Goal: Contribute content: Contribute content

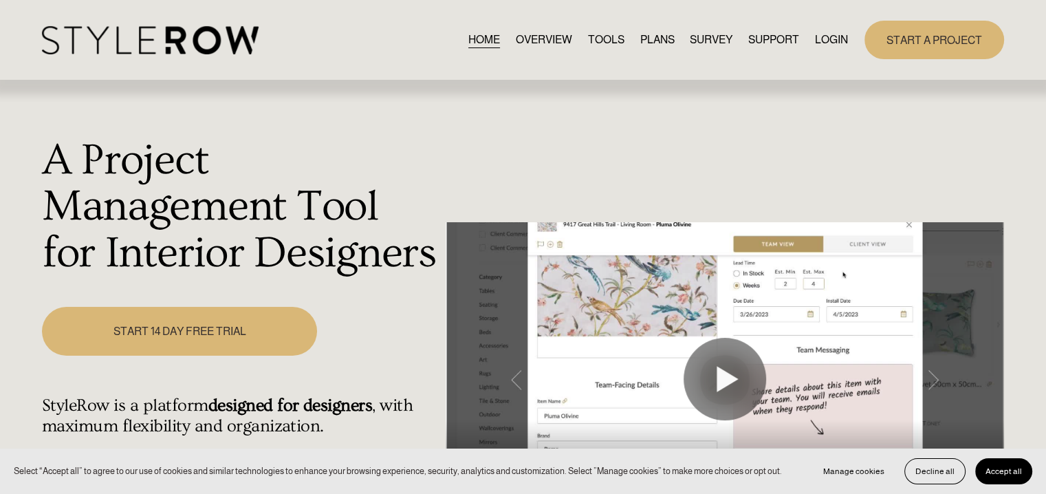
click at [831, 43] on link "LOGIN" at bounding box center [831, 39] width 33 height 19
click at [816, 39] on link "LOGIN" at bounding box center [831, 39] width 33 height 19
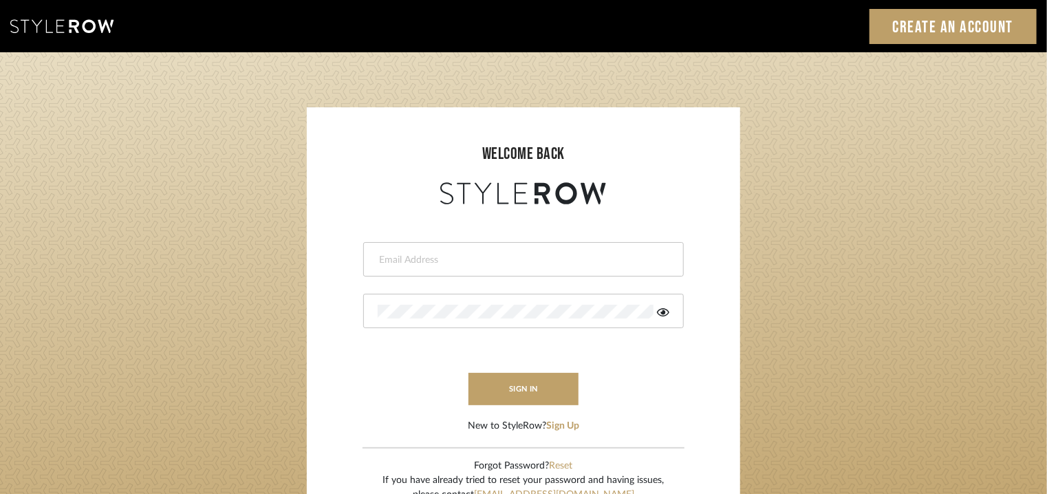
click at [480, 261] on input "email" at bounding box center [522, 260] width 288 height 14
type input "tehseen@mancini-design.com"
click at [552, 403] on button "sign in" at bounding box center [523, 389] width 110 height 32
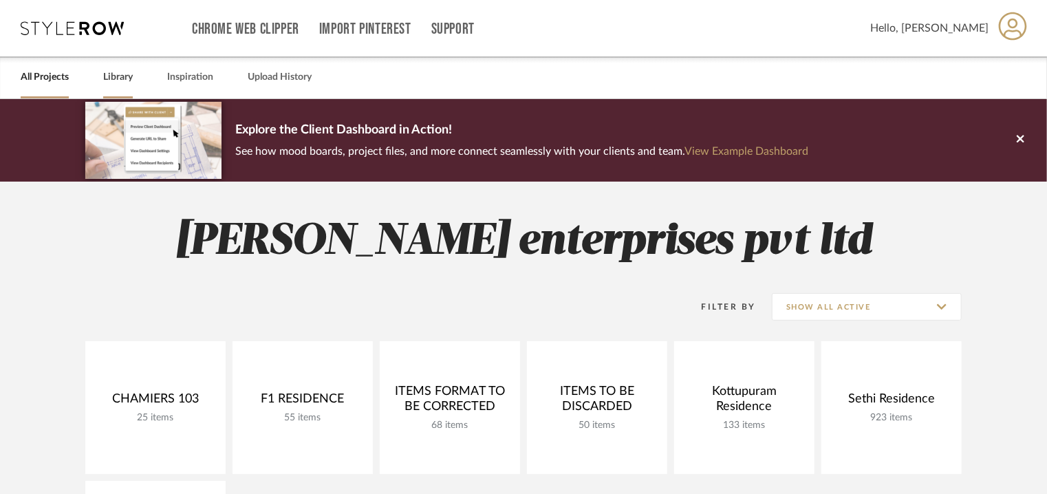
click at [122, 72] on link "Library" at bounding box center [118, 77] width 30 height 19
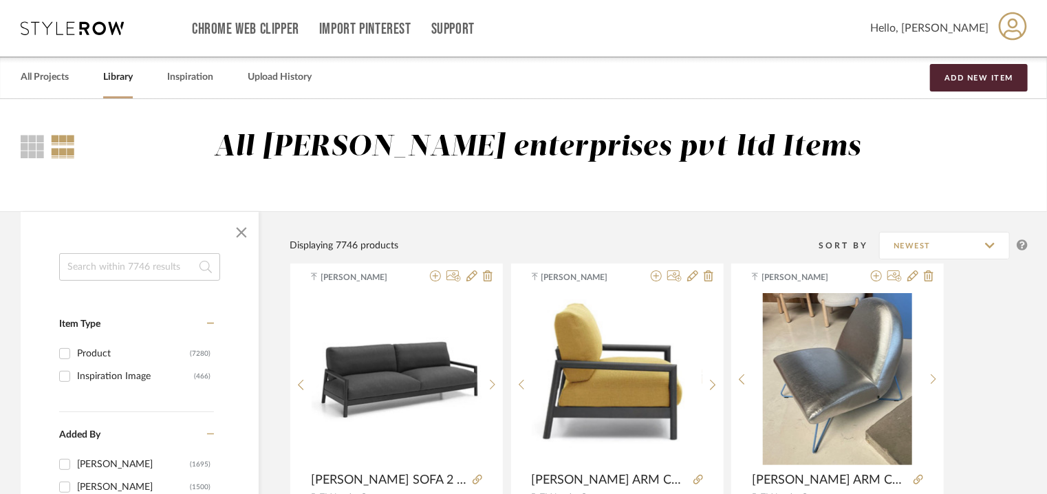
click at [157, 270] on input at bounding box center [139, 267] width 161 height 28
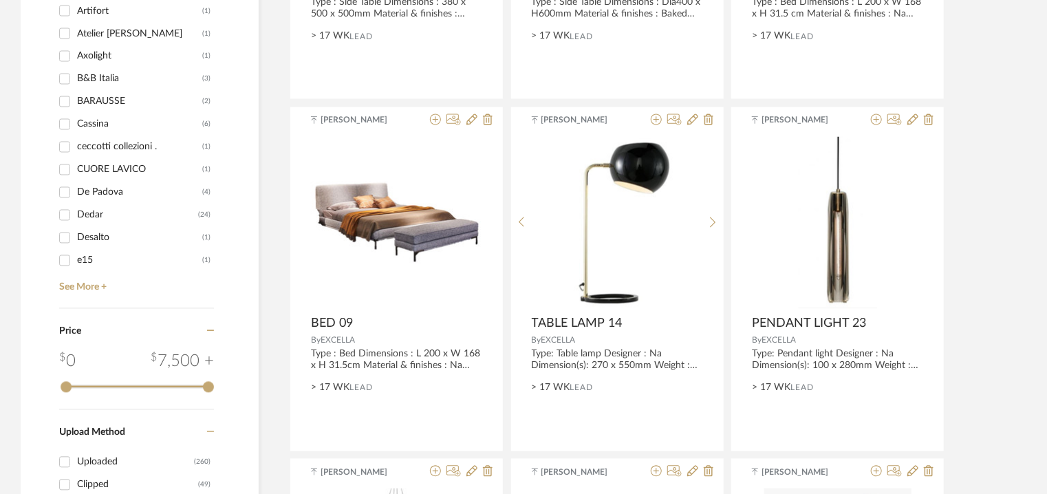
scroll to position [1376, 0]
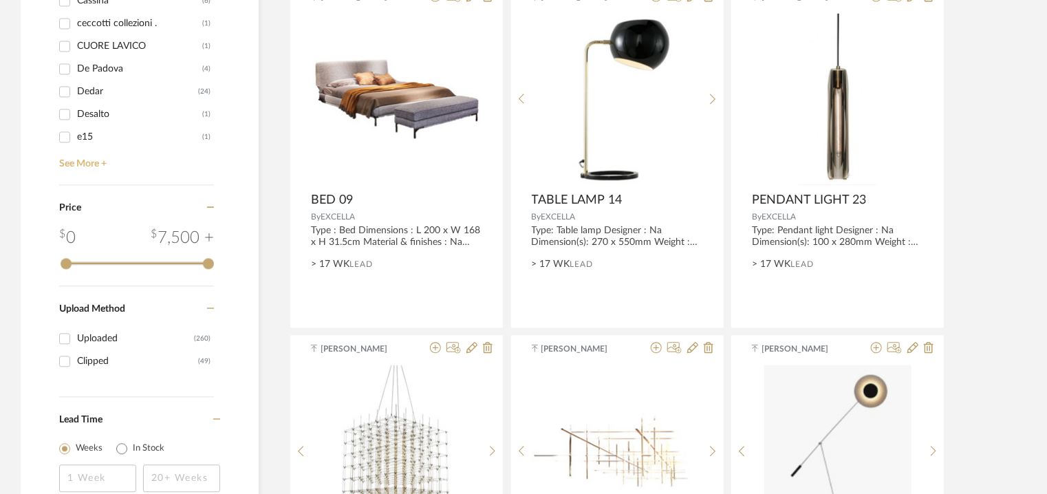
click at [91, 166] on link "See More +" at bounding box center [135, 159] width 158 height 22
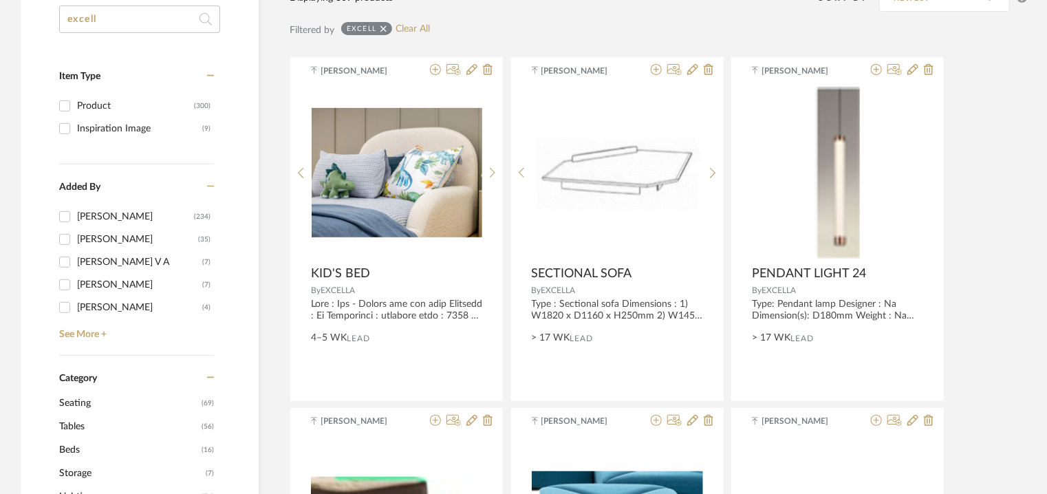
scroll to position [0, 0]
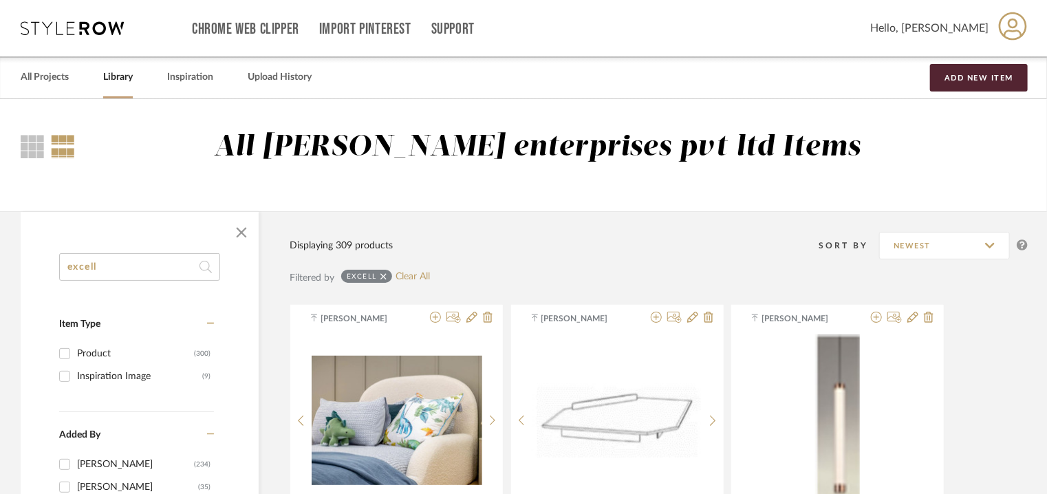
click at [119, 262] on input "excell" at bounding box center [139, 267] width 161 height 28
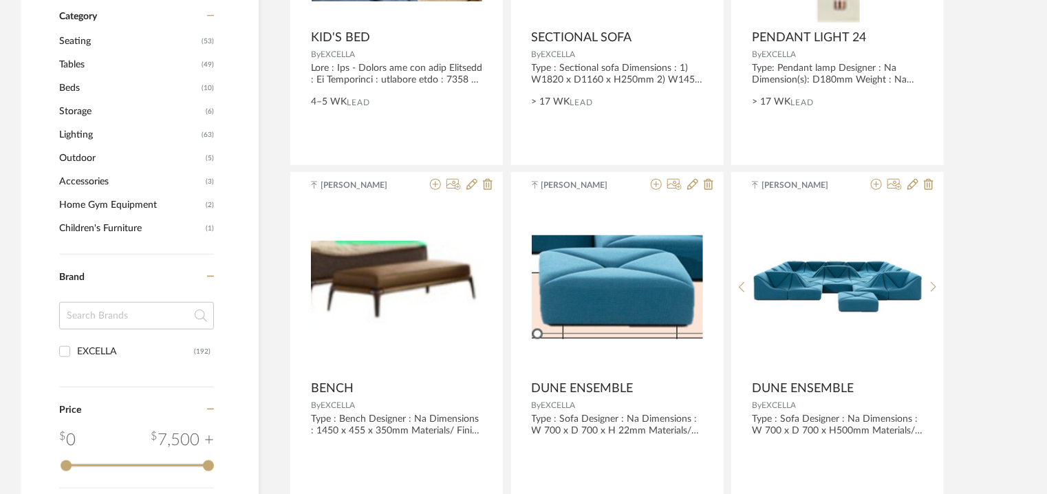
scroll to position [481, 0]
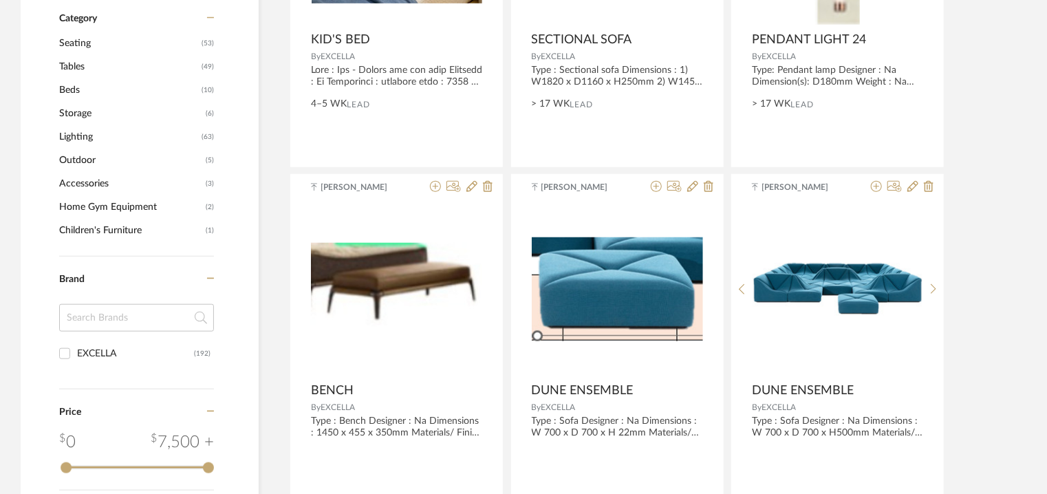
type input "excella"
click at [67, 350] on input "EXCELLA (192)" at bounding box center [65, 354] width 22 height 22
checkbox input "true"
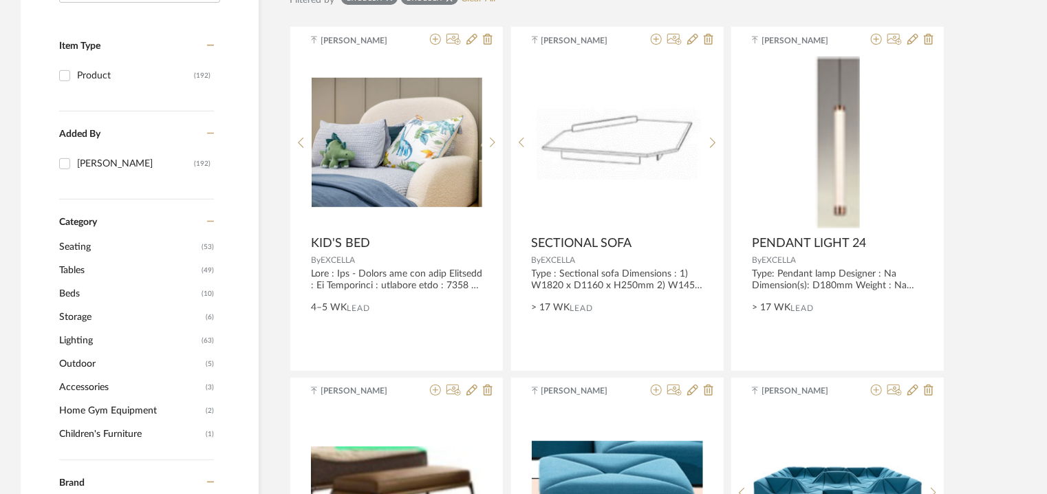
scroll to position [275, 0]
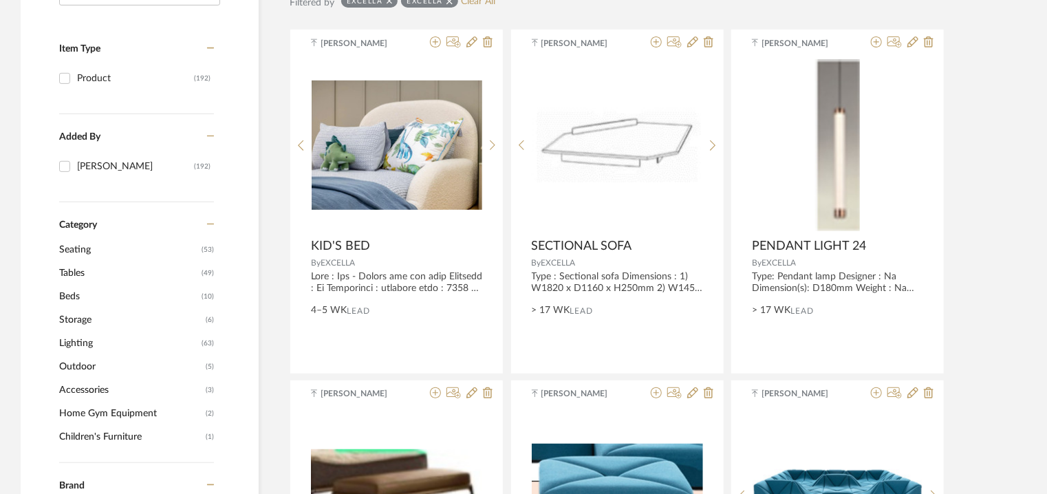
click at [69, 250] on span "Seating" at bounding box center [128, 249] width 139 height 23
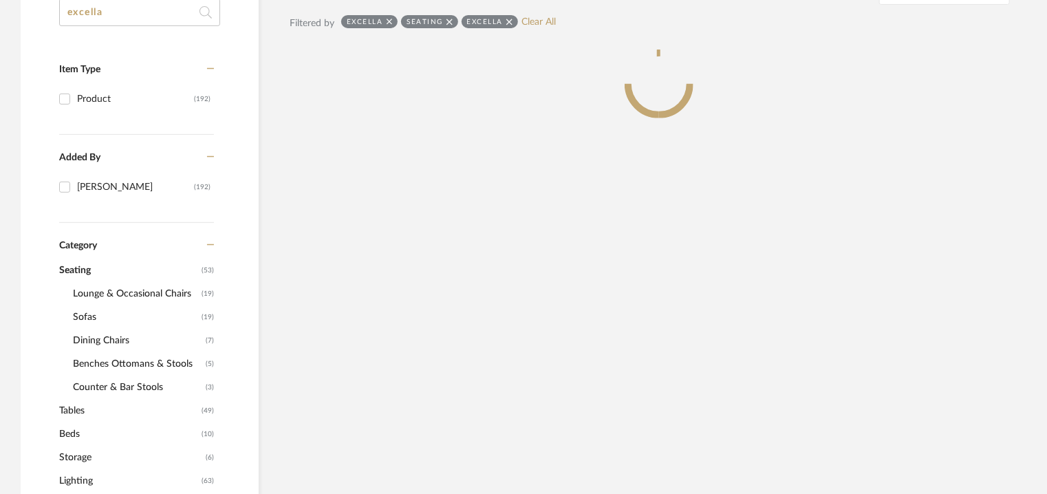
scroll to position [296, 0]
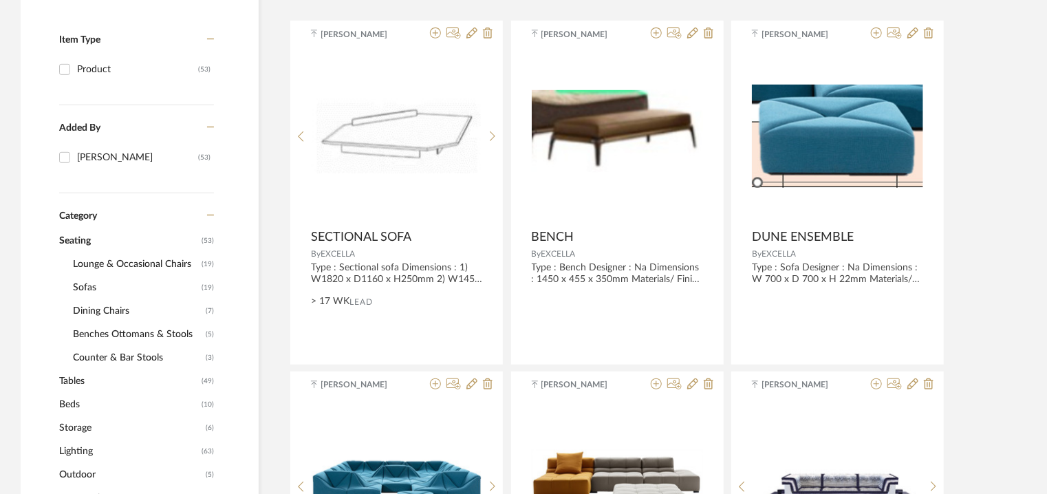
scroll to position [365, 0]
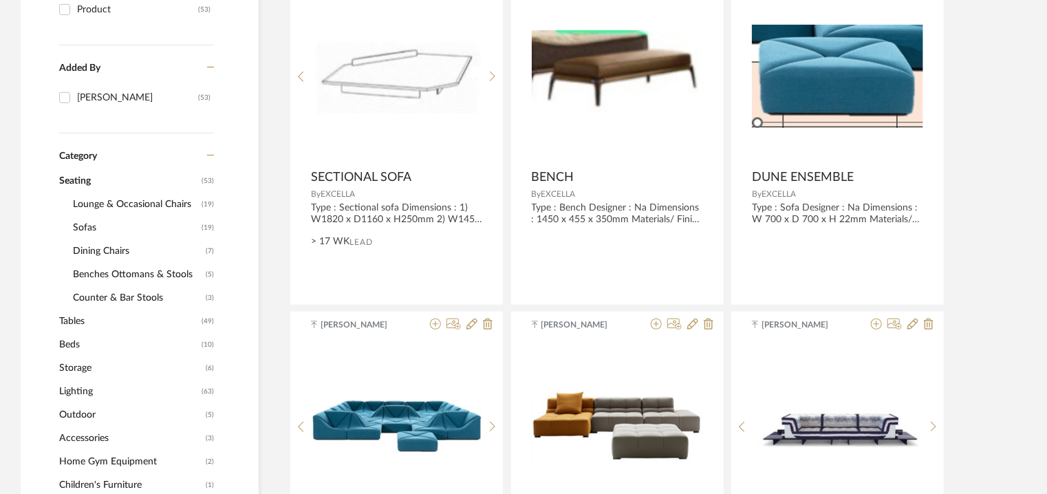
click at [116, 292] on span "Counter & Bar Stools" at bounding box center [137, 297] width 129 height 23
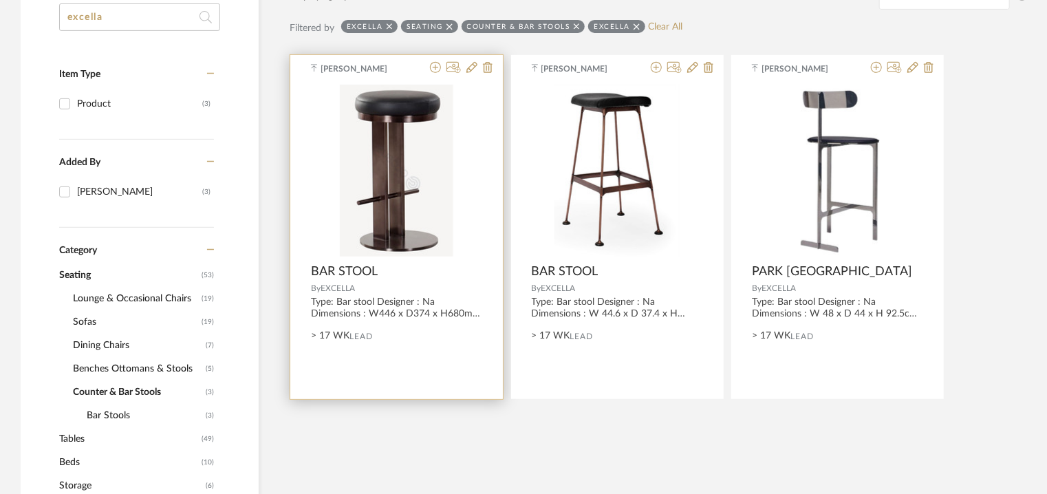
scroll to position [158, 0]
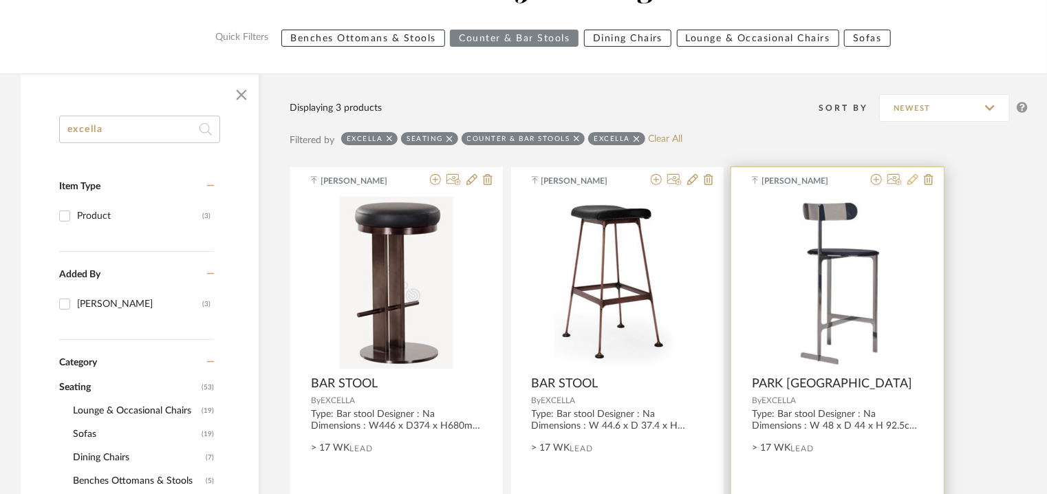
click at [913, 177] on icon at bounding box center [912, 179] width 11 height 11
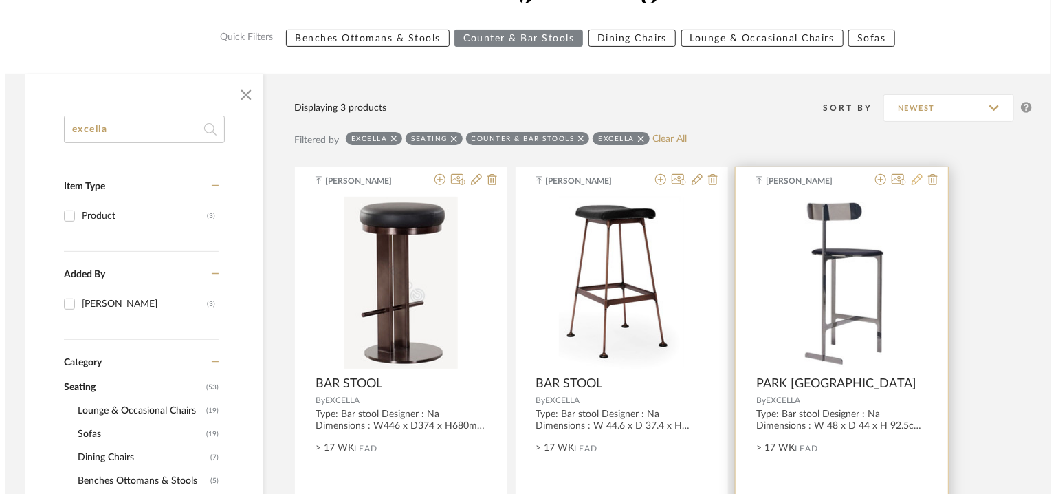
scroll to position [0, 0]
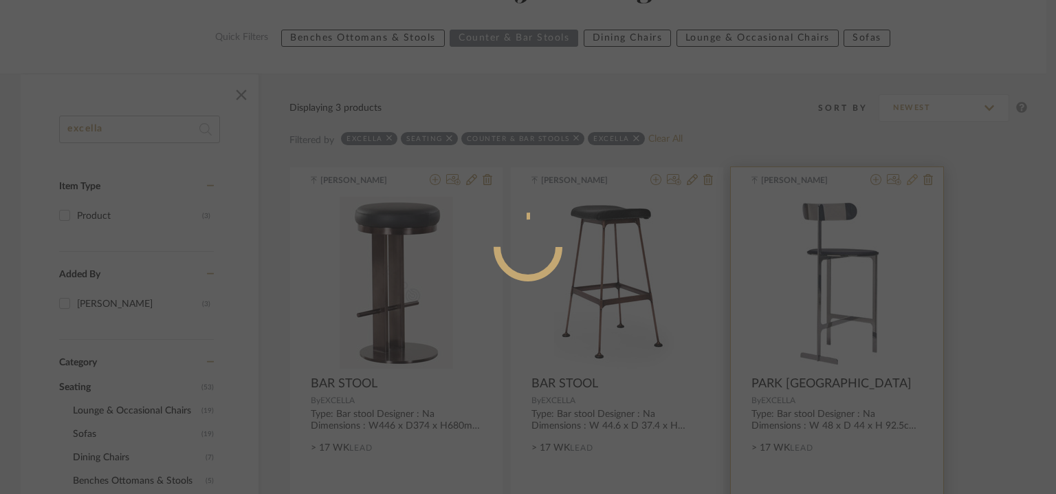
radio input "true"
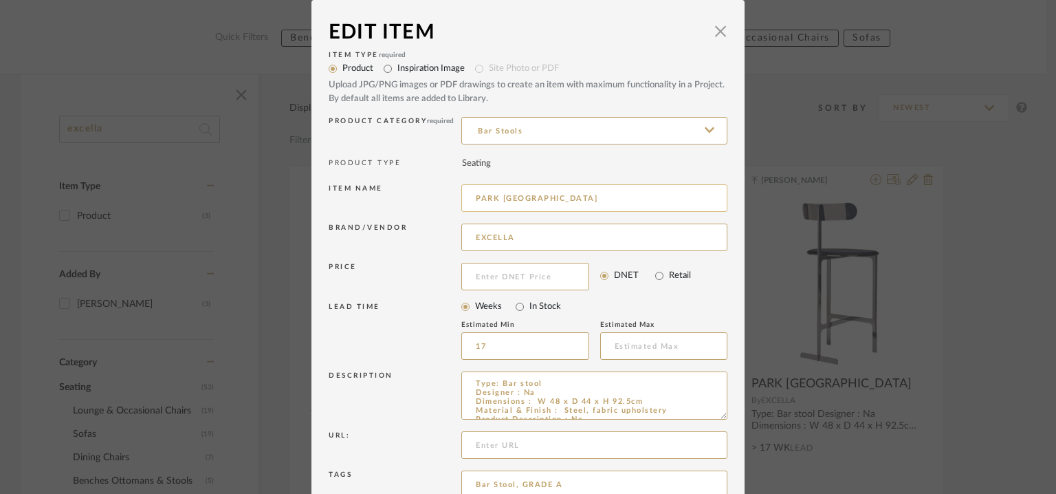
click at [589, 195] on input "PARK [GEOGRAPHIC_DATA]" at bounding box center [594, 198] width 266 height 28
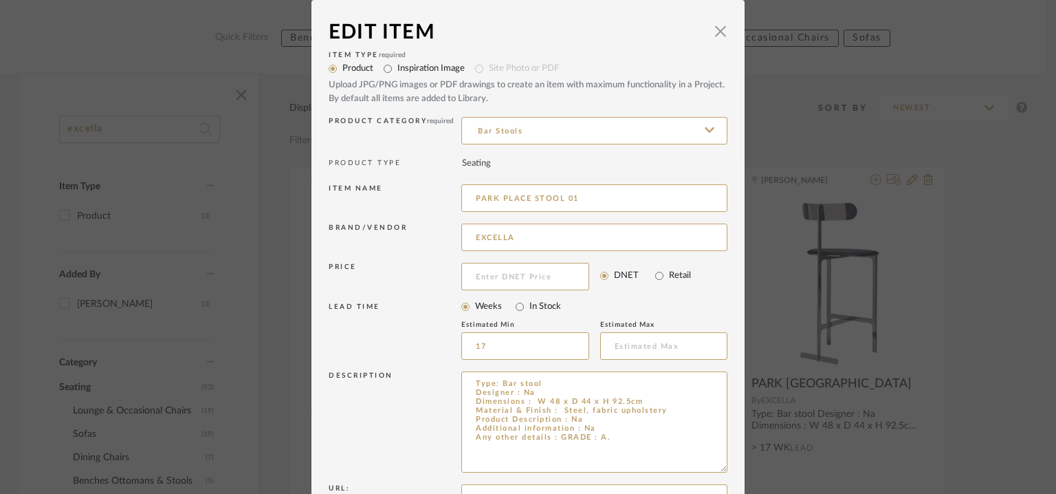
drag, startPoint x: 720, startPoint y: 416, endPoint x: 746, endPoint y: 501, distance: 89.0
click at [746, 336] on html "Chrome Web Clipper Import Pinterest Support All Projects Library Inspiration Up…" at bounding box center [528, 89] width 1056 height 494
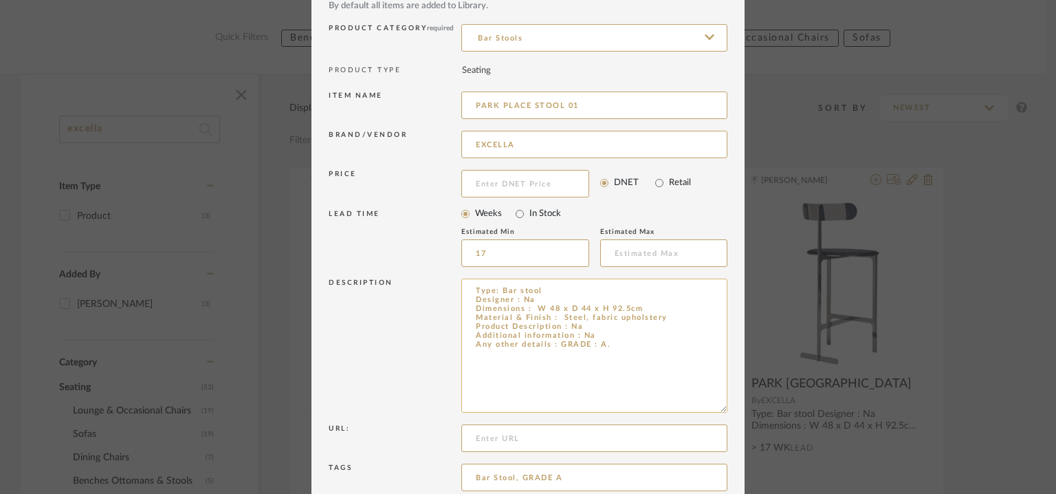
scroll to position [219, 0]
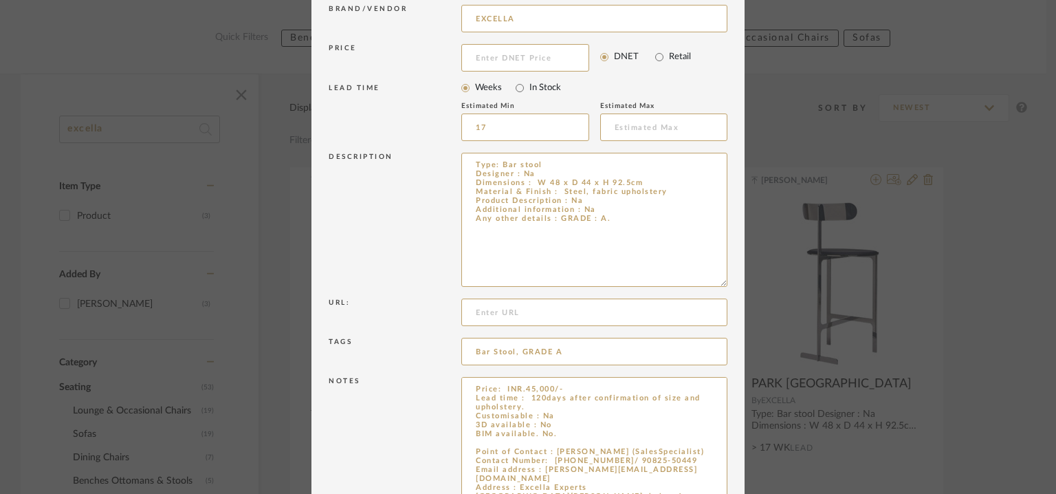
drag, startPoint x: 719, startPoint y: 421, endPoint x: 758, endPoint y: 528, distance: 114.2
click at [758, 336] on html "Chrome Web Clipper Import Pinterest Support All Projects Library Inspiration Up…" at bounding box center [528, 89] width 1056 height 494
type input "PARK PLACE STOOL 01"
click at [556, 432] on textarea "Price: INR.45,000/- Lead time : 120days after confirmation of size and upholste…" at bounding box center [594, 454] width 266 height 155
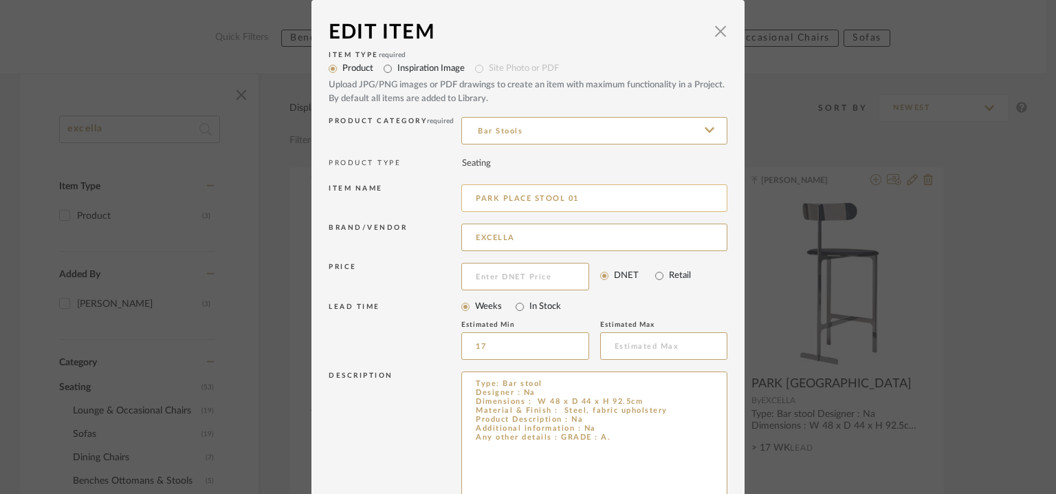
scroll to position [0, 0]
type textarea "Price: INR.45,000/- Lead time : 120days after confirmation of size and upholste…"
drag, startPoint x: 516, startPoint y: 196, endPoint x: 278, endPoint y: 216, distance: 238.8
click at [278, 216] on div "Edit Item × Item Type required Product Inspiration Image Site Photo or PDF Uplo…" at bounding box center [528, 247] width 1056 height 494
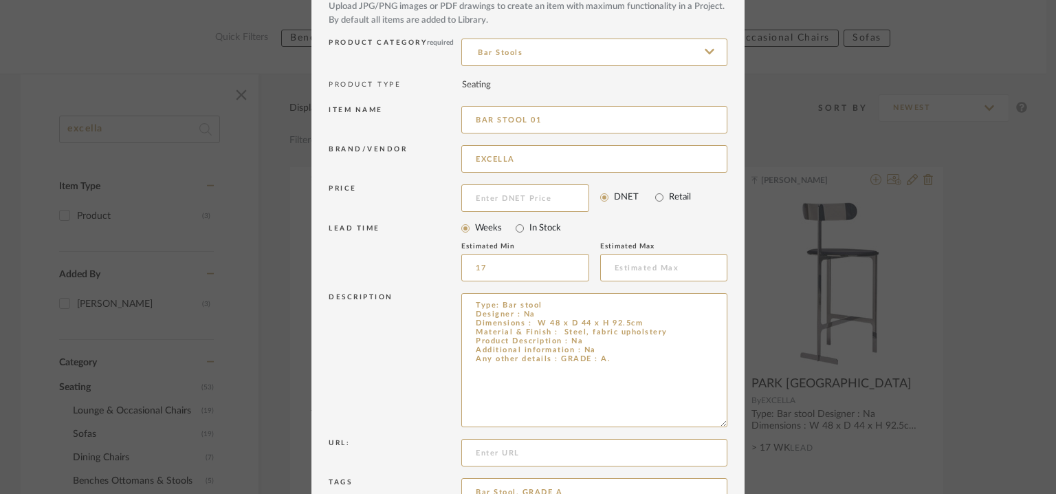
scroll to position [325, 0]
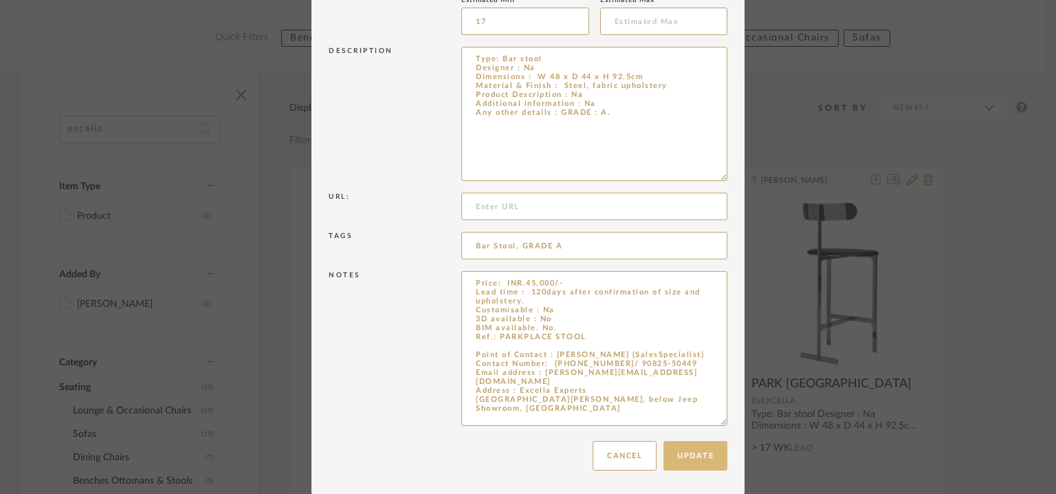
type input "BAR STOOL 01"
click at [699, 446] on button "Update" at bounding box center [696, 456] width 64 height 30
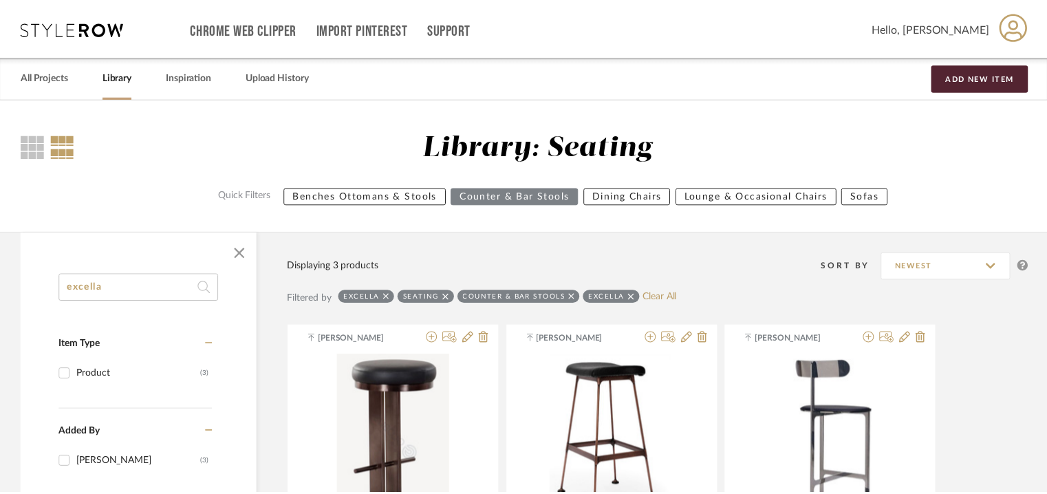
scroll to position [158, 0]
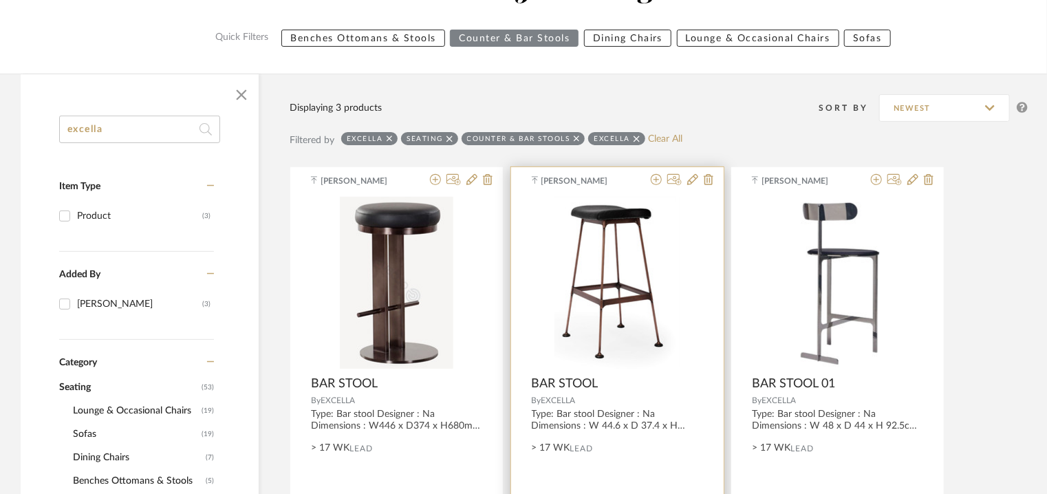
click at [699, 177] on div at bounding box center [679, 180] width 68 height 13
click at [689, 180] on icon at bounding box center [692, 179] width 11 height 11
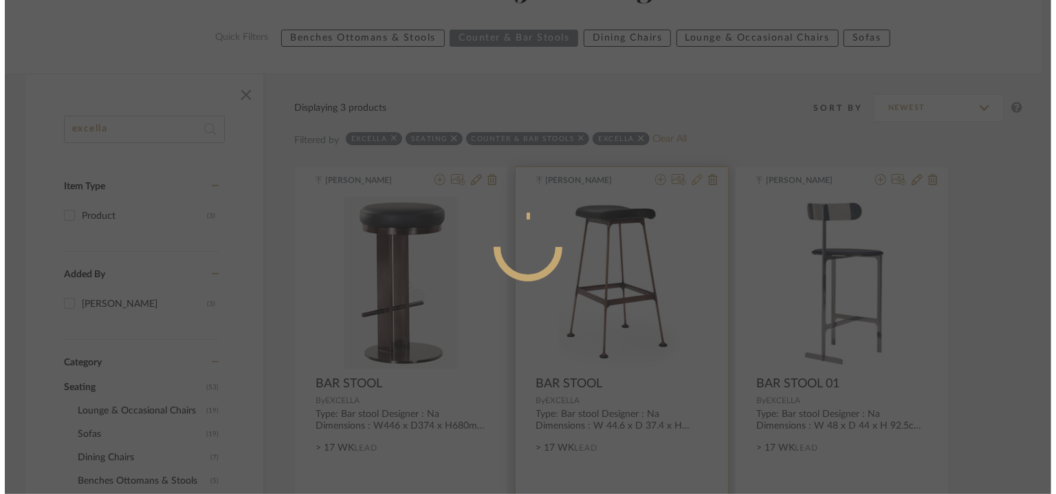
scroll to position [0, 0]
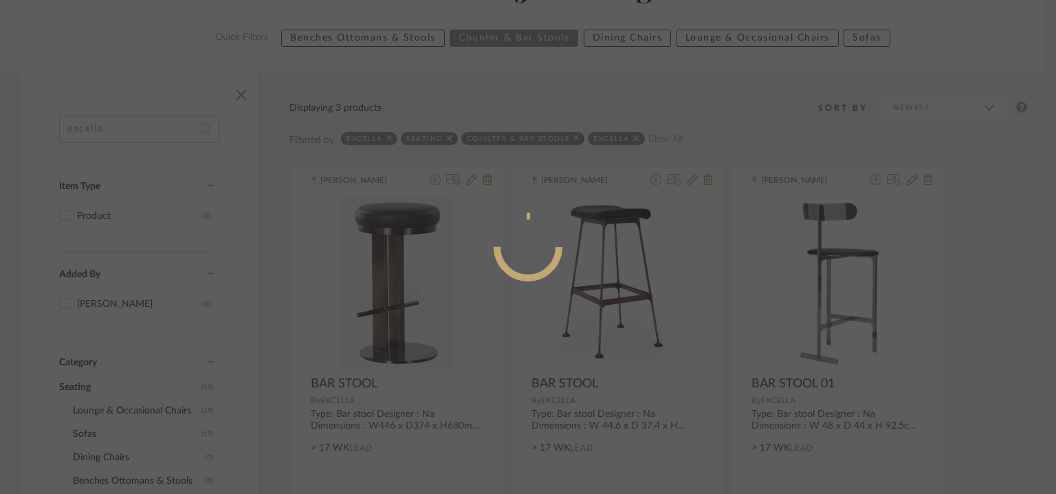
radio input "true"
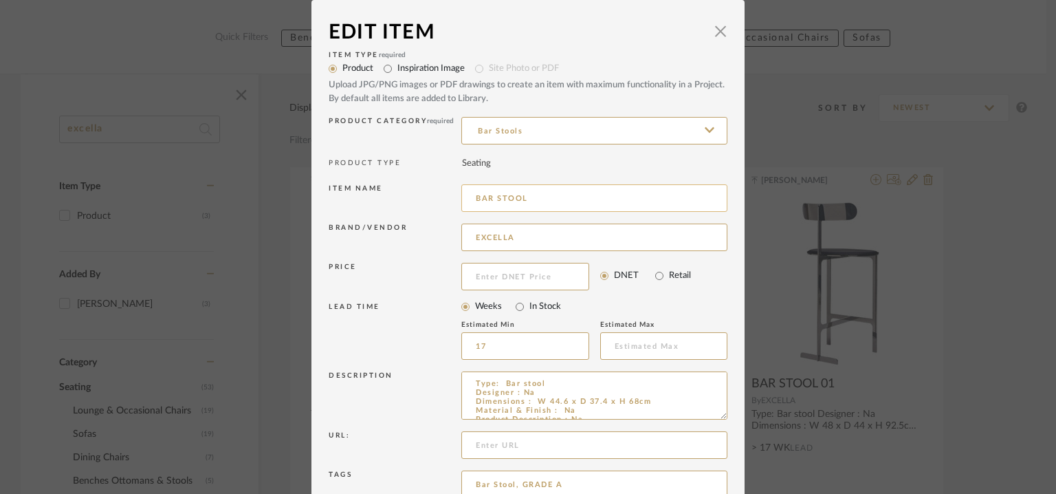
click at [567, 195] on input "BAR STOOL" at bounding box center [594, 198] width 266 height 28
type input "BAR STOOL 02"
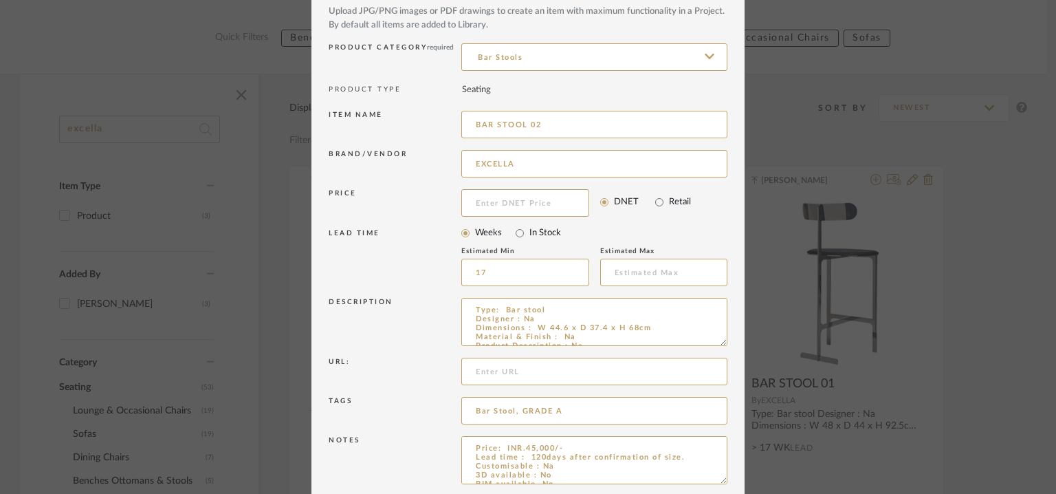
drag, startPoint x: 711, startPoint y: 417, endPoint x: 727, endPoint y: 499, distance: 84.0
click at [727, 336] on html "Chrome Web Clipper Import Pinterest Support All Projects Library Inspiration Up…" at bounding box center [528, 89] width 1056 height 494
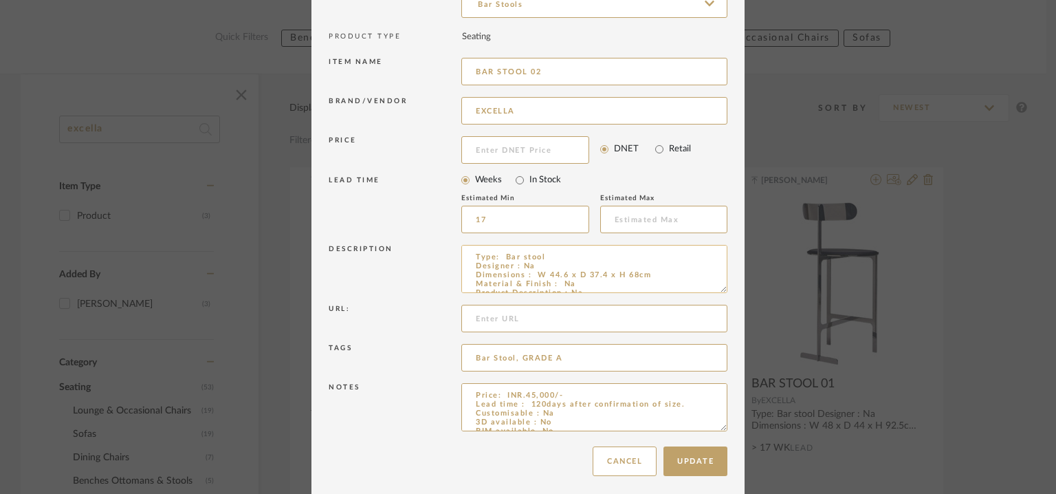
drag, startPoint x: 717, startPoint y: 289, endPoint x: 658, endPoint y: 276, distance: 60.6
click at [658, 268] on textarea "Type: Bar stool Designer : Na Dimensions : W 44.6 x D 37.4 x H 68cm Material & …" at bounding box center [594, 269] width 266 height 48
click at [708, 461] on button "Update" at bounding box center [696, 461] width 64 height 30
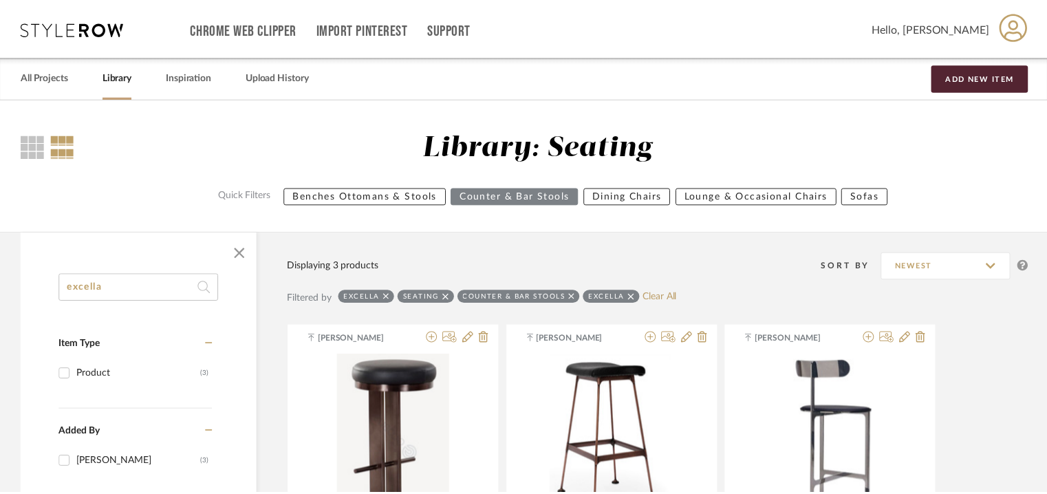
scroll to position [158, 0]
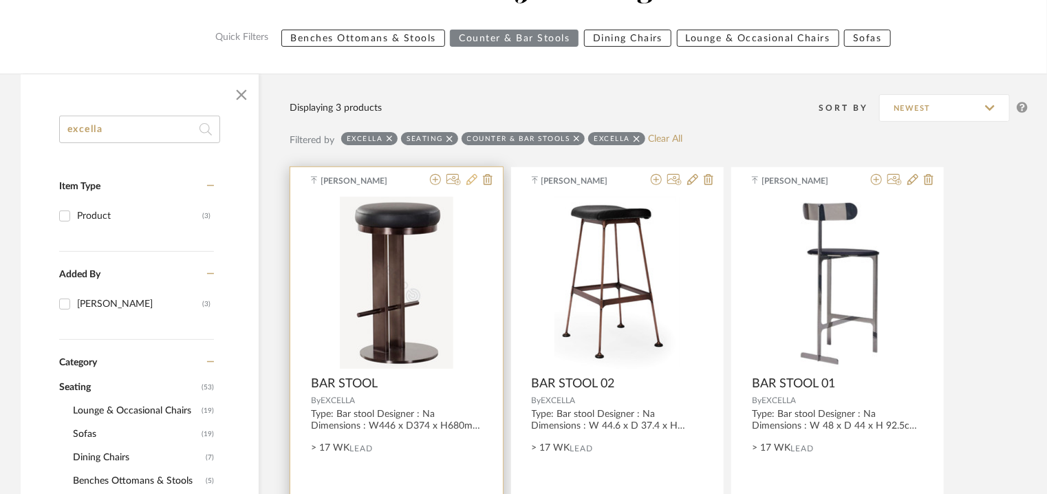
click at [471, 177] on icon at bounding box center [471, 179] width 11 height 11
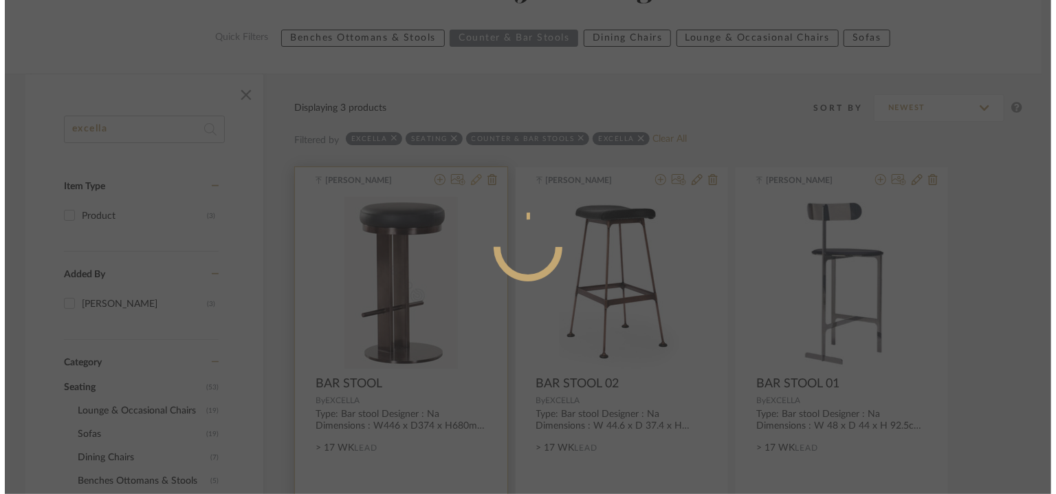
scroll to position [0, 0]
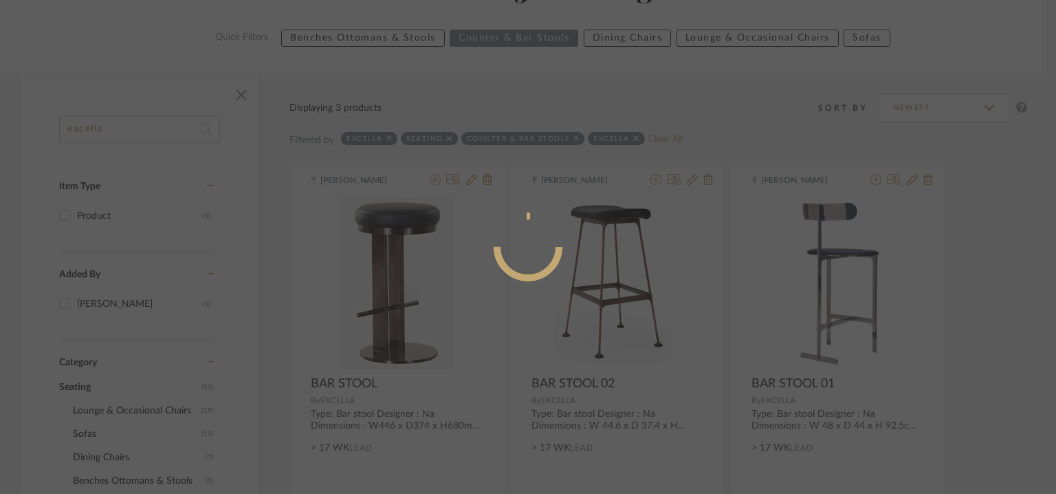
radio input "true"
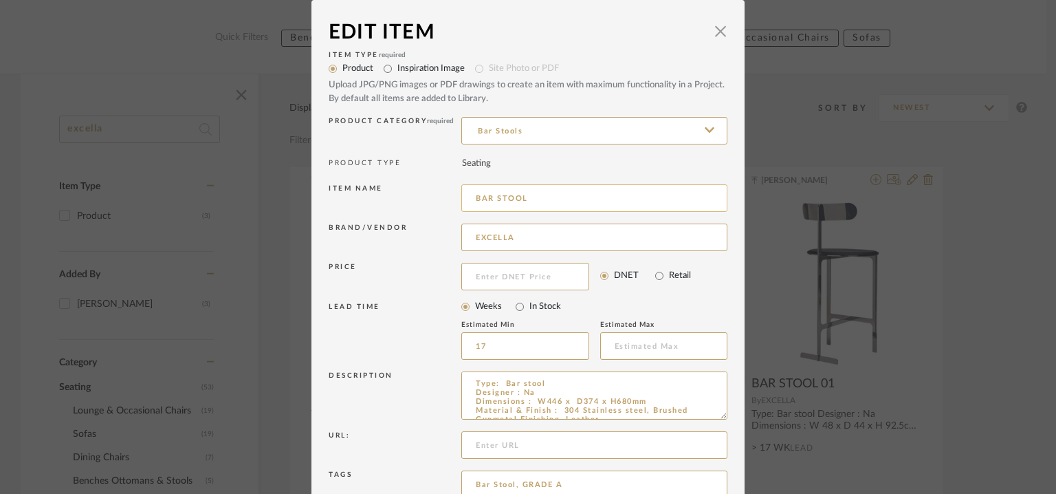
click at [550, 199] on input "BAR STOOL" at bounding box center [594, 198] width 266 height 28
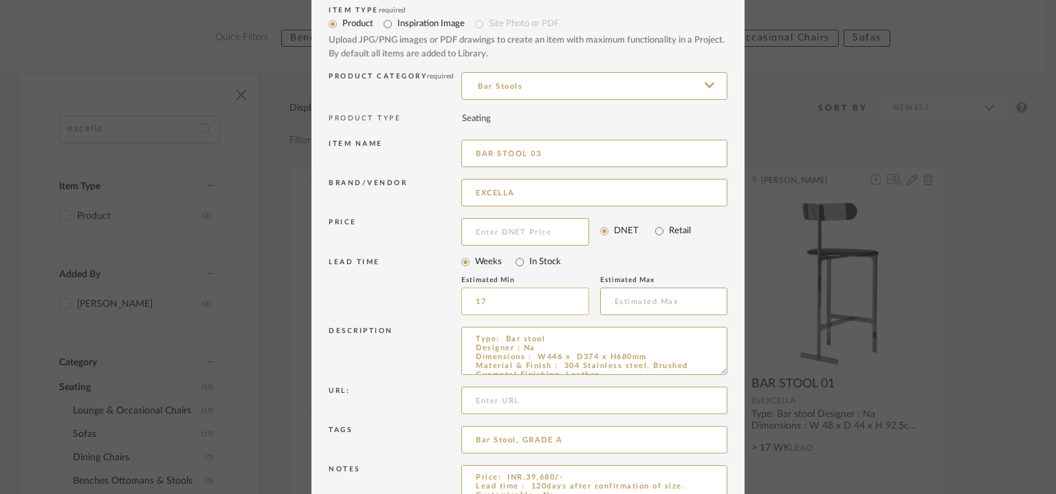
scroll to position [132, 0]
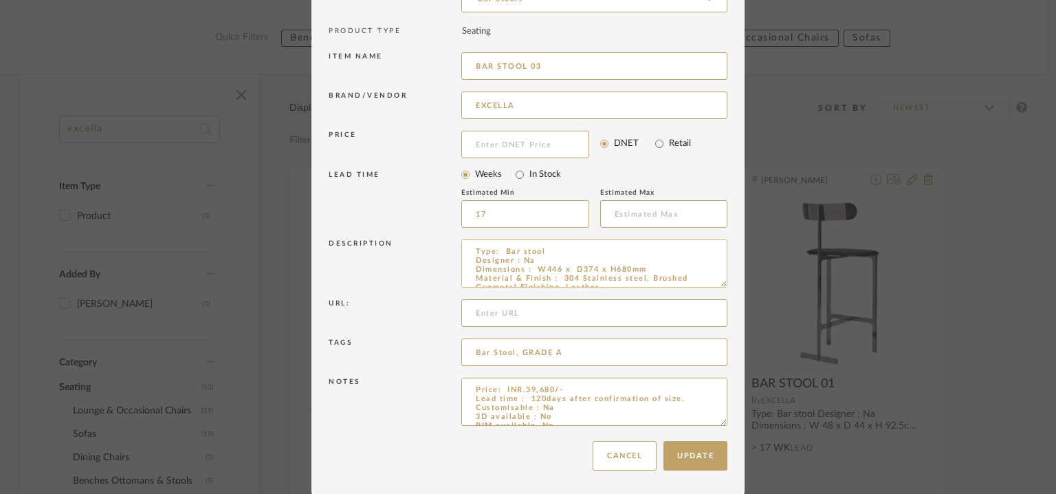
drag, startPoint x: 719, startPoint y: 281, endPoint x: 703, endPoint y: 273, distance: 18.5
click at [703, 273] on textarea "Type: Bar stool Designer : Na Dimensions : W446 x D374 x H680mm Material & Fini…" at bounding box center [594, 263] width 266 height 48
type input "BAR STOOL 03"
click at [697, 455] on button "Update" at bounding box center [696, 456] width 64 height 30
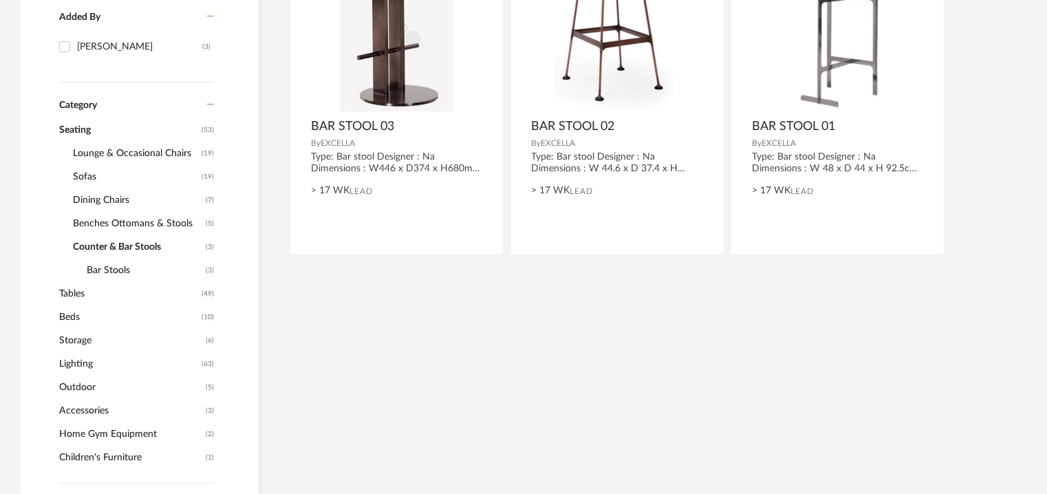
scroll to position [433, 0]
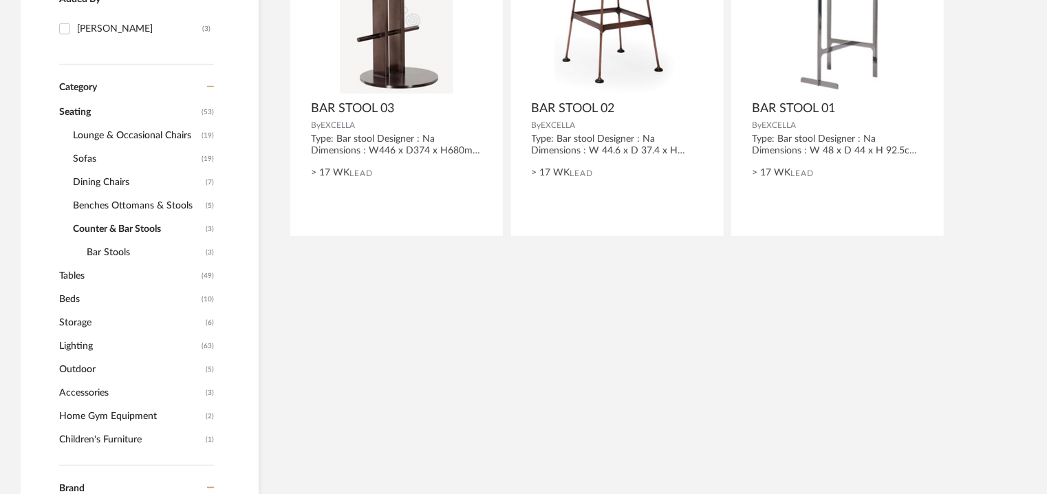
click at [142, 229] on span "Counter & Bar Stools" at bounding box center [137, 228] width 129 height 23
click at [120, 251] on span "Bar Stools" at bounding box center [145, 252] width 116 height 23
click at [143, 206] on span "Benches Ottomans & Stools" at bounding box center [137, 205] width 129 height 23
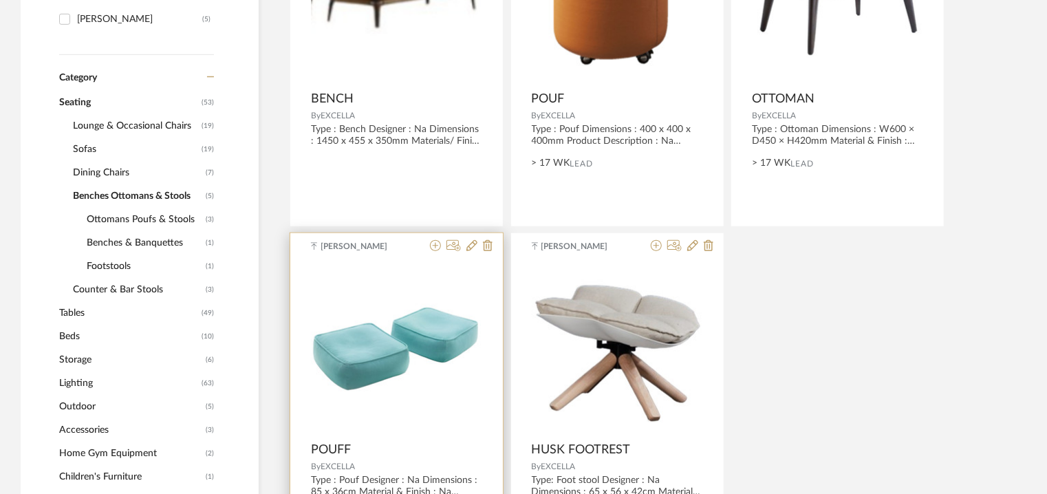
scroll to position [433, 0]
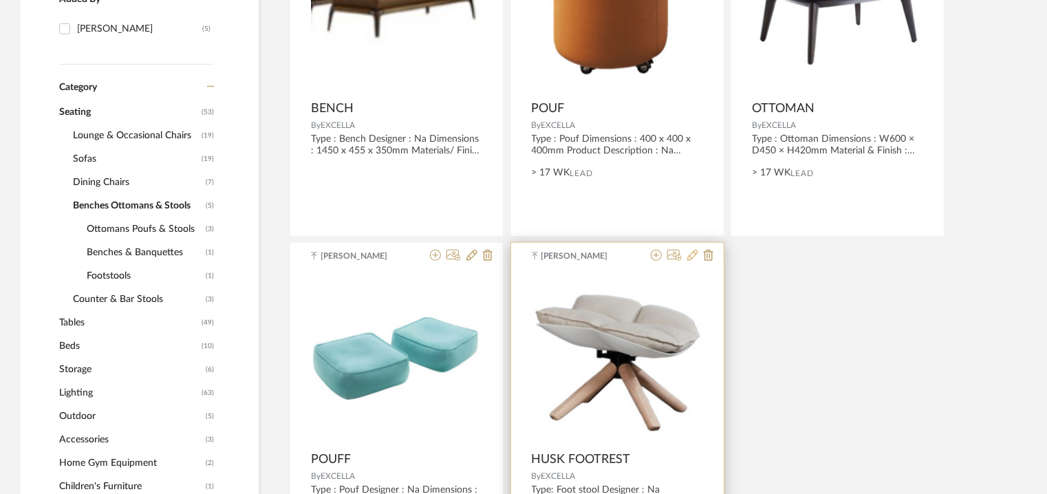
click at [694, 254] on icon at bounding box center [692, 255] width 11 height 11
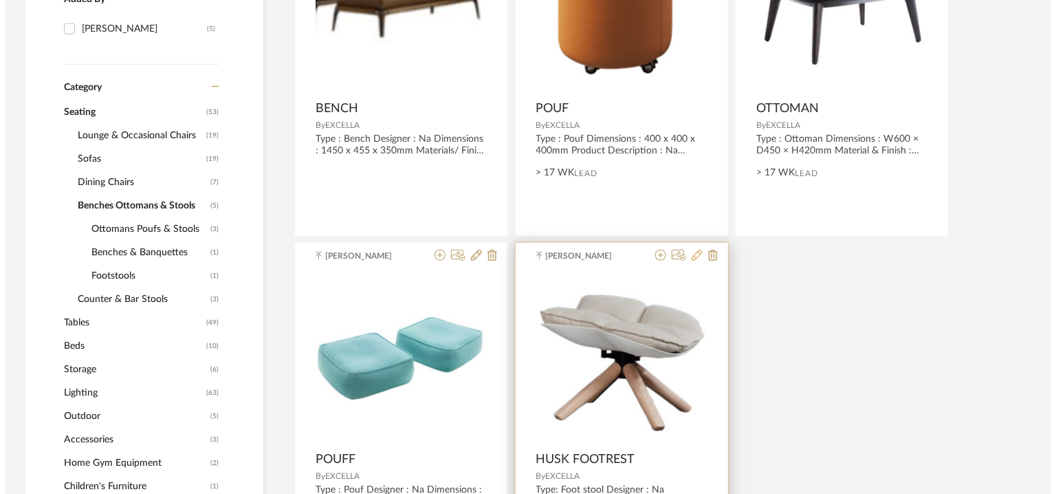
scroll to position [0, 0]
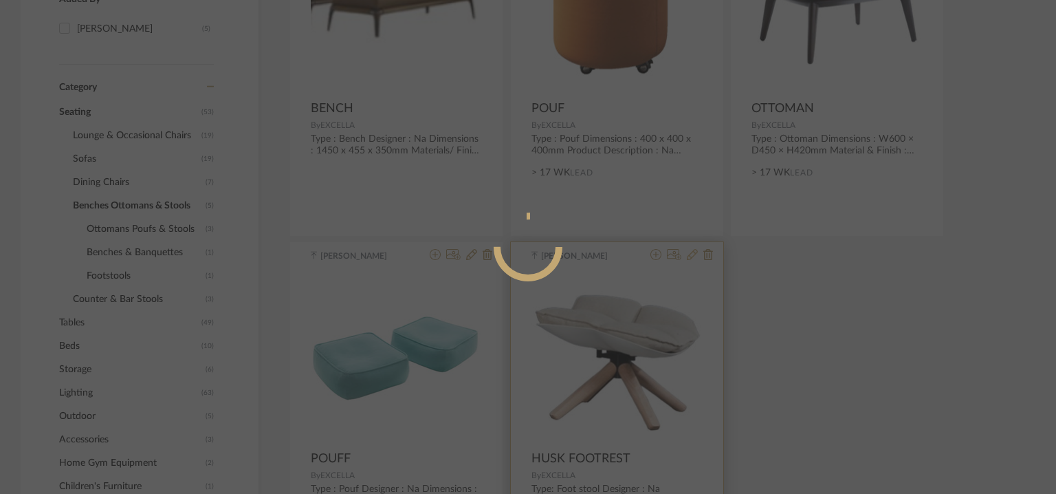
radio input "true"
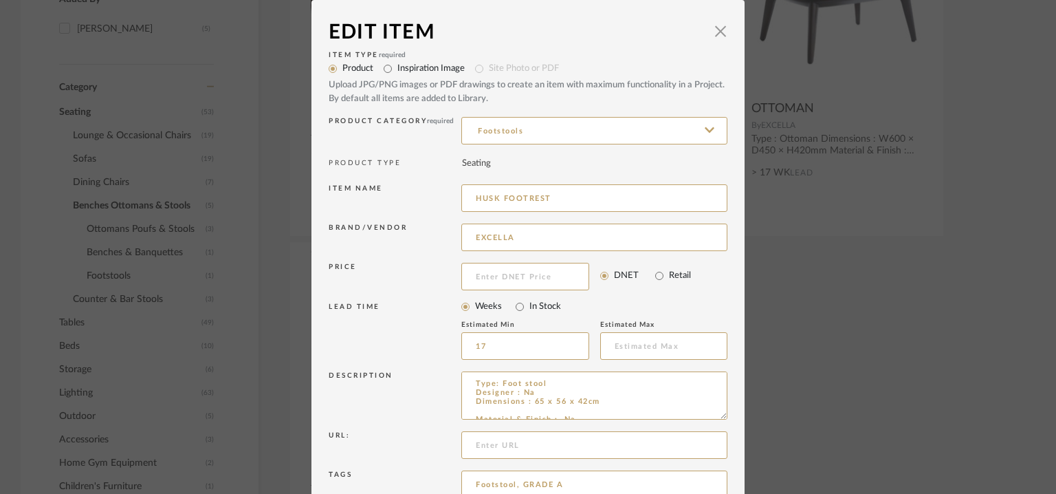
drag, startPoint x: 495, startPoint y: 197, endPoint x: 407, endPoint y: 197, distance: 87.3
click at [407, 197] on div "Item name [PERSON_NAME]" at bounding box center [528, 200] width 399 height 39
drag, startPoint x: 565, startPoint y: 197, endPoint x: 435, endPoint y: 197, distance: 130.0
click at [428, 197] on div "Item name [PERSON_NAME]" at bounding box center [528, 200] width 399 height 39
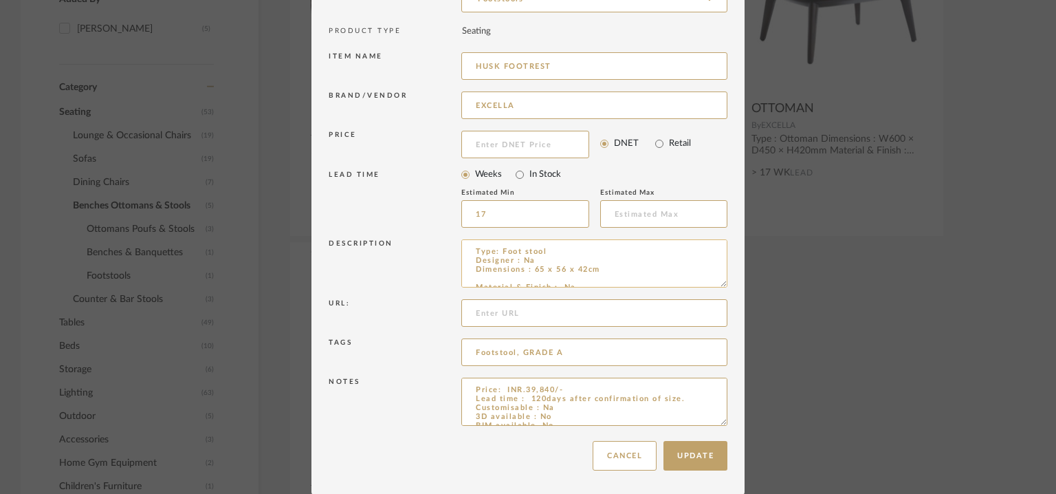
drag, startPoint x: 720, startPoint y: 285, endPoint x: 660, endPoint y: 246, distance: 72.1
click at [660, 228] on div "Item Type required Product Inspiration Image Site Photo or PDF Upload JPG/PNG i…" at bounding box center [528, 174] width 399 height 519
drag, startPoint x: 717, startPoint y: 421, endPoint x: 707, endPoint y: 470, distance: 49.9
click at [718, 426] on textarea "Price: INR.39,840/- Lead time : 120days after confirmation of size. Customisabl…" at bounding box center [594, 402] width 266 height 48
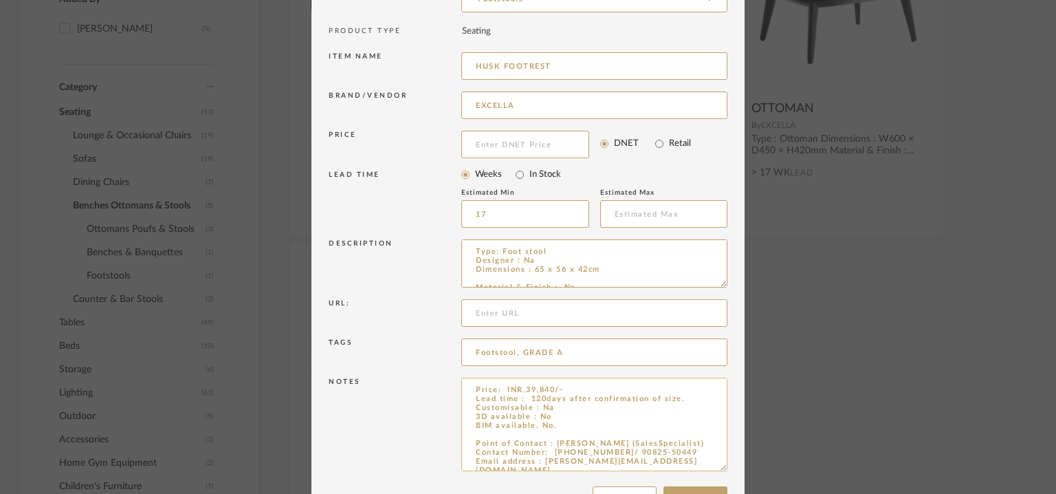
click at [549, 434] on textarea "Price: INR.39,840/- Lead time : 120days after confirmation of size. Customisabl…" at bounding box center [594, 425] width 266 height 94
paste textarea "HUSK FOOTREST"
click at [471, 435] on textarea "Price: INR.39,840/- Lead time : 120days after confirmation of size. Customisabl…" at bounding box center [594, 425] width 266 height 94
type textarea "Price: INR.39,840/- Lead time : 120days after confirmation of size. Customisabl…"
drag, startPoint x: 583, startPoint y: 69, endPoint x: 516, endPoint y: 68, distance: 66.7
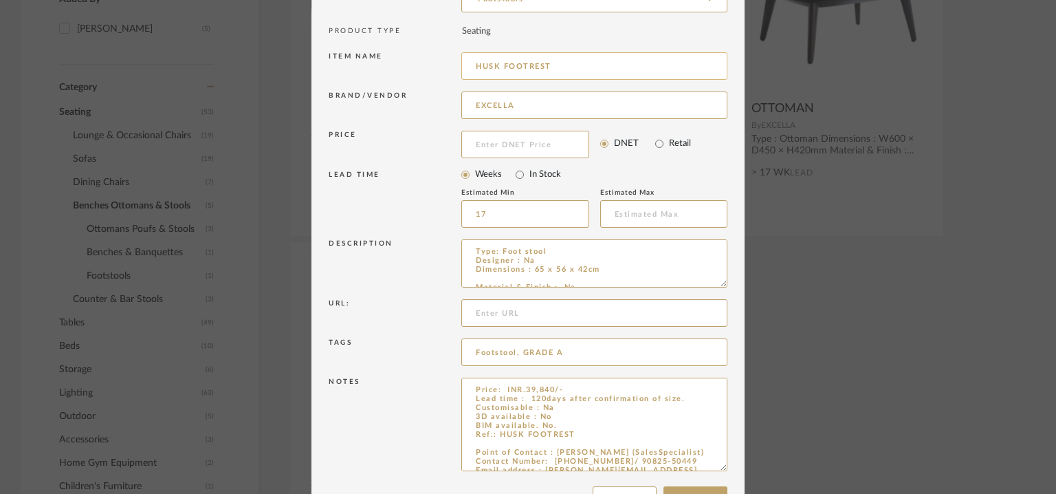
click at [576, 69] on input "HUSK FOOTREST" at bounding box center [594, 66] width 266 height 28
drag, startPoint x: 503, startPoint y: 64, endPoint x: 358, endPoint y: 64, distance: 145.8
click at [358, 64] on div "Item name [PERSON_NAME]" at bounding box center [528, 68] width 399 height 39
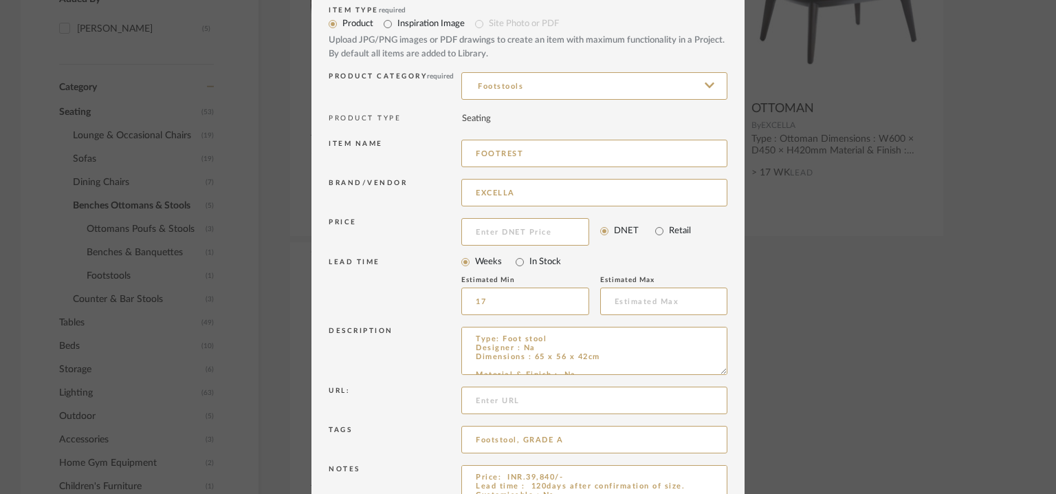
scroll to position [69, 0]
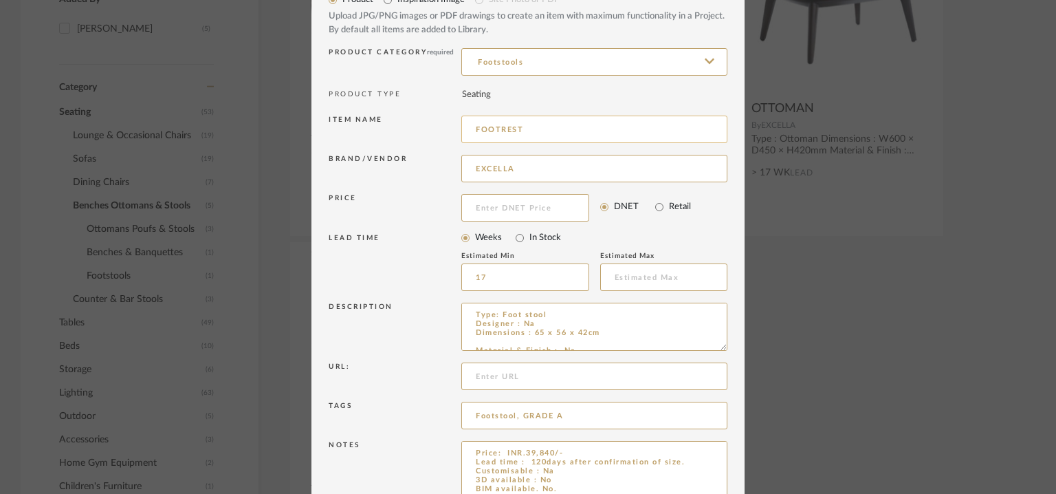
drag, startPoint x: 497, startPoint y: 128, endPoint x: 531, endPoint y: 127, distance: 33.7
click at [531, 127] on input "FOOTREST" at bounding box center [594, 130] width 266 height 28
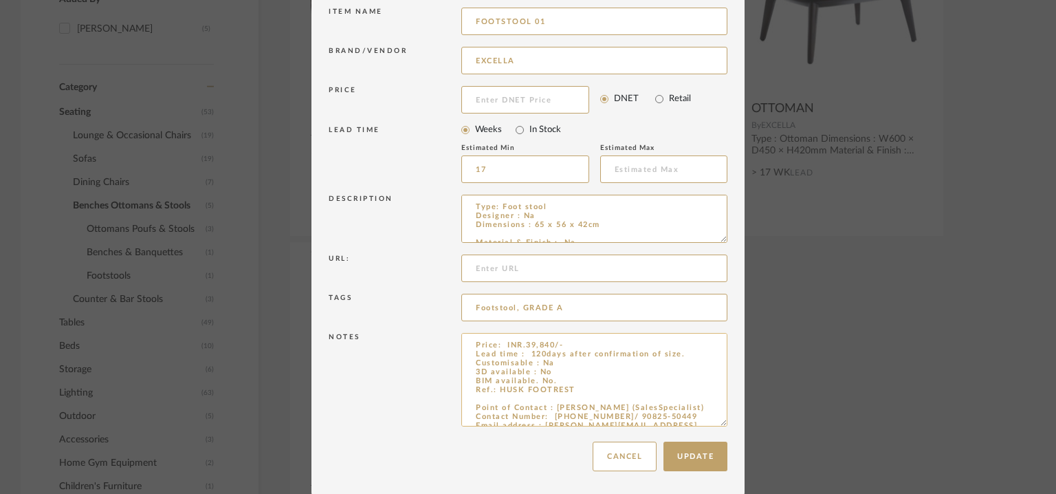
scroll to position [178, 0]
type input "FOOTSTOOL 01"
click at [704, 452] on button "Update" at bounding box center [696, 455] width 64 height 30
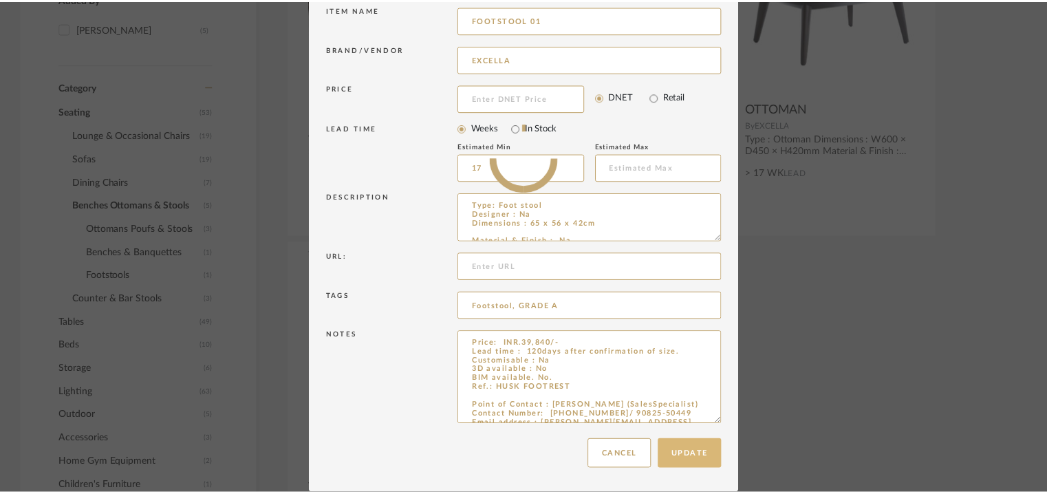
scroll to position [433, 0]
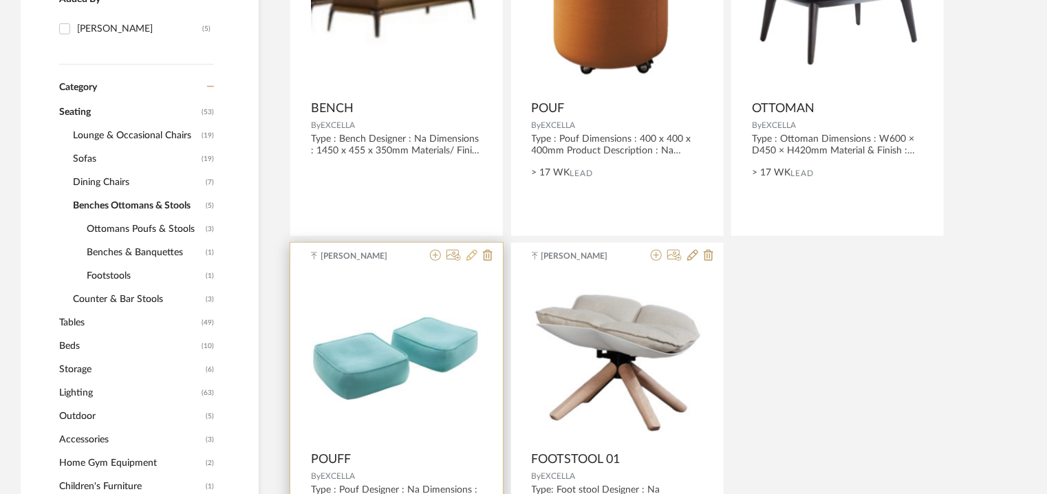
click at [467, 252] on icon at bounding box center [471, 255] width 11 height 11
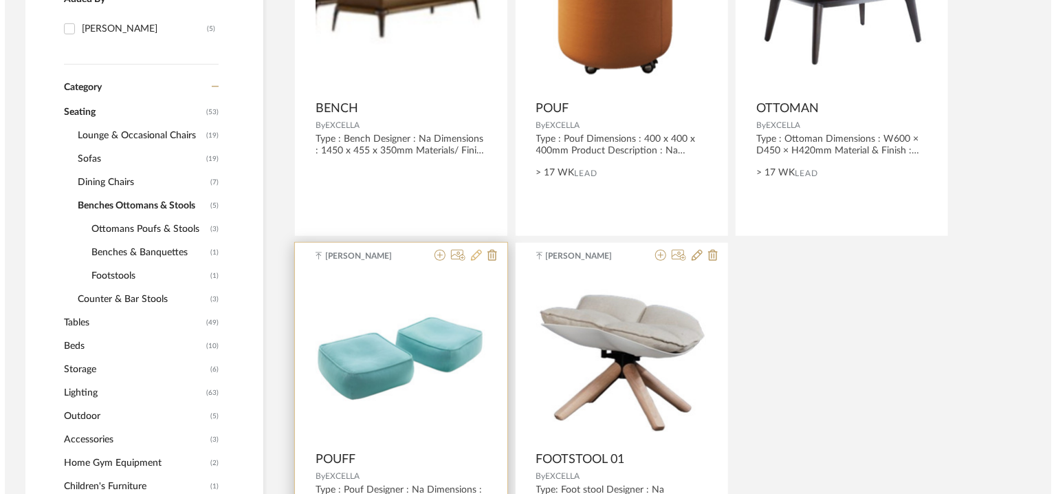
scroll to position [0, 0]
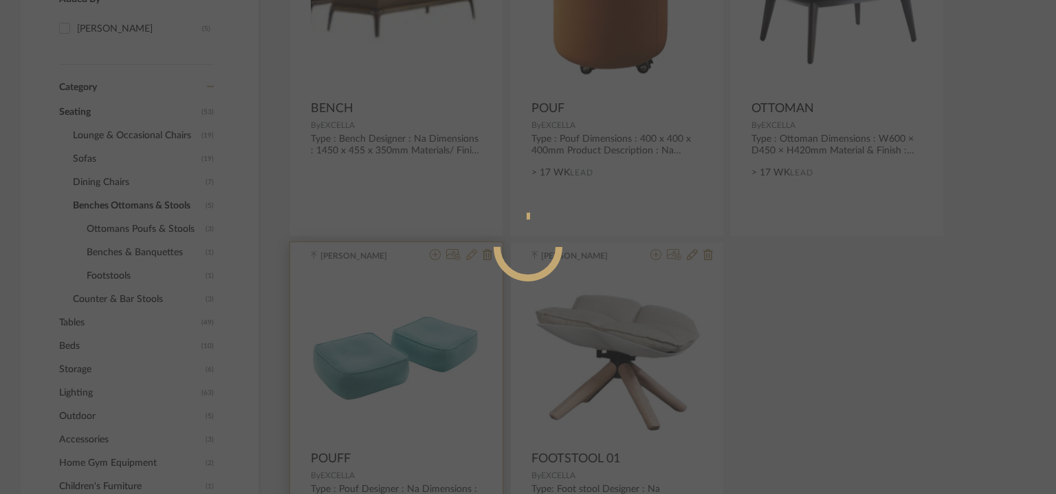
radio input "true"
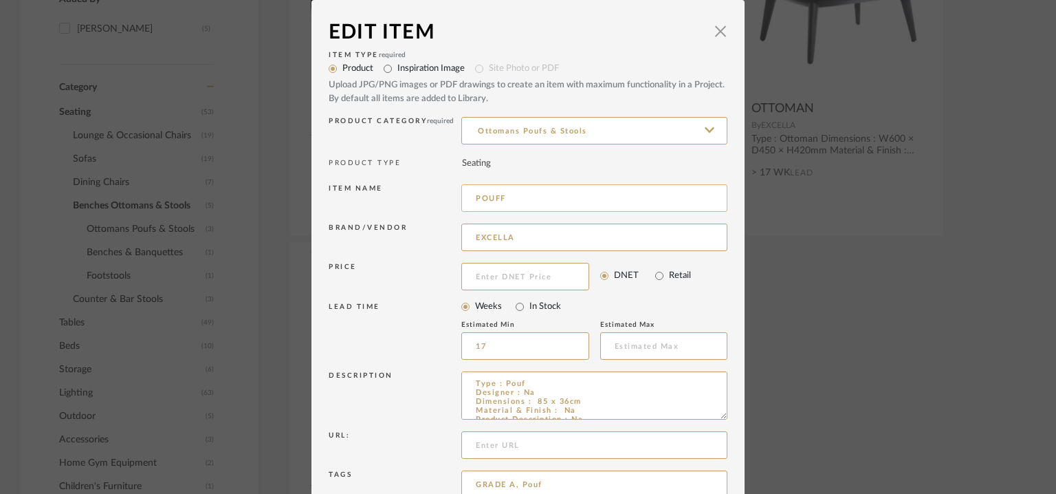
drag, startPoint x: 517, startPoint y: 204, endPoint x: 528, endPoint y: 204, distance: 11.7
click at [524, 204] on input "POUFF" at bounding box center [594, 198] width 266 height 28
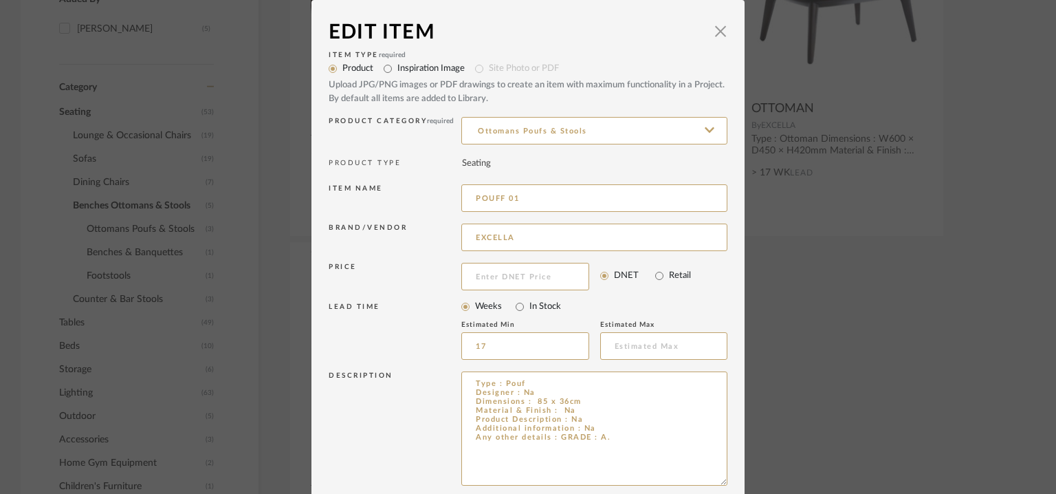
drag, startPoint x: 719, startPoint y: 414, endPoint x: 732, endPoint y: 485, distance: 71.9
click at [732, 485] on dialog-content "Edit Item × Item Type required Product Inspiration Image Site Photo or PDF Uplo…" at bounding box center [528, 346] width 433 height 693
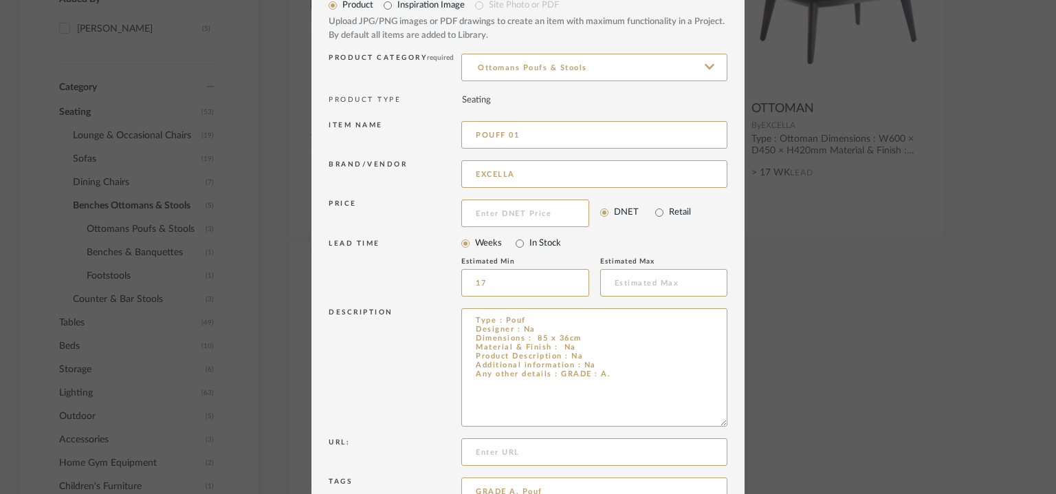
scroll to position [203, 0]
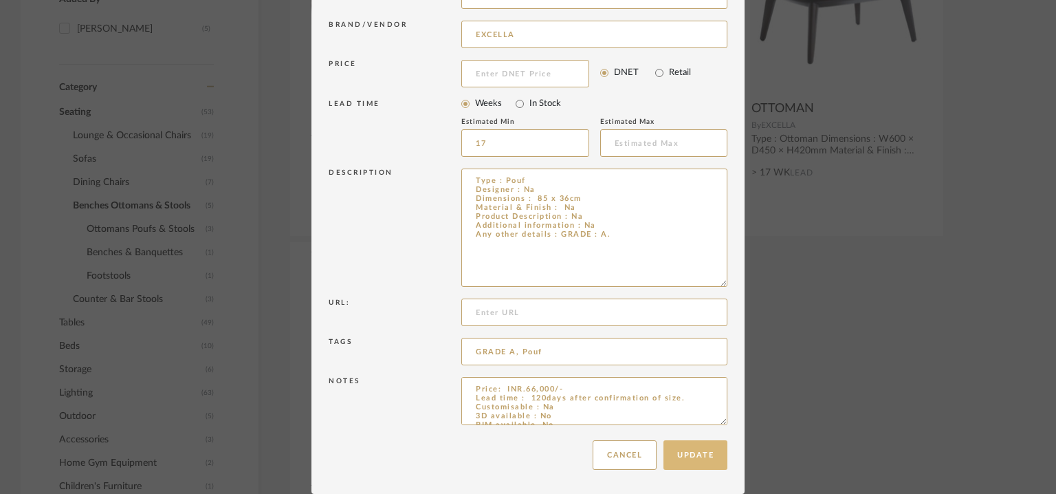
type input "POUFF 01"
click at [699, 447] on button "Update" at bounding box center [696, 455] width 64 height 30
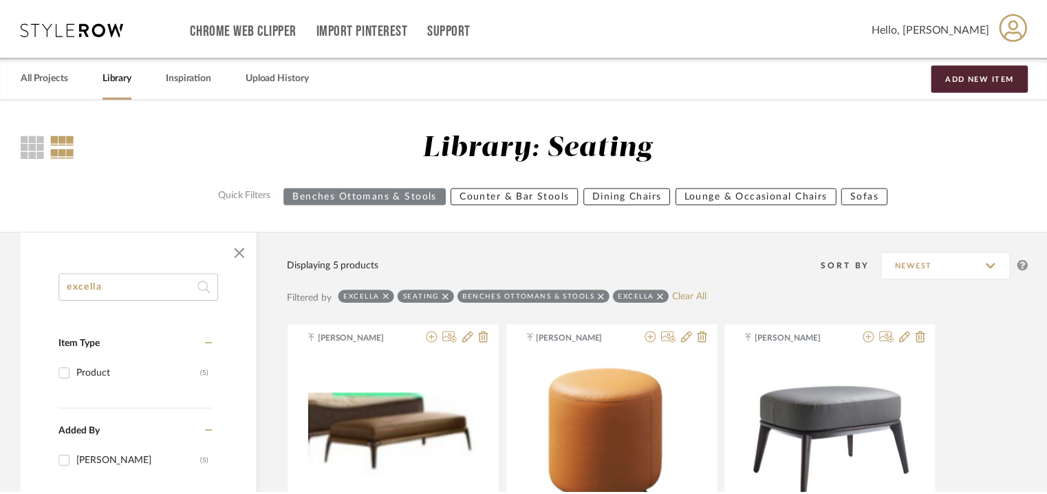
scroll to position [433, 0]
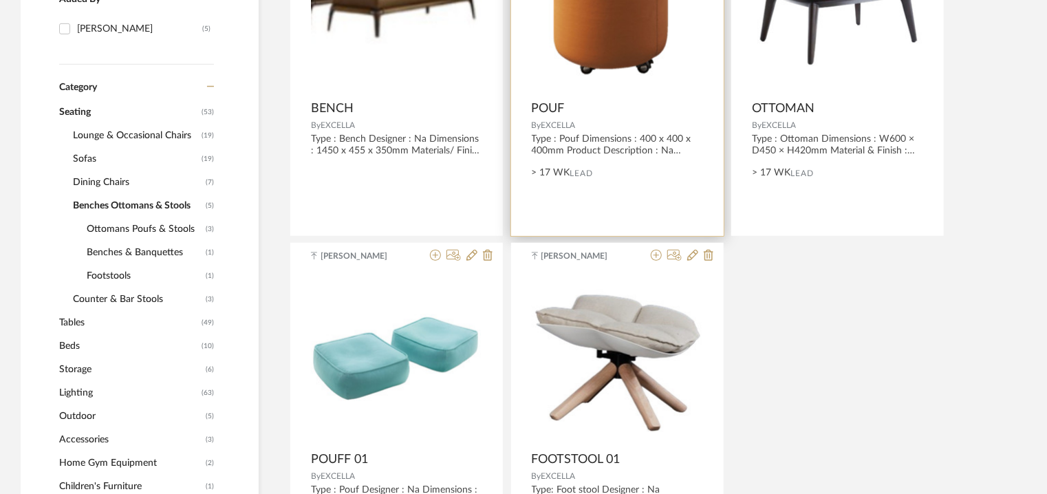
click at [644, 32] on img "0" at bounding box center [617, 8] width 136 height 172
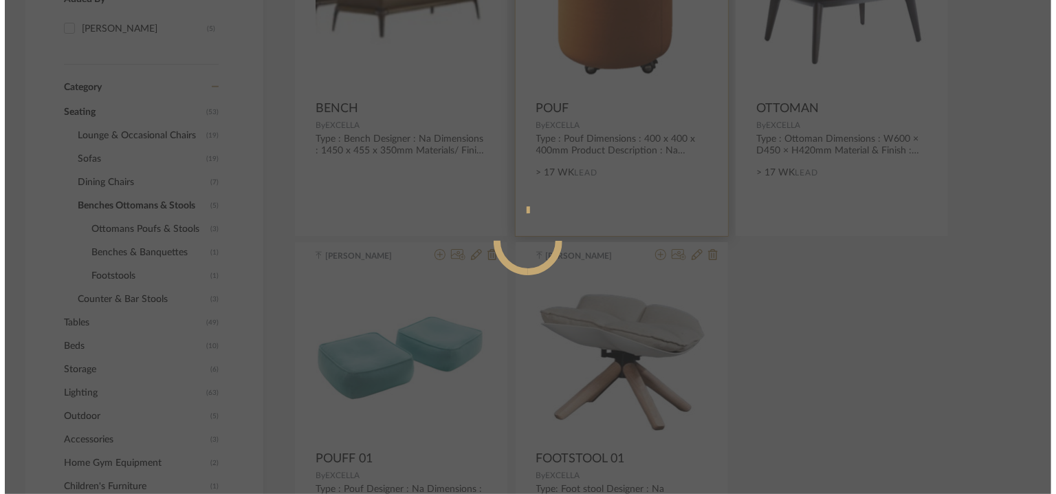
scroll to position [0, 0]
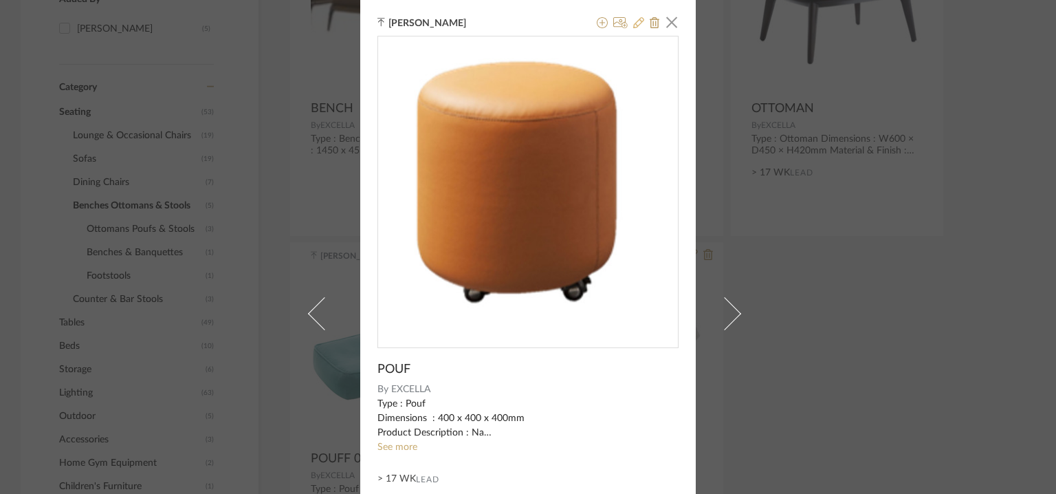
click at [633, 22] on icon at bounding box center [638, 22] width 11 height 11
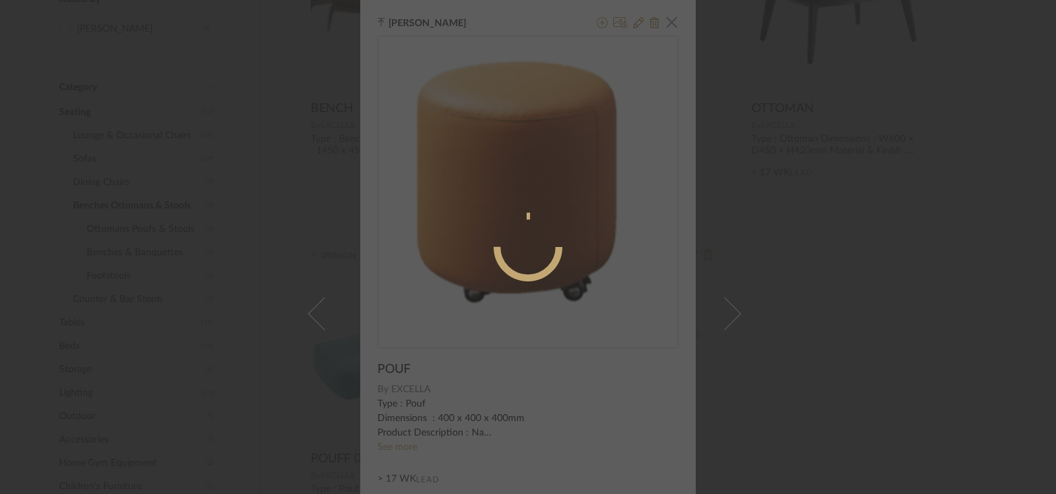
radio input "true"
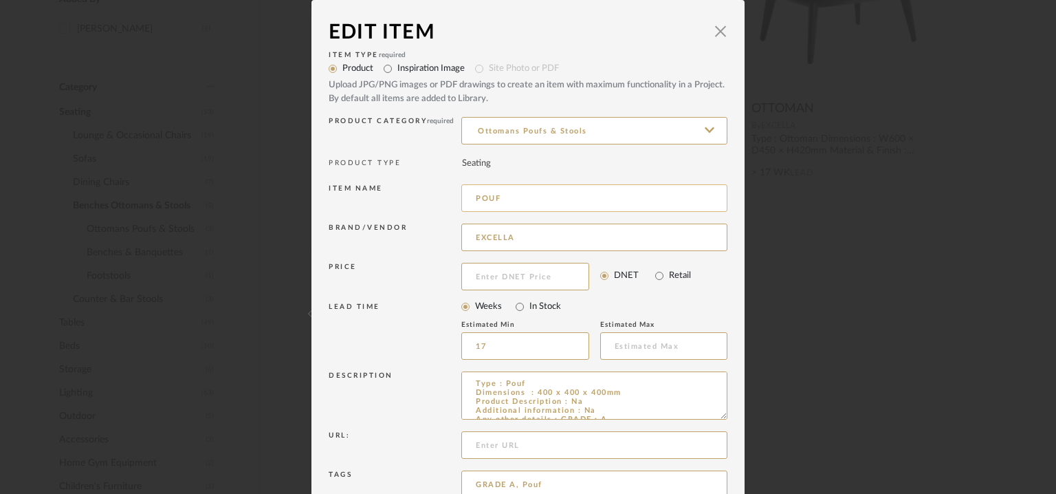
click at [519, 202] on input "POUF" at bounding box center [594, 198] width 266 height 28
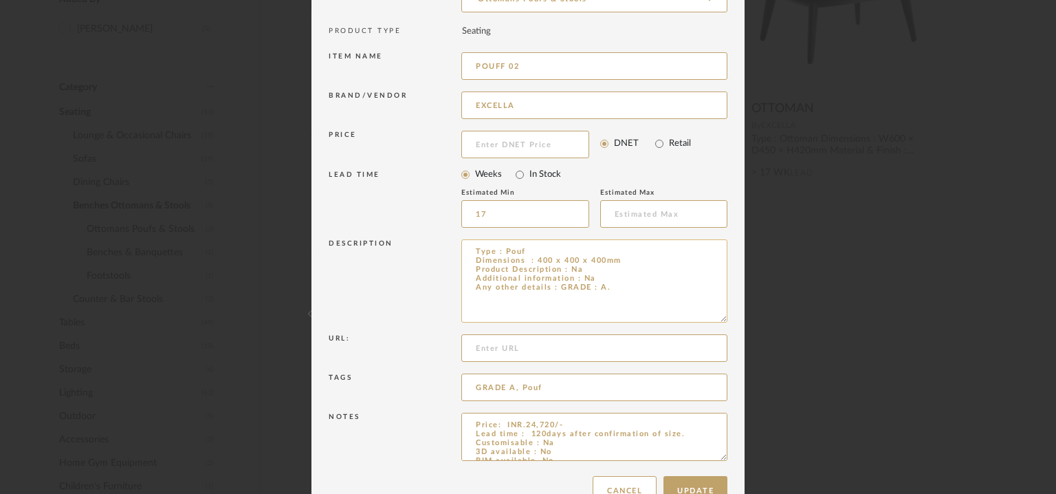
drag, startPoint x: 717, startPoint y: 282, endPoint x: 686, endPoint y: 284, distance: 30.3
click at [687, 286] on textarea "Type : Pouf Dimensions : 400 x 400 x 400mm Product Description : Na Additional …" at bounding box center [594, 280] width 266 height 83
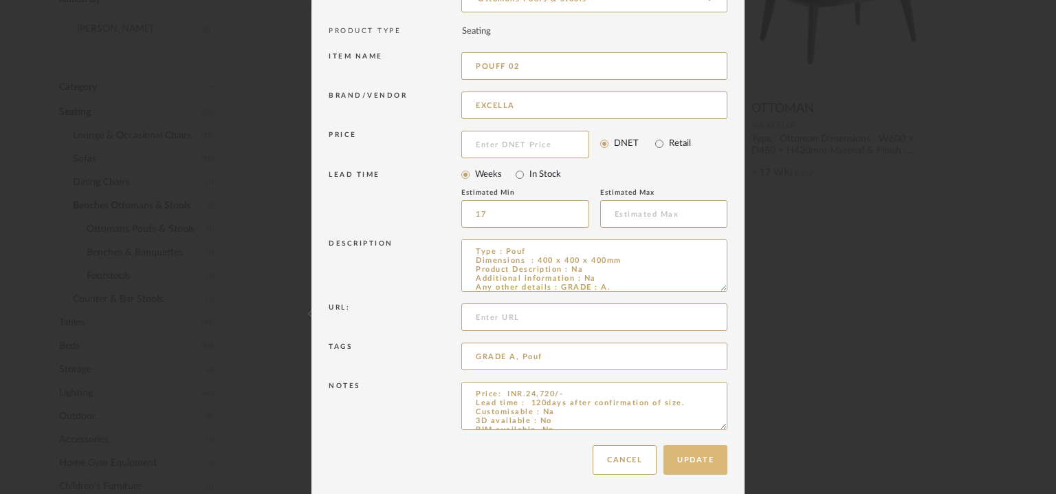
type input "POUFF 02"
click at [697, 457] on button "Update" at bounding box center [696, 460] width 64 height 30
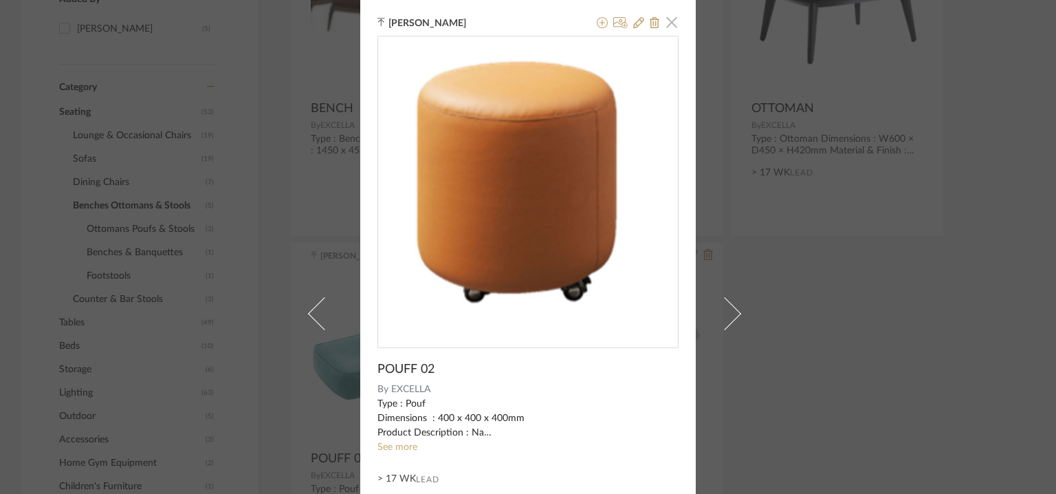
click at [672, 23] on span "button" at bounding box center [672, 22] width 28 height 28
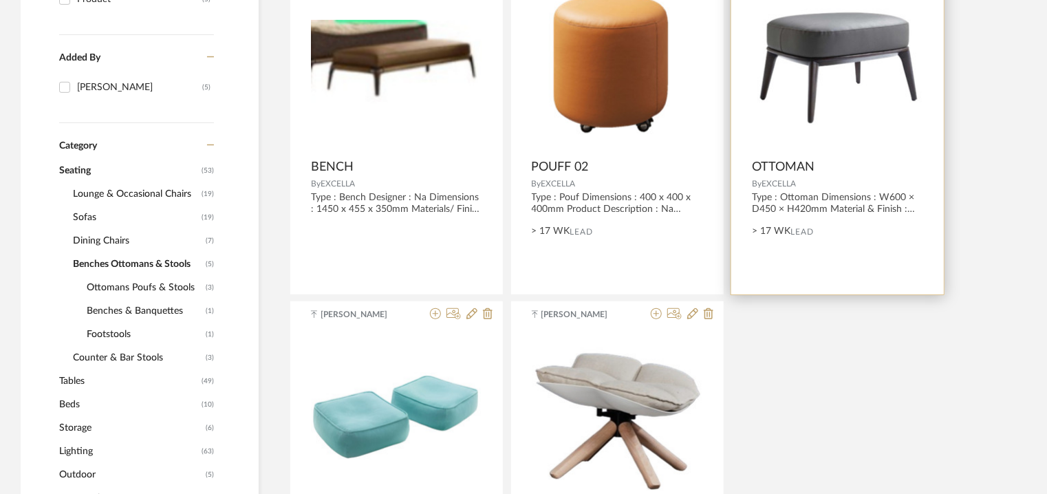
scroll to position [296, 0]
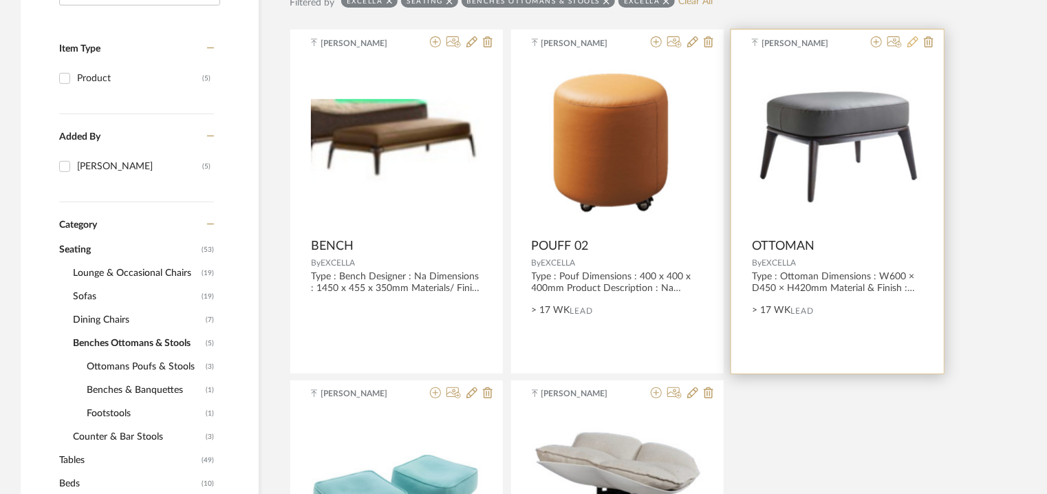
click at [915, 39] on icon at bounding box center [912, 41] width 11 height 11
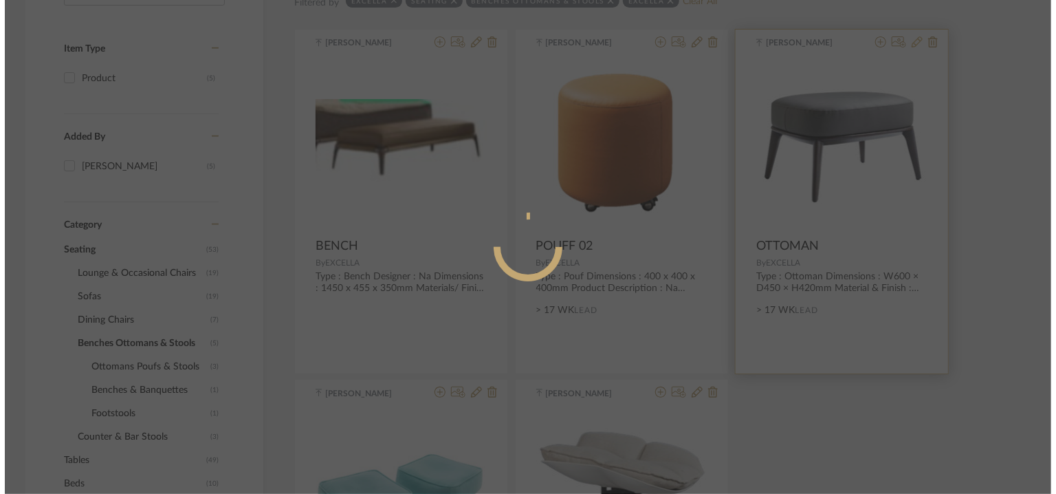
scroll to position [0, 0]
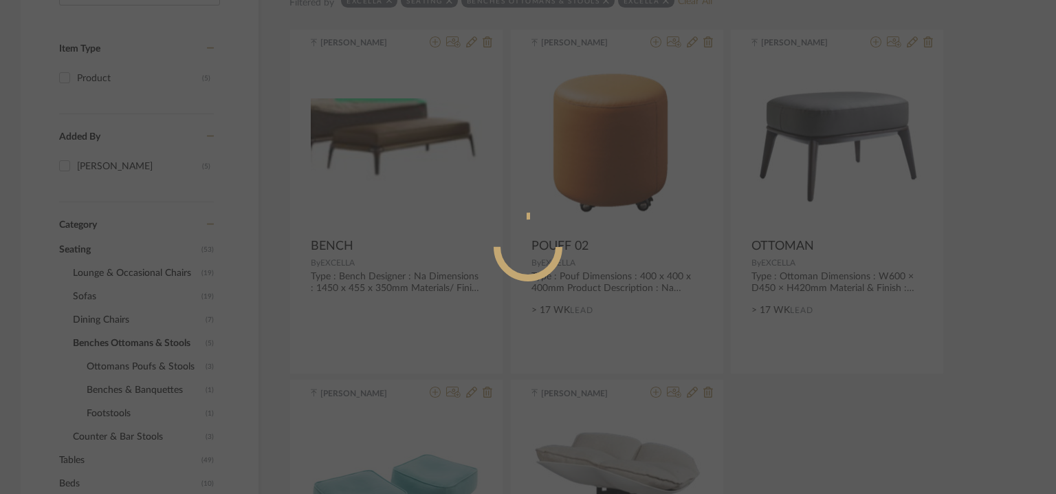
radio input "true"
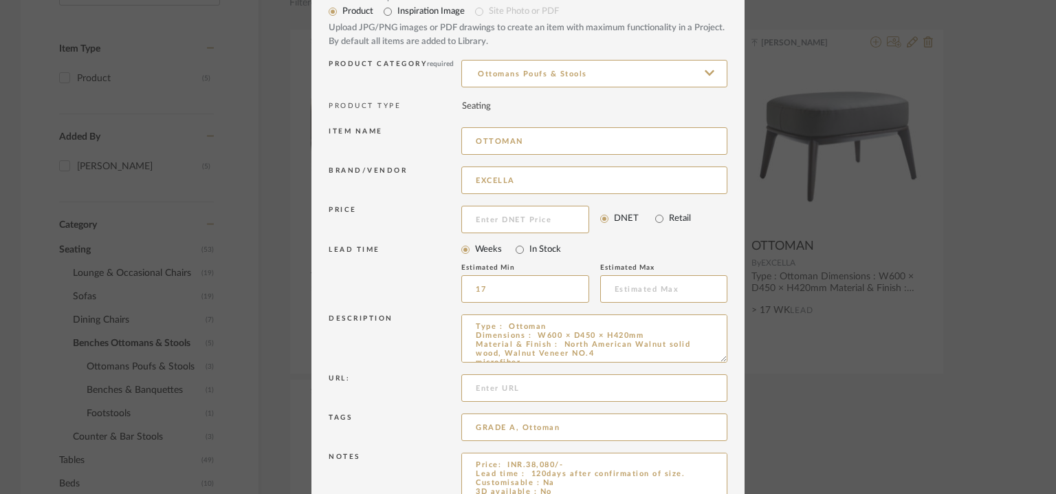
scroll to position [132, 0]
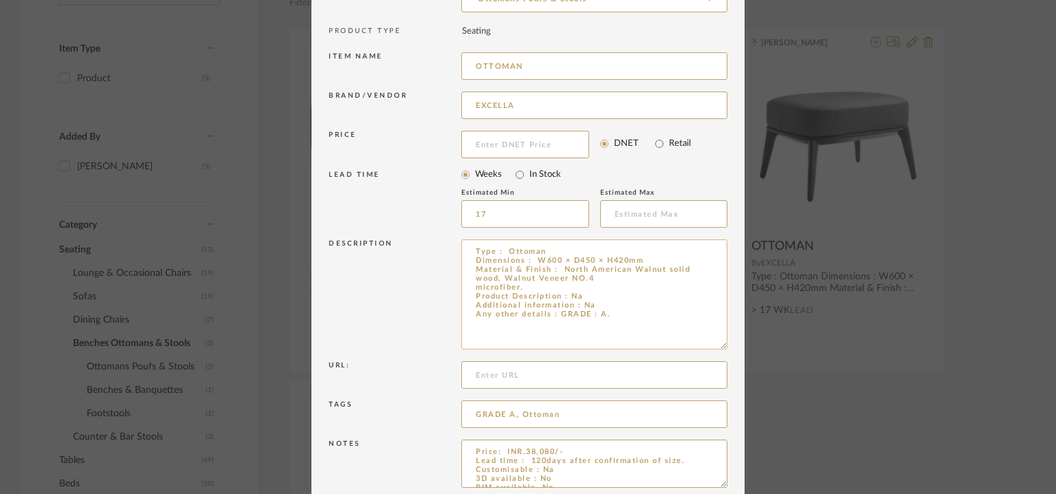
drag, startPoint x: 717, startPoint y: 284, endPoint x: 715, endPoint y: 346, distance: 61.9
click at [715, 346] on textarea "Type : Ottoman Dimensions : W600 × D450 × H420mm Material & Finish : North Amer…" at bounding box center [594, 294] width 266 height 110
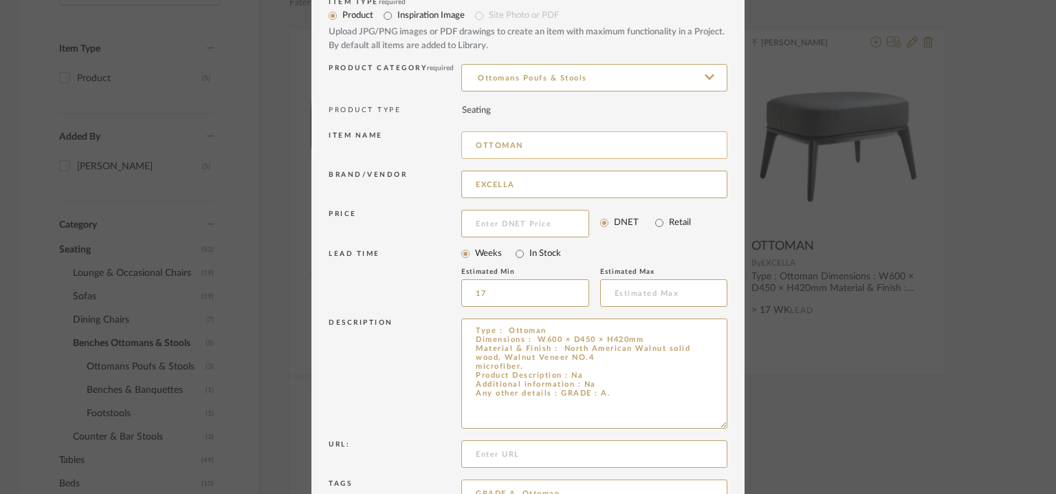
scroll to position [0, 0]
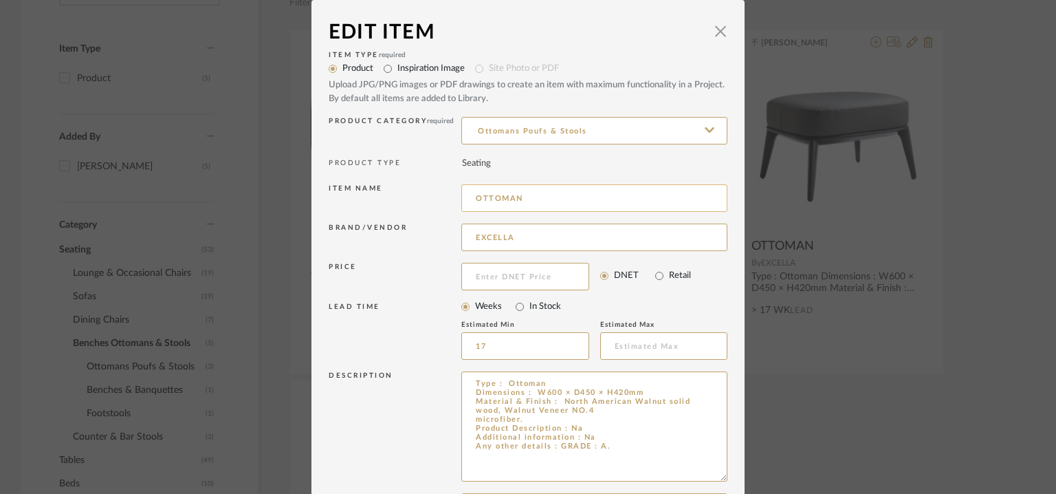
click at [539, 192] on input "OTTOMAN" at bounding box center [594, 198] width 266 height 28
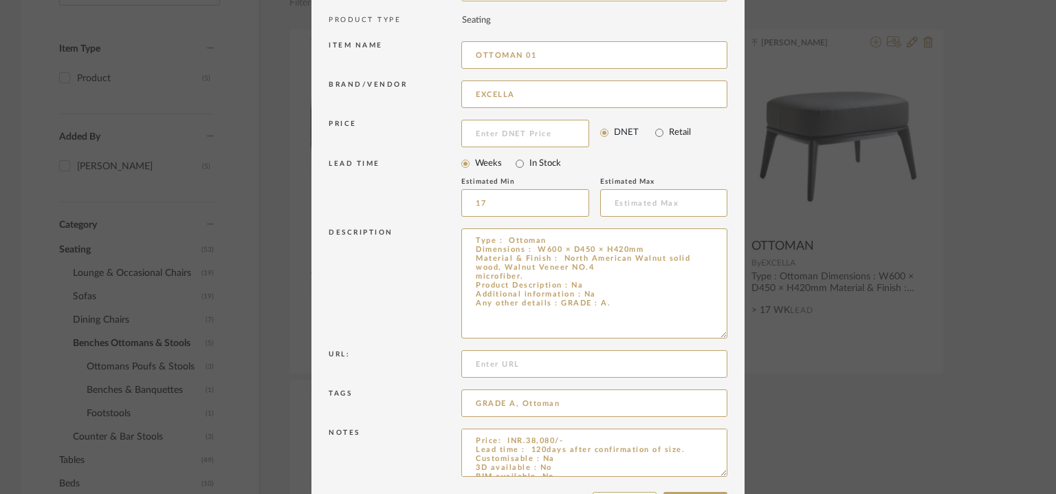
scroll to position [195, 0]
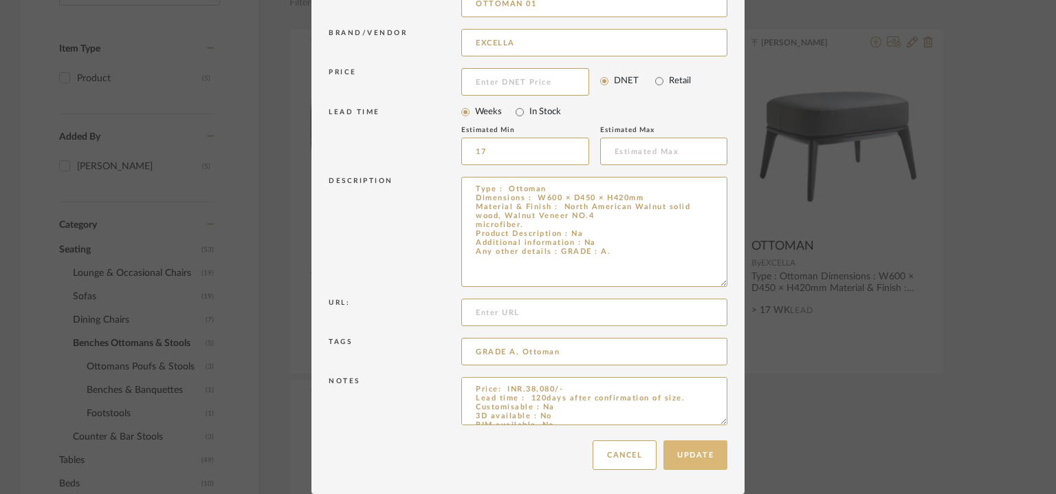
type input "OTTOMAN 01"
click at [696, 455] on button "Update" at bounding box center [696, 455] width 64 height 30
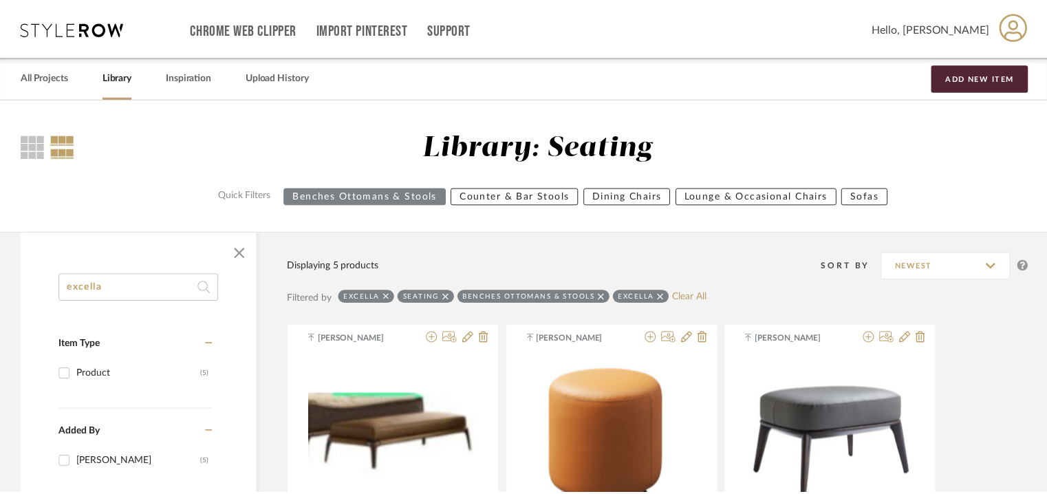
scroll to position [296, 0]
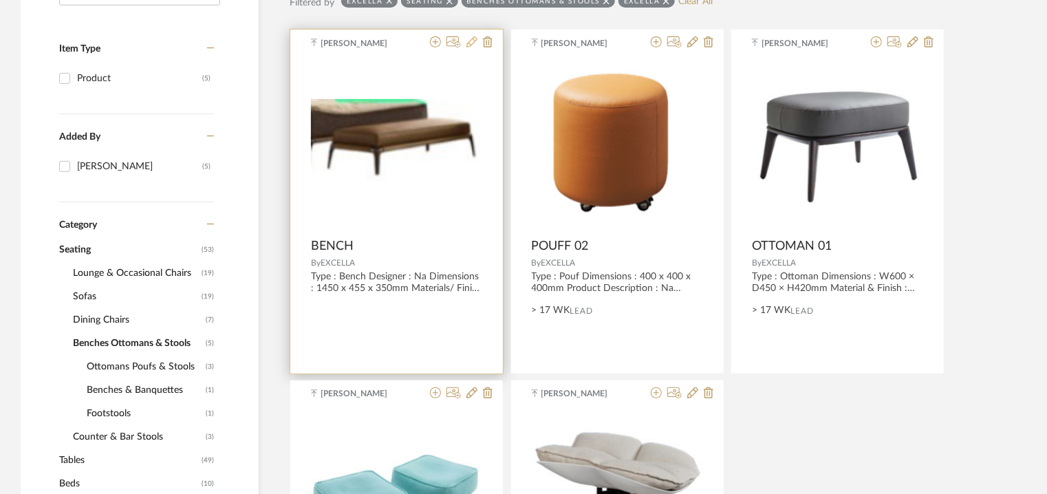
click at [475, 41] on icon at bounding box center [471, 41] width 11 height 11
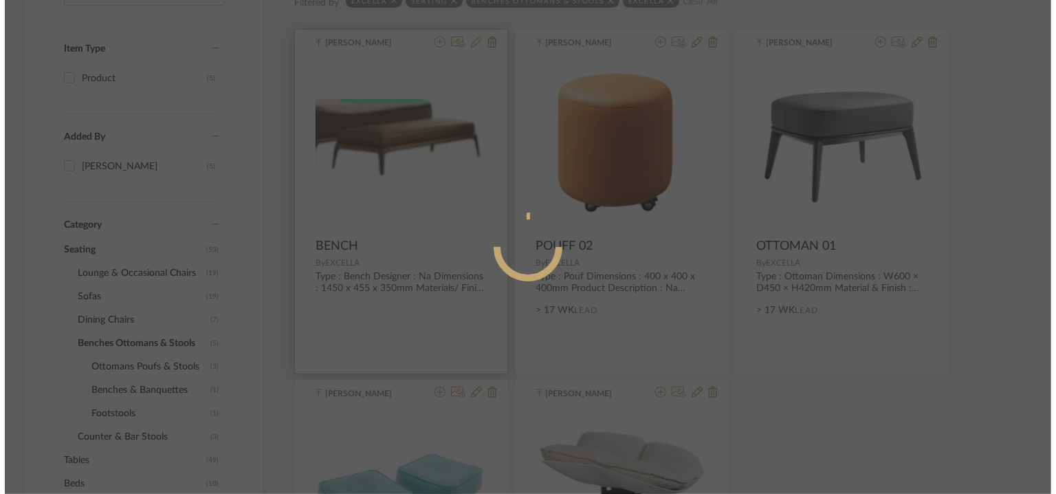
scroll to position [0, 0]
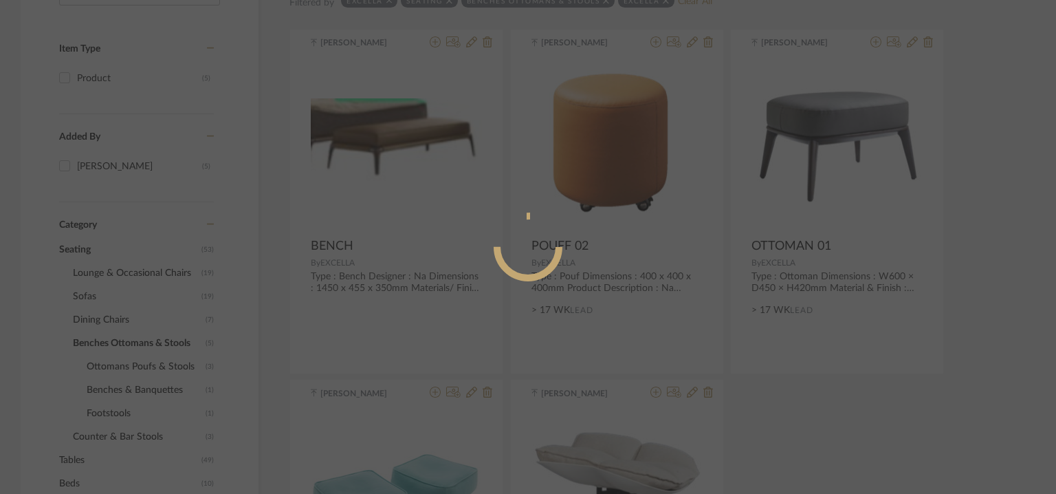
radio input "true"
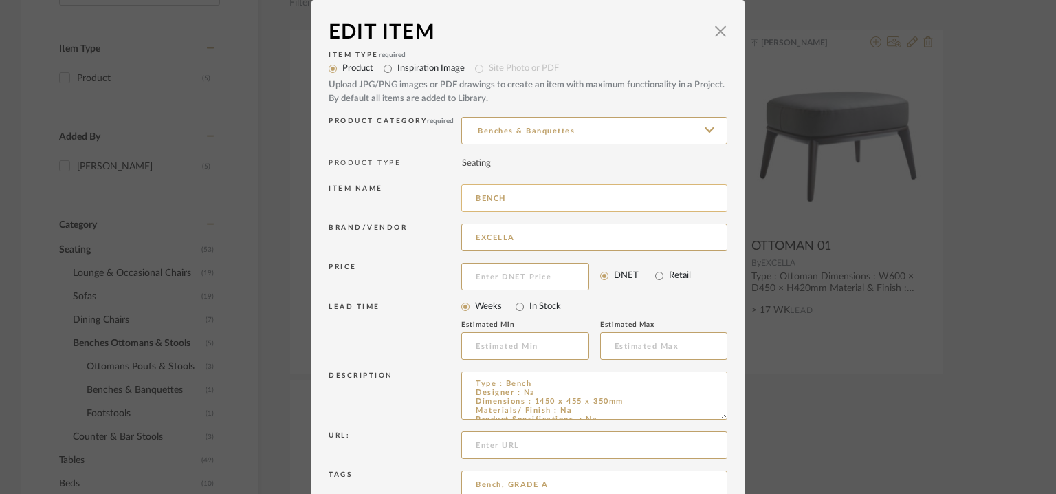
click at [536, 195] on input "BENCH" at bounding box center [594, 198] width 266 height 28
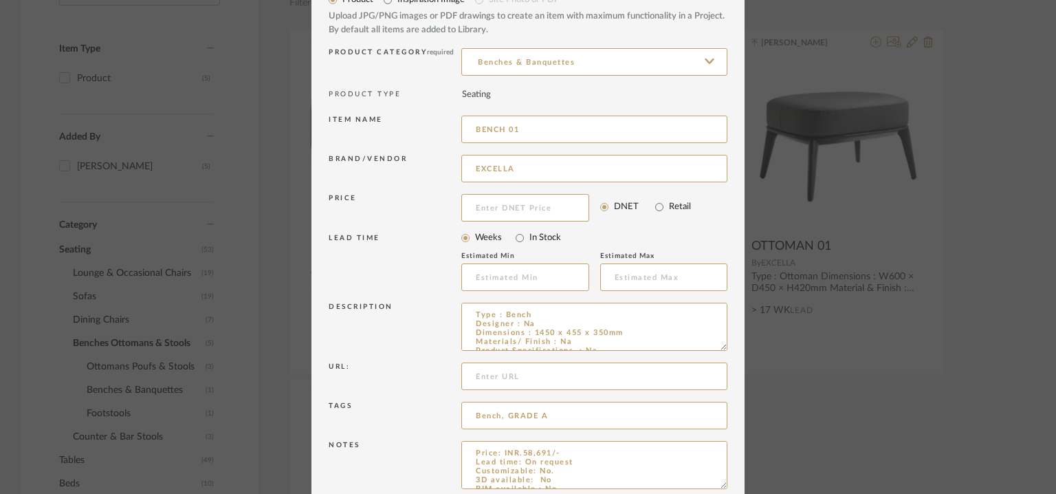
scroll to position [132, 0]
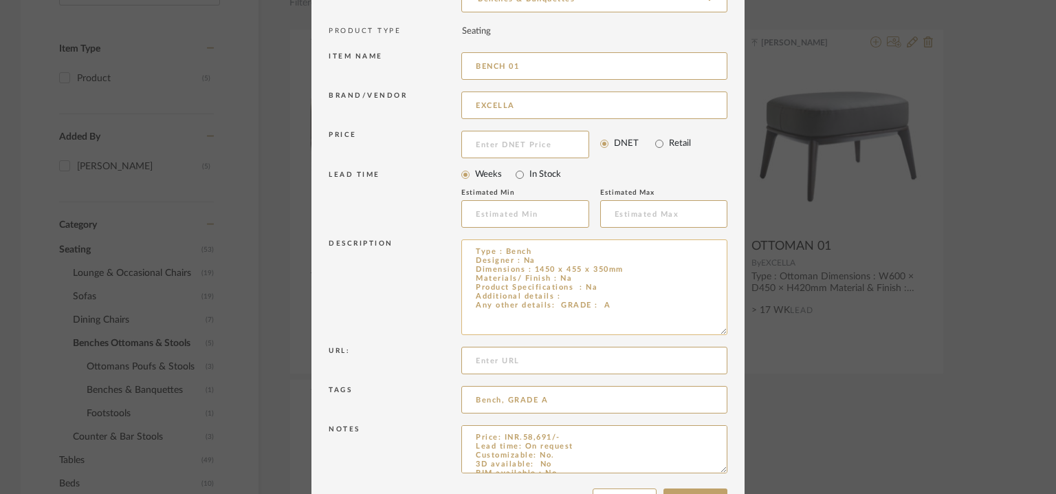
drag, startPoint x: 714, startPoint y: 282, endPoint x: 704, endPoint y: 329, distance: 48.4
click at [704, 329] on textarea "Type : Bench Designer : Na Dimensions : 1450 x 455 x 350mm Materials/ Finish : …" at bounding box center [594, 287] width 266 height 96
type input "BENCH 01"
click at [581, 292] on textarea "Type : Bench Designer : Na Dimensions : 1450 x 455 x 350mm Materials/ Finish : …" at bounding box center [594, 287] width 266 height 96
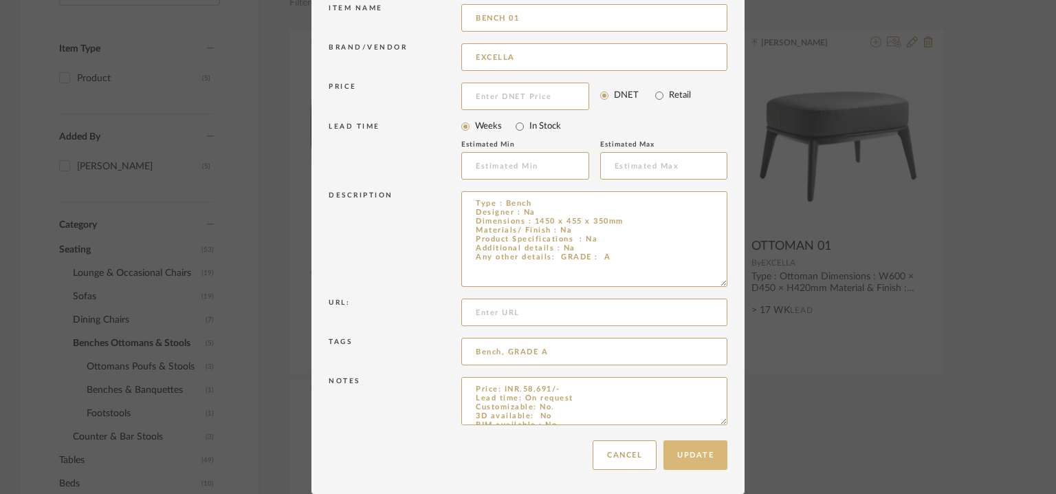
type textarea "Type : Bench Designer : Na Dimensions : 1450 x 455 x 350mm Materials/ Finish : …"
click at [697, 451] on button "Update" at bounding box center [696, 455] width 64 height 30
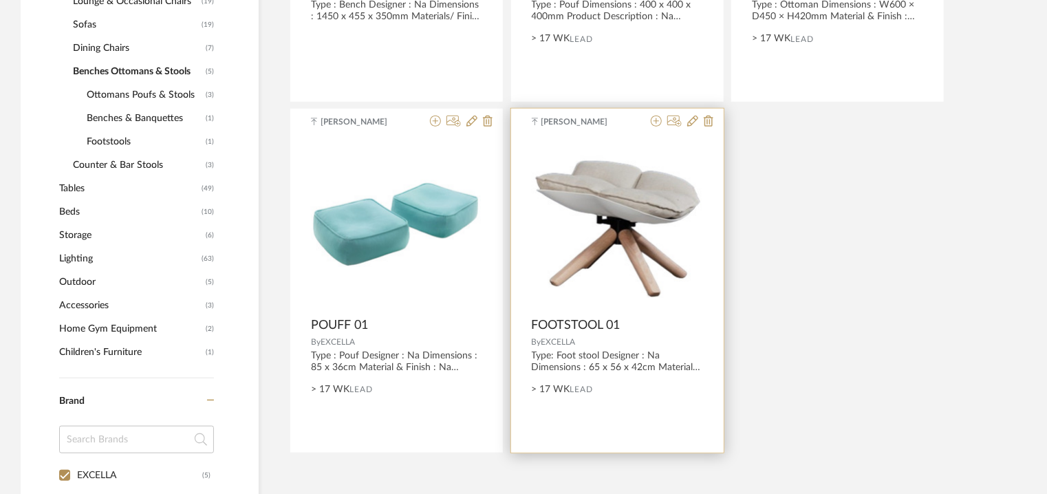
scroll to position [571, 0]
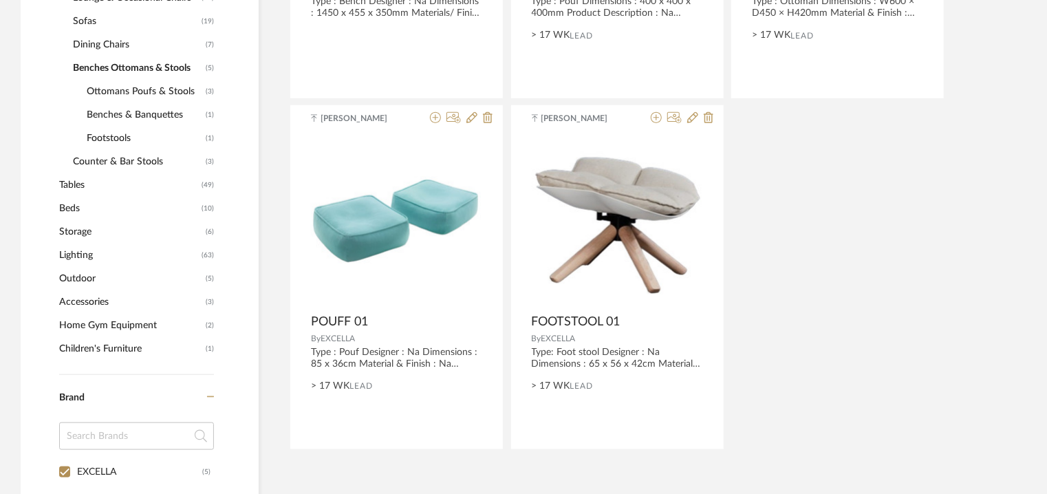
click at [128, 113] on span "Benches & Banquettes" at bounding box center [145, 114] width 116 height 23
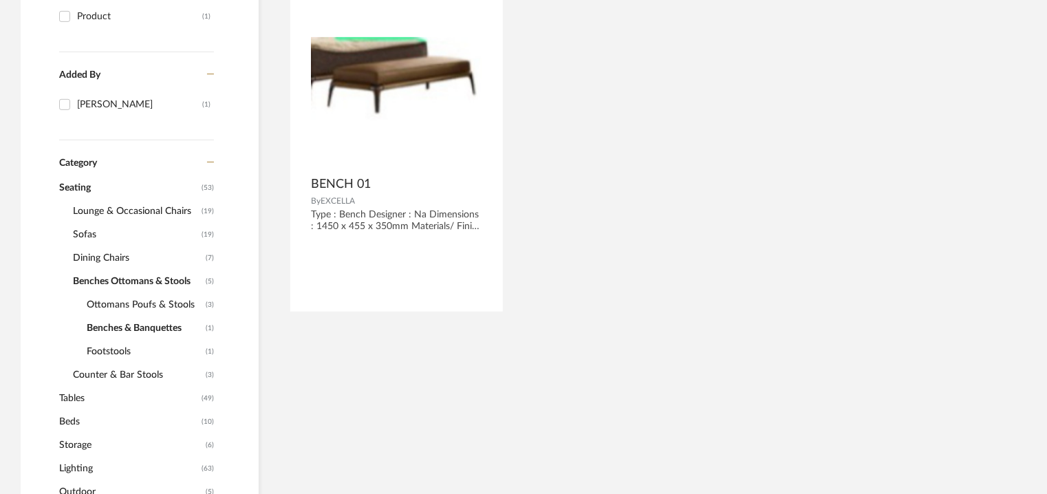
scroll to position [365, 0]
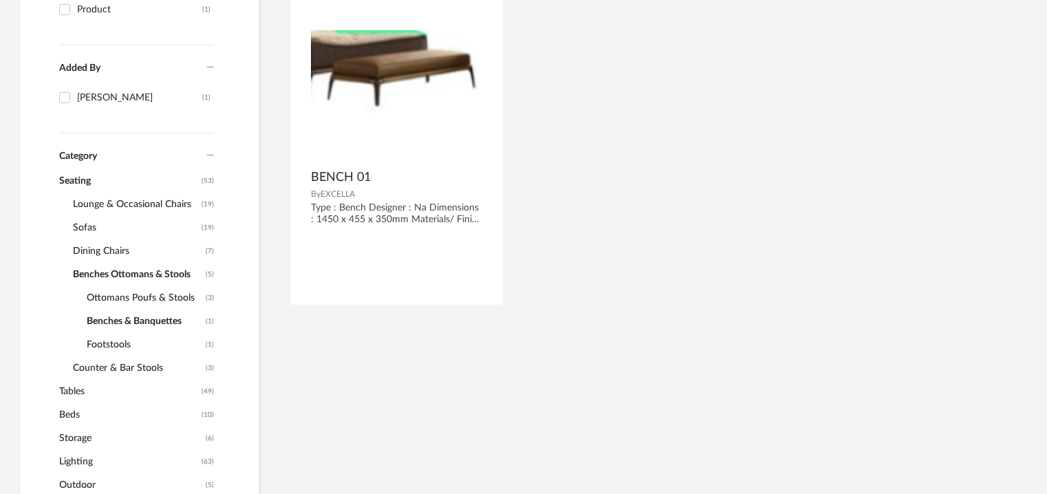
click at [120, 340] on span "Footstools" at bounding box center [145, 344] width 116 height 23
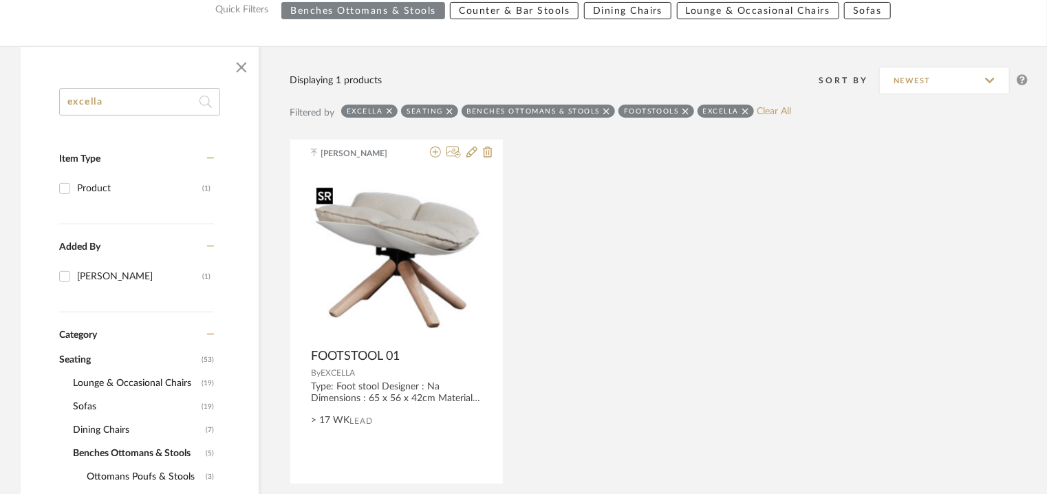
scroll to position [227, 0]
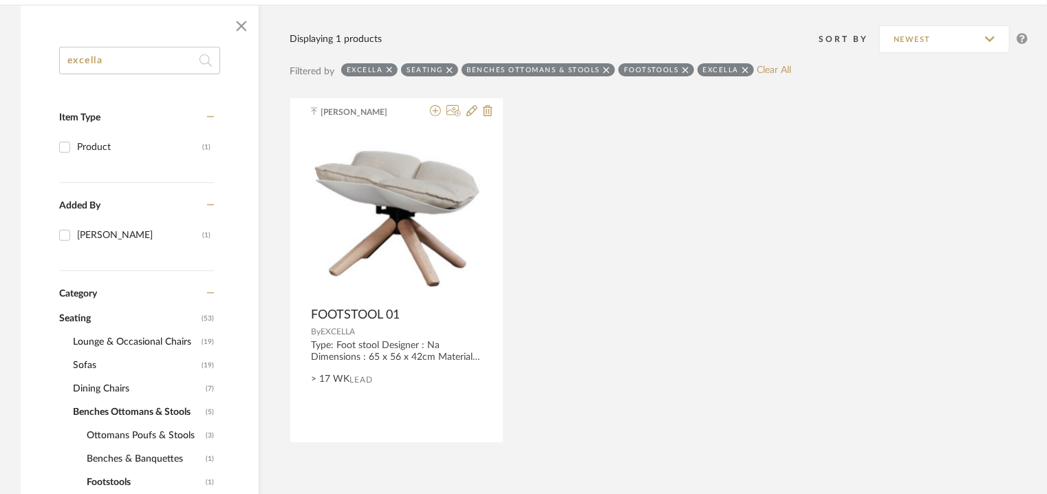
click at [682, 68] on icon at bounding box center [685, 70] width 6 height 10
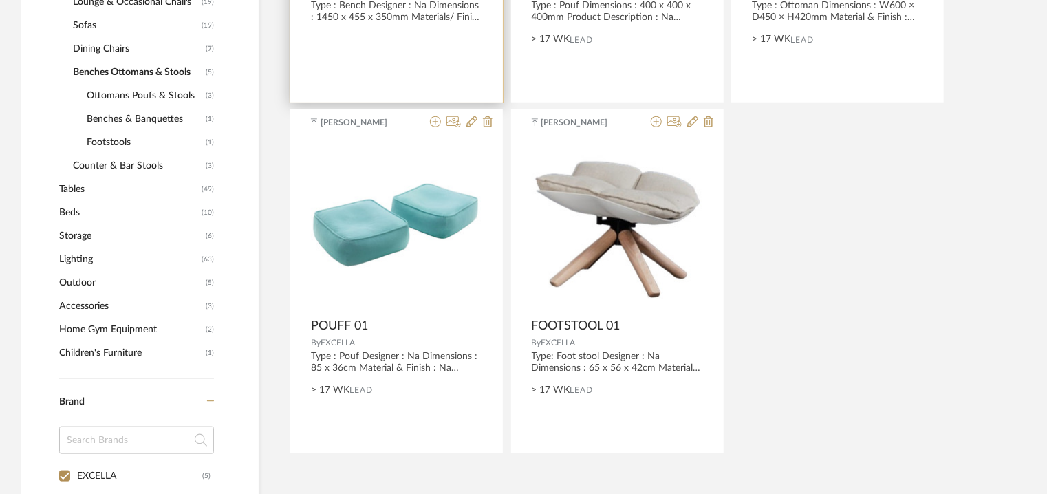
scroll to position [571, 0]
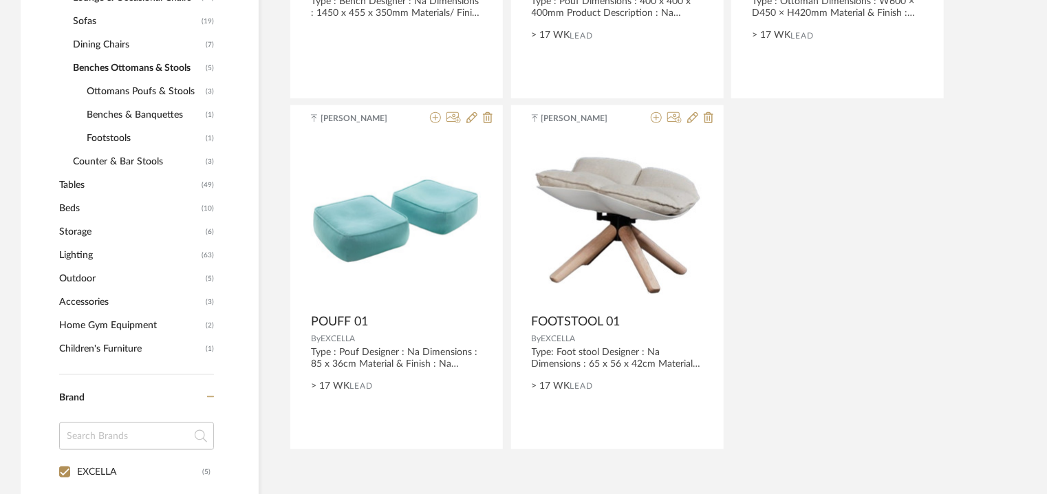
click at [127, 112] on span "Benches & Banquettes" at bounding box center [145, 114] width 116 height 23
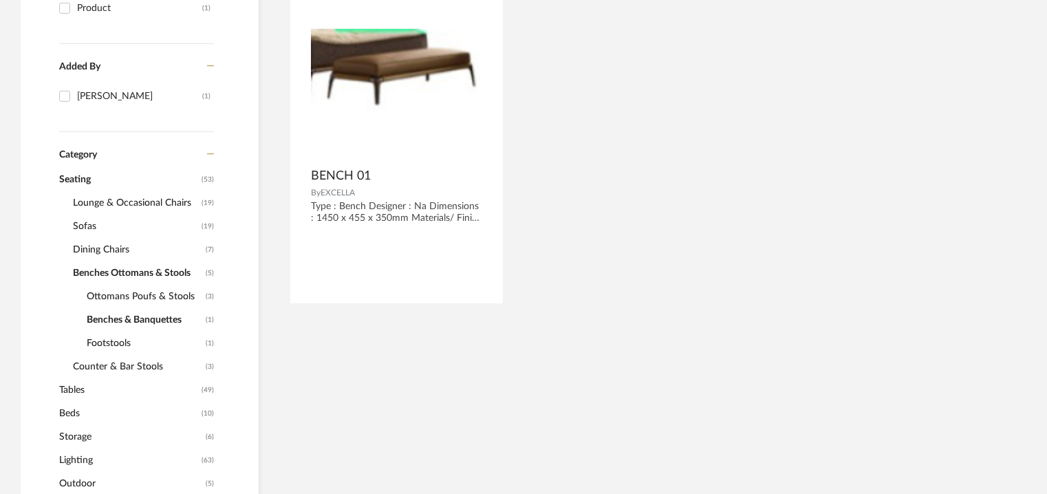
scroll to position [365, 0]
click at [131, 292] on span "Ottomans Poufs & Stools" at bounding box center [145, 297] width 116 height 23
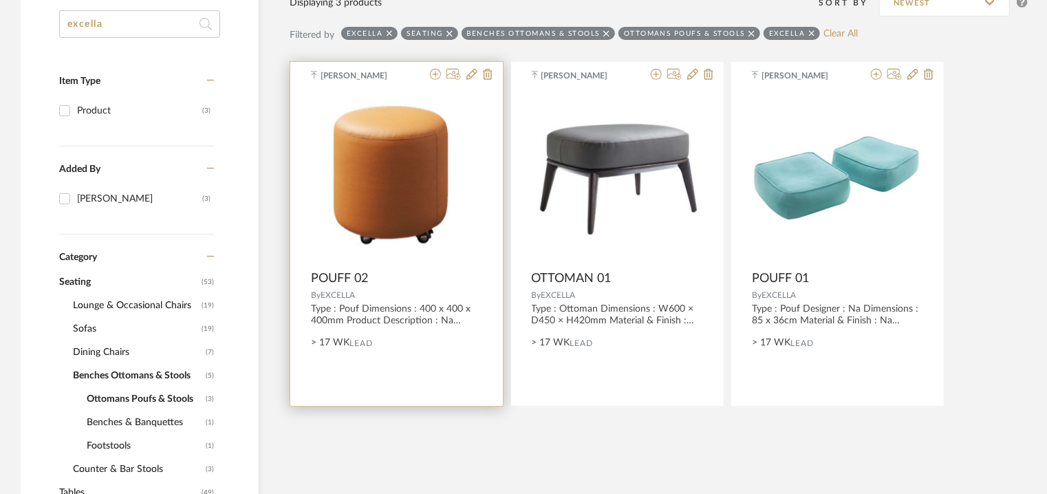
scroll to position [296, 0]
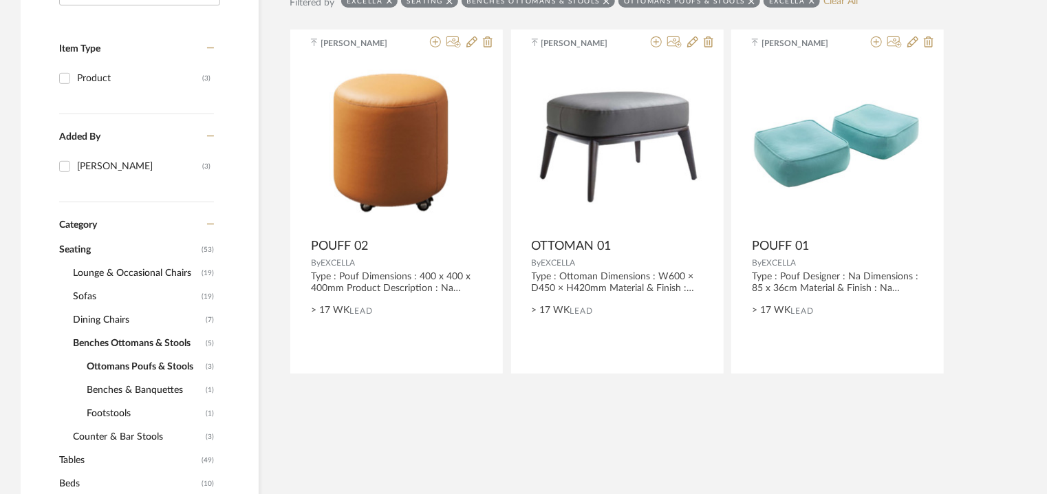
click at [162, 342] on span "Benches Ottomans & Stools" at bounding box center [137, 343] width 129 height 23
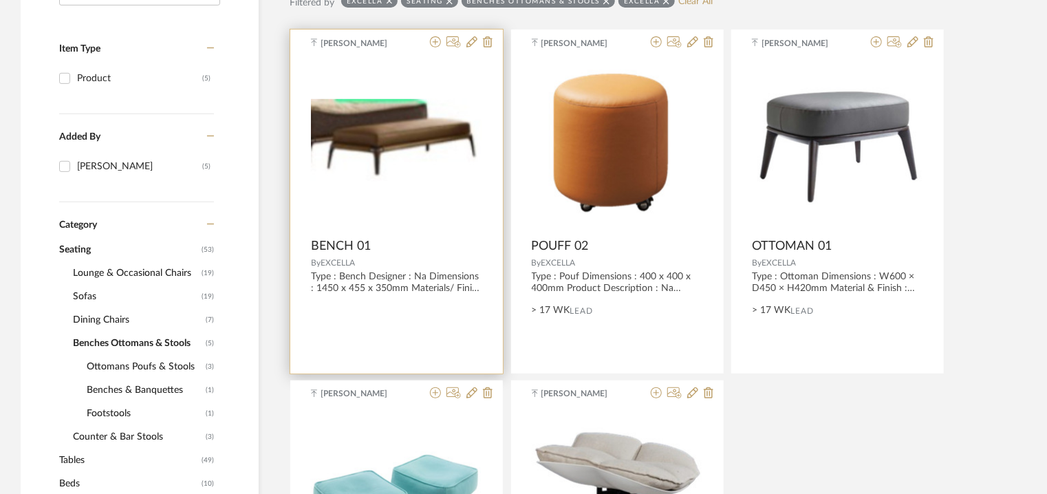
scroll to position [433, 0]
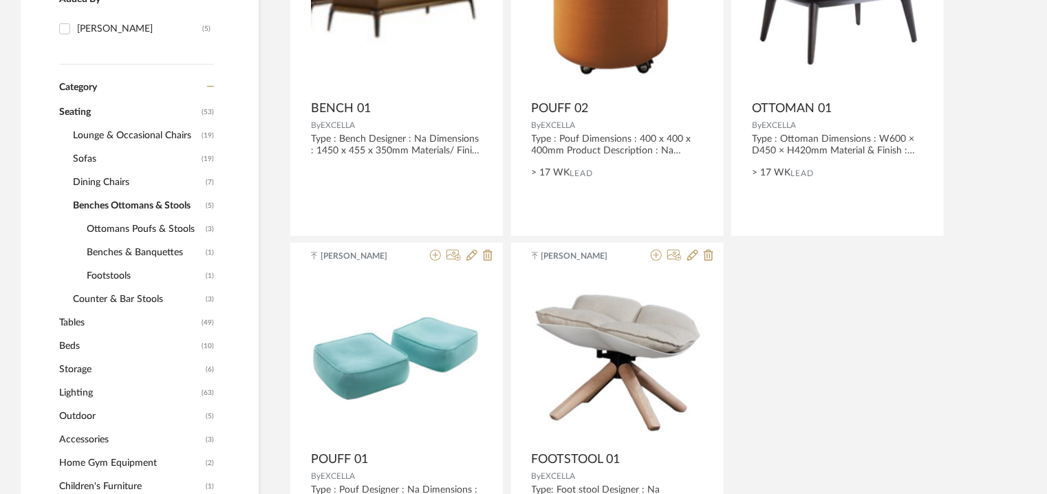
click at [114, 177] on span "Dining Chairs" at bounding box center [137, 182] width 129 height 23
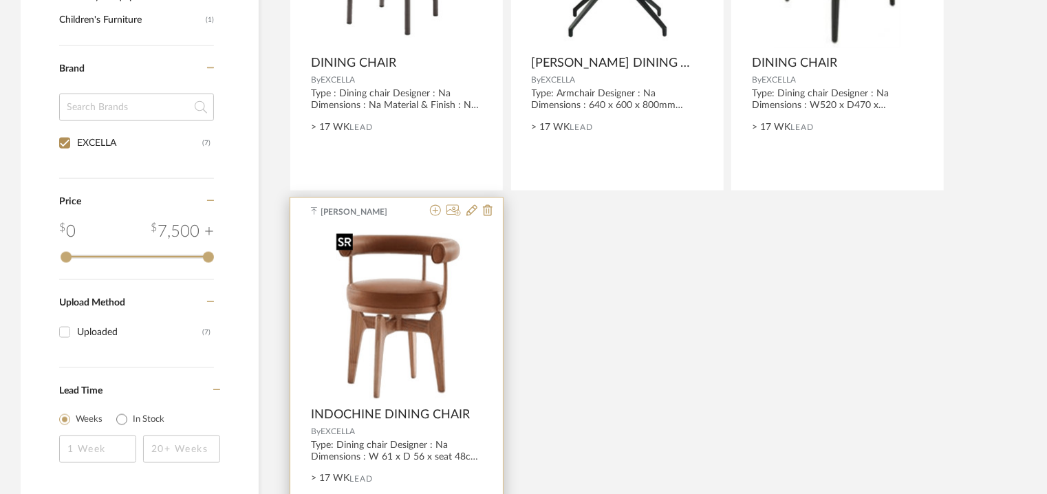
scroll to position [968, 0]
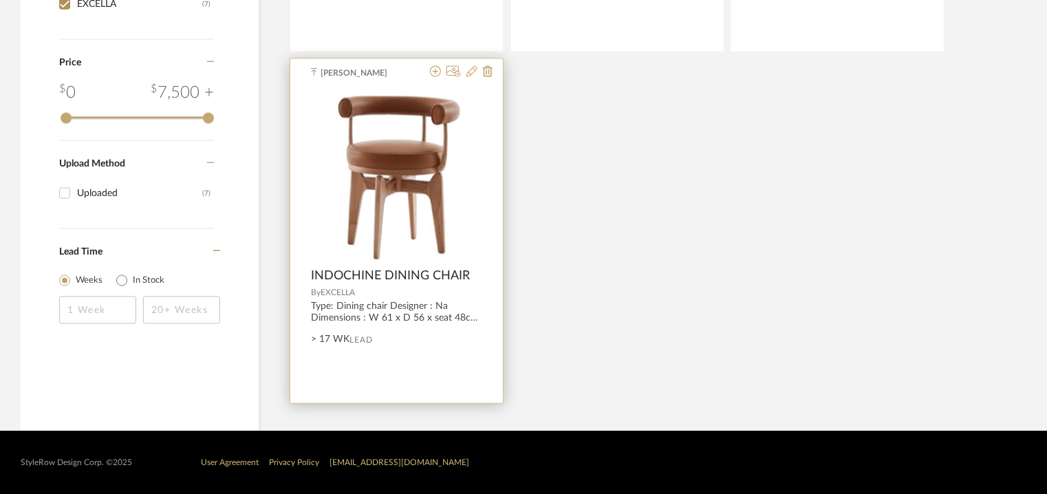
click at [470, 69] on icon at bounding box center [471, 71] width 11 height 11
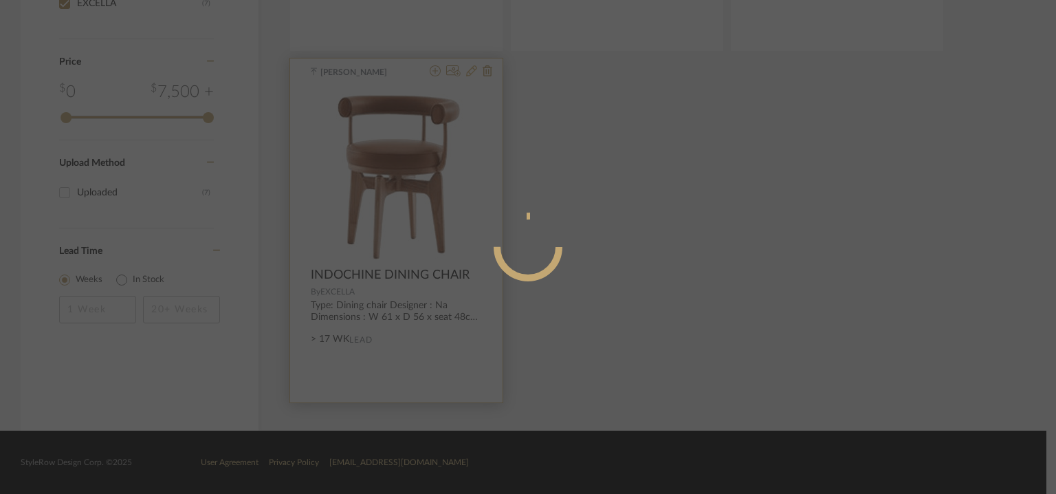
radio input "true"
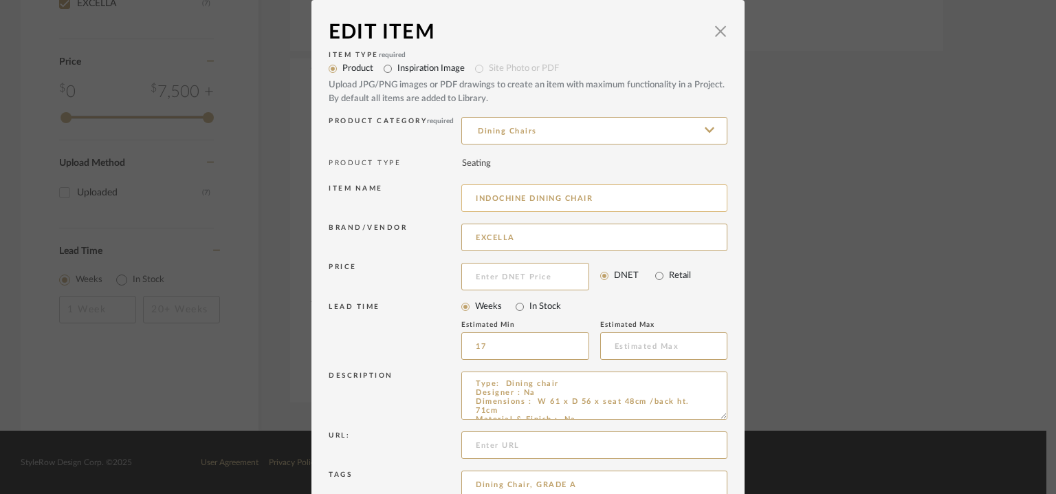
drag, startPoint x: 624, startPoint y: 202, endPoint x: 457, endPoint y: 187, distance: 167.8
click at [461, 188] on input "INDOCHINE DINING CHAIR" at bounding box center [594, 198] width 266 height 28
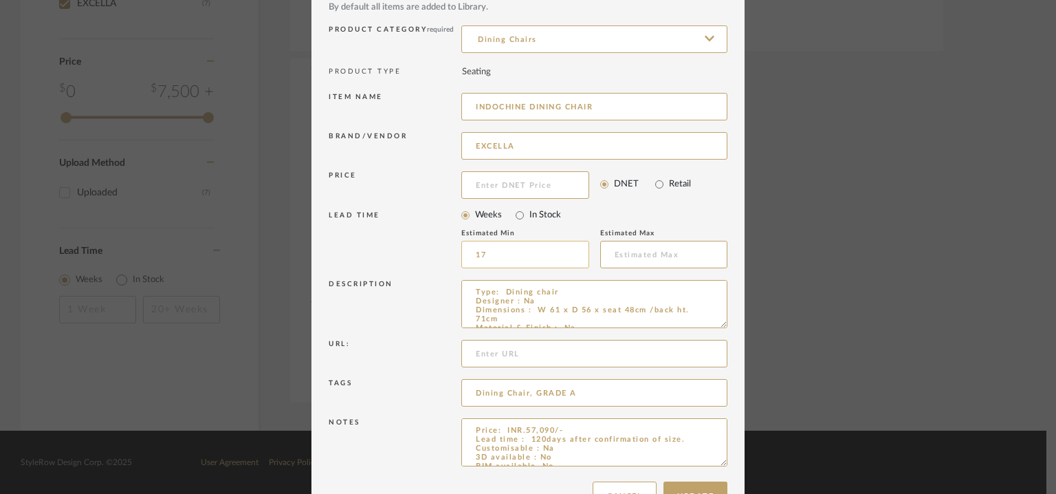
scroll to position [132, 0]
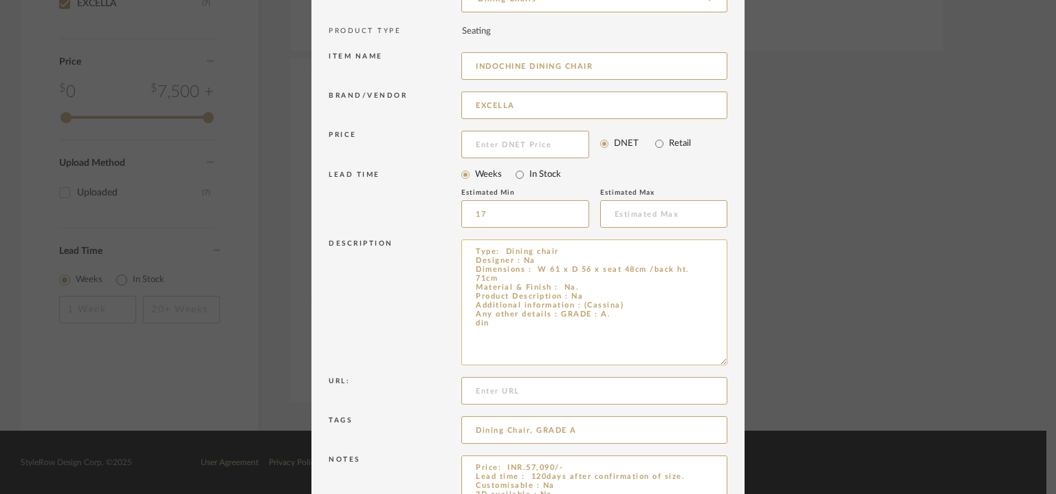
drag, startPoint x: 719, startPoint y: 285, endPoint x: 651, endPoint y: 298, distance: 69.2
click at [656, 303] on textarea "Type: Dining chair Designer : Na Dimensions : W 61 x D 56 x seat 48cm /back ht.…" at bounding box center [594, 302] width 266 height 126
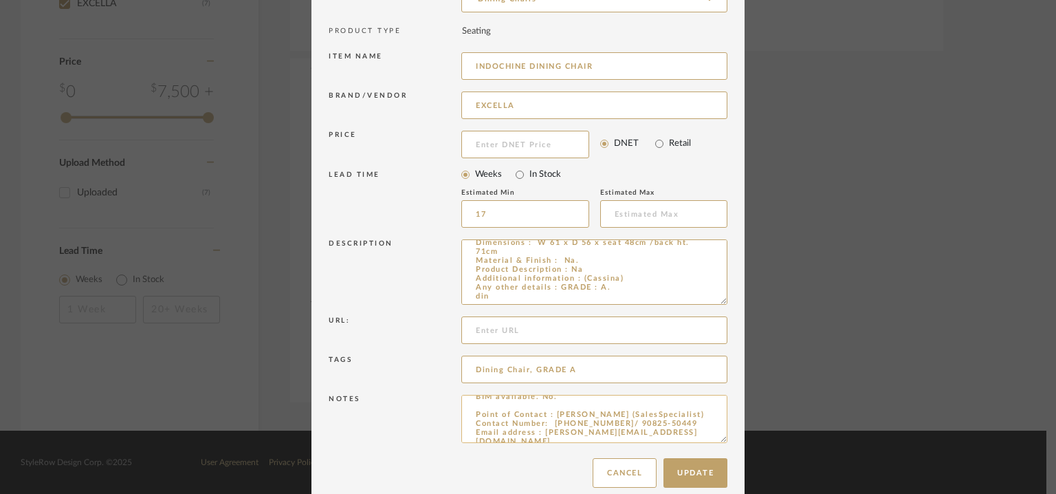
scroll to position [80, 0]
drag, startPoint x: 718, startPoint y: 438, endPoint x: 722, endPoint y: 517, distance: 78.5
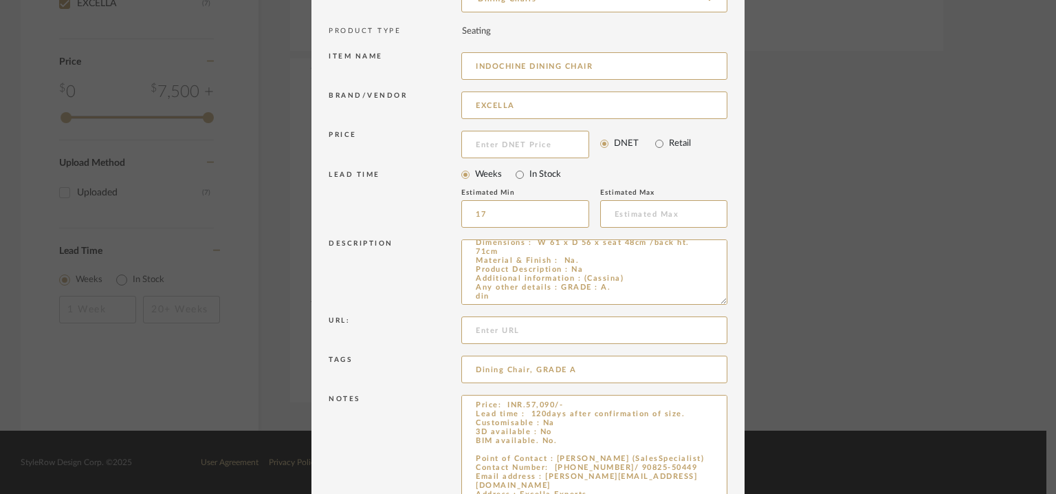
scroll to position [1, 0]
click at [561, 444] on textarea "Price: INR.57,090/- Lead time : 120days after confirmation of size. Customisabl…" at bounding box center [594, 458] width 266 height 127
paste textarea "INDOCHINE DINING CHAIR"
type textarea "Price: INR.57,090/- Lead time : 120days after confirmation of size. Customisabl…"
click at [591, 277] on textarea "Type: Dining chair Designer : Na Dimensions : W 61 x D 56 x seat 48cm /back ht.…" at bounding box center [594, 271] width 266 height 65
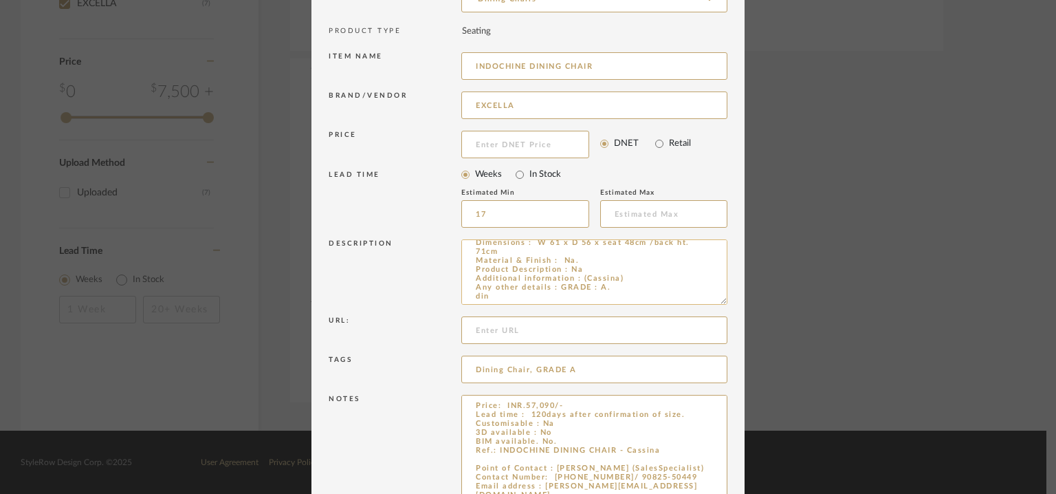
click at [591, 277] on textarea "Type: Dining chair Designer : Na Dimensions : W 61 x D 56 x seat 48cm /back ht.…" at bounding box center [594, 271] width 266 height 65
type textarea "Type: Dining chair Designer : Na Dimensions : W 61 x D 56 x seat 48cm /back ht.…"
drag, startPoint x: 524, startPoint y: 61, endPoint x: 435, endPoint y: 80, distance: 91.5
click at [436, 80] on div "Item name INDOCHINE DINING CHAIR" at bounding box center [528, 68] width 399 height 39
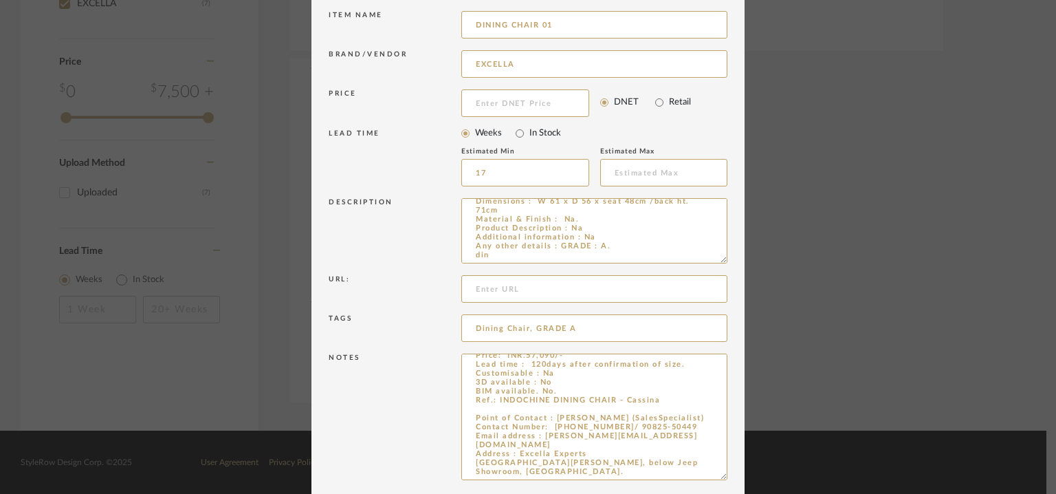
scroll to position [228, 0]
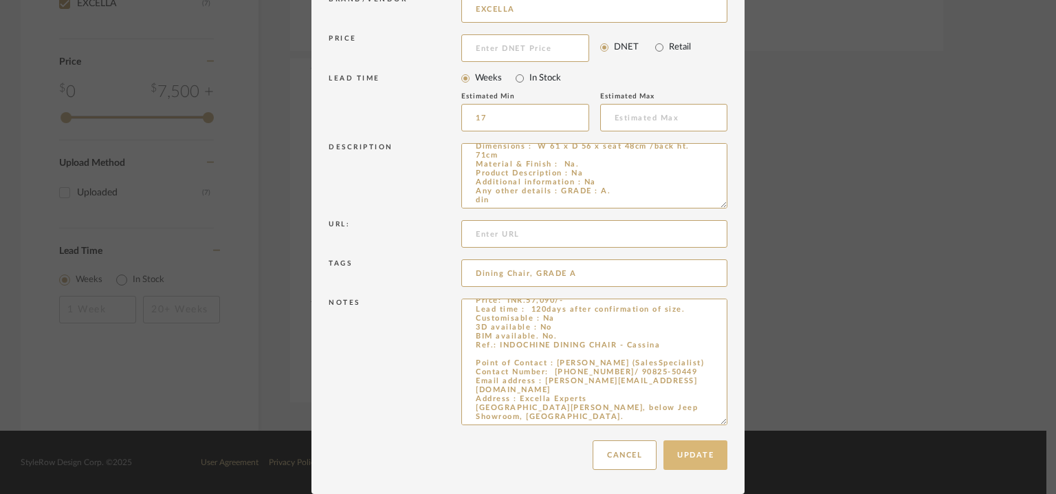
type input "DINING CHAIR 01"
click at [695, 452] on button "Update" at bounding box center [696, 455] width 64 height 30
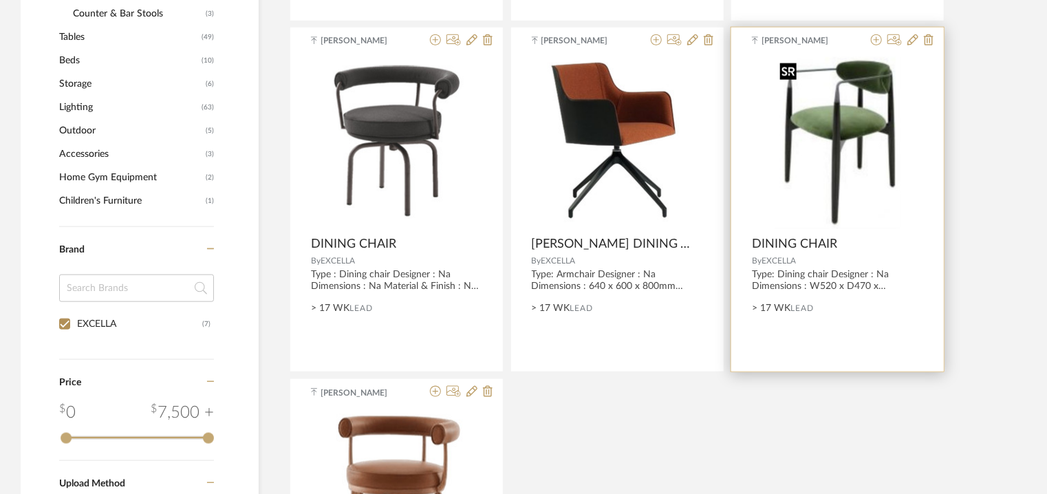
scroll to position [625, 0]
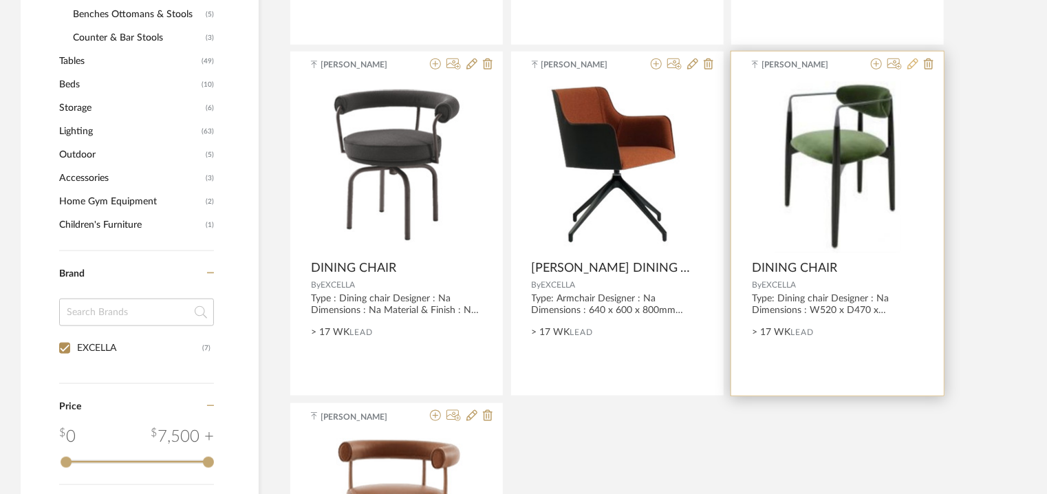
click at [912, 67] on icon at bounding box center [912, 63] width 11 height 11
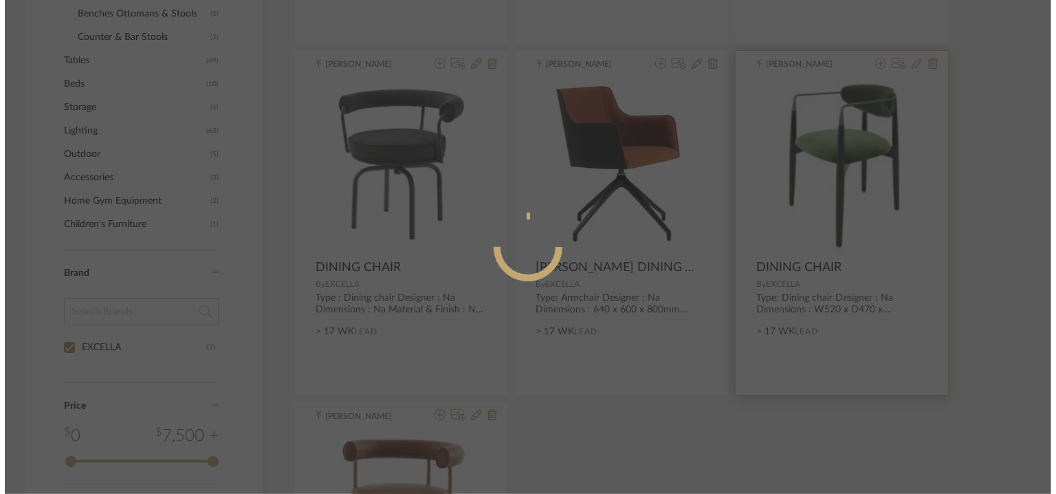
scroll to position [0, 0]
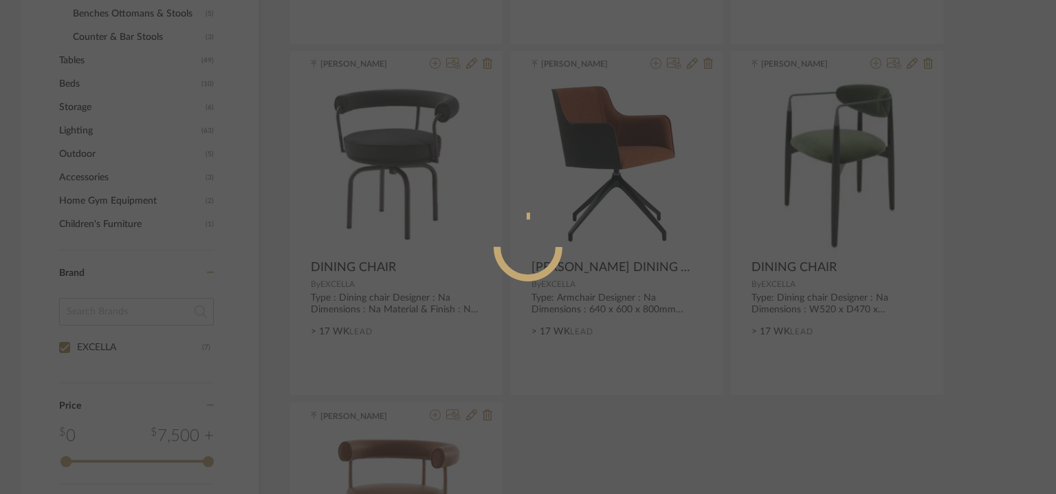
radio input "true"
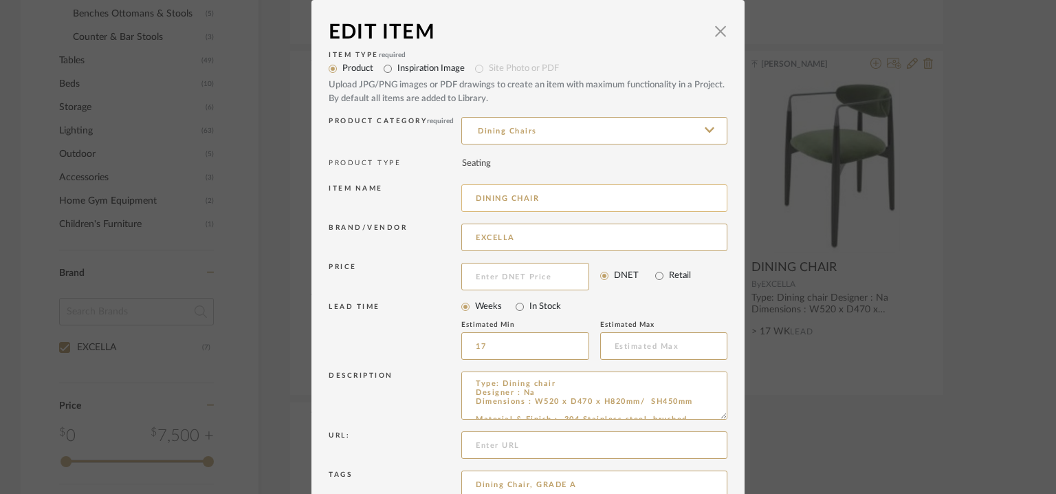
click at [580, 202] on input "DINING CHAIR" at bounding box center [594, 198] width 266 height 28
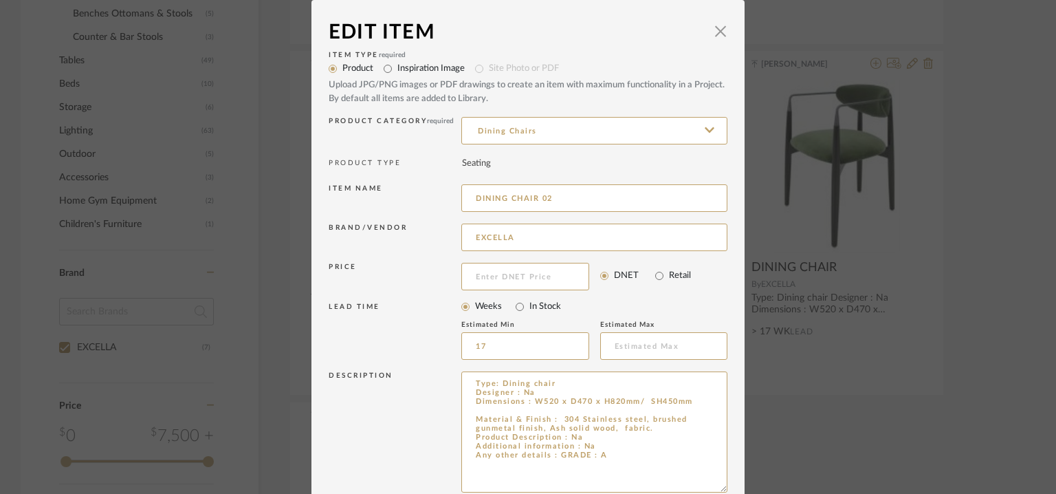
drag, startPoint x: 715, startPoint y: 415, endPoint x: 738, endPoint y: 493, distance: 81.6
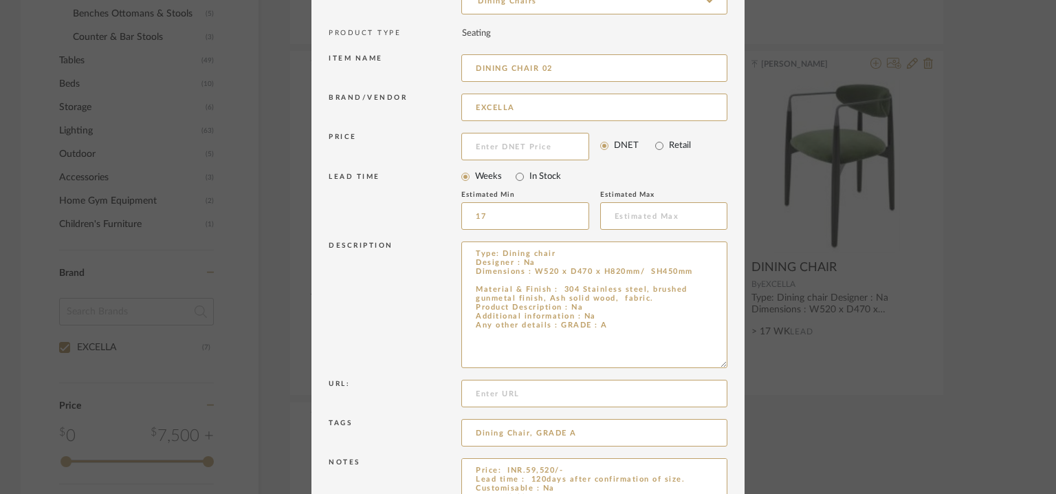
scroll to position [211, 0]
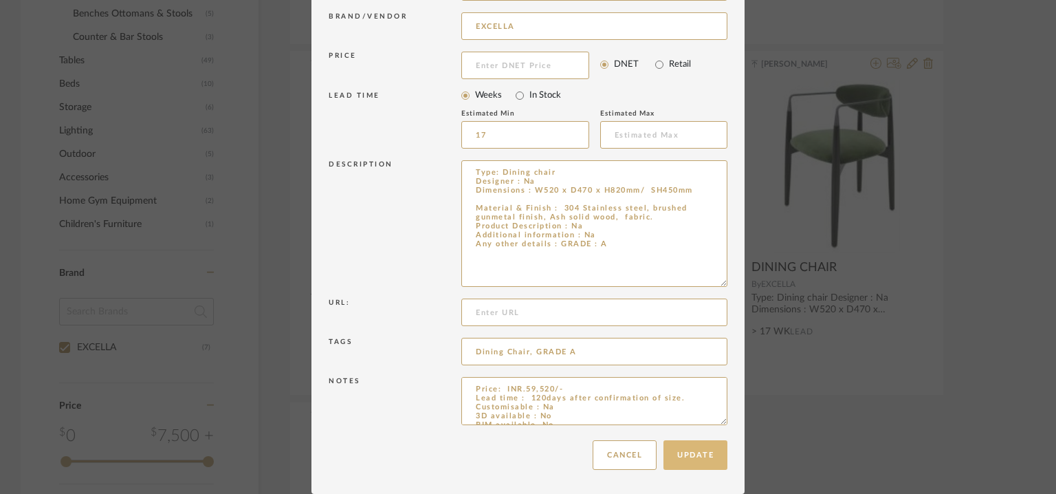
type input "DINING CHAIR 02"
click at [693, 454] on button "Update" at bounding box center [696, 455] width 64 height 30
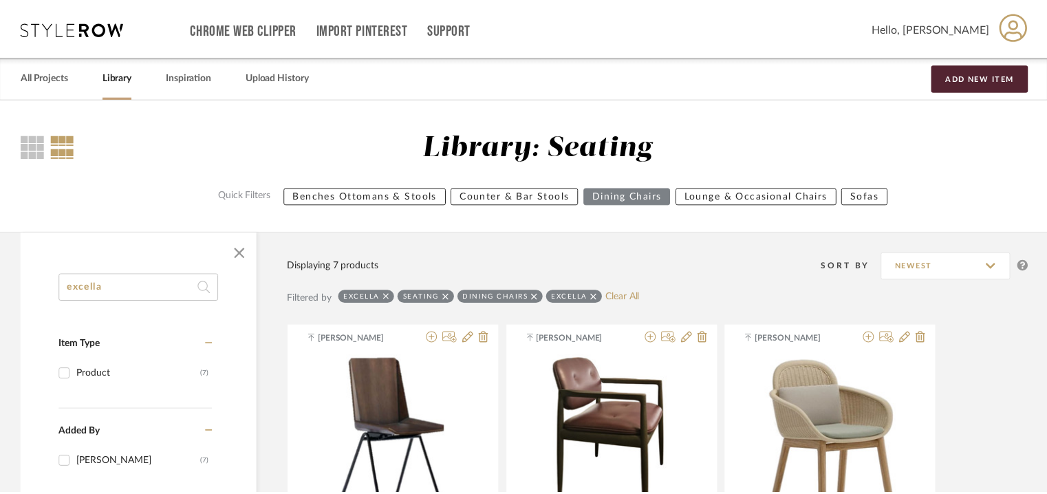
scroll to position [625, 0]
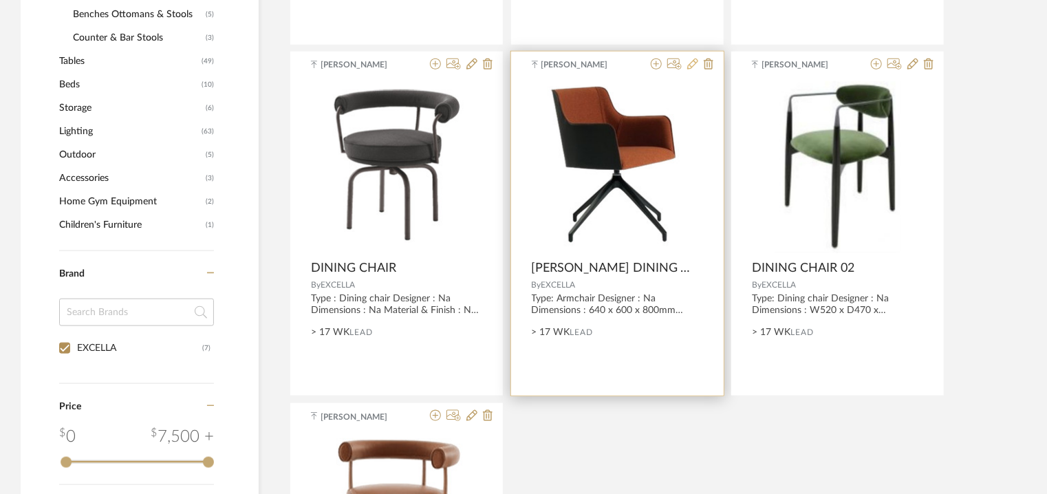
click at [695, 61] on icon at bounding box center [692, 63] width 11 height 11
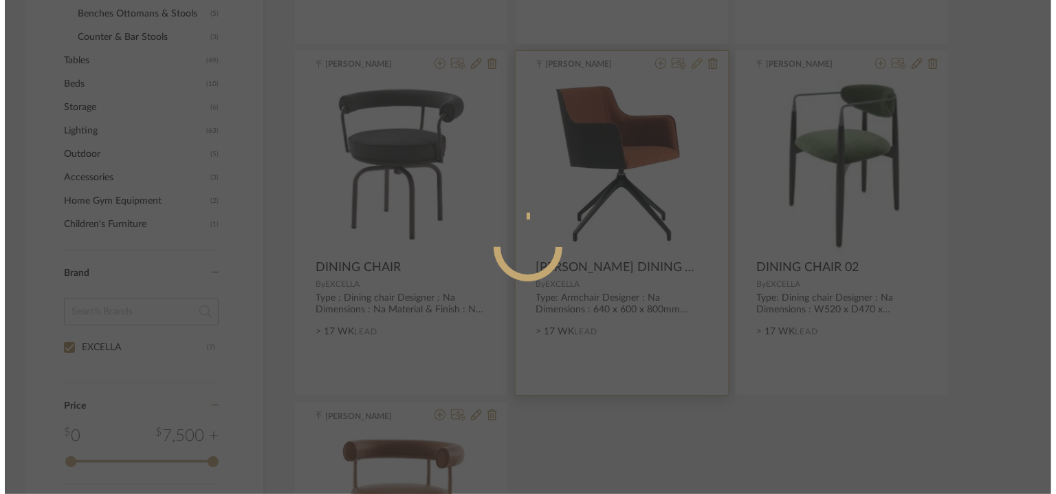
scroll to position [0, 0]
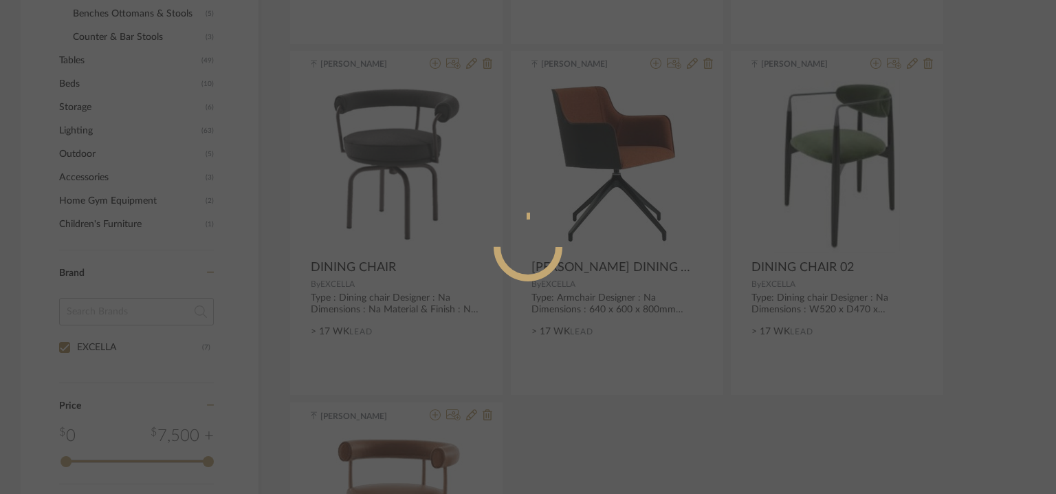
radio input "true"
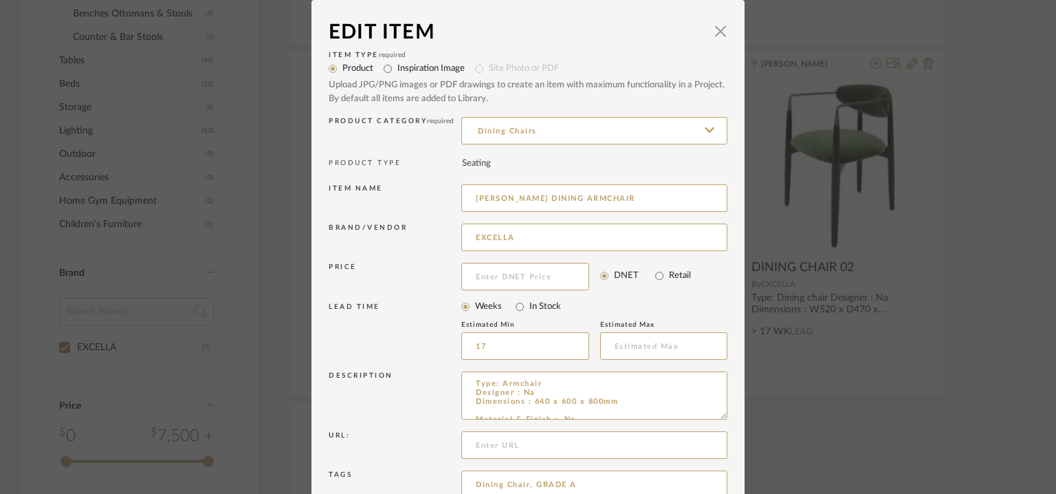
drag, startPoint x: 454, startPoint y: 199, endPoint x: 393, endPoint y: 199, distance: 60.5
click at [395, 199] on div "Item name [PERSON_NAME] ARMCHAIR" at bounding box center [528, 200] width 399 height 39
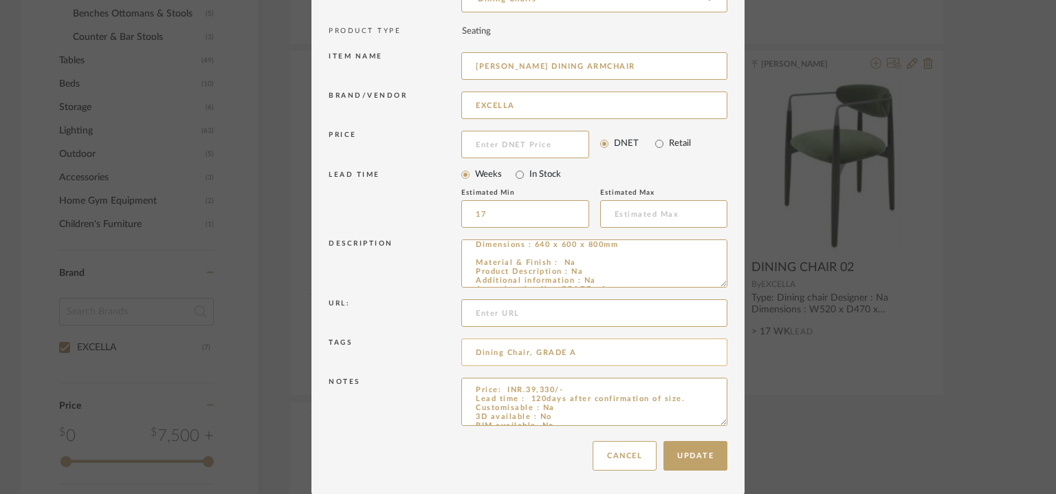
scroll to position [35, 0]
drag, startPoint x: 719, startPoint y: 420, endPoint x: 735, endPoint y: 493, distance: 75.3
click at [735, 493] on dialog-content "Edit Item × Item Type required Product Inspiration Image Site Photo or PDF Uplo…" at bounding box center [528, 181] width 433 height 627
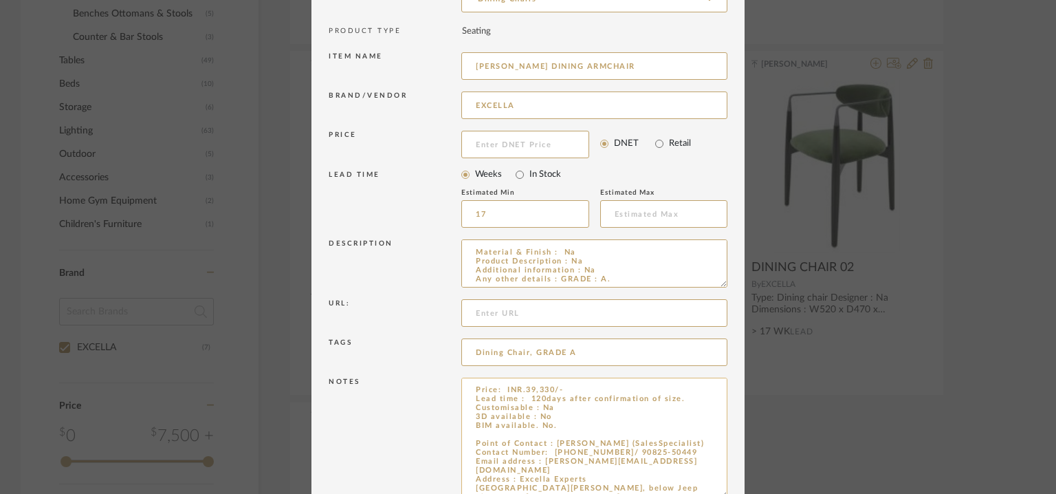
click at [507, 433] on textarea "Price: INR.39,330/- Lead time : 120days after confirmation of size. Customisabl…" at bounding box center [594, 438] width 266 height 121
paste textarea "[PERSON_NAME] DINING ARMCHAIR"
click at [473, 437] on textarea "Price: INR.39,330/- Lead time : 120days after confirmation of size. Customisabl…" at bounding box center [594, 438] width 266 height 121
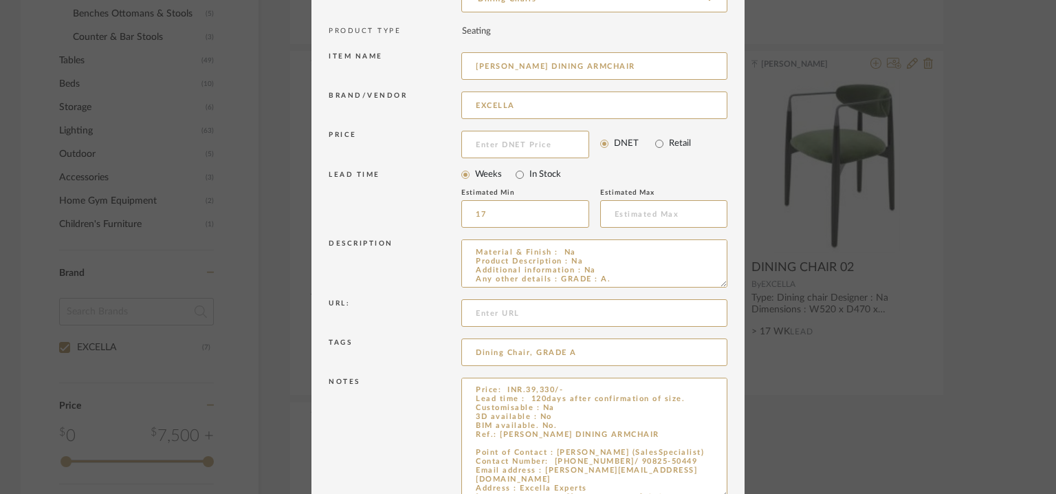
scroll to position [0, 0]
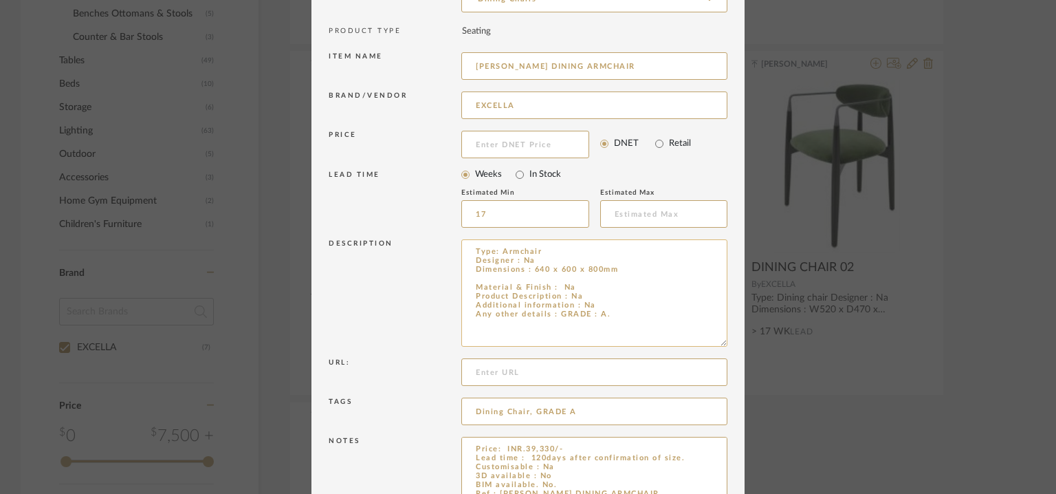
drag, startPoint x: 716, startPoint y: 284, endPoint x: 702, endPoint y: 312, distance: 31.1
click at [702, 312] on textarea "Type: Armchair Designer : Na Dimensions : 640 x 600 x 800mm Material & Finish :…" at bounding box center [594, 292] width 266 height 107
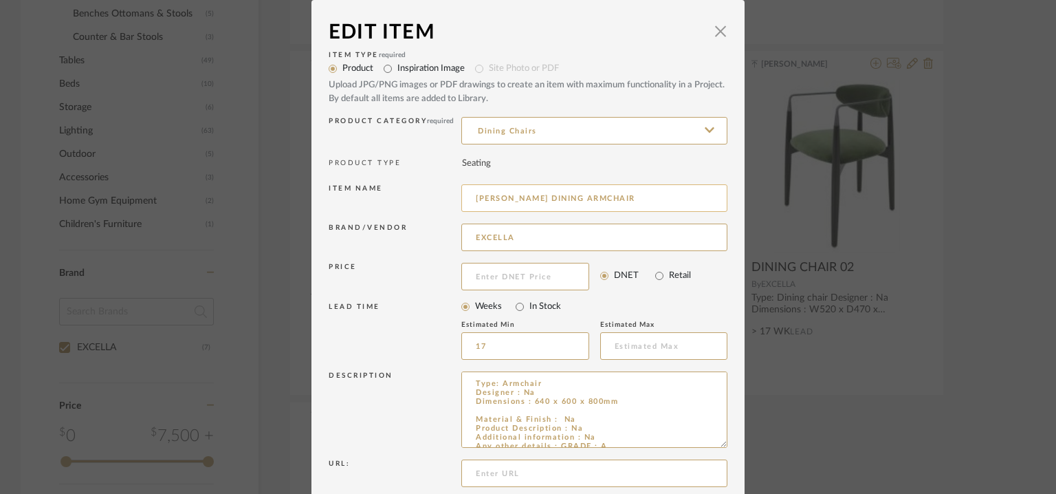
type textarea "Price: INR.39,330/- Lead time : 120days after confirmation of size. Customisabl…"
drag, startPoint x: 517, startPoint y: 197, endPoint x: 400, endPoint y: 195, distance: 117.0
click at [405, 195] on div "Item name [PERSON_NAME] ARMCHAIR" at bounding box center [528, 200] width 399 height 39
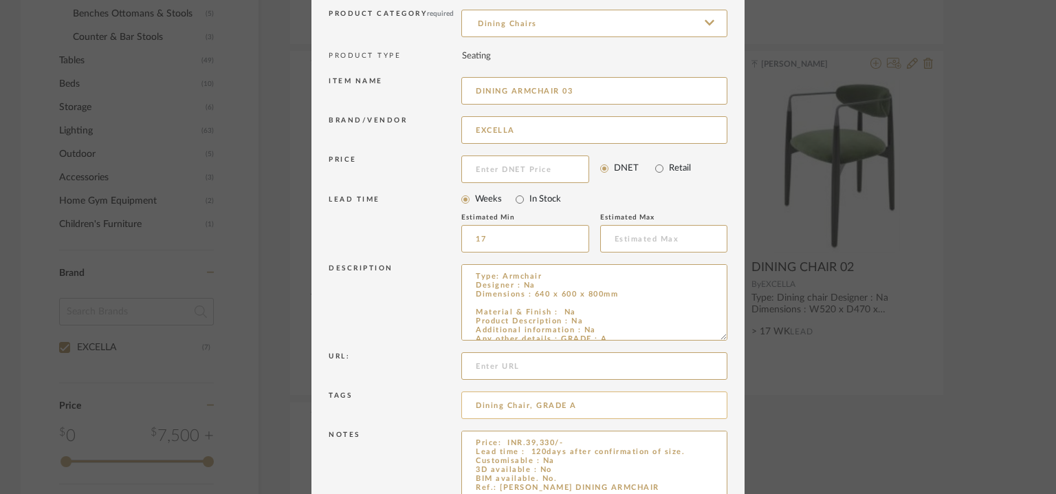
scroll to position [234, 0]
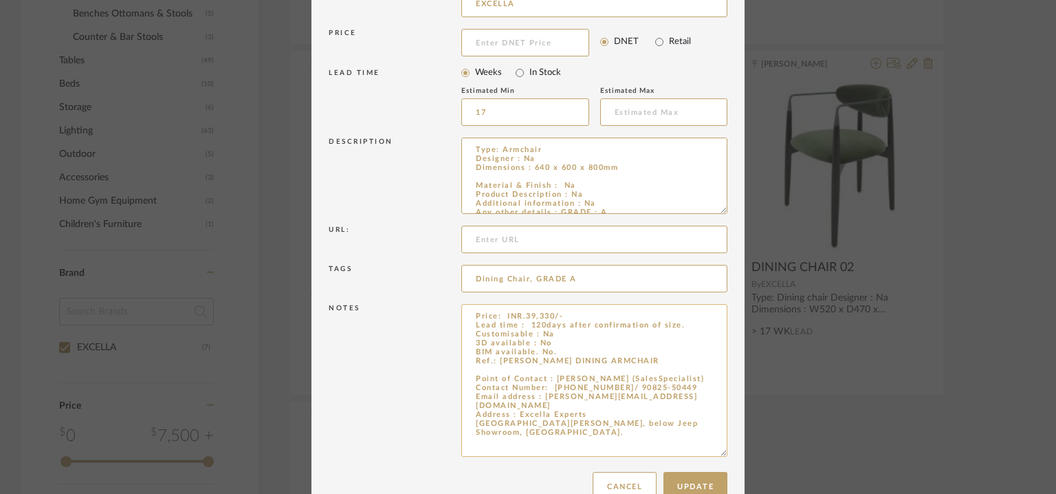
drag, startPoint x: 715, startPoint y: 420, endPoint x: 721, endPoint y: 452, distance: 32.2
click at [721, 452] on textarea "Price: INR.39,330/- Lead time : 120days after confirmation of size. Customisabl…" at bounding box center [594, 380] width 266 height 153
type input "DINING ARMCHAIR 03"
click at [715, 479] on button "Update" at bounding box center [696, 487] width 64 height 30
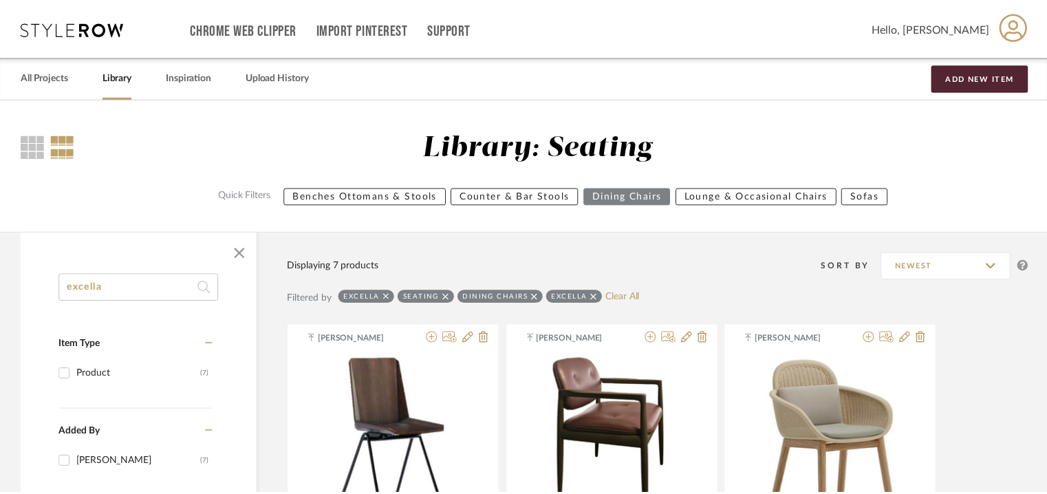
scroll to position [625, 0]
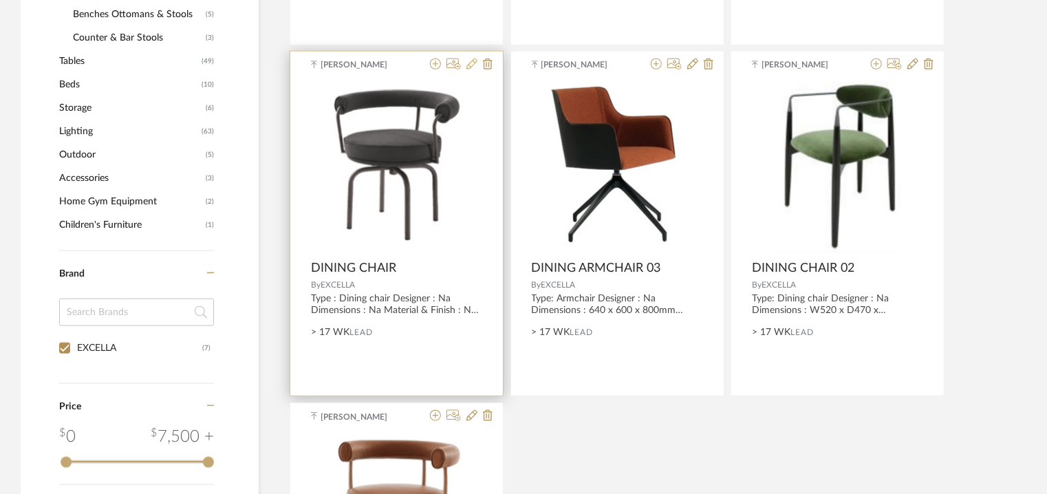
click at [470, 64] on icon at bounding box center [471, 63] width 11 height 11
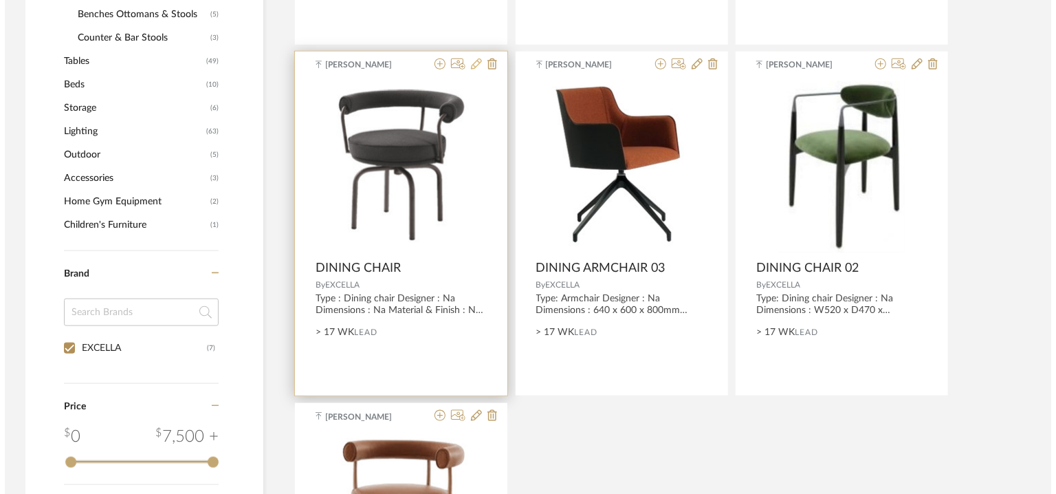
scroll to position [0, 0]
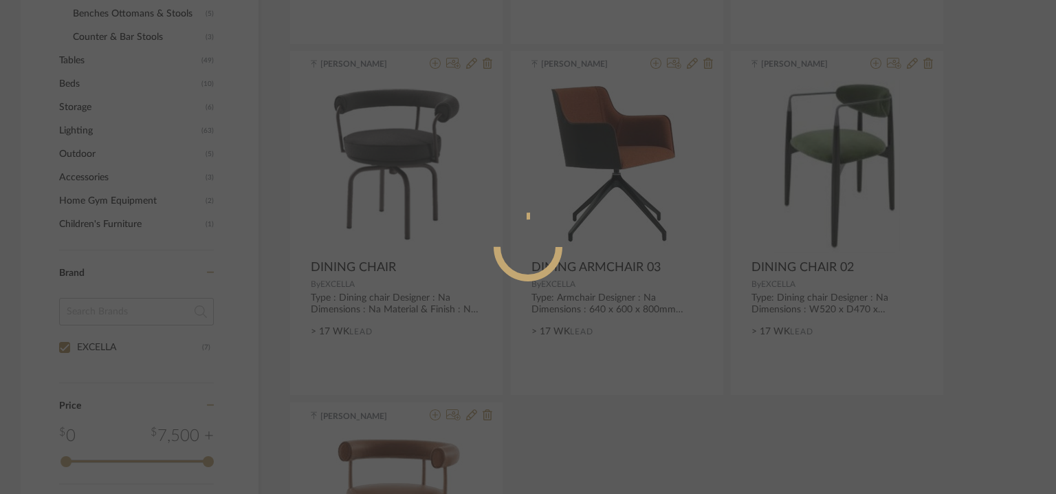
radio input "true"
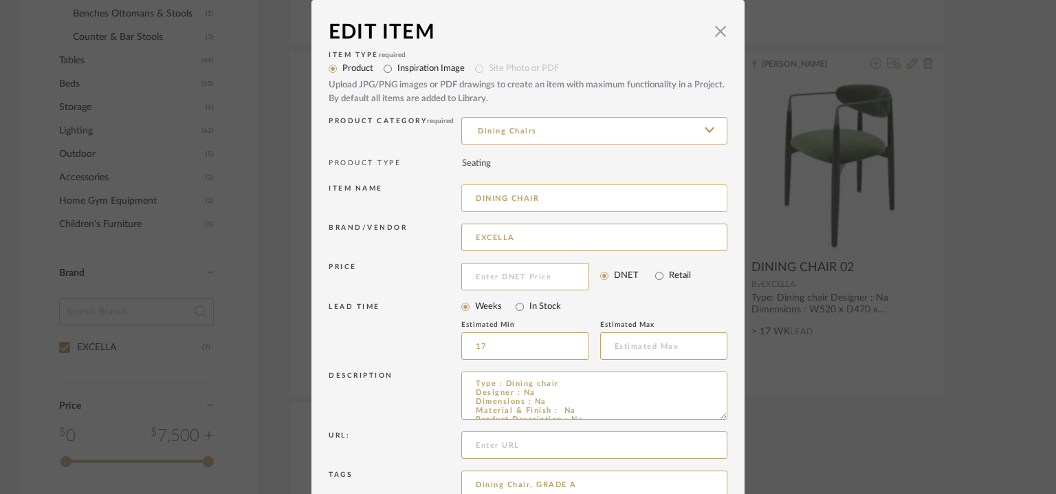
click at [523, 198] on input "DINING CHAIR" at bounding box center [594, 198] width 266 height 28
click at [542, 199] on input "DINING CHAIR" at bounding box center [594, 198] width 266 height 28
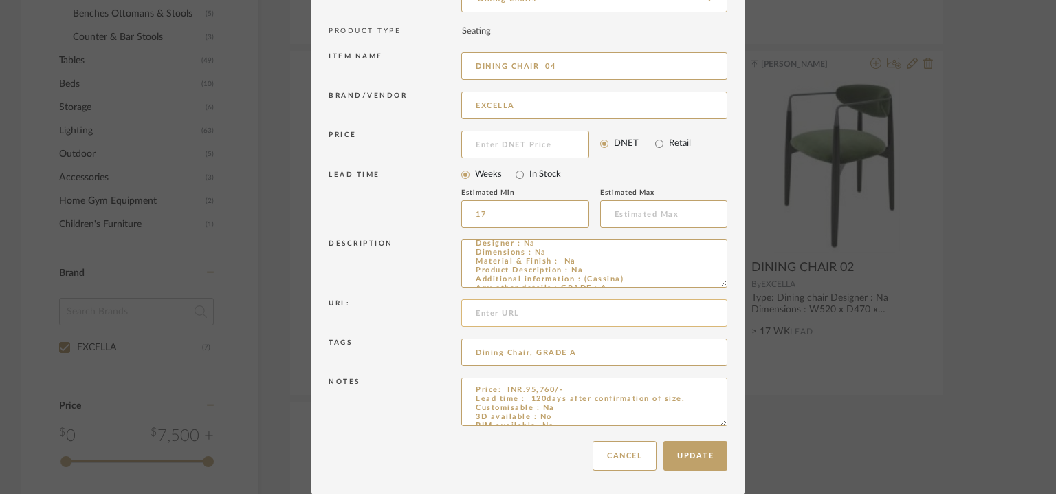
scroll to position [26, 0]
type input "DINING CHAIR 04"
click at [597, 267] on textarea "Type : Dining chair Designer : Na Dimensions : Na Material & Finish : Na Produc…" at bounding box center [594, 263] width 266 height 48
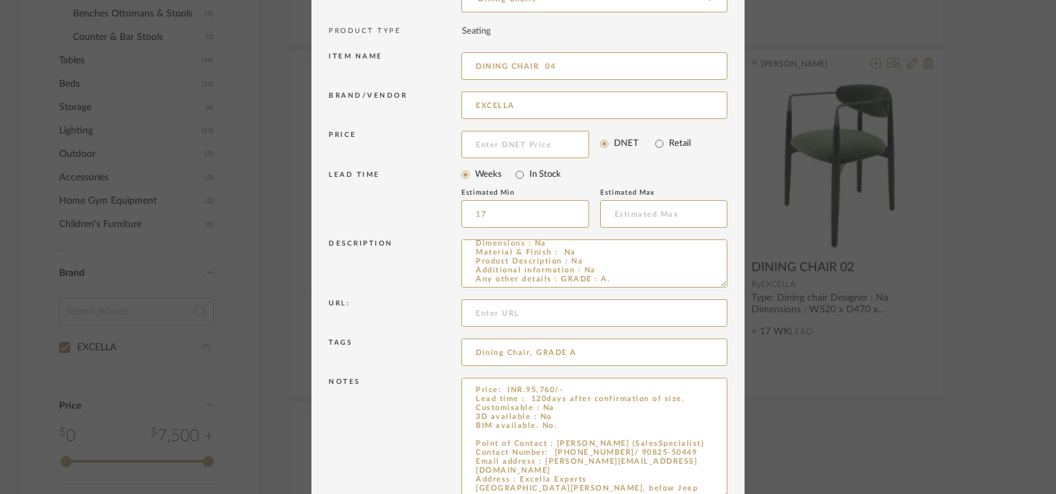
drag, startPoint x: 719, startPoint y: 420, endPoint x: 737, endPoint y: 534, distance: 115.0
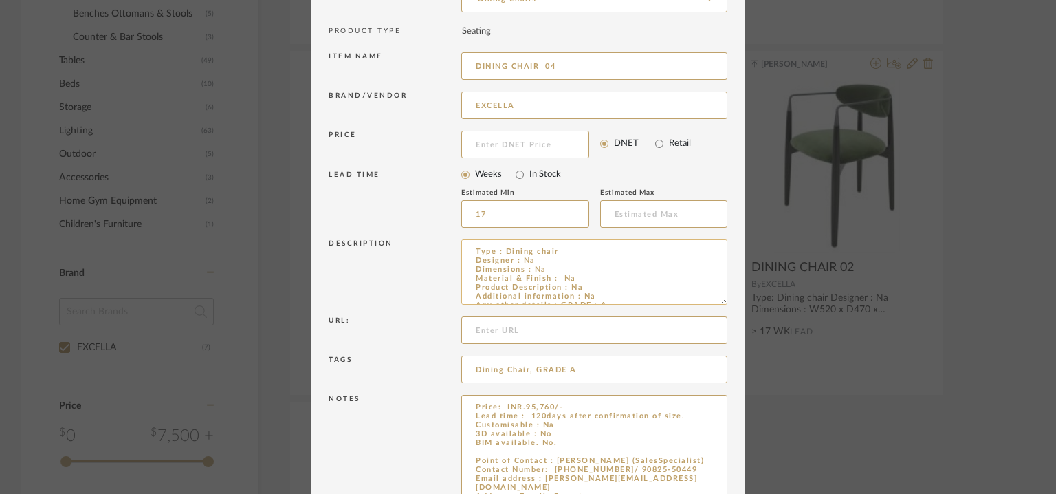
drag, startPoint x: 718, startPoint y: 282, endPoint x: 700, endPoint y: 299, distance: 24.8
click at [700, 299] on textarea "Type : Dining chair Designer : Na Dimensions : Na Material & Finish : Na Produc…" at bounding box center [594, 271] width 266 height 65
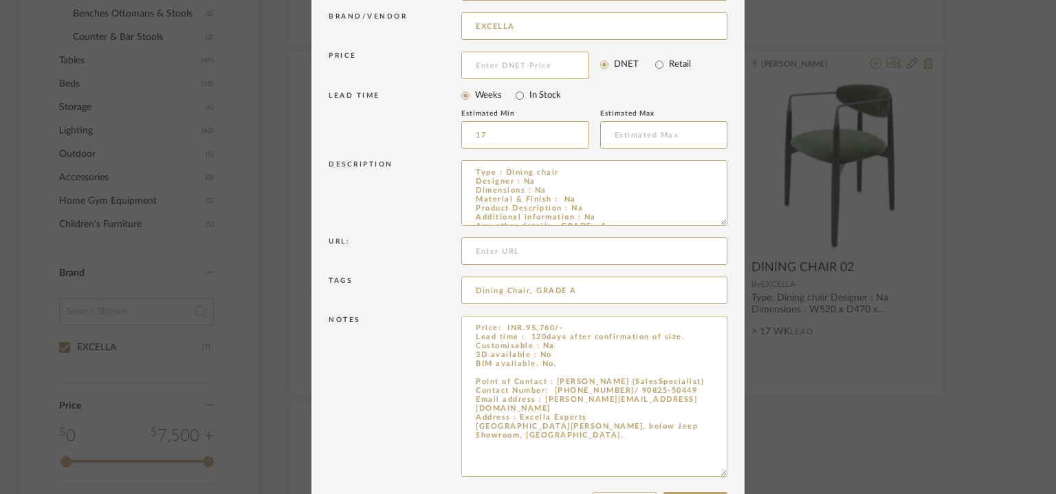
scroll to position [263, 0]
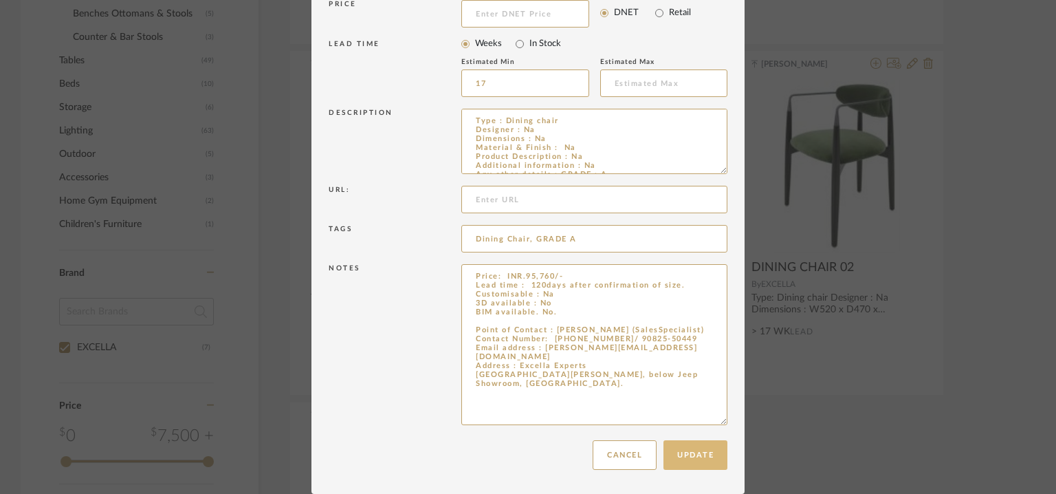
type textarea "Type : Dining chair Designer : Na Dimensions : Na Material & Finish : Na Produc…"
click at [702, 446] on button "Update" at bounding box center [696, 455] width 64 height 30
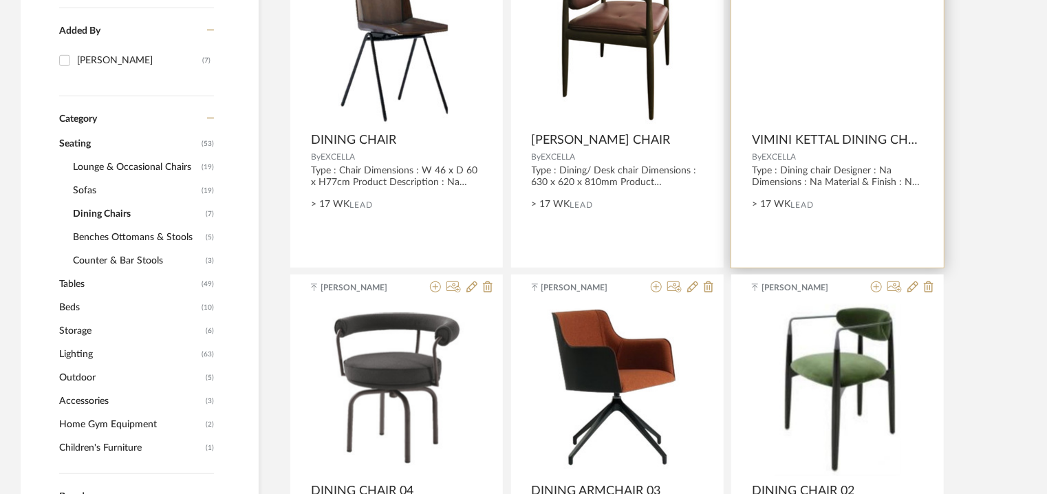
scroll to position [281, 0]
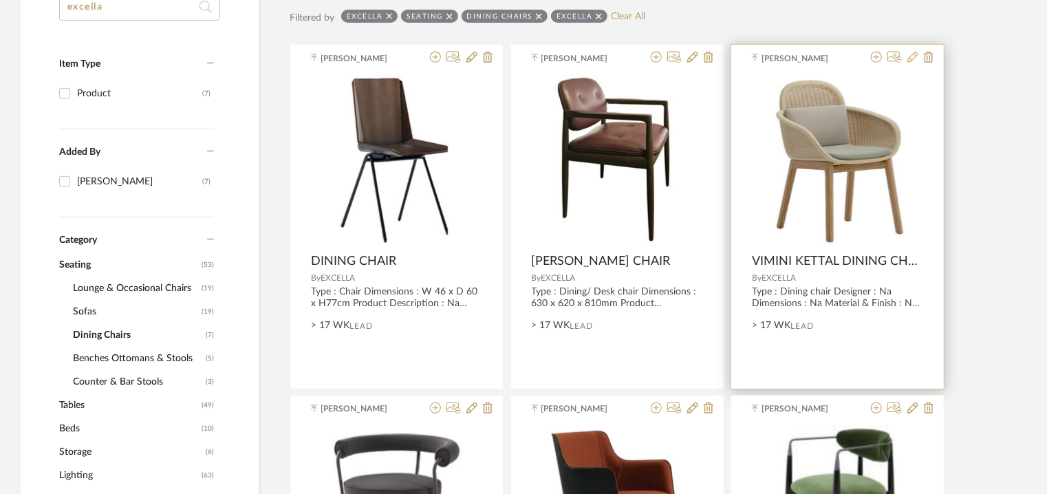
click at [912, 56] on icon at bounding box center [912, 57] width 11 height 11
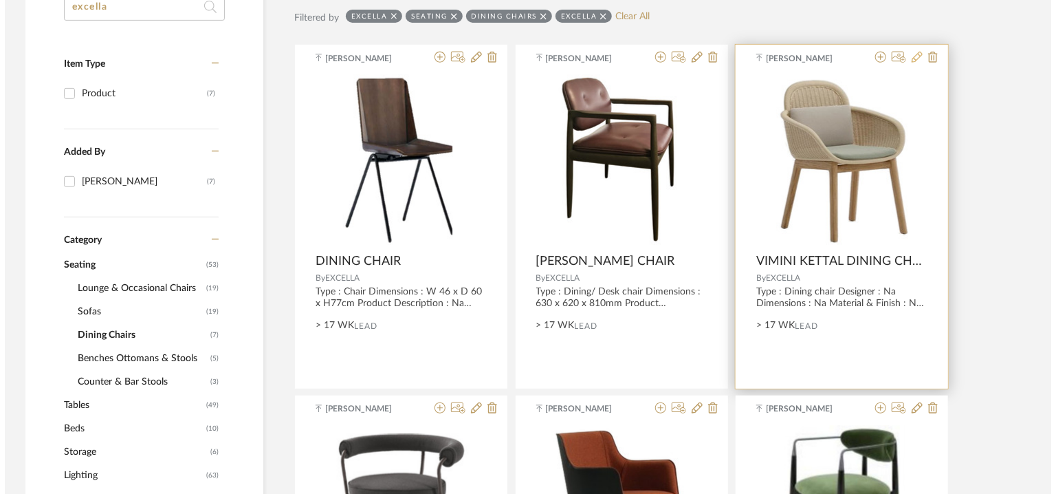
scroll to position [0, 0]
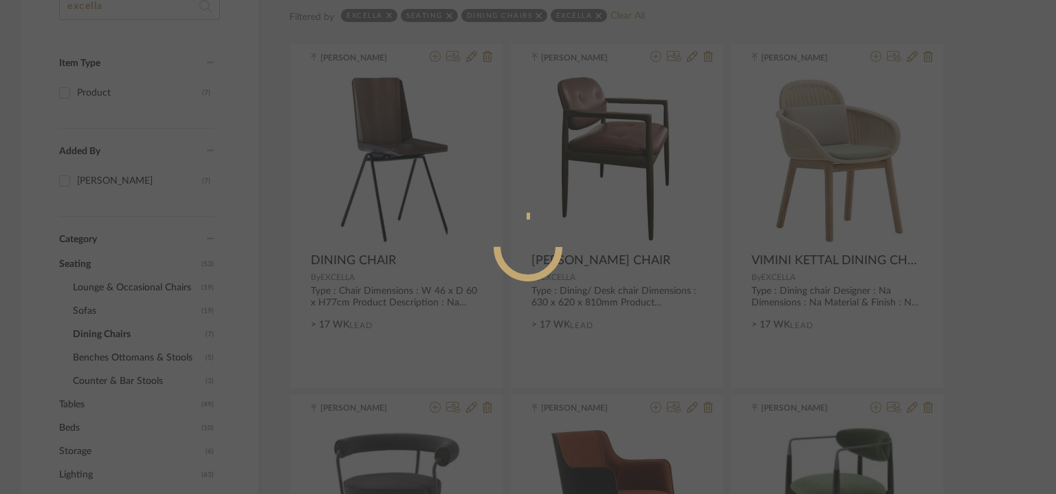
radio input "true"
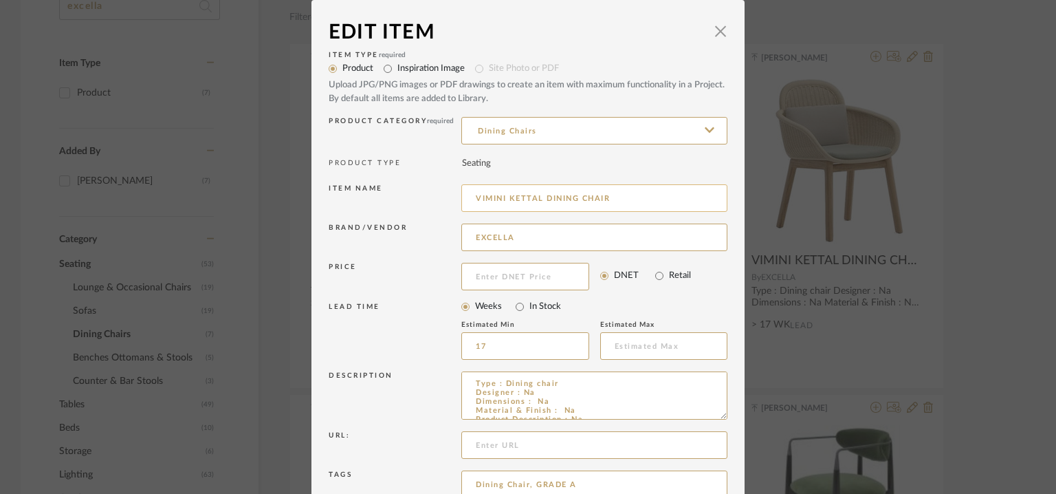
click at [639, 199] on input "VIMINI KETTAL DINING CHAIR" at bounding box center [594, 198] width 266 height 28
drag, startPoint x: 605, startPoint y: 195, endPoint x: 467, endPoint y: 197, distance: 138.3
click at [467, 197] on input "VIMINI KETTAL DINING CHAIR 05" at bounding box center [594, 198] width 266 height 28
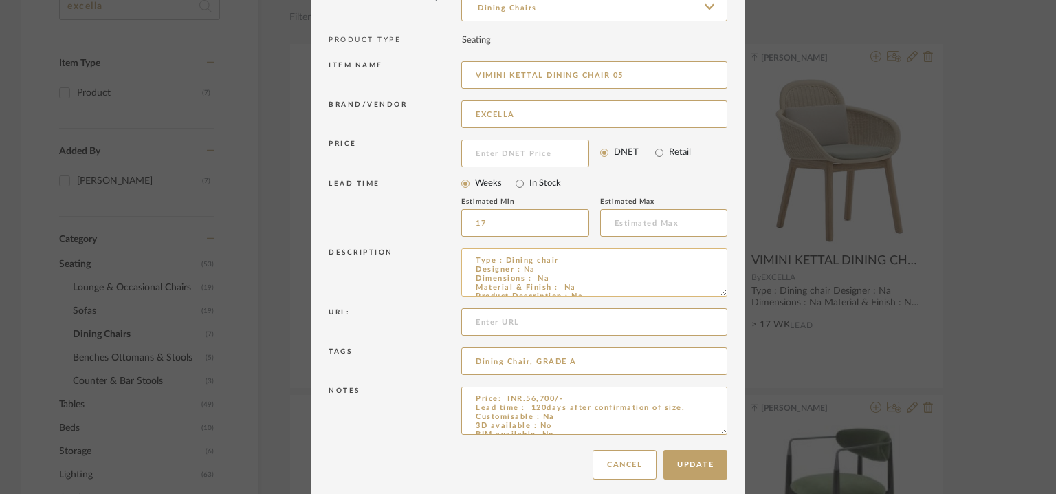
scroll to position [132, 0]
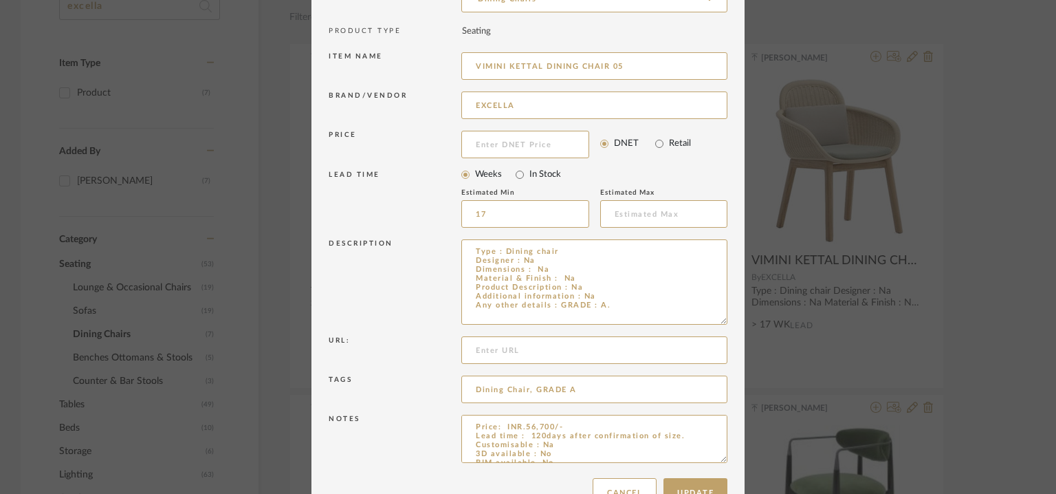
drag, startPoint x: 717, startPoint y: 281, endPoint x: 743, endPoint y: 372, distance: 94.7
click at [743, 372] on div "Edit Item × Item Type required Product Inspiration Image Site Photo or PDF Uplo…" at bounding box center [528, 247] width 1056 height 494
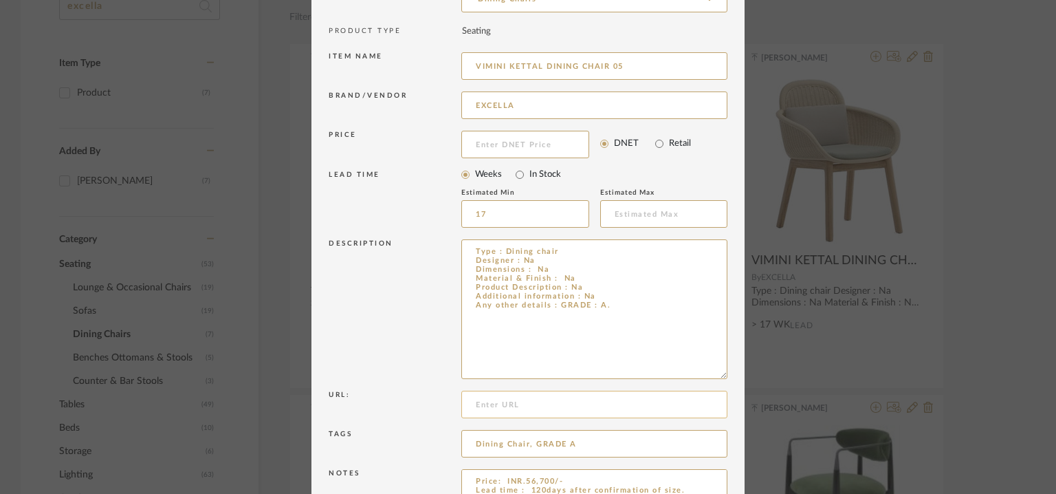
scroll to position [224, 0]
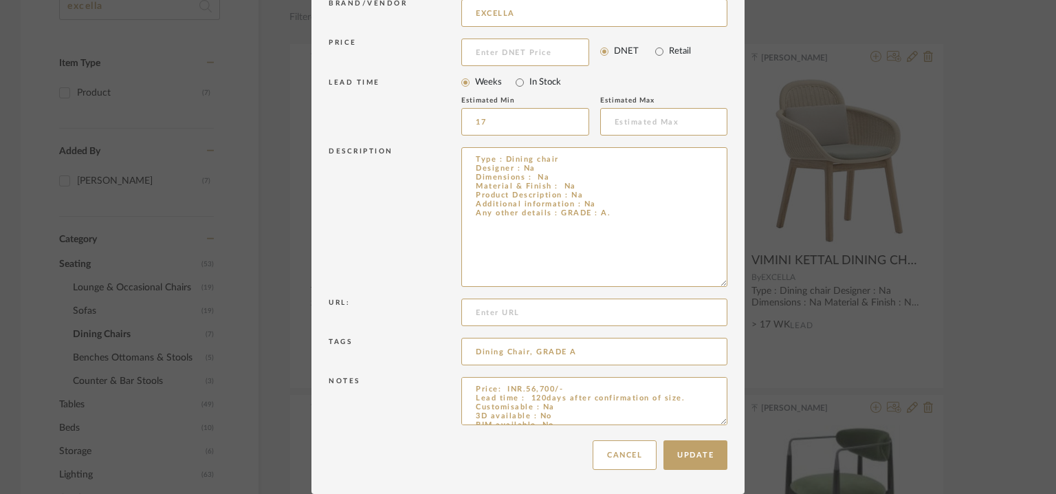
drag, startPoint x: 719, startPoint y: 420, endPoint x: 750, endPoint y: 534, distance: 118.5
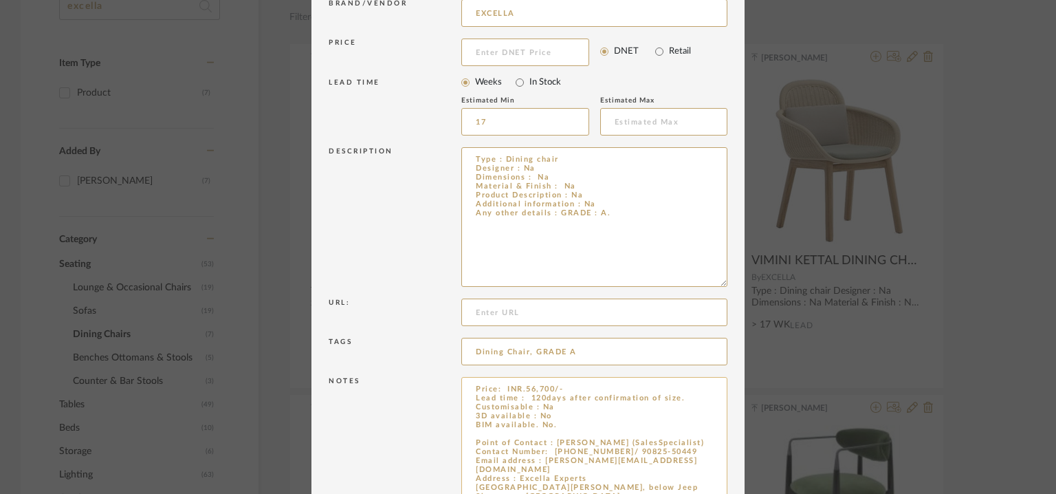
type input "VIMINI KETTAL DINING CHAIR 05"
click at [556, 427] on textarea "Price: INR.56,700/- Lead time : 120days after confirmation of size. Customisabl…" at bounding box center [594, 458] width 266 height 162
paste textarea "VIMINI KETTAL DINING CHAIR"
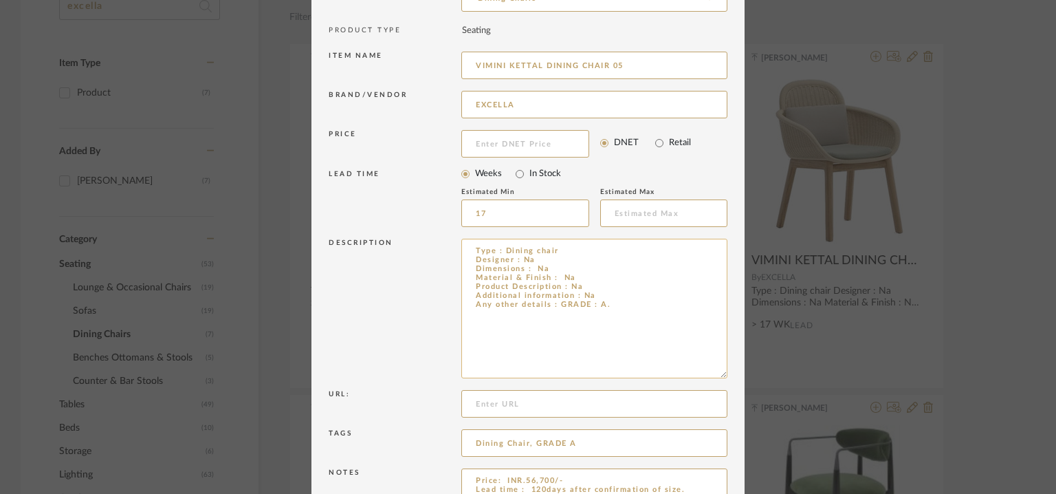
scroll to position [0, 0]
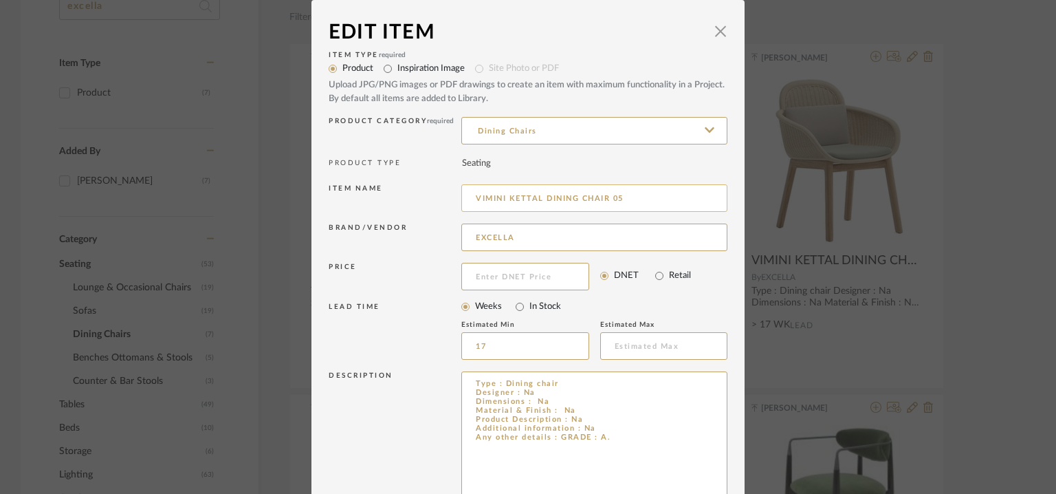
type textarea "Price: INR.56,700/- Lead time : 120days after confirmation of size. Customisabl…"
drag, startPoint x: 541, startPoint y: 199, endPoint x: 202, endPoint y: 193, distance: 338.5
click at [202, 193] on div "Edit Item × Item Type required Product Inspiration Image Site Photo or PDF Uplo…" at bounding box center [528, 247] width 1056 height 494
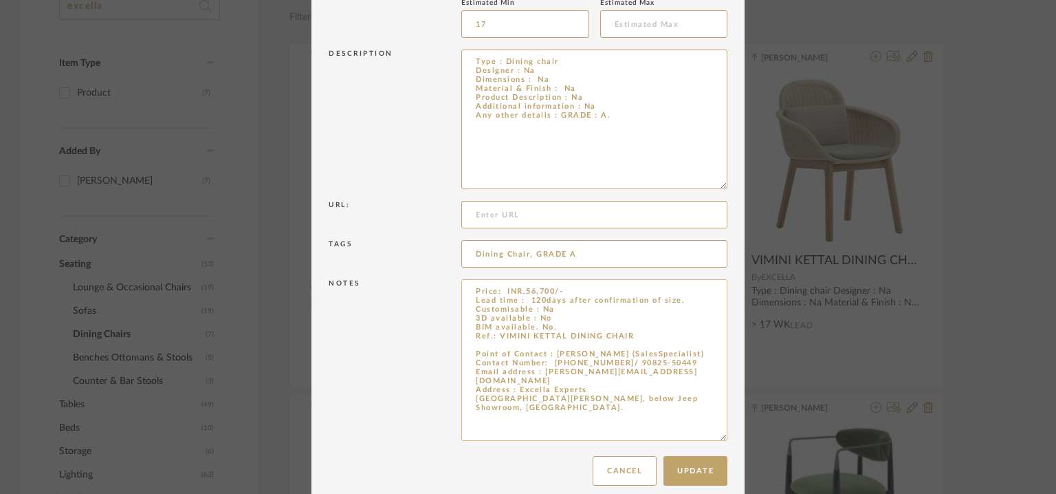
scroll to position [338, 0]
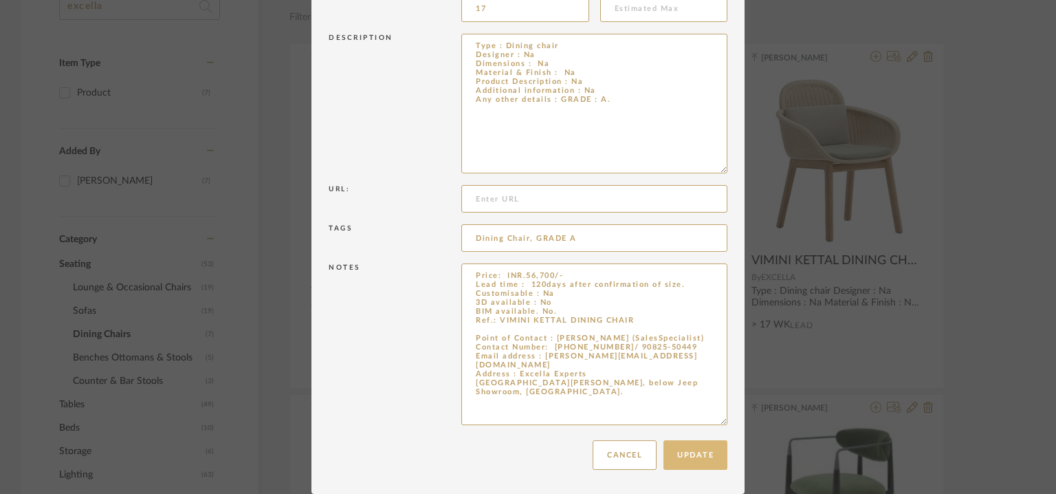
type input "DINING CHAIR 05"
click at [704, 446] on button "Update" at bounding box center [696, 455] width 64 height 30
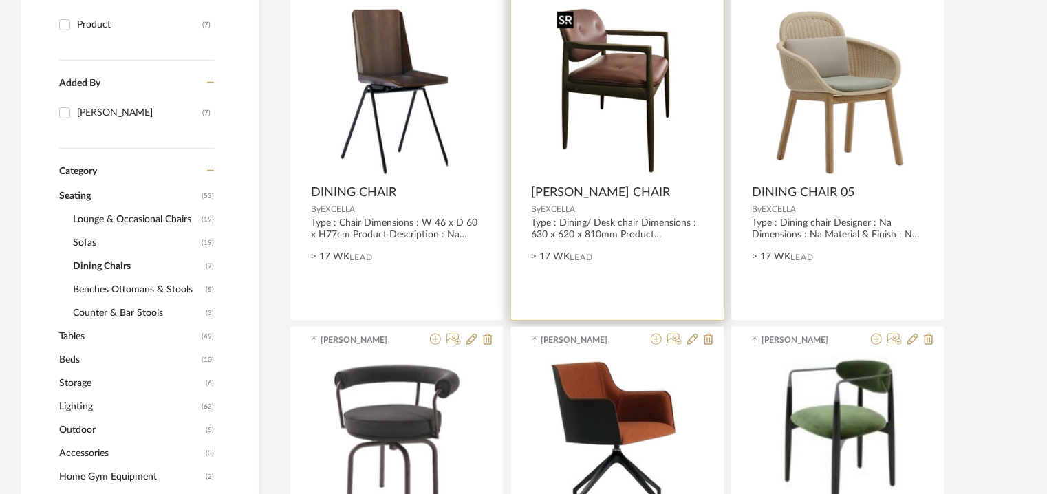
scroll to position [212, 0]
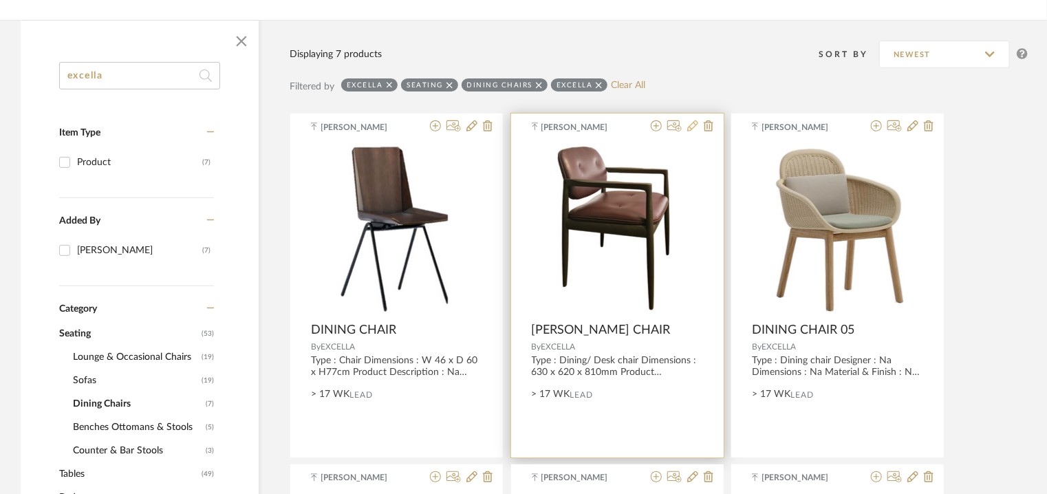
click at [691, 124] on icon at bounding box center [692, 125] width 11 height 11
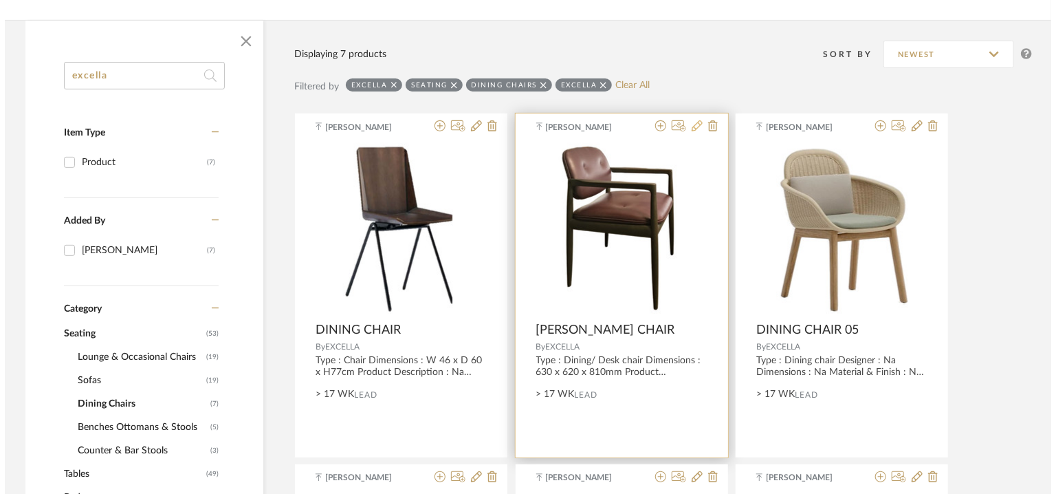
scroll to position [0, 0]
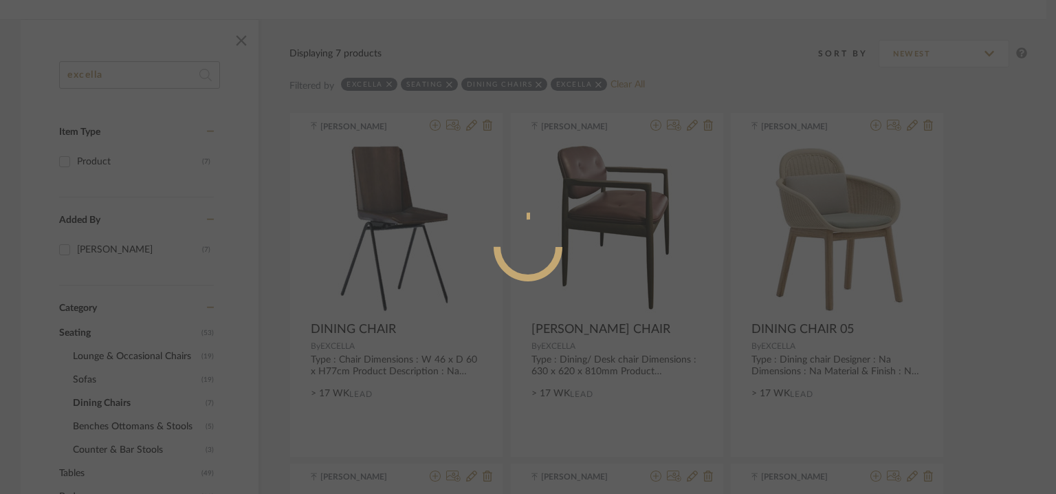
radio input "true"
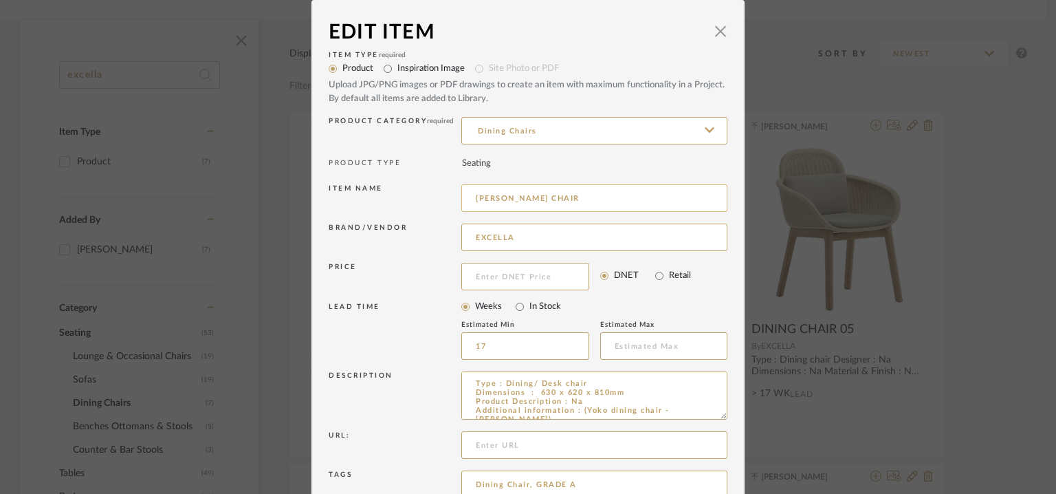
click at [585, 199] on input "[PERSON_NAME] CHAIR" at bounding box center [594, 198] width 266 height 28
drag, startPoint x: 719, startPoint y: 415, endPoint x: 729, endPoint y: 456, distance: 42.5
click at [729, 456] on dialog-content "Edit Item × Item Type required Product Inspiration Image Site Photo or PDF Uplo…" at bounding box center [528, 313] width 433 height 627
type input "[PERSON_NAME] CHAIR 06"
drag, startPoint x: 580, startPoint y: 411, endPoint x: 707, endPoint y: 411, distance: 126.6
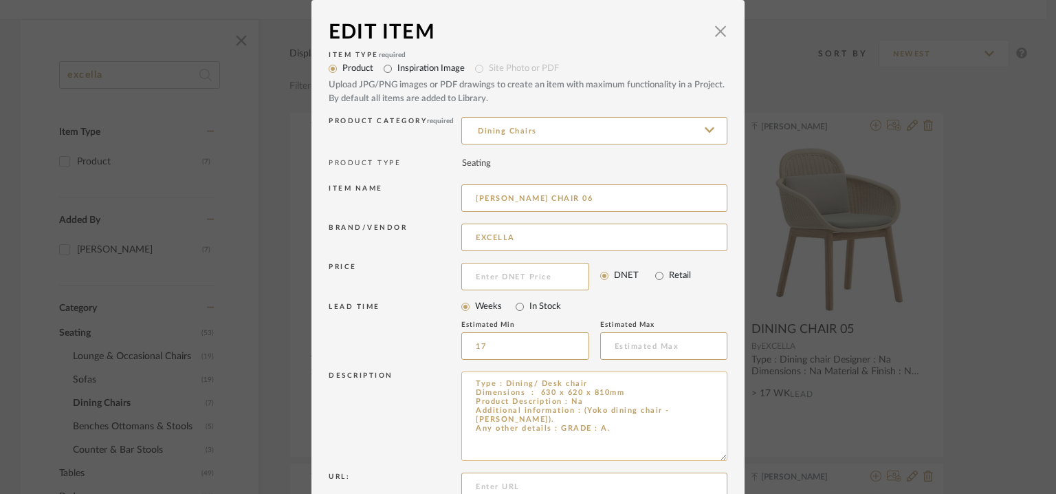
click at [707, 411] on textarea "Type : Dining/ Desk chair Dimensions : 630 x 620 x 810mm Product Description : …" at bounding box center [594, 415] width 266 height 89
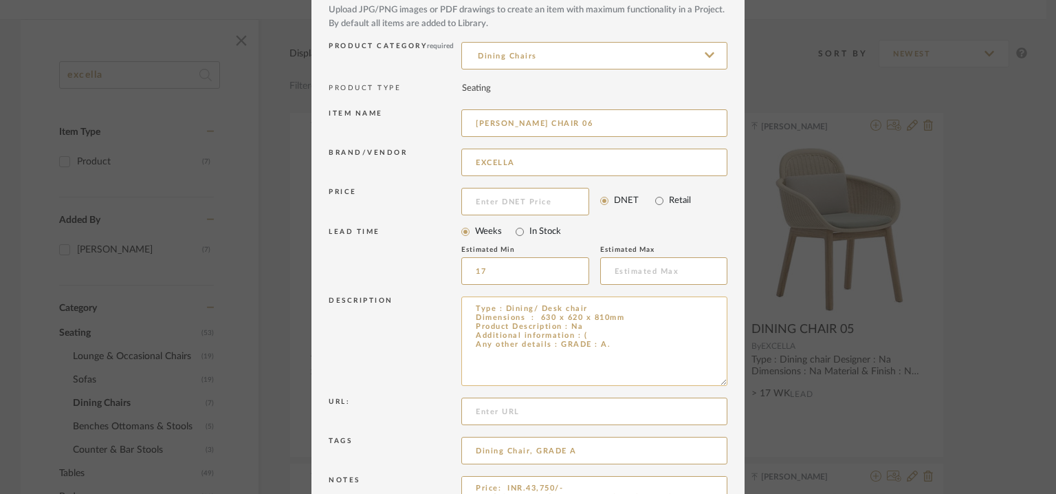
scroll to position [173, 0]
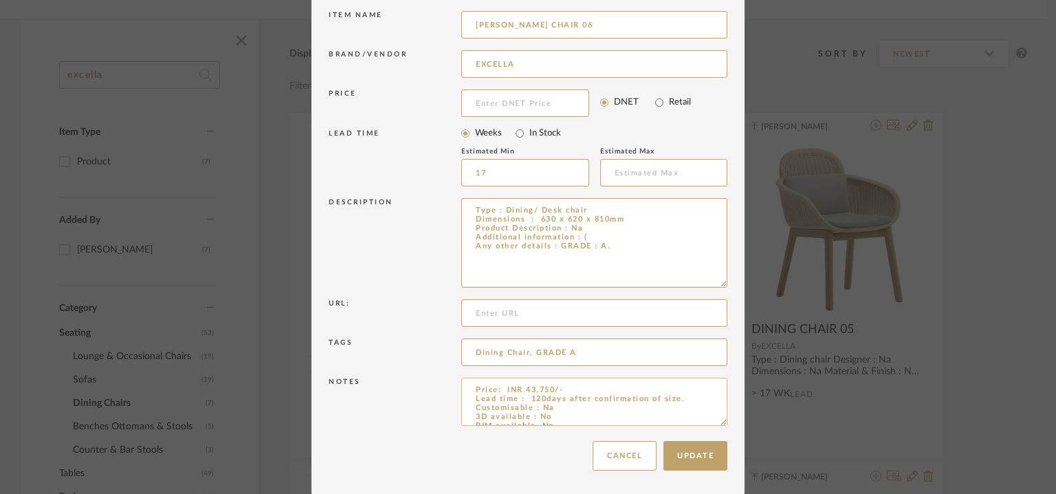
drag, startPoint x: 718, startPoint y: 420, endPoint x: 722, endPoint y: 492, distance: 72.3
click at [722, 426] on textarea "Price: INR.43,750/- Lead time : 120days after confirmation of size. Customisabl…" at bounding box center [594, 402] width 266 height 48
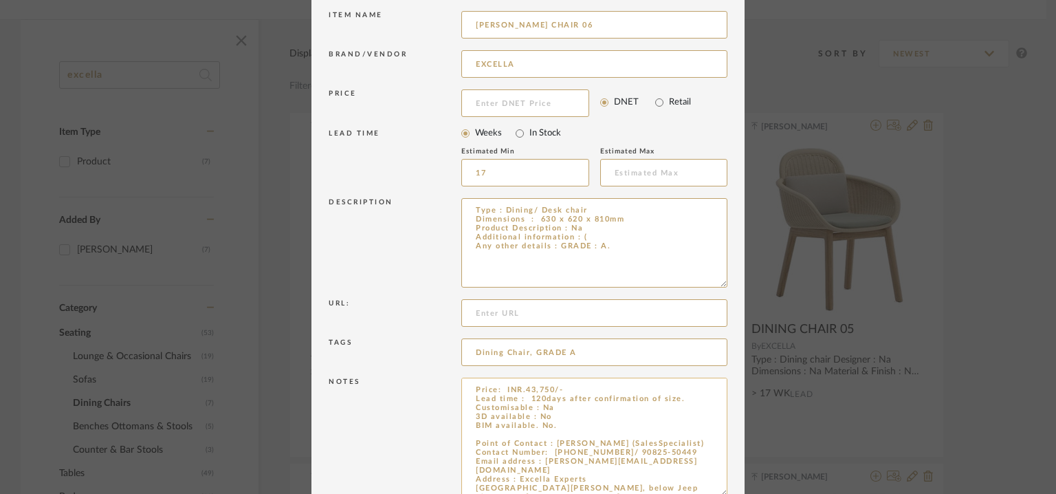
type textarea "Type : Dining/ Desk chair Dimensions : 630 x 620 x 810mm Product Description : …"
click at [561, 422] on textarea "Price: INR.43,750/- Lead time : 120days after confirmation of size. Customisabl…" at bounding box center [594, 437] width 266 height 119
paste textarea "[PERSON_NAME] dining chair - [PERSON_NAME])."
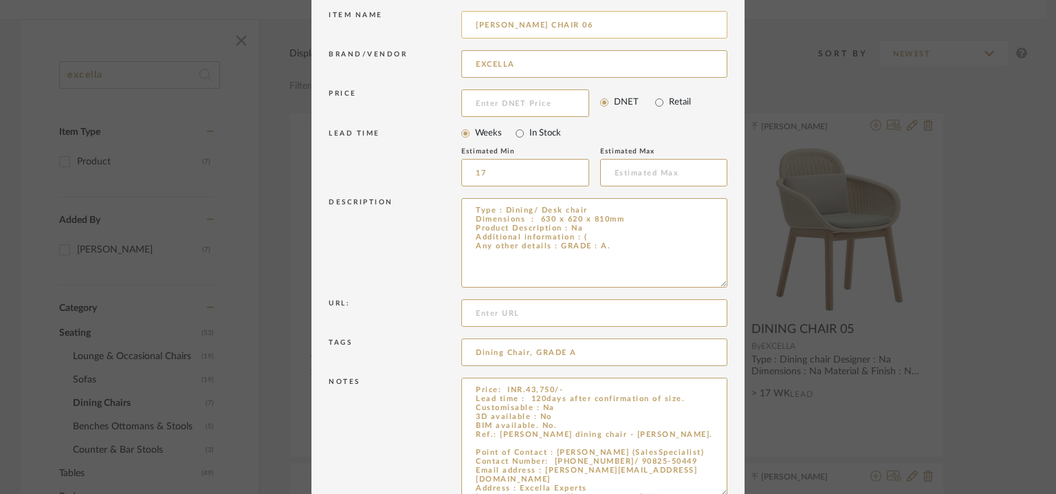
type textarea "Price: INR.43,750/- Lead time : 120days after confirmation of size. Customisabl…"
drag, startPoint x: 492, startPoint y: 23, endPoint x: 429, endPoint y: 24, distance: 63.3
click at [432, 24] on div "Item name [PERSON_NAME] CHAIR 06" at bounding box center [528, 27] width 399 height 39
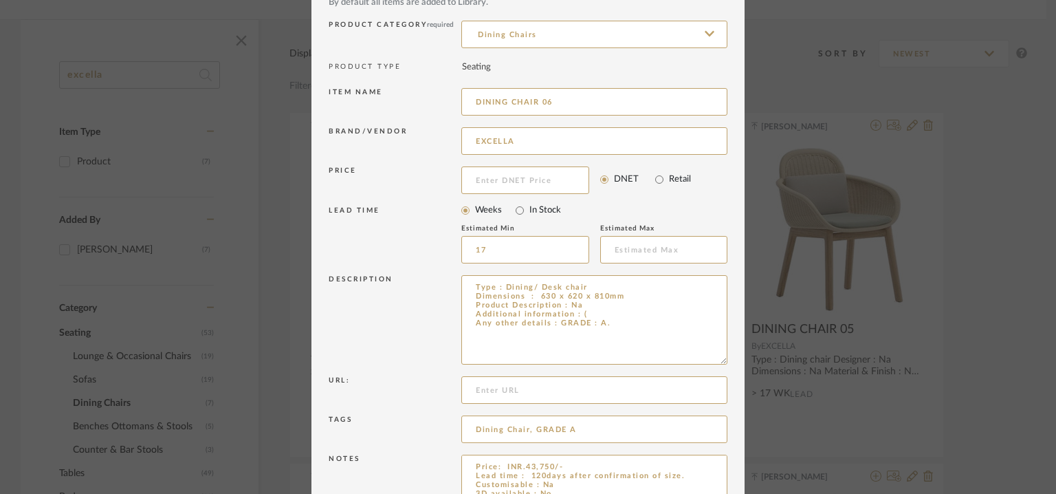
scroll to position [206, 0]
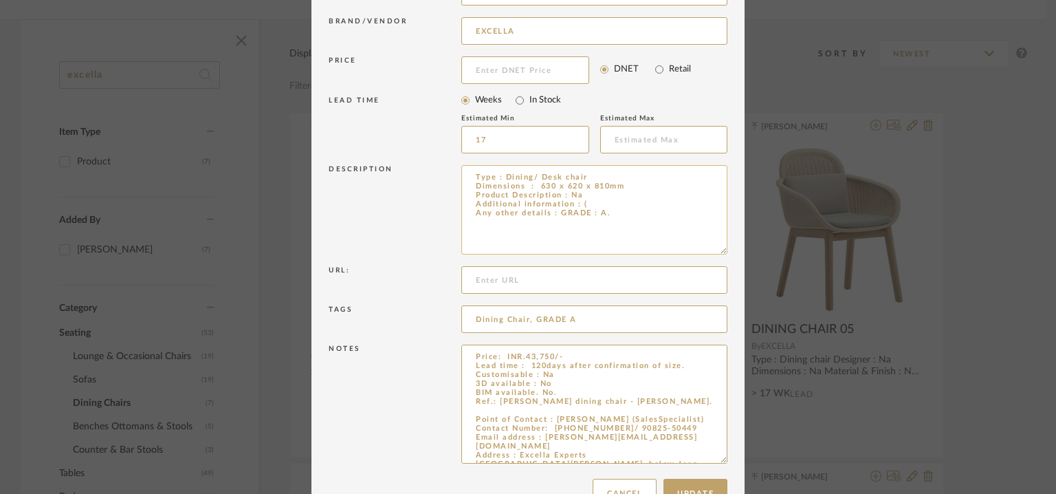
type input "DINING CHAIR 06"
click at [582, 202] on textarea "Type : Dining/ Desk chair Dimensions : 630 x 620 x 810mm Product Description : …" at bounding box center [594, 209] width 266 height 89
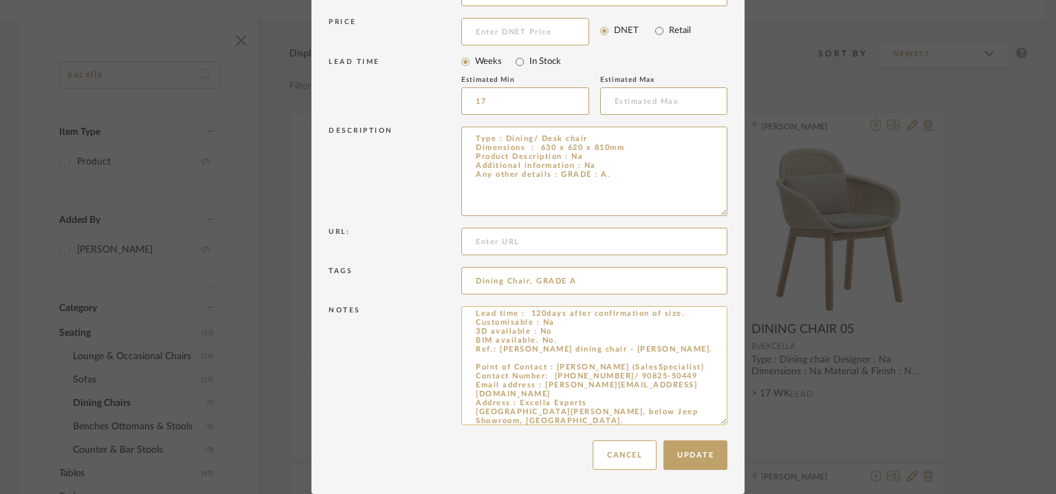
scroll to position [17, 0]
type textarea "Type : Dining/ Desk chair Dimensions : 630 x 620 x 810mm Product Description : …"
click at [702, 456] on button "Update" at bounding box center [696, 455] width 64 height 30
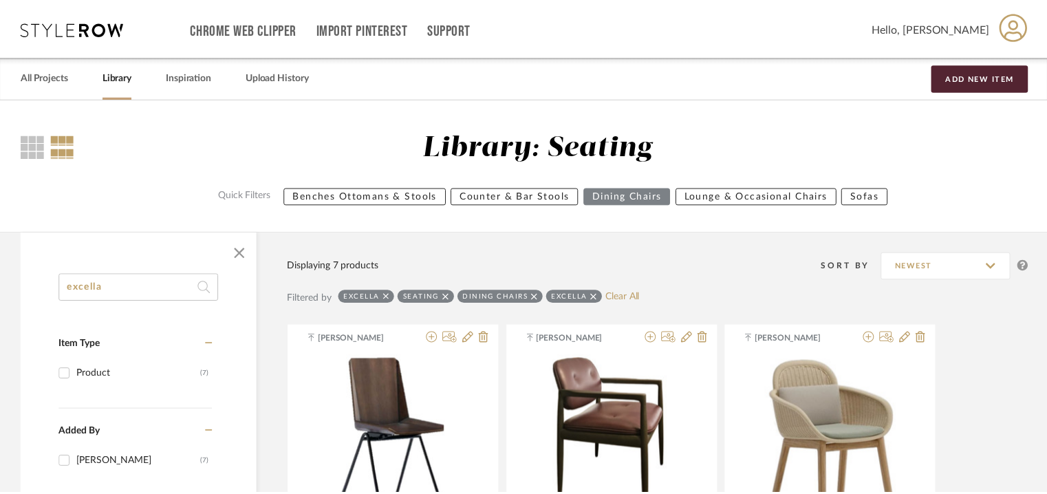
scroll to position [212, 0]
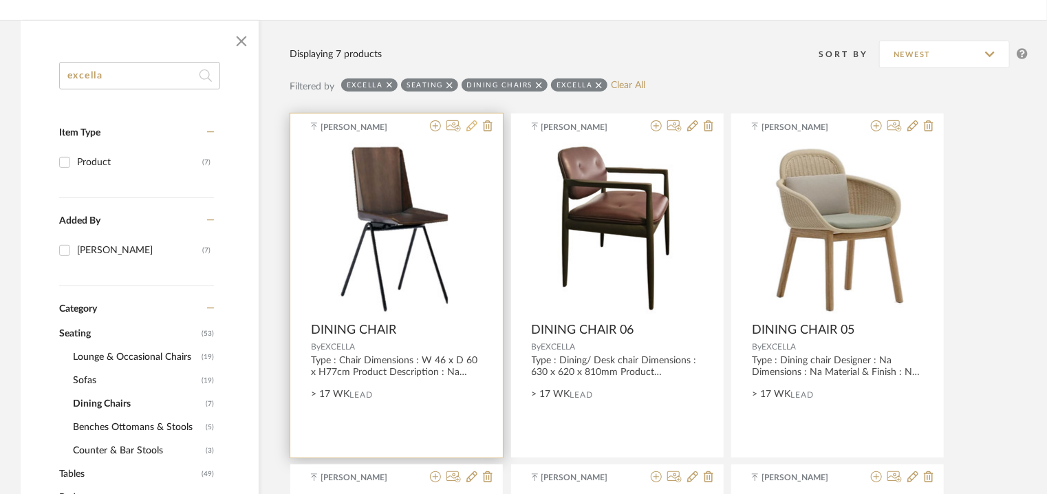
click at [467, 122] on icon at bounding box center [471, 125] width 11 height 11
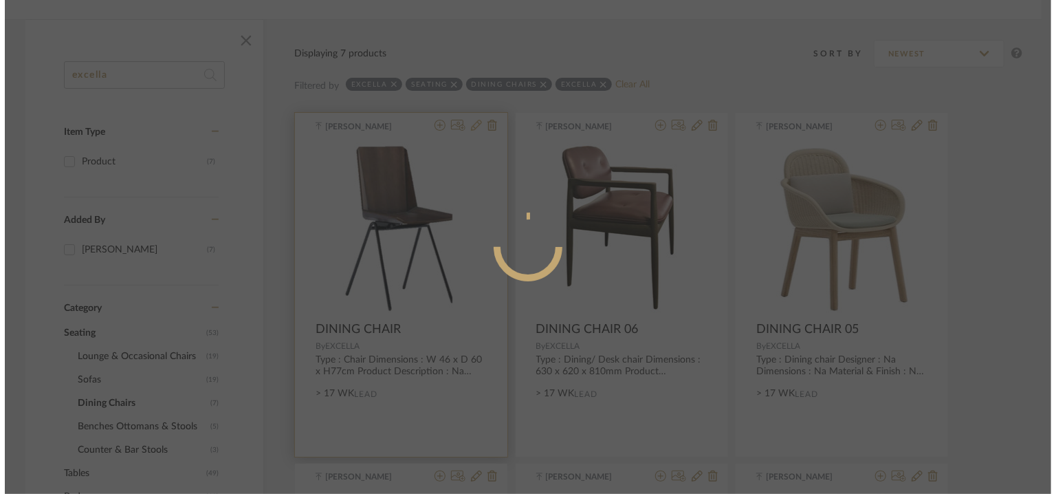
scroll to position [0, 0]
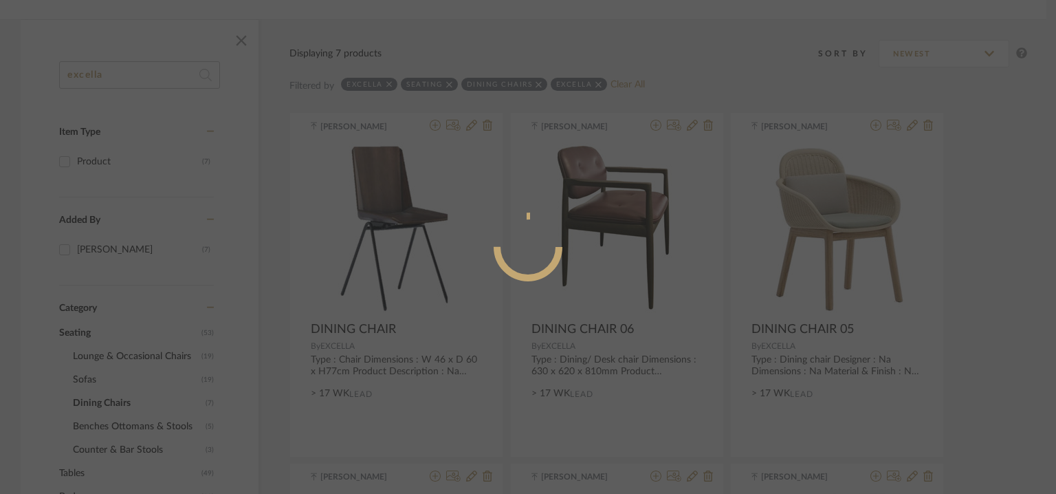
radio input "true"
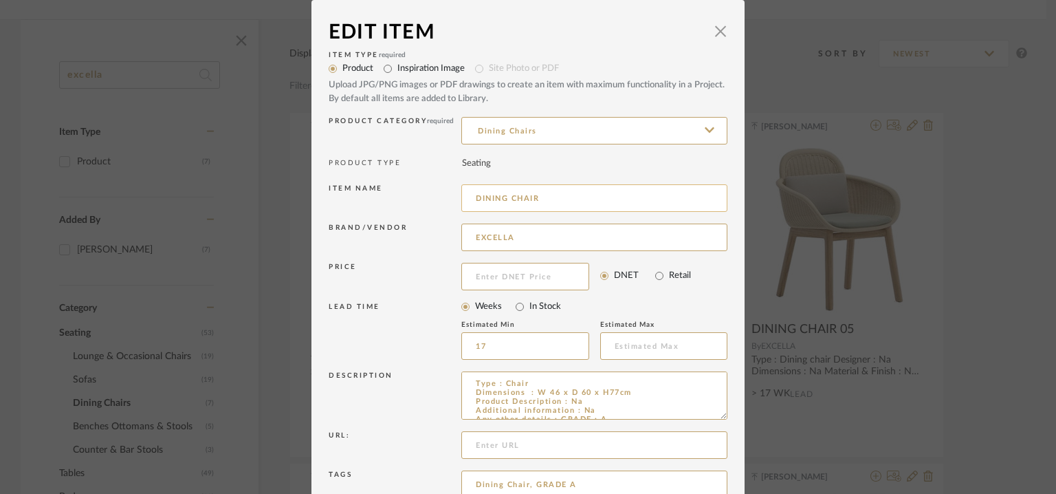
drag, startPoint x: 539, startPoint y: 198, endPoint x: 563, endPoint y: 237, distance: 45.4
click at [539, 199] on input "DINING CHAIR" at bounding box center [594, 198] width 266 height 28
drag, startPoint x: 539, startPoint y: 197, endPoint x: 543, endPoint y: 208, distance: 12.0
click at [539, 199] on input "DINING CHAIR 07" at bounding box center [594, 198] width 266 height 28
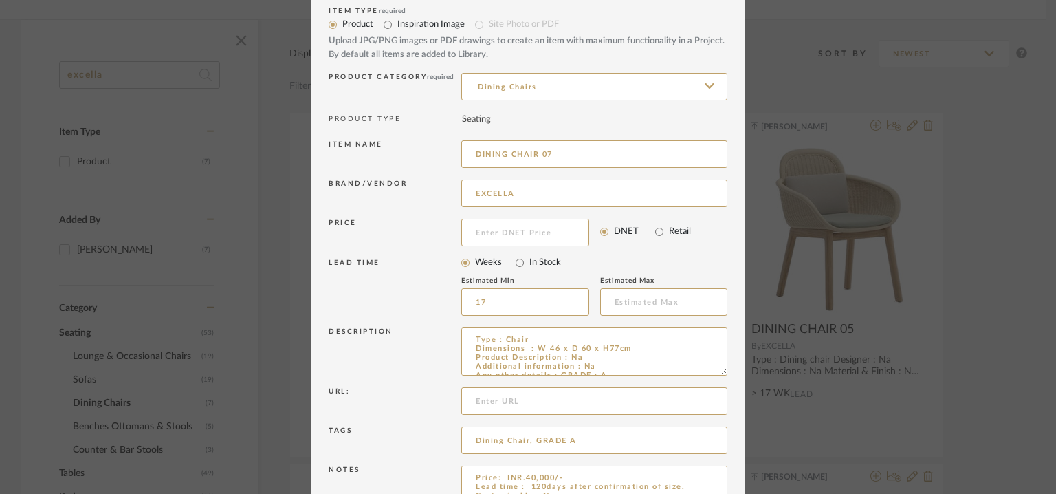
scroll to position [132, 0]
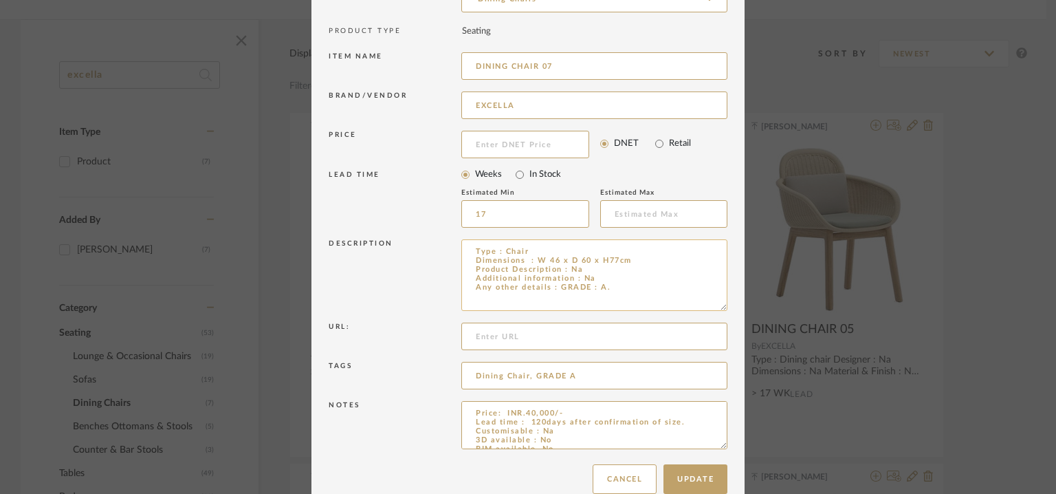
drag, startPoint x: 715, startPoint y: 284, endPoint x: 685, endPoint y: 287, distance: 30.4
click at [685, 287] on textarea "Type : Chair Dimensions : W 46 x D 60 x H77cm Product Description : Na Addition…" at bounding box center [594, 275] width 266 height 72
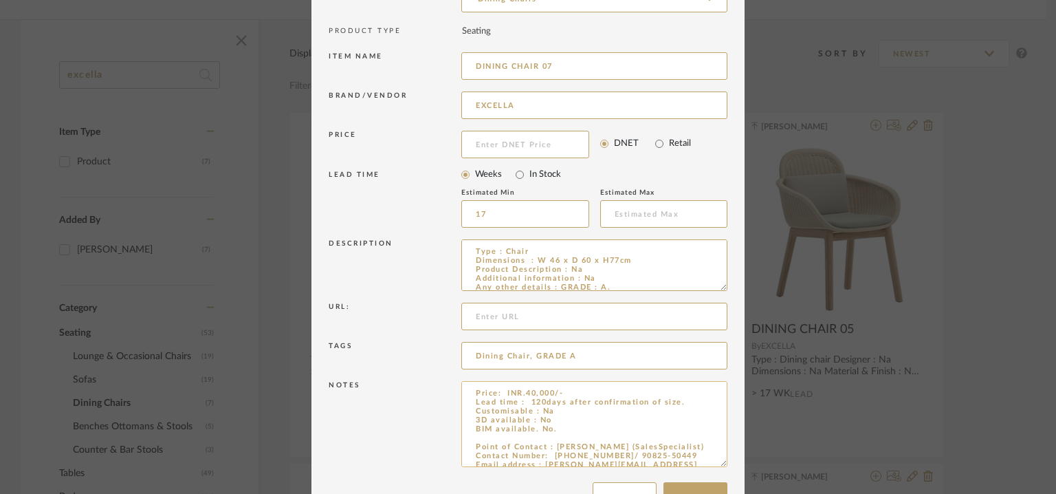
drag, startPoint x: 717, startPoint y: 424, endPoint x: 710, endPoint y: 451, distance: 28.5
click at [710, 451] on textarea "Price: INR.40,000/- Lead time : 120days after confirmation of size. Customisabl…" at bounding box center [594, 424] width 266 height 86
type input "DINING CHAIR 07"
click at [696, 479] on button "Update" at bounding box center [696, 486] width 64 height 30
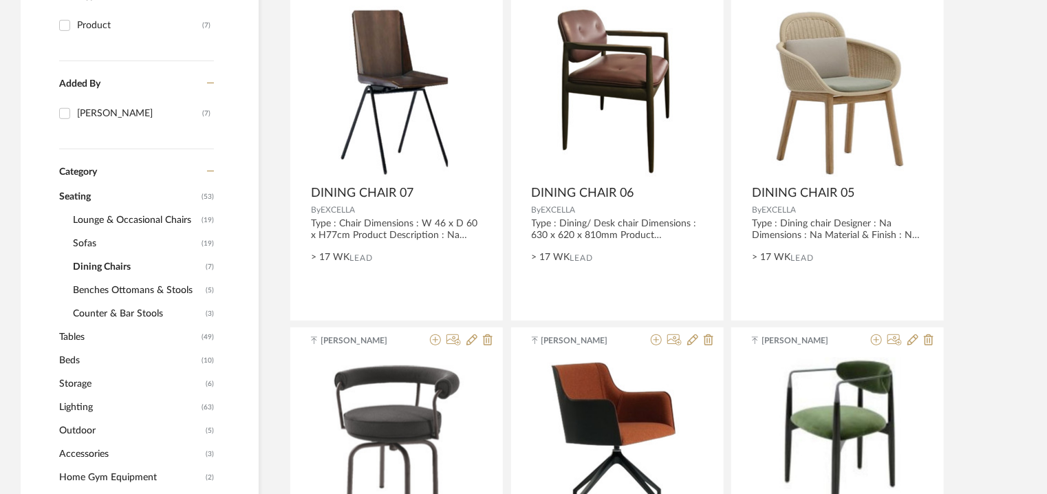
scroll to position [349, 0]
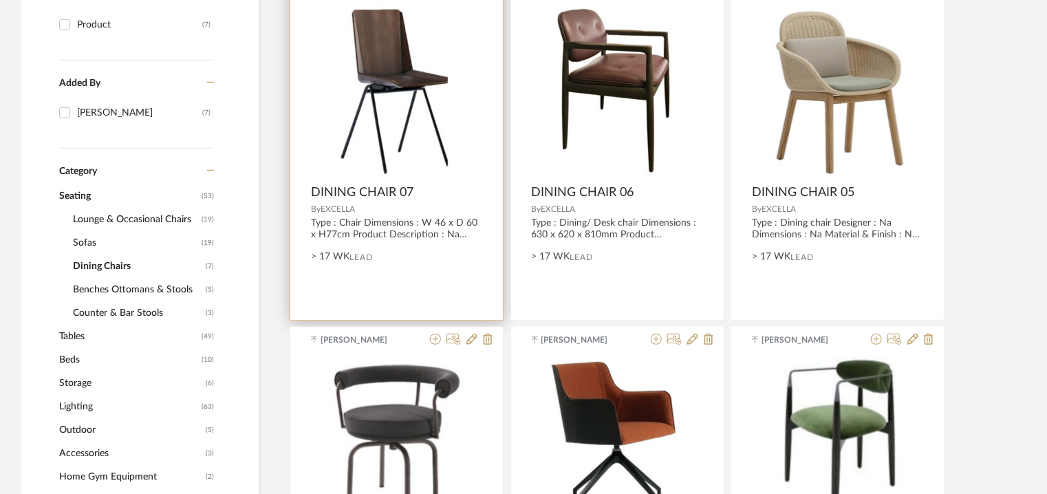
drag, startPoint x: 85, startPoint y: 244, endPoint x: 393, endPoint y: 252, distance: 308.2
click at [392, 252] on div "excella Item Type Product (7) Added By [PERSON_NAME] (7) Category Seating (53) …" at bounding box center [523, 466] width 1047 height 1168
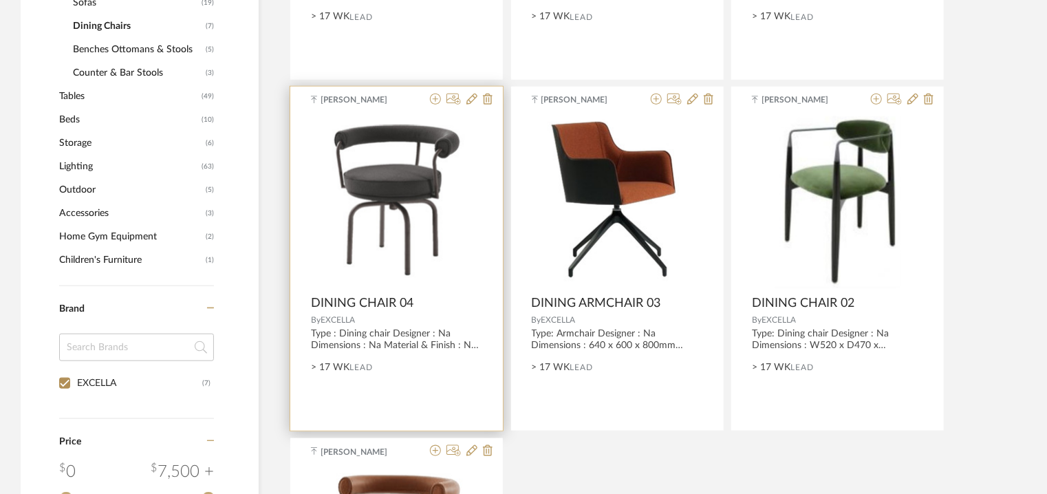
scroll to position [418, 0]
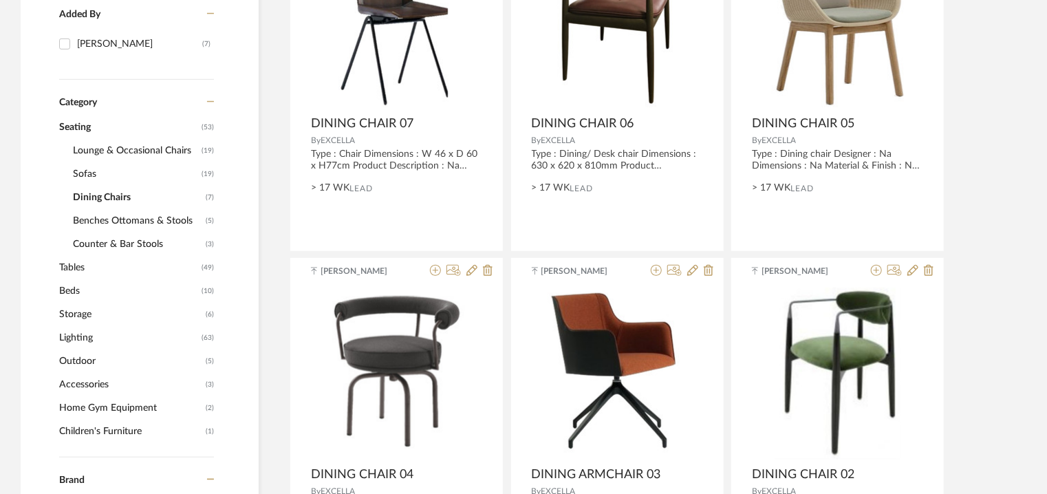
click at [117, 199] on span "Dining Chairs" at bounding box center [137, 197] width 129 height 23
click at [85, 171] on span "Sofas" at bounding box center [135, 173] width 125 height 23
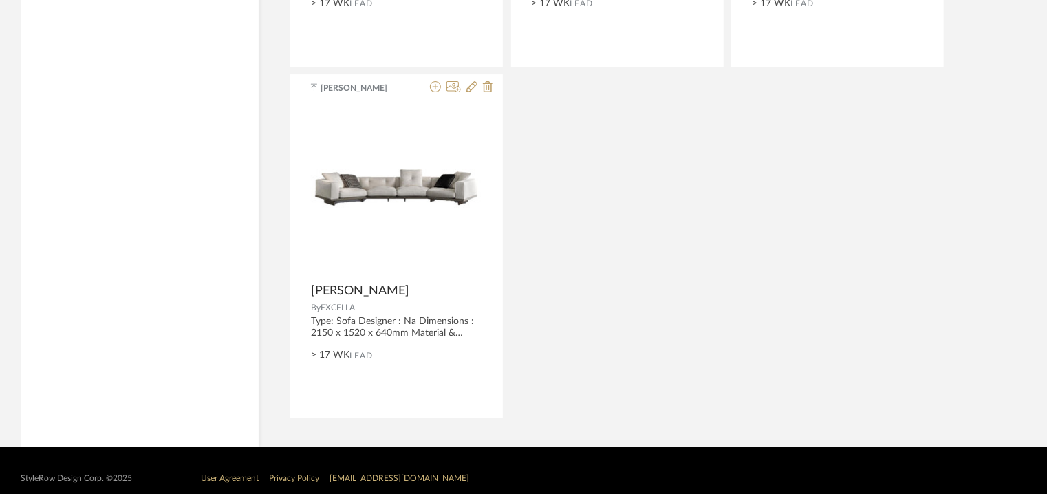
scroll to position [2375, 0]
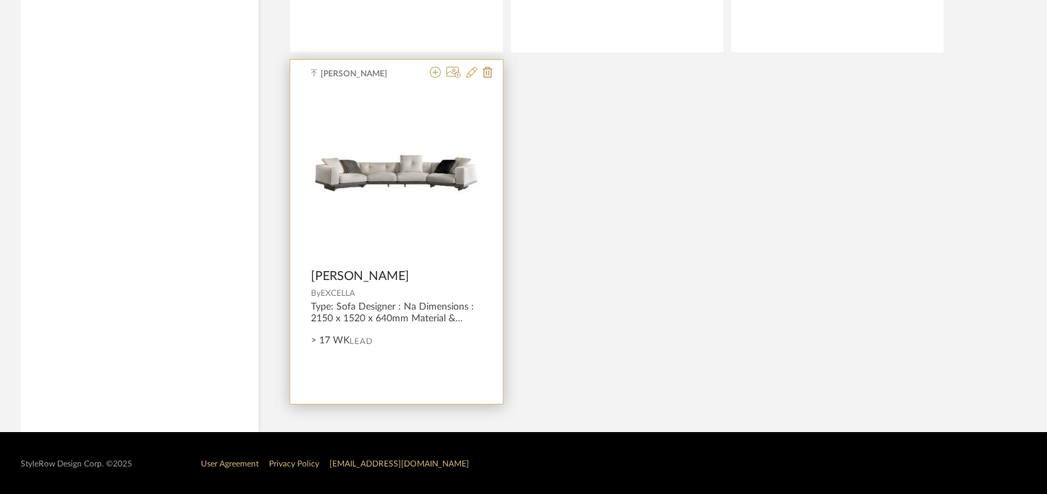
click at [475, 72] on icon at bounding box center [471, 72] width 11 height 11
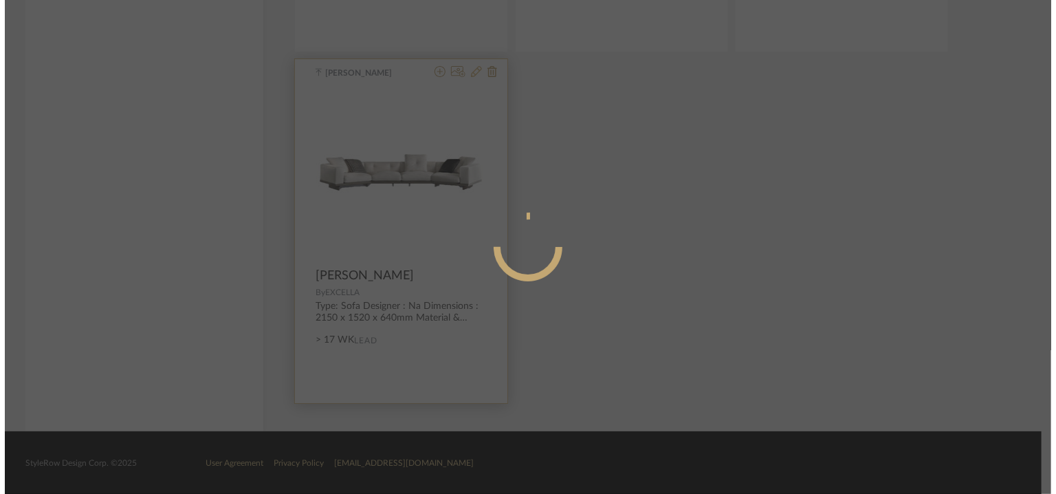
scroll to position [0, 0]
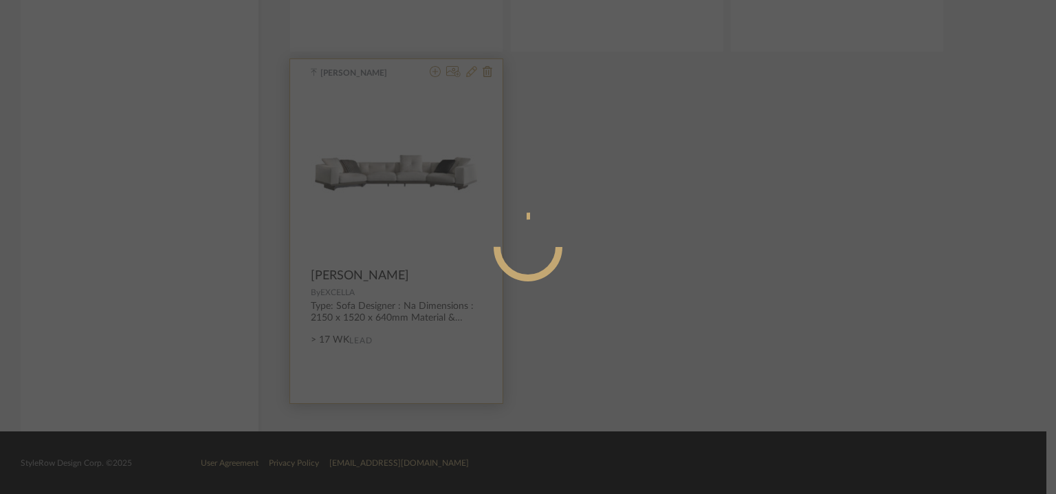
radio input "true"
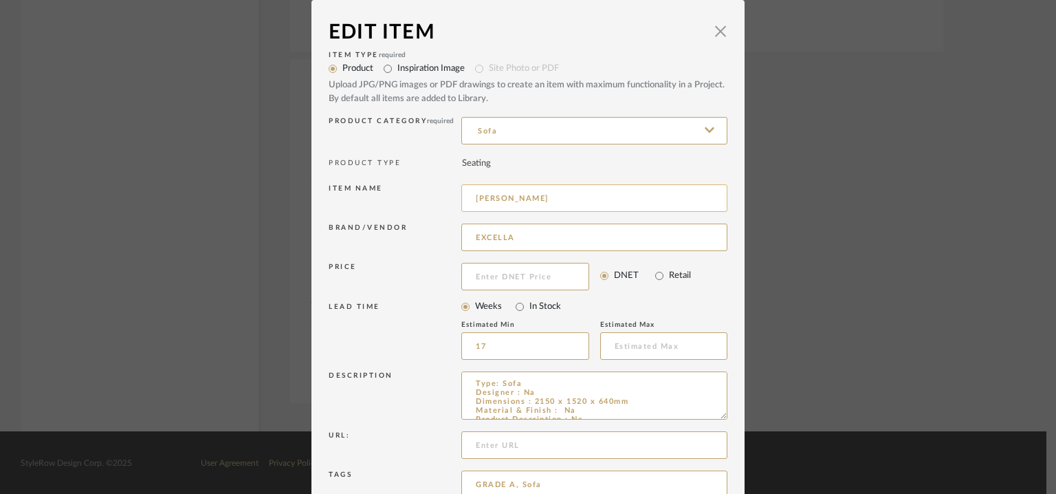
drag, startPoint x: 479, startPoint y: 193, endPoint x: 457, endPoint y: 193, distance: 22.0
click at [461, 193] on input "[PERSON_NAME]" at bounding box center [594, 198] width 266 height 28
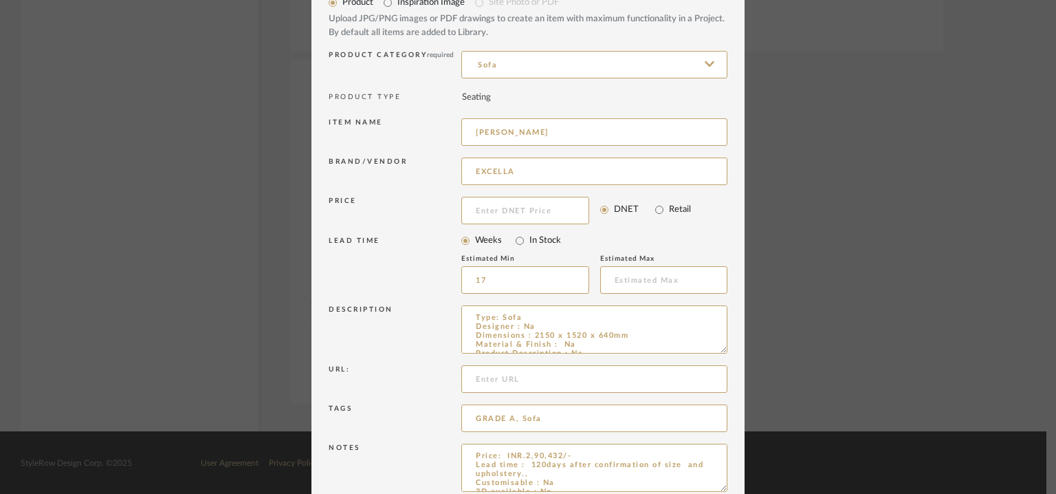
scroll to position [132, 0]
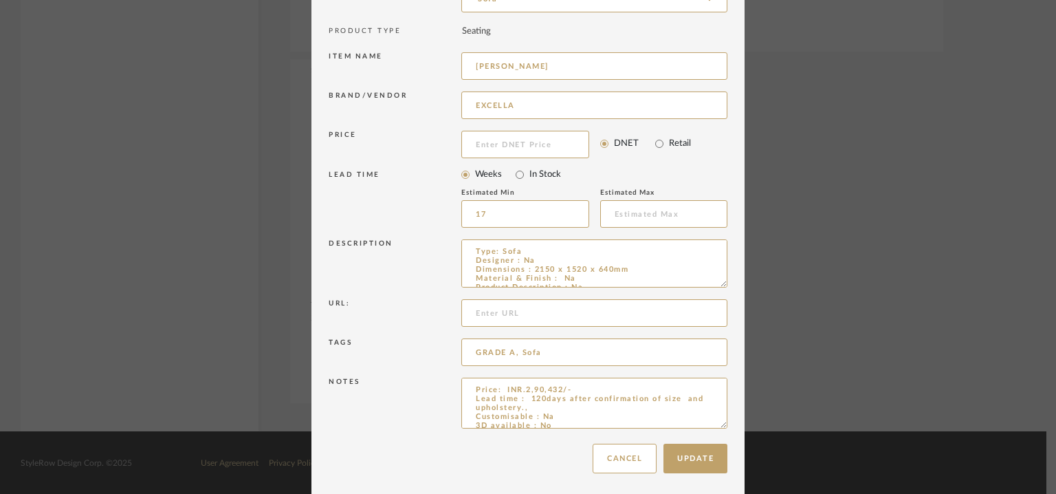
drag, startPoint x: 721, startPoint y: 422, endPoint x: 735, endPoint y: 478, distance: 58.1
click at [735, 478] on dialog-content "Edit Item × Item Type required Product Inspiration Image Site Photo or PDF Uplo…" at bounding box center [528, 182] width 433 height 629
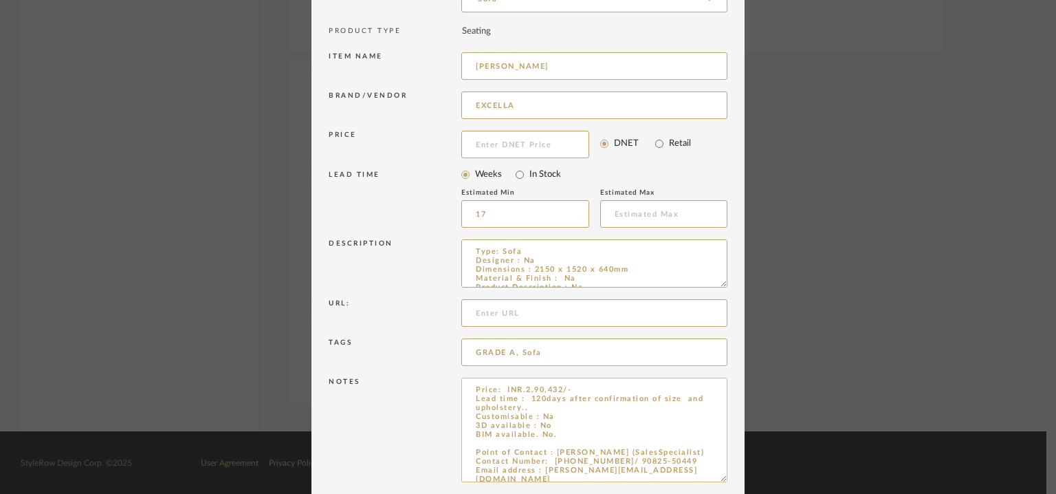
click at [563, 435] on textarea "Price: INR.2,90,432/- Lead time : 120days after confirmation of size and uphols…" at bounding box center [594, 430] width 266 height 105
click at [556, 444] on textarea "Price: INR.2,90,432/- Lead time : 120days after confirmation of size and uphols…" at bounding box center [594, 430] width 266 height 105
paste textarea "[PERSON_NAME]"
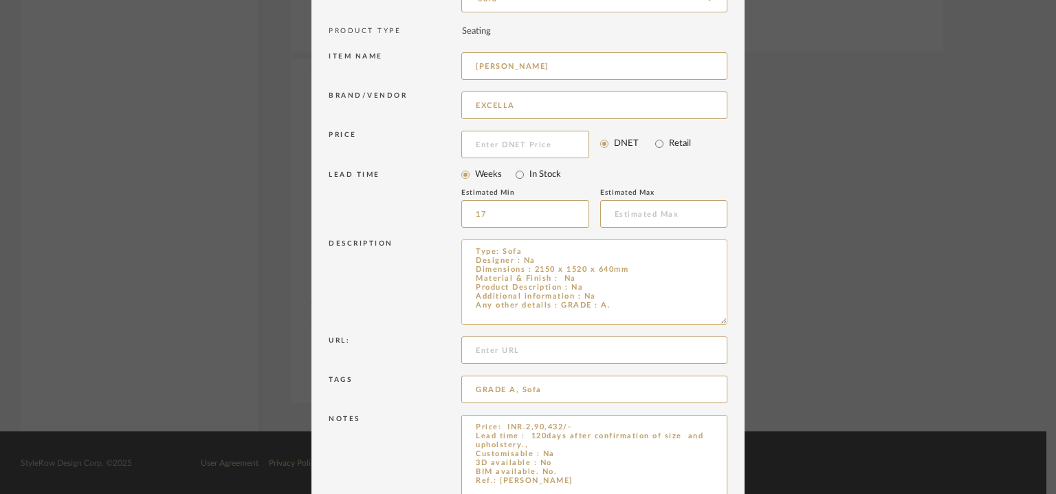
drag, startPoint x: 719, startPoint y: 279, endPoint x: 706, endPoint y: 292, distance: 18.5
click at [707, 294] on textarea "Type: Sofa Designer : Na Dimensions : 2150 x 1520 x 640mm Material & Finish : N…" at bounding box center [594, 281] width 266 height 85
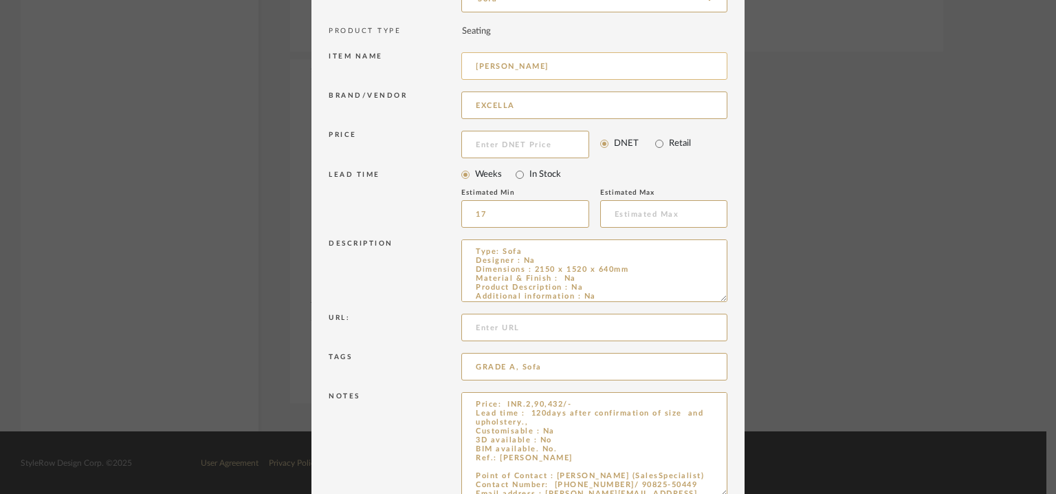
type textarea "Price: INR.2,90,432/- Lead time : 120days after confirmation of size and uphols…"
drag, startPoint x: 503, startPoint y: 65, endPoint x: 391, endPoint y: 74, distance: 113.2
click at [395, 74] on div "Item name [PERSON_NAME]" at bounding box center [528, 68] width 399 height 39
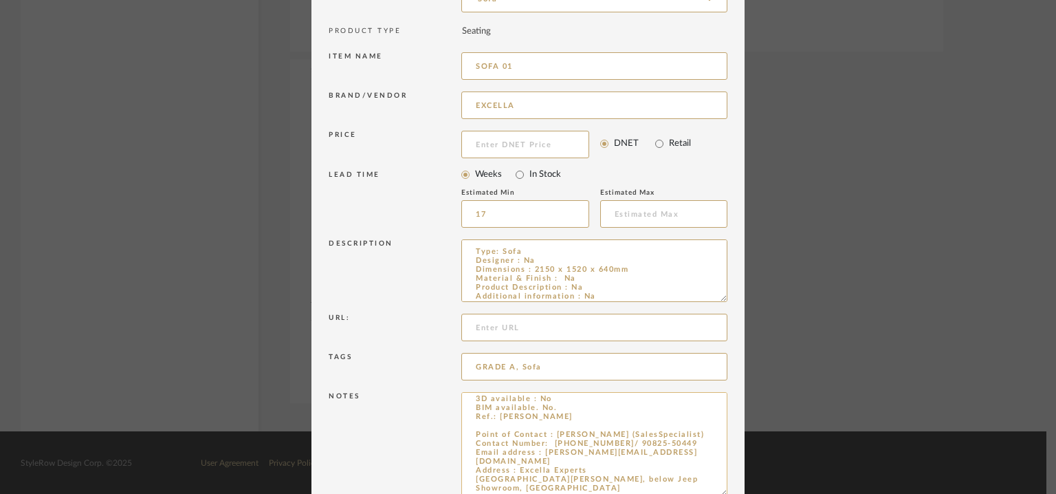
scroll to position [204, 0]
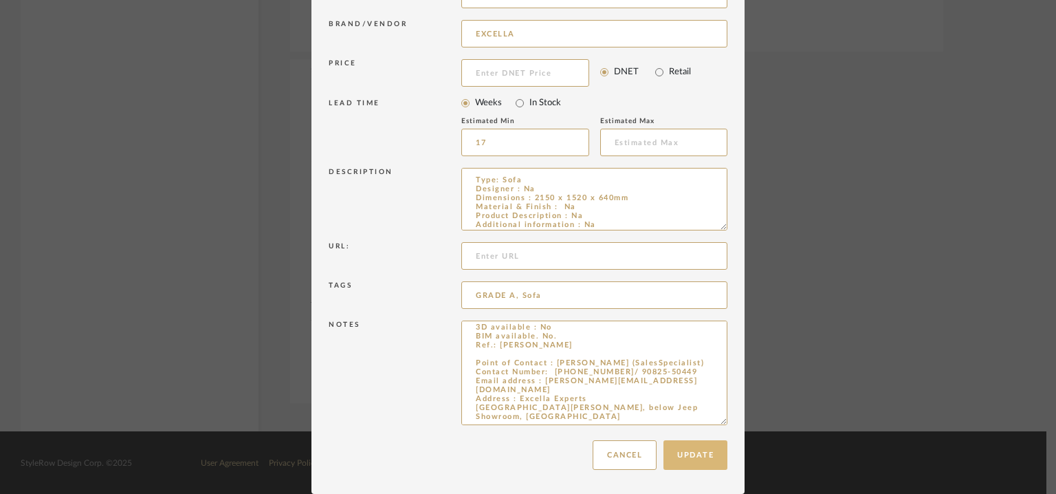
type input "SOFA 01"
click at [696, 458] on button "Update" at bounding box center [696, 455] width 64 height 30
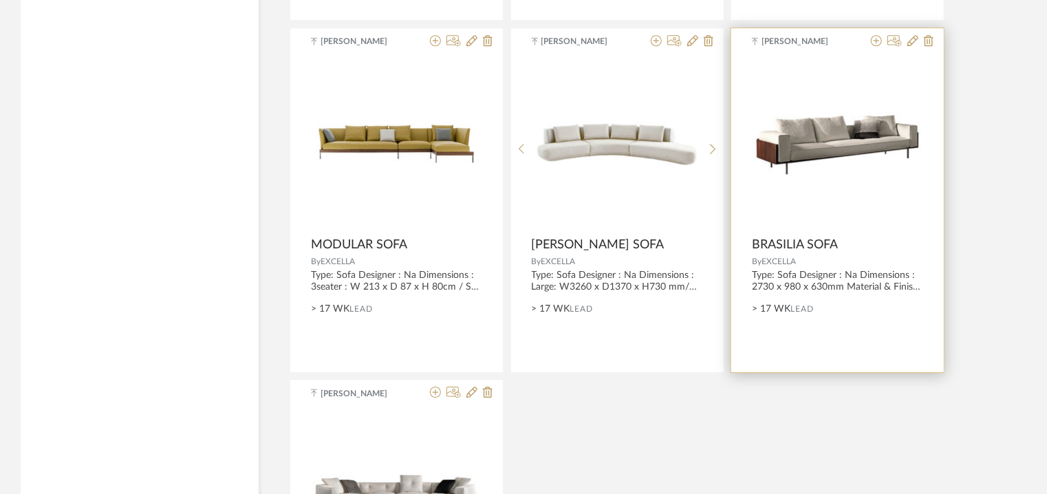
scroll to position [2031, 0]
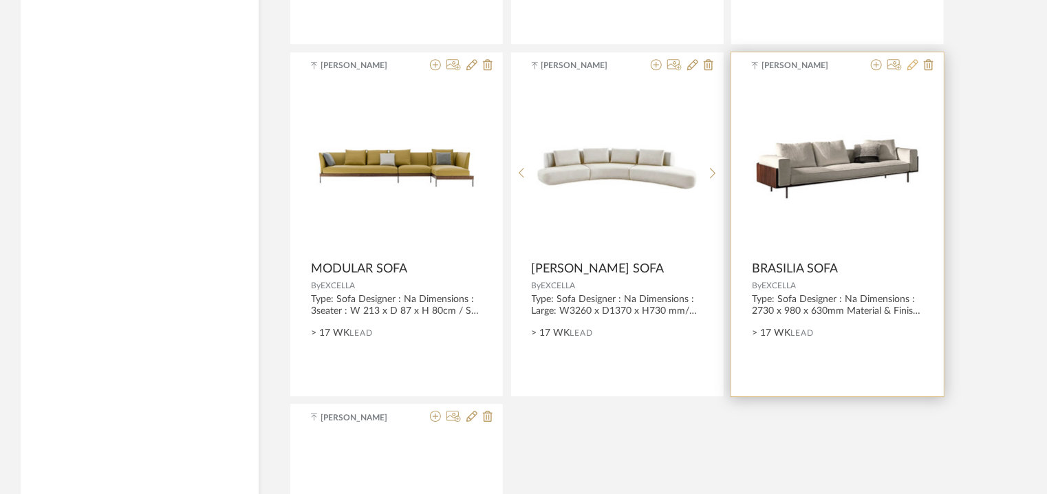
click at [913, 65] on icon at bounding box center [912, 64] width 11 height 11
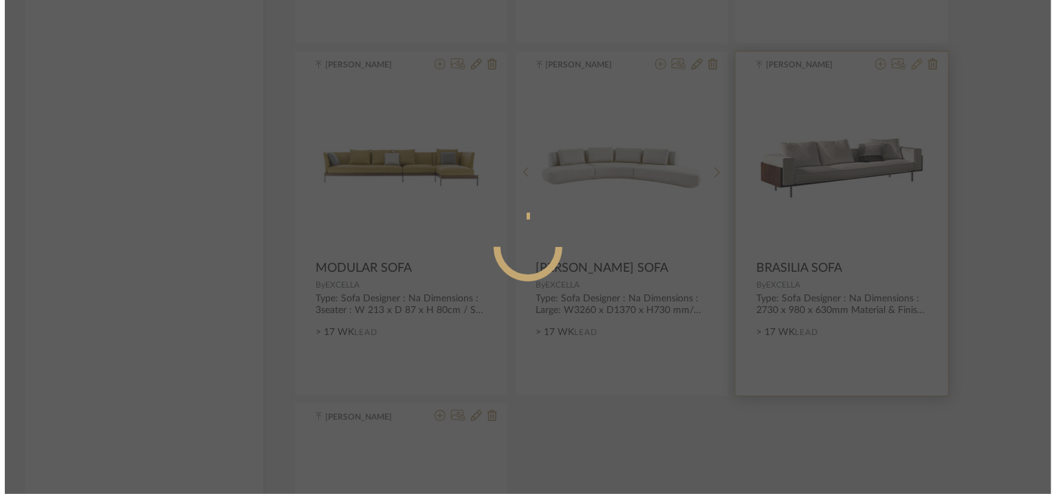
scroll to position [0, 0]
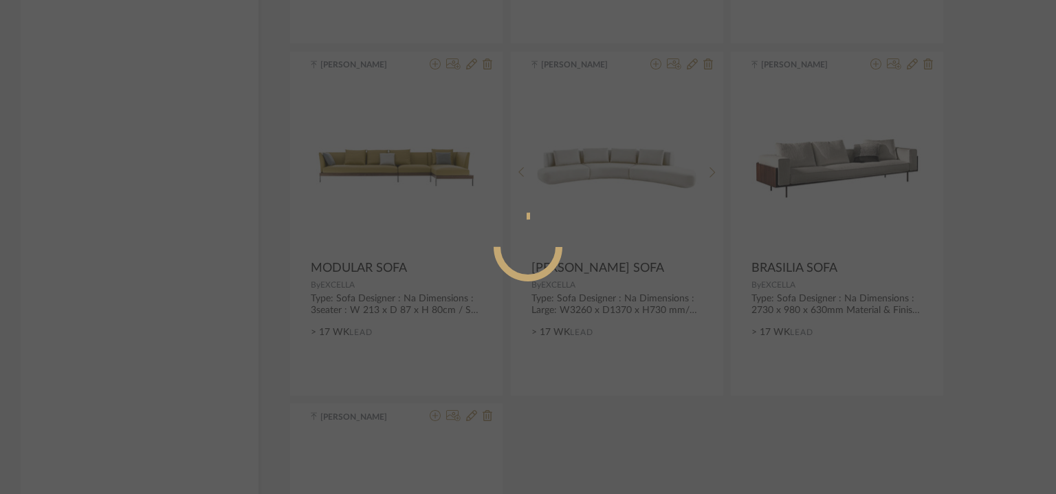
radio input "true"
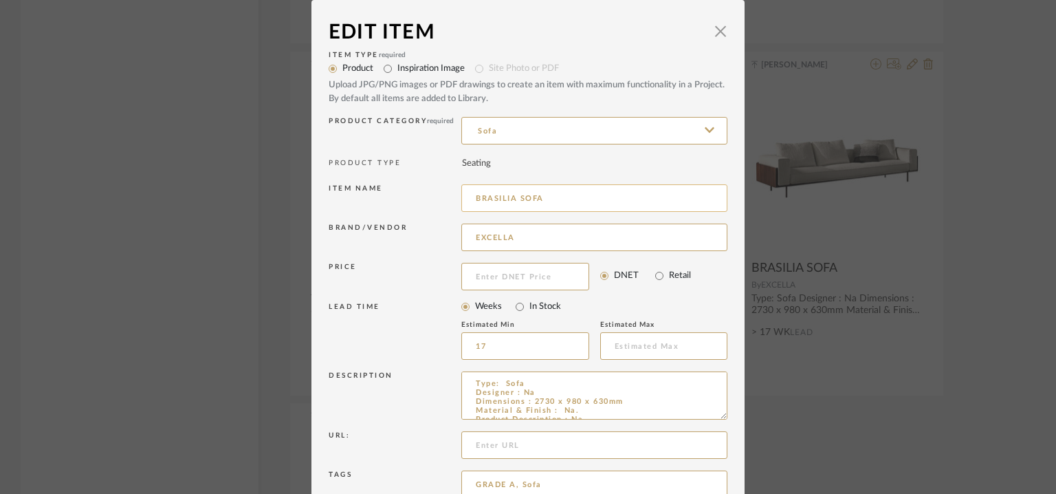
click at [594, 199] on input "BRASILIA SOFA" at bounding box center [594, 198] width 266 height 28
drag, startPoint x: 539, startPoint y: 194, endPoint x: 469, endPoint y: 196, distance: 70.2
click at [469, 196] on input "BRASILIA SOFA 02" at bounding box center [594, 198] width 266 height 28
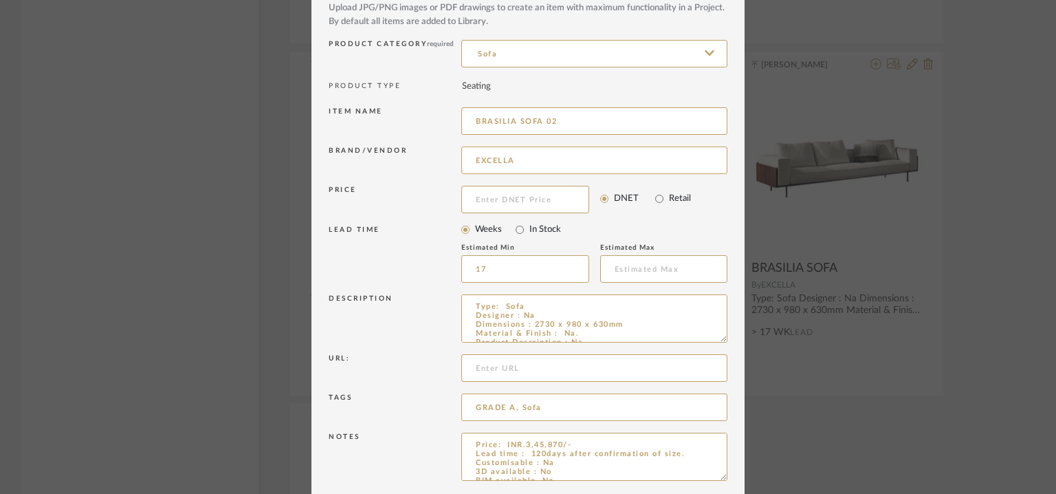
scroll to position [132, 0]
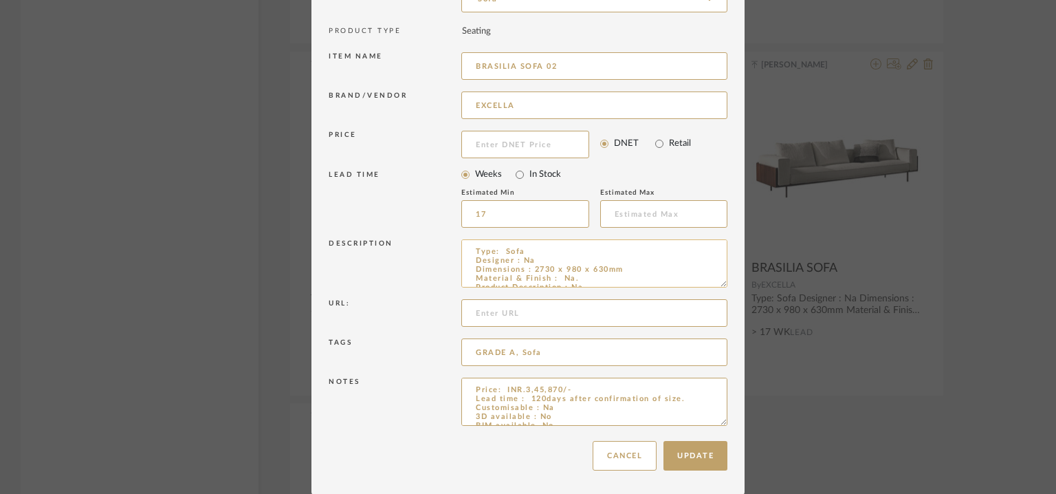
drag, startPoint x: 717, startPoint y: 284, endPoint x: 693, endPoint y: 257, distance: 37.0
click at [693, 257] on textarea "Type: Sofa Designer : Na Dimensions : 2730 x 980 x 630mm Material & Finish : Na…" at bounding box center [594, 263] width 266 height 48
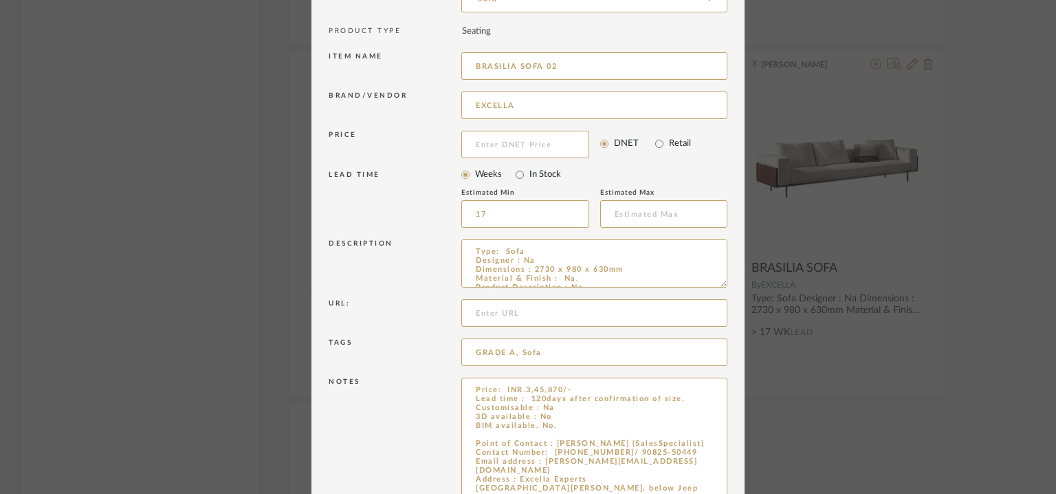
drag, startPoint x: 718, startPoint y: 423, endPoint x: 721, endPoint y: 534, distance: 110.8
type input "BRASILIA SOFA 02"
click at [554, 424] on textarea "Price: INR.3,45,870/- Lead time : 120days after confirmation of size. Customisa…" at bounding box center [594, 457] width 266 height 158
paste textarea "BRASILIA SOFA"
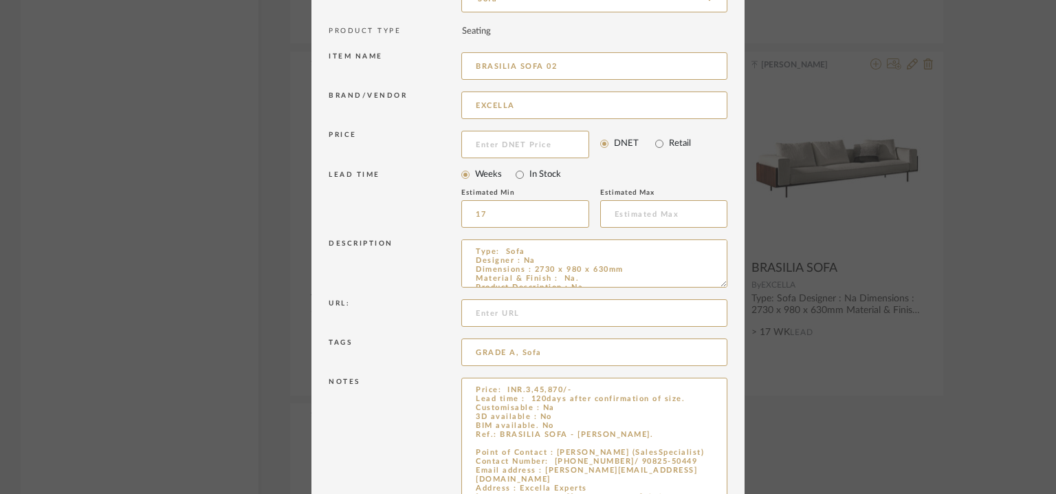
drag, startPoint x: 715, startPoint y: 285, endPoint x: 707, endPoint y: 321, distance: 36.7
click at [707, 287] on textarea "Type: Sofa Designer : Na Dimensions : 2730 x 980 x 630mm Material & Finish : Na…" at bounding box center [594, 263] width 266 height 48
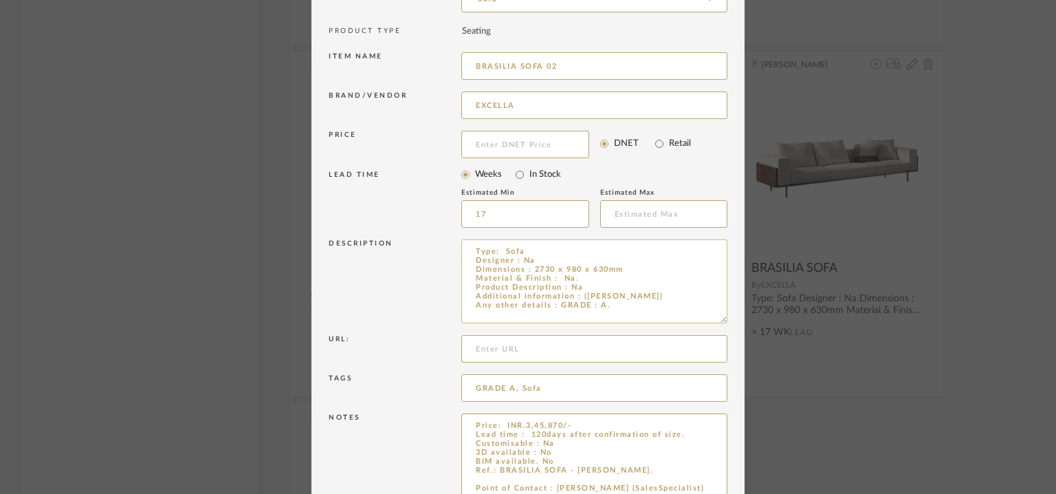
type textarea "Price: INR.3,45,870/- Lead time : 120days after confirmation of size. Customisa…"
drag, startPoint x: 619, startPoint y: 295, endPoint x: 576, endPoint y: 298, distance: 43.5
click at [576, 292] on textarea "Type: Sofa Designer : Na Dimensions : 2730 x 980 x 630mm Material & Finish : Na…" at bounding box center [594, 281] width 266 height 84
type textarea "Type: Sofa Designer : Na Dimensions : 2730 x 980 x 630mm Material & Finish : Na…"
click at [484, 61] on input "BRASILIA SOFA 02" at bounding box center [594, 66] width 266 height 28
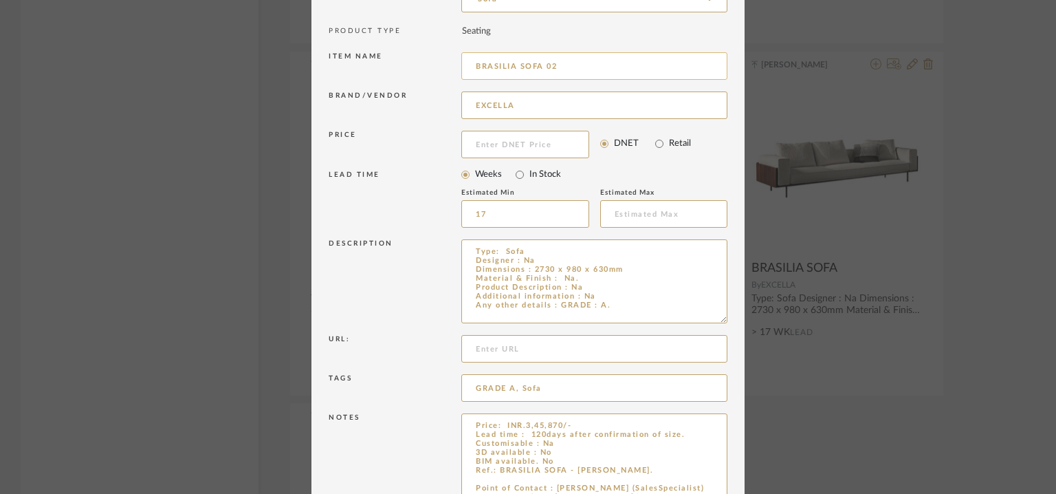
click at [484, 63] on input "BRASILIA SOFA 02" at bounding box center [594, 66] width 266 height 28
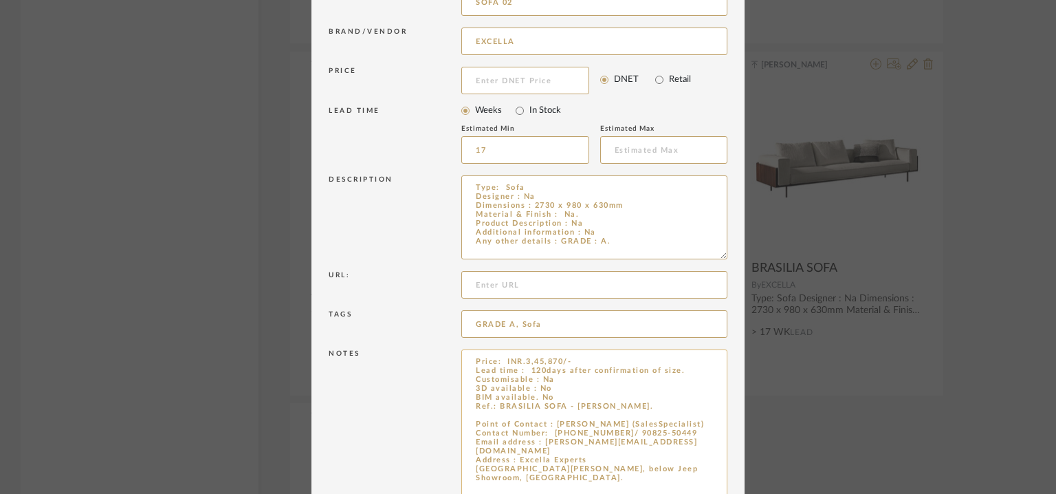
scroll to position [278, 0]
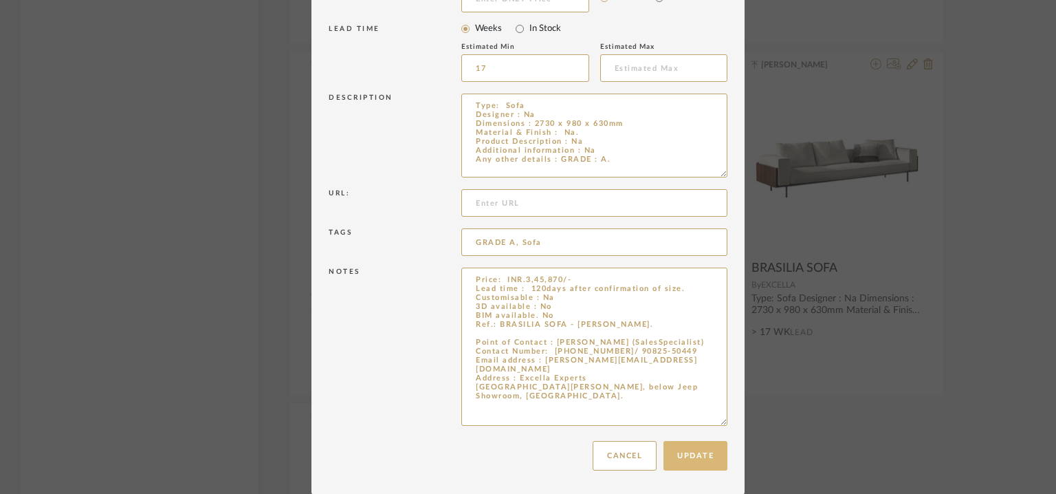
type input "SOFA 02"
click at [699, 448] on button "Update" at bounding box center [696, 456] width 64 height 30
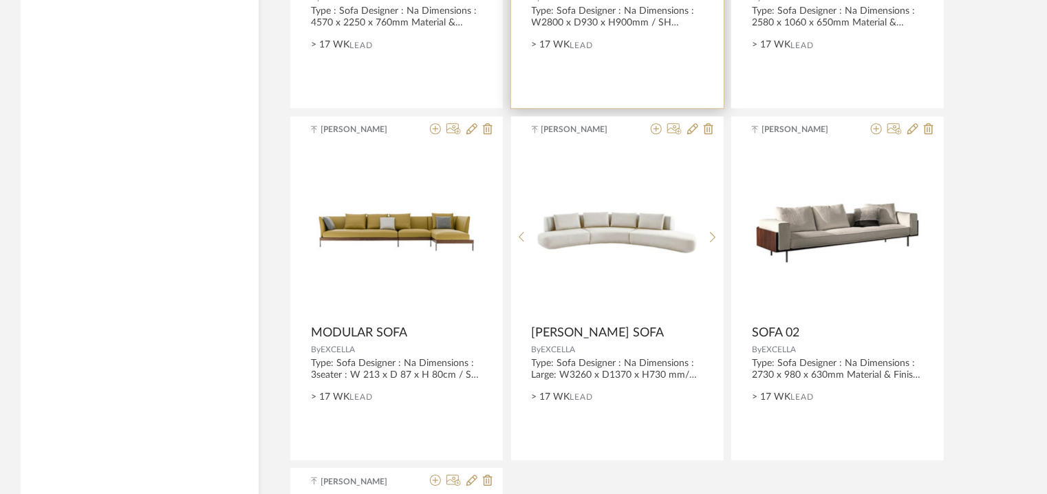
scroll to position [1962, 0]
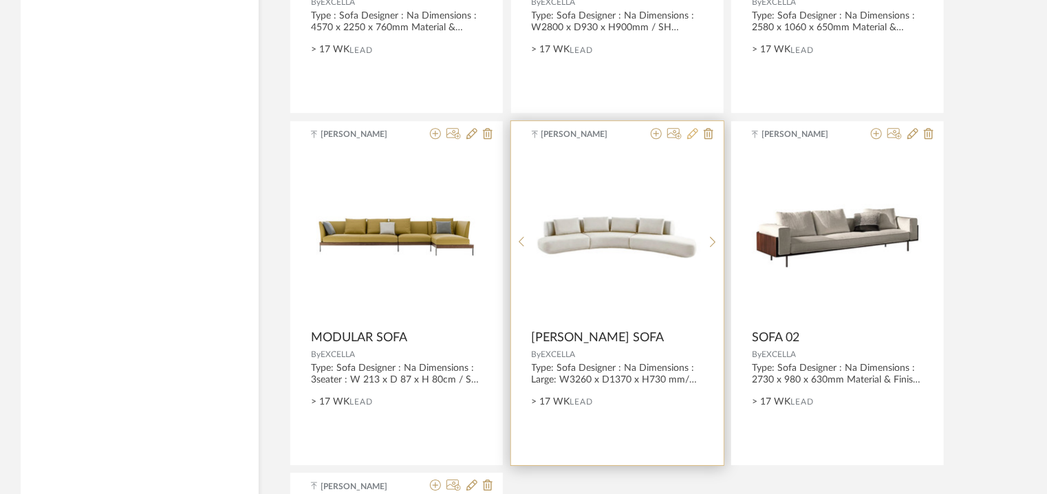
click at [694, 133] on icon at bounding box center [692, 133] width 11 height 11
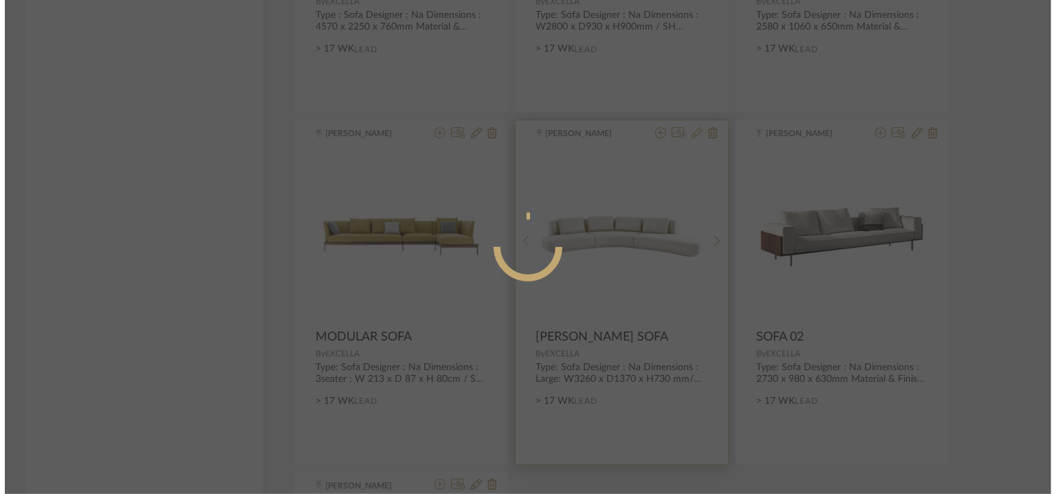
scroll to position [0, 0]
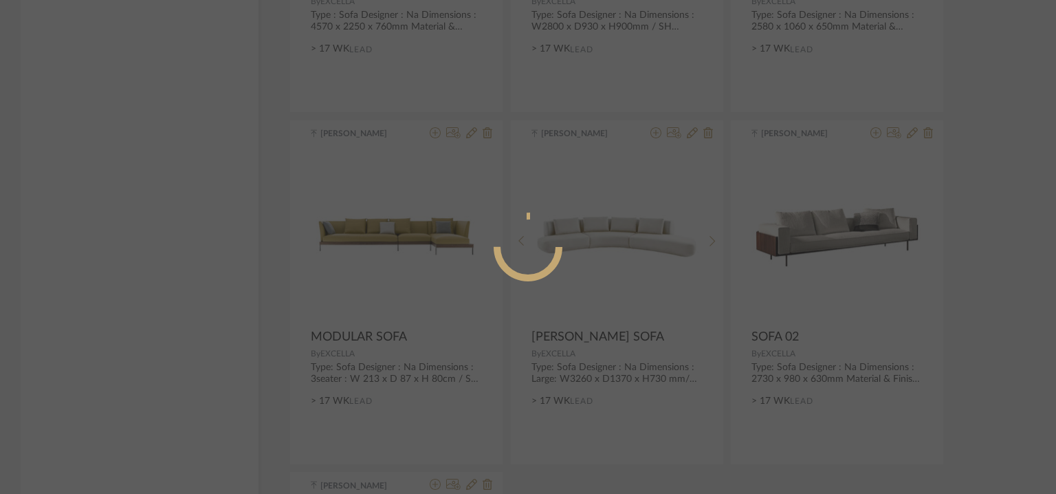
radio input "true"
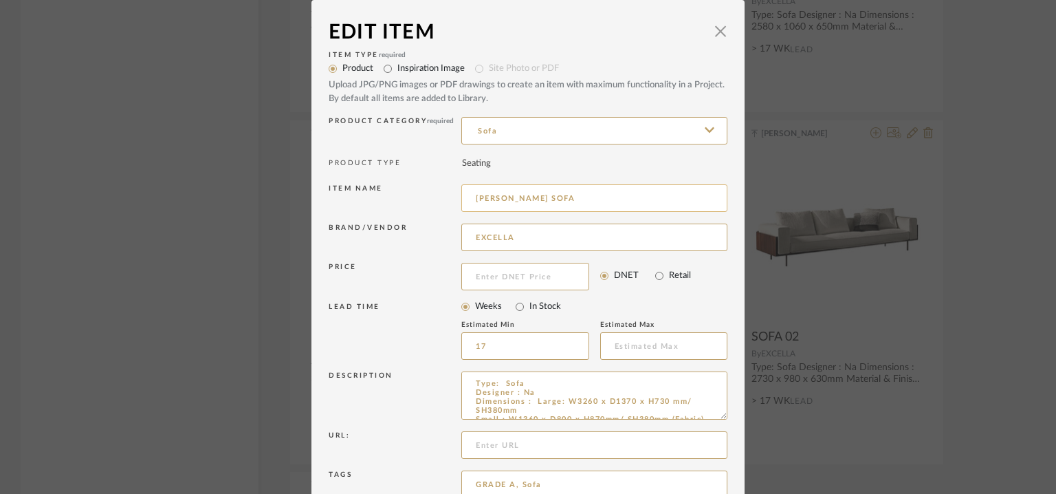
click at [600, 199] on input "[PERSON_NAME] SOFA" at bounding box center [594, 198] width 266 height 28
drag, startPoint x: 575, startPoint y: 196, endPoint x: 468, endPoint y: 198, distance: 107.3
click at [468, 198] on input "[PERSON_NAME] SOFA 03" at bounding box center [594, 198] width 266 height 28
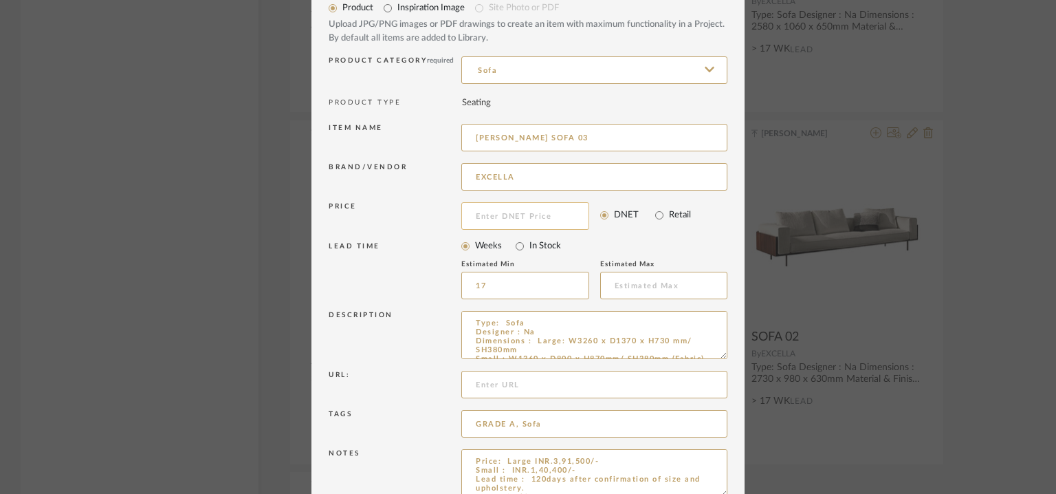
scroll to position [132, 0]
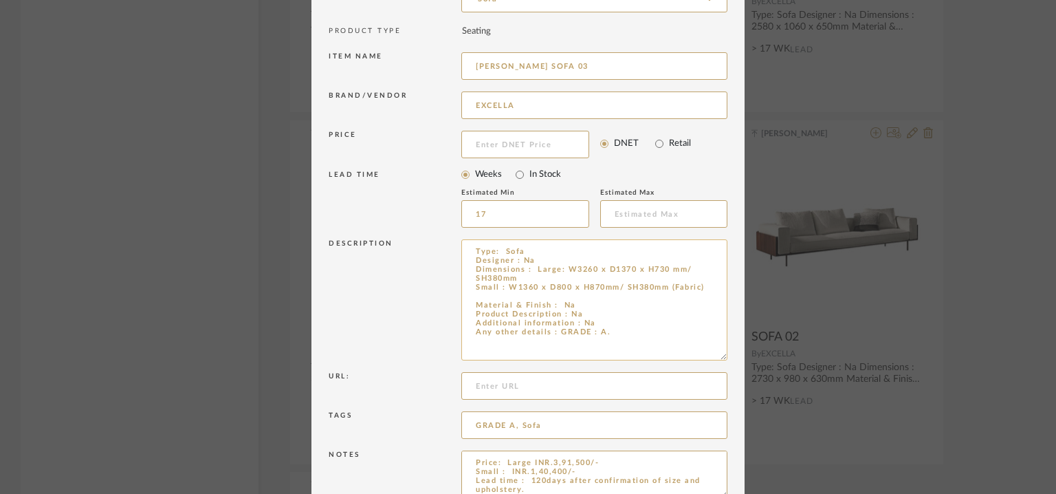
drag, startPoint x: 719, startPoint y: 283, endPoint x: 695, endPoint y: 275, distance: 25.4
click at [695, 275] on textarea "Type: Sofa Designer : Na Dimensions : Large: W3260 x D1370 x H730 mm/ SH380mm S…" at bounding box center [594, 299] width 266 height 121
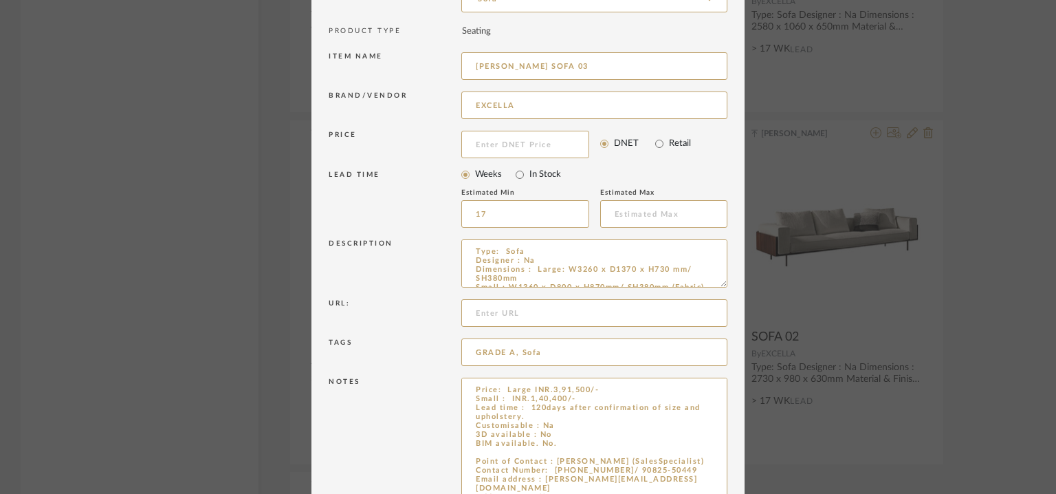
drag, startPoint x: 715, startPoint y: 421, endPoint x: 729, endPoint y: 526, distance: 106.1
type input "[PERSON_NAME] SOFA 03"
click at [556, 445] on textarea "Price: Large INR.3,91,500/- Small : INR.1,40,400/- Lead time : 120days after co…" at bounding box center [594, 454] width 266 height 153
paste textarea "[PERSON_NAME] SOFA"
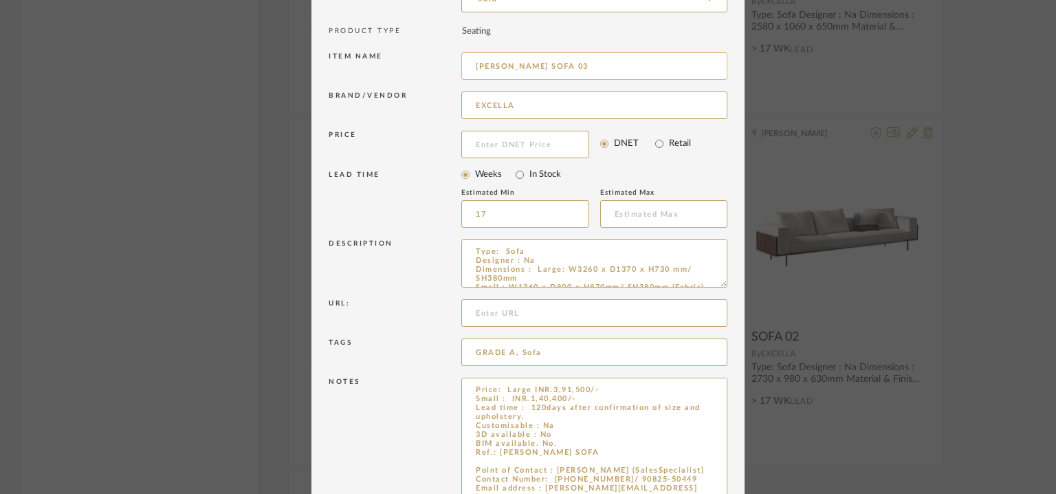
type textarea "Price: Large INR.3,91,500/- Small : INR.1,40,400/- Lead time : 120days after co…"
drag, startPoint x: 552, startPoint y: 63, endPoint x: 432, endPoint y: 64, distance: 120.4
click at [432, 64] on div "Item name [PERSON_NAME] SOFA 03" at bounding box center [528, 68] width 399 height 39
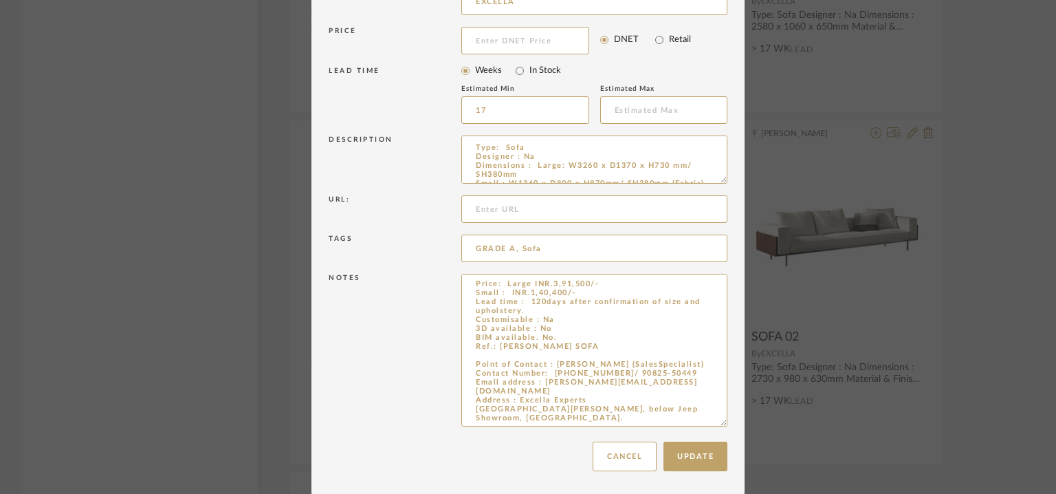
scroll to position [237, 0]
type input "SOFA 03"
click at [689, 452] on button "Update" at bounding box center [696, 456] width 64 height 30
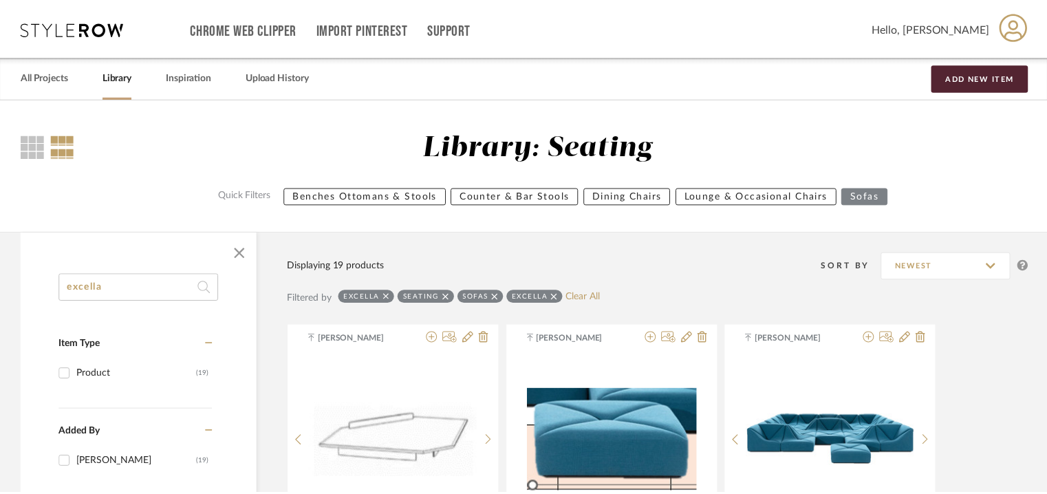
scroll to position [1962, 0]
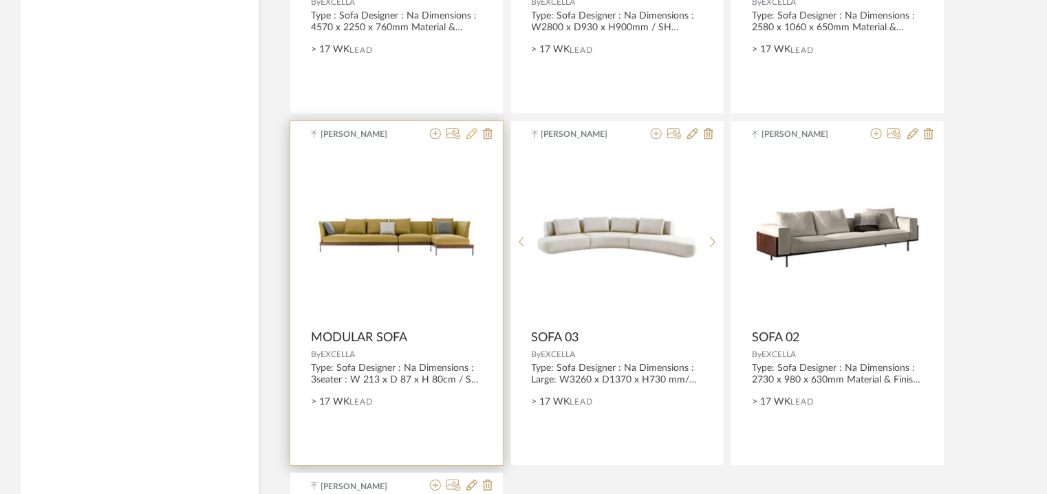
click at [473, 132] on icon at bounding box center [471, 133] width 11 height 11
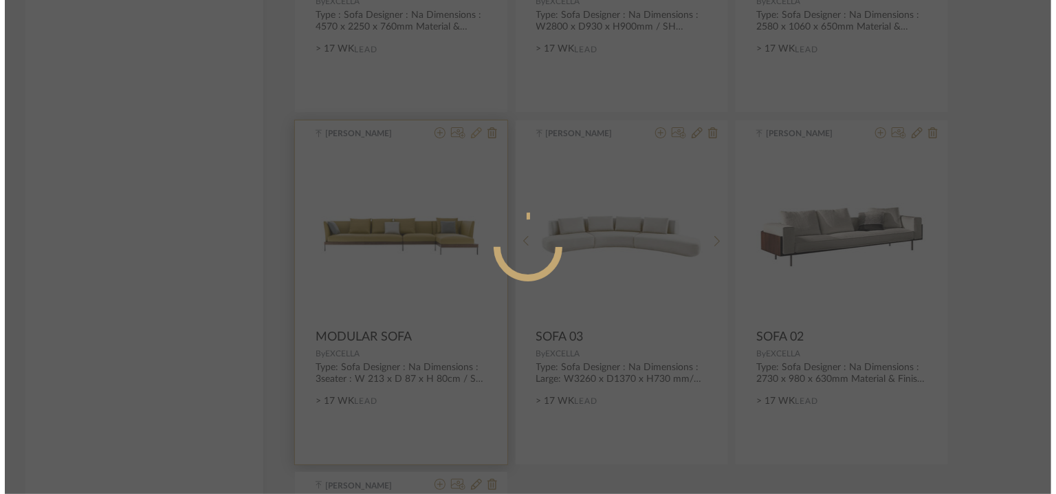
scroll to position [0, 0]
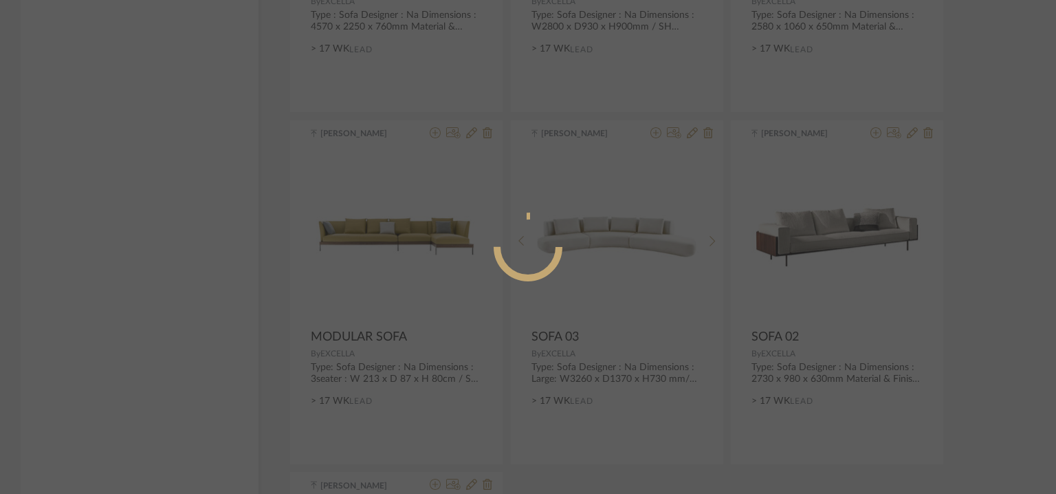
radio input "true"
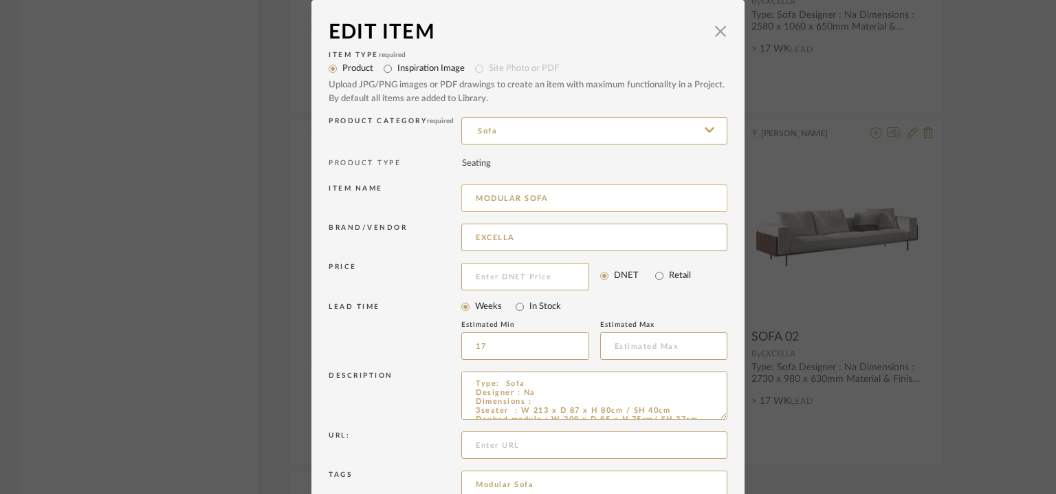
click at [578, 200] on input "MODULAR SOFA" at bounding box center [594, 198] width 266 height 28
drag, startPoint x: 542, startPoint y: 201, endPoint x: 465, endPoint y: 202, distance: 77.0
click at [465, 202] on input "MODULAR SOFA 04" at bounding box center [594, 198] width 266 height 28
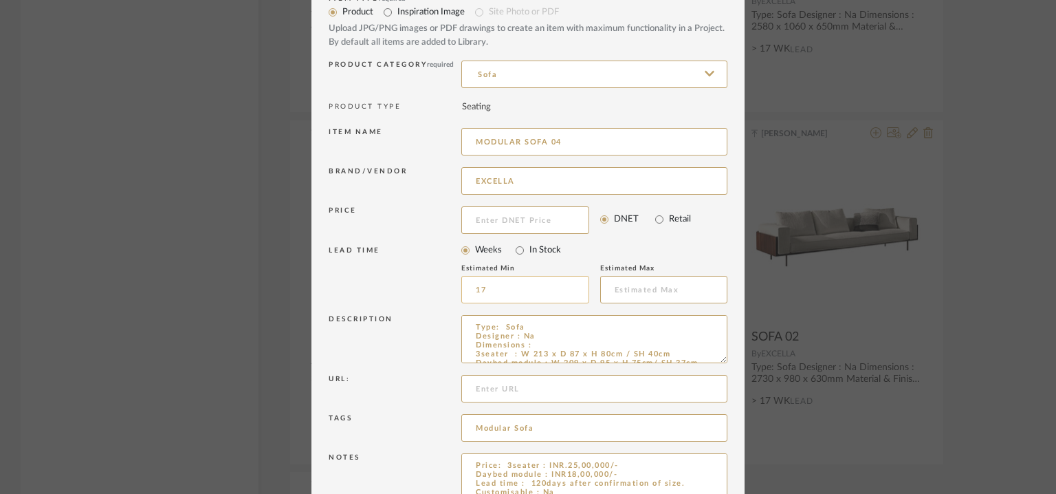
scroll to position [132, 0]
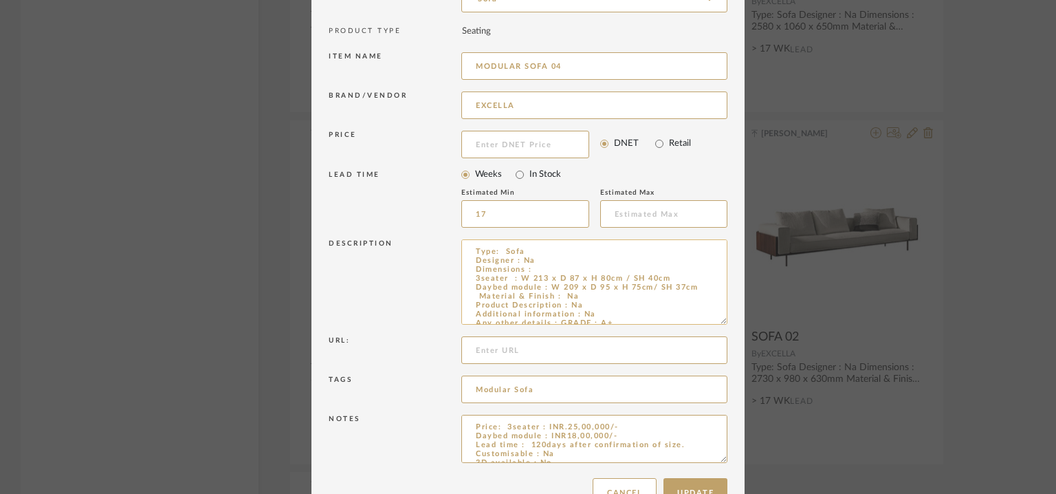
drag, startPoint x: 719, startPoint y: 284, endPoint x: 698, endPoint y: 298, distance: 24.8
click at [698, 298] on textarea "Type: Sofa Designer : Na Dimensions : 3seater : W 213 x D 87 x H 80cm / SH 40cm…" at bounding box center [594, 281] width 266 height 85
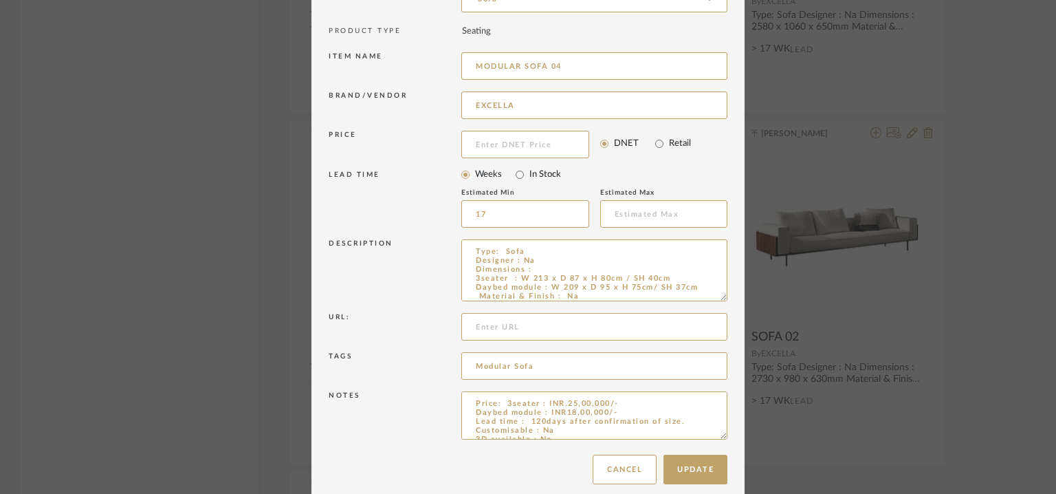
drag, startPoint x: 721, startPoint y: 435, endPoint x: 719, endPoint y: 510, distance: 75.0
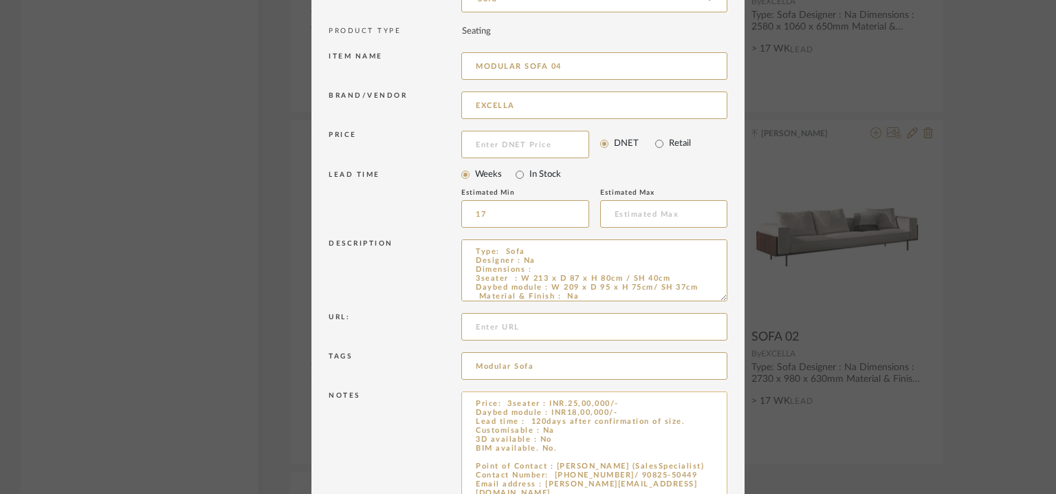
type input "MODULAR SOFA 04"
click at [563, 447] on textarea "Price: 3seater : INR.25,00,000/- Daybed module : INR18,00,000/- Lead time : 120…" at bounding box center [594, 452] width 266 height 122
click at [547, 448] on textarea "Price: 3seater : INR.25,00,000/- Daybed module : INR18,00,000/- Lead time : 120…" at bounding box center [594, 452] width 266 height 122
paste textarea "MODULAR SOFA"
type textarea "Price: 3seater : INR.25,00,000/- Daybed module : INR18,00,000/- Lead time : 120…"
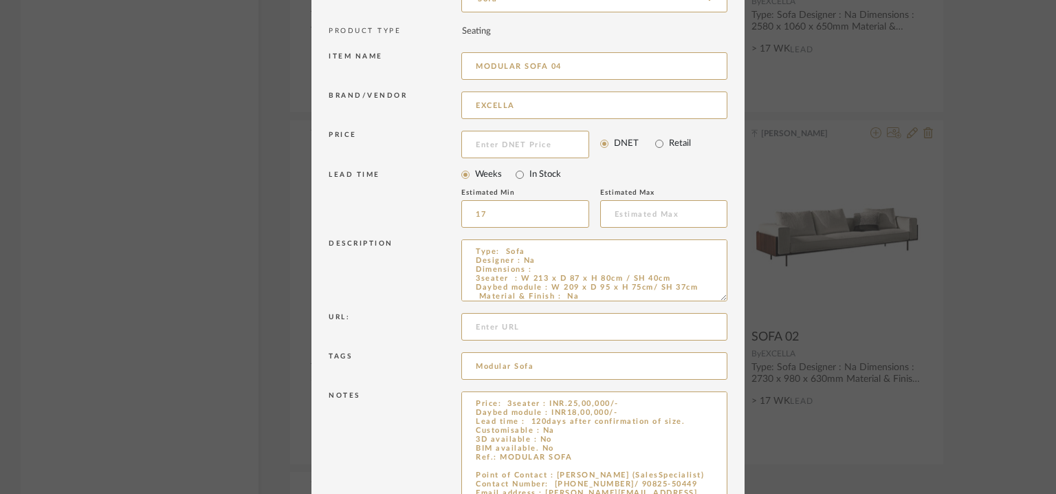
drag, startPoint x: 518, startPoint y: 64, endPoint x: 365, endPoint y: 65, distance: 152.7
click at [365, 65] on div "Item name MODULAR SOFA 04" at bounding box center [528, 68] width 399 height 39
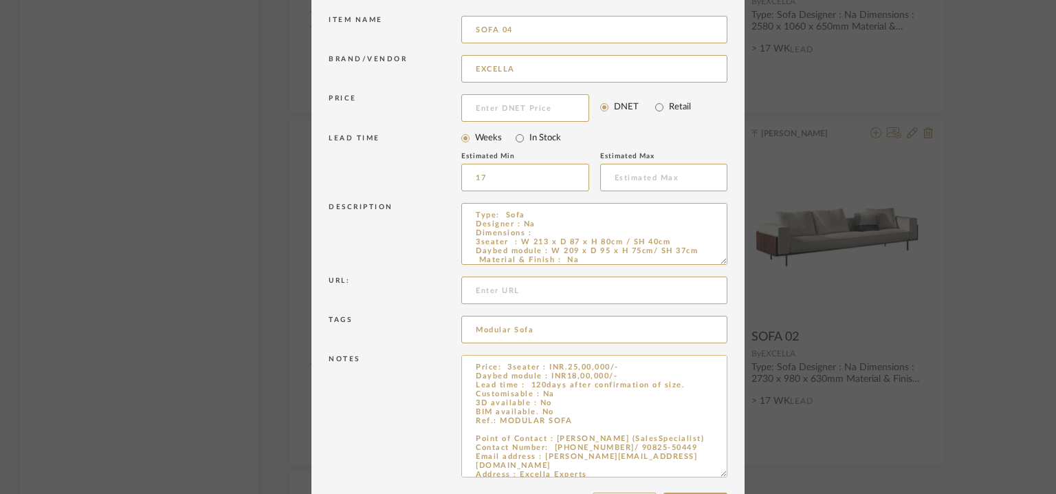
scroll to position [220, 0]
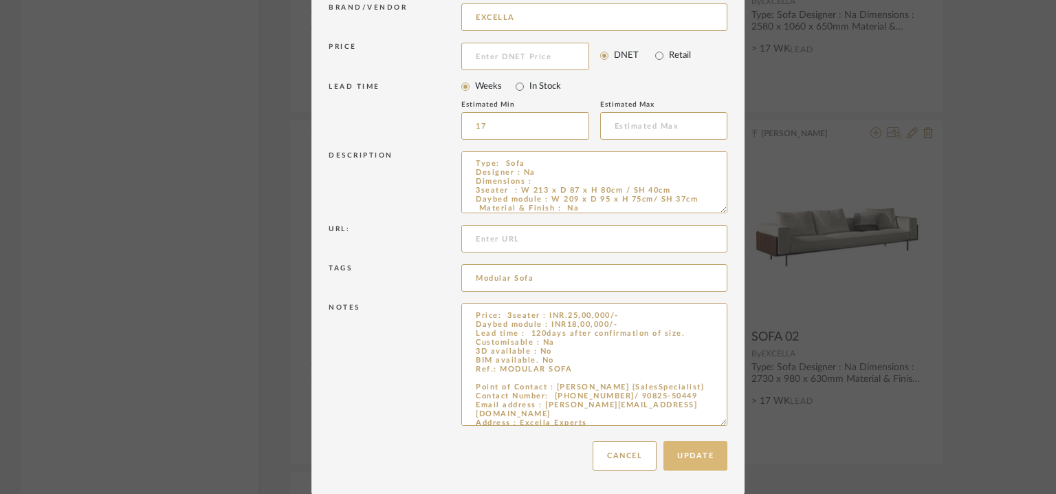
type input "SOFA 04"
click at [702, 452] on button "Update" at bounding box center [696, 456] width 64 height 30
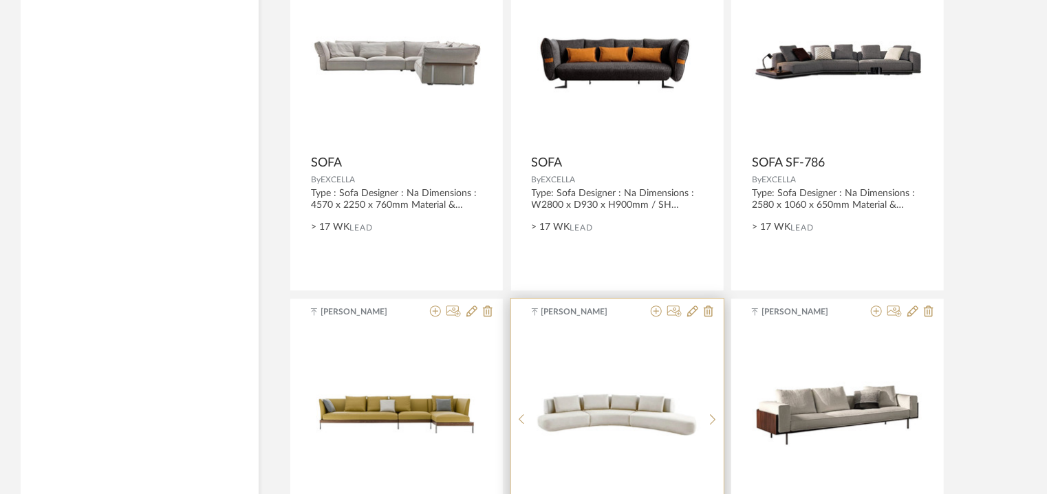
scroll to position [1756, 0]
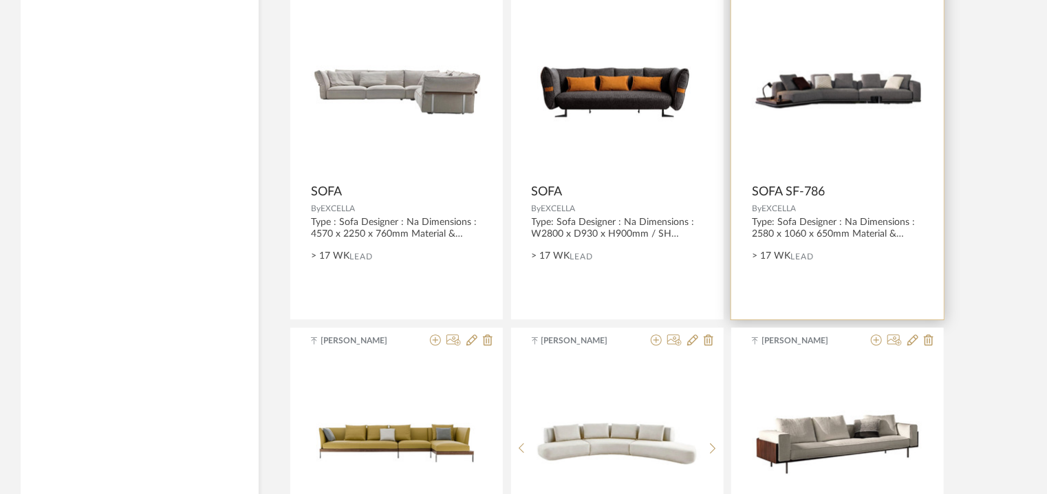
click at [902, 96] on img "0" at bounding box center [837, 91] width 171 height 42
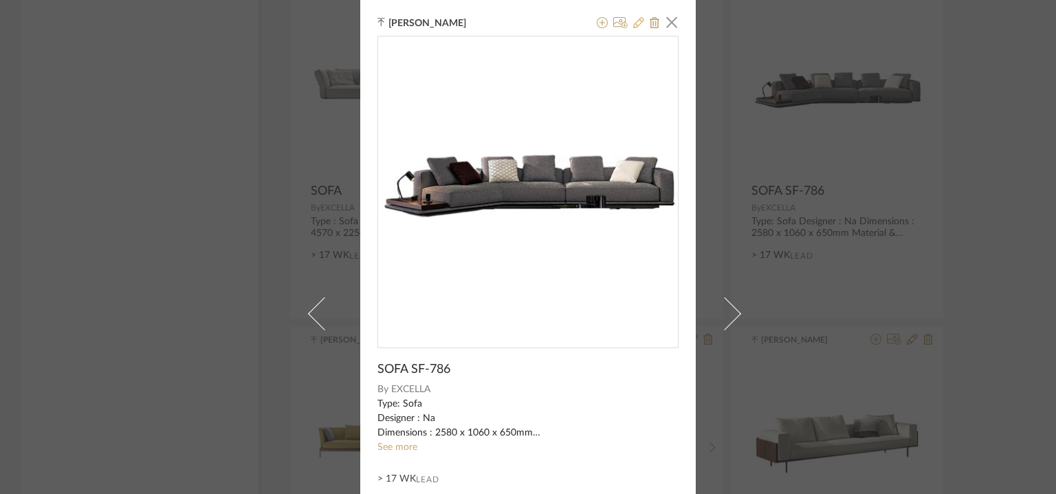
click at [636, 20] on icon at bounding box center [638, 22] width 11 height 11
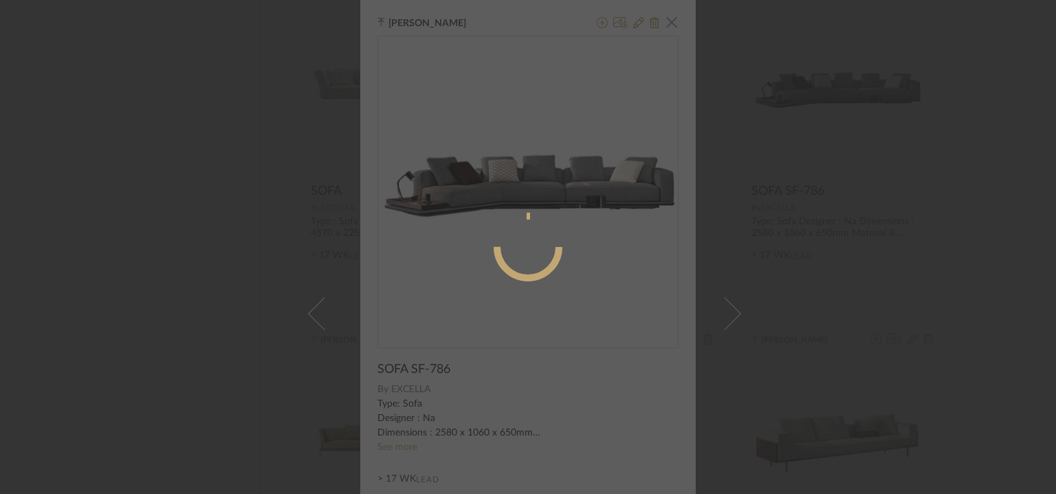
radio input "true"
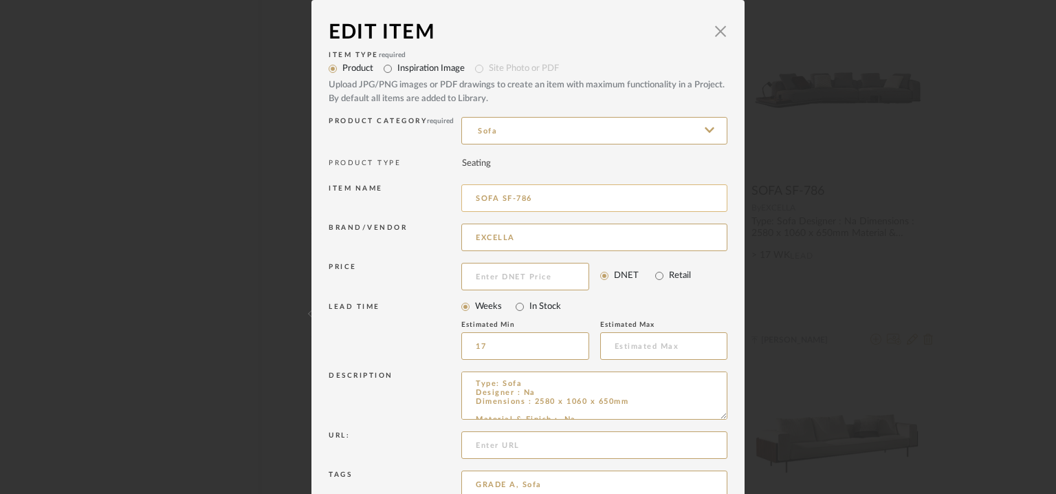
drag, startPoint x: 550, startPoint y: 202, endPoint x: 457, endPoint y: 197, distance: 93.6
click at [461, 199] on input "SOFA SF-786" at bounding box center [594, 198] width 266 height 28
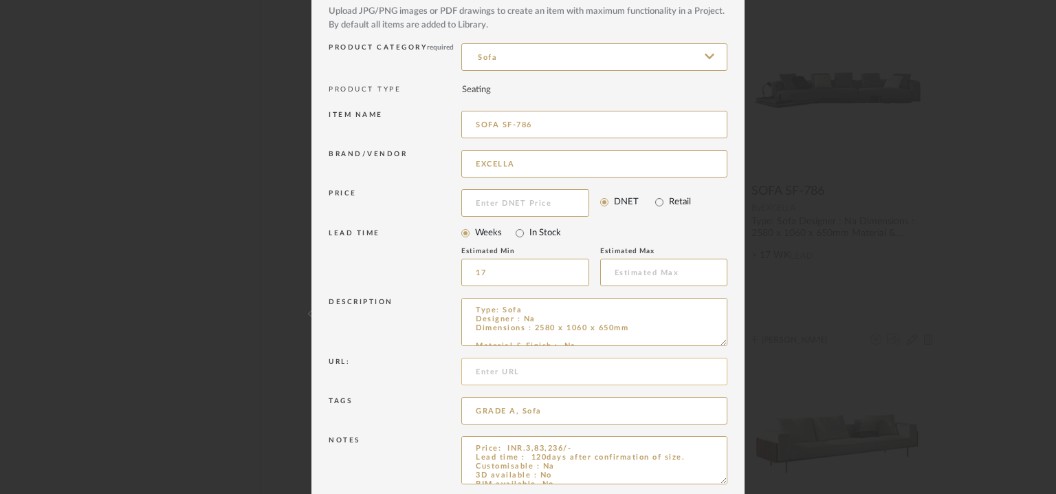
scroll to position [132, 0]
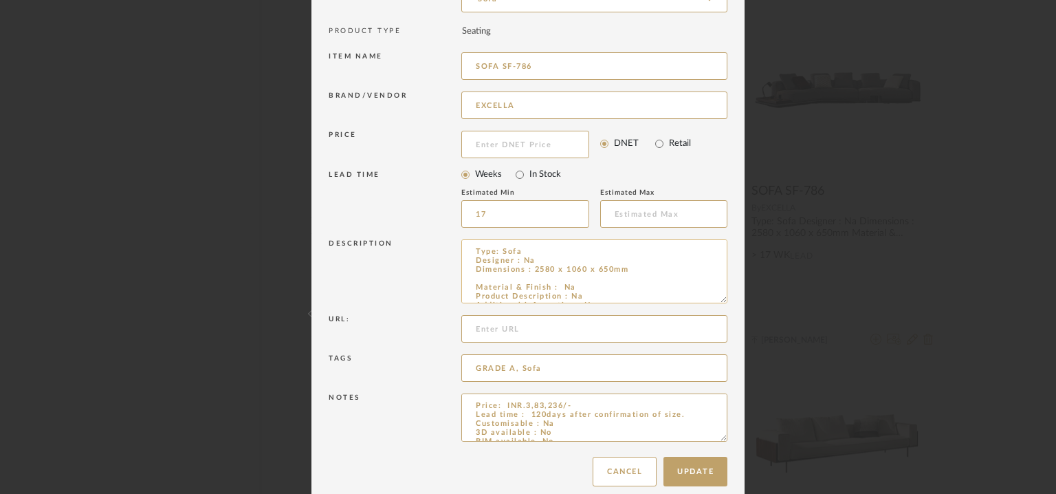
drag, startPoint x: 719, startPoint y: 279, endPoint x: 686, endPoint y: 257, distance: 40.1
click at [686, 257] on textarea "Type: Sofa Designer : Na Dimensions : 2580 x 1060 x 650mm Material & Finish : N…" at bounding box center [594, 271] width 266 height 64
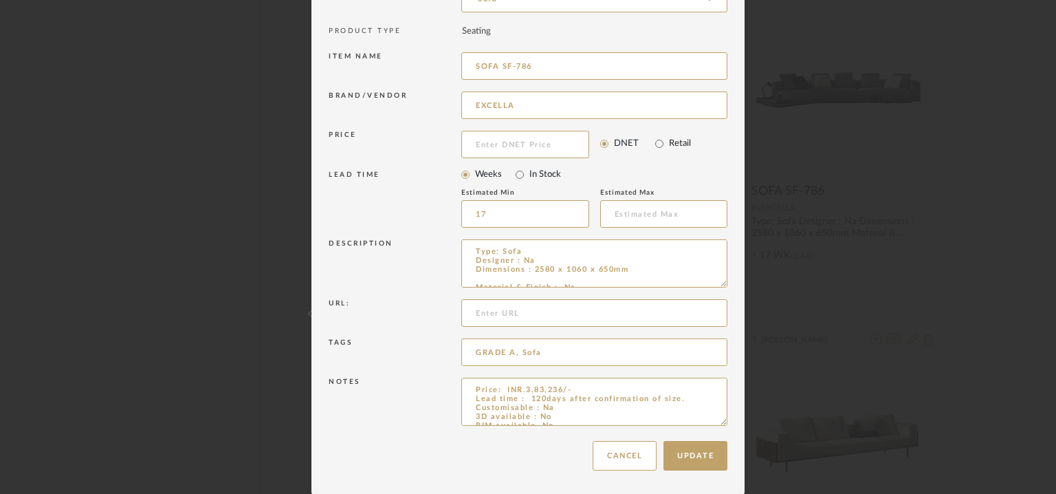
drag, startPoint x: 718, startPoint y: 419, endPoint x: 725, endPoint y: 503, distance: 84.9
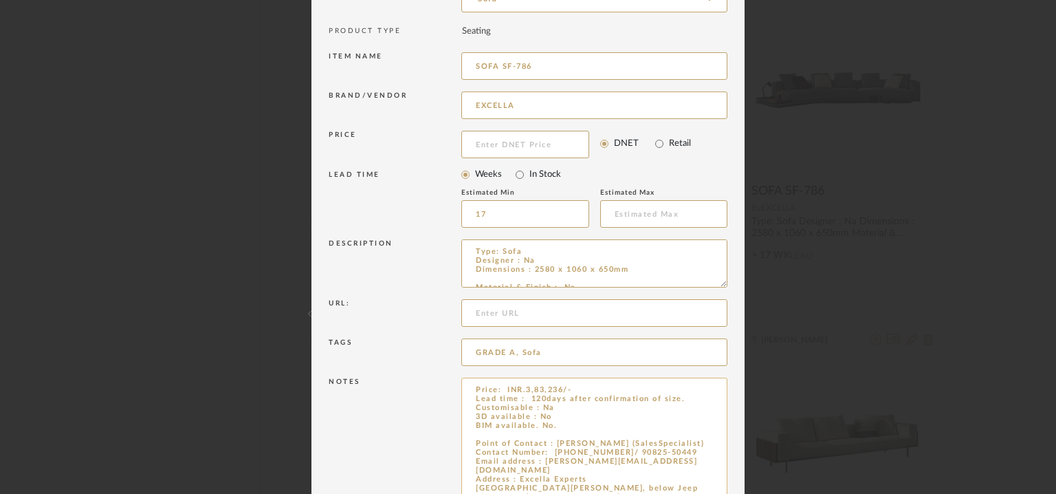
click at [504, 434] on textarea "Price: INR.3,83,236/- Lead time : 120days after confirmation of size. Customisa…" at bounding box center [594, 444] width 266 height 132
paste textarea "SOFA SF-786"
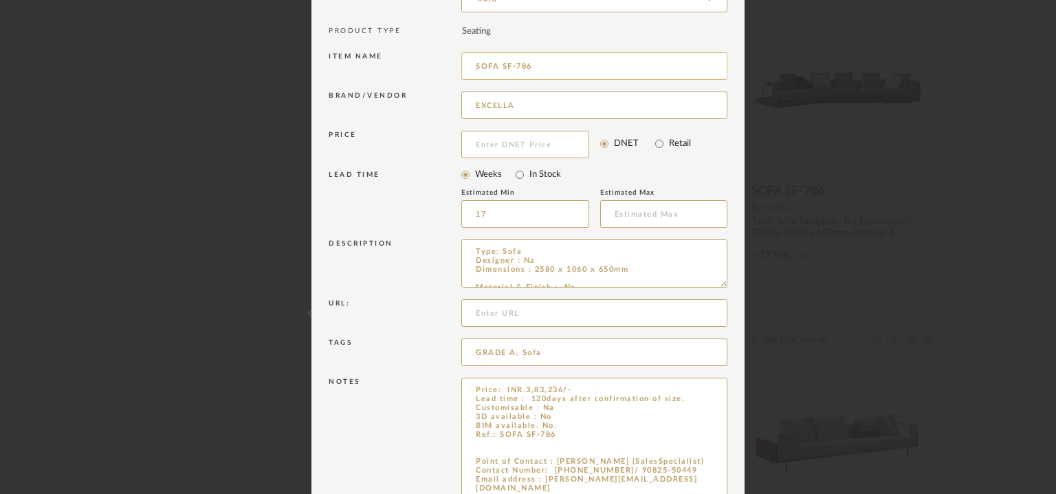
type textarea "Price: INR.3,83,236/- Lead time : 120days after confirmation of size. Customisa…"
drag, startPoint x: 493, startPoint y: 65, endPoint x: 543, endPoint y: 65, distance: 50.2
click at [543, 65] on input "SOFA SF-786" at bounding box center [594, 66] width 266 height 28
type input "SOFA 04"
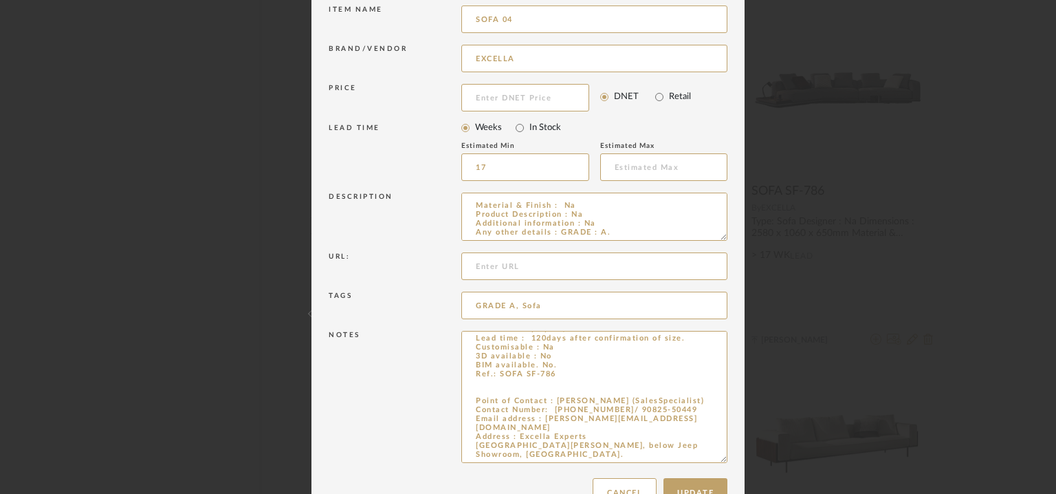
scroll to position [217, 0]
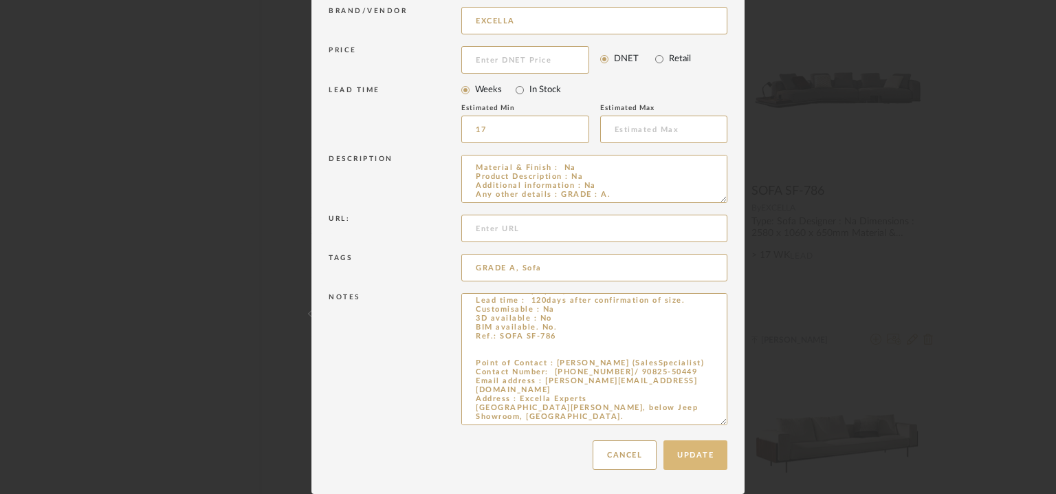
click at [693, 449] on button "Update" at bounding box center [696, 455] width 64 height 30
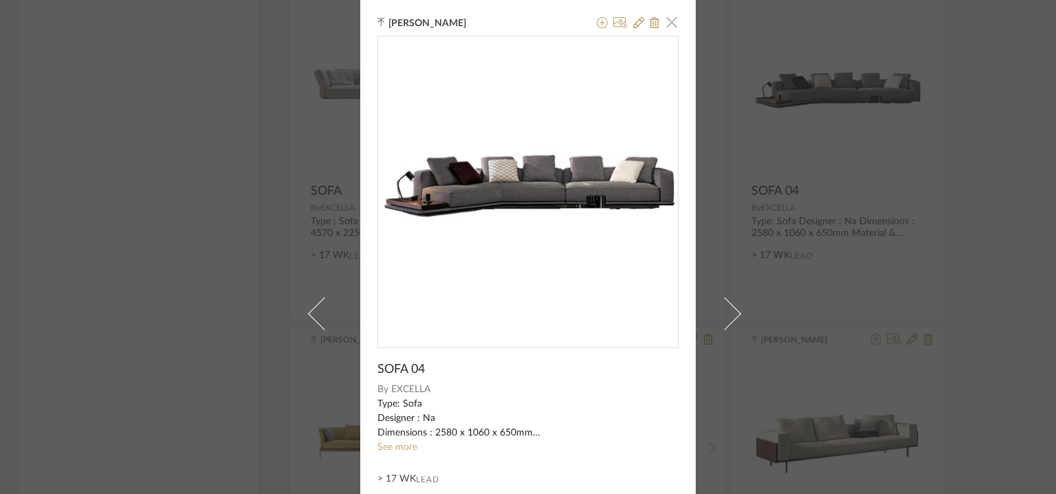
click at [670, 27] on span "button" at bounding box center [672, 22] width 28 height 28
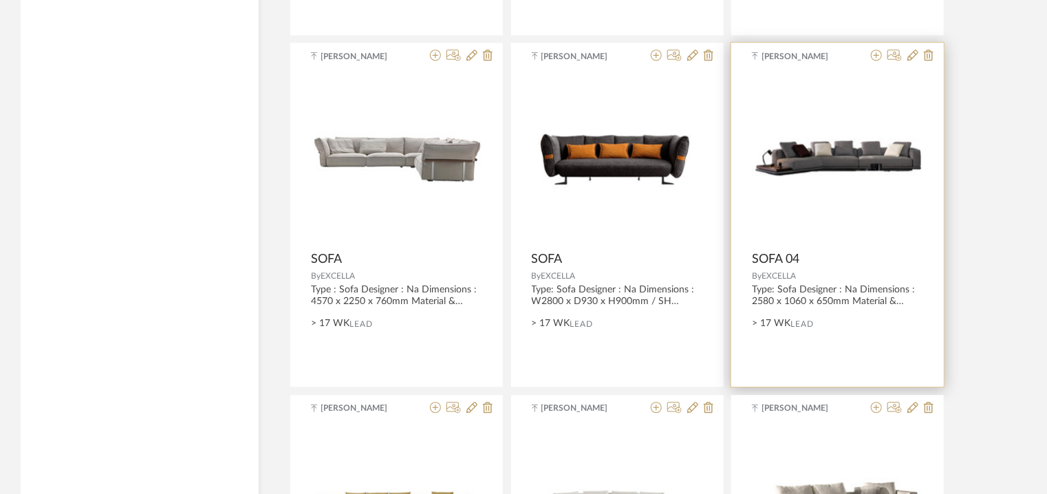
scroll to position [1687, 0]
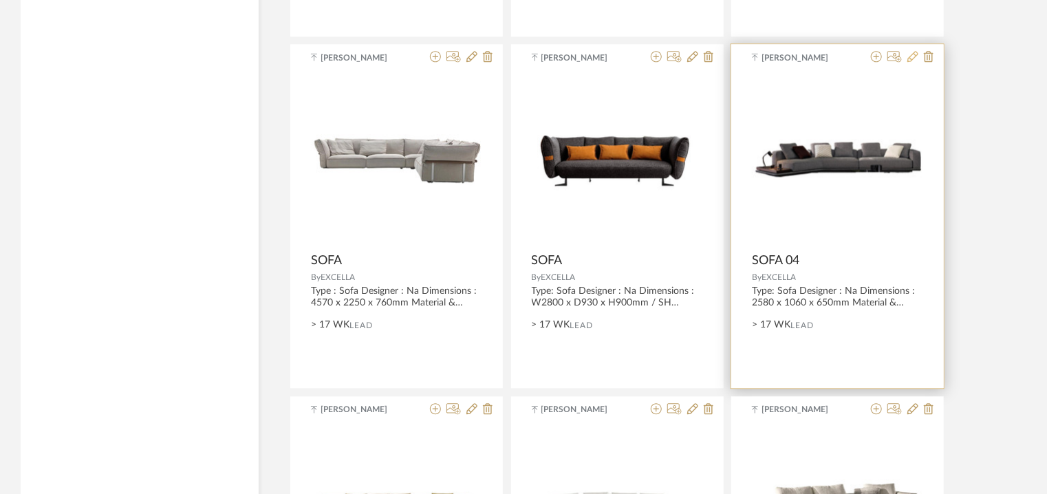
click at [913, 54] on icon at bounding box center [912, 56] width 11 height 11
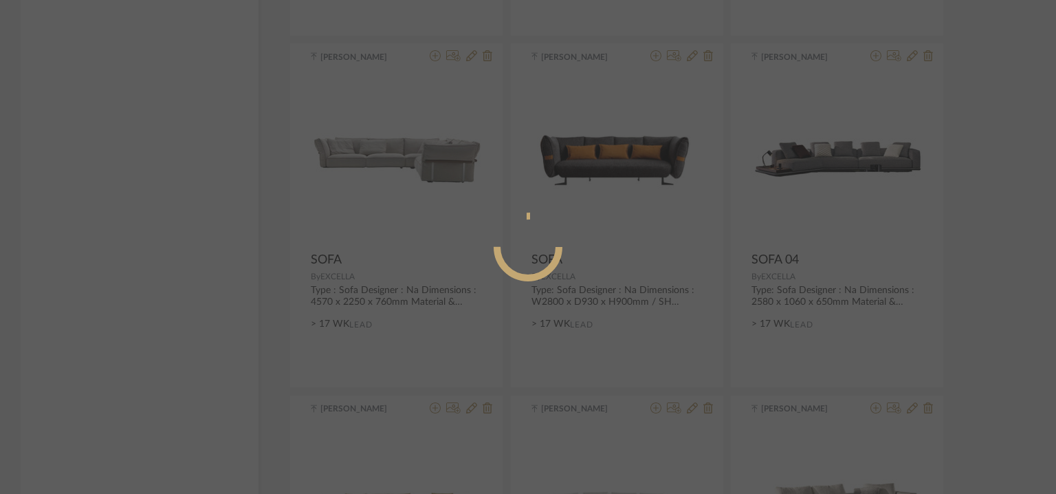
radio input "true"
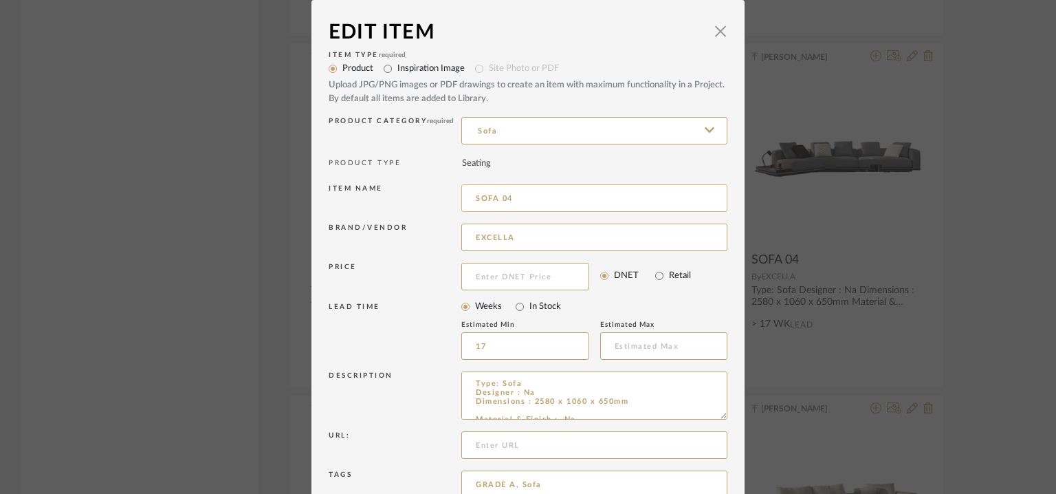
drag, startPoint x: 501, startPoint y: 199, endPoint x: 508, endPoint y: 204, distance: 8.8
click at [511, 202] on input "SOFA 04" at bounding box center [594, 198] width 266 height 28
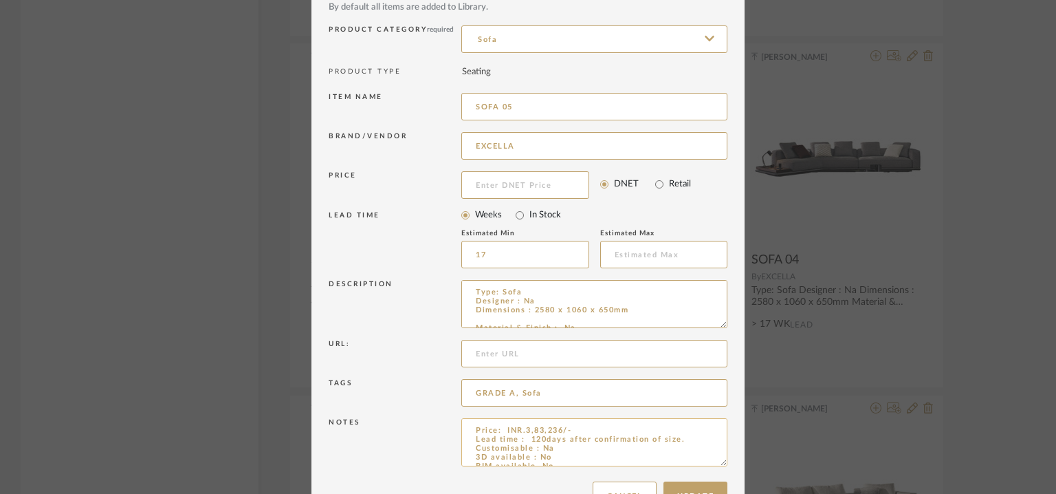
scroll to position [132, 0]
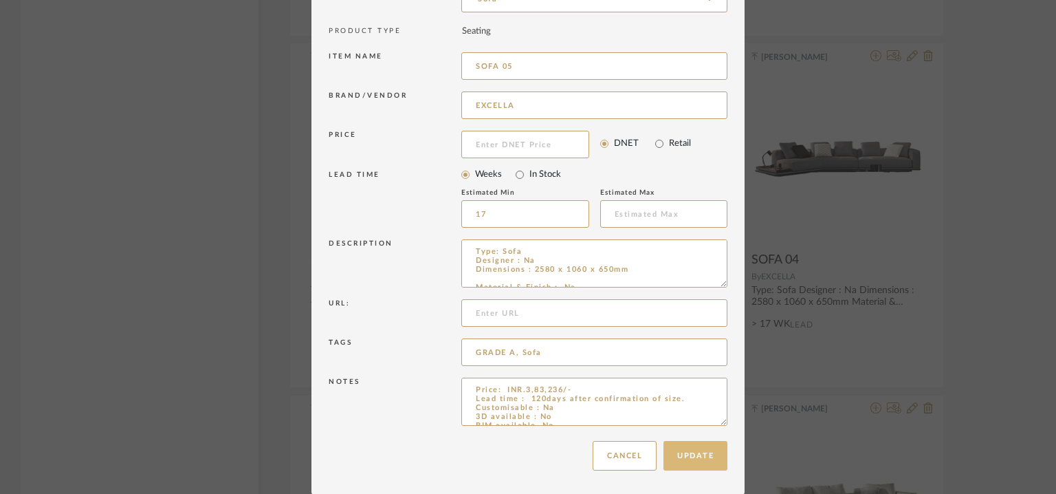
type input "SOFA 05"
click at [682, 460] on button "Update" at bounding box center [696, 456] width 64 height 30
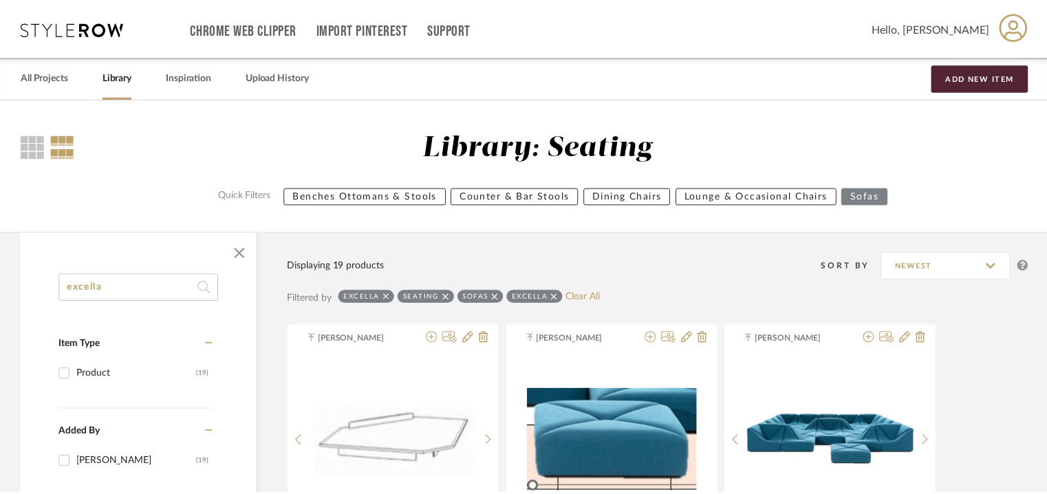
scroll to position [1687, 0]
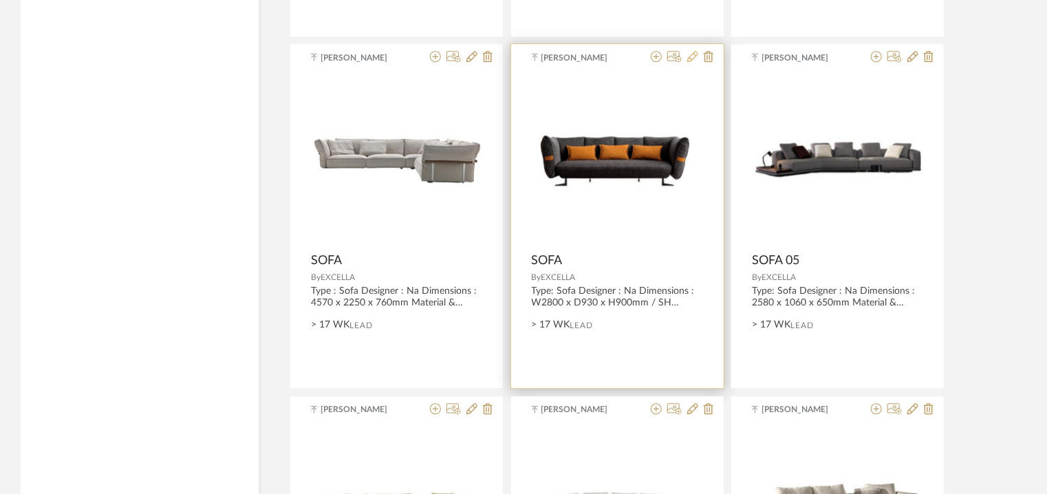
click at [691, 56] on icon at bounding box center [692, 56] width 11 height 11
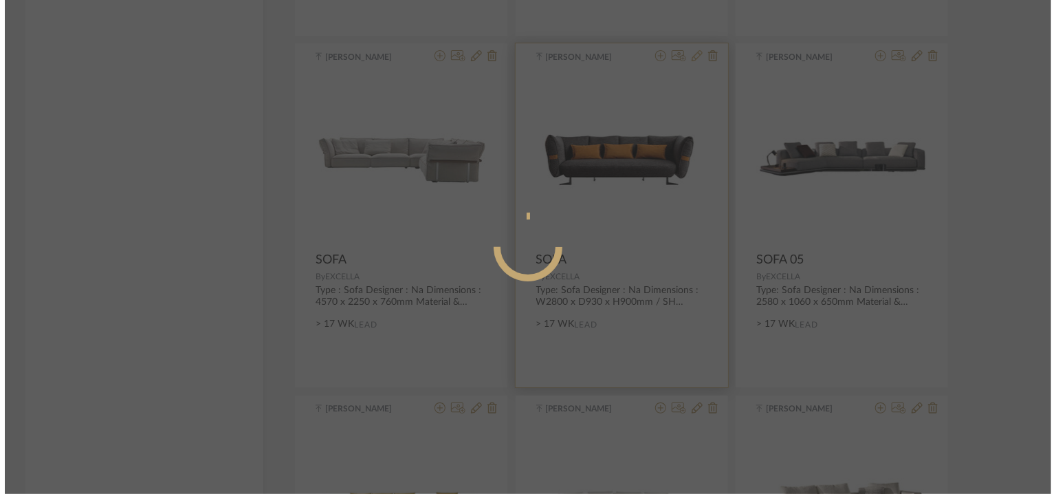
scroll to position [0, 0]
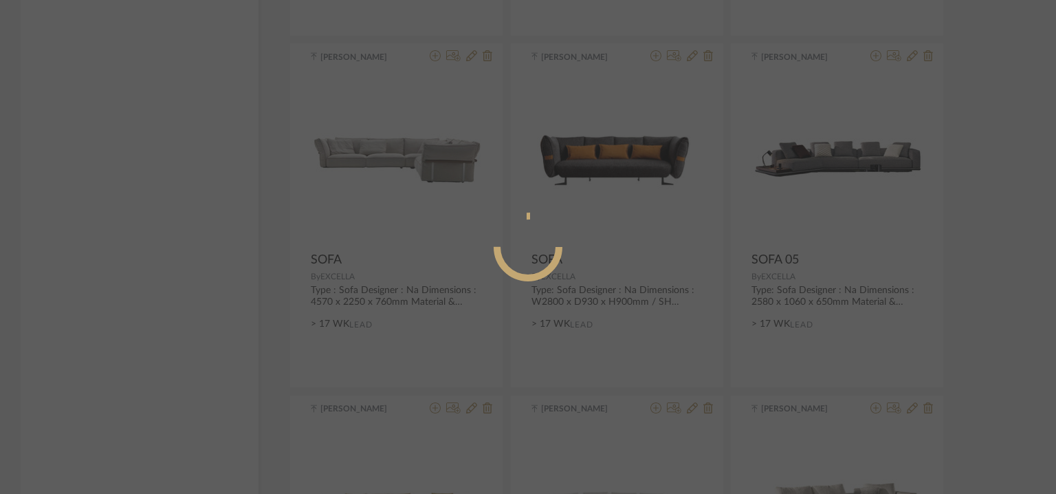
radio input "true"
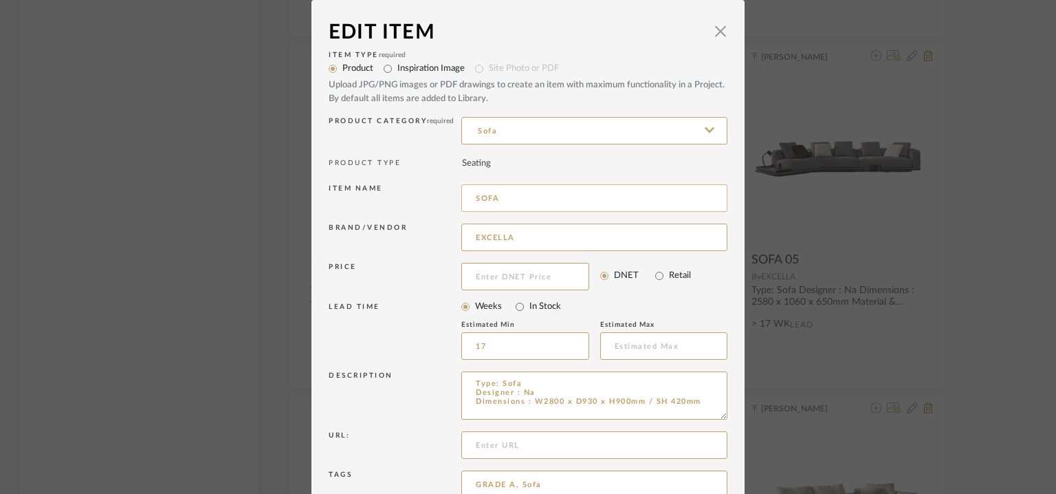
click at [536, 204] on input "SOFA" at bounding box center [594, 198] width 266 height 28
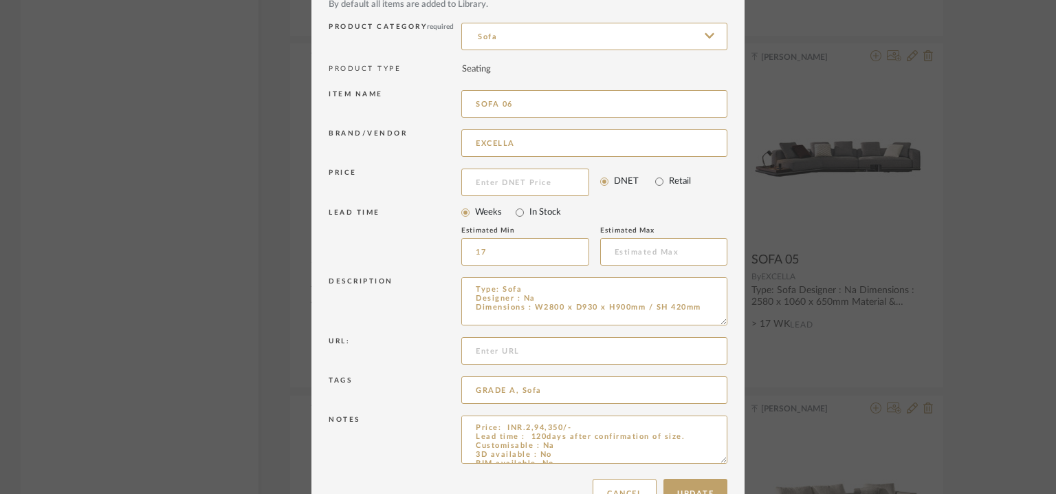
scroll to position [132, 0]
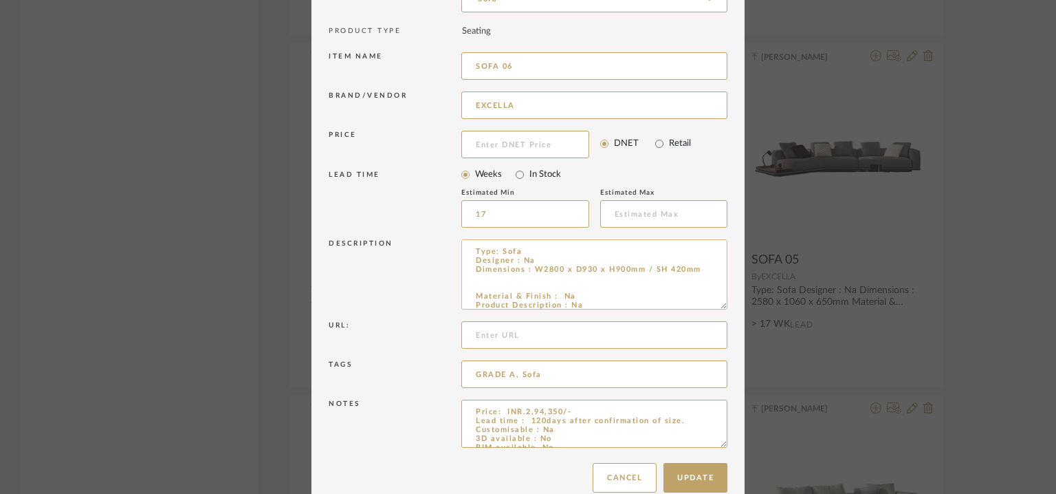
drag, startPoint x: 718, startPoint y: 281, endPoint x: 707, endPoint y: 298, distance: 20.4
click at [707, 298] on textarea "Type: Sofa Designer : Na Dimensions : W2800 x D930 x H900mm / SH 420mm Material…" at bounding box center [594, 274] width 266 height 70
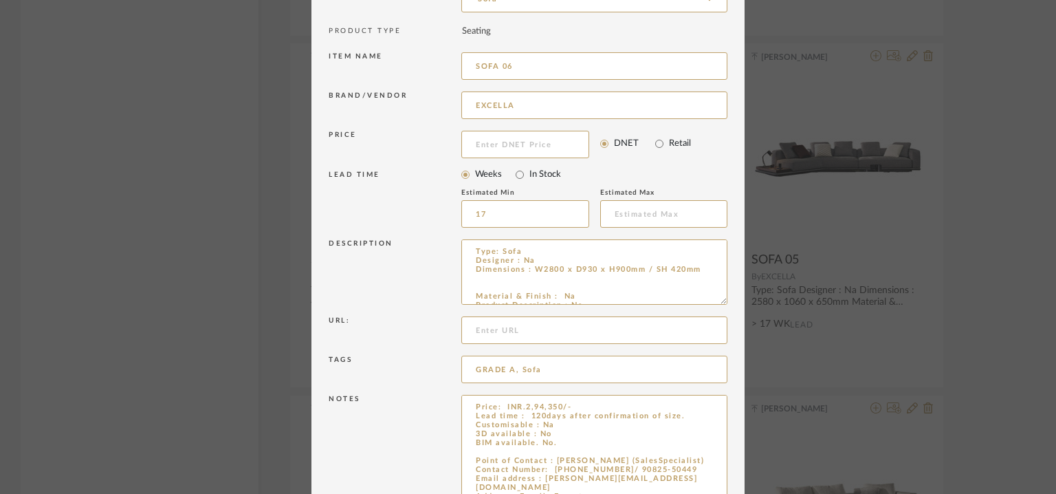
drag, startPoint x: 715, startPoint y: 438, endPoint x: 721, endPoint y: 500, distance: 62.2
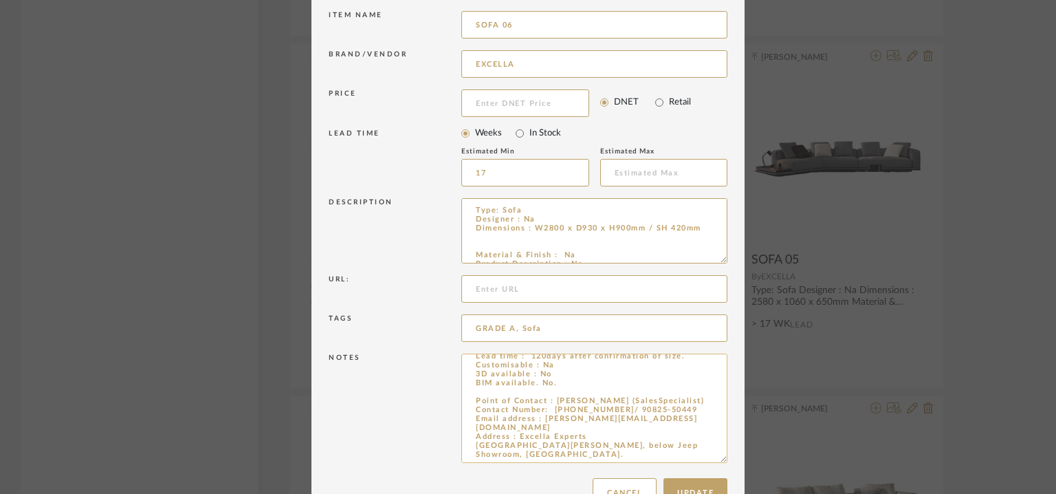
scroll to position [211, 0]
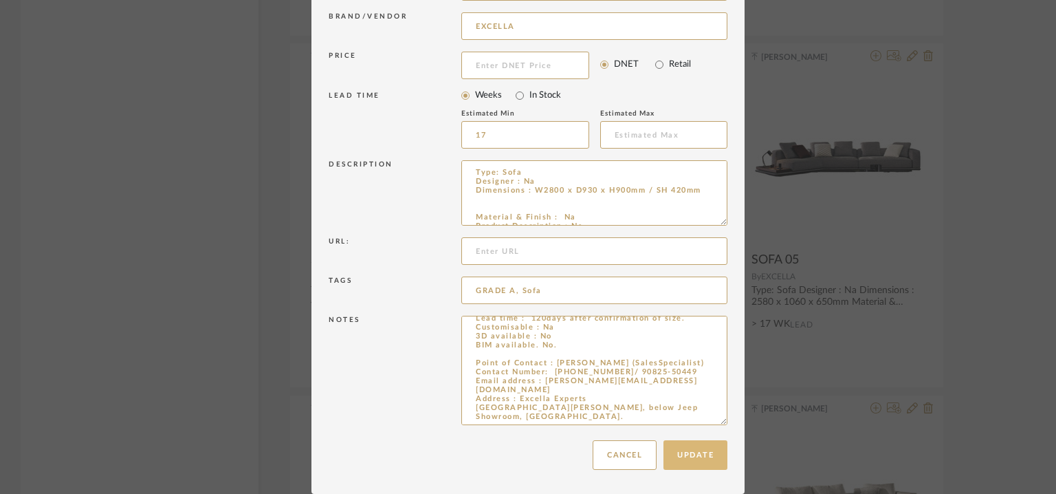
type input "SOFA 06"
click at [677, 455] on button "Update" at bounding box center [696, 455] width 64 height 30
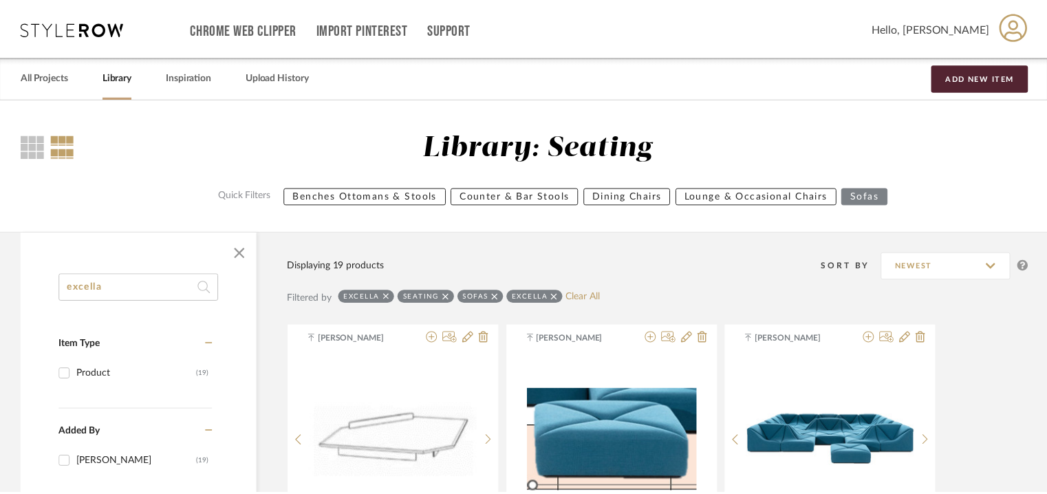
scroll to position [1687, 0]
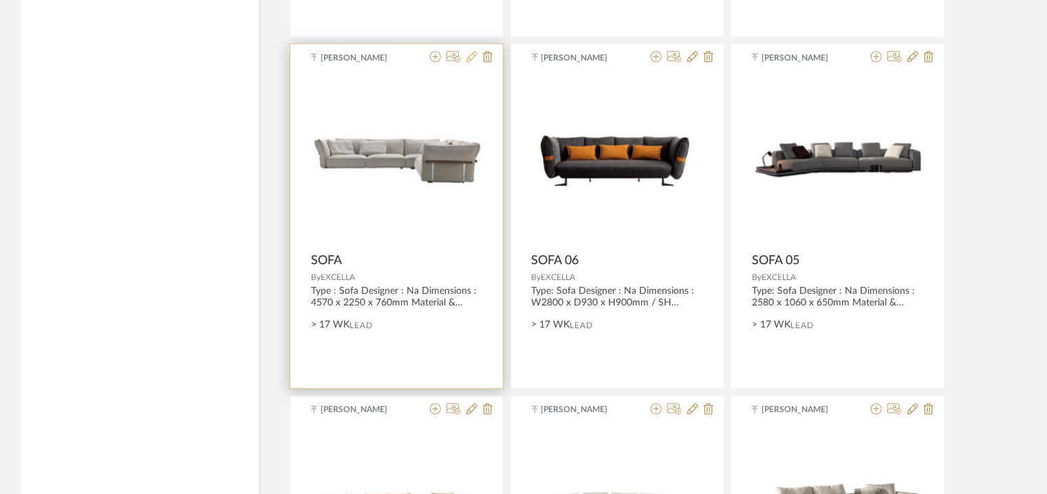
click at [472, 56] on icon at bounding box center [471, 56] width 11 height 11
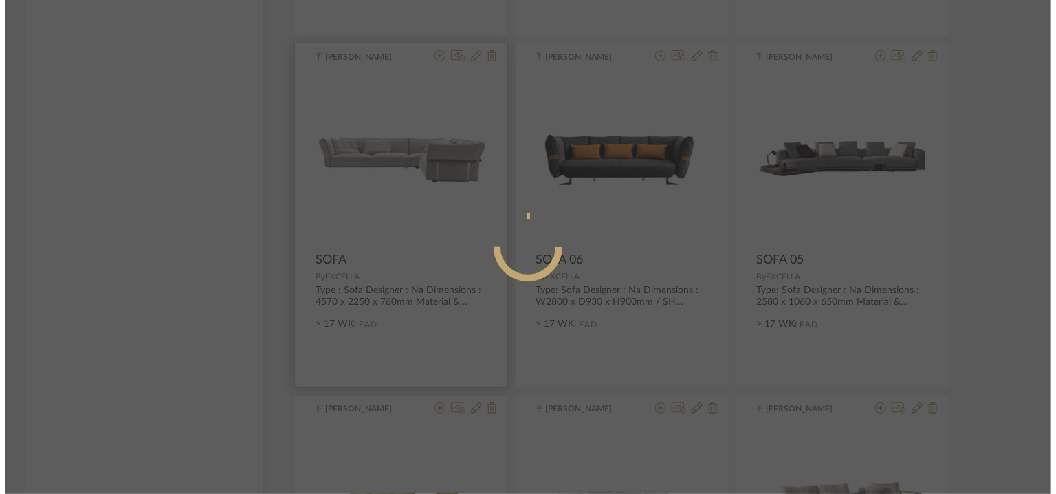
scroll to position [0, 0]
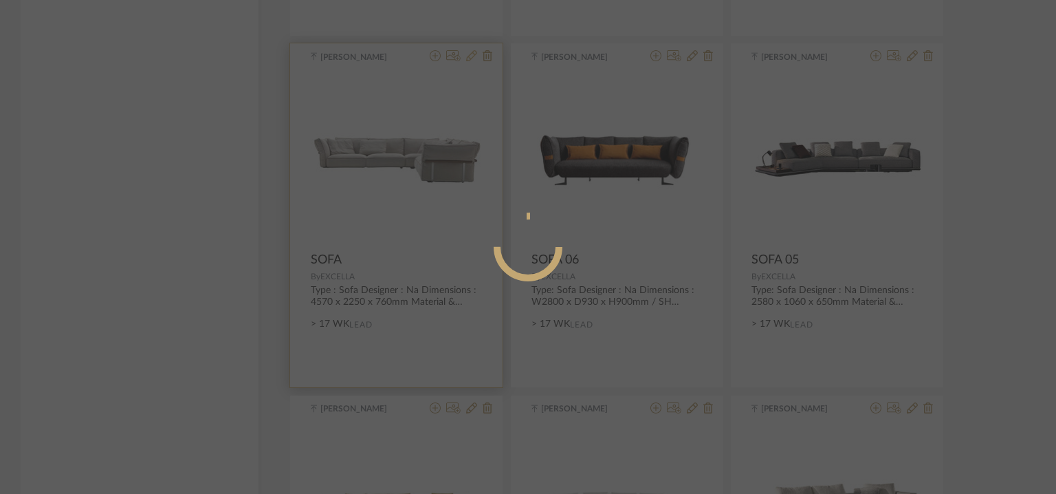
radio input "true"
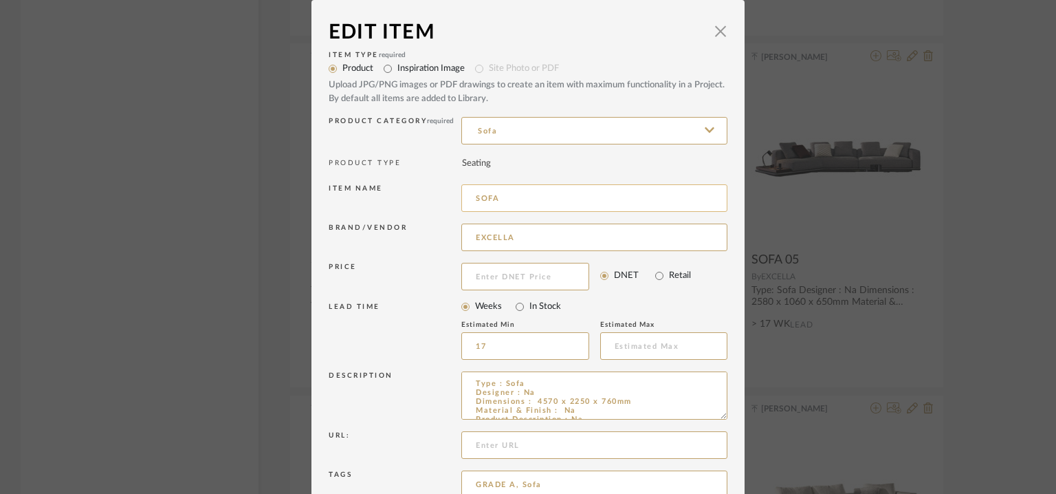
click at [517, 204] on input "SOFA" at bounding box center [594, 198] width 266 height 28
click at [711, 422] on textarea "Type : Sofa Designer : Na Dimensions : 4570 x 2250 x 760mm Material & Finish : …" at bounding box center [594, 399] width 266 height 57
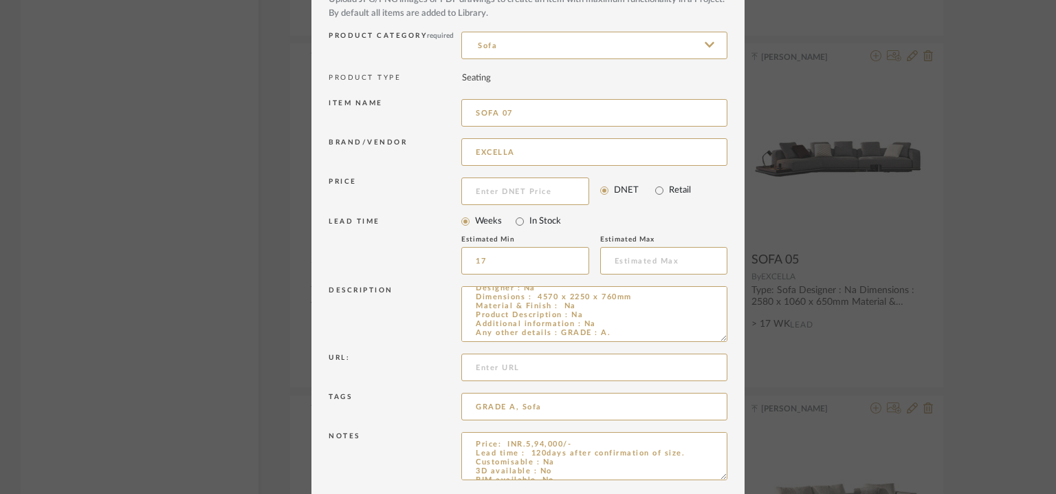
scroll to position [140, 0]
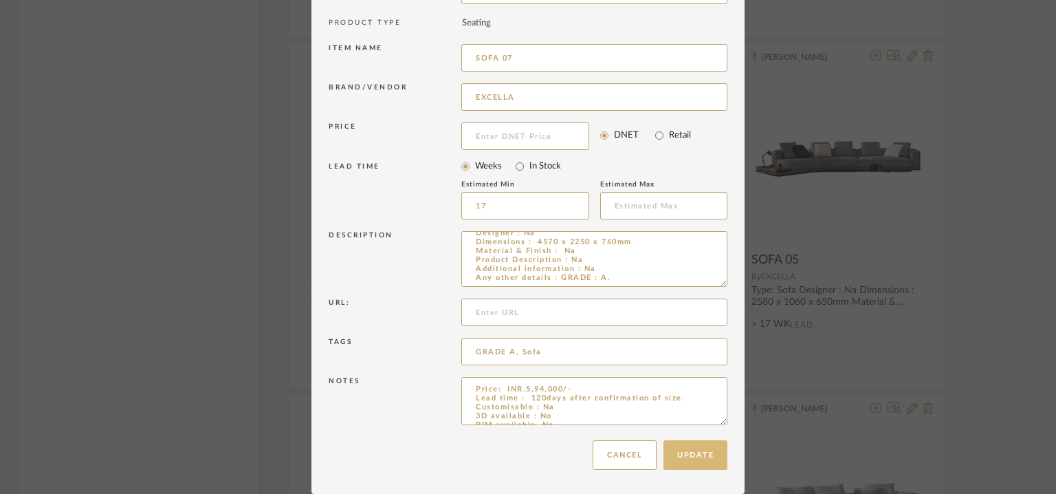
type input "SOFA 07"
click at [706, 448] on button "Update" at bounding box center [696, 455] width 64 height 30
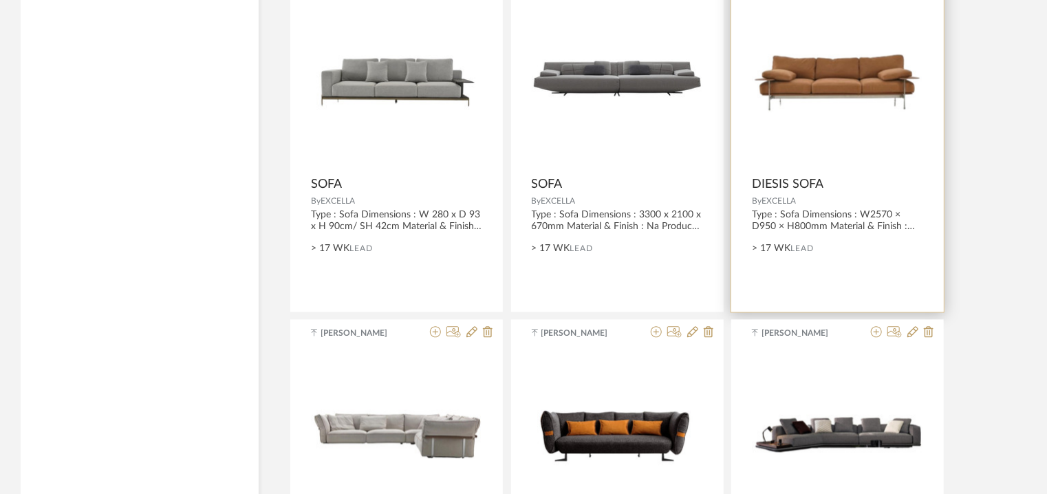
scroll to position [1343, 0]
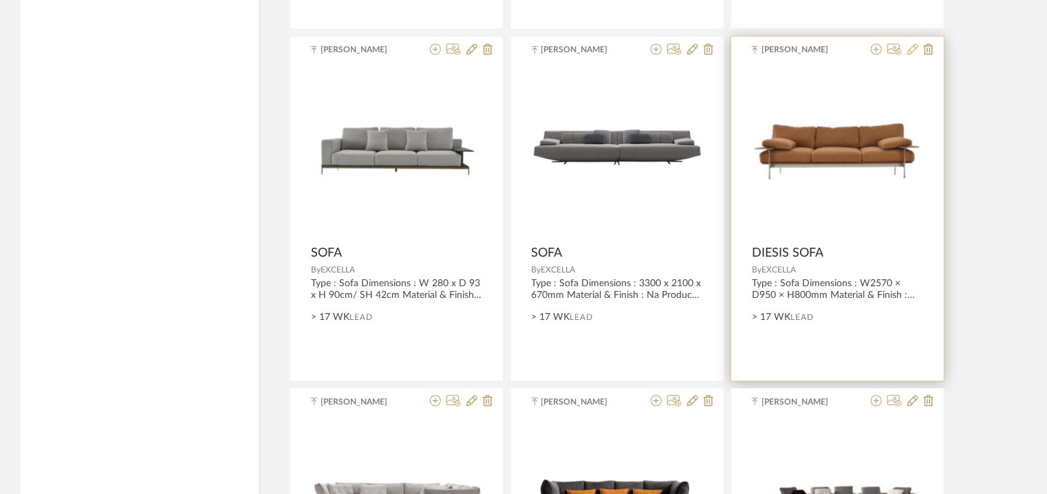
click at [913, 49] on icon at bounding box center [912, 48] width 11 height 11
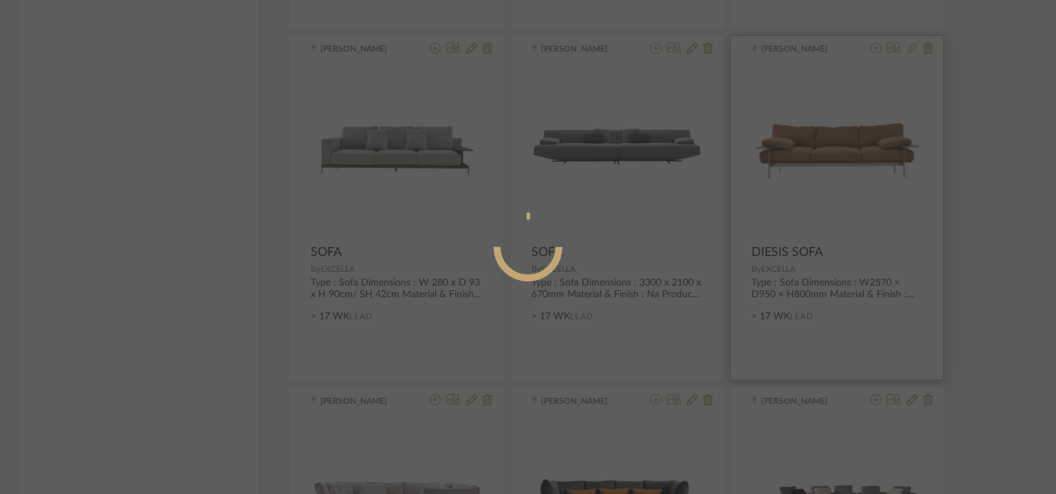
radio input "true"
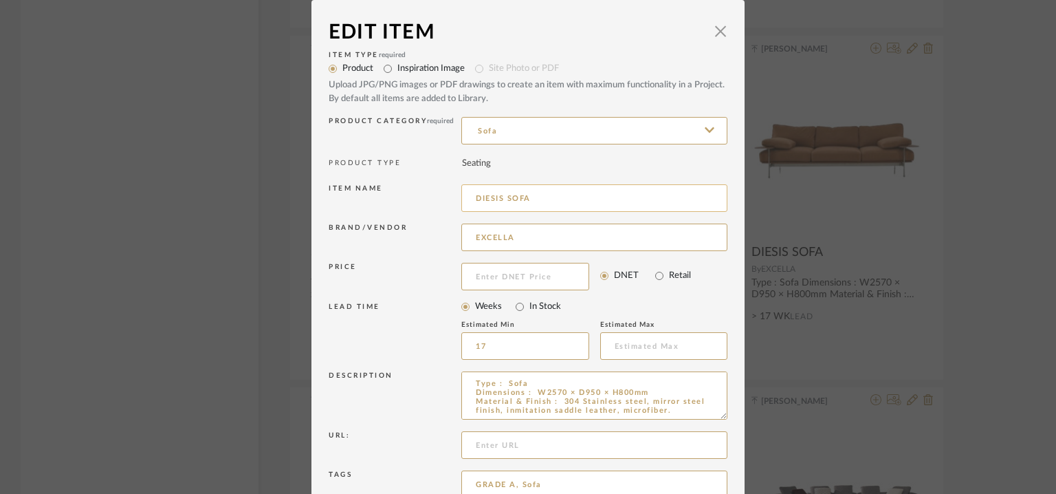
click at [550, 199] on input "DIESIS SOFA" at bounding box center [594, 198] width 266 height 28
drag, startPoint x: 552, startPoint y: 197, endPoint x: 437, endPoint y: 197, distance: 114.9
click at [435, 197] on div "Item name [PERSON_NAME] 08" at bounding box center [528, 200] width 399 height 39
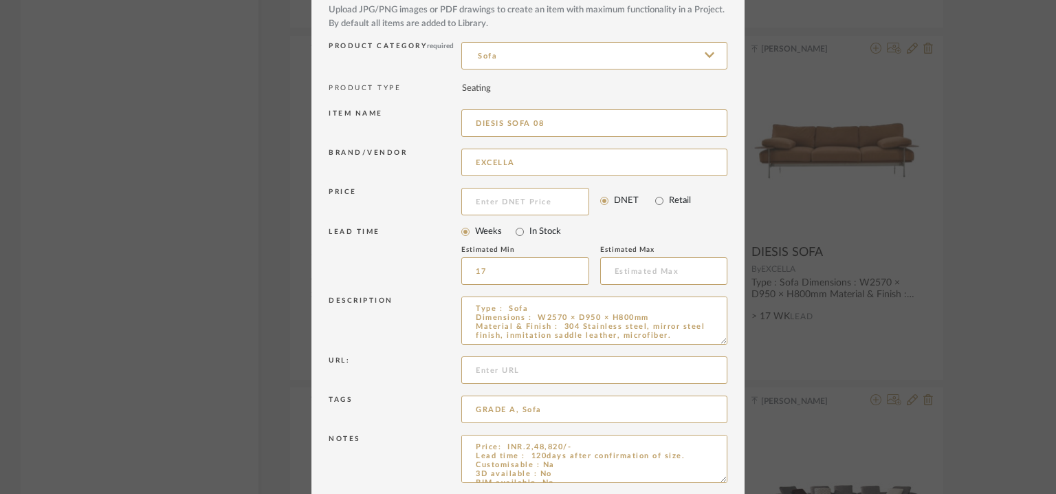
scroll to position [132, 0]
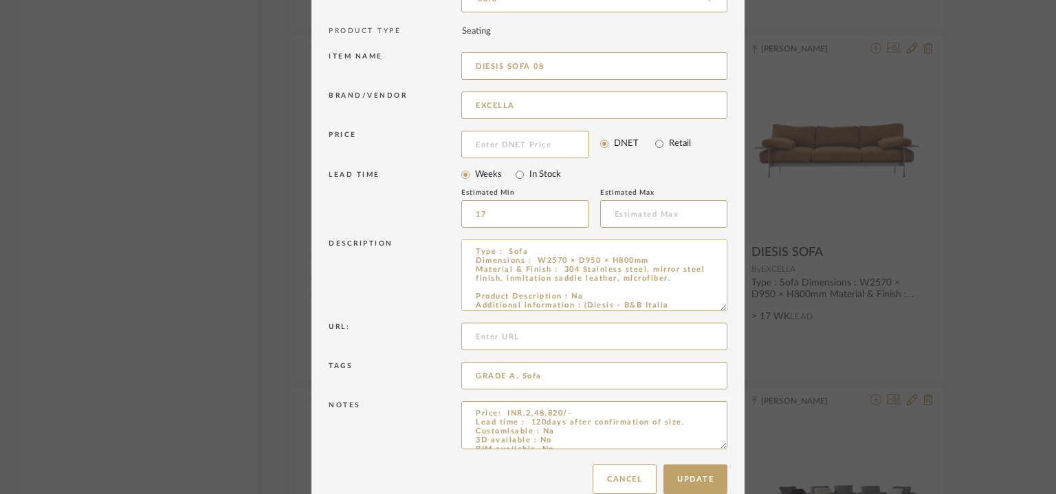
drag, startPoint x: 715, startPoint y: 285, endPoint x: 688, endPoint y: 309, distance: 36.6
click at [688, 309] on textarea "Type : Sofa Dimensions : W2570 × D950 × H800mm Material & Finish : 304 Stainles…" at bounding box center [594, 275] width 266 height 72
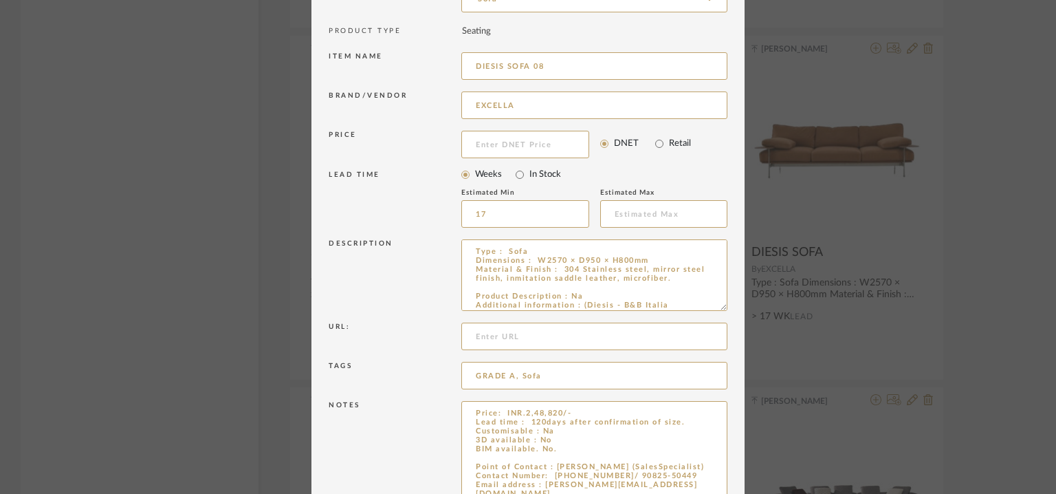
drag, startPoint x: 717, startPoint y: 446, endPoint x: 737, endPoint y: 532, distance: 88.8
type input "DIESIS SOFA 08"
drag, startPoint x: 568, startPoint y: 445, endPoint x: 563, endPoint y: 439, distance: 7.8
click at [567, 443] on textarea "Price: INR.2,48,820/- Lead time : 120days after confirmation of size. Customisa…" at bounding box center [594, 468] width 266 height 135
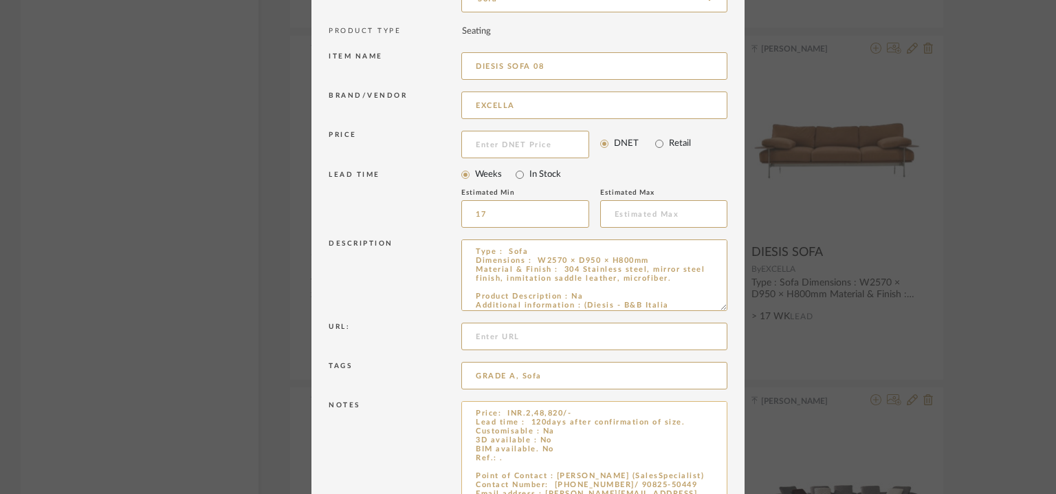
paste textarea "DIESIS SOFA 08"
type textarea "Price: INR.2,48,820/- Lead time : 120days after confirmation of size. Customisa…"
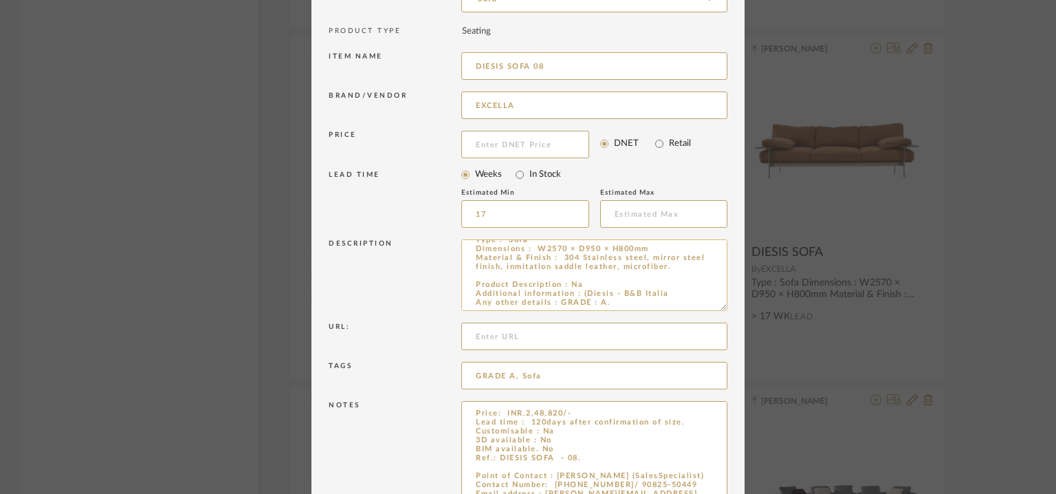
drag, startPoint x: 671, startPoint y: 301, endPoint x: 619, endPoint y: 290, distance: 53.6
click at [619, 290] on textarea "Type : Sofa Dimensions : W2570 × D950 × H800mm Material & Finish : 304 Stainles…" at bounding box center [594, 275] width 266 height 72
type textarea "Type : Sofa Dimensions : W2570 × D950 × H800mm Material & Finish : 304 Stainles…"
drag, startPoint x: 563, startPoint y: 457, endPoint x: 580, endPoint y: 453, distance: 17.7
click at [580, 453] on textarea "Price: INR.2,48,820/- Lead time : 120days after confirmation of size. Customisa…" at bounding box center [594, 468] width 266 height 135
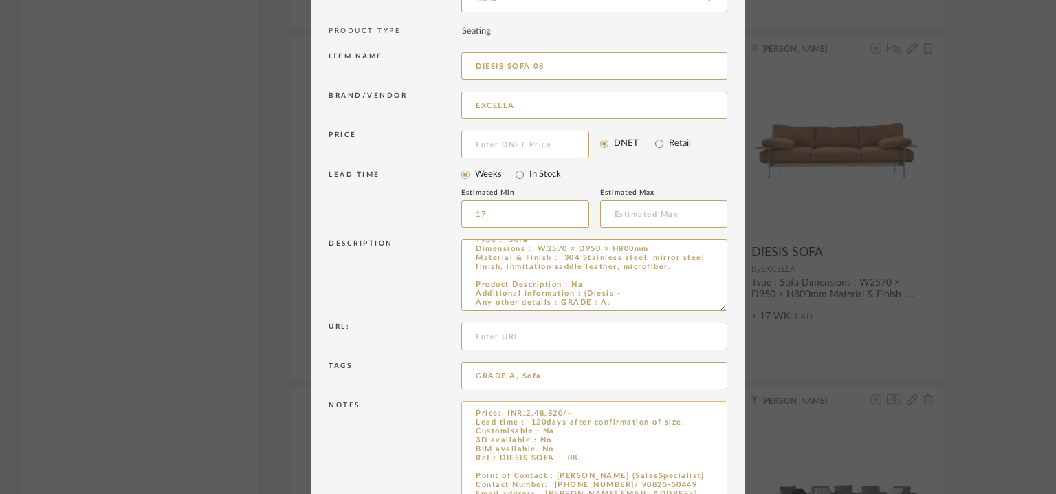
click at [568, 457] on textarea "Price: INR.2,48,820/- Lead time : 120days after confirmation of size. Customisa…" at bounding box center [594, 468] width 266 height 135
paste textarea "B&B Italia"
type textarea "Price: INR.2,48,820/- Lead time : 120days after confirmation of size. Customisa…"
drag, startPoint x: 578, startPoint y: 293, endPoint x: 622, endPoint y: 287, distance: 44.4
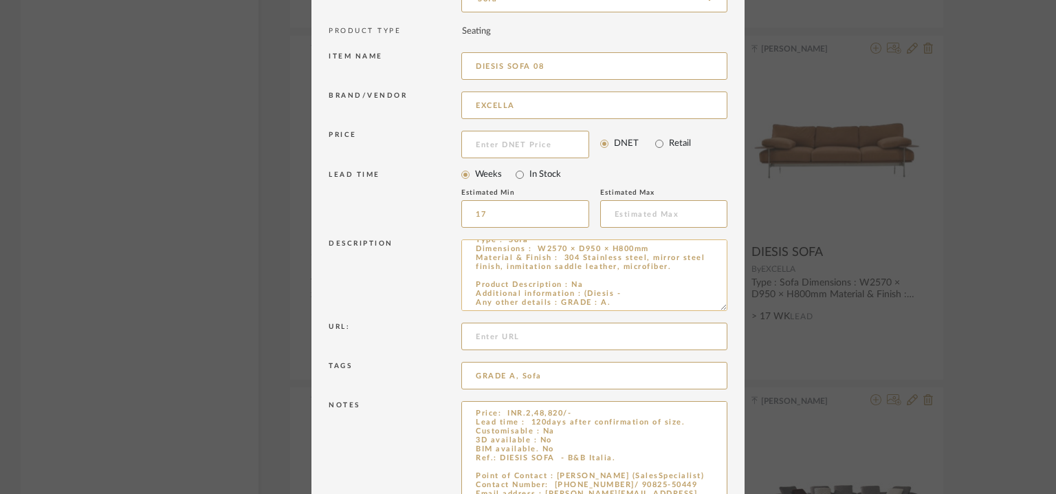
click at [620, 287] on textarea "Type : Sofa Dimensions : W2570 × D950 × H800mm Material & Finish : 304 Stainles…" at bounding box center [594, 275] width 266 height 72
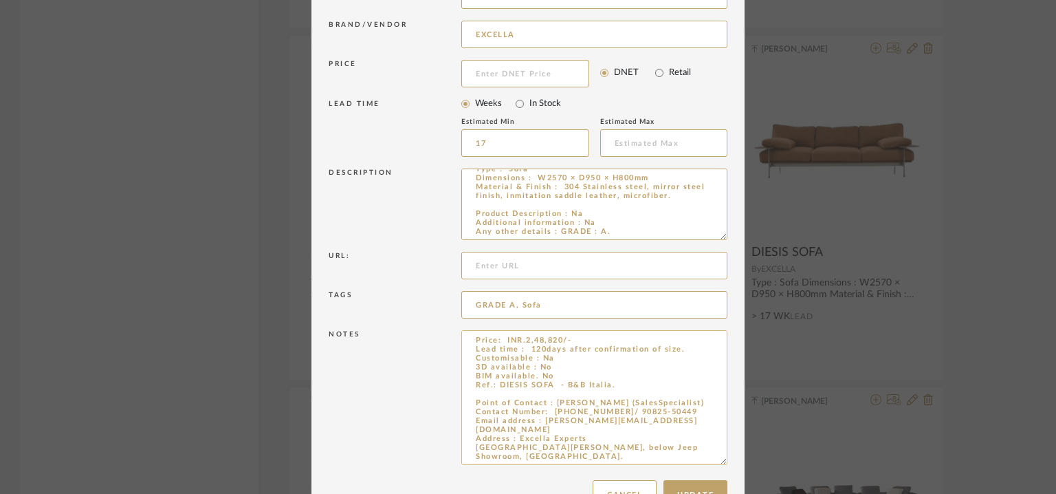
scroll to position [242, 0]
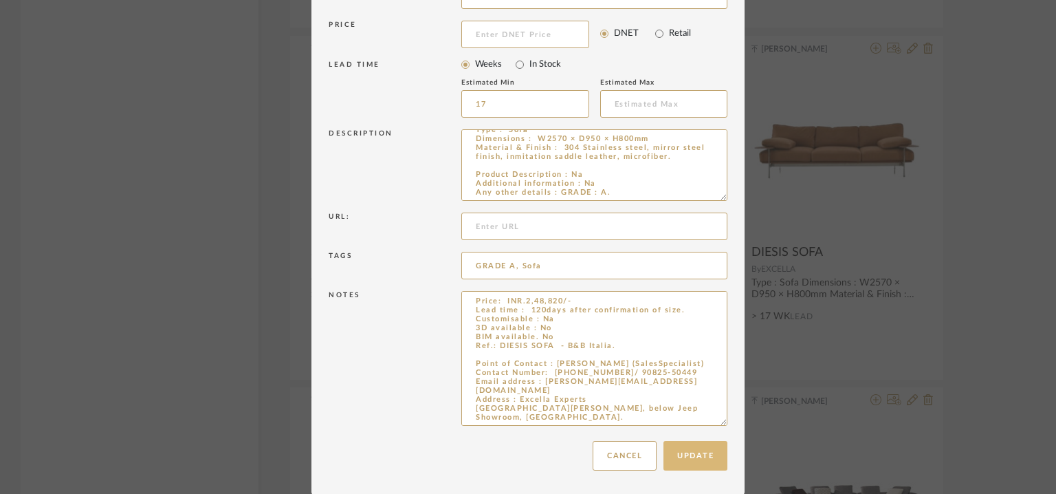
type textarea "Type : Sofa Dimensions : W2570 × D950 × H800mm Material & Finish : 304 Stainles…"
click at [708, 453] on button "Update" at bounding box center [696, 456] width 64 height 30
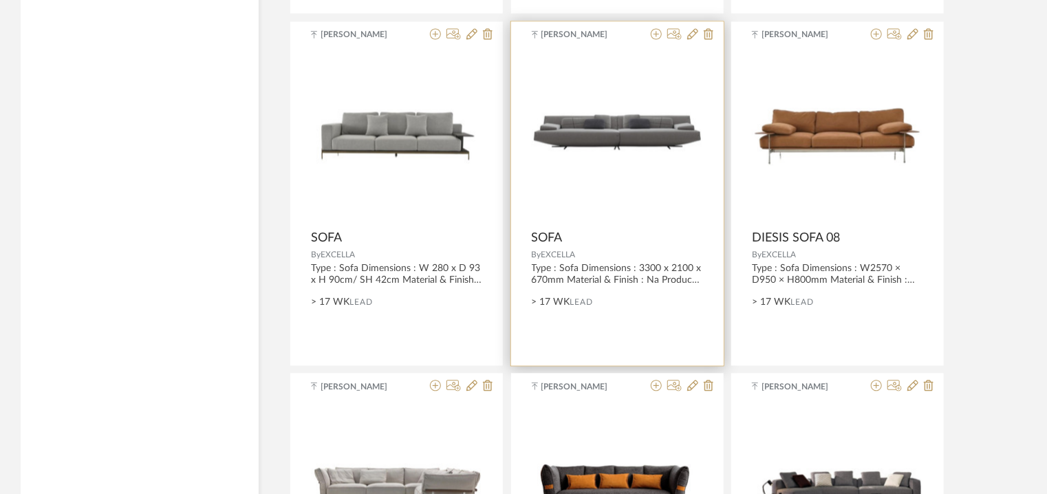
scroll to position [1343, 0]
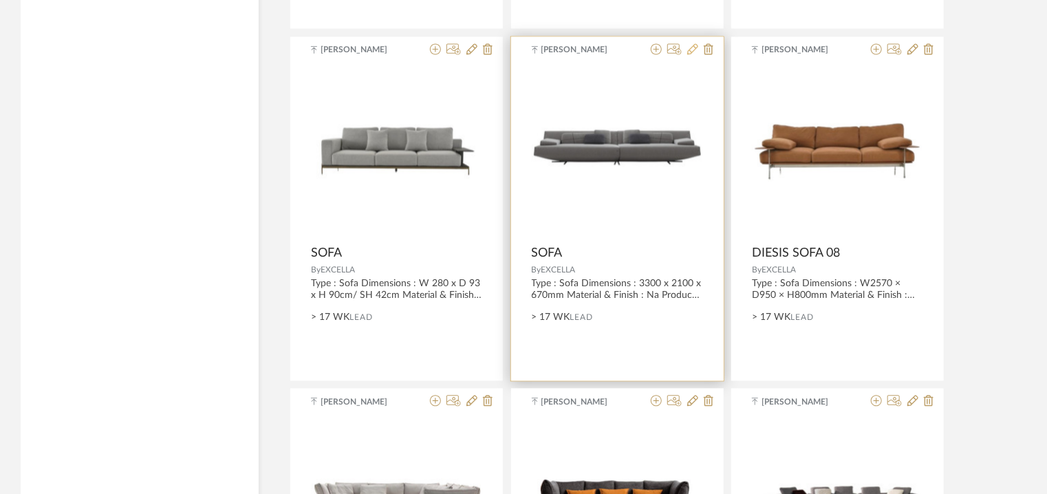
click at [693, 45] on icon at bounding box center [692, 48] width 11 height 11
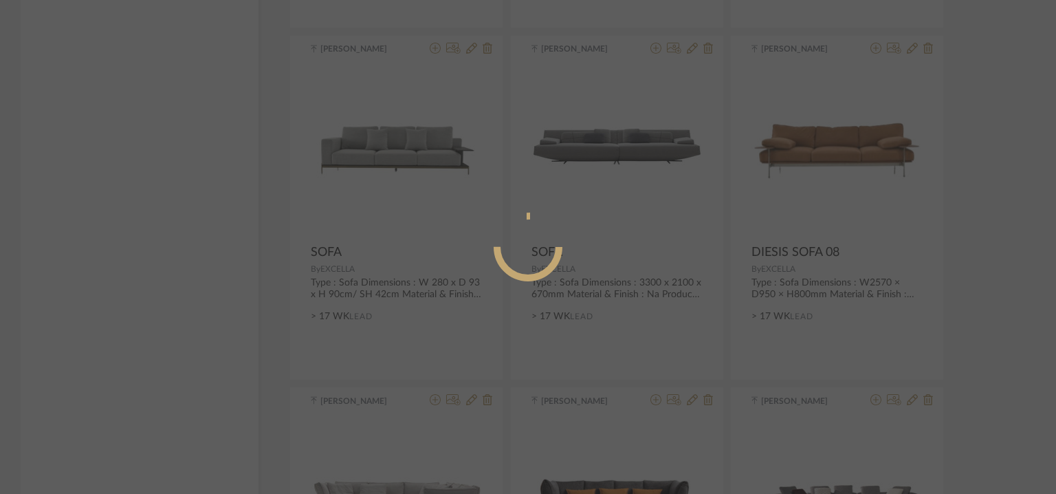
radio input "true"
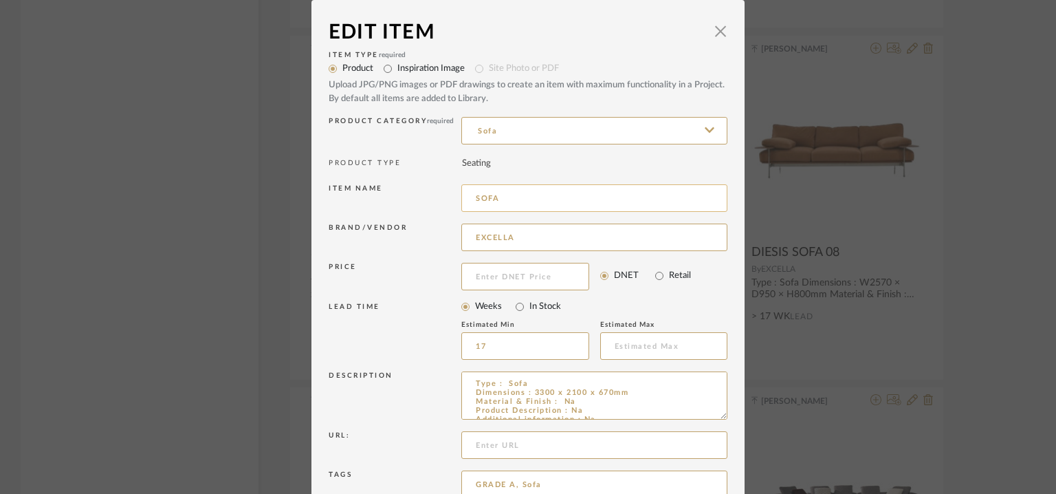
click at [528, 202] on input "SOFA" at bounding box center [594, 198] width 266 height 28
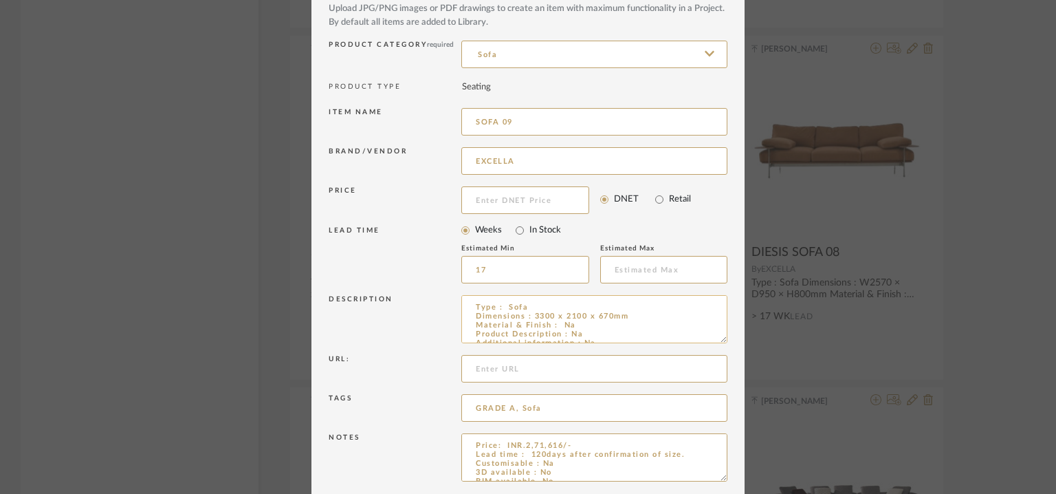
scroll to position [132, 0]
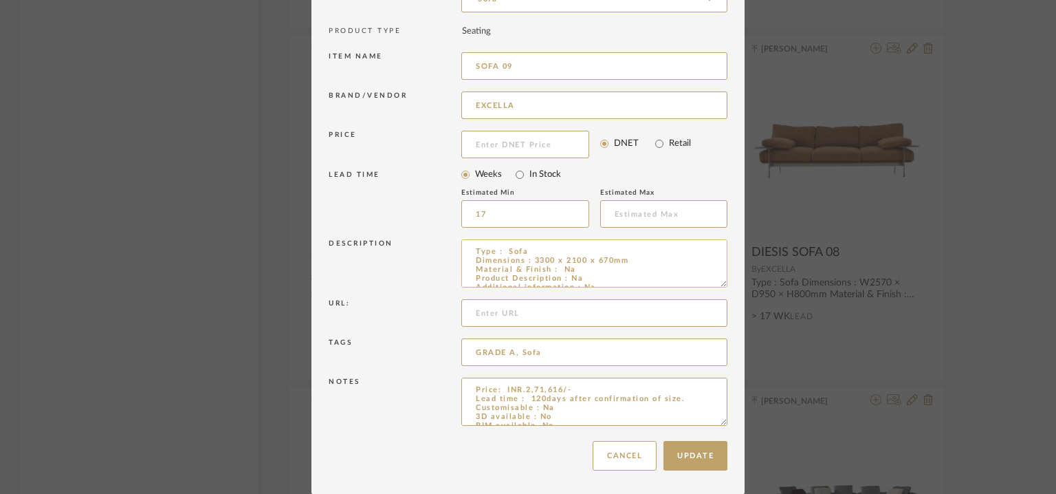
drag, startPoint x: 718, startPoint y: 282, endPoint x: 677, endPoint y: 274, distance: 42.1
click at [677, 274] on textarea "Type : Sofa Dimensions : 3300 x 2100 x 670mm Material & Finish : Na Product Des…" at bounding box center [594, 263] width 266 height 48
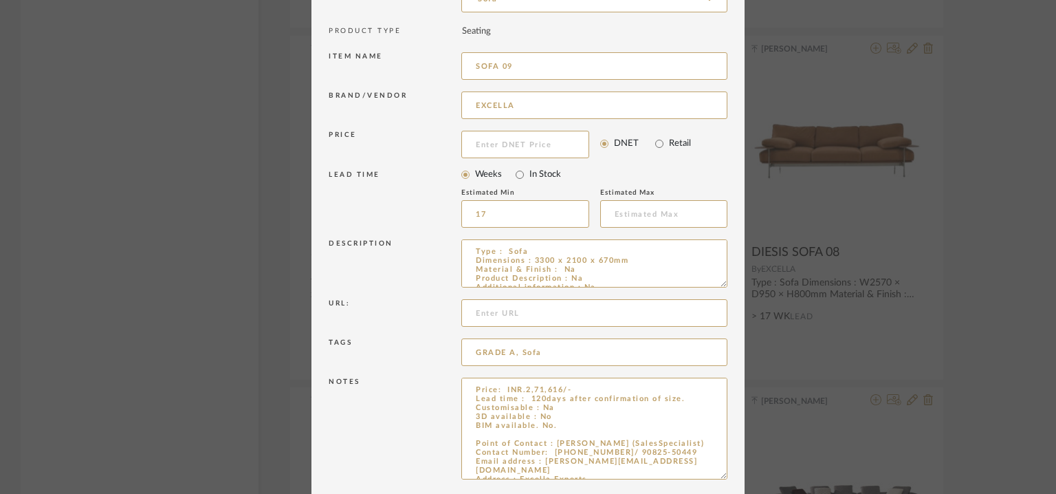
drag, startPoint x: 718, startPoint y: 421, endPoint x: 742, endPoint y: 475, distance: 59.4
click at [742, 475] on div "Edit Item × Item Type required Product Inspiration Image Site Photo or PDF Uplo…" at bounding box center [528, 247] width 1056 height 494
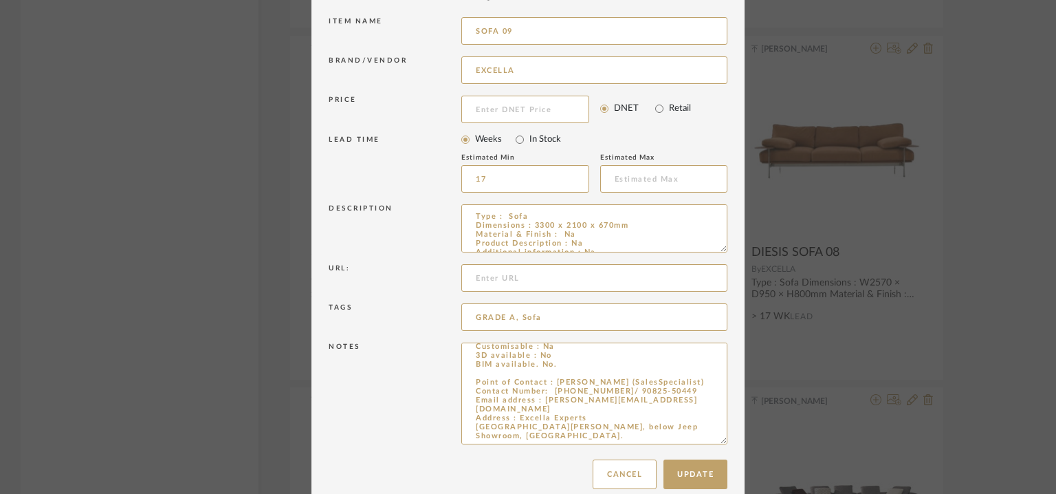
scroll to position [186, 0]
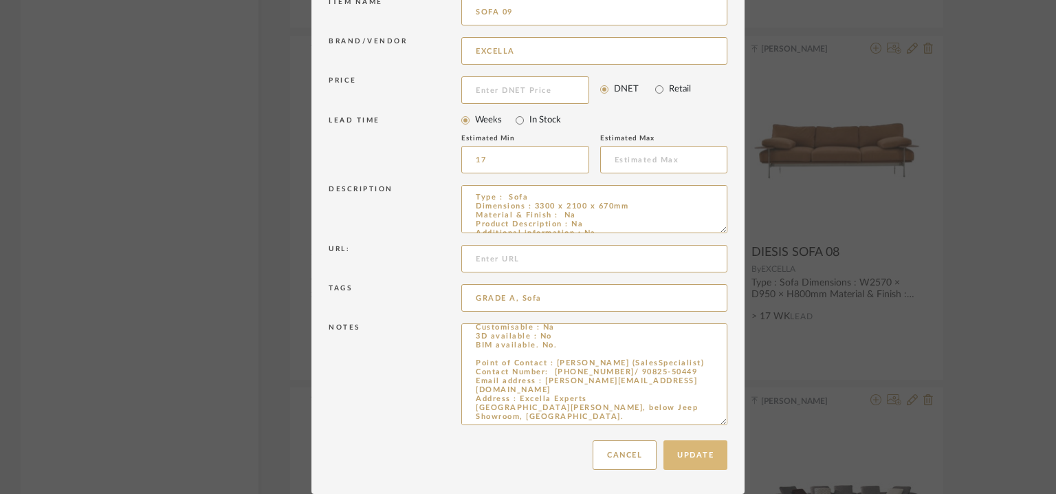
type input "SOFA 09"
click at [697, 455] on button "Update" at bounding box center [696, 455] width 64 height 30
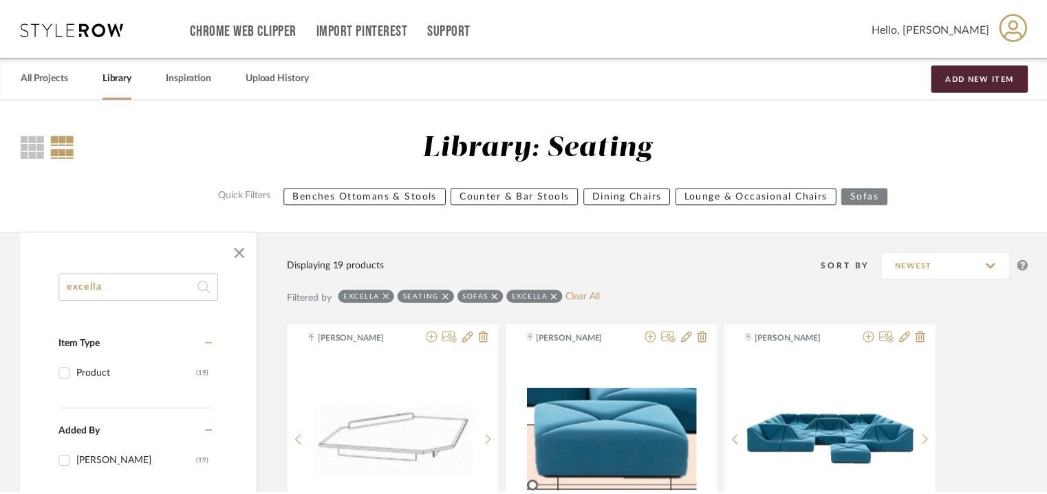
scroll to position [1343, 0]
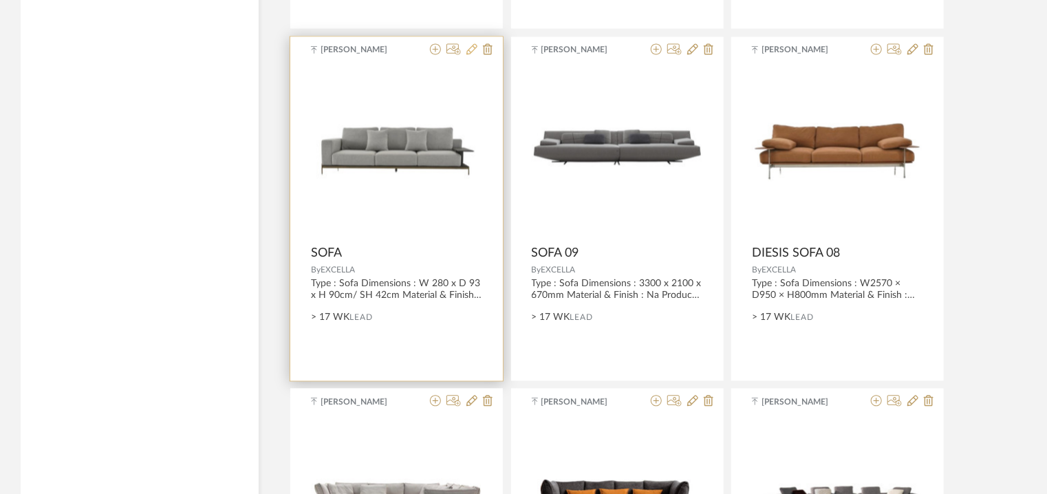
click at [472, 49] on icon at bounding box center [471, 48] width 11 height 11
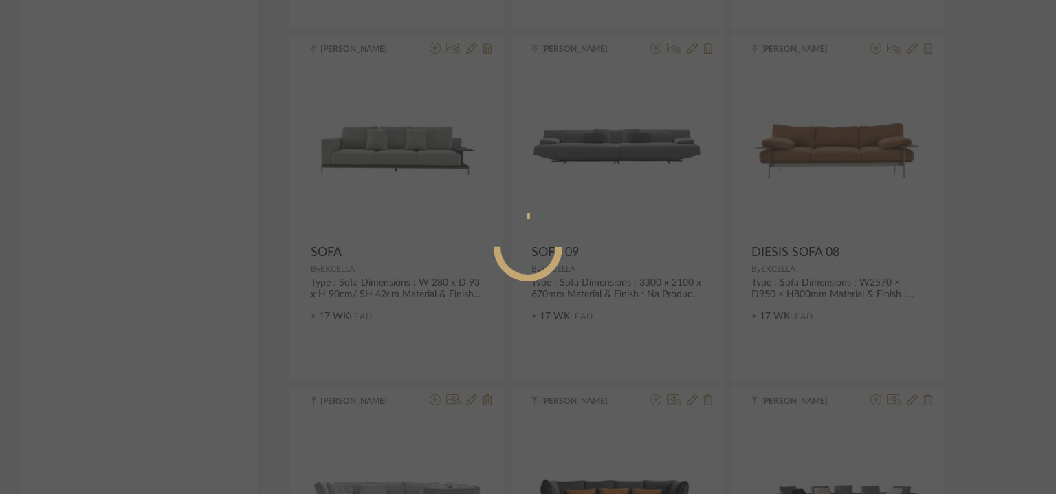
radio input "true"
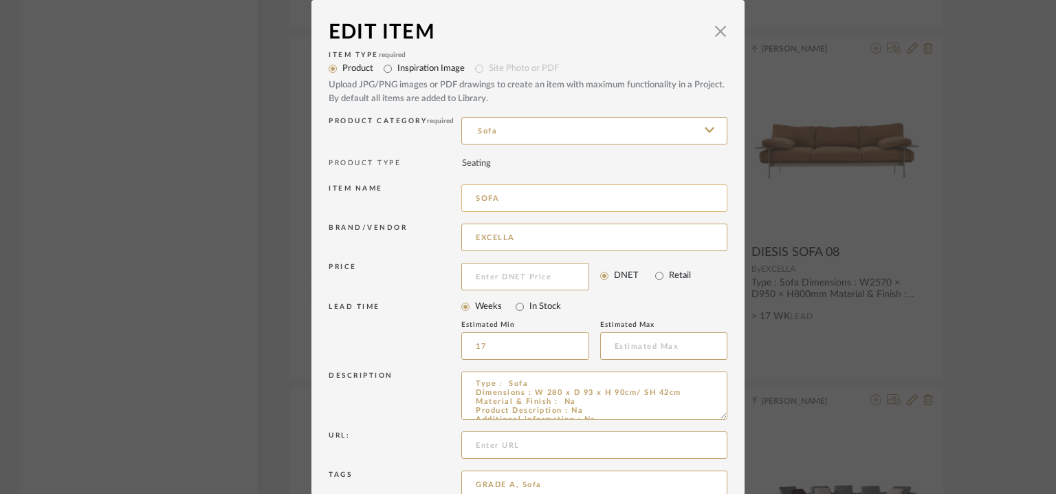
click at [510, 196] on input "SOFA" at bounding box center [594, 198] width 266 height 28
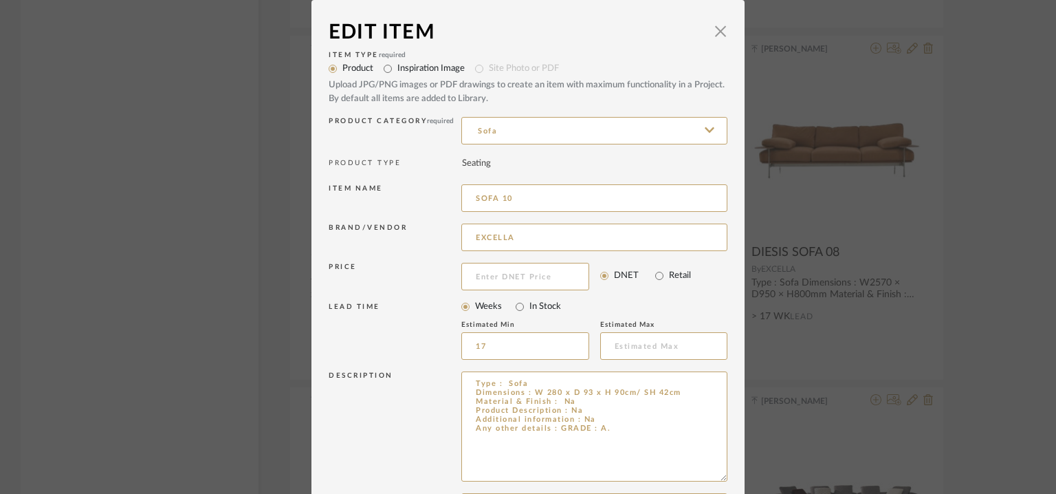
drag, startPoint x: 718, startPoint y: 415, endPoint x: 726, endPoint y: 462, distance: 47.5
click at [726, 472] on dialog-content "Edit Item × Item Type required Product Inspiration Image Site Photo or PDF Uplo…" at bounding box center [528, 344] width 433 height 688
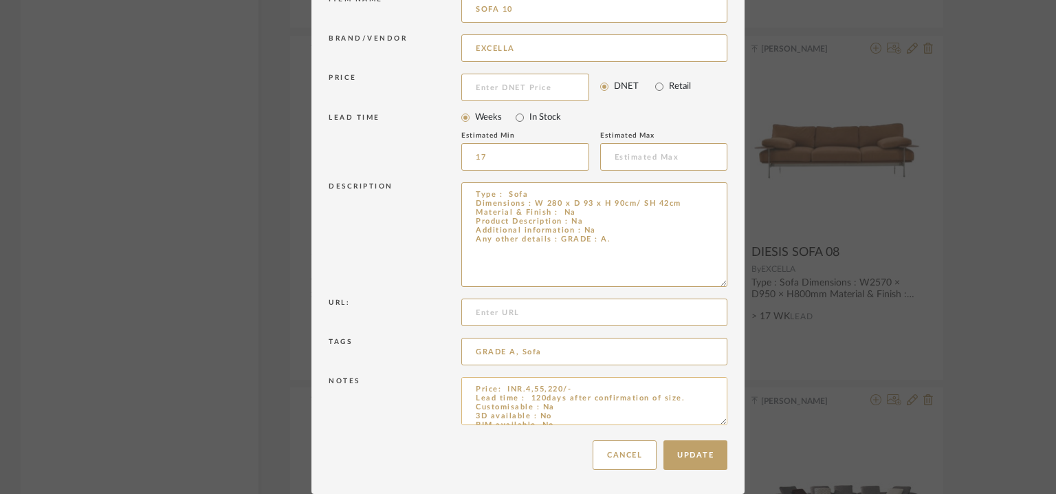
drag, startPoint x: 719, startPoint y: 420, endPoint x: 721, endPoint y: 444, distance: 24.1
click at [721, 425] on textarea "Price: INR.4,55,220/- Lead time : 120days after confirmation of size. Customisa…" at bounding box center [594, 401] width 266 height 48
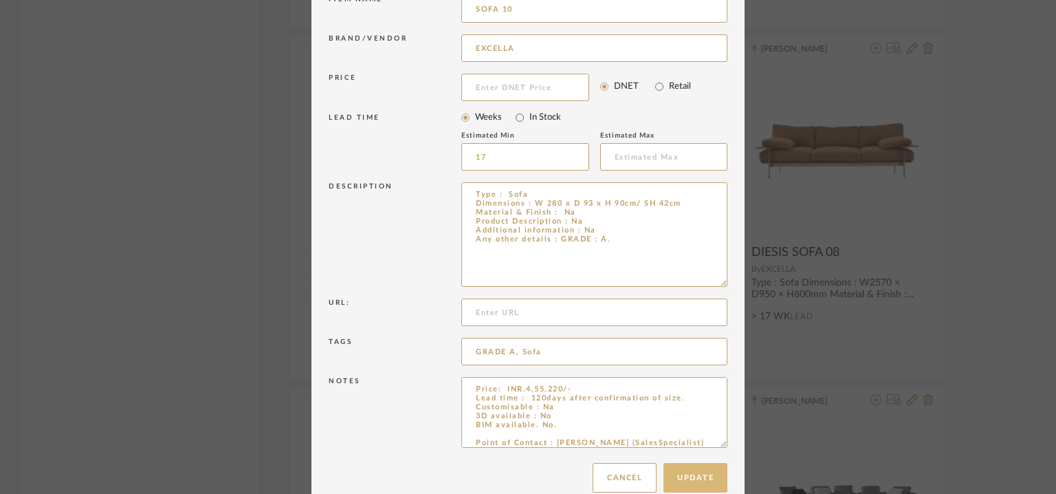
type input "SOFA 10"
click at [699, 474] on button "Update" at bounding box center [696, 478] width 64 height 30
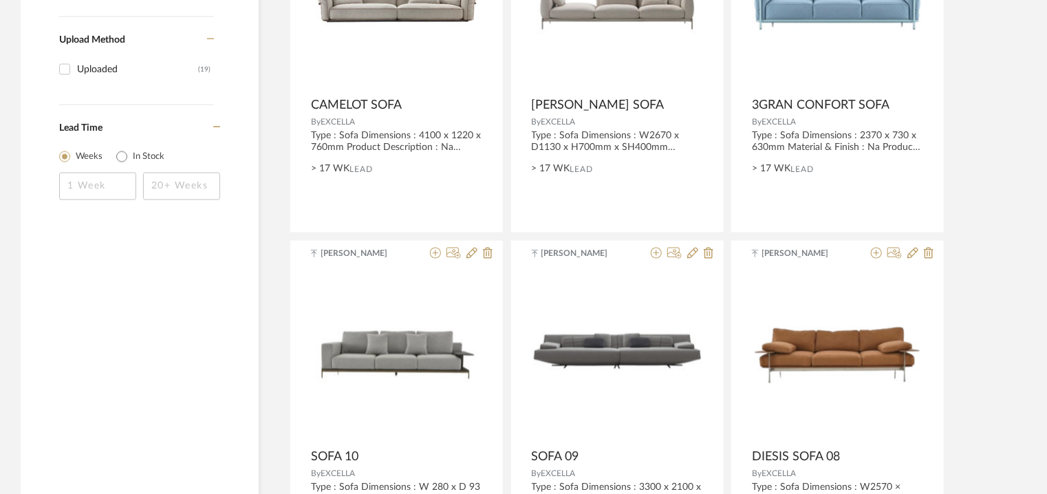
scroll to position [999, 0]
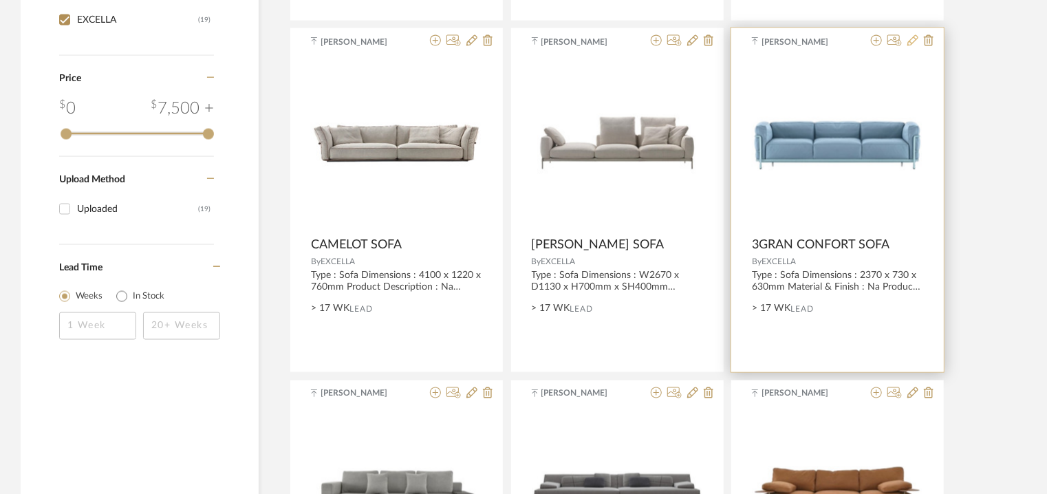
click at [911, 43] on icon at bounding box center [912, 40] width 11 height 11
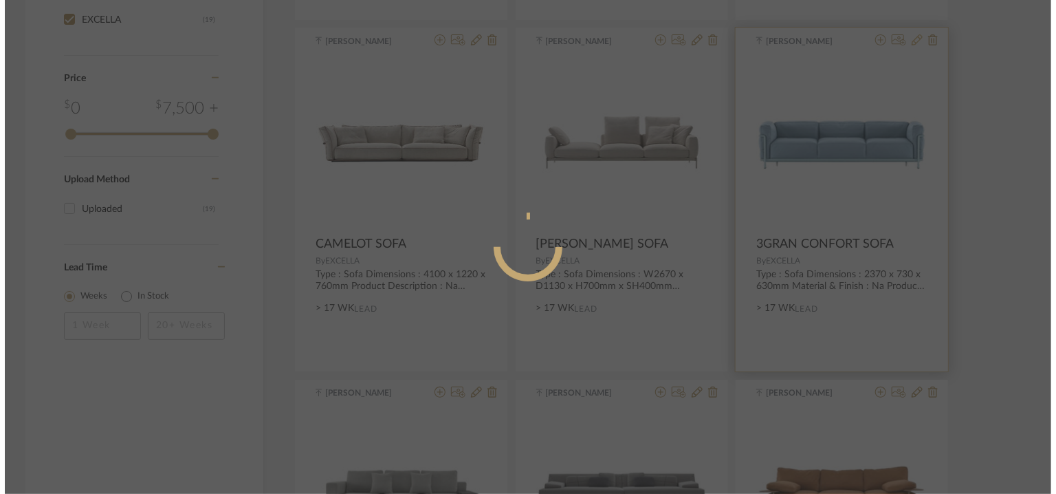
scroll to position [0, 0]
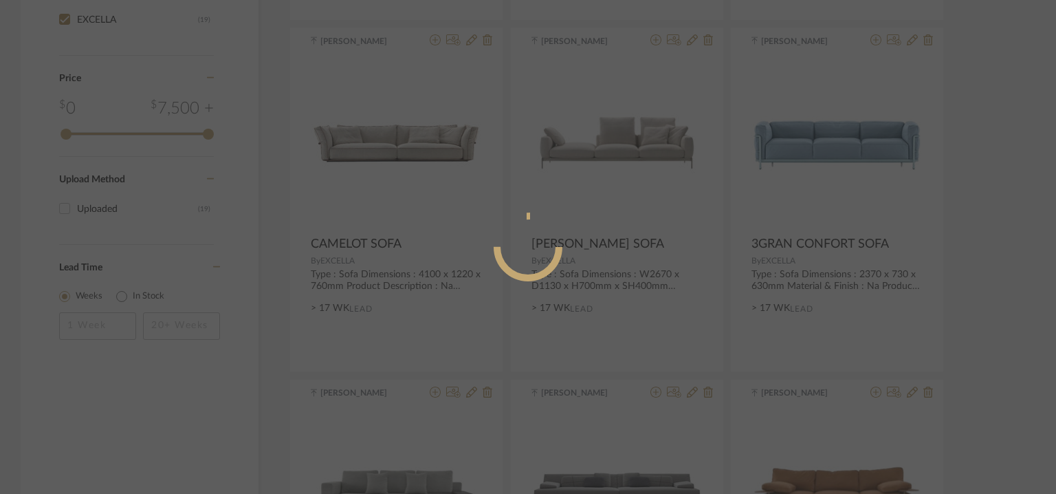
radio input "true"
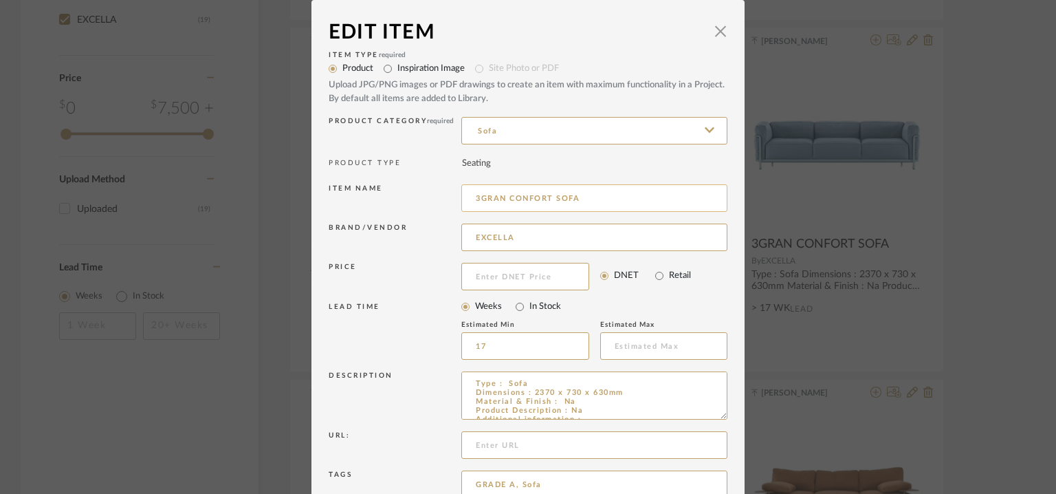
click at [625, 202] on input "3GRAN CONFORT SOFA" at bounding box center [594, 198] width 266 height 28
drag, startPoint x: 574, startPoint y: 195, endPoint x: 465, endPoint y: 195, distance: 109.4
click at [465, 195] on input "3GRAN CONFORT SOFA 11" at bounding box center [594, 198] width 266 height 28
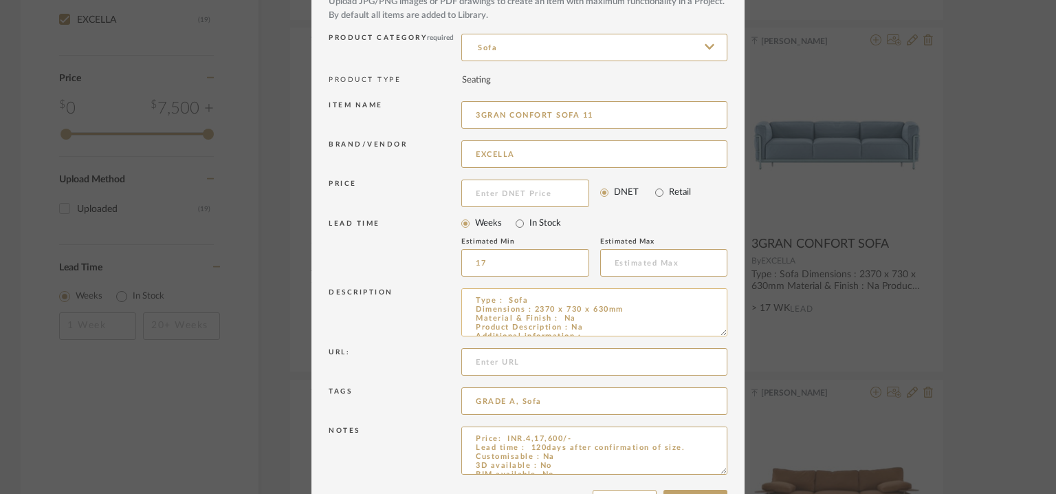
scroll to position [132, 0]
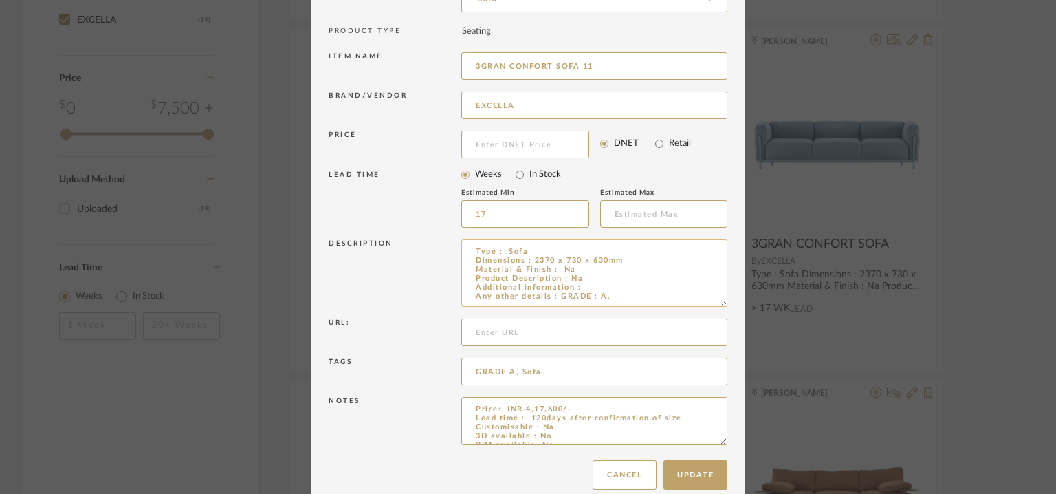
drag, startPoint x: 720, startPoint y: 283, endPoint x: 696, endPoint y: 301, distance: 29.6
click at [696, 301] on textarea "Type : Sofa Dimensions : 2370 x 730 x 630mm Material & Finish : Na Product Desc…" at bounding box center [594, 272] width 266 height 67
type input "3GRAN CONFORT SOFA 11"
click at [618, 286] on textarea "Type : Sofa Dimensions : 2370 x 730 x 630mm Material & Finish : Na Product Desc…" at bounding box center [594, 271] width 266 height 65
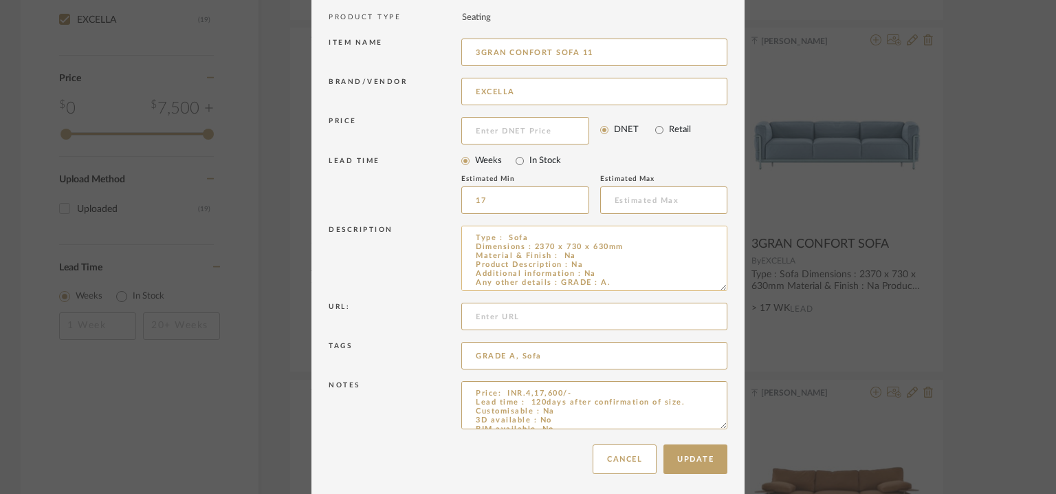
scroll to position [150, 0]
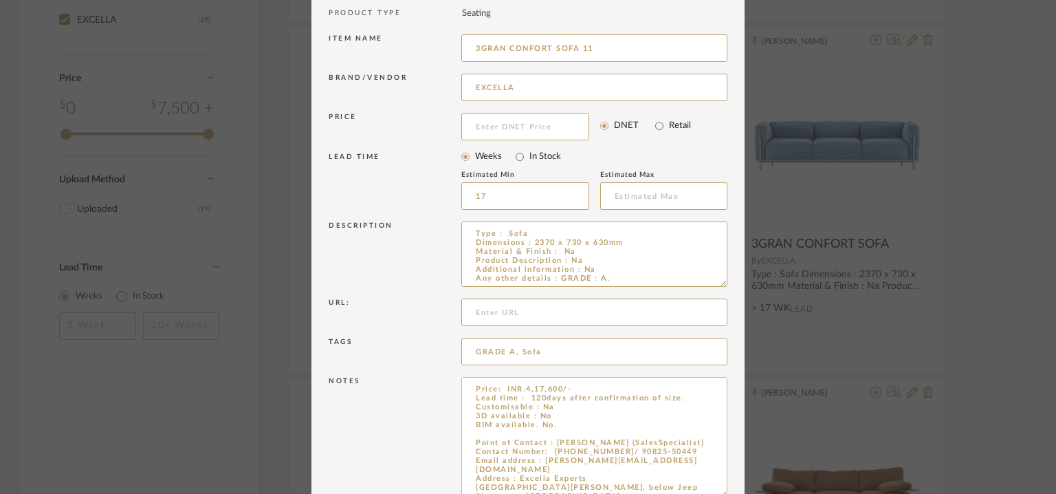
drag, startPoint x: 718, startPoint y: 418, endPoint x: 714, endPoint y: 492, distance: 74.4
click at [714, 492] on textarea "Price: INR.4,17,600/- Lead time : 120days after confirmation of size. Customisa…" at bounding box center [594, 437] width 266 height 121
type textarea "Type : Sofa Dimensions : 2370 x 730 x 630mm Material & Finish : Na Product Desc…"
click at [558, 428] on textarea "Price: INR.4,17,600/- Lead time : 120days after confirmation of size. Customisa…" at bounding box center [594, 438] width 266 height 122
paste textarea "3GRAN CONFORT SOFA"
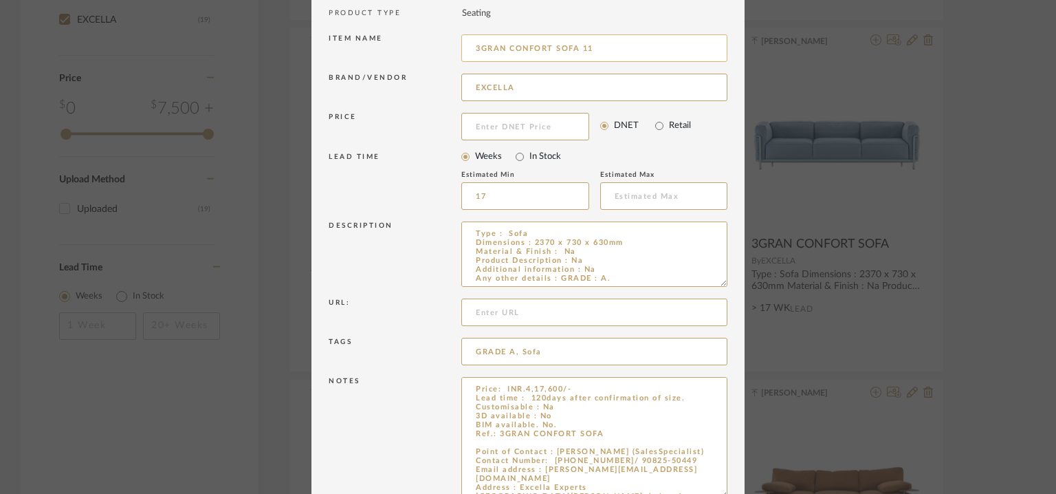
type textarea "Price: INR.4,17,600/- Lead time : 120days after confirmation of size. Customisa…"
drag, startPoint x: 552, startPoint y: 45, endPoint x: 415, endPoint y: 52, distance: 137.0
click at [415, 52] on div "Item name 3GRAN CONFORT SOFA 11" at bounding box center [528, 50] width 399 height 39
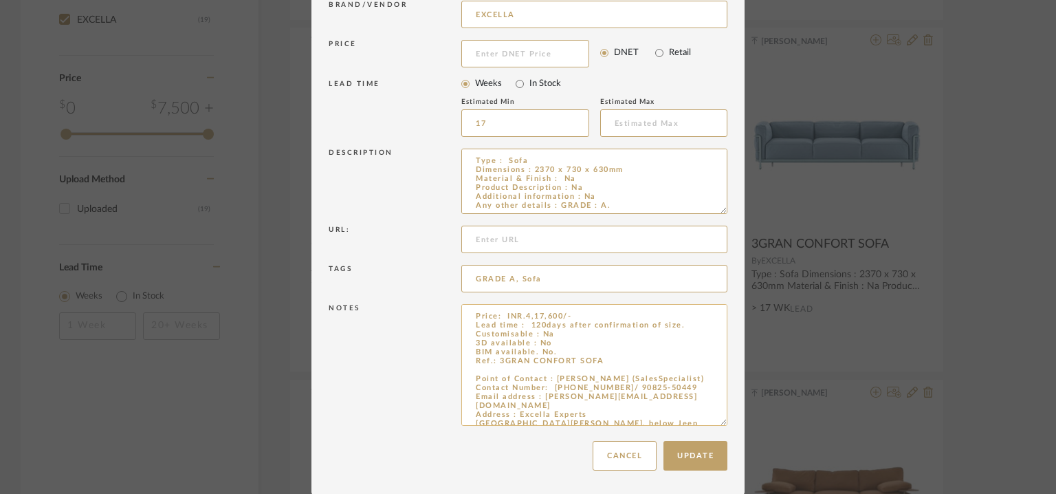
scroll to position [223, 0]
type input "SOFA 11"
click at [699, 454] on button "Update" at bounding box center [696, 456] width 64 height 30
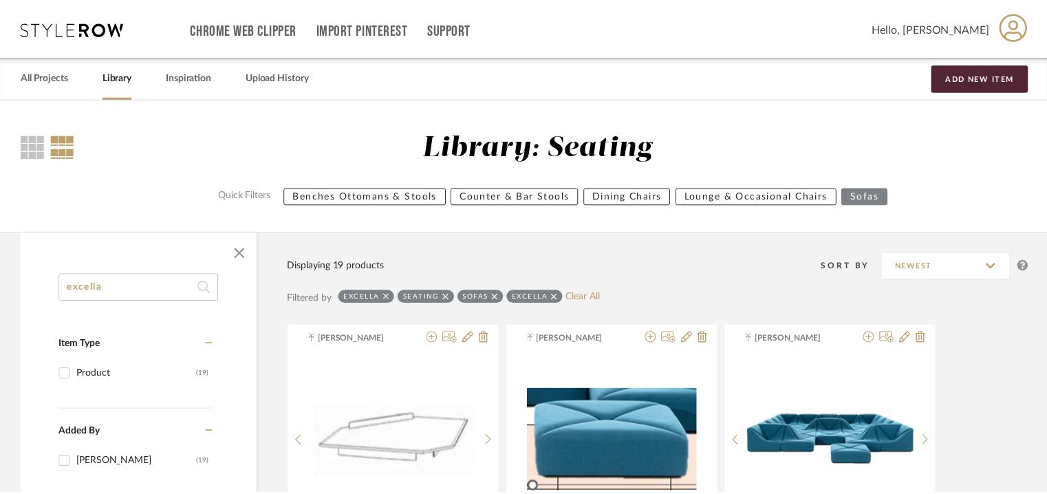
scroll to position [999, 0]
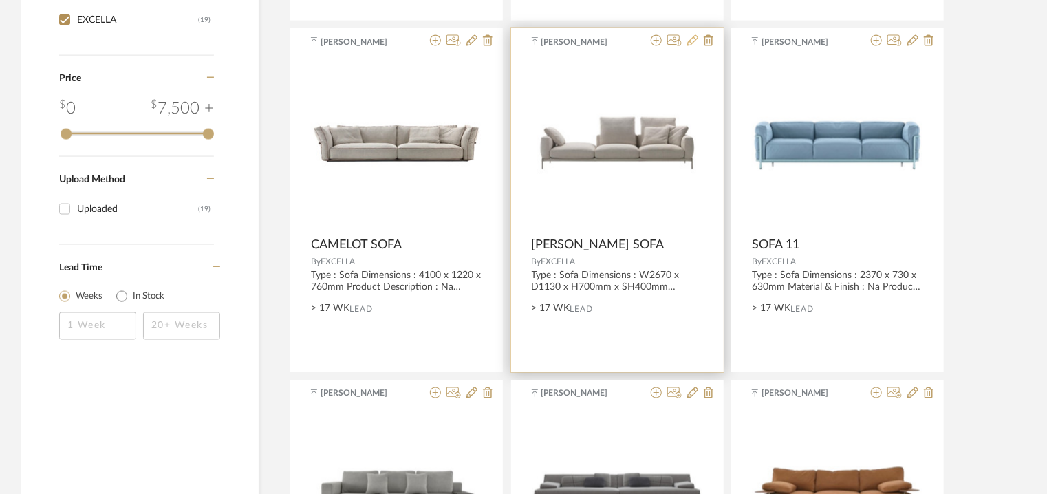
click at [688, 37] on icon at bounding box center [692, 40] width 11 height 11
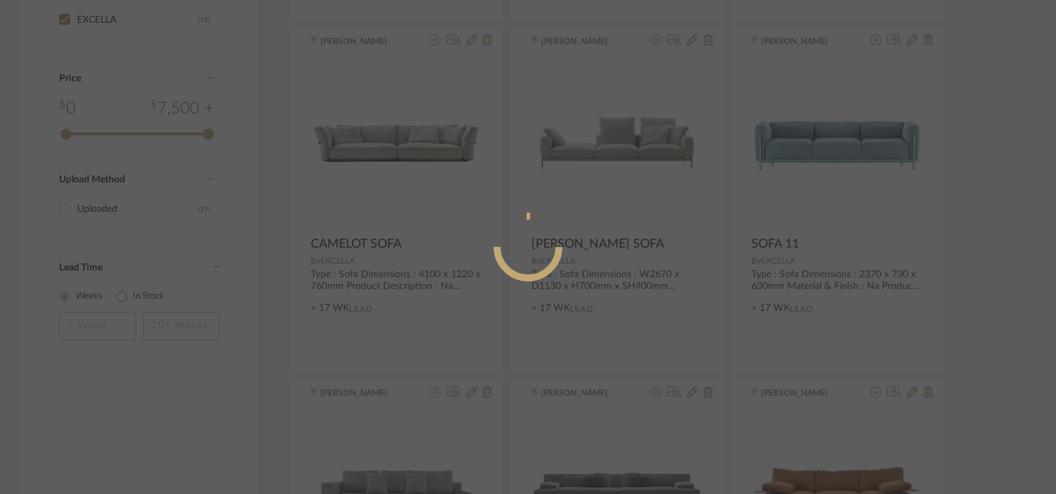
radio input "true"
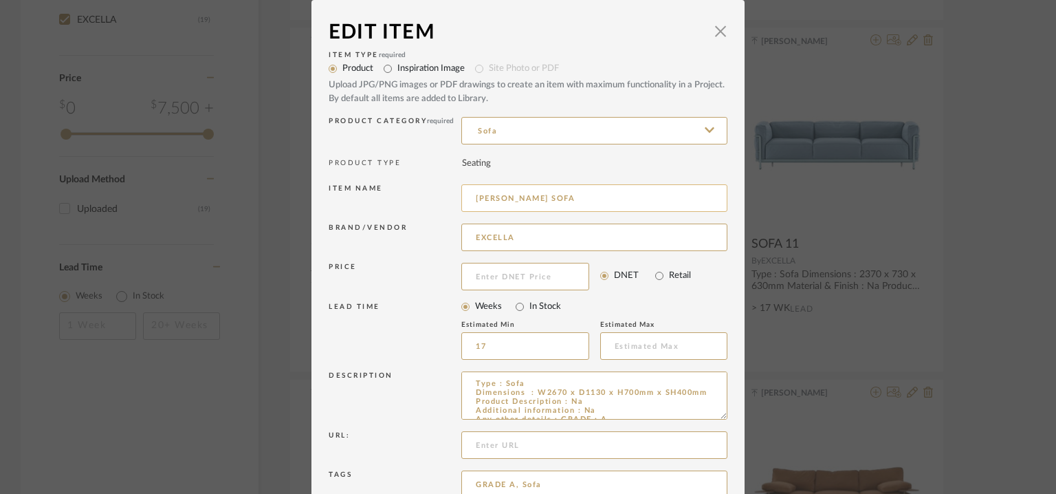
drag, startPoint x: 591, startPoint y: 199, endPoint x: 585, endPoint y: 200, distance: 7.0
click at [586, 199] on input "[PERSON_NAME] SOFA" at bounding box center [594, 198] width 266 height 28
drag, startPoint x: 531, startPoint y: 195, endPoint x: 469, endPoint y: 195, distance: 61.9
click at [469, 195] on input "[PERSON_NAME] SOFA 12" at bounding box center [594, 198] width 266 height 28
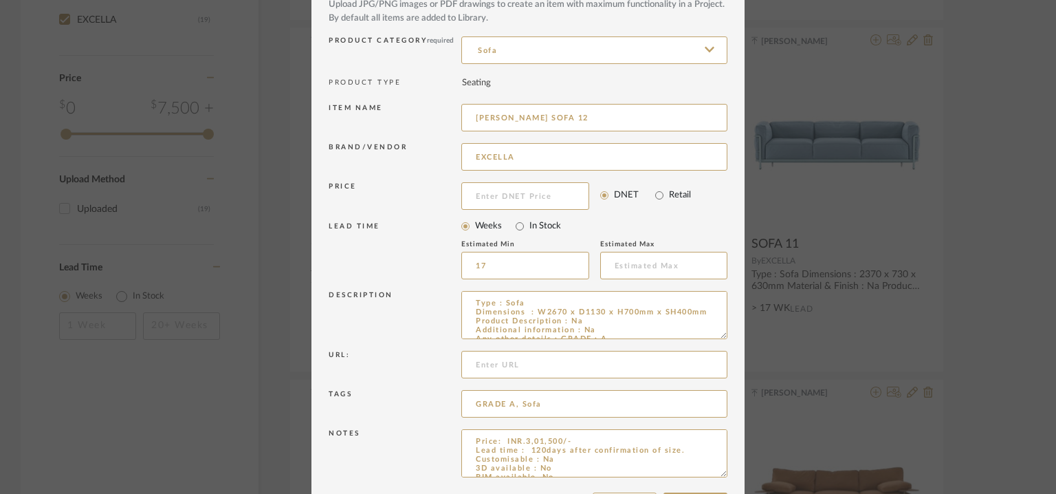
scroll to position [132, 0]
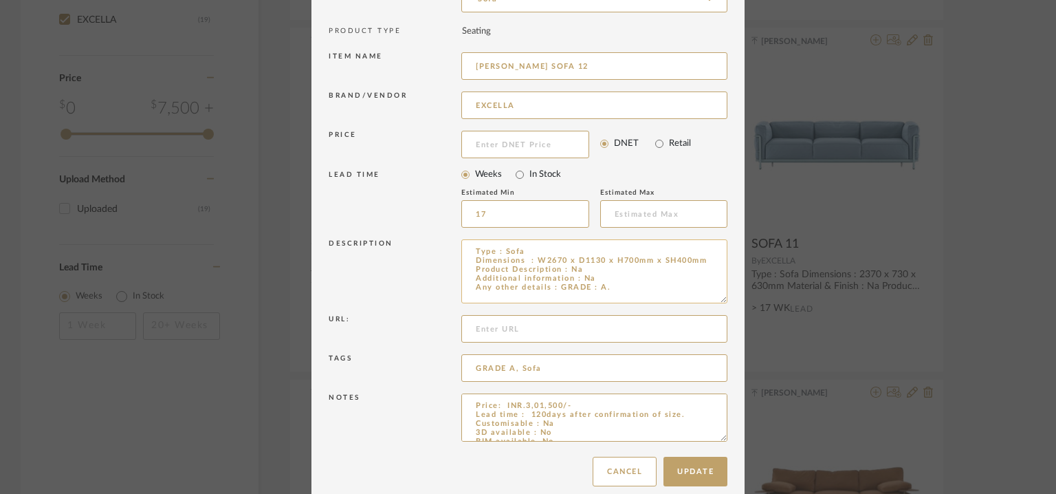
drag, startPoint x: 715, startPoint y: 283, endPoint x: 668, endPoint y: 256, distance: 54.5
click at [671, 254] on textarea "Type : Sofa Dimensions : W2670 x D1130 x H700mm x SH400mm Product Description :…" at bounding box center [594, 271] width 266 height 64
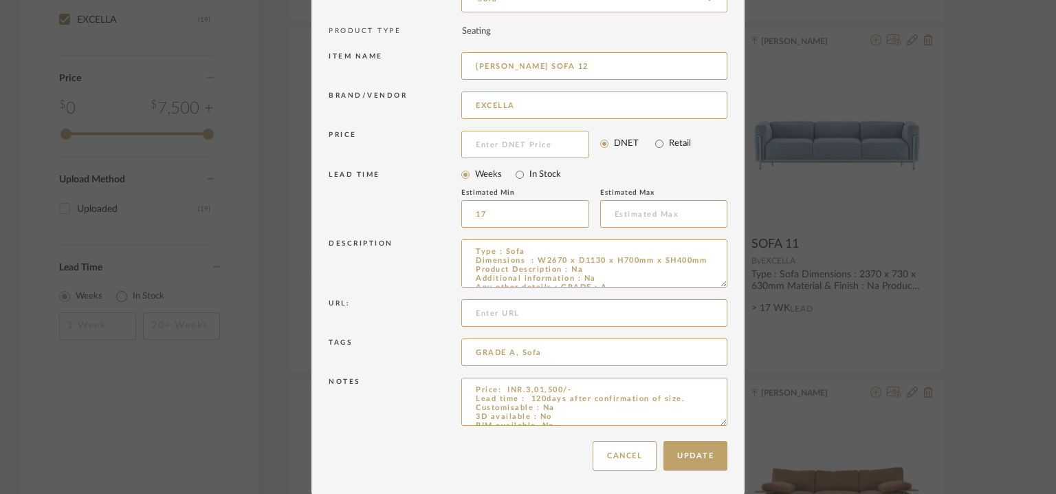
drag, startPoint x: 718, startPoint y: 418, endPoint x: 722, endPoint y: 503, distance: 85.4
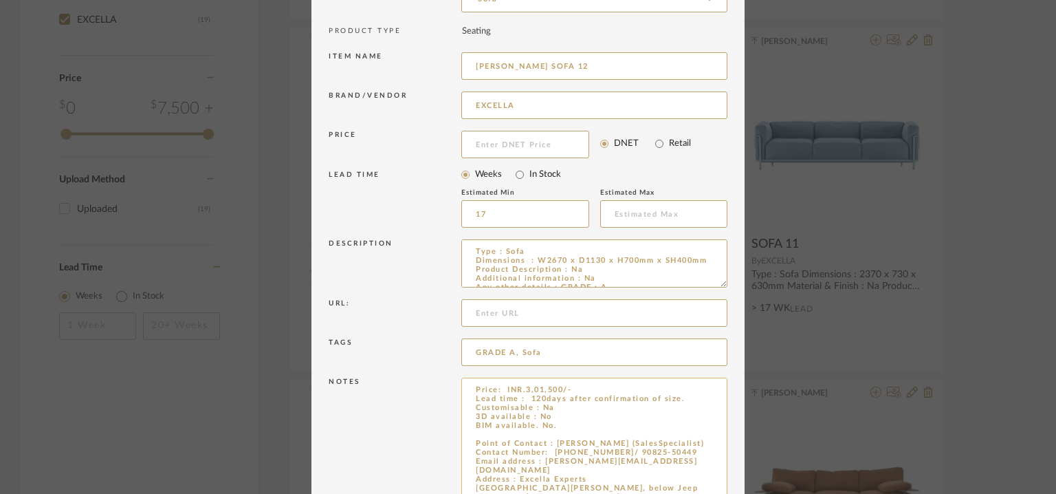
type input "[PERSON_NAME] SOFA 12"
click at [550, 422] on textarea "Price: INR.3,01,500/- Lead time : 120days after confirmation of size. Customisa…" at bounding box center [594, 444] width 266 height 133
paste textarea "[PERSON_NAME] SOFA"
type textarea "Price: INR.3,01,500/- Lead time : 120days after confirmation of size. Customisa…"
drag, startPoint x: 505, startPoint y: 61, endPoint x: 452, endPoint y: 69, distance: 53.6
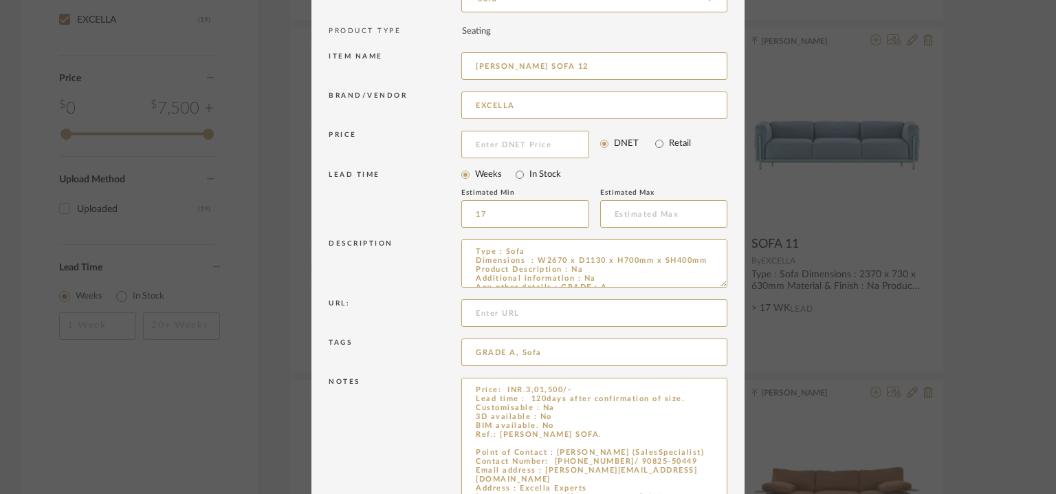
click at [462, 67] on input "[PERSON_NAME] SOFA 12" at bounding box center [594, 66] width 266 height 28
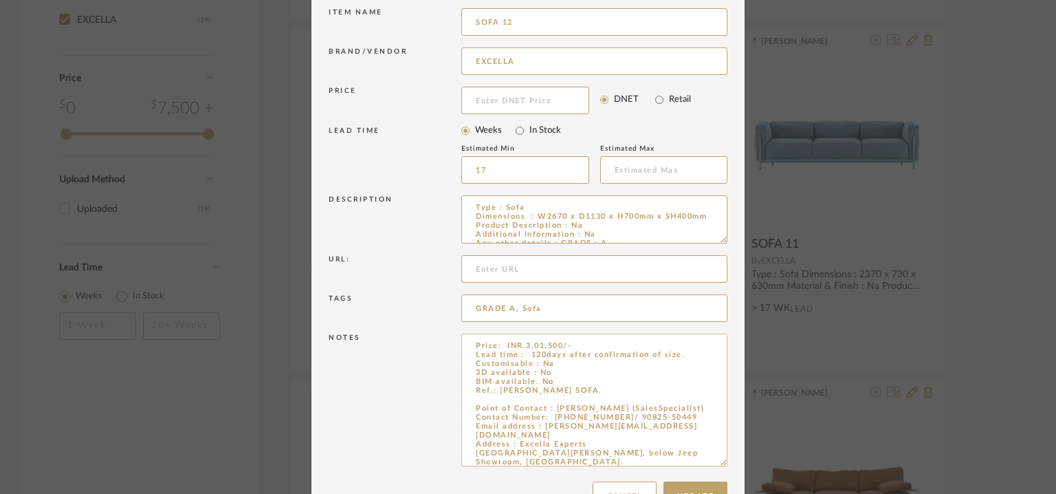
scroll to position [217, 0]
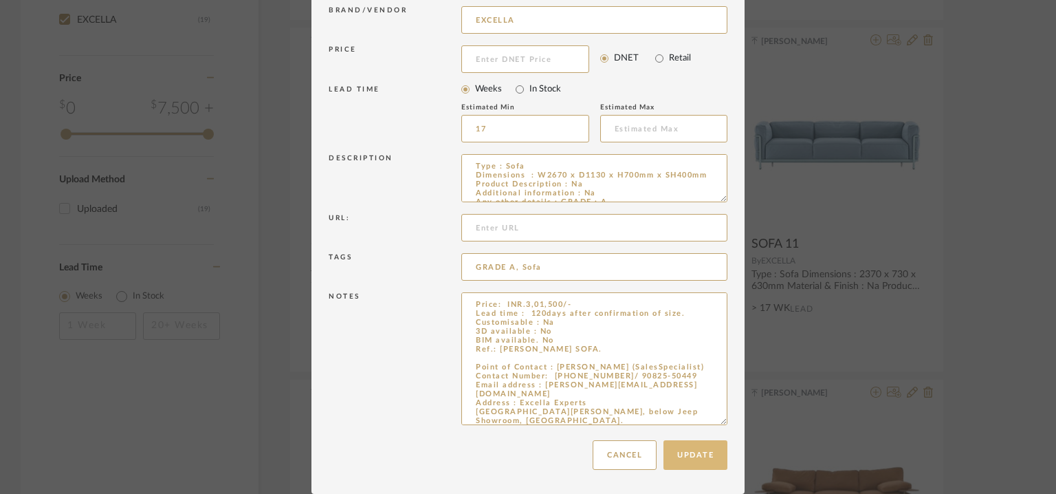
type input "SOFA 12"
click at [690, 455] on button "Update" at bounding box center [696, 455] width 64 height 30
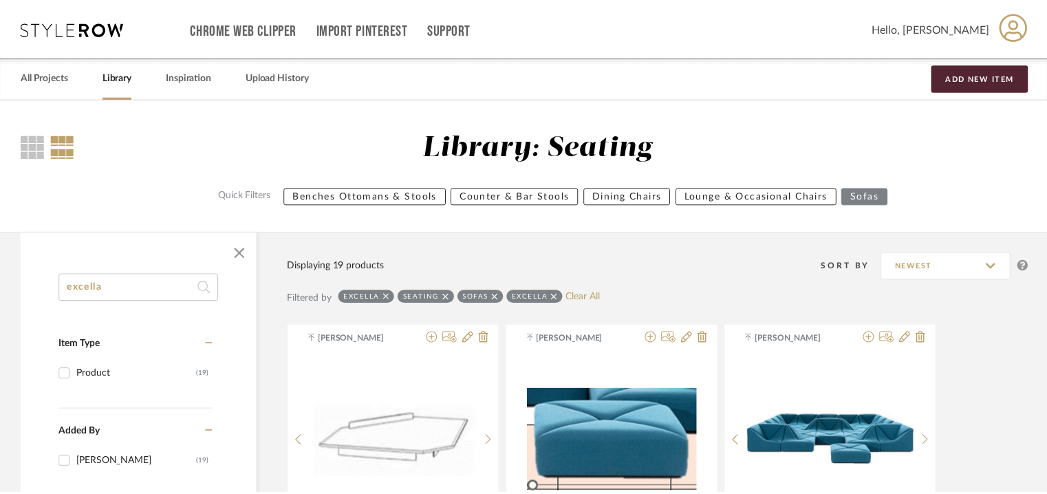
scroll to position [999, 0]
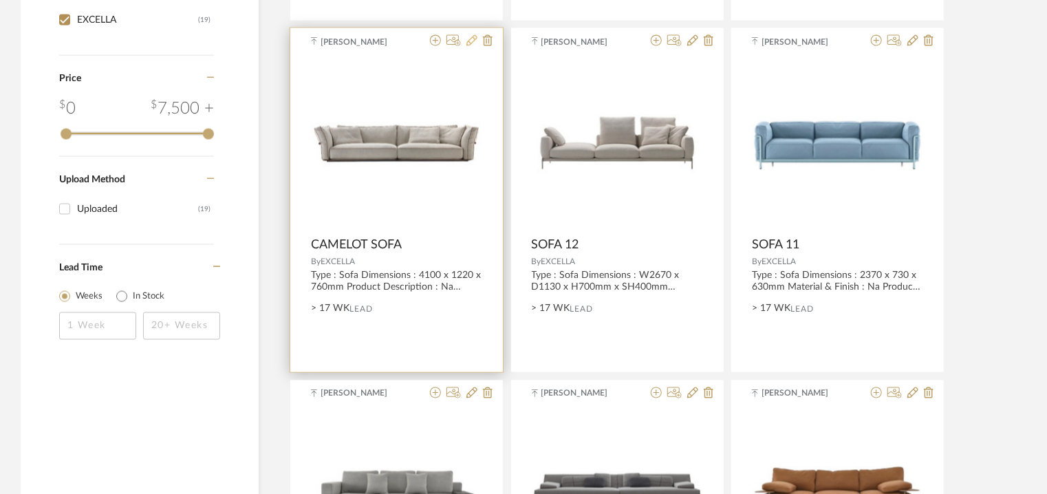
click at [470, 39] on icon at bounding box center [471, 40] width 11 height 11
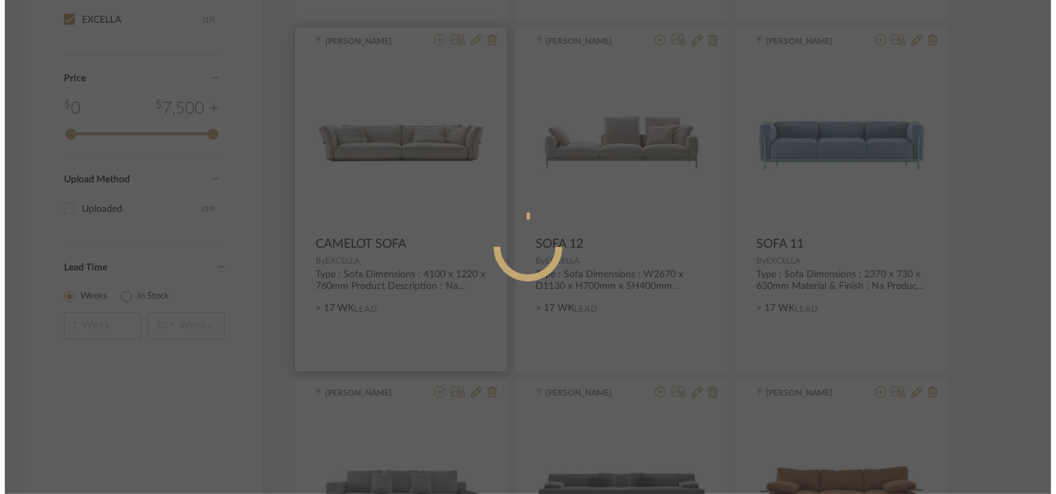
scroll to position [0, 0]
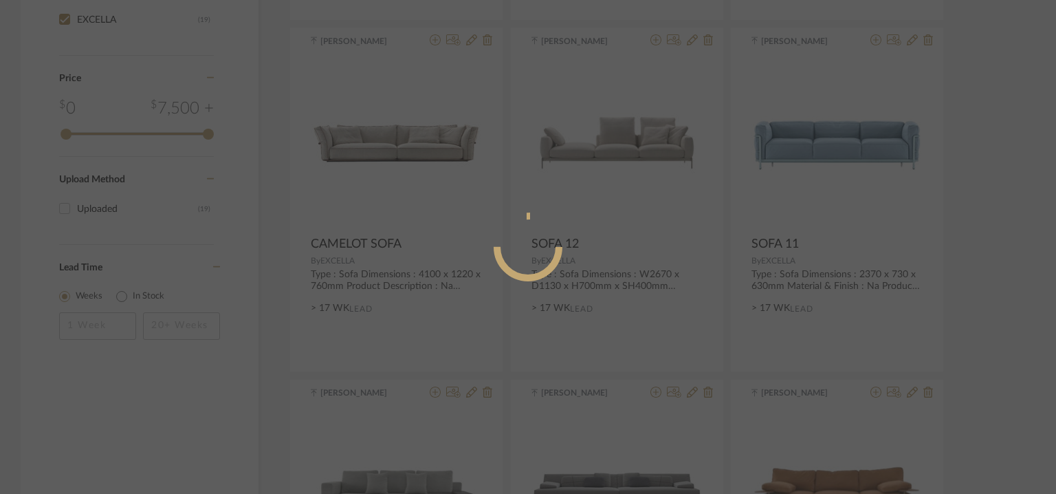
radio input "true"
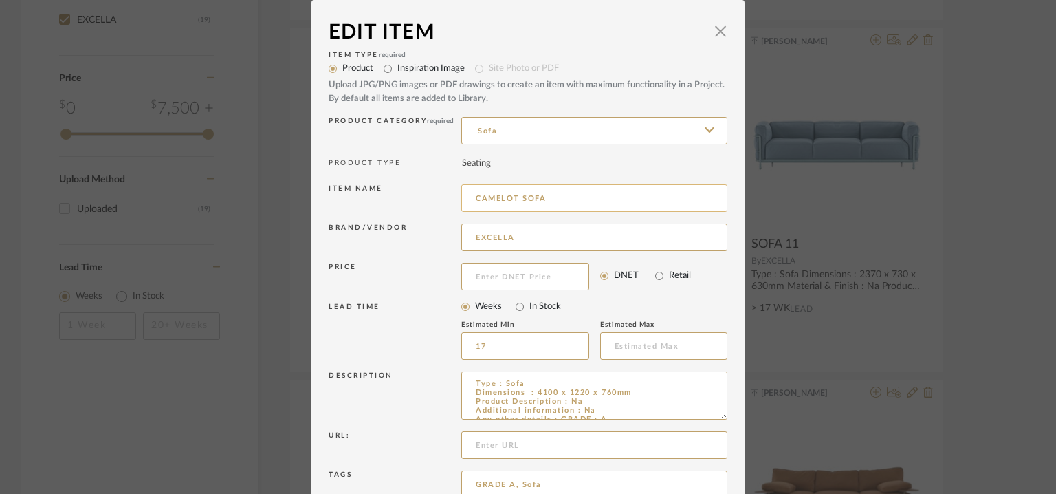
drag, startPoint x: 579, startPoint y: 195, endPoint x: 572, endPoint y: 198, distance: 7.4
click at [578, 196] on input "CAMELOT SOFA" at bounding box center [594, 198] width 266 height 28
drag, startPoint x: 545, startPoint y: 200, endPoint x: 465, endPoint y: 195, distance: 80.0
click at [465, 195] on input "CAMELOT SOFA 13" at bounding box center [594, 198] width 266 height 28
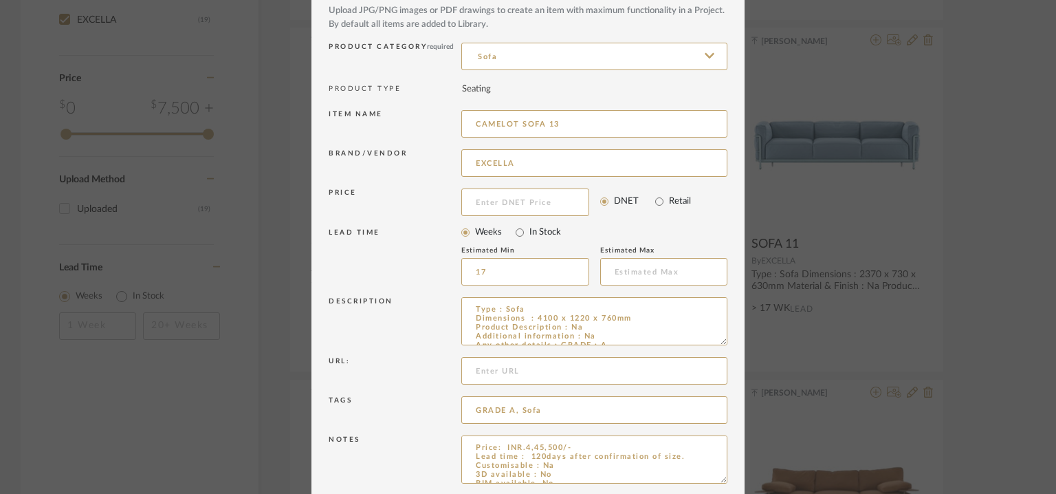
scroll to position [132, 0]
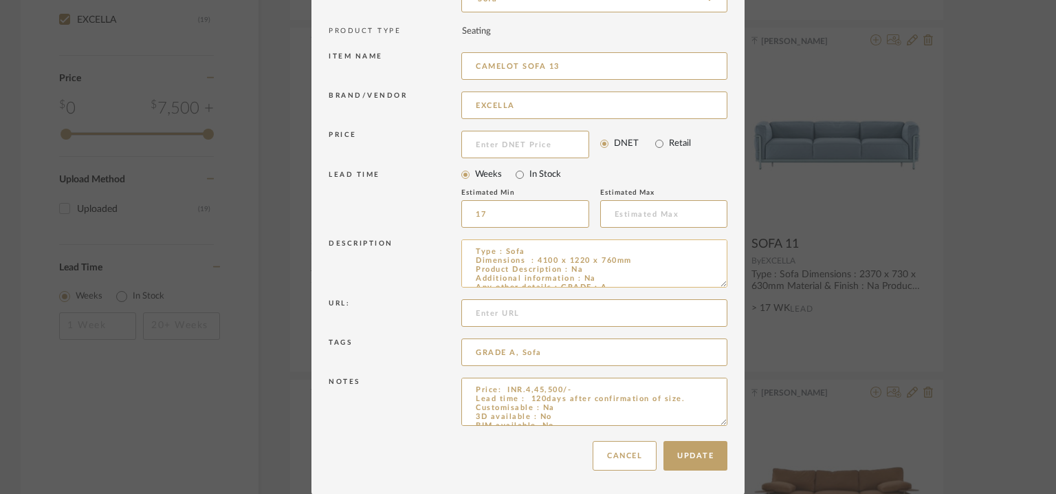
type input "CAMELOT SOFA 13"
drag, startPoint x: 711, startPoint y: 283, endPoint x: 715, endPoint y: 336, distance: 53.1
click at [715, 336] on div "Item Type required Product Inspiration Image Site Photo or PDF Upload JPG/PNG i…" at bounding box center [528, 174] width 399 height 519
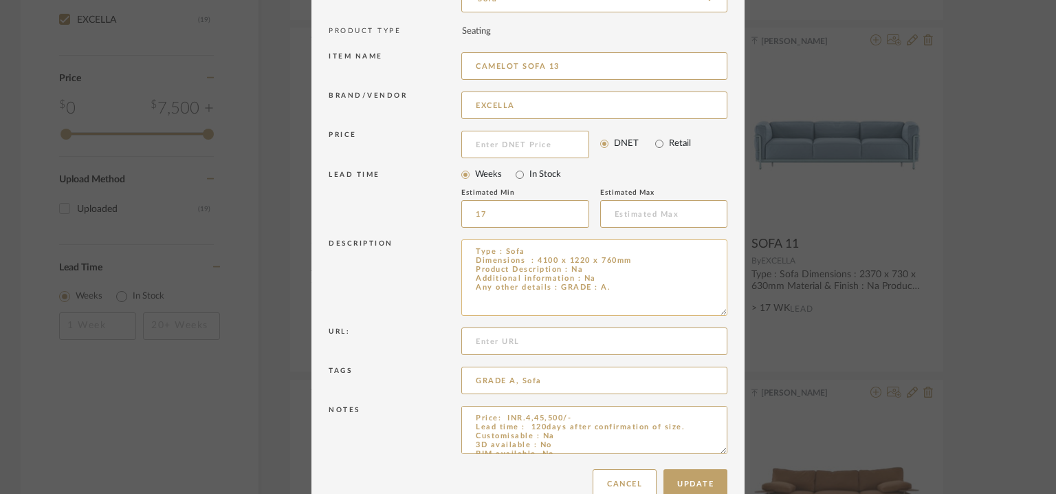
drag, startPoint x: 715, startPoint y: 282, endPoint x: 706, endPoint y: 279, distance: 9.4
click at [706, 279] on textarea "Type : Sofa Dimensions : 4100 x 1220 x 760mm Product Description : Na Additiona…" at bounding box center [594, 277] width 266 height 76
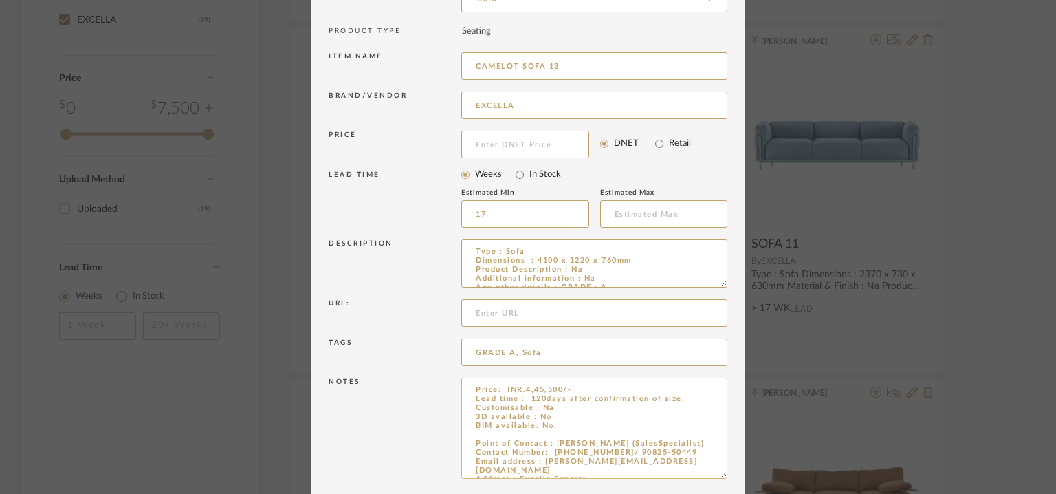
drag, startPoint x: 714, startPoint y: 421, endPoint x: 702, endPoint y: 479, distance: 59.8
click at [708, 479] on textarea "Price: INR.4,45,500/- Lead time : 120days after confirmation of size. Customisa…" at bounding box center [594, 428] width 266 height 101
click at [547, 427] on textarea "Price: INR.4,45,500/- Lead time : 120days after confirmation of size. Customisa…" at bounding box center [594, 431] width 266 height 106
paste textarea "CAMELOT SOFA"
type textarea "Price: INR.4,45,500/- Lead time : 120days after confirmation of size. Customisa…"
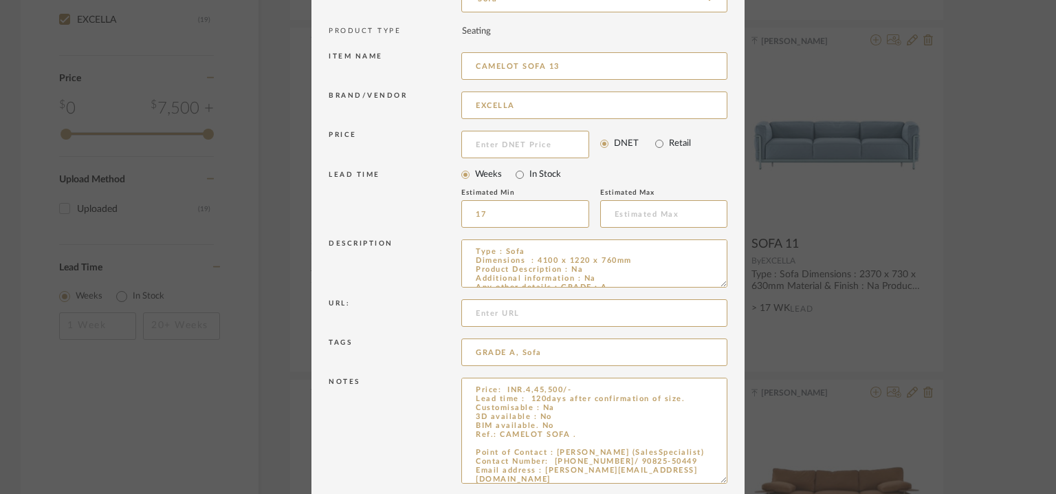
drag, startPoint x: 509, startPoint y: 62, endPoint x: 305, endPoint y: 52, distance: 204.5
click at [330, 58] on div "Item name CAMELOT SOFA 13" at bounding box center [528, 68] width 399 height 39
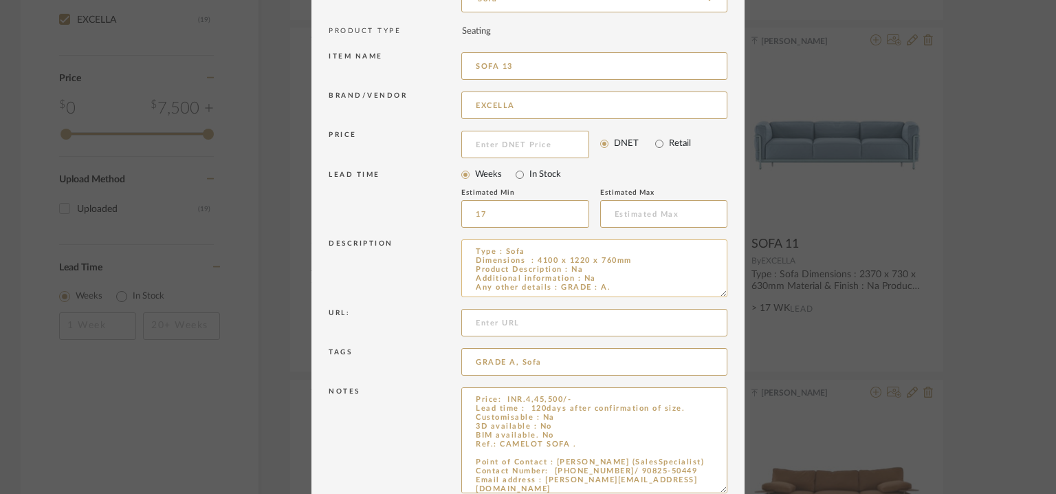
drag, startPoint x: 713, startPoint y: 285, endPoint x: 702, endPoint y: 292, distance: 12.8
click at [702, 292] on textarea "Type : Sofa Dimensions : 4100 x 1220 x 760mm Product Description : Na Additiona…" at bounding box center [594, 268] width 266 height 58
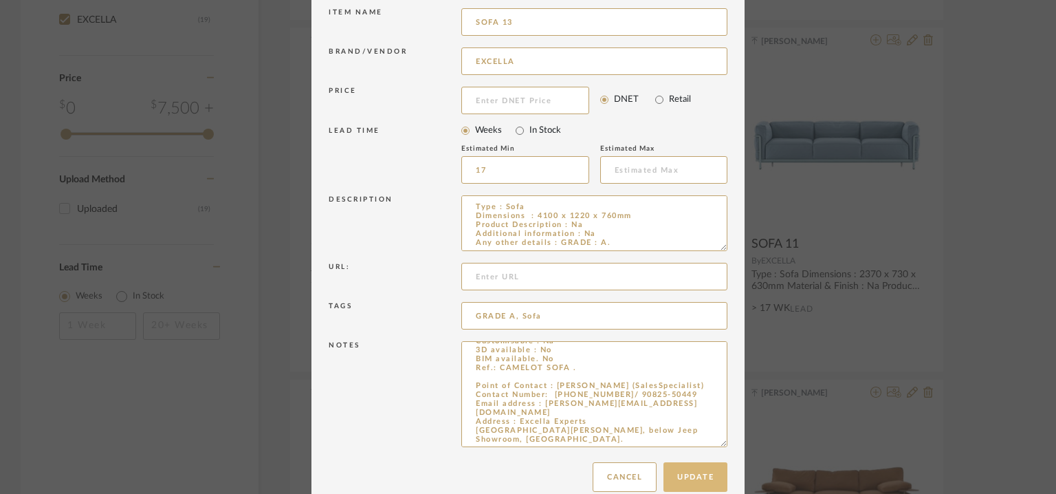
scroll to position [198, 0]
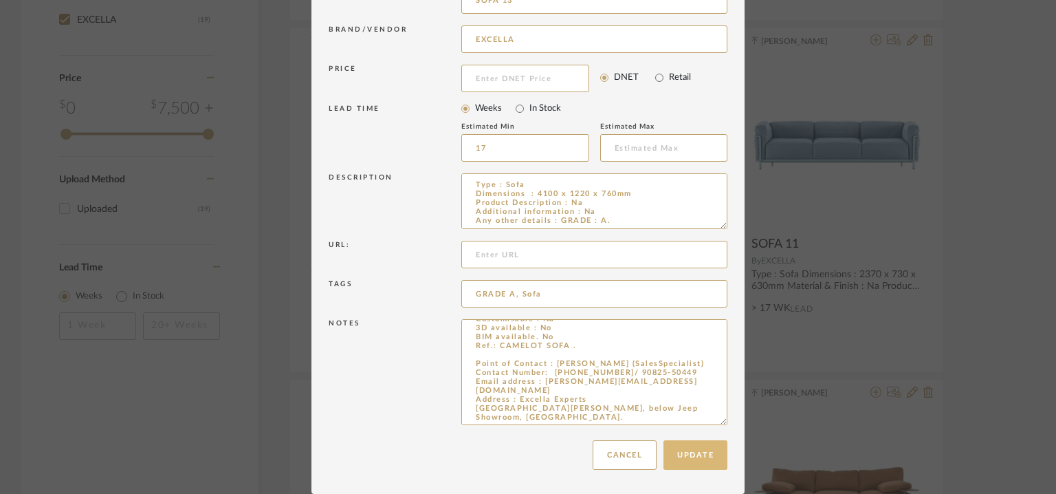
type input "SOFA 13"
click at [686, 452] on button "Update" at bounding box center [696, 455] width 64 height 30
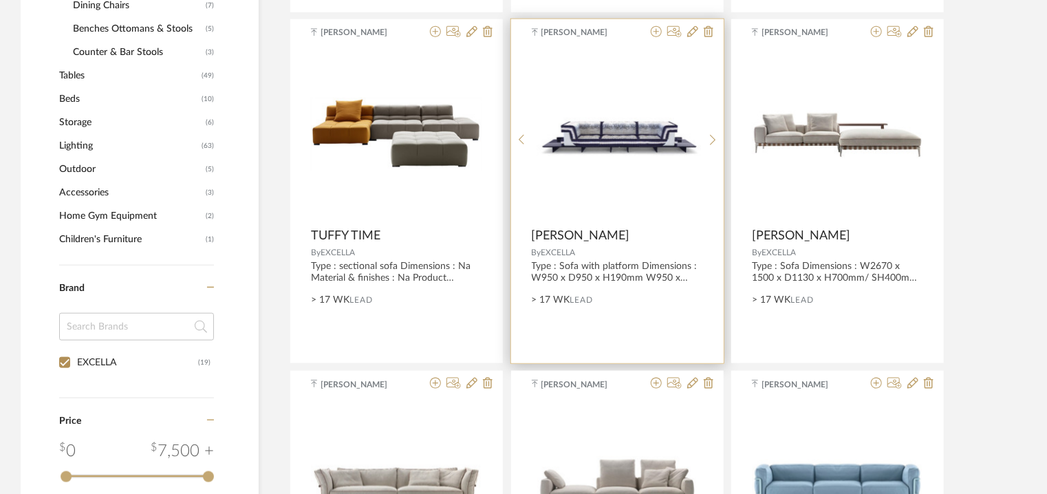
scroll to position [655, 0]
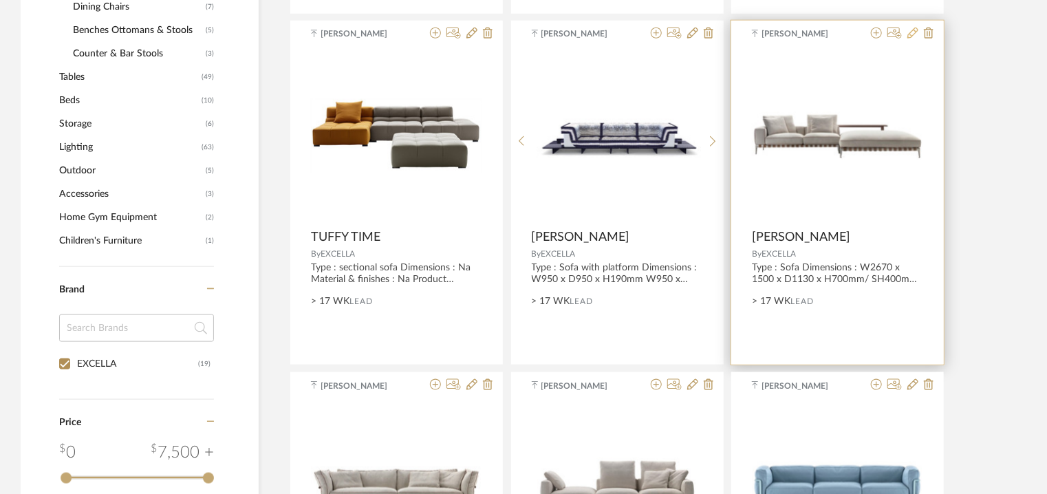
click at [910, 31] on icon at bounding box center [912, 33] width 11 height 11
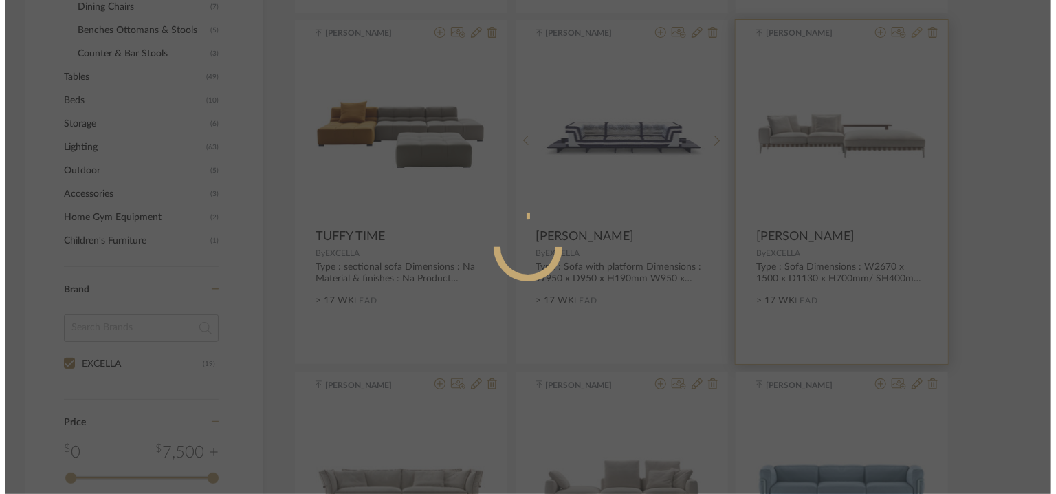
scroll to position [0, 0]
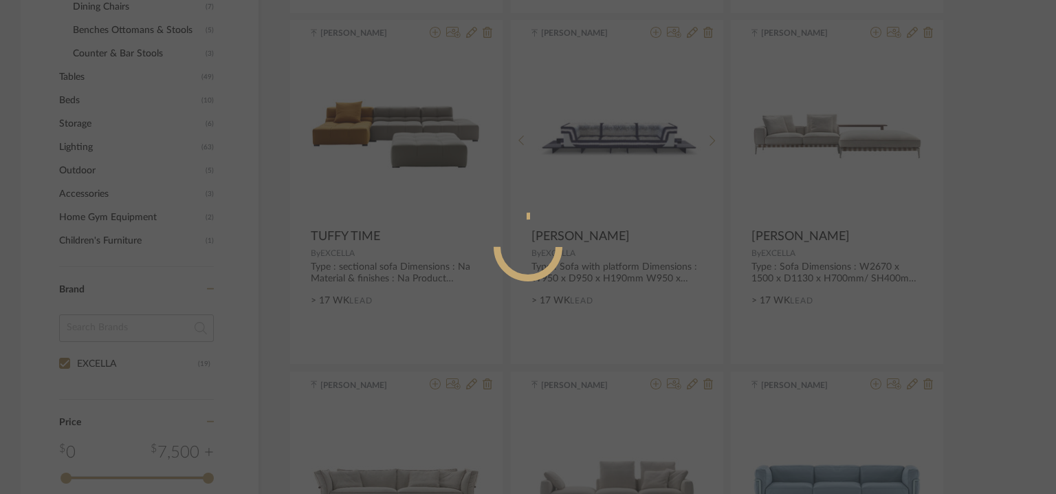
radio input "true"
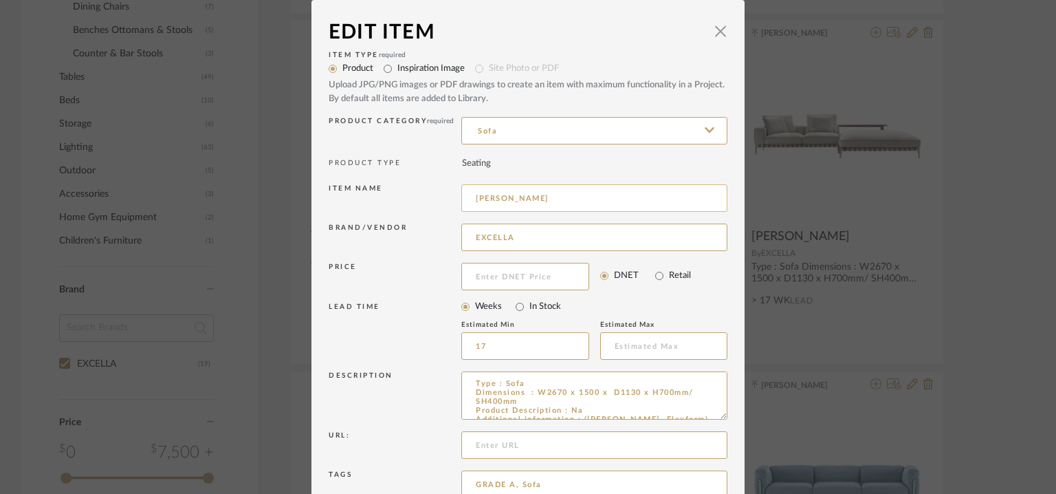
click at [532, 199] on input "[PERSON_NAME]" at bounding box center [594, 198] width 266 height 28
type input "[PERSON_NAME]"
click at [716, 33] on span "button" at bounding box center [721, 31] width 28 height 28
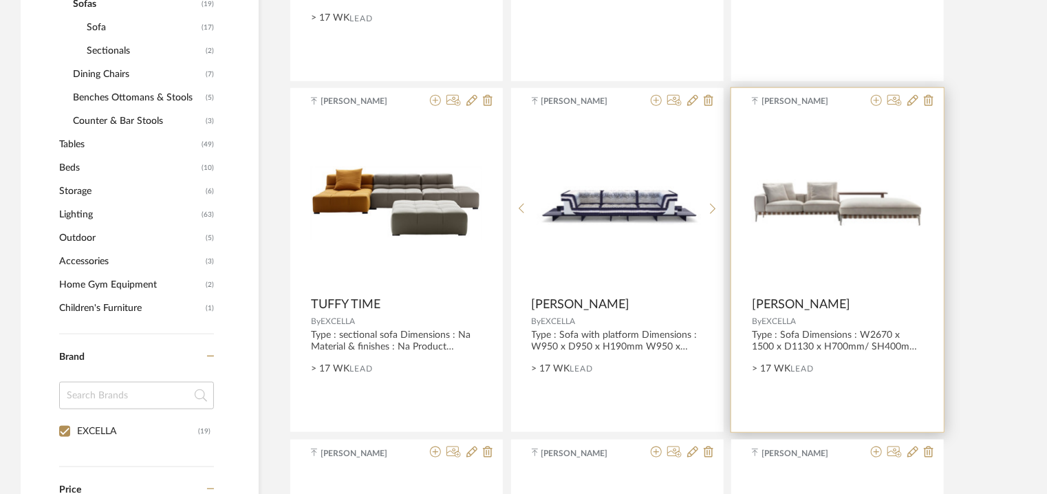
scroll to position [587, 0]
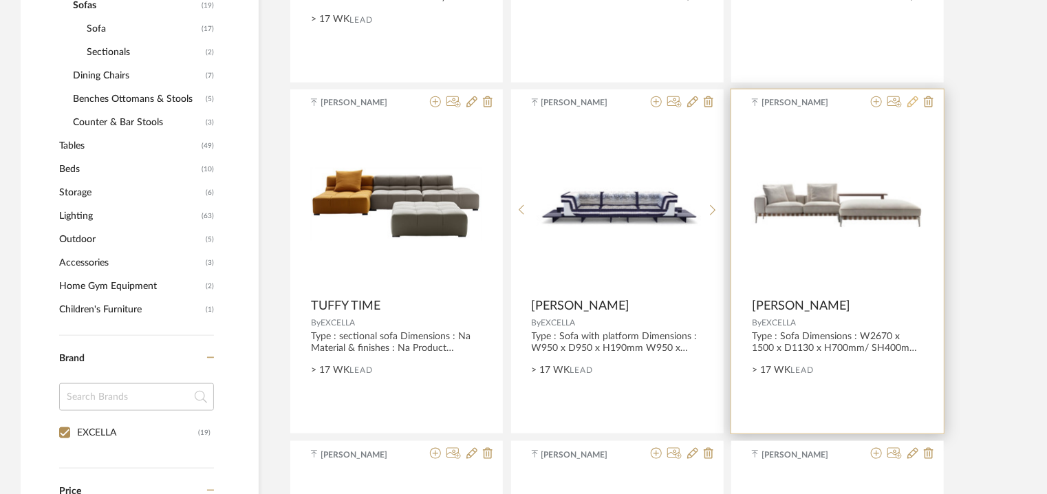
click at [914, 100] on icon at bounding box center [912, 101] width 11 height 11
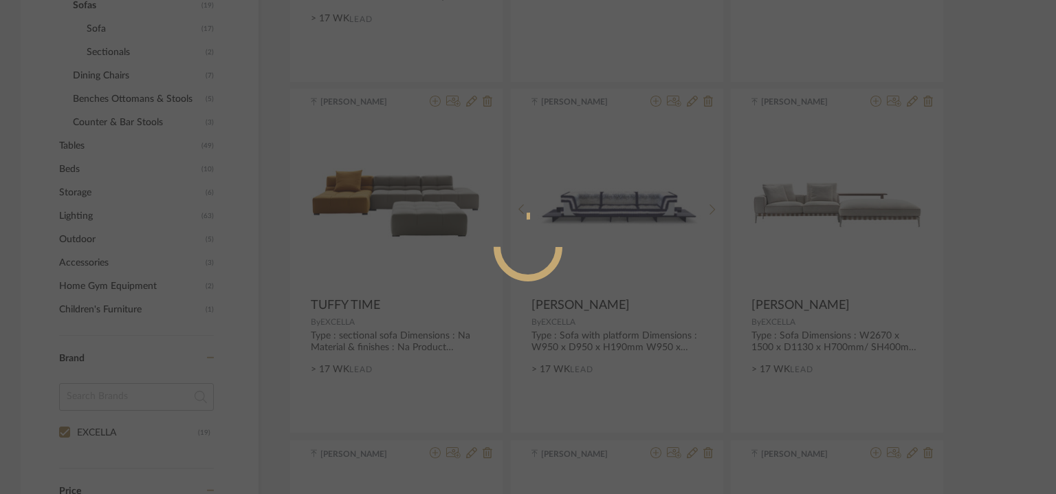
radio input "true"
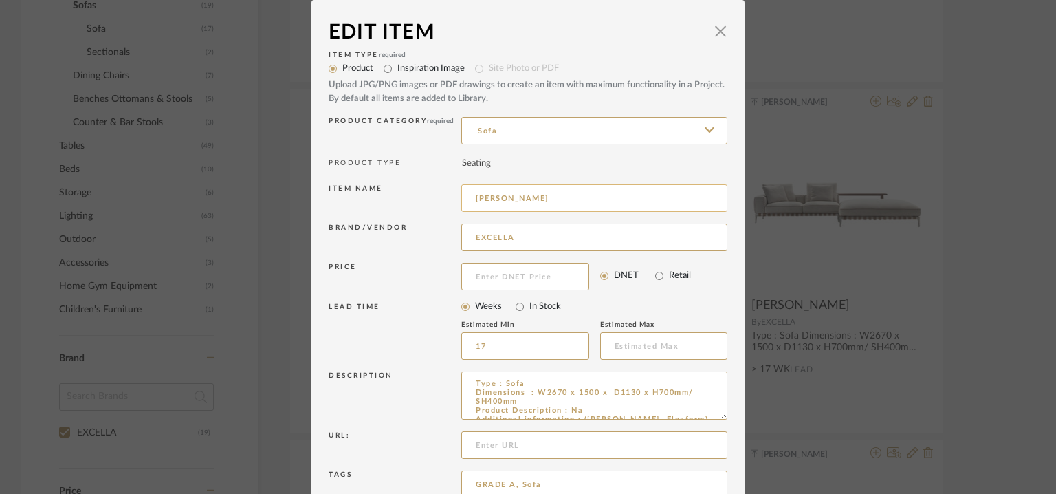
drag, startPoint x: 532, startPoint y: 197, endPoint x: 466, endPoint y: 191, distance: 67.0
click at [465, 192] on input "[PERSON_NAME]" at bounding box center [594, 198] width 266 height 28
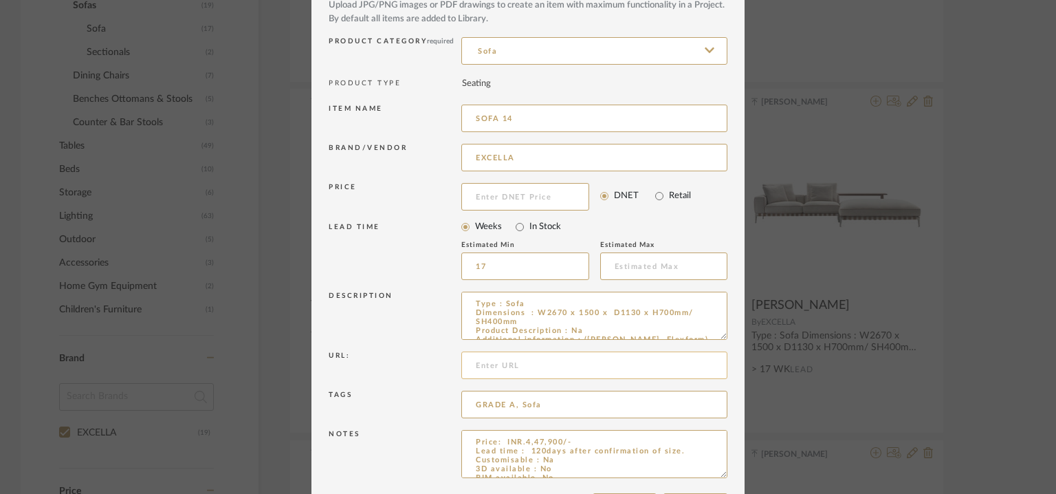
scroll to position [132, 0]
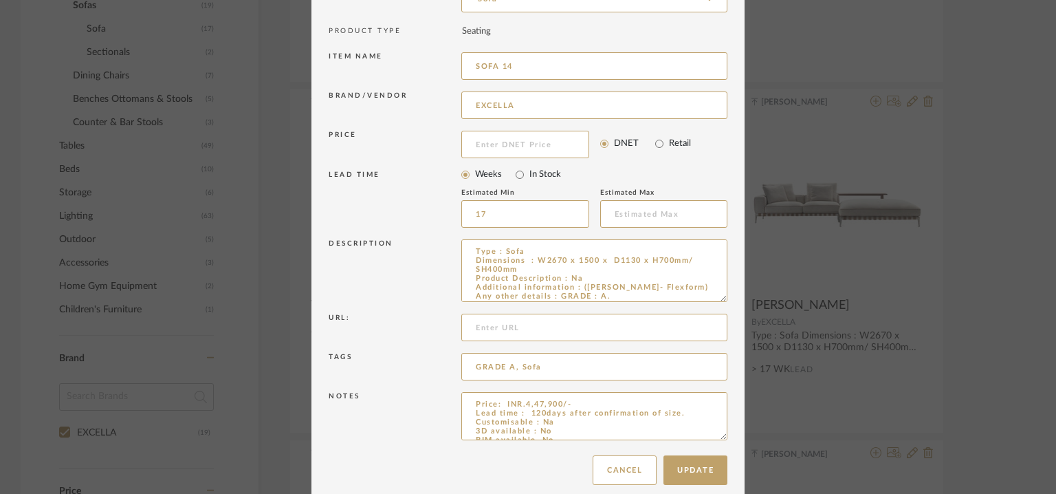
drag, startPoint x: 721, startPoint y: 281, endPoint x: 643, endPoint y: 345, distance: 100.8
click at [710, 292] on textarea "Type : Sofa Dimensions : W2670 x 1500 x D1130 x H700mm/ SH400mm Product Descrip…" at bounding box center [594, 270] width 266 height 63
drag, startPoint x: 718, startPoint y: 433, endPoint x: 719, endPoint y: 499, distance: 66.7
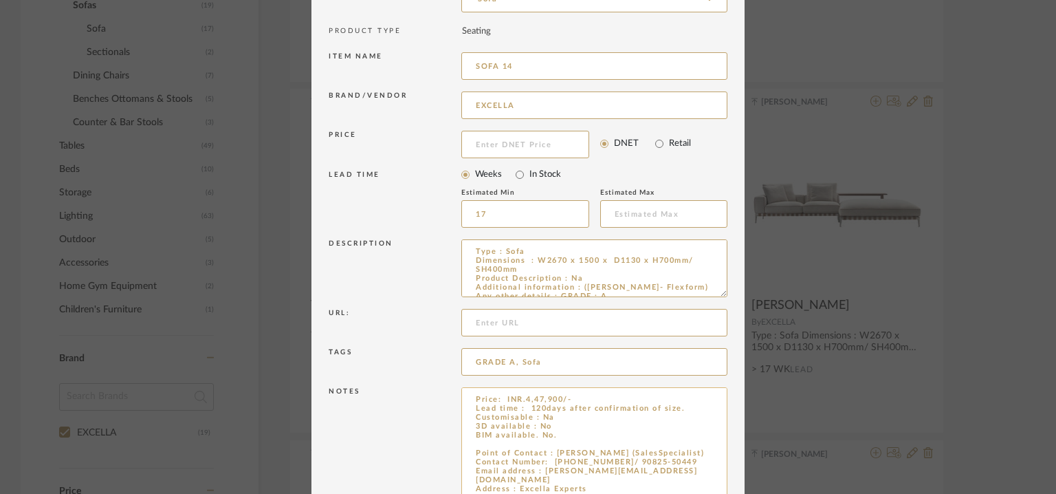
type input "SOFA 14"
click at [473, 443] on textarea "Price: INR.4,47,900/- Lead time : 120days after confirmation of size. Customisa…" at bounding box center [594, 445] width 266 height 116
paste textarea "[PERSON_NAME]"
type textarea "Price: INR.4,47,900/- Lead time : 120days after confirmation of size. Customisa…"
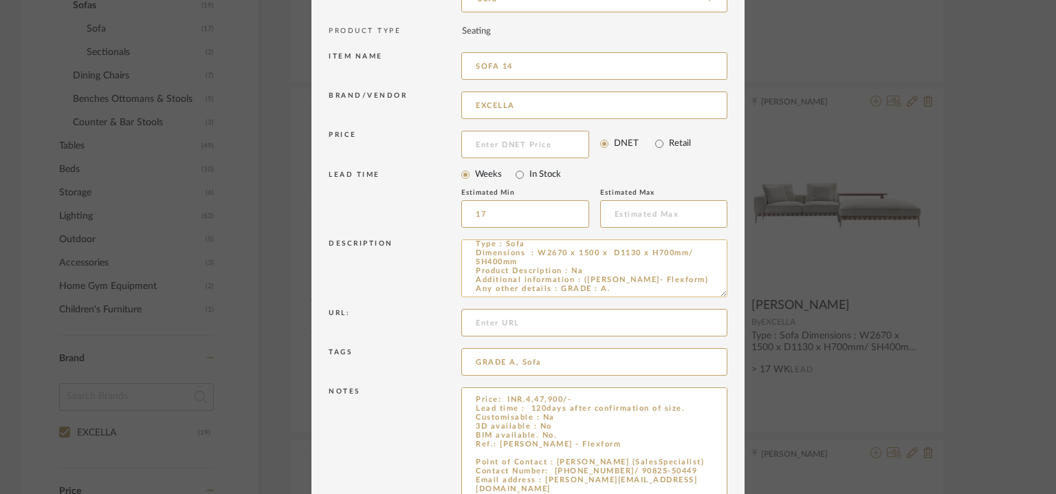
drag, startPoint x: 576, startPoint y: 287, endPoint x: 671, endPoint y: 279, distance: 95.3
click at [671, 279] on textarea "Type : Sofa Dimensions : W2670 x 1500 x D1130 x H700mm/ SH400mm Product Descrip…" at bounding box center [594, 268] width 266 height 58
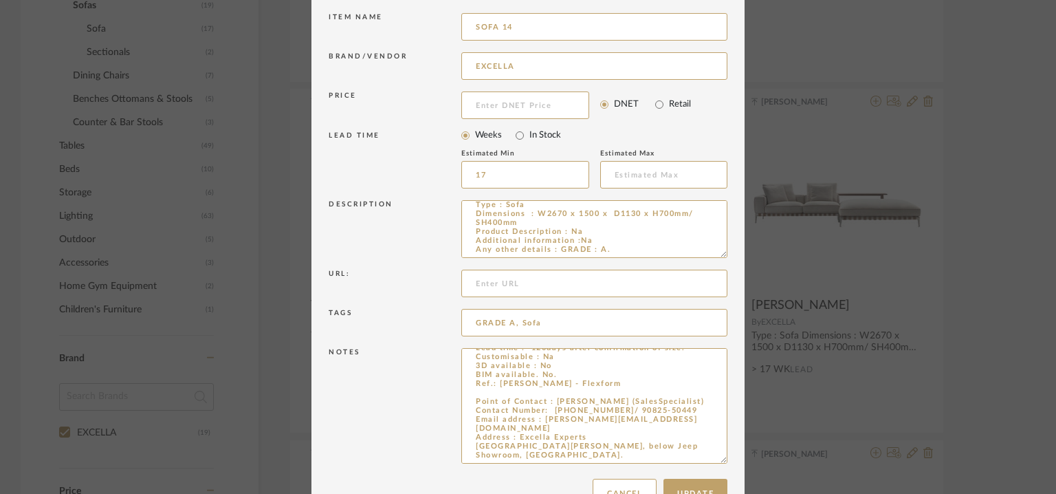
scroll to position [209, 0]
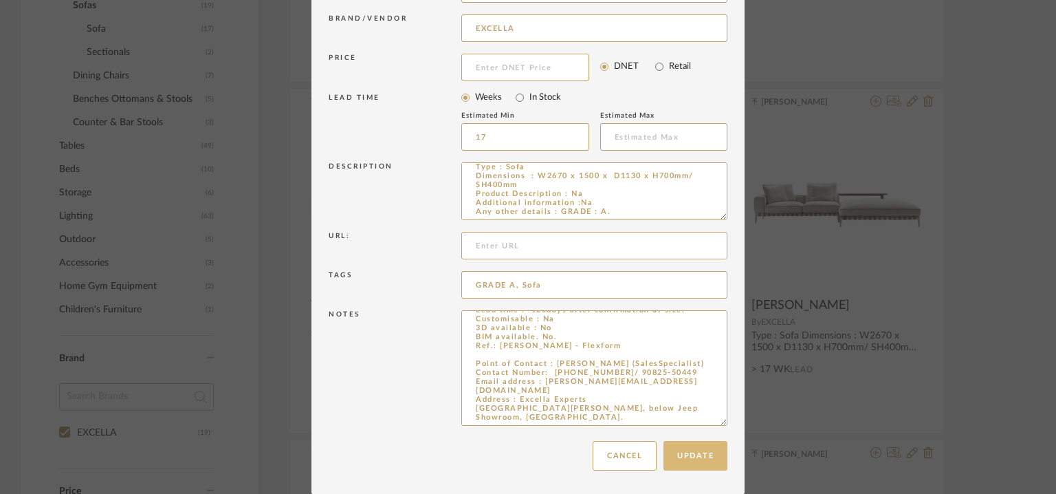
type textarea "Type : Sofa Dimensions : W2670 x 1500 x D1130 x H700mm/ SH400mm Product Descrip…"
click at [710, 452] on button "Update" at bounding box center [696, 456] width 64 height 30
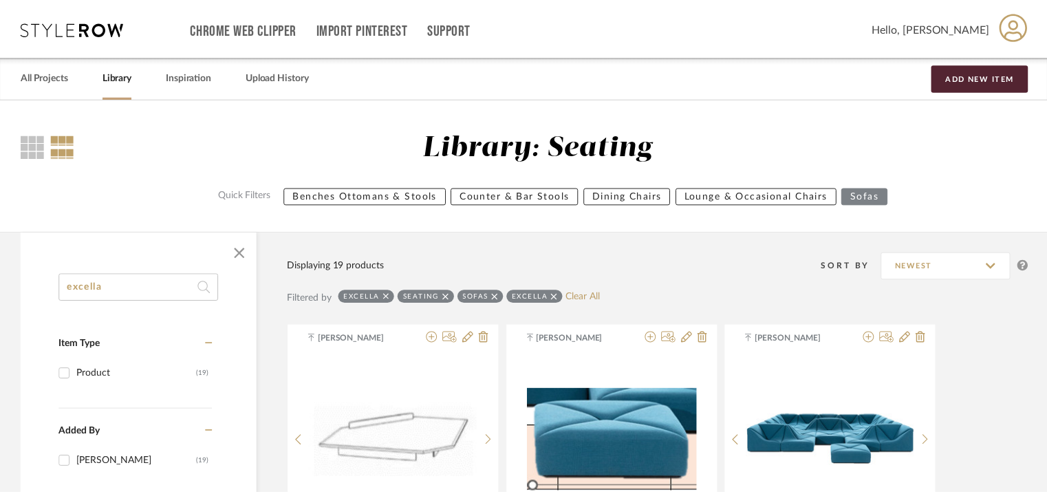
scroll to position [587, 0]
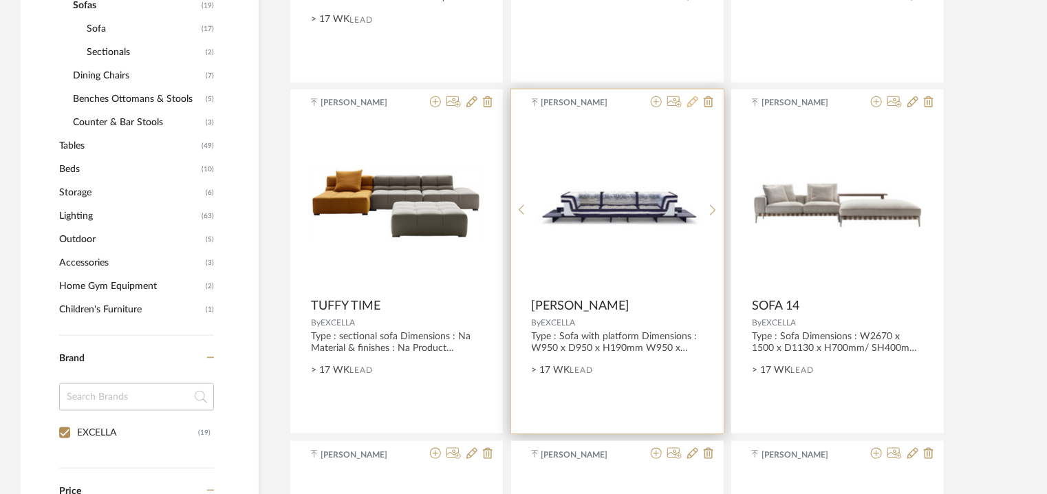
click at [695, 102] on icon at bounding box center [692, 101] width 11 height 11
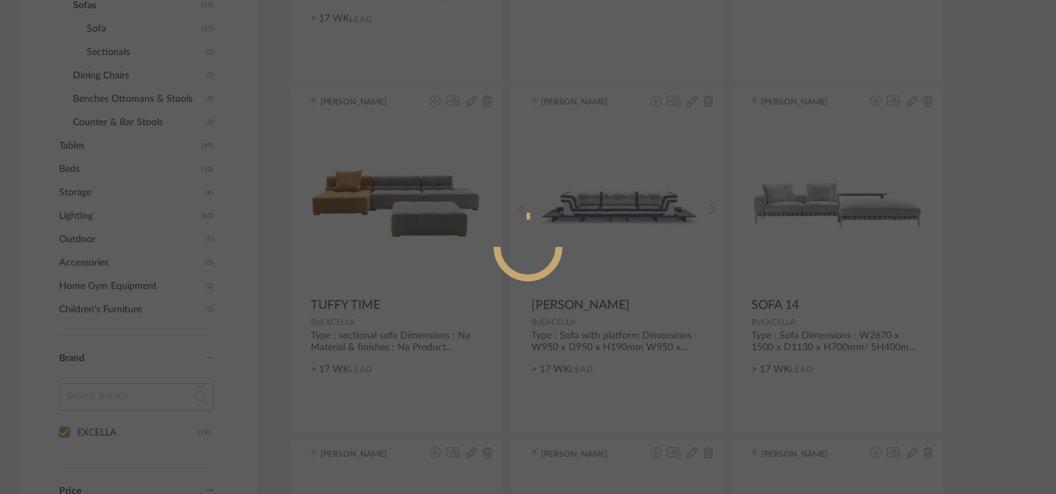
radio input "true"
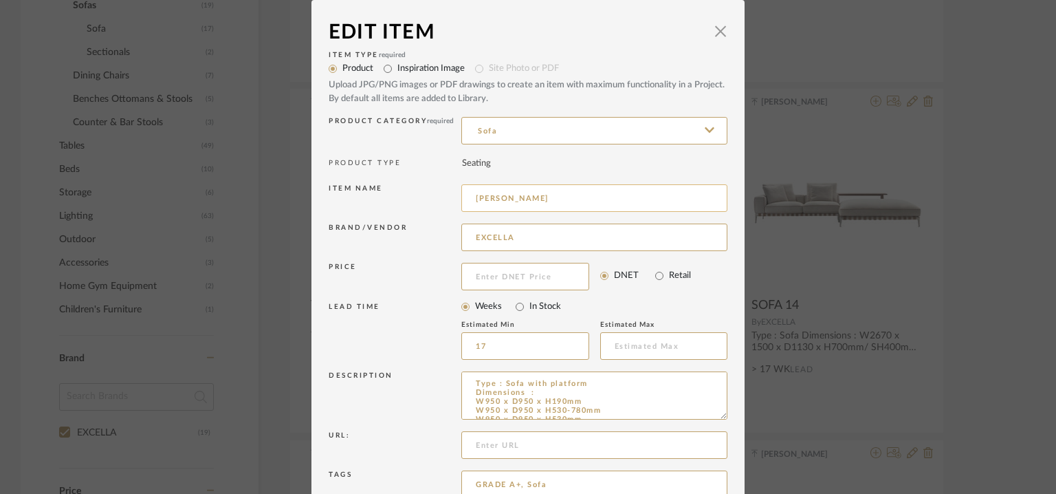
click at [556, 197] on input "[PERSON_NAME]" at bounding box center [594, 198] width 266 height 28
click at [520, 197] on input "MAH JONG SOFA 15" at bounding box center [594, 198] width 266 height 28
drag, startPoint x: 545, startPoint y: 198, endPoint x: 458, endPoint y: 199, distance: 87.4
click at [461, 199] on input "MAH JONG SOFA 15" at bounding box center [594, 198] width 266 height 28
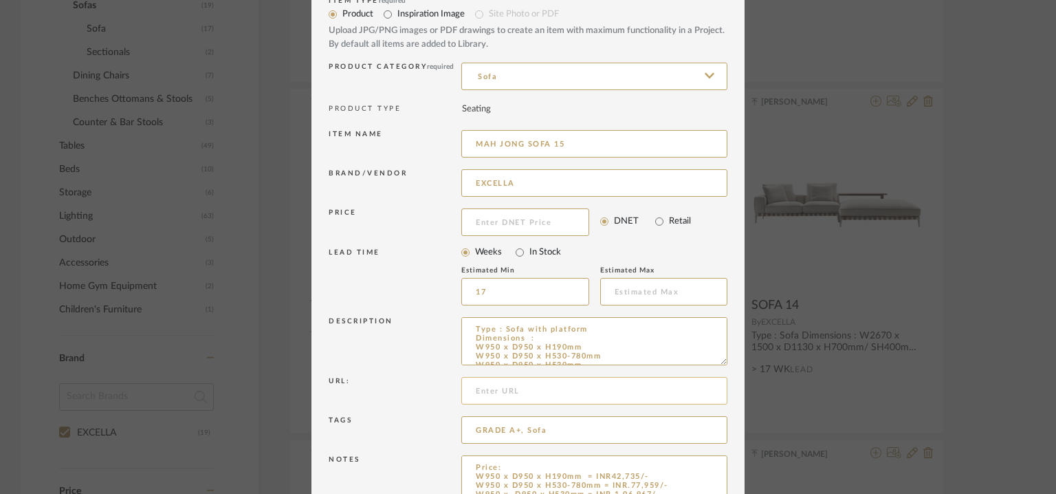
scroll to position [132, 0]
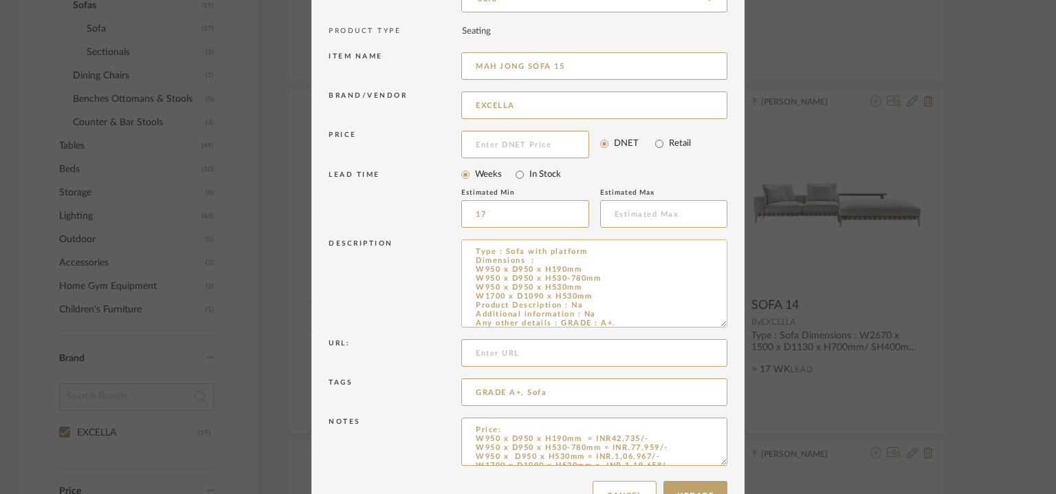
drag, startPoint x: 720, startPoint y: 284, endPoint x: 696, endPoint y: 301, distance: 29.6
click at [696, 301] on textarea "Type : Sofa with platform Dimensions : W950 x D950 x H190mm W950 x D950 x H530-…" at bounding box center [594, 283] width 266 height 88
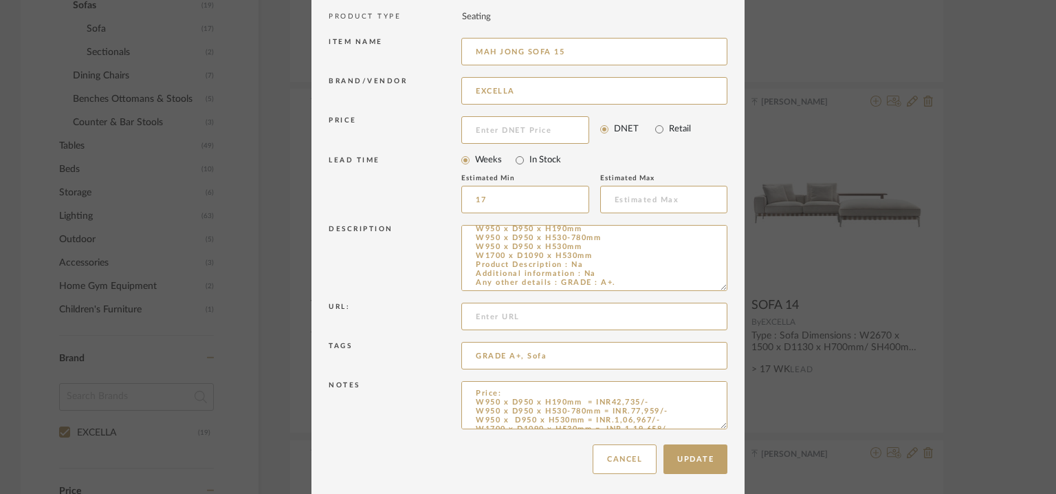
scroll to position [151, 0]
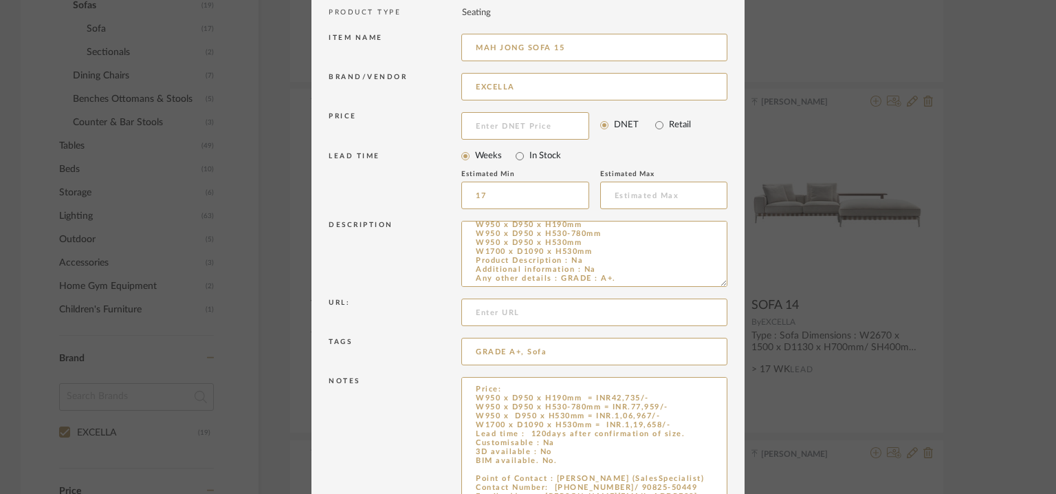
drag, startPoint x: 715, startPoint y: 420, endPoint x: 726, endPoint y: 532, distance: 113.3
type input "MAH JONG SOFA 15"
click at [498, 469] on textarea "Price: W950 x D950 x H190mm = INR42,735/- W950 x D950 x H530-780mm = INR.77,959…" at bounding box center [594, 457] width 266 height 161
paste textarea "[PERSON_NAME]"
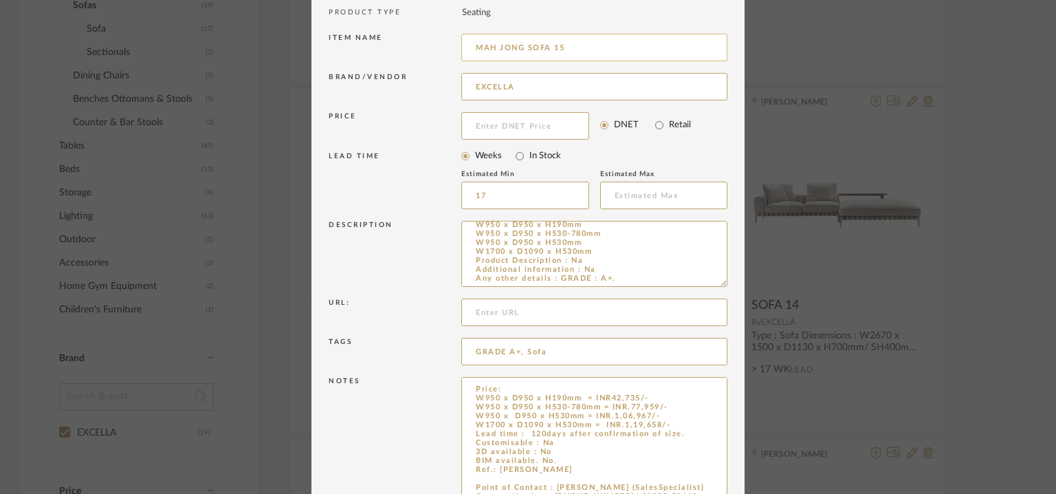
type textarea "Price: W950 x D950 x H190mm = INR42,735/- W950 x D950 x H530-780mm = INR.77,959…"
drag, startPoint x: 521, startPoint y: 47, endPoint x: 415, endPoint y: 47, distance: 105.9
click at [417, 47] on div "Item name [PERSON_NAME] 15" at bounding box center [528, 49] width 399 height 39
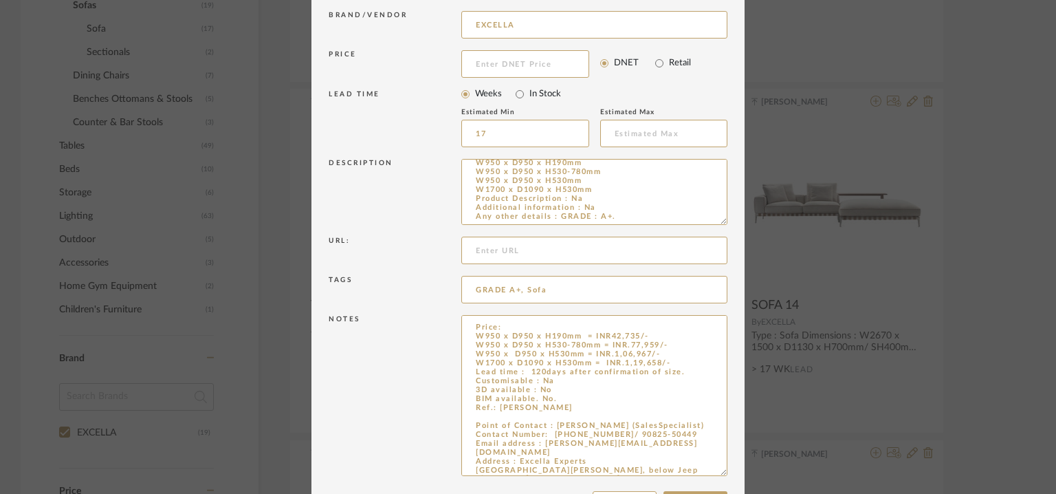
scroll to position [263, 0]
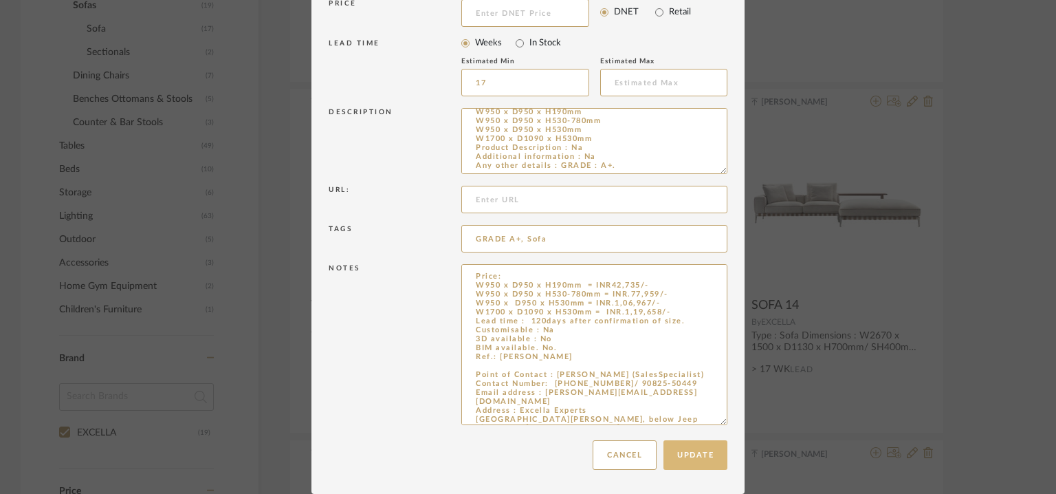
type input "SOFA 15"
click at [705, 446] on button "Update" at bounding box center [696, 455] width 64 height 30
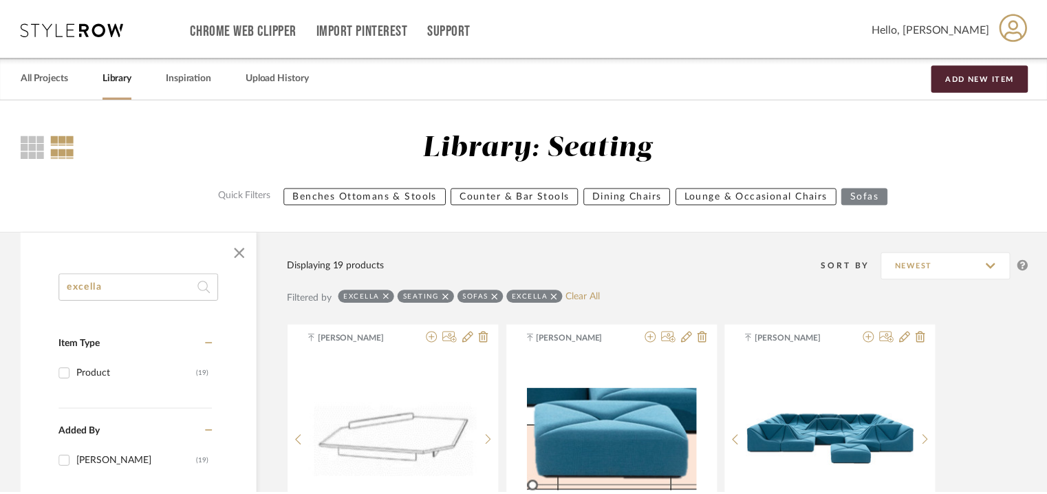
scroll to position [587, 0]
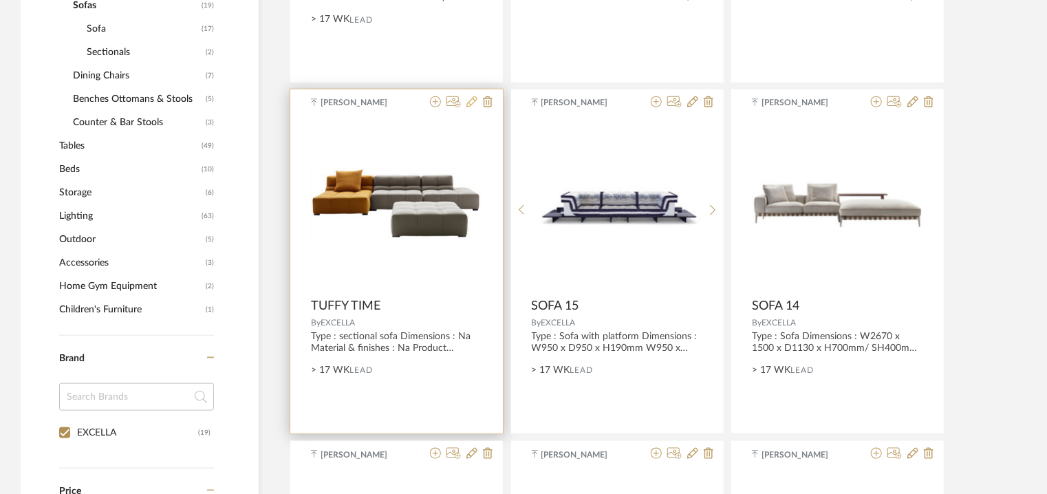
click at [473, 100] on icon at bounding box center [471, 101] width 11 height 11
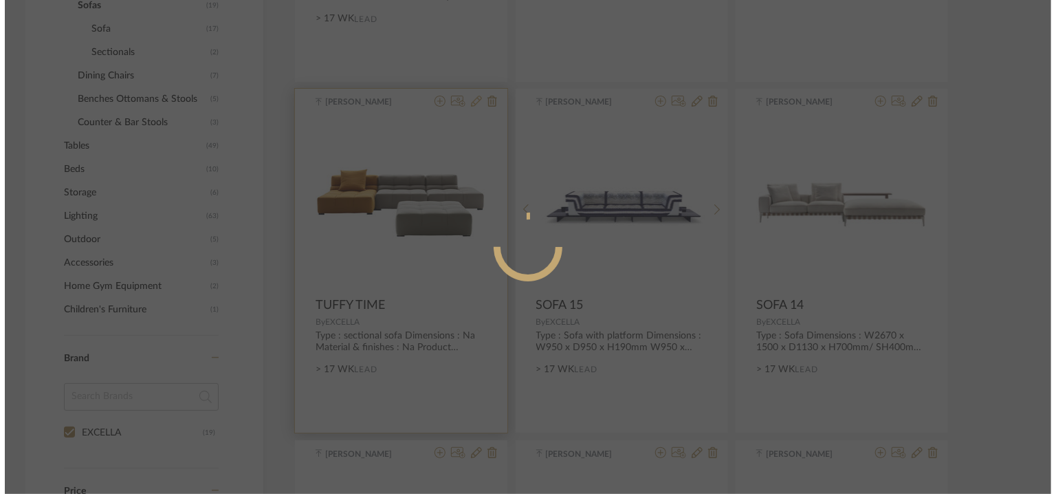
scroll to position [0, 0]
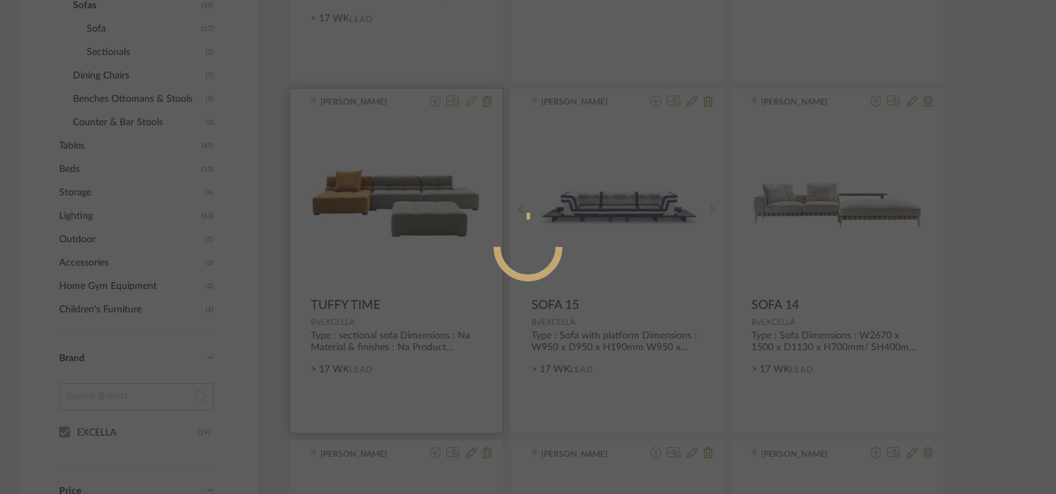
radio input "true"
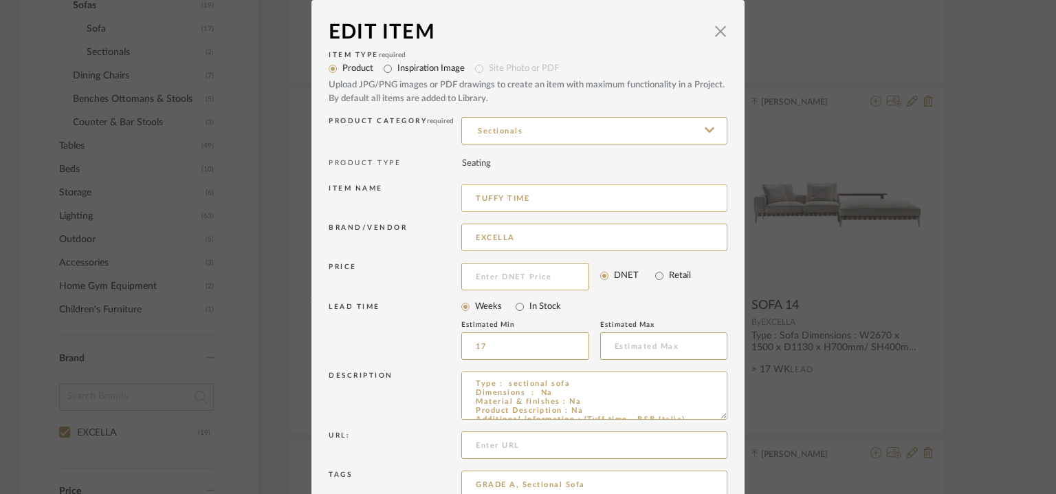
drag, startPoint x: 542, startPoint y: 196, endPoint x: 465, endPoint y: 202, distance: 77.2
click at [454, 196] on div "Item name [PERSON_NAME] TIME" at bounding box center [528, 200] width 399 height 39
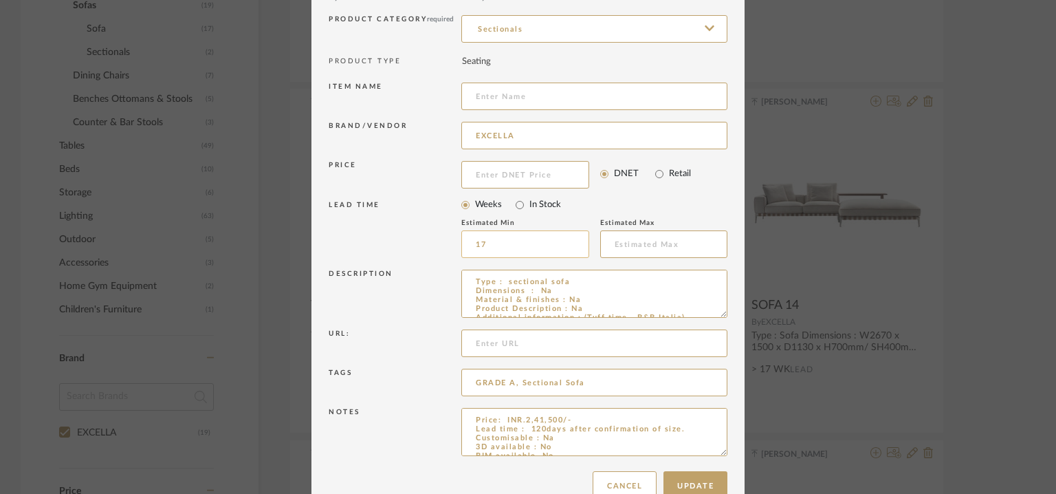
scroll to position [132, 0]
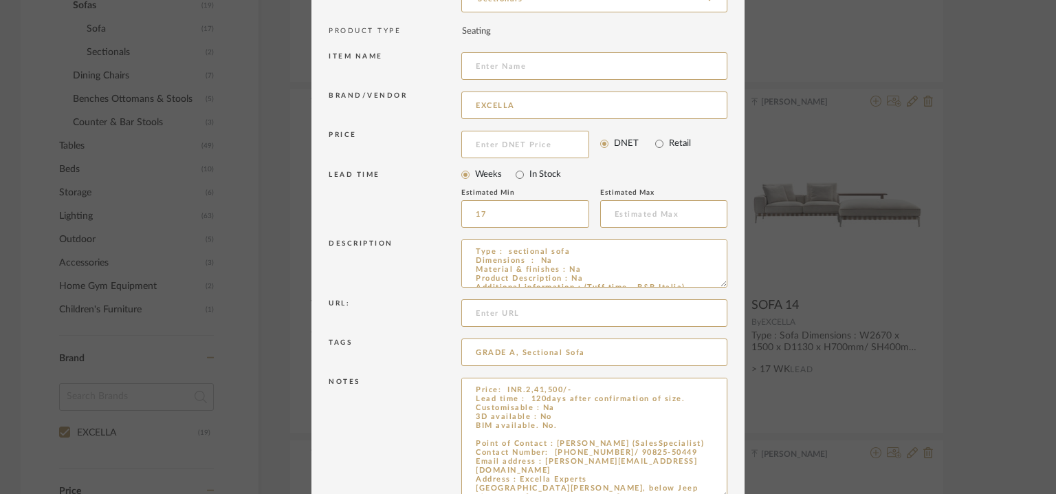
drag, startPoint x: 718, startPoint y: 419, endPoint x: 733, endPoint y: 499, distance: 81.2
click at [498, 433] on textarea "Price: INR.2,41,500/- Lead time : 120days after confirmation of size. Customisa…" at bounding box center [594, 441] width 266 height 127
paste textarea "TUFFY TIME"
type textarea "Price: INR.2,41,500/- Lead time : 120days after confirmation of size. Customisa…"
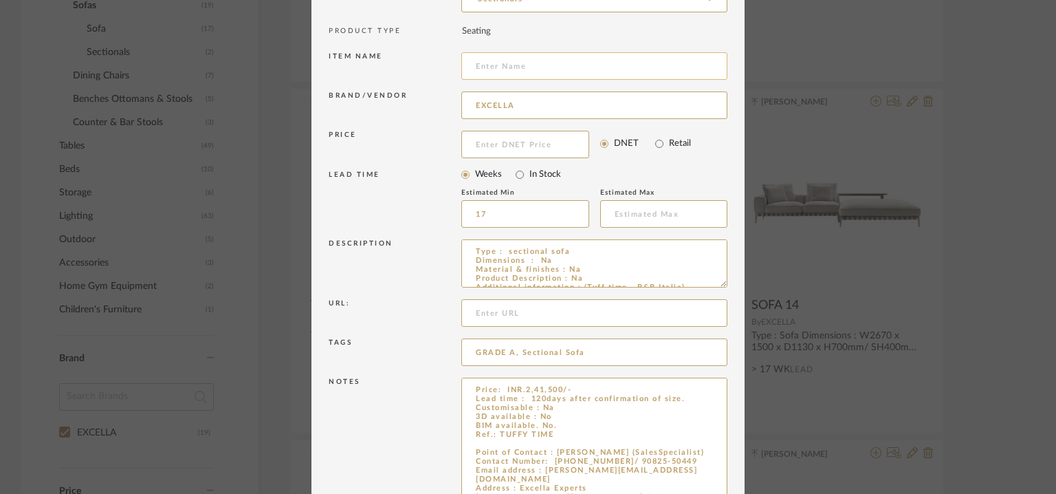
click at [615, 64] on input at bounding box center [594, 66] width 266 height 28
type input "s"
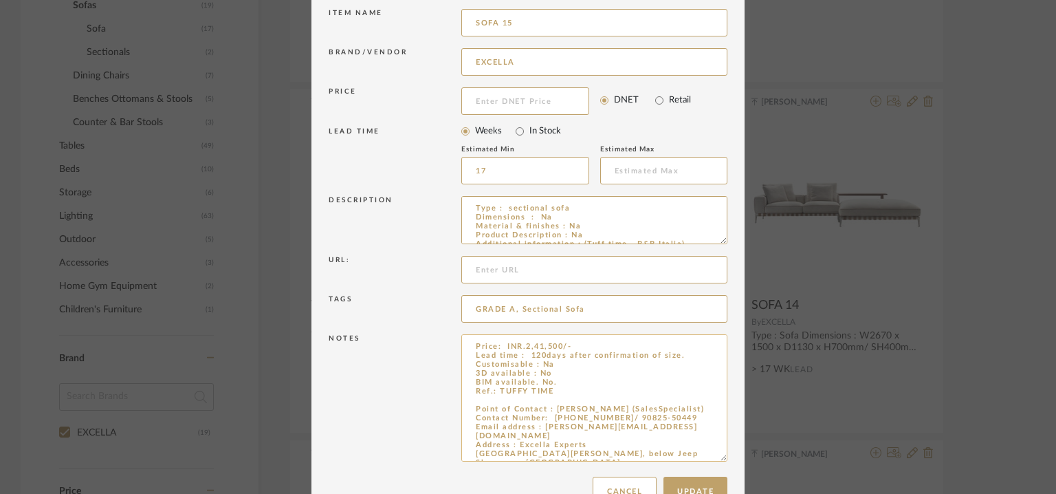
scroll to position [212, 0]
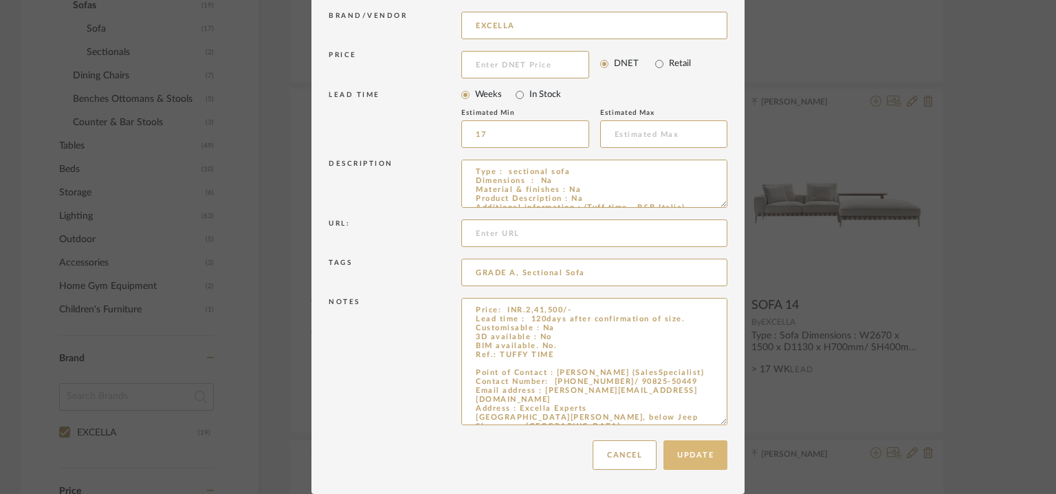
type input "SOFA 15"
click at [682, 451] on button "Update" at bounding box center [696, 455] width 64 height 30
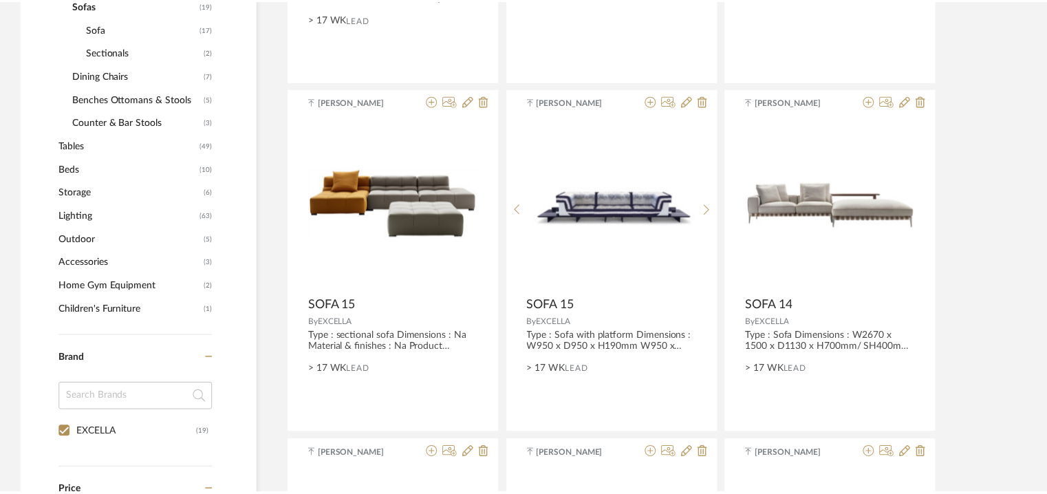
scroll to position [587, 0]
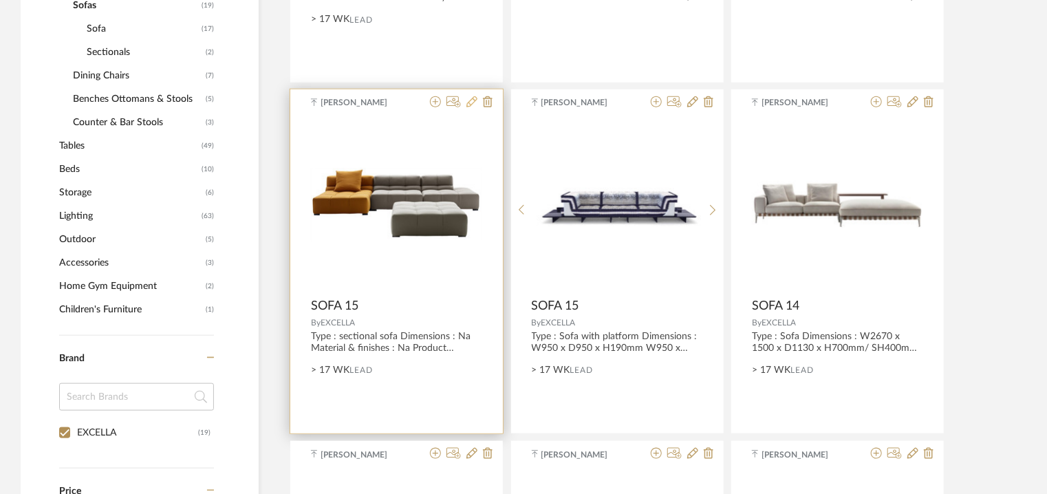
click at [474, 100] on icon at bounding box center [471, 101] width 11 height 11
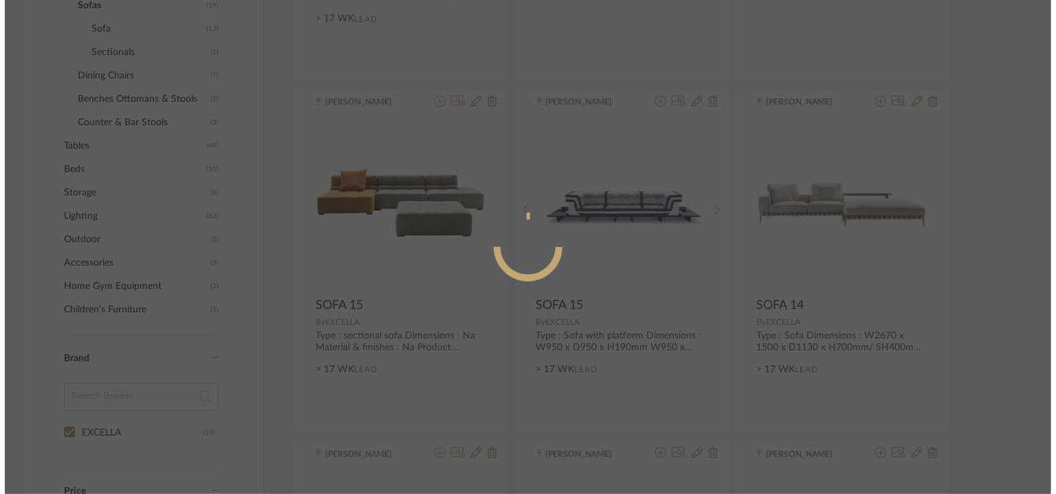
scroll to position [0, 0]
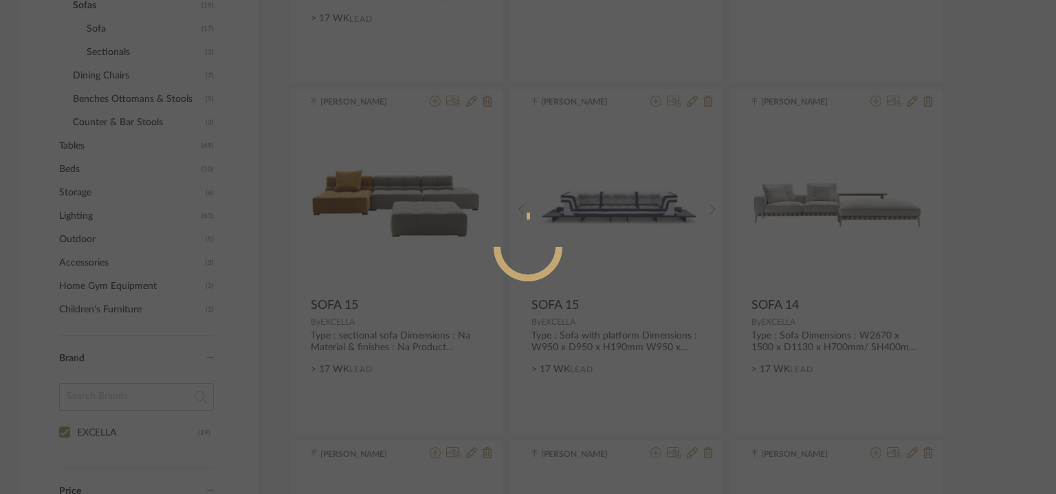
radio input "true"
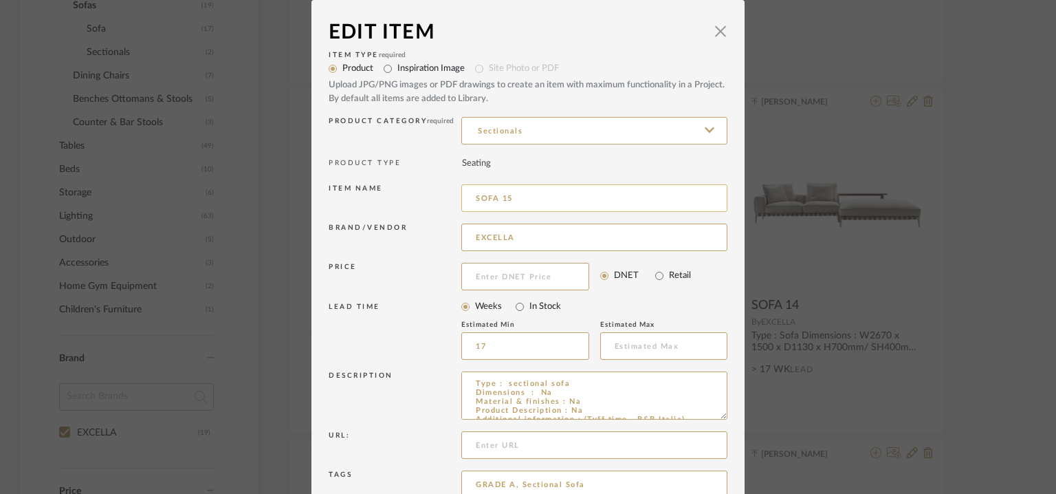
drag, startPoint x: 501, startPoint y: 195, endPoint x: 516, endPoint y: 206, distance: 18.2
click at [510, 199] on input "SOFA 15" at bounding box center [594, 198] width 266 height 28
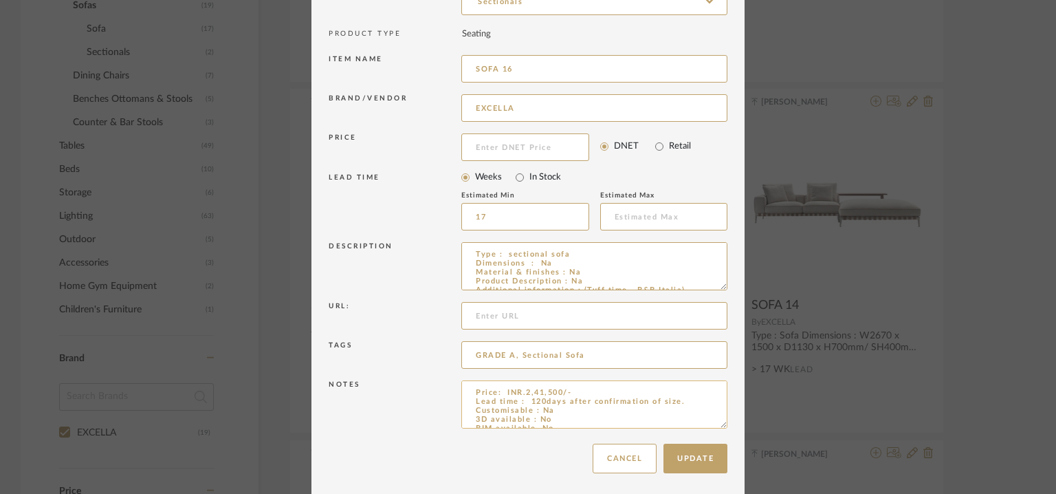
scroll to position [132, 0]
type input "SOFA 16"
click at [687, 452] on button "Update" at bounding box center [696, 456] width 64 height 30
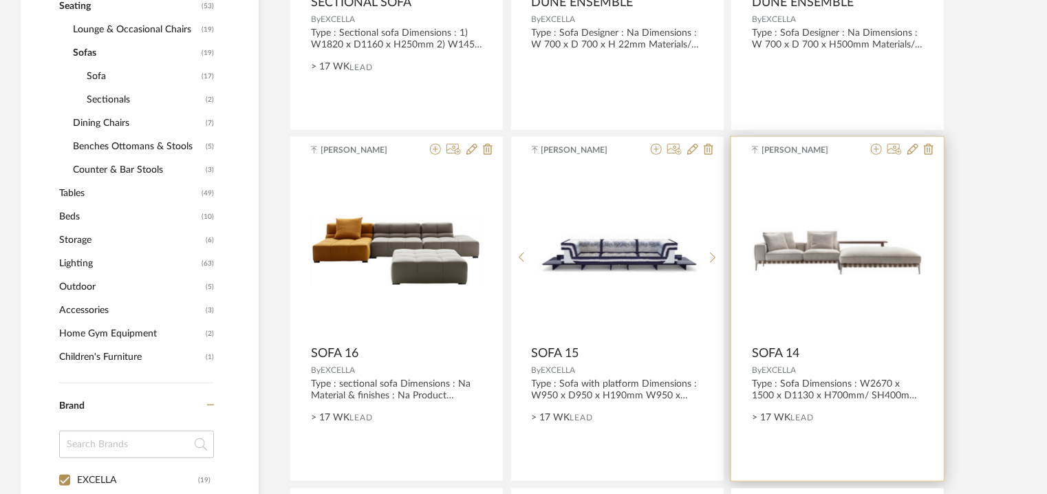
scroll to position [518, 0]
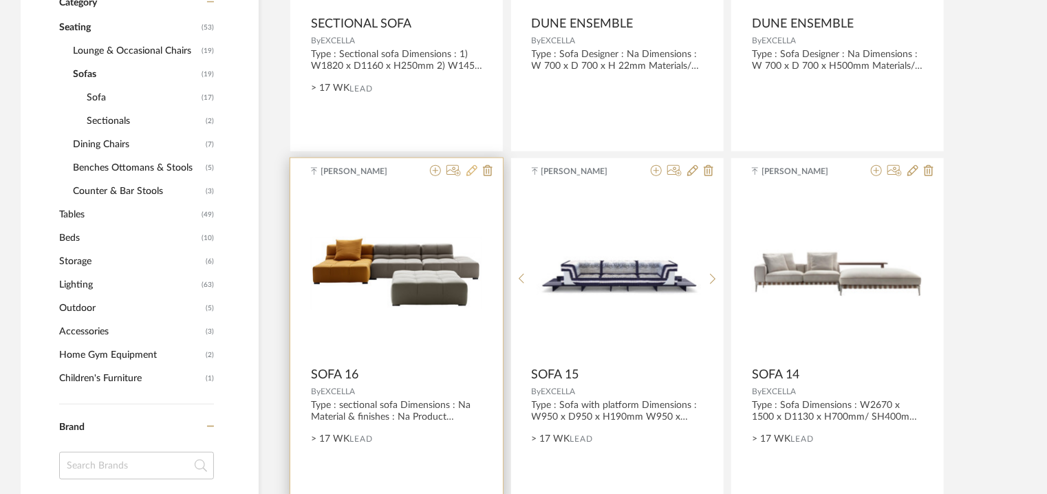
click at [470, 169] on icon at bounding box center [471, 170] width 11 height 11
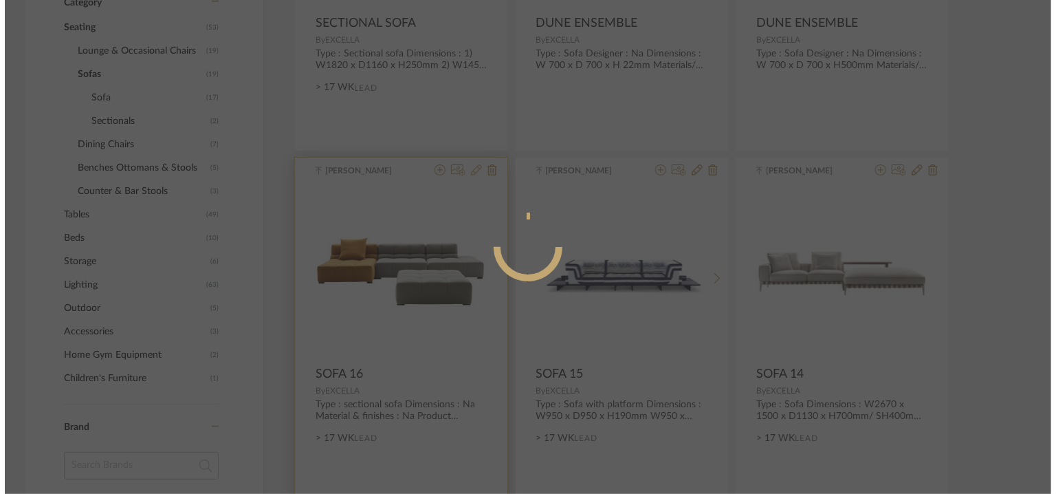
scroll to position [0, 0]
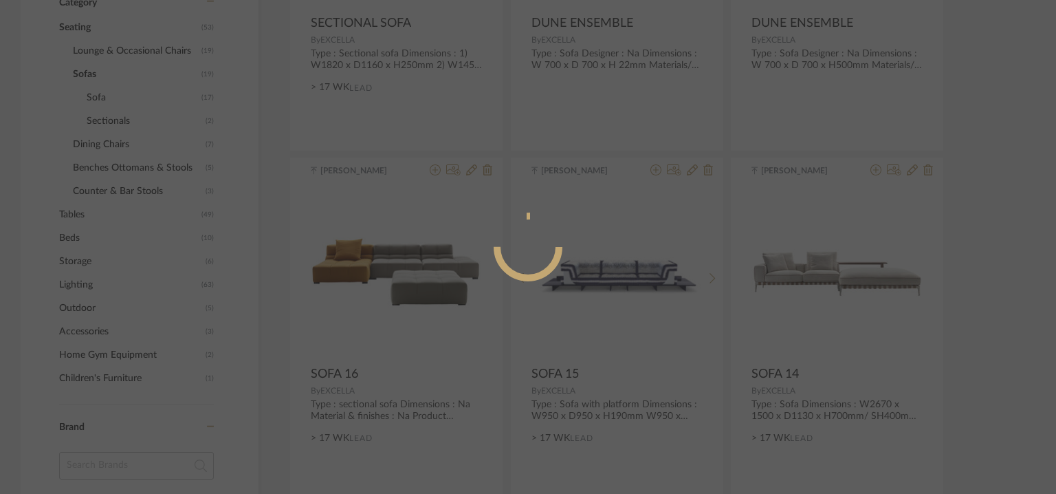
radio input "true"
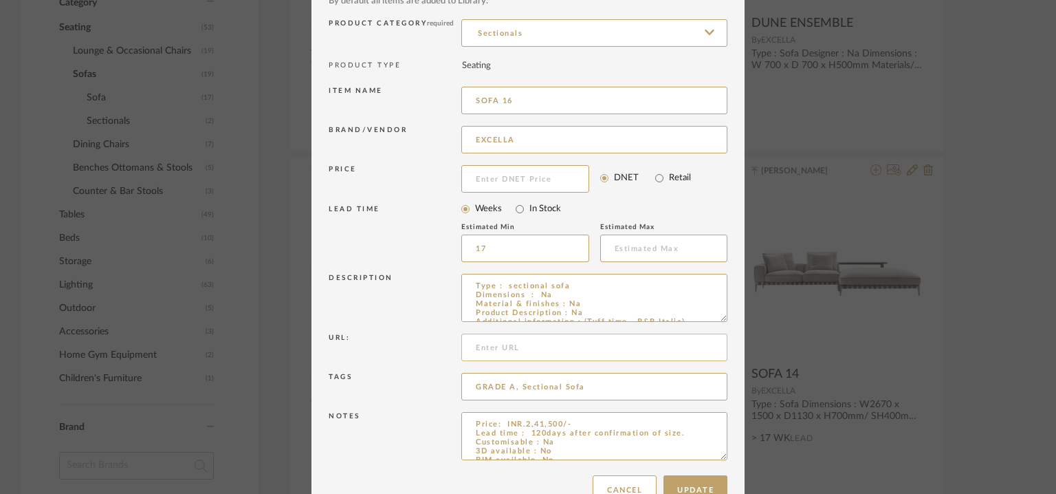
scroll to position [132, 0]
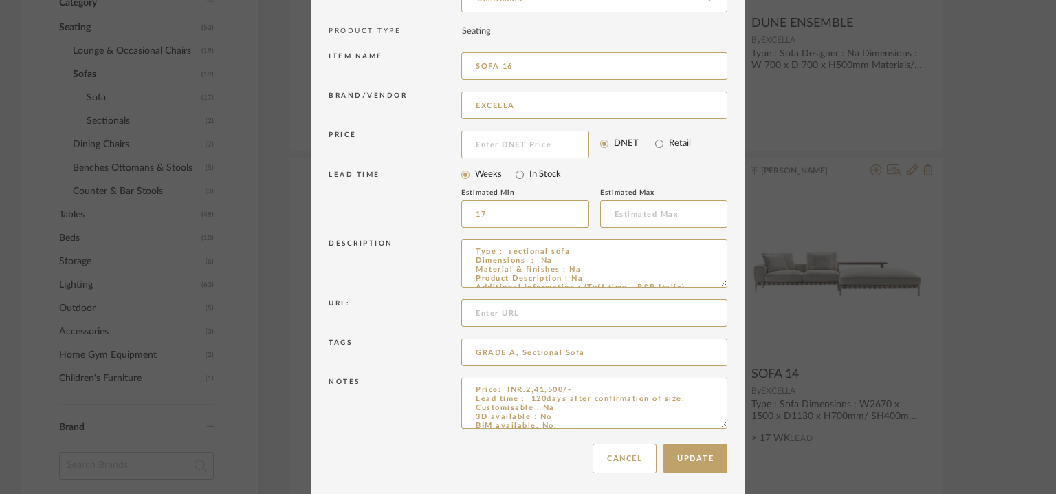
drag, startPoint x: 719, startPoint y: 423, endPoint x: 724, endPoint y: 490, distance: 67.5
click at [726, 489] on dialog-content "Edit Item × Item Type required Product Inspiration Image Site Photo or PDF Uplo…" at bounding box center [528, 182] width 433 height 629
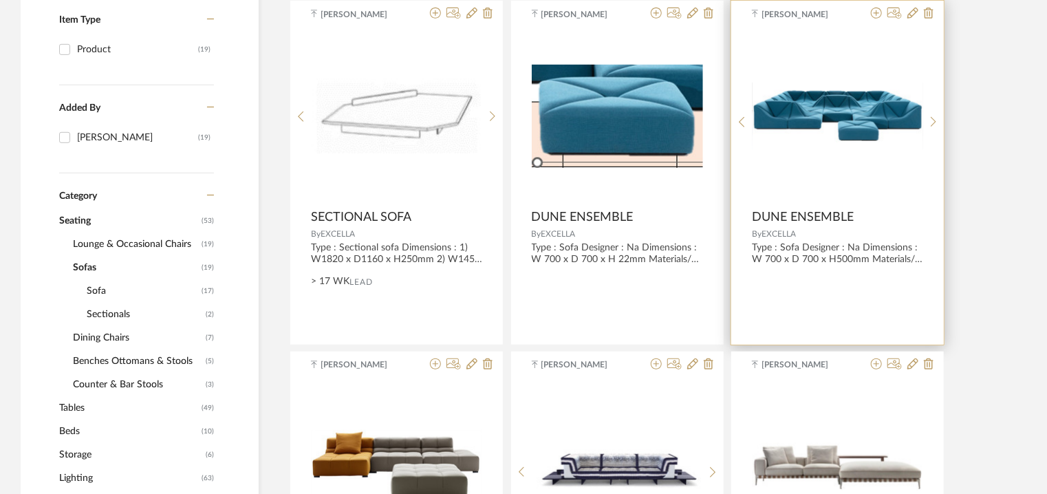
scroll to position [243, 0]
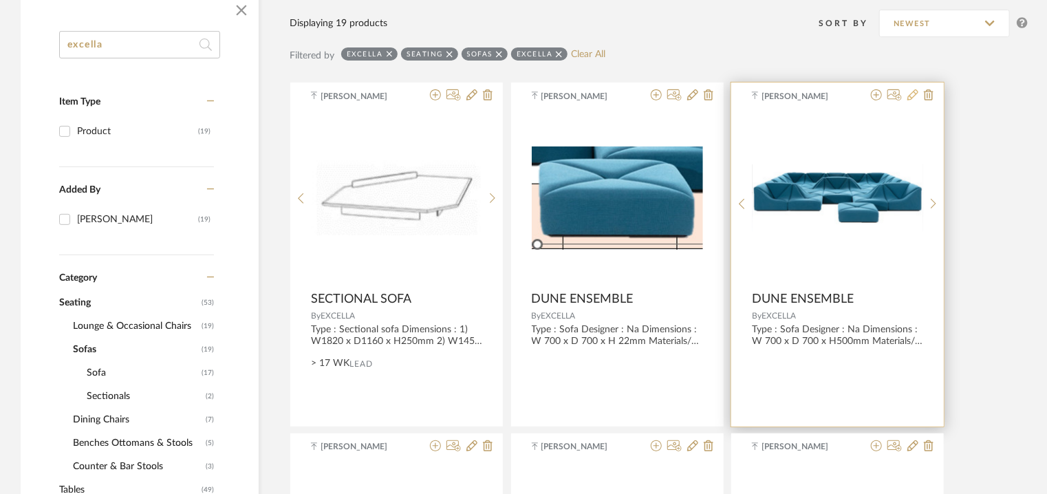
click at [916, 94] on icon at bounding box center [912, 94] width 11 height 11
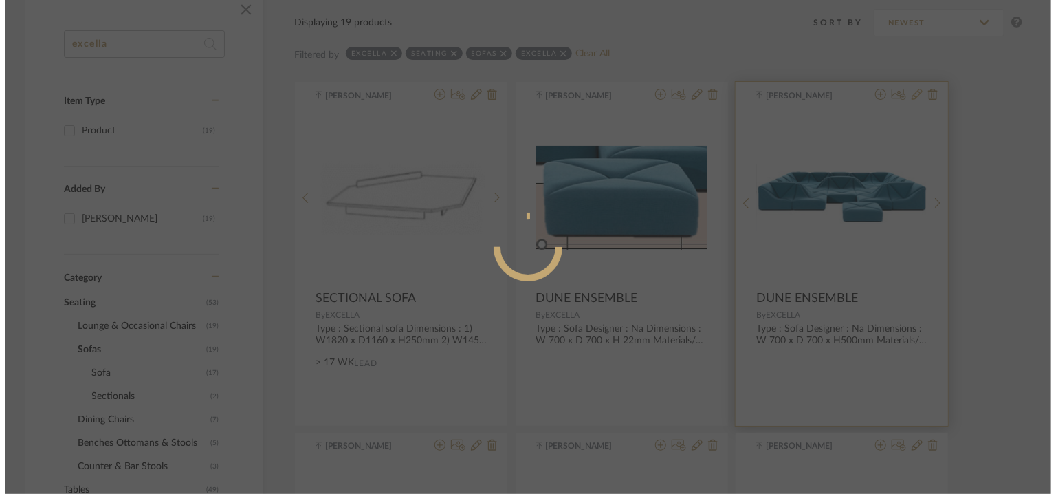
scroll to position [0, 0]
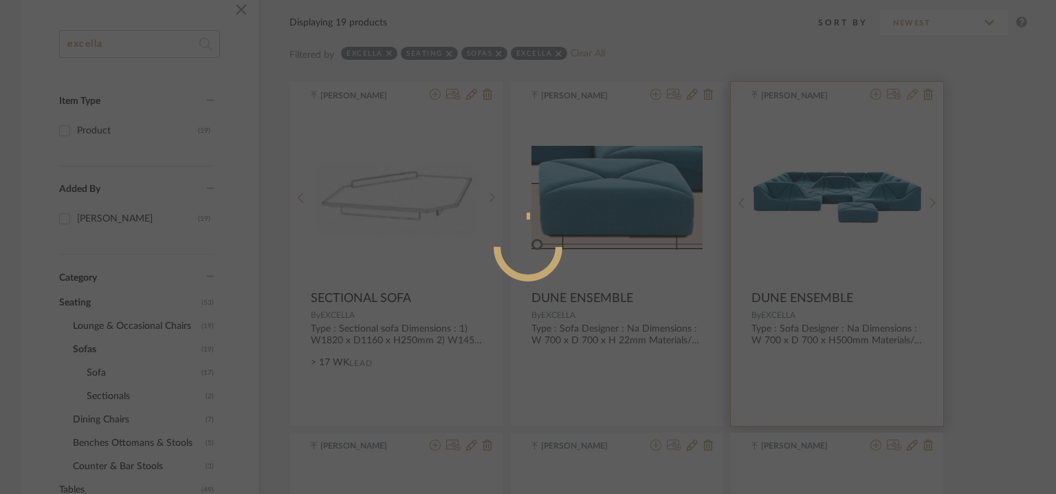
radio input "true"
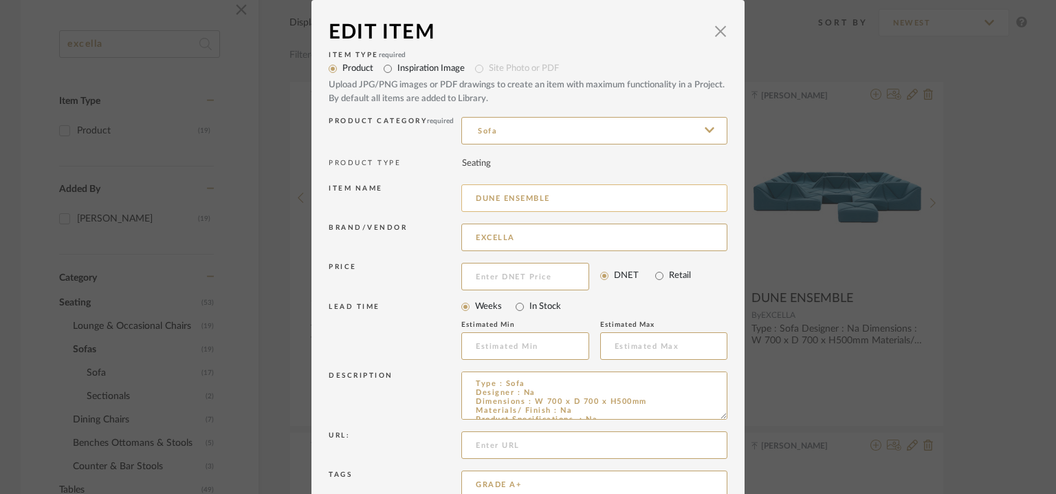
click at [601, 199] on input "DUNE ENSEMBLE" at bounding box center [594, 198] width 266 height 28
drag, startPoint x: 552, startPoint y: 192, endPoint x: 466, endPoint y: 192, distance: 86.0
click at [466, 192] on input "DUNE ENSEMBLE SOFA 17" at bounding box center [594, 198] width 266 height 28
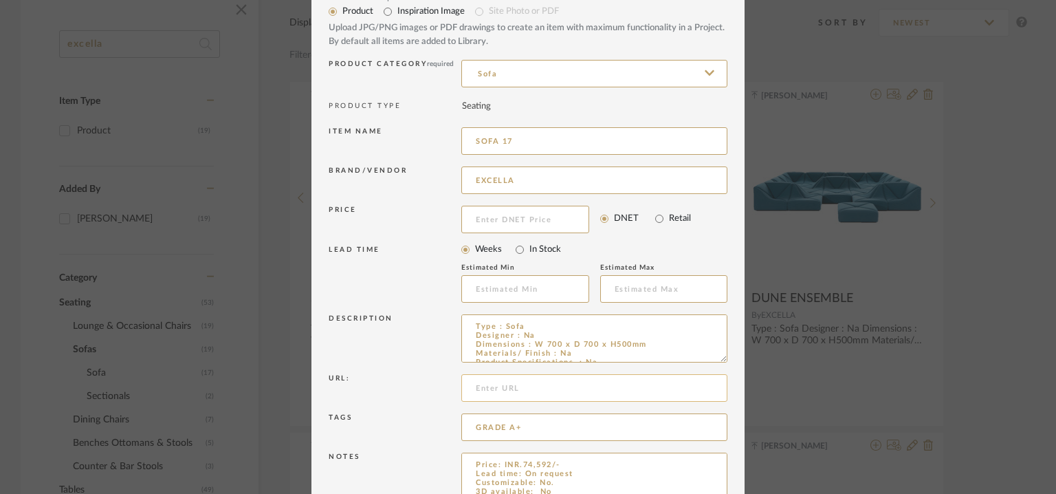
scroll to position [132, 0]
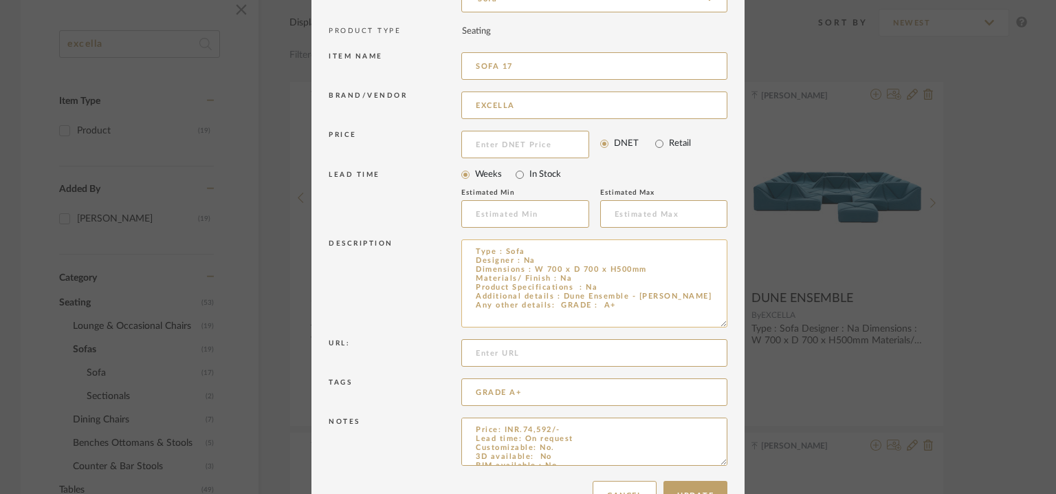
drag, startPoint x: 717, startPoint y: 283, endPoint x: 713, endPoint y: 316, distance: 34.0
click at [713, 316] on textarea "Type : Sofa Designer : Na Dimensions : W 700 x D 700 x H500mm Materials/ Finish…" at bounding box center [594, 283] width 266 height 88
drag, startPoint x: 720, startPoint y: 456, endPoint x: 721, endPoint y: 507, distance: 50.9
click at [721, 250] on html "Chrome Web Clipper Import Pinterest Support All Projects Library Inspiration Up…" at bounding box center [528, 4] width 1056 height 494
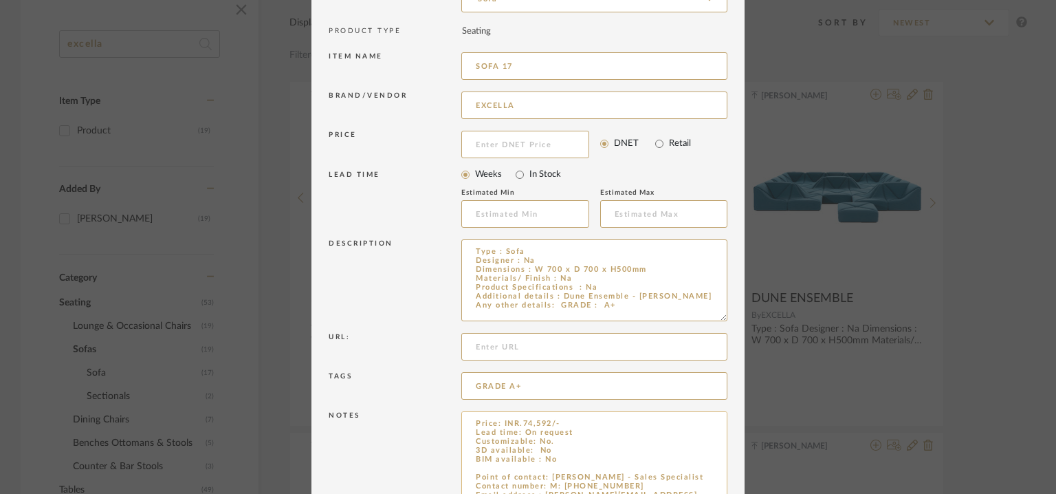
type input "SOFA 17"
click at [534, 466] on textarea "Price: INR.74,592/- Lead time: On request Customizable: No. 3D available: No BI…" at bounding box center [594, 460] width 266 height 99
paste textarea "DUNE ENSEMBLE"
type textarea "Price: INR.74,592/- Lead time: On request Customizable: No. 3D available: No BI…"
drag, startPoint x: 696, startPoint y: 294, endPoint x: 556, endPoint y: 294, distance: 140.3
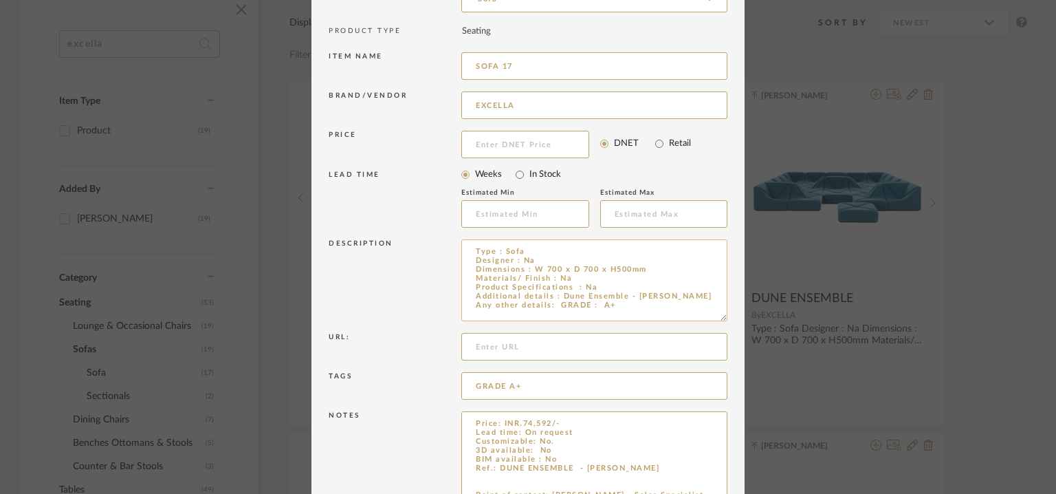
click at [556, 294] on textarea "Type : Sofa Designer : Na Dimensions : W 700 x D 700 x H500mm Materials/ Finish…" at bounding box center [594, 280] width 266 height 82
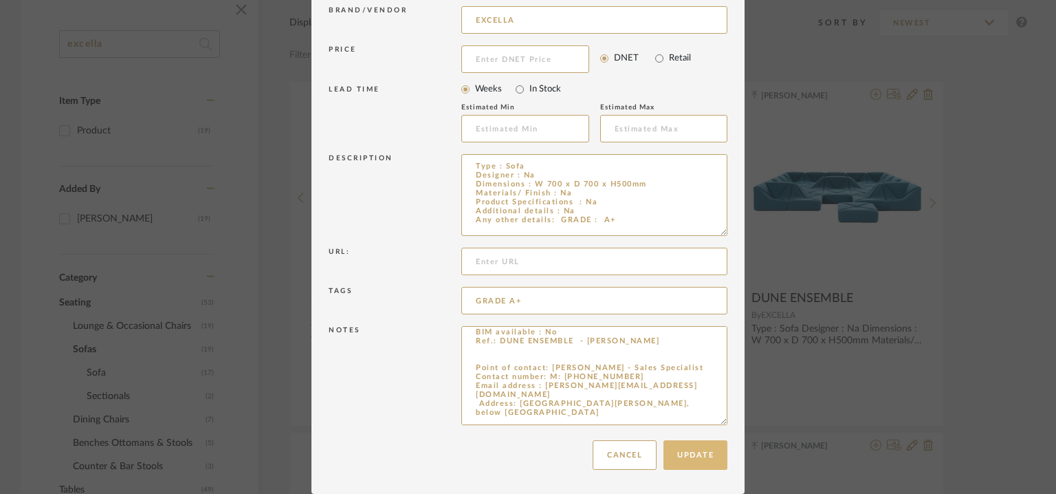
scroll to position [64, 0]
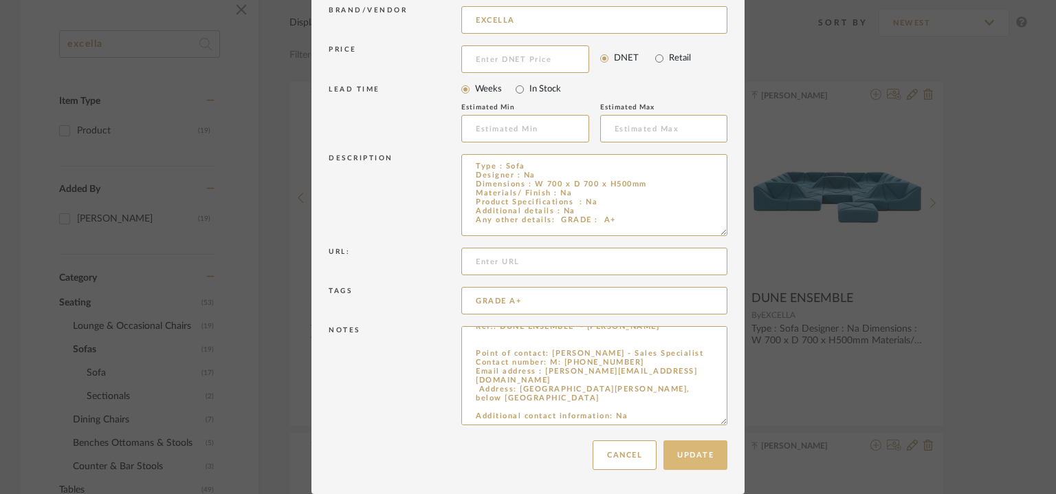
type textarea "Type : Sofa Designer : Na Dimensions : W 700 x D 700 x H500mm Materials/ Finish…"
click at [694, 455] on button "Update" at bounding box center [696, 455] width 64 height 30
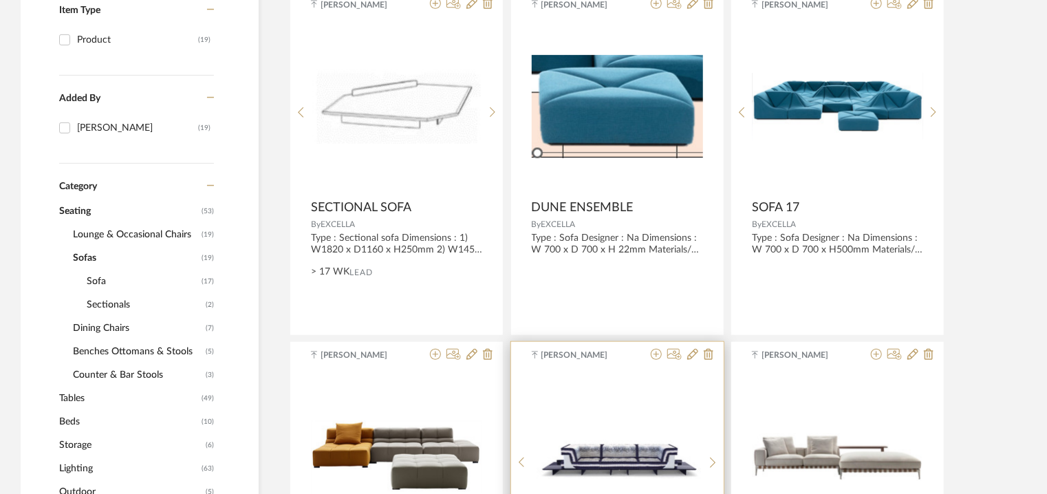
scroll to position [312, 0]
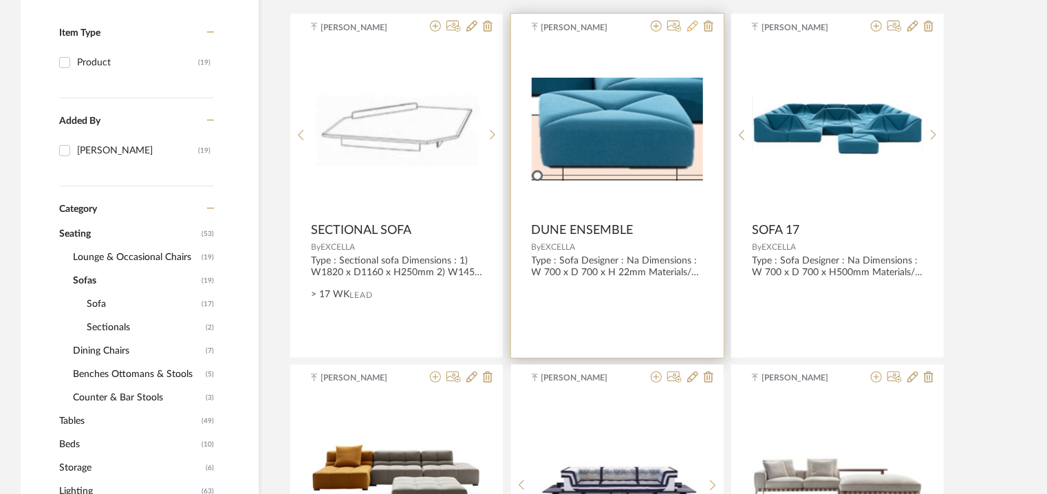
click at [687, 27] on icon at bounding box center [692, 26] width 11 height 11
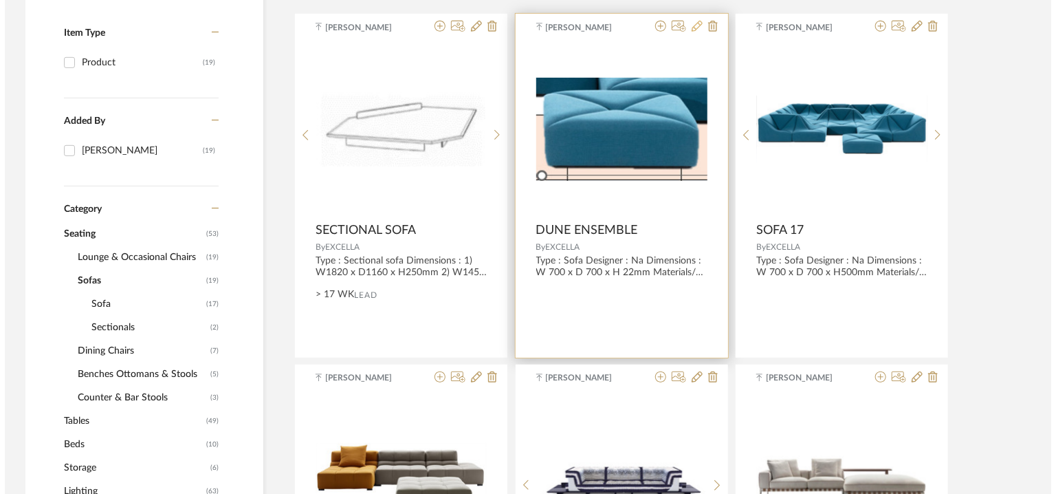
scroll to position [0, 0]
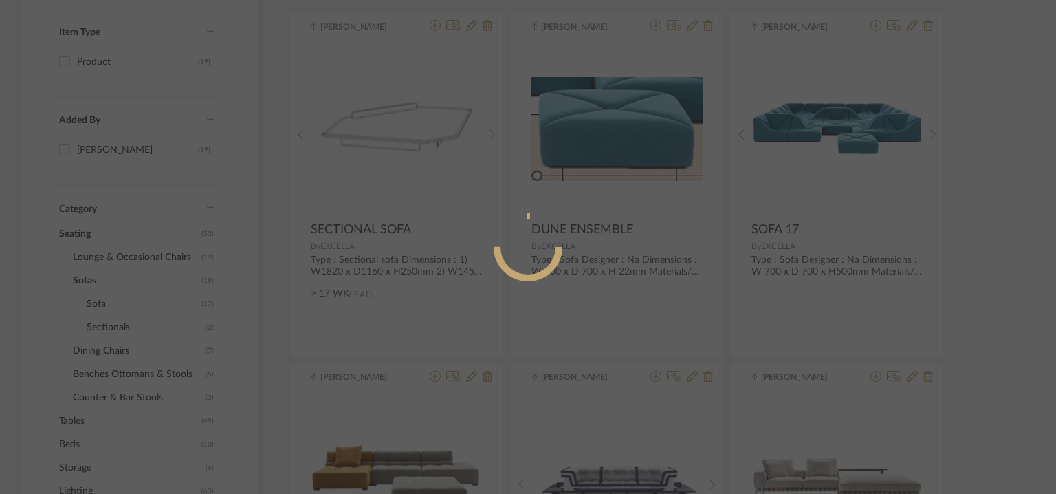
radio input "true"
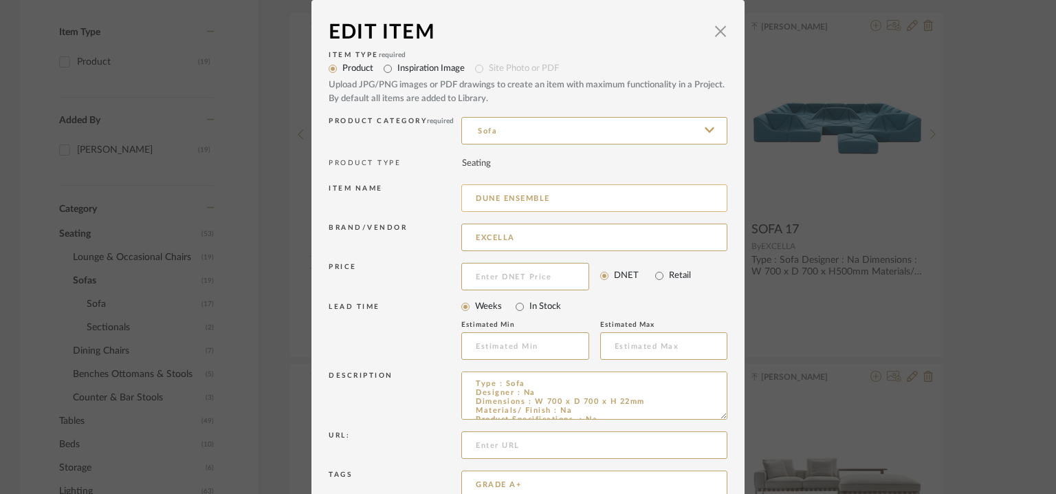
drag, startPoint x: 580, startPoint y: 193, endPoint x: 457, endPoint y: 204, distance: 124.2
click at [461, 204] on input "DUNE ENSEMBLE" at bounding box center [594, 198] width 266 height 28
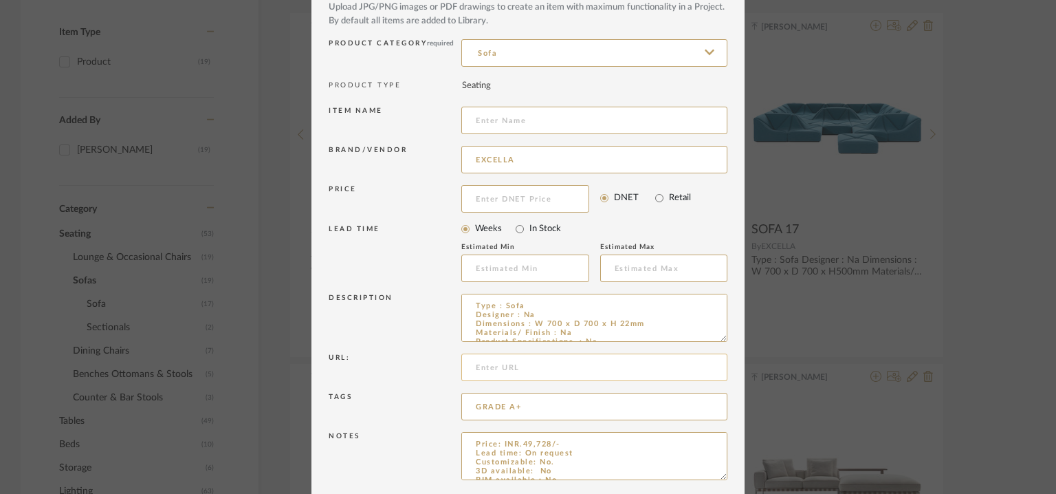
scroll to position [132, 0]
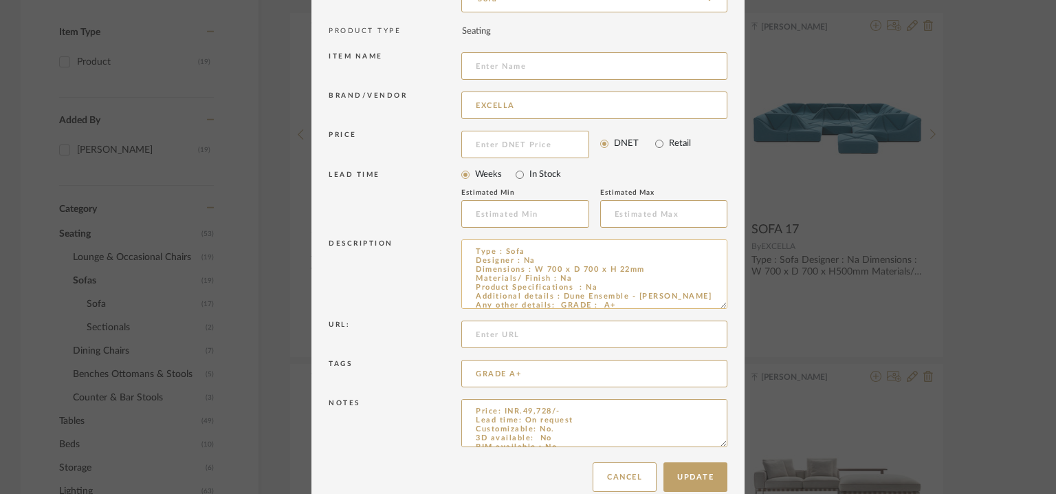
drag, startPoint x: 718, startPoint y: 282, endPoint x: 710, endPoint y: 303, distance: 22.9
click at [710, 303] on textarea "Type : Sofa Designer : Na Dimensions : W 700 x D 700 x H 22mm Materials/ Finish…" at bounding box center [594, 273] width 266 height 69
drag, startPoint x: 715, startPoint y: 441, endPoint x: 728, endPoint y: 531, distance: 90.9
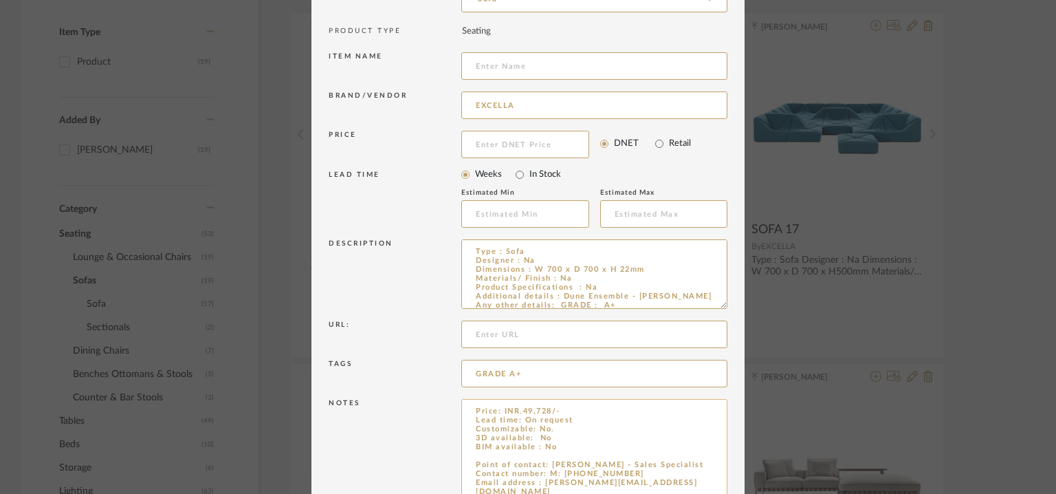
click at [525, 451] on textarea "Price: INR.49,728/- Lead time: On request Customizable: No. 3D available: No BI…" at bounding box center [594, 468] width 266 height 138
type textarea "Price: INR.49,728/- Lead time: On request Customizable: No. 3D available: No BI…"
drag, startPoint x: 700, startPoint y: 295, endPoint x: 557, endPoint y: 290, distance: 143.1
click at [557, 290] on textarea "Type : Sofa Designer : Na Dimensions : W 700 x D 700 x H 22mm Materials/ Finish…" at bounding box center [594, 273] width 266 height 69
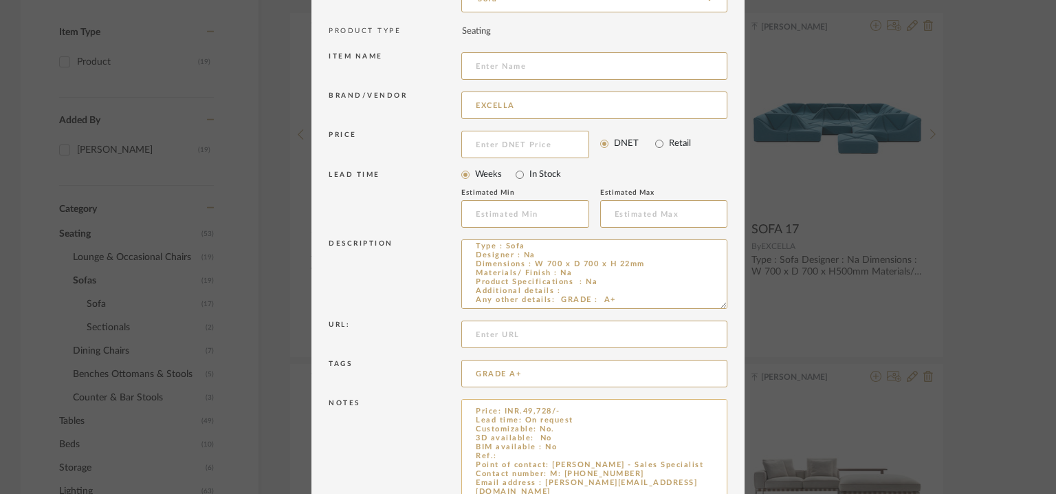
type textarea "Type : Sofa Designer : Na Dimensions : W 700 x D 700 x H 22mm Materials/ Finish…"
click at [509, 455] on textarea "Price: INR.49,728/- Lead time: On request Customizable: No. 3D available: No BI…" at bounding box center [594, 468] width 266 height 138
paste textarea "Dune Ensemble - [PERSON_NAME]"
type textarea "Price: INR.49,728/- Lead time: On request Customizable: No. 3D available: No BI…"
click at [567, 286] on textarea "Type : Sofa Designer : Na Dimensions : W 700 x D 700 x H 22mm Materials/ Finish…" at bounding box center [594, 273] width 266 height 69
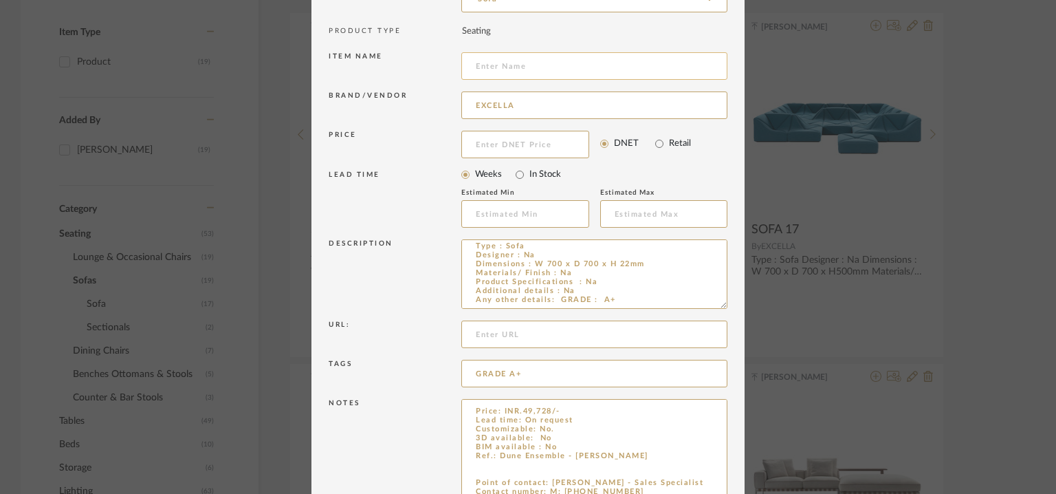
type textarea "Type : Sofa Designer : Na Dimensions : W 700 x D 700 x H 22mm Materials/ Finish…"
click at [539, 69] on input at bounding box center [594, 66] width 266 height 28
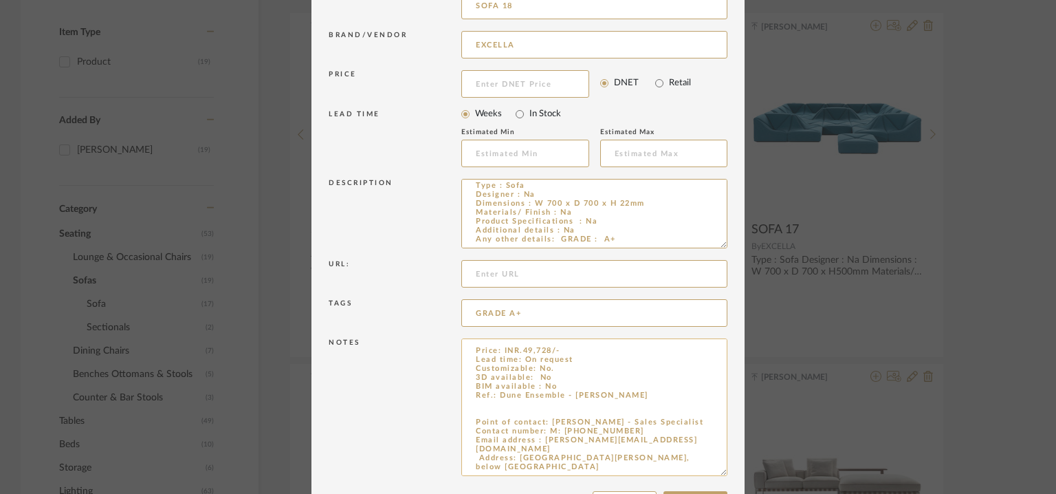
scroll to position [243, 0]
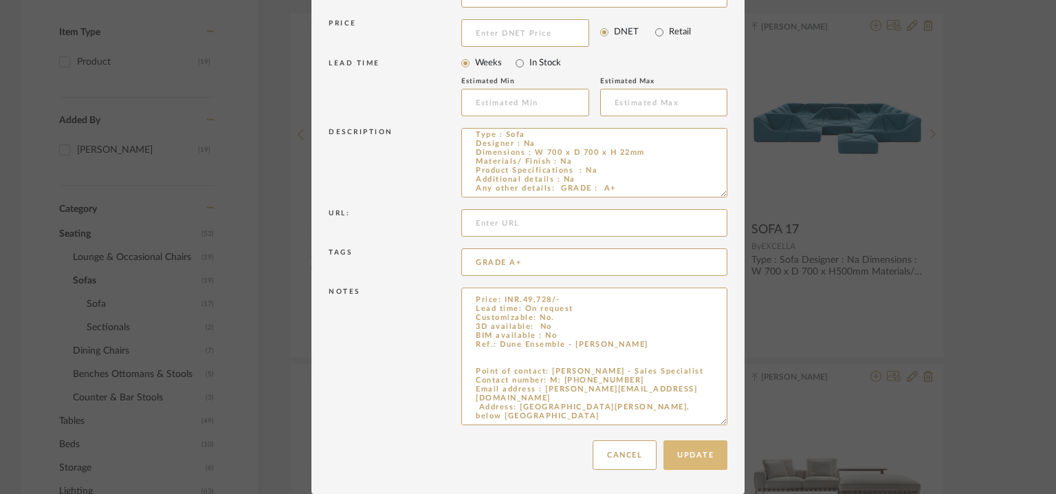
type input "SOFA 18"
click at [683, 459] on button "Update" at bounding box center [696, 455] width 64 height 30
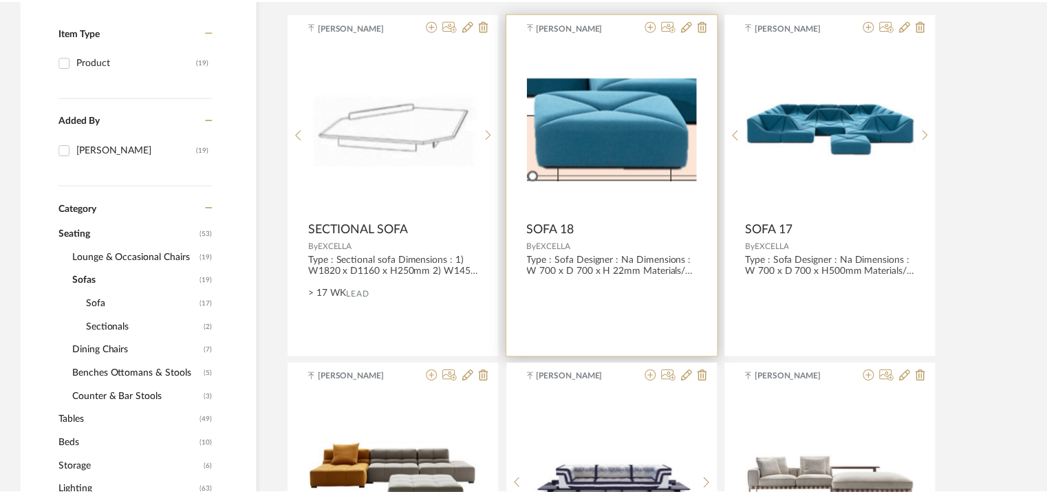
scroll to position [312, 0]
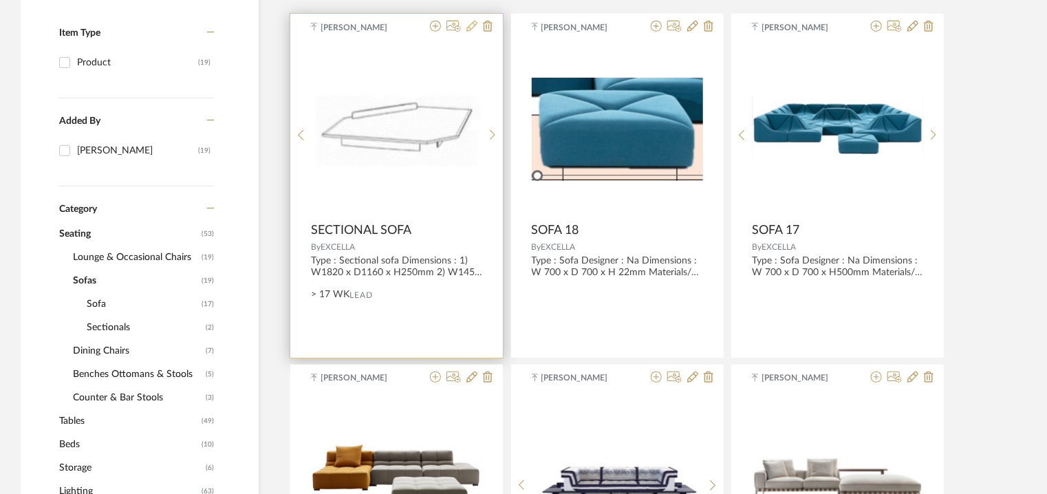
click at [473, 25] on icon at bounding box center [471, 26] width 11 height 11
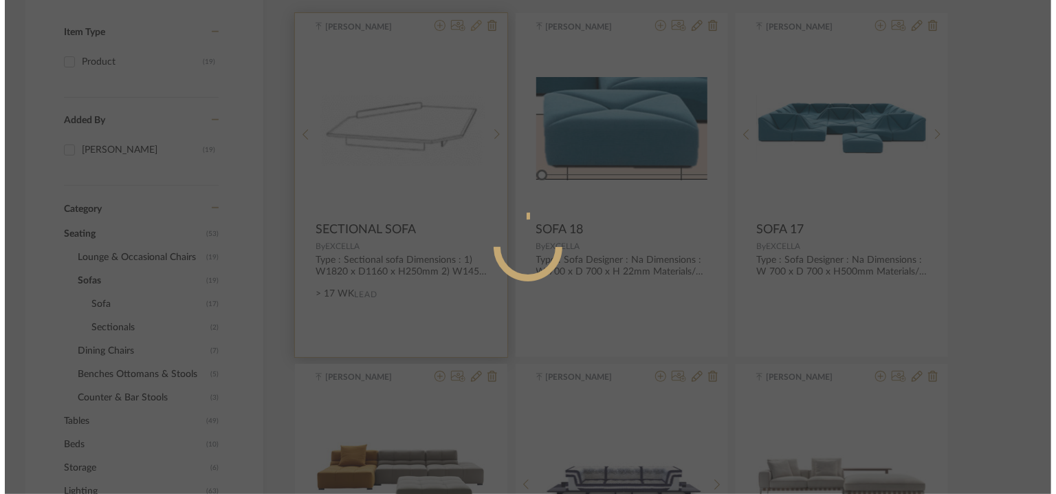
scroll to position [0, 0]
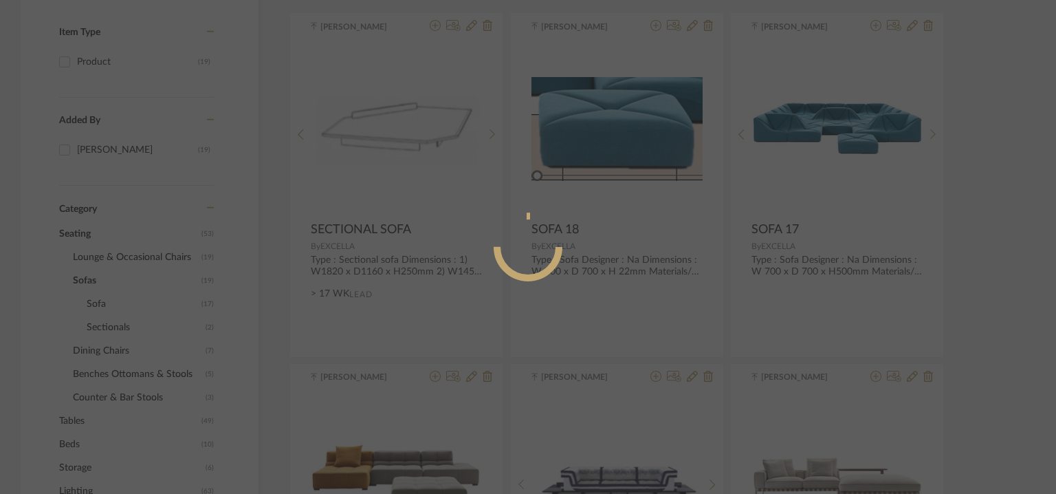
radio input "true"
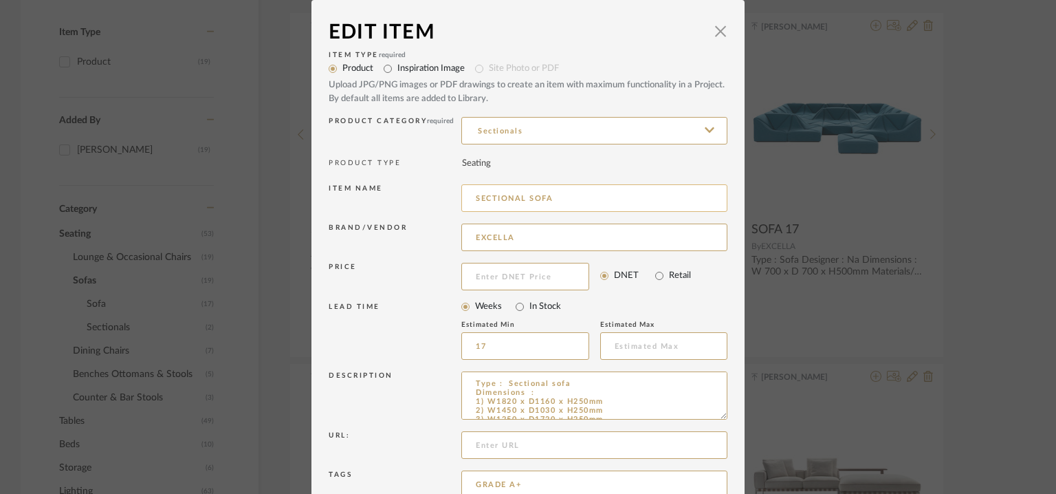
click at [564, 193] on input "SECTIONAL SOFA" at bounding box center [594, 198] width 266 height 28
click at [521, 196] on input "SECTIONAL SOFA 19" at bounding box center [594, 198] width 266 height 28
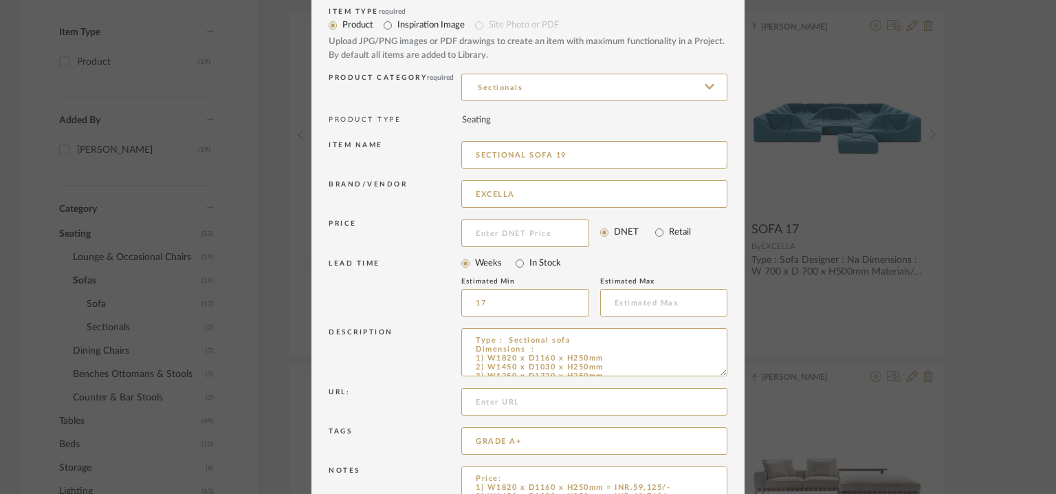
scroll to position [132, 0]
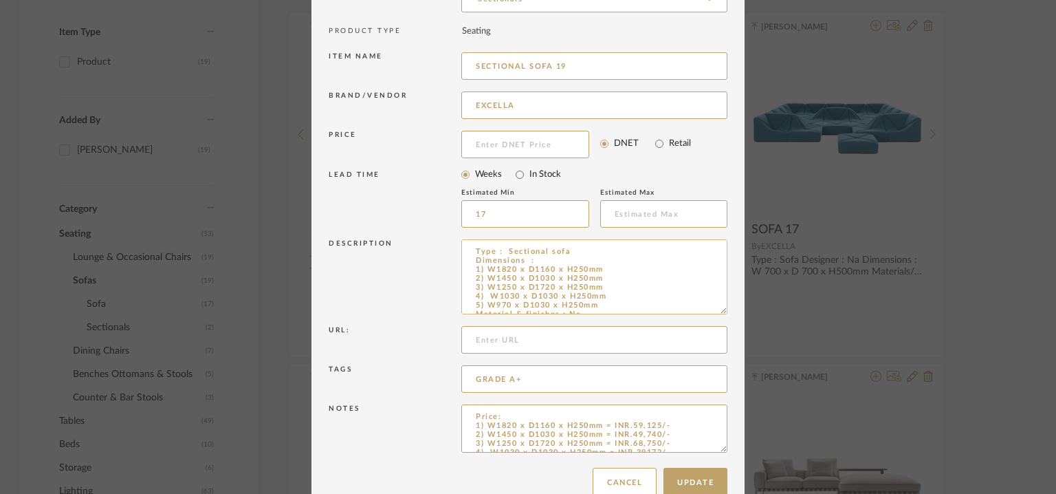
drag, startPoint x: 721, startPoint y: 281, endPoint x: 690, endPoint y: 299, distance: 35.7
click at [690, 299] on textarea "Type : Sectional sofa Dimensions : 1) W1820 x D1160 x H250mm 2) W1450 x D1030 x…" at bounding box center [594, 276] width 266 height 75
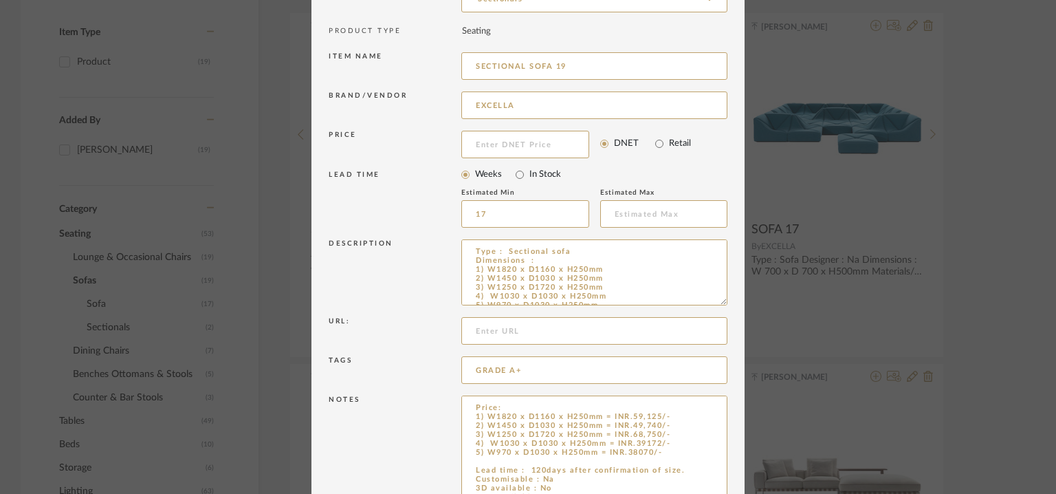
drag, startPoint x: 718, startPoint y: 437, endPoint x: 725, endPoint y: 525, distance: 87.6
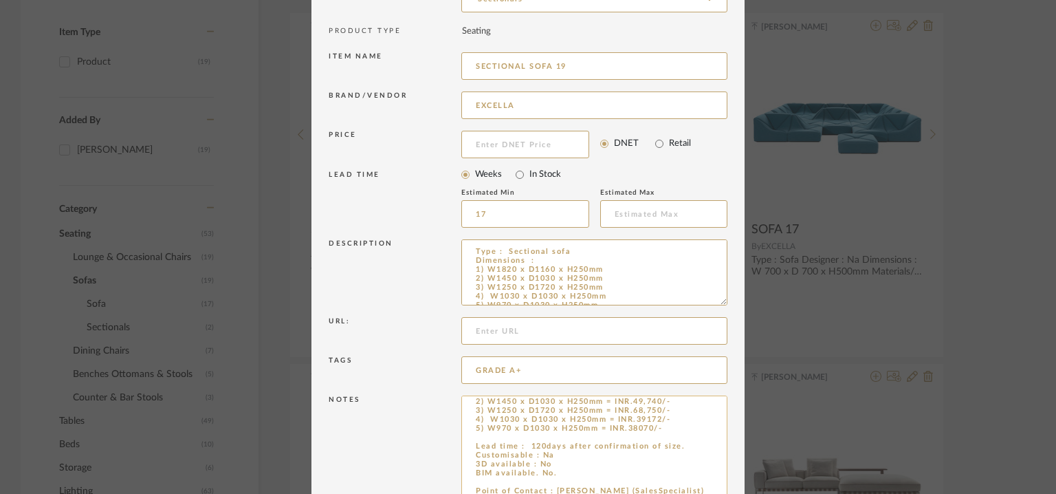
scroll to position [46, 0]
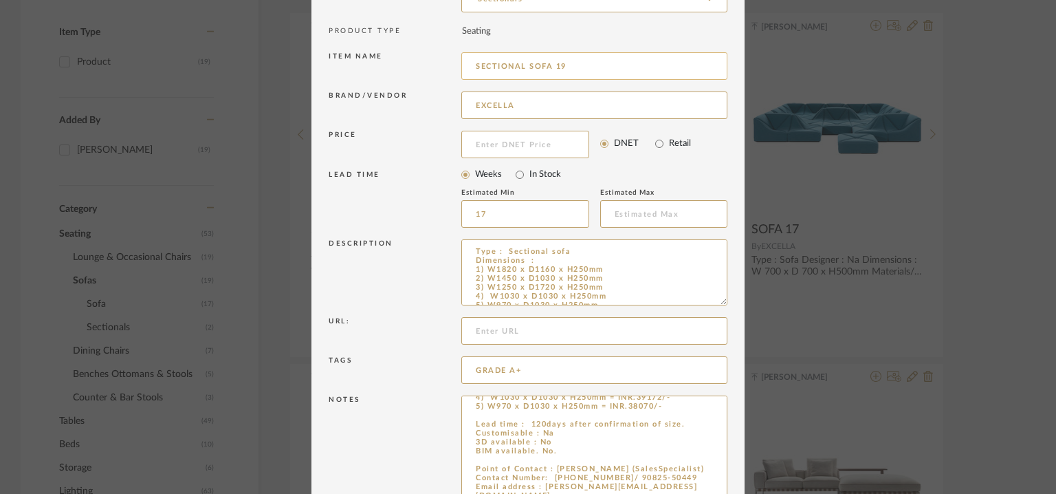
drag, startPoint x: 550, startPoint y: 65, endPoint x: 561, endPoint y: 65, distance: 11.0
click at [560, 65] on input "SECTIONAL SOFA 19" at bounding box center [594, 66] width 266 height 28
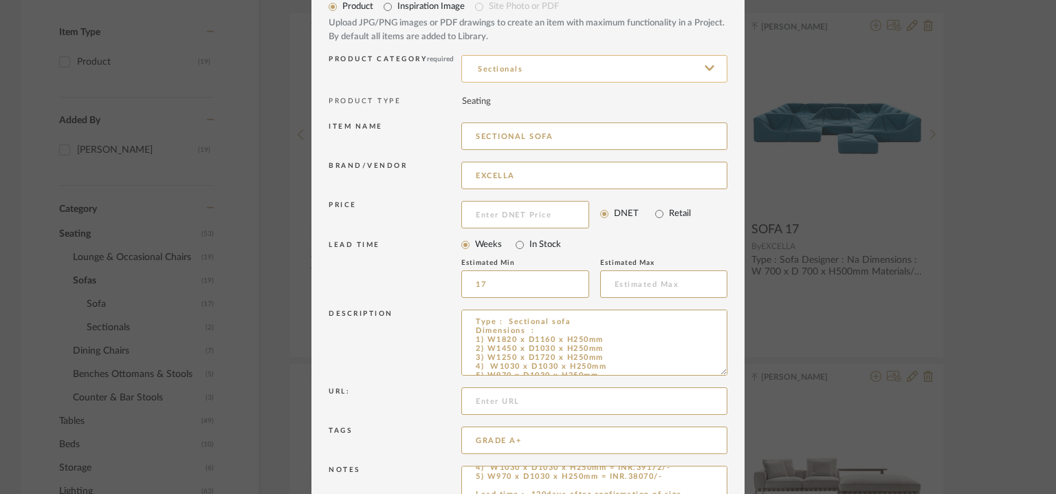
scroll to position [32, 0]
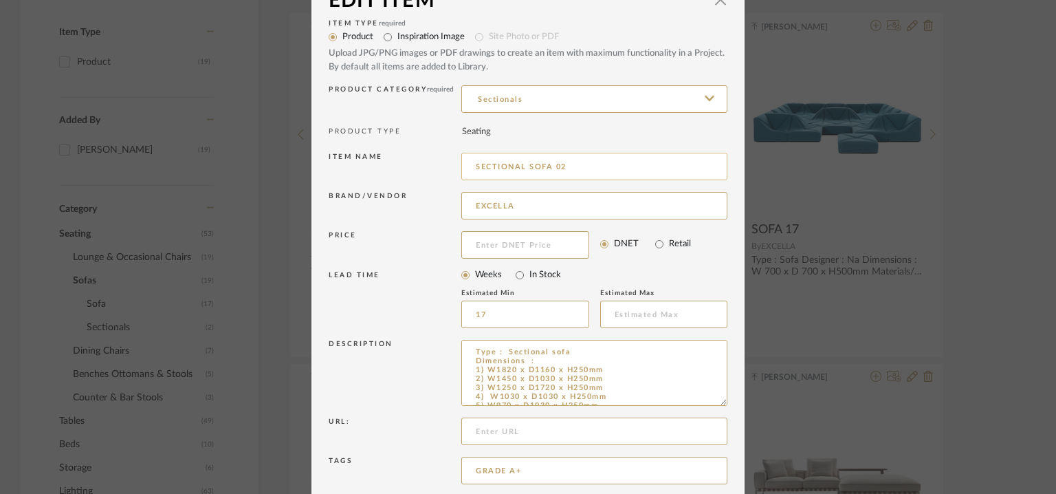
type input "SECTIONAL SOFA 02"
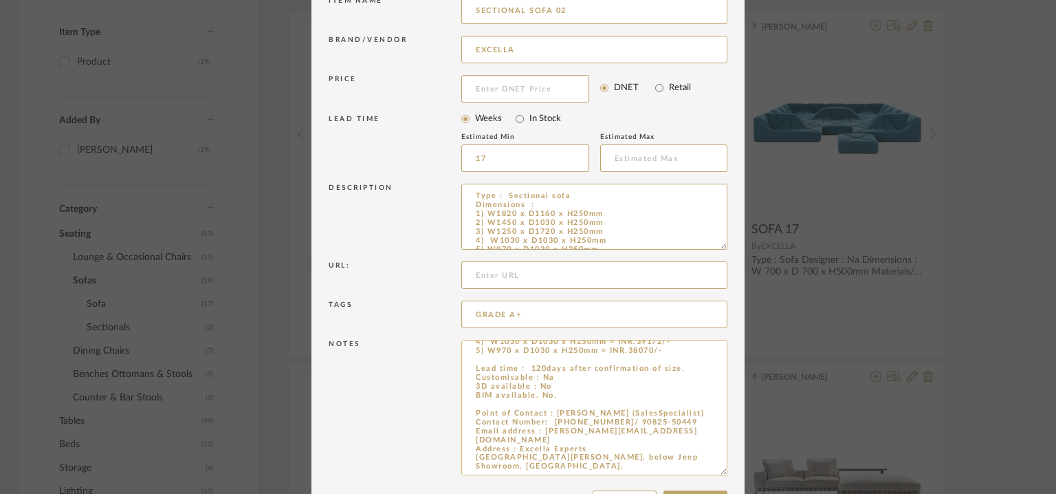
scroll to position [238, 0]
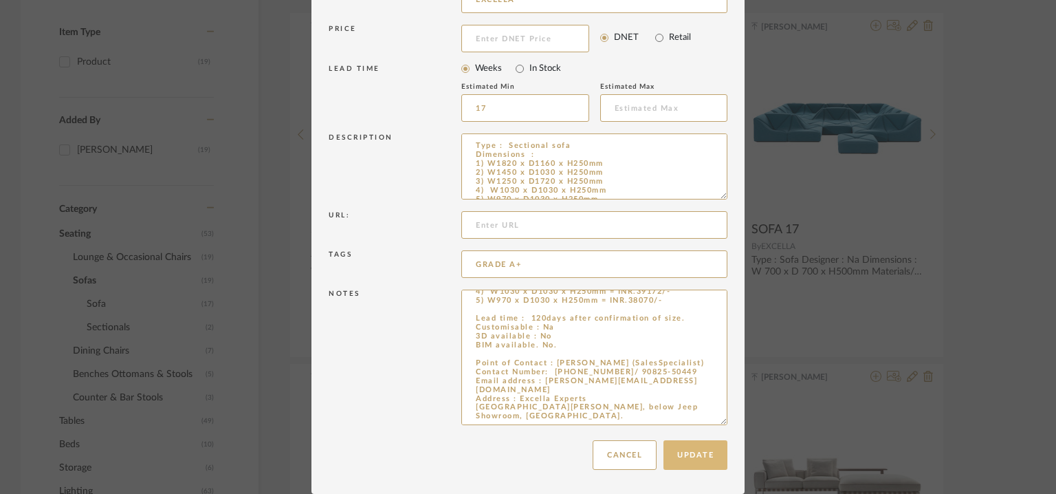
click at [688, 449] on button "Update" at bounding box center [696, 455] width 64 height 30
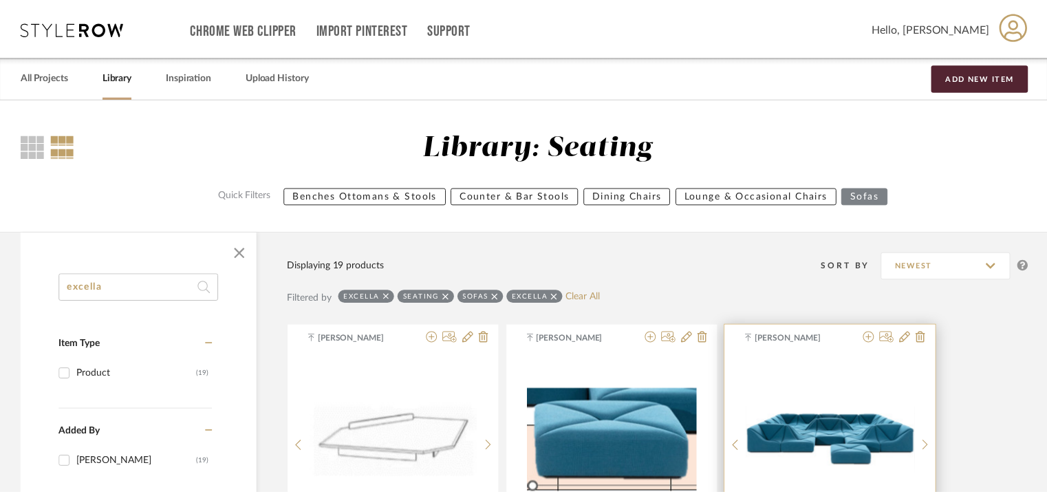
scroll to position [312, 0]
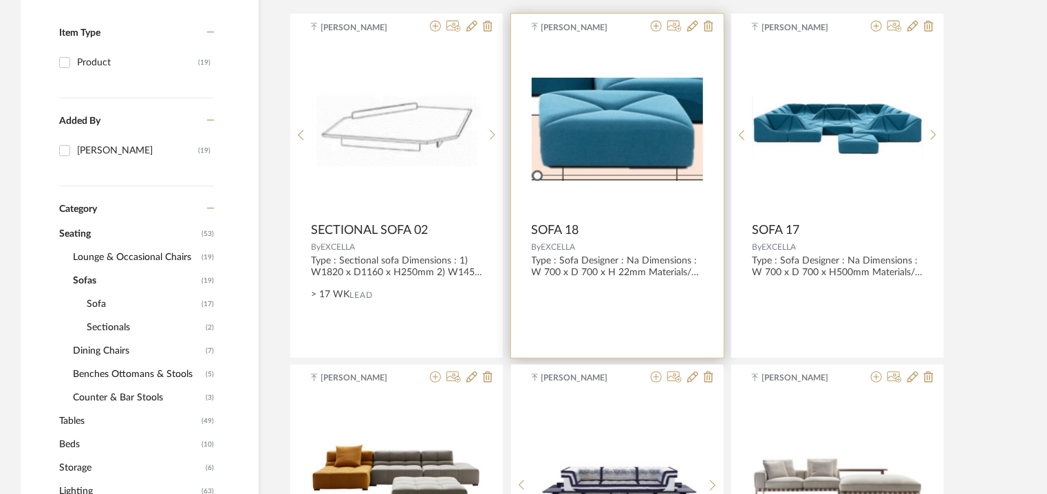
click at [635, 155] on img "0" at bounding box center [617, 129] width 171 height 103
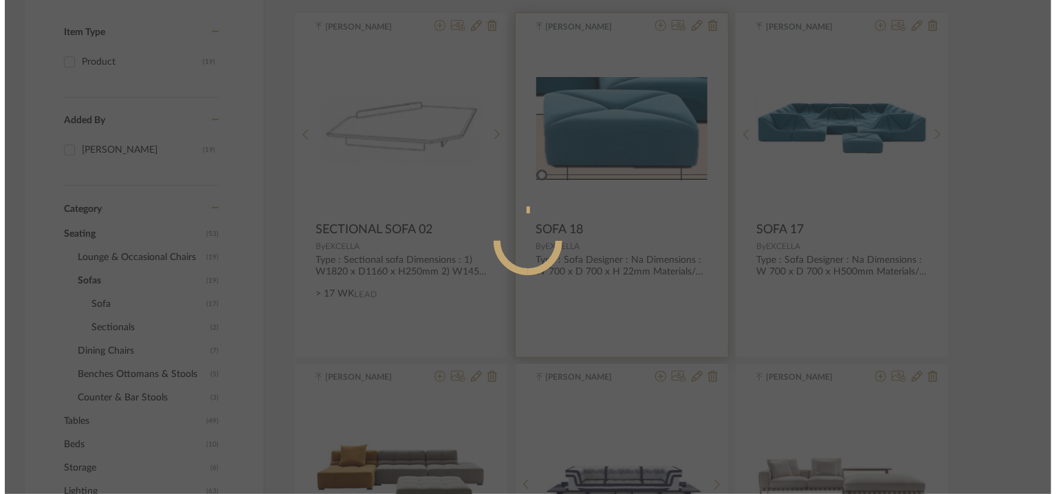
scroll to position [0, 0]
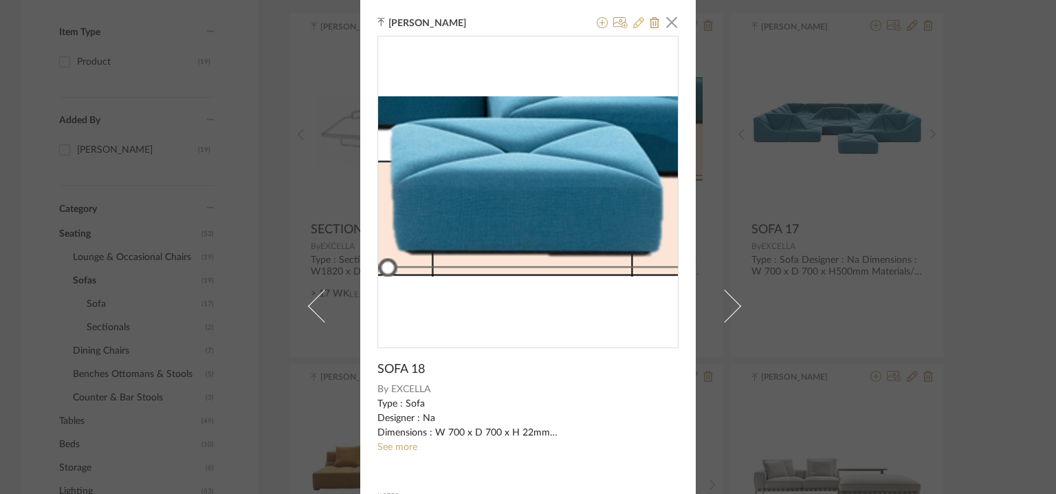
click at [633, 20] on icon at bounding box center [638, 22] width 11 height 11
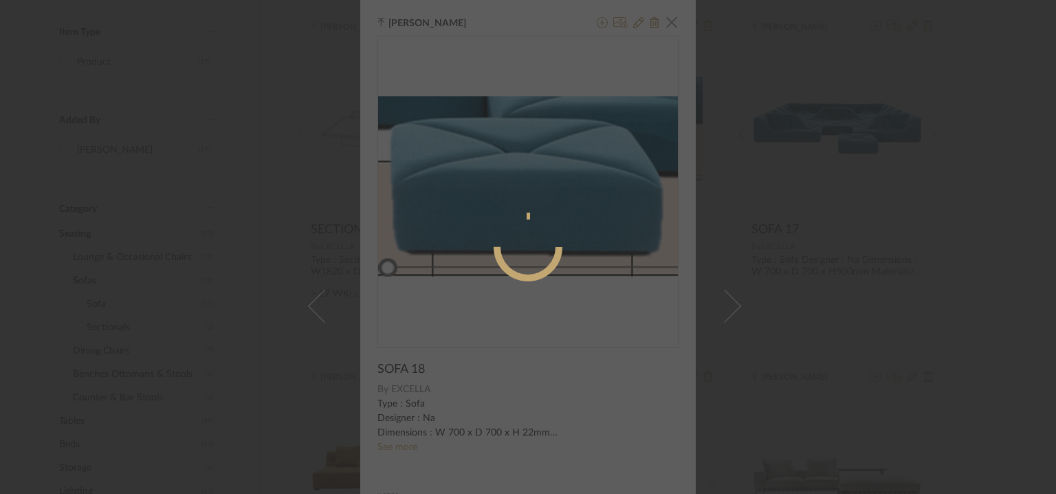
radio input "true"
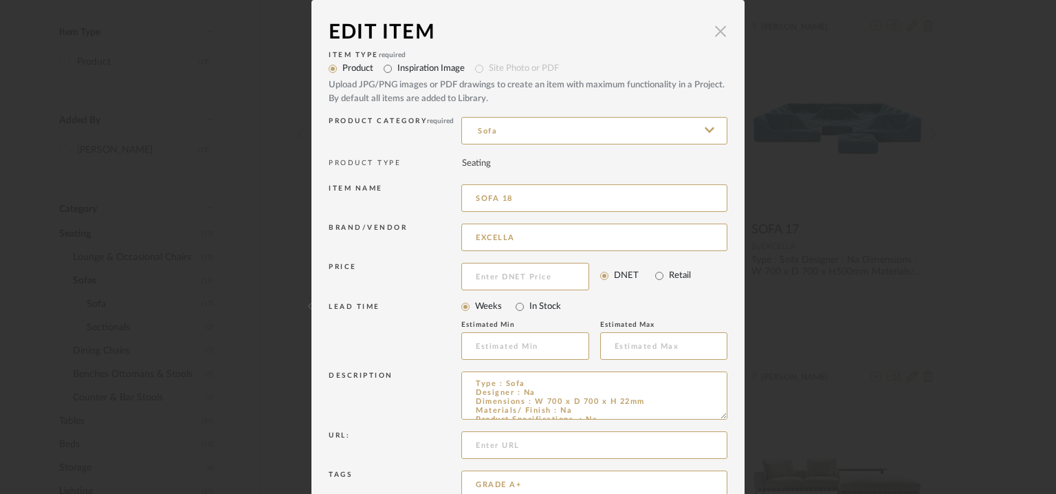
click at [714, 31] on span "button" at bounding box center [721, 31] width 28 height 28
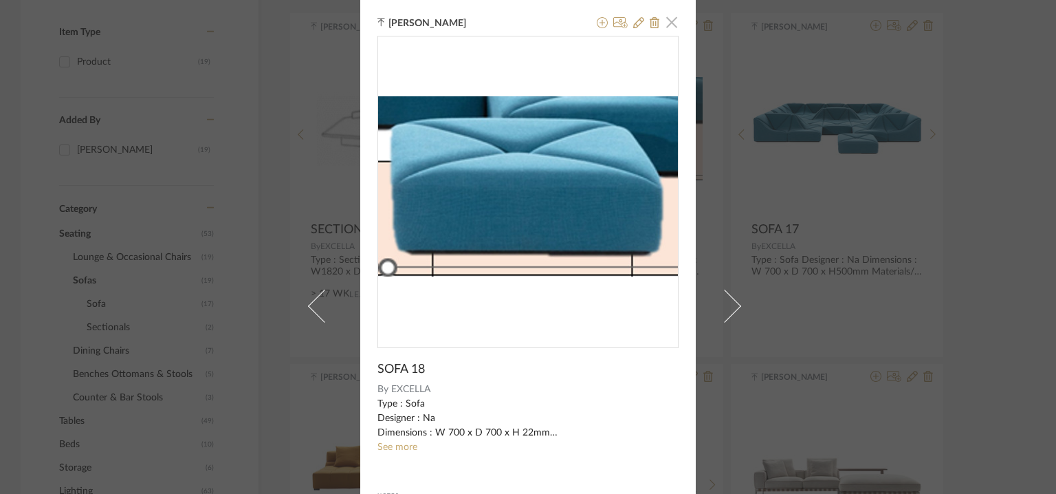
click at [671, 18] on span "button" at bounding box center [672, 22] width 28 height 28
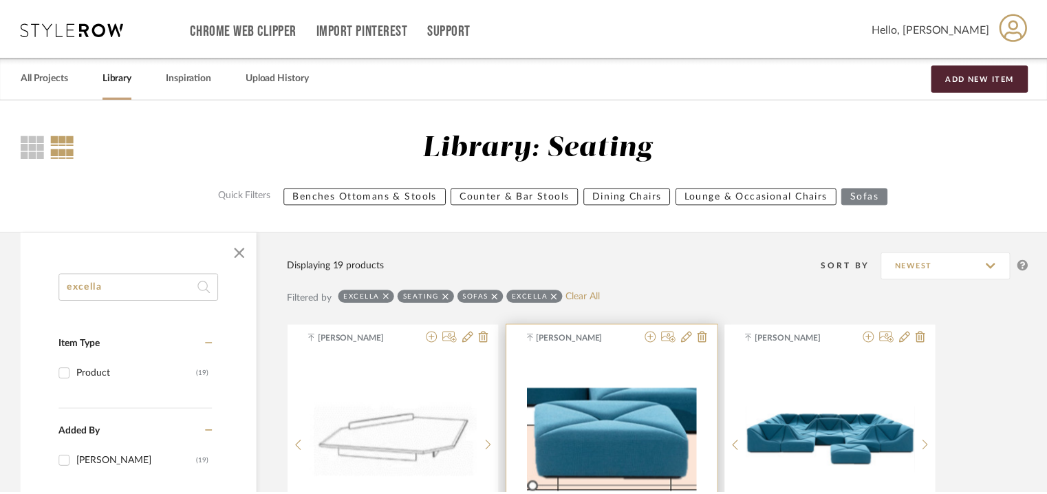
scroll to position [312, 0]
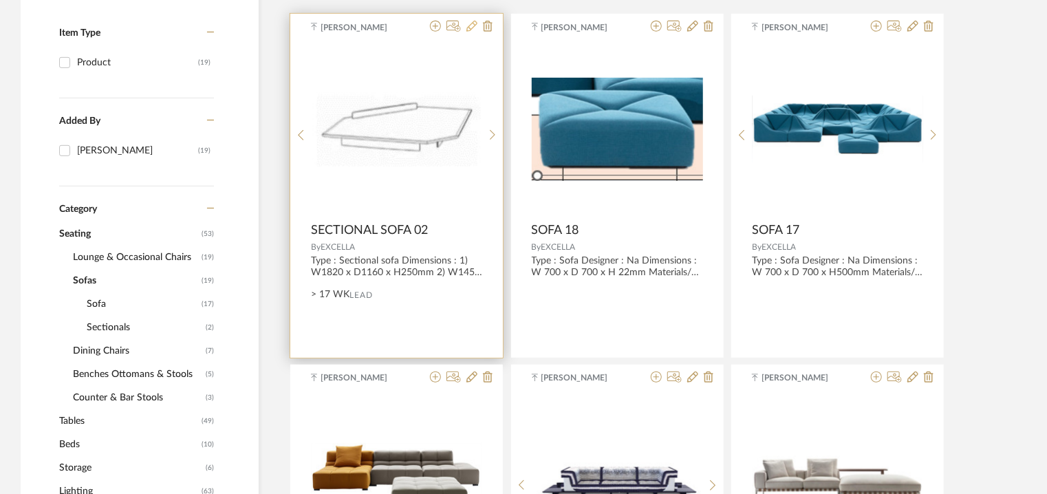
click at [472, 25] on icon at bounding box center [471, 26] width 11 height 11
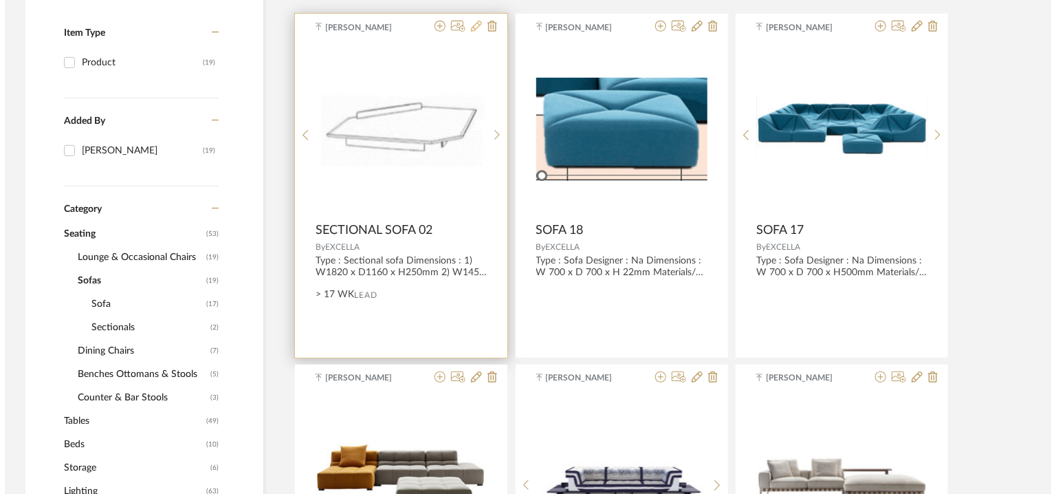
scroll to position [0, 0]
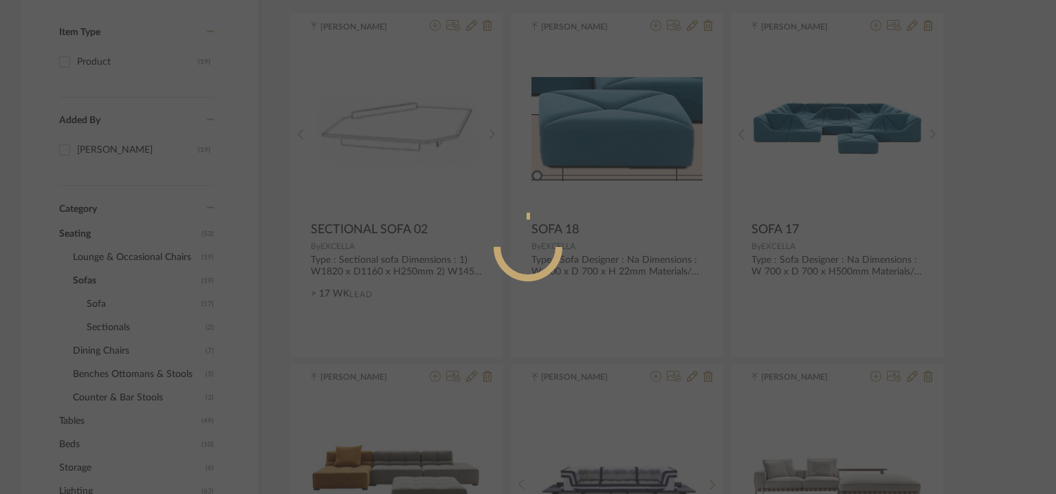
radio input "true"
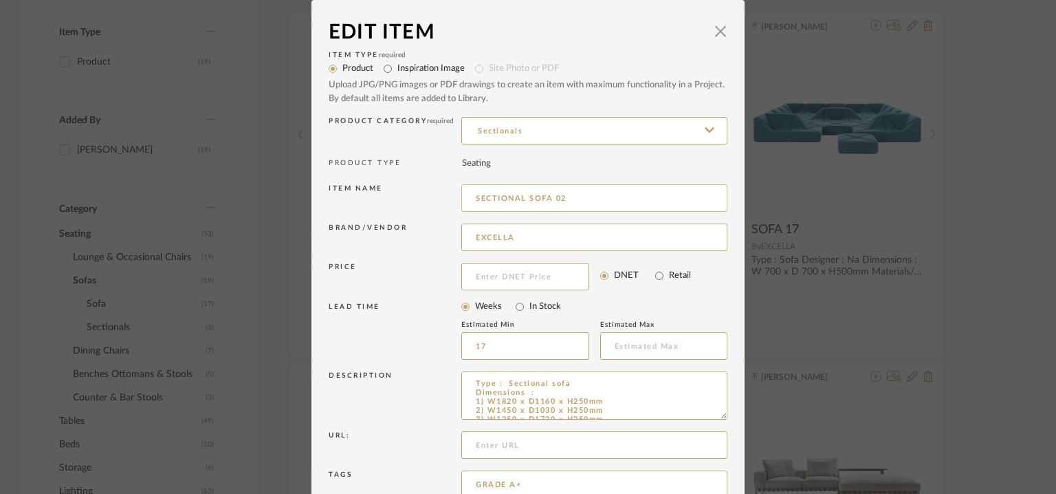
click at [560, 198] on input "SECTIONAL SOFA 02" at bounding box center [594, 198] width 266 height 28
type input "SECTIONAL SOFA 01"
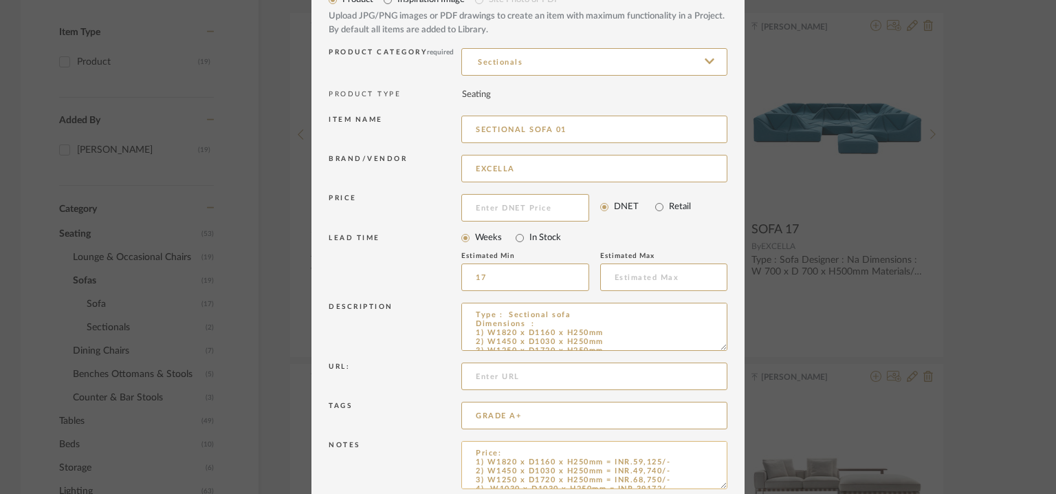
scroll to position [132, 0]
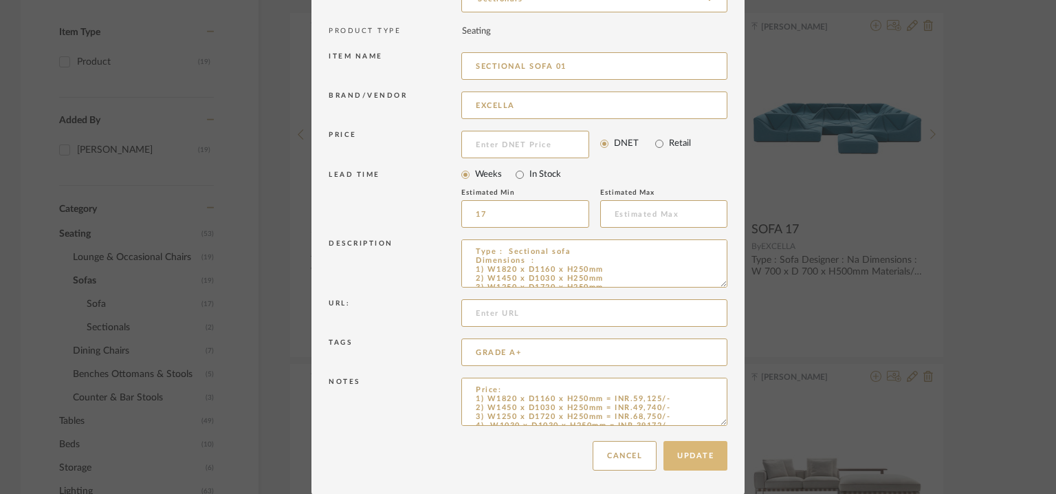
click at [691, 461] on button "Update" at bounding box center [696, 456] width 64 height 30
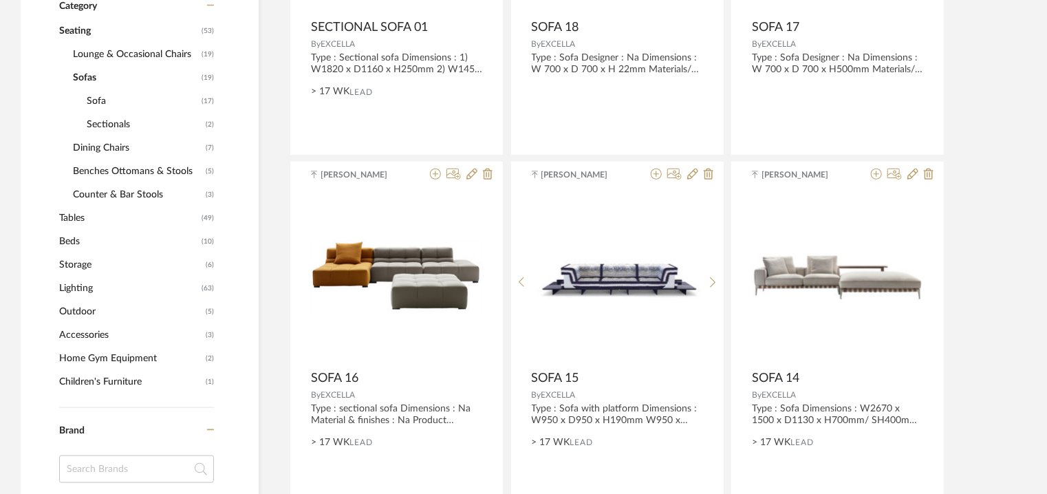
scroll to position [518, 0]
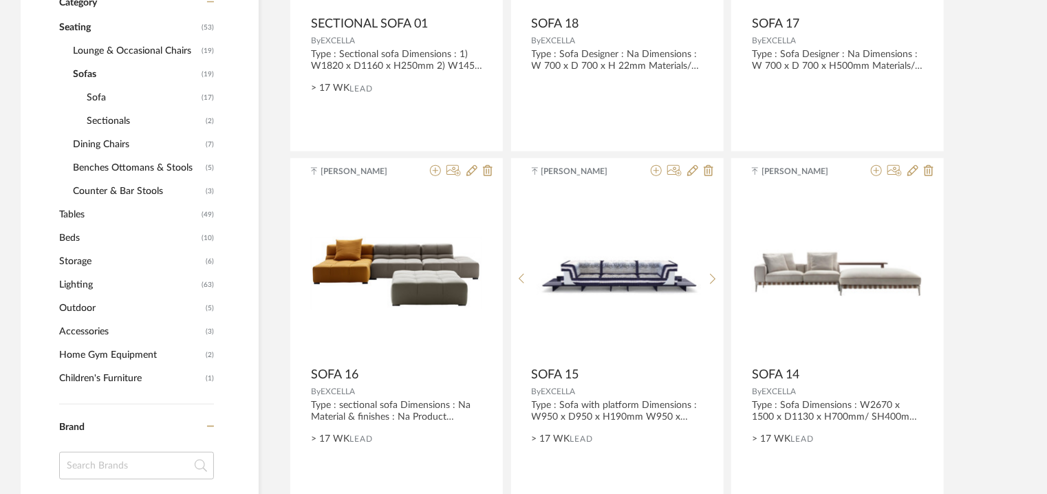
click at [75, 213] on span "Tables" at bounding box center [128, 214] width 139 height 23
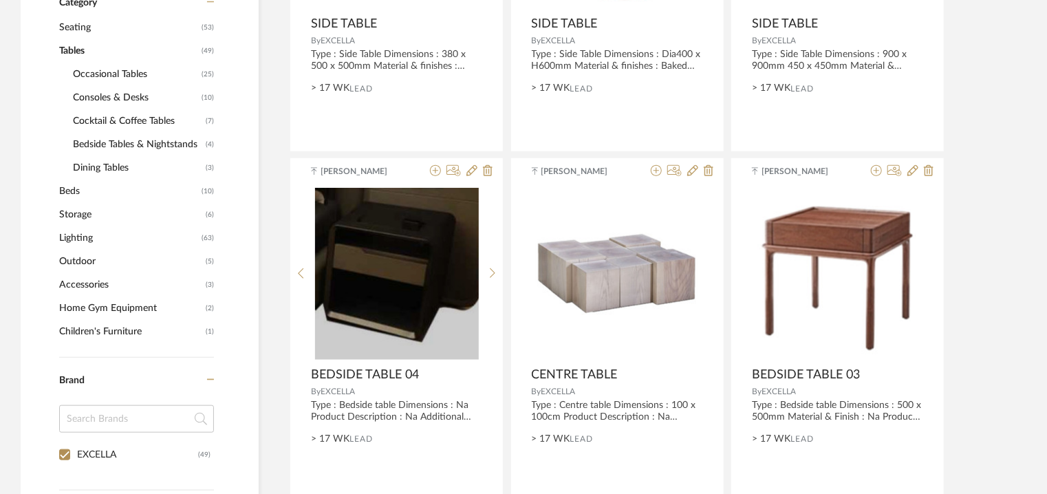
click at [104, 168] on span "Dining Tables" at bounding box center [137, 167] width 129 height 23
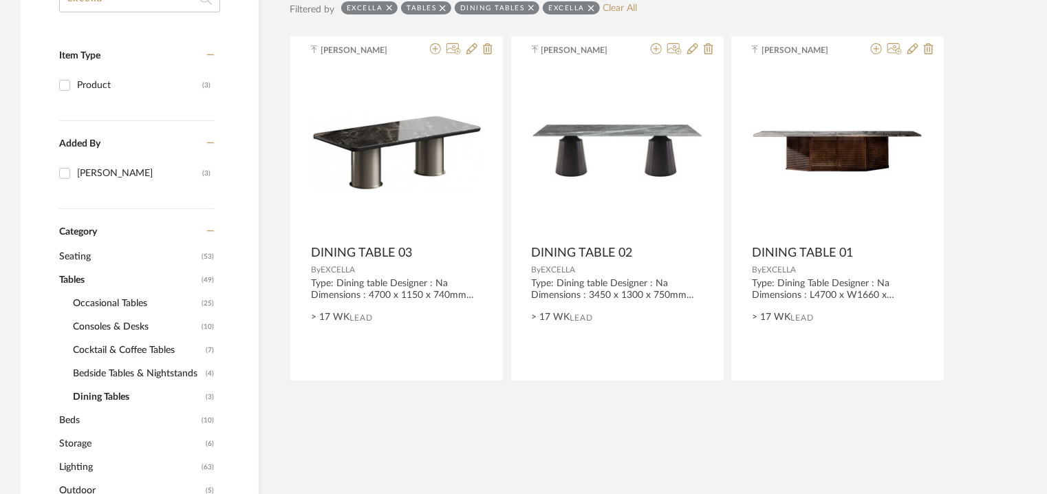
scroll to position [380, 0]
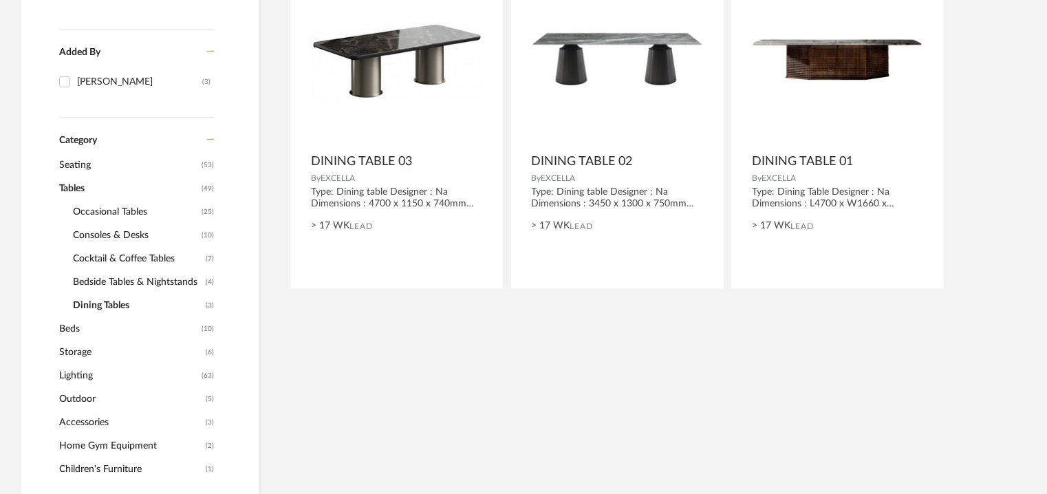
click at [99, 281] on span "Bedside Tables & Nightstands" at bounding box center [137, 281] width 129 height 23
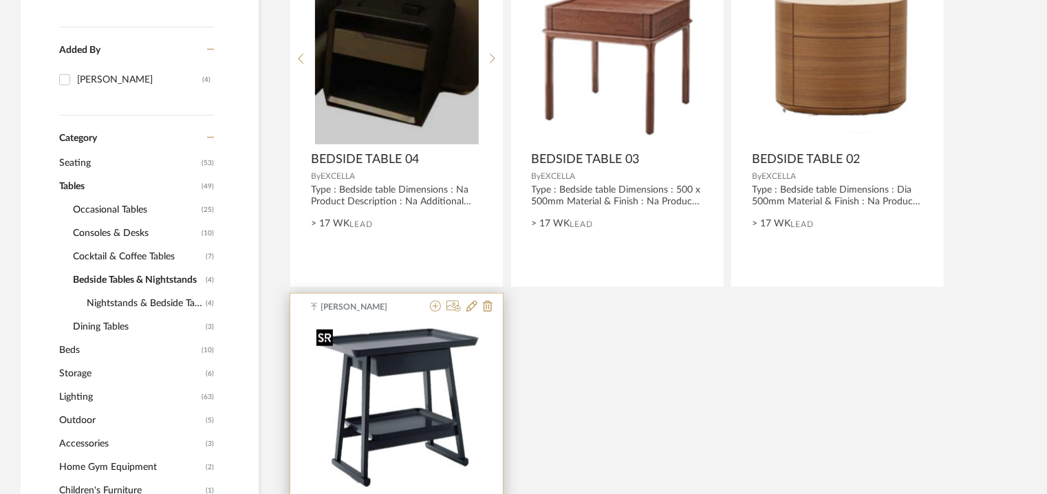
scroll to position [380, 0]
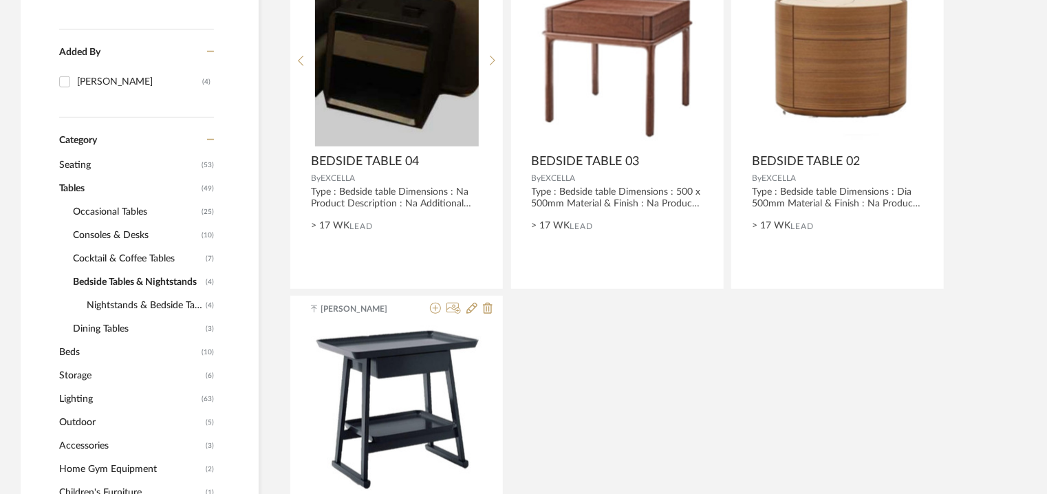
click at [122, 256] on span "Cocktail & Coffee Tables" at bounding box center [137, 258] width 129 height 23
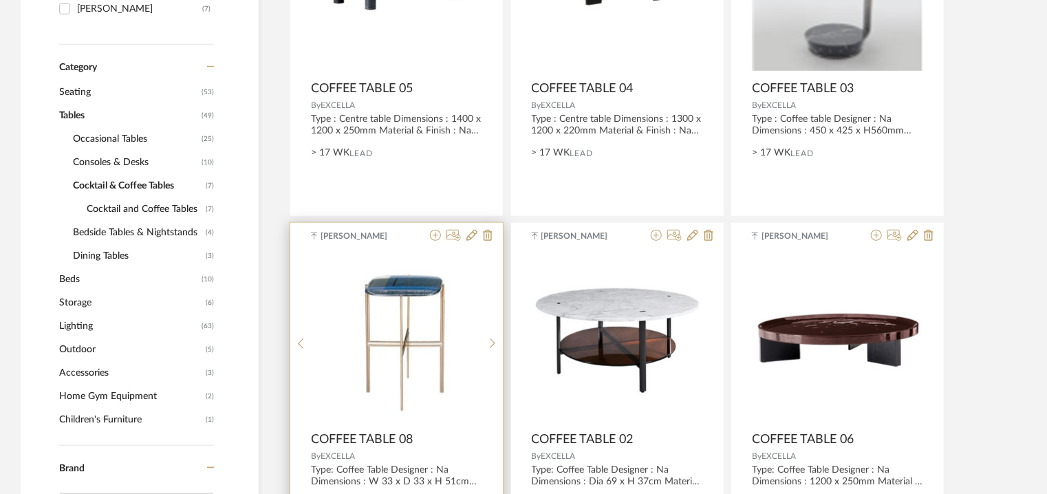
scroll to position [449, 0]
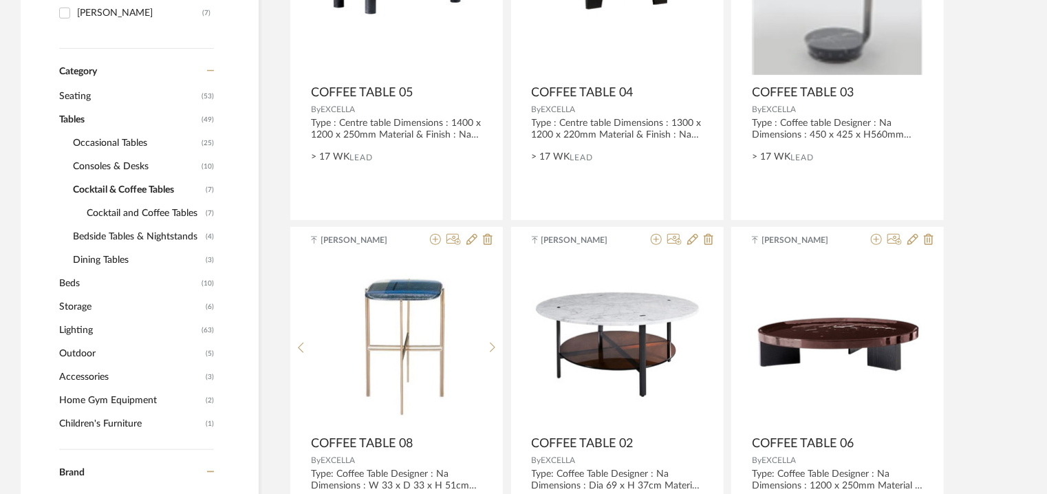
click at [121, 160] on span "Consoles & Desks" at bounding box center [135, 166] width 125 height 23
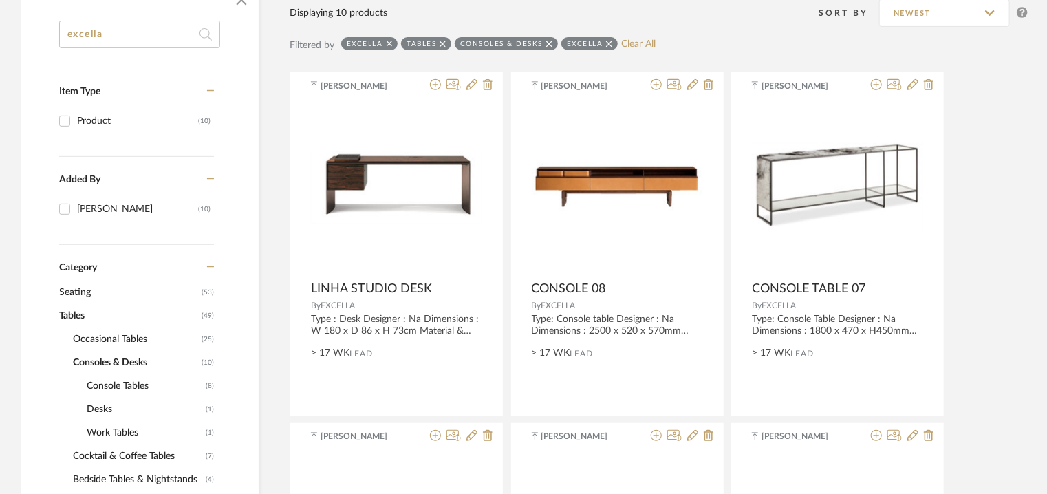
scroll to position [243, 0]
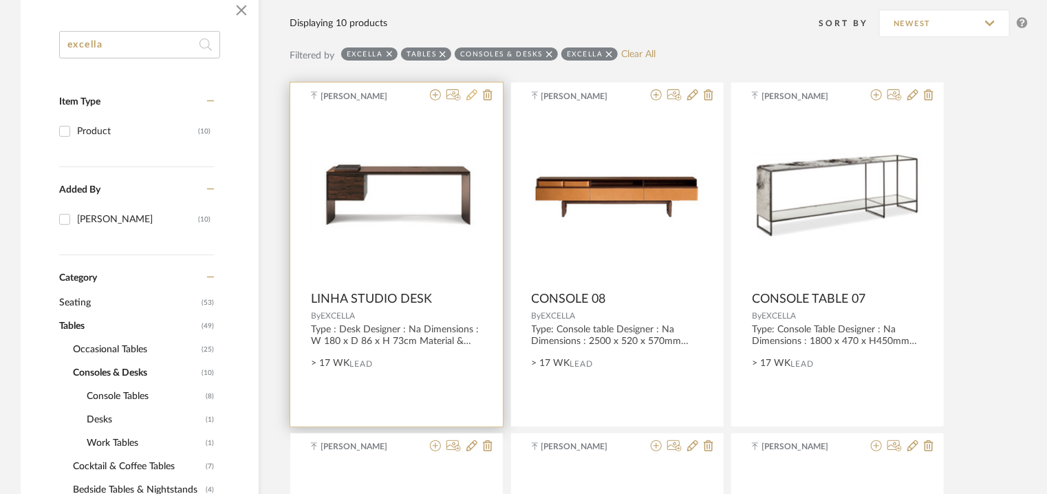
click at [470, 97] on icon at bounding box center [471, 94] width 11 height 11
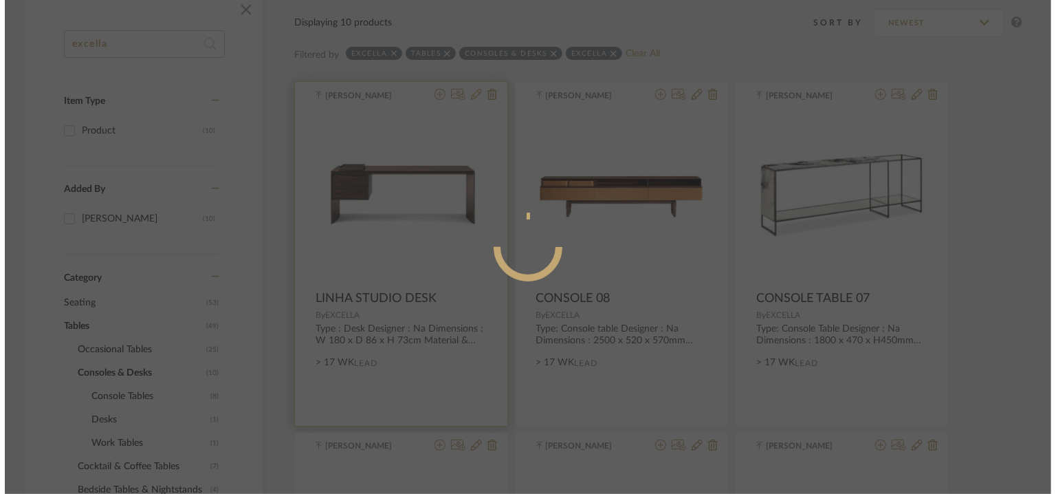
scroll to position [0, 0]
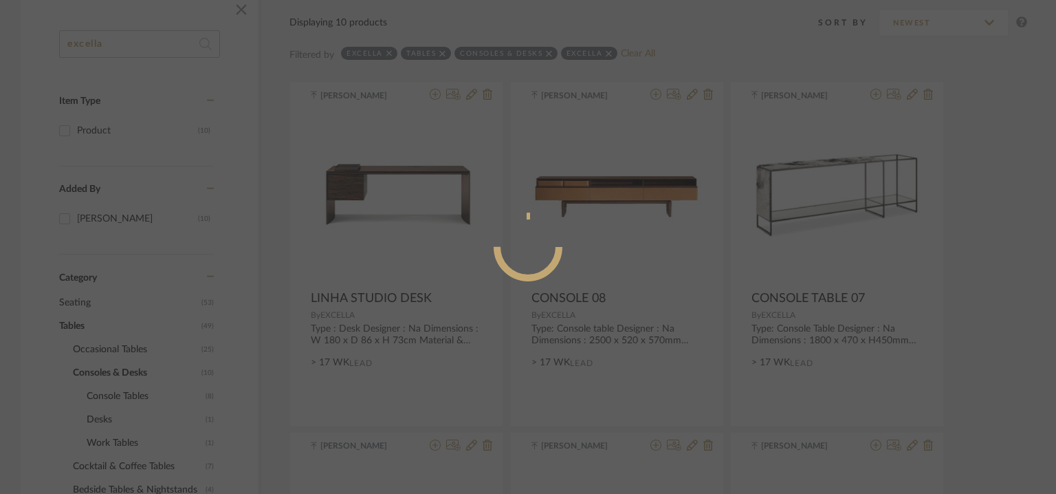
radio input "true"
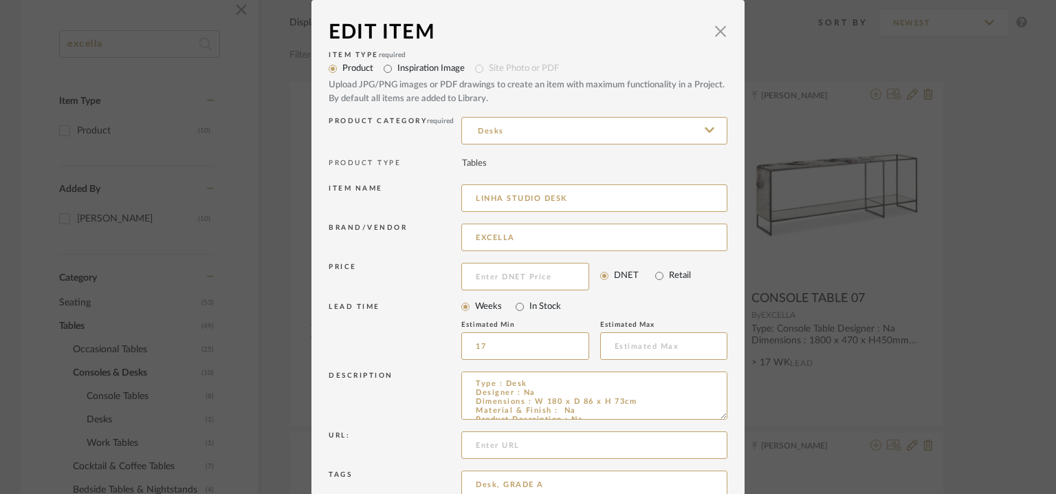
drag, startPoint x: 574, startPoint y: 197, endPoint x: 454, endPoint y: 193, distance: 119.7
click at [454, 193] on div "Item name LINHA STUDIO DESK" at bounding box center [528, 200] width 399 height 39
type input "c"
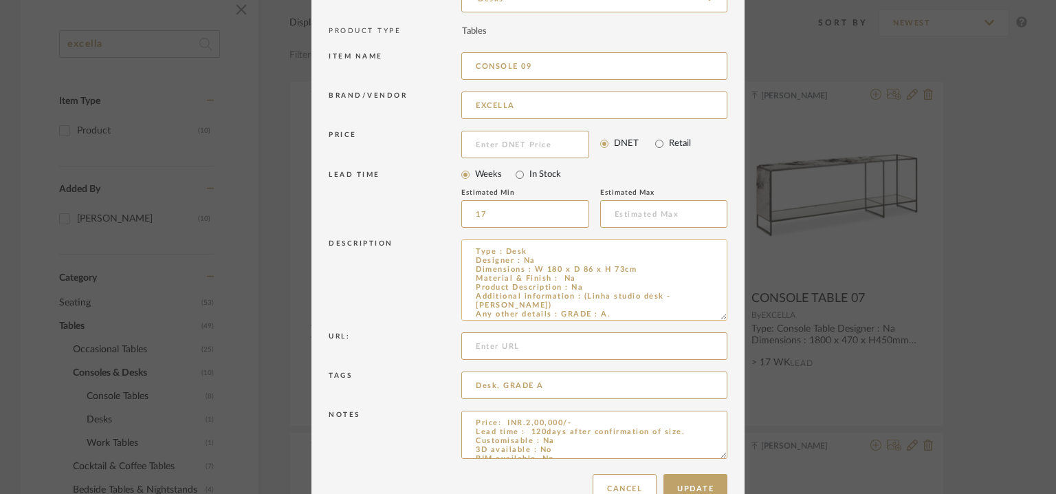
drag, startPoint x: 715, startPoint y: 281, endPoint x: 716, endPoint y: 314, distance: 33.0
click at [716, 314] on textarea "Type : Desk Designer : Na Dimensions : W 180 x D 86 x H 73cm Material & Finish …" at bounding box center [594, 279] width 266 height 81
type input "CONSOLE 09"
drag, startPoint x: 711, startPoint y: 292, endPoint x: 578, endPoint y: 294, distance: 133.4
click at [578, 294] on textarea "Type : Desk Designer : Na Dimensions : W 180 x D 86 x H 73cm Material & Finish …" at bounding box center [594, 279] width 266 height 81
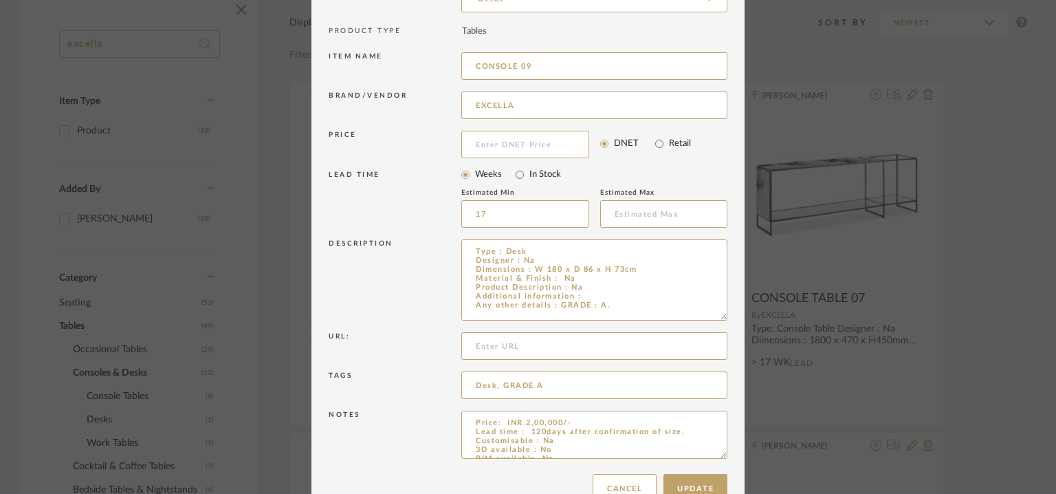
drag, startPoint x: 719, startPoint y: 454, endPoint x: 735, endPoint y: 534, distance: 81.2
click at [735, 250] on html "Chrome Web Clipper Import Pinterest Support All Projects Library Inspiration Up…" at bounding box center [528, 4] width 1056 height 494
type textarea "Type : Desk Designer : Na Dimensions : W 180 x D 86 x H 73cm Material & Finish …"
click at [514, 466] on textarea "Price: INR.2,00,000/- Lead time : 120days after confirmation of size. Customisa…" at bounding box center [594, 474] width 266 height 127
paste textarea "(Linha studio desk - [PERSON_NAME])"
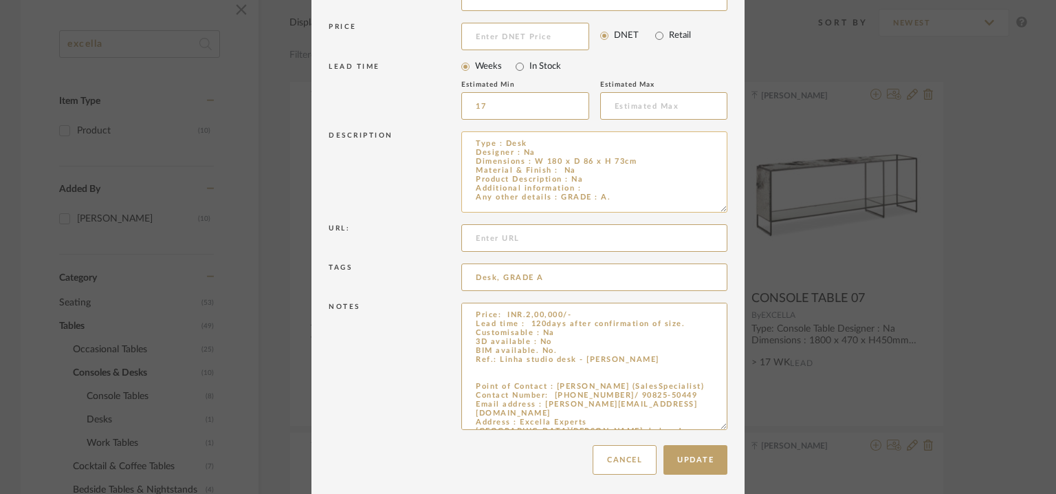
scroll to position [245, 0]
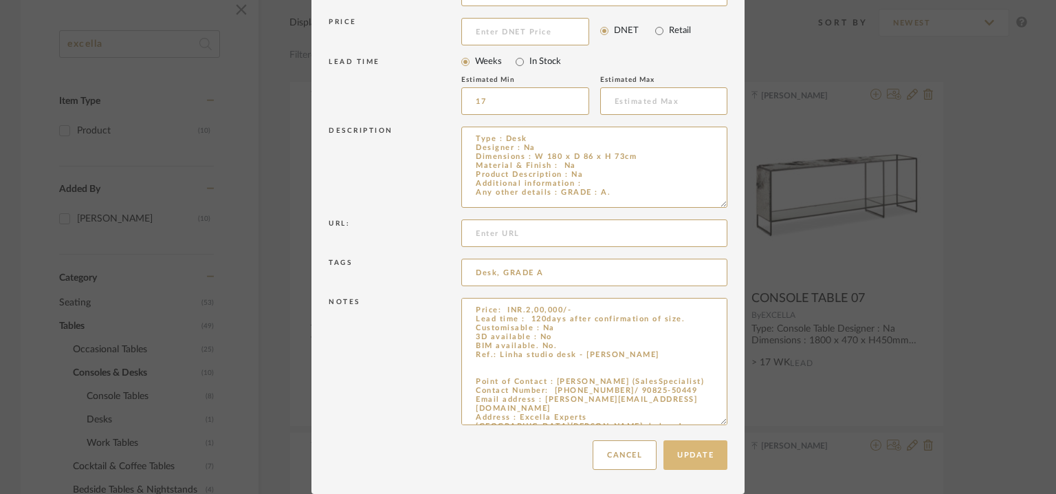
type textarea "Price: INR.2,00,000/- Lead time : 120days after confirmation of size. Customisa…"
click at [711, 459] on button "Update" at bounding box center [696, 455] width 64 height 30
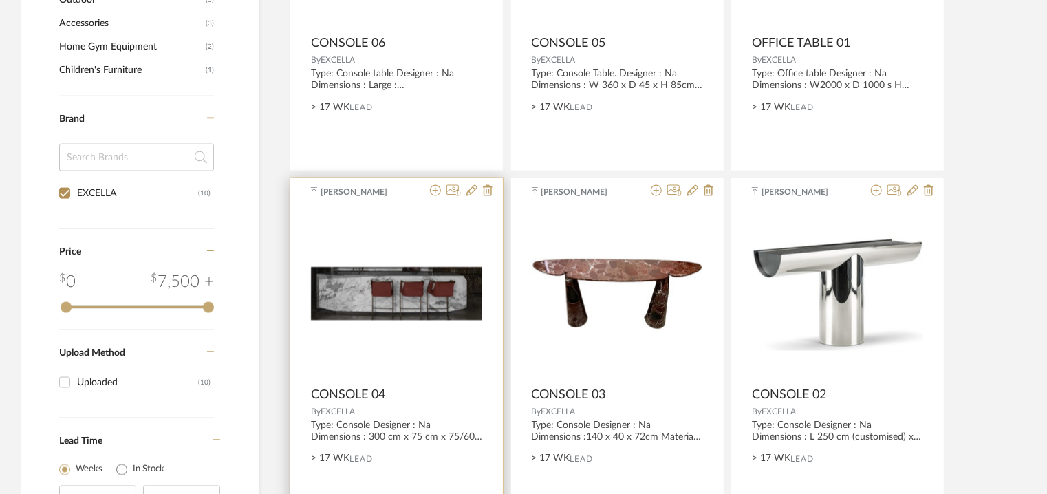
scroll to position [518, 0]
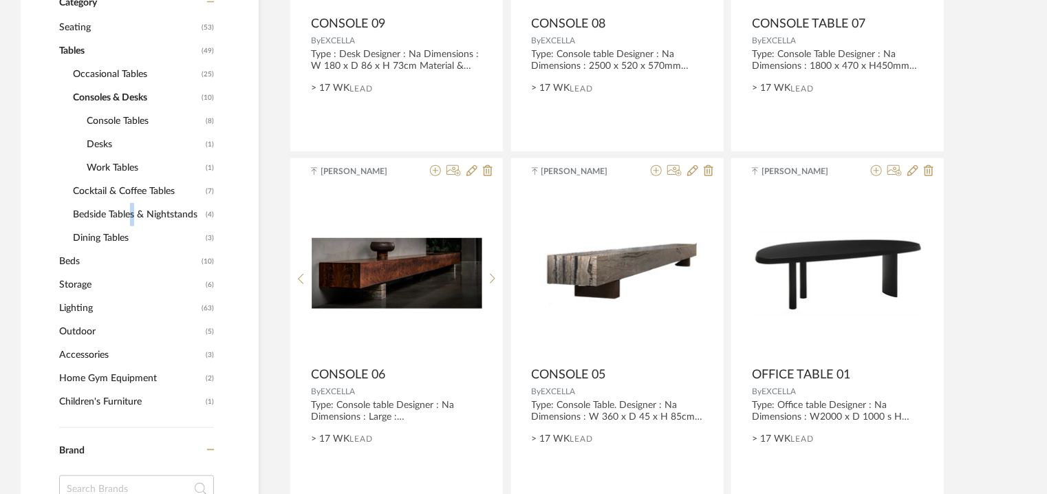
click at [124, 213] on span "Bedside Tables & Nightstands" at bounding box center [137, 214] width 129 height 23
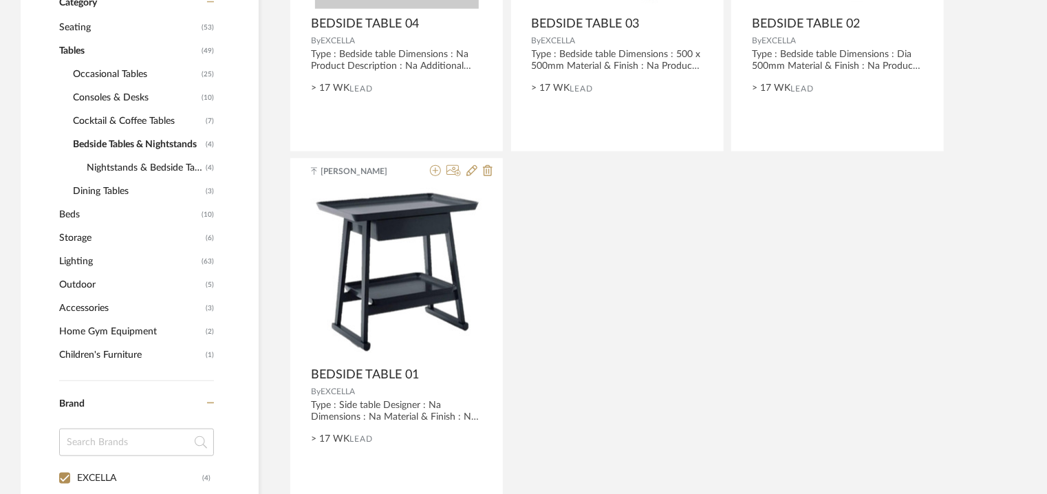
click at [91, 186] on span "Dining Tables" at bounding box center [137, 191] width 129 height 23
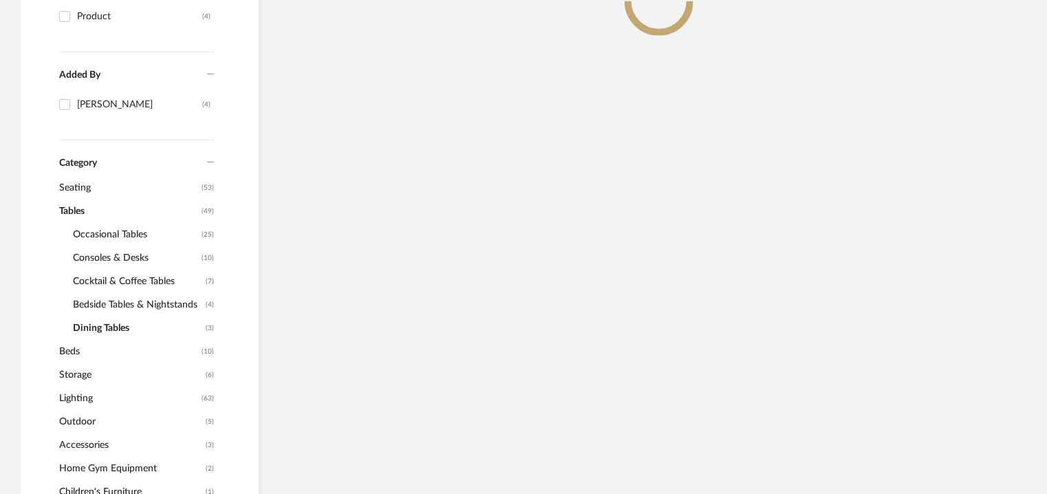
scroll to position [312, 0]
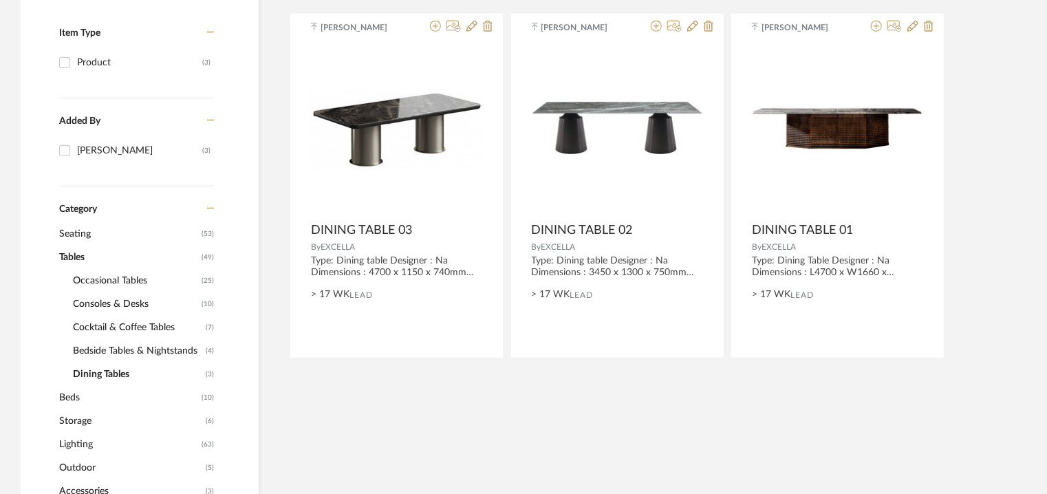
click at [72, 398] on span "Beds" at bounding box center [128, 397] width 139 height 23
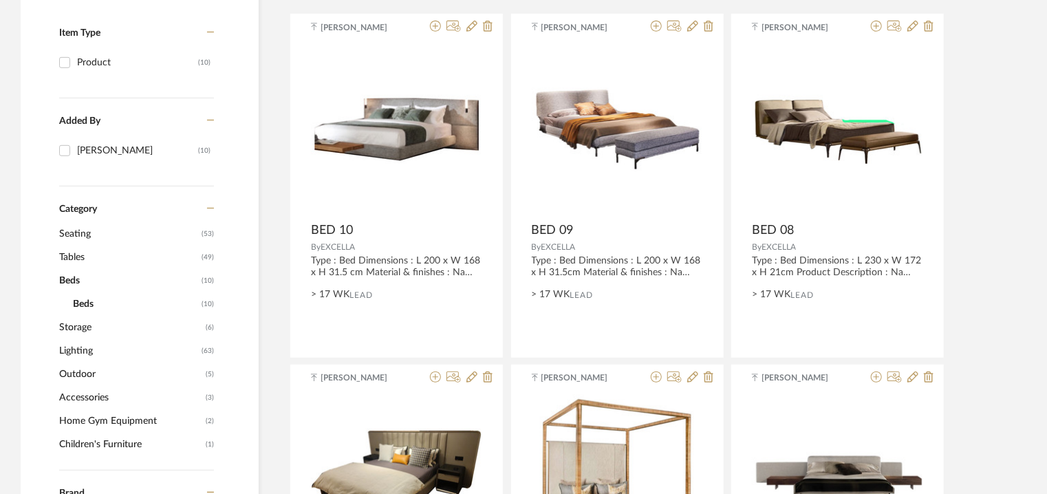
click at [74, 231] on span "Seating" at bounding box center [128, 233] width 139 height 23
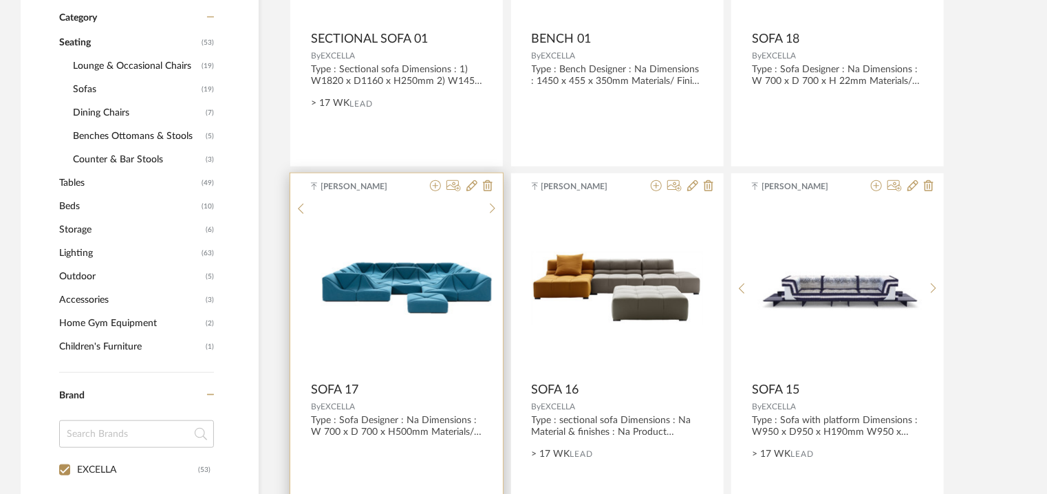
scroll to position [518, 0]
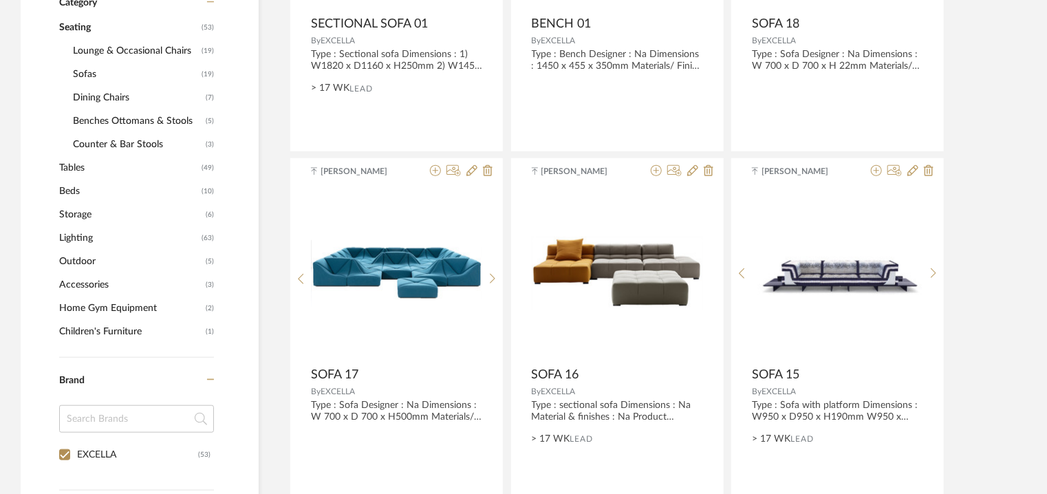
click at [82, 50] on span "Lounge & Occasional Chairs" at bounding box center [135, 50] width 125 height 23
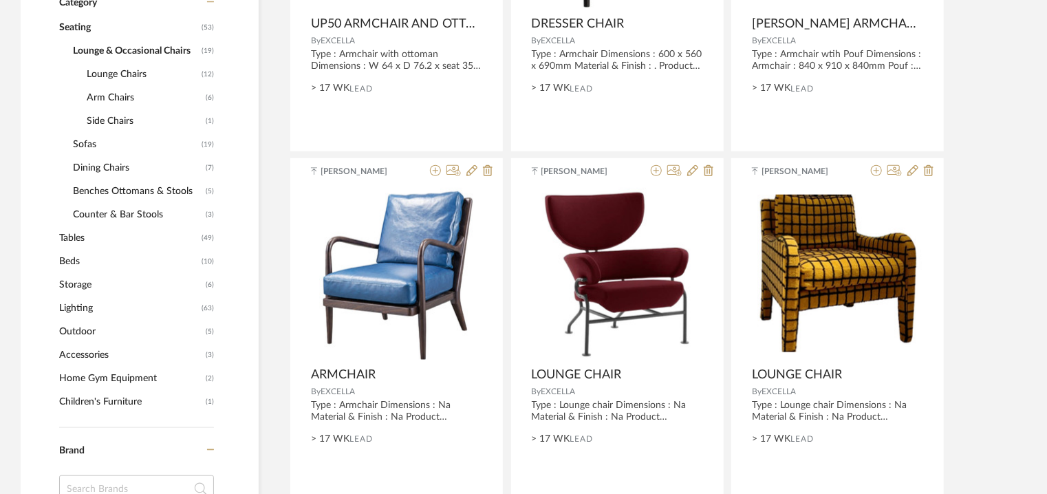
click at [80, 146] on span "Sofas" at bounding box center [135, 144] width 125 height 23
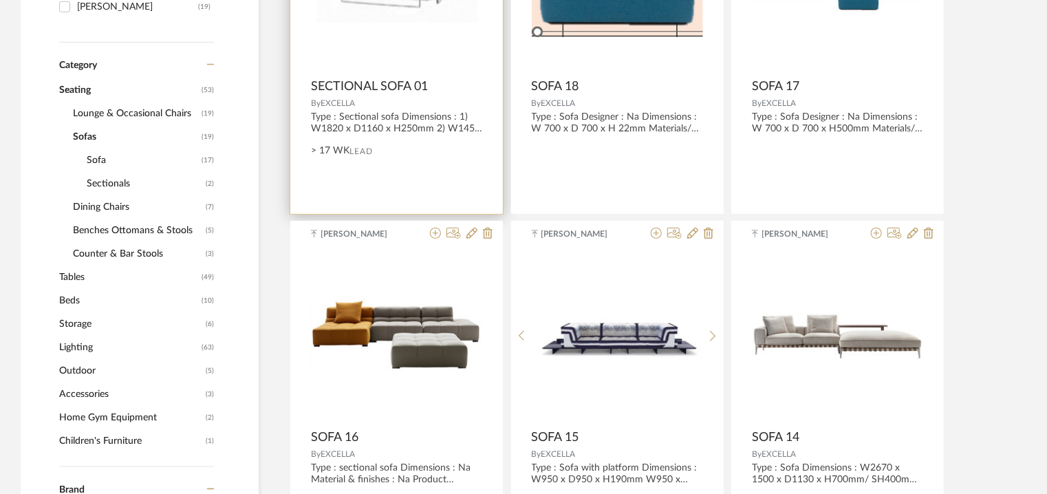
scroll to position [312, 0]
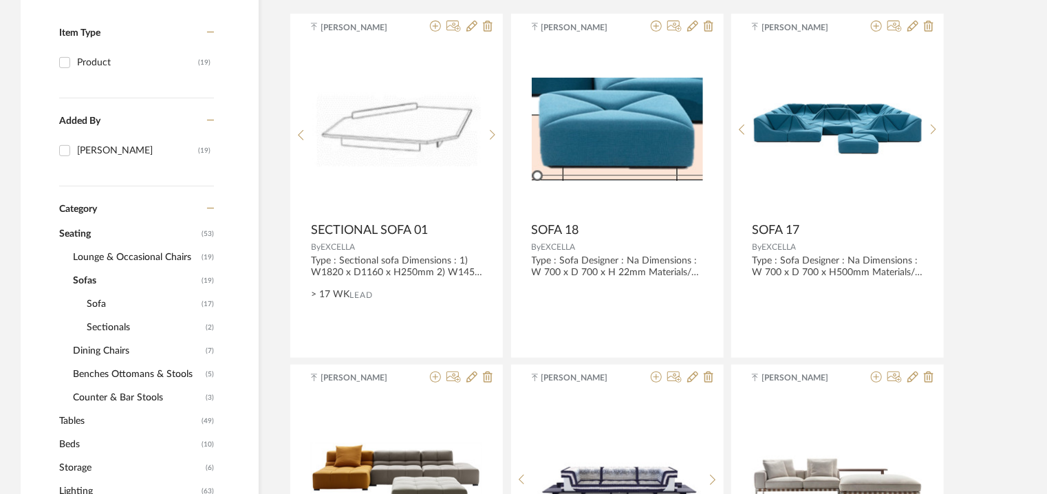
click at [123, 254] on span "Lounge & Occasional Chairs" at bounding box center [135, 257] width 125 height 23
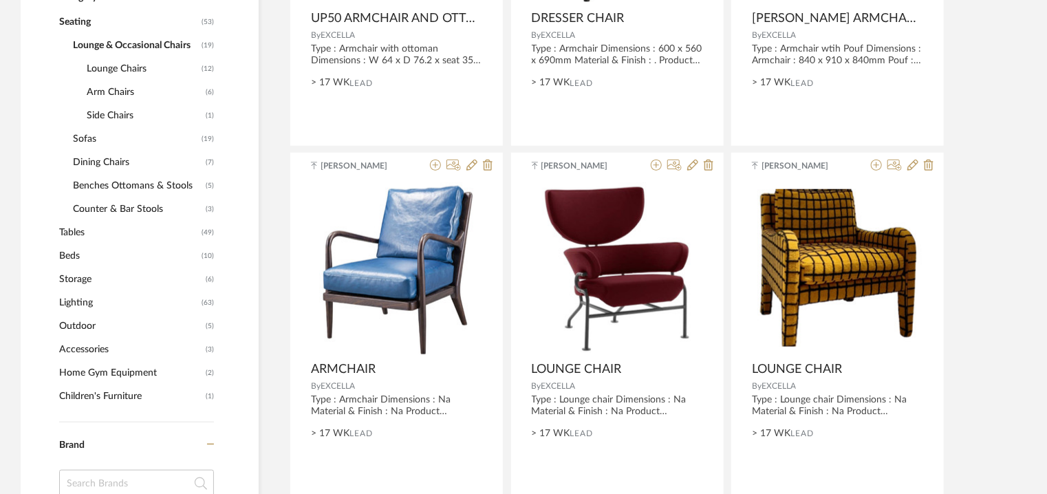
scroll to position [449, 0]
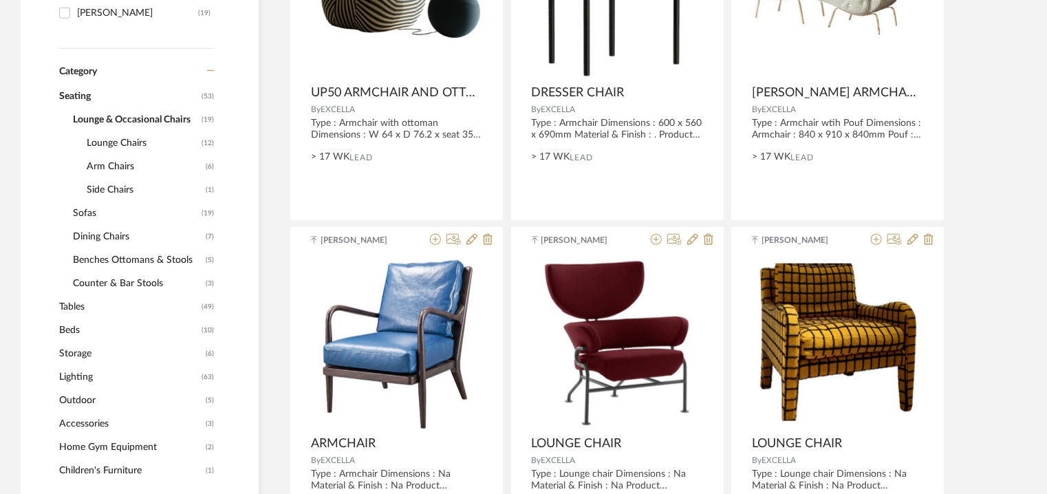
click at [103, 164] on span "Arm Chairs" at bounding box center [145, 166] width 116 height 23
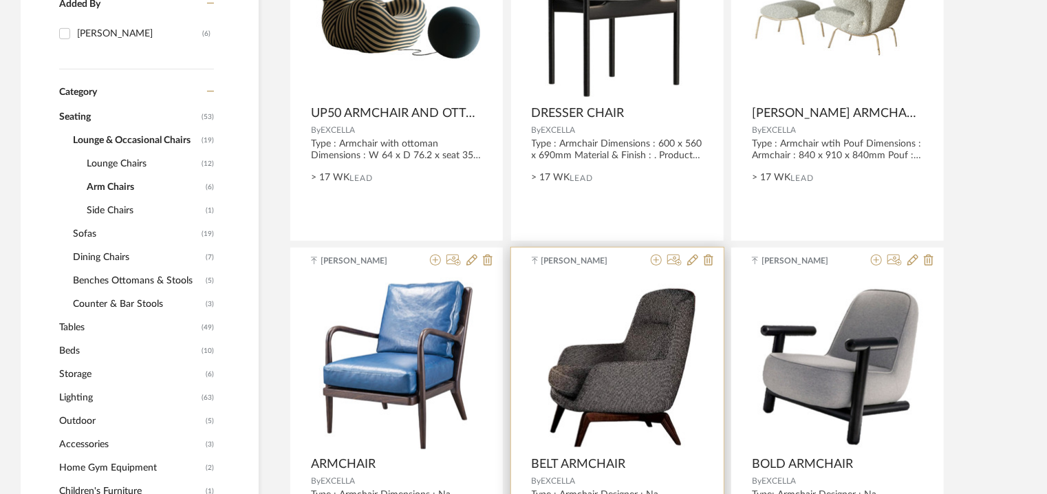
scroll to position [449, 0]
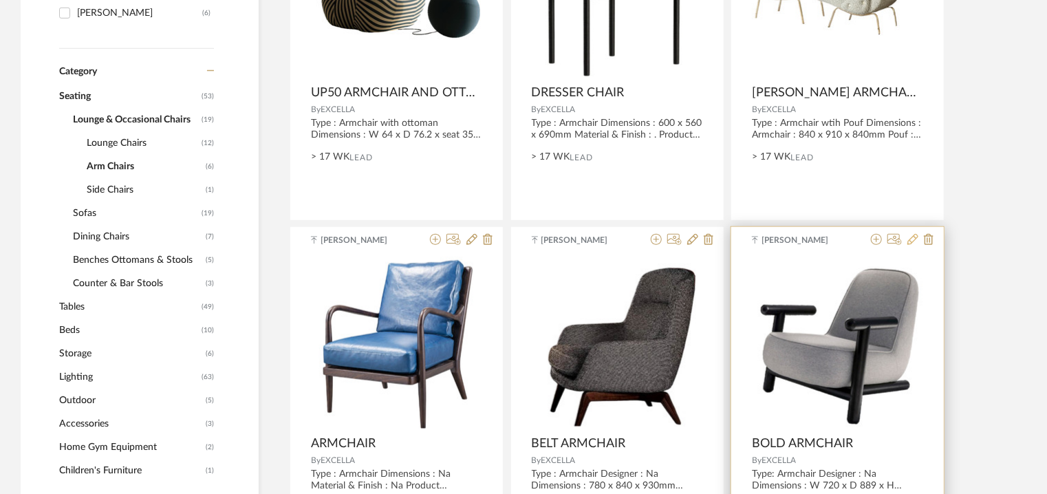
click at [909, 239] on icon at bounding box center [912, 239] width 11 height 11
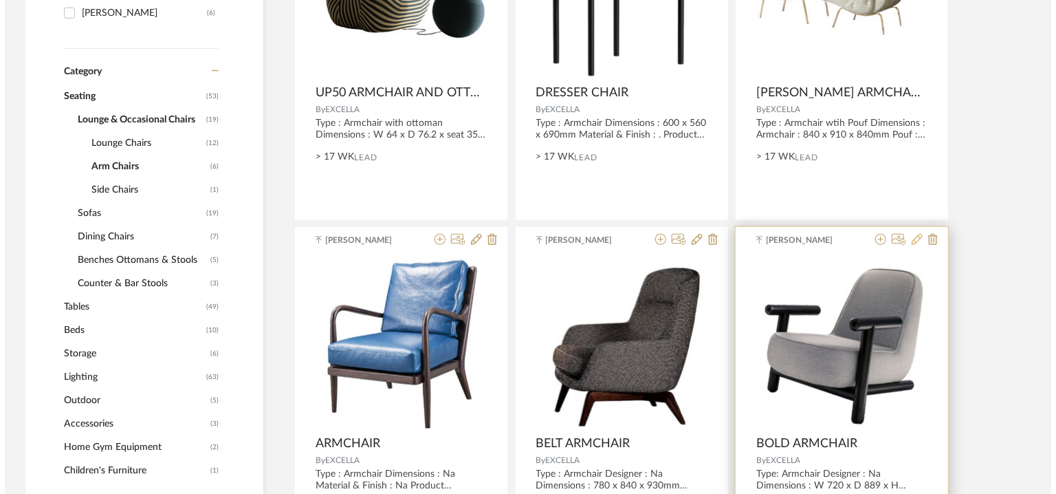
scroll to position [0, 0]
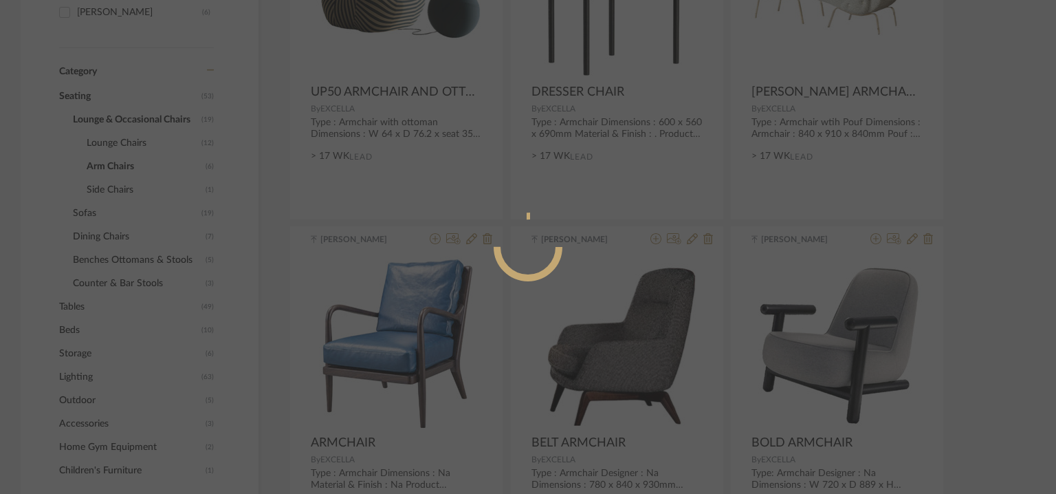
radio input "true"
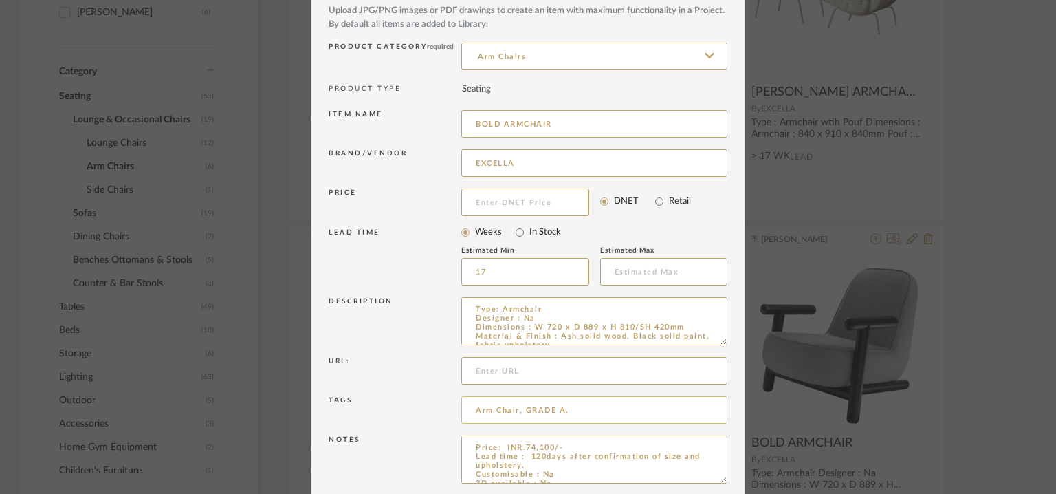
scroll to position [132, 0]
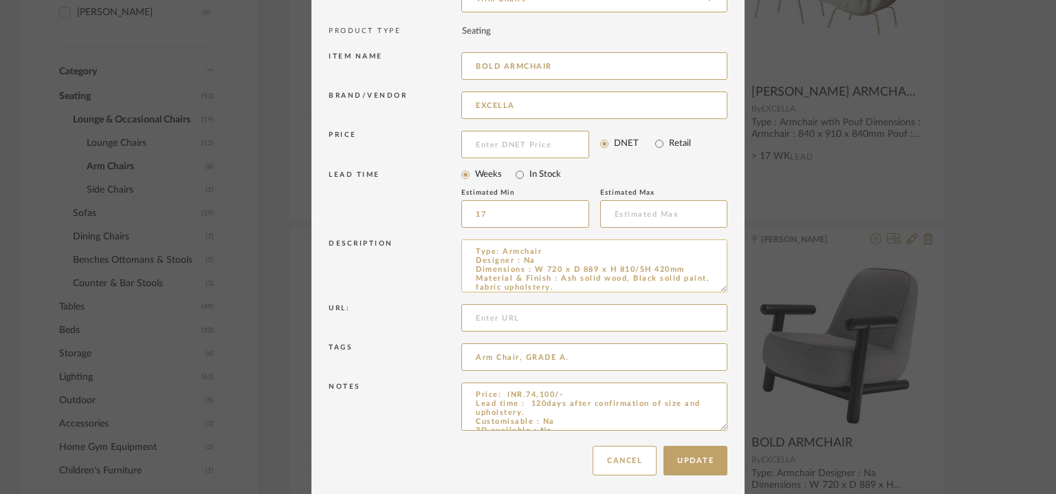
click at [713, 288] on textarea "Type: Armchair Designer : Na Dimensions : W 720 x D 889 x H 810/SH 420mm Materi…" at bounding box center [594, 265] width 266 height 53
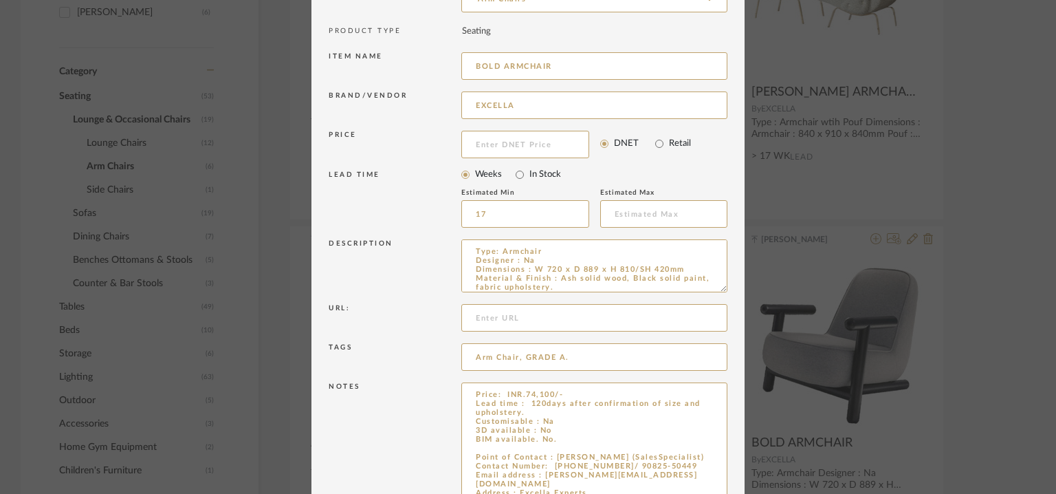
drag, startPoint x: 717, startPoint y: 424, endPoint x: 730, endPoint y: 532, distance: 108.1
drag, startPoint x: 575, startPoint y: 65, endPoint x: 400, endPoint y: 46, distance: 175.7
click at [400, 46] on div "Item Type required Product Inspiration Image Site Photo or PDF Upload JPG/PNG i…" at bounding box center [528, 230] width 399 height 631
click at [569, 66] on input "BOLD ARMCHAIR" at bounding box center [594, 66] width 266 height 28
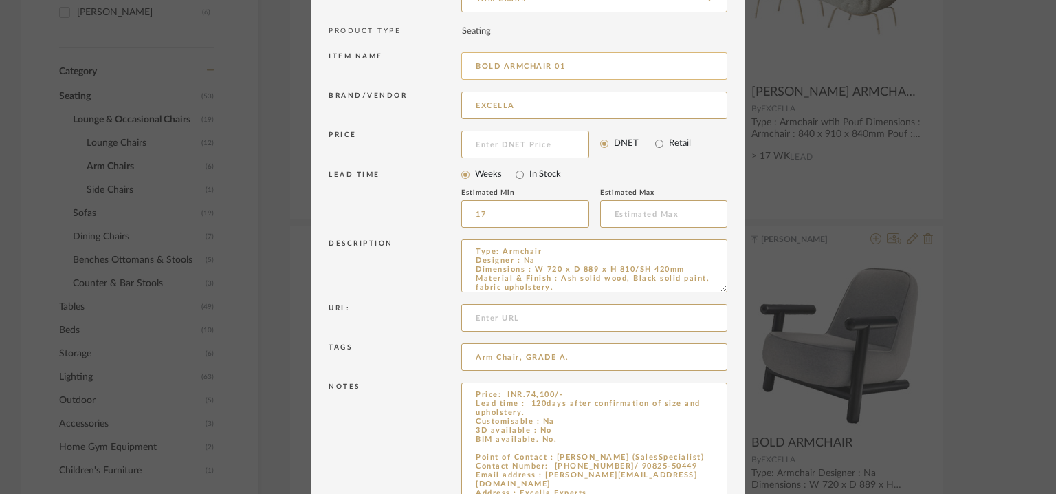
drag, startPoint x: 547, startPoint y: 64, endPoint x: 463, endPoint y: 65, distance: 84.6
click at [456, 65] on div "Item name BOLD ARMCHAIR 01" at bounding box center [528, 68] width 399 height 39
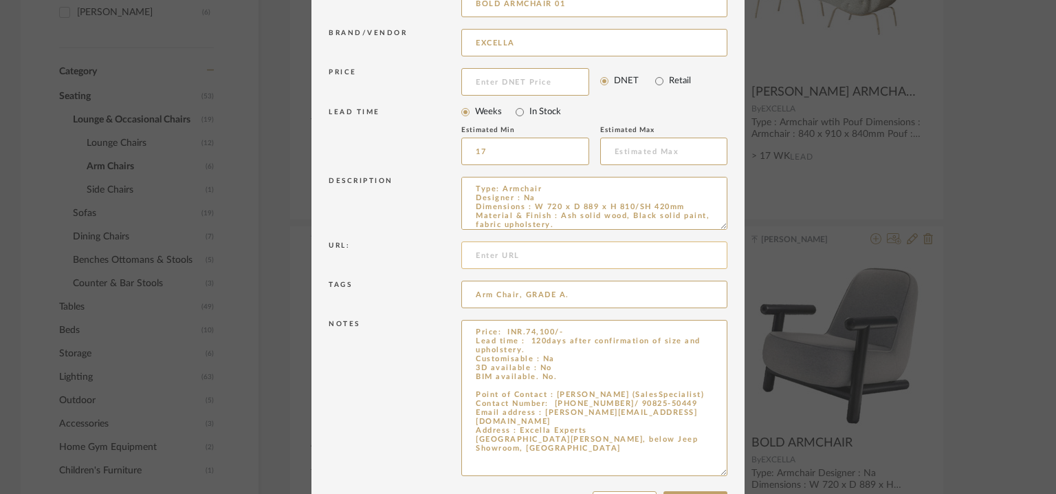
scroll to position [245, 0]
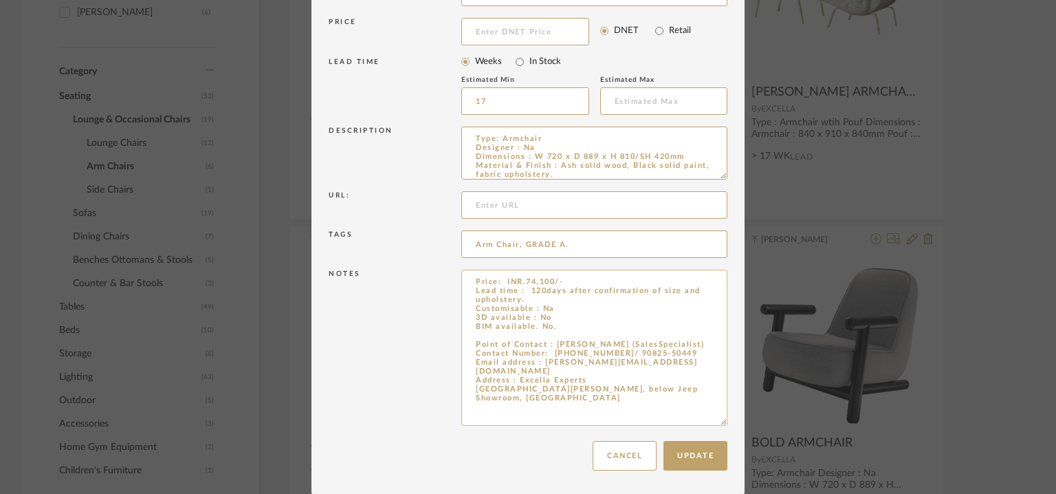
type input "BOLD ARMCHAIR 01"
click at [561, 335] on textarea "Price: INR.74,100/- Lead time : 120days after confirmation of size and upholste…" at bounding box center [594, 348] width 266 height 156
paste textarea "BOLD ARMCHAIR"
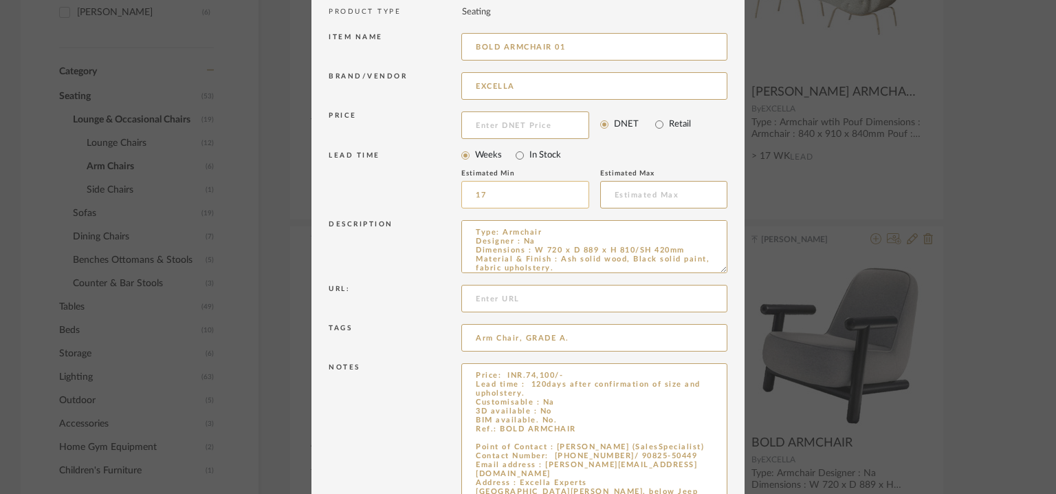
scroll to position [39, 0]
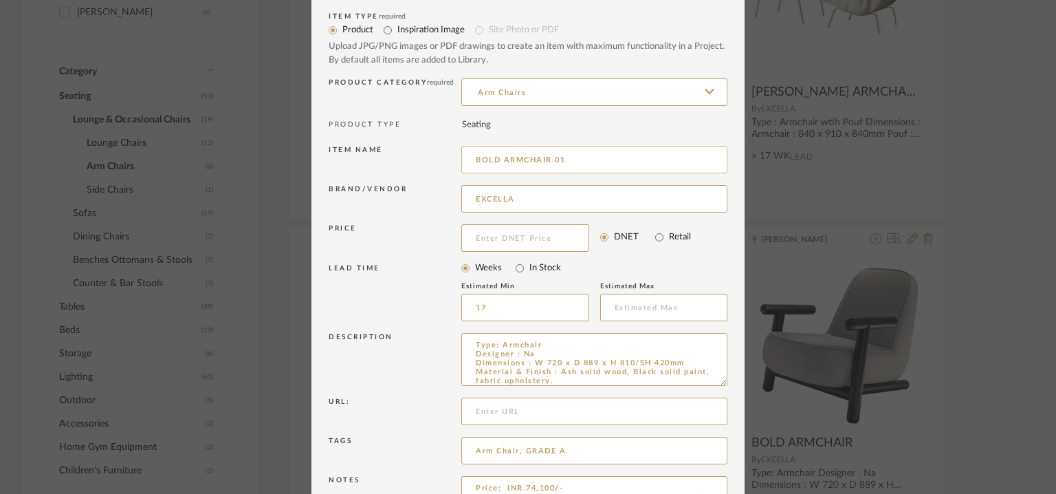
type textarea "Price: INR.74,100/- Lead time : 120days after confirmation of size and upholste…"
drag, startPoint x: 501, startPoint y: 159, endPoint x: 421, endPoint y: 152, distance: 80.8
click at [421, 152] on div "Item name BOLD ARMCHAIR 01" at bounding box center [528, 161] width 399 height 39
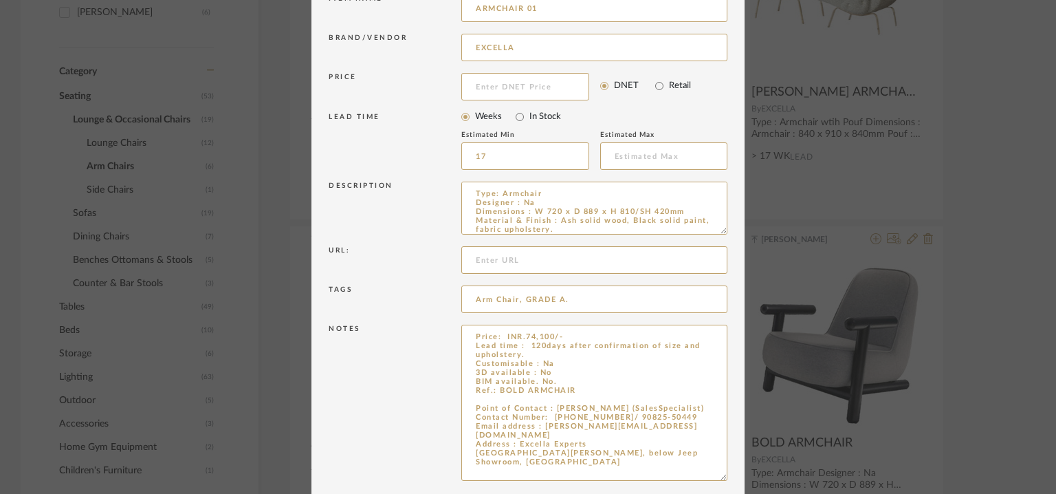
scroll to position [245, 0]
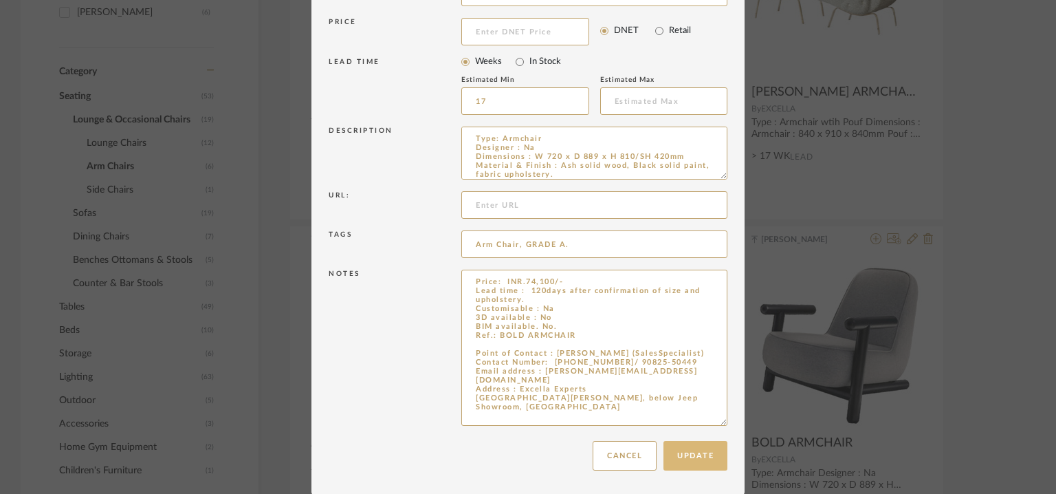
type input "ARMCHAIR 01"
click at [717, 452] on button "Update" at bounding box center [696, 456] width 64 height 30
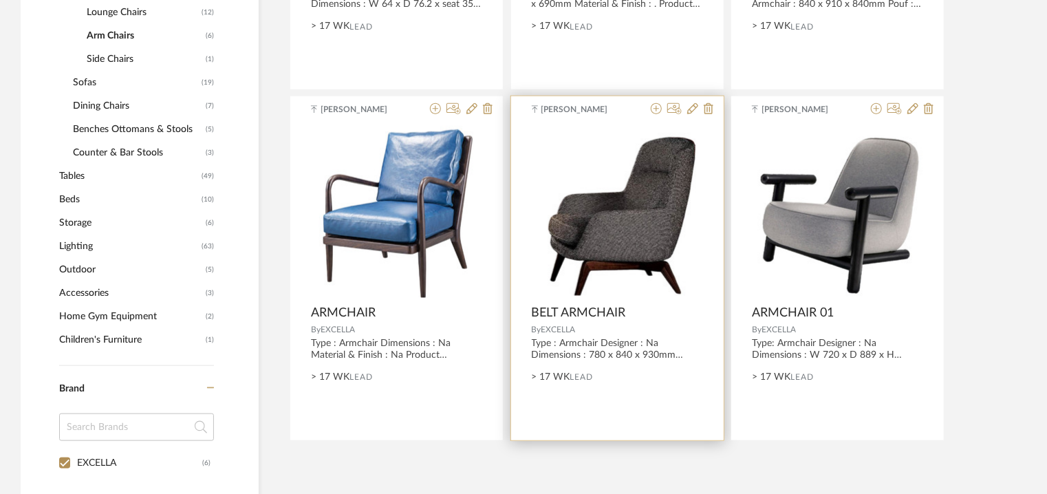
scroll to position [518, 0]
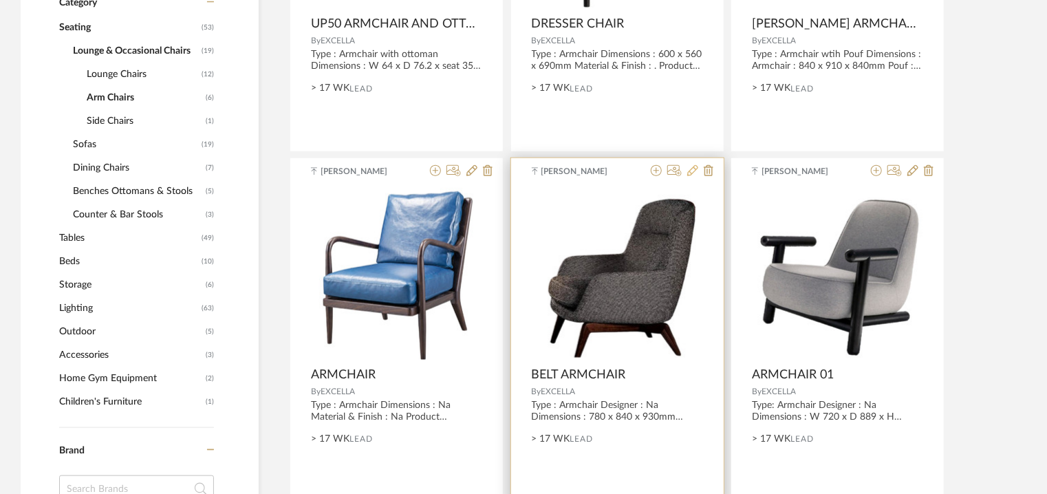
click at [693, 171] on icon at bounding box center [692, 170] width 11 height 11
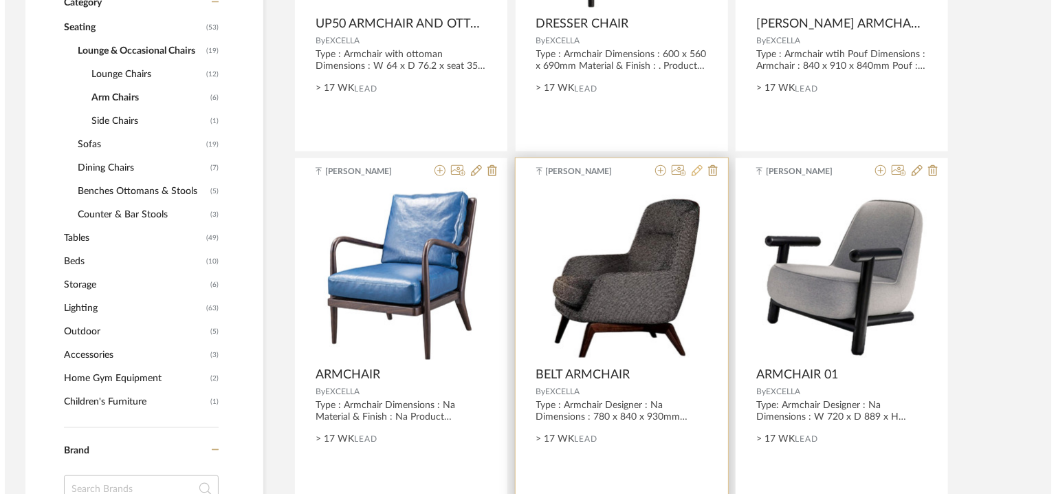
scroll to position [0, 0]
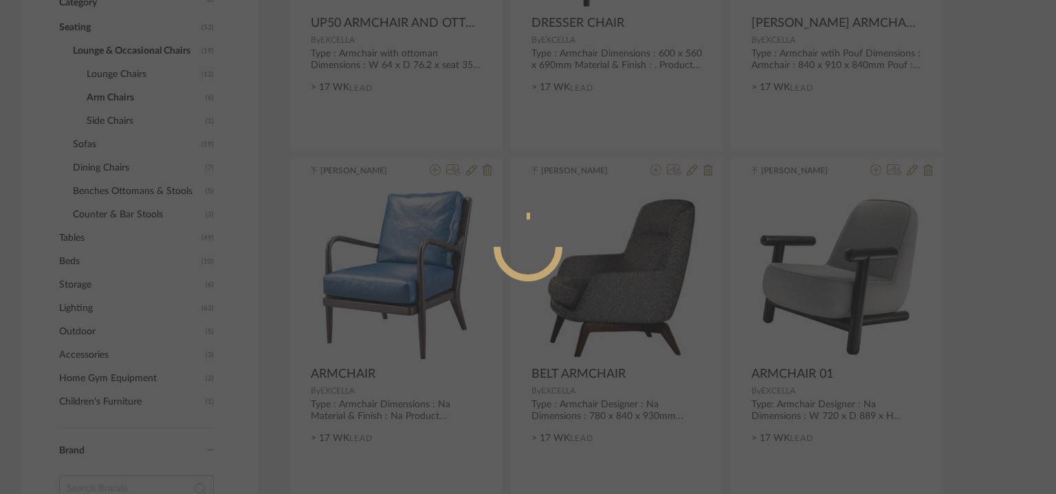
radio input "true"
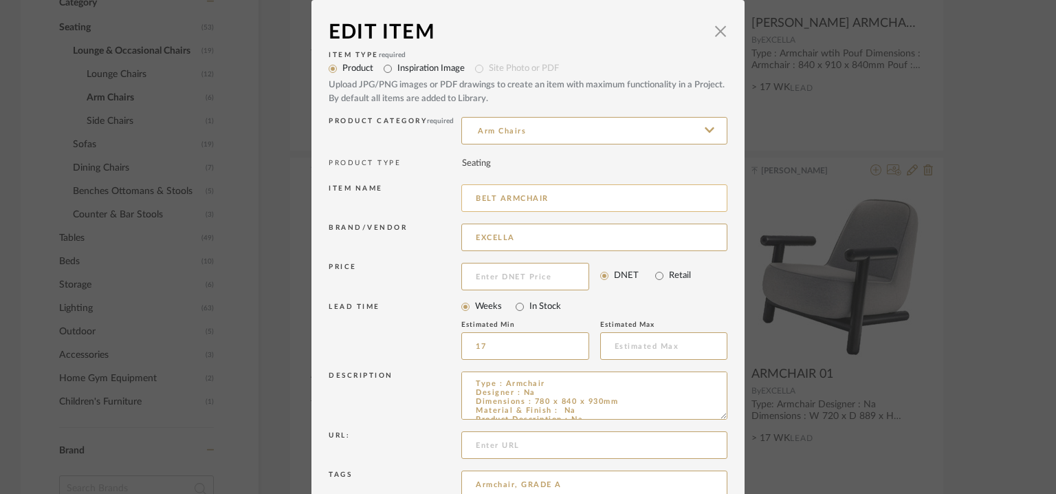
drag, startPoint x: 564, startPoint y: 195, endPoint x: 567, endPoint y: 203, distance: 8.1
click at [567, 202] on input "BELT ARMCHAIR" at bounding box center [594, 198] width 266 height 28
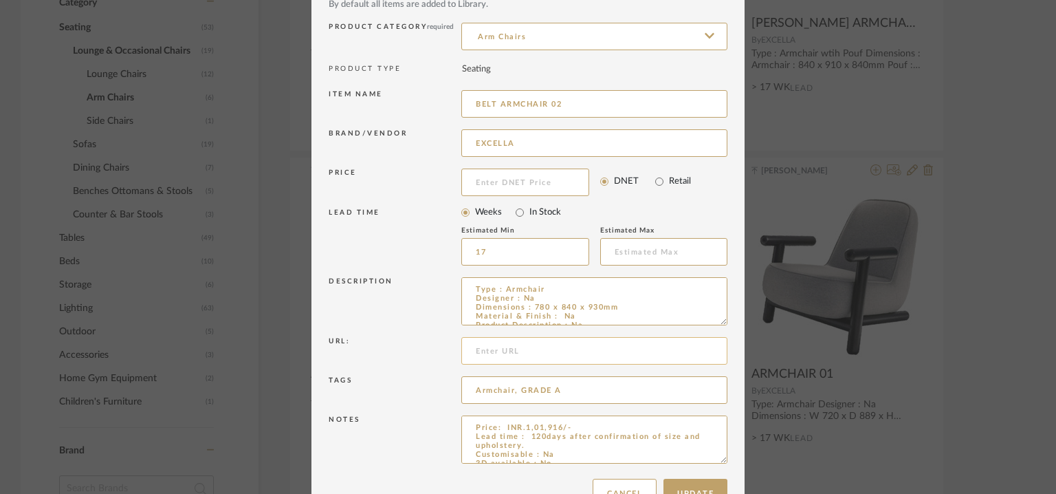
scroll to position [132, 0]
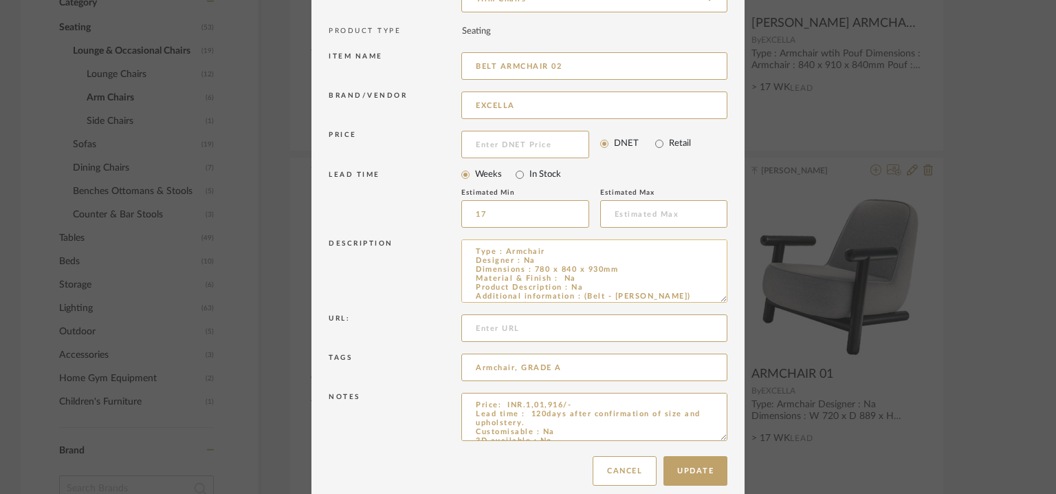
drag, startPoint x: 715, startPoint y: 284, endPoint x: 689, endPoint y: 299, distance: 30.2
click at [689, 299] on textarea "Type : Armchair Designer : Na Dimensions : 780 x 840 x 930mm Material & Finish …" at bounding box center [594, 270] width 266 height 63
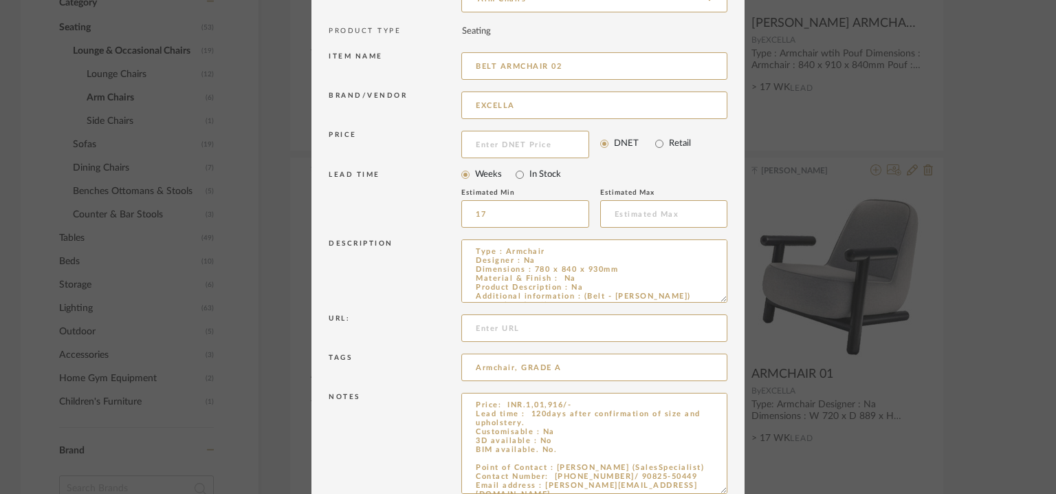
drag, startPoint x: 718, startPoint y: 436, endPoint x: 730, endPoint y: 528, distance: 92.3
type input "BELT ARMCHAIR 02"
click at [485, 460] on textarea "Price: INR.1,01,916/- Lead time : 120days after confirmation of size and uphols…" at bounding box center [594, 463] width 266 height 140
paste textarea "BELT ARMCHAIR"
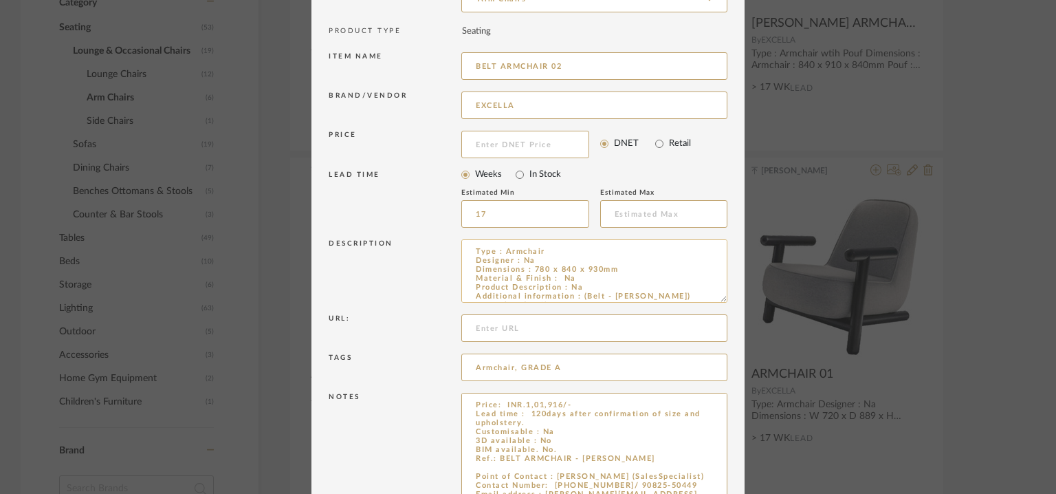
type textarea "Price: INR.1,01,916/- Lead time : 120days after confirmation of size and uphols…"
drag, startPoint x: 651, startPoint y: 290, endPoint x: 587, endPoint y: 282, distance: 65.2
click at [602, 284] on textarea "Type : Armchair Designer : Na Dimensions : 780 x 840 x 930mm Material & Finish …" at bounding box center [594, 270] width 266 height 63
click at [583, 281] on textarea "Type : Armchair Designer : Na Dimensions : 780 x 840 x 930mm Material & Finish …" at bounding box center [594, 270] width 266 height 63
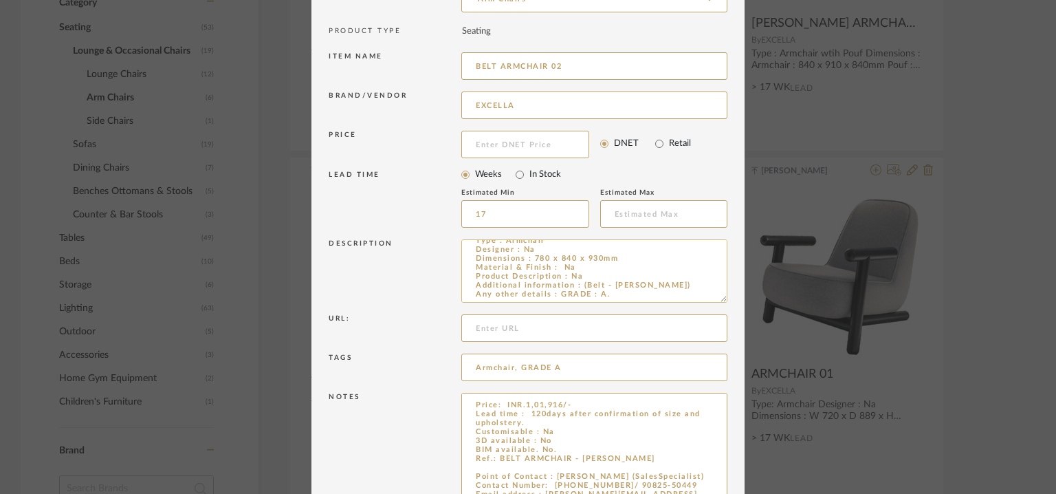
drag, startPoint x: 579, startPoint y: 283, endPoint x: 649, endPoint y: 283, distance: 70.2
click at [649, 283] on textarea "Type : Armchair Designer : Na Dimensions : 780 x 840 x 930mm Material & Finish …" at bounding box center [594, 270] width 266 height 63
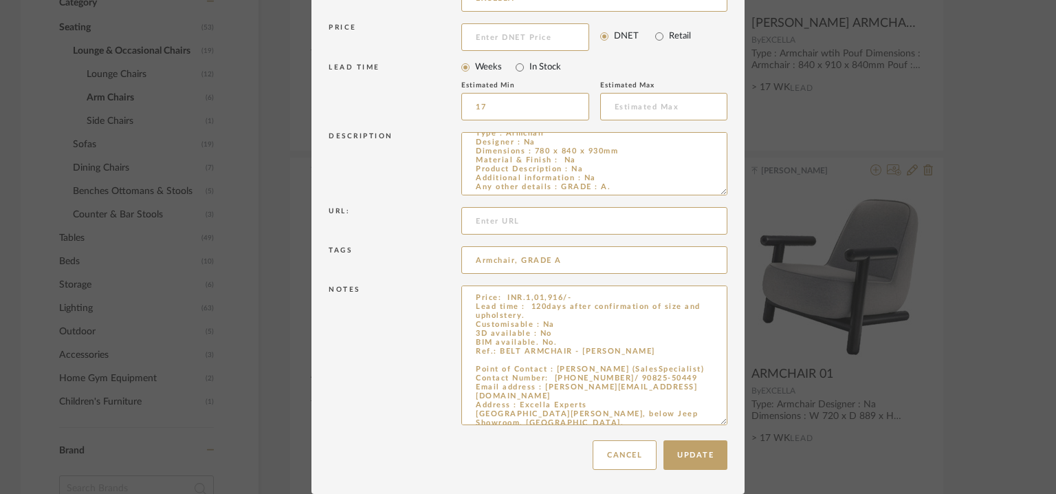
scroll to position [33, 0]
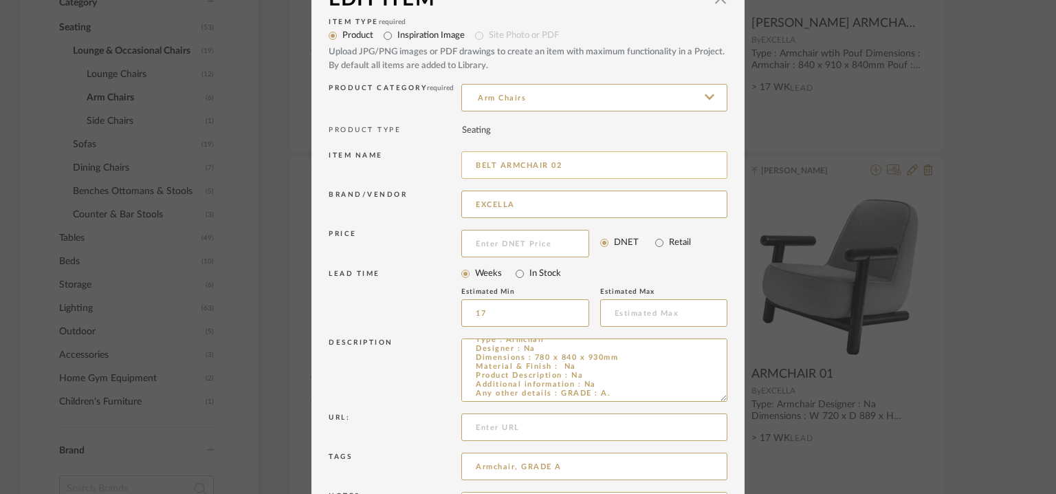
type textarea "Type : Armchair Designer : Na Dimensions : 780 x 840 x 930mm Material & Finish …"
drag, startPoint x: 465, startPoint y: 165, endPoint x: 412, endPoint y: 166, distance: 53.0
click at [412, 166] on div "Item name BELT ARMCHAIR 02" at bounding box center [528, 167] width 399 height 39
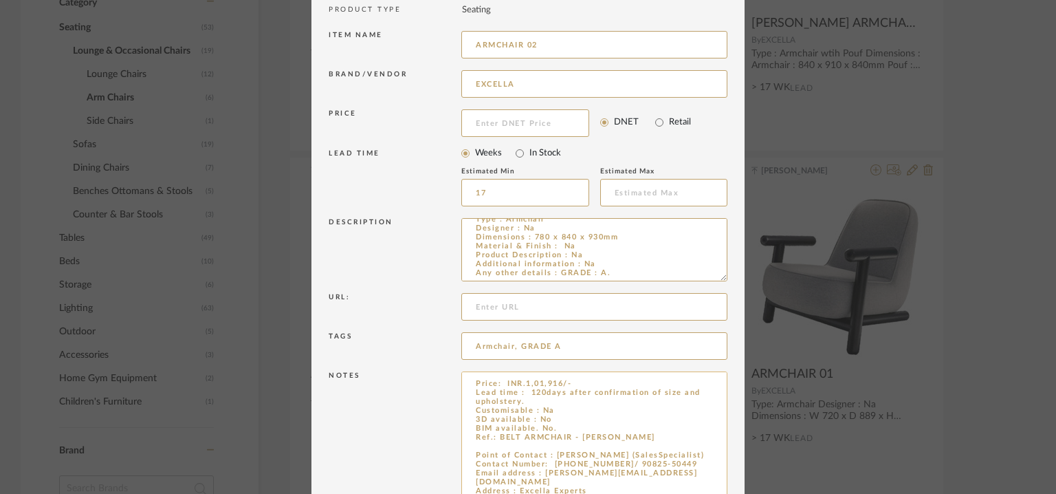
scroll to position [239, 0]
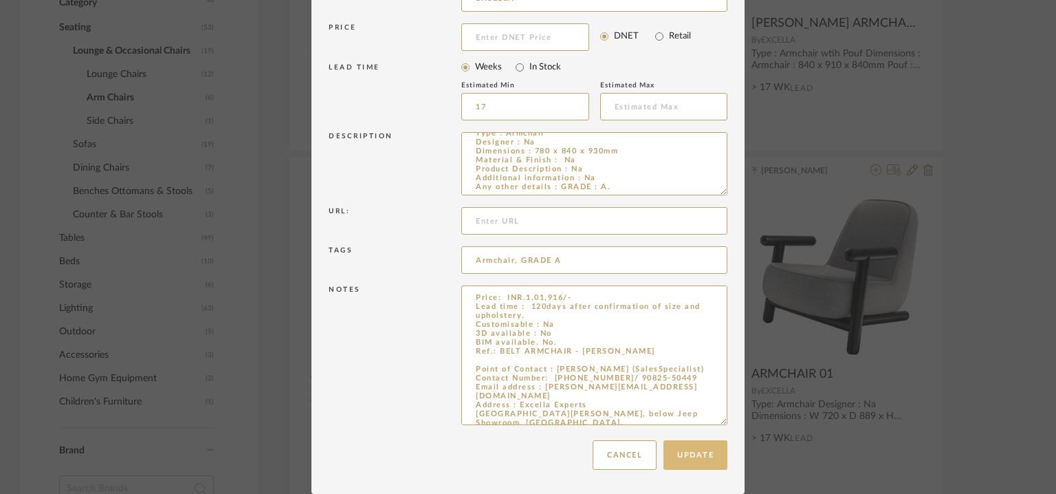
type input "ARMCHAIR 02"
click at [697, 455] on button "Update" at bounding box center [696, 455] width 64 height 30
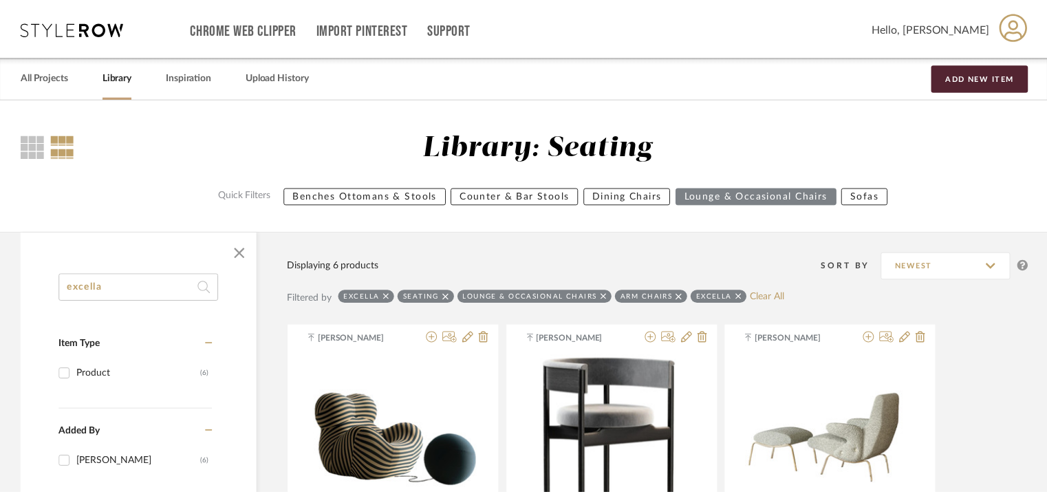
scroll to position [518, 0]
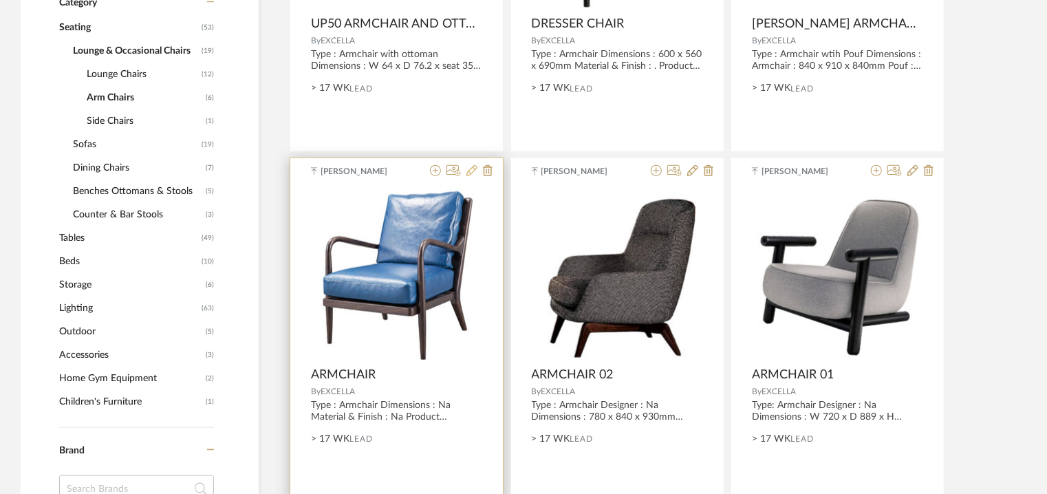
click at [473, 173] on icon at bounding box center [471, 170] width 11 height 11
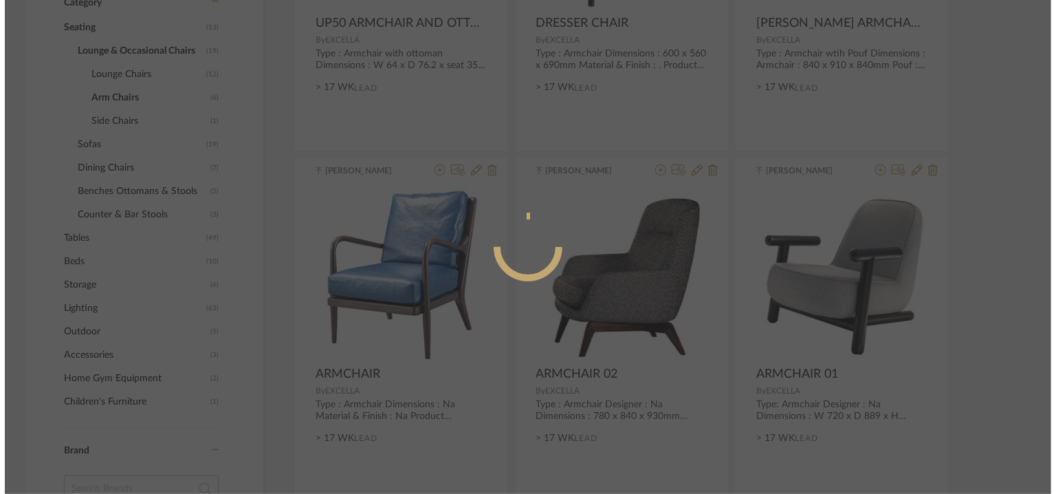
scroll to position [0, 0]
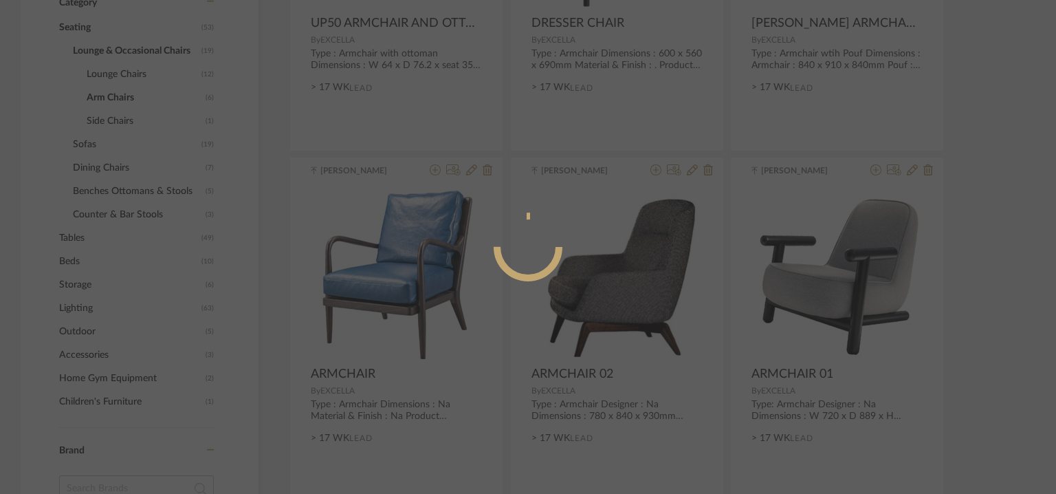
radio input "true"
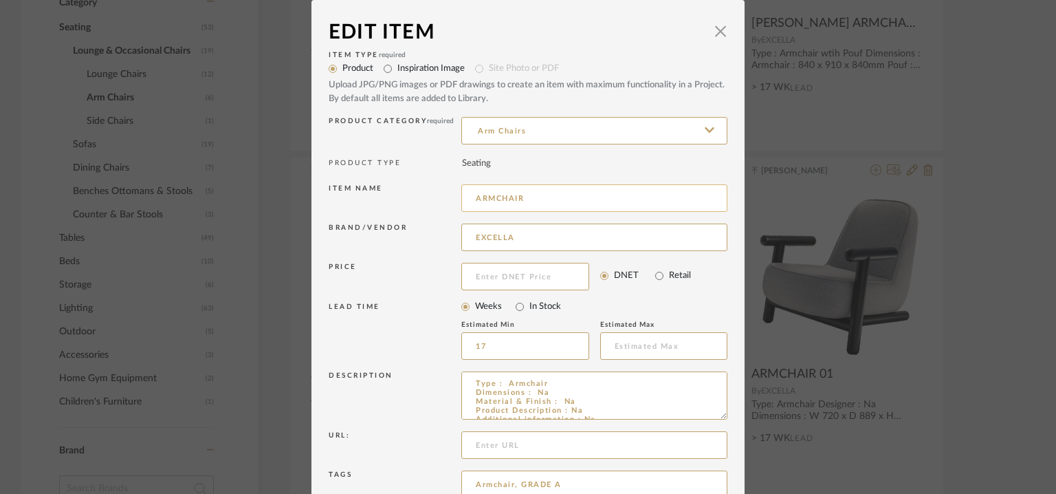
click at [558, 202] on input "ARMCHAIR" at bounding box center [594, 198] width 266 height 28
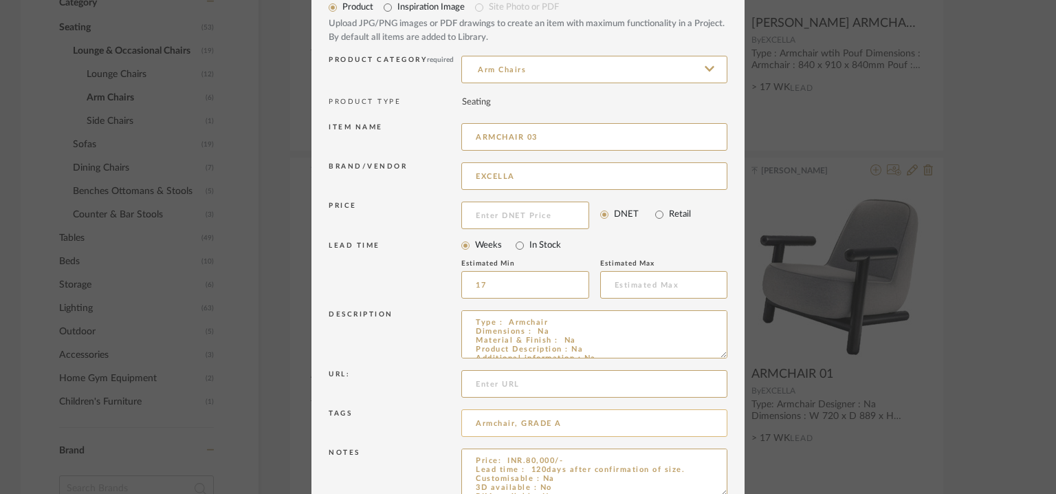
scroll to position [132, 0]
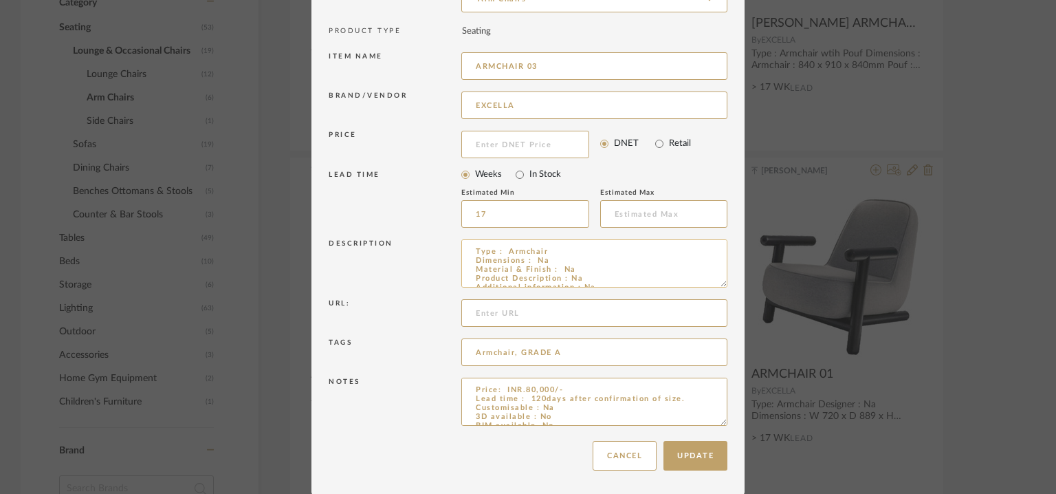
drag, startPoint x: 719, startPoint y: 283, endPoint x: 647, endPoint y: 270, distance: 72.8
click at [655, 252] on textarea "Type : Armchair Dimensions : Na Material & Finish : Na Product Description : Na…" at bounding box center [594, 263] width 266 height 48
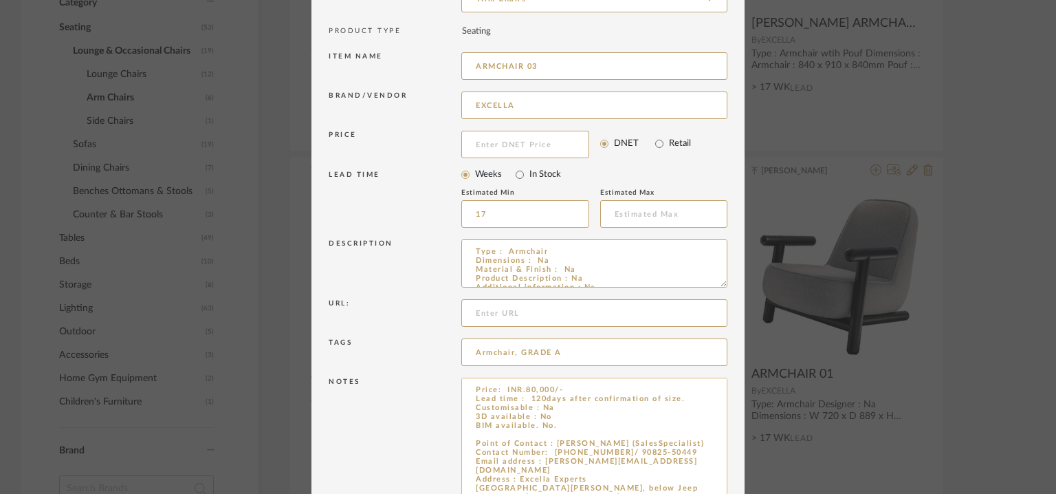
drag, startPoint x: 715, startPoint y: 419, endPoint x: 683, endPoint y: 449, distance: 44.3
click at [691, 449] on textarea "Price: INR.80,000/- Lead time : 120days after confirmation of size. Customisabl…" at bounding box center [594, 441] width 266 height 126
type input "ARMCHAIR 03"
click at [695, 478] on button "Update" at bounding box center [696, 485] width 64 height 30
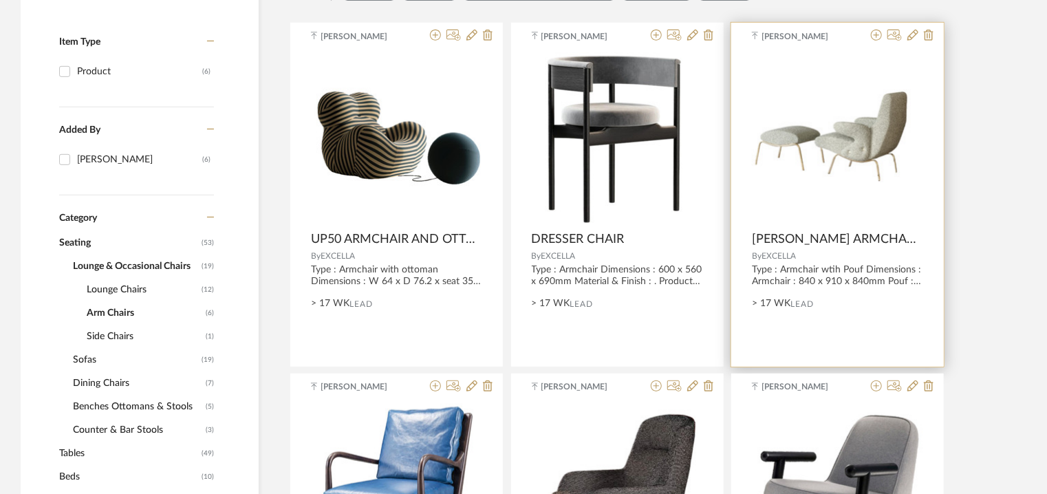
scroll to position [210, 0]
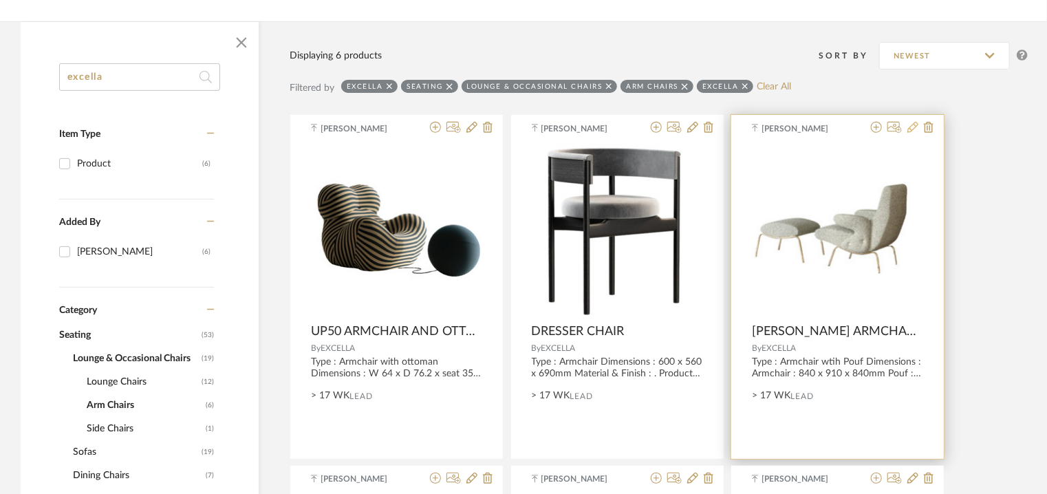
click at [911, 127] on icon at bounding box center [912, 127] width 11 height 11
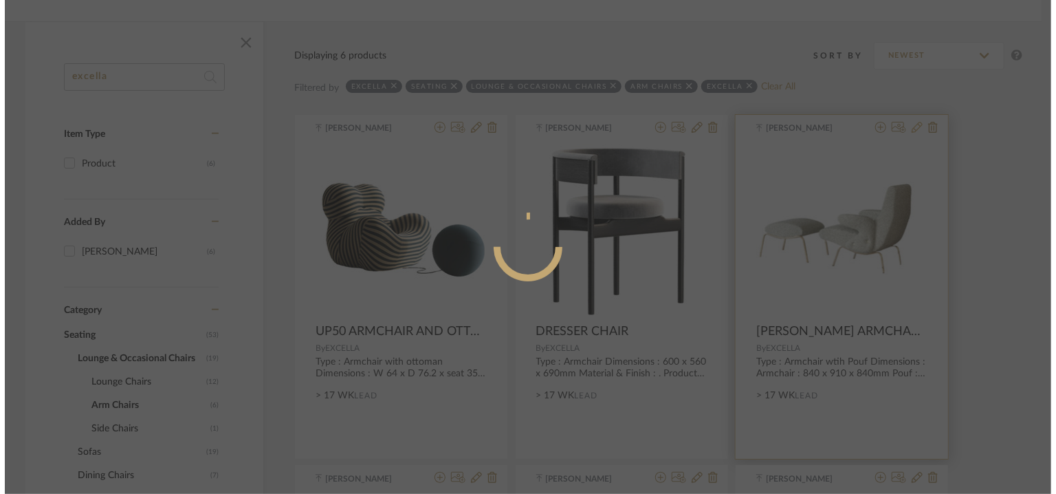
scroll to position [0, 0]
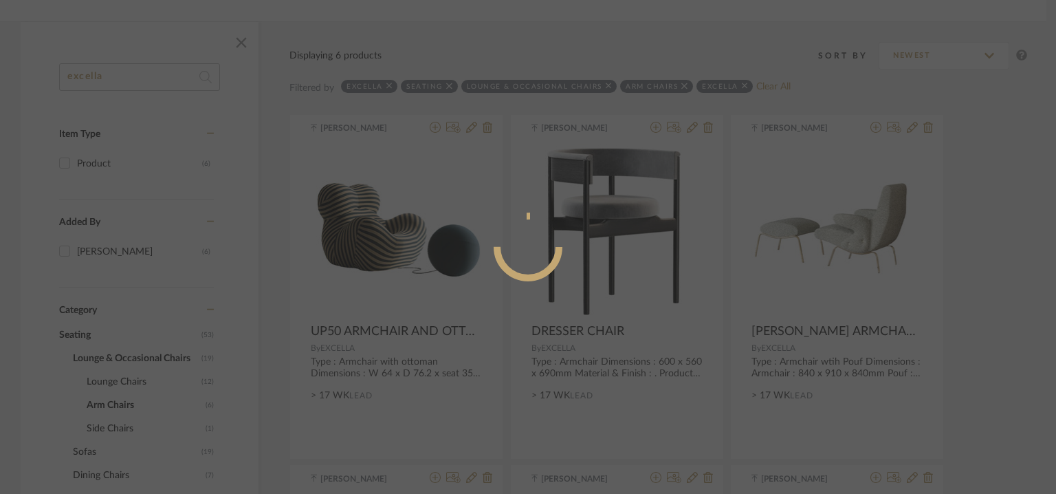
radio input "true"
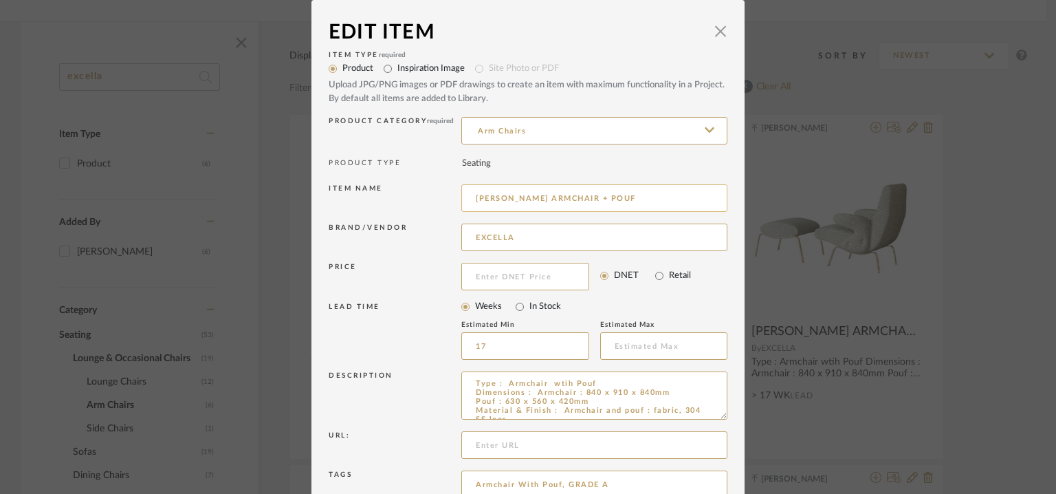
drag, startPoint x: 602, startPoint y: 198, endPoint x: 608, endPoint y: 208, distance: 11.1
click at [605, 198] on input "[PERSON_NAME] ARMCHAIR + POUF" at bounding box center [594, 198] width 266 height 28
drag, startPoint x: 600, startPoint y: 194, endPoint x: 566, endPoint y: 196, distance: 34.5
click at [566, 196] on input "[PERSON_NAME] ARMCHAIR + POUF 04" at bounding box center [594, 198] width 266 height 28
click at [601, 195] on input "[PERSON_NAME] ARMCHAIR 04" at bounding box center [594, 198] width 266 height 28
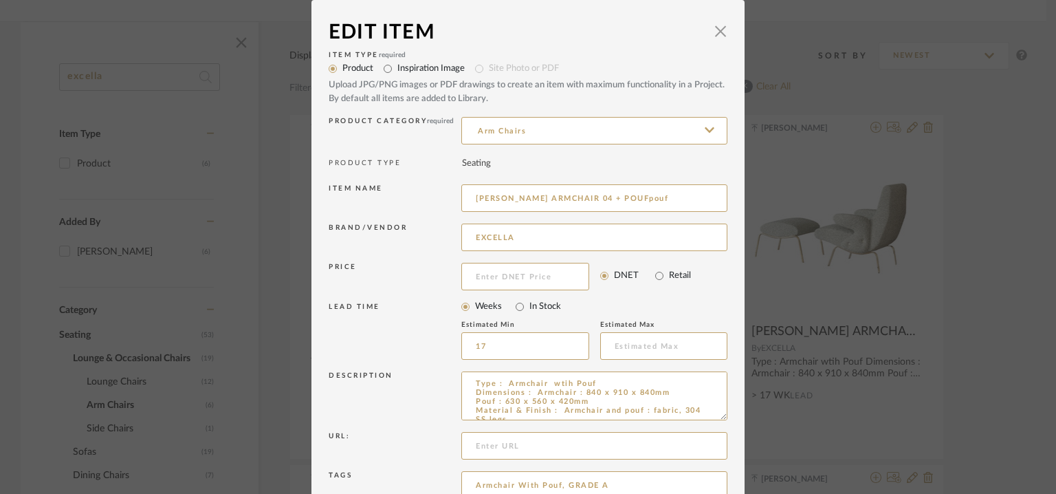
drag, startPoint x: 720, startPoint y: 418, endPoint x: 721, endPoint y: 480, distance: 61.9
click at [724, 478] on dialog-content "Edit Item × Item Type required Product Inspiration Image Site Photo or PDF Uplo…" at bounding box center [528, 313] width 433 height 627
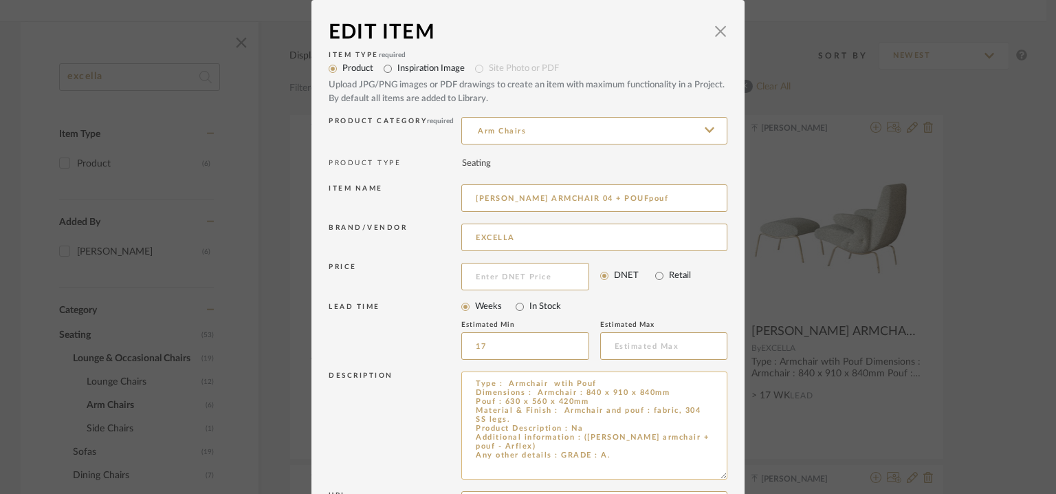
type input "[PERSON_NAME] ARMCHAIR 04 + POUFpouf"
click at [583, 437] on textarea "Type : Armchair wtih Pouf Dimensions : Armchair : 840 x 910 x 840mm Pouf : 630 …" at bounding box center [594, 425] width 266 height 108
drag, startPoint x: 578, startPoint y: 437, endPoint x: 608, endPoint y: 444, distance: 31.0
click at [595, 446] on textarea "Type : Armchair wtih Pouf Dimensions : Armchair : 840 x 910 x 840mm Pouf : 630 …" at bounding box center [594, 425] width 266 height 108
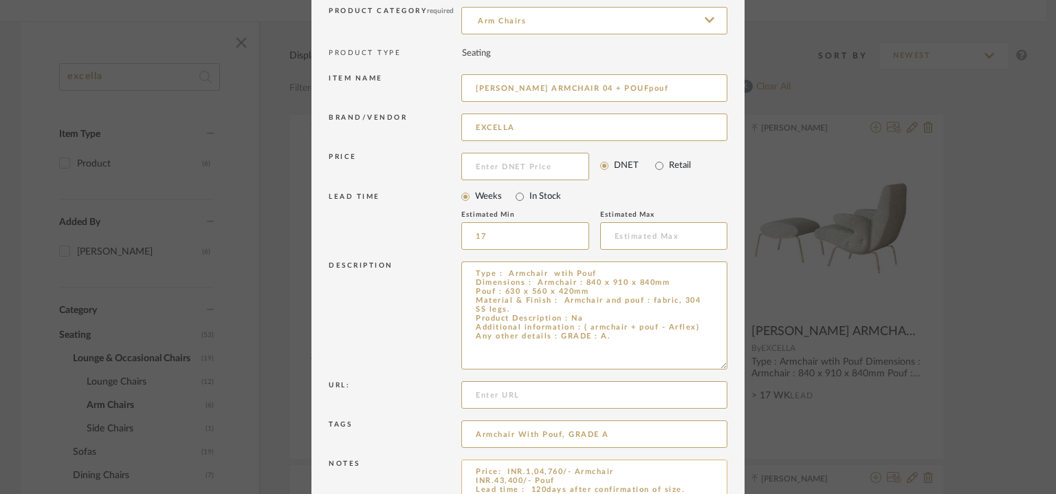
scroll to position [193, 0]
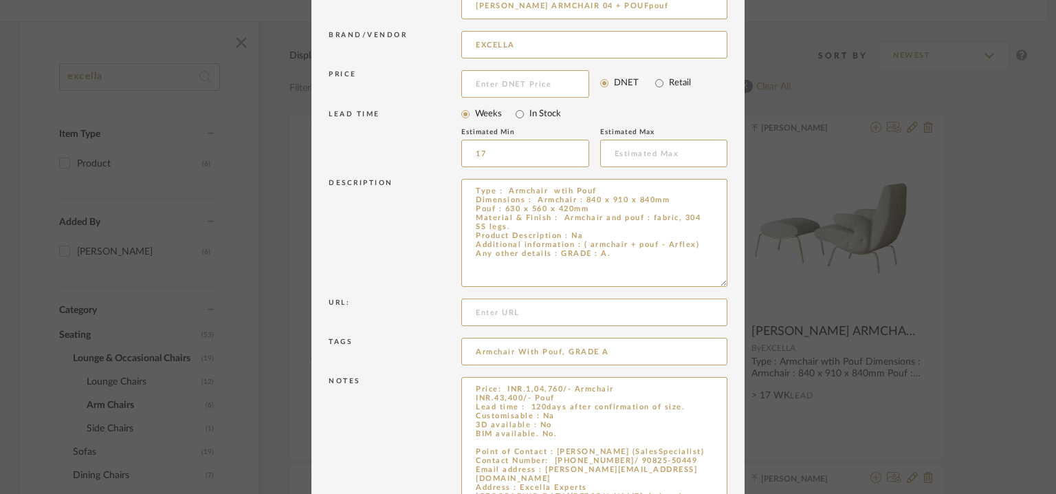
drag, startPoint x: 721, startPoint y: 422, endPoint x: 720, endPoint y: 524, distance: 102.5
click at [720, 283] on html "Chrome Web Clipper Import Pinterest Support All Projects Library Inspiration Up…" at bounding box center [528, 37] width 1056 height 494
type textarea "Type : Armchair wtih Pouf Dimensions : Armchair : 840 x 910 x 840mm Pouf : 630 …"
click at [492, 444] on textarea "Price: INR.1,04,760/- Armchair INR.43,400/- Pouf Lead time : 120days after conf…" at bounding box center [594, 452] width 266 height 151
paste textarea "[PERSON_NAME]"
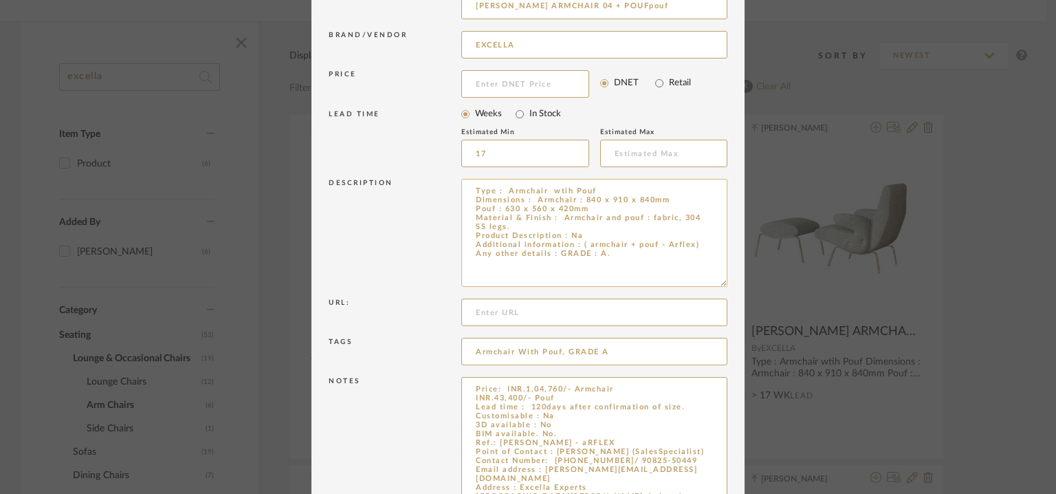
type textarea "Price: INR.1,04,760/- Armchair INR.43,400/- Pouf Lead time : 120days after conf…"
drag, startPoint x: 694, startPoint y: 246, endPoint x: 580, endPoint y: 245, distance: 113.5
click at [580, 245] on textarea "Type : Armchair wtih Pouf Dimensions : Armchair : 840 x 910 x 840mm Pouf : 630 …" at bounding box center [594, 233] width 266 height 108
type textarea "Type : Armchair wtih Pouf Dimensions : Armchair : 840 x 910 x 840mm Pouf : 630 …"
click at [534, 444] on textarea "Price: INR.1,04,760/- Armchair INR.43,400/- Pouf Lead time : 120days after conf…" at bounding box center [594, 452] width 266 height 151
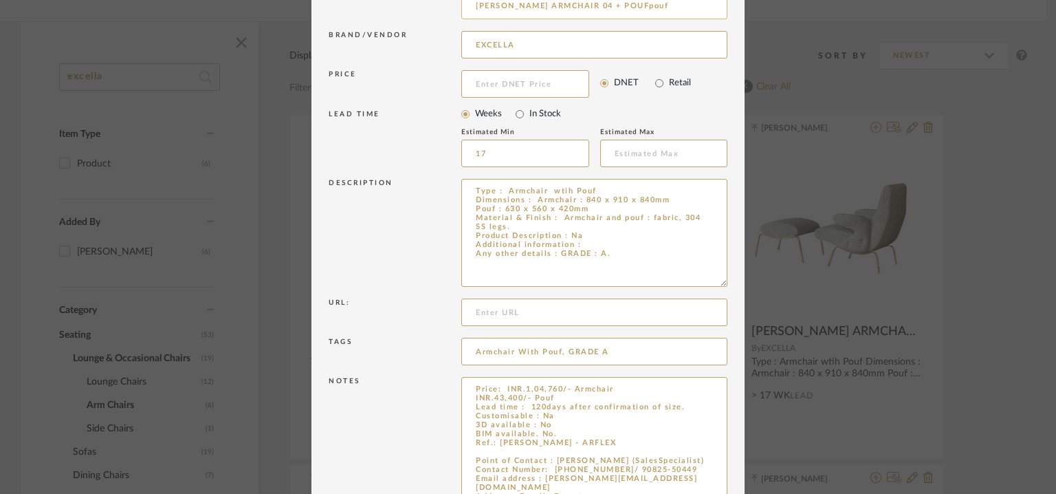
type textarea "Price: INR.1,04,760/- Armchair INR.43,400/- Pouf Lead time : 120days after conf…"
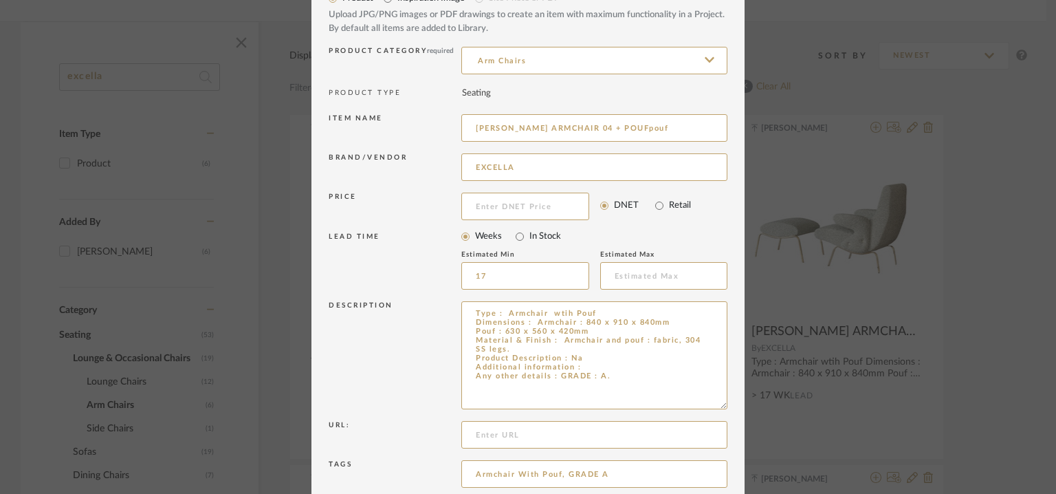
scroll to position [0, 0]
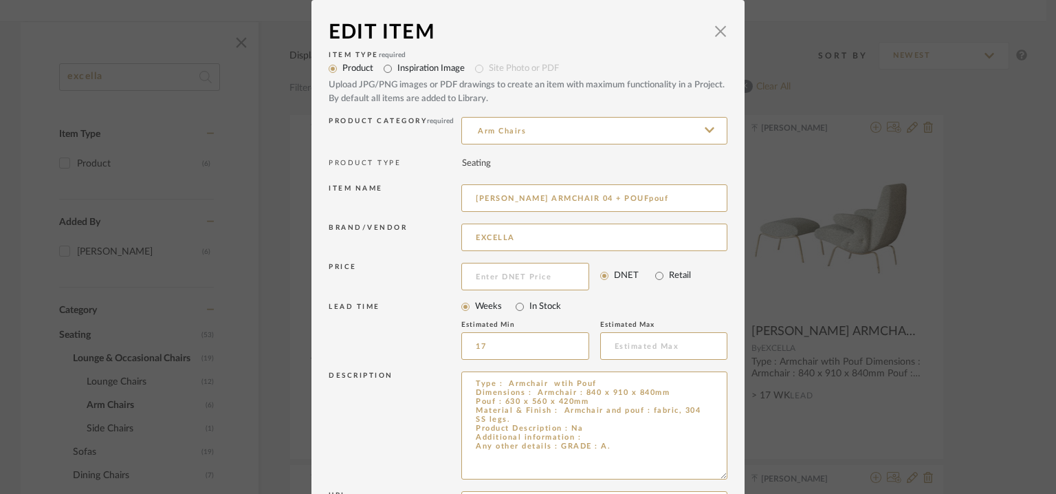
drag, startPoint x: 580, startPoint y: 6, endPoint x: 658, endPoint y: 166, distance: 177.8
click at [655, 165] on div "Item Type required Product Inspiration Image Site Photo or PDF Upload JPG/PNG i…" at bounding box center [528, 388] width 399 height 682
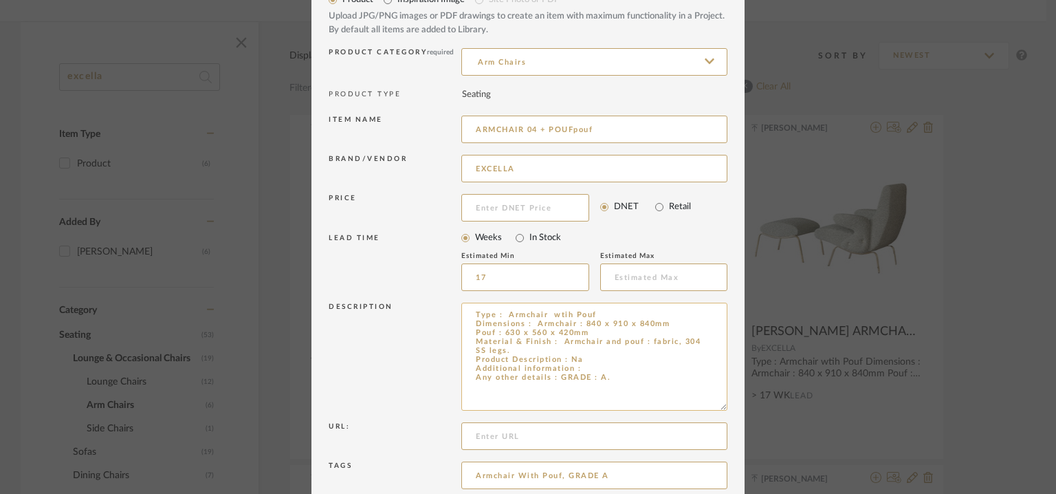
scroll to position [206, 0]
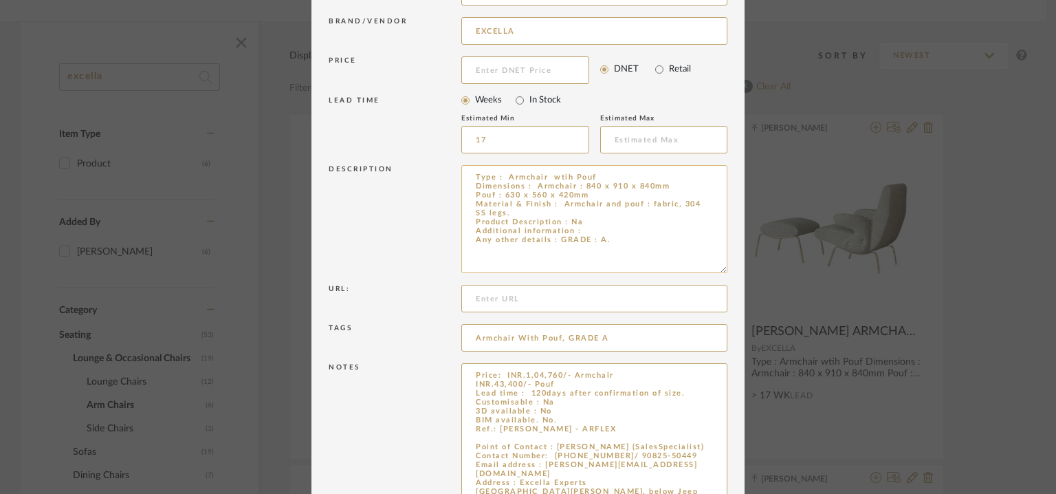
drag, startPoint x: 561, startPoint y: 204, endPoint x: 720, endPoint y: 213, distance: 159.8
click at [720, 213] on textarea "Type : Armchair wtih Pouf Dimensions : Armchair : 840 x 910 x 840mm Pouf : 630 …" at bounding box center [594, 219] width 266 height 108
click at [704, 224] on textarea "Type : Armchair wtih Pouf Dimensions : Armchair : 840 x 910 x 840mm Pouf : 630 …" at bounding box center [594, 219] width 266 height 108
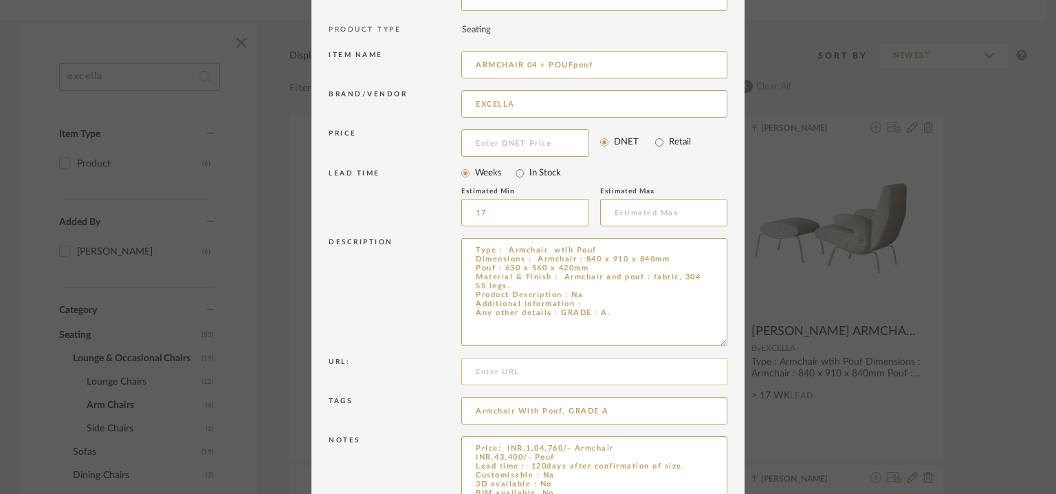
scroll to position [21, 0]
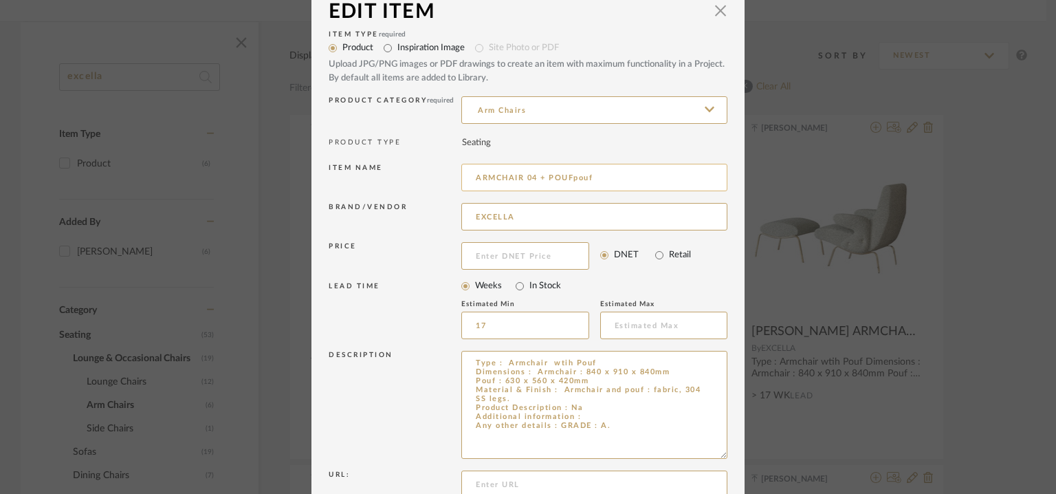
click at [579, 178] on input "ARMCHAIR 04 + POUFpouf" at bounding box center [594, 178] width 266 height 28
click at [592, 176] on input "ARMCHAIR 04 + POUFpouf" at bounding box center [594, 178] width 266 height 28
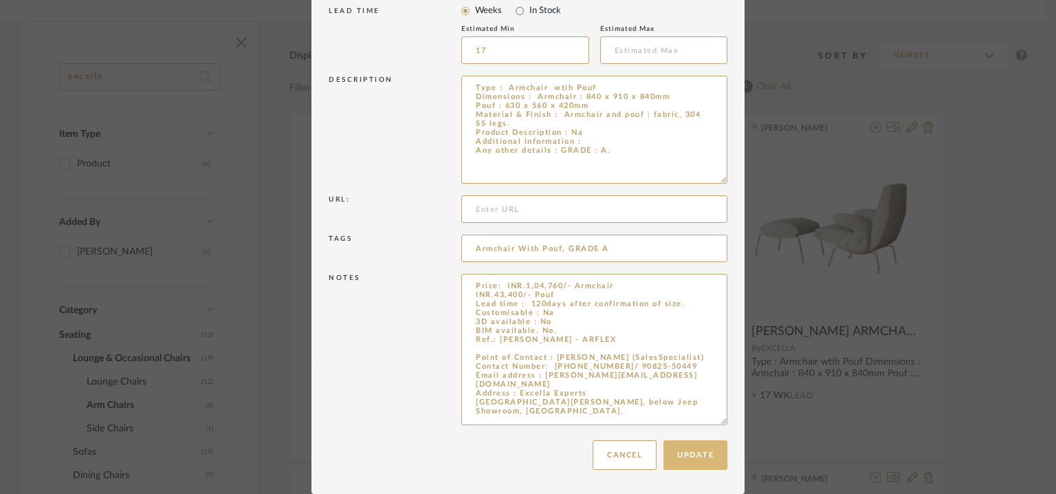
type input "ARMCHAIR 04 + POUF"
click at [707, 454] on button "Update" at bounding box center [696, 455] width 64 height 30
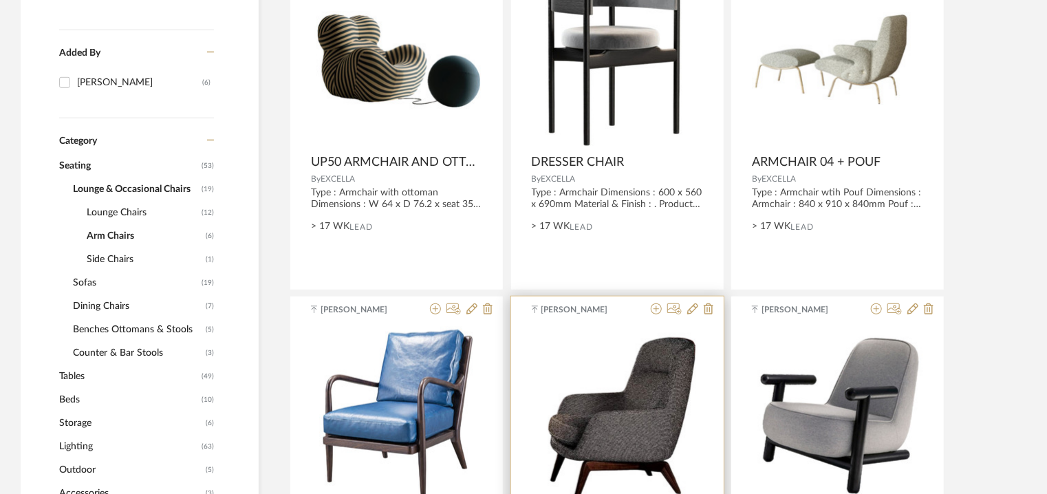
scroll to position [623, 0]
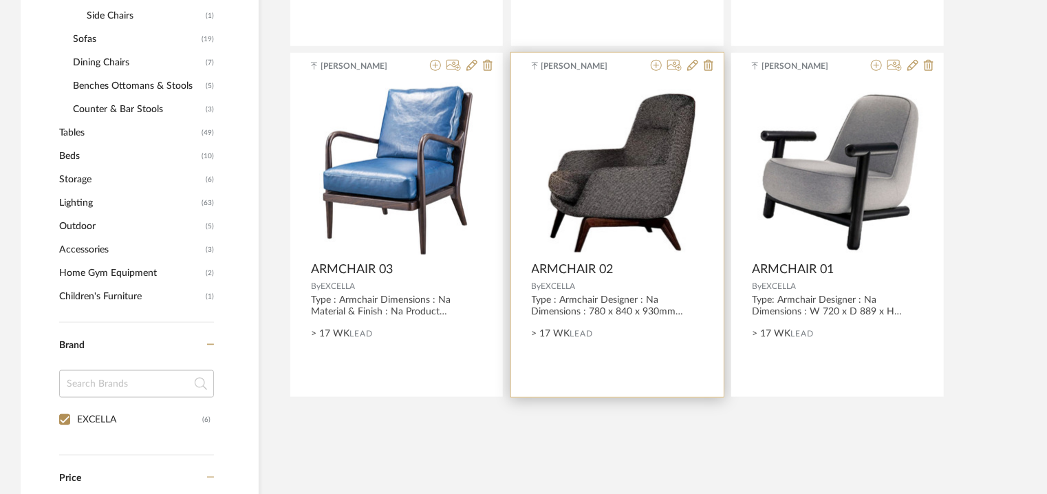
click at [620, 191] on img "0" at bounding box center [617, 168] width 171 height 168
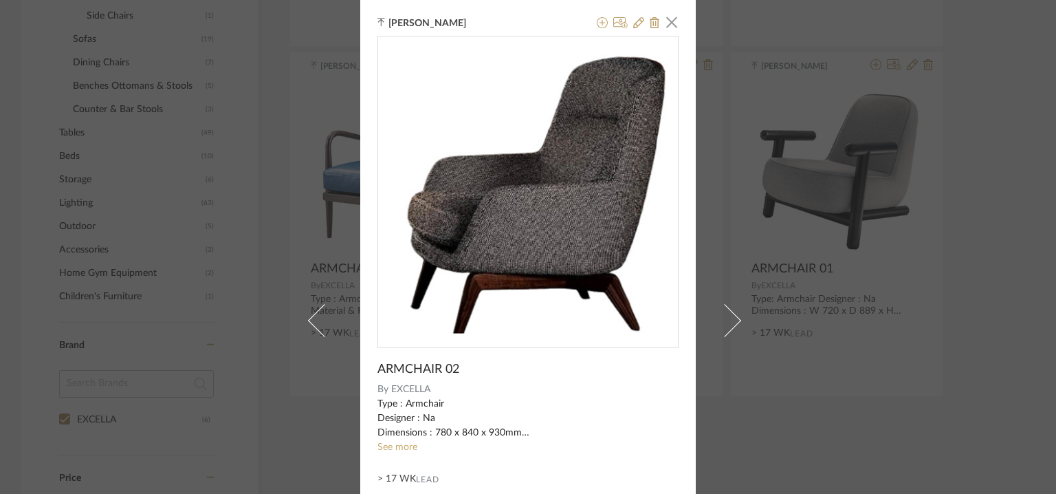
scroll to position [132, 0]
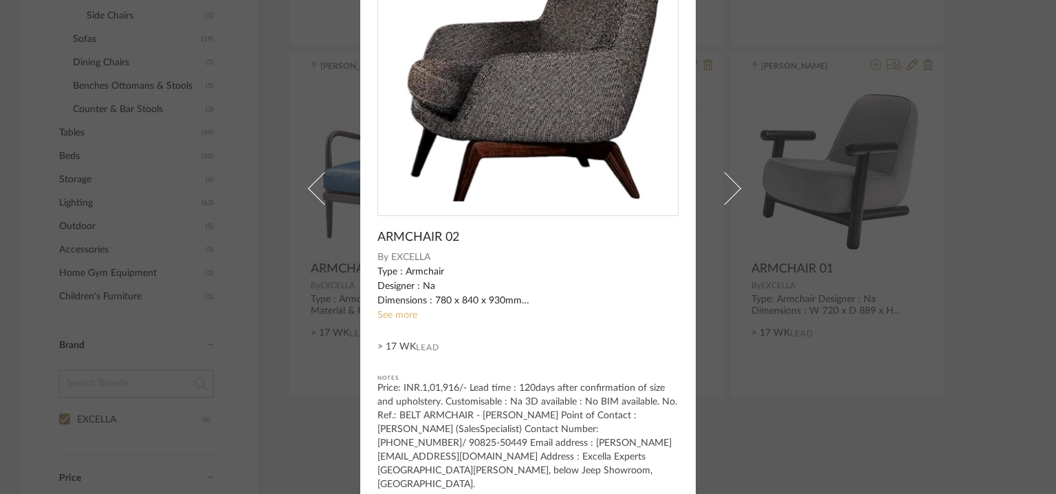
click at [402, 314] on link "See more" at bounding box center [398, 315] width 40 height 10
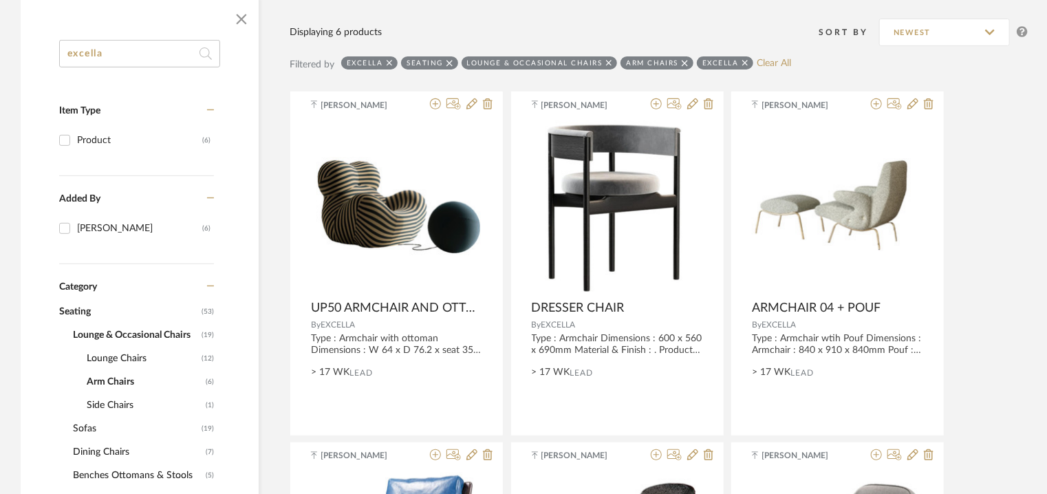
scroll to position [210, 0]
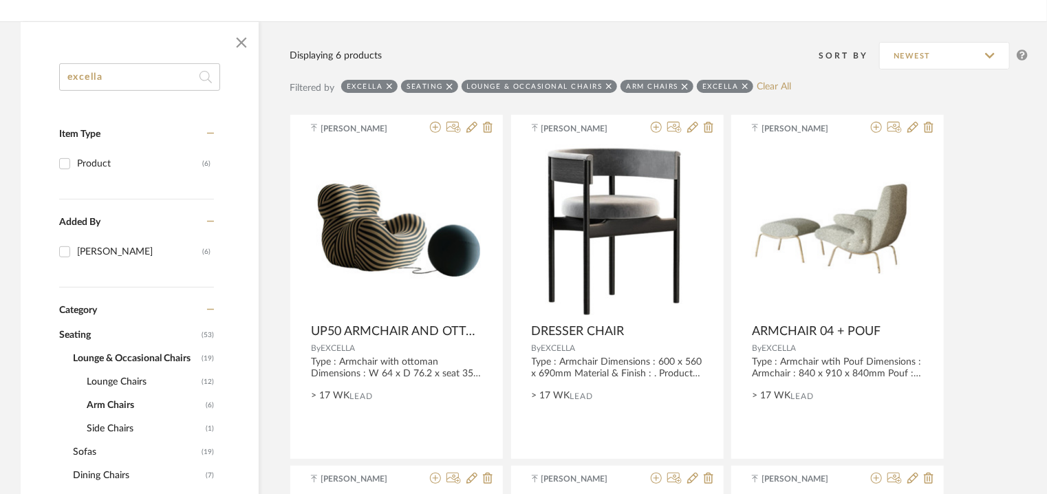
click at [677, 85] on div "Arm Chairs" at bounding box center [656, 86] width 73 height 13
drag, startPoint x: 607, startPoint y: 84, endPoint x: 536, endPoint y: 86, distance: 70.9
click at [606, 85] on icon at bounding box center [609, 87] width 6 height 10
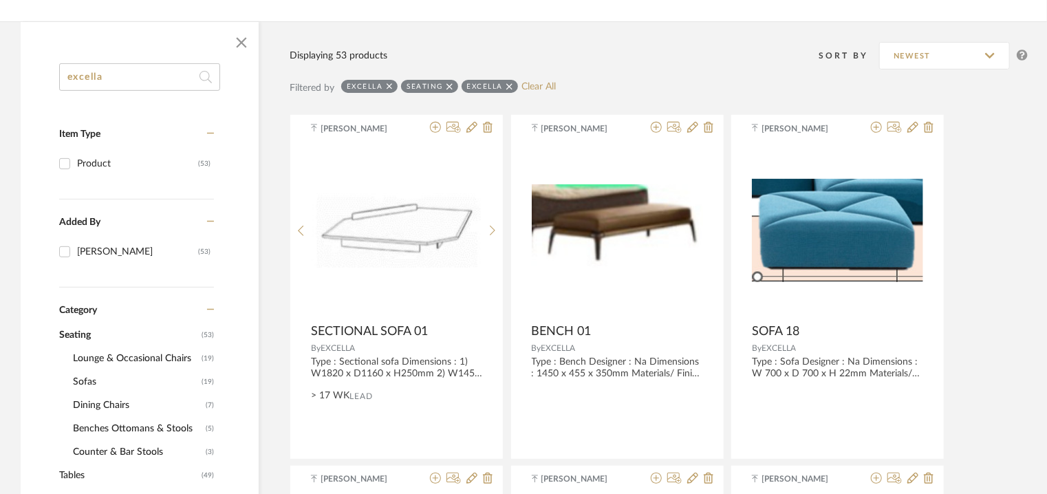
click at [450, 84] on icon at bounding box center [449, 87] width 6 height 10
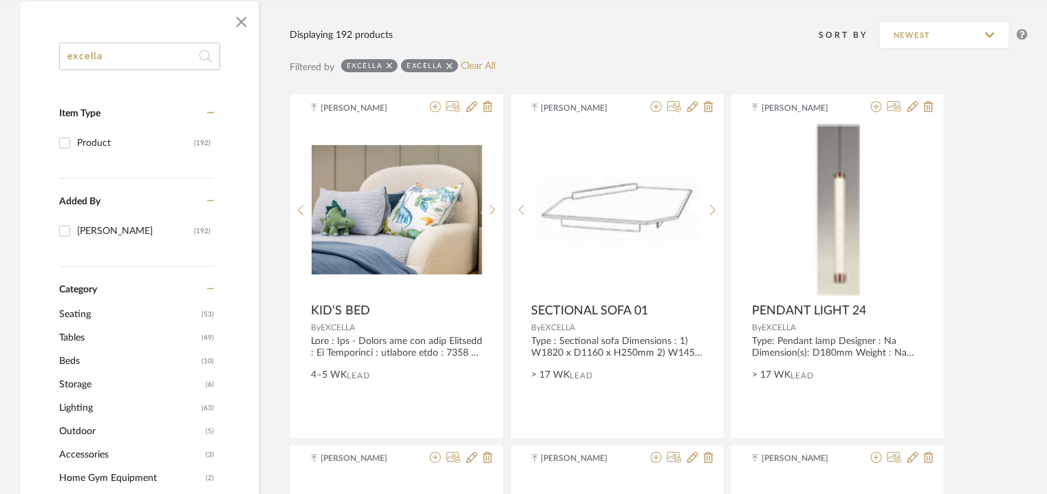
click at [392, 66] on div "excella" at bounding box center [369, 65] width 56 height 13
click at [388, 61] on icon at bounding box center [390, 66] width 6 height 10
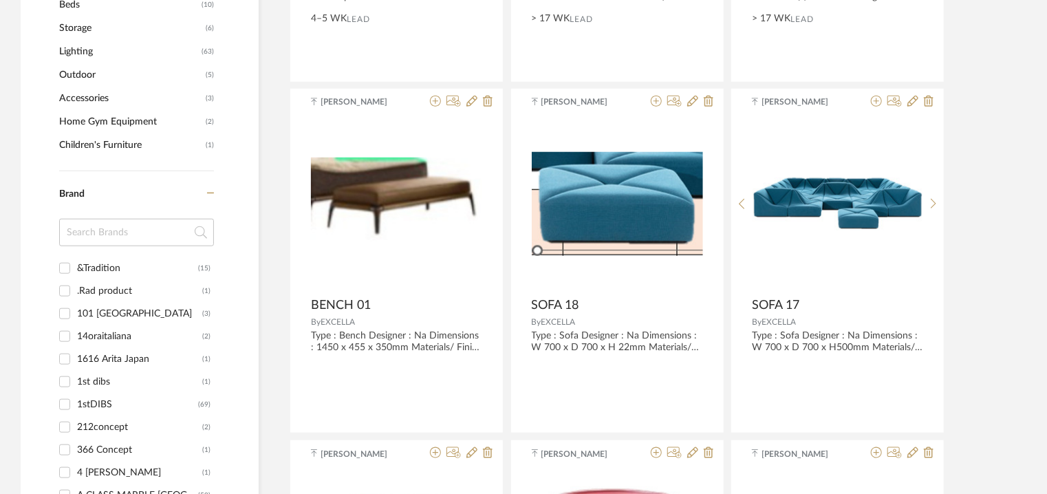
scroll to position [486, 0]
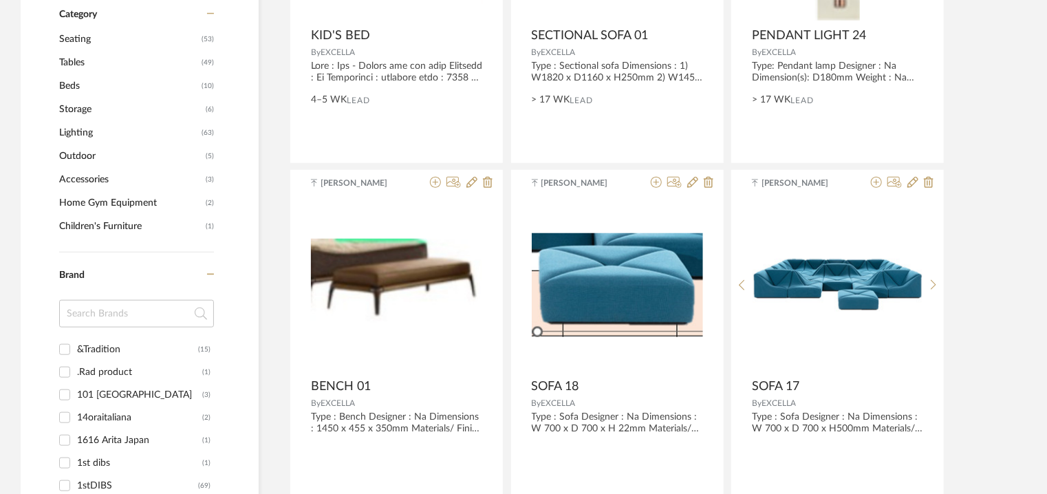
click at [65, 82] on span "Beds" at bounding box center [128, 85] width 139 height 23
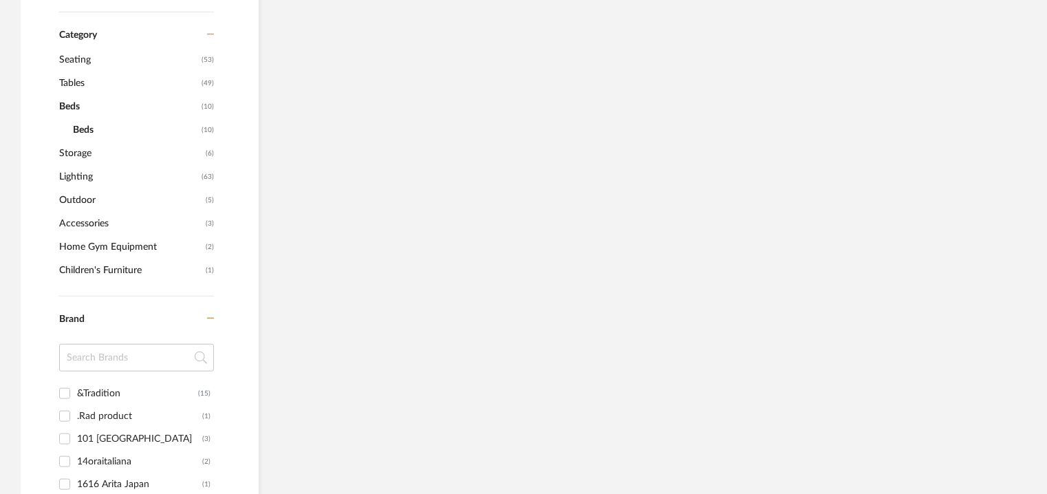
scroll to position [506, 0]
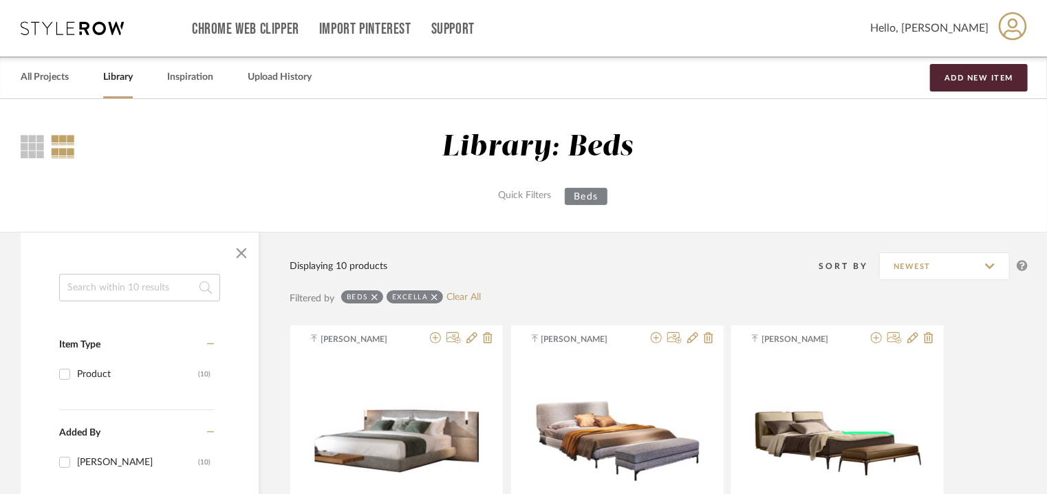
click at [436, 294] on icon at bounding box center [434, 297] width 6 height 6
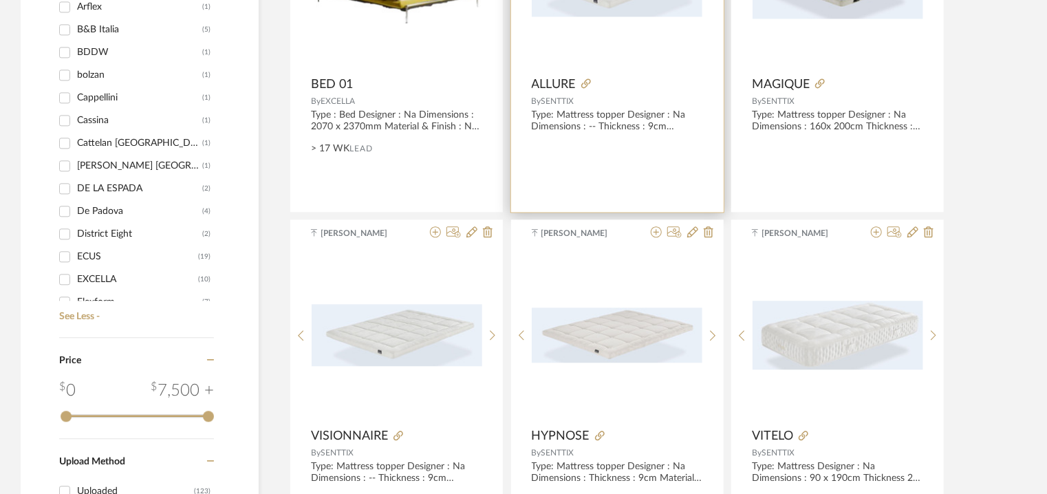
scroll to position [1513, 0]
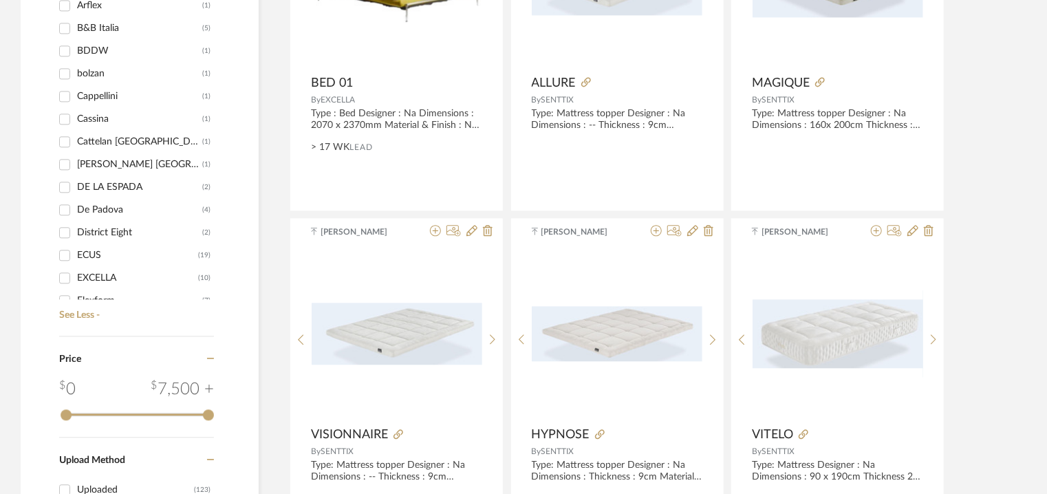
click at [69, 274] on input "EXCELLA (10)" at bounding box center [65, 278] width 22 height 22
checkbox input "true"
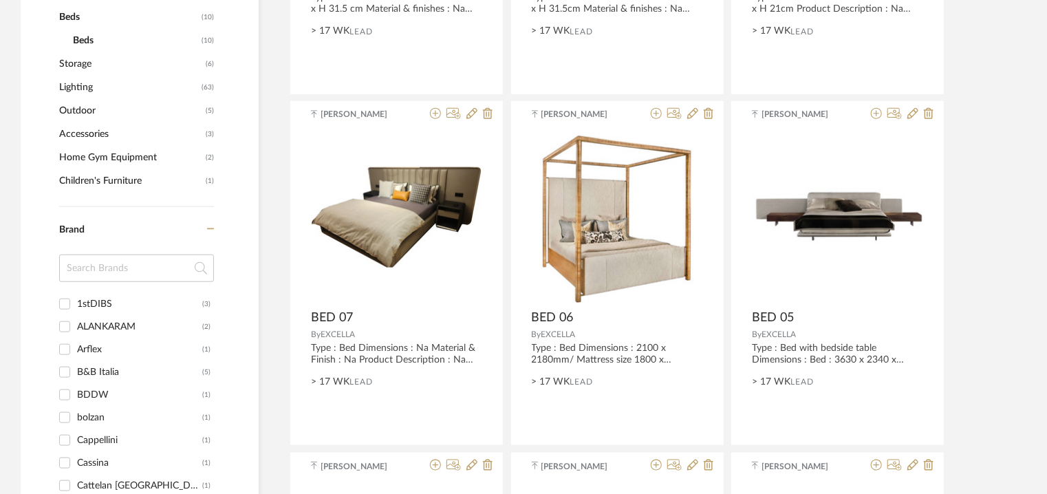
scroll to position [162, 0]
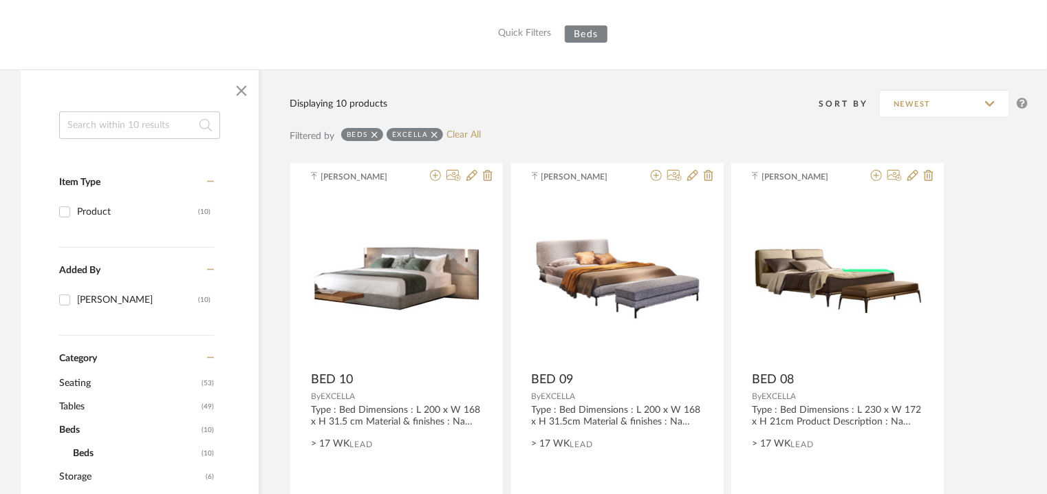
click at [374, 136] on icon at bounding box center [374, 135] width 6 height 10
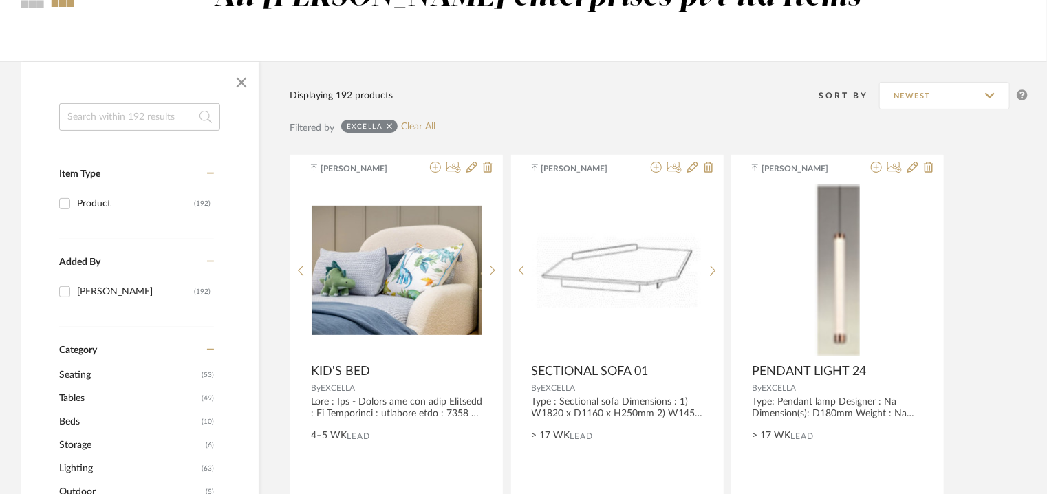
scroll to position [94, 0]
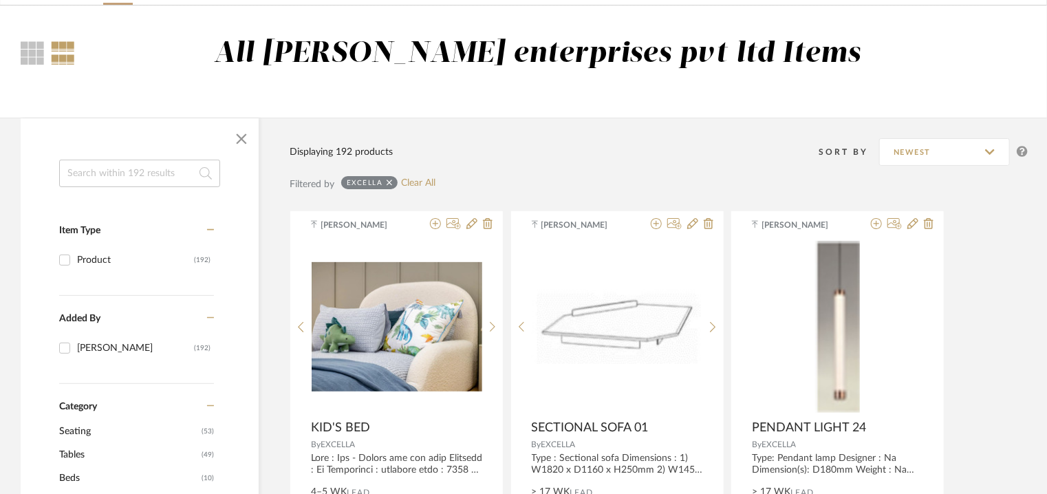
click at [148, 172] on input at bounding box center [139, 174] width 161 height 28
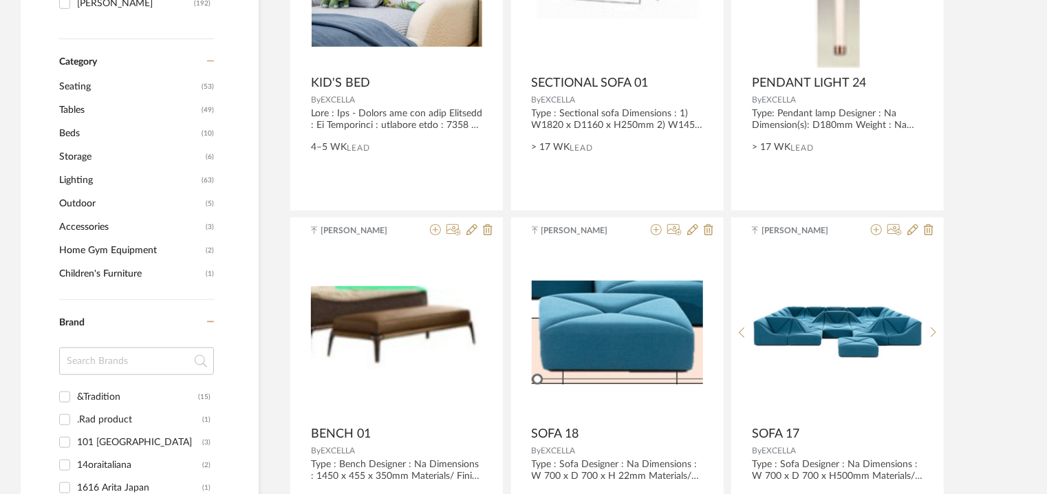
scroll to position [437, 0]
click at [116, 273] on span "Children's Furniture" at bounding box center [130, 274] width 143 height 23
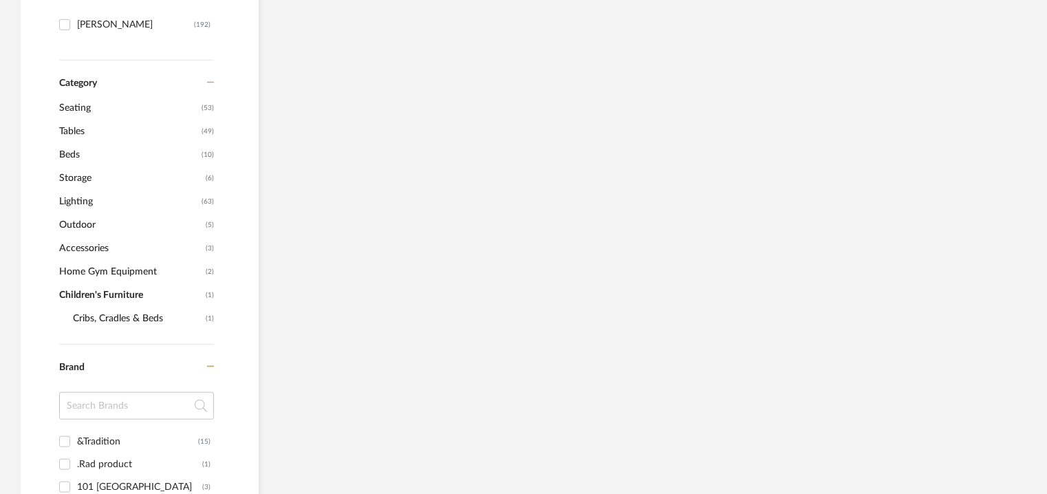
scroll to position [457, 0]
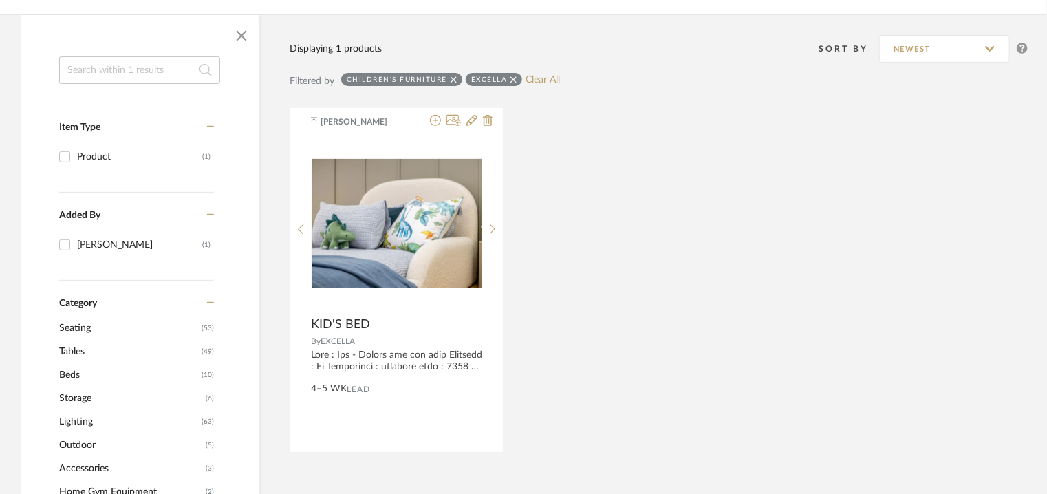
scroll to position [182, 0]
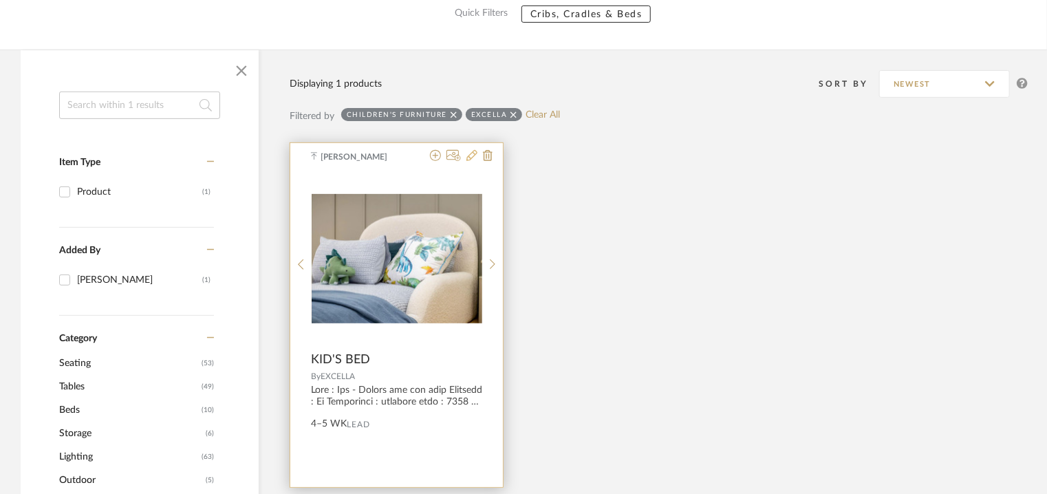
click at [474, 152] on icon at bounding box center [471, 155] width 11 height 11
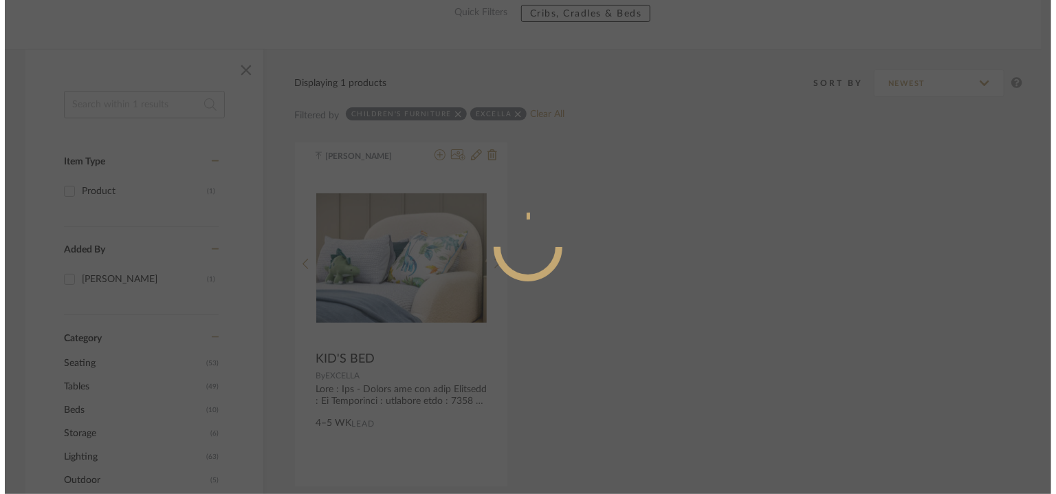
scroll to position [0, 0]
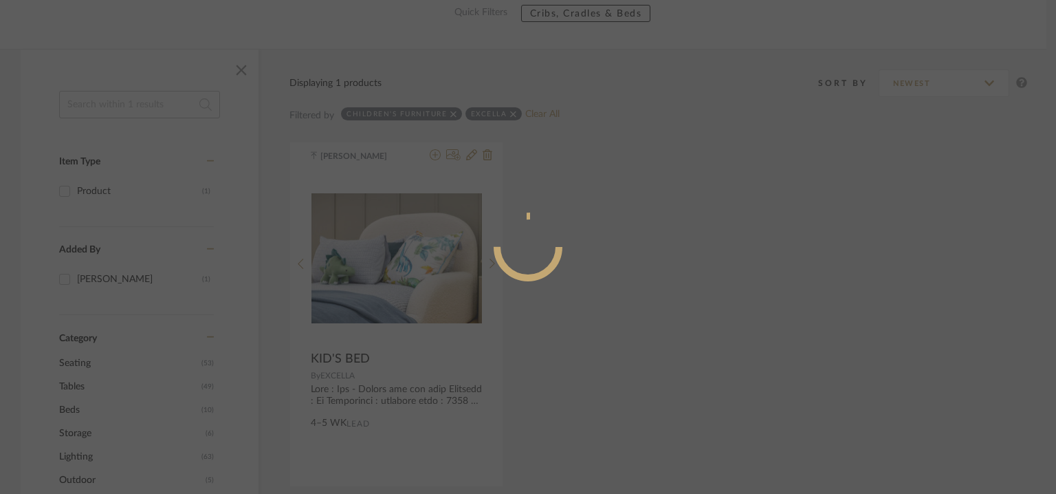
radio input "true"
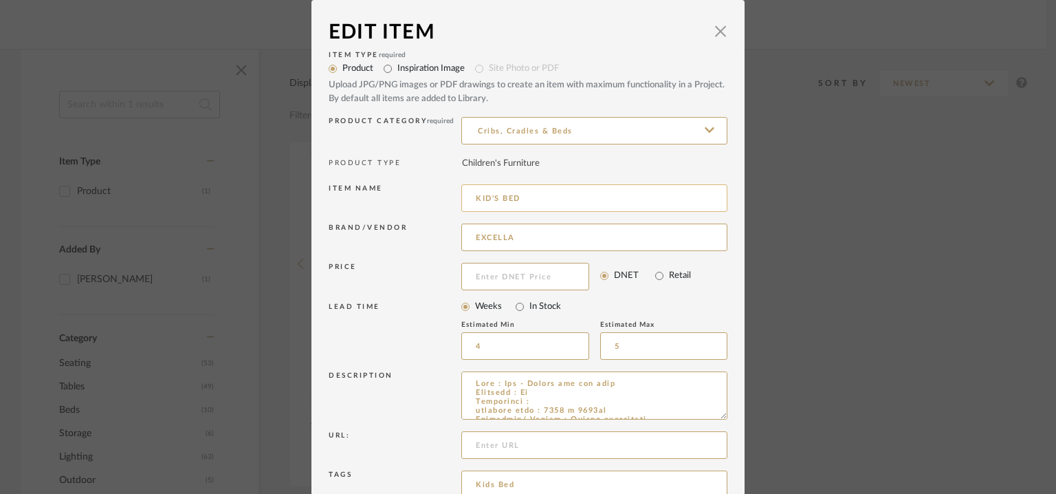
click at [473, 198] on input "KID'S BED" at bounding box center [594, 198] width 266 height 28
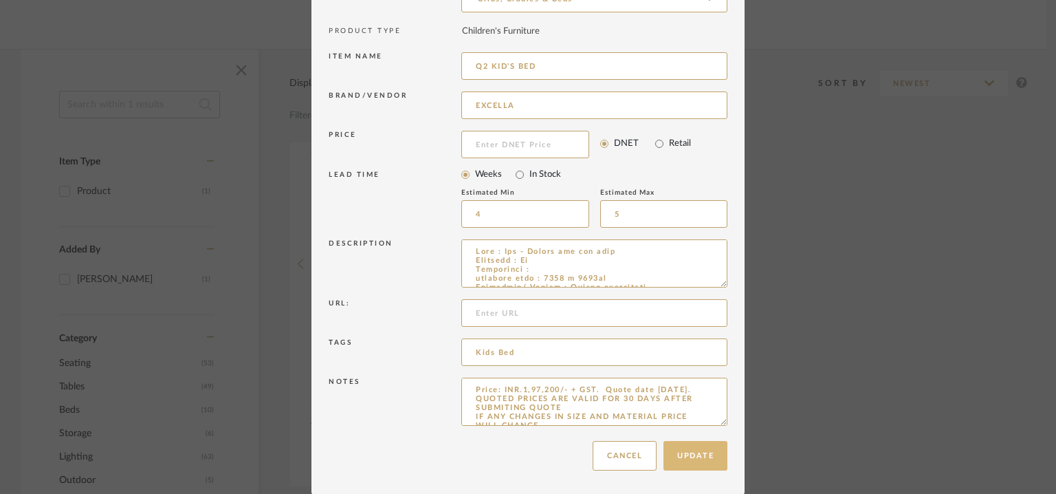
type input "Q2 KID'S BED"
click at [693, 447] on button "Update" at bounding box center [696, 456] width 64 height 30
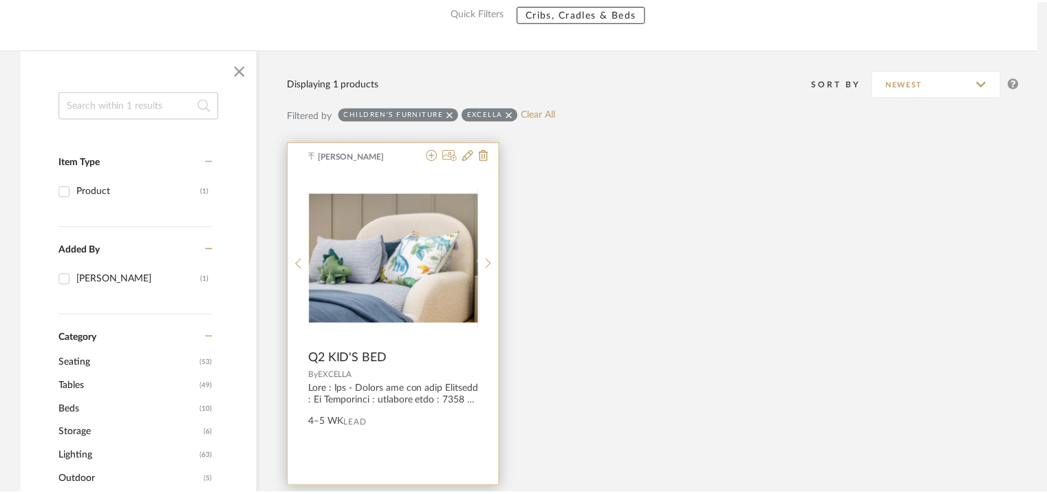
scroll to position [182, 0]
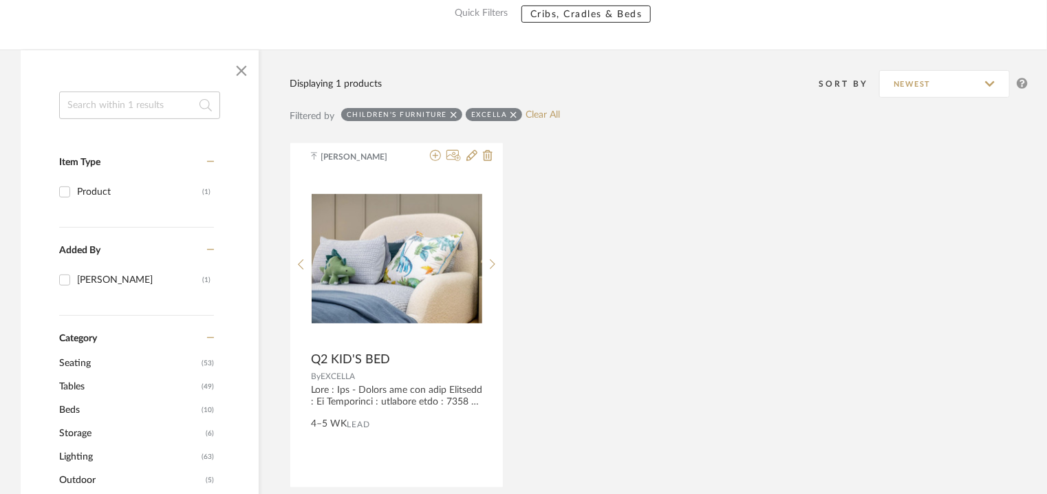
click at [453, 113] on icon at bounding box center [453, 115] width 6 height 10
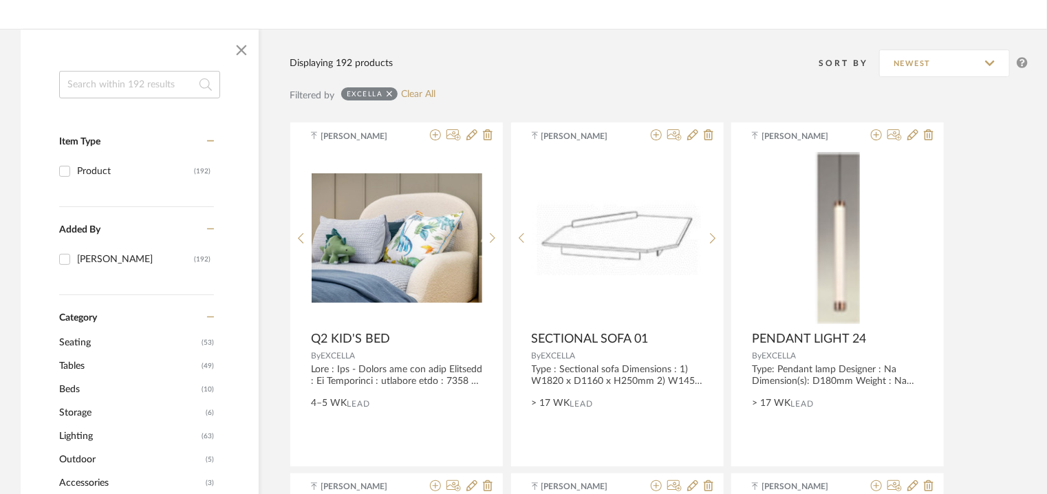
scroll to position [320, 0]
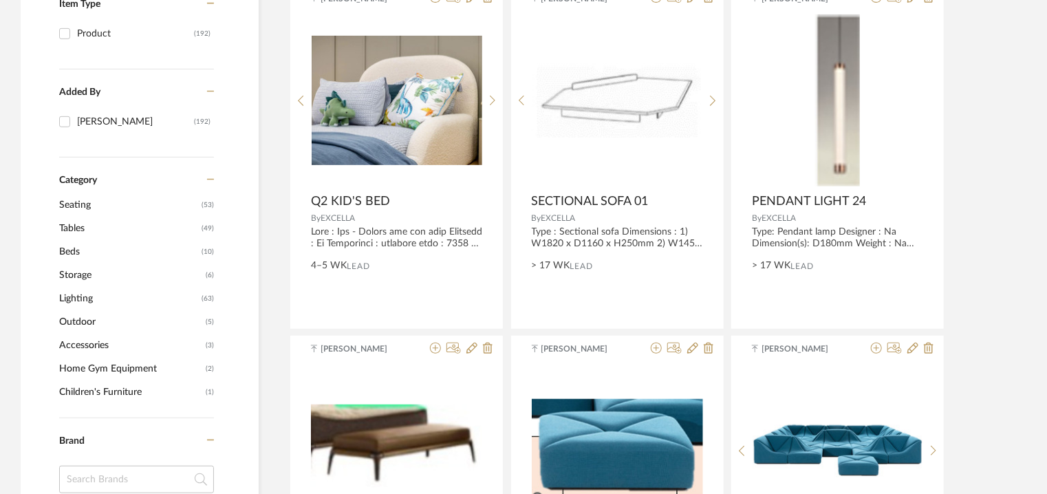
click at [137, 367] on span "Home Gym Equipment" at bounding box center [130, 368] width 143 height 23
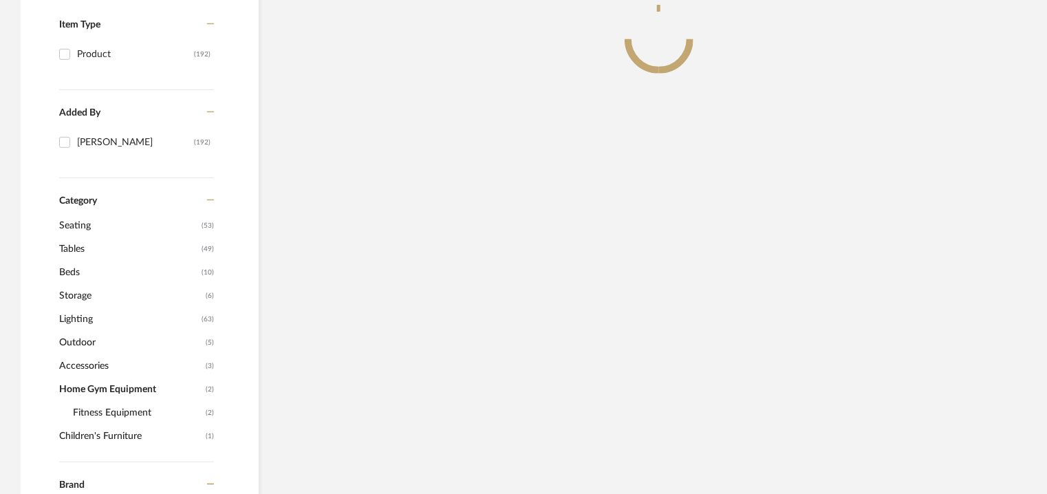
scroll to position [340, 0]
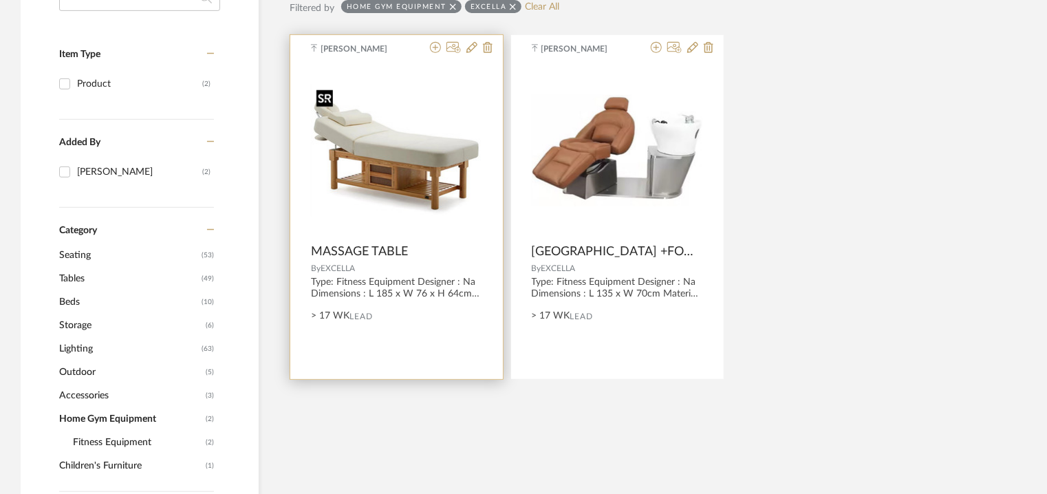
scroll to position [203, 0]
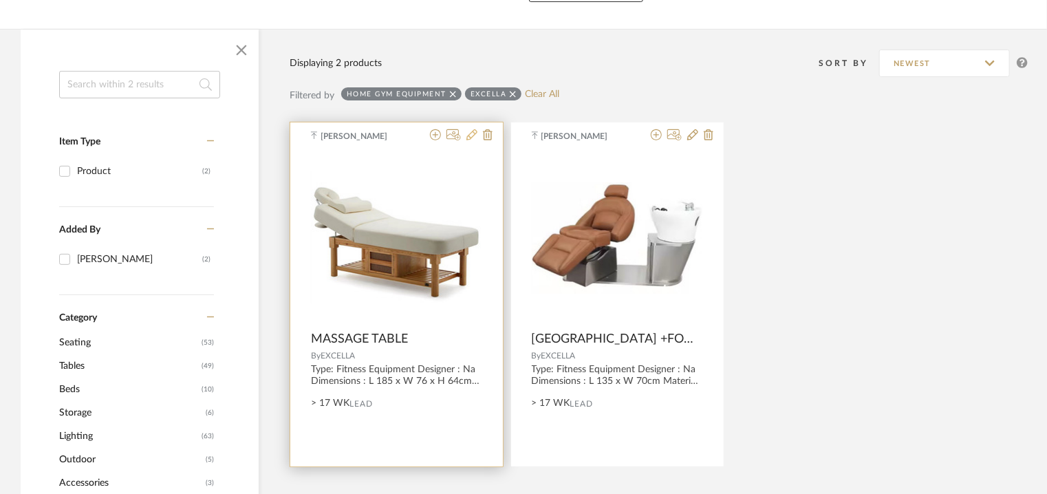
click at [468, 137] on icon at bounding box center [471, 134] width 11 height 11
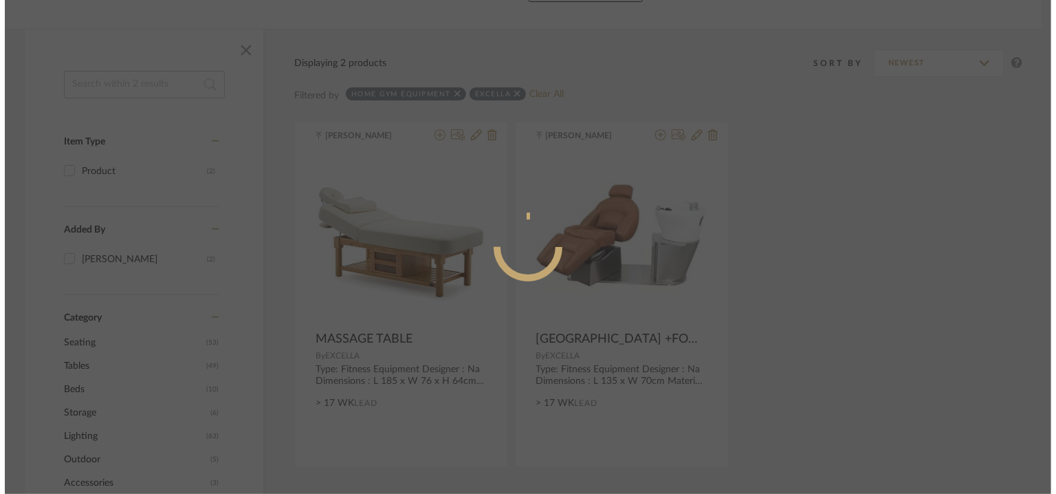
scroll to position [0, 0]
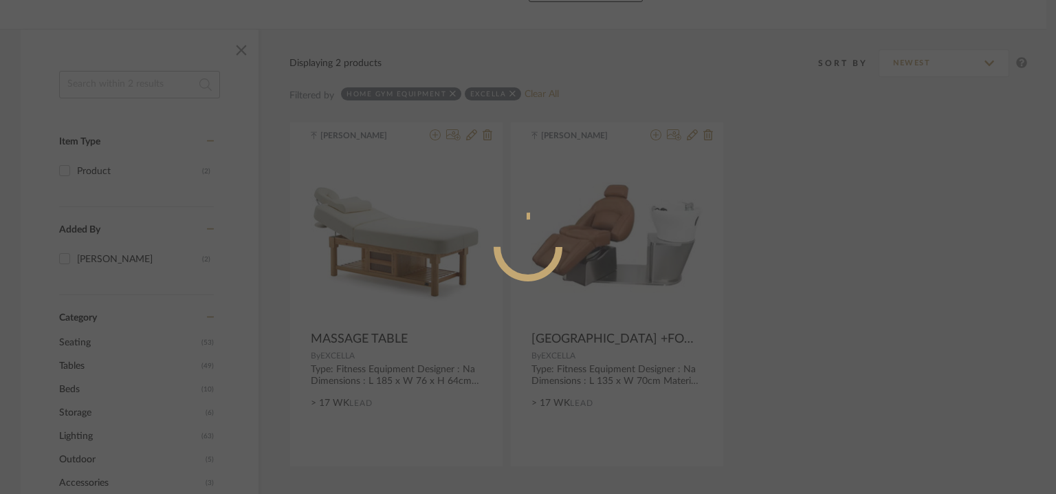
radio input "true"
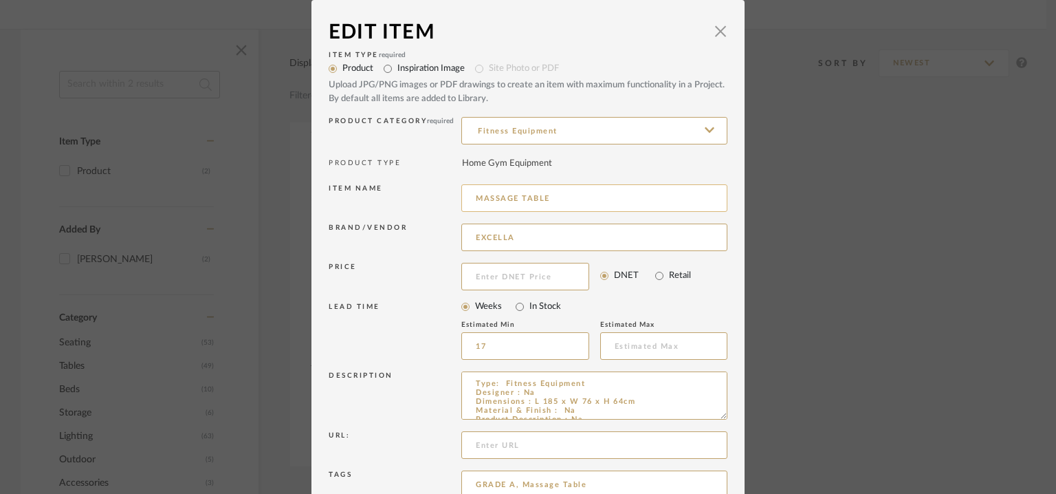
click at [473, 201] on input "MASSAGE TABLE" at bounding box center [594, 198] width 266 height 28
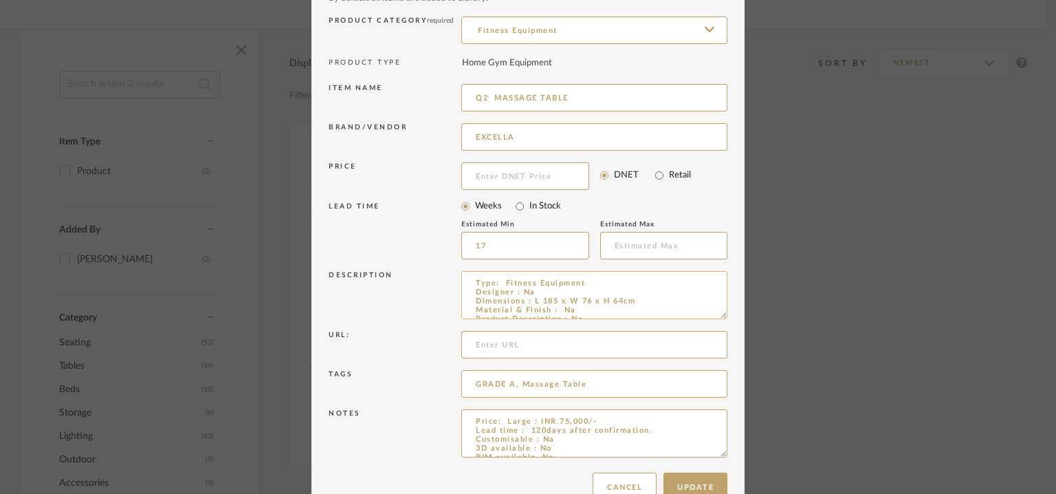
scroll to position [132, 0]
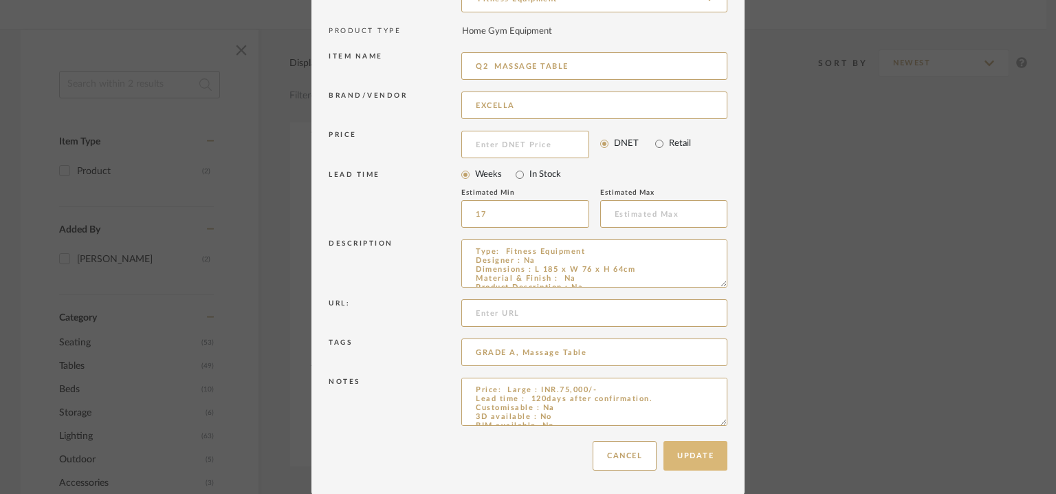
type input "Q2 MASSAGE TABLE"
click at [682, 464] on button "Update" at bounding box center [696, 456] width 64 height 30
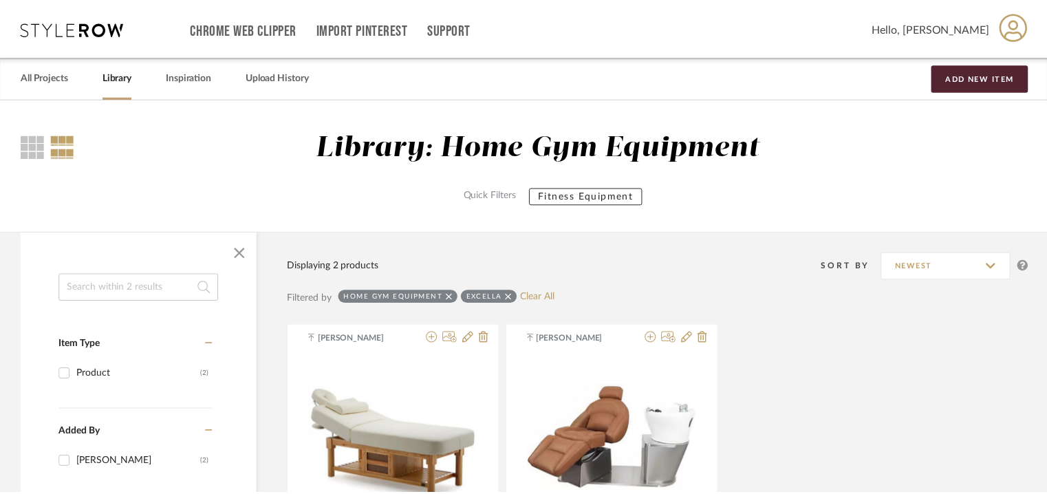
scroll to position [203, 0]
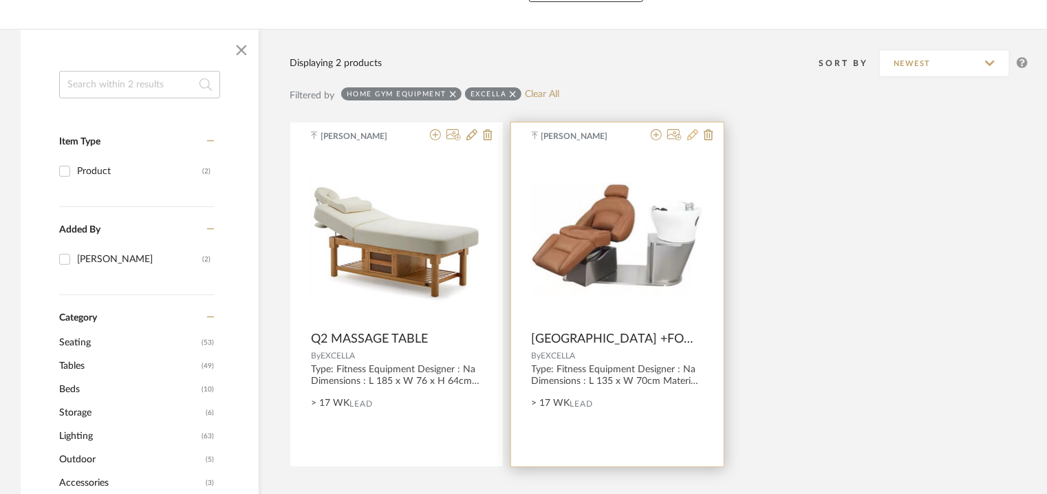
click at [691, 139] on icon at bounding box center [692, 134] width 11 height 11
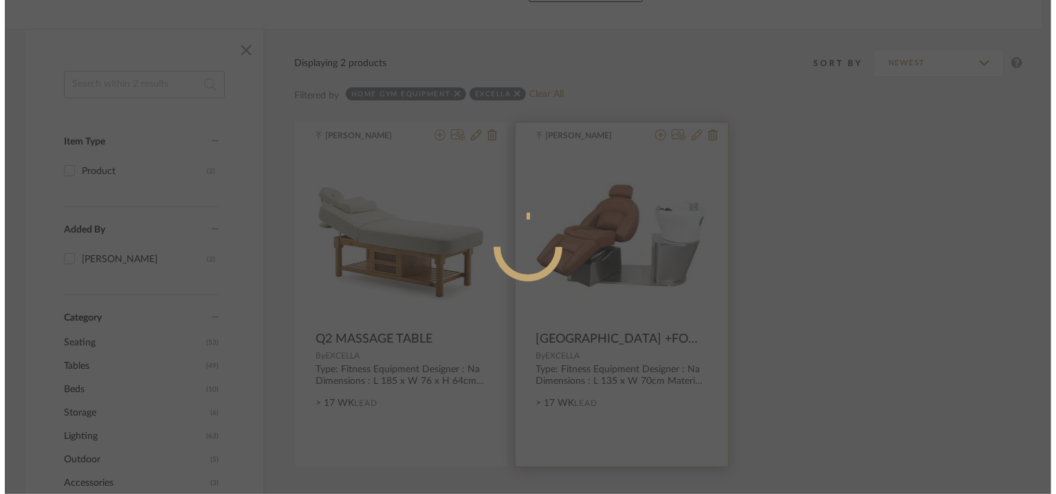
scroll to position [0, 0]
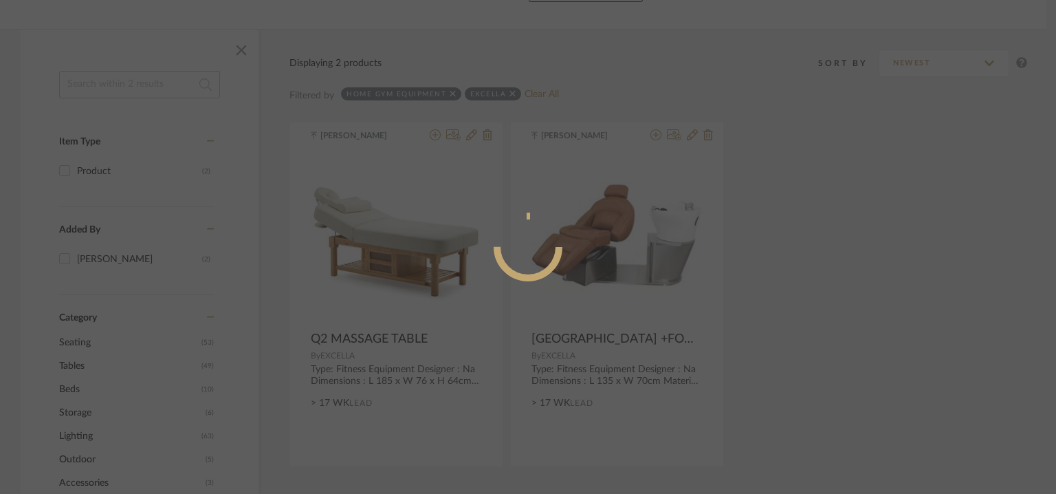
radio input "true"
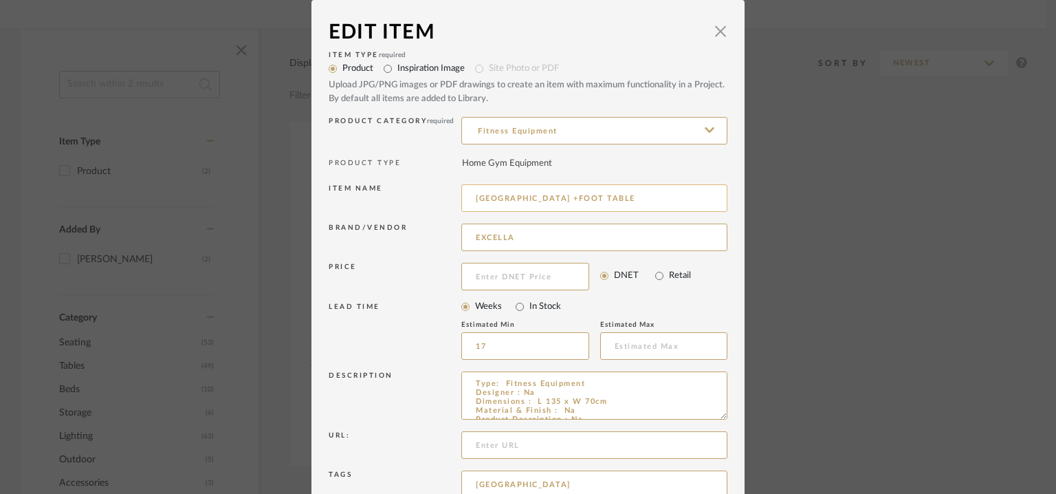
drag, startPoint x: 470, startPoint y: 195, endPoint x: 462, endPoint y: 202, distance: 10.7
click at [468, 195] on input "[GEOGRAPHIC_DATA] +FOOT TABLE" at bounding box center [594, 198] width 266 height 28
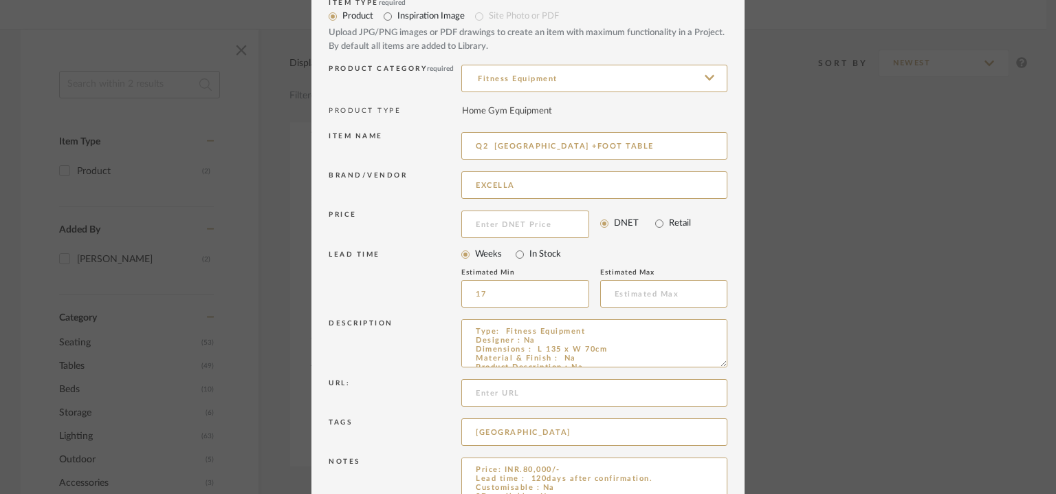
scroll to position [132, 0]
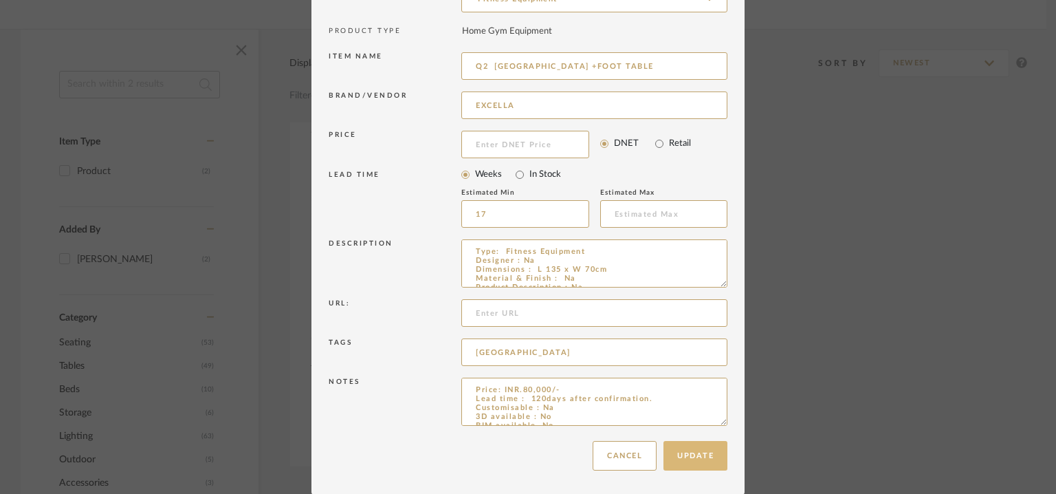
type input "Q2 [GEOGRAPHIC_DATA] +FOOT TABLE"
click at [682, 457] on button "Update" at bounding box center [696, 456] width 64 height 30
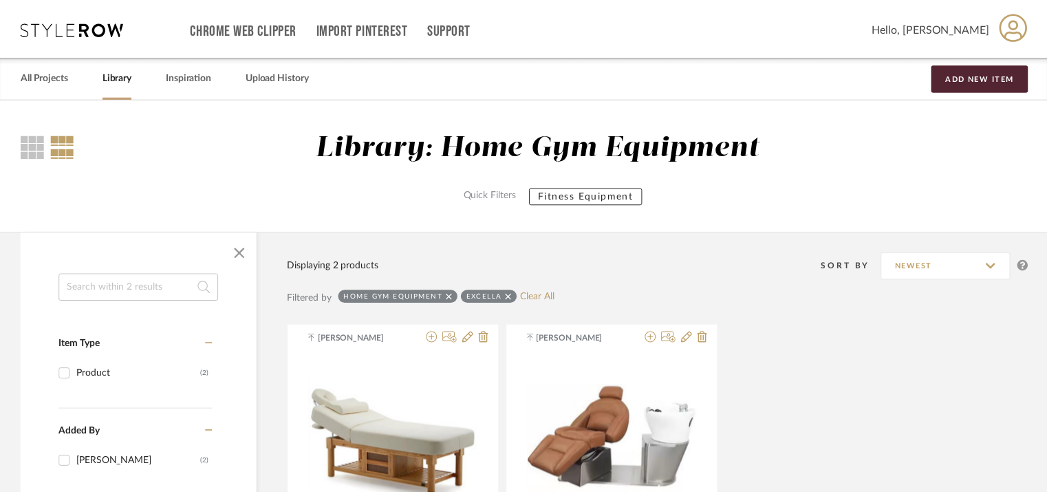
scroll to position [203, 0]
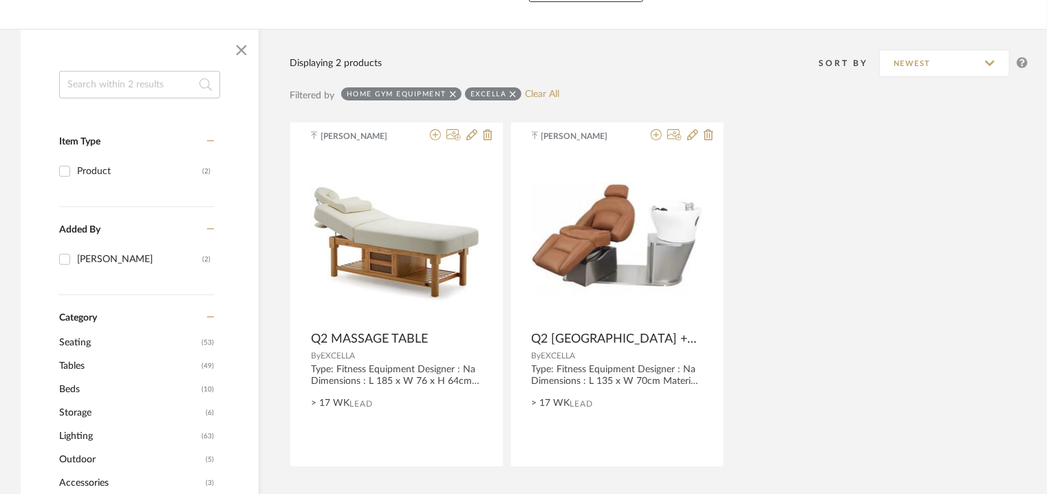
click at [514, 90] on div "EXCELLA" at bounding box center [493, 93] width 56 height 13
click at [448, 91] on div "Home Gym Equipment" at bounding box center [401, 93] width 120 height 13
click at [452, 93] on icon at bounding box center [453, 94] width 6 height 10
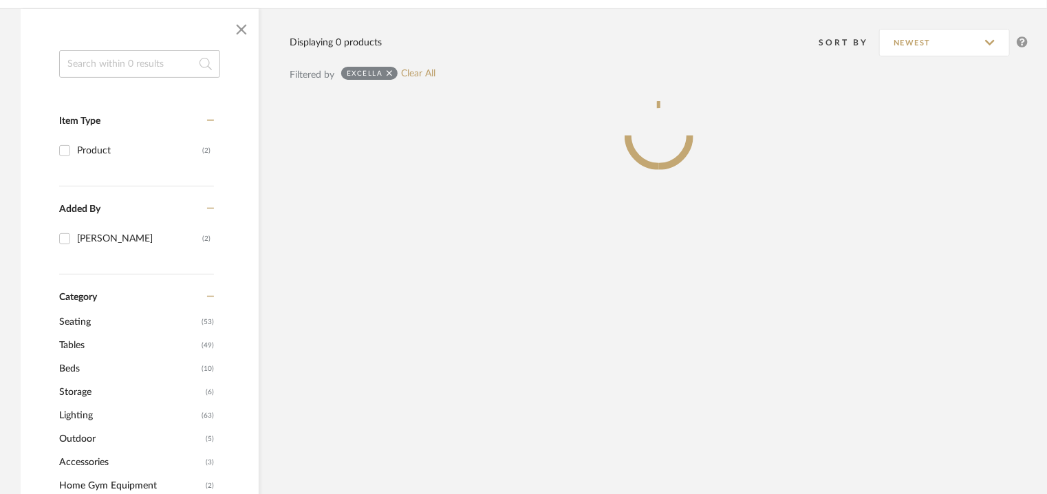
click at [387, 70] on icon at bounding box center [390, 74] width 6 height 10
checkbox input "false"
click at [102, 65] on input at bounding box center [139, 64] width 161 height 28
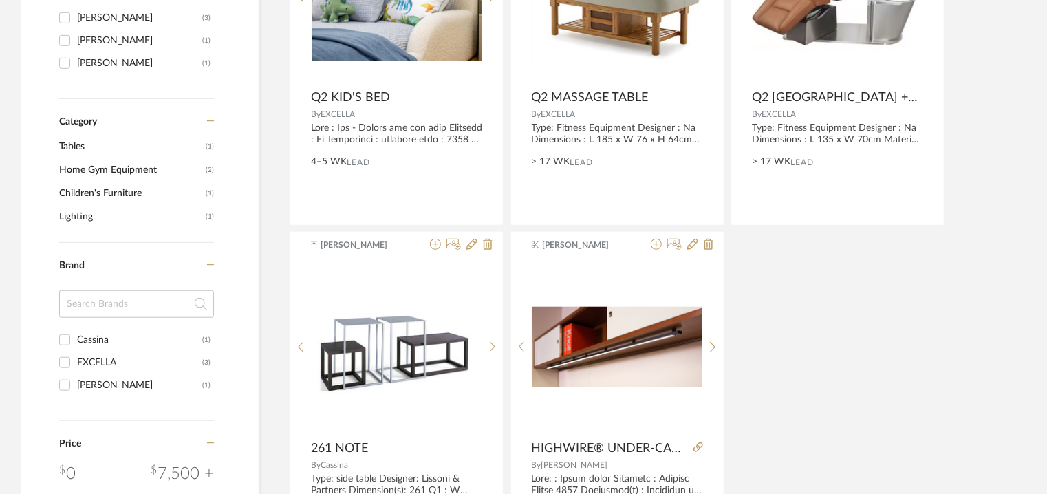
scroll to position [409, 0]
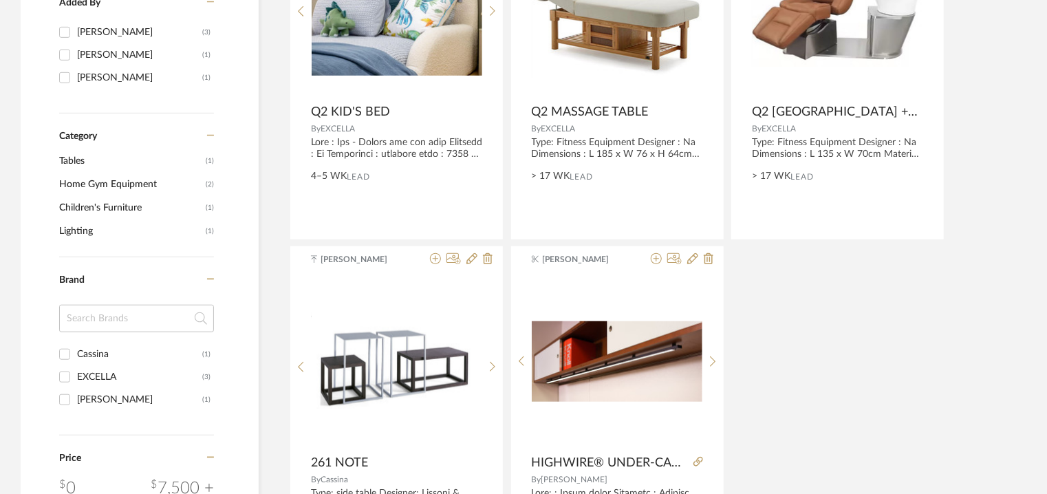
type input "Q2"
click at [65, 375] on input "EXCELLA (3)" at bounding box center [65, 377] width 22 height 22
checkbox input "true"
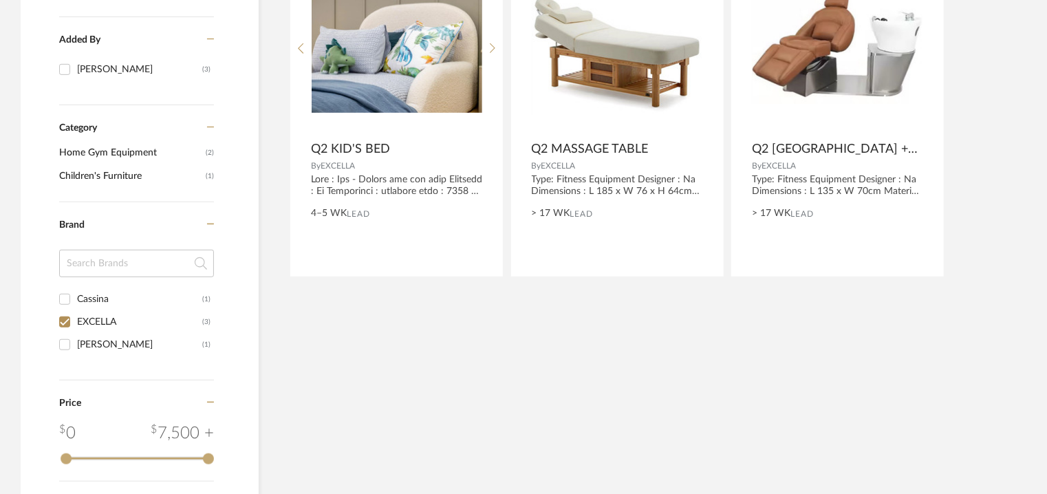
scroll to position [340, 0]
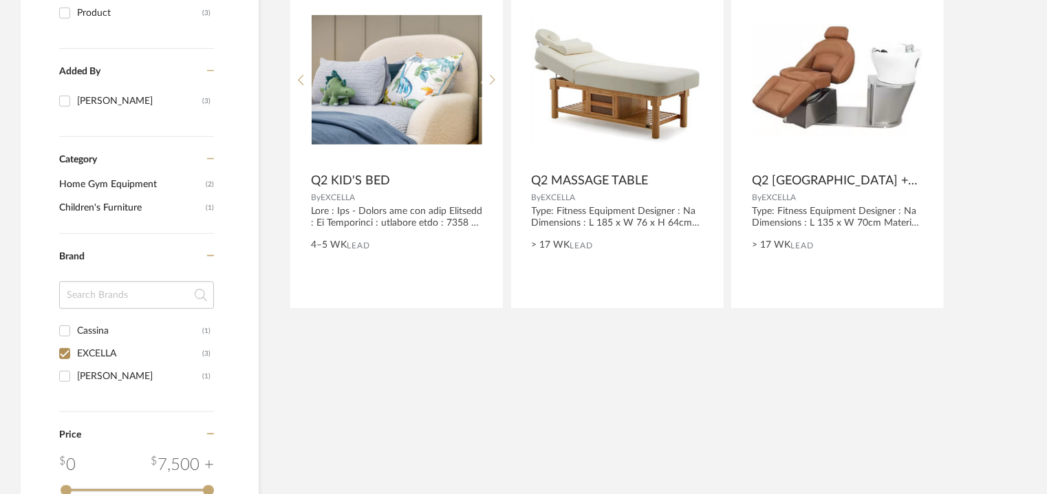
click at [213, 159] on icon at bounding box center [211, 158] width 8 height 1
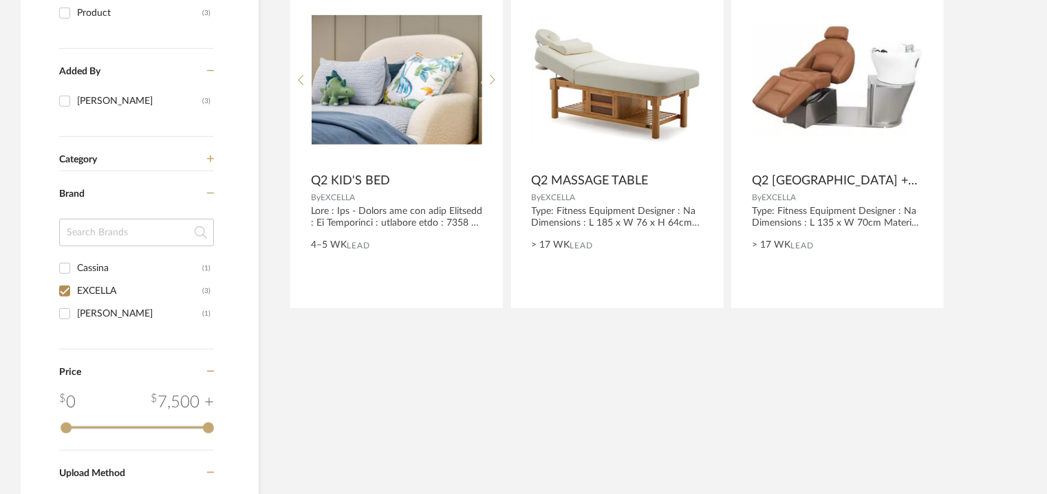
click at [213, 159] on icon at bounding box center [211, 159] width 8 height 8
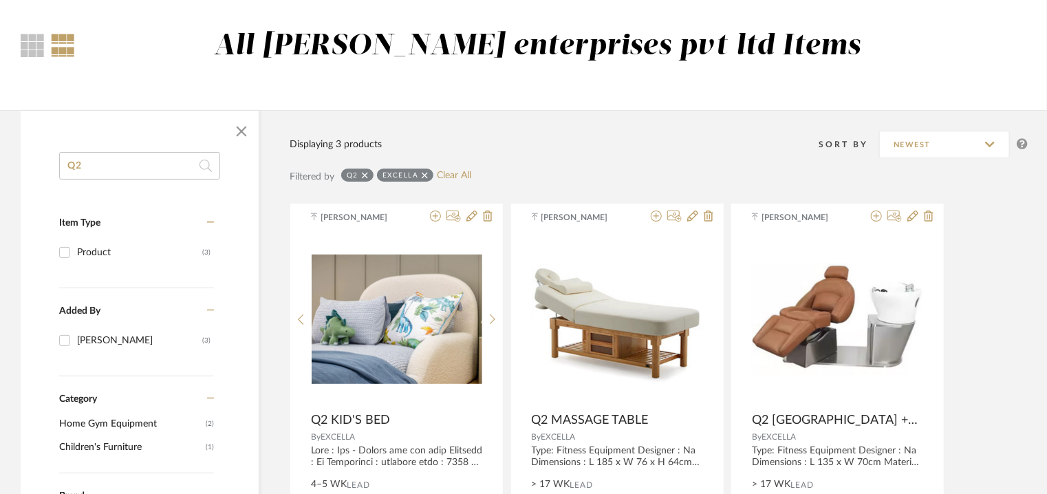
scroll to position [65, 0]
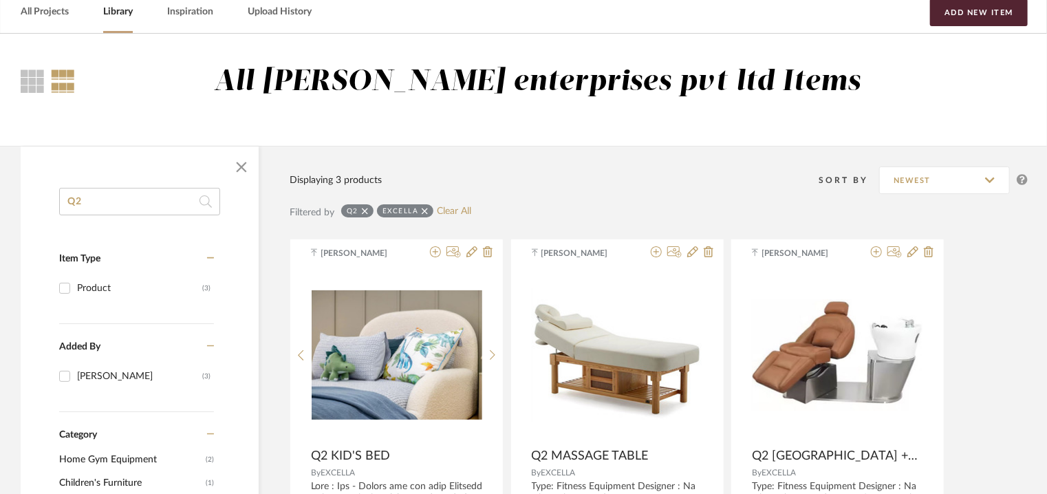
drag, startPoint x: 33, startPoint y: 199, endPoint x: 0, endPoint y: 199, distance: 33.0
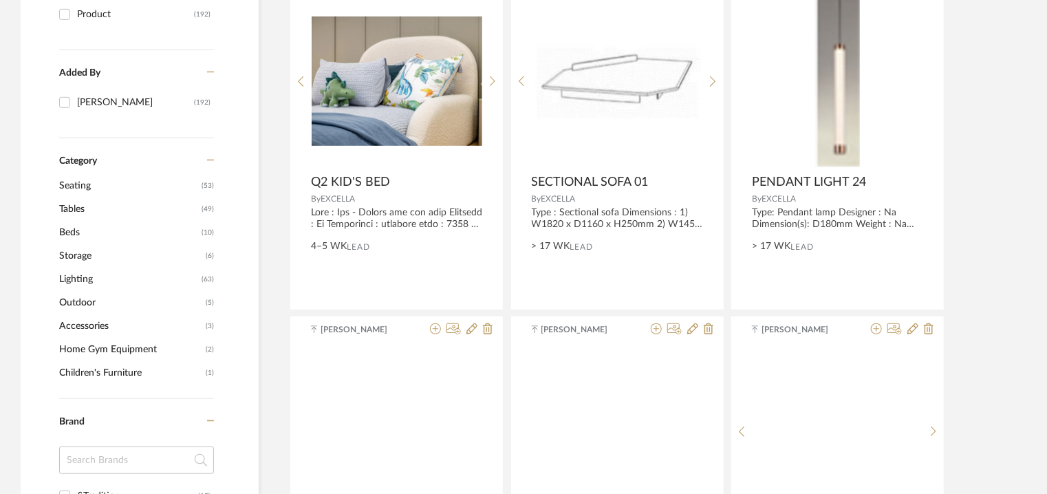
scroll to position [340, 0]
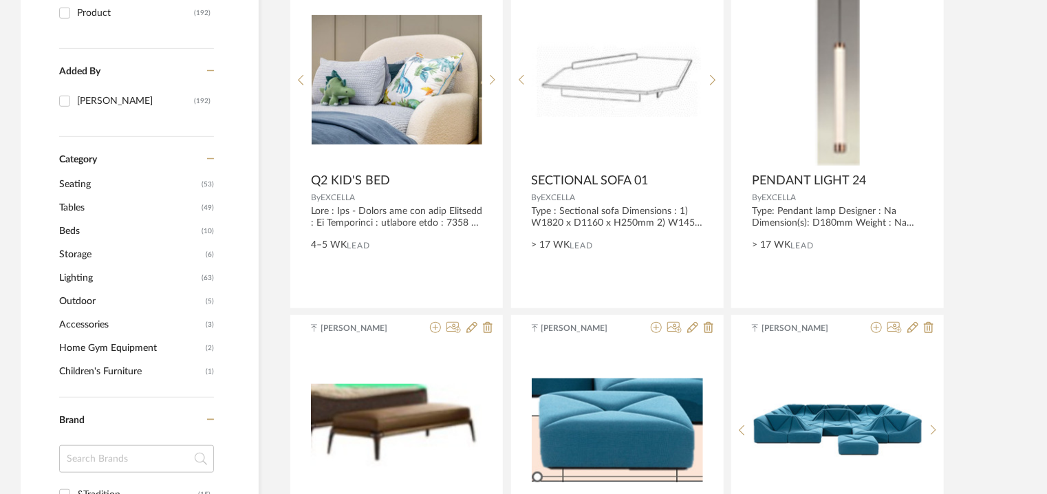
click at [99, 325] on span "Accessories" at bounding box center [130, 324] width 143 height 23
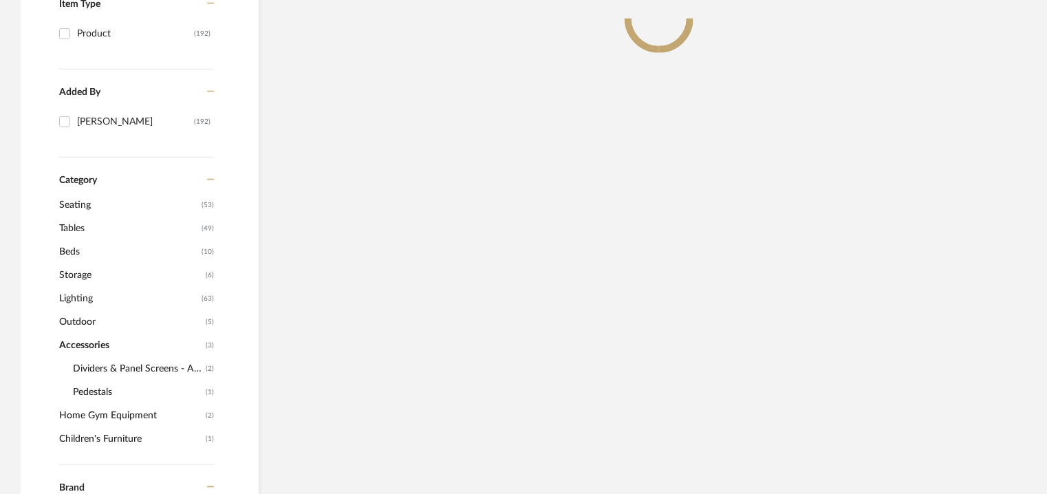
scroll to position [360, 0]
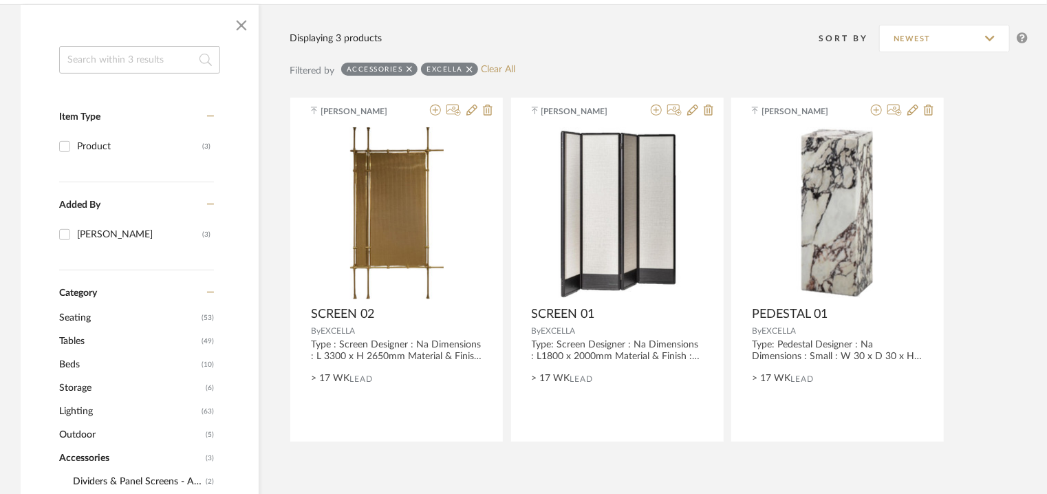
scroll to position [223, 0]
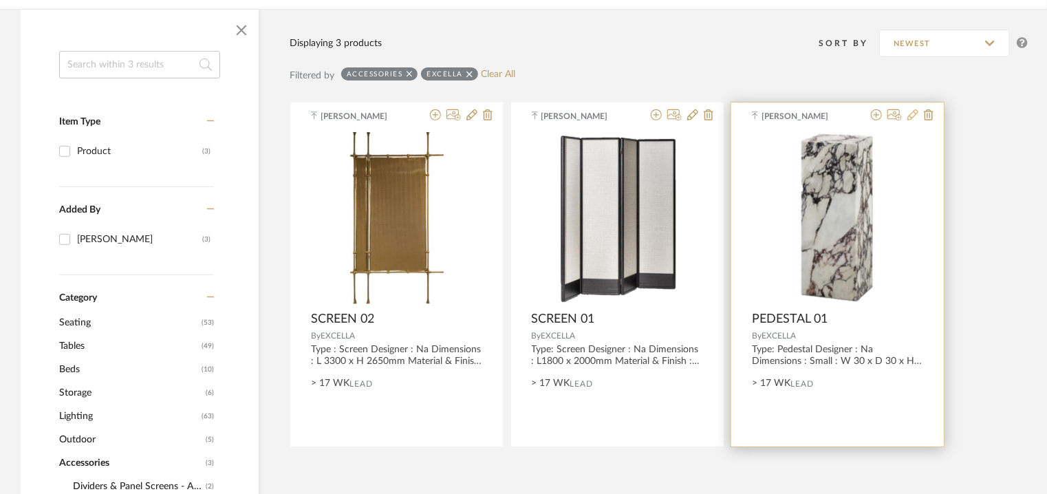
click at [910, 113] on icon at bounding box center [912, 114] width 11 height 11
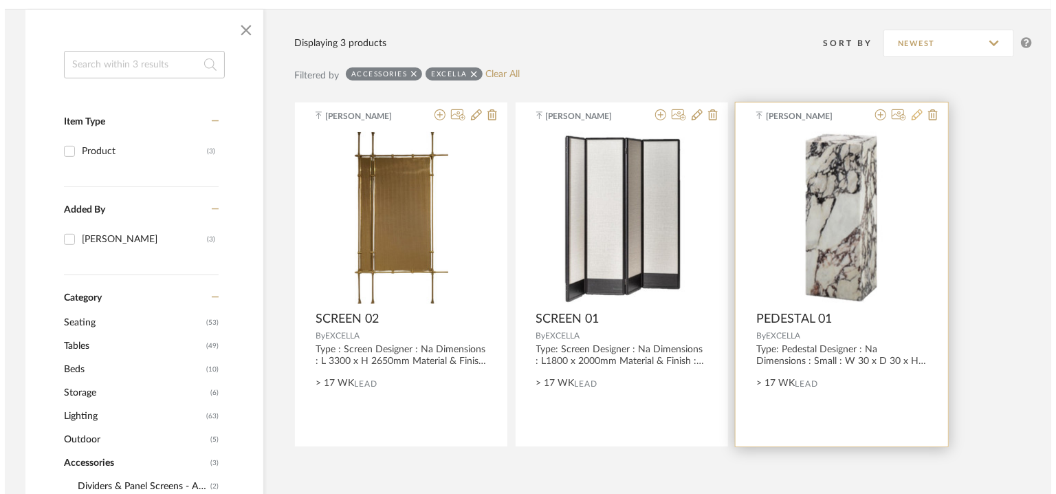
scroll to position [0, 0]
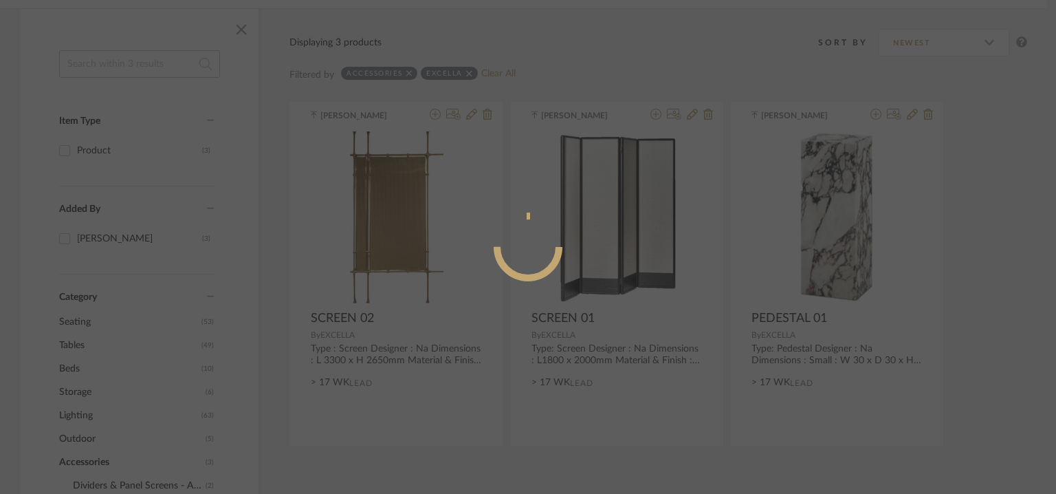
radio input "true"
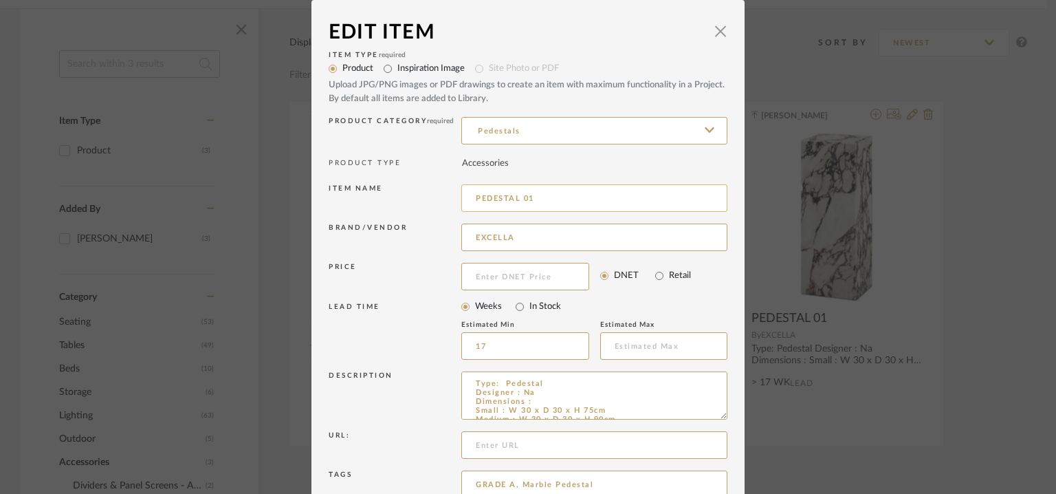
click at [468, 196] on input "PEDESTAL 01" at bounding box center [594, 198] width 266 height 28
type input "Q2PEDESTAL 01"
drag, startPoint x: 468, startPoint y: 196, endPoint x: 788, endPoint y: 80, distance: 340.3
click at [788, 80] on div "Edit Item × Item Type required Product Inspiration Image Site Photo or PDF Uplo…" at bounding box center [528, 247] width 1056 height 494
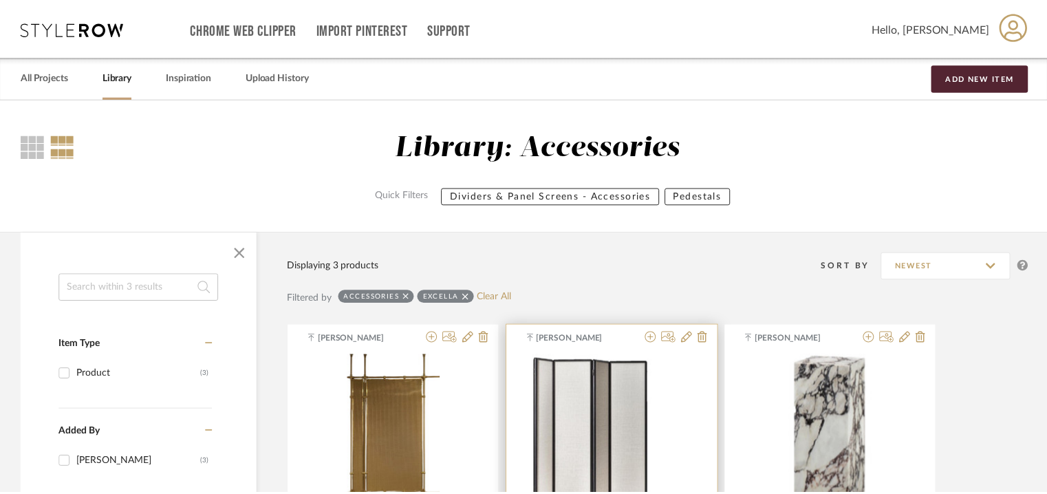
scroll to position [223, 0]
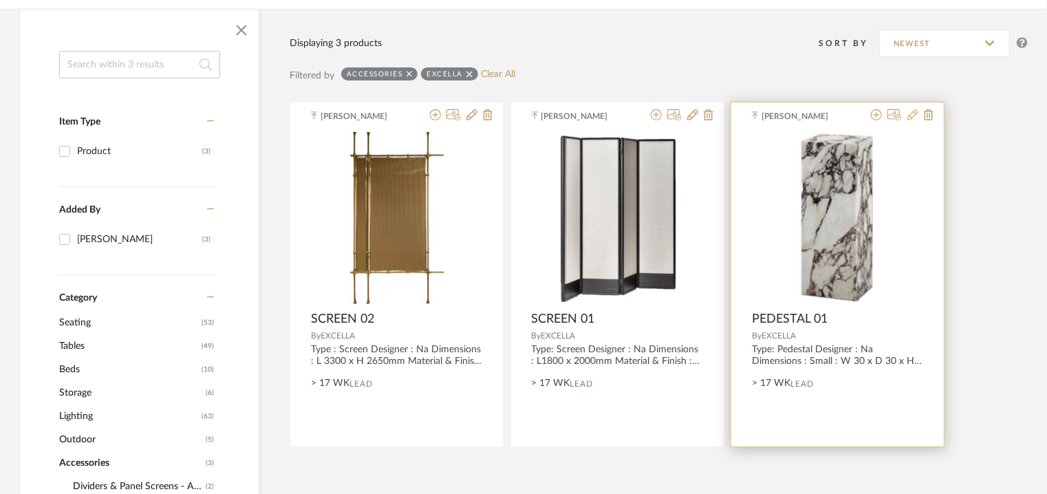
click at [912, 116] on icon at bounding box center [912, 114] width 11 height 11
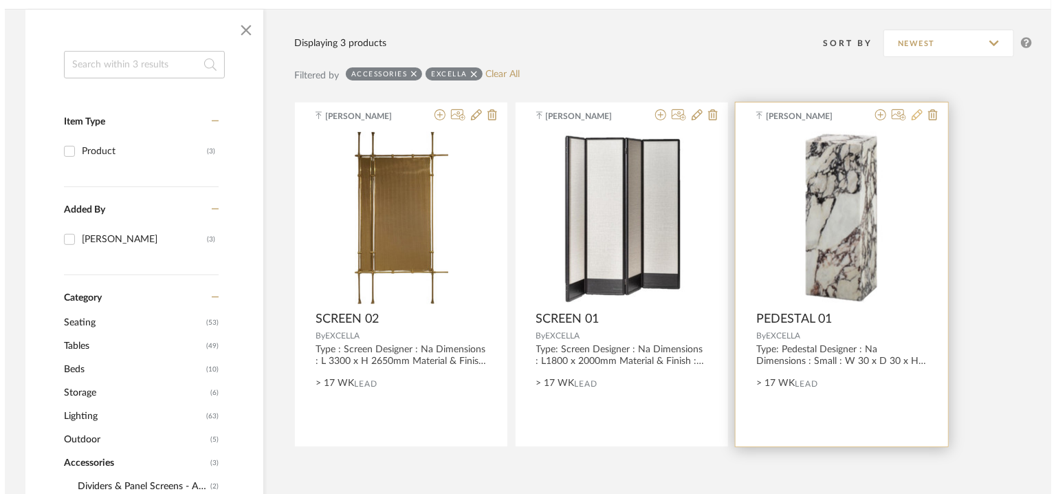
scroll to position [0, 0]
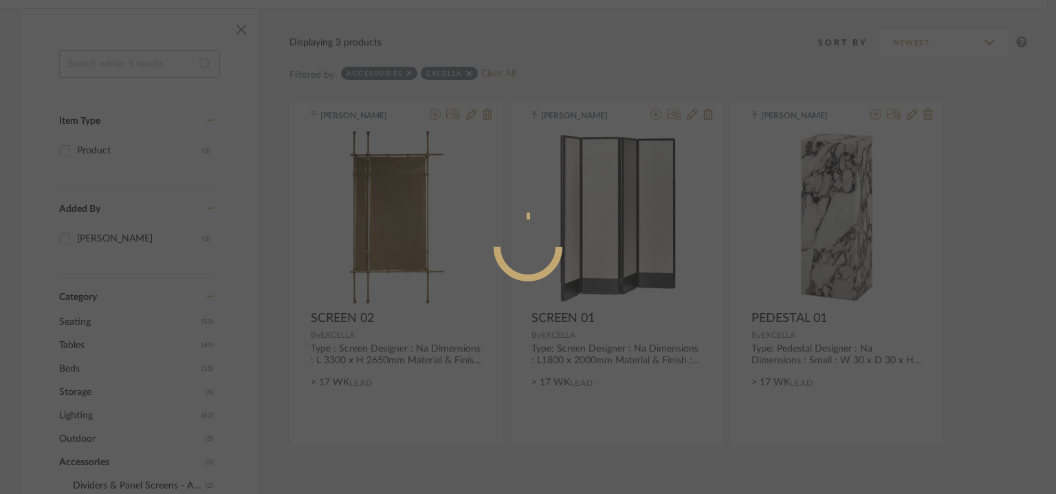
radio input "true"
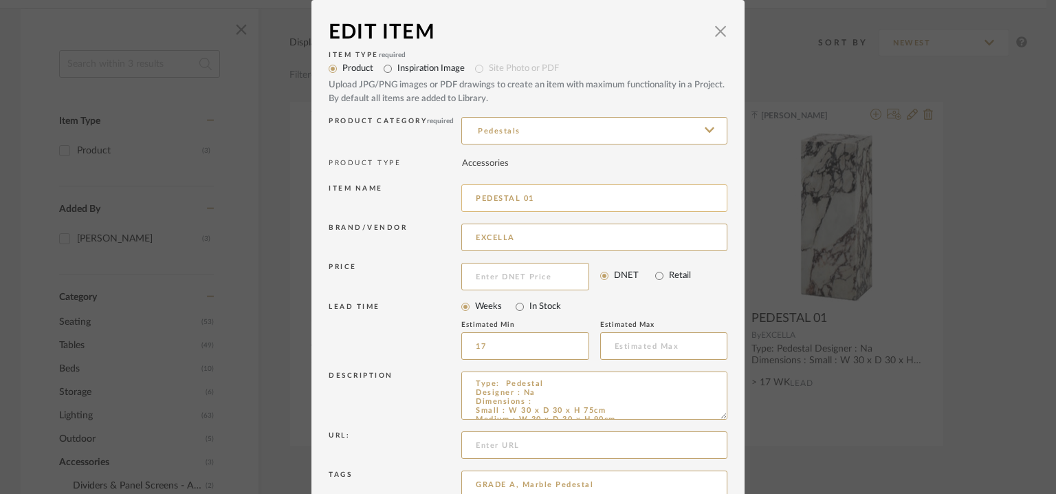
drag, startPoint x: 472, startPoint y: 196, endPoint x: 469, endPoint y: 210, distance: 14.0
click at [472, 196] on input "PEDESTAL 01" at bounding box center [594, 198] width 266 height 28
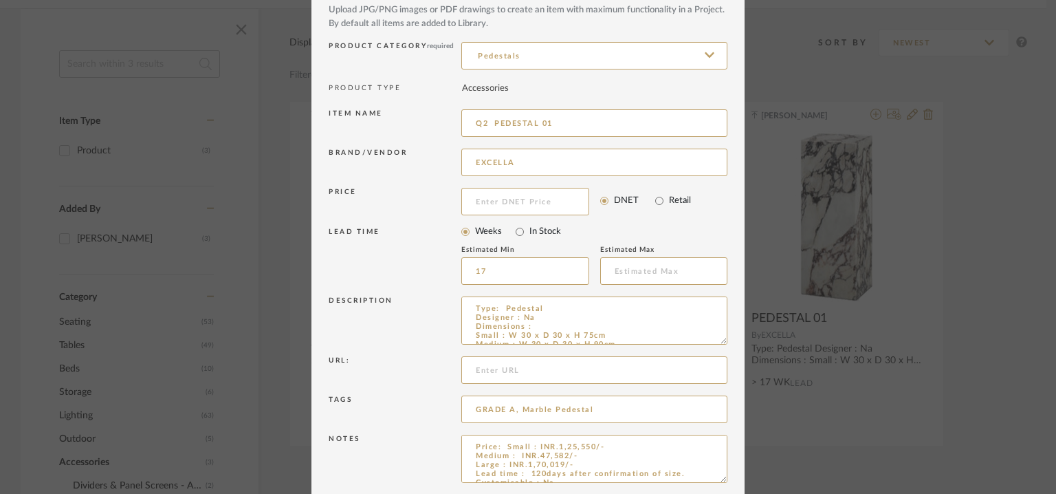
scroll to position [132, 0]
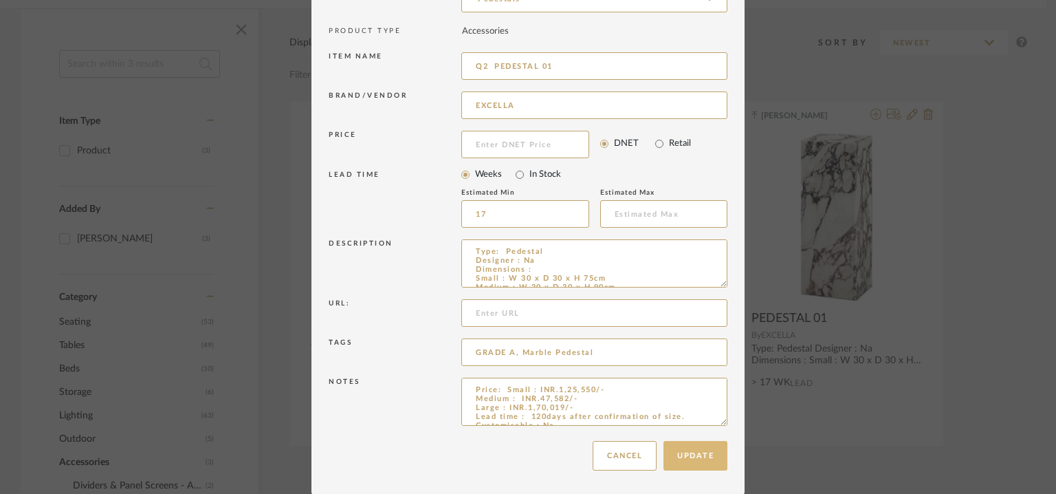
type input "Q2 PEDESTAL 01"
click at [707, 451] on button "Update" at bounding box center [696, 456] width 64 height 30
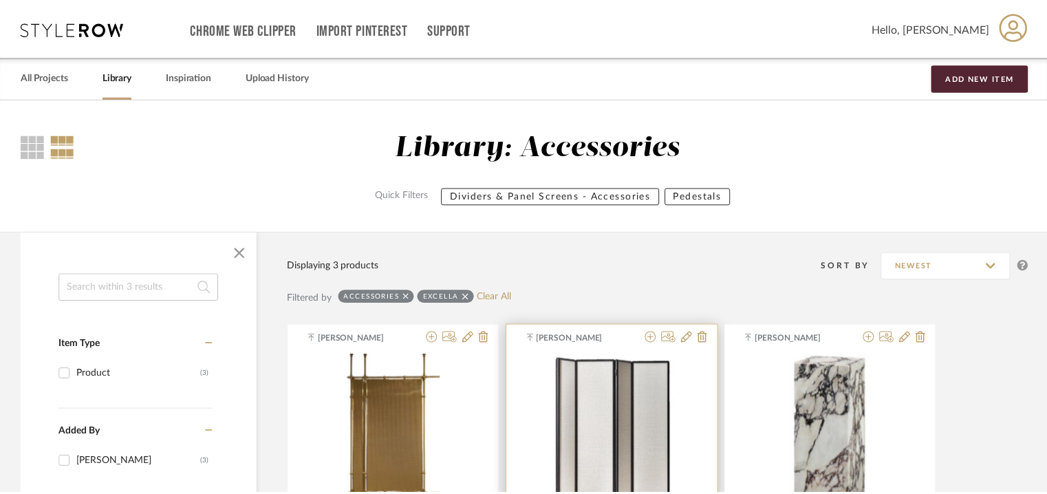
scroll to position [223, 0]
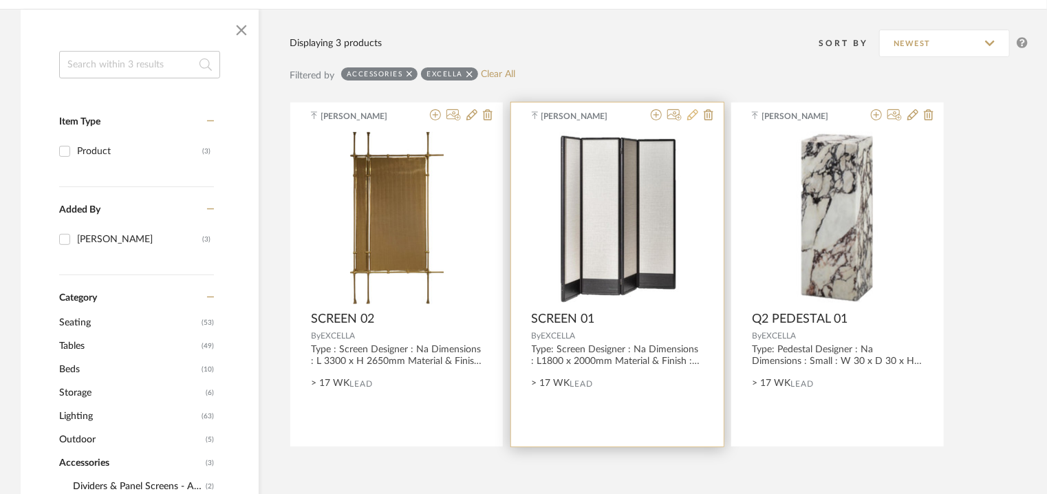
click at [688, 111] on icon at bounding box center [692, 114] width 11 height 11
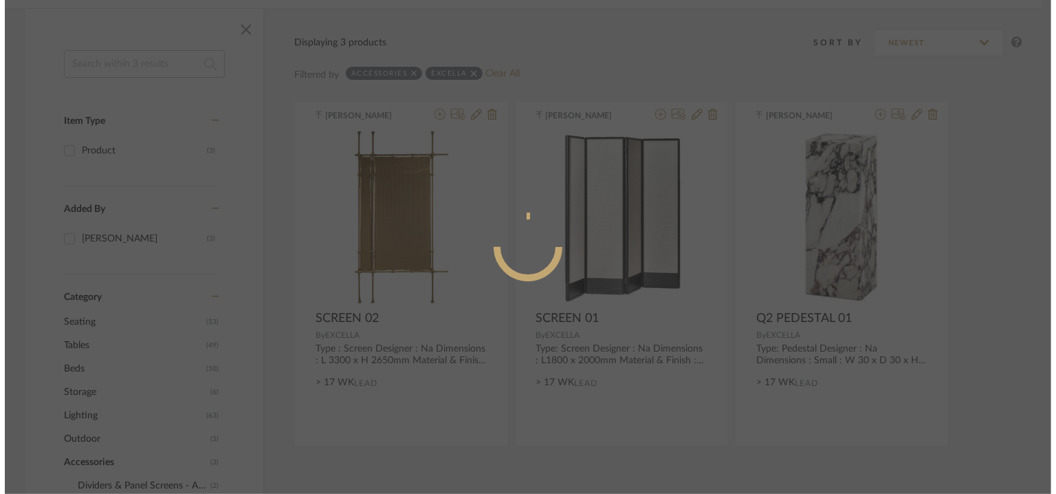
scroll to position [0, 0]
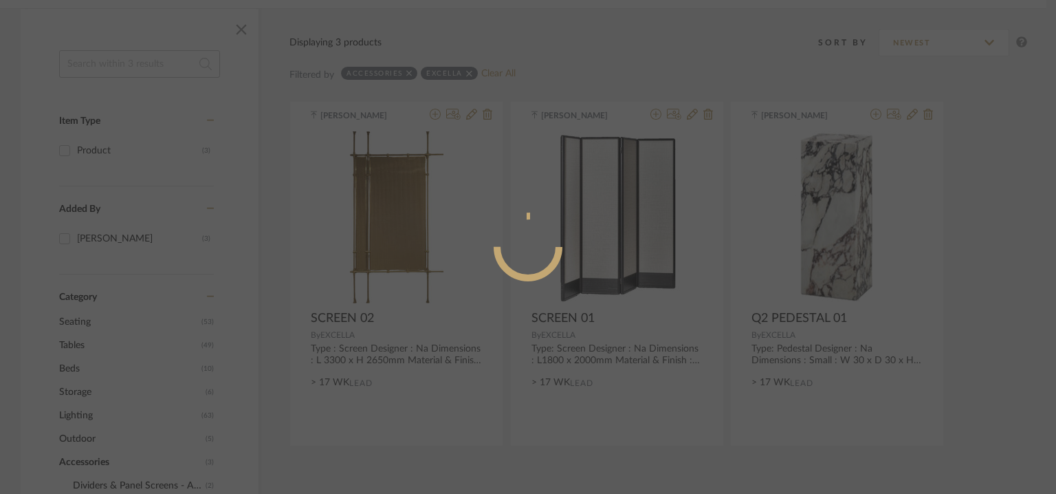
radio input "true"
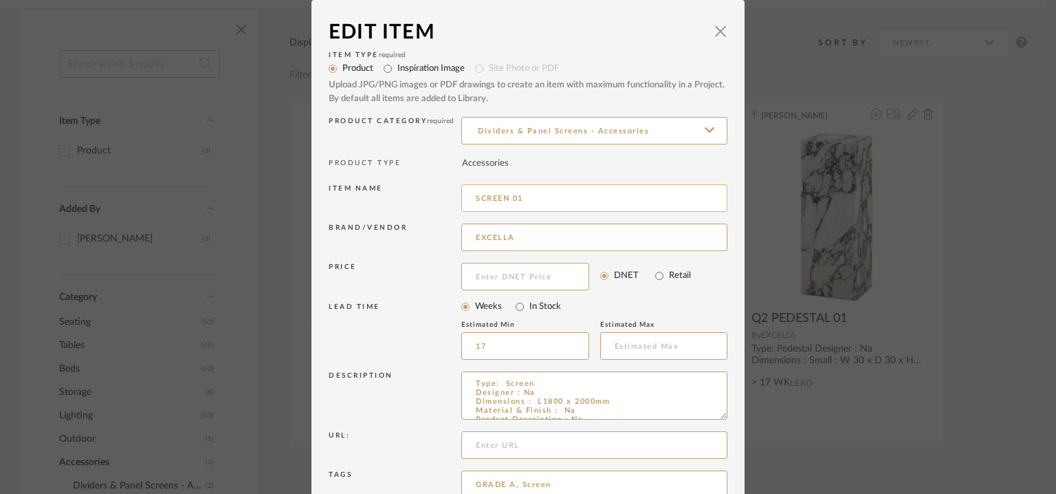
click at [468, 196] on input "SCREEN 01" at bounding box center [594, 198] width 266 height 28
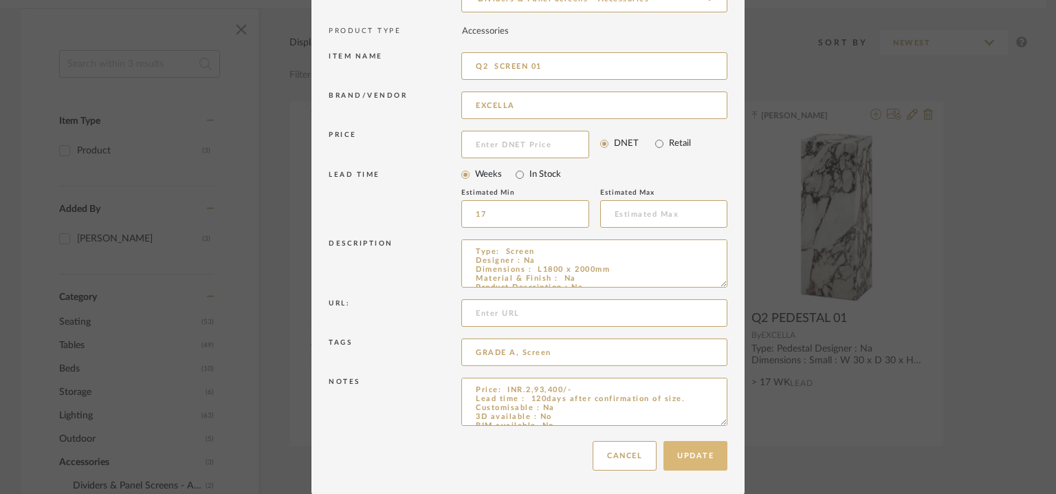
type input "Q2 SCREEN 01"
click at [688, 457] on button "Update" at bounding box center [696, 456] width 64 height 30
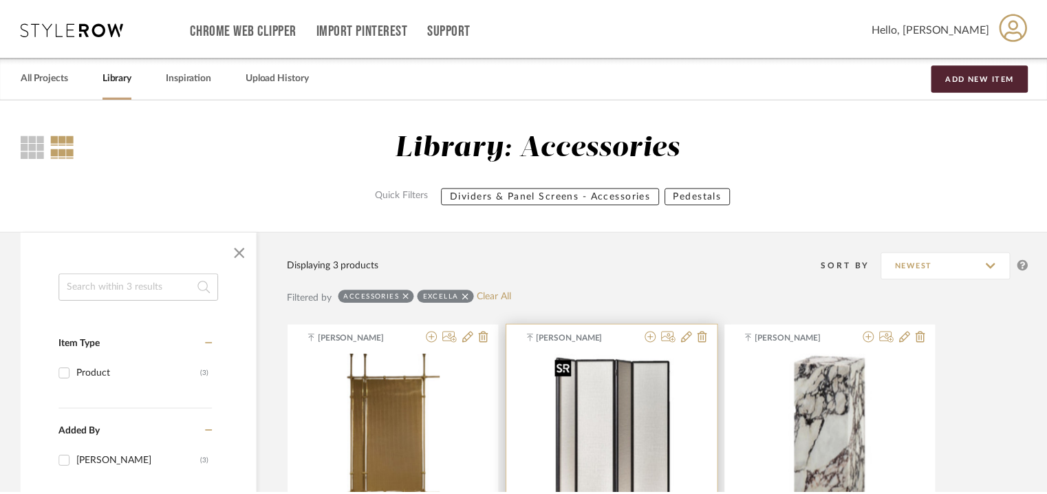
scroll to position [223, 0]
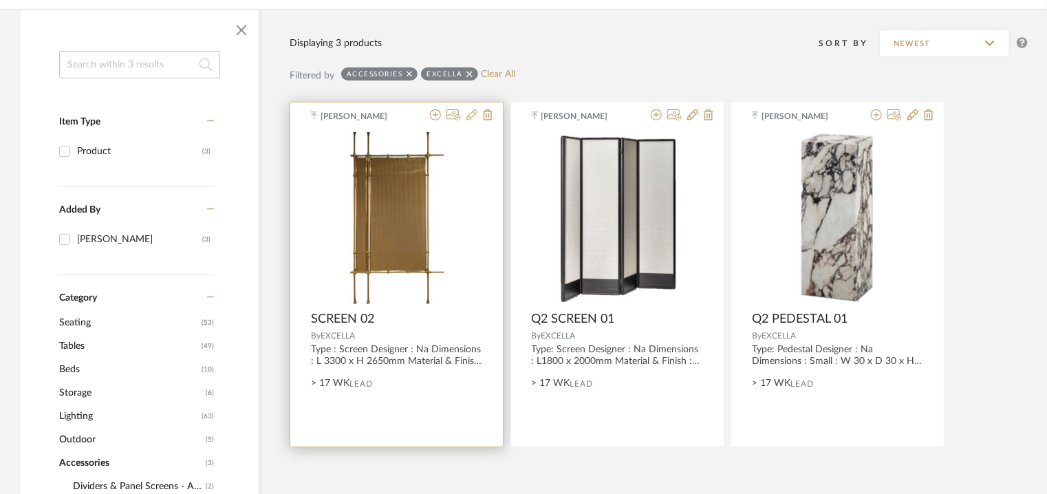
click at [468, 115] on icon at bounding box center [471, 114] width 11 height 11
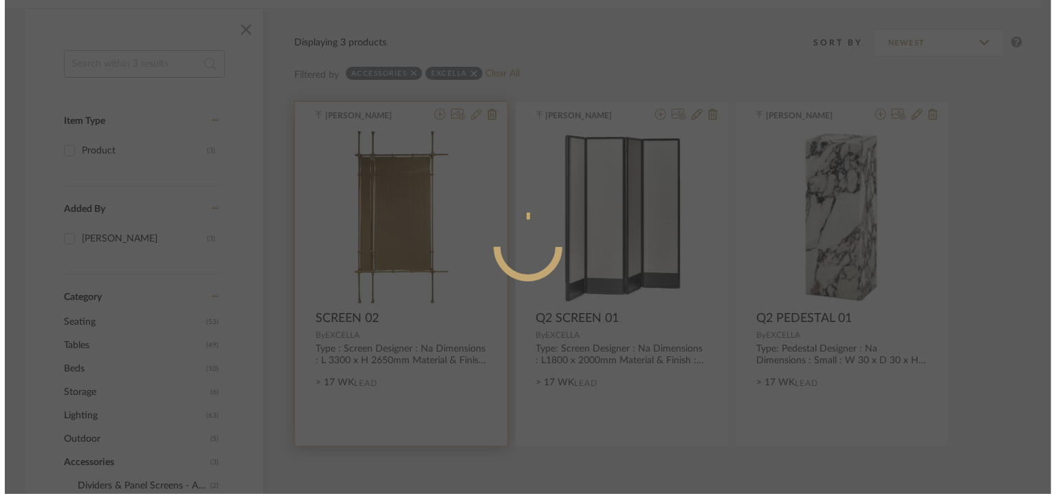
scroll to position [0, 0]
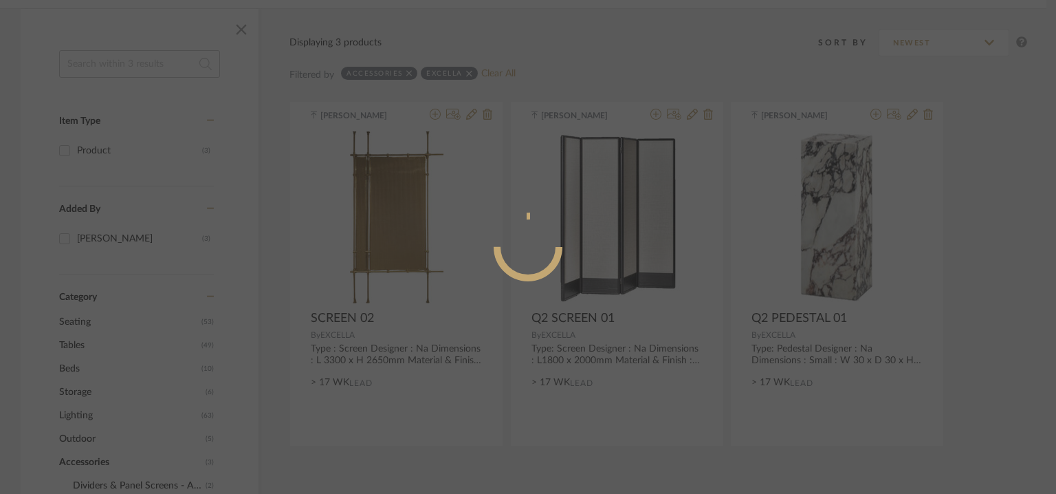
radio input "true"
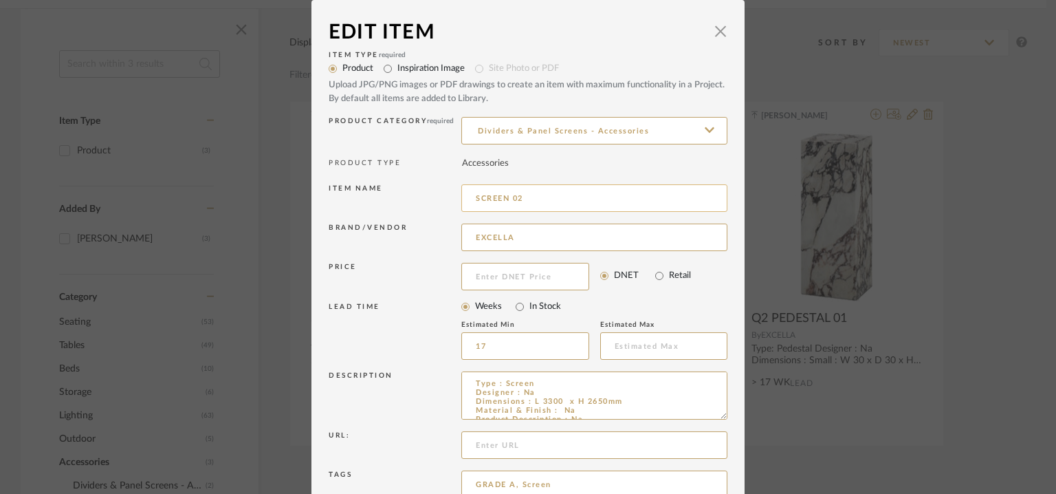
click at [473, 195] on input "SCREEN 02" at bounding box center [594, 198] width 266 height 28
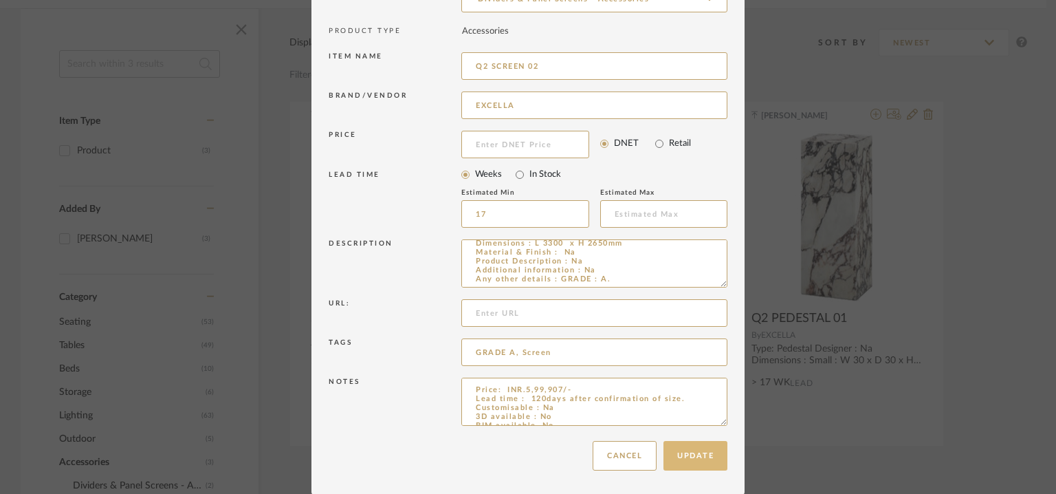
type input "Q2 SCREEN 02"
click at [713, 455] on button "Update" at bounding box center [696, 456] width 64 height 30
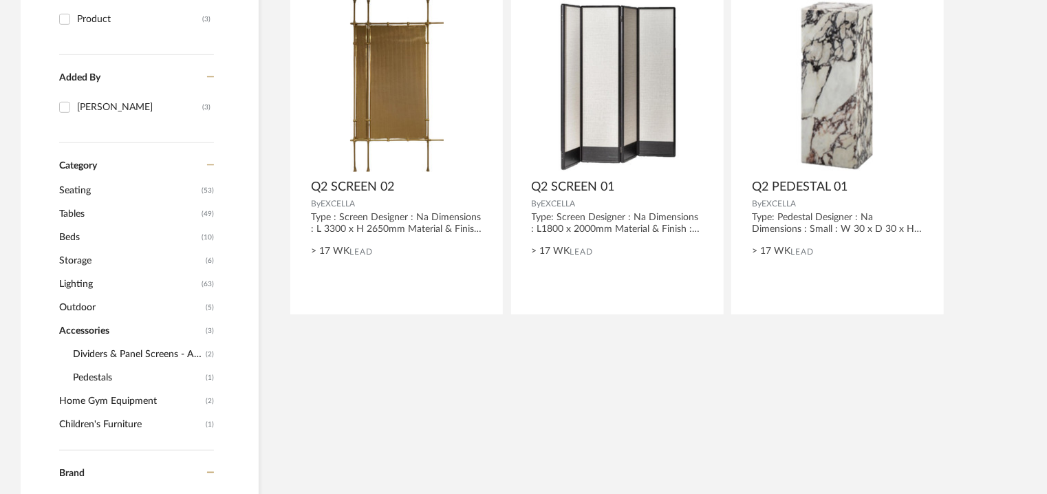
scroll to position [360, 0]
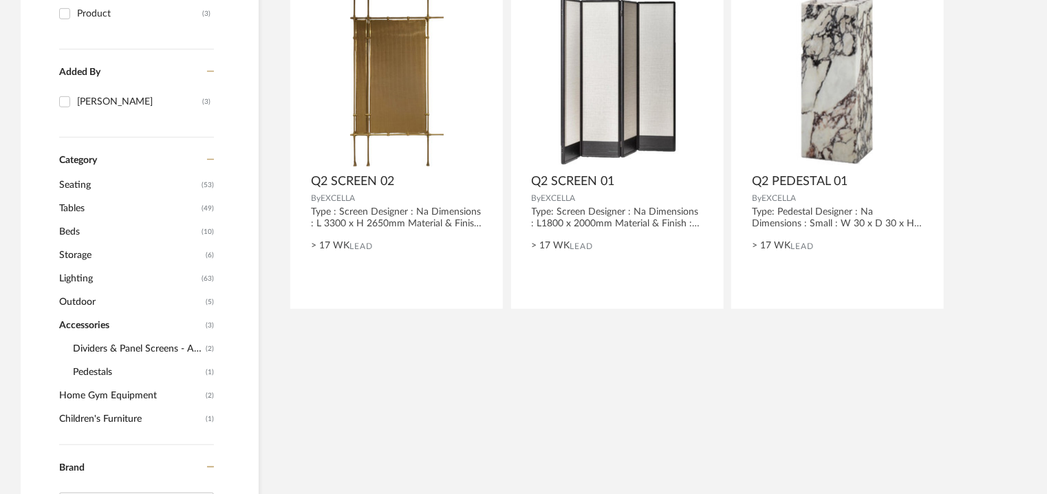
click at [91, 320] on span "Accessories" at bounding box center [130, 325] width 143 height 23
click at [86, 305] on span "Outdoor" at bounding box center [130, 301] width 143 height 23
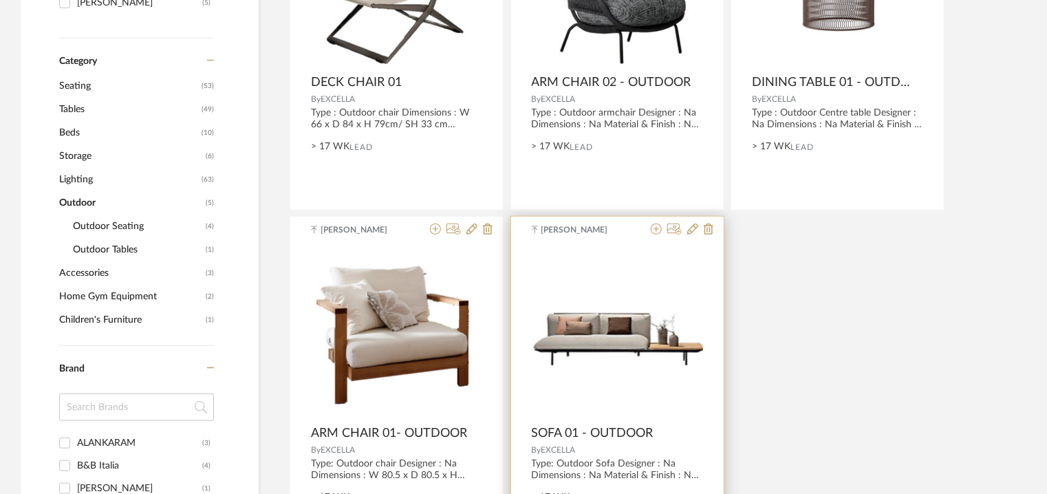
scroll to position [636, 0]
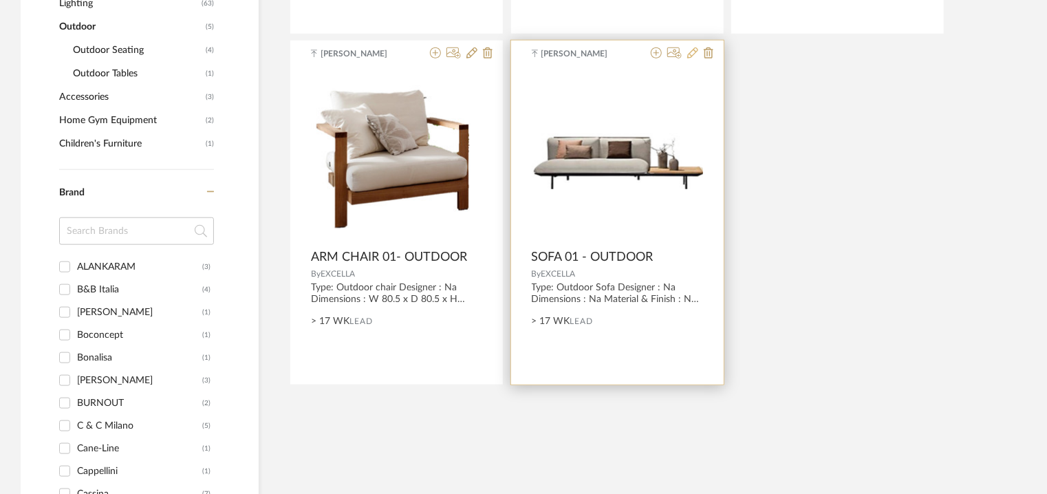
click at [693, 52] on icon at bounding box center [692, 52] width 11 height 11
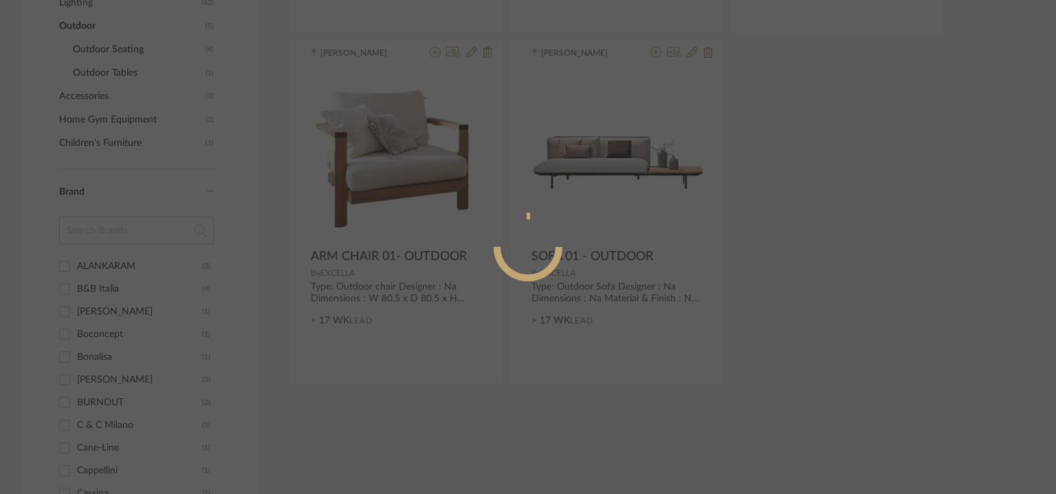
radio input "true"
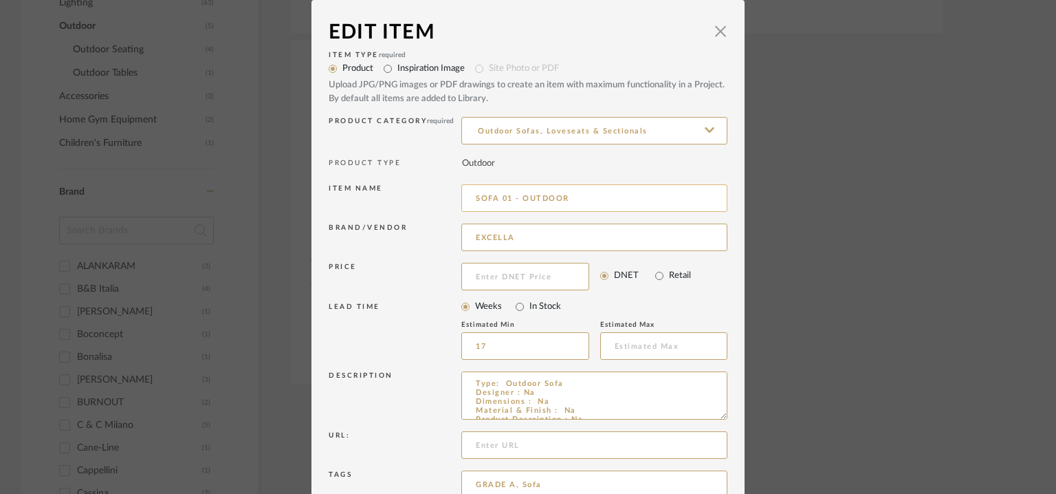
click at [468, 197] on input "SOFA 01 - OUTDOOR" at bounding box center [594, 198] width 266 height 28
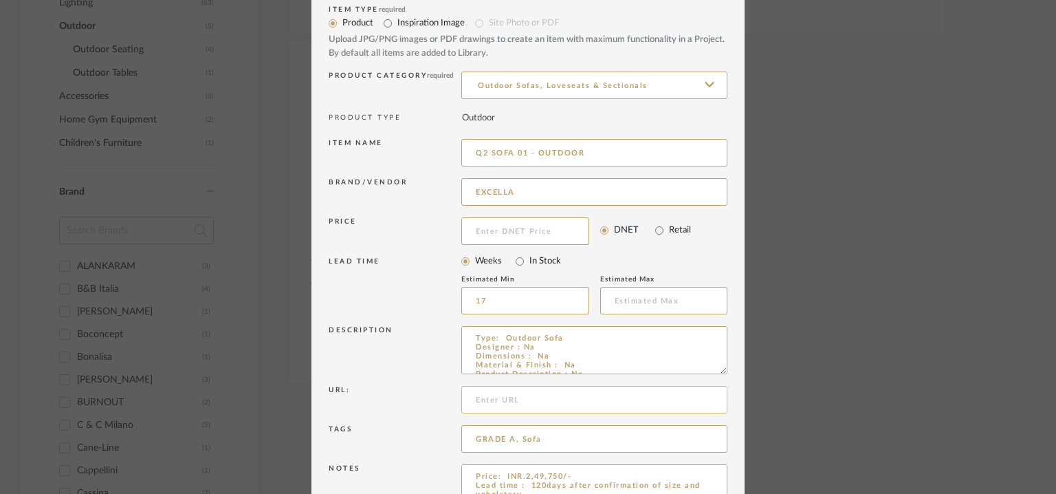
scroll to position [132, 0]
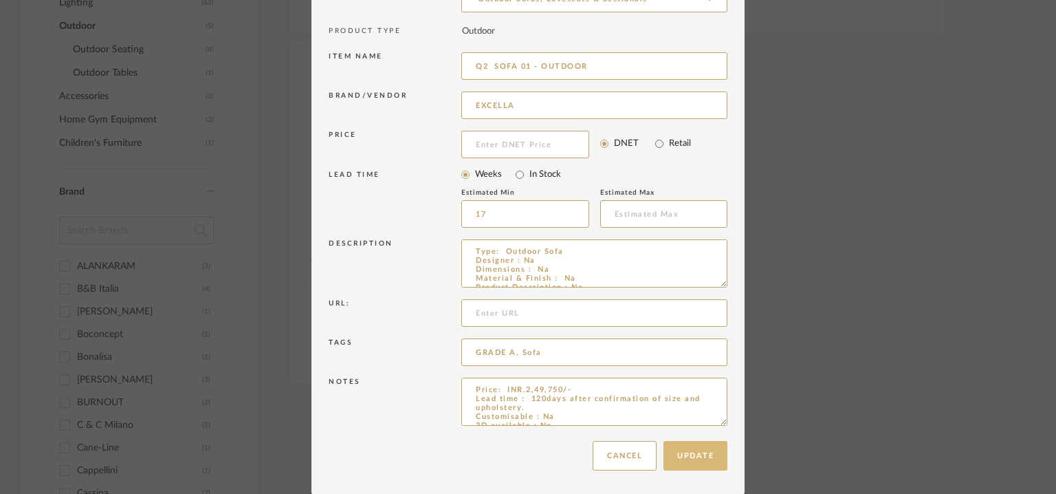
type input "Q2 SOFA 01 - OUTDOOR"
click at [688, 453] on button "Update" at bounding box center [696, 456] width 64 height 30
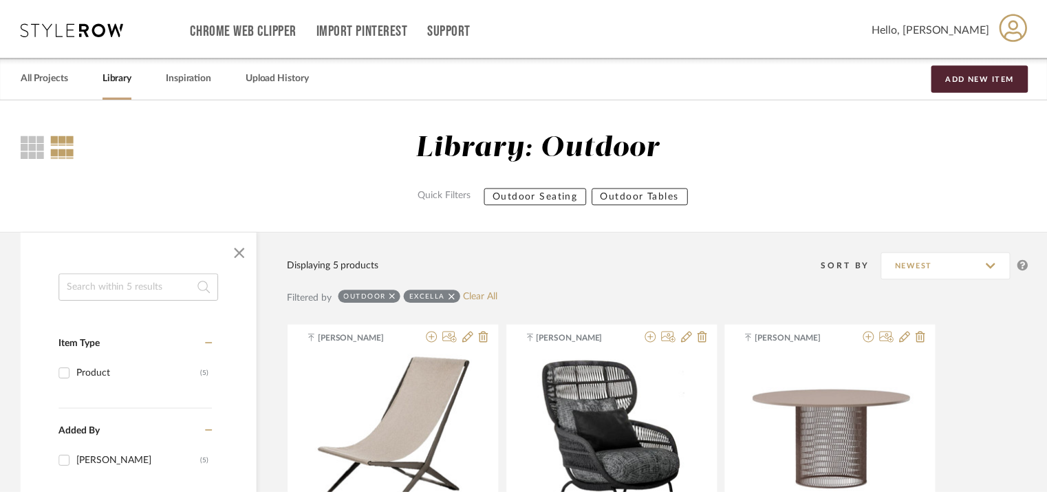
scroll to position [636, 0]
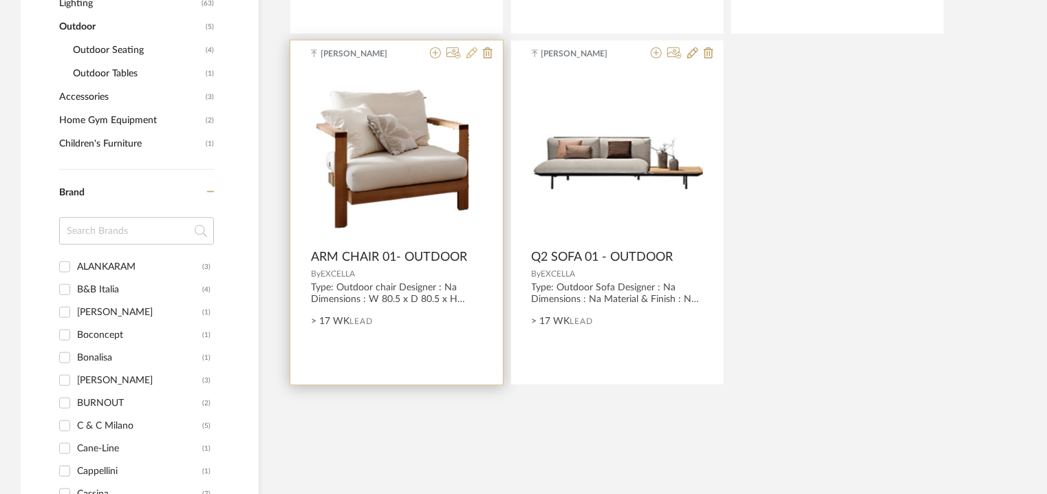
click at [470, 53] on icon at bounding box center [471, 52] width 11 height 11
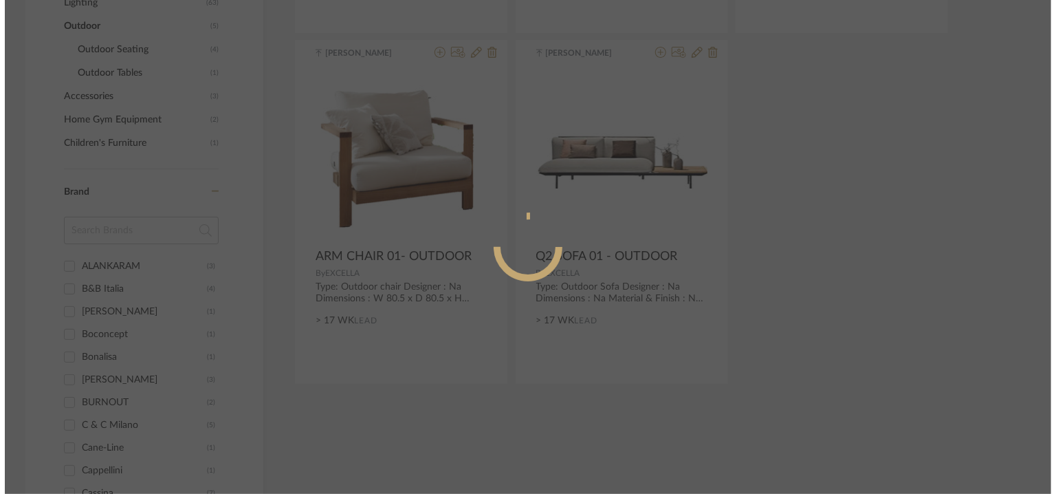
scroll to position [0, 0]
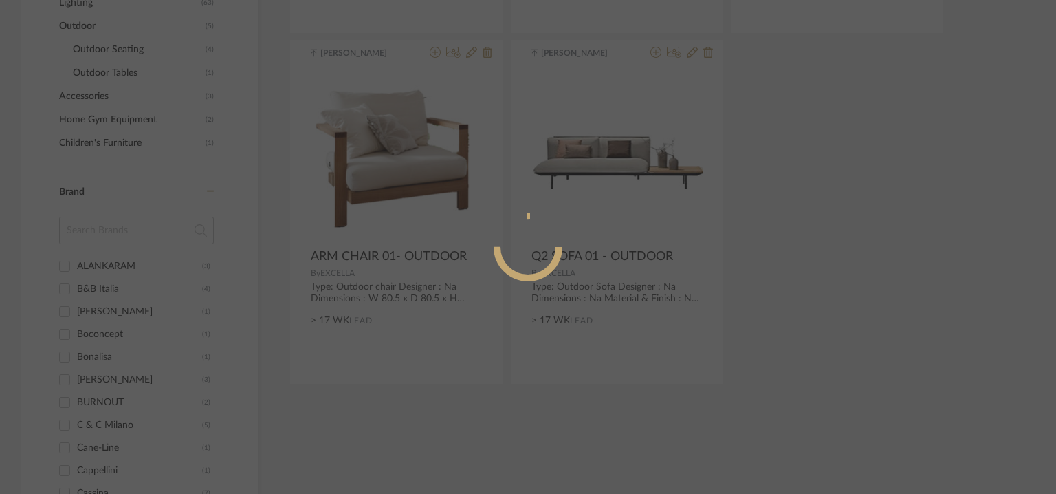
radio input "true"
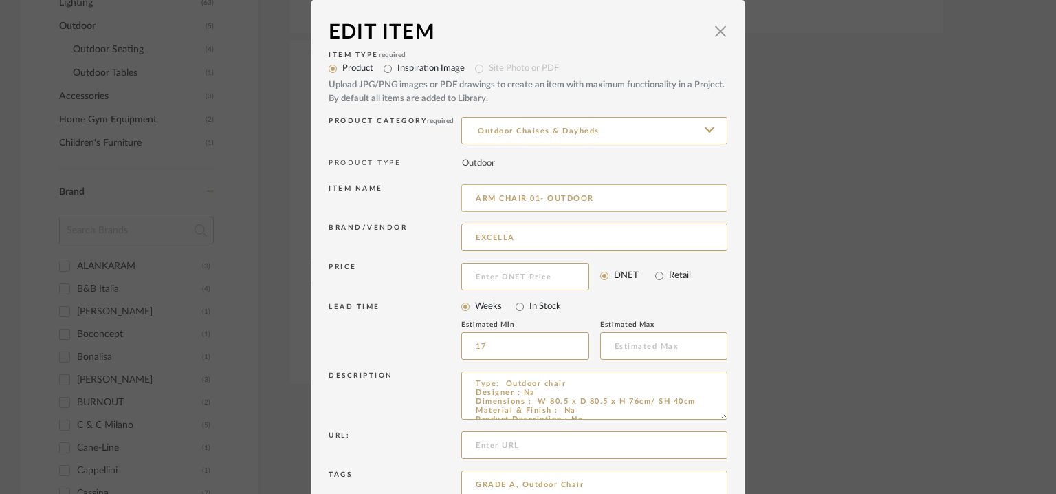
click at [471, 193] on input "ARM CHAIR 01- OUTDOOR" at bounding box center [594, 198] width 266 height 28
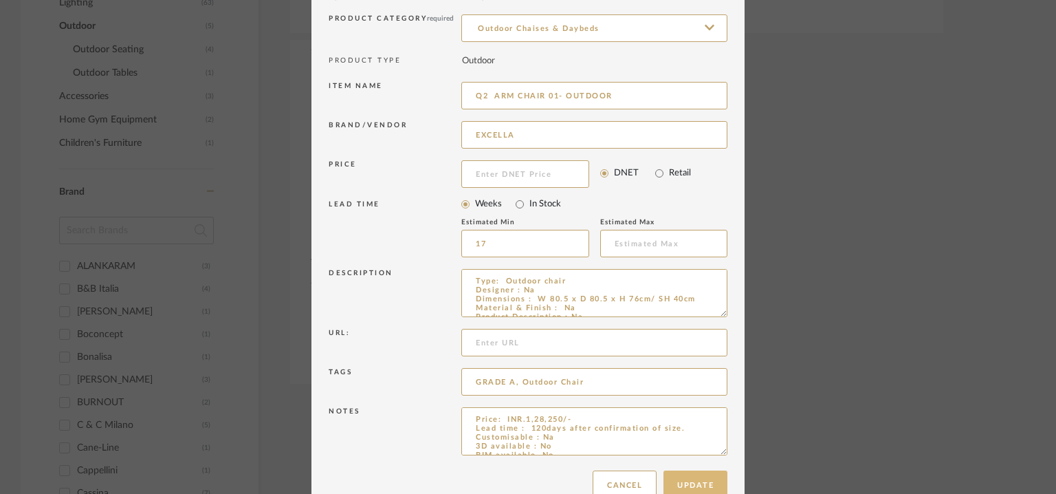
scroll to position [132, 0]
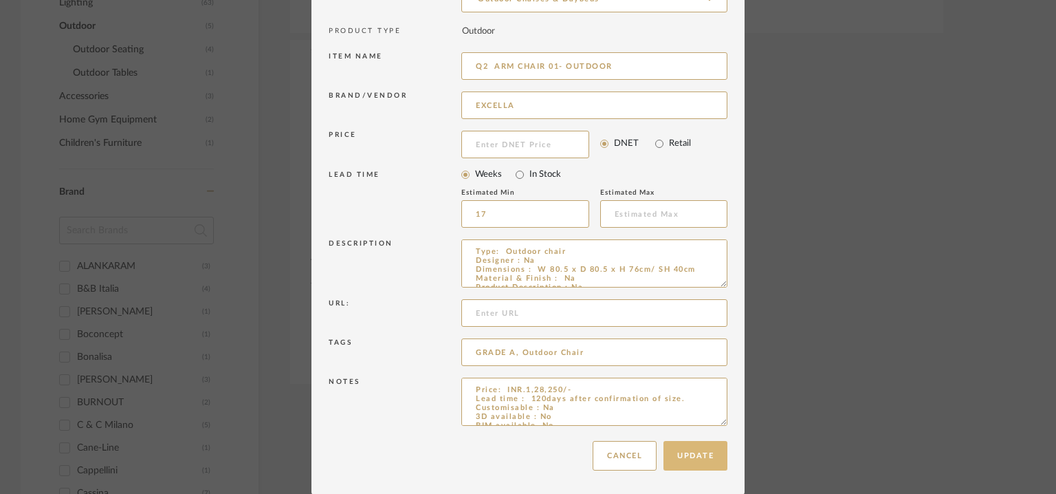
type input "Q2 ARM CHAIR 01- OUTDOOR"
click at [699, 450] on button "Update" at bounding box center [696, 456] width 64 height 30
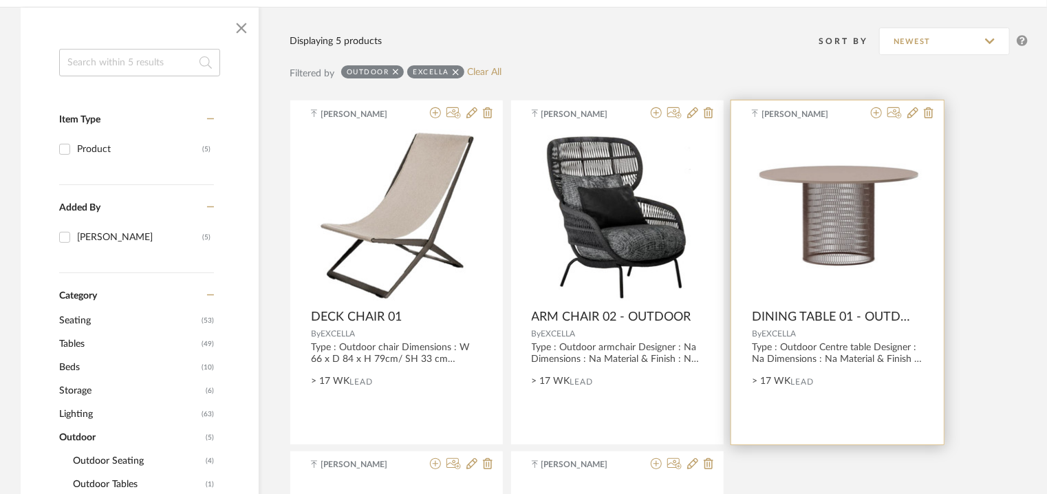
scroll to position [223, 0]
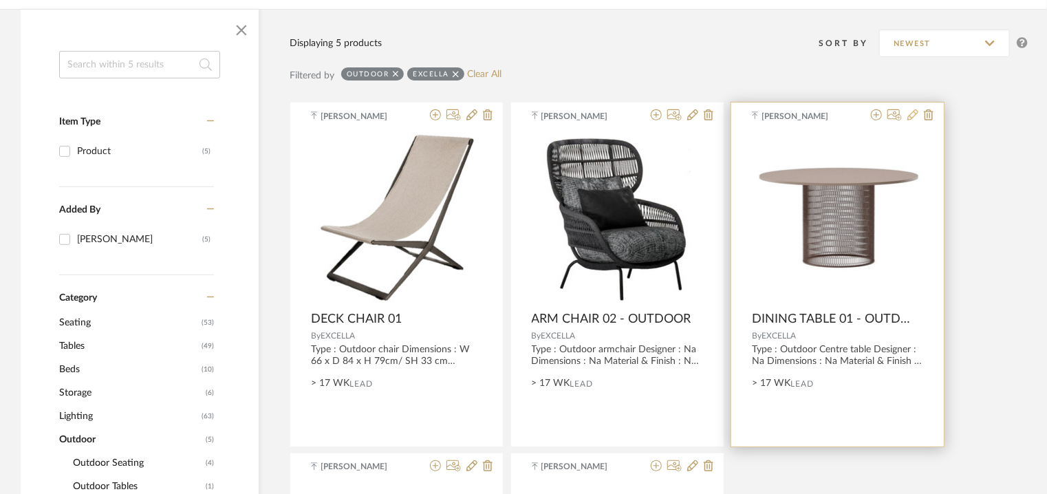
click at [910, 119] on icon at bounding box center [912, 114] width 11 height 11
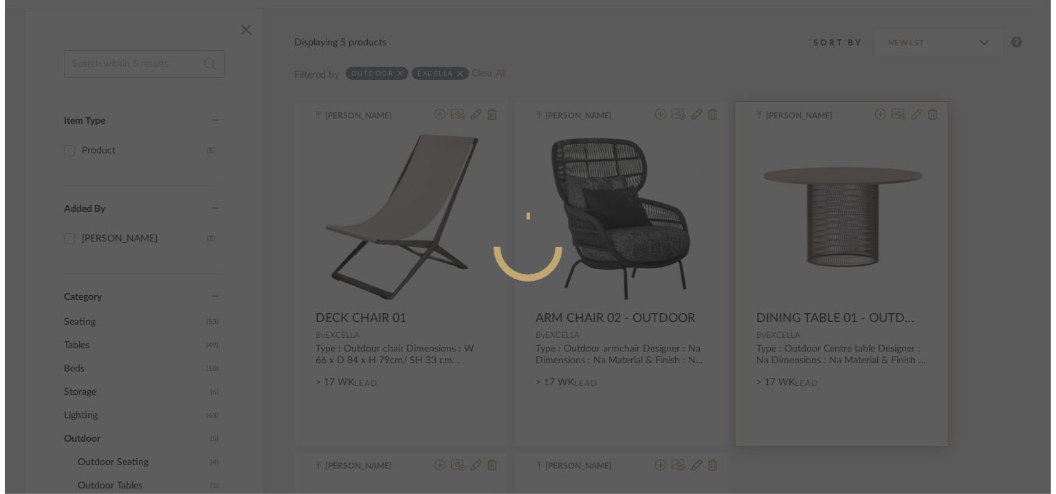
scroll to position [0, 0]
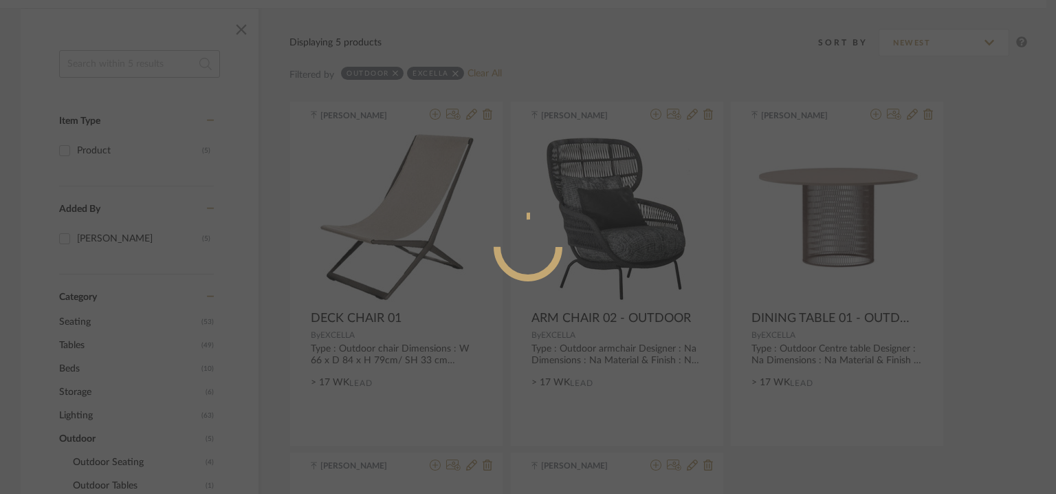
radio input "true"
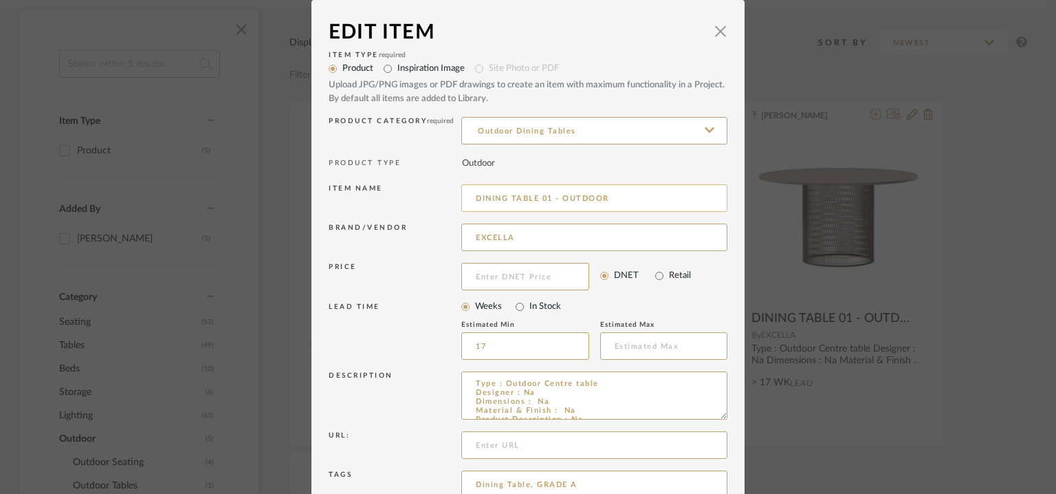
click at [470, 196] on input "DINING TABLE 01 - OUTDOOR" at bounding box center [594, 198] width 266 height 28
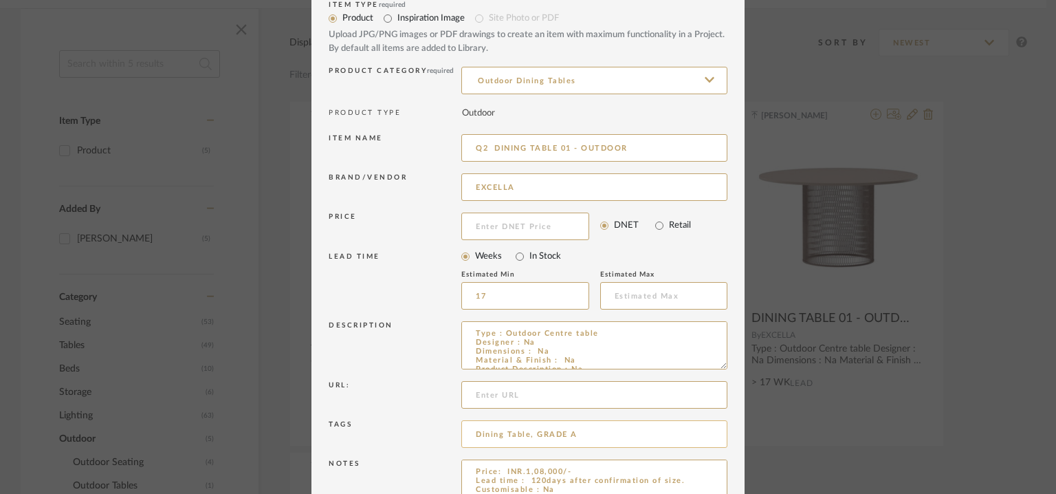
scroll to position [132, 0]
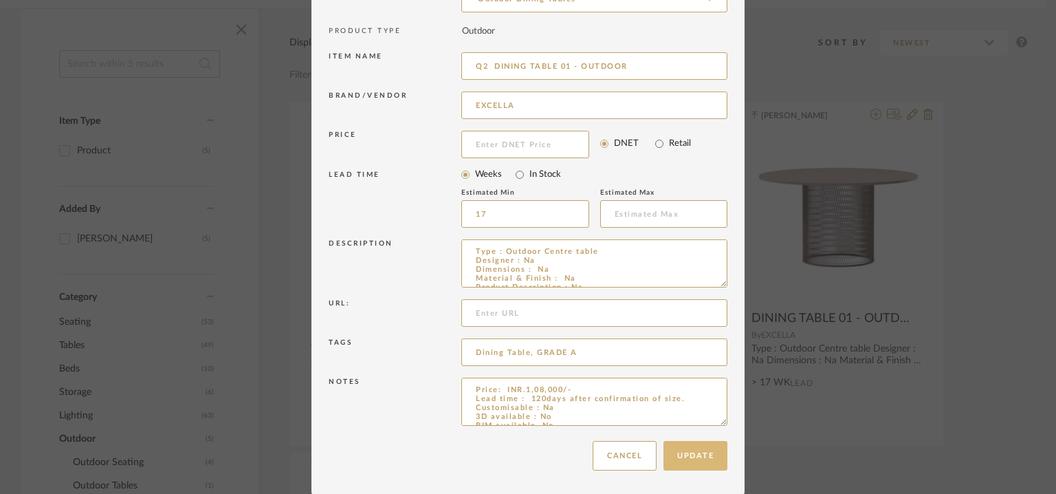
type input "Q2 DINING TABLE 01 - OUTDOOR"
click at [702, 455] on button "Update" at bounding box center [696, 456] width 64 height 30
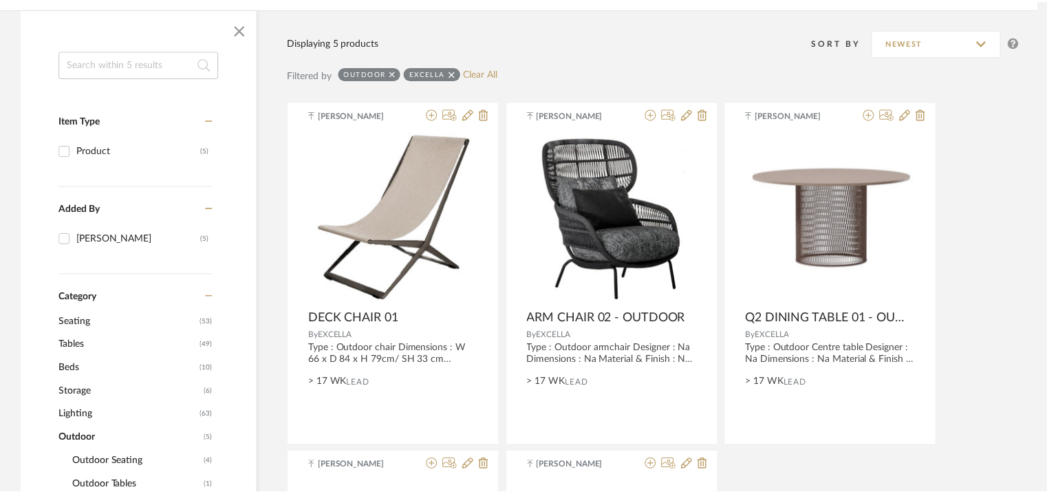
scroll to position [223, 0]
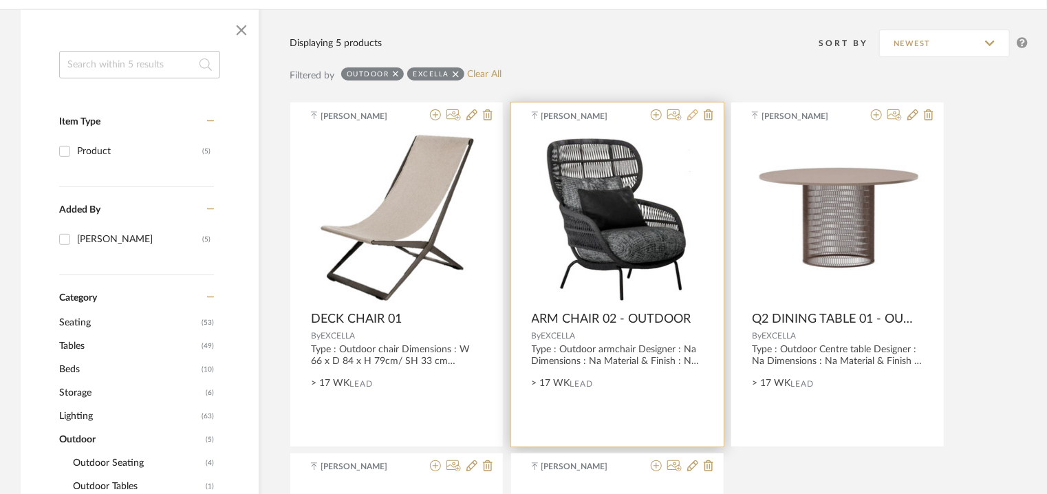
click at [691, 118] on icon at bounding box center [692, 114] width 11 height 11
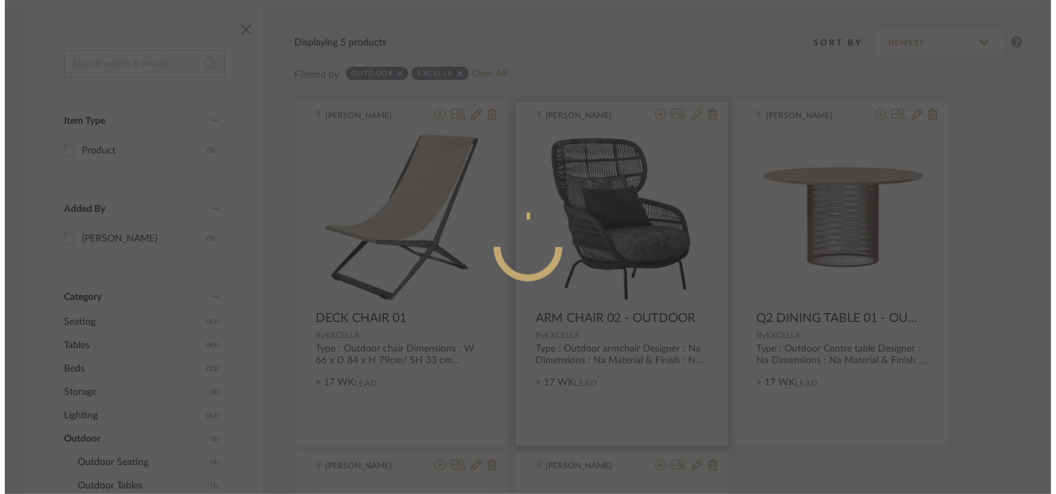
scroll to position [0, 0]
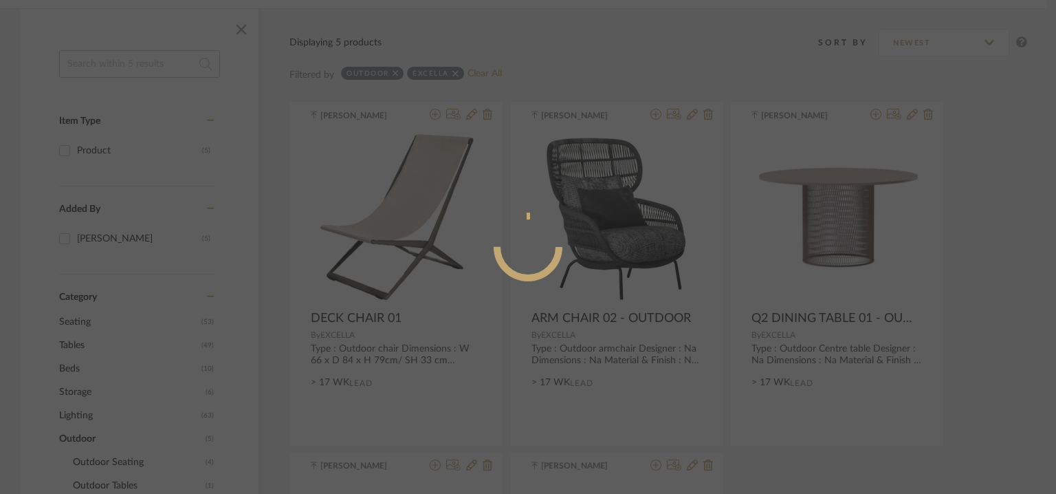
radio input "true"
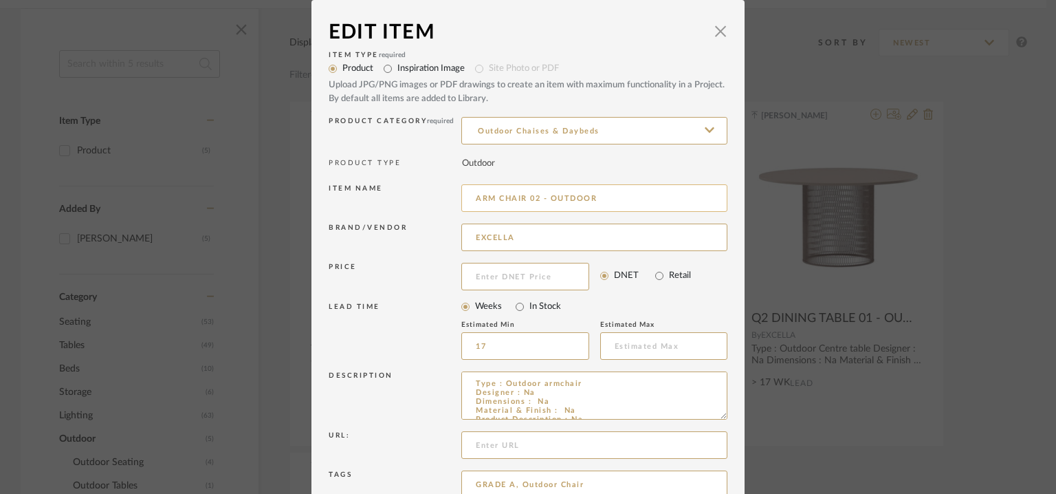
click at [473, 196] on input "ARM CHAIR 02 - OUTDOOR" at bounding box center [594, 198] width 266 height 28
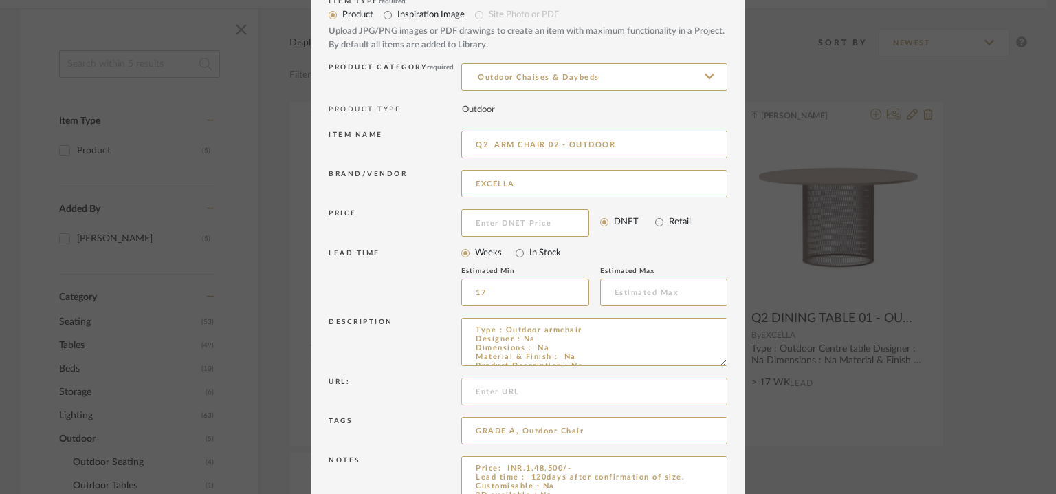
scroll to position [132, 0]
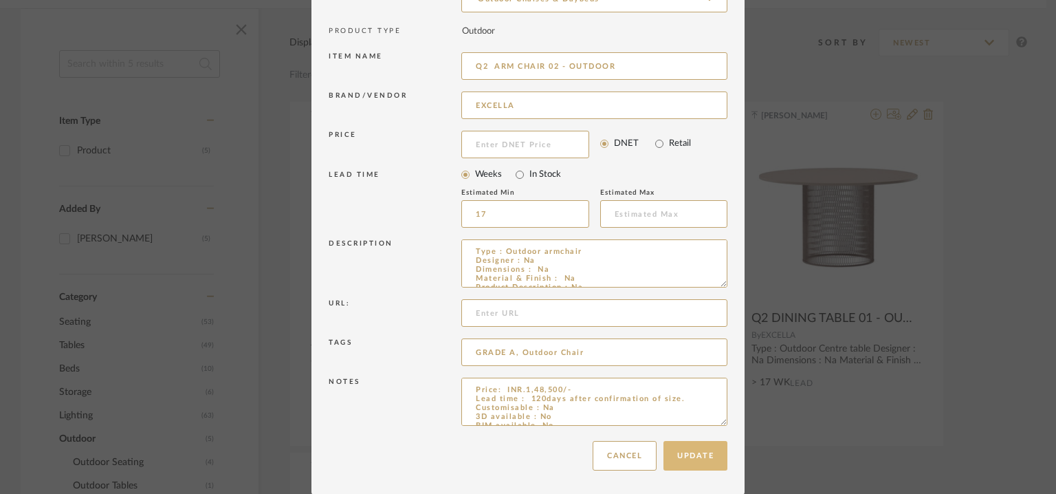
type input "Q2 ARM CHAIR 02 - OUTDOOR"
click at [690, 459] on button "Update" at bounding box center [696, 456] width 64 height 30
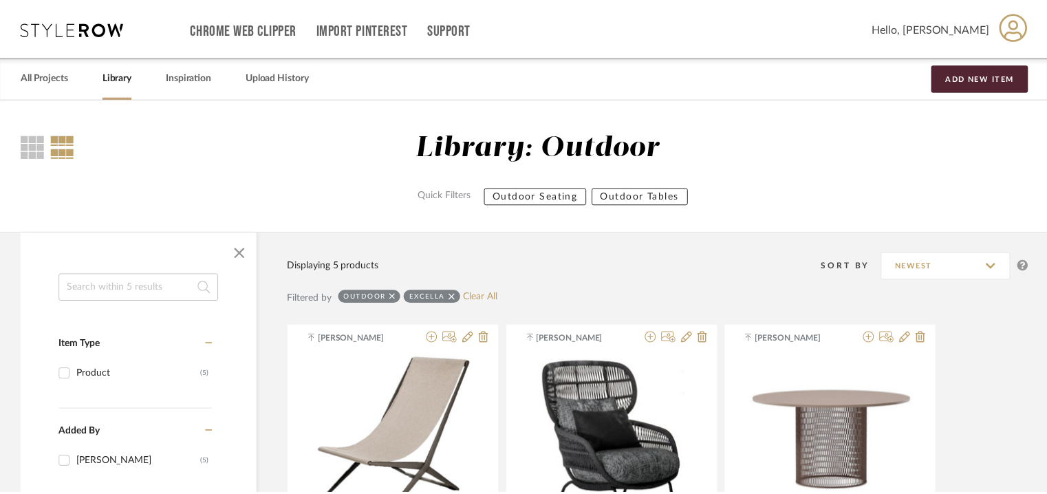
scroll to position [223, 0]
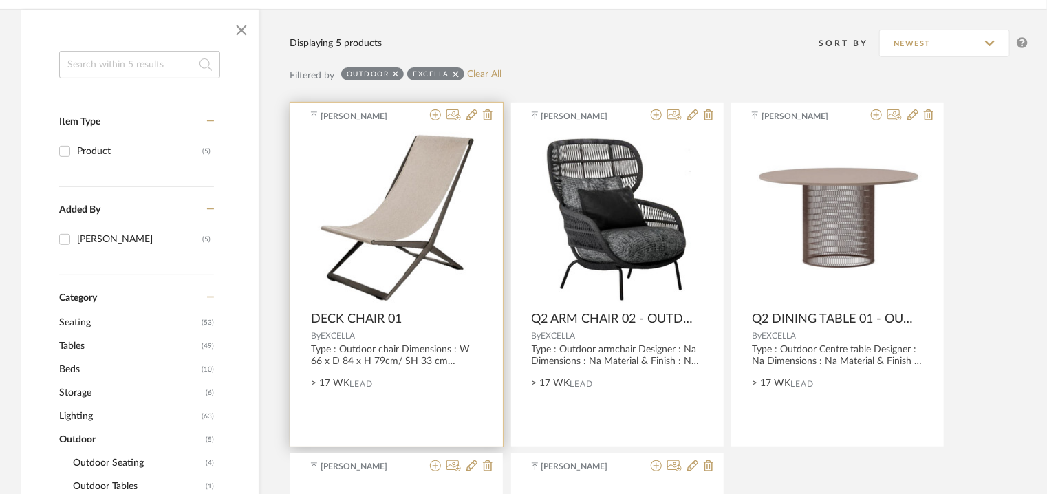
click at [464, 110] on div at bounding box center [458, 115] width 68 height 13
click at [467, 114] on icon at bounding box center [471, 114] width 11 height 11
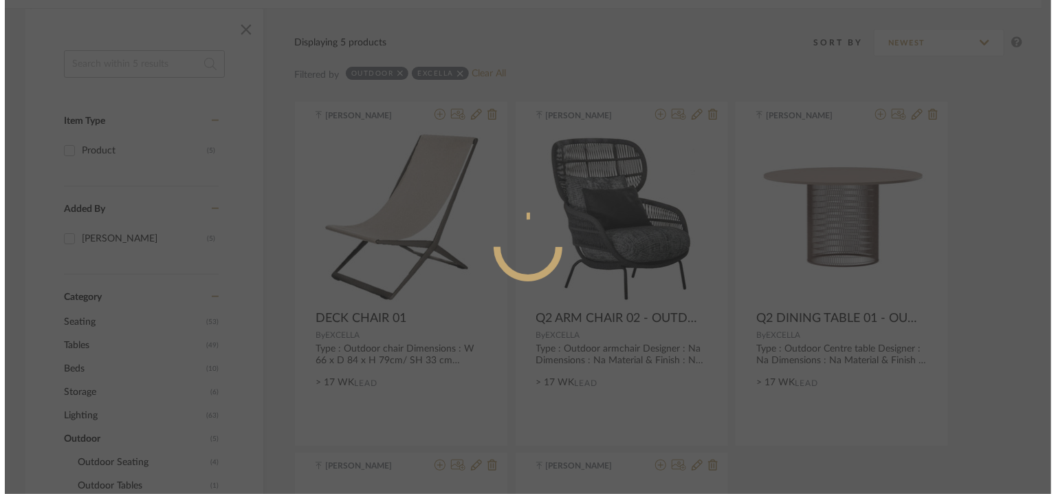
scroll to position [0, 0]
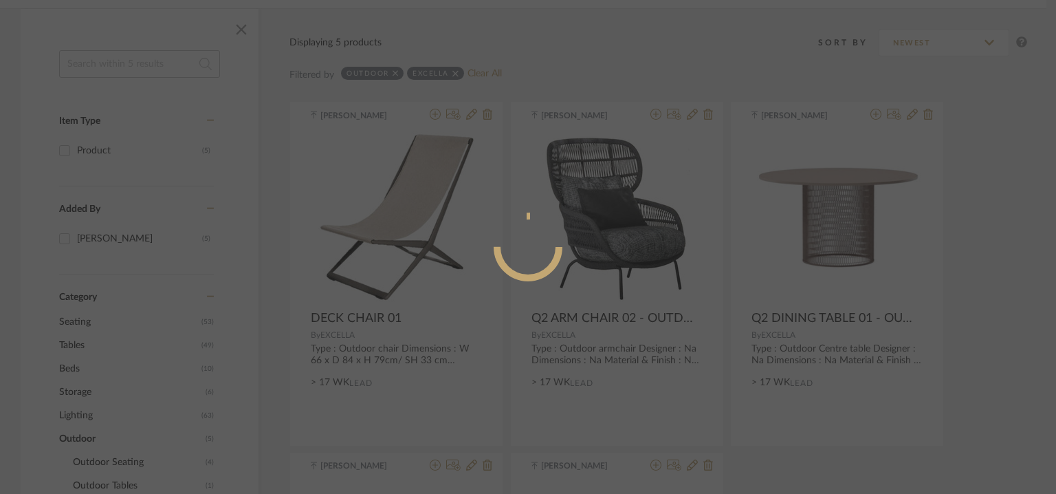
radio input "true"
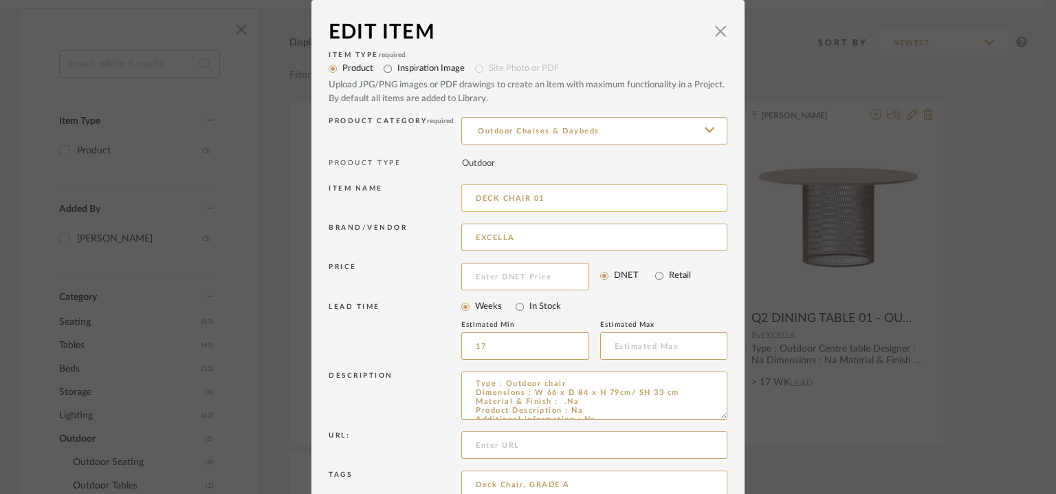
click at [469, 196] on input "DECK CHAIR 01" at bounding box center [594, 198] width 266 height 28
drag, startPoint x: 572, startPoint y: 201, endPoint x: 581, endPoint y: 204, distance: 10.2
click at [572, 200] on input "Q2 DECK CHAIR 01" at bounding box center [594, 198] width 266 height 28
click at [484, 198] on input "Q2 DECK CHAIR 01 - OUTDOOR" at bounding box center [594, 198] width 266 height 28
drag, startPoint x: 489, startPoint y: 198, endPoint x: 465, endPoint y: 200, distance: 24.2
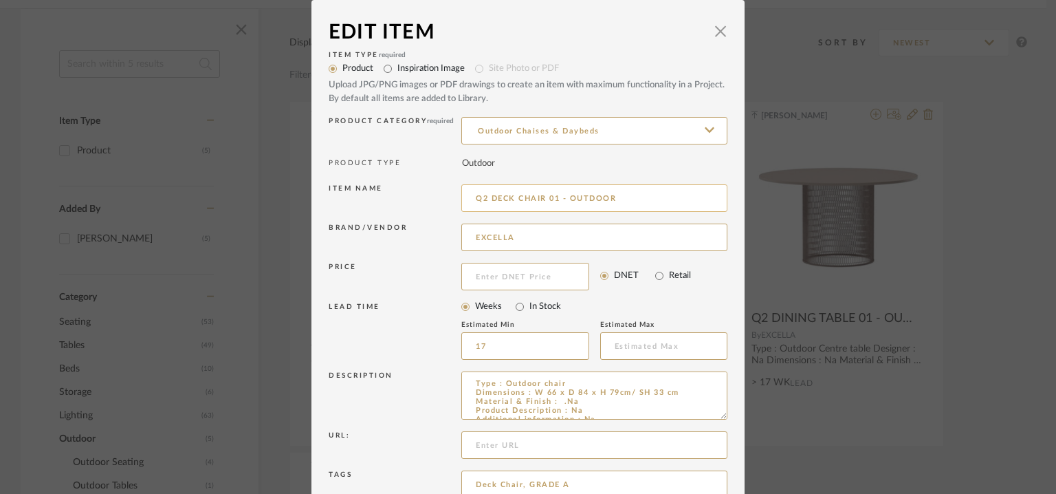
click at [465, 200] on input "Q2 DECK CHAIR 01 - OUTDOOR" at bounding box center [594, 198] width 266 height 28
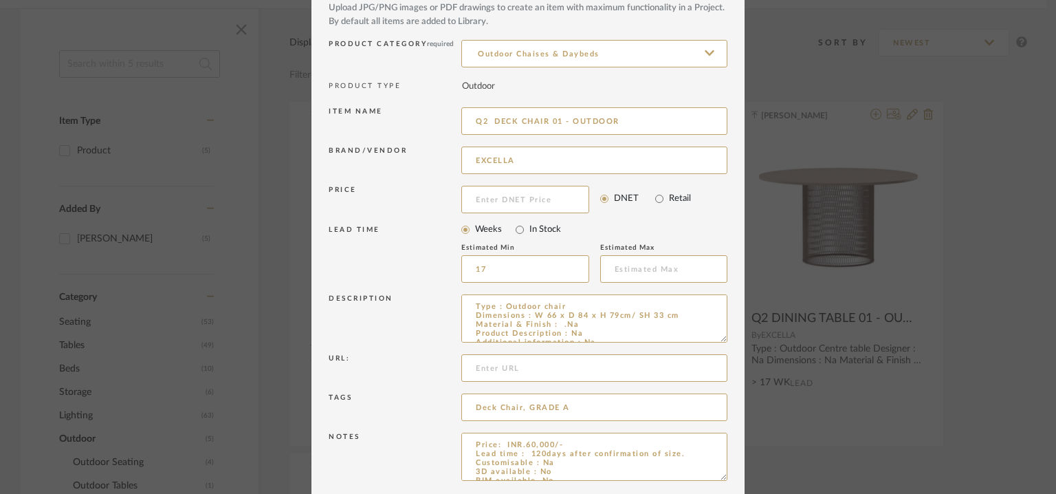
scroll to position [132, 0]
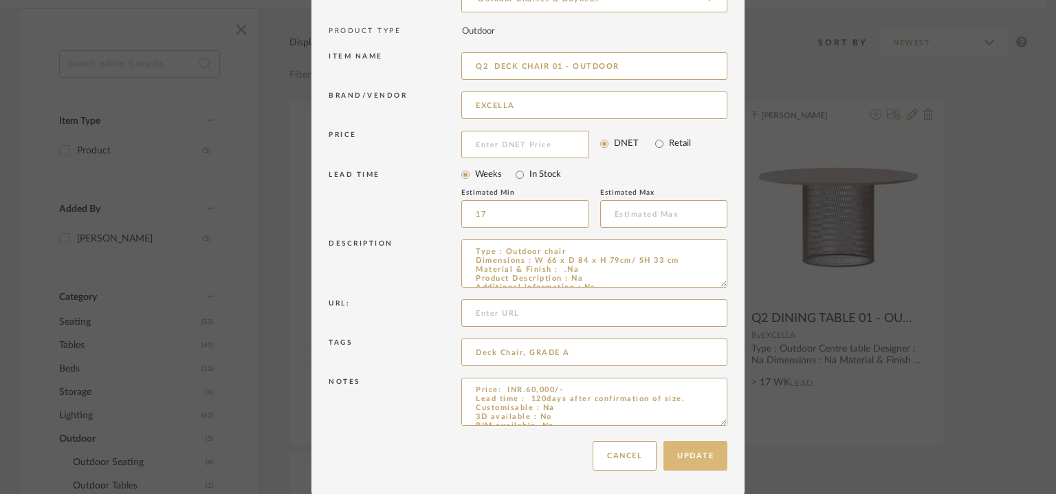
type input "Q2 DECK CHAIR 01 - OUTDOOR"
click at [704, 449] on button "Update" at bounding box center [696, 456] width 64 height 30
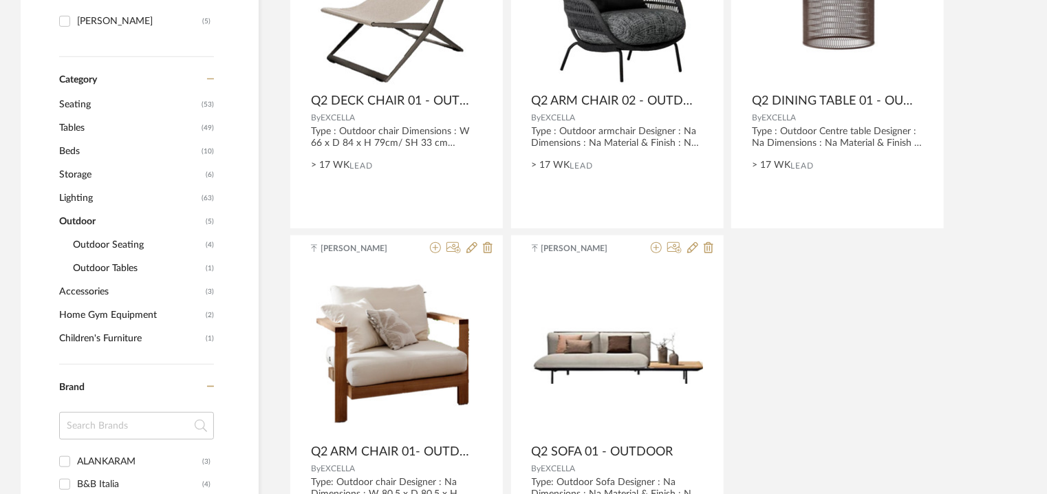
scroll to position [360, 0]
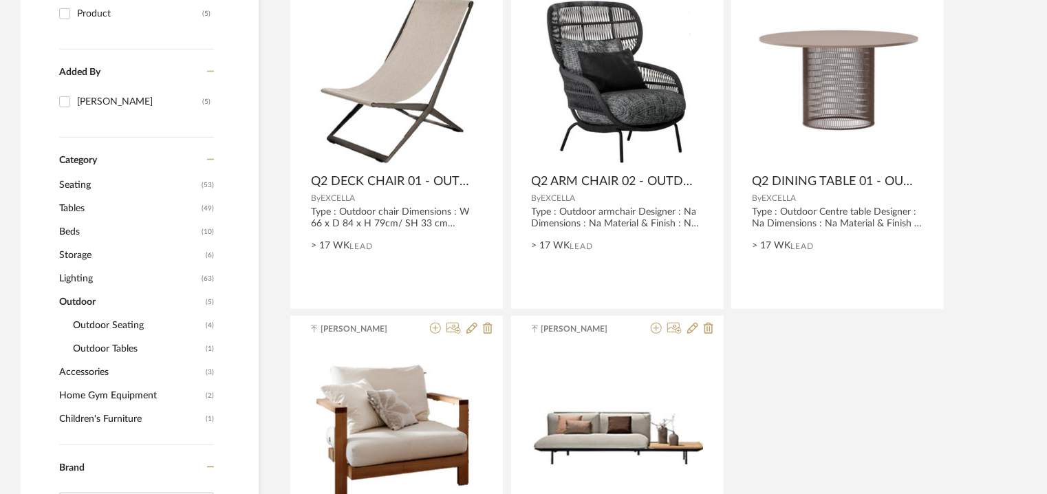
click at [84, 279] on span "Lighting" at bounding box center [128, 278] width 139 height 23
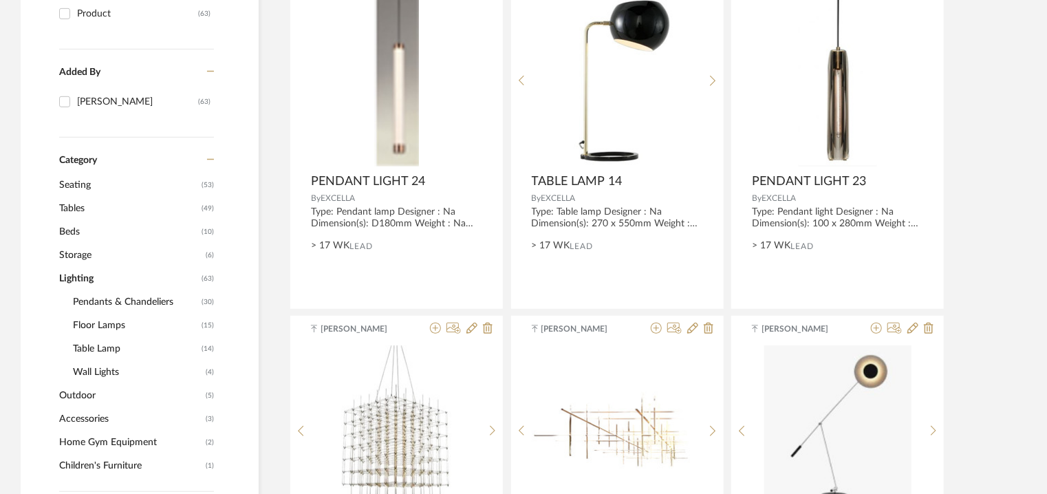
click at [102, 369] on span "Wall Lights" at bounding box center [137, 371] width 129 height 23
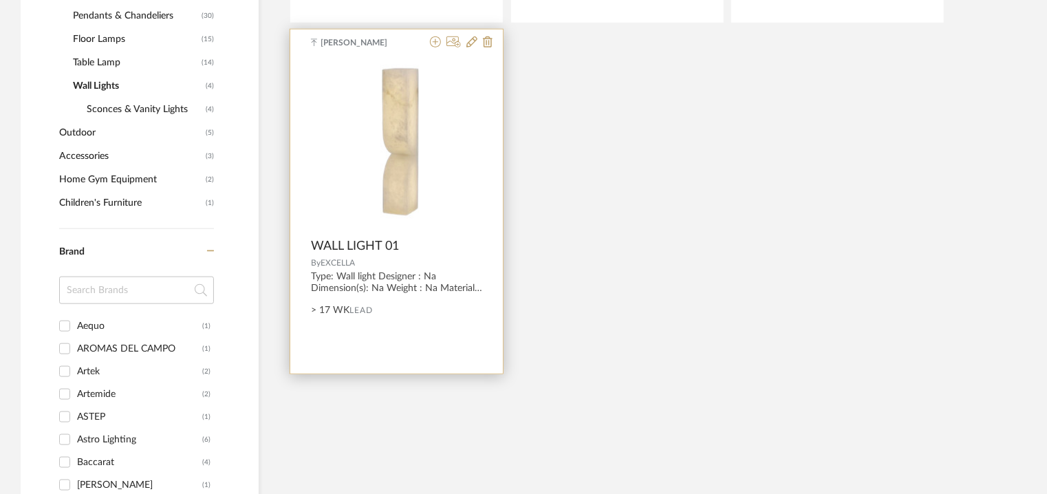
scroll to position [567, 0]
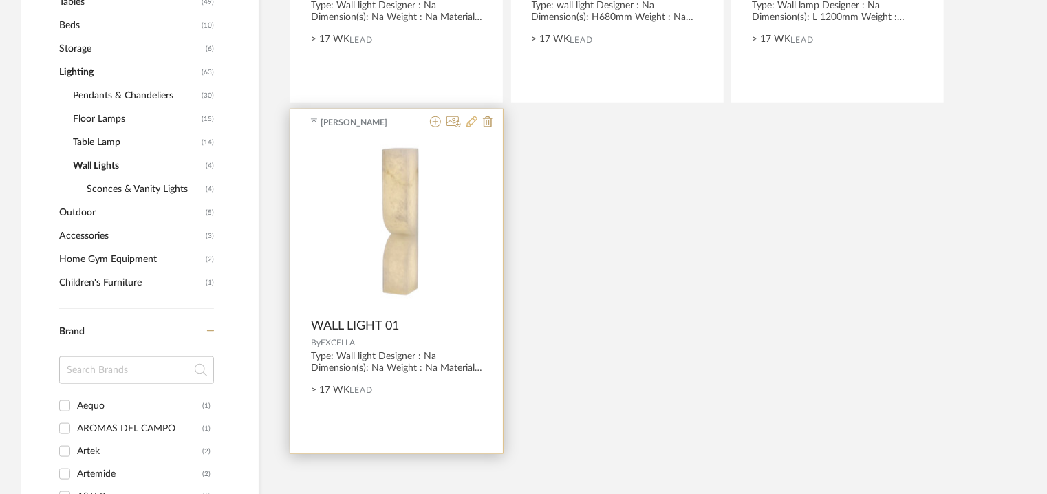
click at [473, 122] on icon at bounding box center [471, 121] width 11 height 11
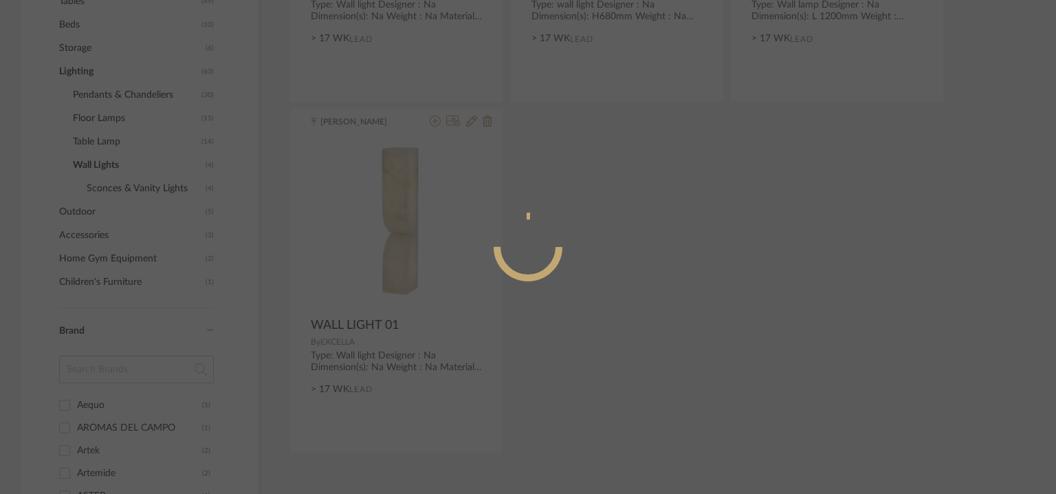
radio input "true"
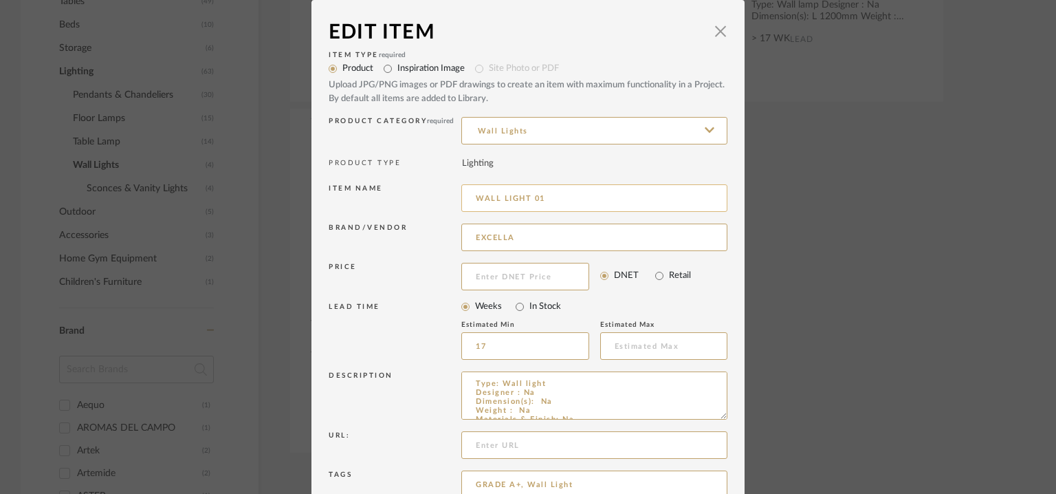
click at [473, 196] on input "WALL LIGHT 01" at bounding box center [594, 198] width 266 height 28
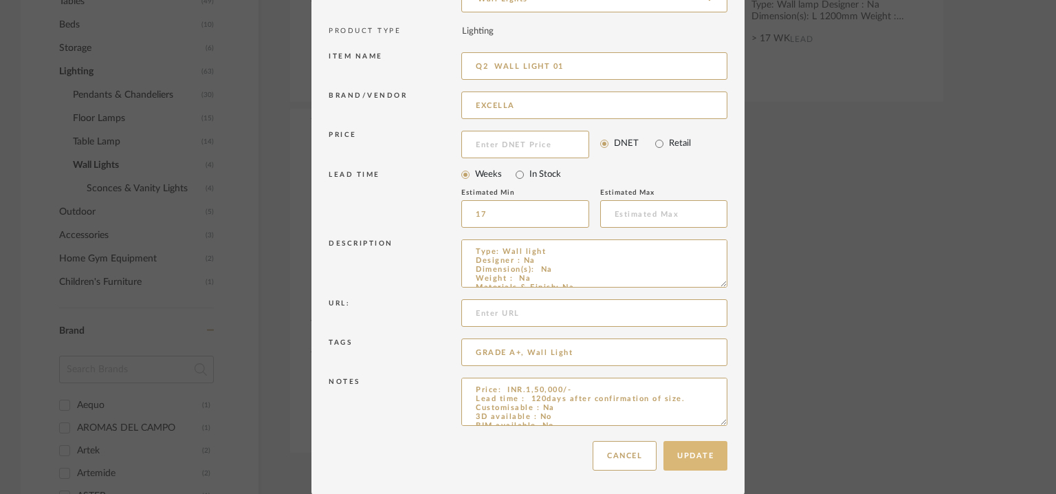
type input "Q2 WALL LIGHT 01"
click at [704, 453] on button "Update" at bounding box center [696, 456] width 64 height 30
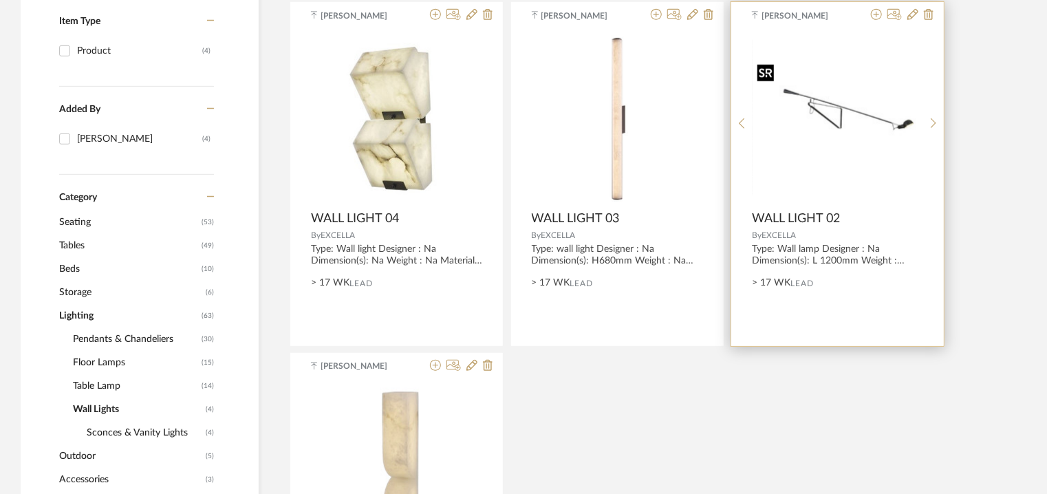
scroll to position [292, 0]
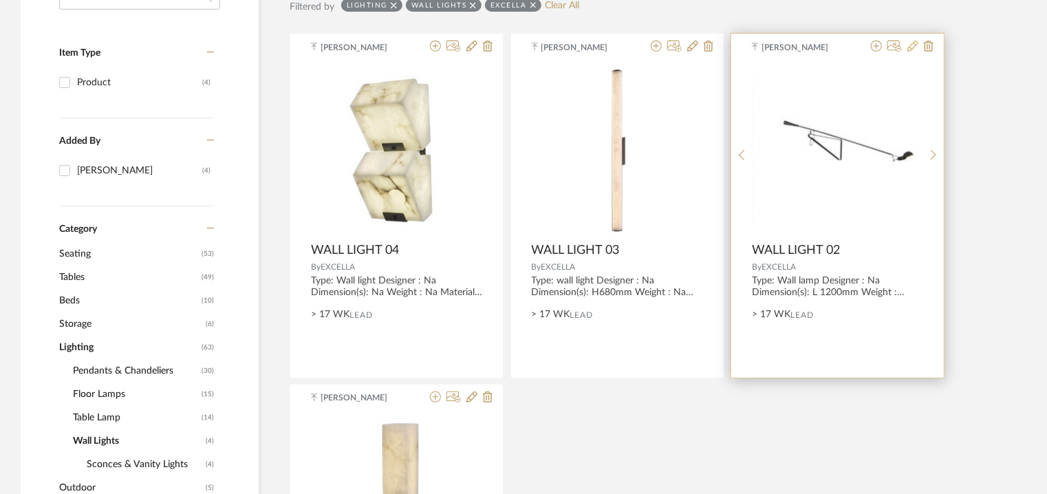
click at [916, 47] on icon at bounding box center [912, 46] width 11 height 11
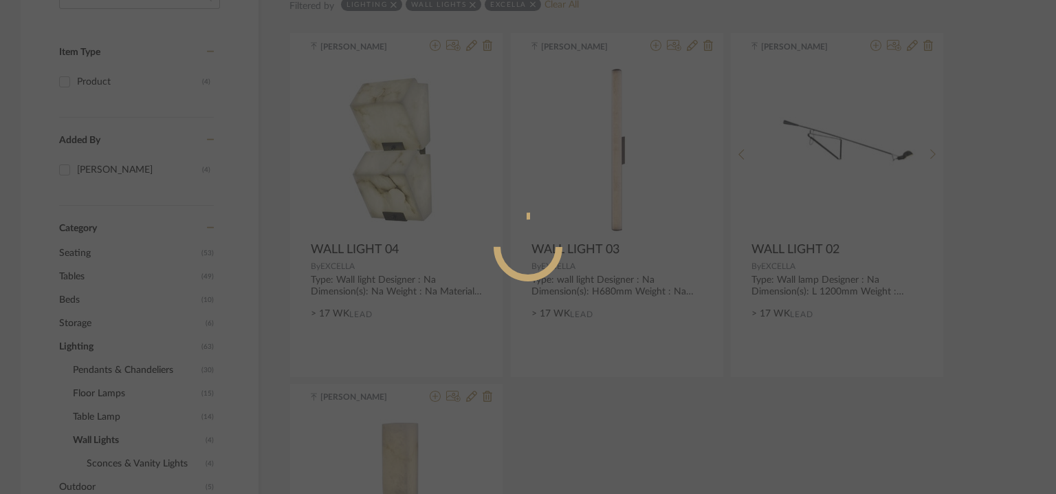
radio input "true"
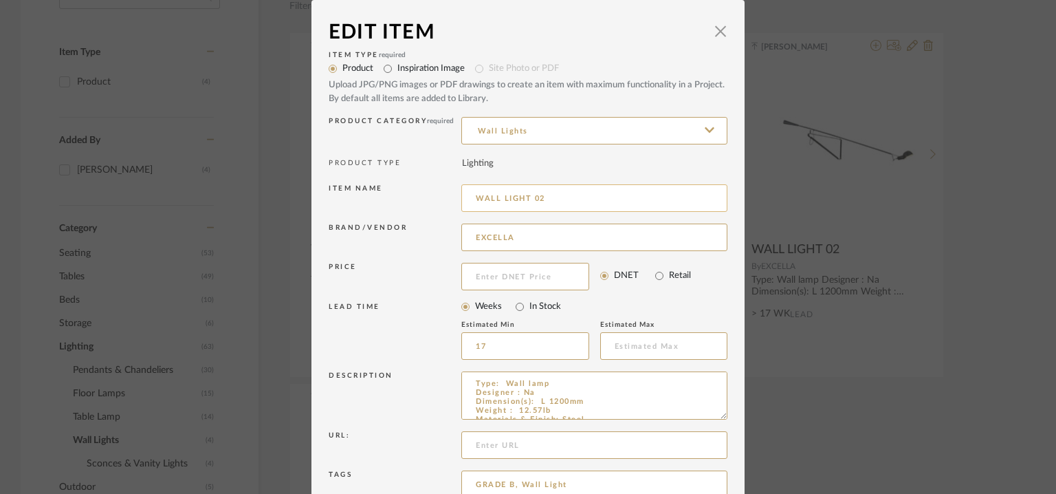
click at [471, 195] on input "WALL LIGHT 02" at bounding box center [594, 198] width 266 height 28
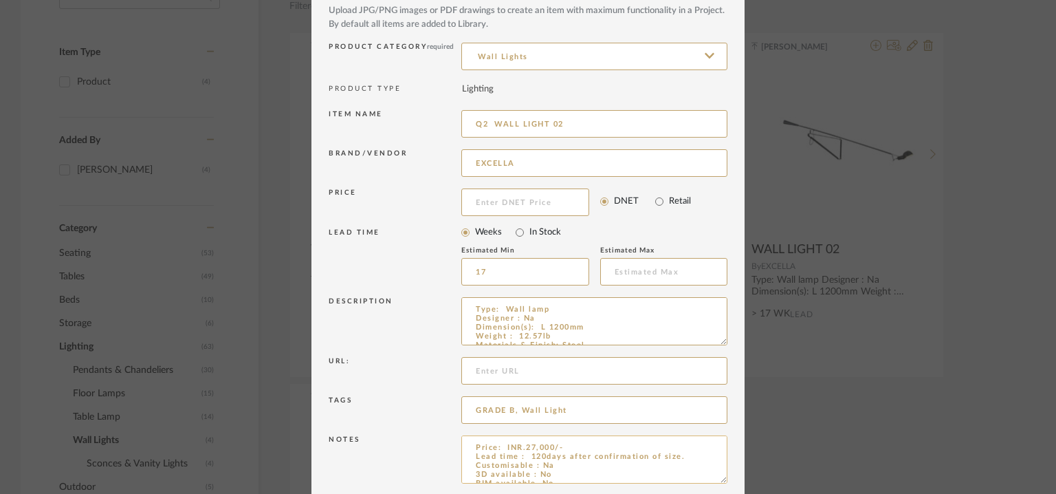
scroll to position [132, 0]
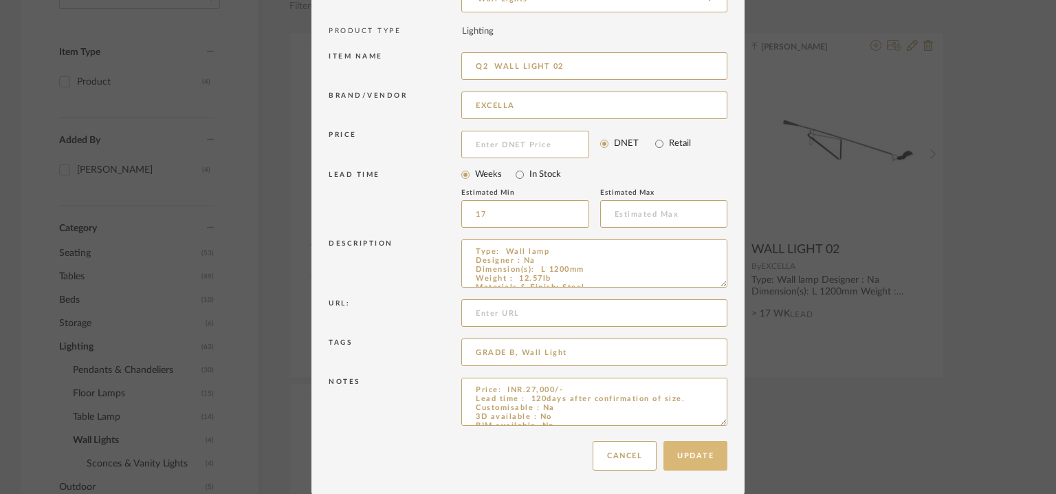
type input "Q2 WALL LIGHT 02"
click at [684, 454] on button "Update" at bounding box center [696, 456] width 64 height 30
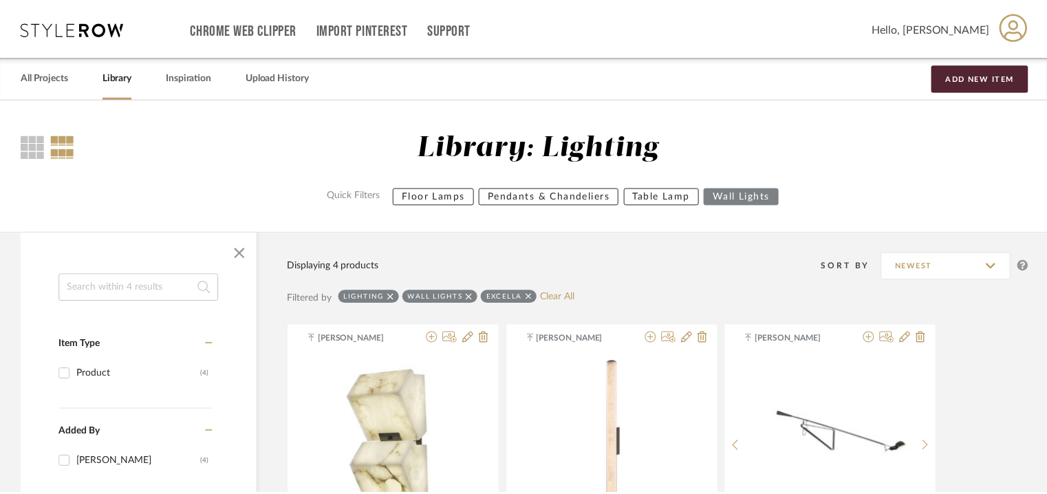
scroll to position [292, 0]
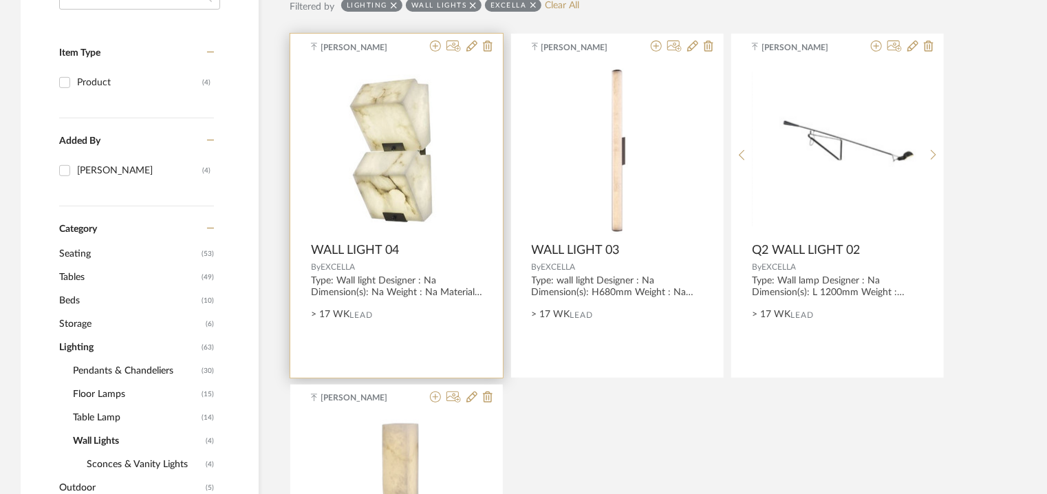
click at [359, 290] on div "Type: Wall light Designer : Na Dimension(s): Na Weight : Na Materials & Finish:…" at bounding box center [396, 286] width 171 height 23
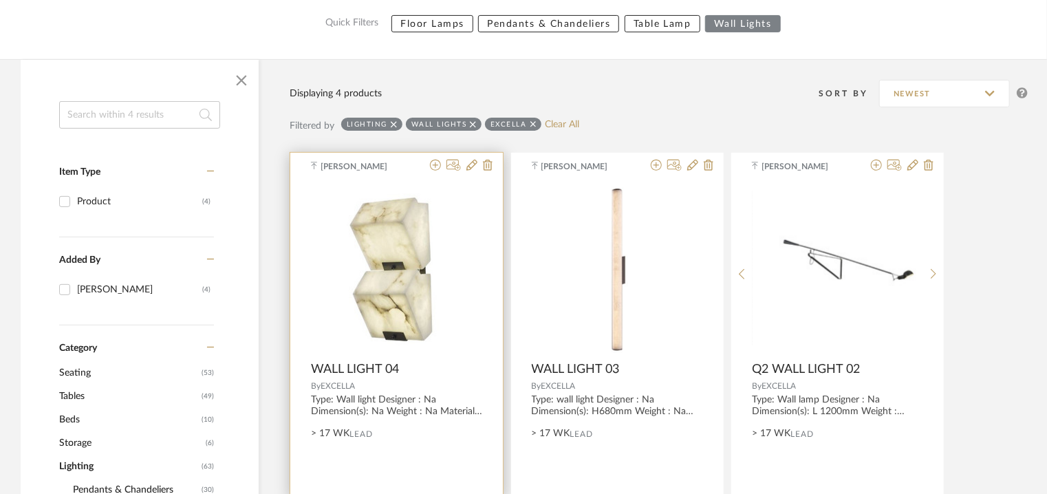
scroll to position [154, 0]
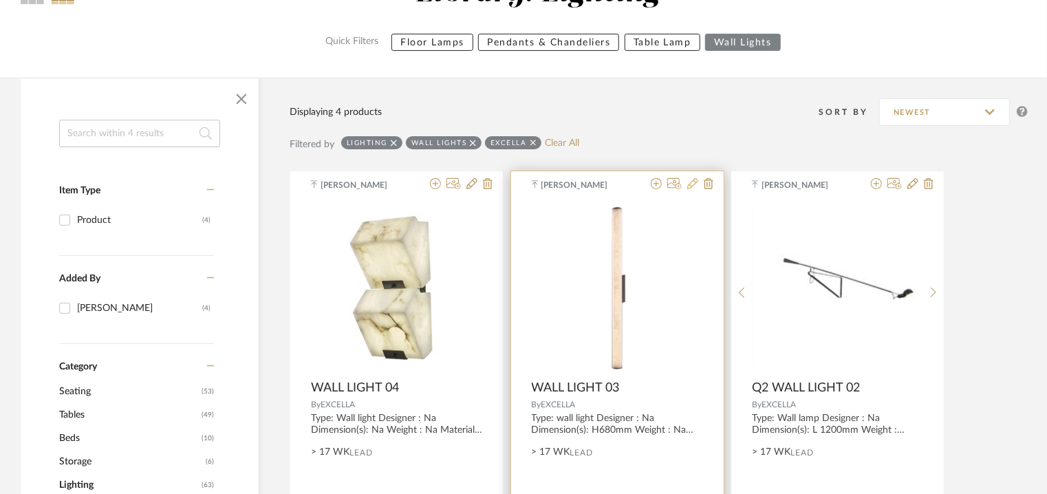
click at [696, 182] on icon at bounding box center [692, 183] width 11 height 11
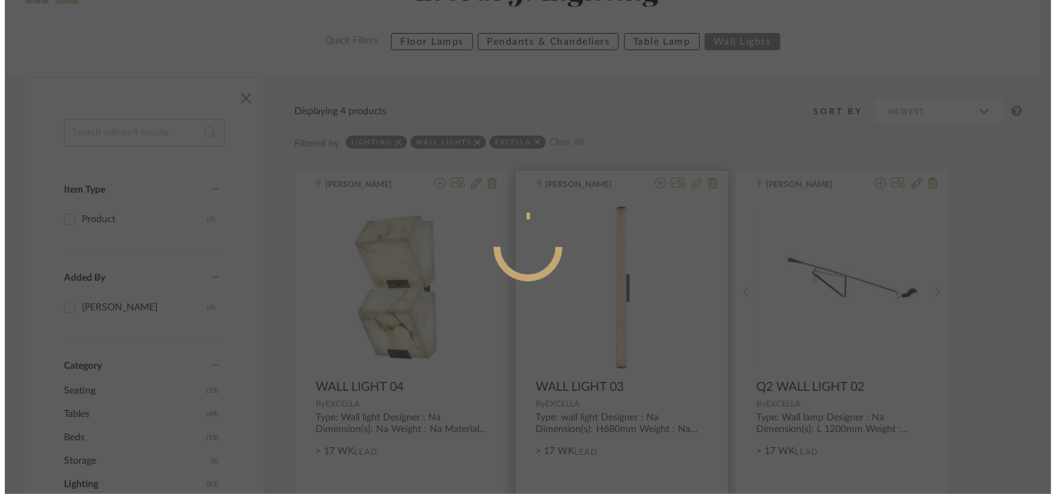
scroll to position [0, 0]
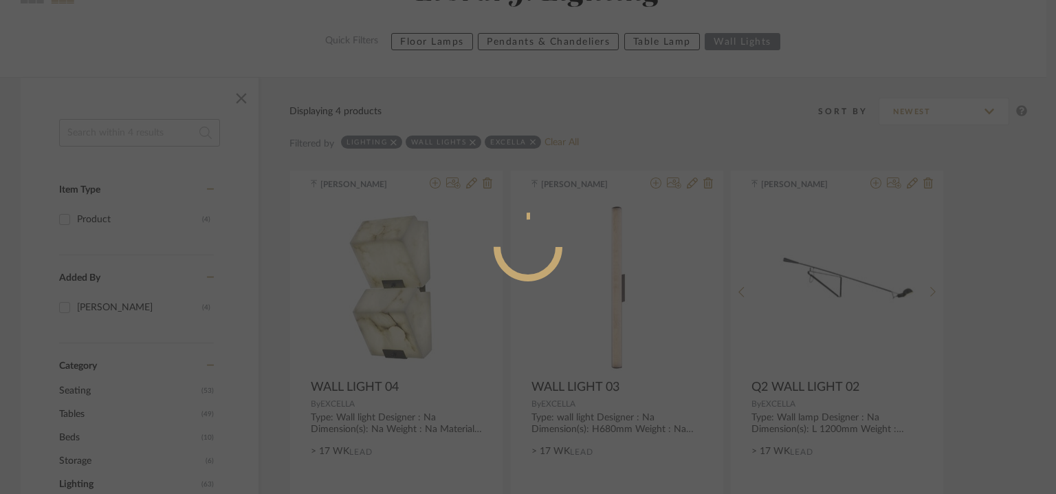
radio input "true"
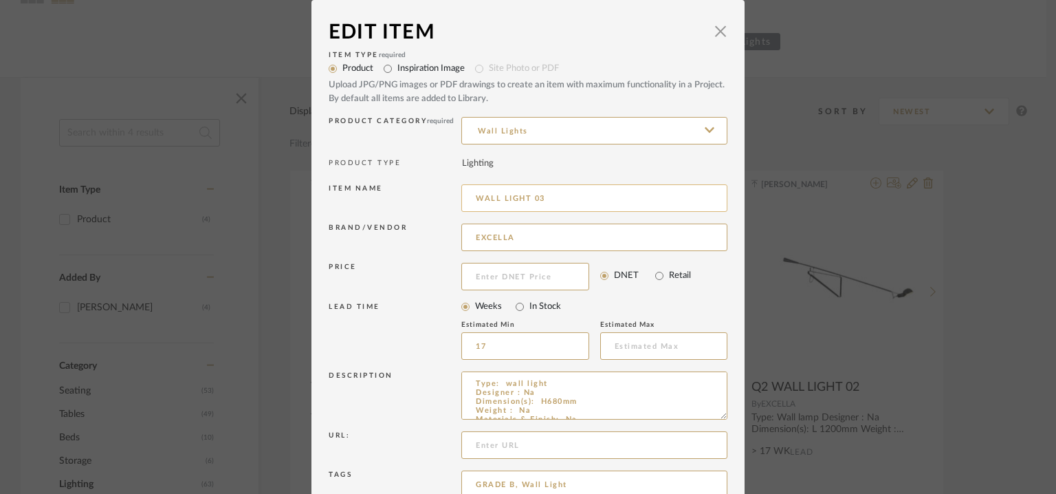
click at [472, 199] on input "WALL LIGHT 03" at bounding box center [594, 198] width 266 height 28
click at [472, 198] on input "q3 WALL LIGHT 03" at bounding box center [594, 198] width 266 height 28
drag, startPoint x: 473, startPoint y: 195, endPoint x: 484, endPoint y: 199, distance: 11.8
click at [484, 199] on input "Q3 WALL LIGHT 03" at bounding box center [594, 198] width 266 height 28
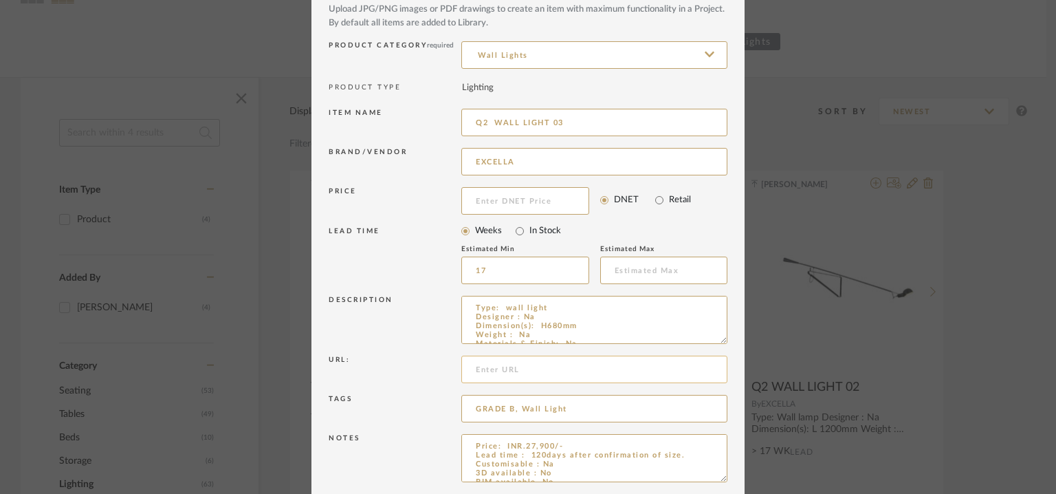
scroll to position [132, 0]
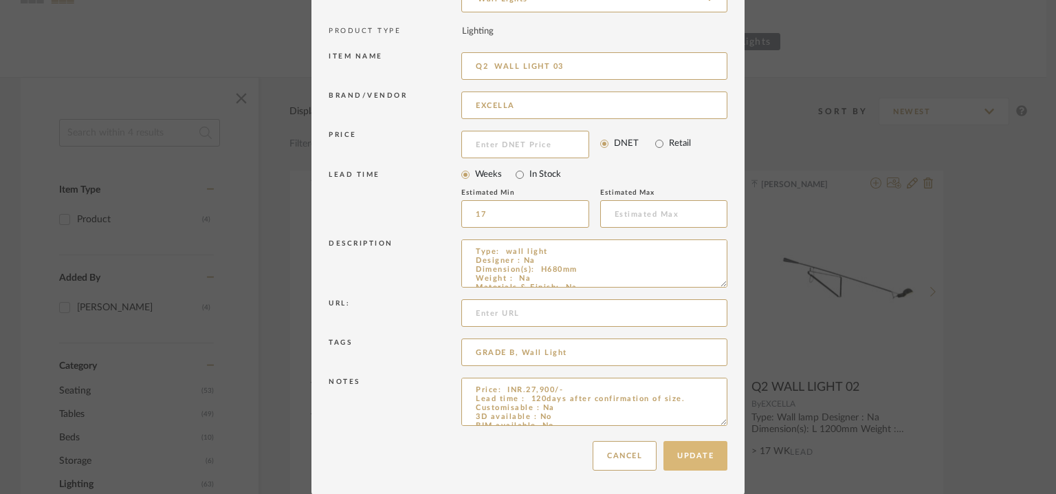
type input "Q2 WALL LIGHT 03"
click at [693, 453] on button "Update" at bounding box center [696, 456] width 64 height 30
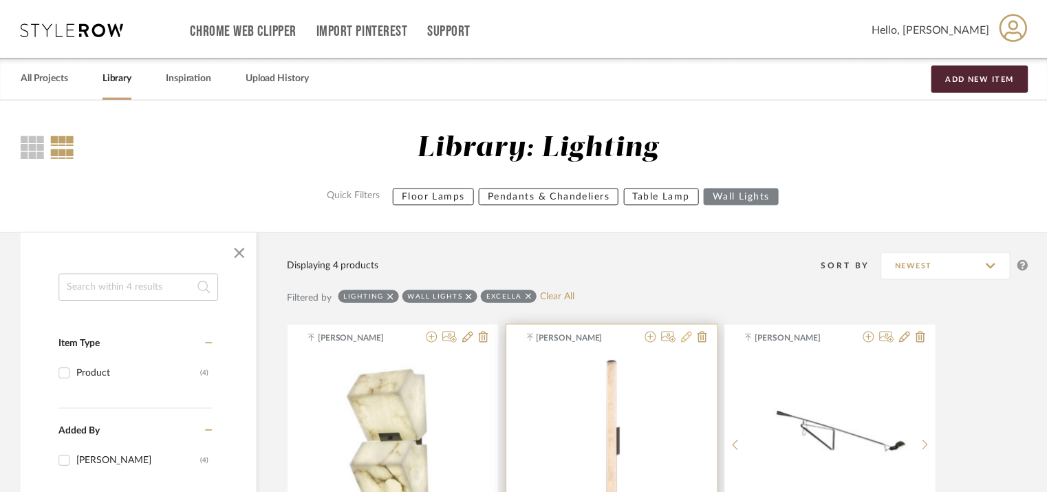
scroll to position [154, 0]
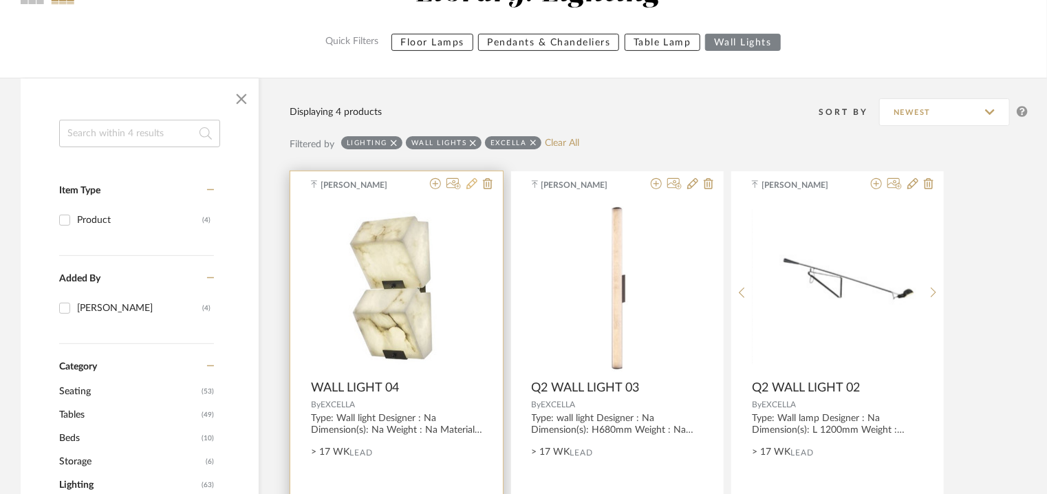
click at [474, 181] on icon at bounding box center [471, 183] width 11 height 11
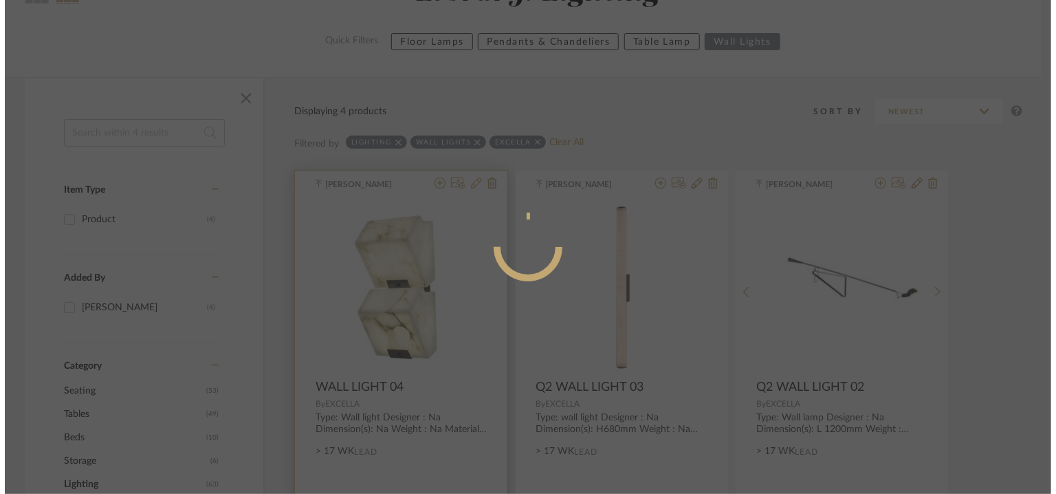
scroll to position [0, 0]
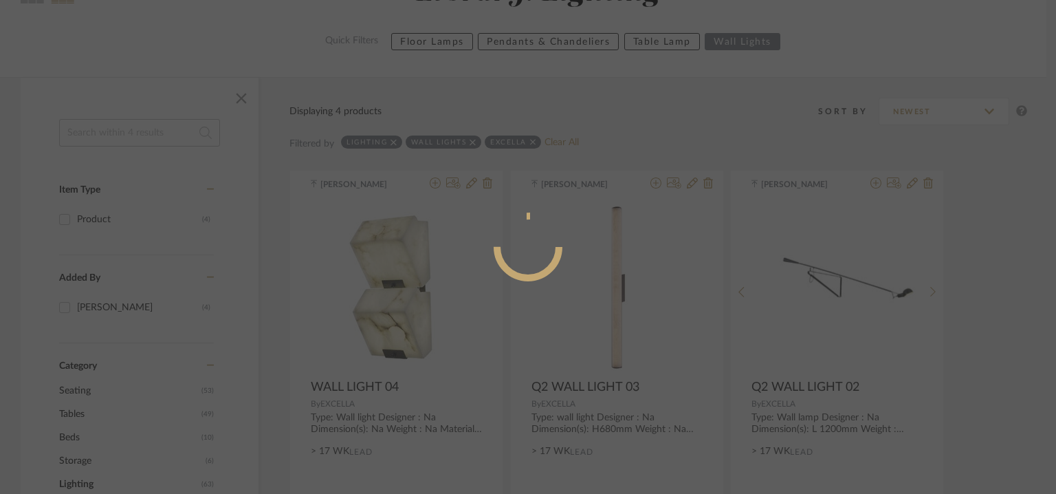
radio input "true"
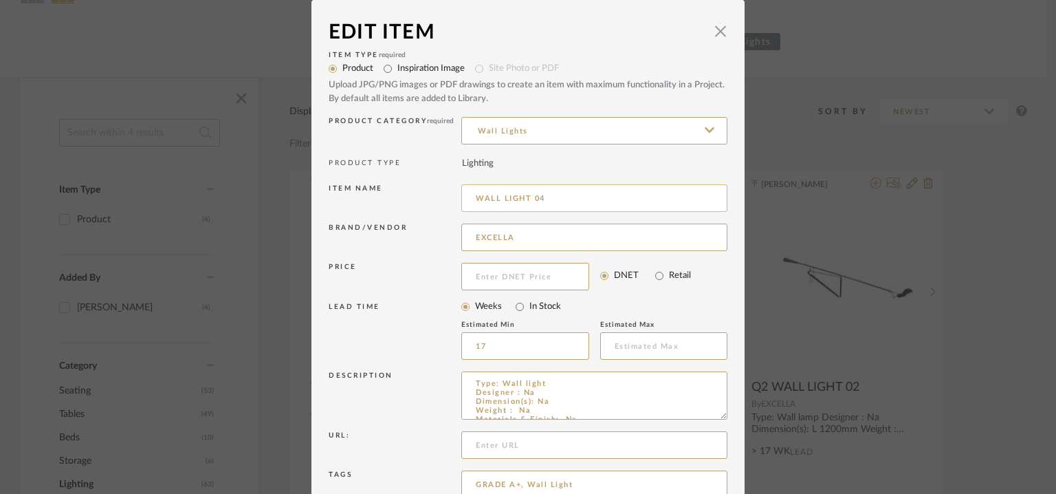
click at [472, 196] on input "WALL LIGHT 04" at bounding box center [594, 198] width 266 height 28
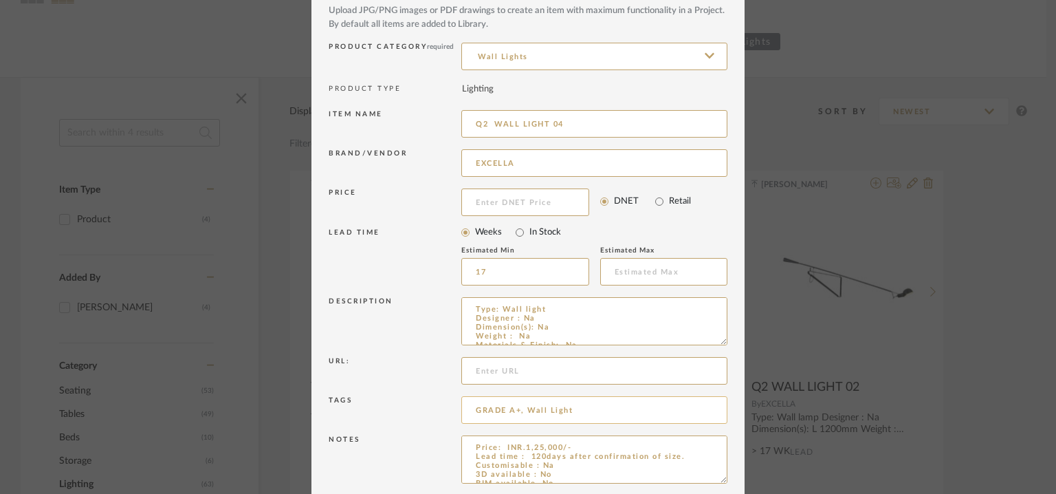
scroll to position [132, 0]
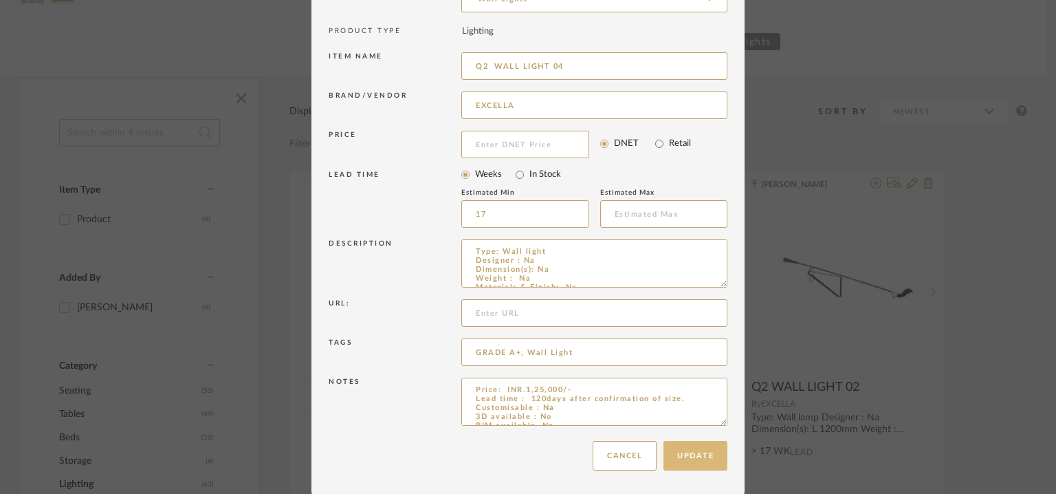
type input "Q2 WALL LIGHT 04"
click at [691, 461] on button "Update" at bounding box center [696, 456] width 64 height 30
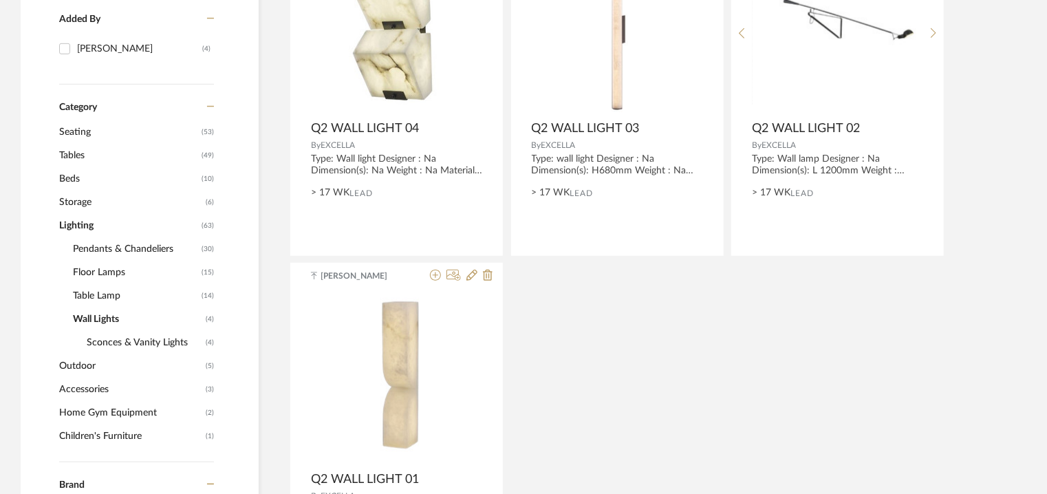
scroll to position [429, 0]
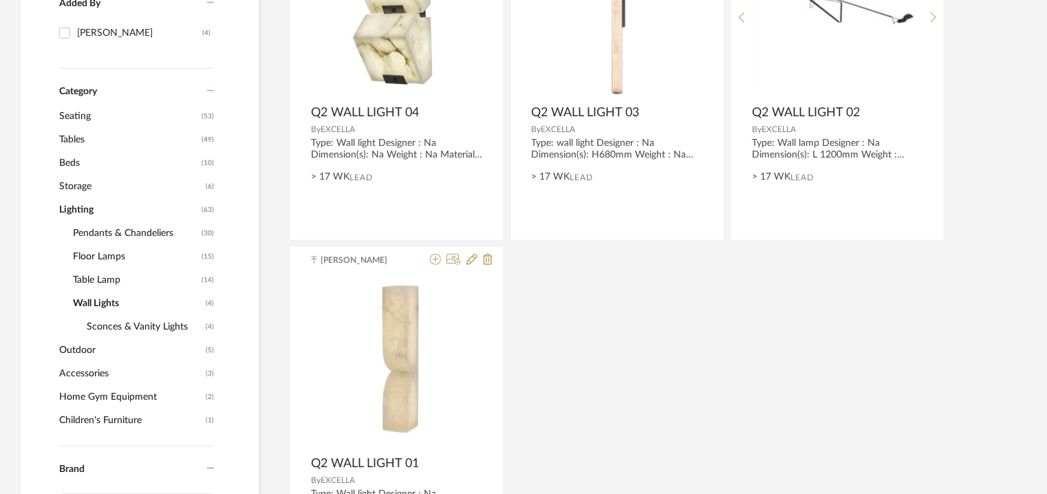
click at [105, 279] on span "Table Lamp" at bounding box center [135, 279] width 125 height 23
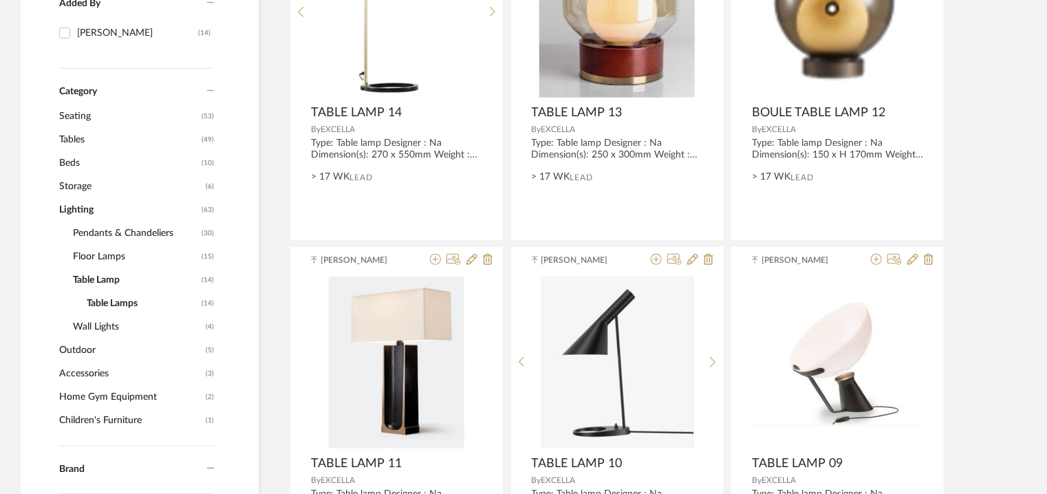
click at [124, 304] on span "Table Lamps" at bounding box center [142, 303] width 111 height 23
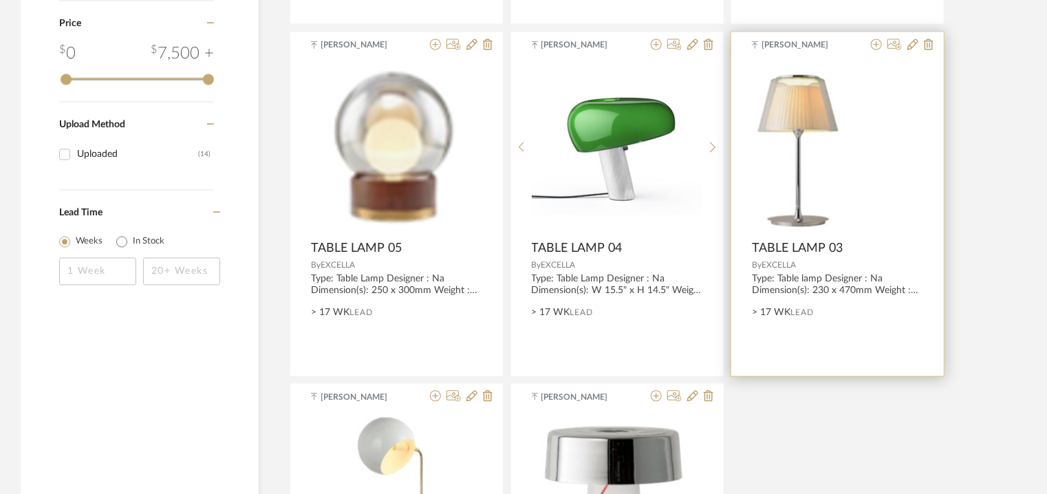
scroll to position [1598, 0]
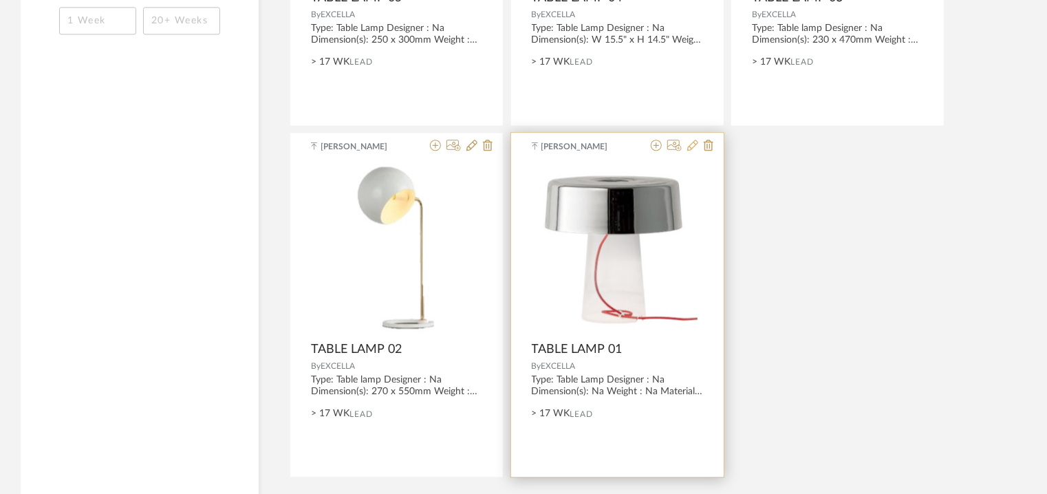
click at [696, 144] on icon at bounding box center [692, 145] width 11 height 11
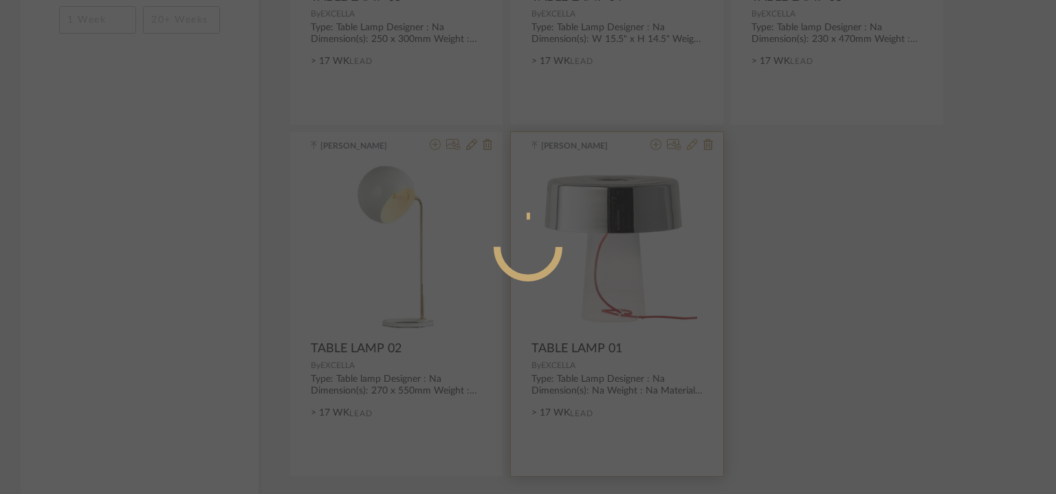
radio input "true"
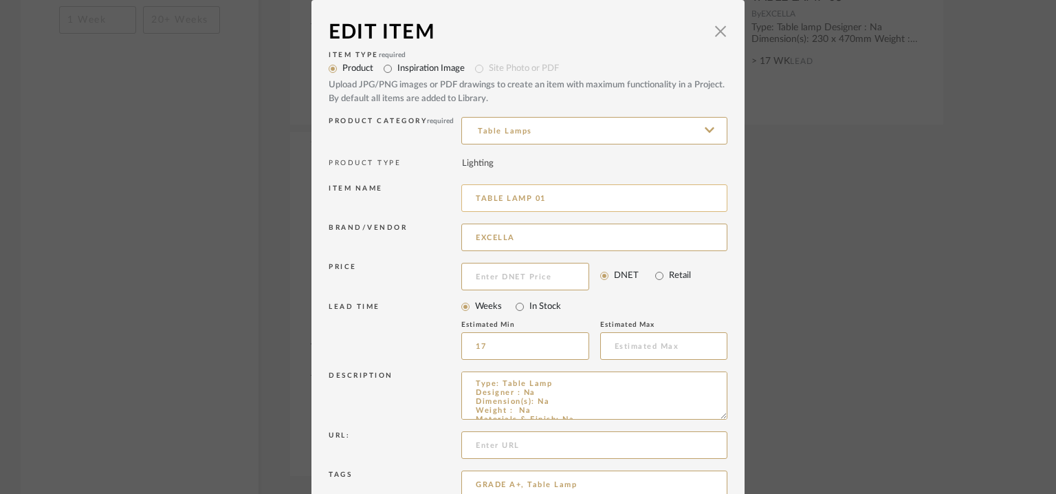
click at [470, 195] on input "TABLE LAMP 01" at bounding box center [594, 198] width 266 height 28
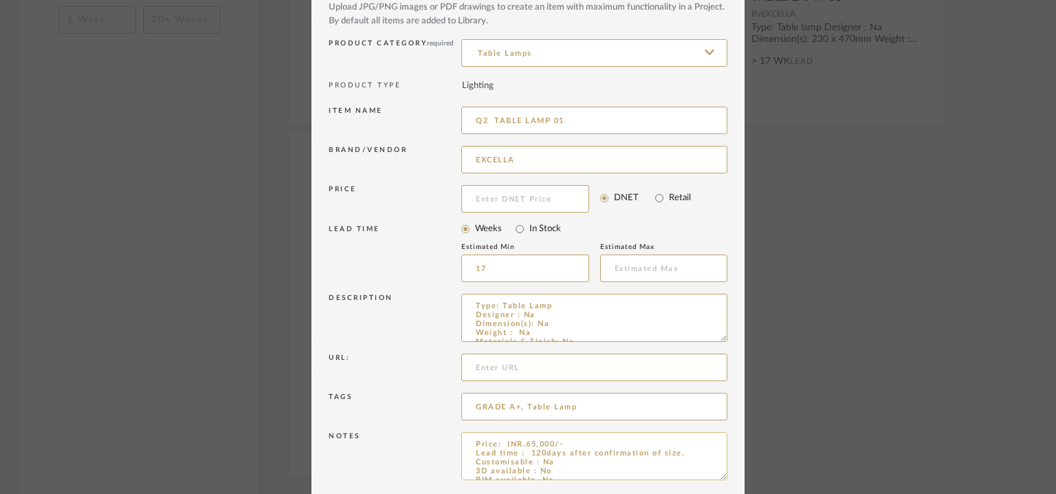
scroll to position [132, 0]
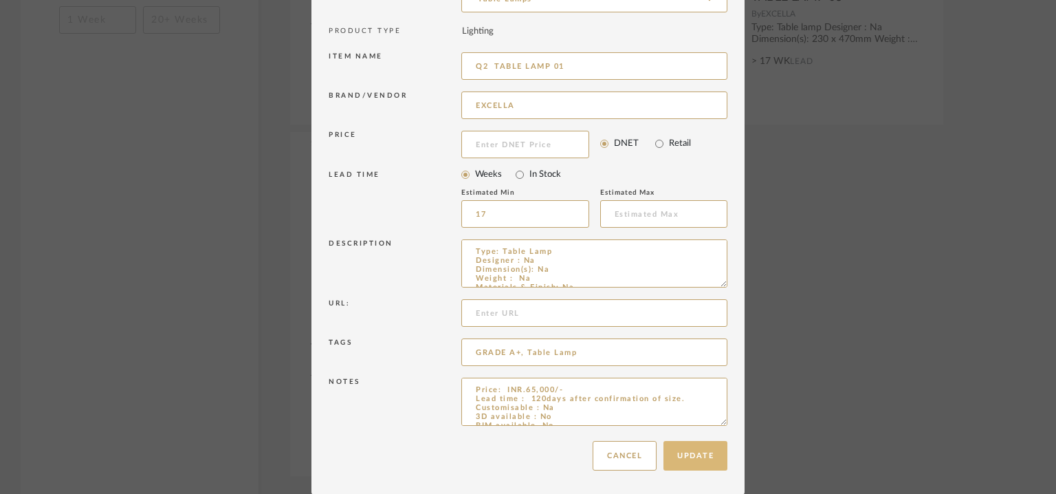
type input "Q2 TABLE LAMP 01"
click at [705, 449] on button "Update" at bounding box center [696, 456] width 64 height 30
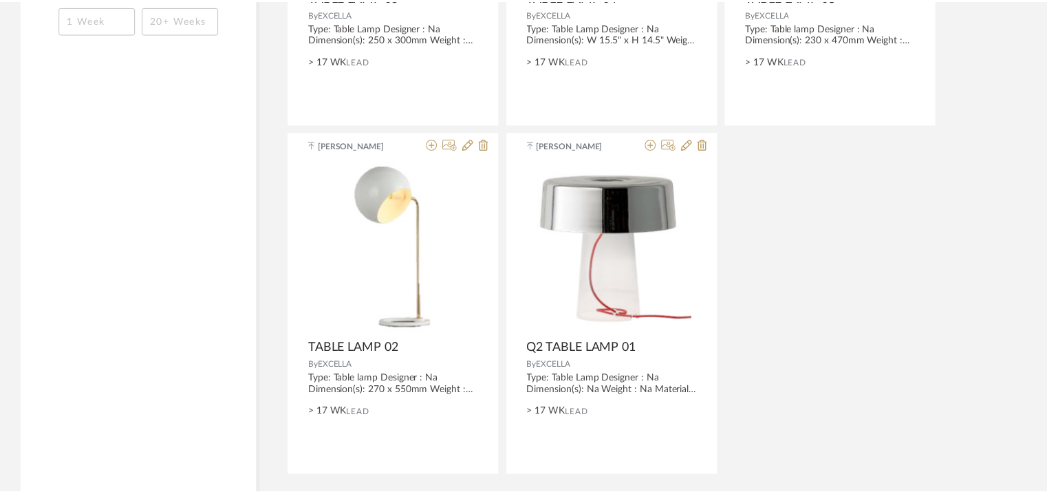
scroll to position [1598, 0]
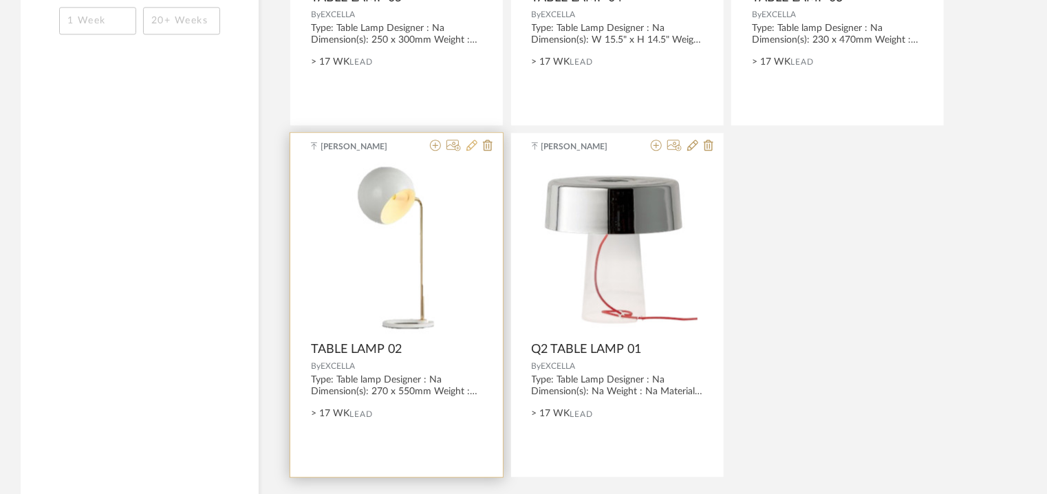
click at [476, 142] on icon at bounding box center [471, 145] width 11 height 11
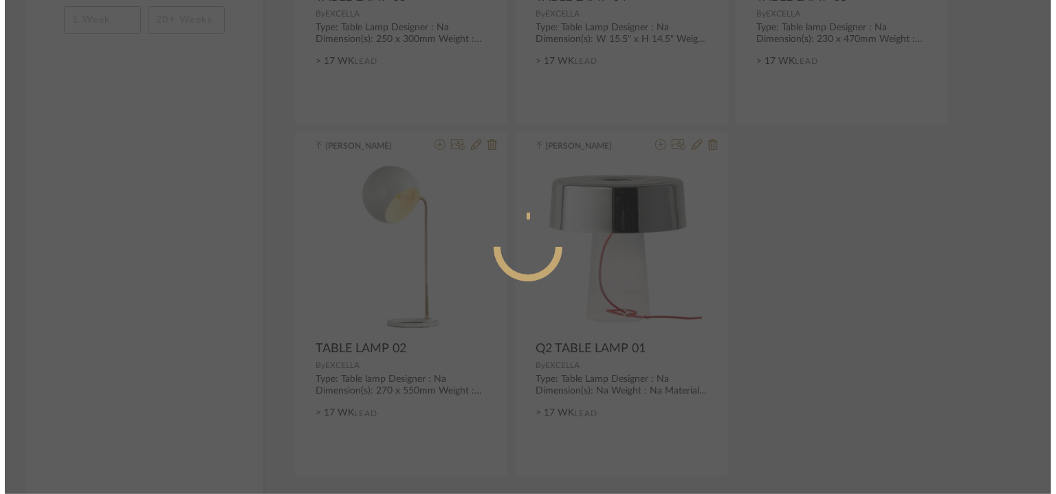
scroll to position [0, 0]
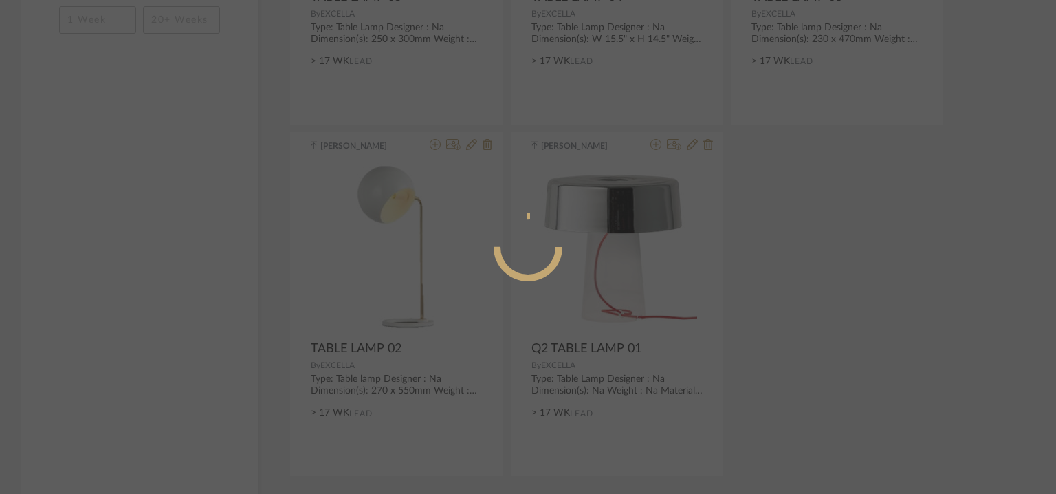
radio input "true"
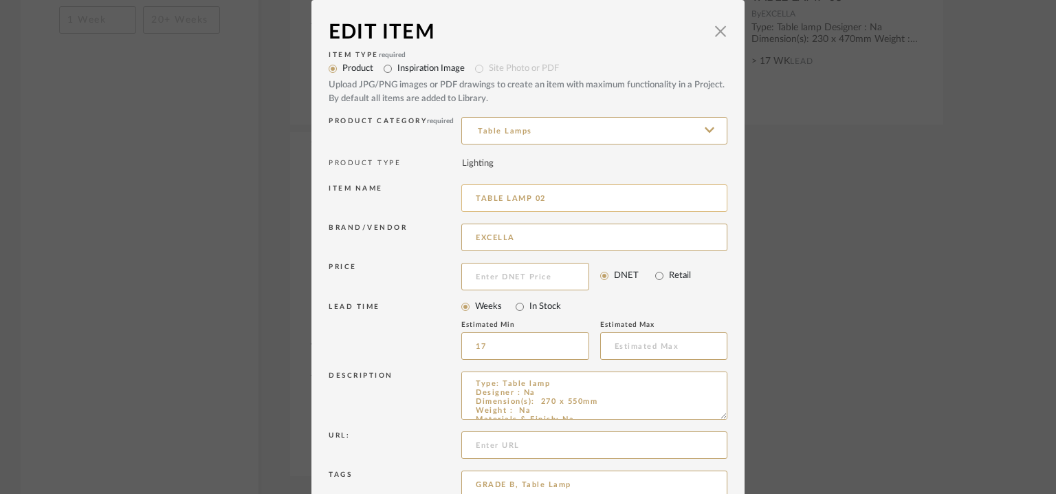
click at [472, 194] on input "TABLE LAMP 02" at bounding box center [594, 198] width 266 height 28
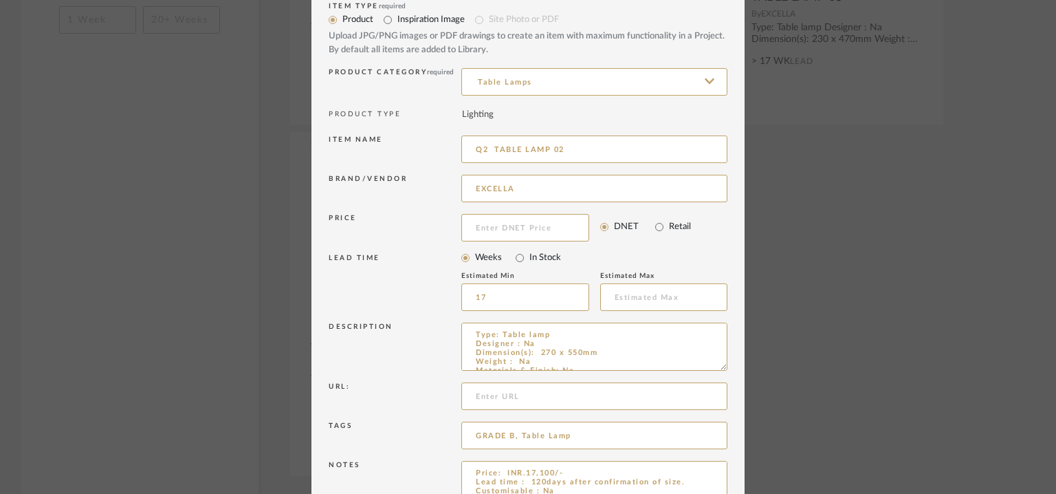
scroll to position [132, 0]
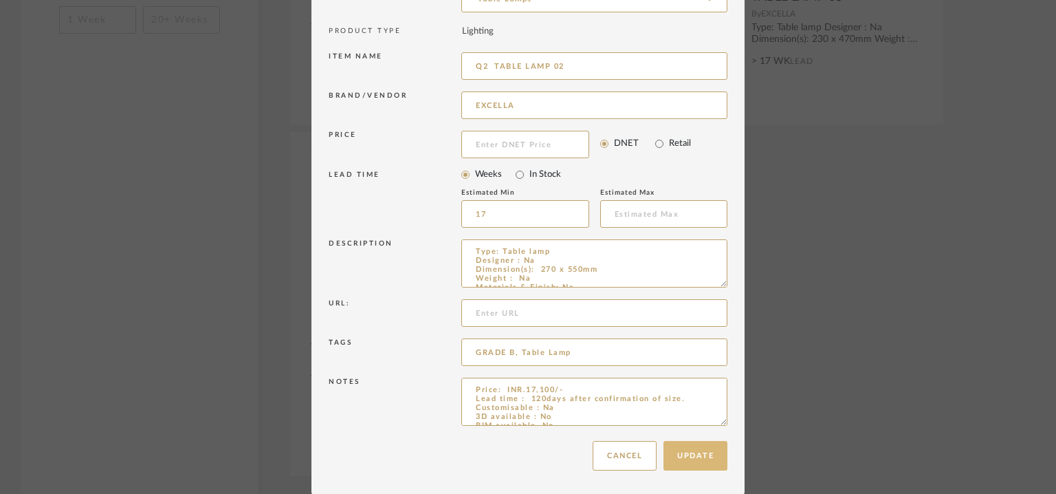
type input "Q2 TABLE LAMP 02"
click at [682, 453] on button "Update" at bounding box center [696, 456] width 64 height 30
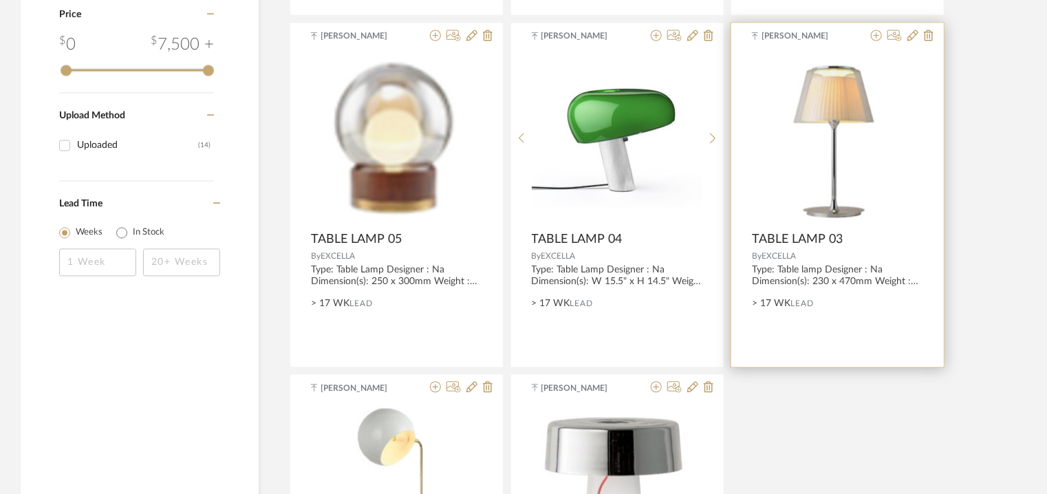
scroll to position [1323, 0]
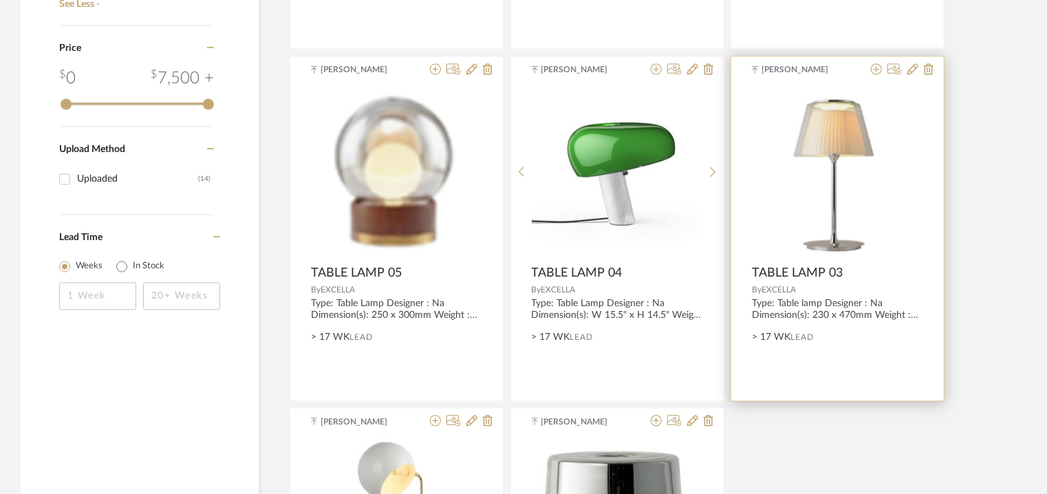
click at [906, 71] on div at bounding box center [899, 69] width 68 height 13
click at [908, 69] on icon at bounding box center [912, 68] width 11 height 11
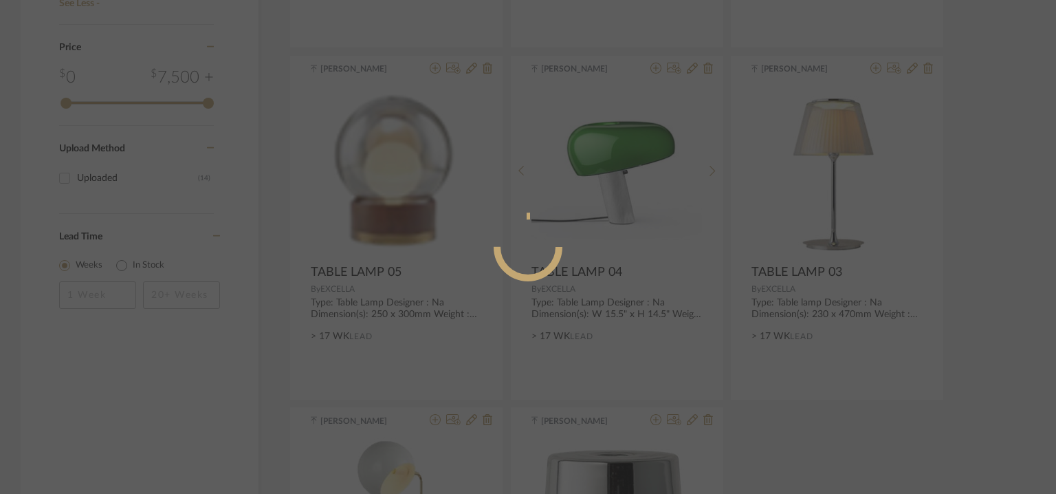
radio input "true"
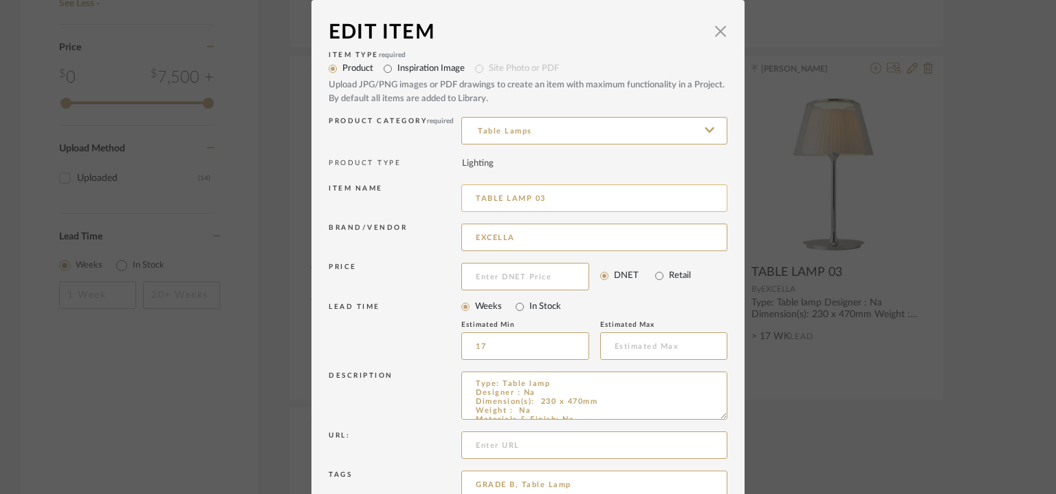
click at [471, 198] on input "TABLE LAMP 03" at bounding box center [594, 198] width 266 height 28
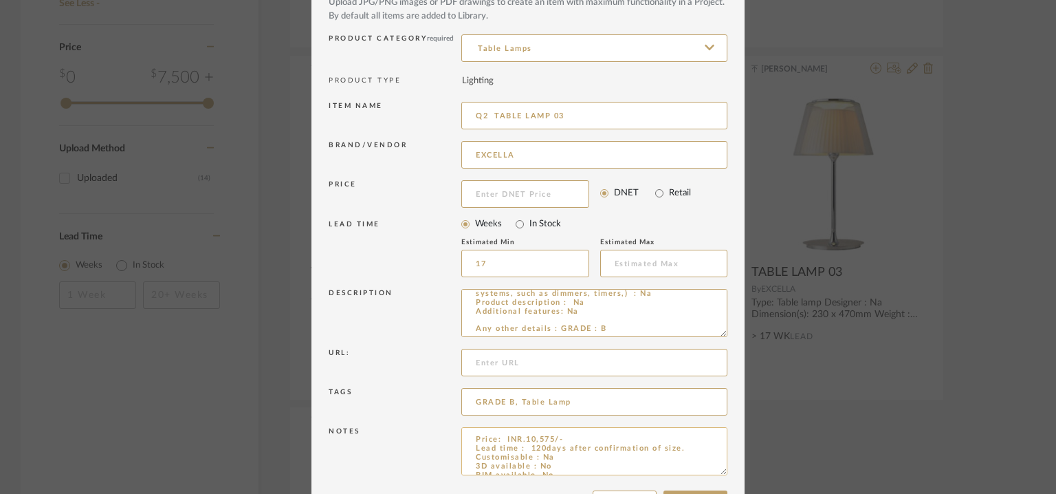
scroll to position [132, 0]
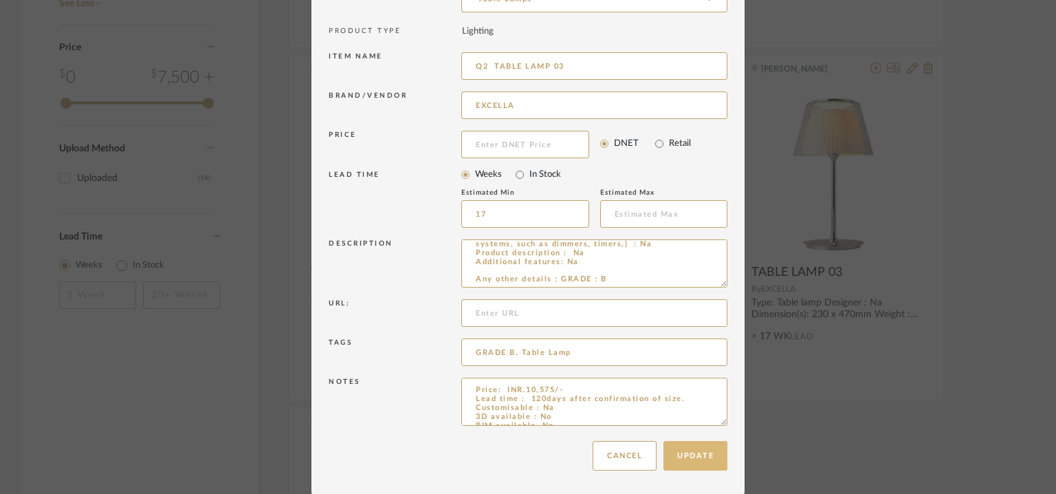
type input "Q2 TABLE LAMP 03"
click at [687, 450] on button "Update" at bounding box center [696, 456] width 64 height 30
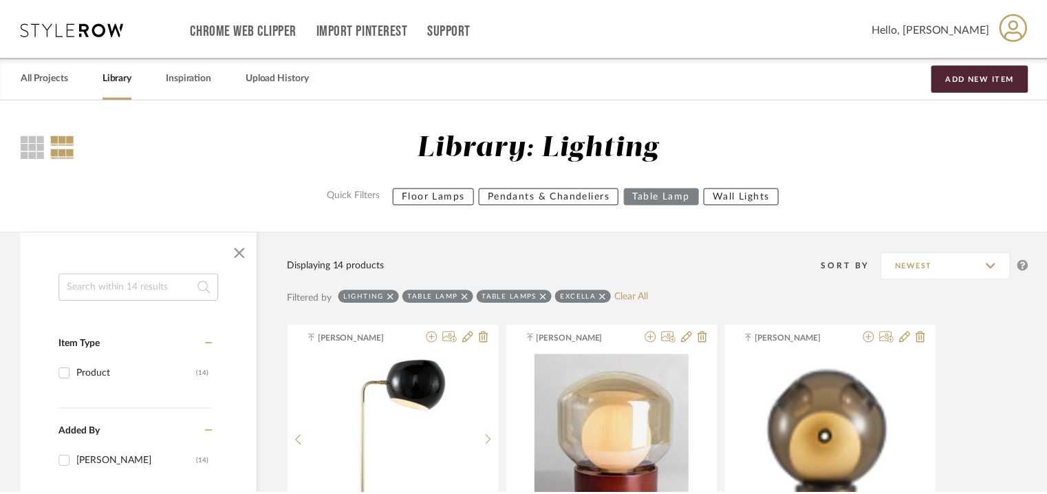
scroll to position [1323, 0]
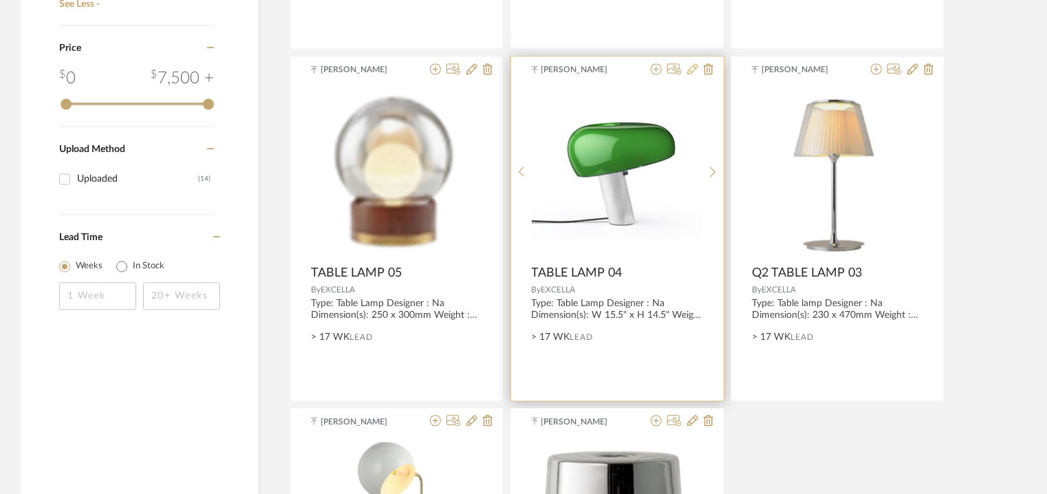
click at [695, 66] on icon at bounding box center [692, 68] width 11 height 11
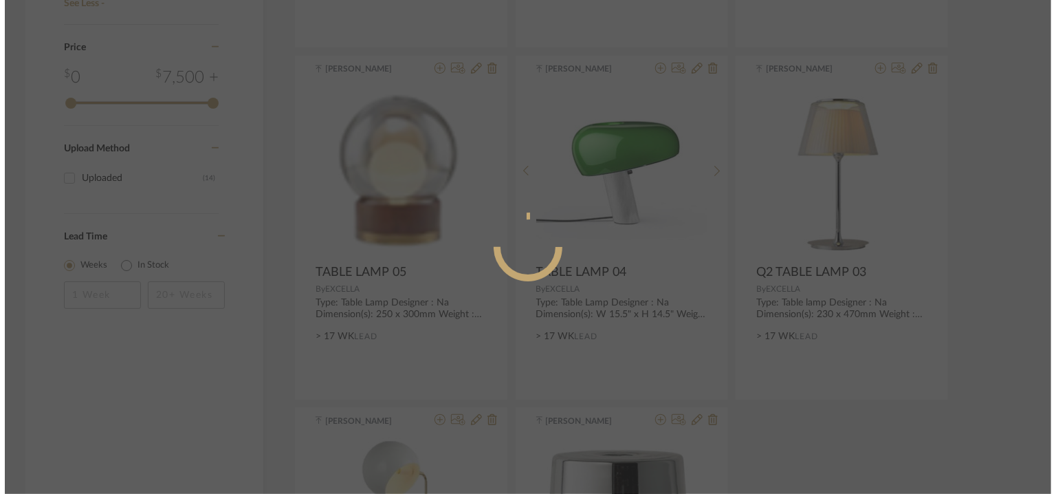
scroll to position [0, 0]
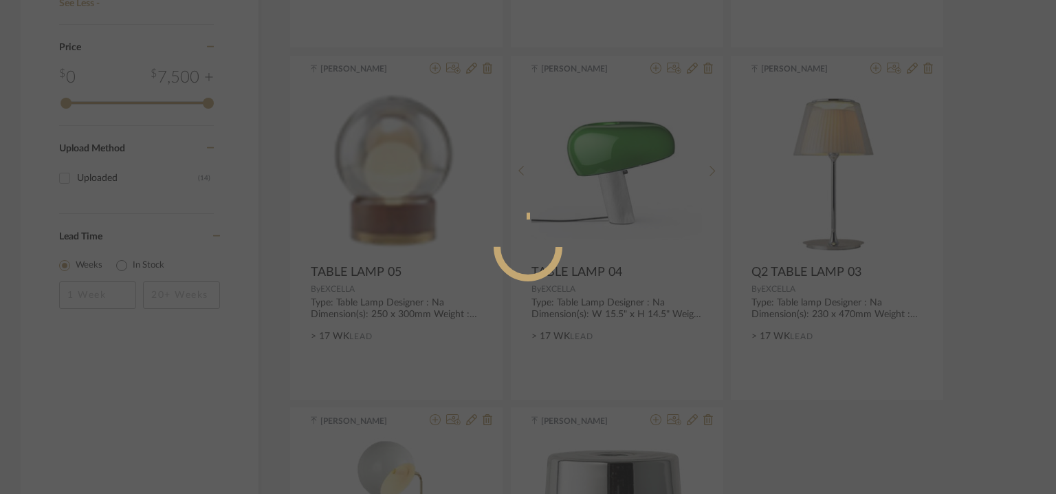
radio input "true"
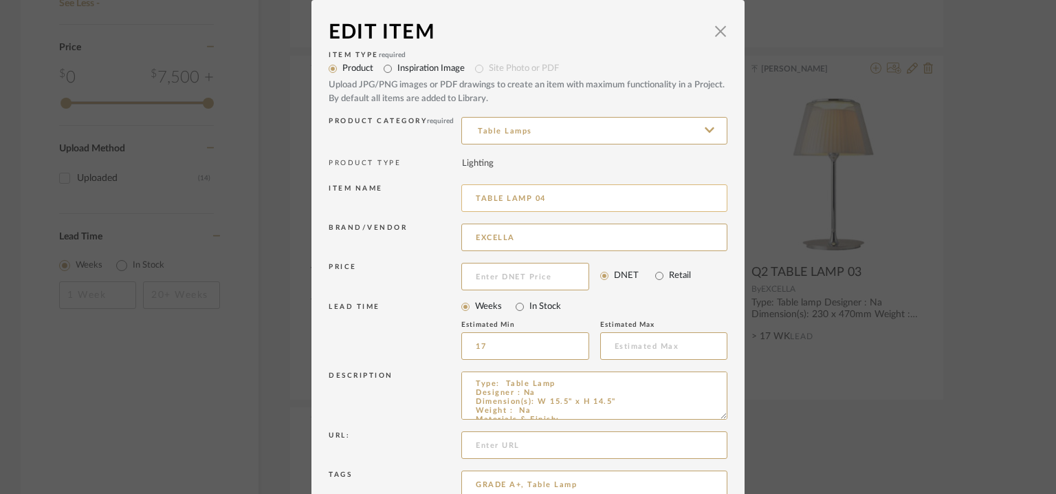
click at [471, 196] on input "TABLE LAMP 04" at bounding box center [594, 198] width 266 height 28
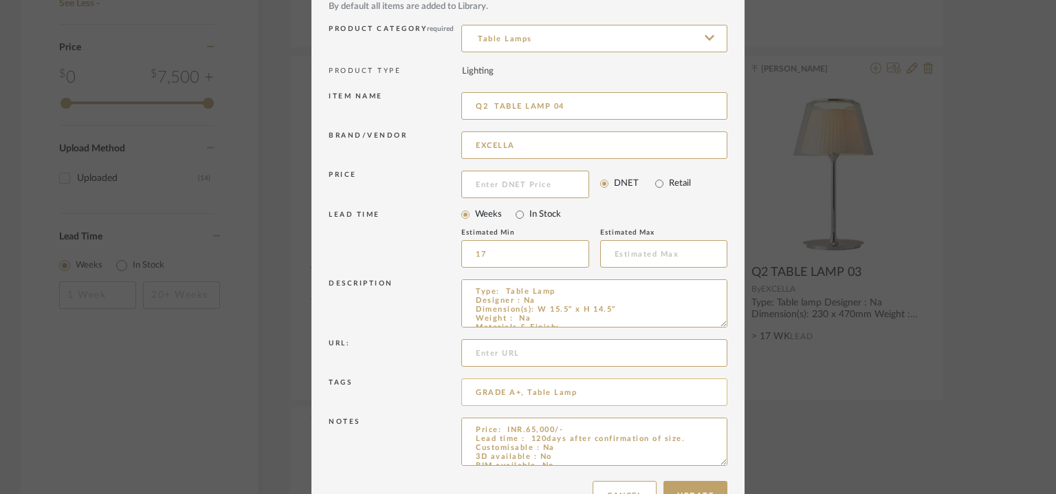
scroll to position [132, 0]
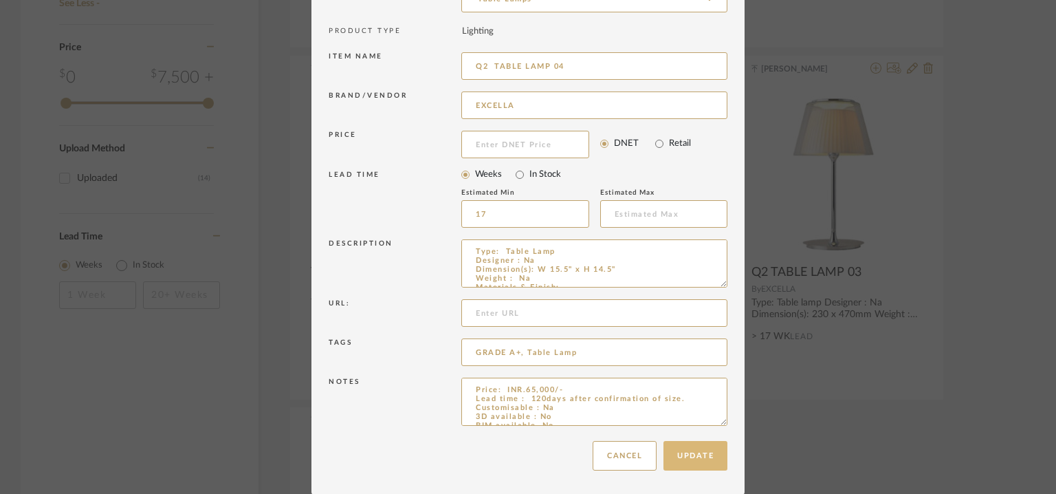
type input "Q2 TABLE LAMP 04"
click at [699, 450] on button "Update" at bounding box center [696, 456] width 64 height 30
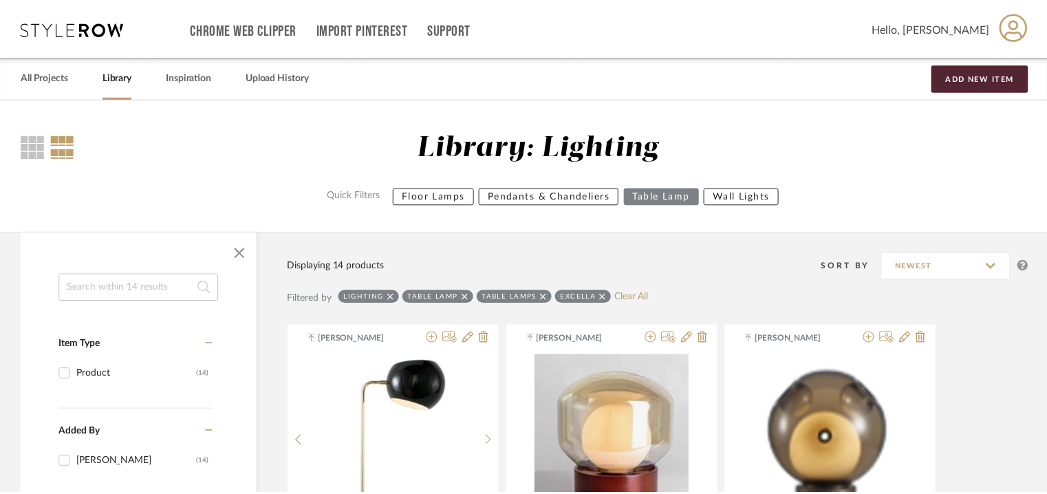
scroll to position [1323, 0]
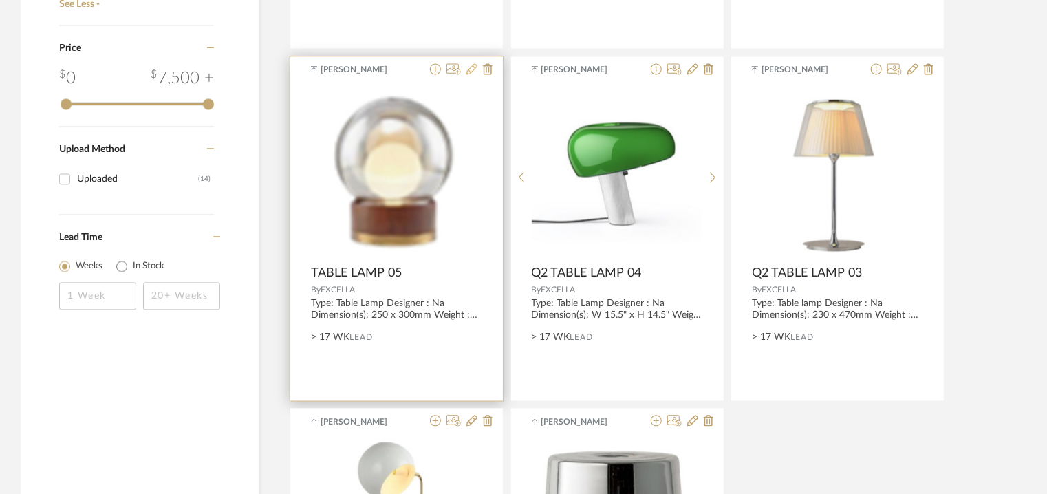
click at [473, 68] on icon at bounding box center [471, 68] width 11 height 11
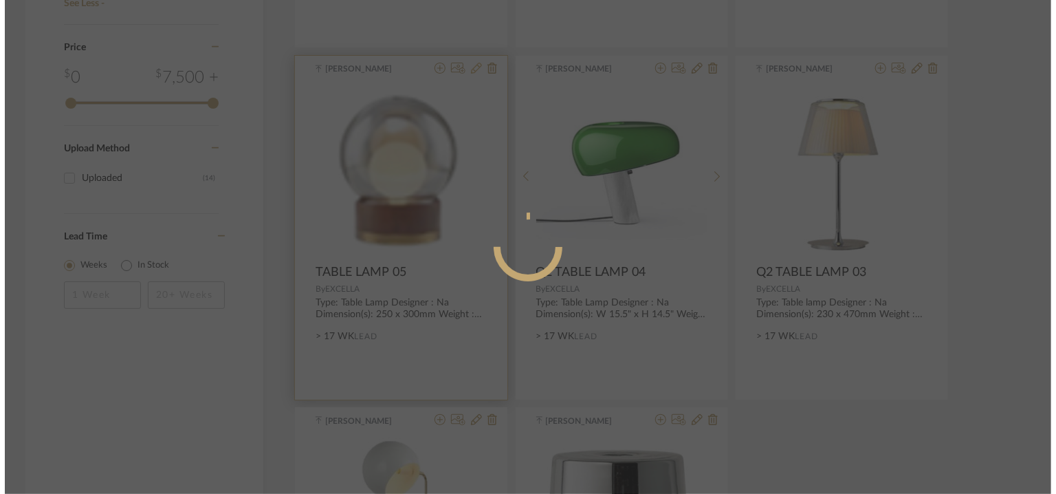
scroll to position [0, 0]
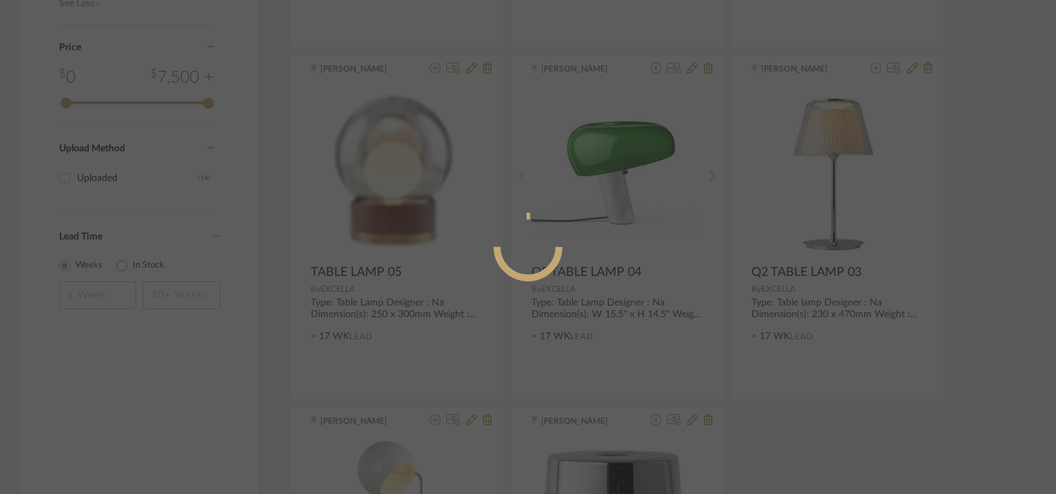
radio input "true"
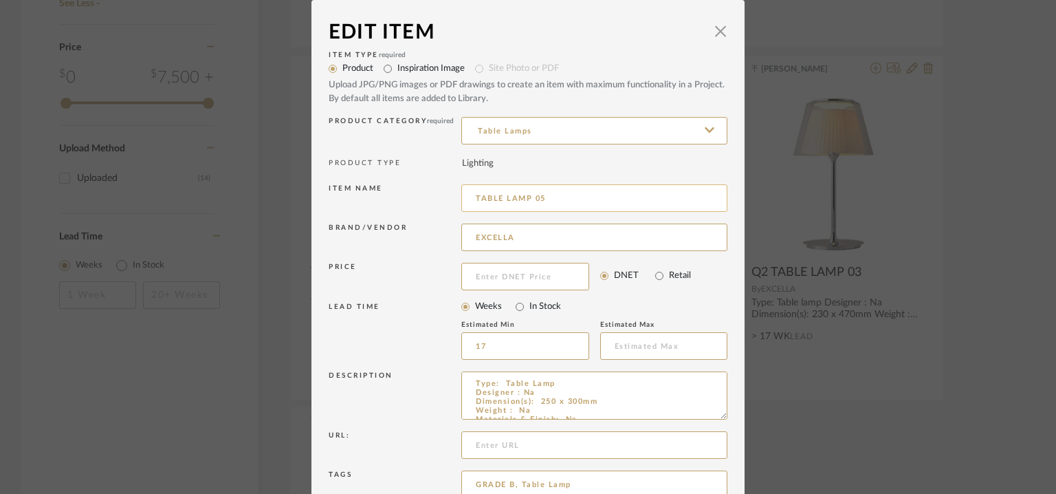
click at [470, 201] on input "TABLE LAMP 05" at bounding box center [594, 198] width 266 height 28
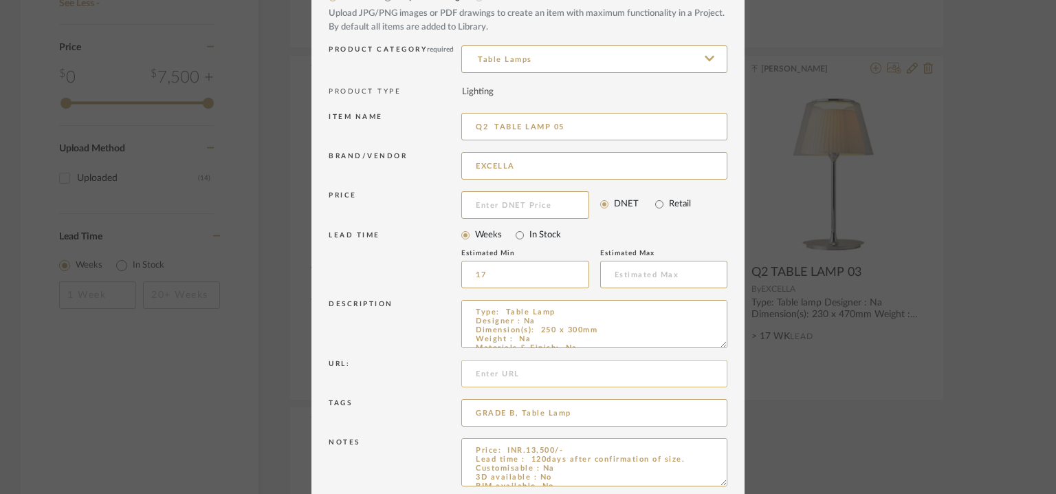
scroll to position [132, 0]
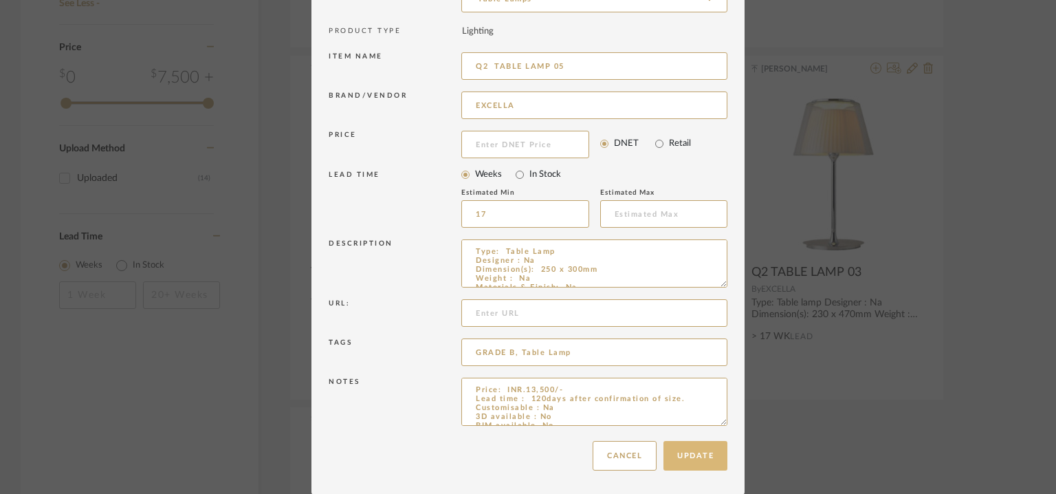
type input "Q2 TABLE LAMP 05"
click at [702, 446] on button "Update" at bounding box center [696, 456] width 64 height 30
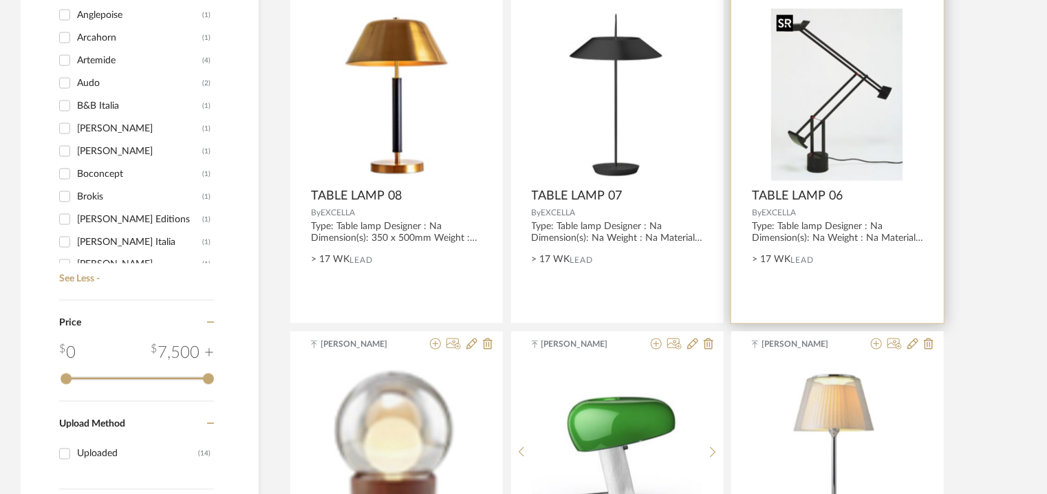
scroll to position [979, 0]
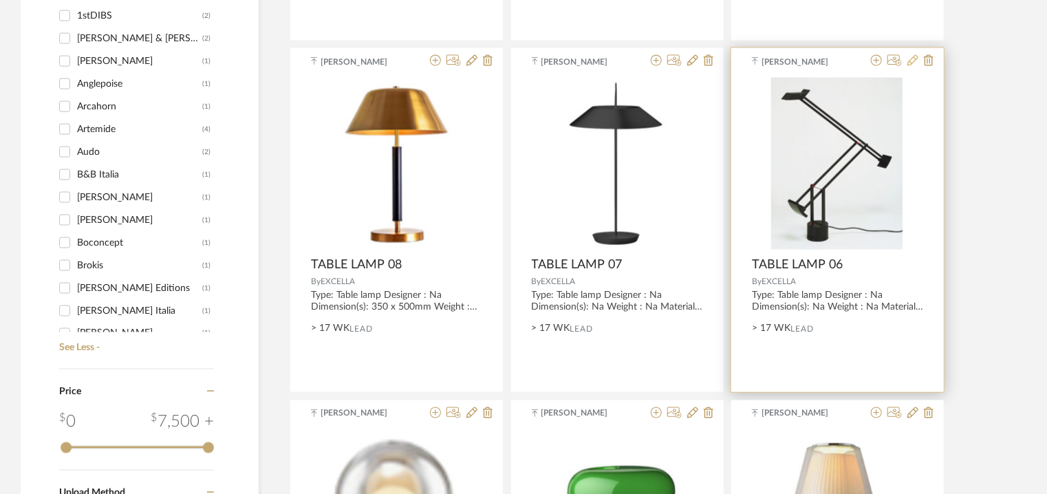
click at [911, 60] on icon at bounding box center [912, 60] width 11 height 11
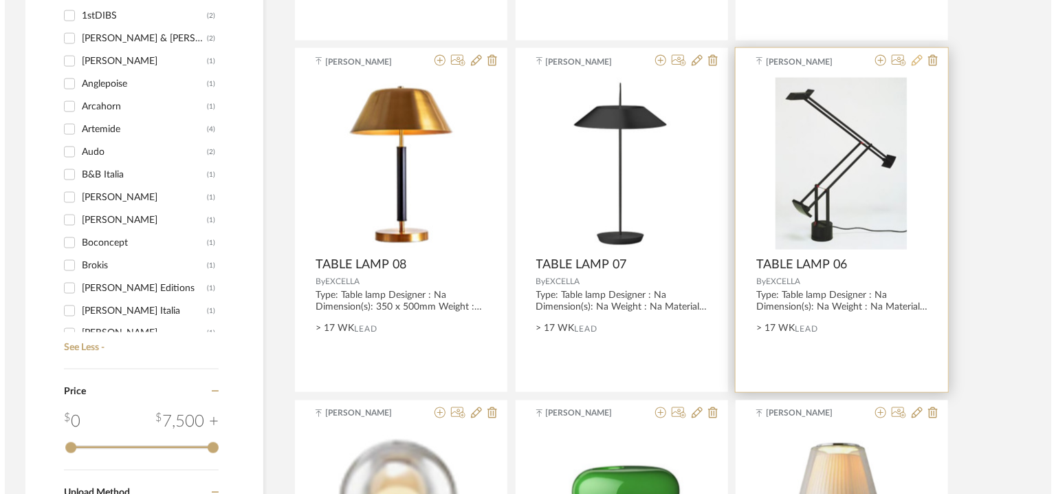
scroll to position [0, 0]
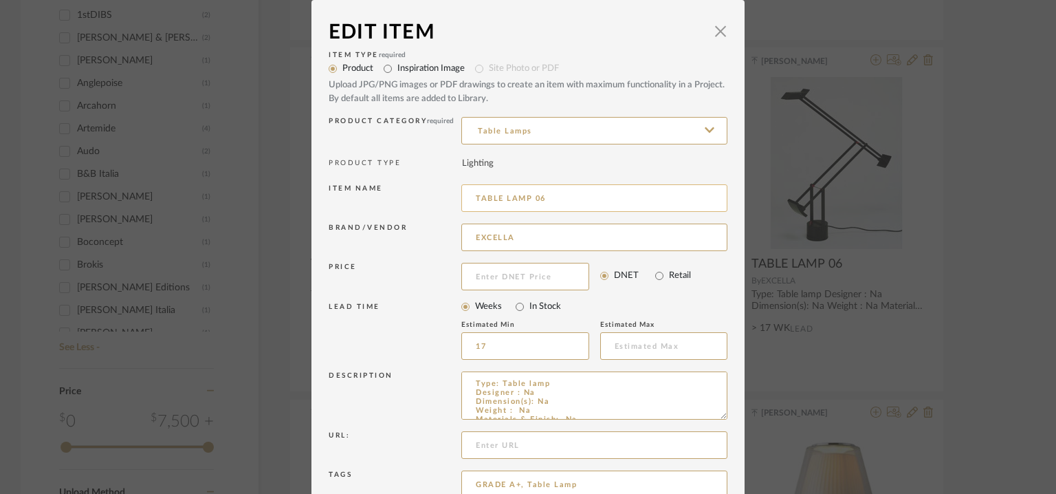
click at [470, 197] on input "TABLE LAMP 06" at bounding box center [594, 198] width 266 height 28
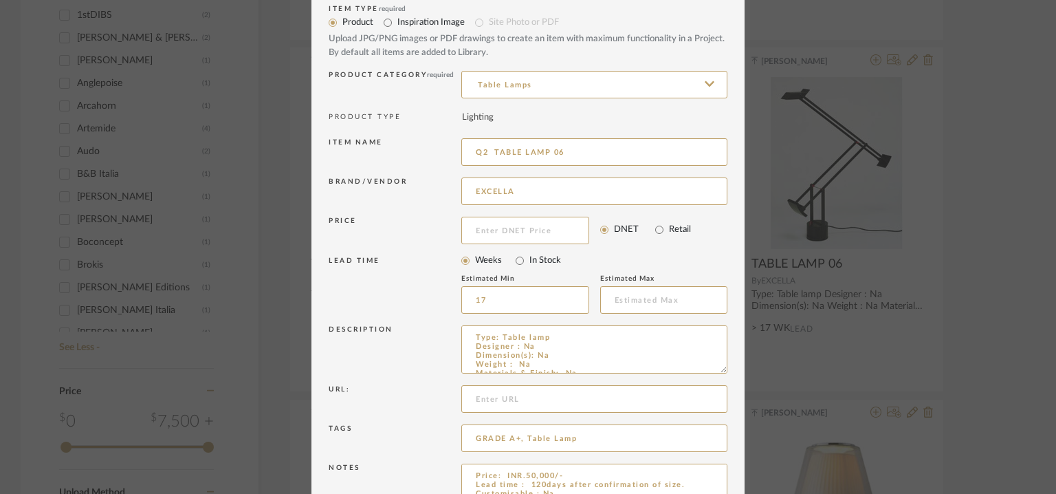
scroll to position [132, 0]
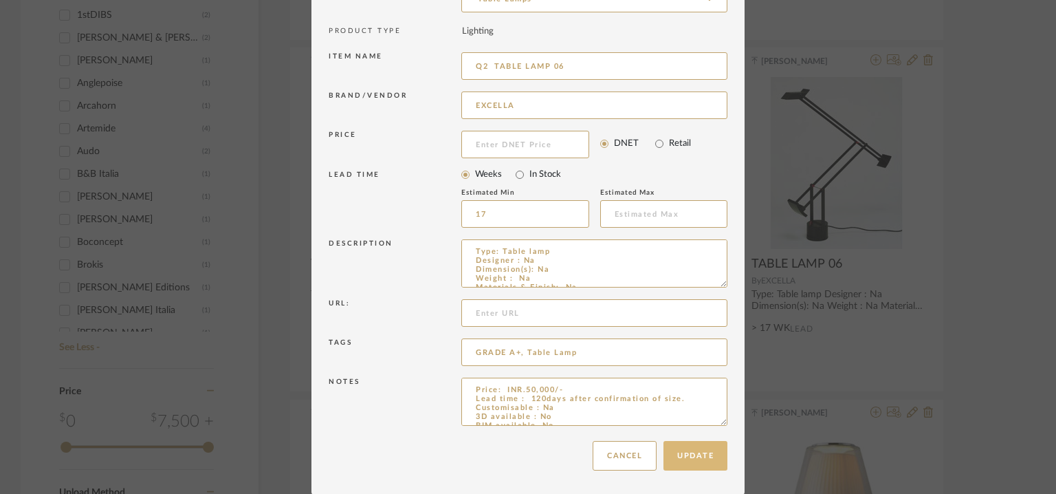
click at [688, 452] on button "Update" at bounding box center [696, 456] width 64 height 30
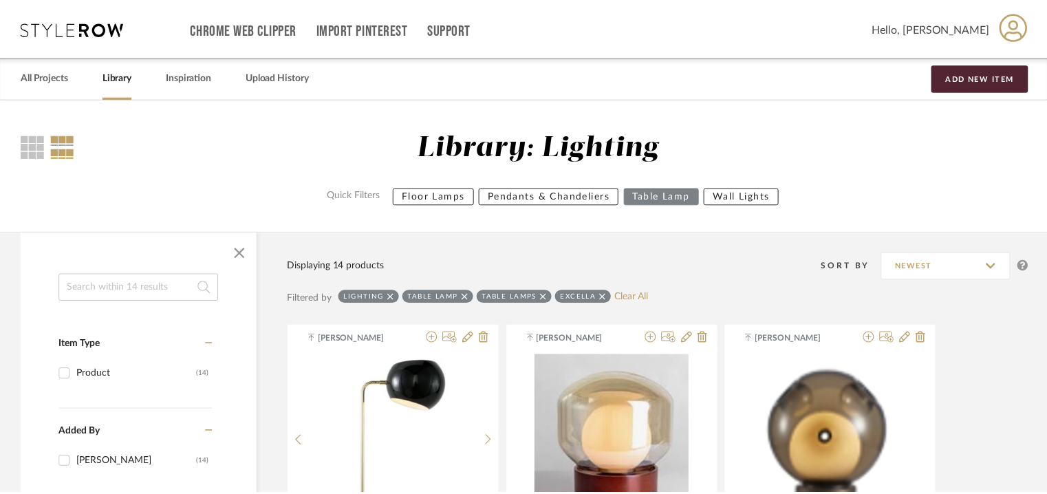
scroll to position [979, 0]
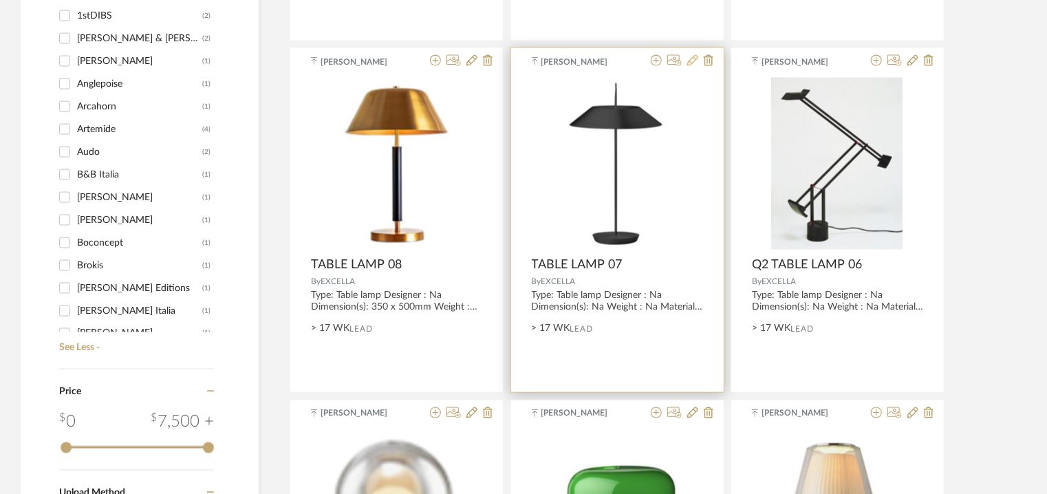
click at [688, 58] on icon at bounding box center [692, 60] width 11 height 11
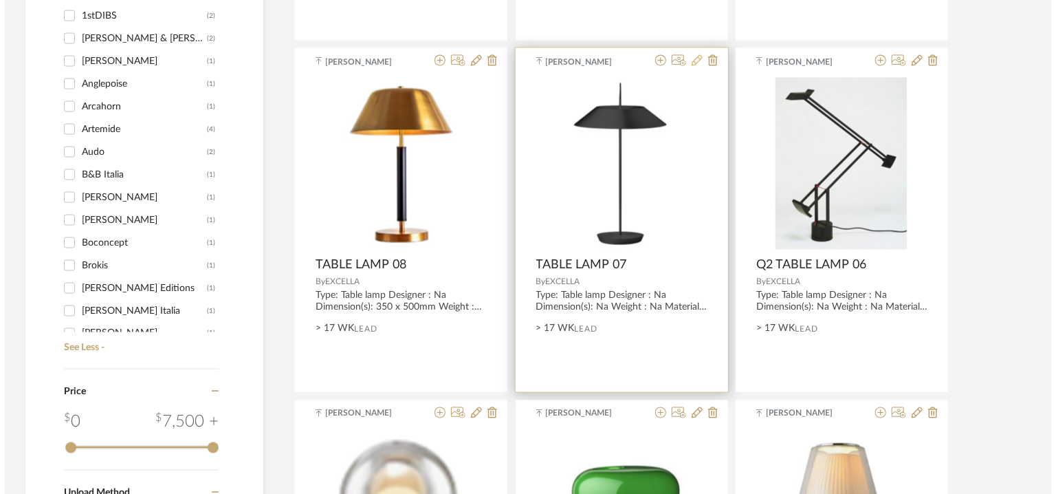
scroll to position [0, 0]
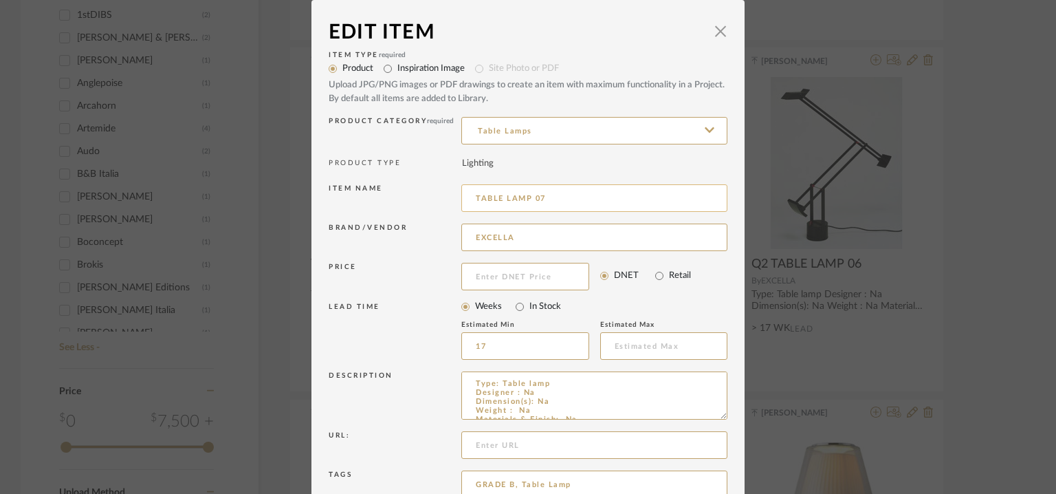
click at [471, 195] on input "TABLE LAMP 07" at bounding box center [594, 198] width 266 height 28
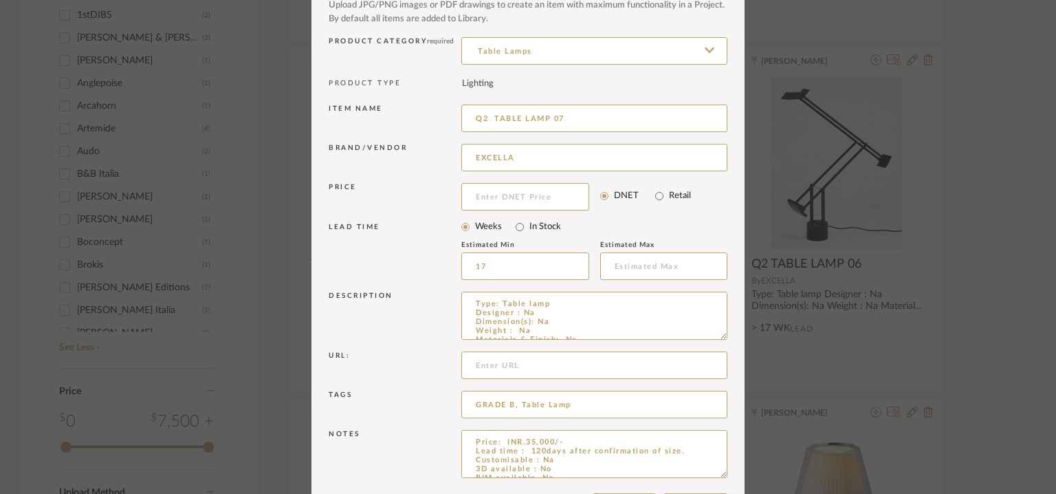
scroll to position [132, 0]
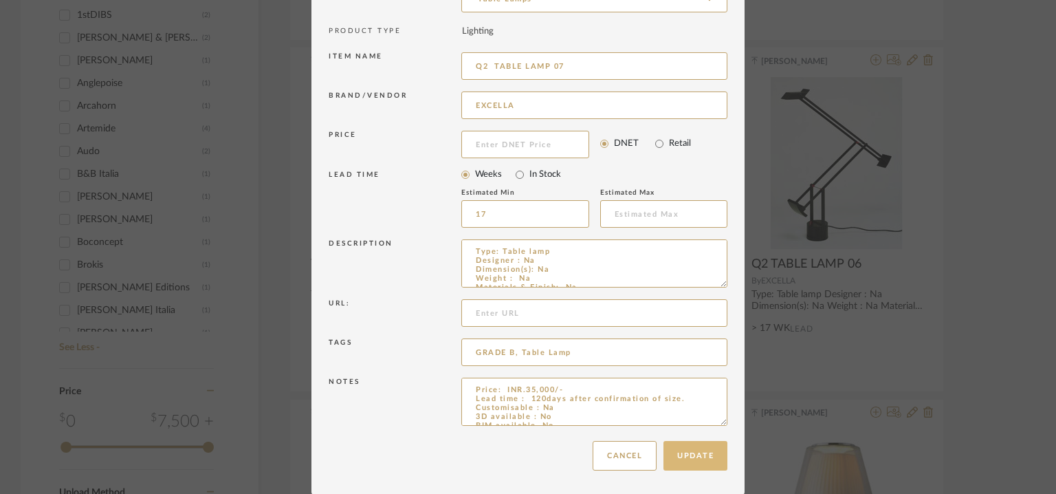
click at [693, 452] on button "Update" at bounding box center [696, 456] width 64 height 30
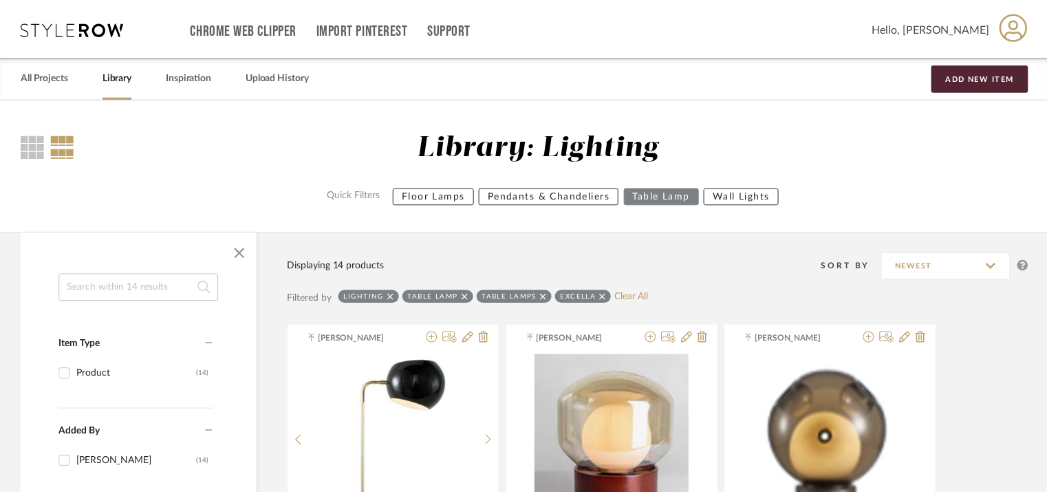
scroll to position [979, 0]
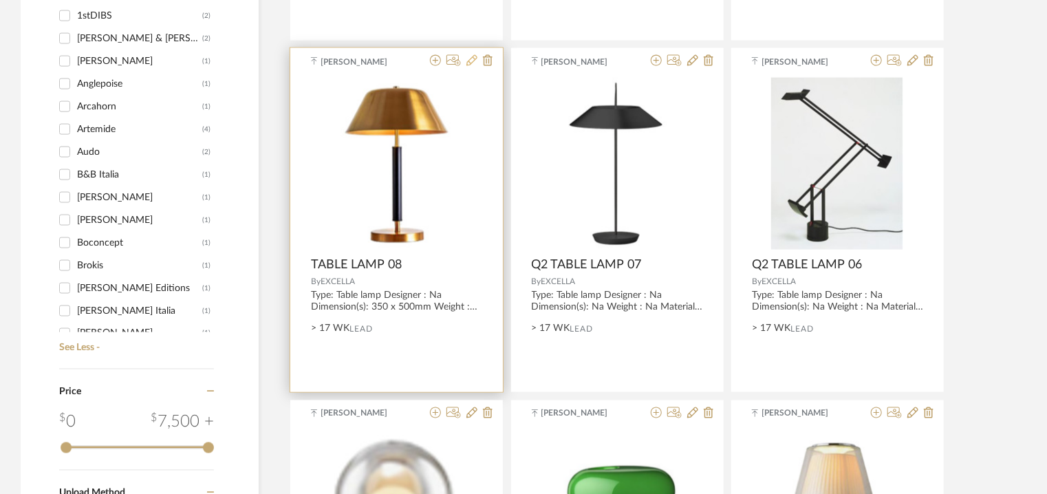
click at [474, 58] on icon at bounding box center [471, 60] width 11 height 11
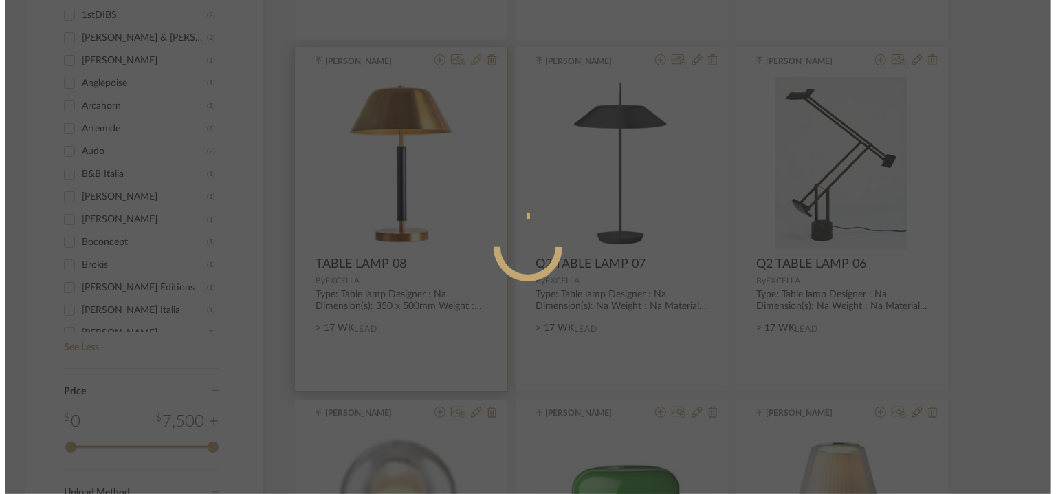
scroll to position [0, 0]
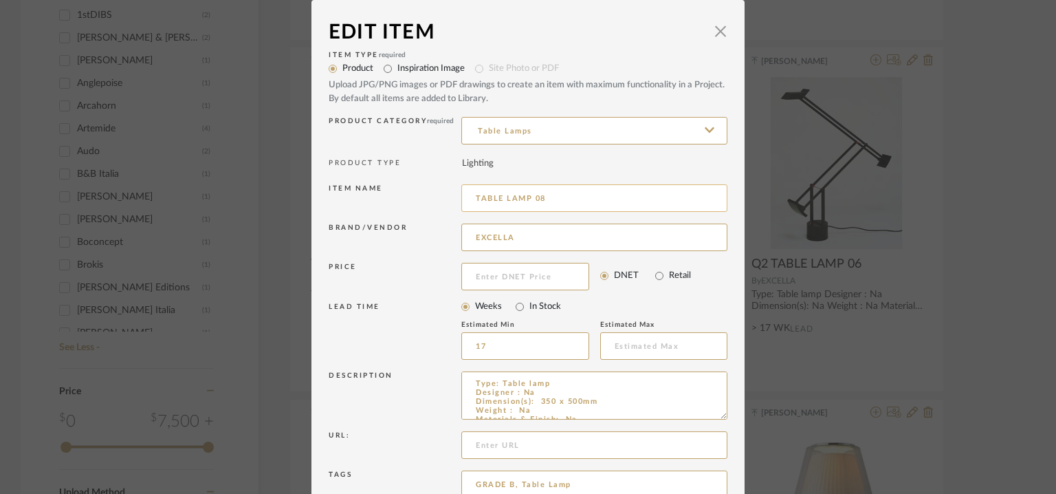
click at [472, 195] on input "TABLE LAMP 08" at bounding box center [594, 198] width 266 height 28
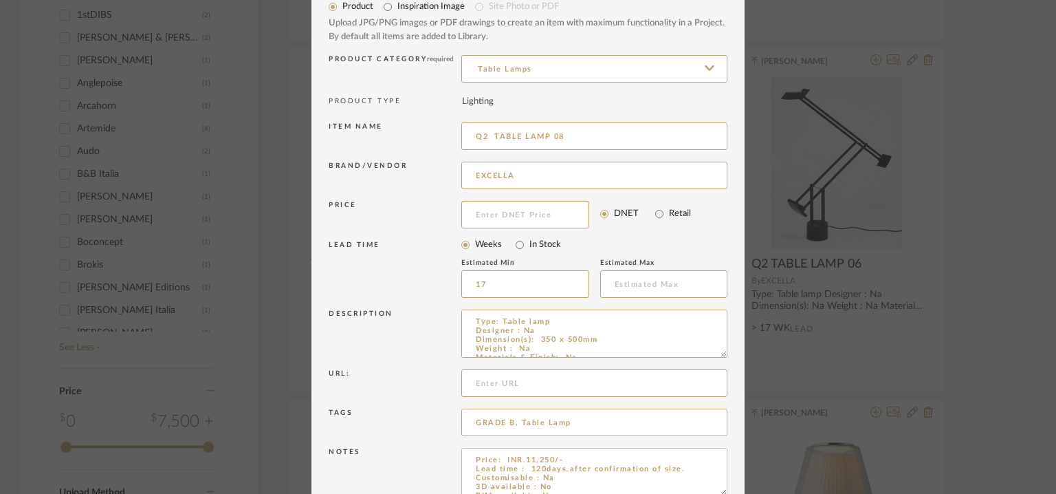
scroll to position [132, 0]
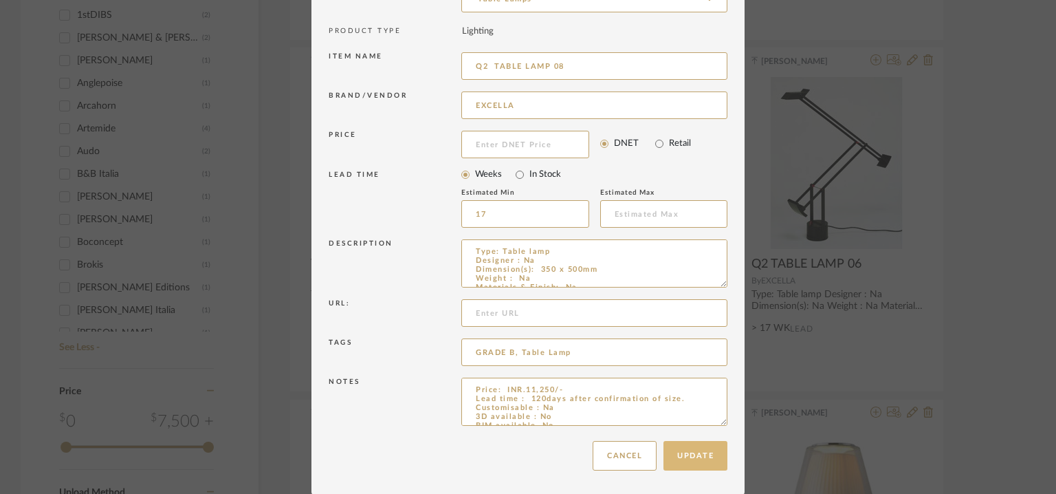
click at [695, 448] on button "Update" at bounding box center [696, 456] width 64 height 30
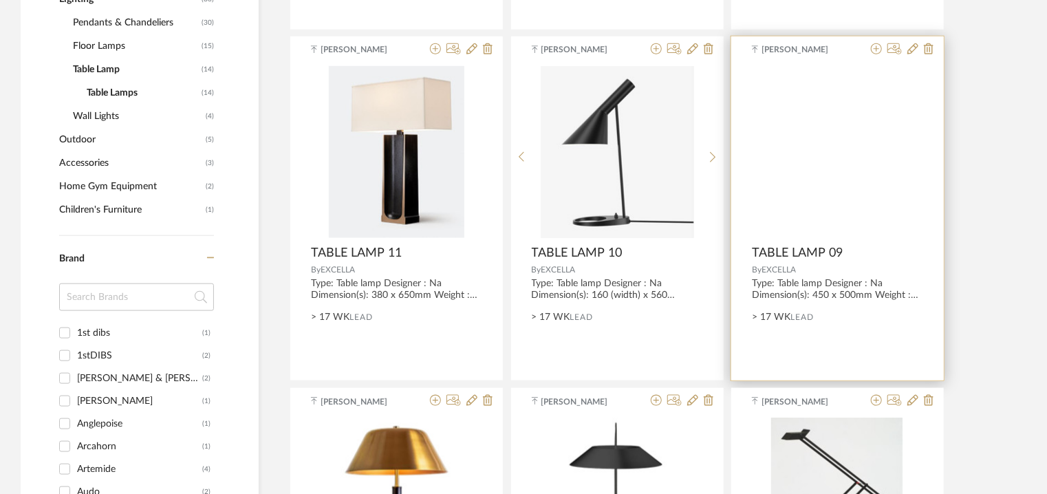
scroll to position [636, 0]
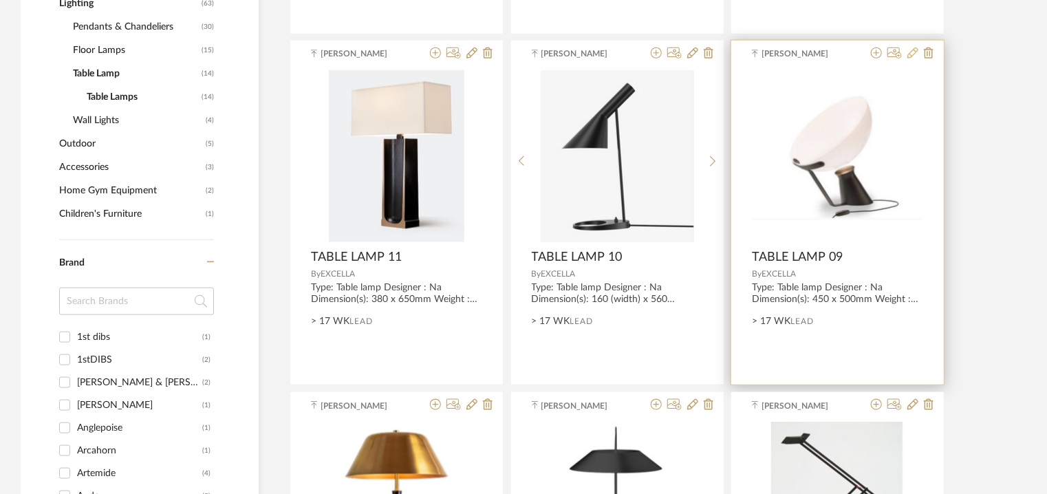
click at [912, 52] on icon at bounding box center [912, 52] width 11 height 11
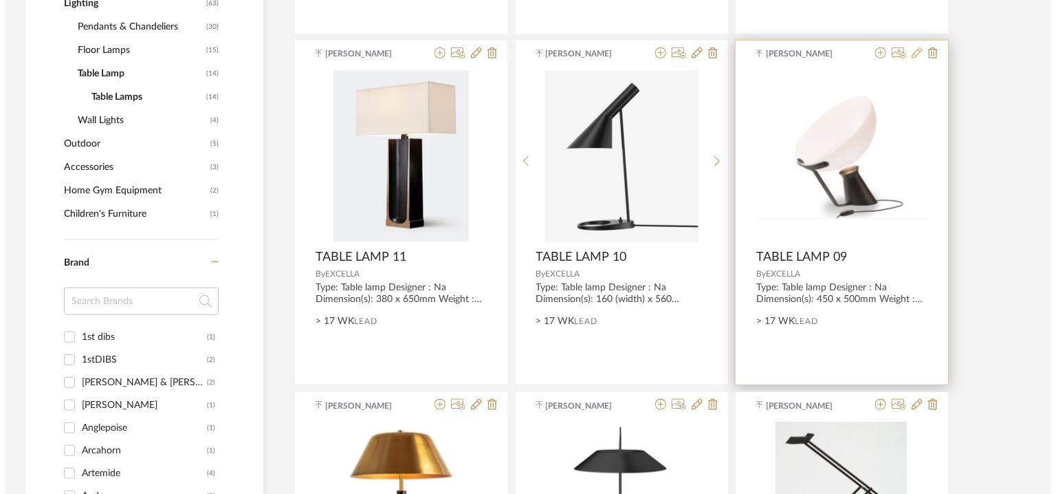
scroll to position [0, 0]
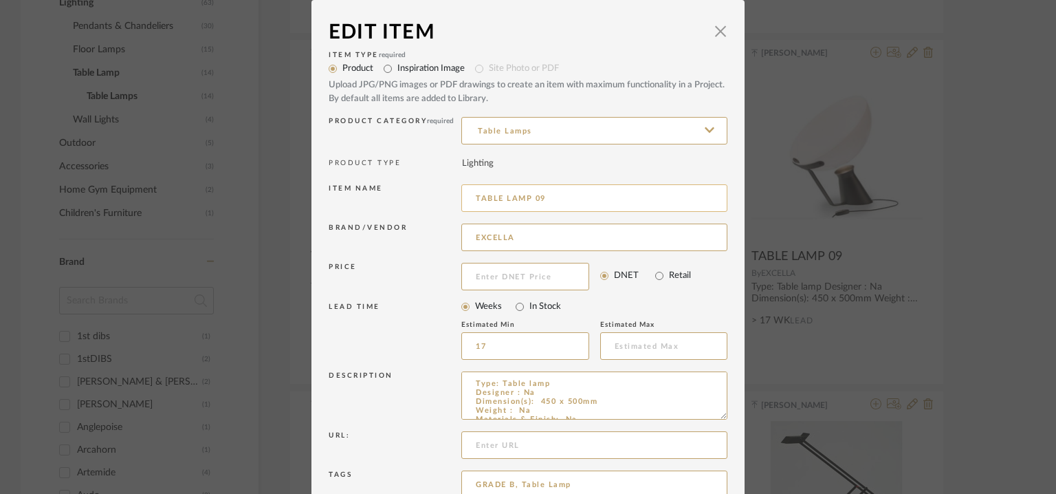
click at [473, 197] on input "TABLE LAMP 09" at bounding box center [594, 198] width 266 height 28
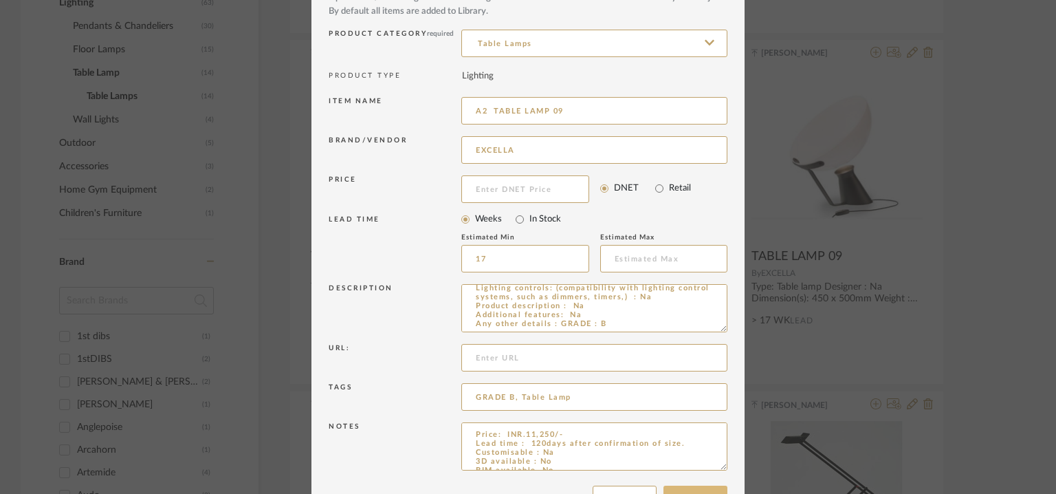
scroll to position [132, 0]
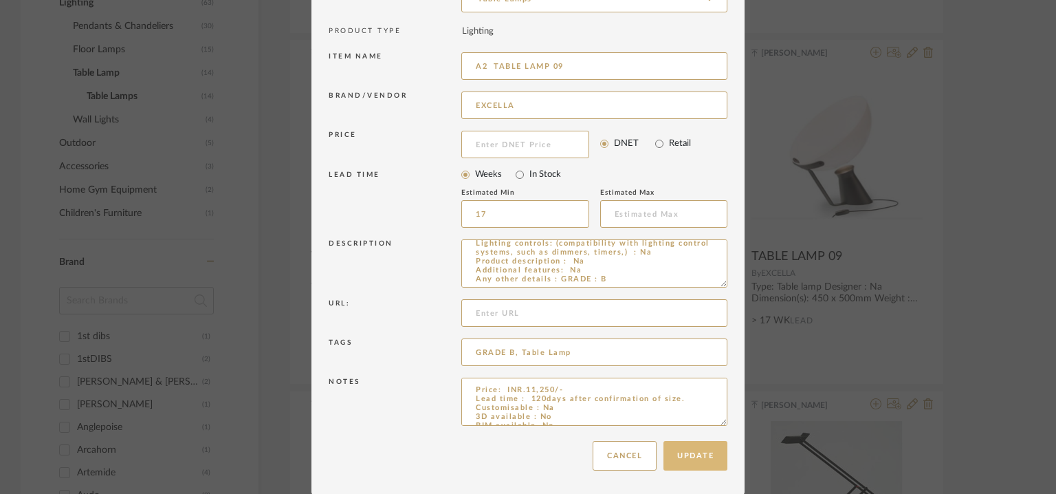
click at [697, 449] on button "Update" at bounding box center [696, 456] width 64 height 30
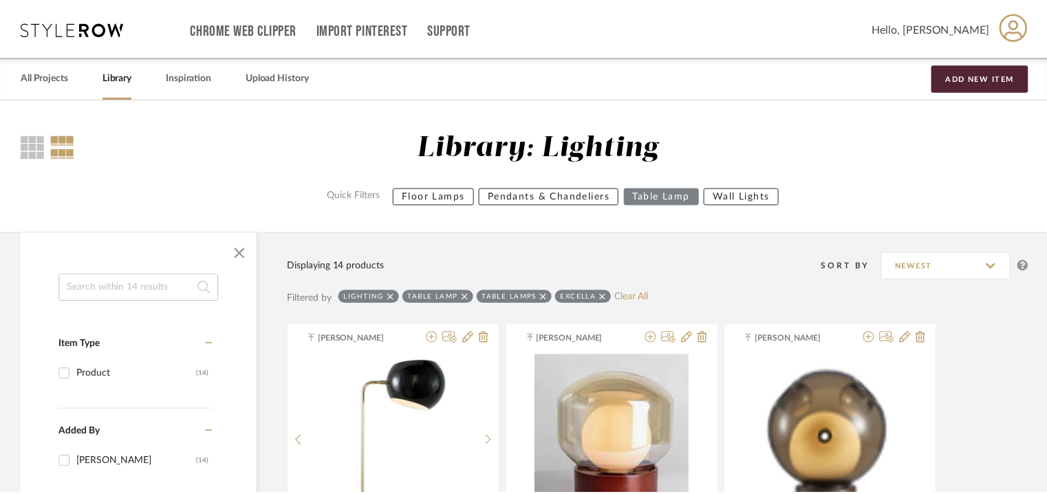
scroll to position [636, 0]
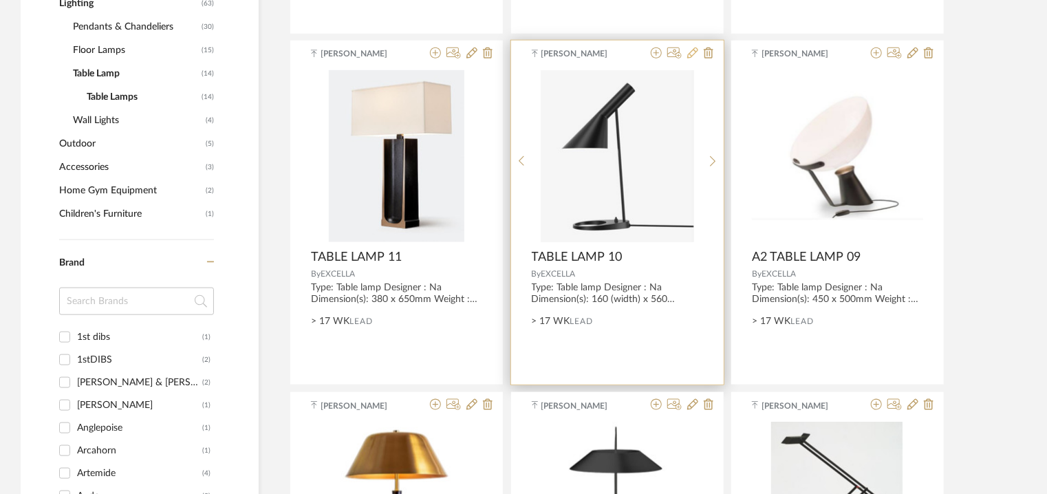
click at [693, 52] on icon at bounding box center [692, 52] width 11 height 11
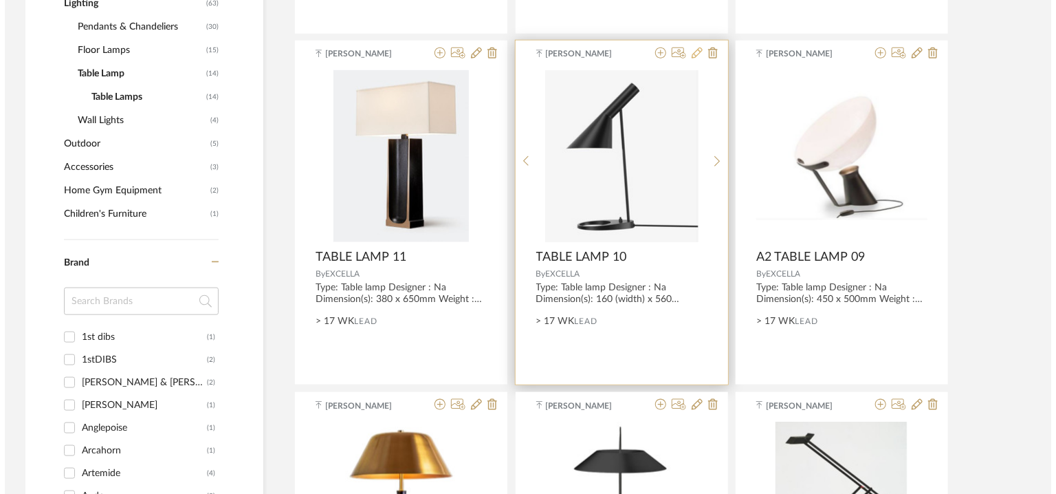
scroll to position [0, 0]
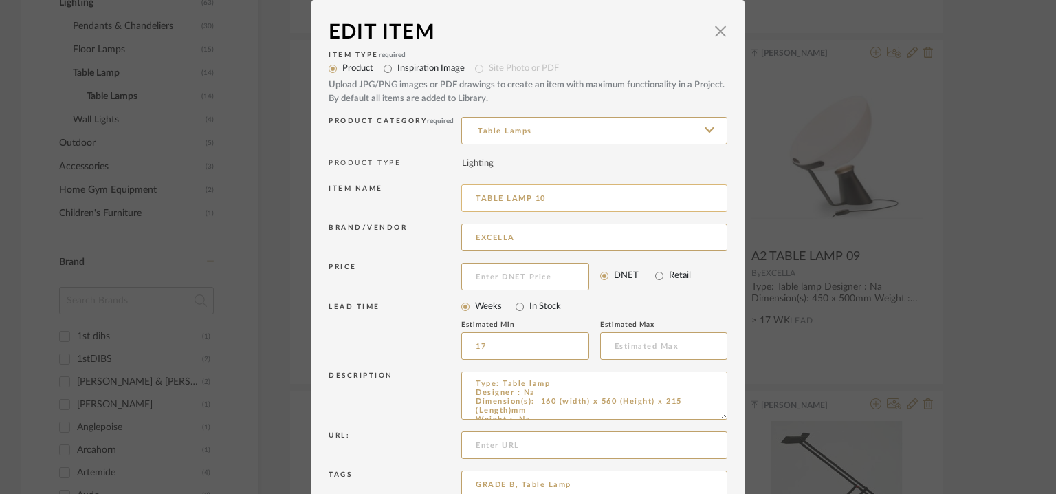
click at [473, 195] on input "TABLE LAMP 10" at bounding box center [594, 198] width 266 height 28
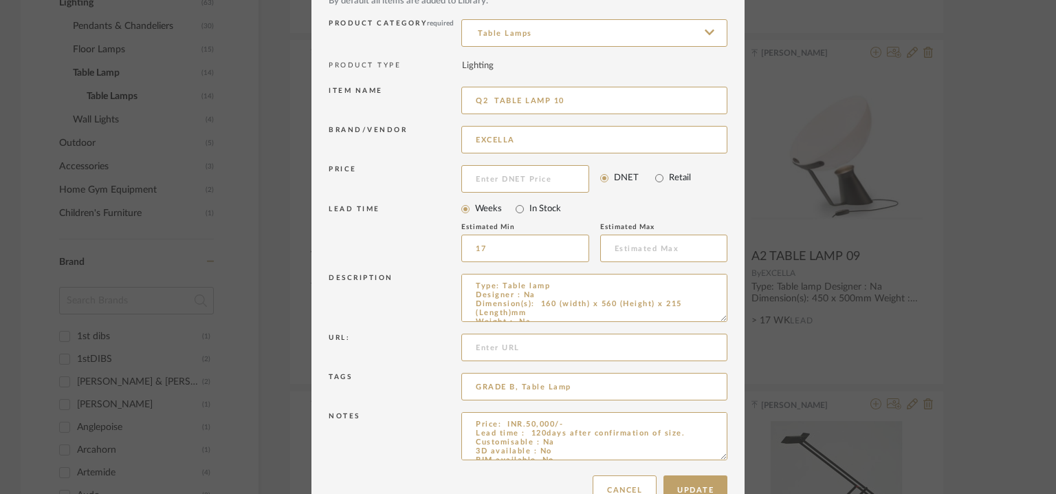
scroll to position [132, 0]
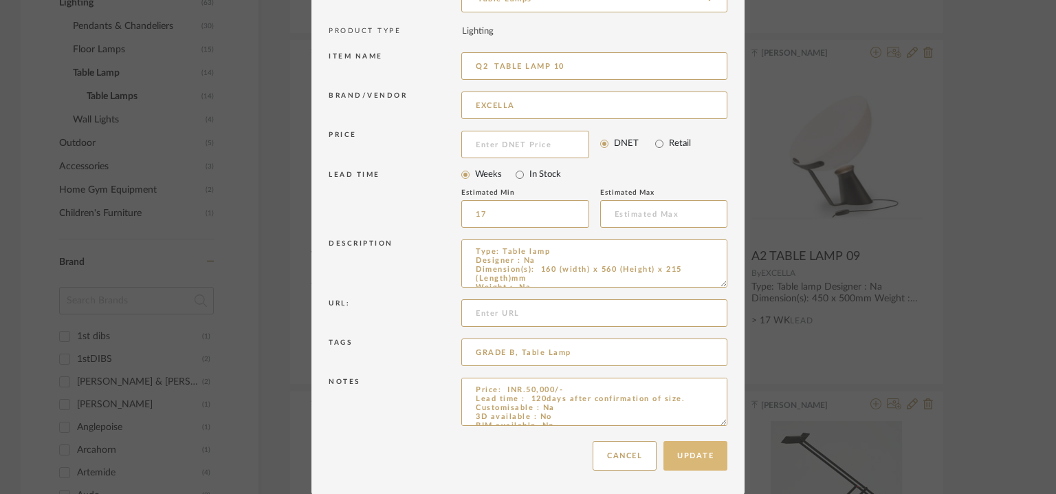
click at [702, 449] on button "Update" at bounding box center [696, 456] width 64 height 30
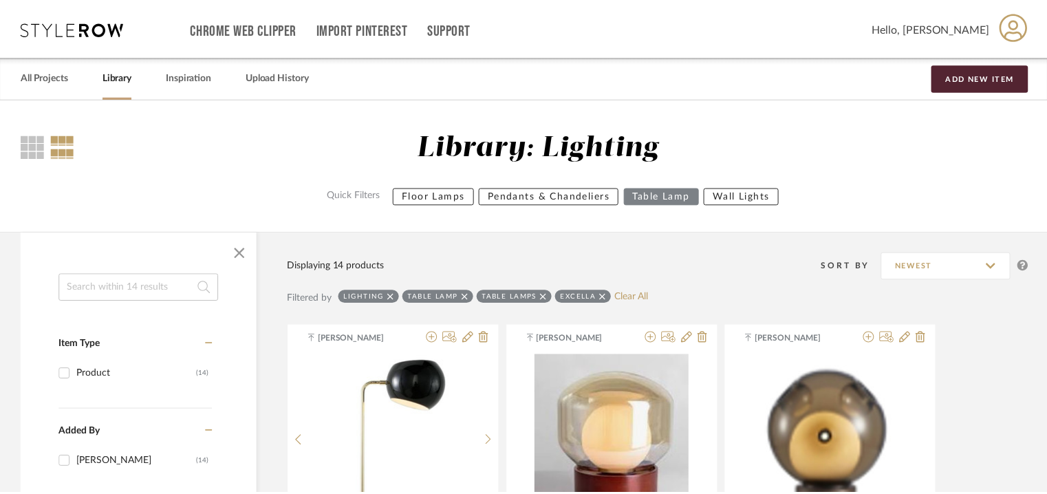
scroll to position [636, 0]
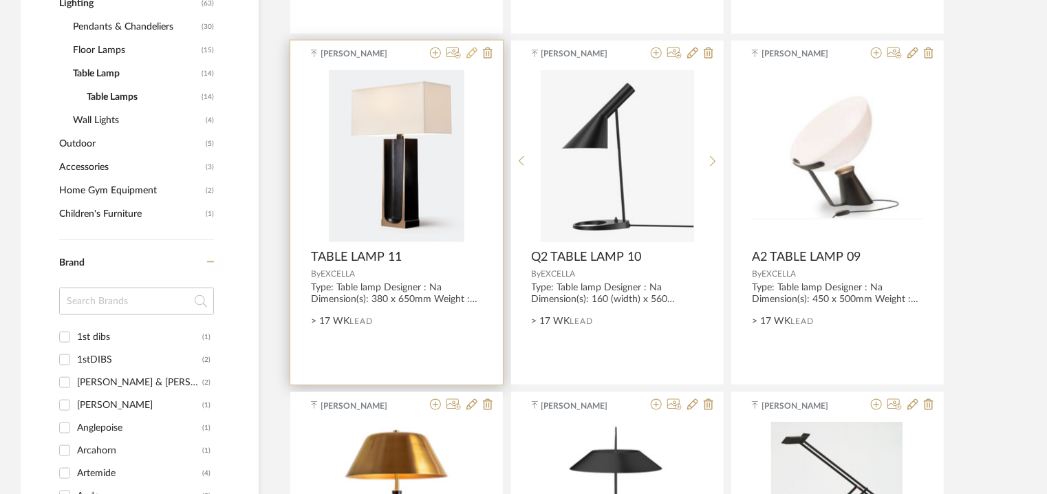
click at [470, 50] on icon at bounding box center [471, 52] width 11 height 11
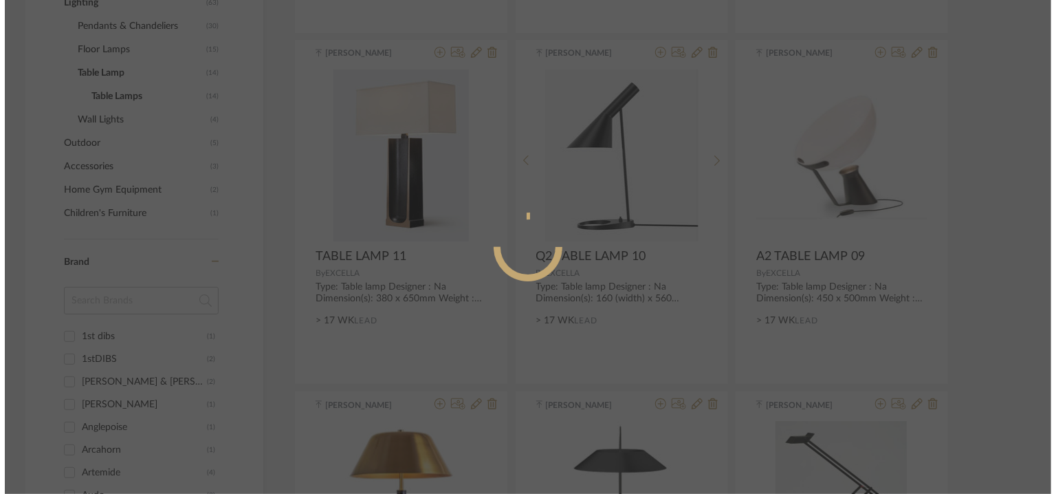
scroll to position [0, 0]
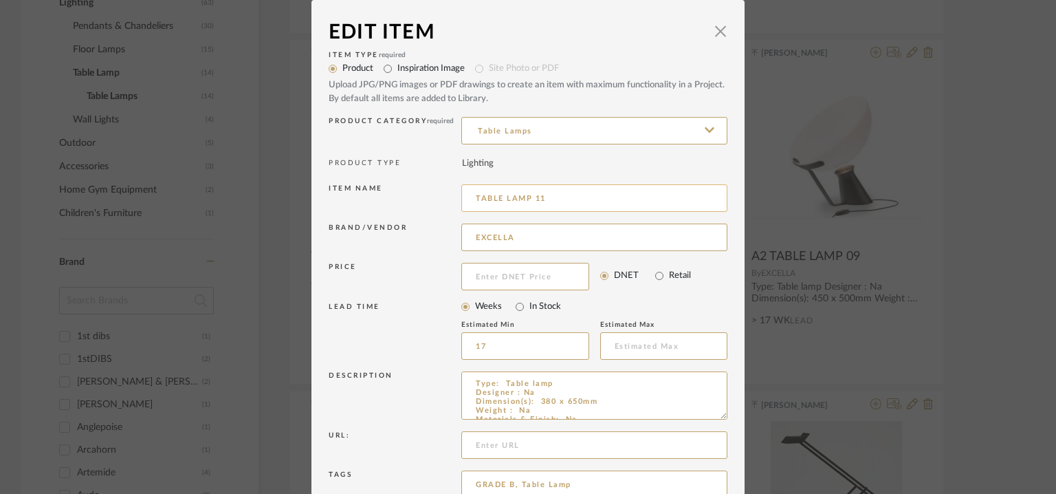
click at [470, 195] on input "TABLE LAMP 11" at bounding box center [594, 198] width 266 height 28
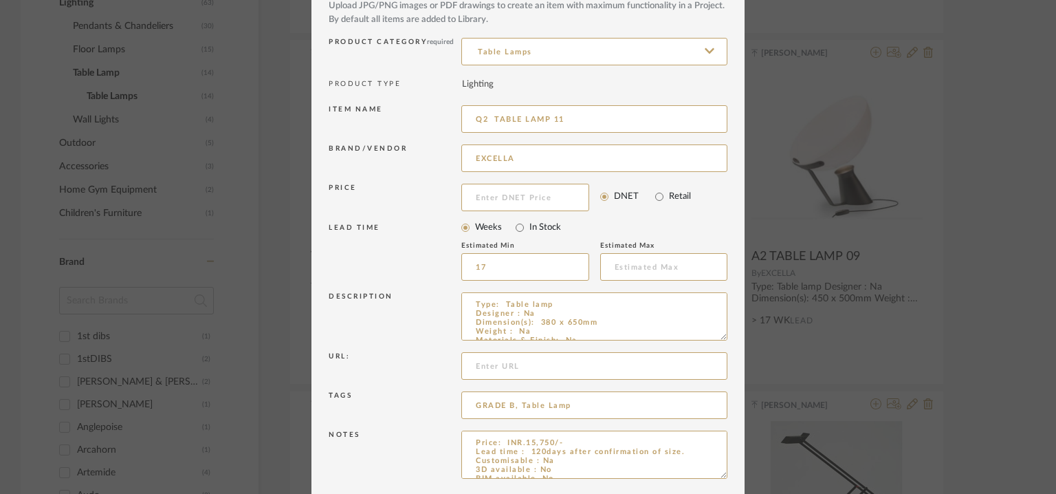
scroll to position [132, 0]
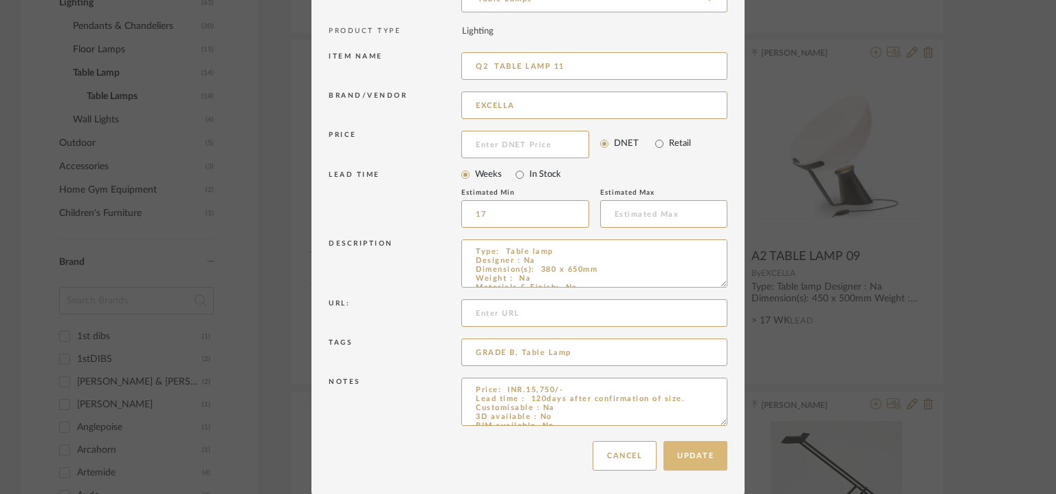
click at [681, 450] on button "Update" at bounding box center [696, 456] width 64 height 30
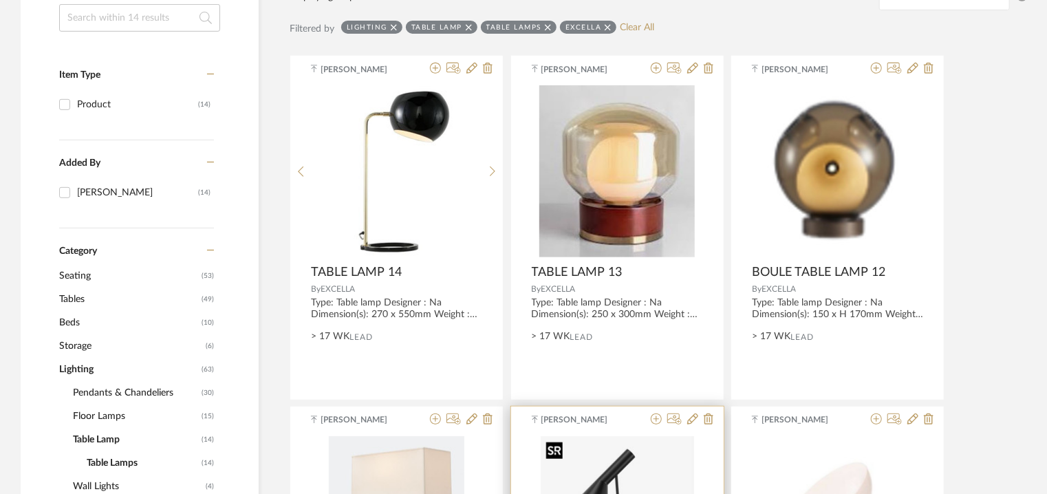
scroll to position [223, 0]
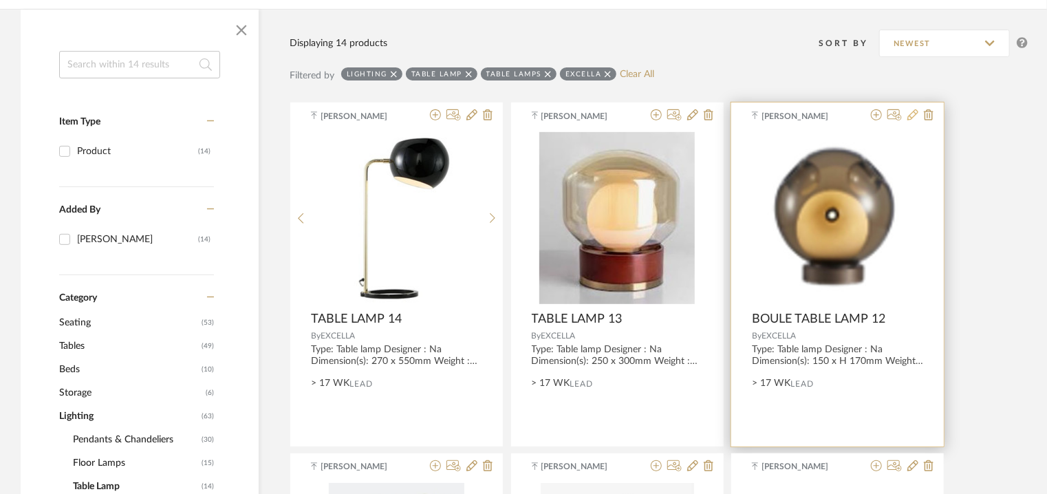
click at [913, 112] on icon at bounding box center [912, 114] width 11 height 11
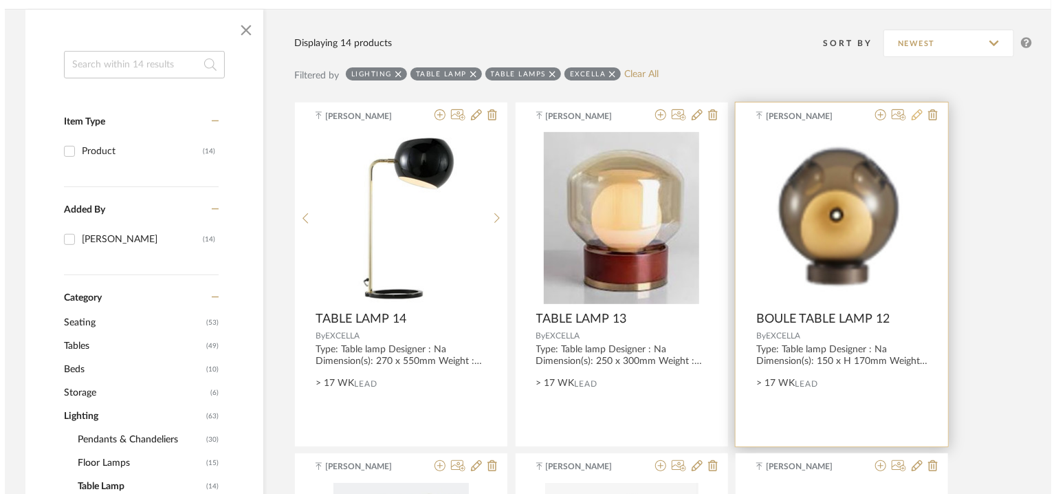
scroll to position [0, 0]
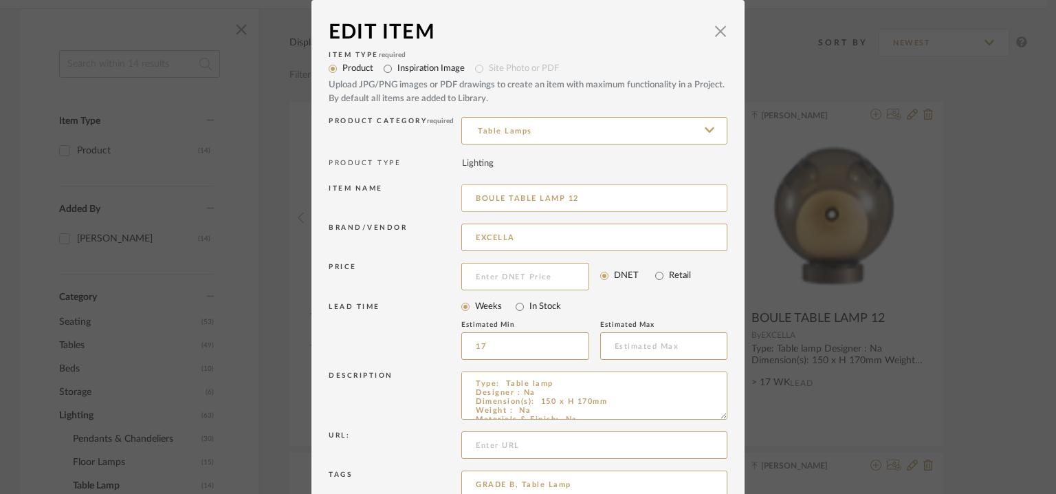
click at [472, 196] on input "BOULE TABLE LAMP 12" at bounding box center [594, 198] width 266 height 28
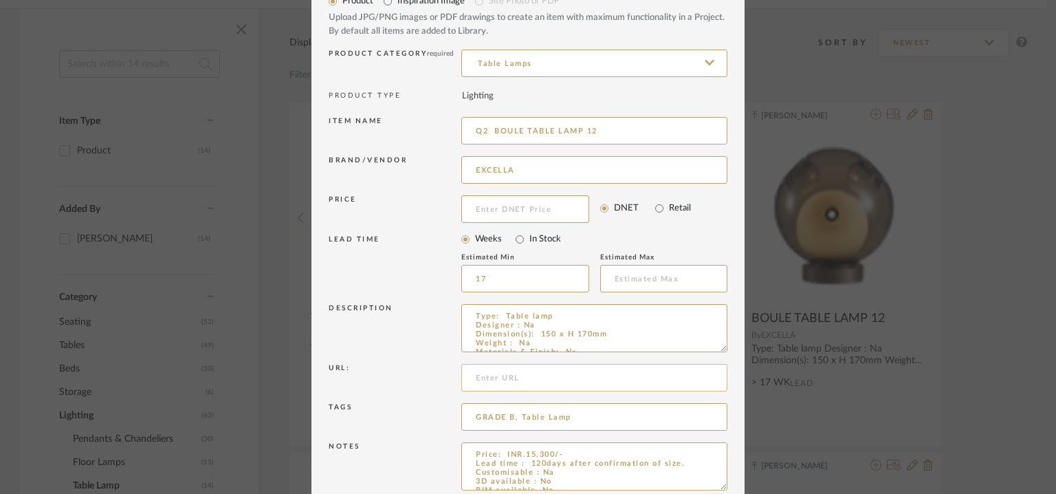
scroll to position [132, 0]
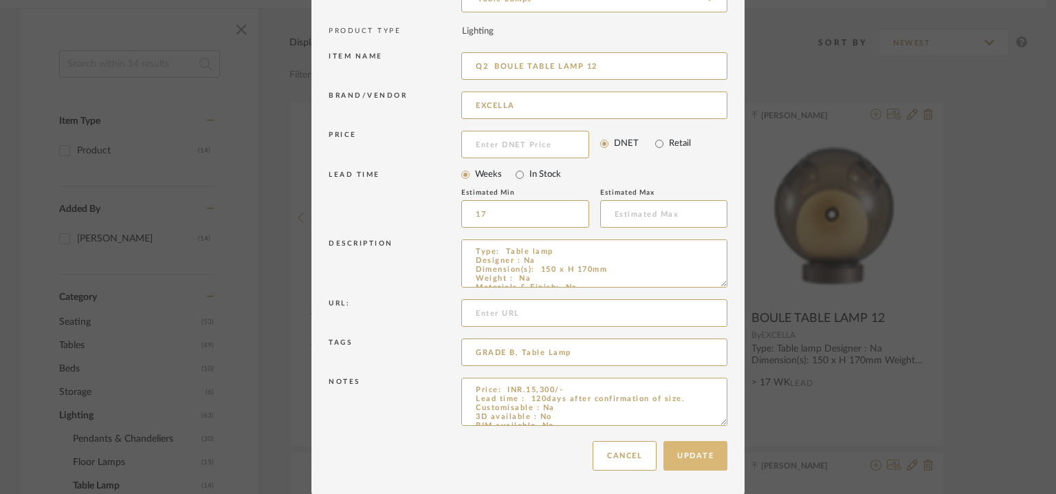
click at [702, 452] on button "Update" at bounding box center [696, 456] width 64 height 30
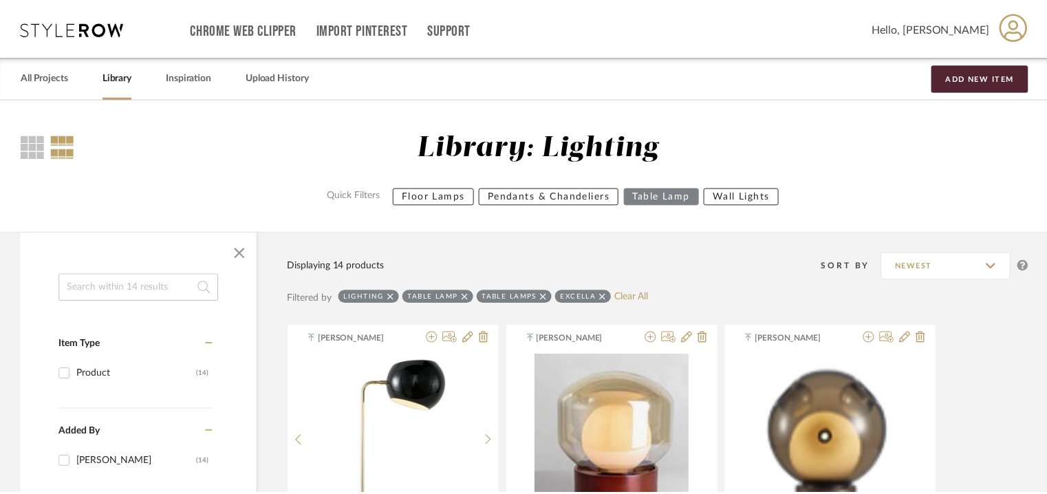
scroll to position [223, 0]
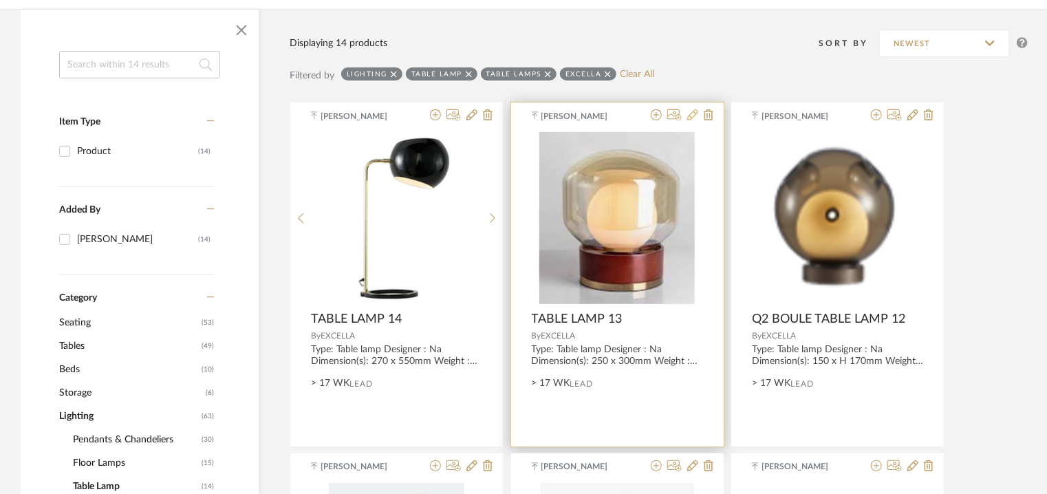
click at [688, 116] on icon at bounding box center [692, 114] width 11 height 11
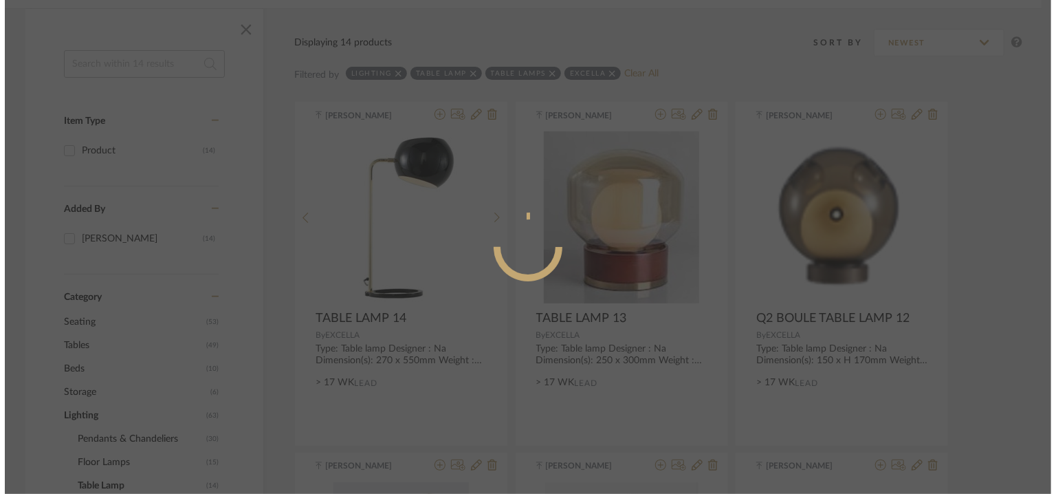
scroll to position [0, 0]
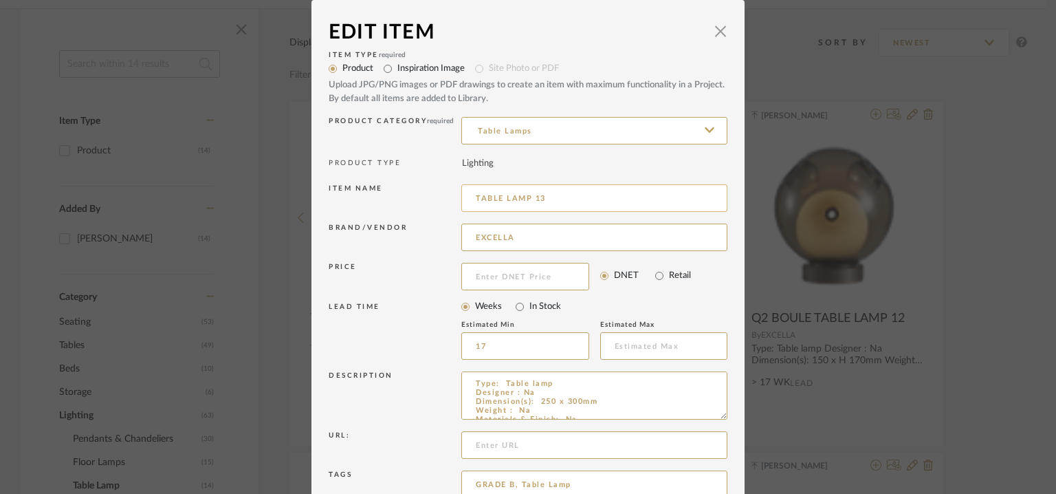
click at [473, 196] on input "TABLE LAMP 13" at bounding box center [594, 198] width 266 height 28
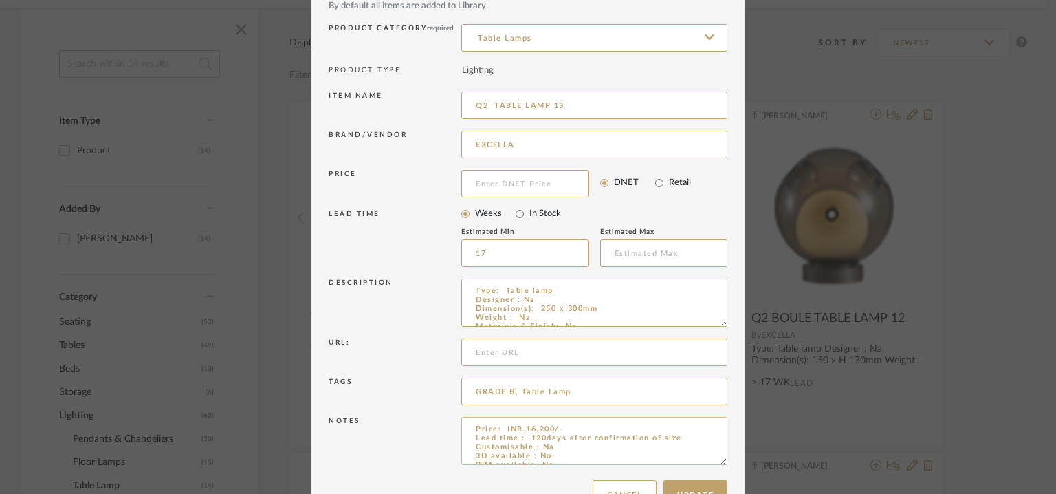
scroll to position [132, 0]
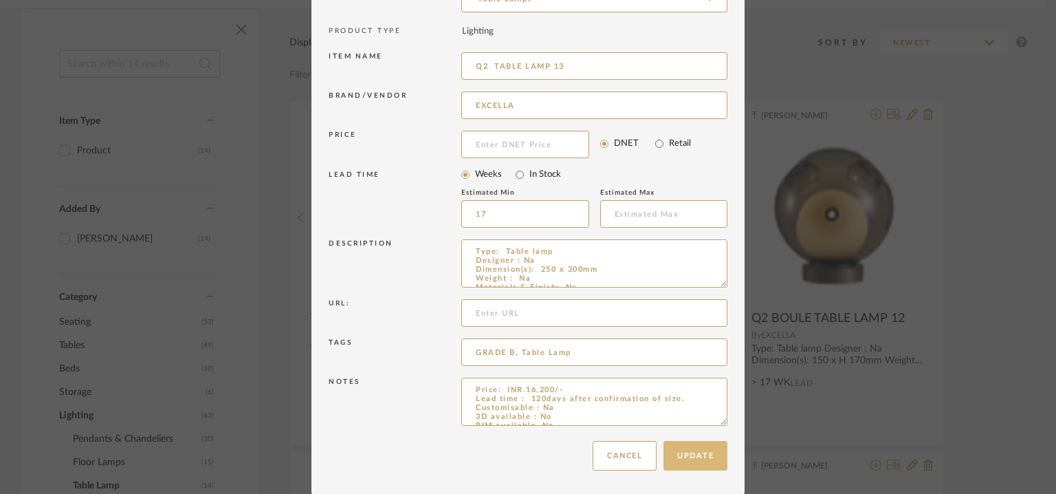
click at [708, 444] on button "Update" at bounding box center [696, 456] width 64 height 30
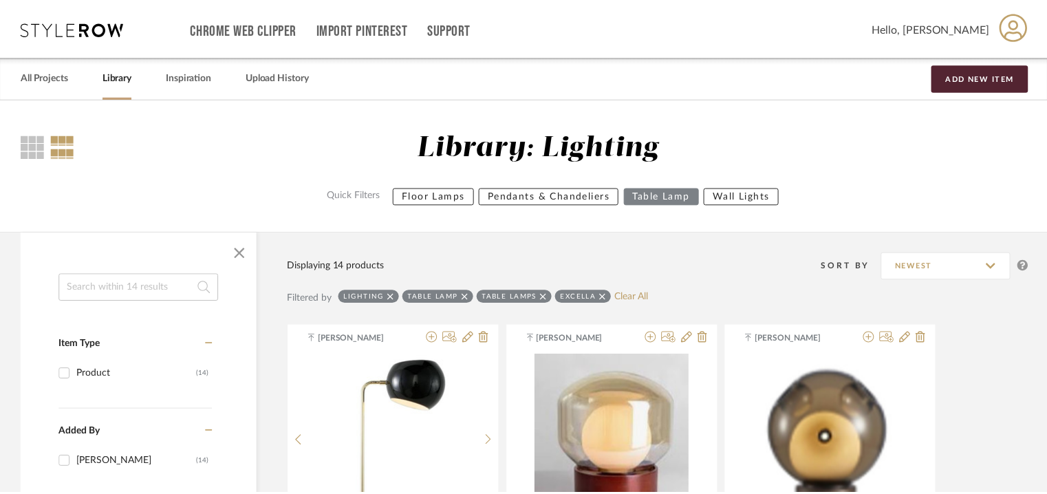
scroll to position [223, 0]
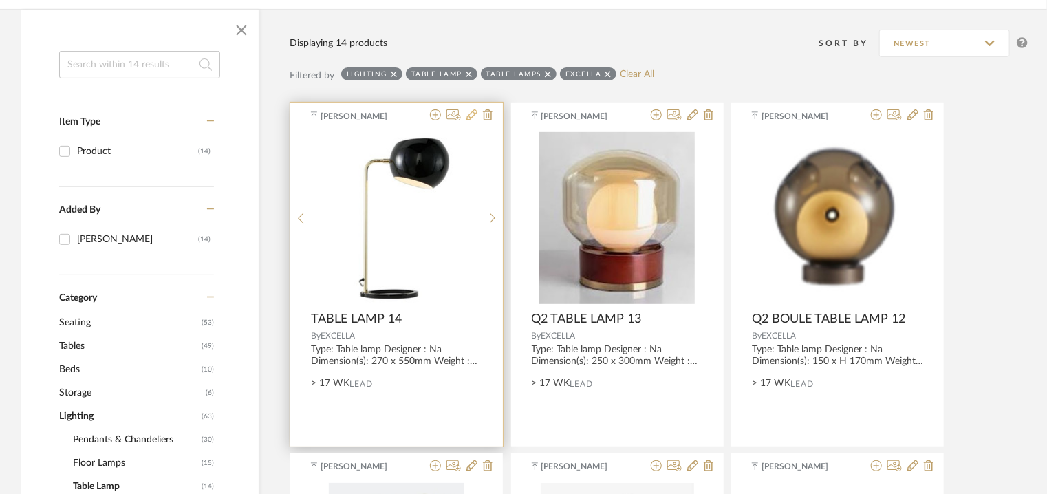
click at [473, 111] on icon at bounding box center [471, 114] width 11 height 11
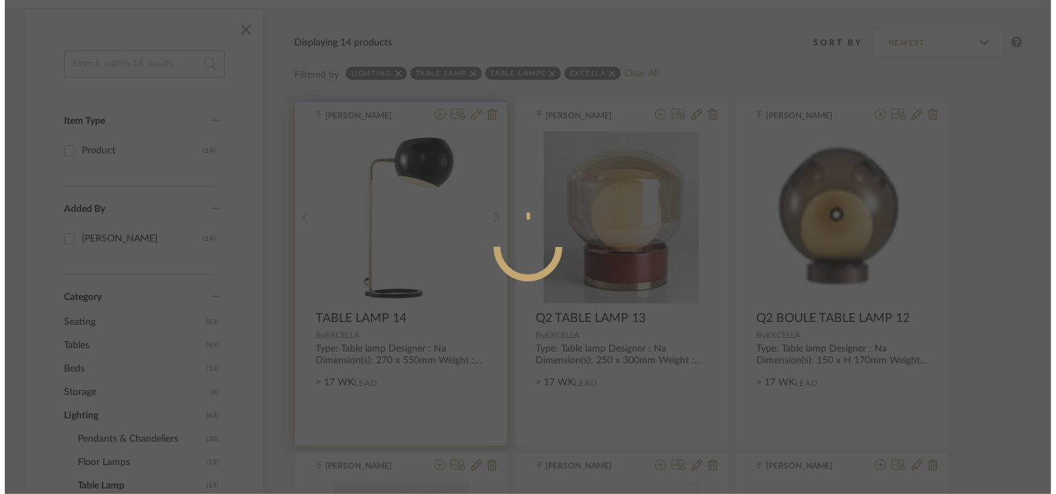
scroll to position [0, 0]
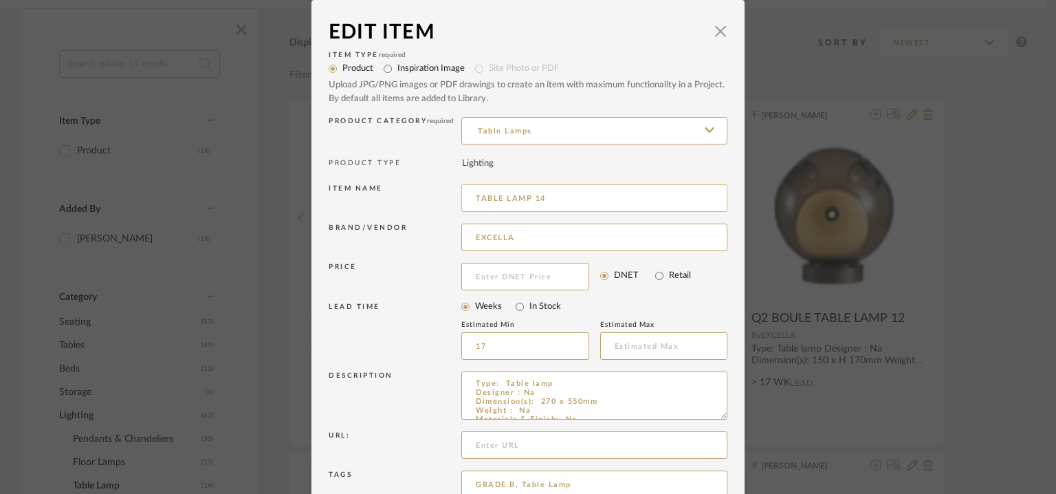
click at [470, 199] on input "TABLE LAMP 14" at bounding box center [594, 198] width 266 height 28
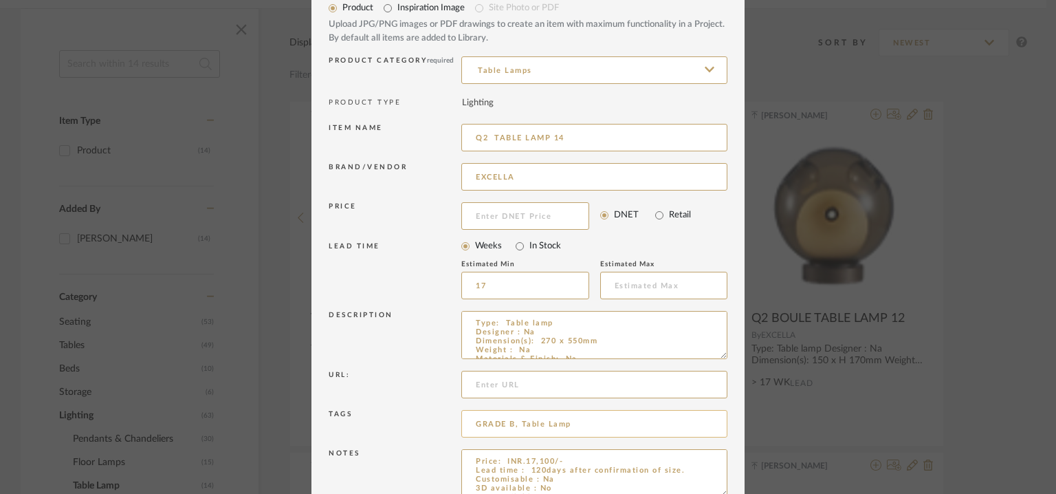
scroll to position [132, 0]
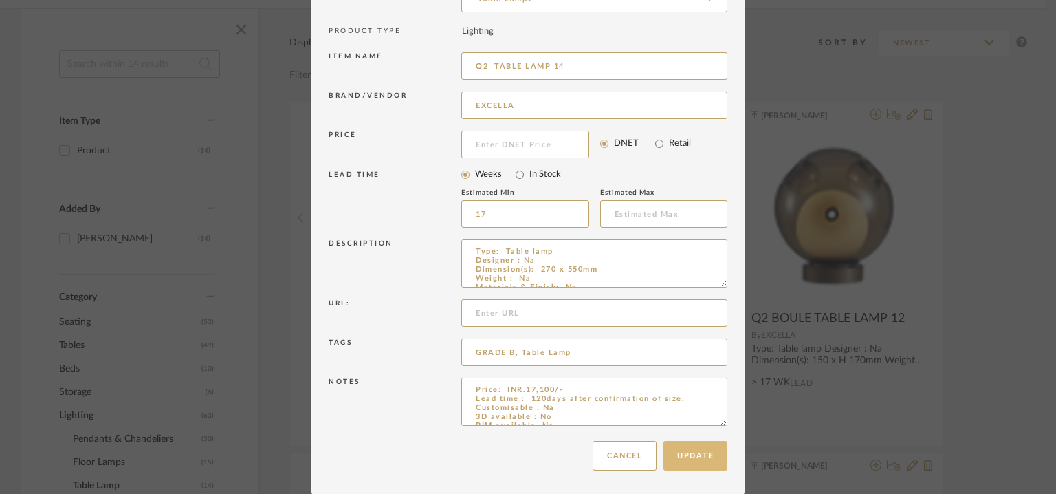
click at [695, 458] on button "Update" at bounding box center [696, 456] width 64 height 30
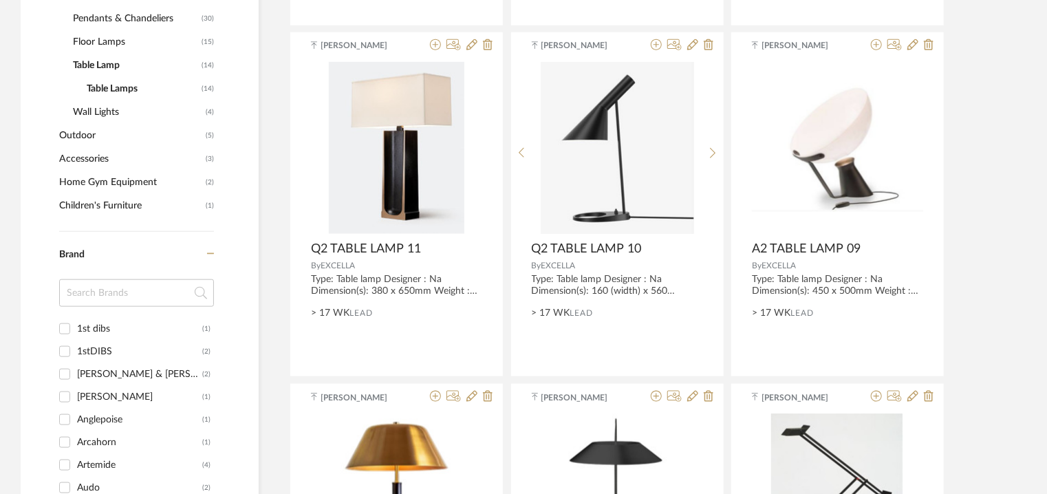
scroll to position [636, 0]
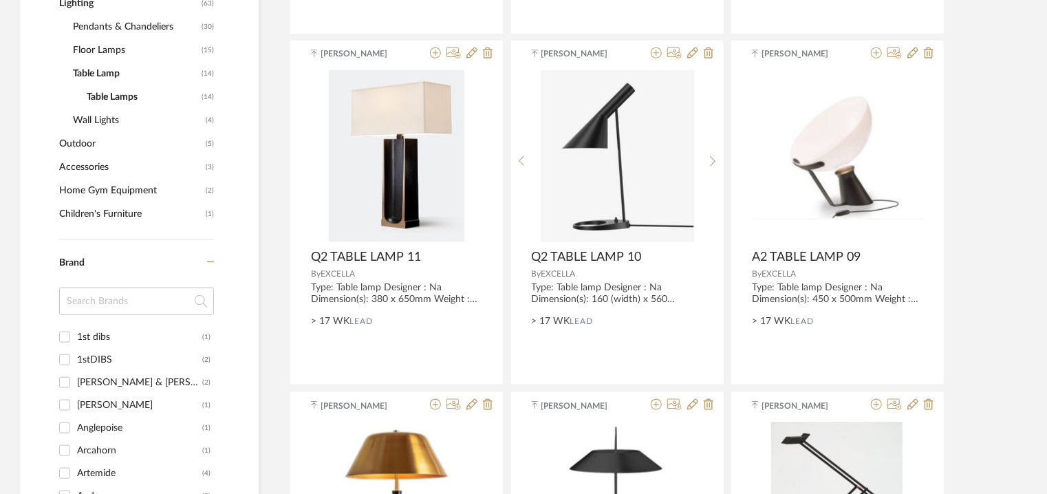
click at [105, 69] on span "Table Lamp" at bounding box center [135, 73] width 125 height 23
click at [120, 48] on span "Floor Lamps" at bounding box center [135, 50] width 125 height 23
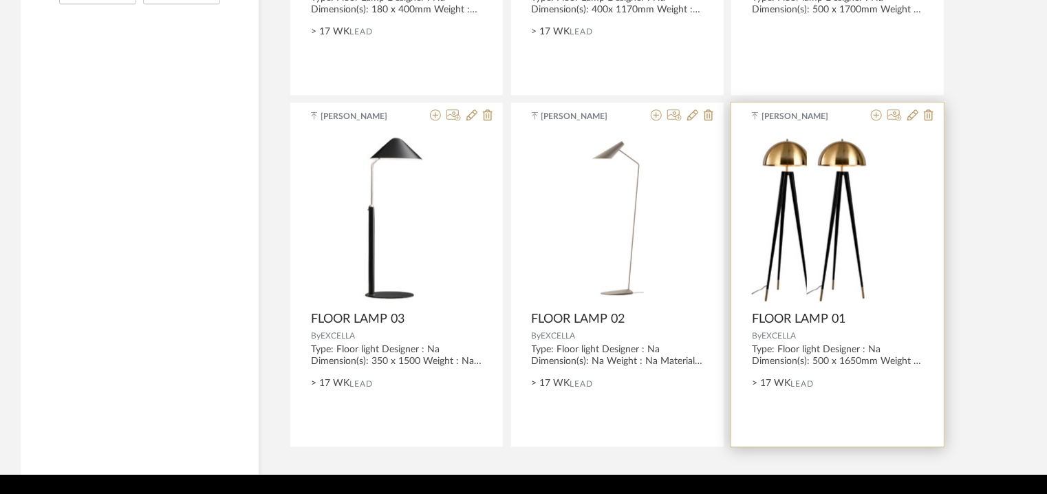
scroll to position [1672, 0]
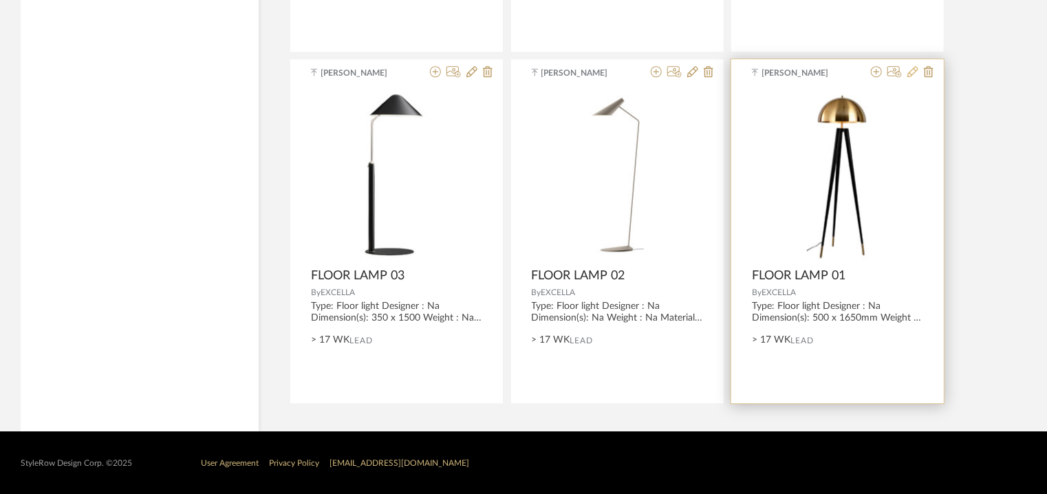
click at [915, 67] on icon at bounding box center [912, 71] width 11 height 11
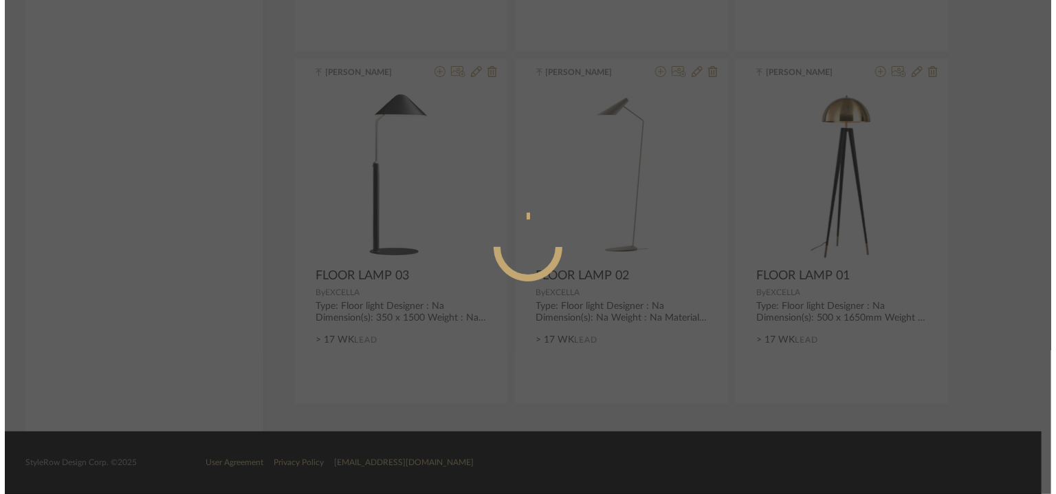
scroll to position [0, 0]
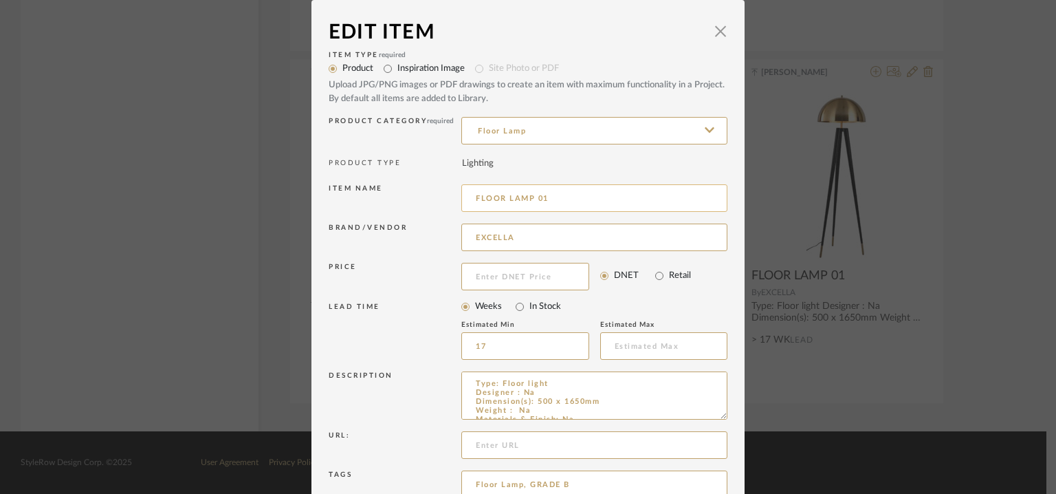
click at [470, 197] on input "FLOOR LAMP 01" at bounding box center [594, 198] width 266 height 28
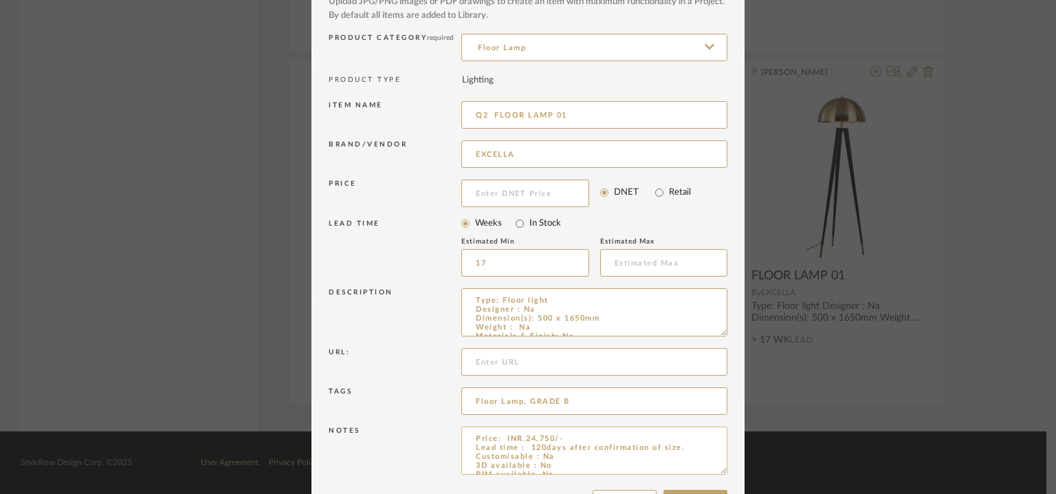
scroll to position [132, 0]
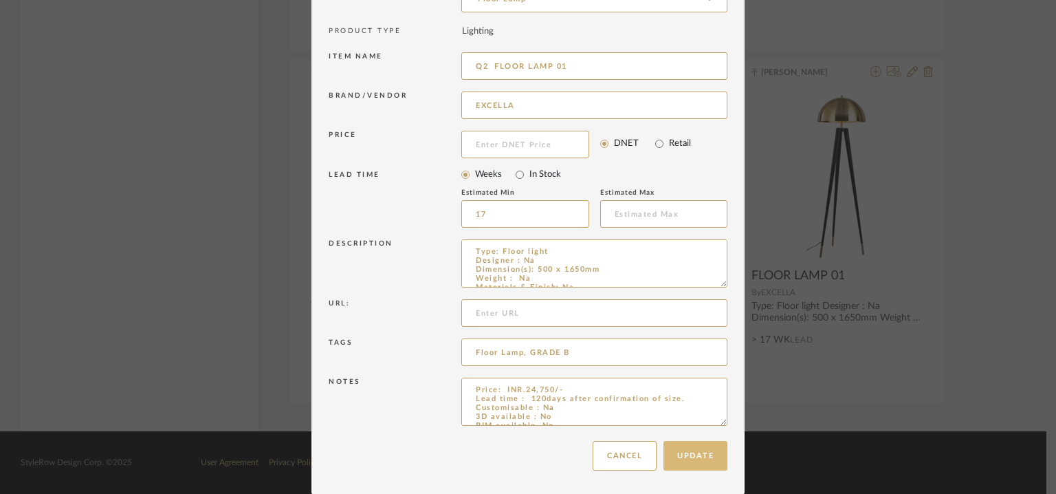
click at [699, 446] on button "Update" at bounding box center [696, 456] width 64 height 30
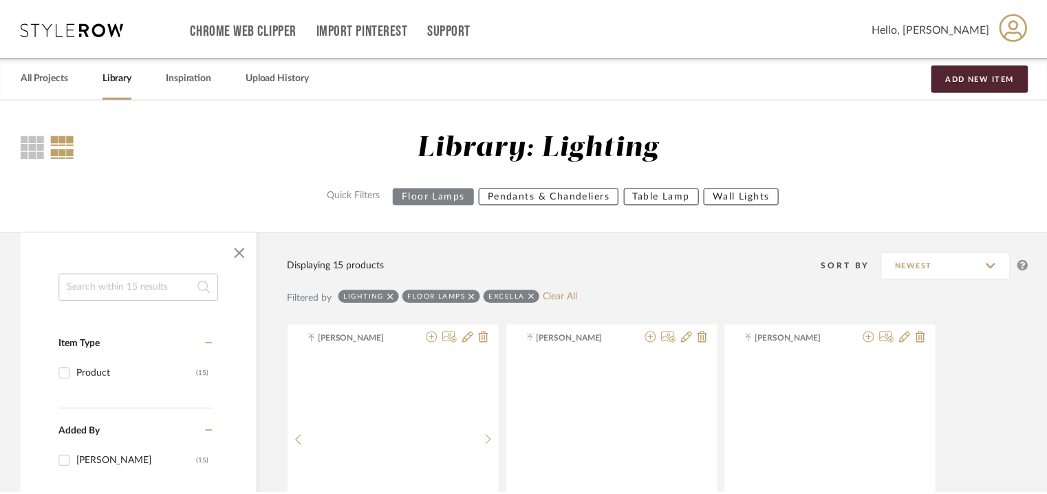
scroll to position [1672, 0]
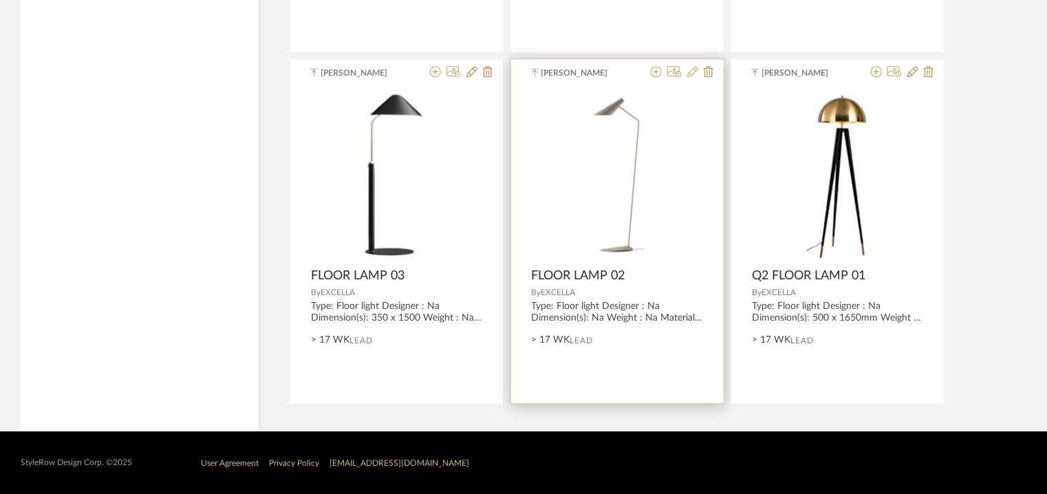
click at [688, 71] on icon at bounding box center [692, 71] width 11 height 11
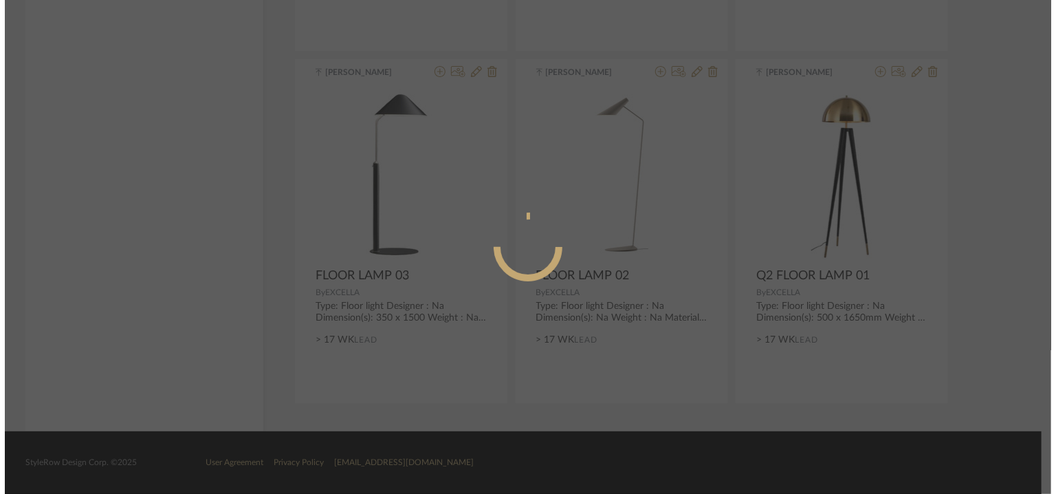
scroll to position [0, 0]
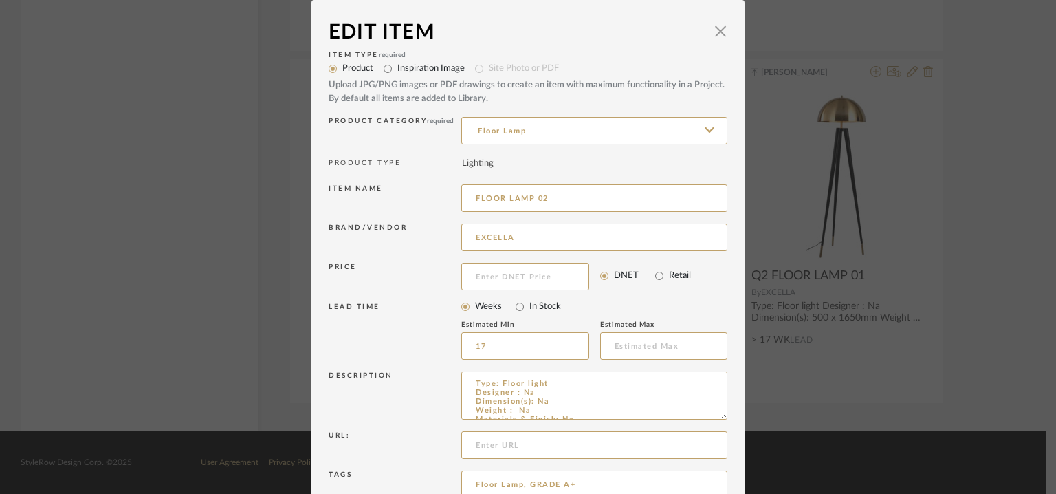
drag, startPoint x: 471, startPoint y: 196, endPoint x: 470, endPoint y: 213, distance: 16.5
click at [470, 199] on input "FLOOR LAMP 02" at bounding box center [594, 198] width 266 height 28
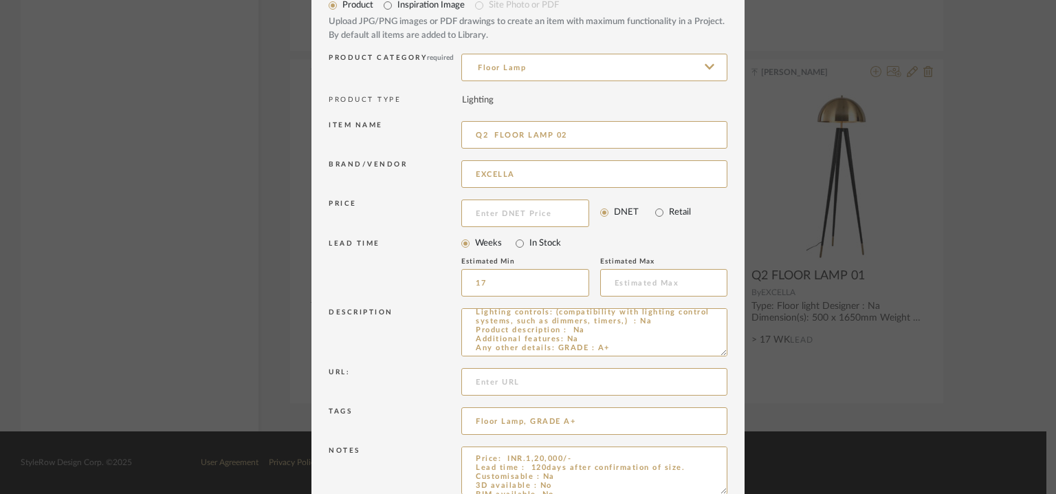
scroll to position [132, 0]
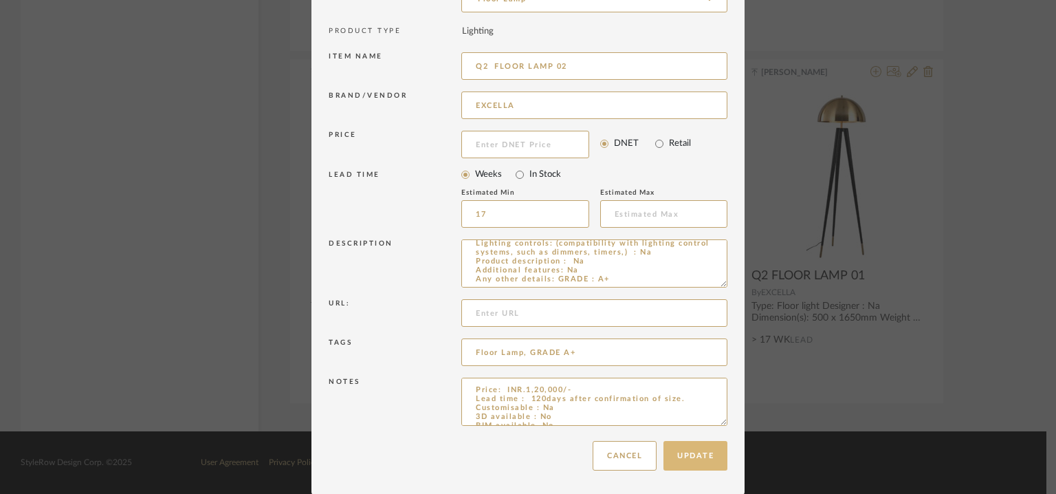
click at [710, 450] on button "Update" at bounding box center [696, 456] width 64 height 30
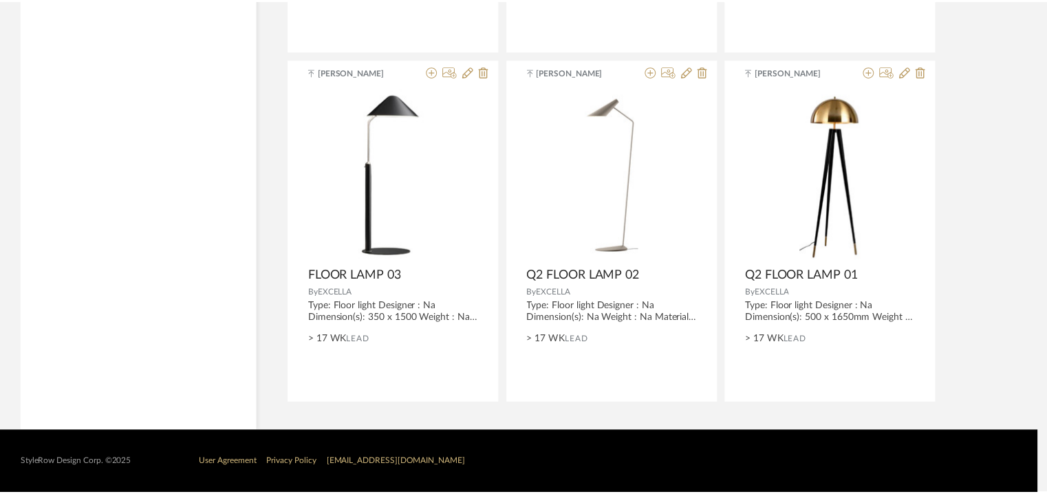
scroll to position [1672, 0]
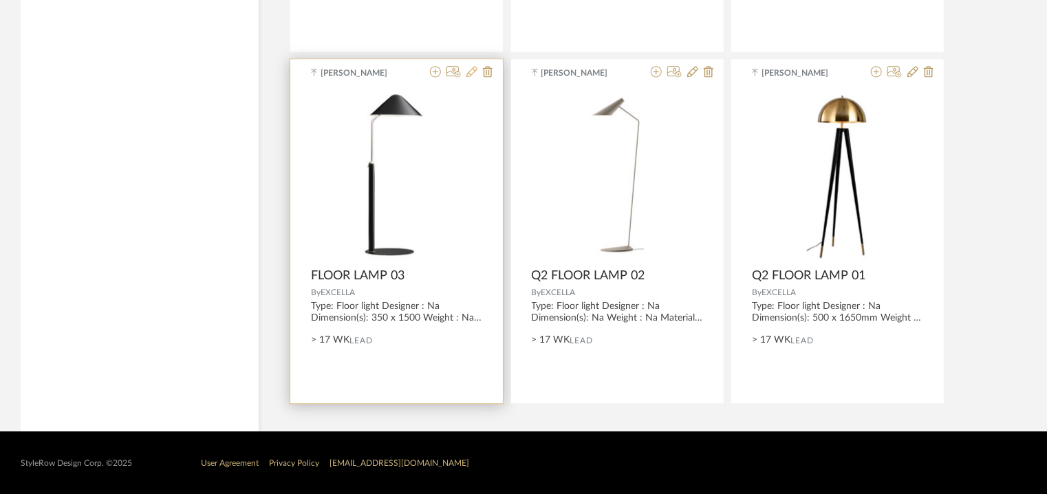
click at [471, 70] on icon at bounding box center [471, 71] width 11 height 11
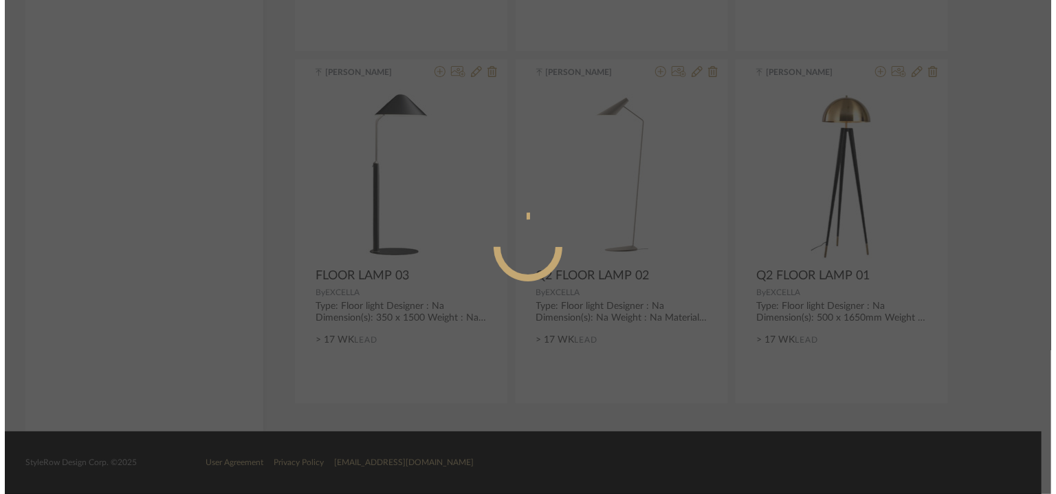
scroll to position [0, 0]
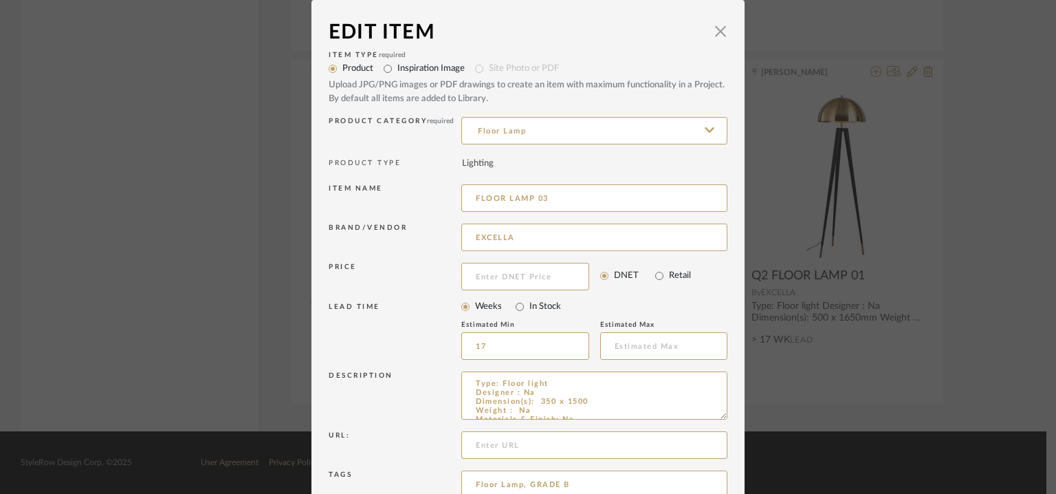
click at [470, 197] on input "FLOOR LAMP 03" at bounding box center [594, 198] width 266 height 28
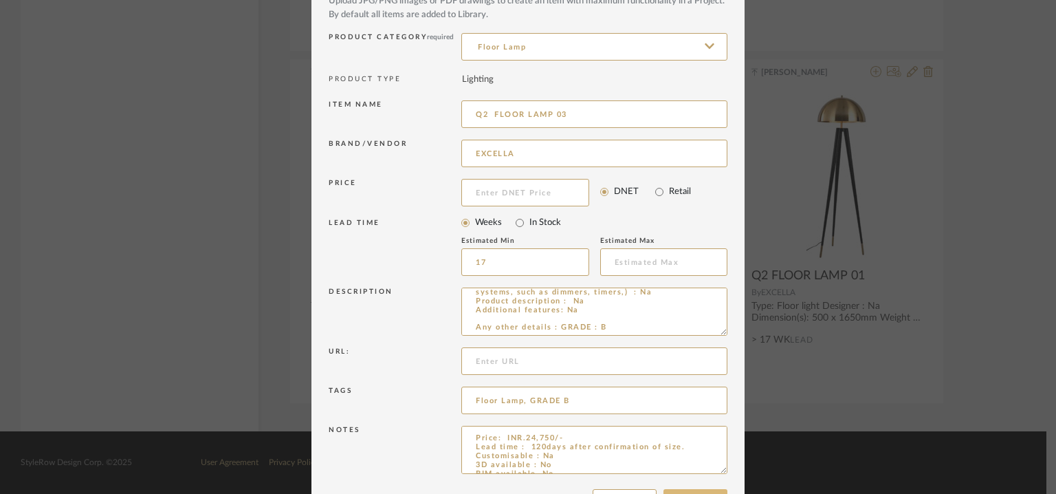
scroll to position [132, 0]
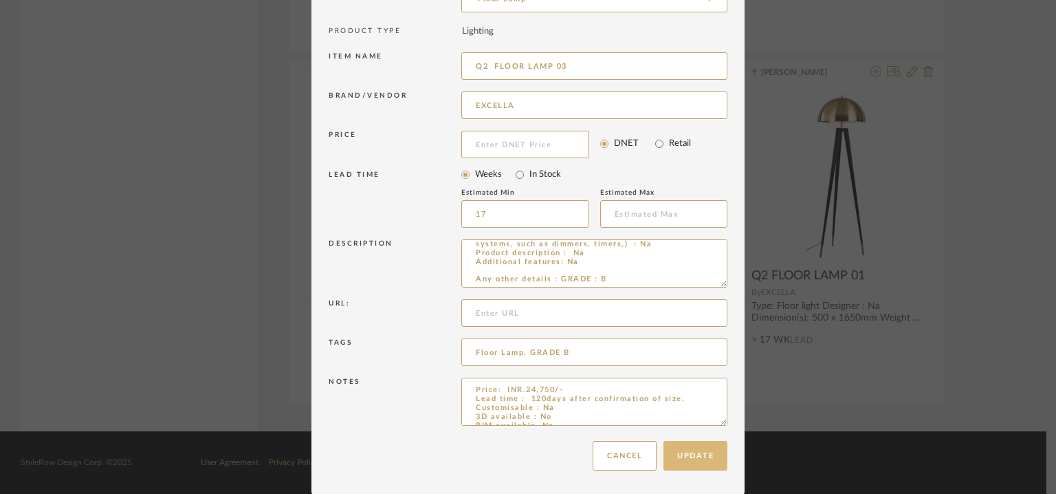
type input "Q2 FLOOR LAMP 03"
click at [698, 451] on button "Update" at bounding box center [696, 456] width 64 height 30
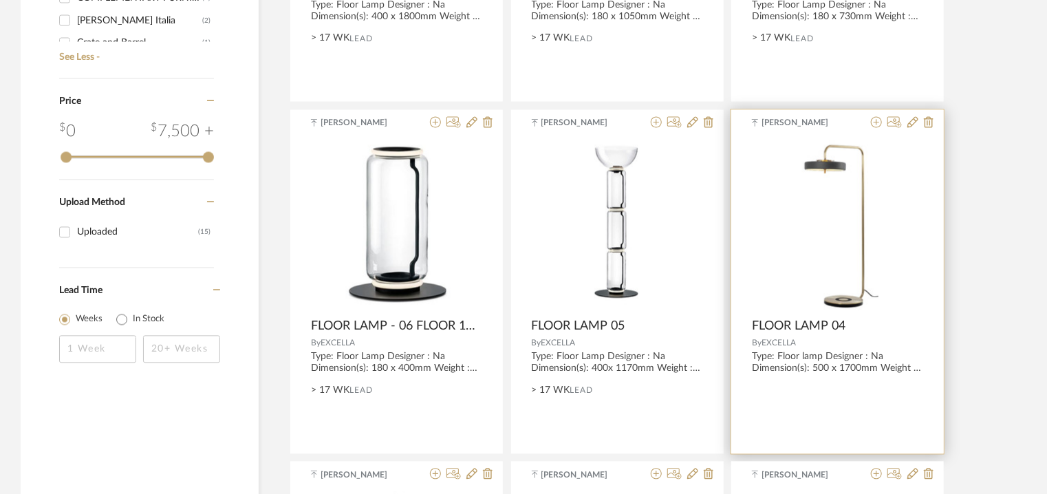
scroll to position [1259, 0]
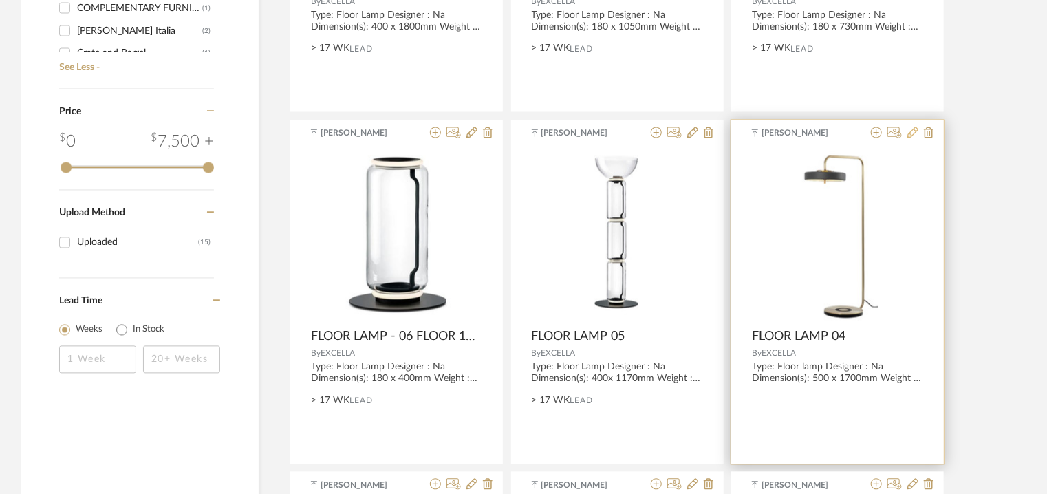
click at [916, 131] on icon at bounding box center [912, 132] width 11 height 11
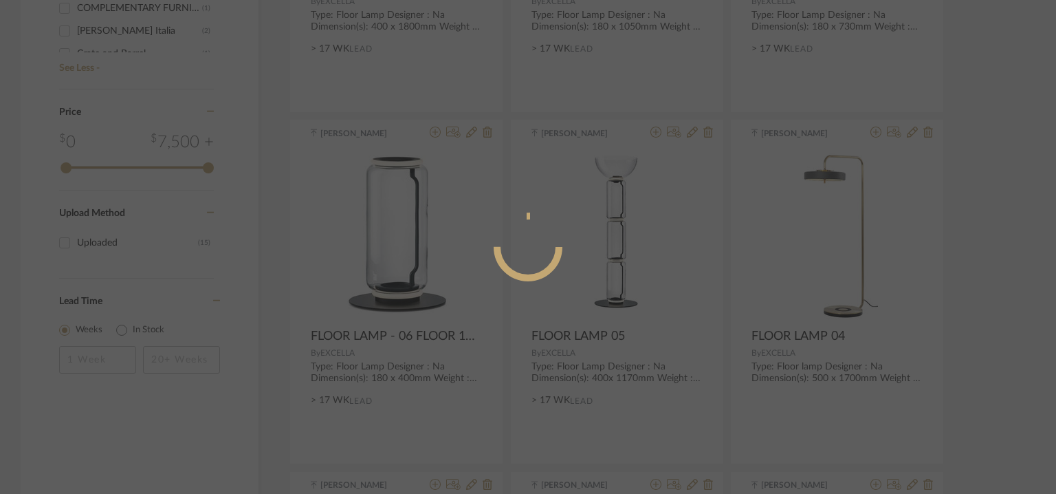
radio input "true"
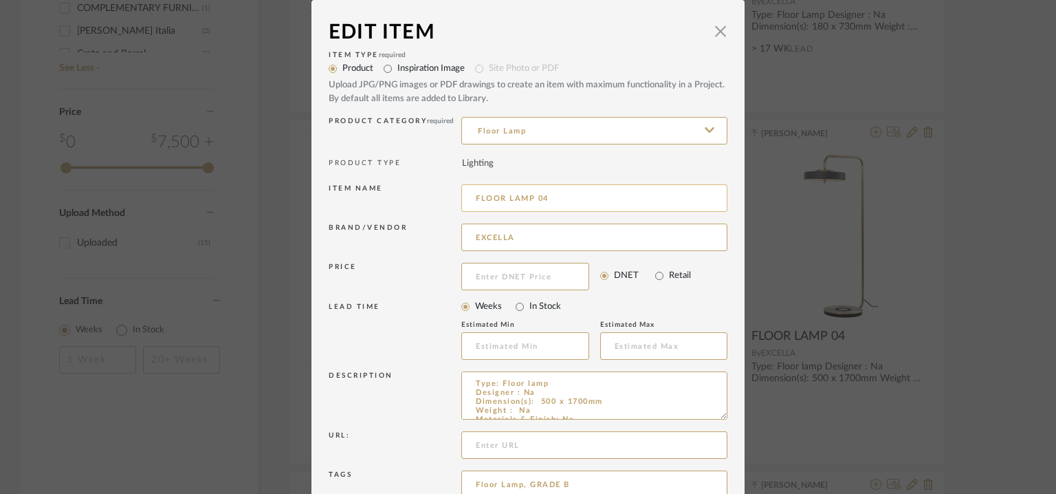
click at [470, 194] on input "FLOOR LAMP 04" at bounding box center [594, 198] width 266 height 28
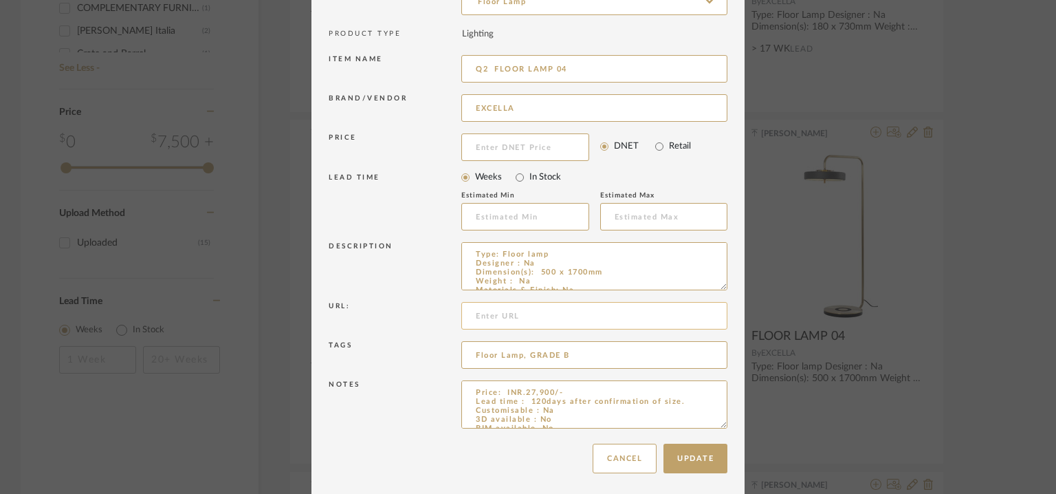
scroll to position [132, 0]
type input "Q2 FLOOR LAMP 04"
click at [702, 454] on button "Update" at bounding box center [696, 456] width 64 height 30
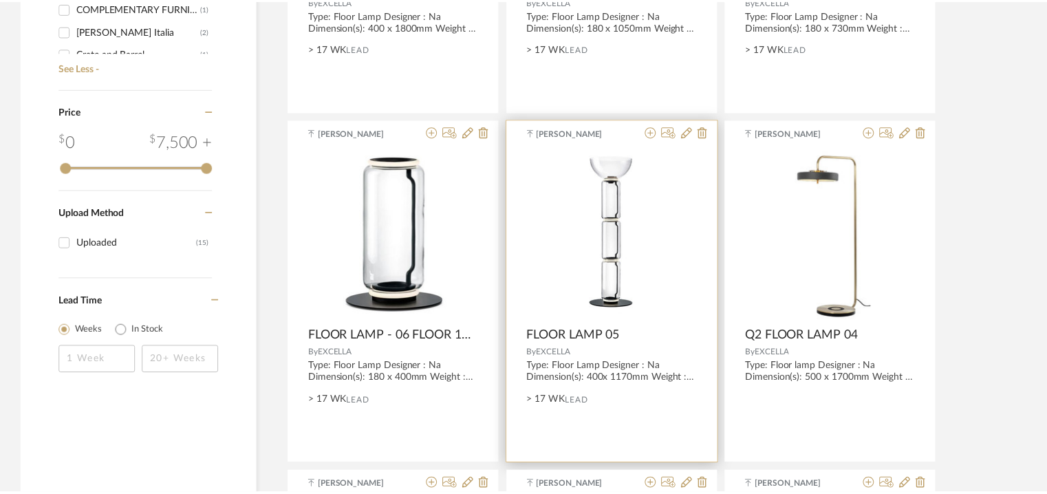
scroll to position [1259, 0]
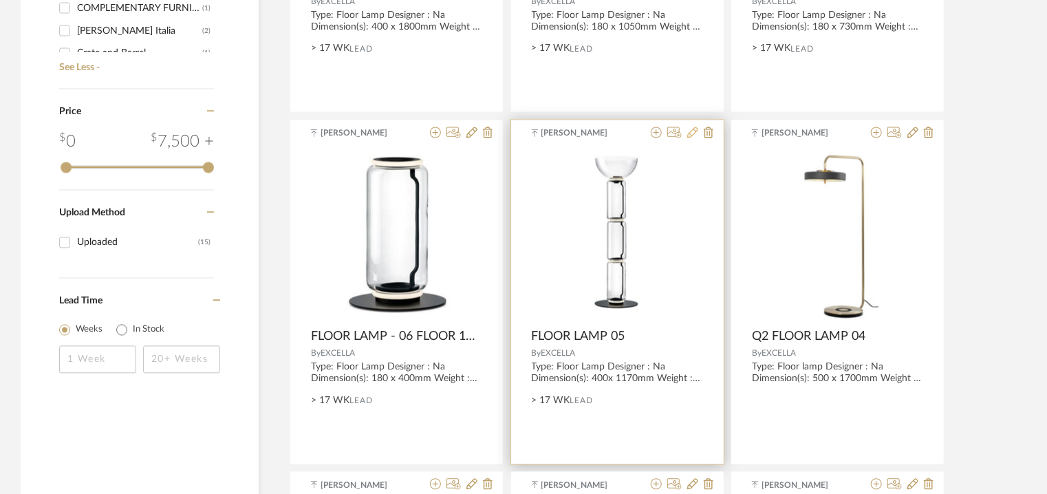
click at [693, 131] on icon at bounding box center [692, 132] width 11 height 11
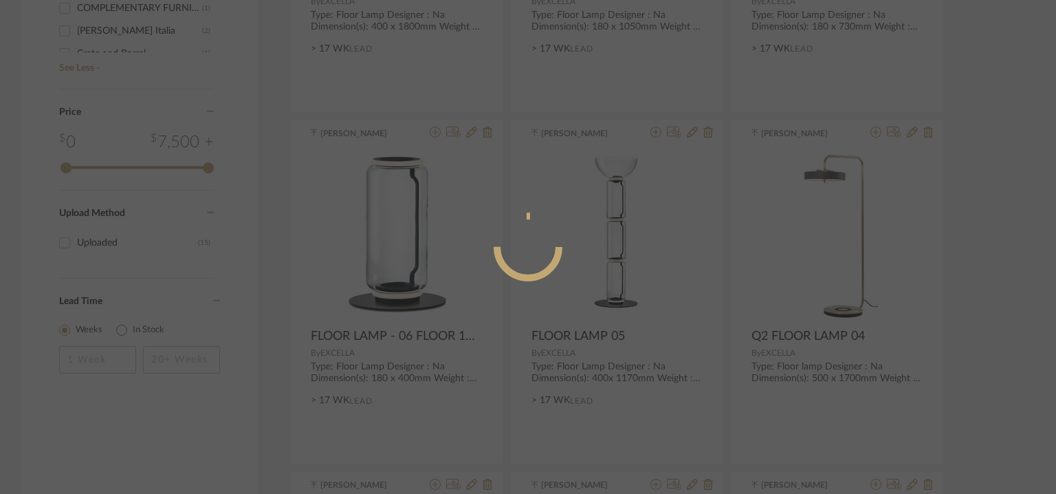
radio input "true"
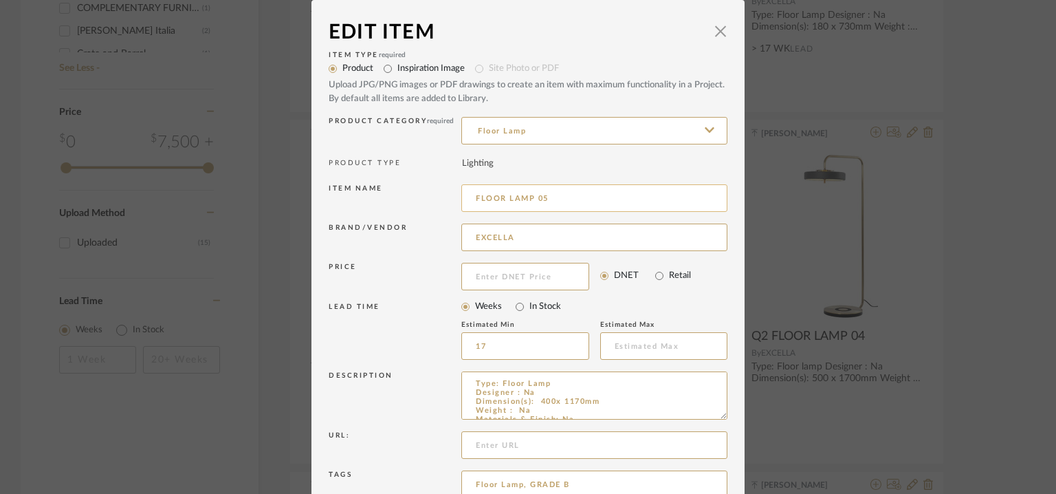
click at [470, 195] on input "FLOOR LAMP 05" at bounding box center [594, 198] width 266 height 28
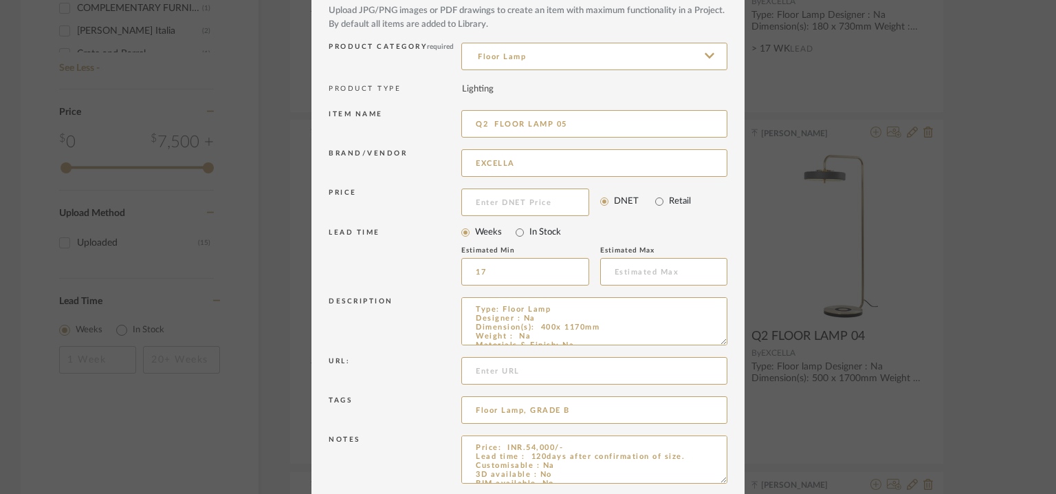
scroll to position [132, 0]
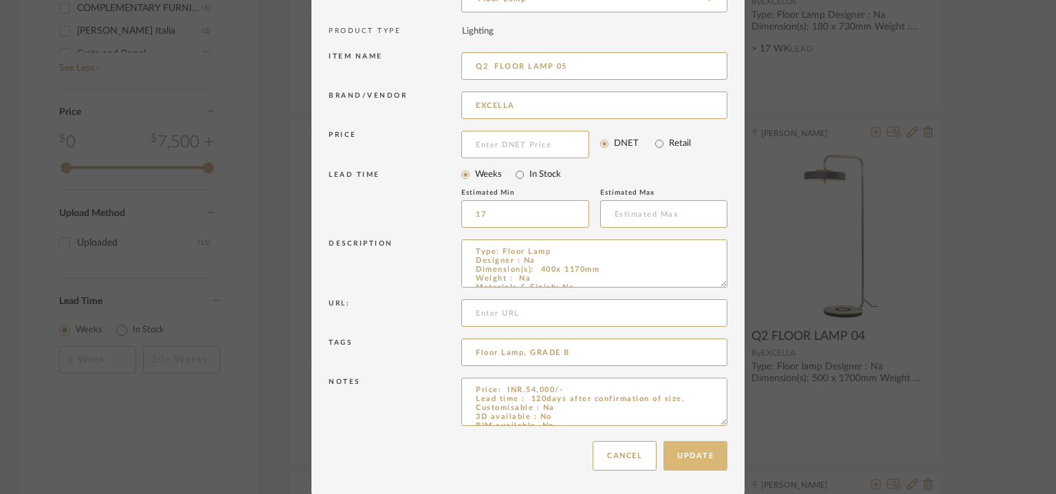
type input "Q2 FLOOR LAMP 05"
click at [706, 456] on button "Update" at bounding box center [696, 456] width 64 height 30
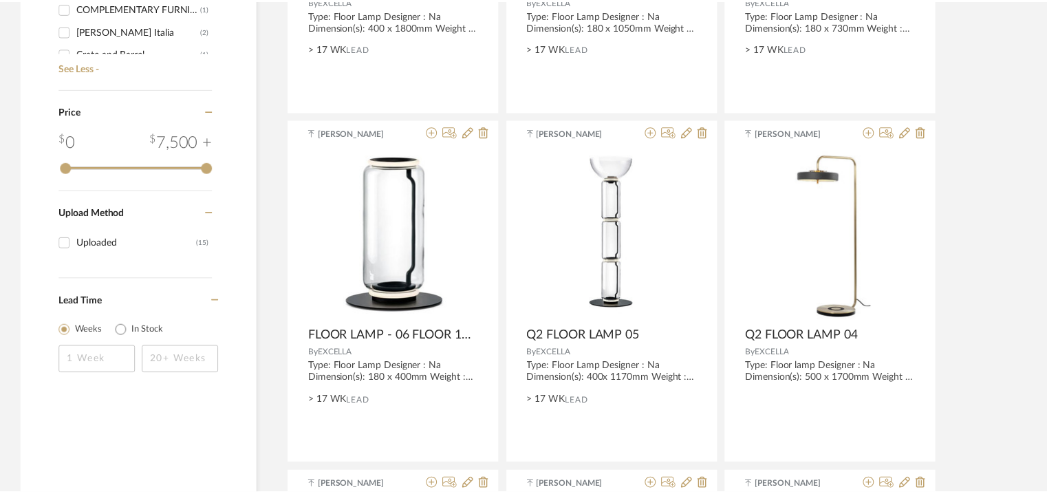
scroll to position [1259, 0]
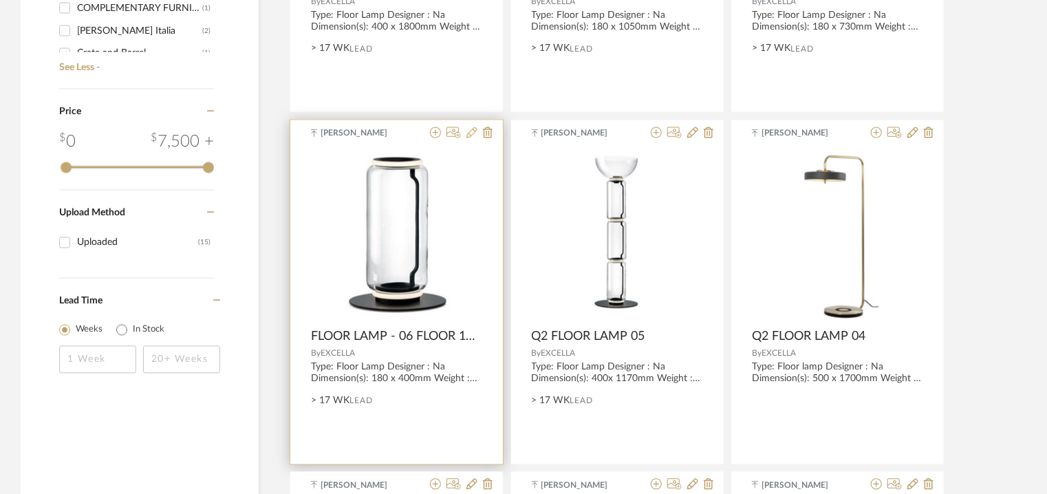
click at [473, 132] on icon at bounding box center [471, 132] width 11 height 11
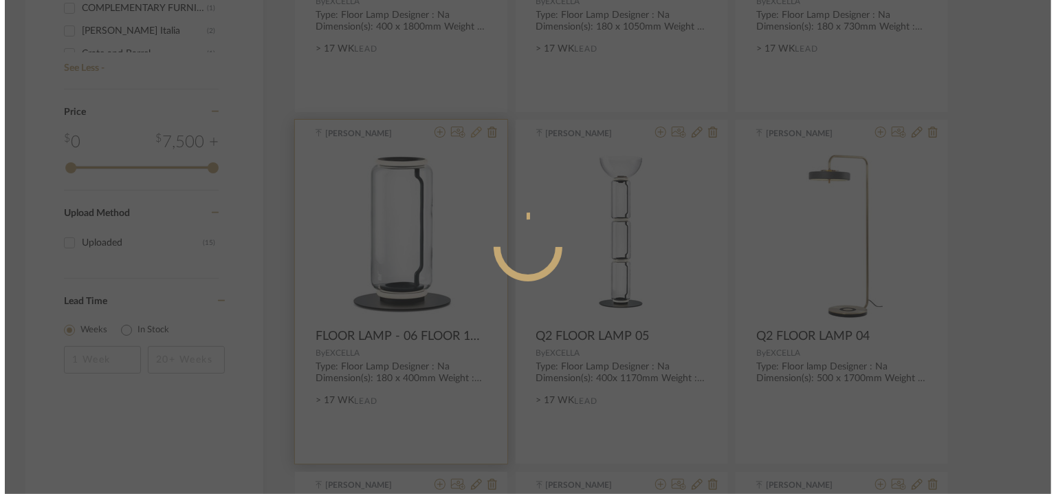
scroll to position [0, 0]
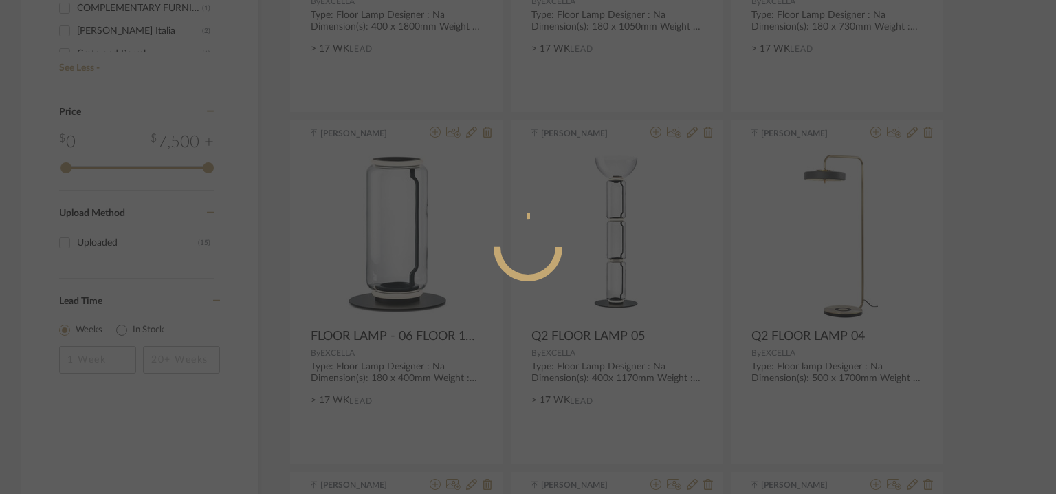
radio input "true"
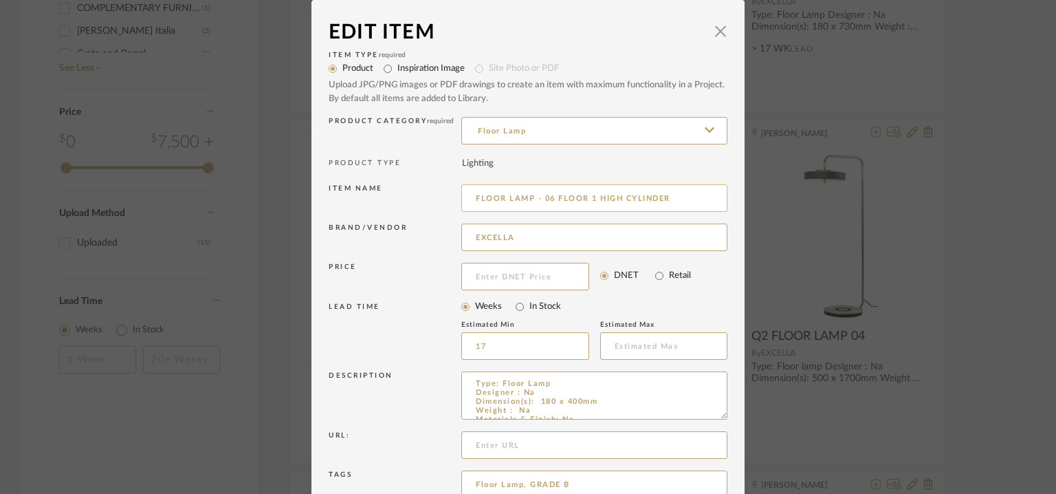
click at [471, 195] on input "FLOOR LAMP - 06 FLOOR 1 HIGH CYLINDER" at bounding box center [594, 198] width 266 height 28
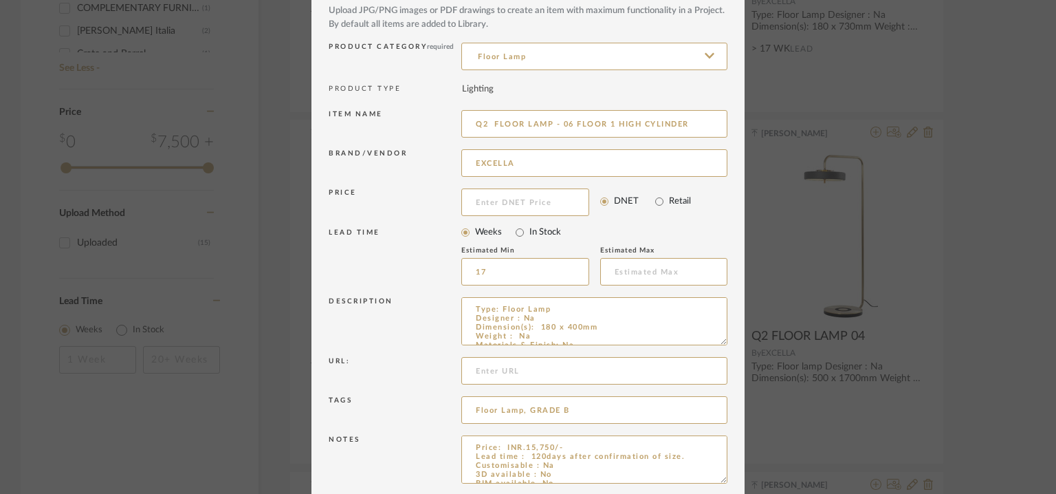
scroll to position [132, 0]
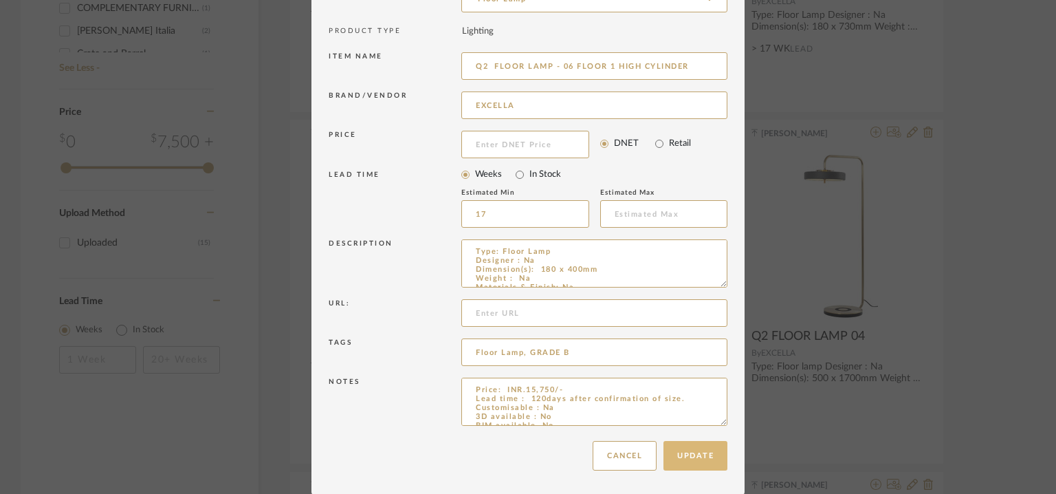
type input "Q2 FLOOR LAMP - 06 FLOOR 1 HIGH CYLINDER"
click at [712, 453] on button "Update" at bounding box center [696, 456] width 64 height 30
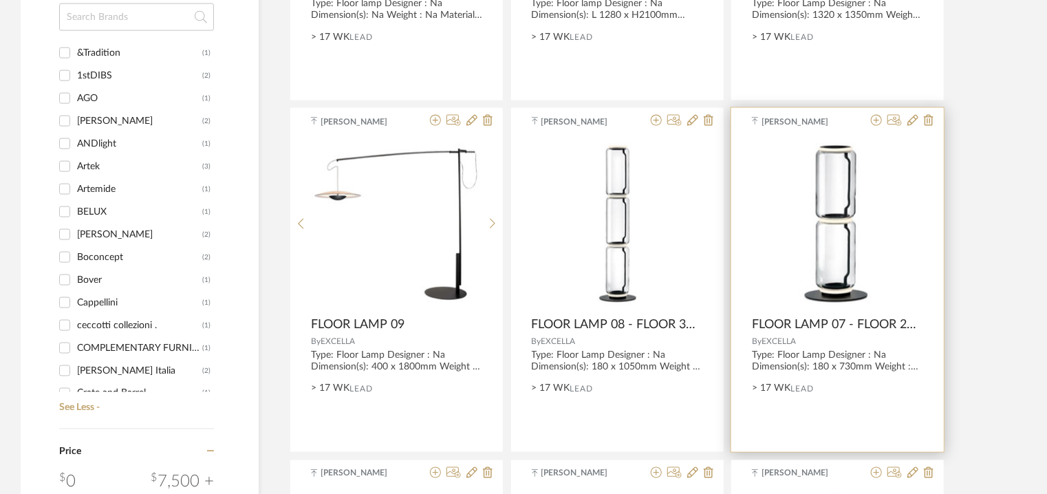
scroll to position [915, 0]
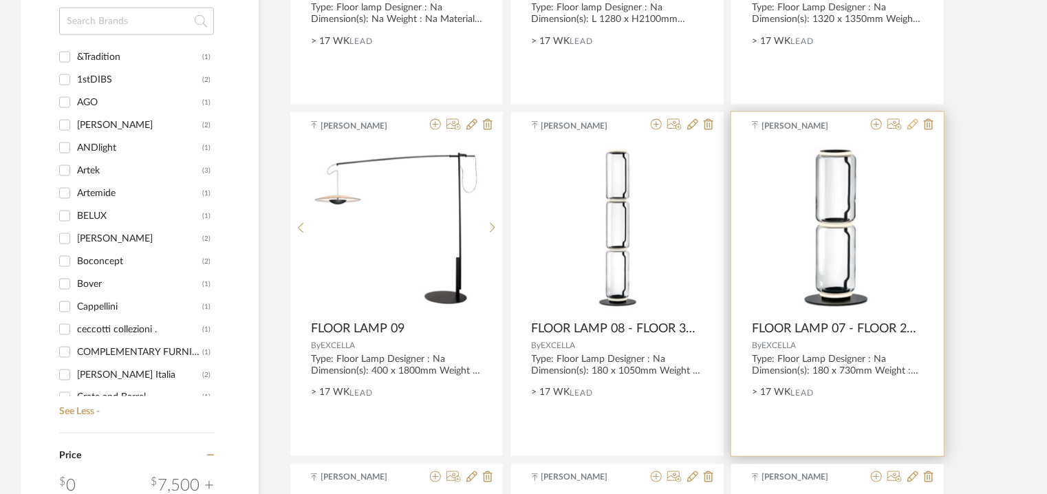
click at [911, 124] on icon at bounding box center [912, 124] width 11 height 11
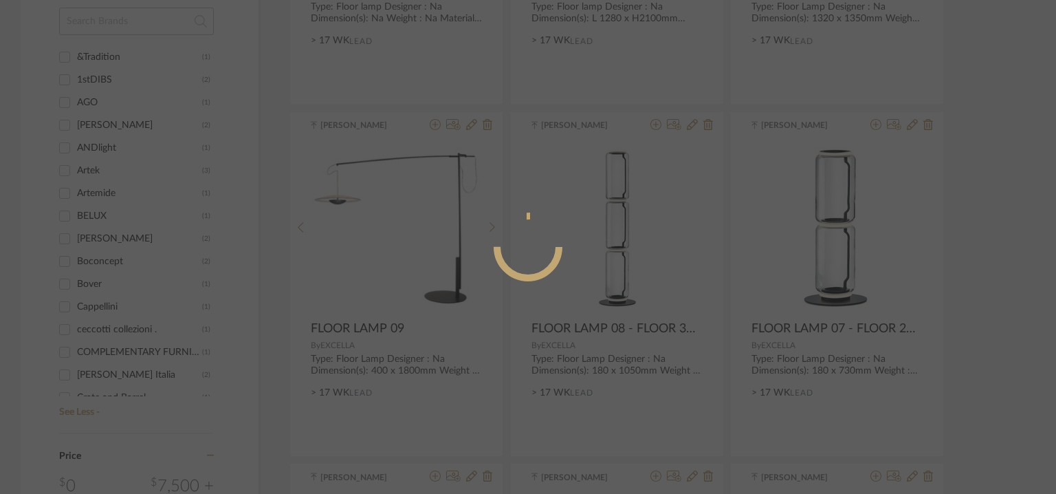
radio input "true"
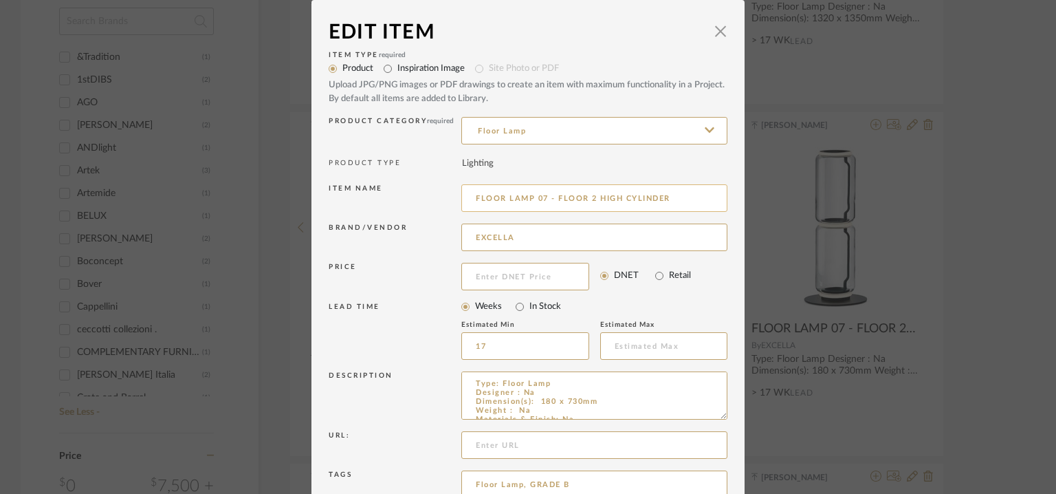
click at [473, 193] on input "FLOOR LAMP 07 - FLOOR 2 HIGH CYLINDER" at bounding box center [594, 198] width 266 height 28
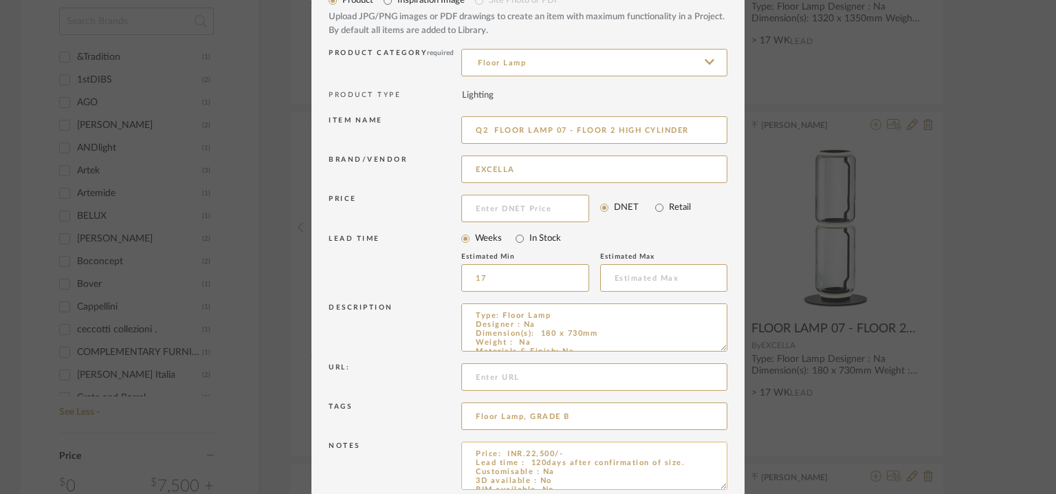
scroll to position [132, 0]
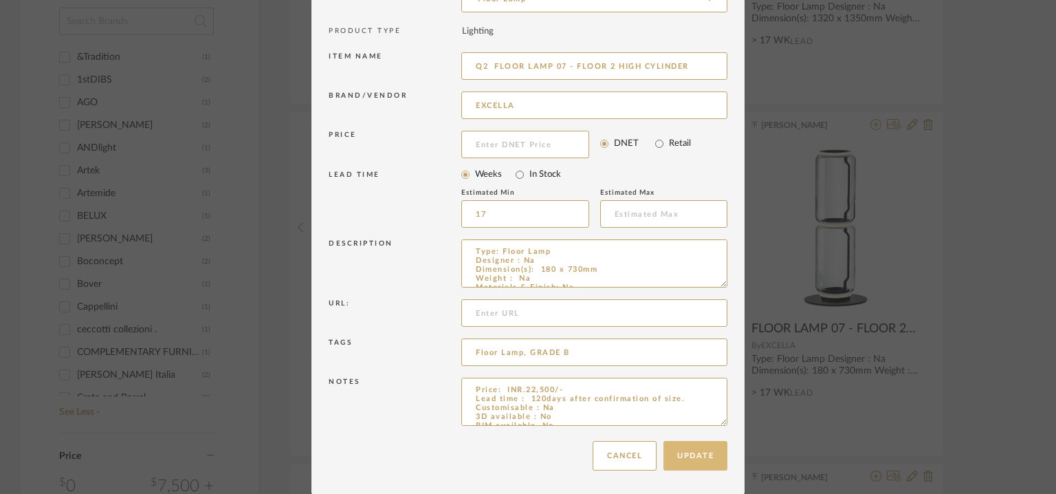
type input "Q2 FLOOR LAMP 07 - FLOOR 2 HIGH CYLINDER"
click at [688, 454] on button "Update" at bounding box center [696, 456] width 64 height 30
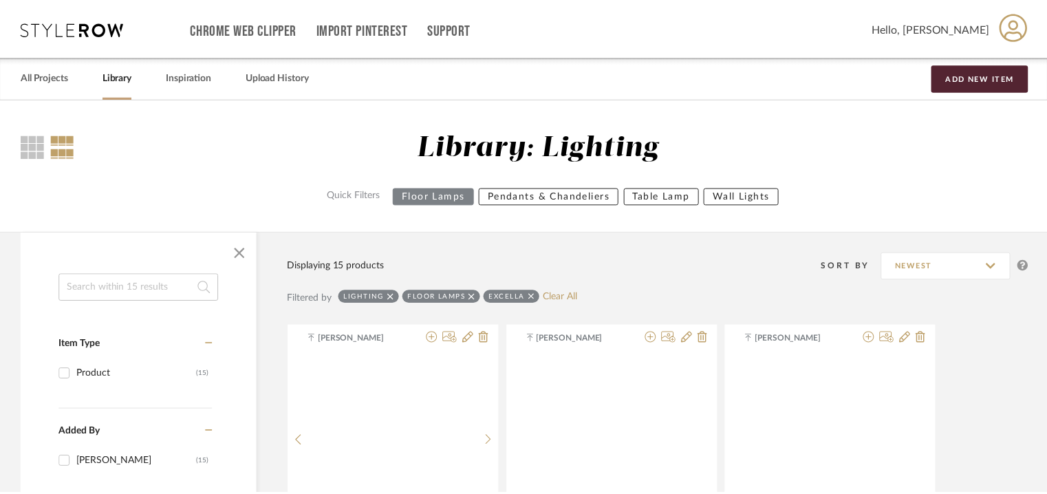
scroll to position [915, 0]
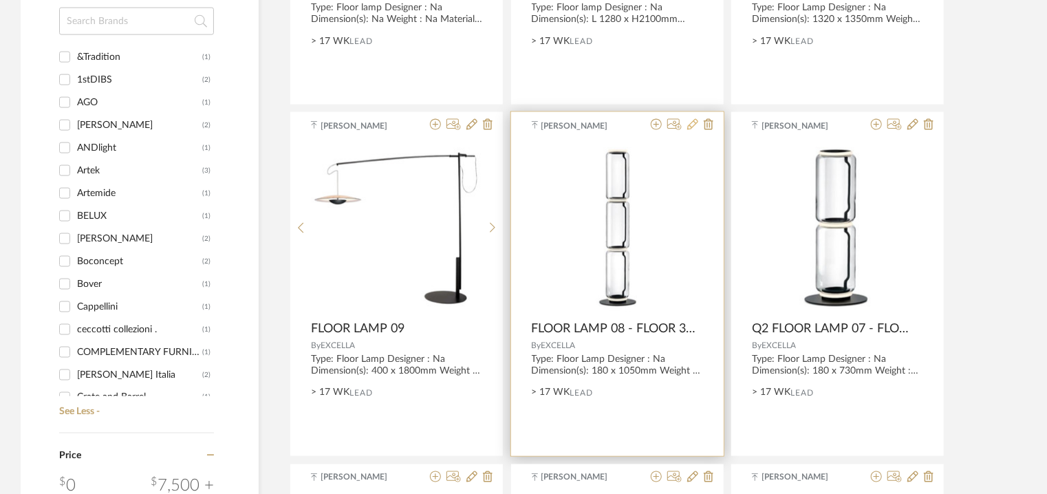
click at [690, 123] on icon at bounding box center [692, 124] width 11 height 11
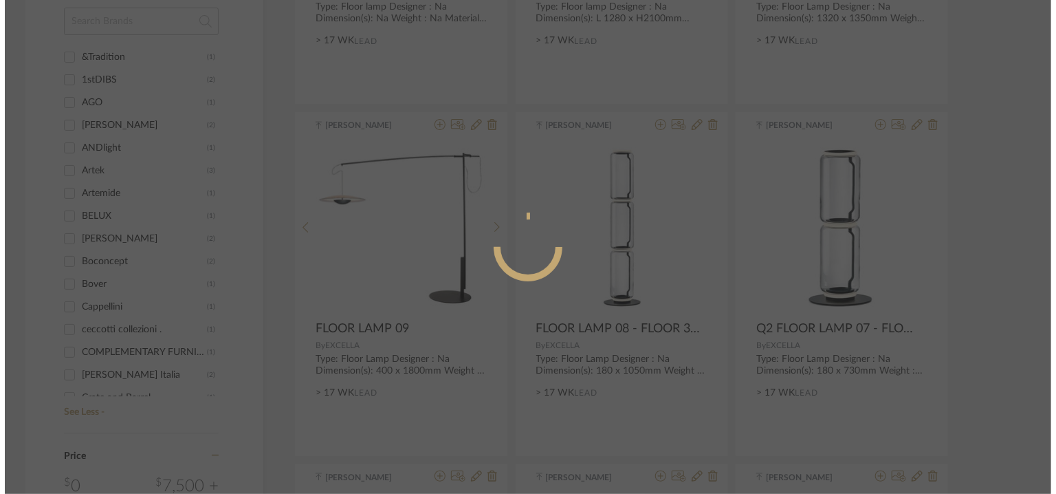
scroll to position [0, 0]
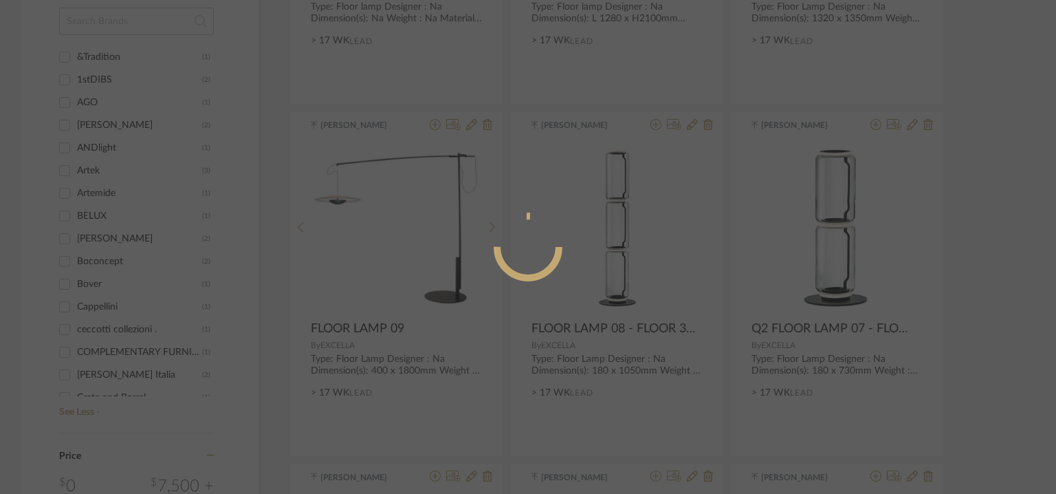
radio input "true"
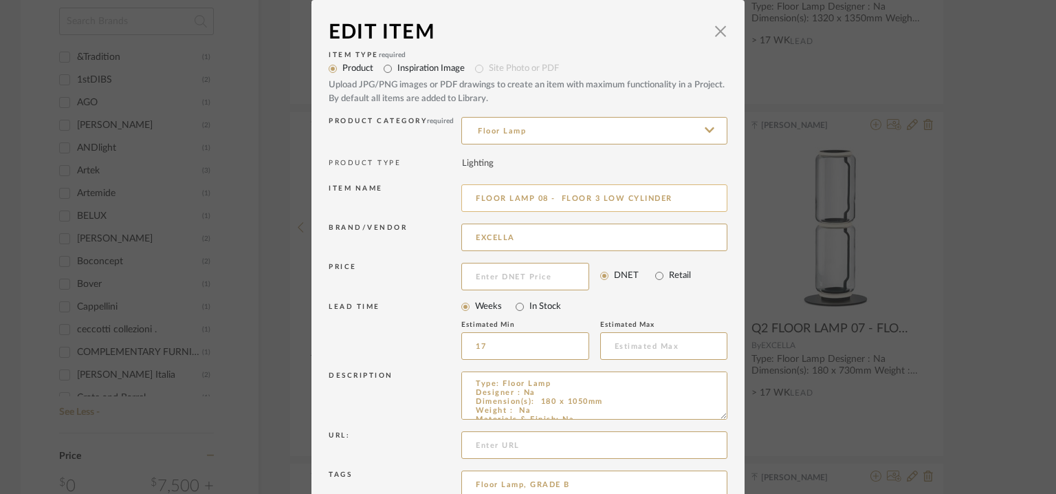
click at [471, 196] on input "FLOOR LAMP 08 - FLOOR 3 LOW CYLINDER" at bounding box center [594, 198] width 266 height 28
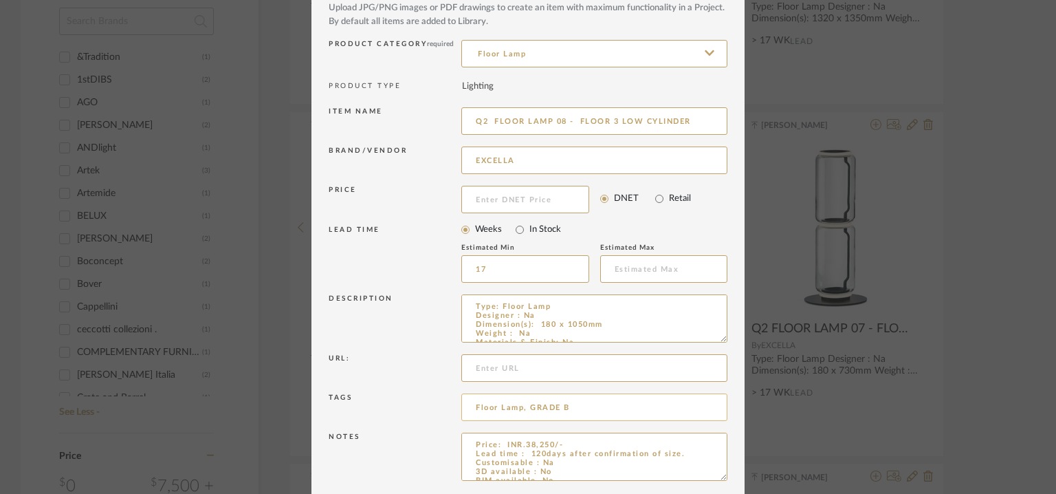
scroll to position [132, 0]
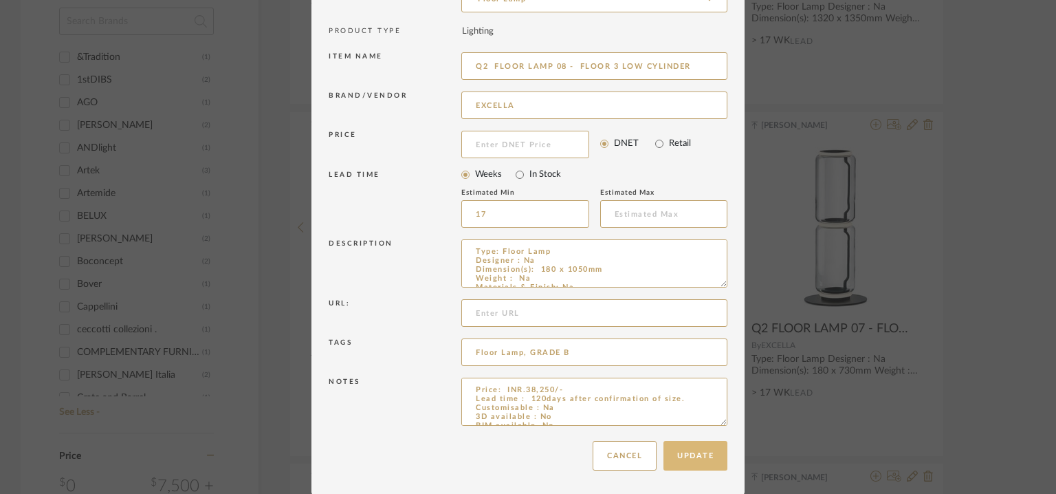
type input "Q2 FLOOR LAMP 08 - FLOOR 3 LOW CYLINDER"
click at [699, 451] on button "Update" at bounding box center [696, 456] width 64 height 30
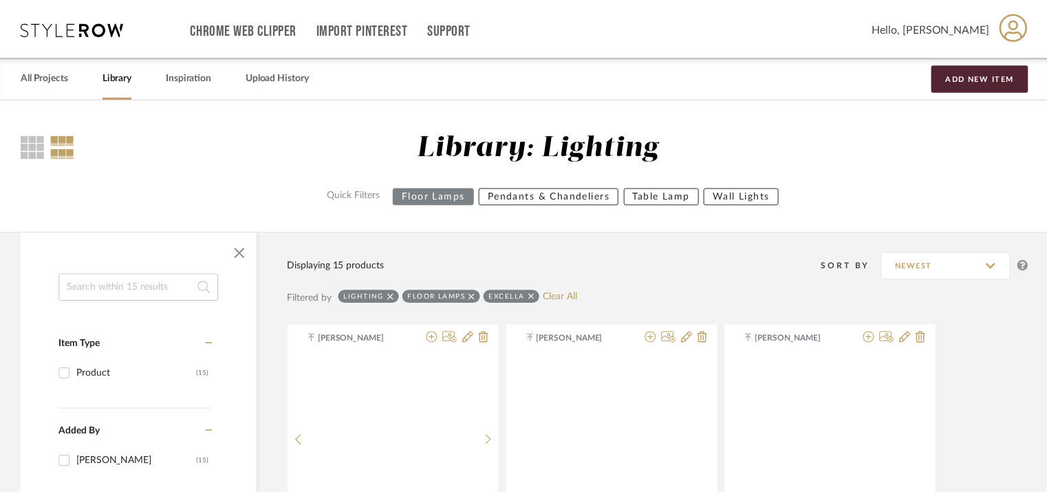
scroll to position [915, 0]
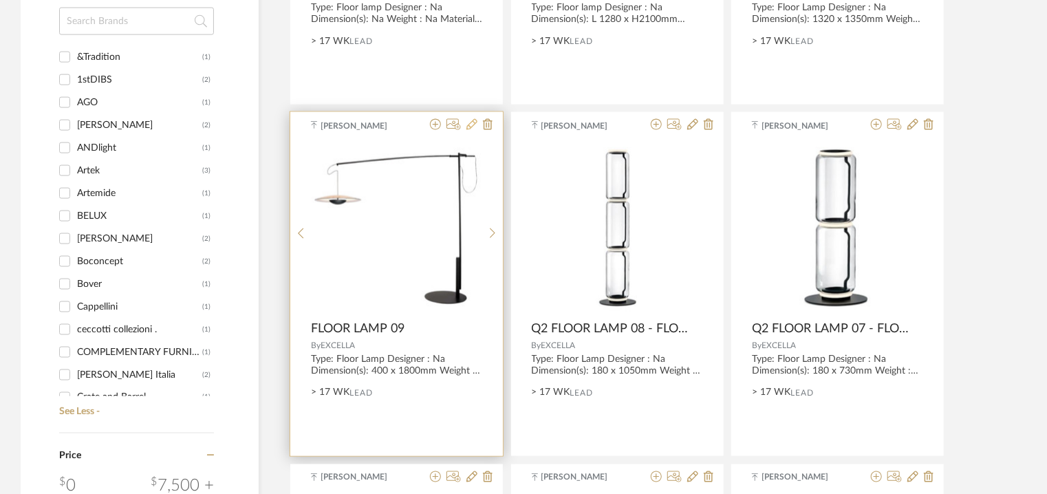
click at [468, 122] on icon at bounding box center [471, 124] width 11 height 11
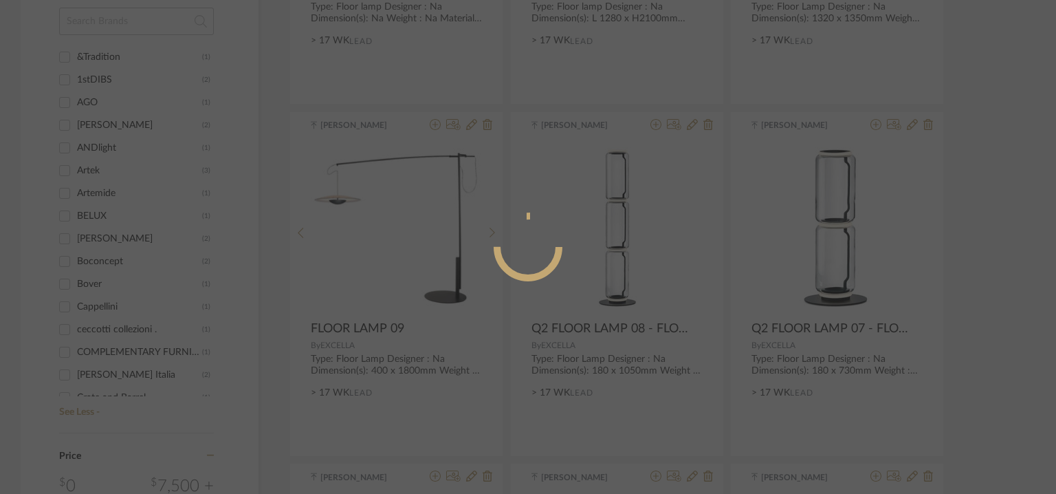
radio input "true"
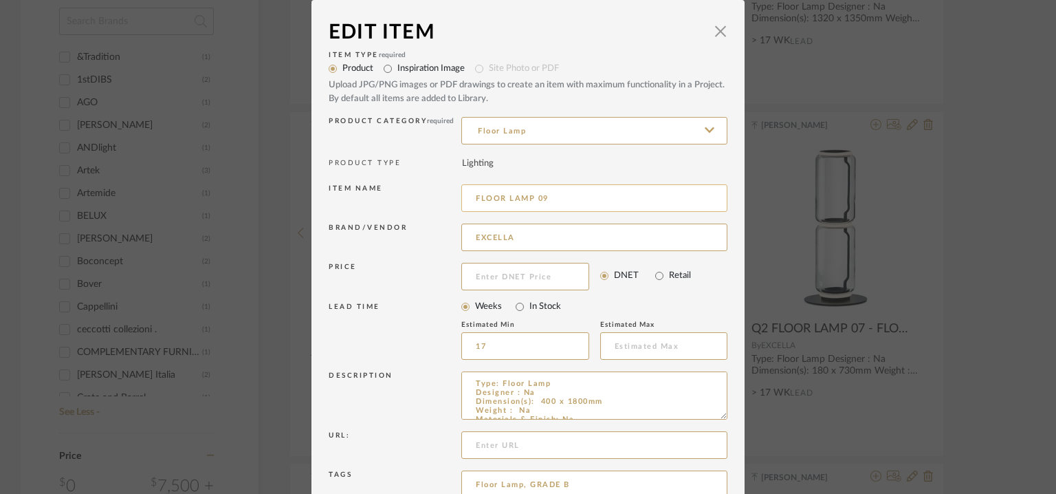
drag, startPoint x: 470, startPoint y: 195, endPoint x: 481, endPoint y: 221, distance: 28.4
click at [470, 195] on input "FLOOR LAMP 09" at bounding box center [594, 198] width 266 height 28
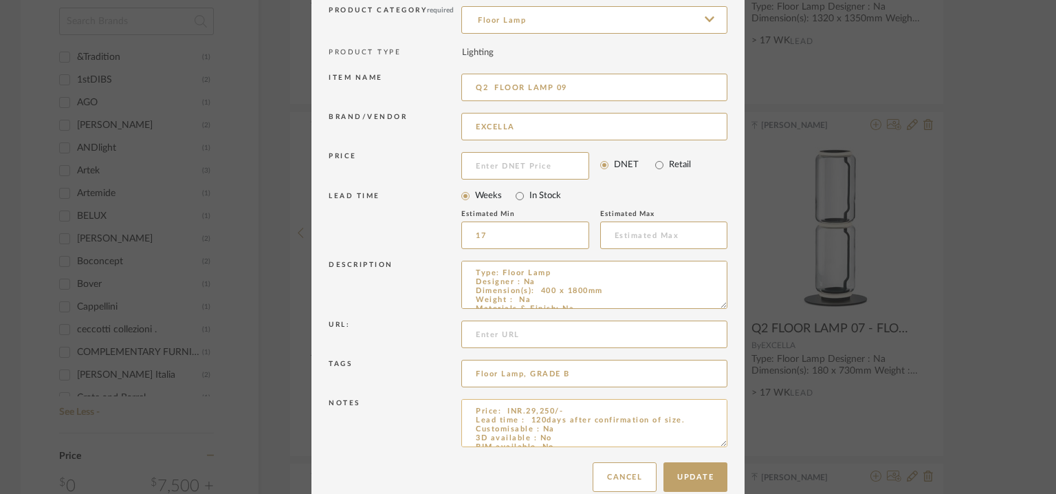
scroll to position [132, 0]
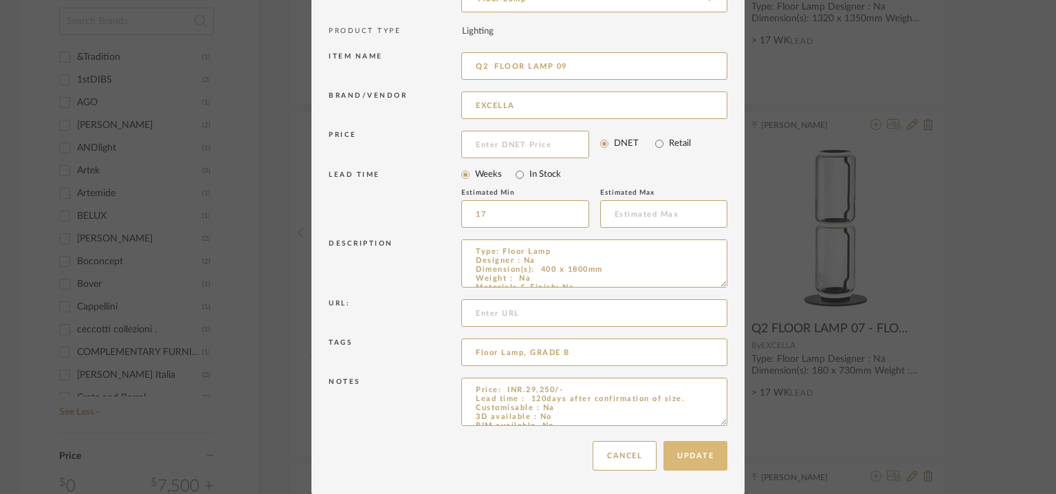
type input "Q2 FLOOR LAMP 09"
click at [704, 448] on button "Update" at bounding box center [696, 456] width 64 height 30
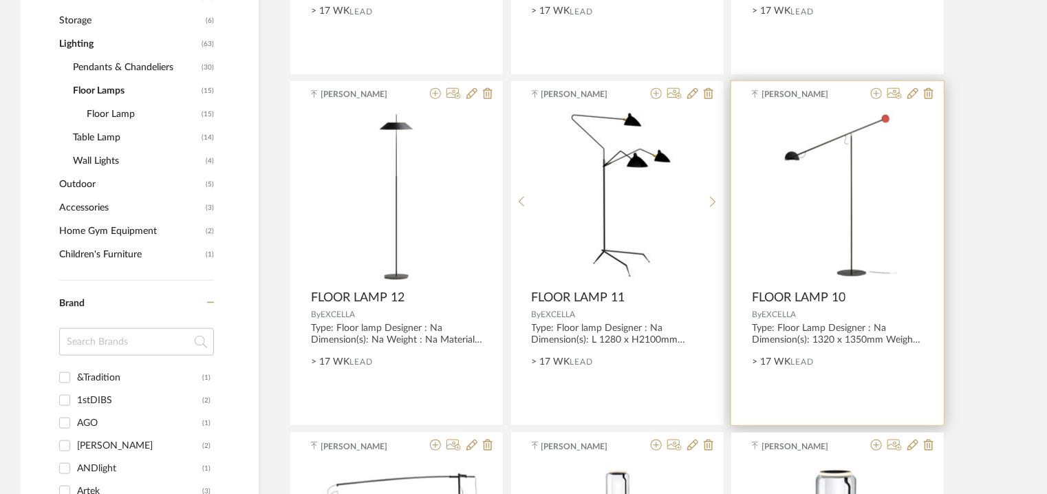
scroll to position [572, 0]
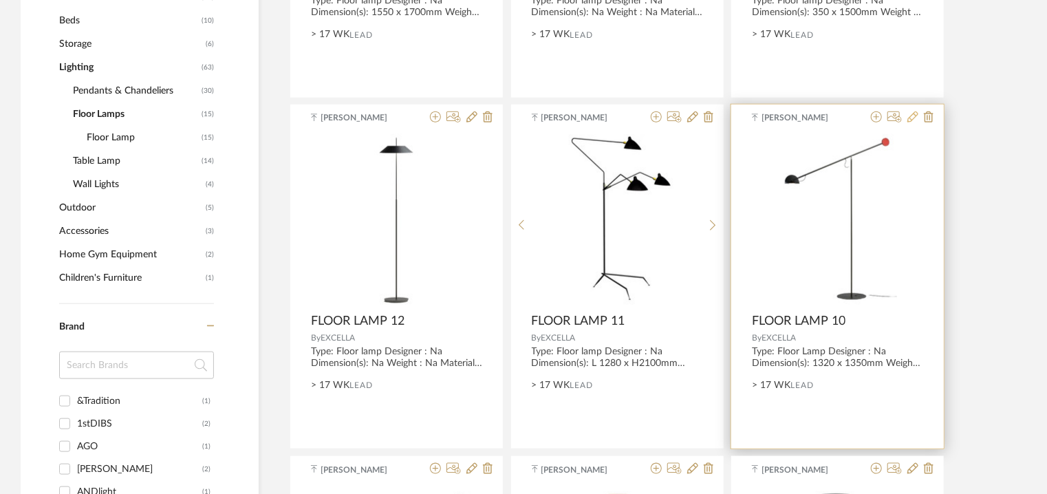
click at [911, 116] on icon at bounding box center [912, 116] width 11 height 11
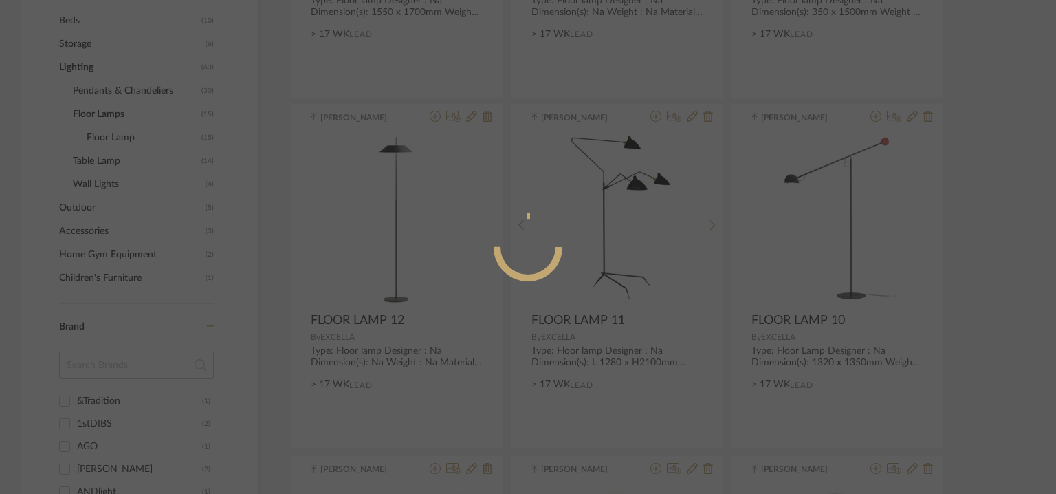
radio input "true"
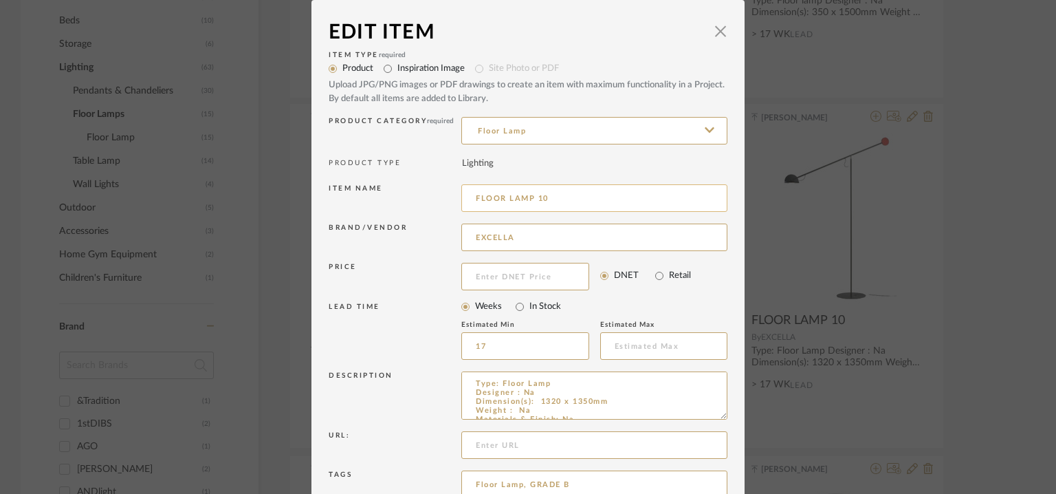
click at [472, 193] on input "FLOOR LAMP 10" at bounding box center [594, 198] width 266 height 28
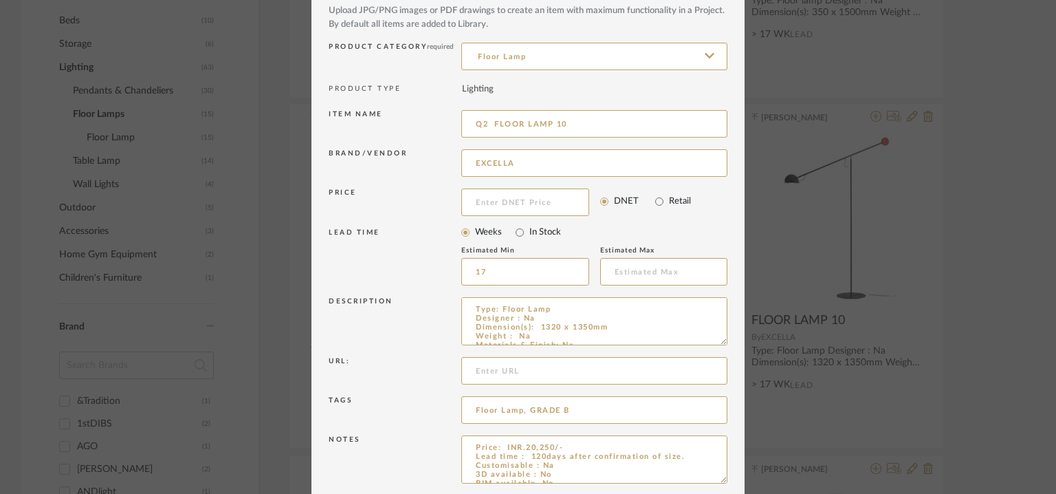
scroll to position [132, 0]
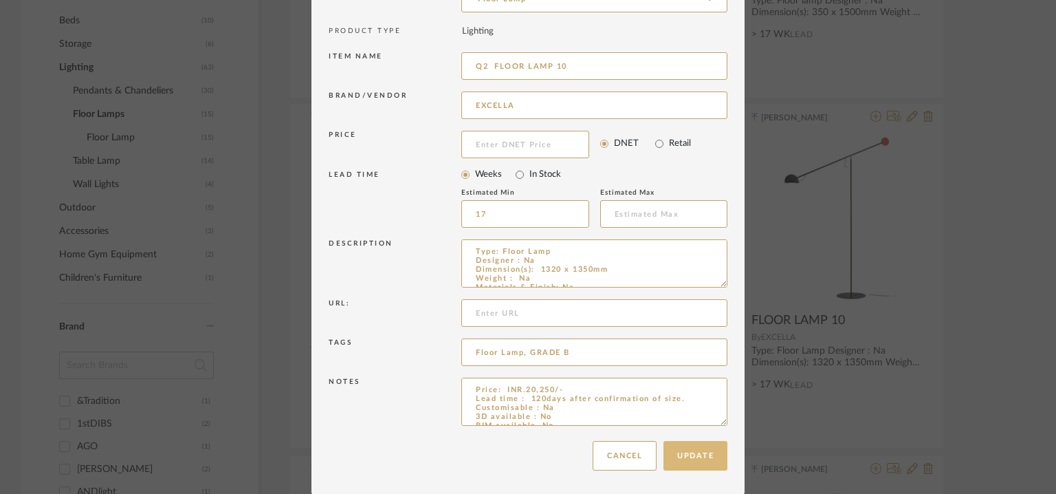
type input "Q2 FLOOR LAMP 10"
click at [688, 457] on button "Update" at bounding box center [696, 456] width 64 height 30
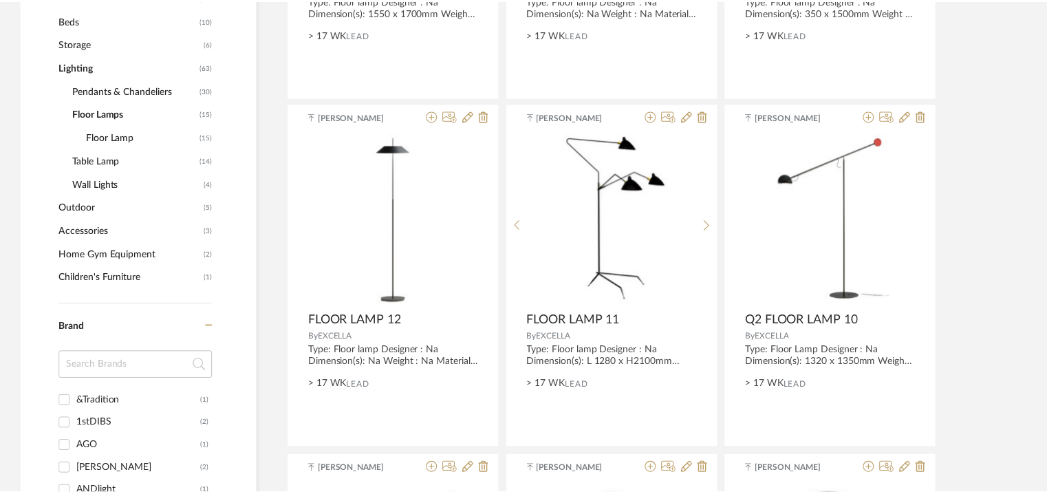
scroll to position [572, 0]
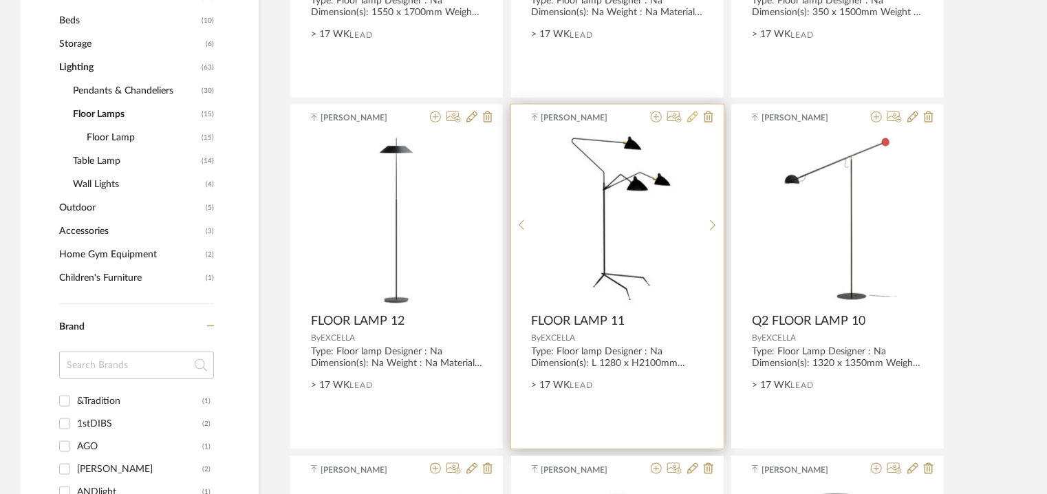
click at [694, 118] on icon at bounding box center [692, 116] width 11 height 11
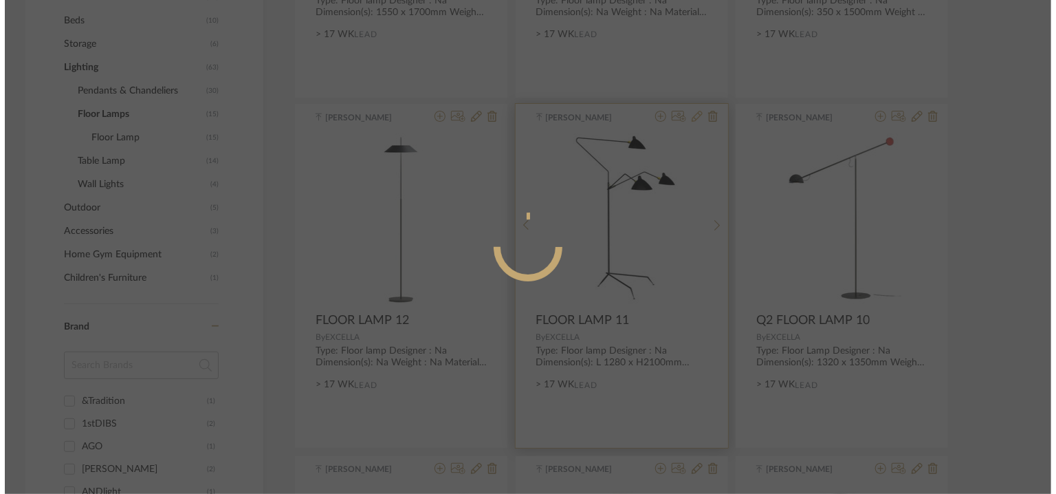
scroll to position [0, 0]
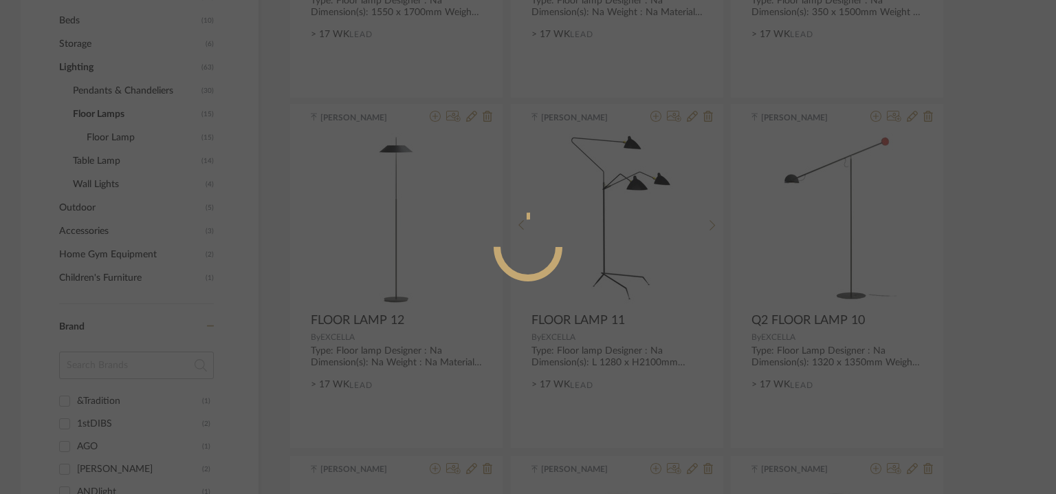
radio input "true"
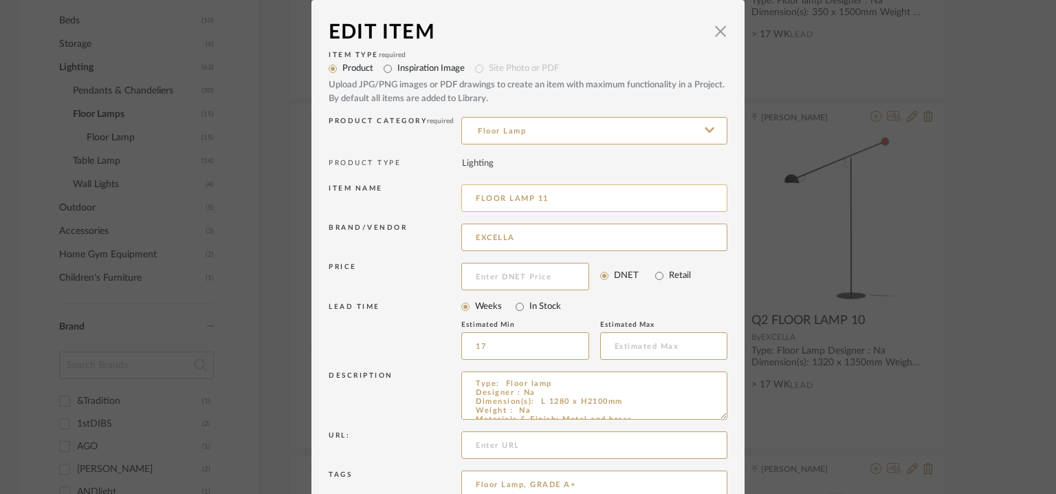
click at [472, 196] on input "FLOOR LAMP 11" at bounding box center [594, 198] width 266 height 28
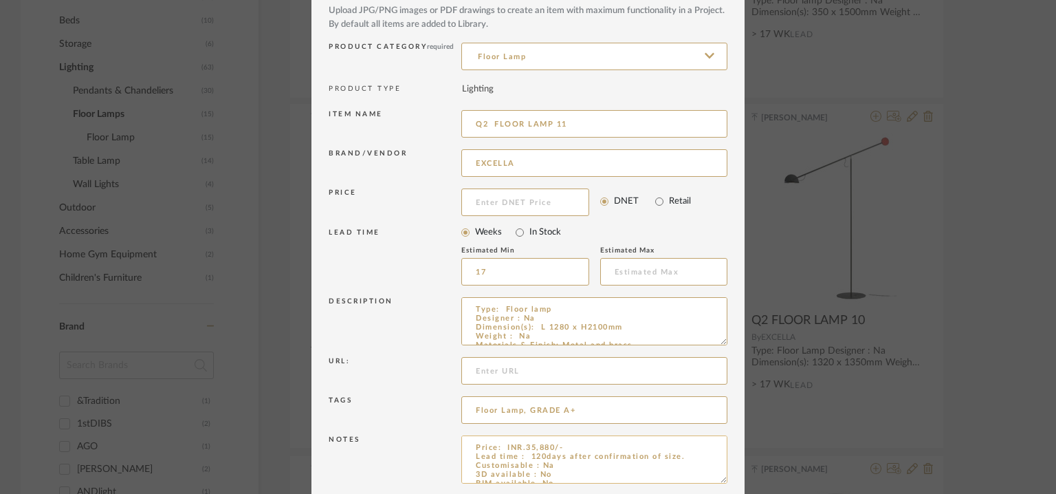
scroll to position [132, 0]
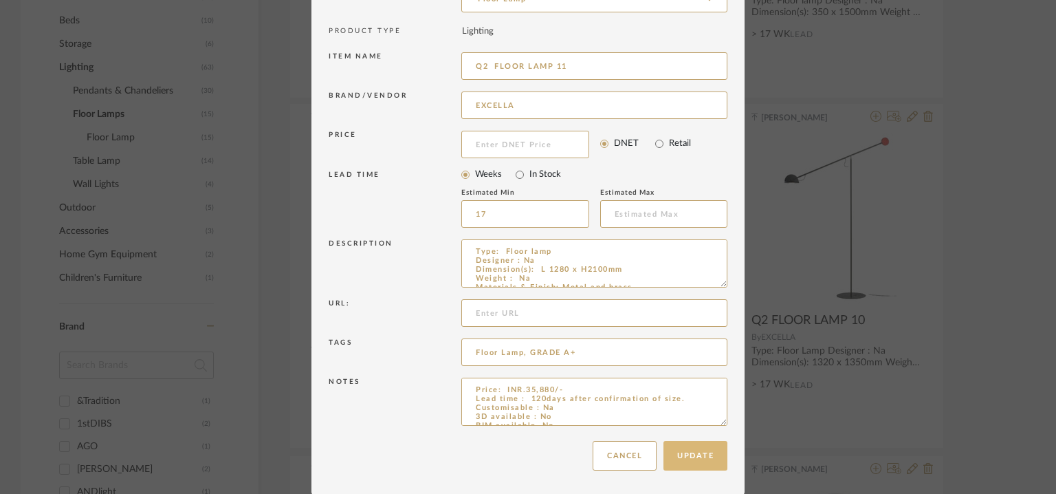
type input "Q2 FLOOR LAMP 11"
click at [708, 454] on button "Update" at bounding box center [696, 456] width 64 height 30
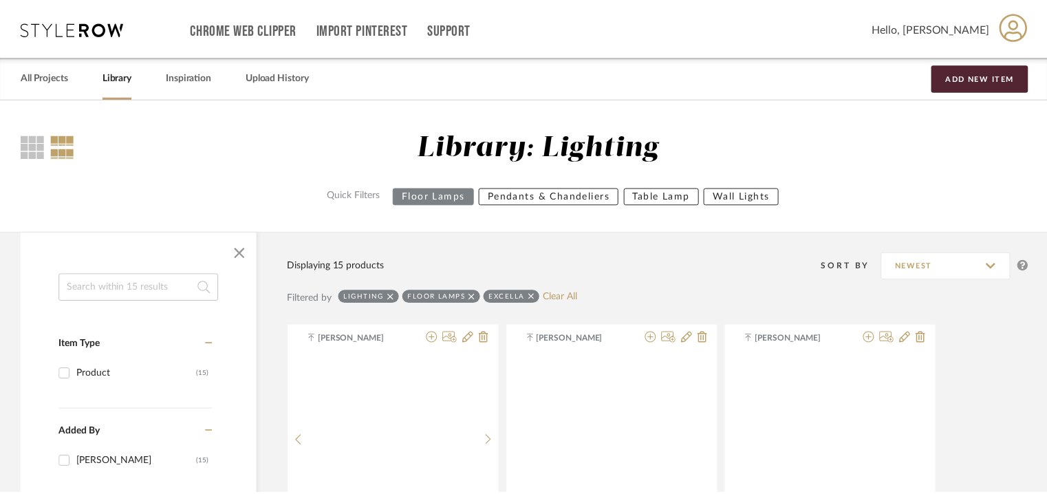
scroll to position [572, 0]
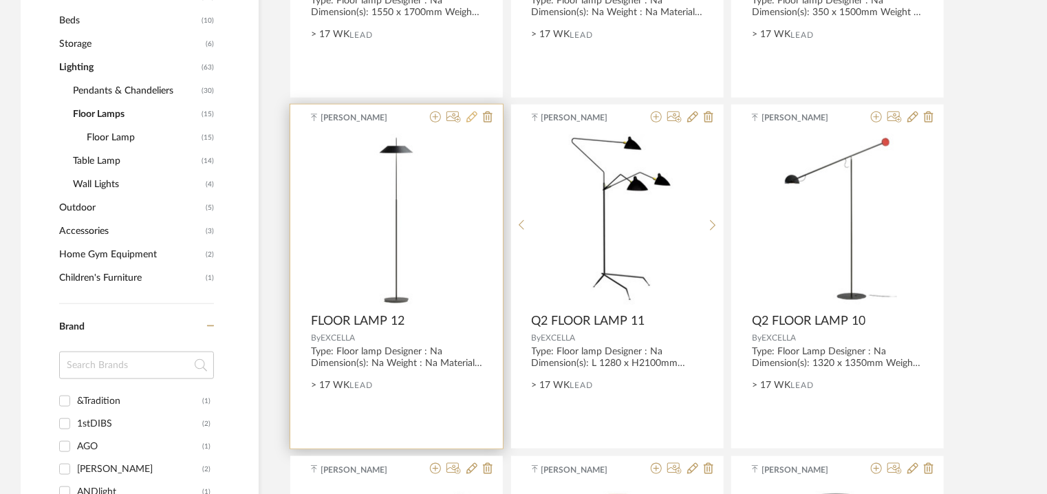
click at [473, 114] on icon at bounding box center [471, 116] width 11 height 11
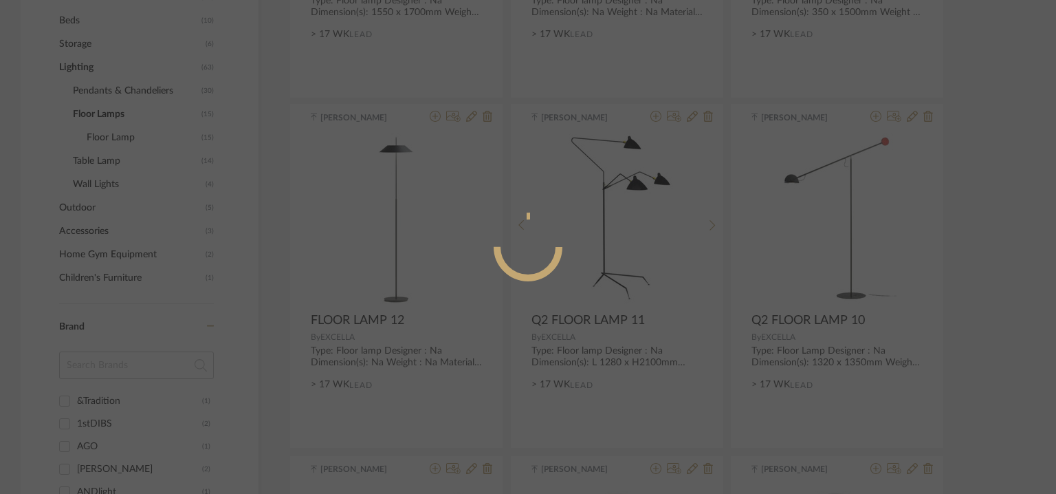
radio input "true"
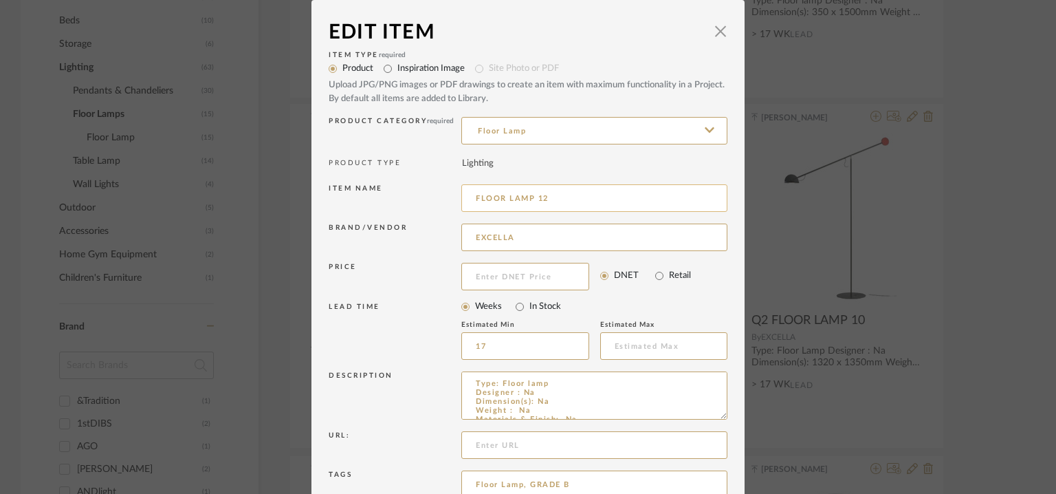
click at [471, 197] on input "FLOOR LAMP 12" at bounding box center [594, 198] width 266 height 28
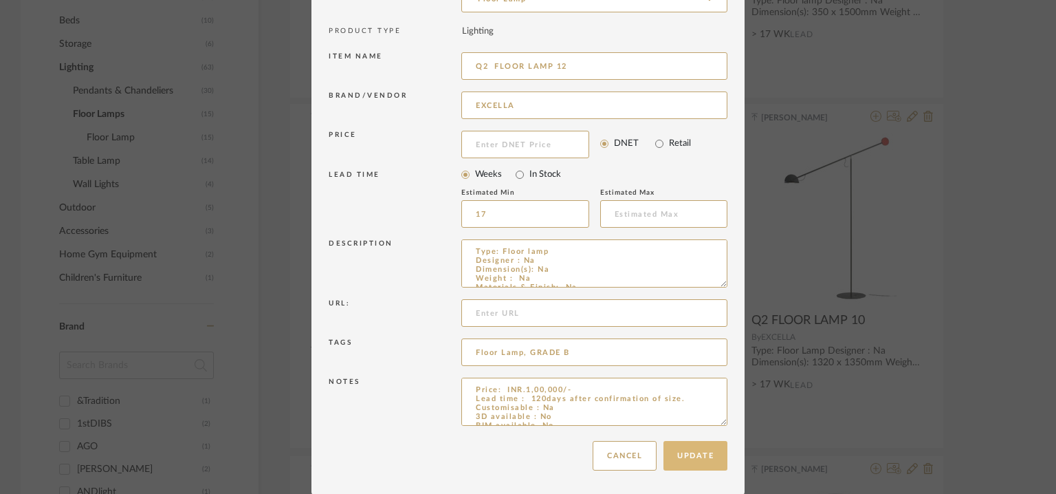
type input "Q2 FLOOR LAMP 12"
click at [695, 456] on button "Update" at bounding box center [696, 456] width 64 height 30
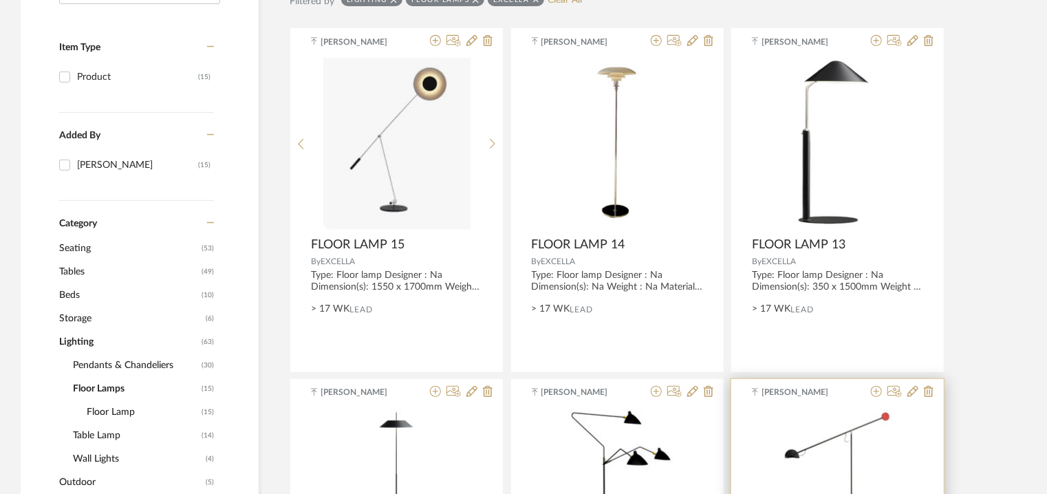
scroll to position [296, 0]
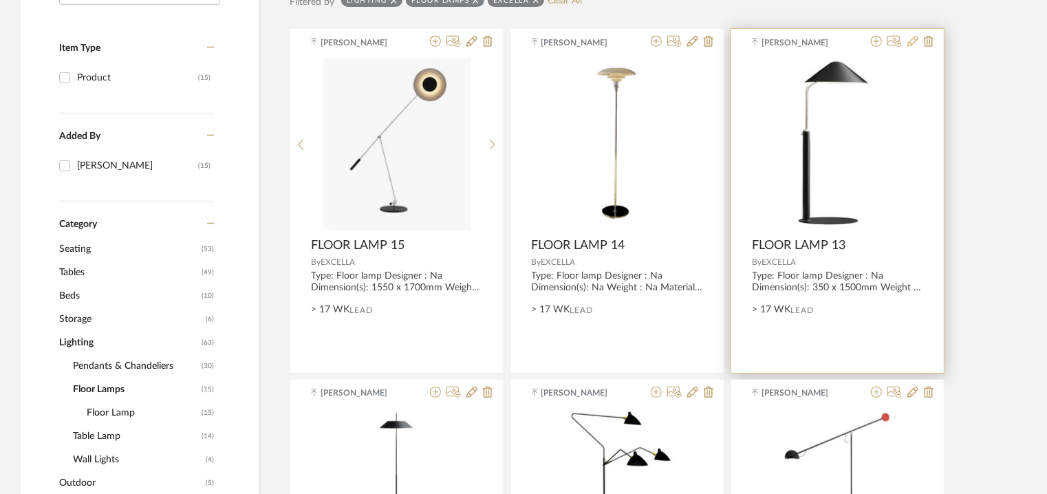
click at [913, 41] on icon at bounding box center [912, 41] width 11 height 11
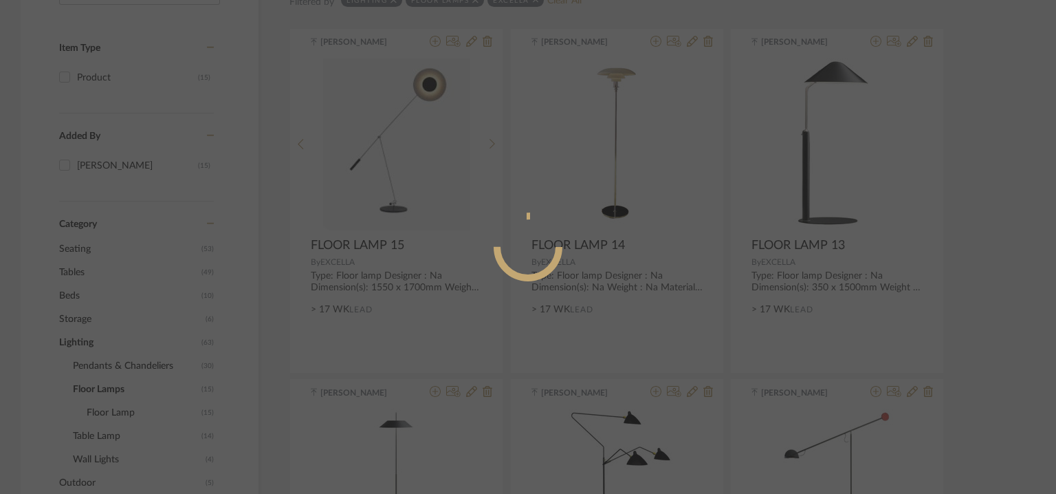
radio input "true"
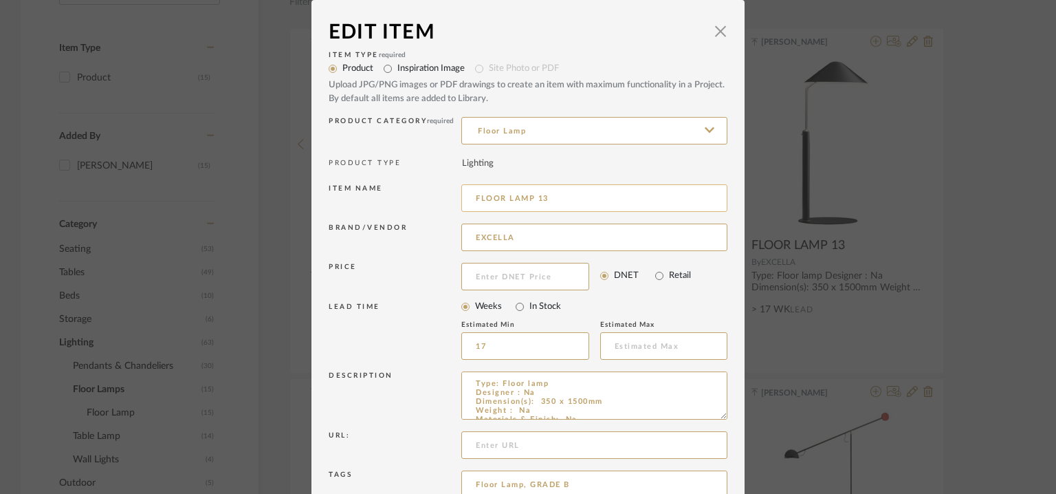
click at [472, 193] on input "FLOOR LAMP 13" at bounding box center [594, 198] width 266 height 28
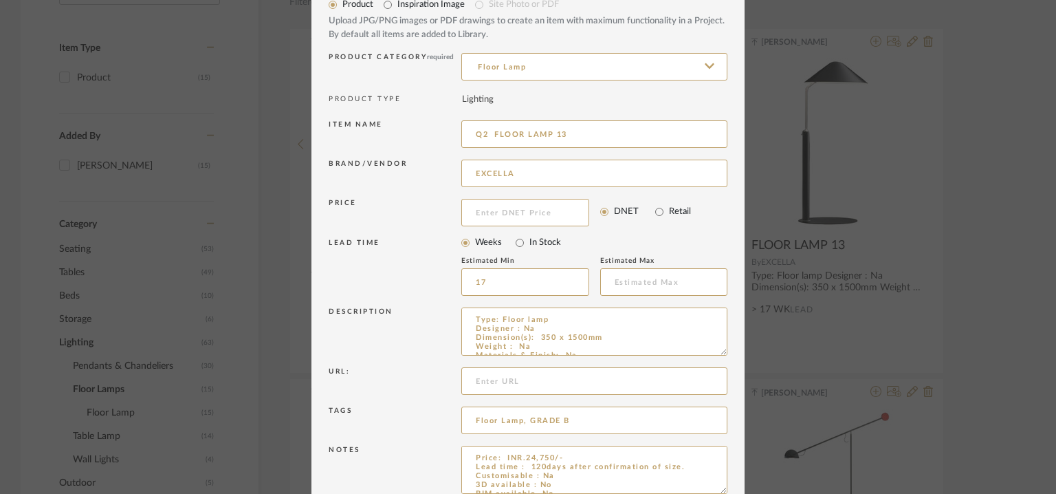
scroll to position [132, 0]
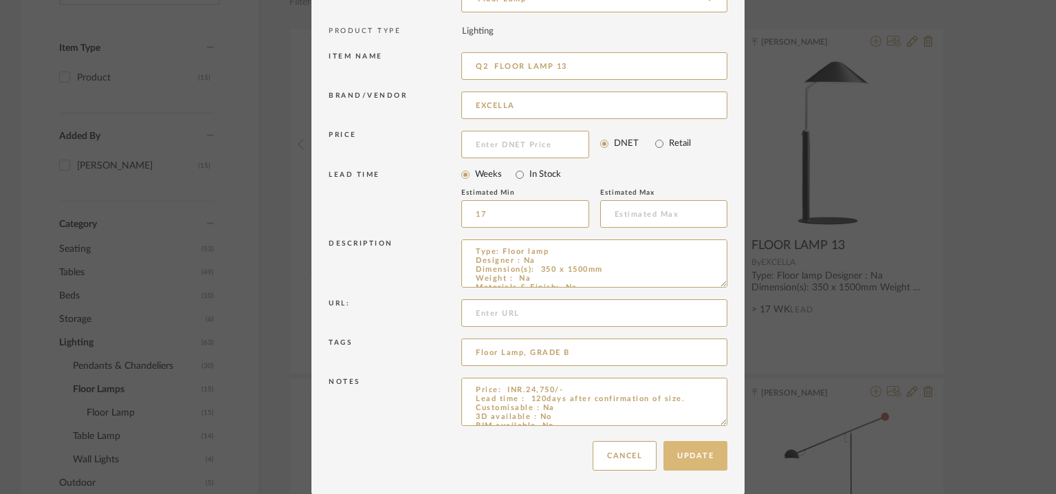
type input "Q2 FLOOR LAMP 13"
click at [696, 454] on button "Update" at bounding box center [696, 456] width 64 height 30
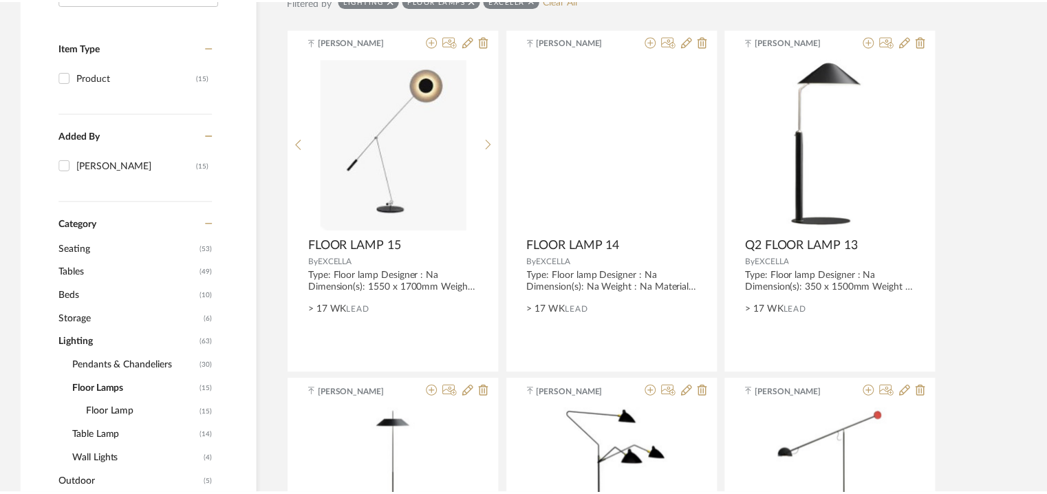
scroll to position [296, 0]
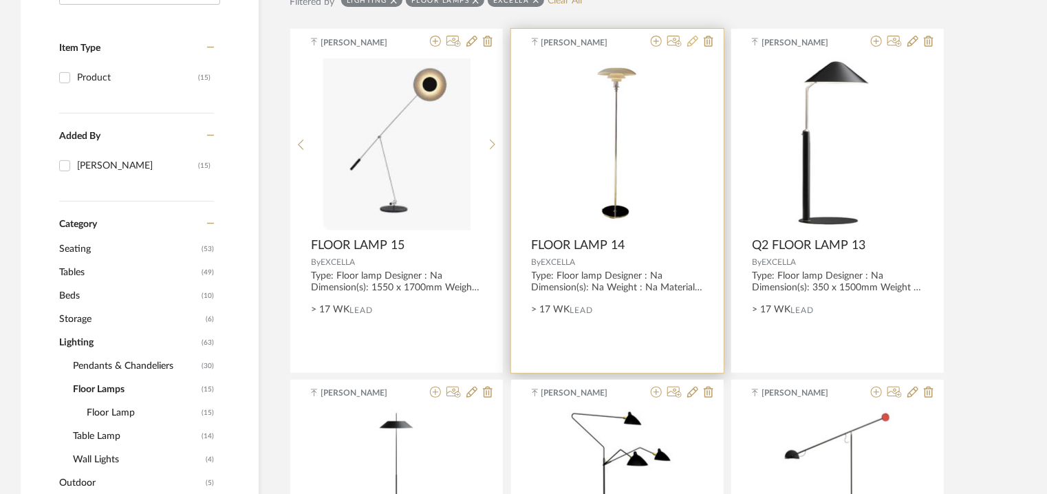
click at [691, 42] on icon at bounding box center [692, 41] width 11 height 11
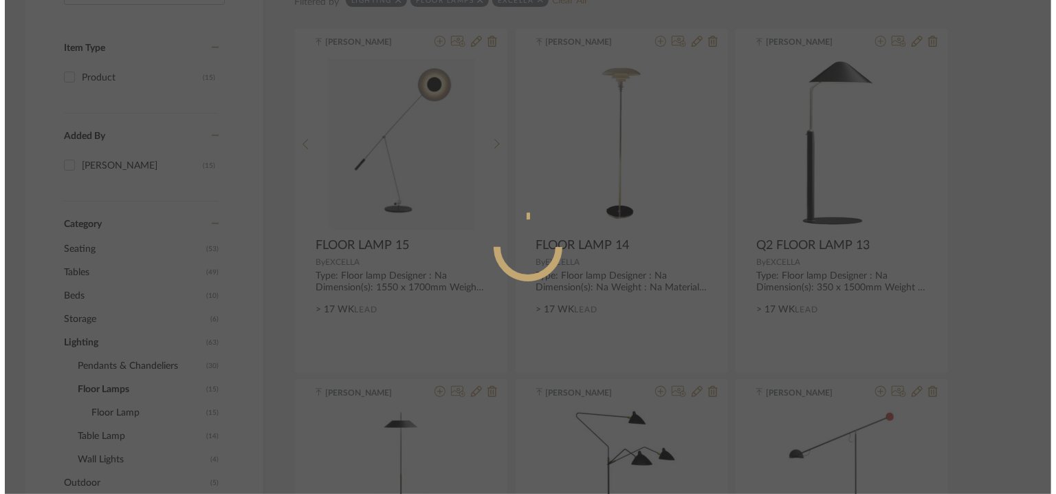
scroll to position [0, 0]
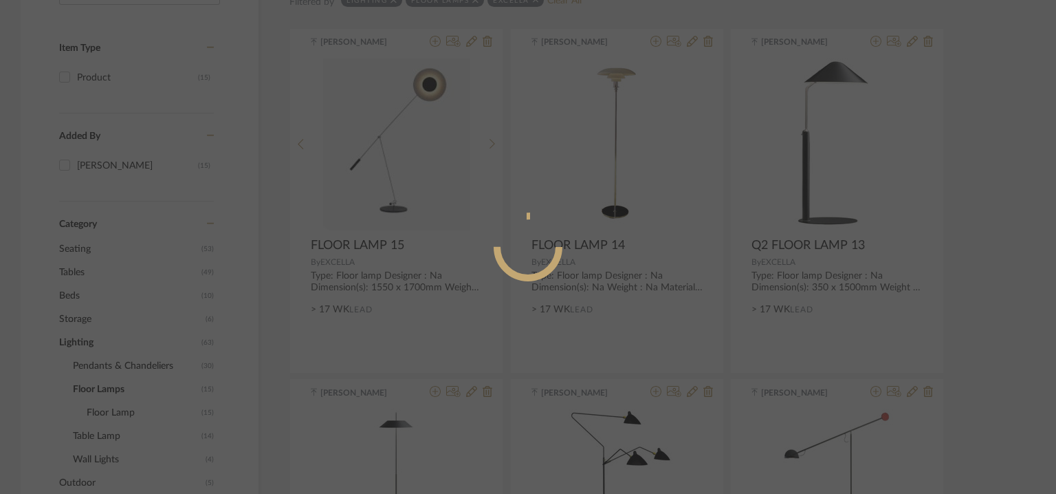
radio input "true"
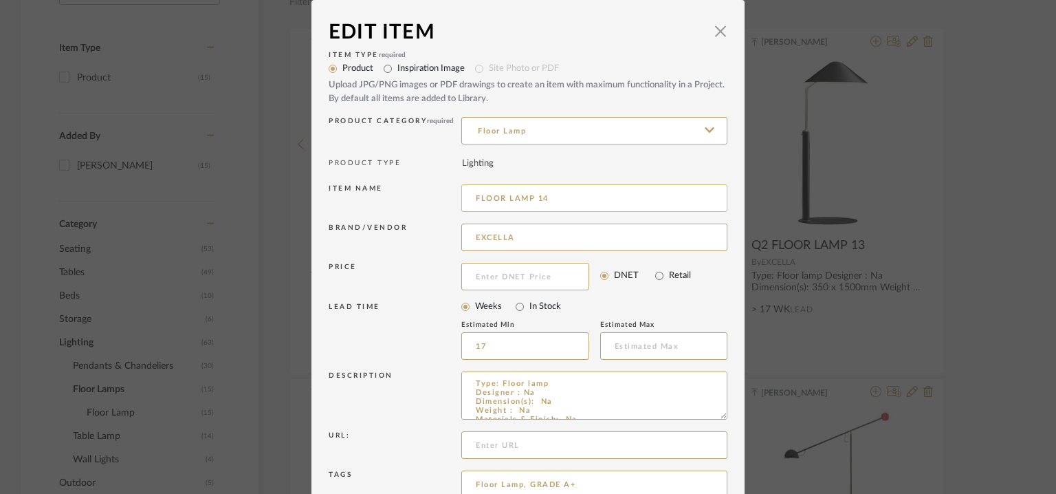
click at [474, 197] on input "FLOOR LAMP 14" at bounding box center [594, 198] width 266 height 28
click at [472, 197] on input "FLOOR LAMP 14" at bounding box center [594, 198] width 266 height 28
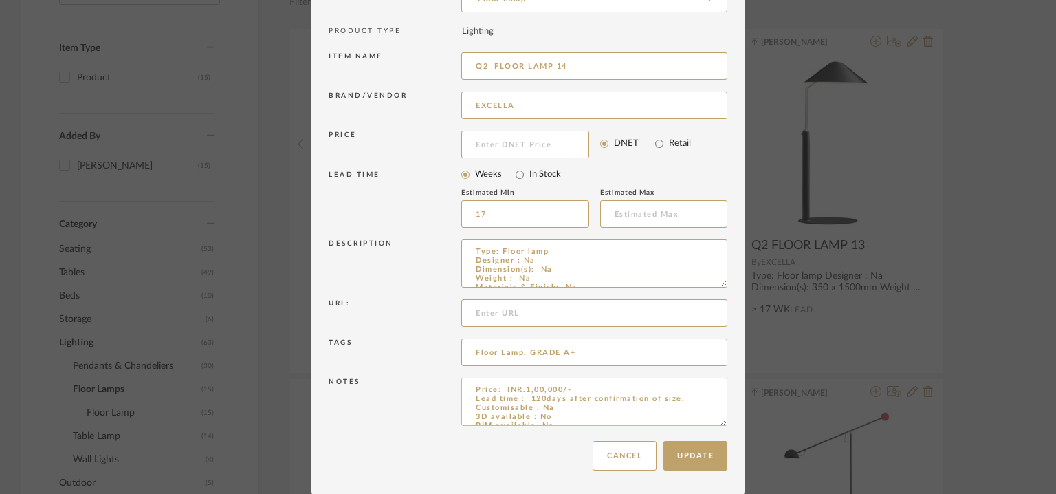
scroll to position [132, 0]
type input "Q2 FLOOR LAMP 14"
click at [702, 446] on button "Update" at bounding box center [696, 456] width 64 height 30
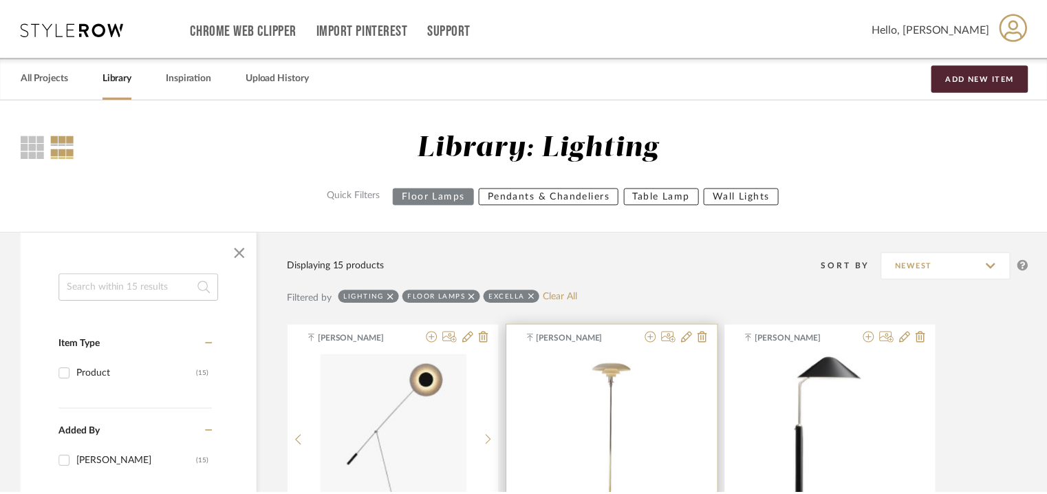
scroll to position [296, 0]
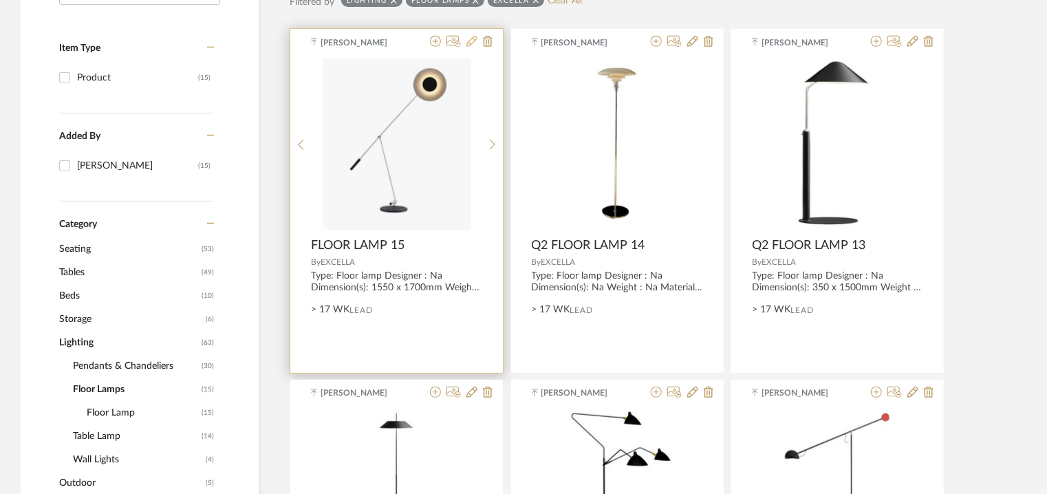
click at [473, 42] on icon at bounding box center [471, 41] width 11 height 11
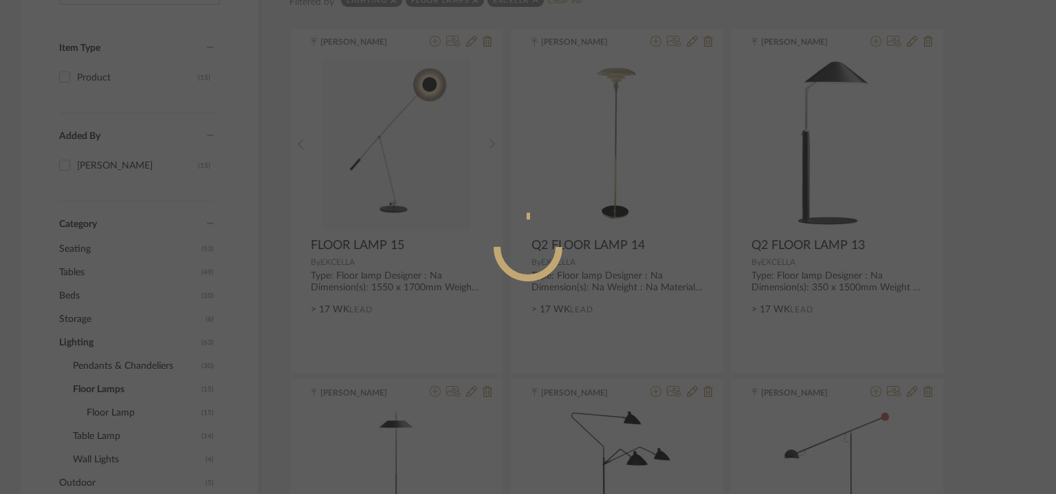
radio input "true"
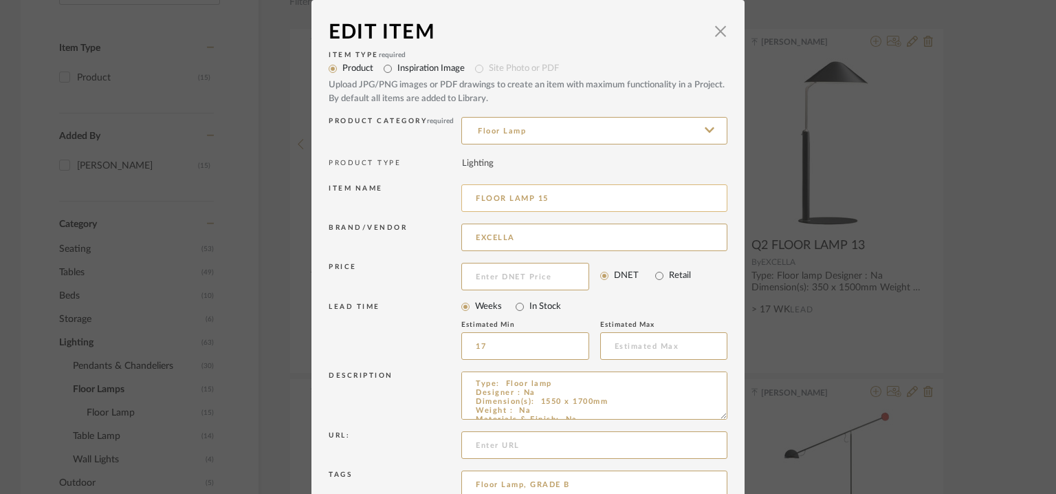
click at [472, 196] on input "FLOOR LAMP 15" at bounding box center [594, 198] width 266 height 28
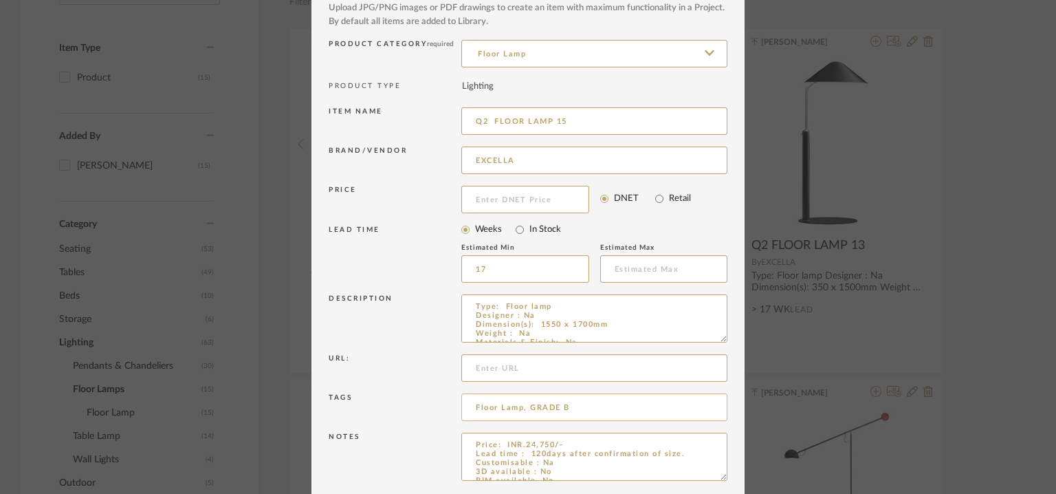
scroll to position [132, 0]
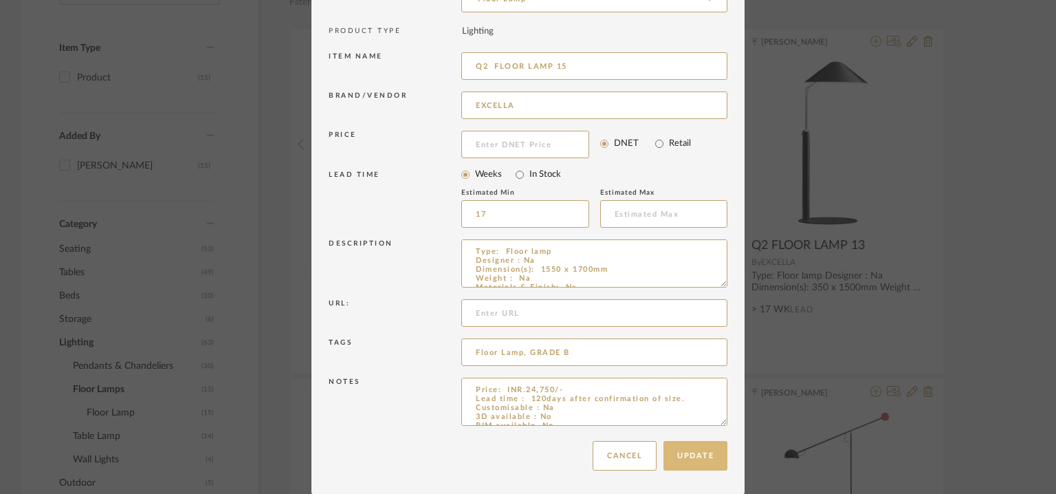
type input "Q2 FLOOR LAMP 15"
click at [696, 461] on button "Update" at bounding box center [696, 456] width 64 height 30
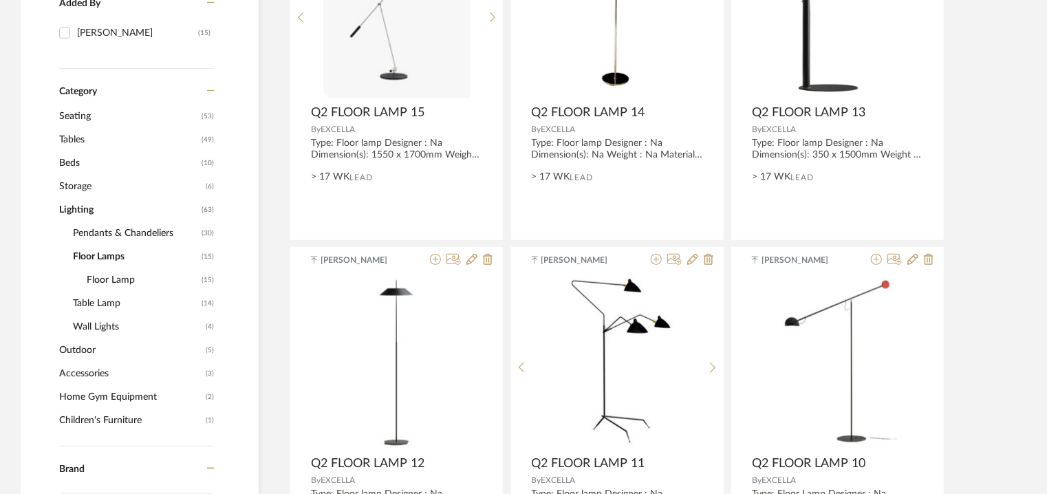
scroll to position [434, 0]
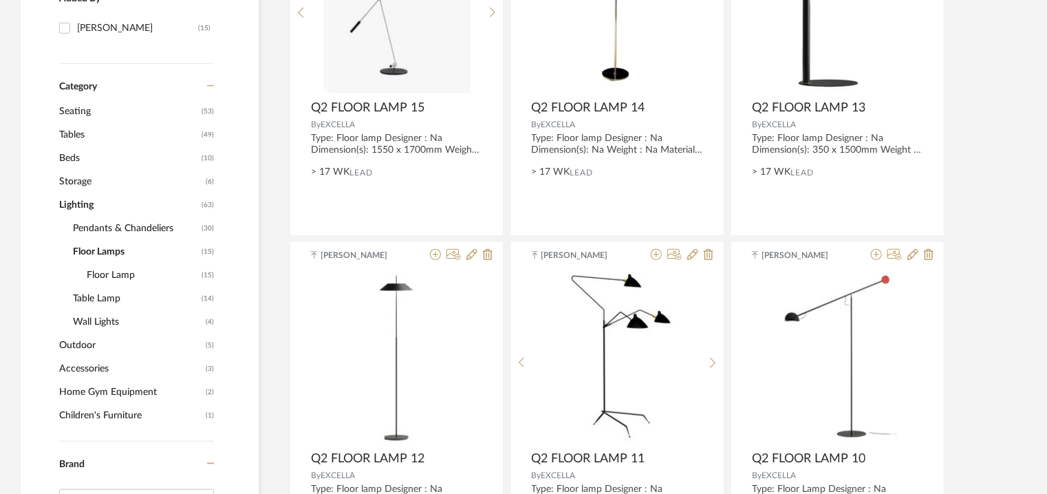
click at [102, 248] on span "Floor Lamps" at bounding box center [135, 251] width 125 height 23
click at [143, 226] on span "Pendants & Chandeliers" at bounding box center [135, 228] width 125 height 23
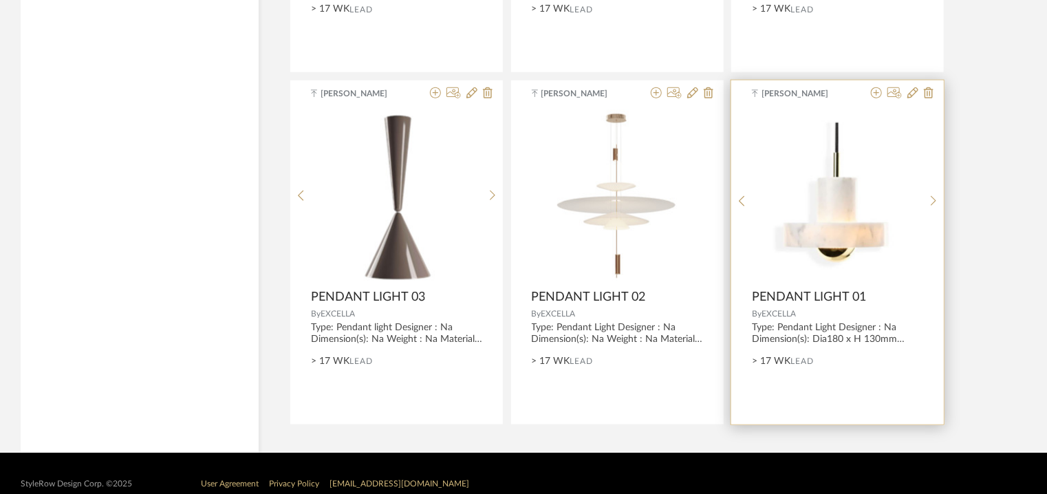
scroll to position [3429, 0]
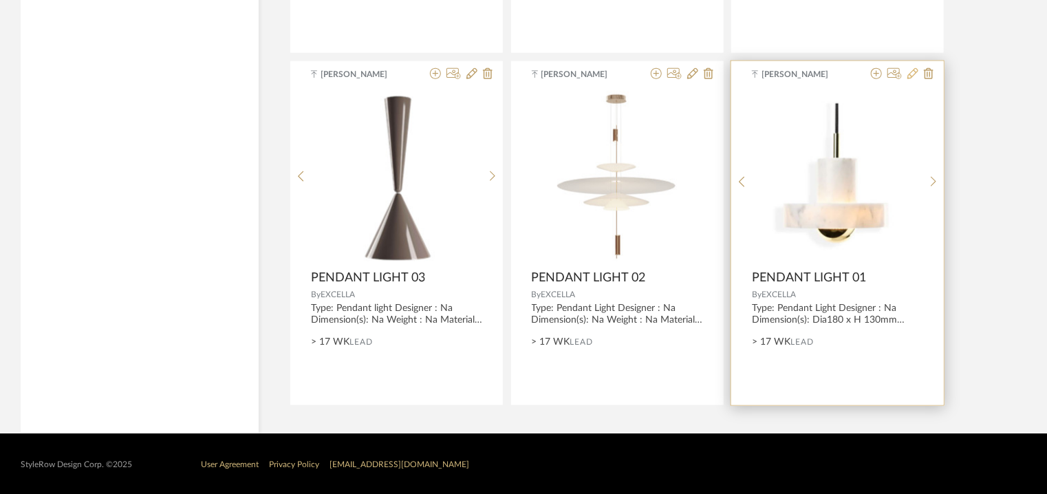
click at [914, 71] on icon at bounding box center [912, 73] width 11 height 11
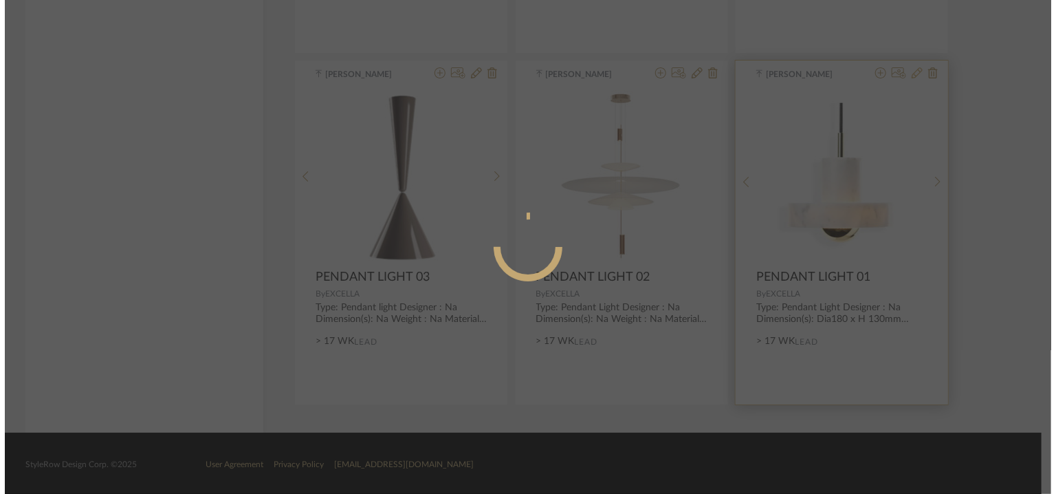
scroll to position [0, 0]
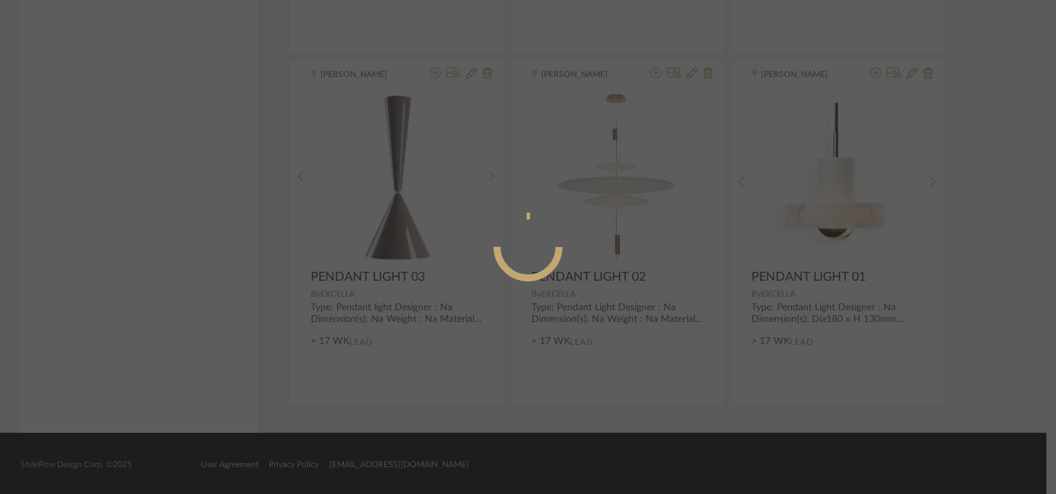
radio input "true"
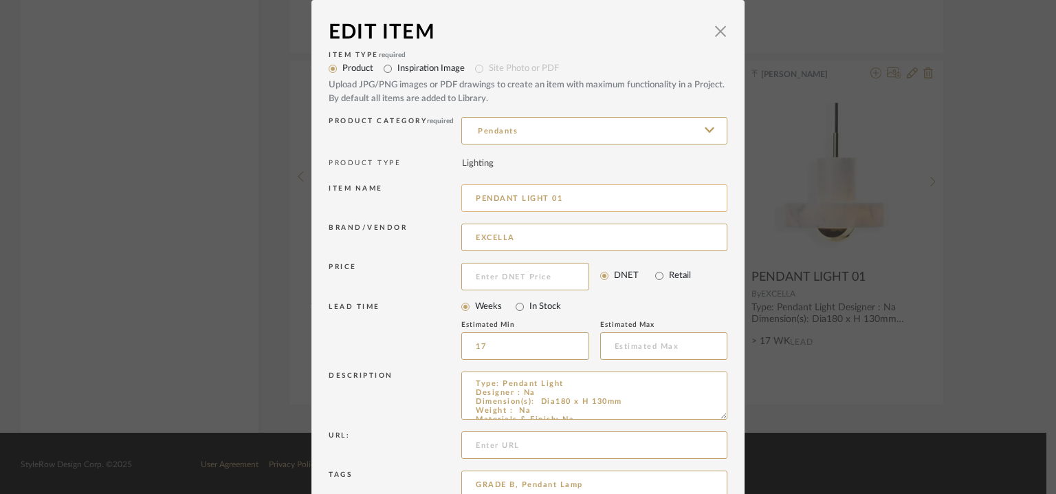
click at [472, 199] on input "PENDANT LIGHT 01" at bounding box center [594, 198] width 266 height 28
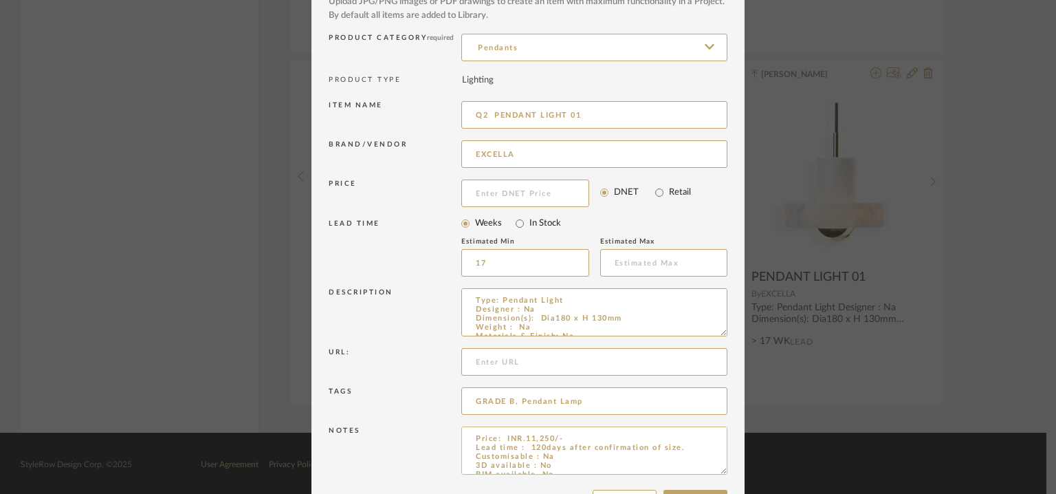
scroll to position [132, 0]
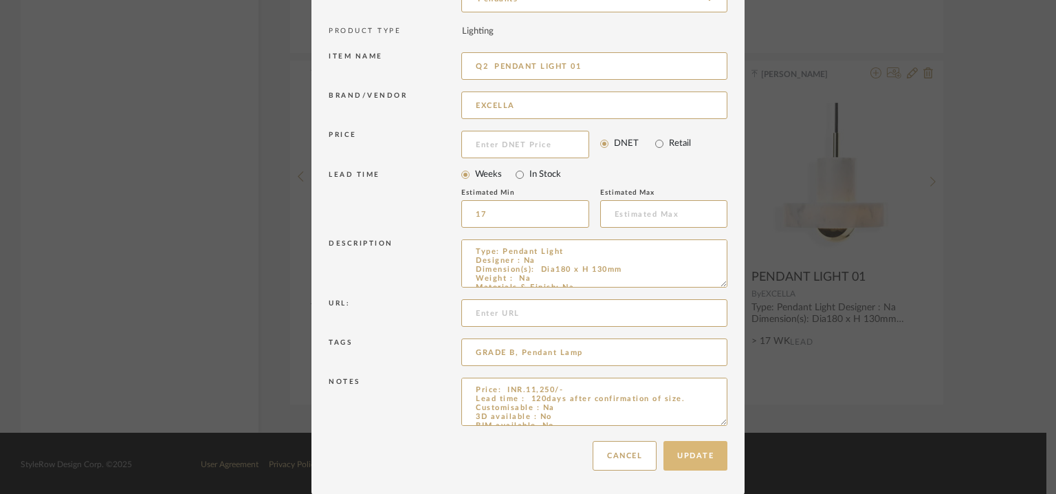
type input "Q2 PENDANT LIGHT 01"
click at [691, 455] on button "Update" at bounding box center [696, 456] width 64 height 30
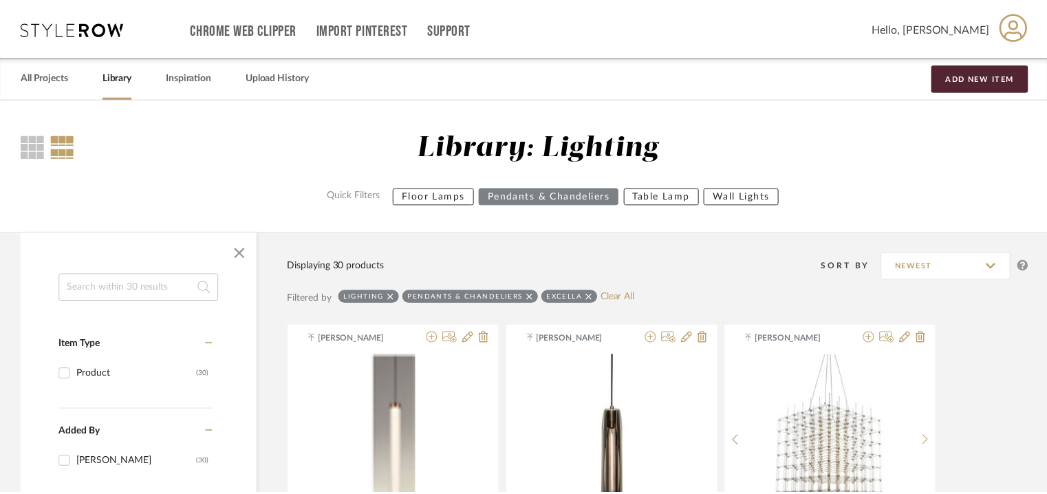
scroll to position [3429, 0]
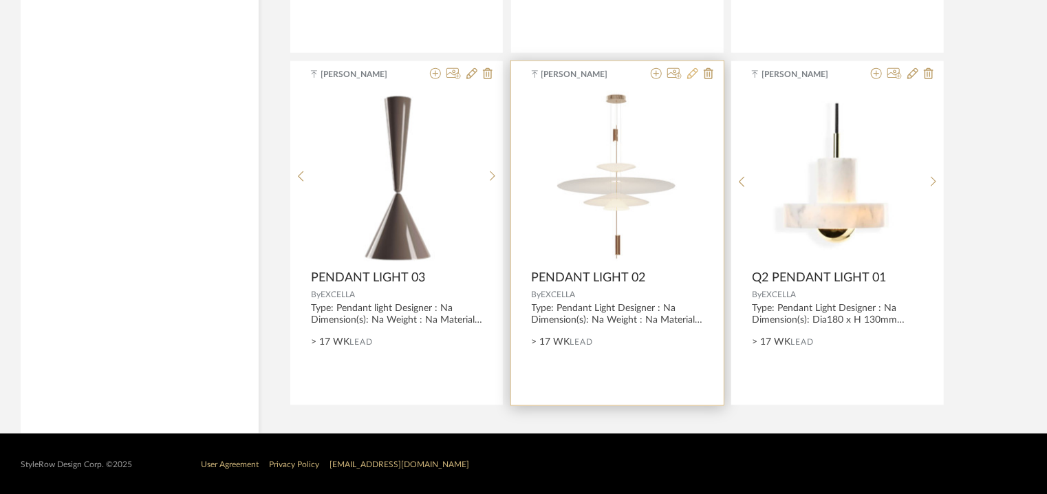
click at [689, 73] on icon at bounding box center [692, 73] width 11 height 11
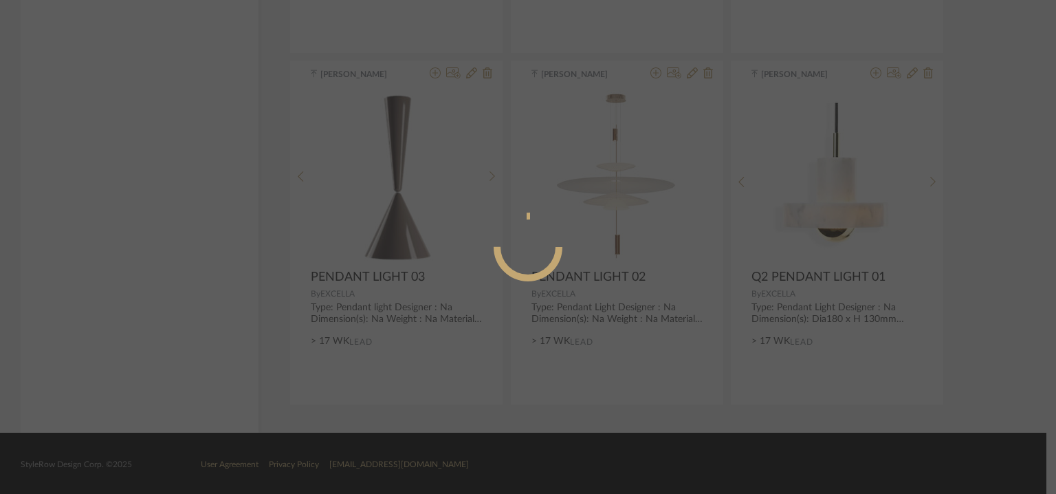
radio input "true"
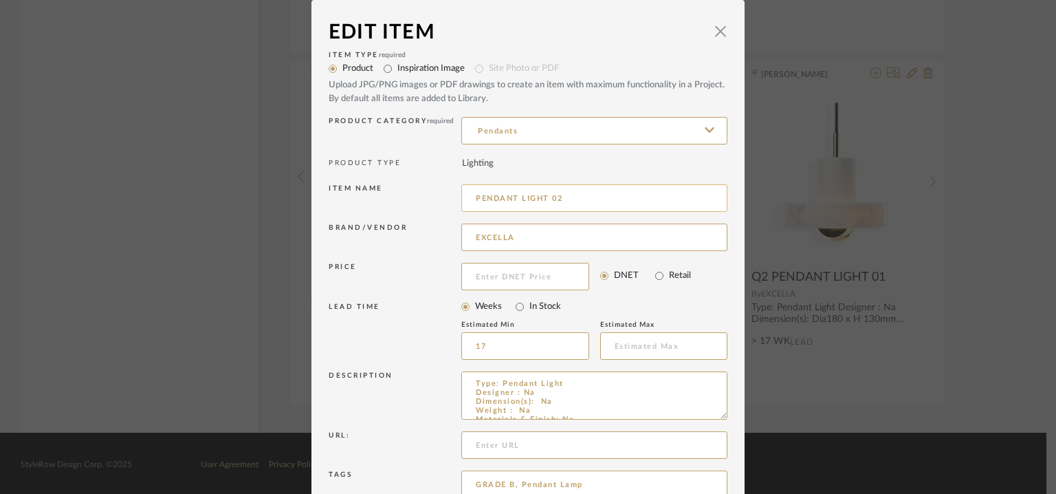
click at [473, 196] on input "PENDANT LIGHT 02" at bounding box center [594, 198] width 266 height 28
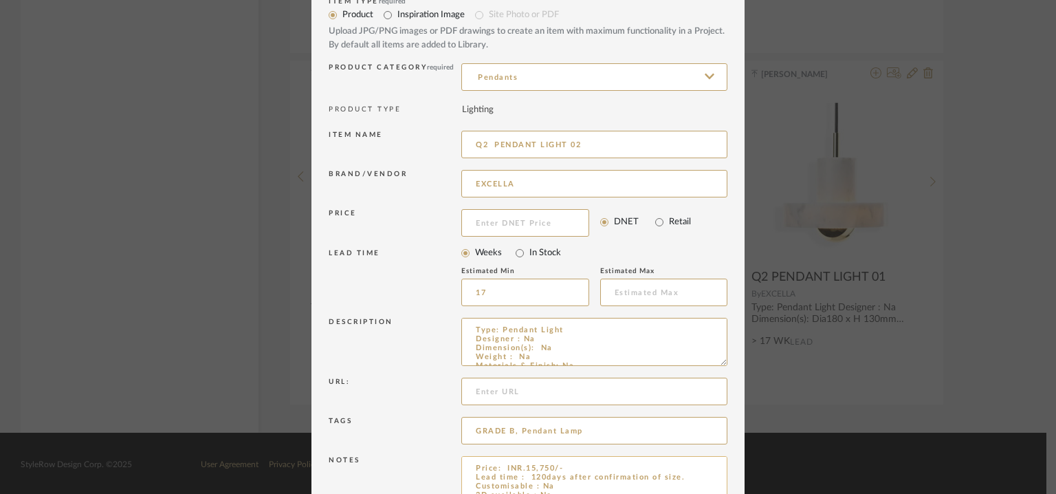
scroll to position [132, 0]
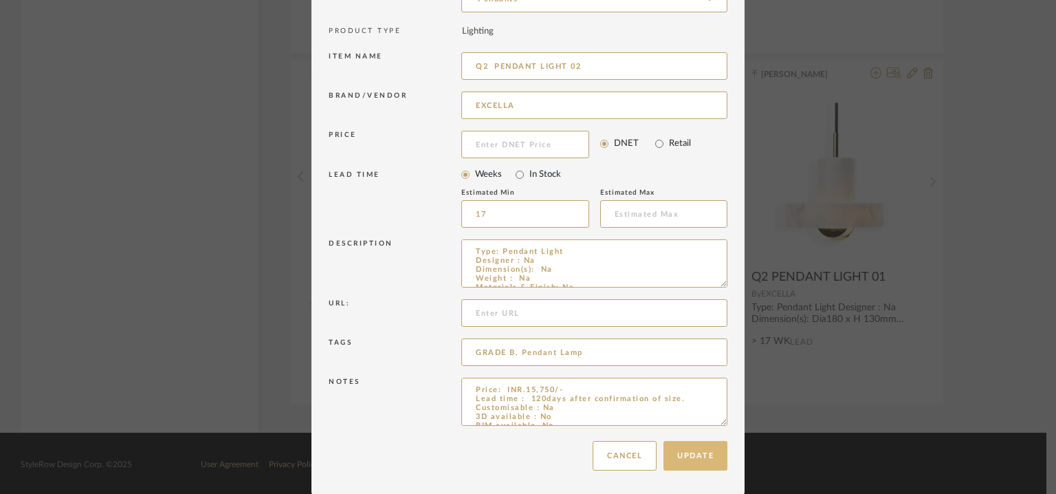
type input "Q2 PENDANT LIGHT 02"
click at [697, 449] on button "Update" at bounding box center [696, 456] width 64 height 30
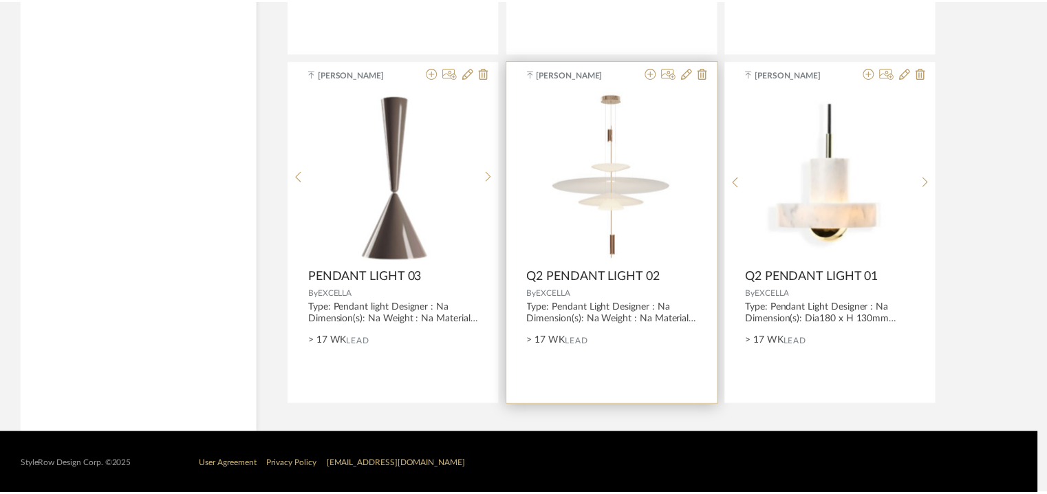
scroll to position [3429, 0]
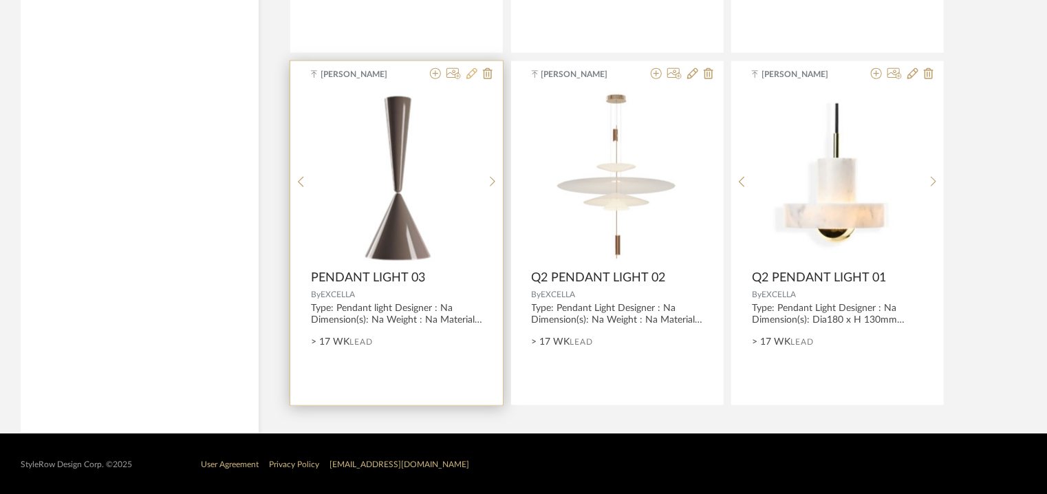
click at [476, 71] on icon at bounding box center [471, 73] width 11 height 11
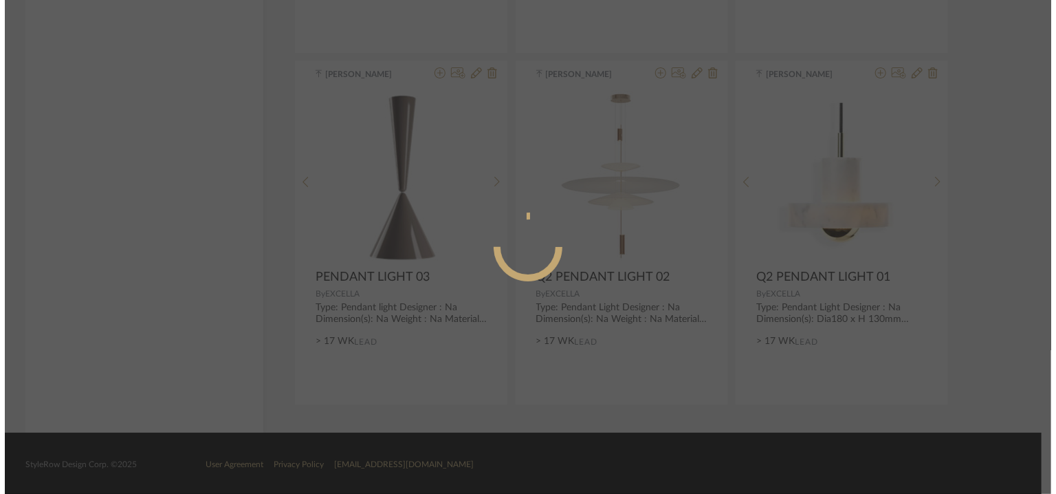
scroll to position [0, 0]
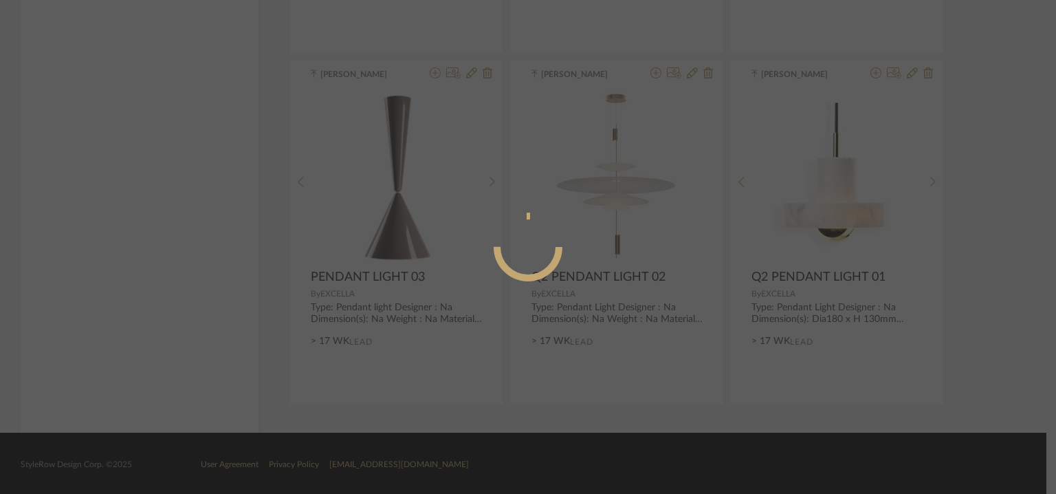
radio input "true"
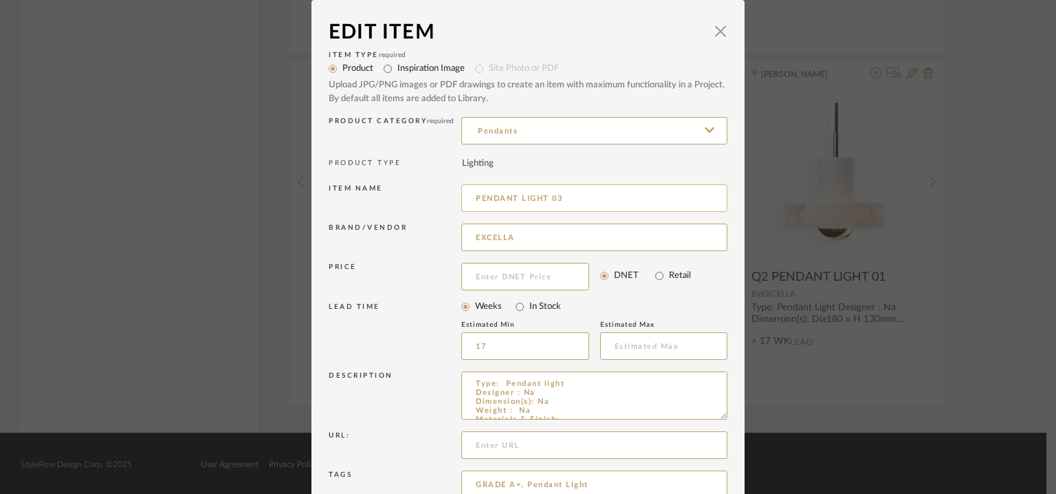
click at [470, 199] on input "PENDANT LIGHT 03" at bounding box center [594, 198] width 266 height 28
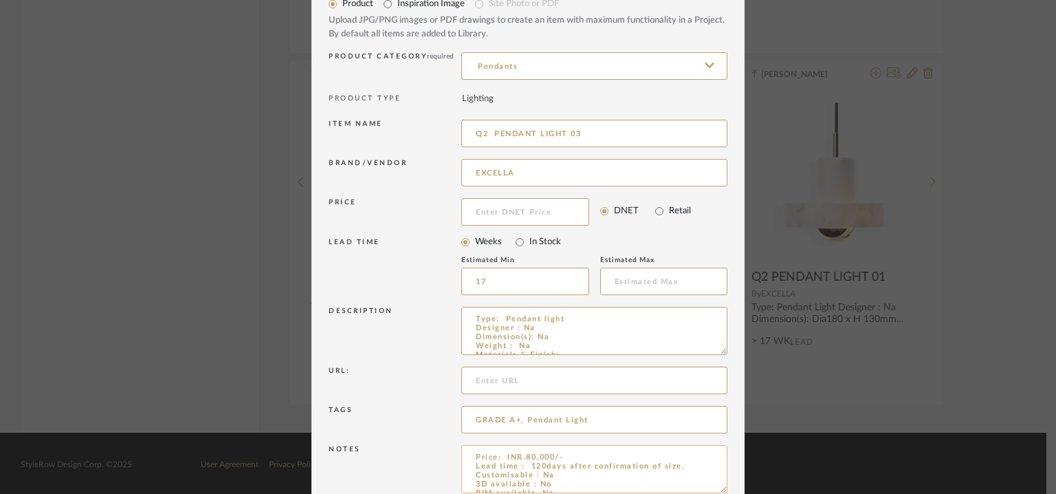
scroll to position [132, 0]
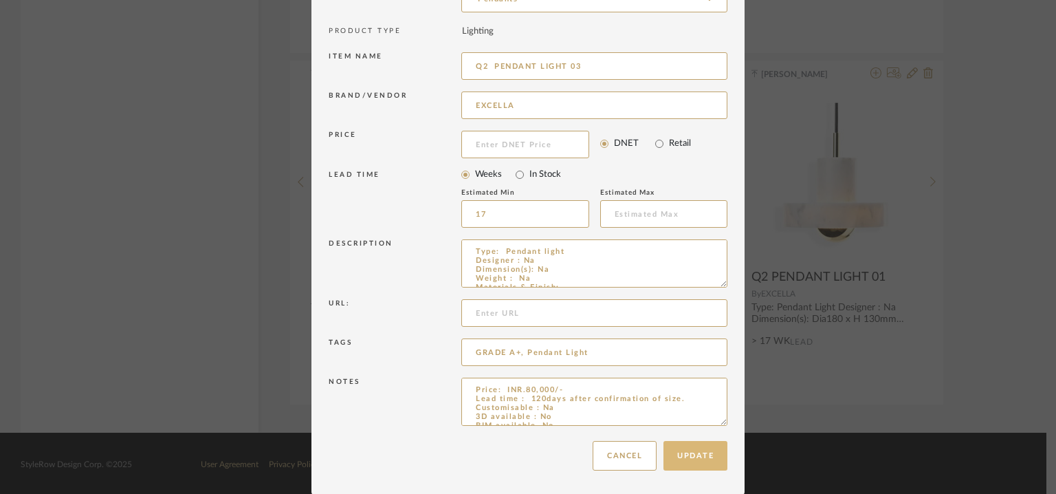
type input "Q2 PENDANT LIGHT 03"
click at [707, 458] on button "Update" at bounding box center [696, 456] width 64 height 30
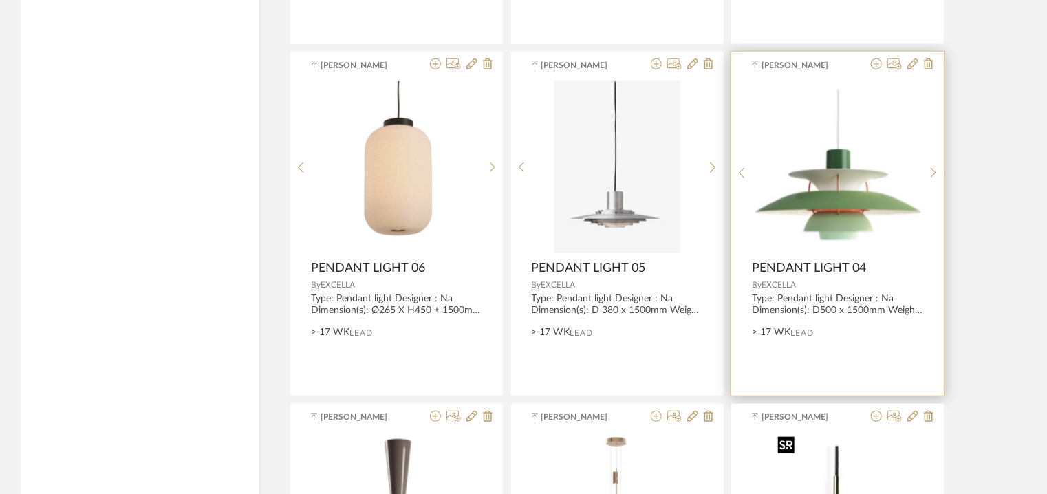
scroll to position [3085, 0]
click at [914, 61] on icon at bounding box center [912, 65] width 11 height 11
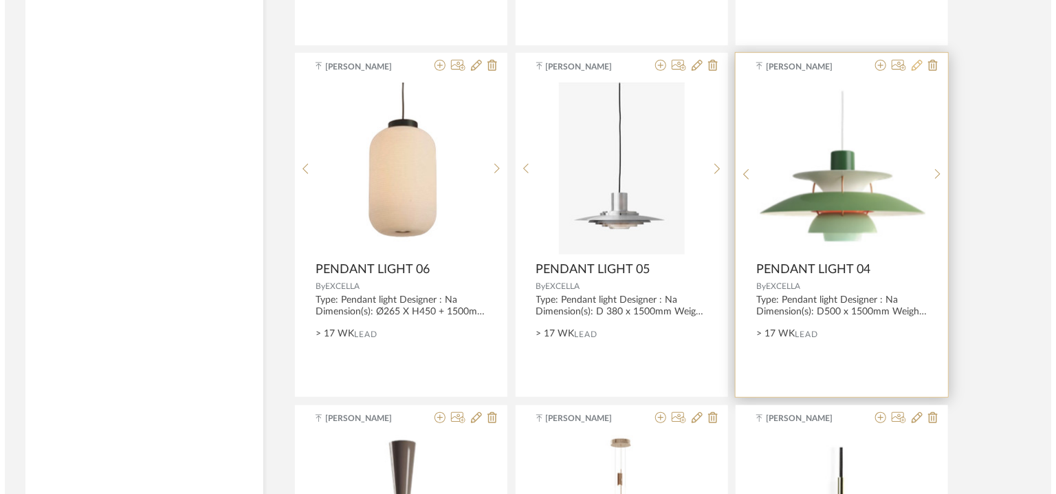
scroll to position [0, 0]
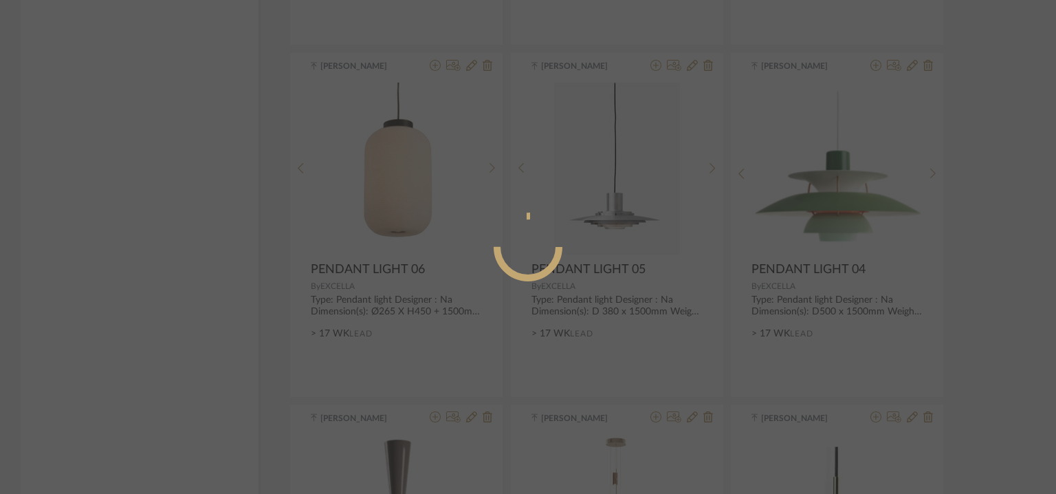
radio input "true"
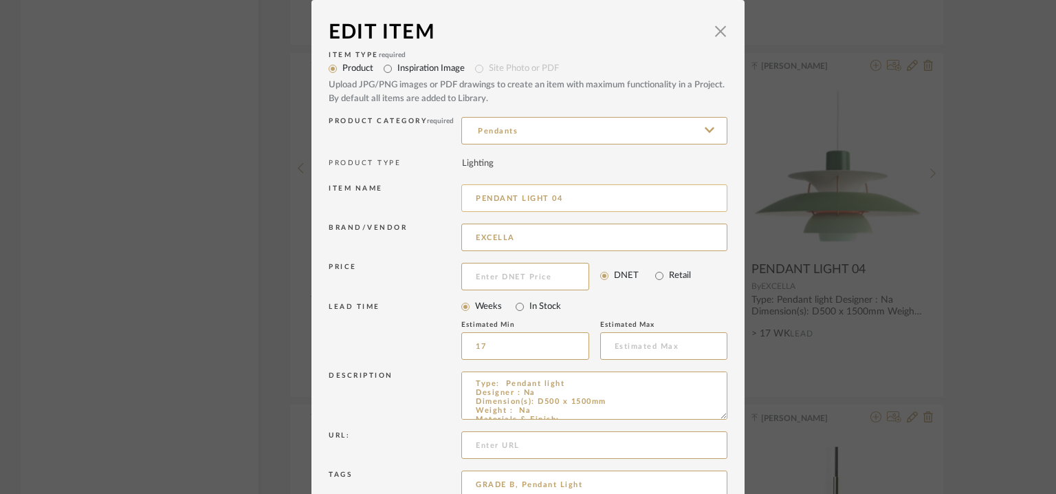
click at [472, 195] on input "PENDANT LIGHT 04" at bounding box center [594, 198] width 266 height 28
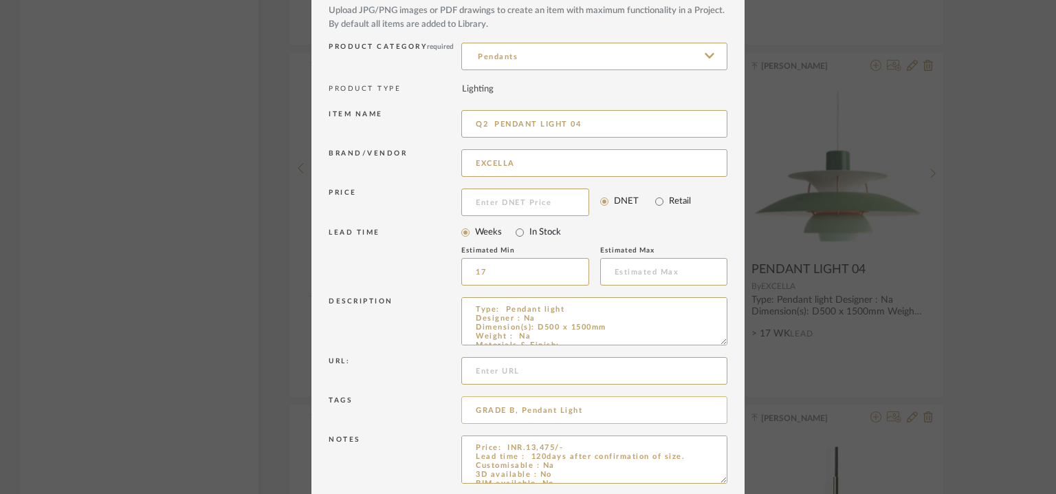
scroll to position [132, 0]
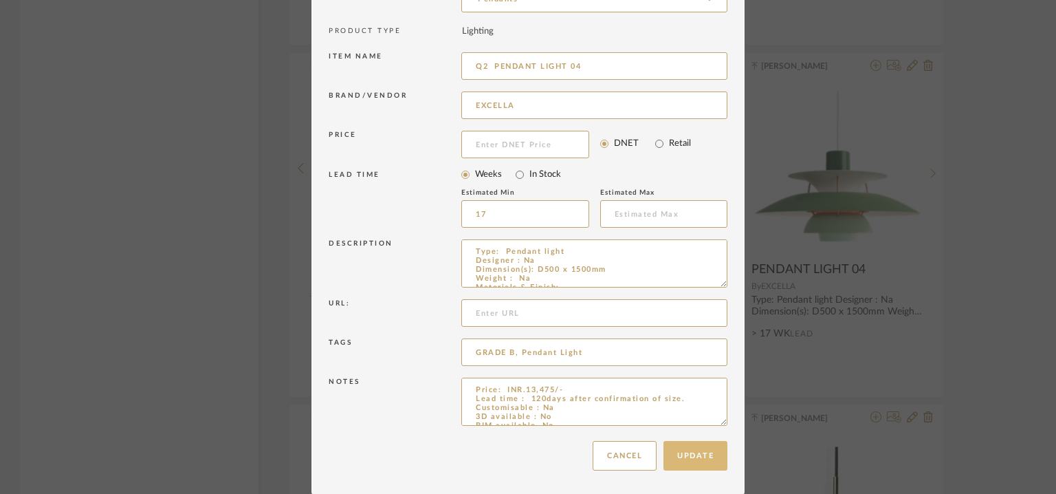
type input "Q2 PENDANT LIGHT 04"
click at [701, 450] on button "Update" at bounding box center [696, 456] width 64 height 30
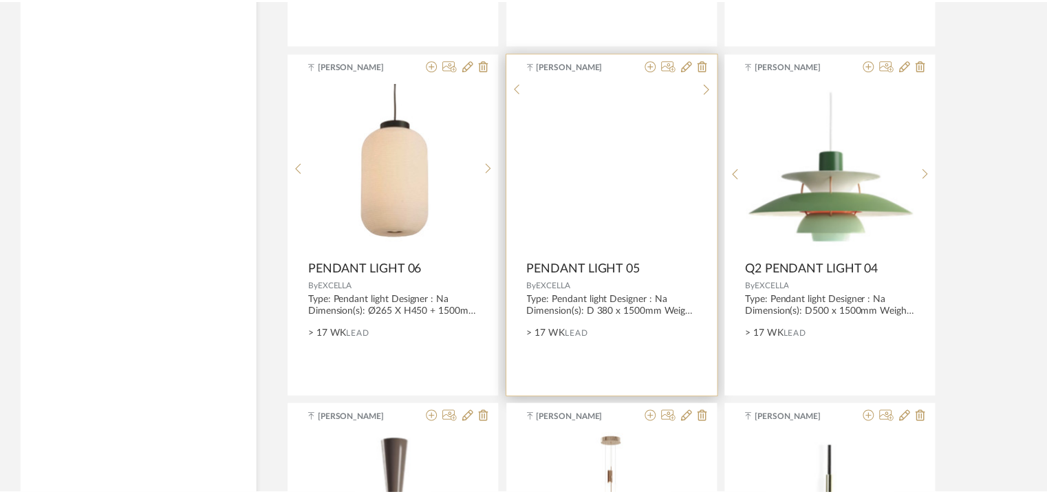
scroll to position [3085, 0]
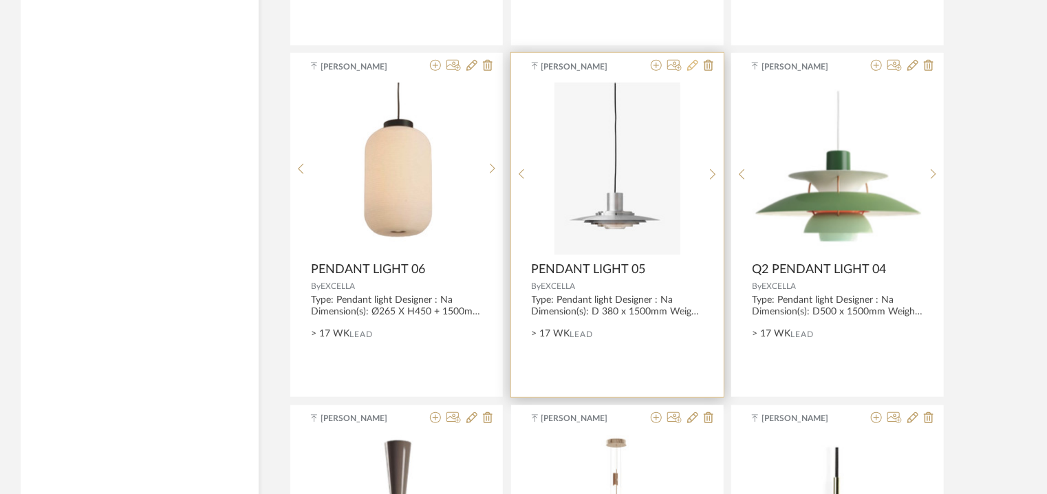
click at [693, 62] on icon at bounding box center [692, 65] width 11 height 11
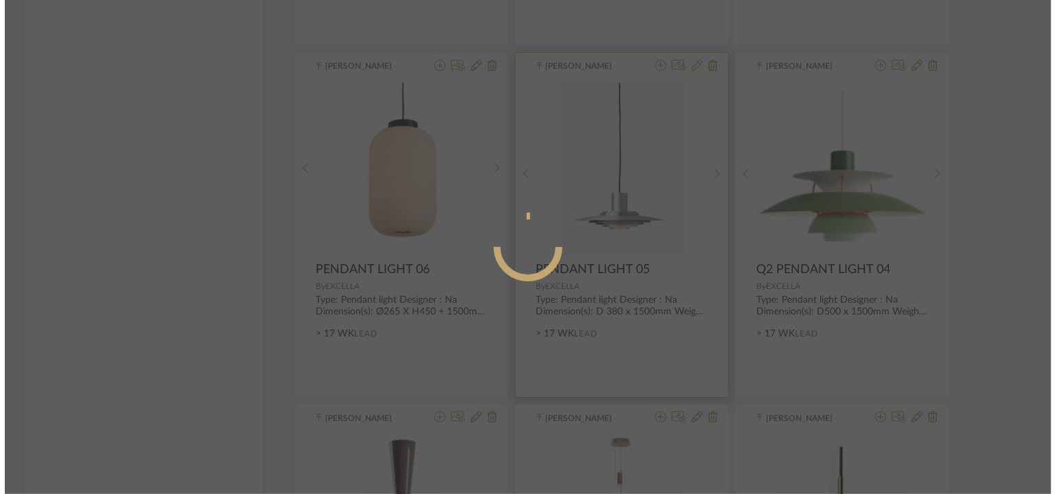
scroll to position [0, 0]
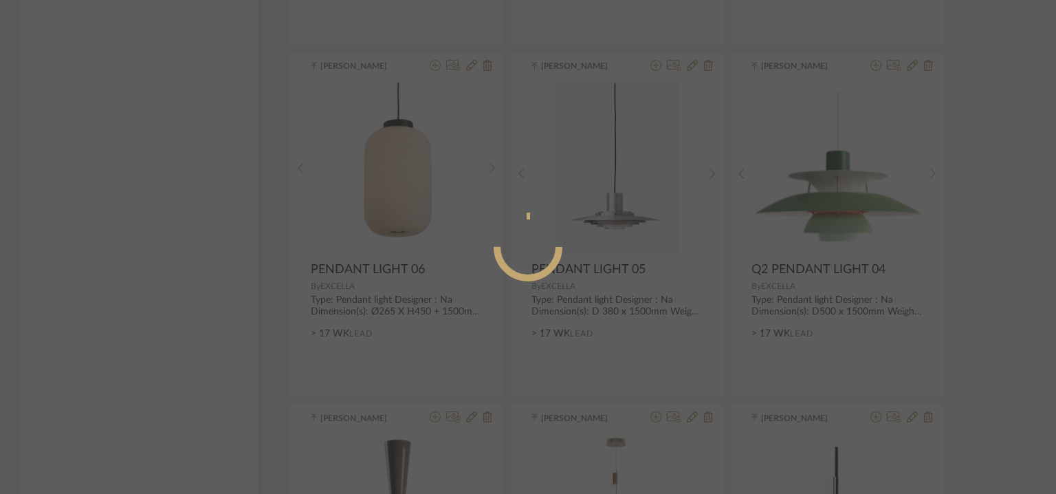
radio input "true"
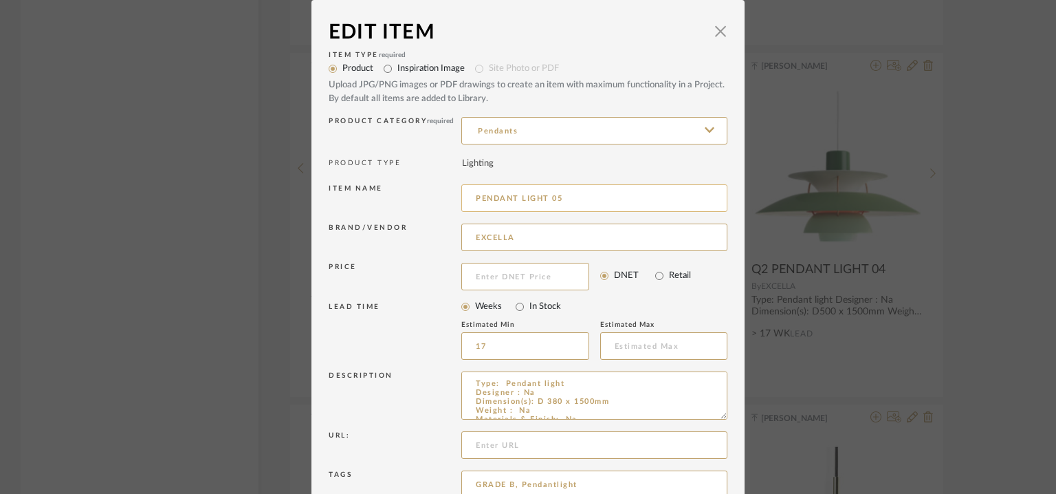
click at [471, 196] on input "PENDANT LIGHT 05" at bounding box center [594, 198] width 266 height 28
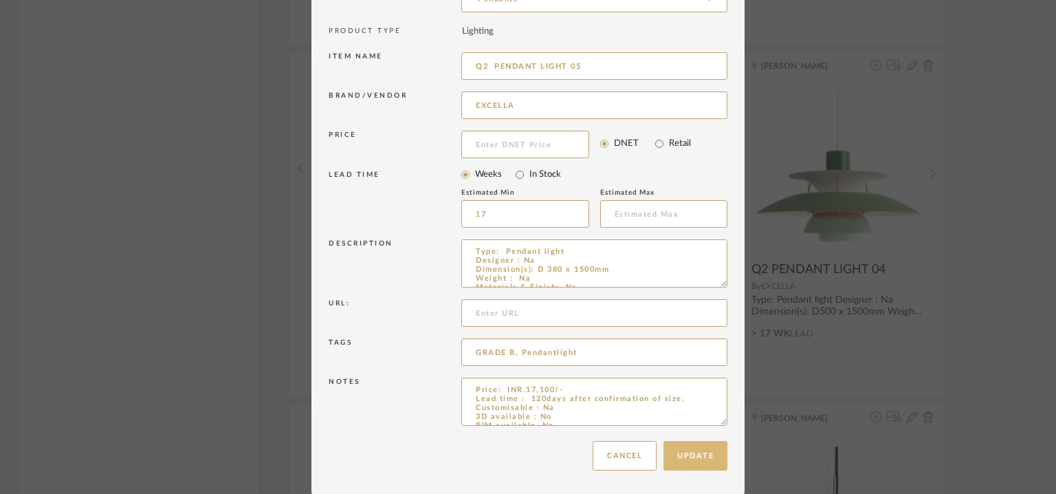
type input "Q2 PENDANT LIGHT 05"
click at [697, 457] on button "Update" at bounding box center [696, 456] width 64 height 30
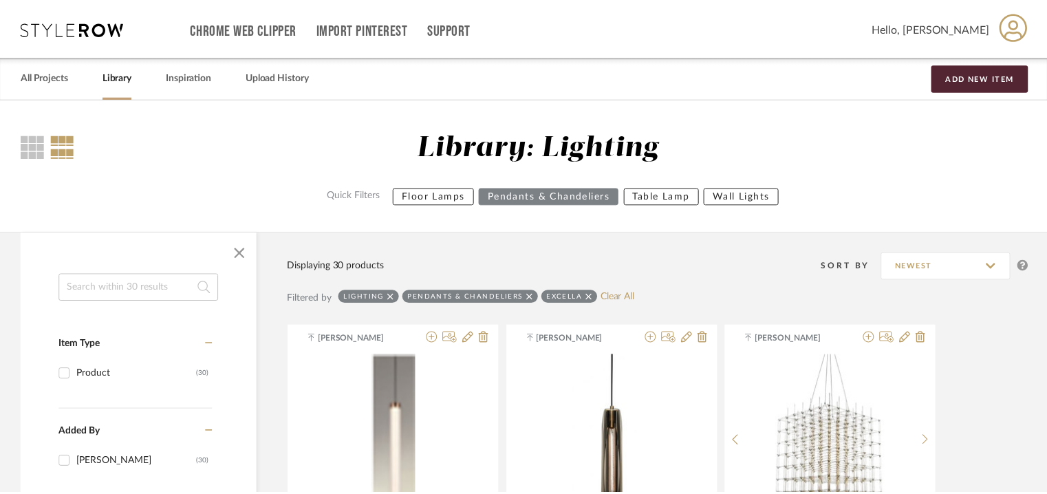
scroll to position [3085, 0]
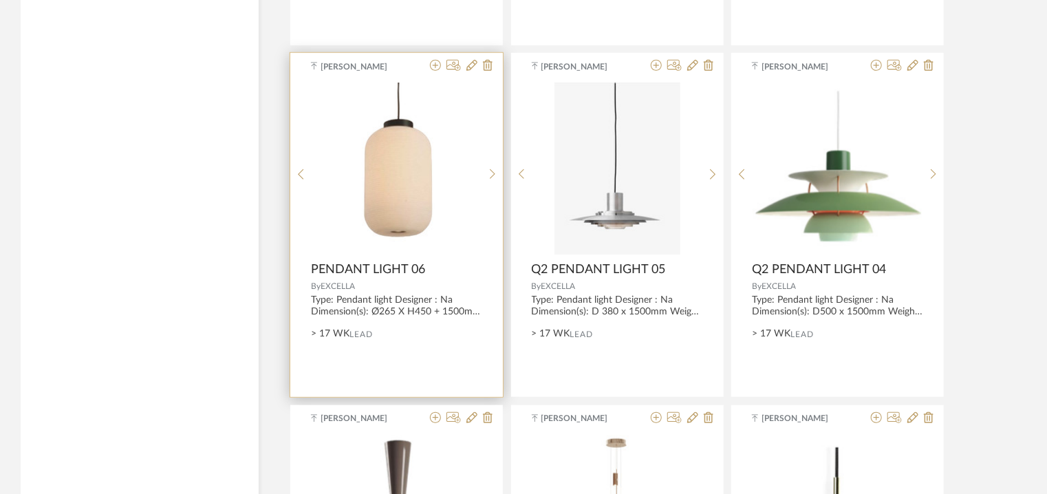
click at [478, 65] on div at bounding box center [458, 66] width 68 height 13
click at [468, 64] on icon at bounding box center [471, 65] width 11 height 11
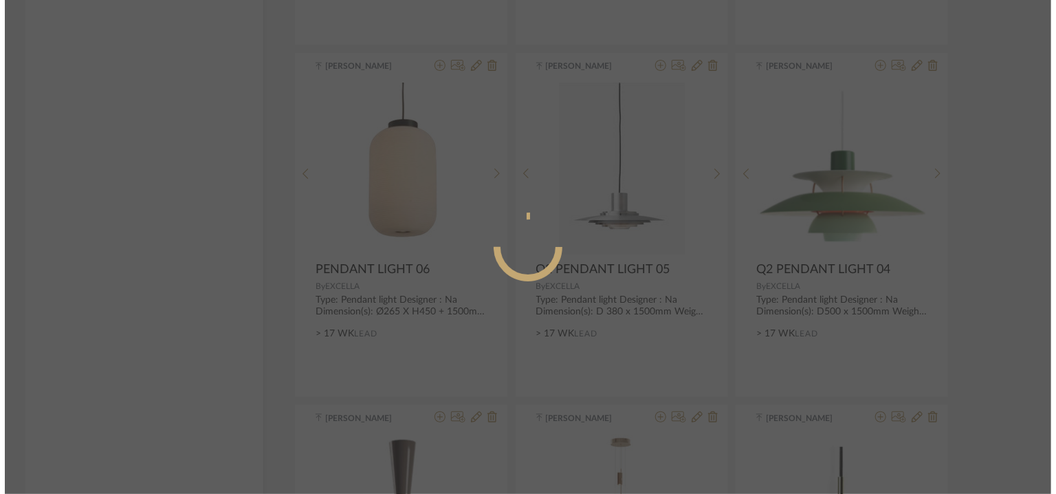
scroll to position [0, 0]
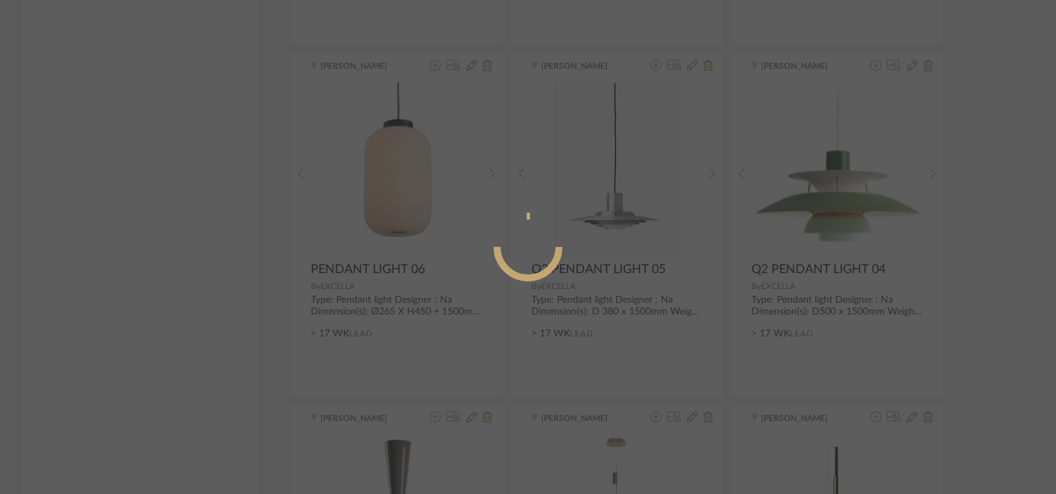
radio input "true"
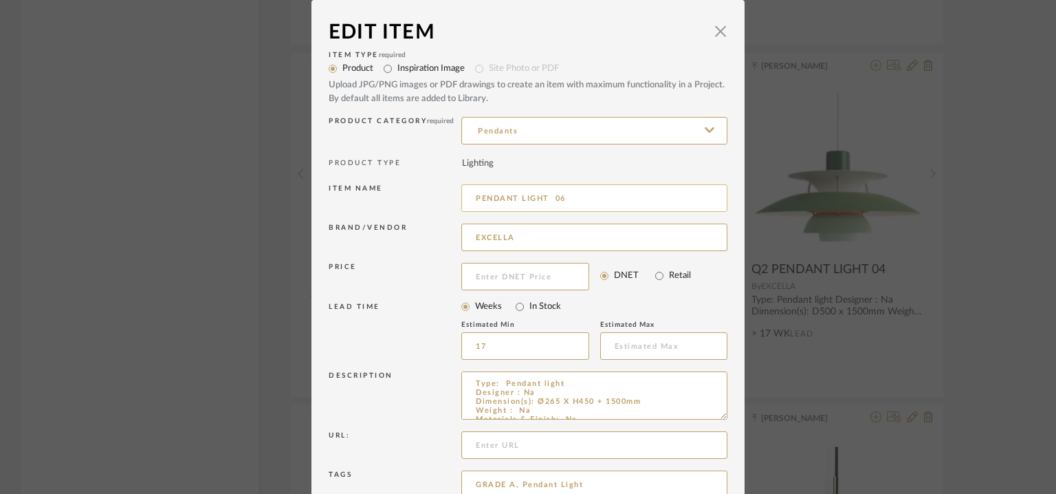
click at [472, 195] on input "PENDANT LIGHT 06" at bounding box center [594, 198] width 266 height 28
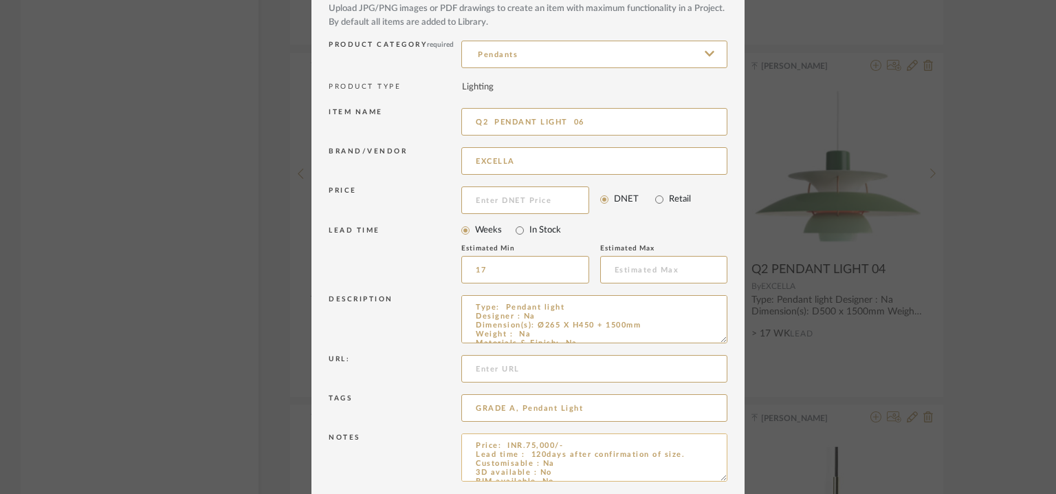
scroll to position [132, 0]
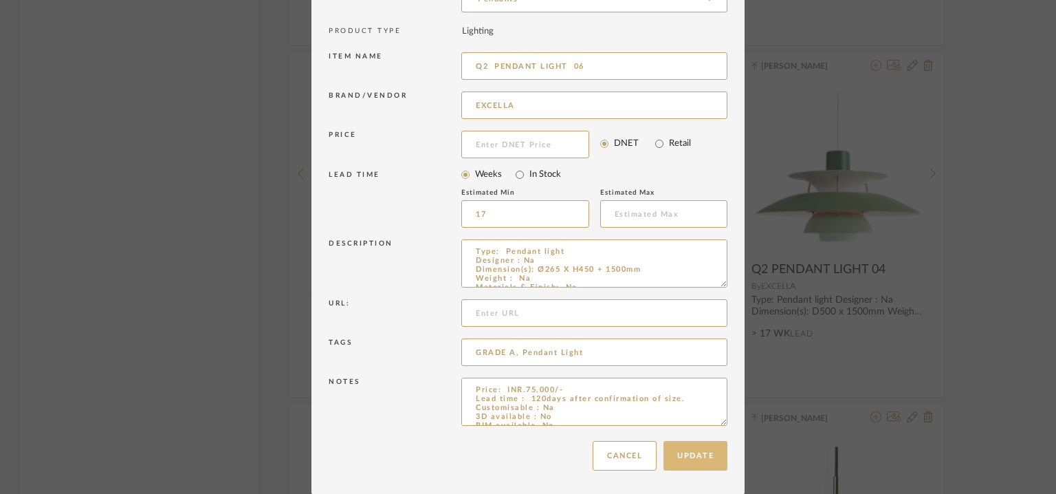
type input "Q2 PENDANT LIGHT 06"
click at [710, 464] on button "Update" at bounding box center [696, 456] width 64 height 30
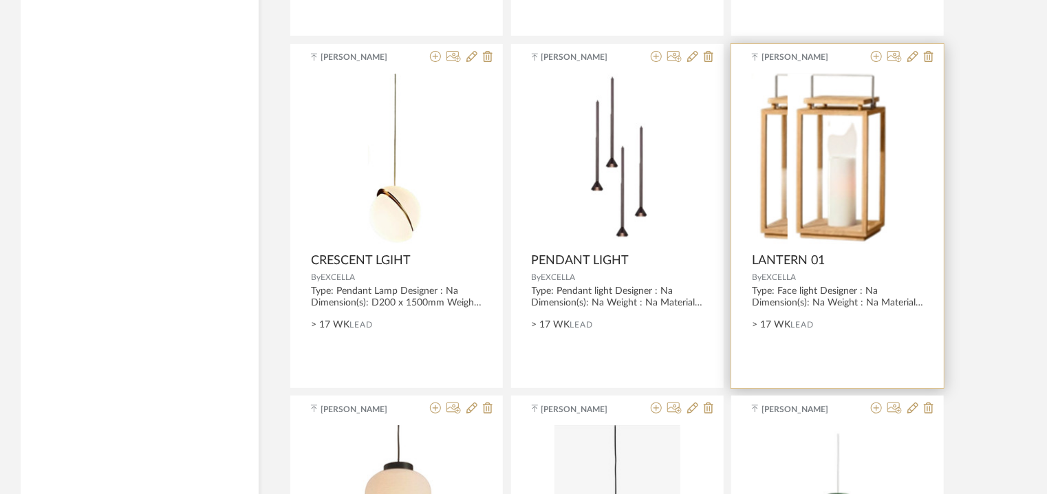
scroll to position [2741, 0]
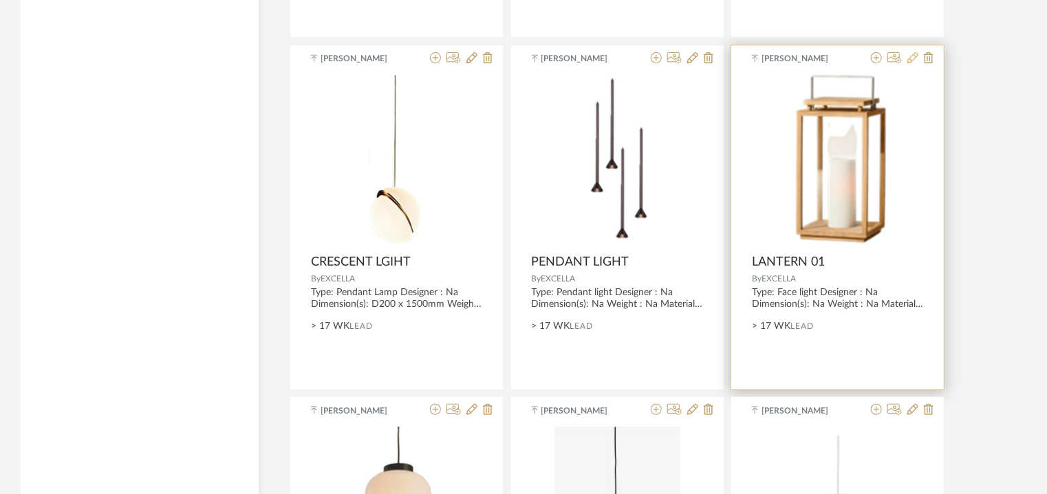
click at [908, 57] on icon at bounding box center [912, 57] width 11 height 11
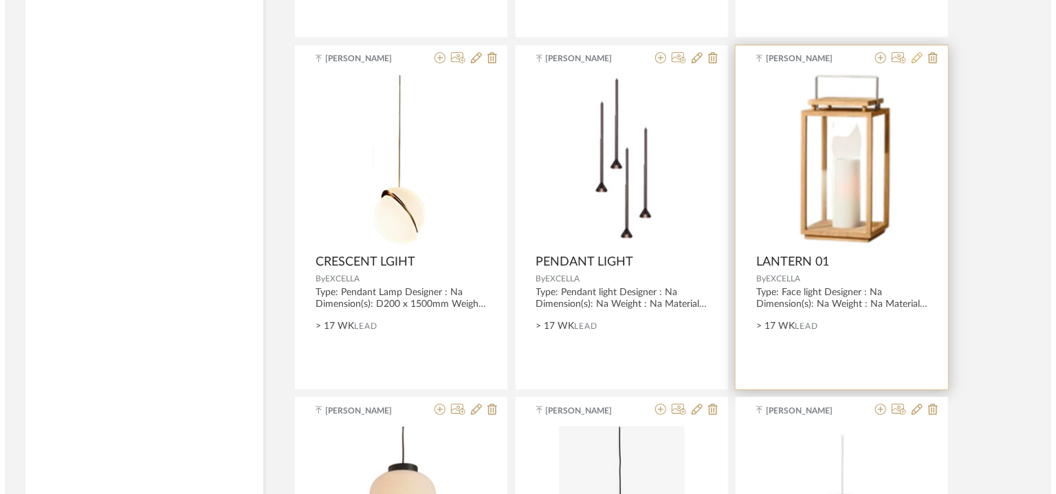
scroll to position [0, 0]
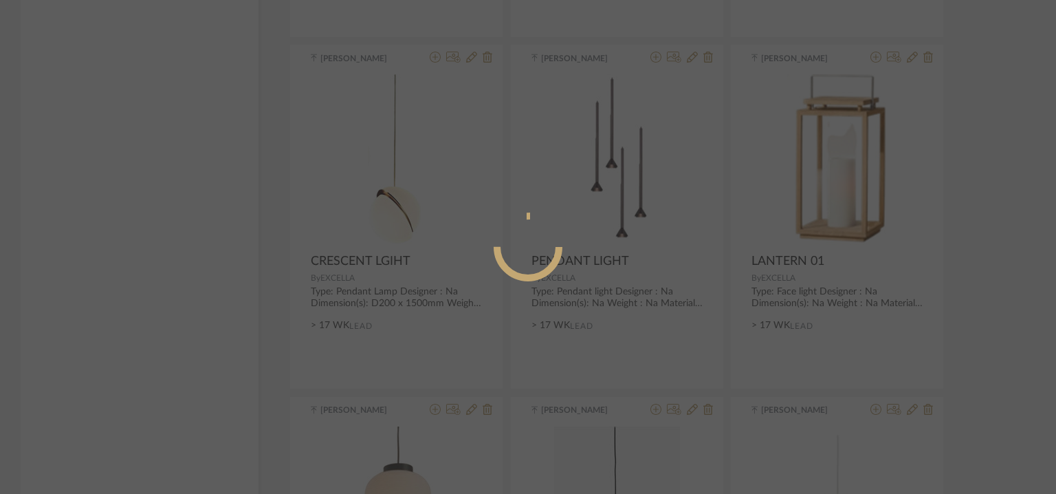
radio input "true"
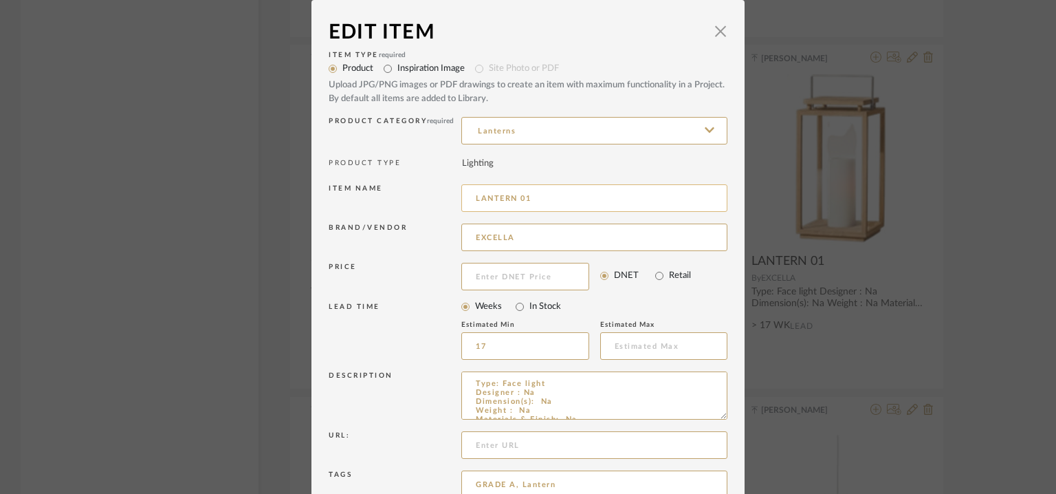
click at [471, 198] on input "LANTERN 01" at bounding box center [594, 198] width 266 height 28
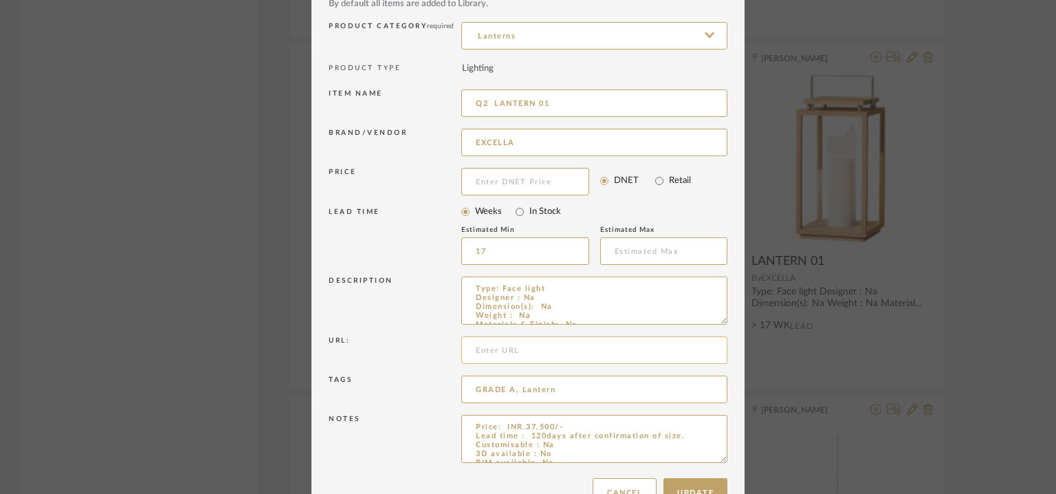
scroll to position [132, 0]
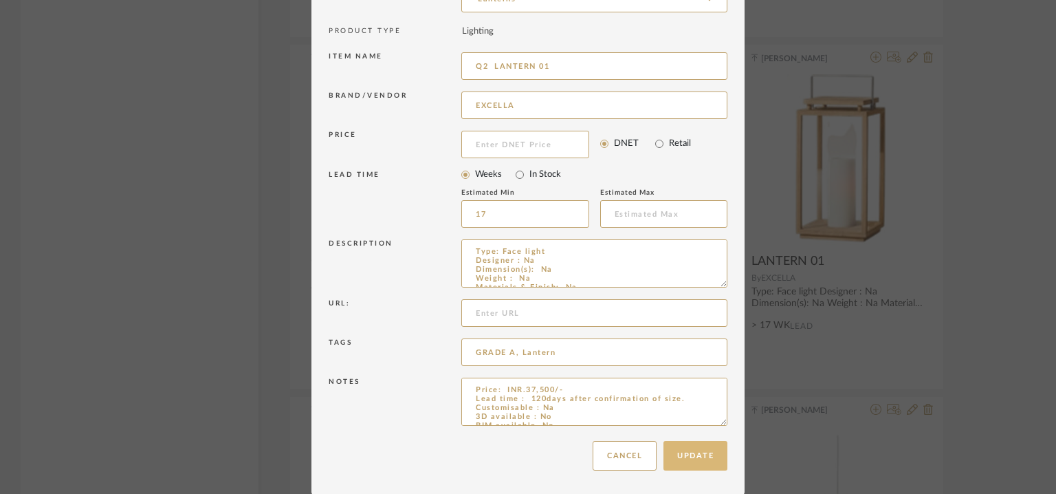
type input "Q2 LANTERN 01"
click at [684, 447] on button "Update" at bounding box center [696, 456] width 64 height 30
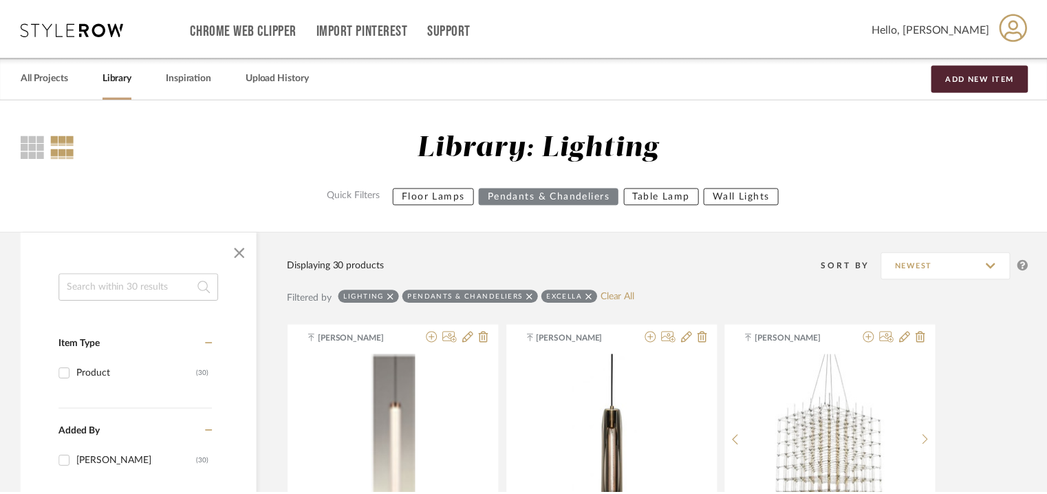
scroll to position [2741, 0]
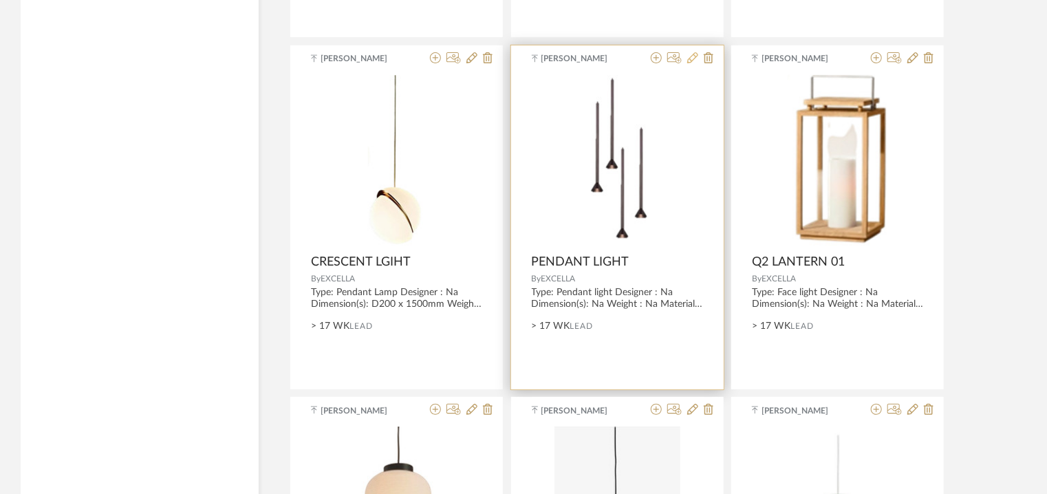
click at [691, 53] on icon at bounding box center [692, 57] width 11 height 11
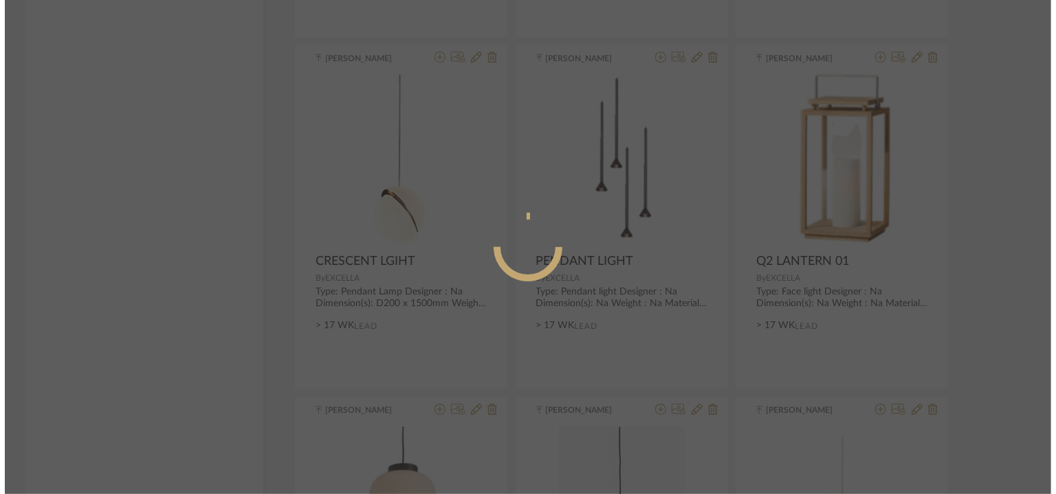
scroll to position [0, 0]
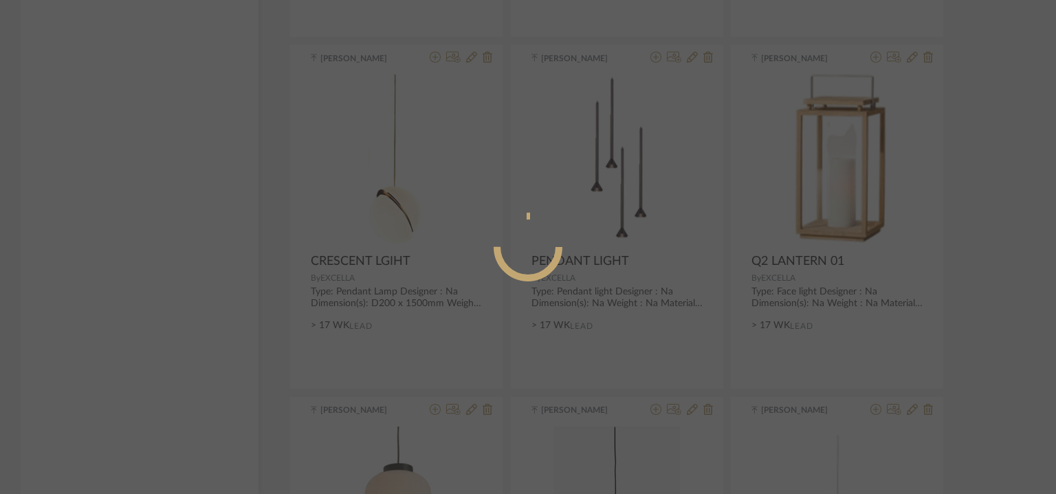
radio input "true"
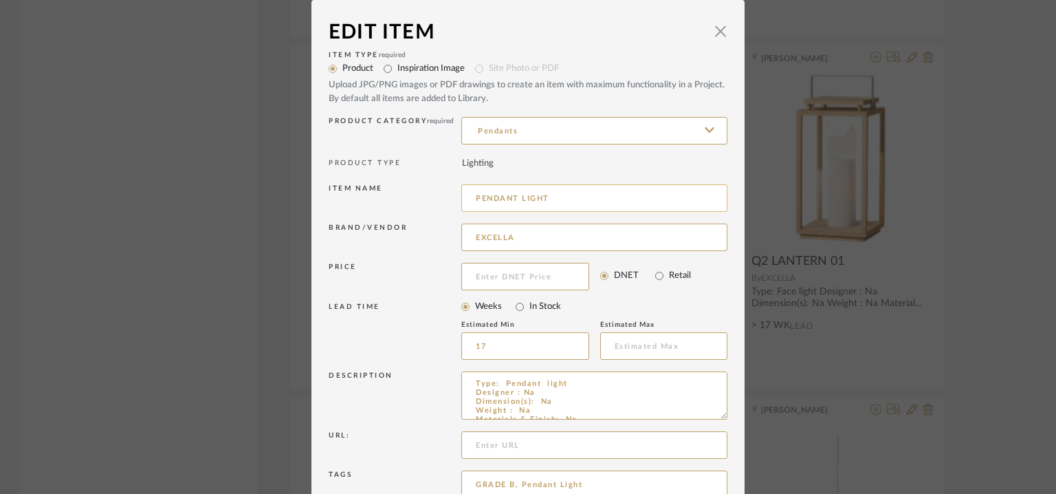
click at [473, 199] on input "PENDANT LIGHT" at bounding box center [594, 198] width 266 height 28
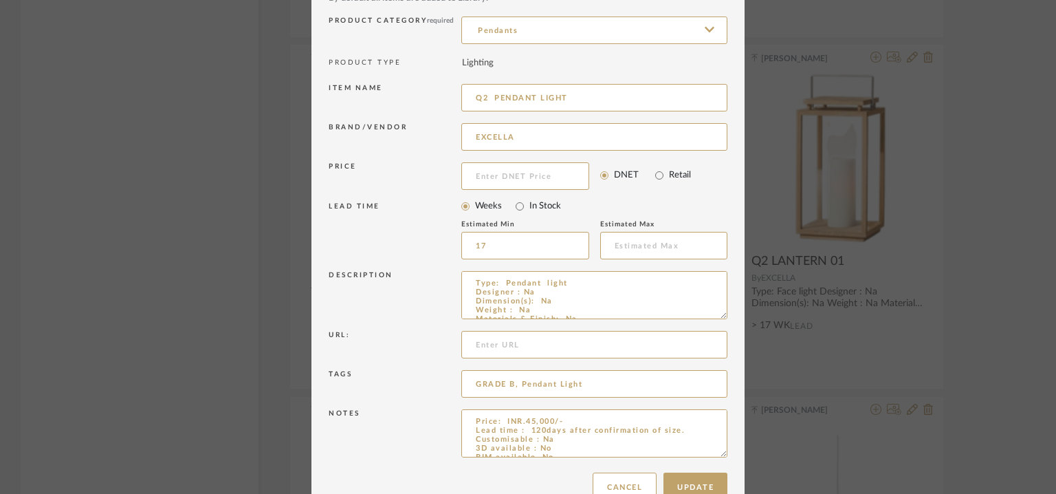
scroll to position [132, 0]
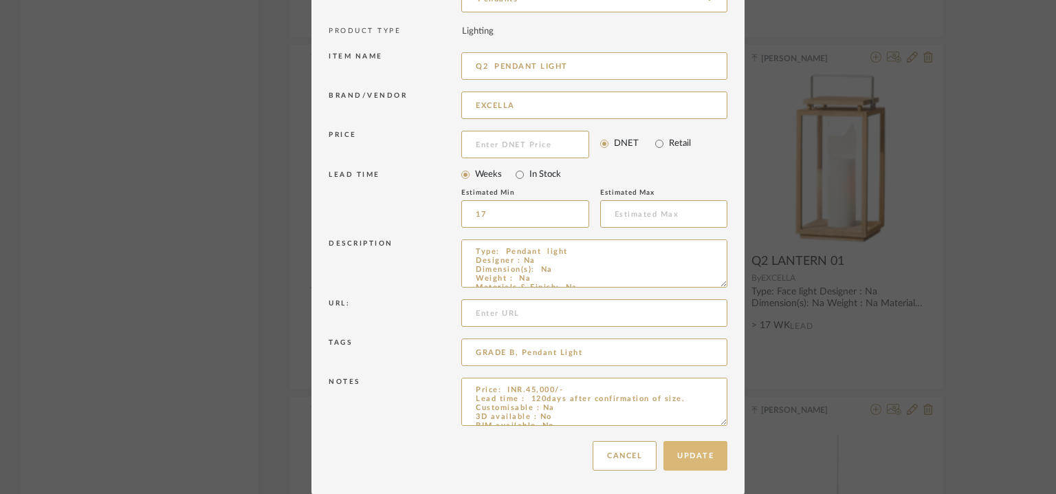
type input "Q2 PENDANT LIGHT"
click at [695, 450] on button "Update" at bounding box center [696, 456] width 64 height 30
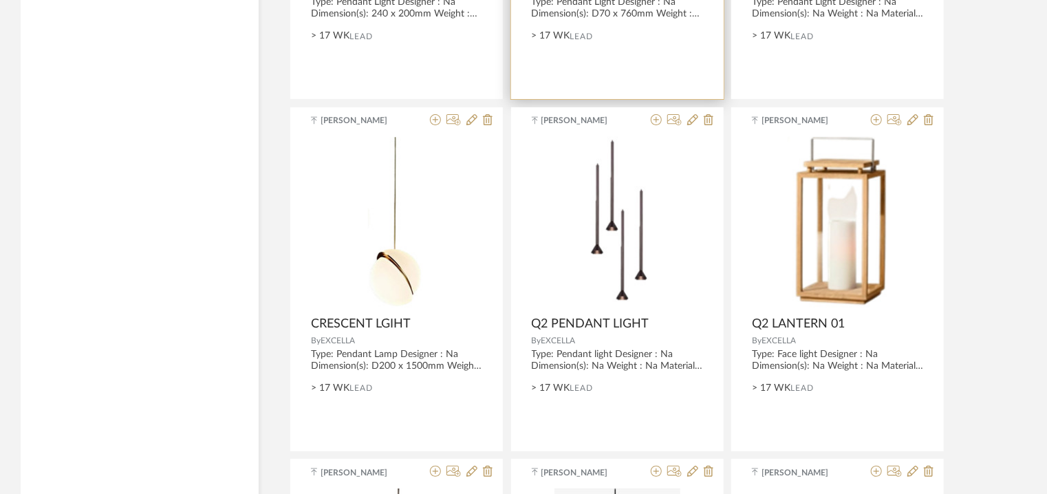
scroll to position [2673, 0]
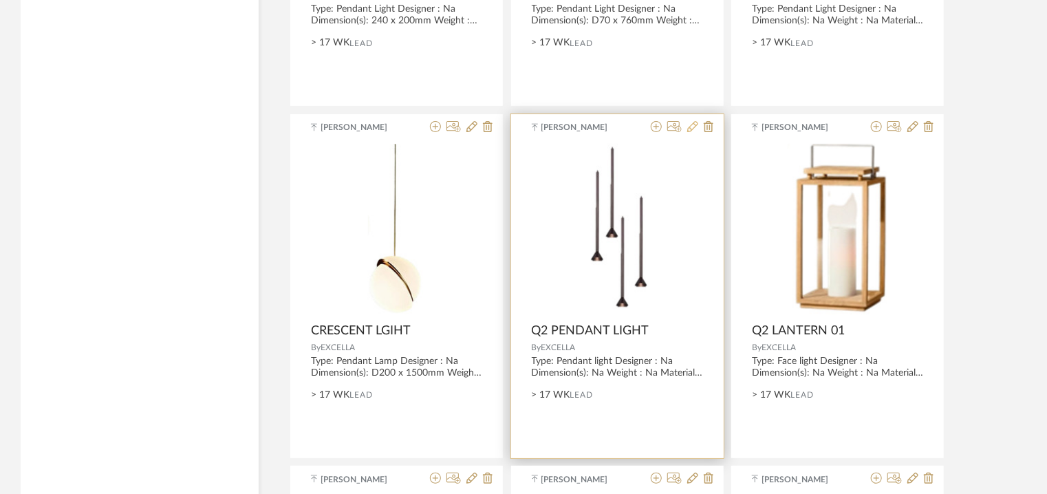
click at [696, 123] on icon at bounding box center [692, 126] width 11 height 11
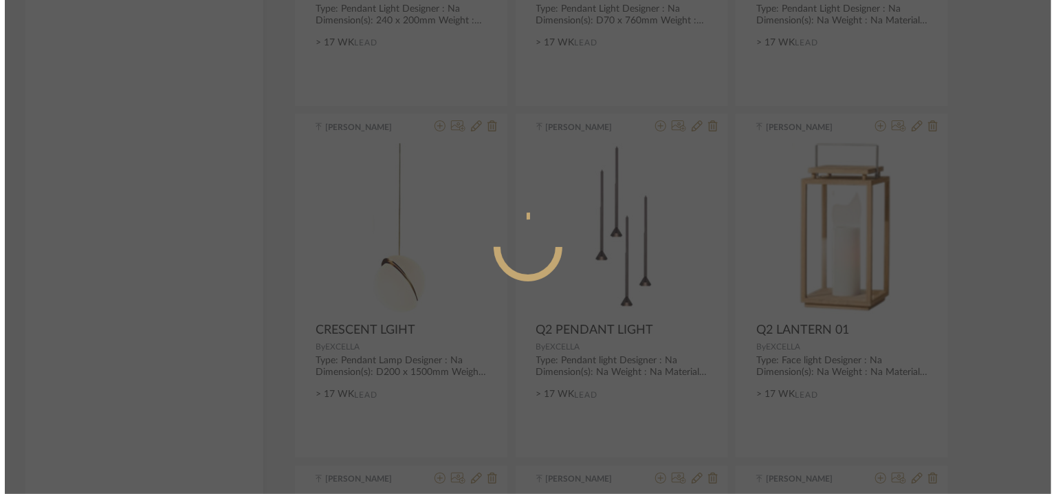
scroll to position [0, 0]
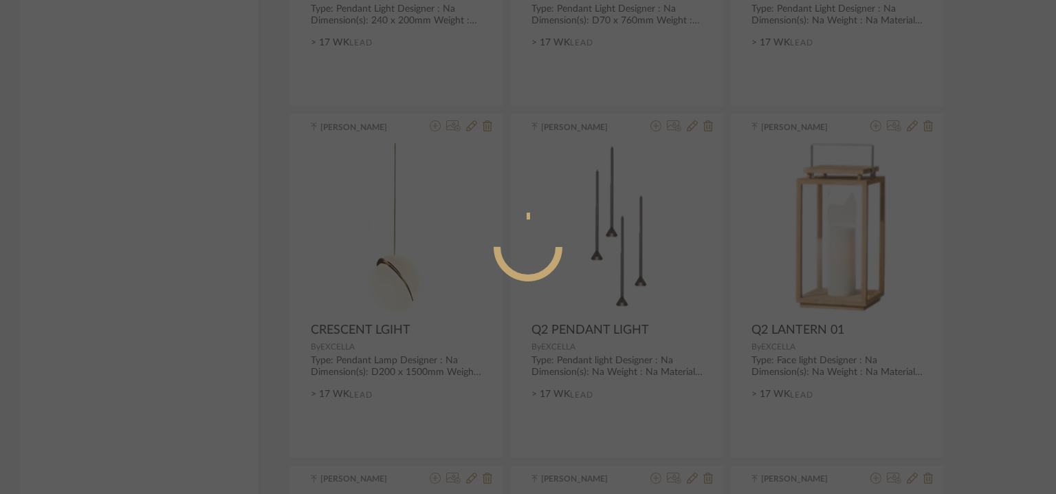
radio input "true"
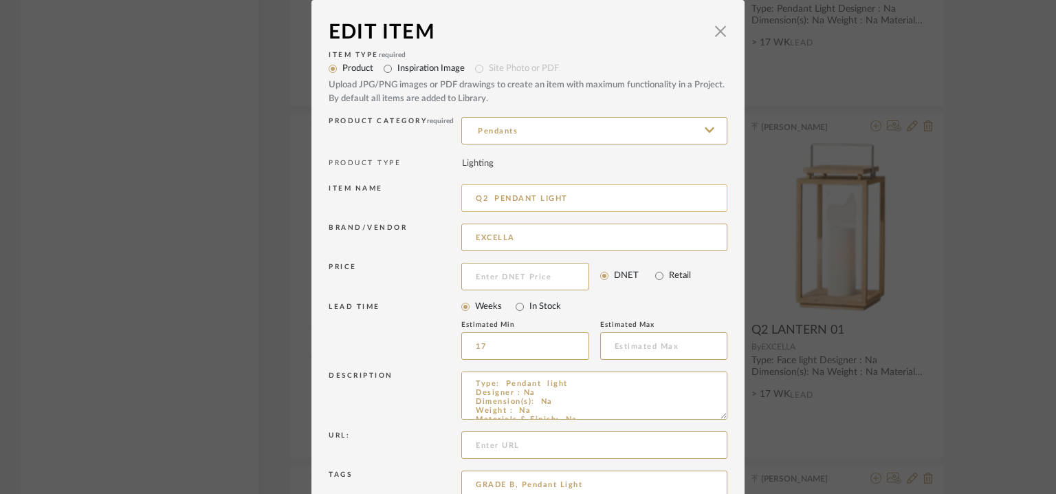
click at [589, 199] on input "Q2 PENDANT LIGHT" at bounding box center [594, 198] width 266 height 28
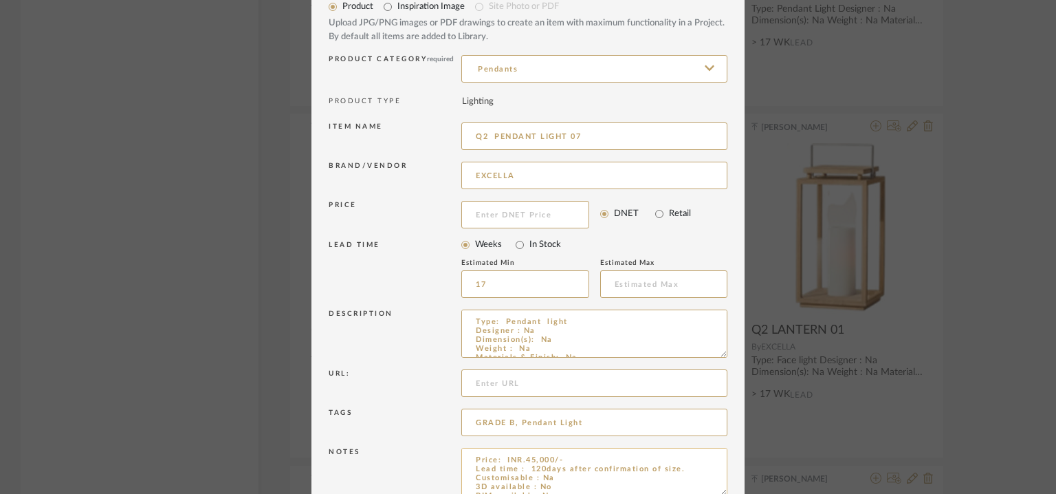
scroll to position [132, 0]
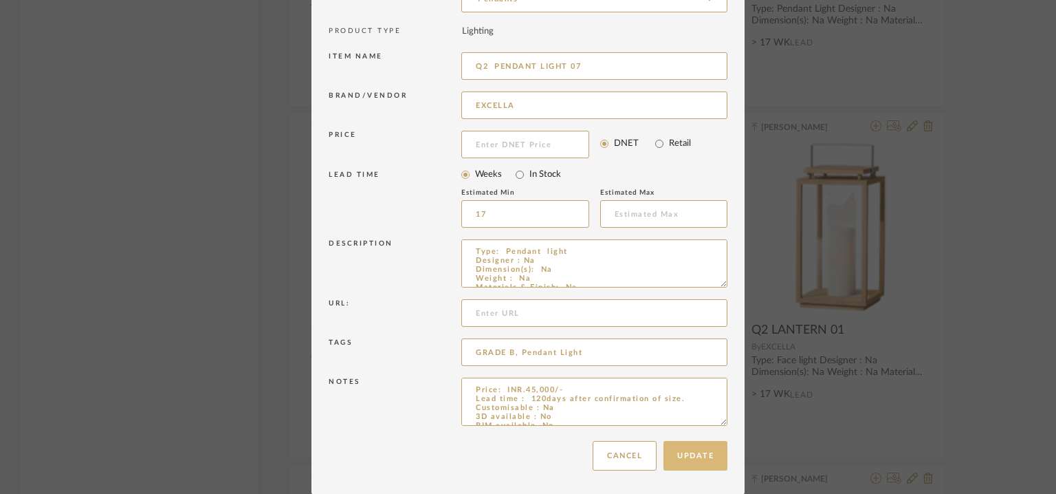
type input "Q2 PENDANT LIGHT 07"
click at [690, 454] on button "Update" at bounding box center [696, 456] width 64 height 30
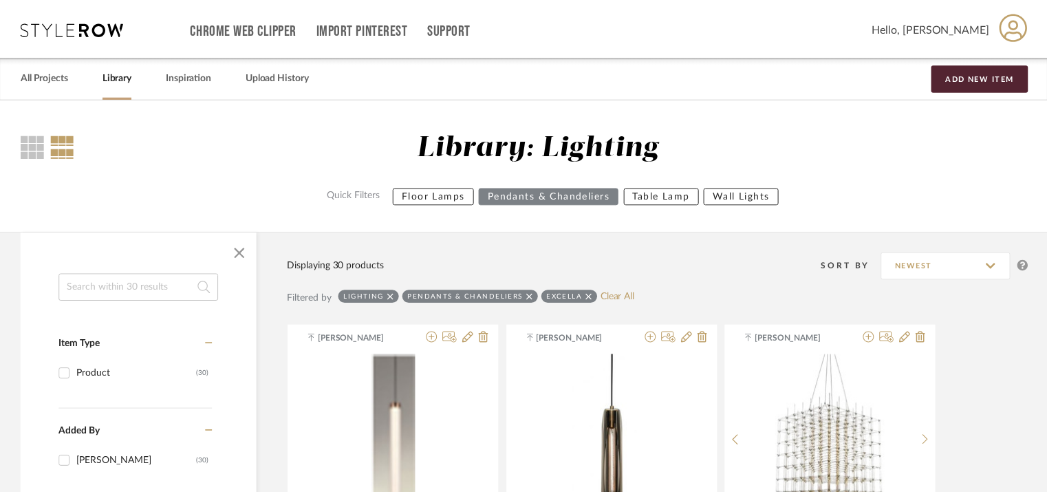
scroll to position [2673, 0]
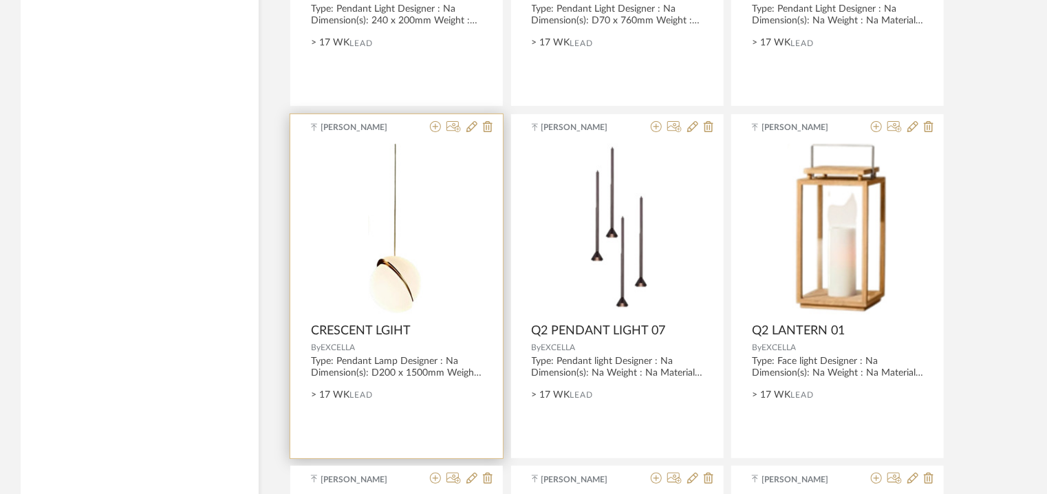
click at [481, 123] on div at bounding box center [458, 127] width 68 height 13
click at [473, 122] on icon at bounding box center [471, 126] width 11 height 11
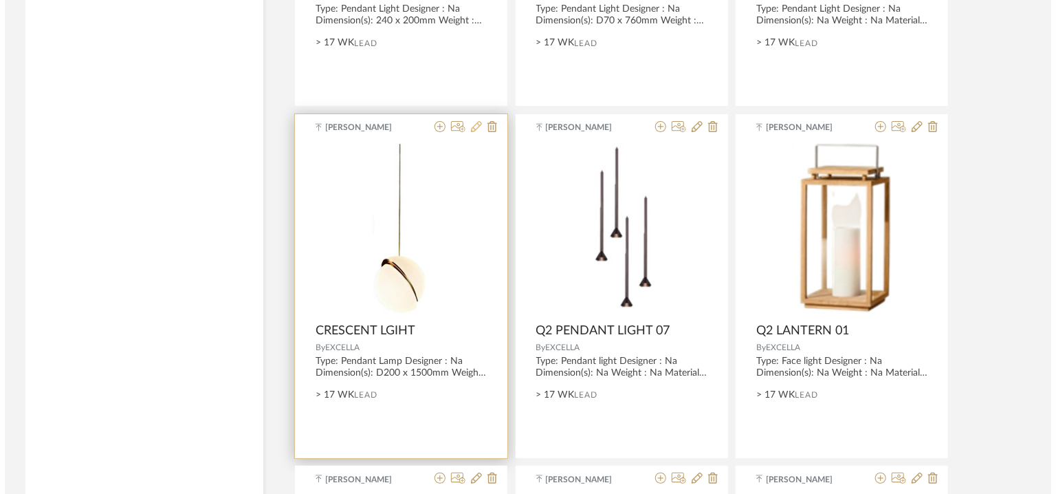
scroll to position [0, 0]
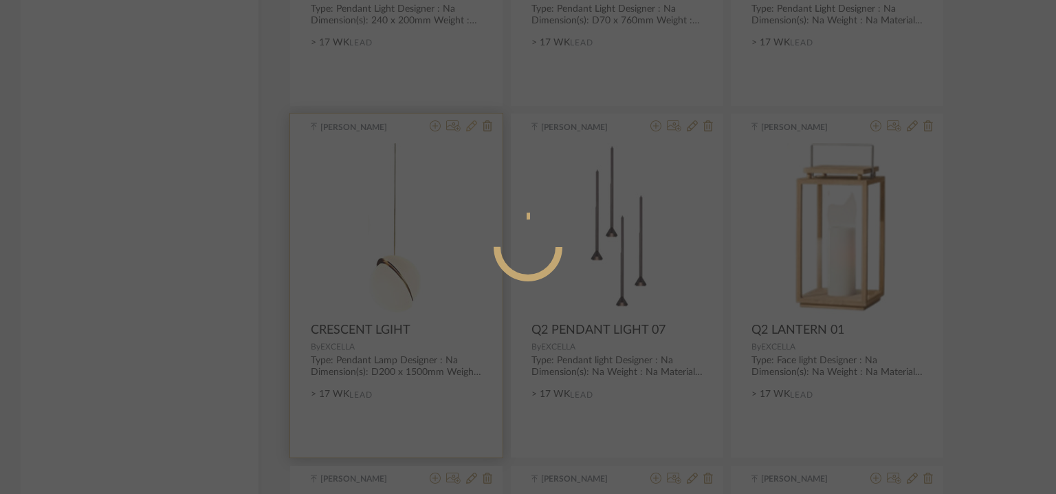
radio input "true"
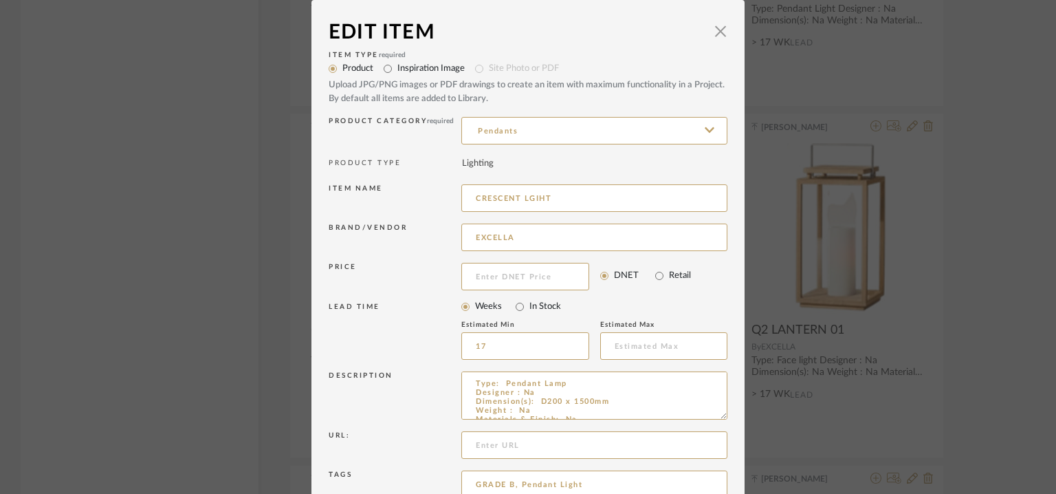
drag, startPoint x: 550, startPoint y: 197, endPoint x: 422, endPoint y: 197, distance: 127.9
click at [422, 197] on div "Item name CRESCENT LGIHT" at bounding box center [528, 200] width 399 height 39
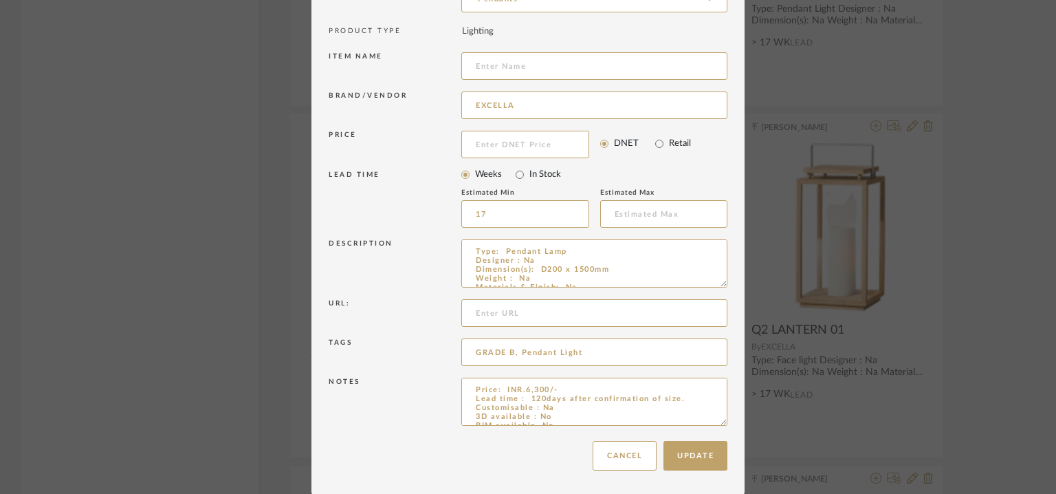
drag, startPoint x: 719, startPoint y: 421, endPoint x: 733, endPoint y: 524, distance: 104.2
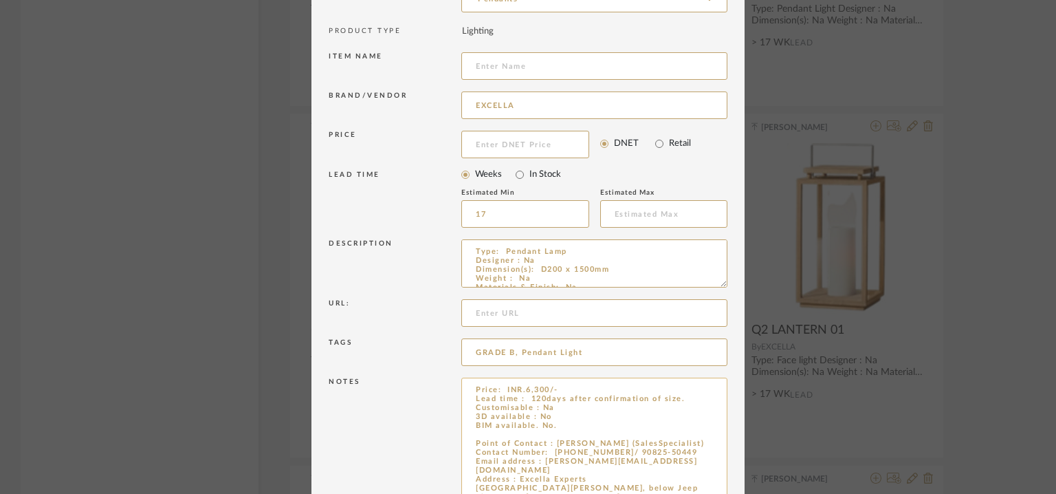
click at [490, 433] on textarea "Price: INR.6,300/- Lead time : 120days after confirmation of size. Customisable…" at bounding box center [594, 453] width 266 height 151
paste textarea "CRESCENT LGIHT"
type textarea "Price: INR.6,300/- Lead time : 120days after confirmation of size. Customisable…"
click at [535, 73] on input at bounding box center [594, 66] width 266 height 28
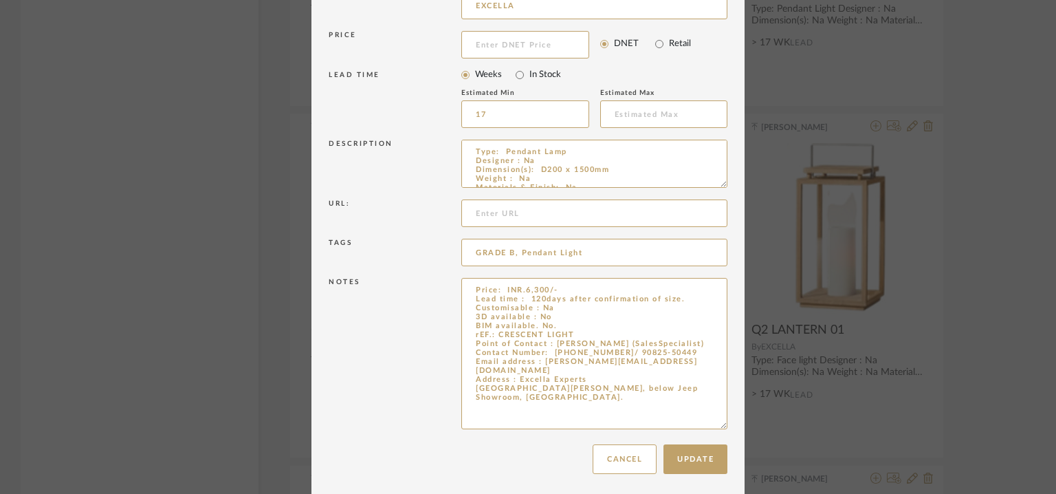
scroll to position [236, 0]
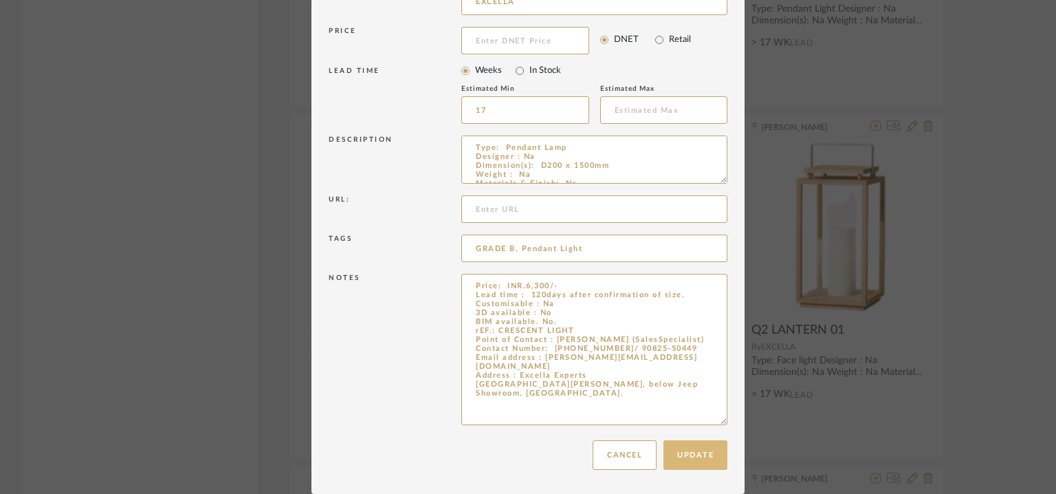
type input "Q2 PENDANT LIGHT 08"
click at [688, 456] on button "Update" at bounding box center [696, 455] width 64 height 30
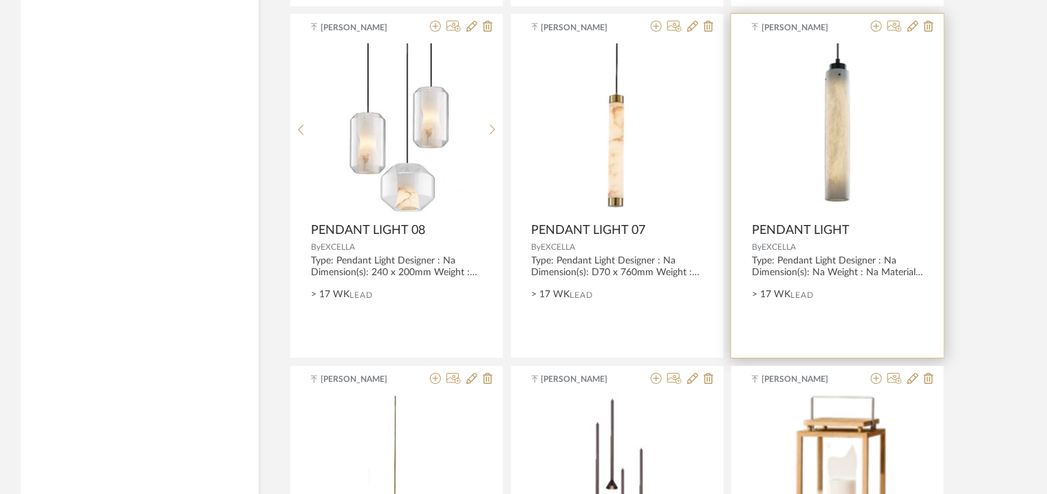
scroll to position [2398, 0]
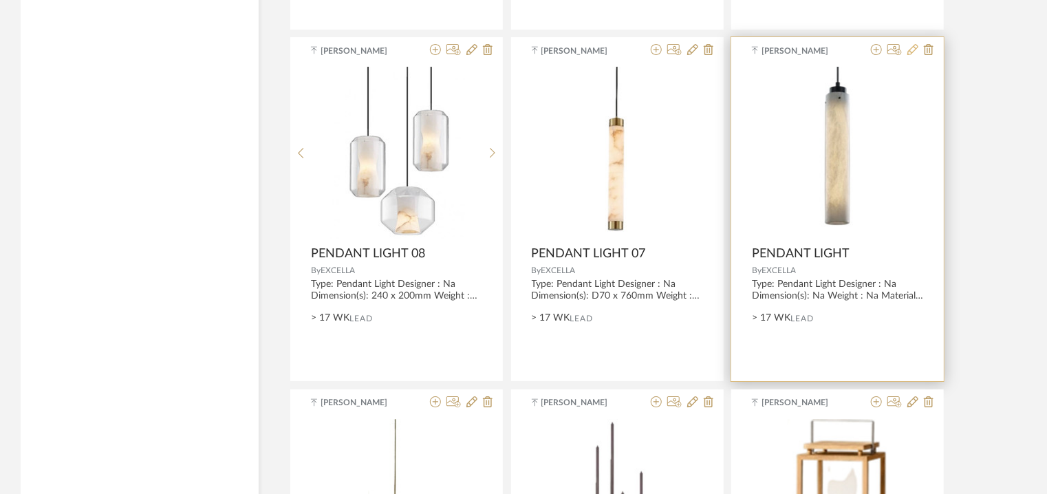
click at [917, 47] on icon at bounding box center [912, 49] width 11 height 11
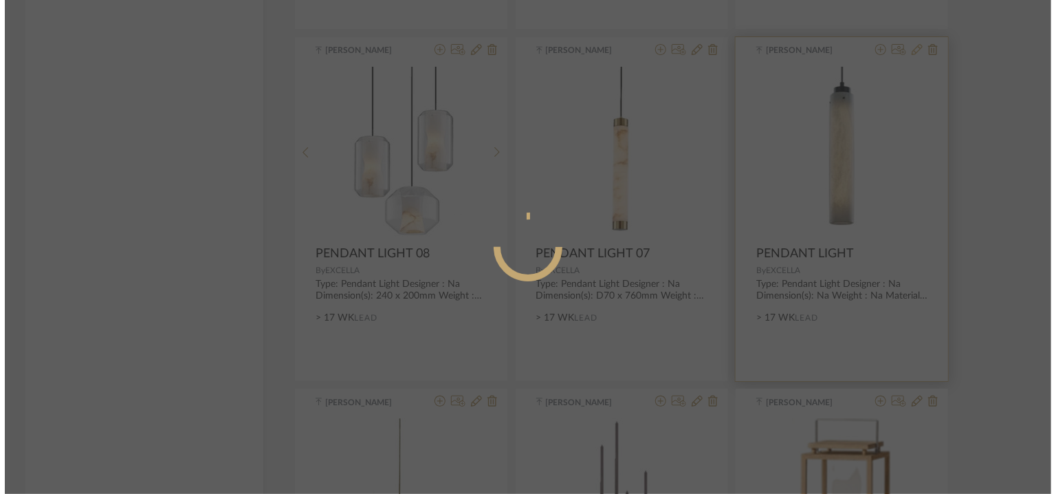
scroll to position [0, 0]
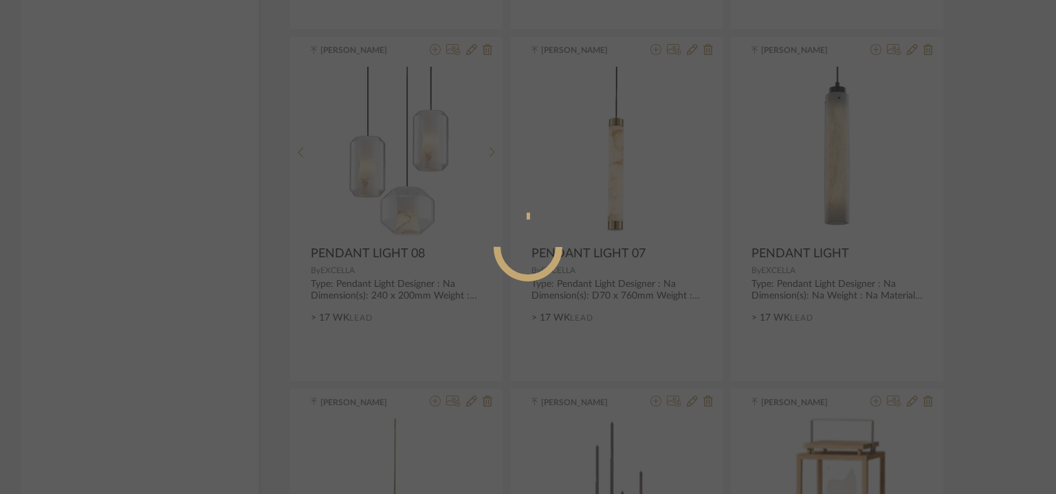
radio input "true"
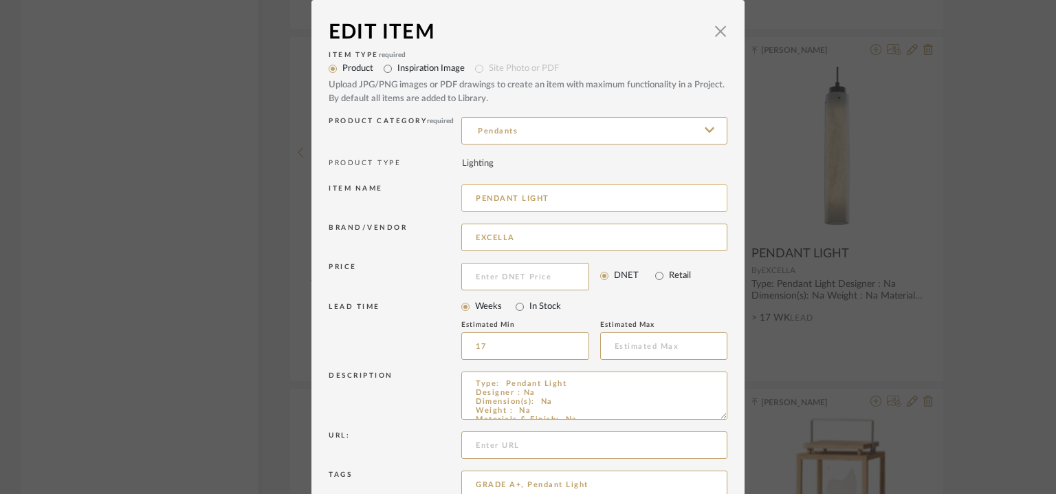
click at [554, 195] on input "PENDANT LIGHT" at bounding box center [594, 198] width 266 height 28
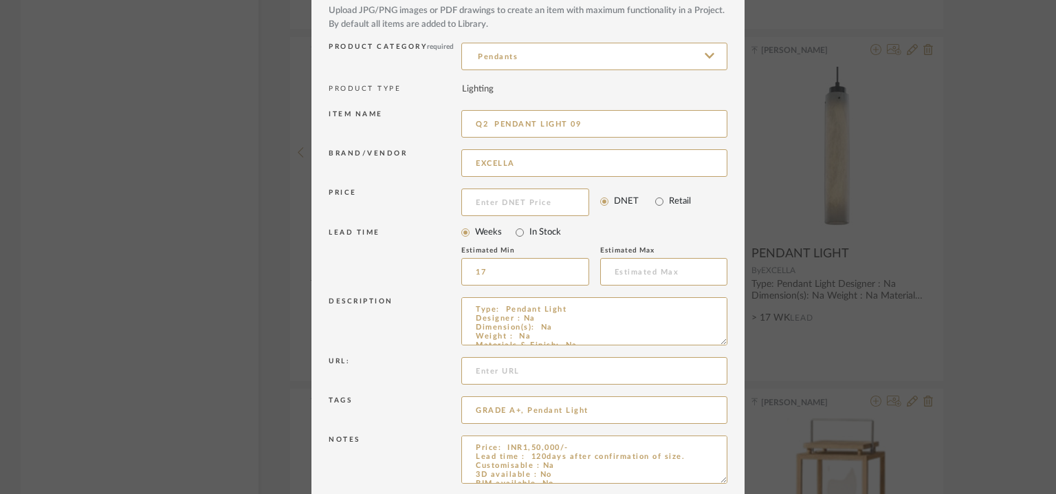
scroll to position [132, 0]
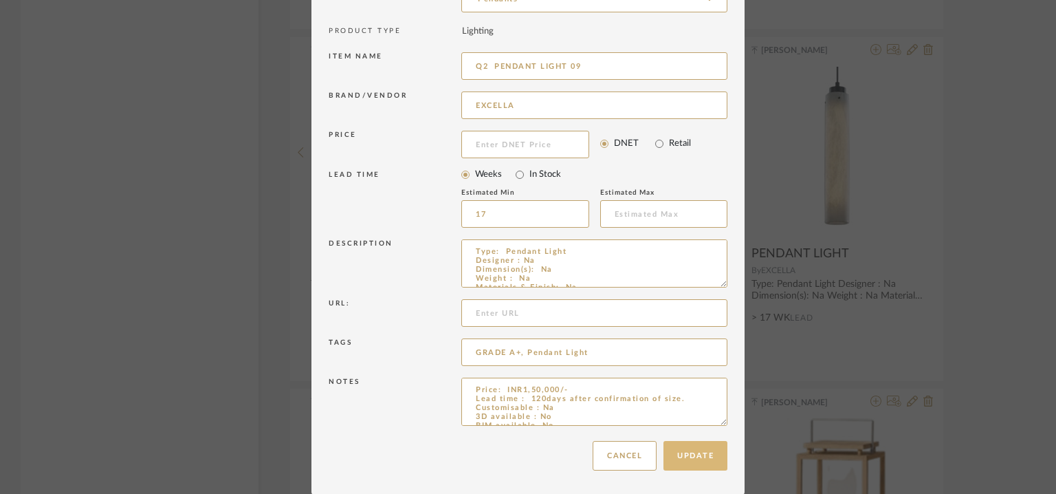
type input "Q2 PENDANT LIGHT 09"
click at [685, 457] on button "Update" at bounding box center [696, 456] width 64 height 30
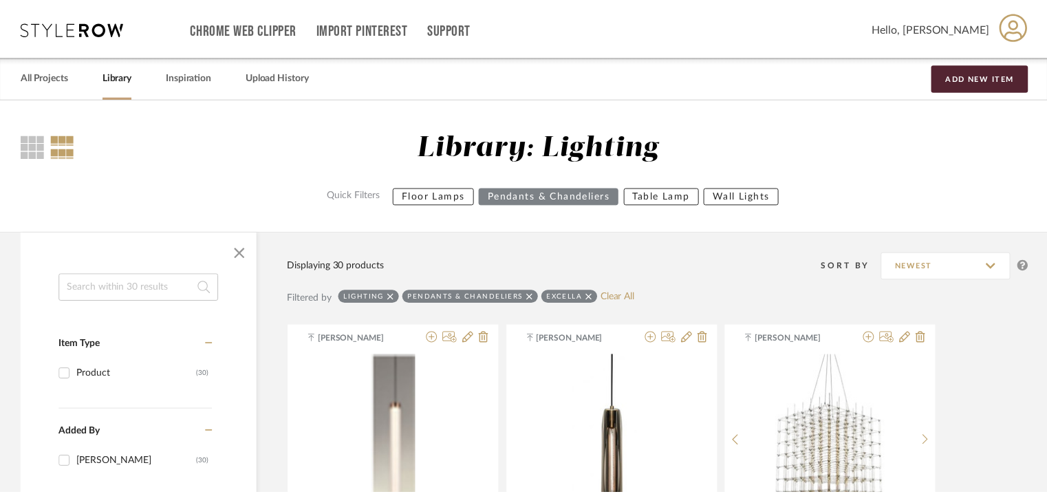
scroll to position [2398, 0]
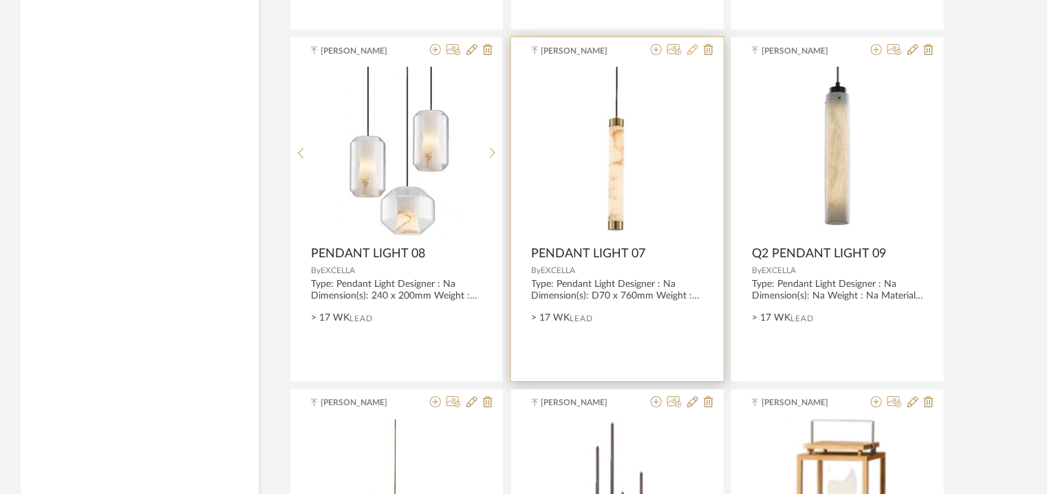
click at [696, 49] on icon at bounding box center [692, 49] width 11 height 11
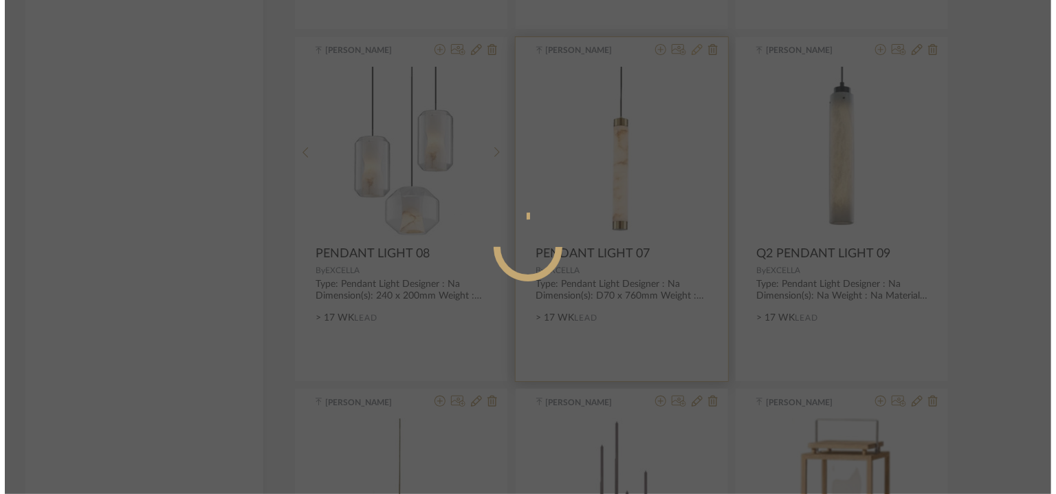
scroll to position [0, 0]
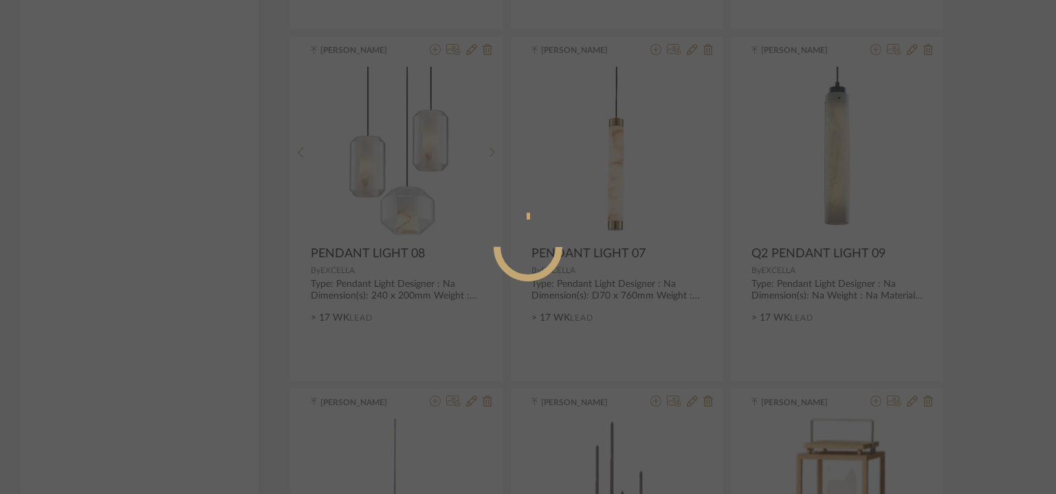
radio input "true"
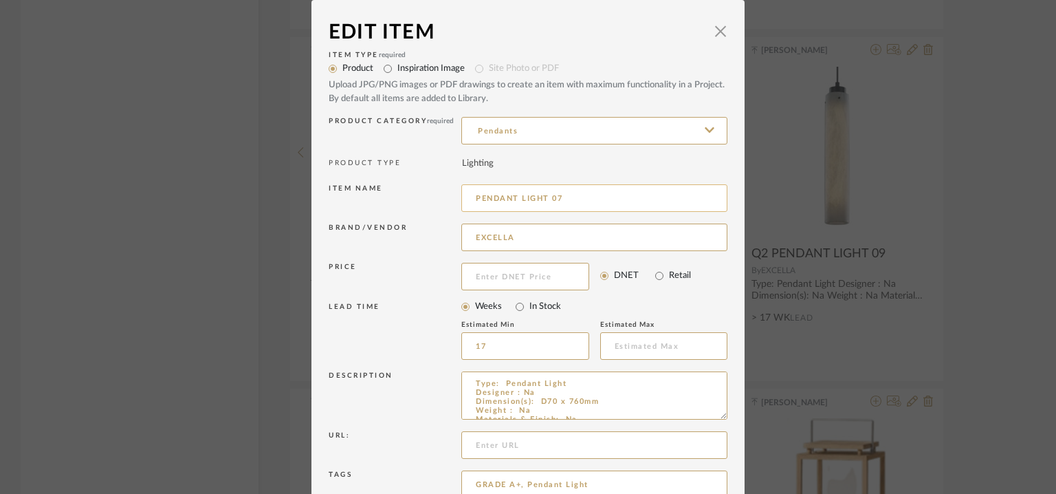
drag, startPoint x: 548, startPoint y: 193, endPoint x: 564, endPoint y: 198, distance: 16.5
click at [561, 198] on input "PENDANT LIGHT 07" at bounding box center [594, 198] width 266 height 28
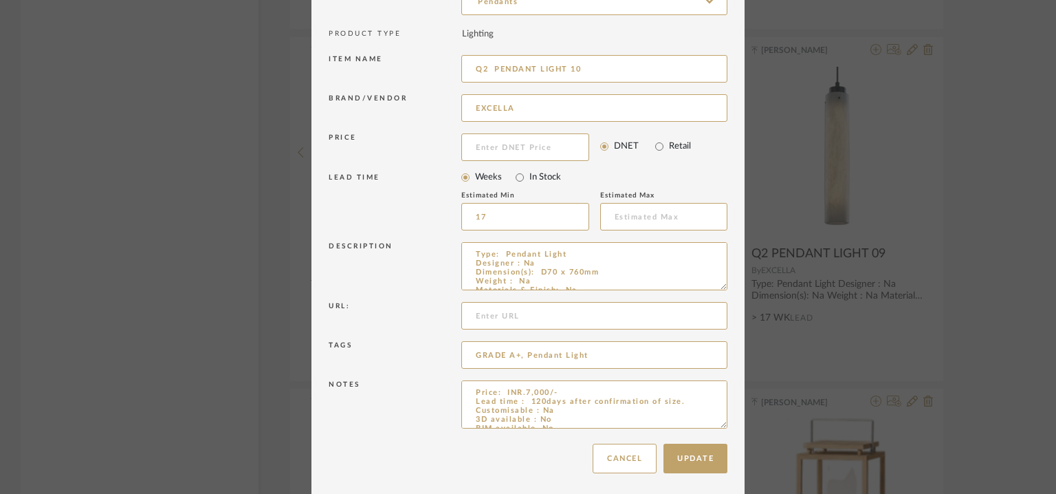
scroll to position [132, 0]
type input "Q2 PENDANT LIGHT 10"
click at [691, 456] on button "Update" at bounding box center [696, 456] width 64 height 30
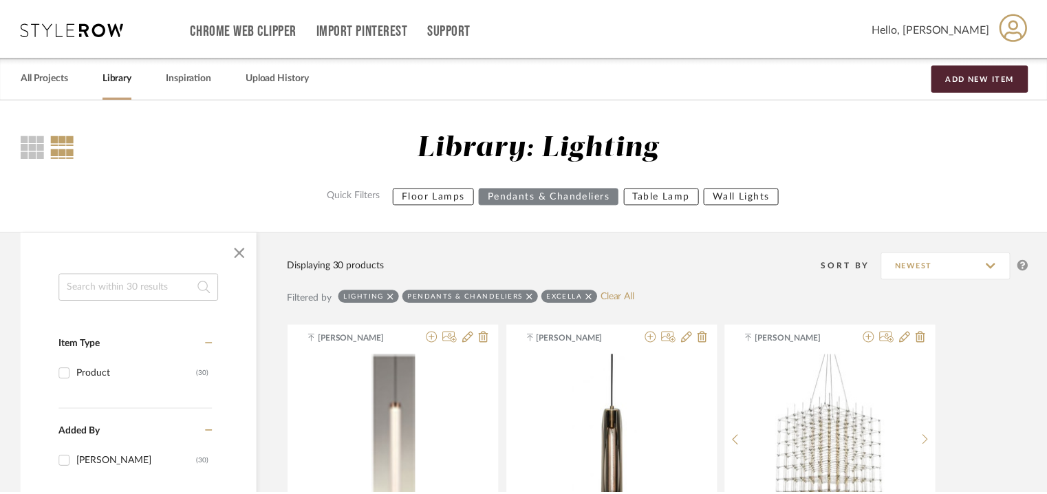
scroll to position [2398, 0]
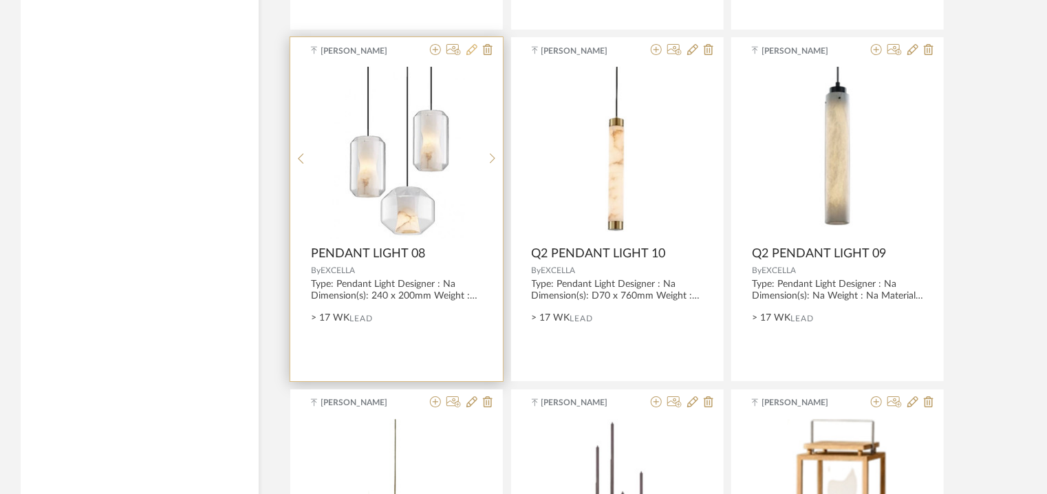
click at [471, 49] on icon at bounding box center [471, 49] width 11 height 11
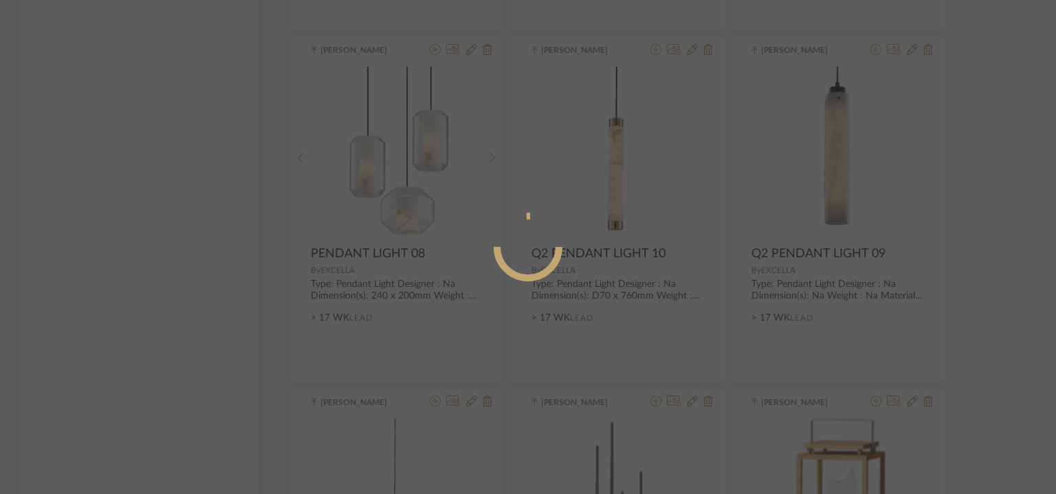
radio input "true"
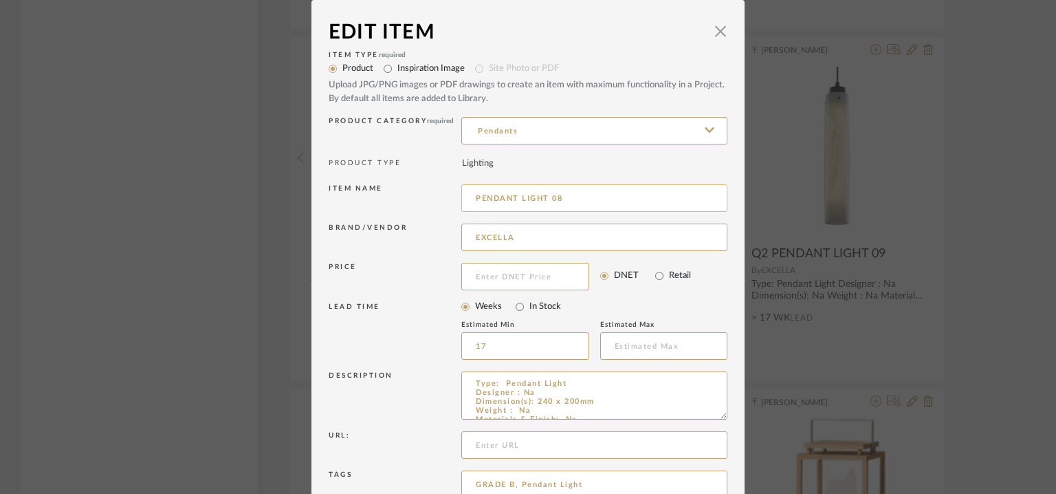
drag, startPoint x: 545, startPoint y: 194, endPoint x: 554, endPoint y: 194, distance: 8.3
click at [550, 194] on input "PENDANT LIGHT 08" at bounding box center [594, 198] width 266 height 28
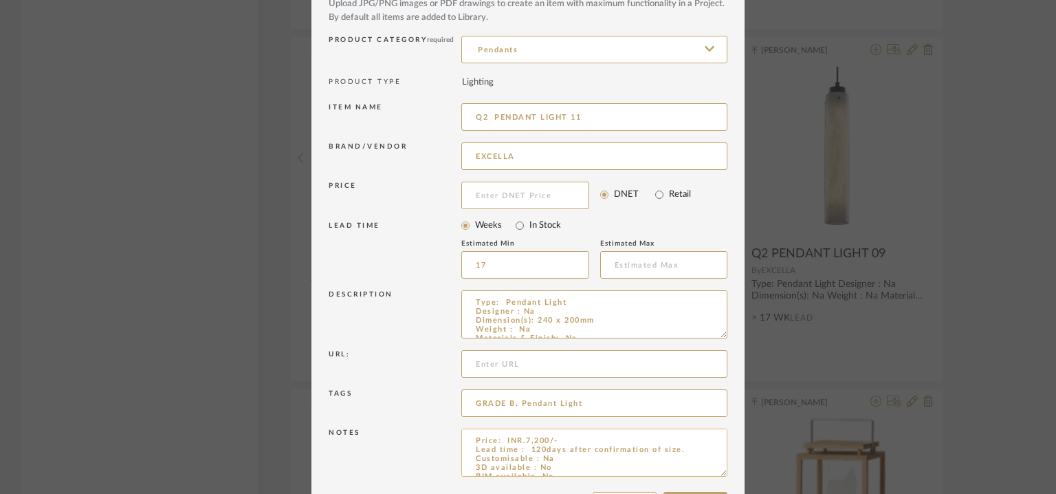
scroll to position [132, 0]
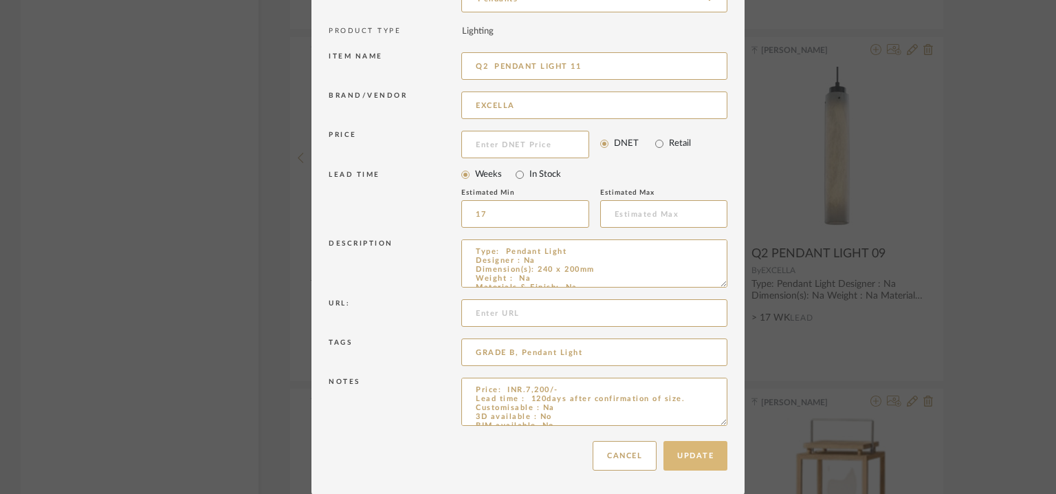
type input "Q2 PENDANT LIGHT 11"
click at [674, 450] on button "Update" at bounding box center [696, 456] width 64 height 30
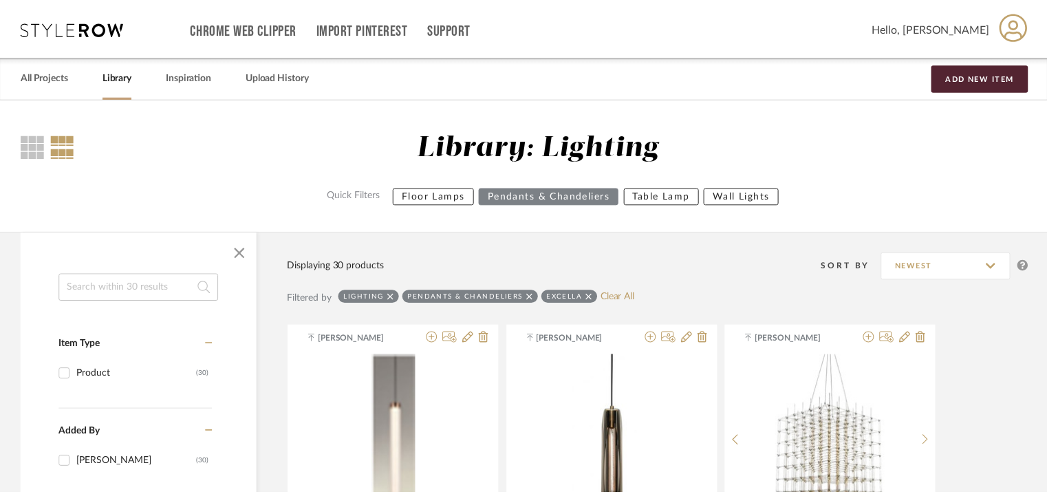
scroll to position [2398, 0]
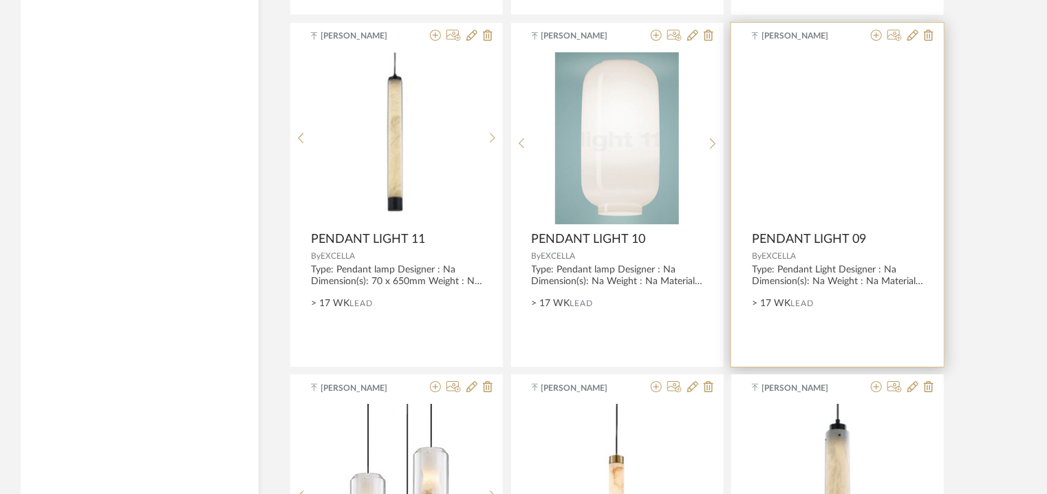
scroll to position [2054, 0]
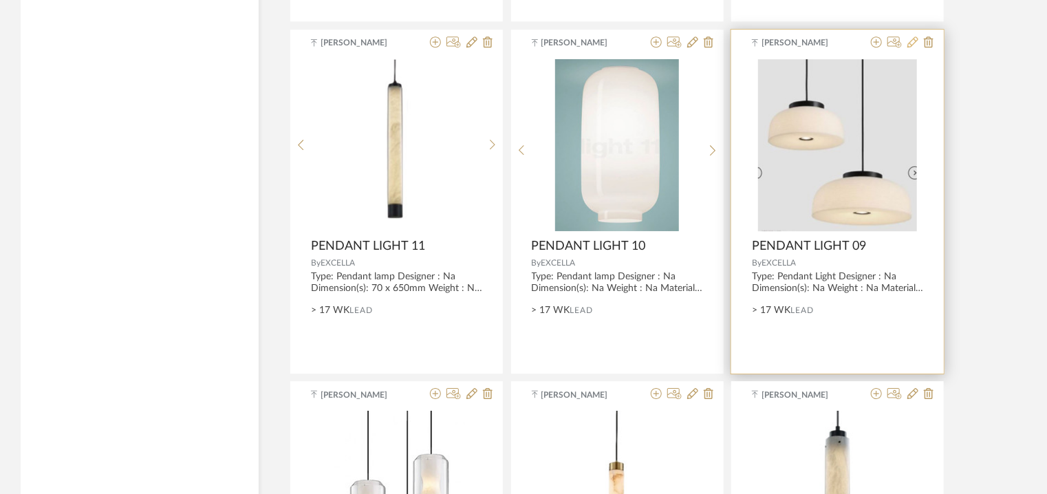
click at [916, 37] on icon at bounding box center [912, 41] width 11 height 11
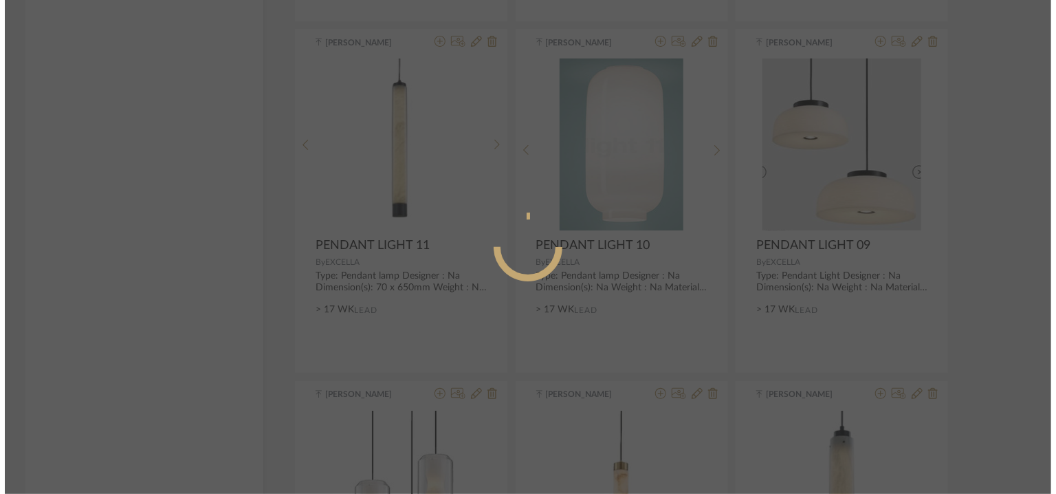
scroll to position [0, 0]
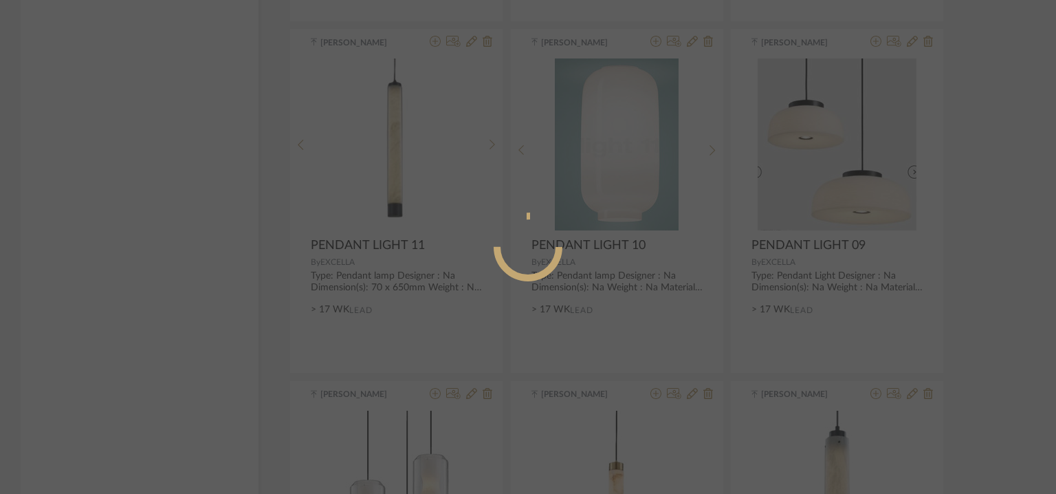
radio input "true"
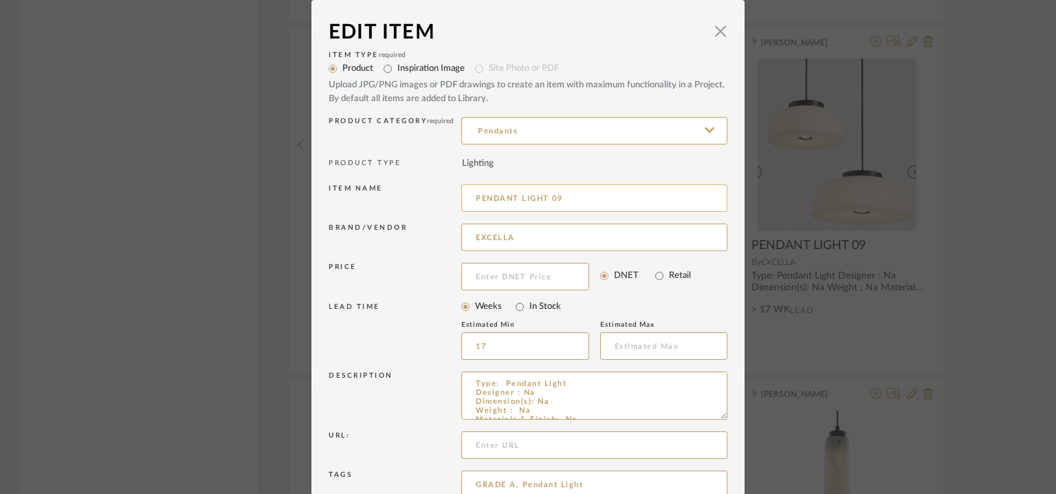
drag, startPoint x: 545, startPoint y: 197, endPoint x: 553, endPoint y: 198, distance: 8.3
click at [553, 198] on input "PENDANT LIGHT 09" at bounding box center [594, 198] width 266 height 28
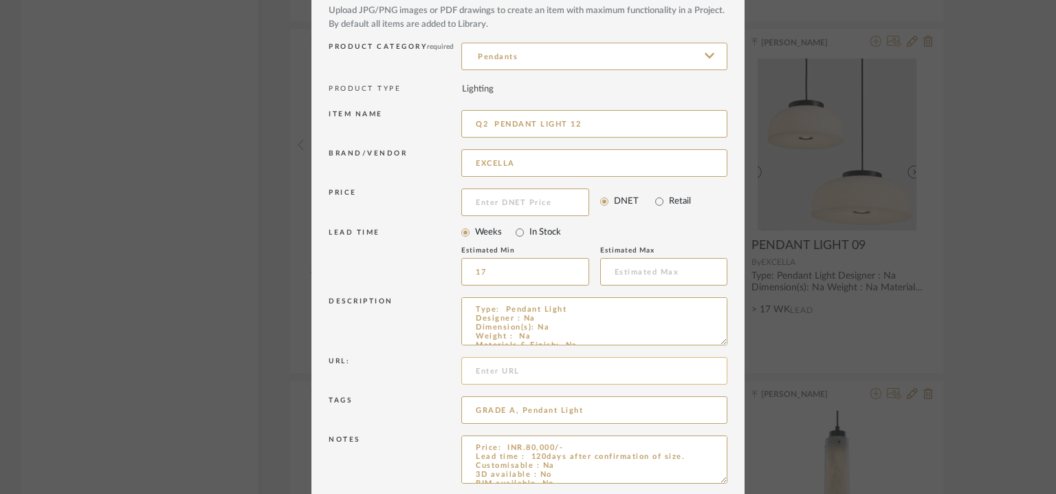
scroll to position [132, 0]
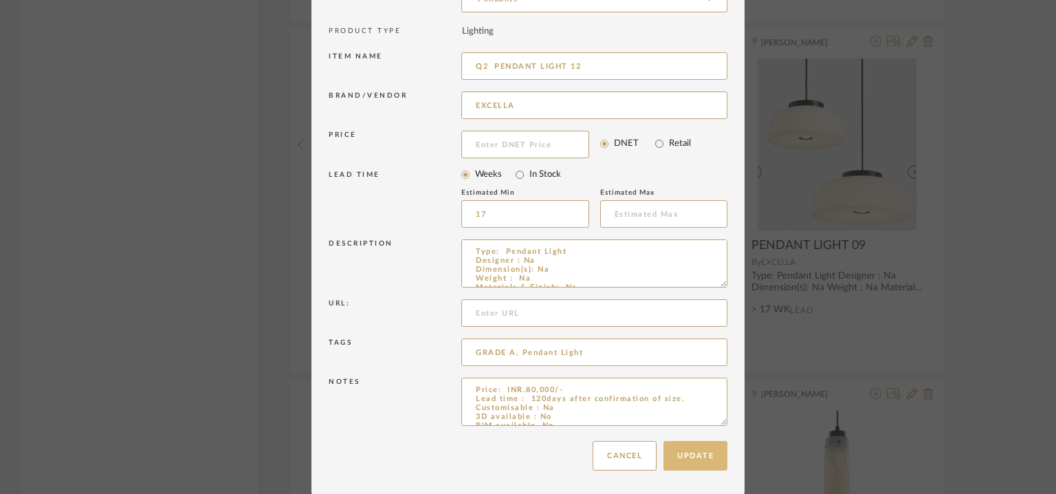
type input "Q2 PENDANT LIGHT 12"
click at [708, 464] on button "Update" at bounding box center [696, 456] width 64 height 30
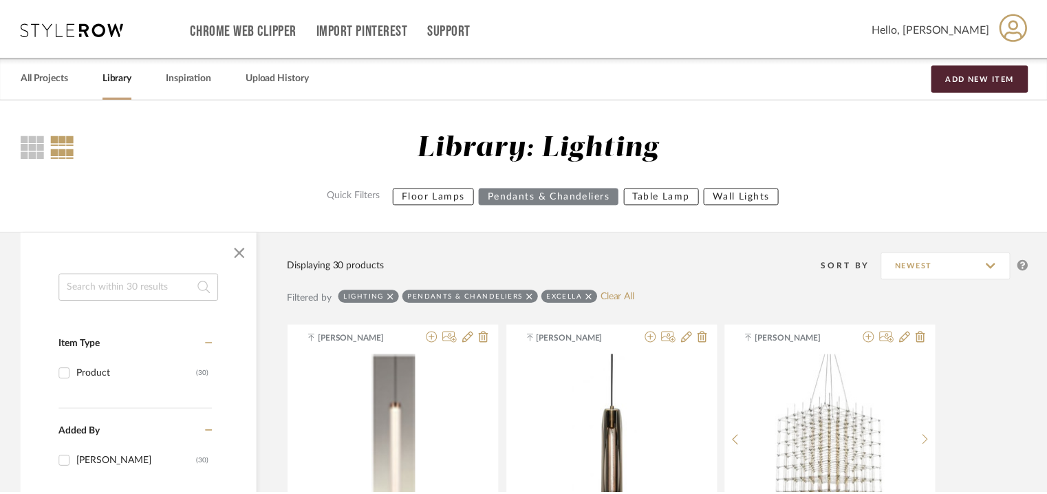
scroll to position [2054, 0]
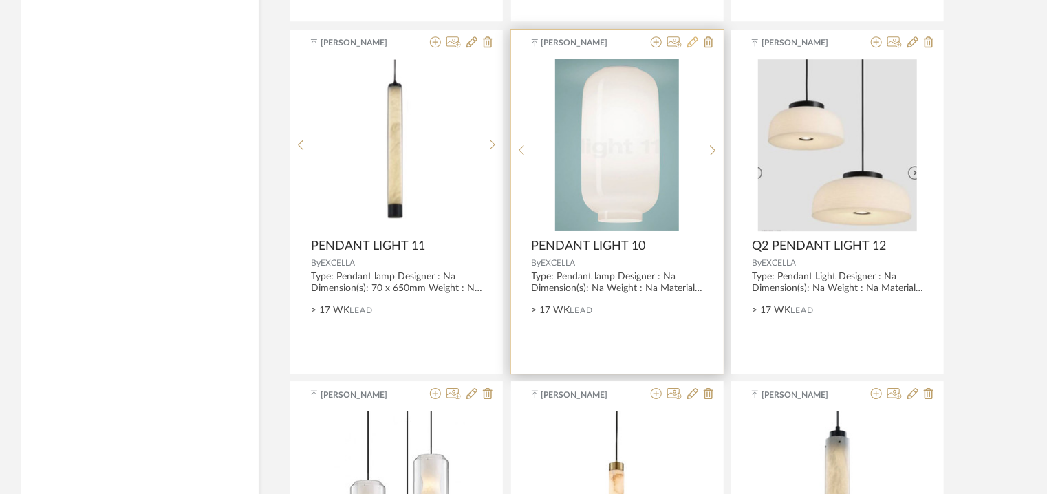
click at [695, 39] on icon at bounding box center [692, 41] width 11 height 11
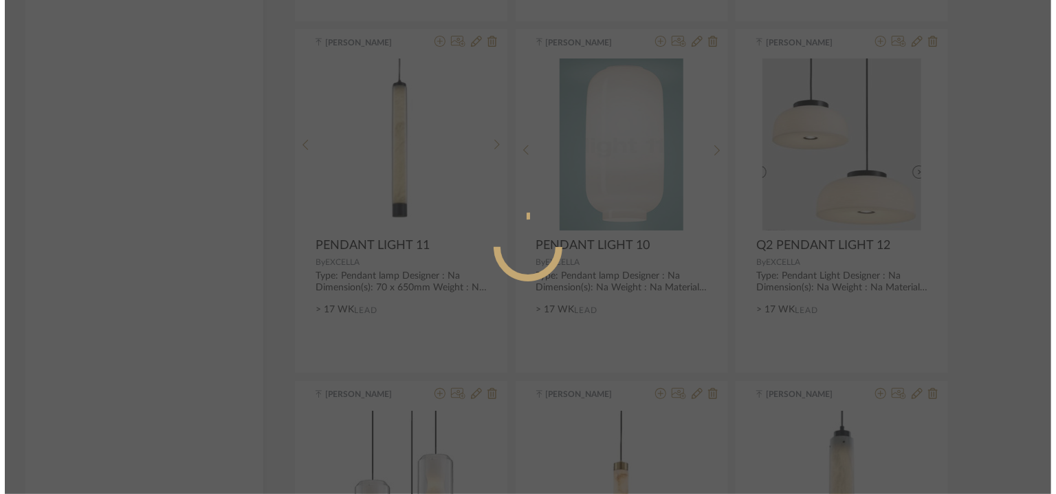
scroll to position [0, 0]
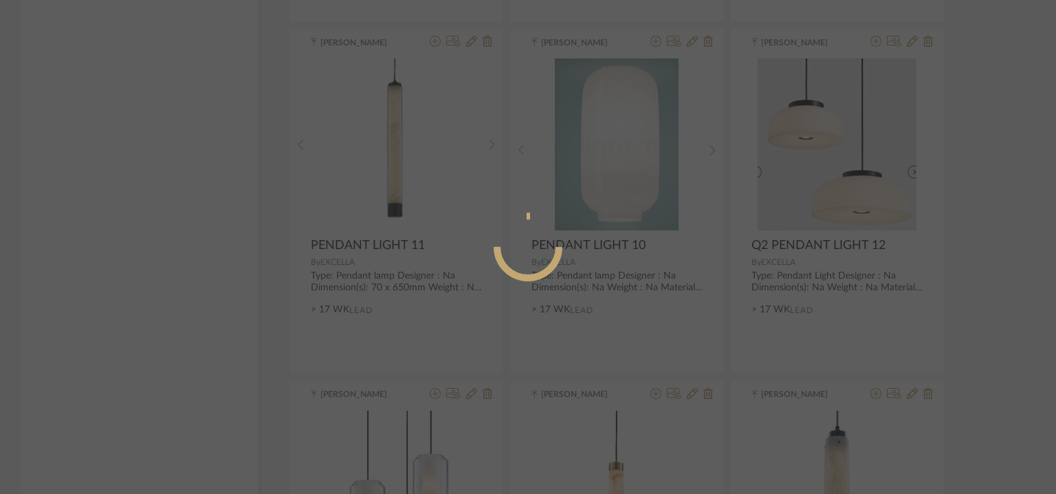
radio input "true"
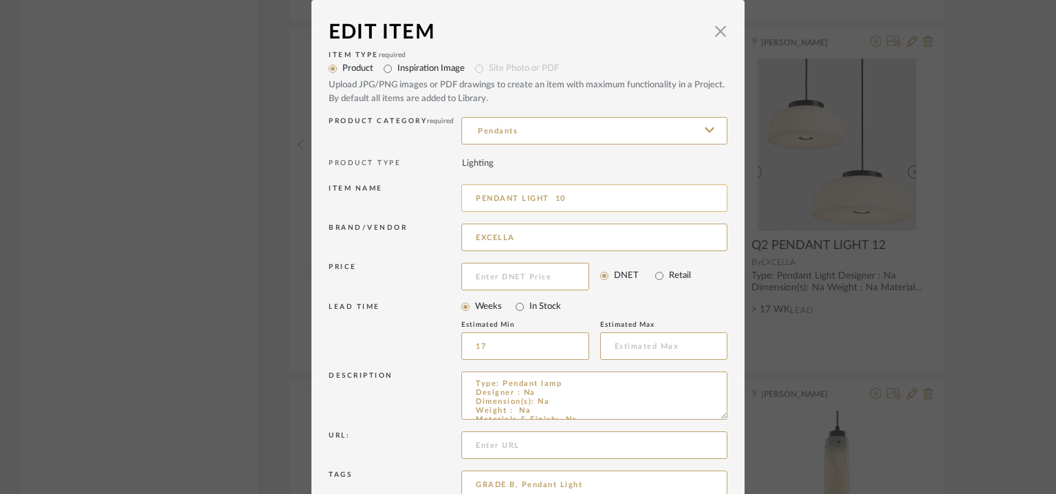
click at [558, 197] on input "PENDANT LIGHT 10" at bounding box center [594, 198] width 266 height 28
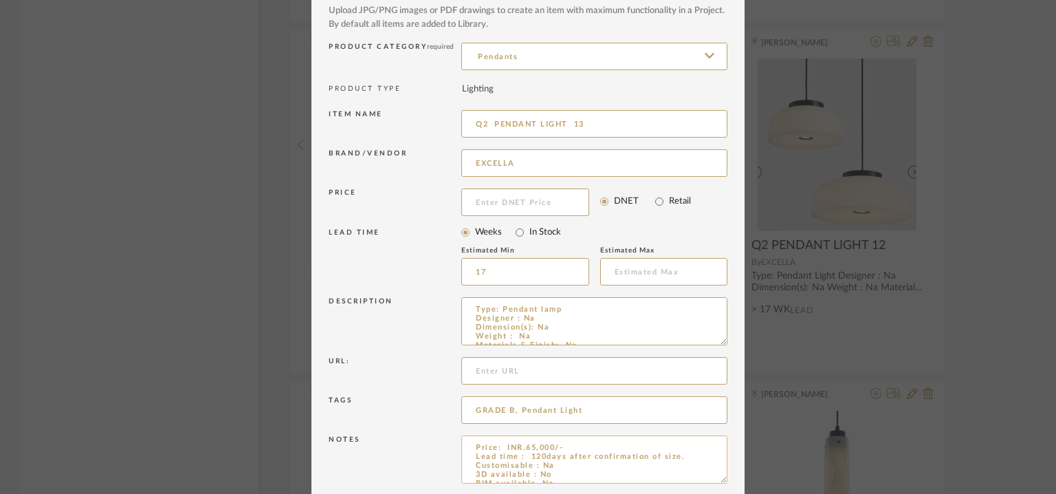
scroll to position [132, 0]
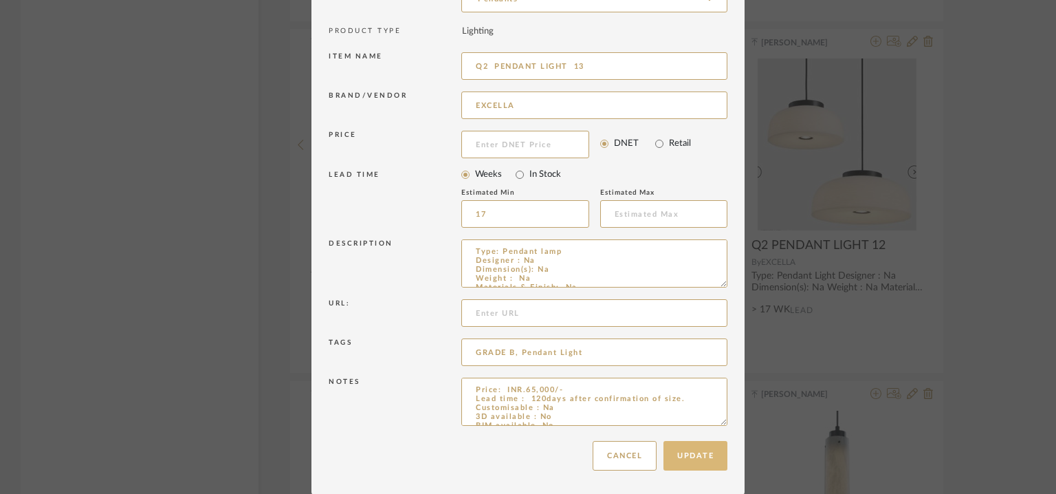
type input "Q2 PENDANT LIGHT 13"
click at [691, 450] on button "Update" at bounding box center [696, 456] width 64 height 30
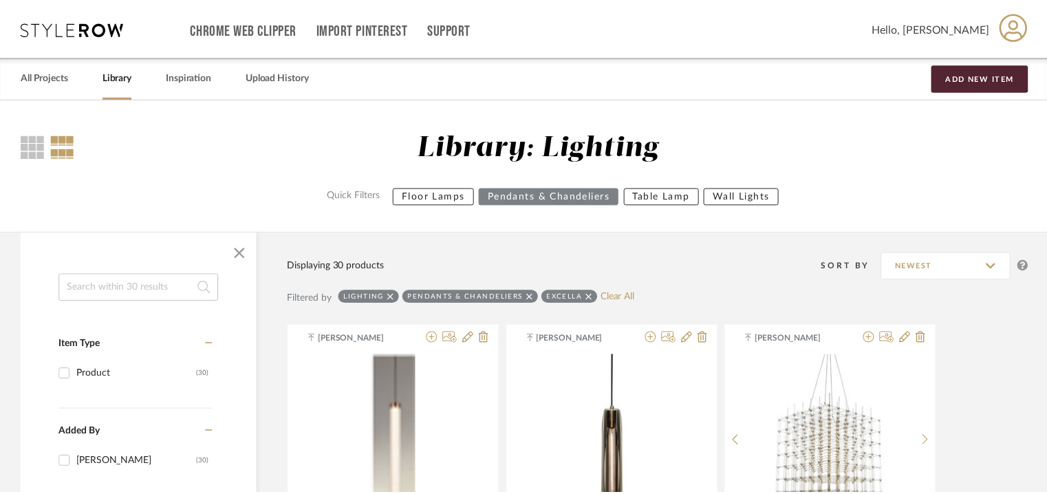
scroll to position [2054, 0]
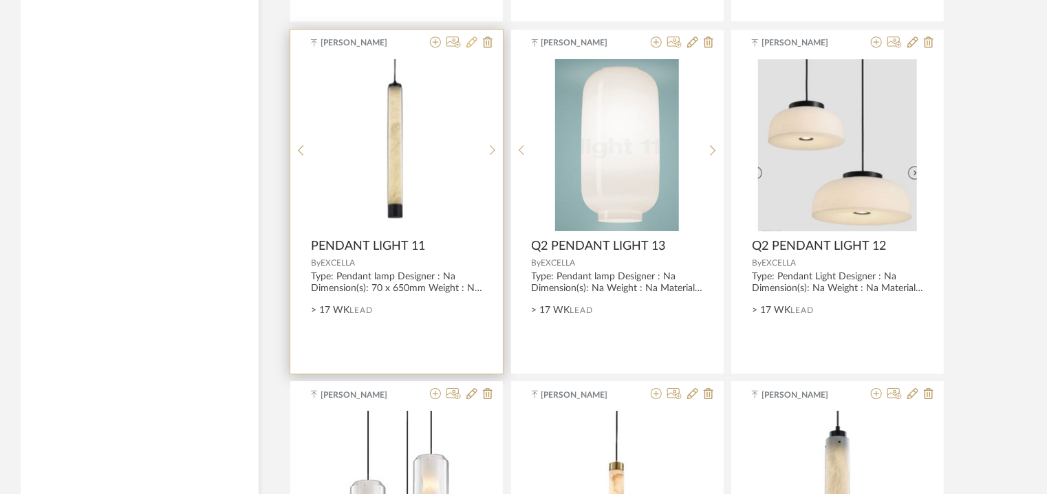
click at [470, 44] on icon at bounding box center [471, 41] width 11 height 11
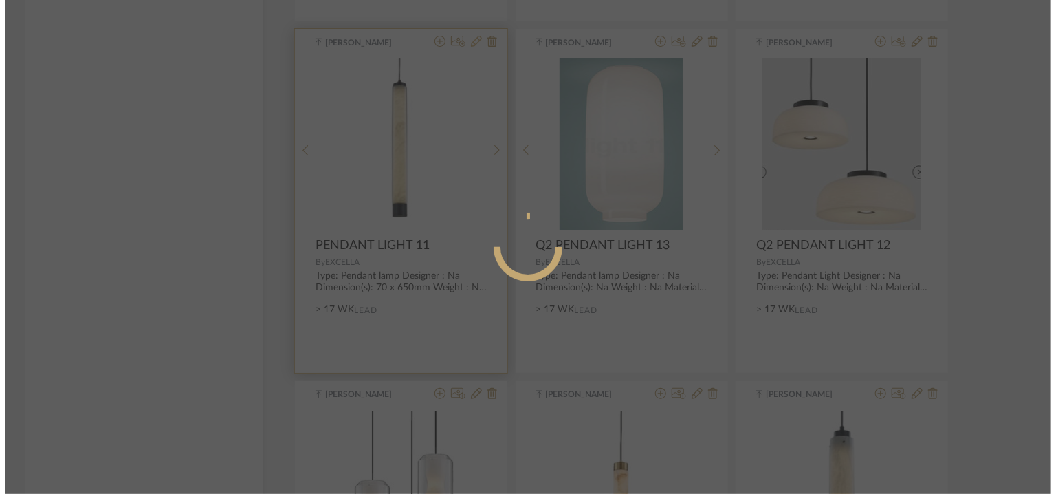
scroll to position [0, 0]
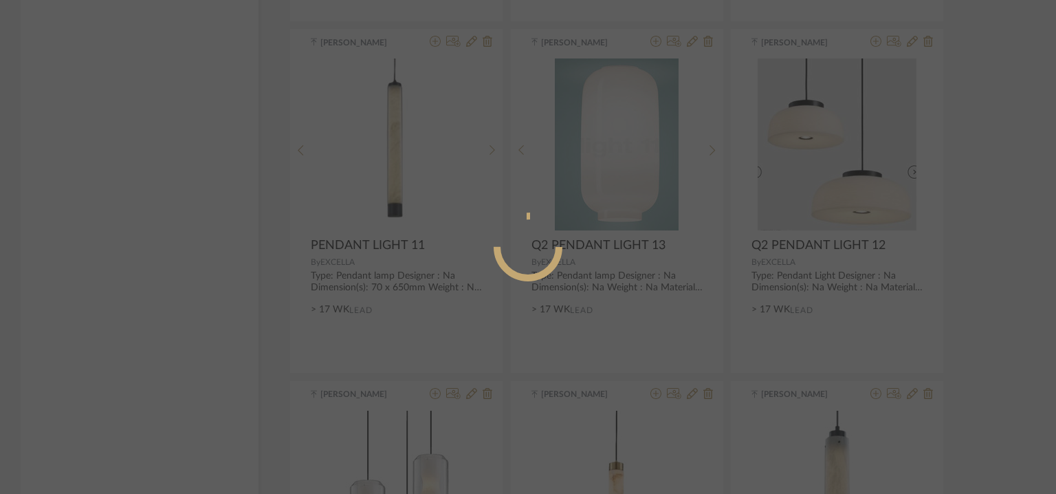
radio input "true"
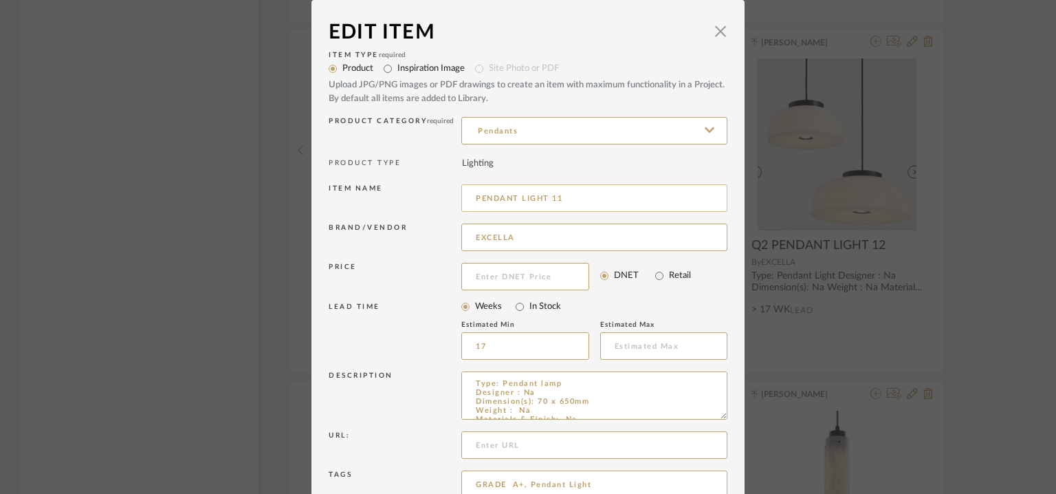
drag, startPoint x: 553, startPoint y: 196, endPoint x: 574, endPoint y: 199, distance: 21.6
click at [561, 199] on input "PENDANT LIGHT 11" at bounding box center [594, 198] width 266 height 28
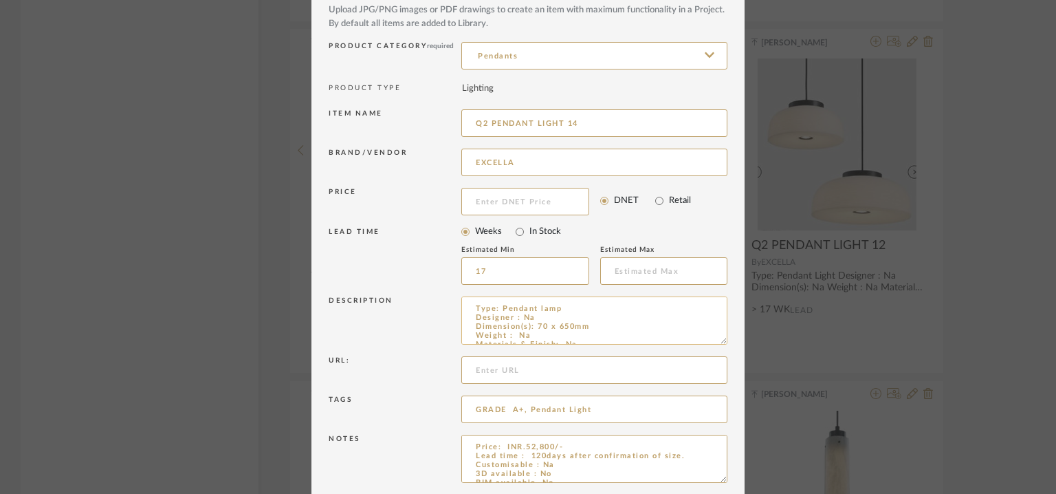
scroll to position [132, 0]
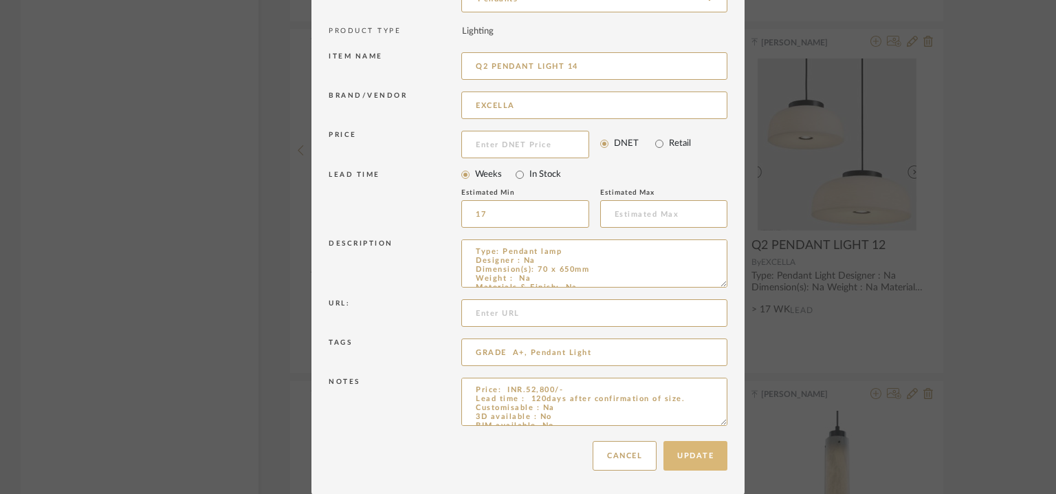
type input "Q2 PENDANT LIGHT 14"
click at [696, 453] on button "Update" at bounding box center [696, 456] width 64 height 30
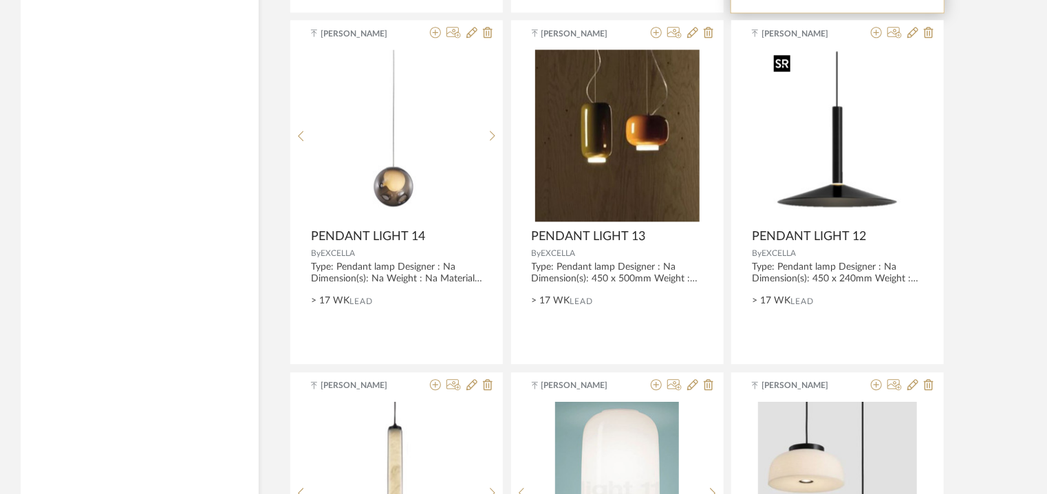
scroll to position [1641, 0]
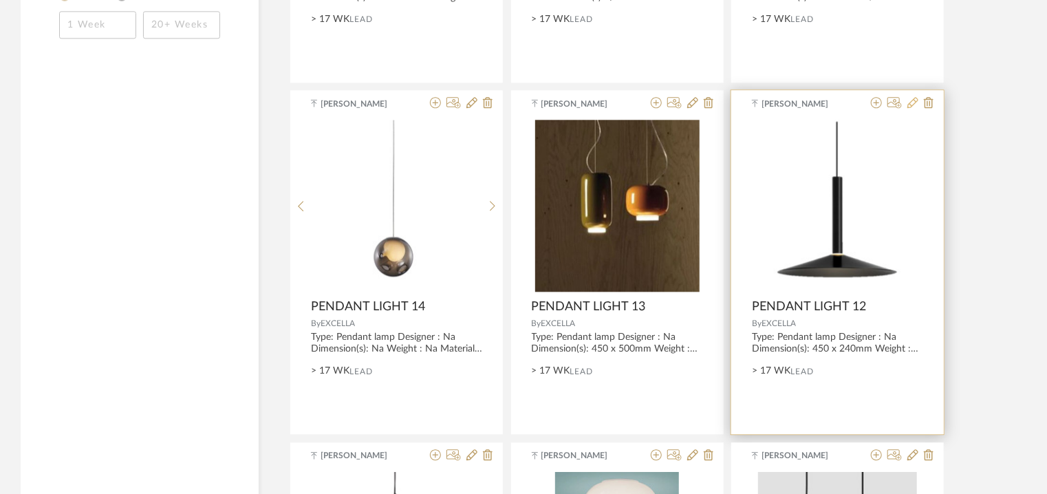
click at [911, 103] on icon at bounding box center [912, 102] width 11 height 11
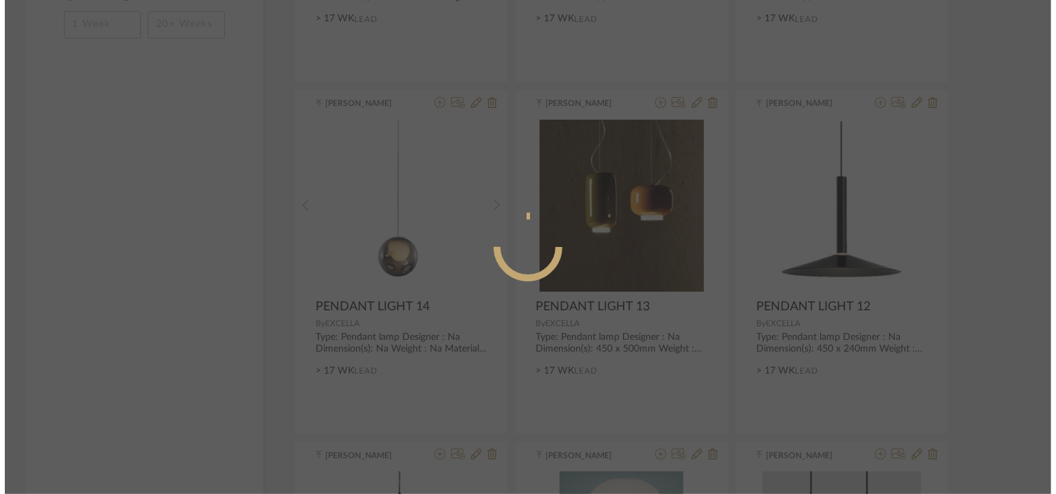
scroll to position [0, 0]
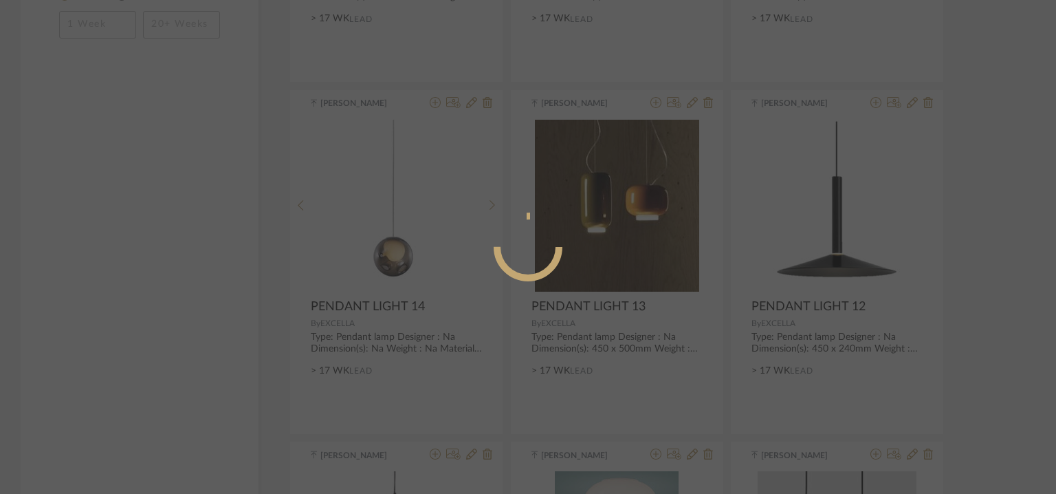
radio input "true"
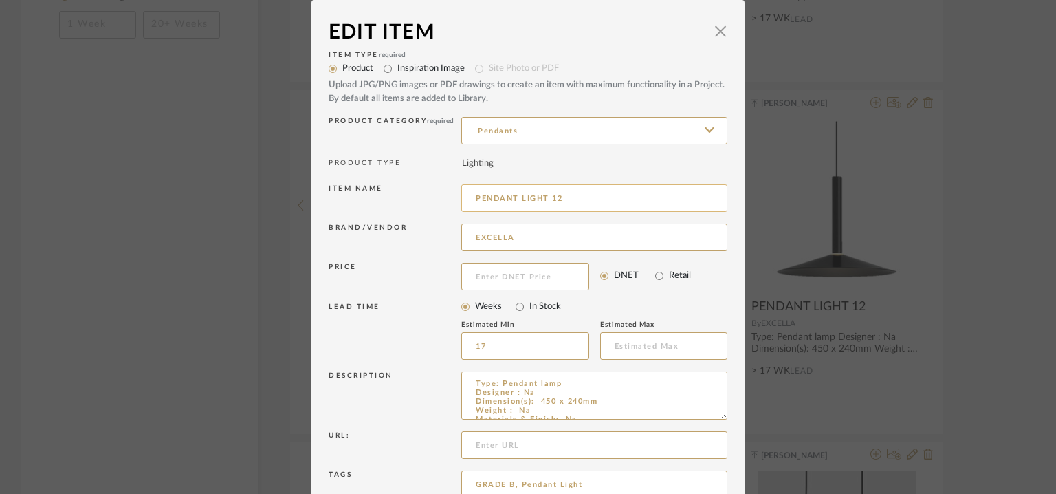
click at [567, 199] on input "PENDANT LIGHT 12" at bounding box center [594, 198] width 266 height 28
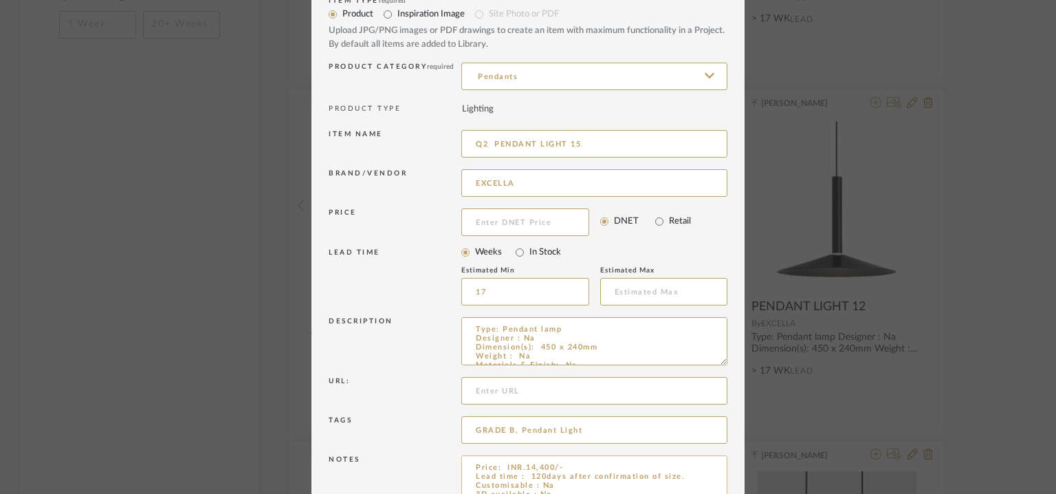
scroll to position [132, 0]
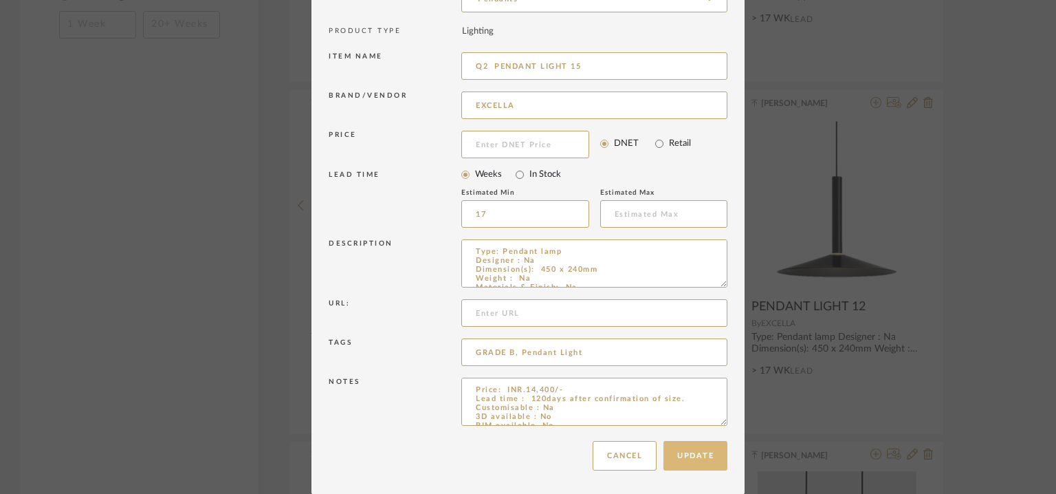
type input "Q2 PENDANT LIGHT 15"
click at [693, 447] on button "Update" at bounding box center [696, 456] width 64 height 30
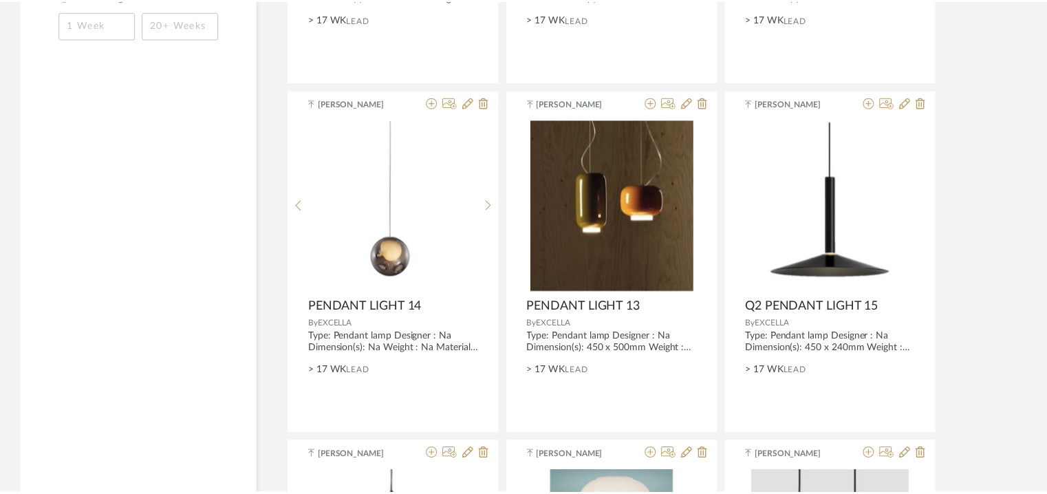
scroll to position [1641, 0]
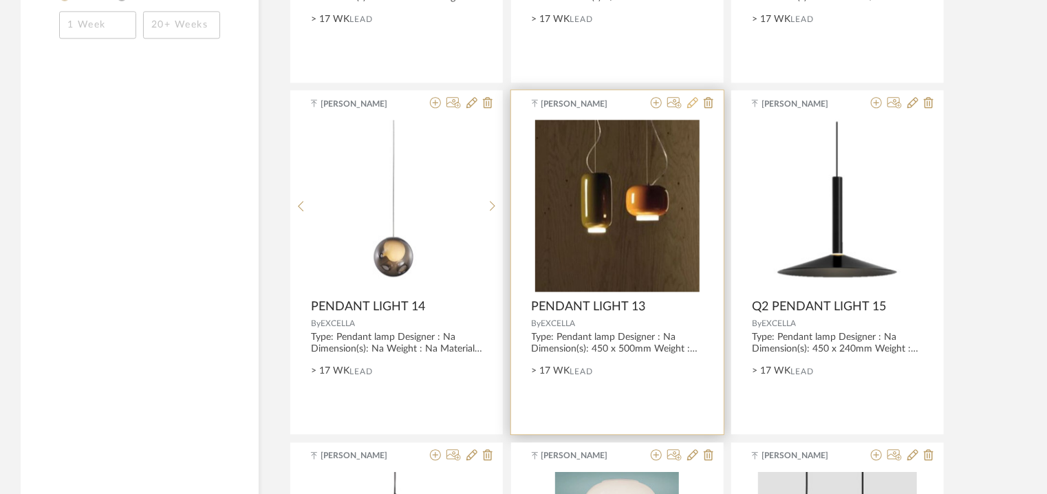
click at [690, 103] on icon at bounding box center [692, 102] width 11 height 11
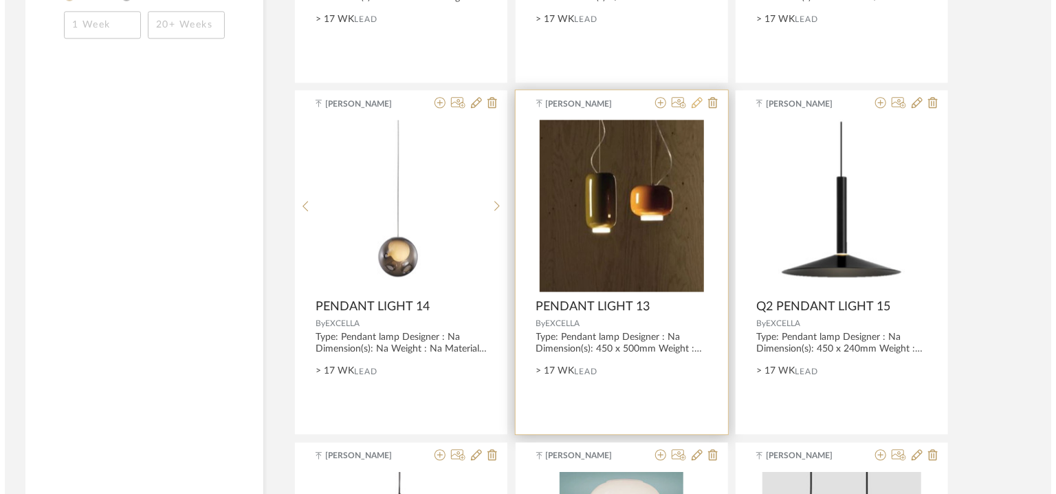
scroll to position [0, 0]
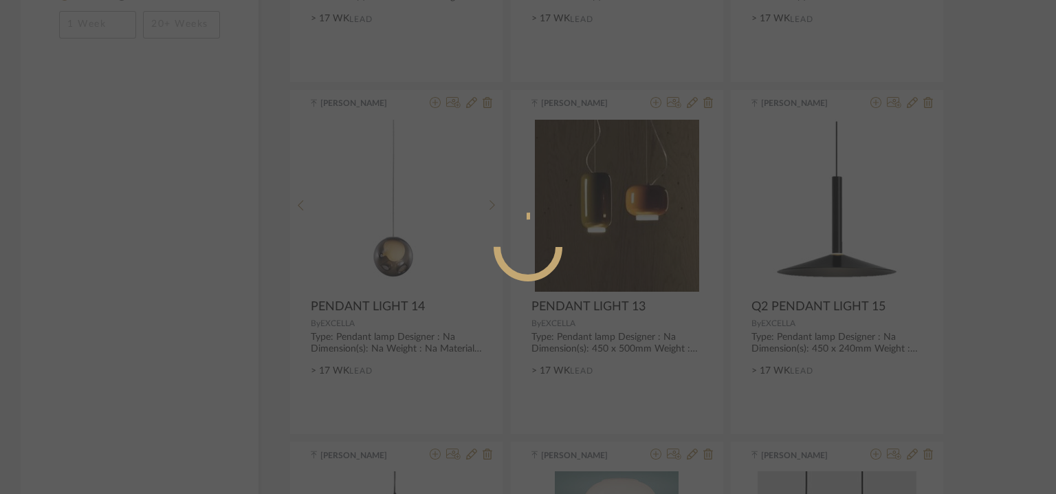
radio input "true"
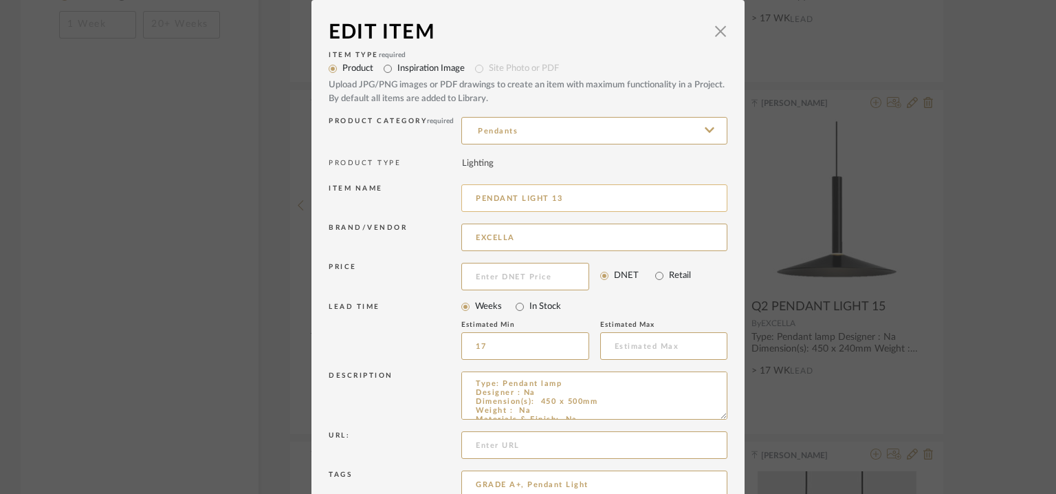
click at [552, 200] on input "PENDANT LIGHT 13" at bounding box center [594, 198] width 266 height 28
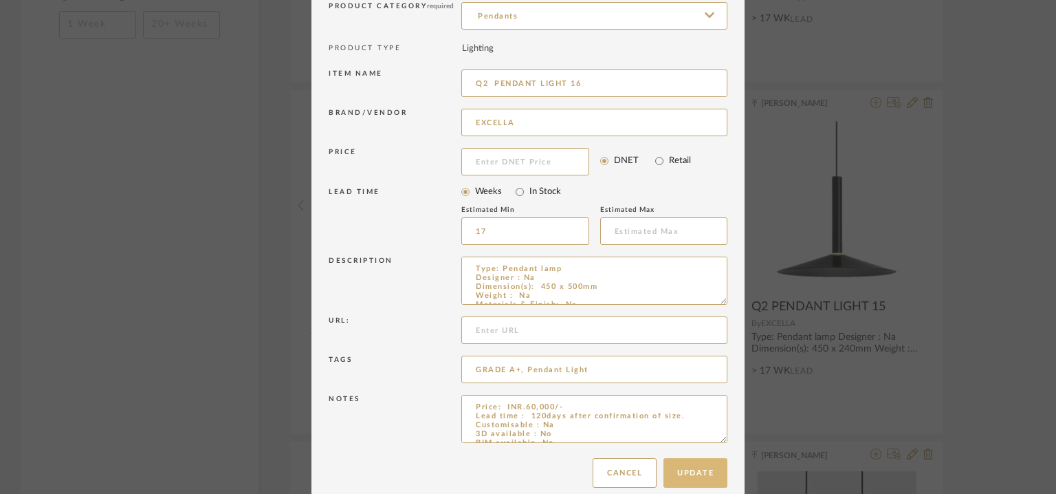
scroll to position [132, 0]
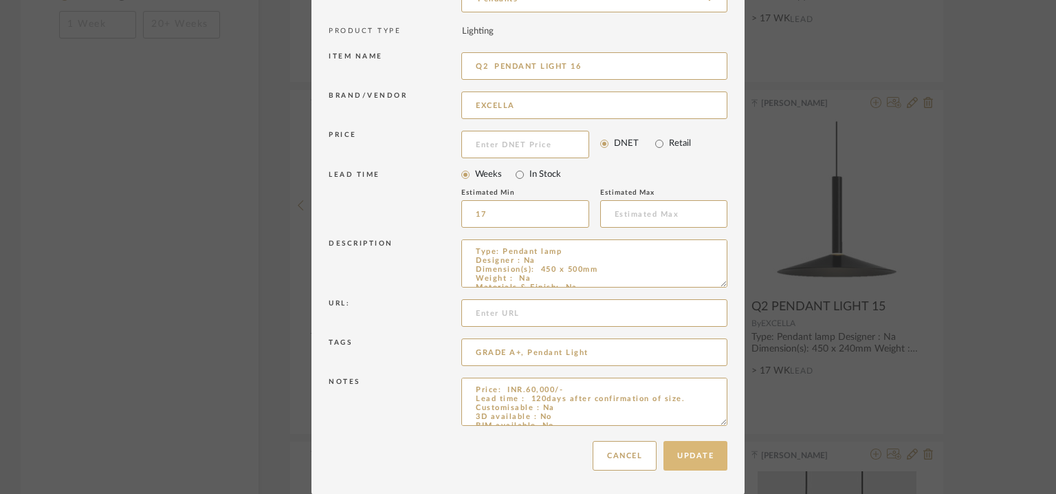
type input "Q2 PENDANT LIGHT 16"
click at [689, 456] on button "Update" at bounding box center [696, 456] width 64 height 30
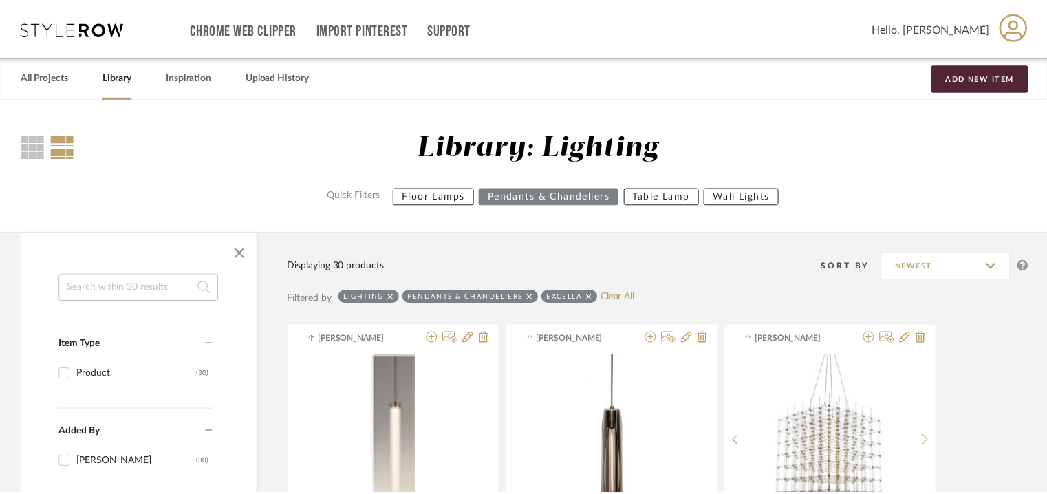
scroll to position [1641, 0]
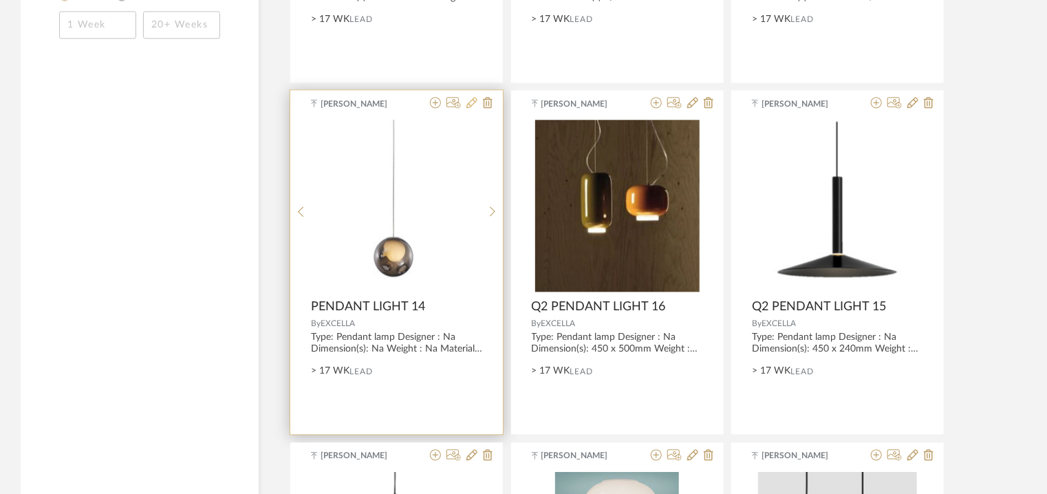
click at [474, 100] on icon at bounding box center [471, 102] width 11 height 11
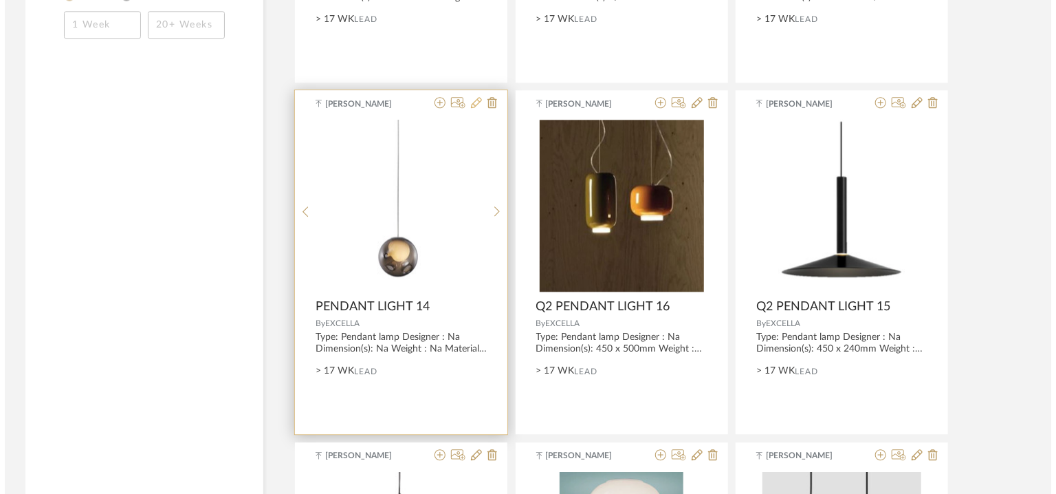
scroll to position [0, 0]
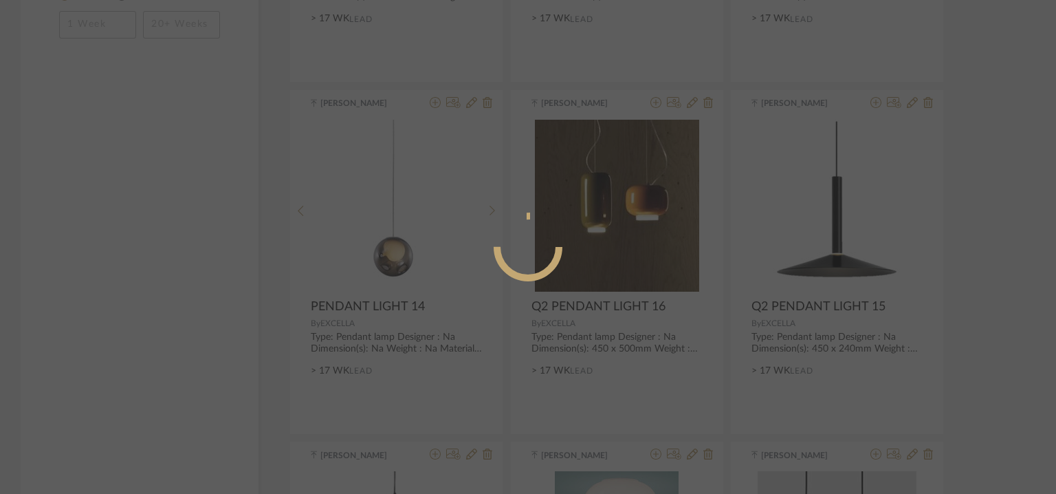
radio input "true"
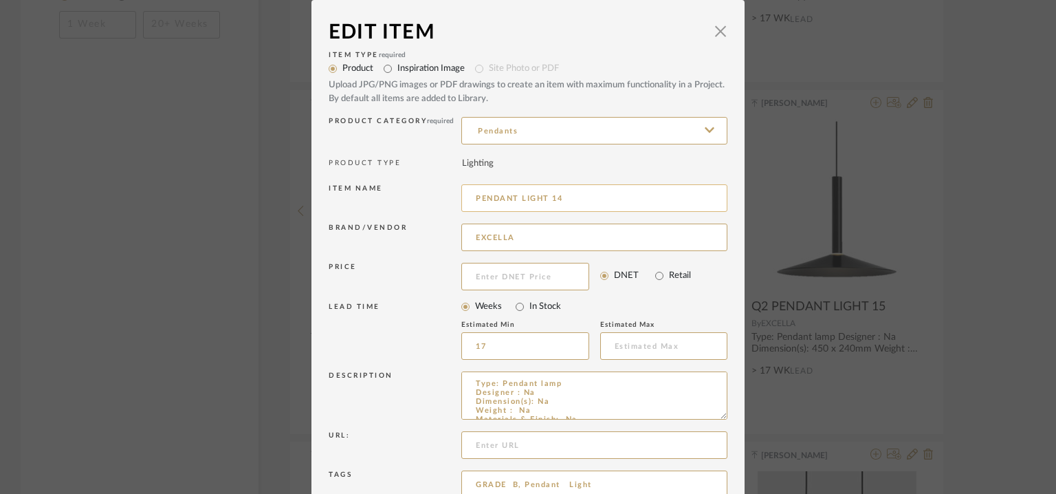
click at [558, 198] on input "PENDANT LIGHT 14" at bounding box center [594, 198] width 266 height 28
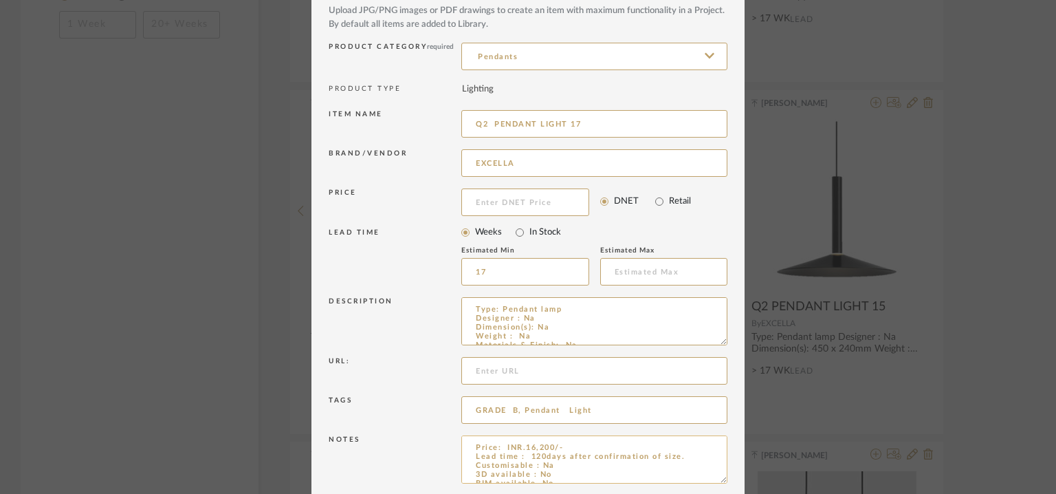
scroll to position [132, 0]
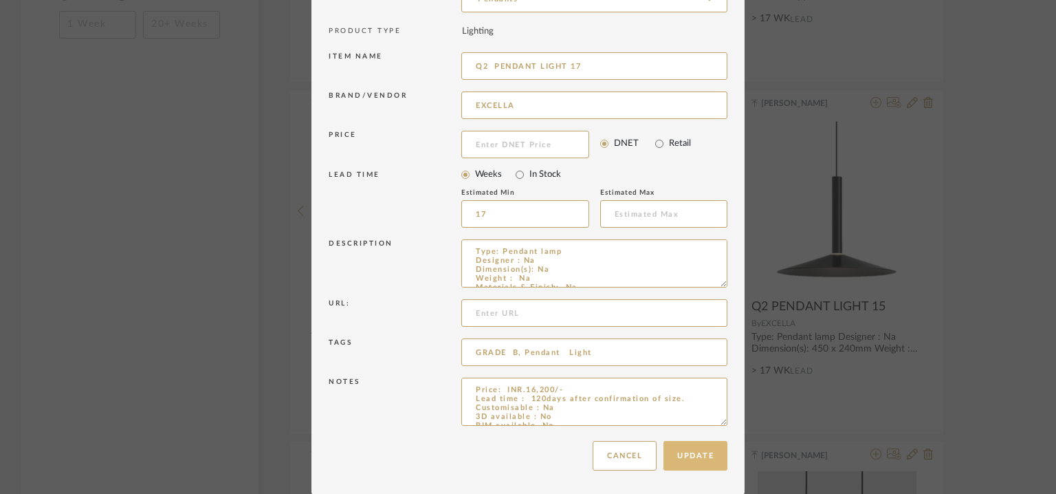
type input "Q2 PENDANT LIGHT 17"
click at [684, 456] on button "Update" at bounding box center [696, 456] width 64 height 30
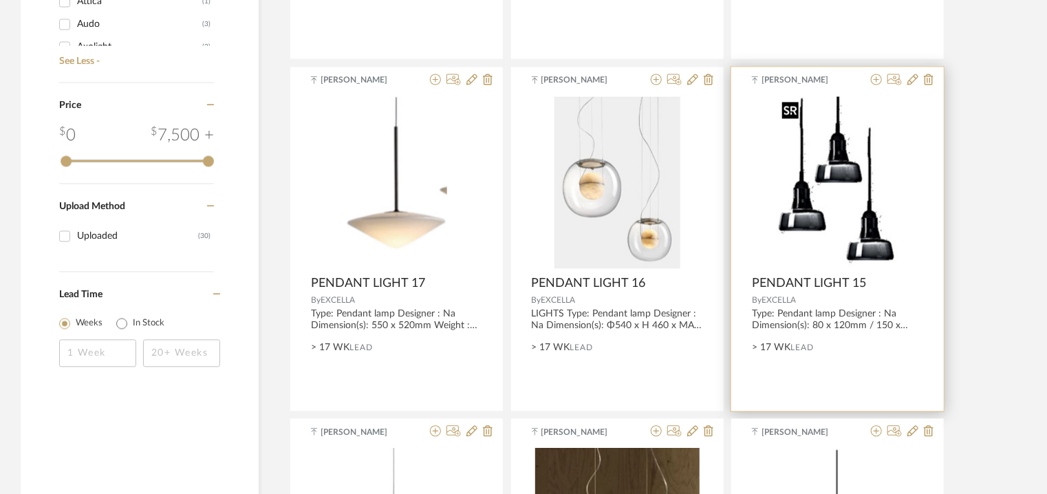
scroll to position [1297, 0]
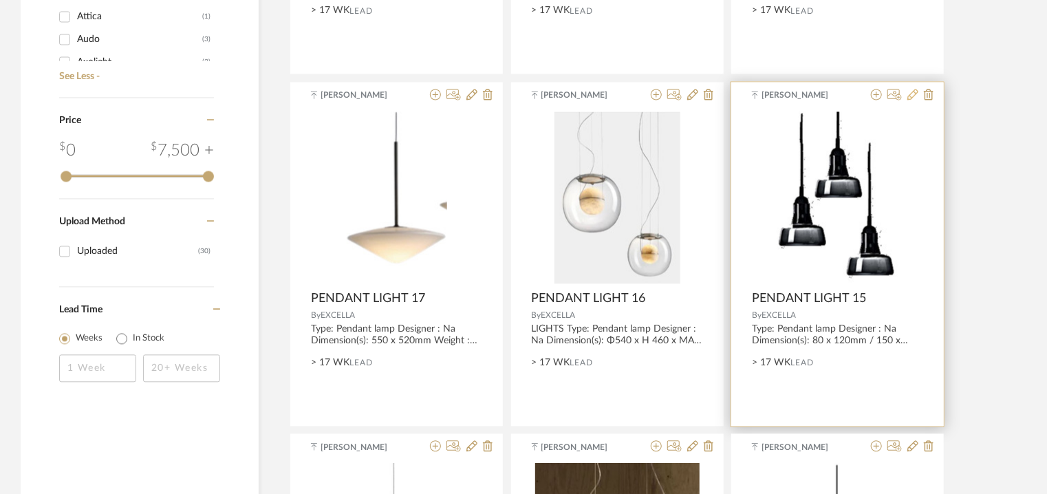
click at [913, 96] on icon at bounding box center [912, 94] width 11 height 11
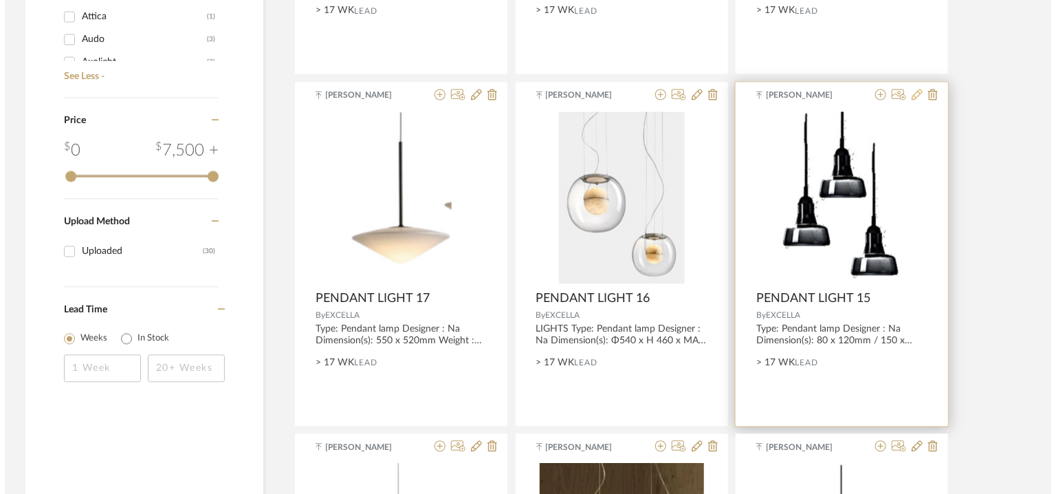
scroll to position [0, 0]
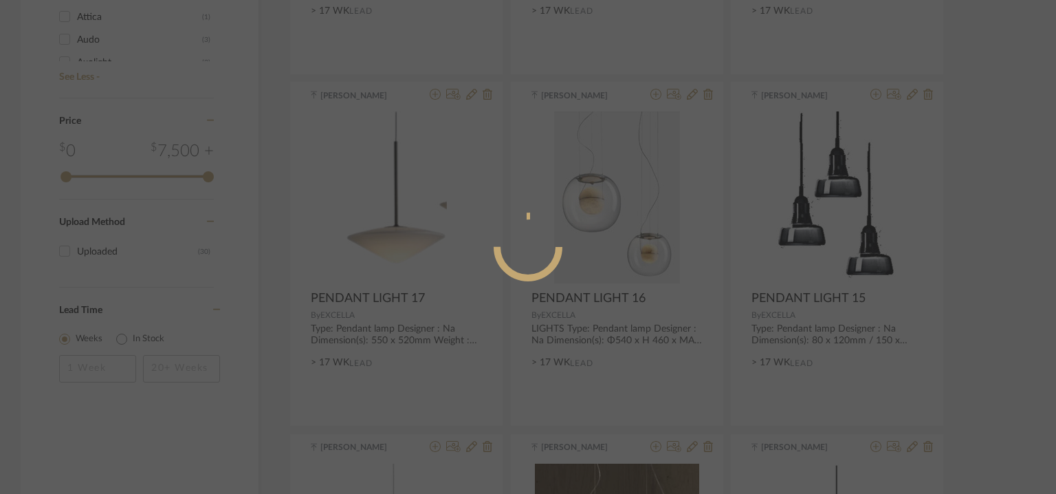
radio input "true"
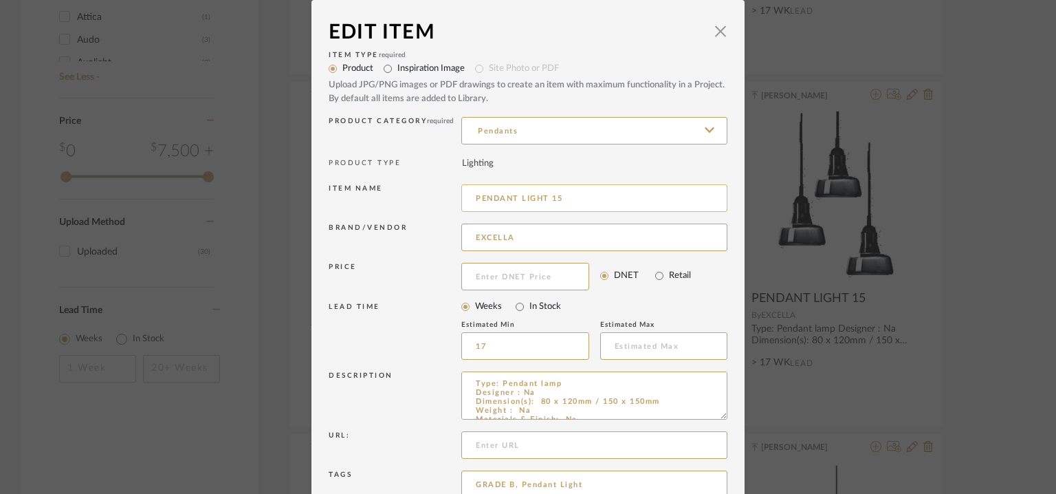
click at [558, 197] on input "PENDANT LIGHT 15" at bounding box center [594, 198] width 266 height 28
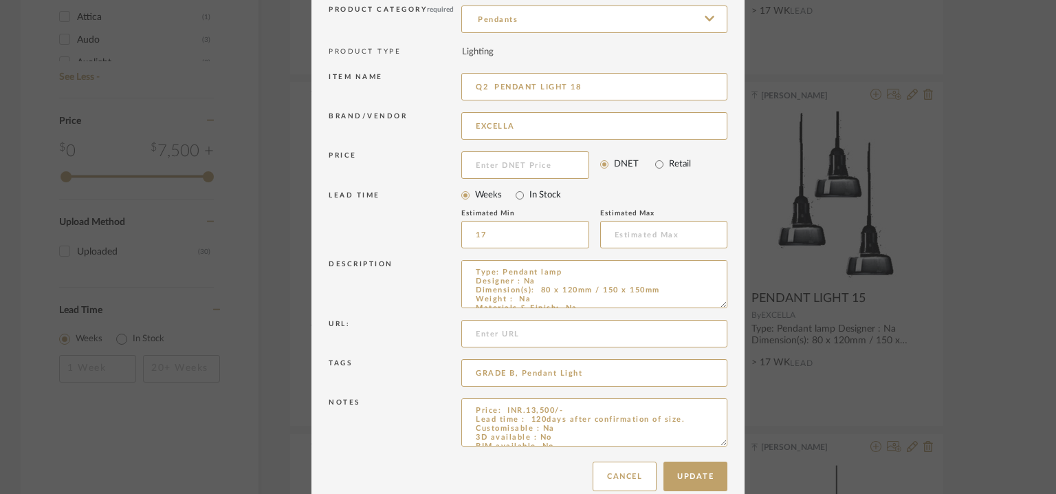
scroll to position [132, 0]
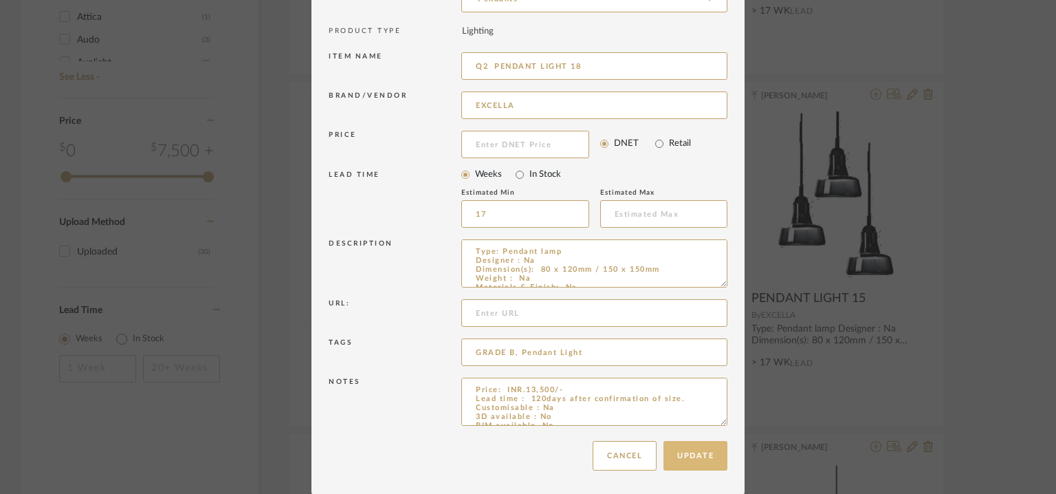
type input "Q2 PENDANT LIGHT 18"
click at [675, 451] on button "Update" at bounding box center [696, 456] width 64 height 30
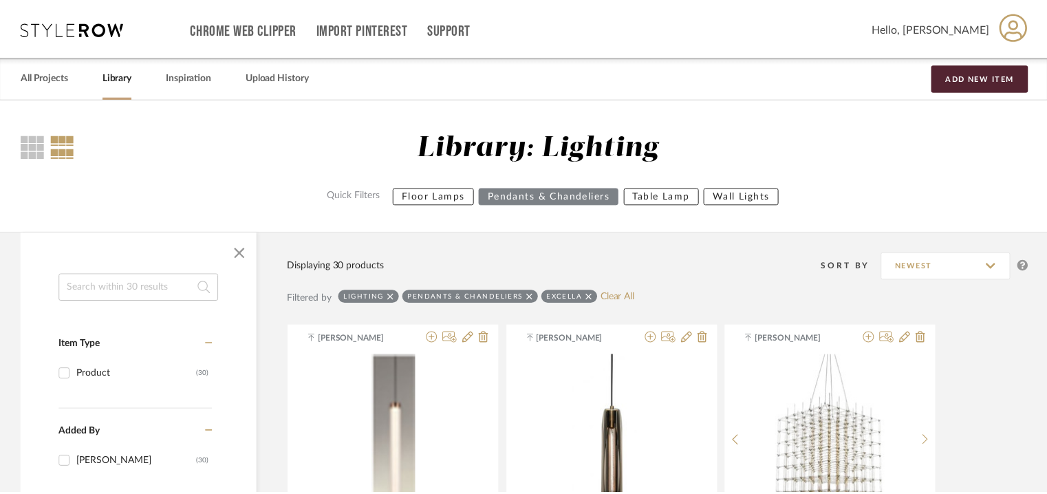
scroll to position [1297, 0]
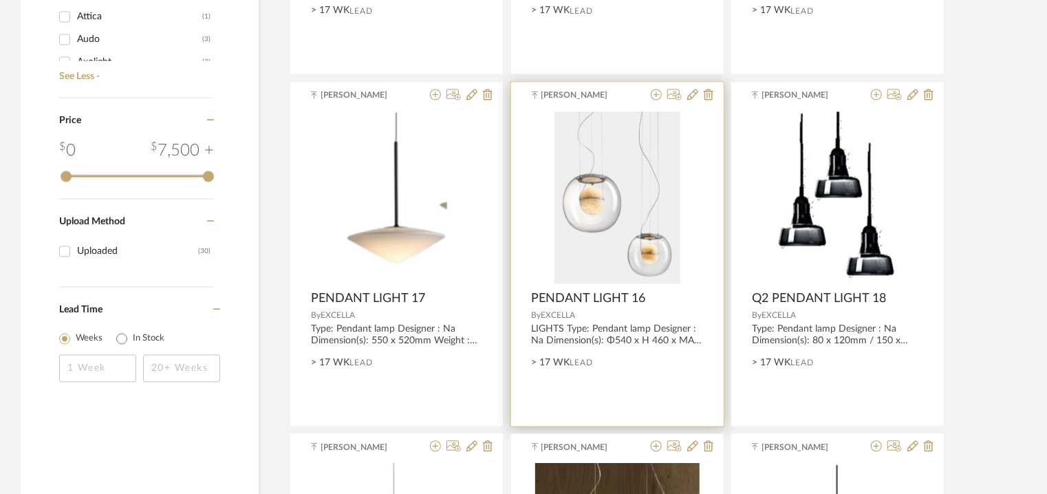
click at [698, 97] on div at bounding box center [679, 95] width 68 height 13
click at [690, 95] on icon at bounding box center [692, 94] width 11 height 11
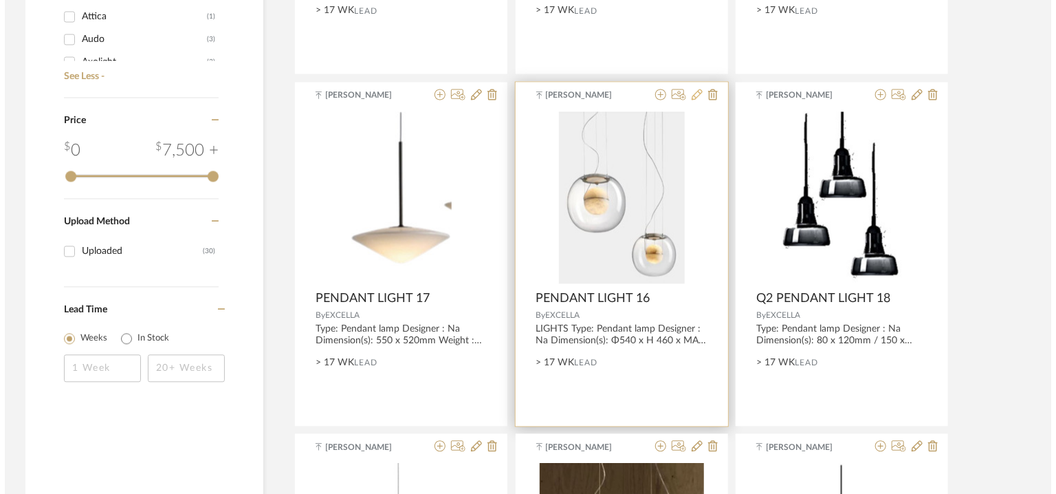
scroll to position [0, 0]
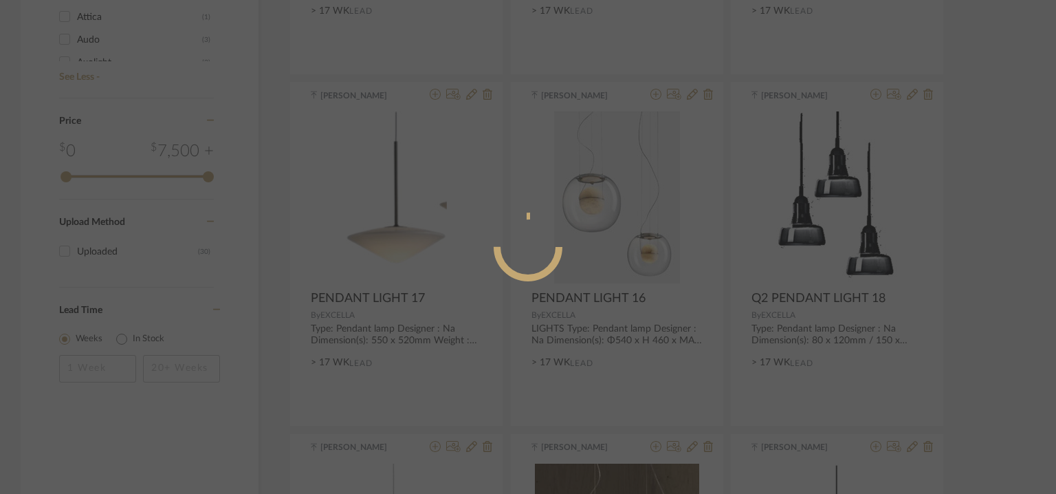
radio input "true"
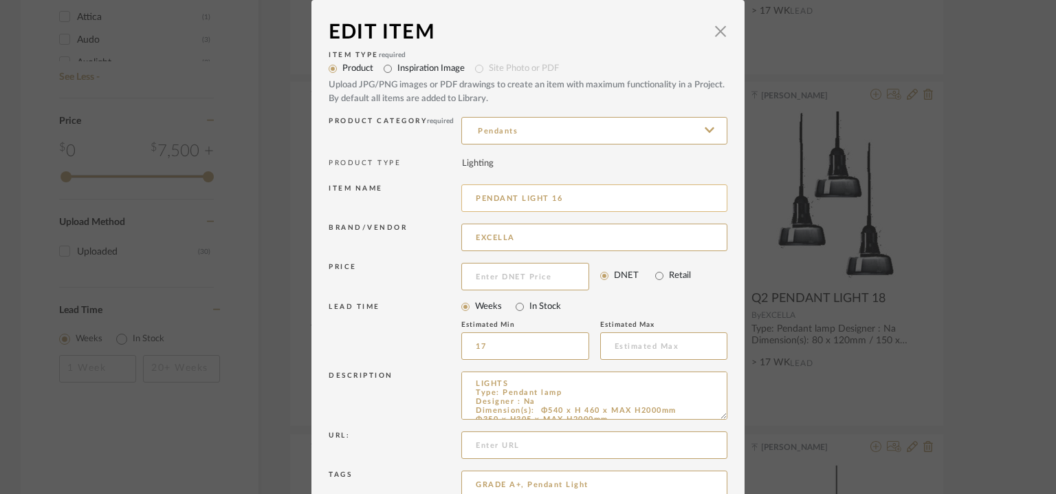
click at [558, 192] on input "PENDANT LIGHT 16" at bounding box center [594, 198] width 266 height 28
click at [473, 199] on input "PENDANT LIGHT 19" at bounding box center [594, 198] width 266 height 28
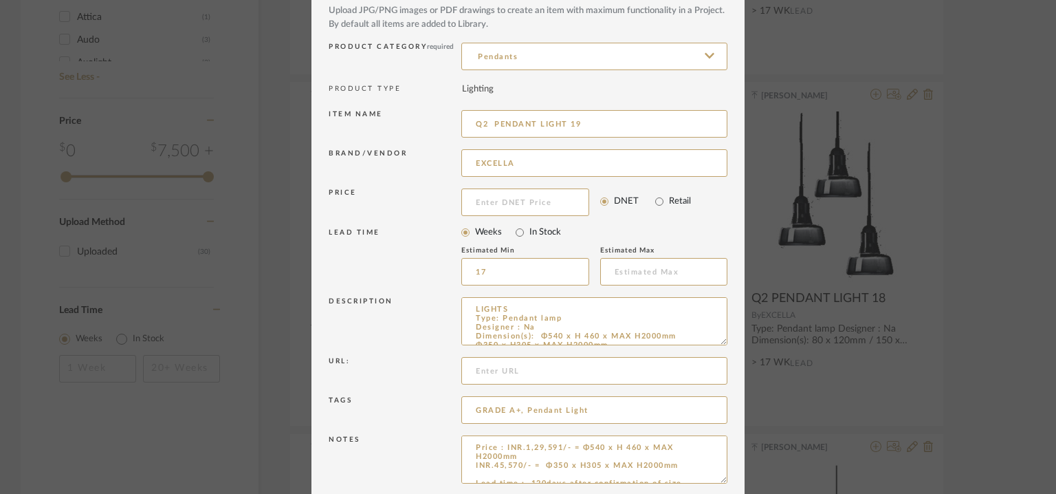
scroll to position [132, 0]
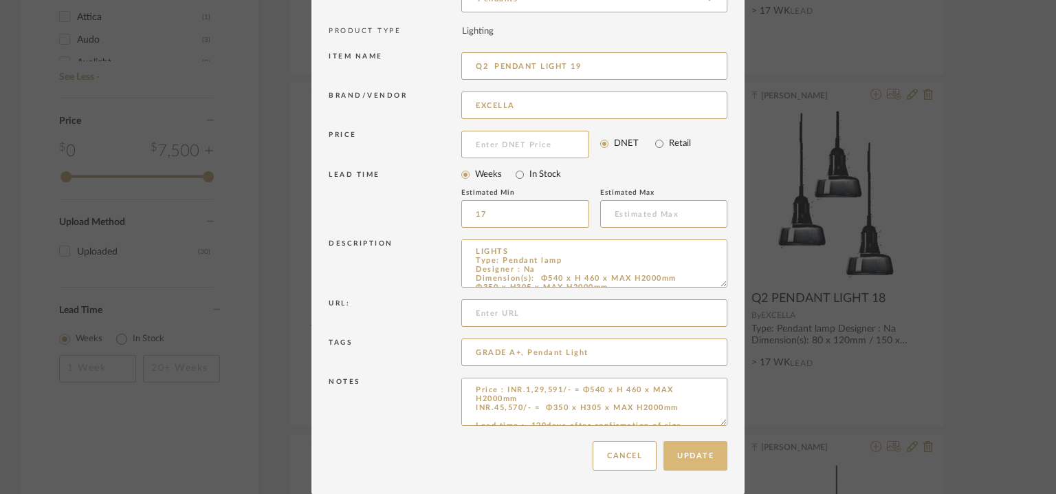
type input "Q2 PENDANT LIGHT 19"
click at [700, 450] on button "Update" at bounding box center [696, 456] width 64 height 30
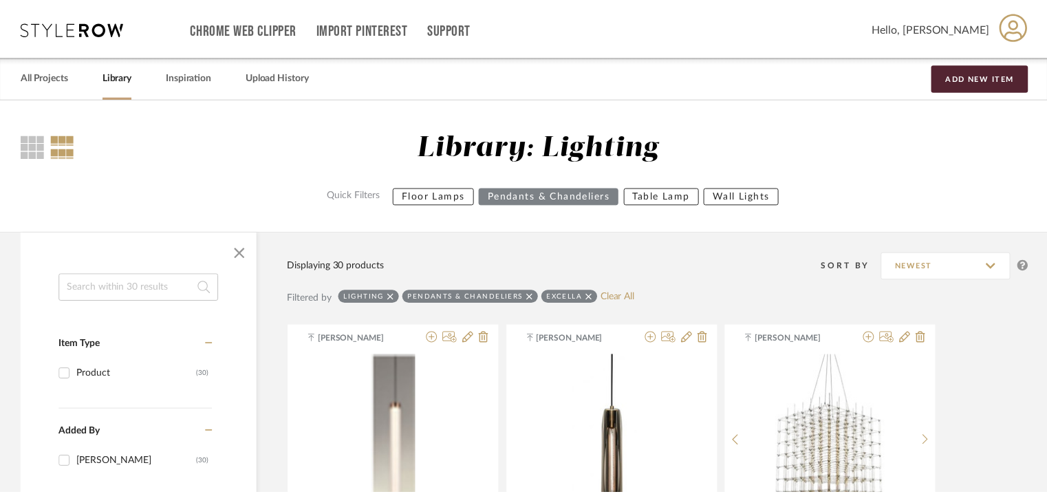
scroll to position [1297, 0]
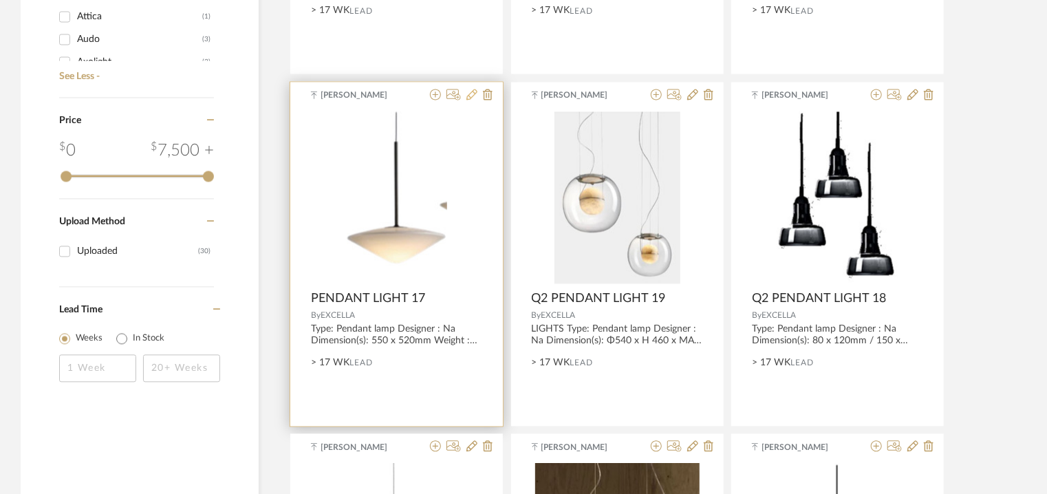
click at [473, 92] on icon at bounding box center [471, 94] width 11 height 11
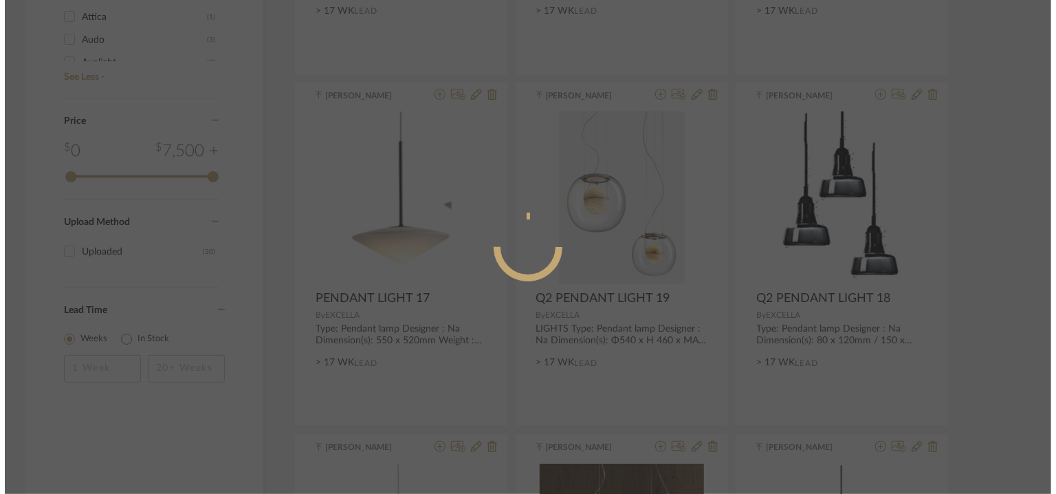
scroll to position [0, 0]
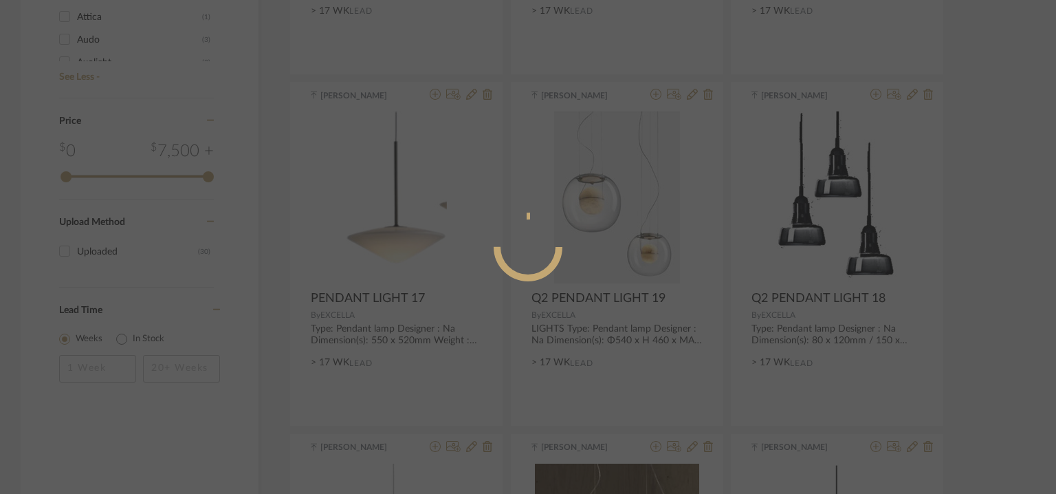
radio input "true"
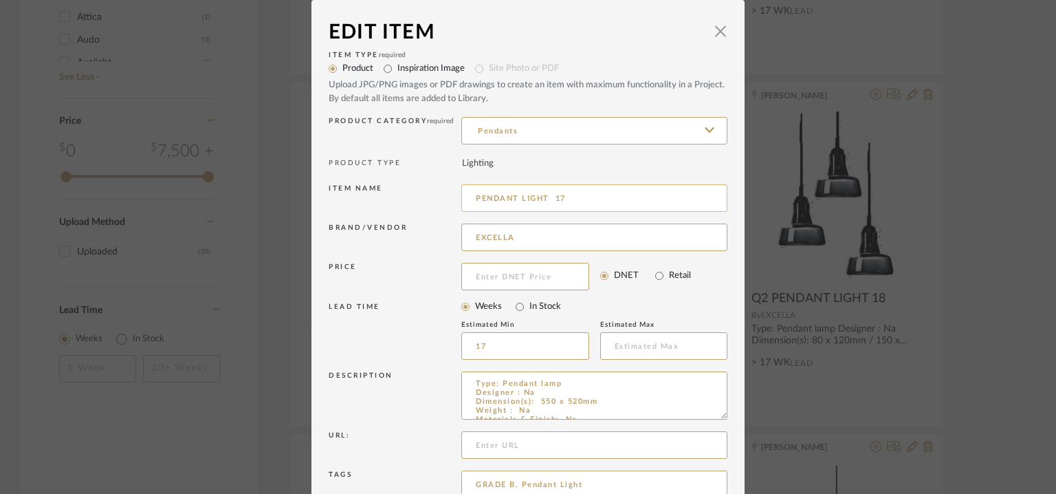
drag, startPoint x: 550, startPoint y: 195, endPoint x: 562, endPoint y: 199, distance: 13.0
click at [561, 199] on input "PENDANT LIGHT 17" at bounding box center [594, 198] width 266 height 28
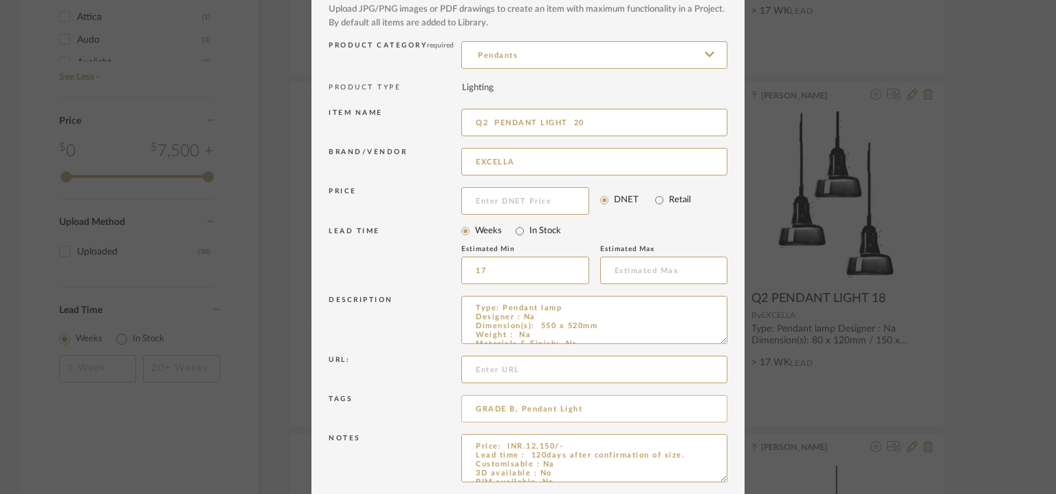
scroll to position [132, 0]
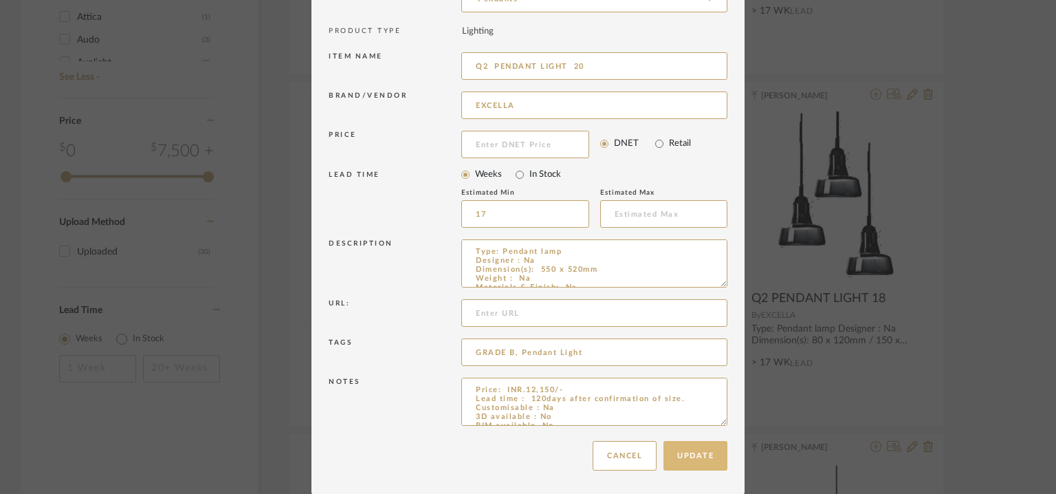
type input "Q2 PENDANT LIGHT 20"
click at [706, 466] on button "Update" at bounding box center [696, 456] width 64 height 30
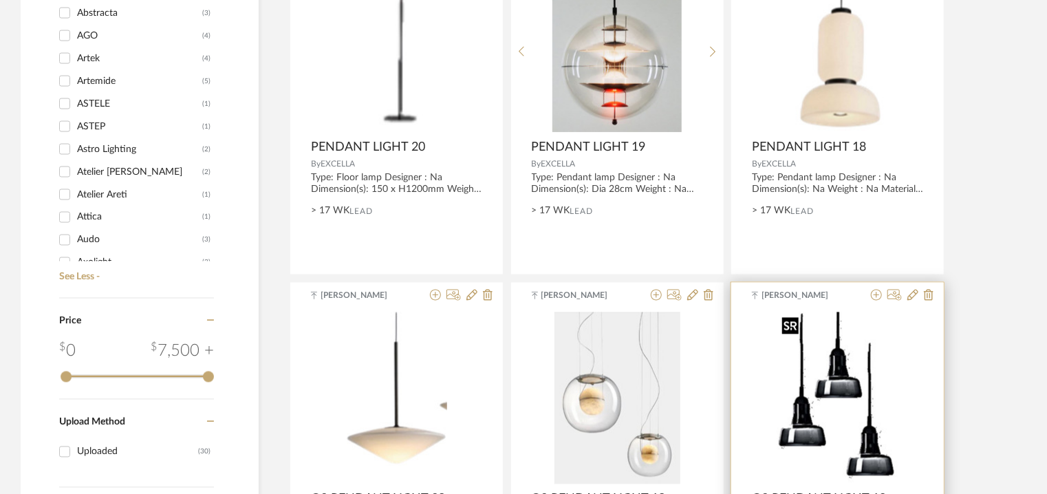
scroll to position [884, 0]
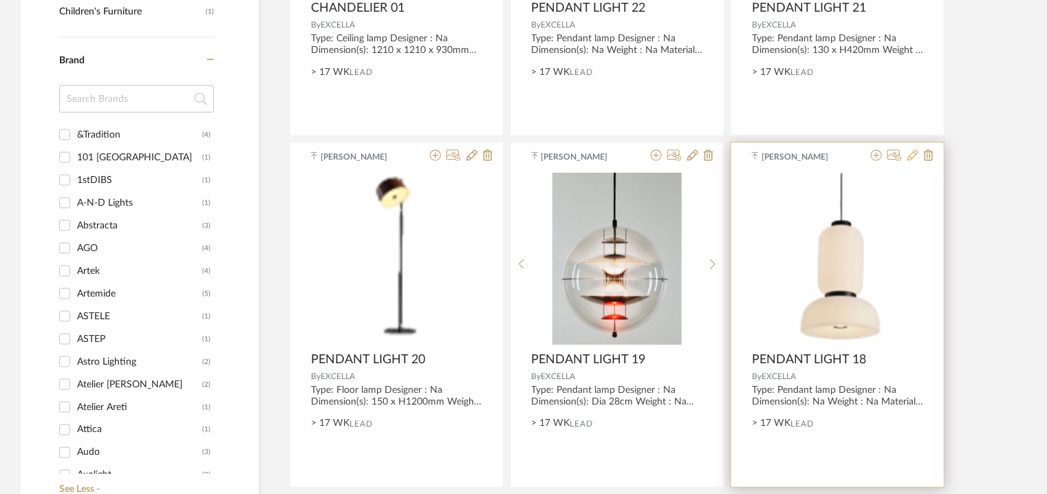
click at [913, 155] on icon at bounding box center [912, 155] width 11 height 11
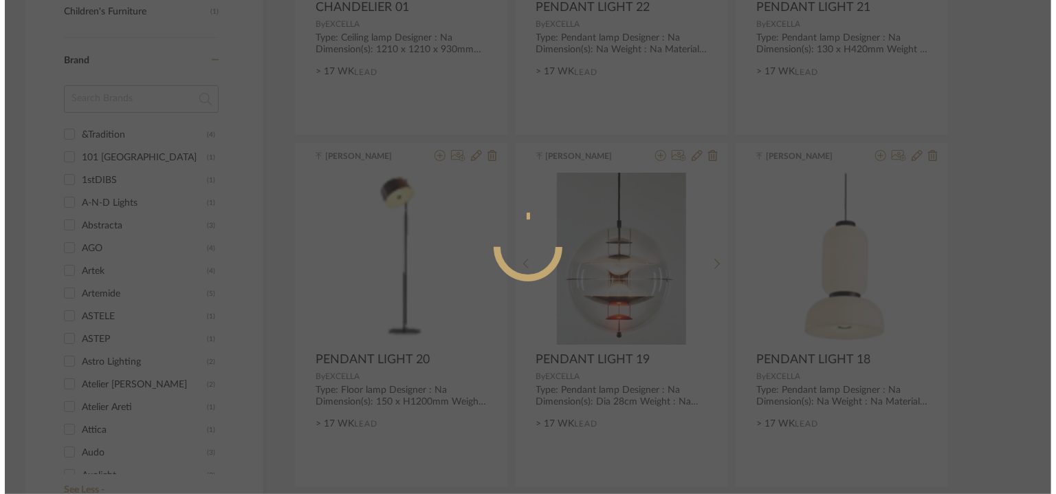
scroll to position [0, 0]
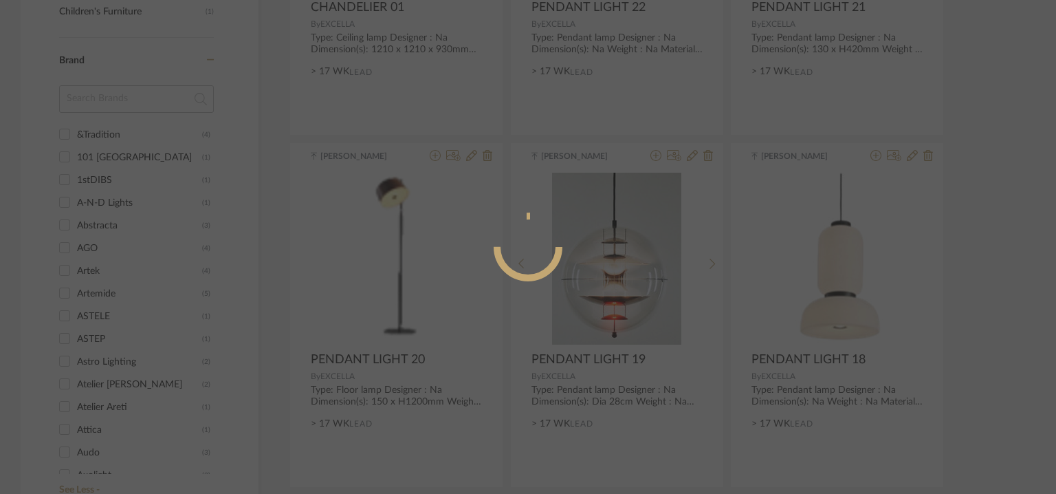
radio input "true"
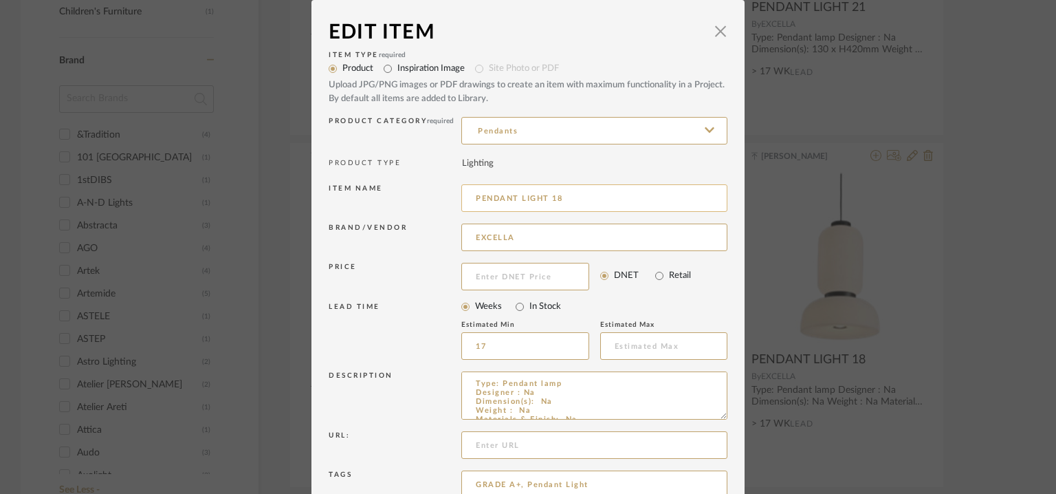
drag, startPoint x: 550, startPoint y: 197, endPoint x: 562, endPoint y: 202, distance: 12.6
click at [562, 202] on input "PENDANT LIGHT 18" at bounding box center [594, 198] width 266 height 28
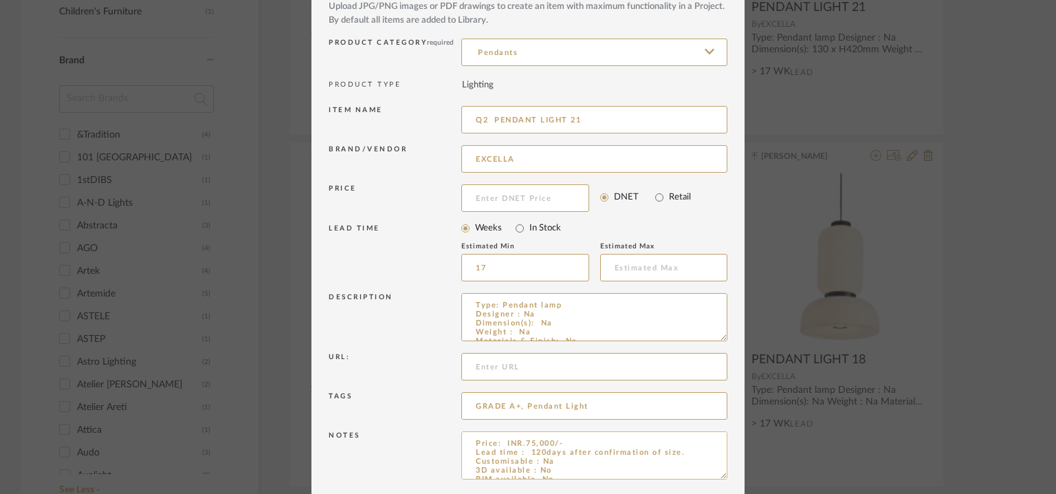
scroll to position [132, 0]
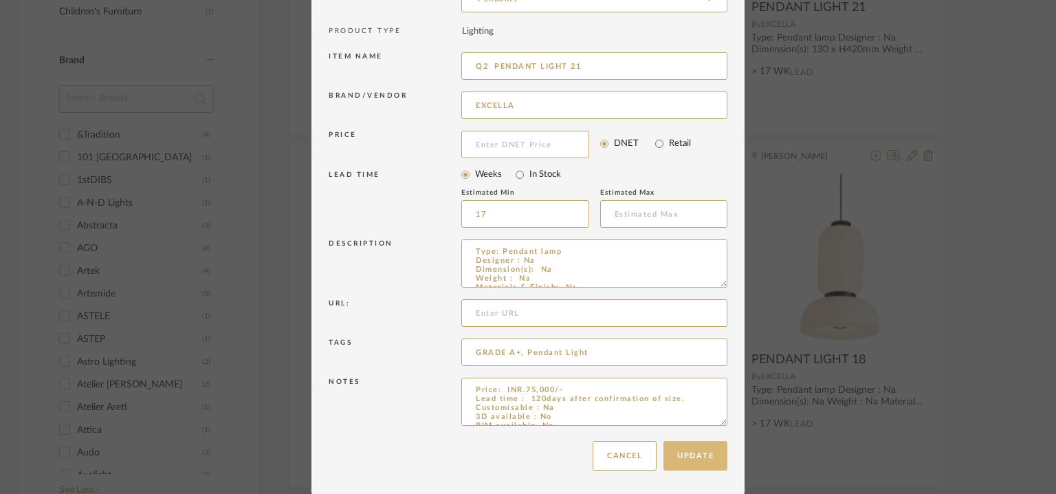
type input "Q2 PENDANT LIGHT 21"
click at [701, 450] on button "Update" at bounding box center [696, 456] width 64 height 30
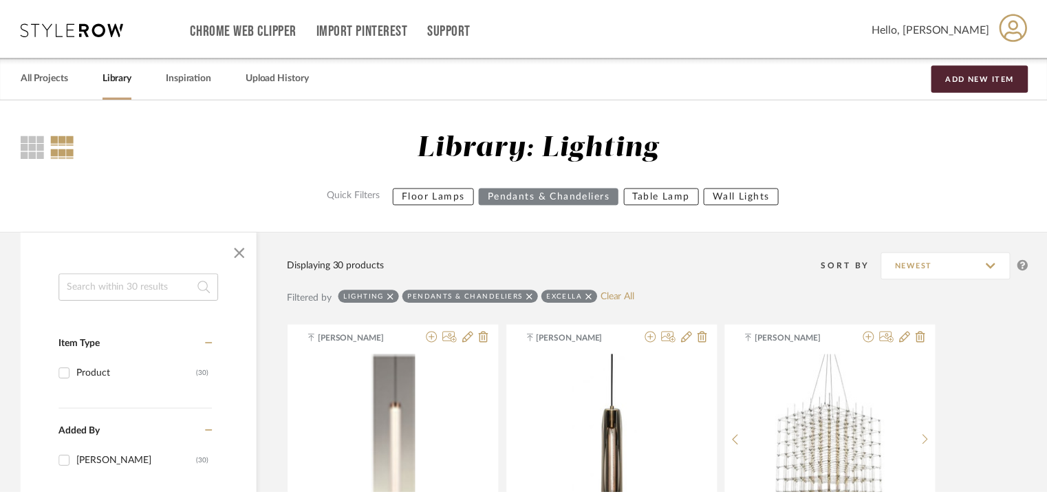
scroll to position [884, 0]
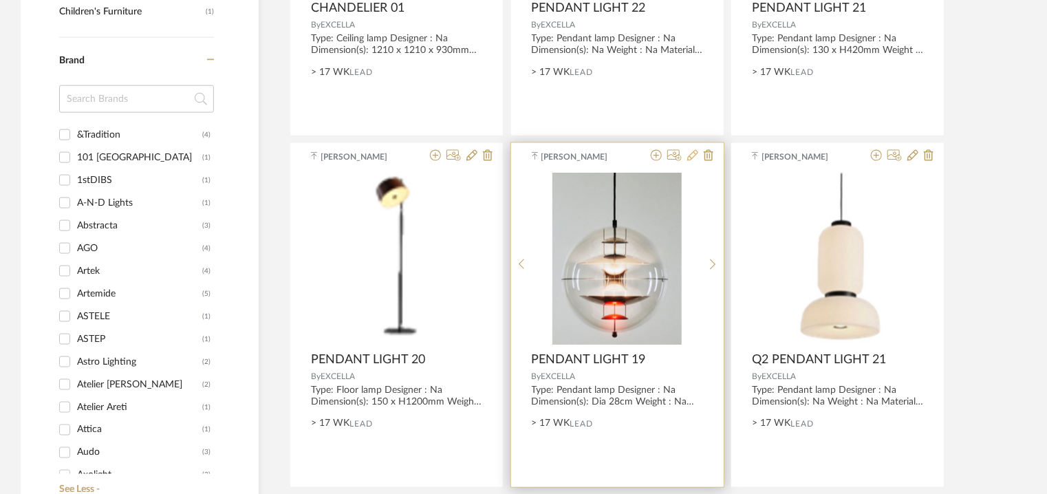
click at [688, 152] on icon at bounding box center [692, 155] width 11 height 11
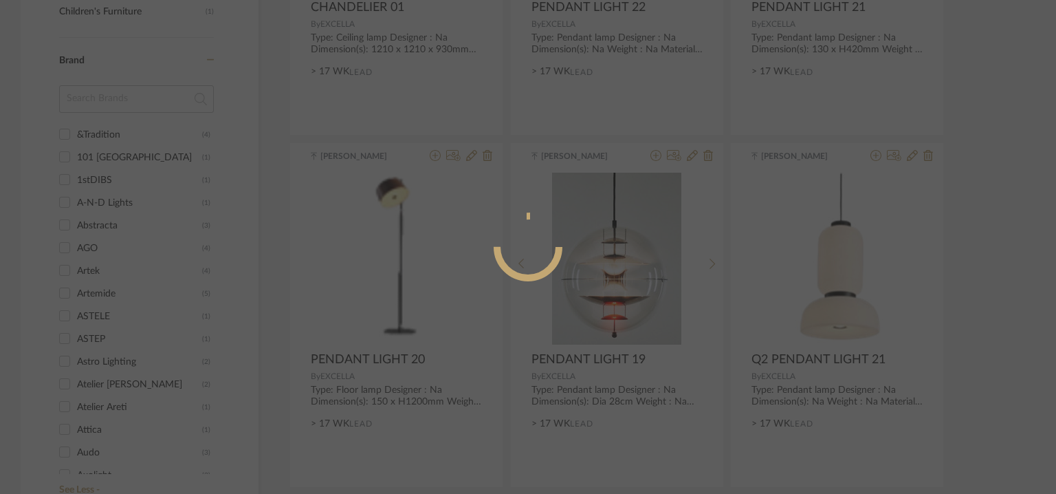
radio input "true"
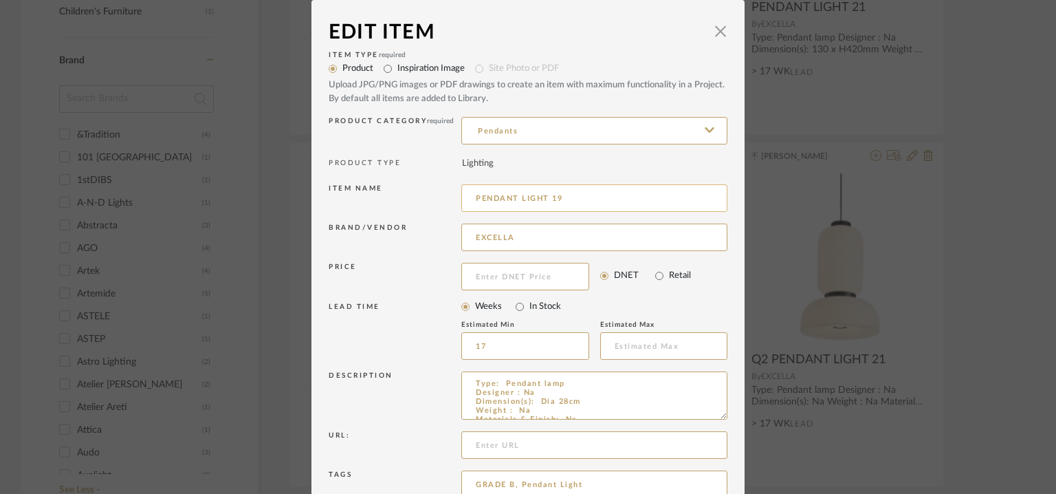
drag, startPoint x: 548, startPoint y: 193, endPoint x: 596, endPoint y: 202, distance: 48.4
click at [577, 199] on input "PENDANT LIGHT 19" at bounding box center [594, 198] width 266 height 28
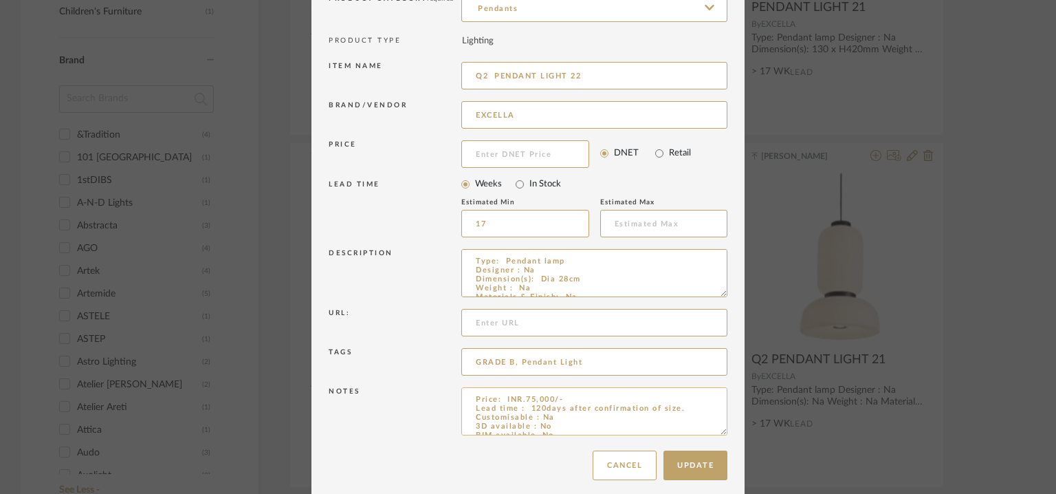
scroll to position [132, 0]
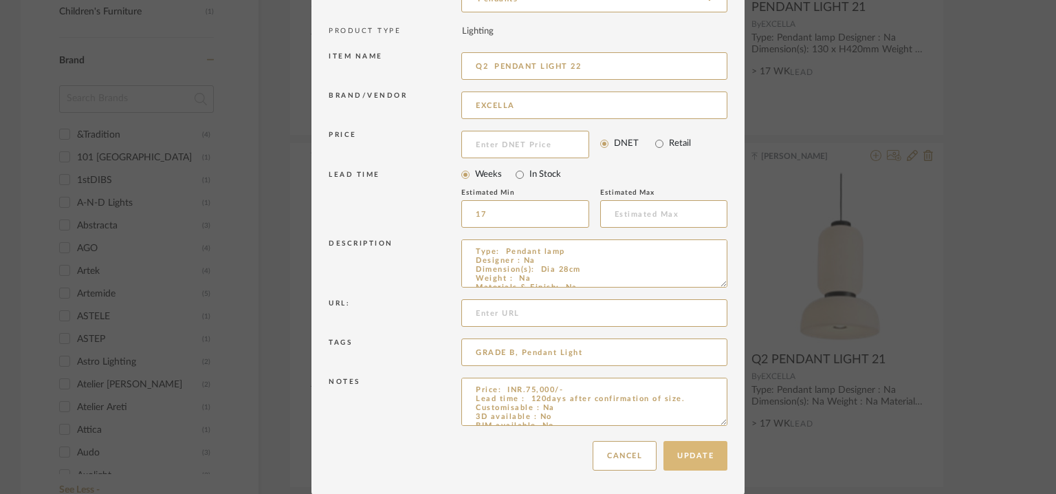
type input "Q2 PENDANT LIGHT 22"
click at [693, 446] on button "Update" at bounding box center [696, 456] width 64 height 30
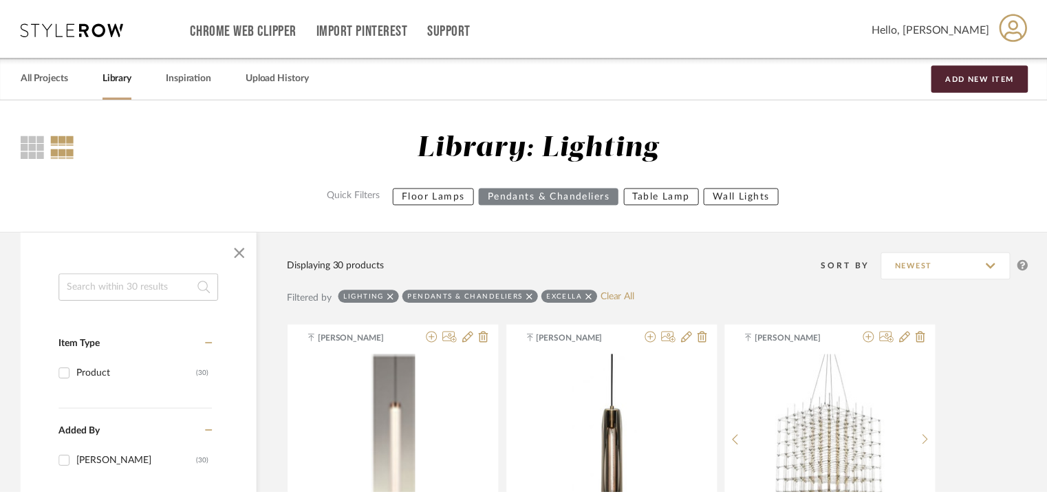
scroll to position [884, 0]
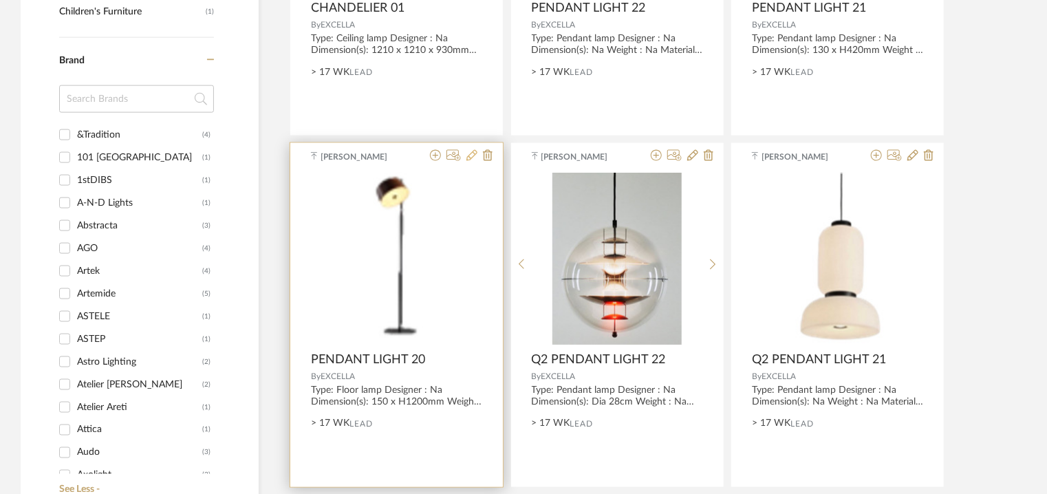
click at [470, 158] on icon at bounding box center [471, 155] width 11 height 11
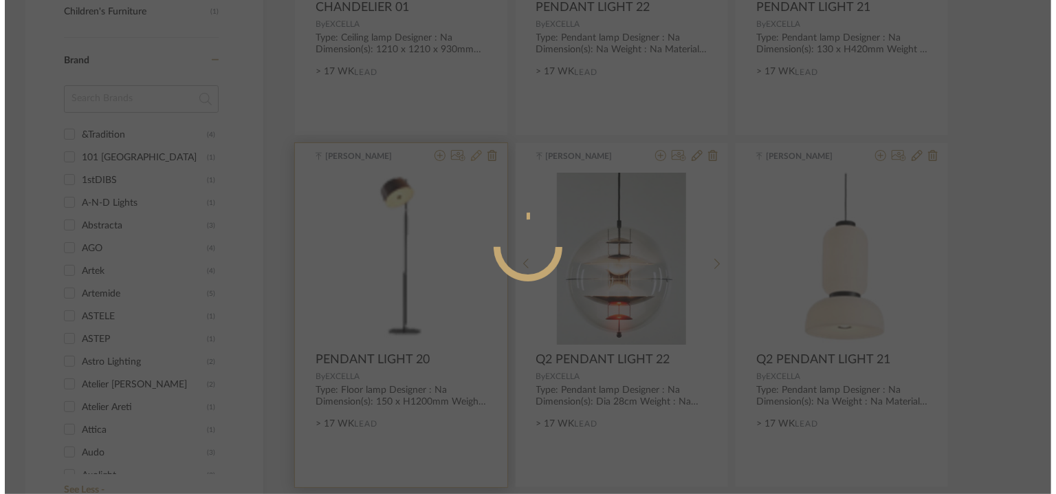
scroll to position [0, 0]
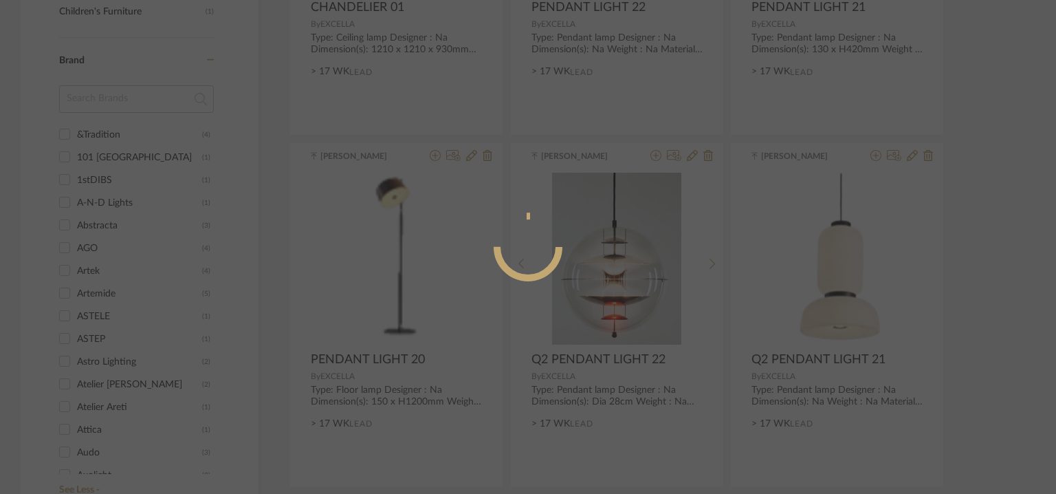
radio input "true"
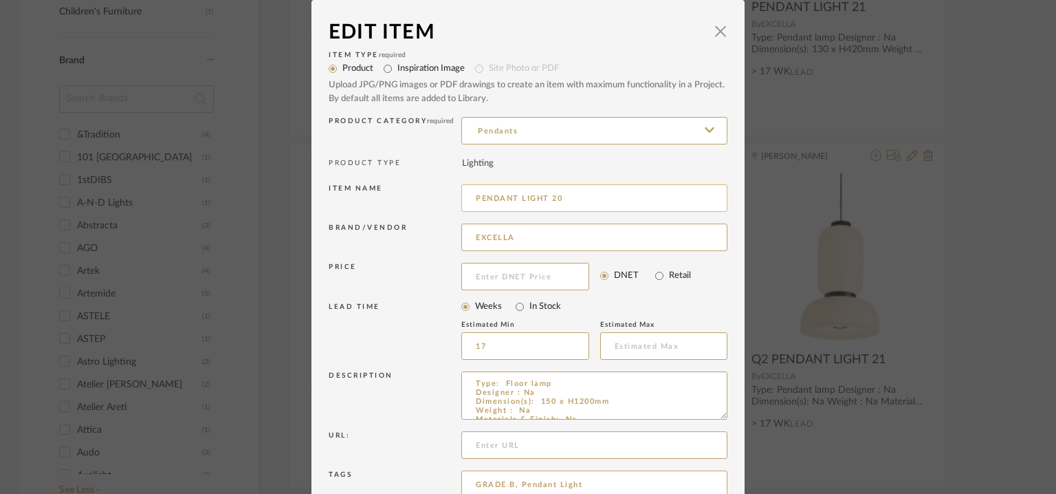
click at [556, 196] on input "PENDANT LIGHT 20" at bounding box center [594, 198] width 266 height 28
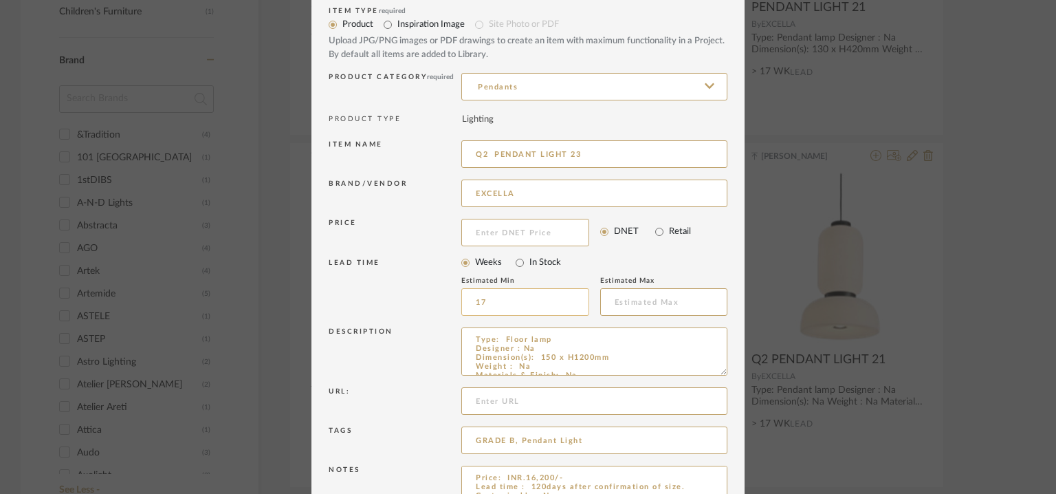
scroll to position [132, 0]
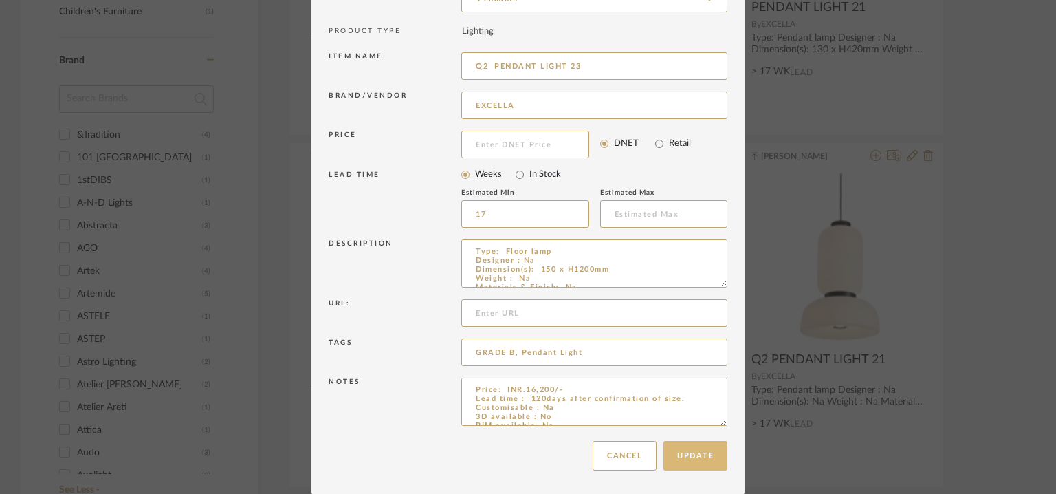
type input "Q2 PENDANT LIGHT 23"
click at [682, 454] on button "Update" at bounding box center [696, 456] width 64 height 30
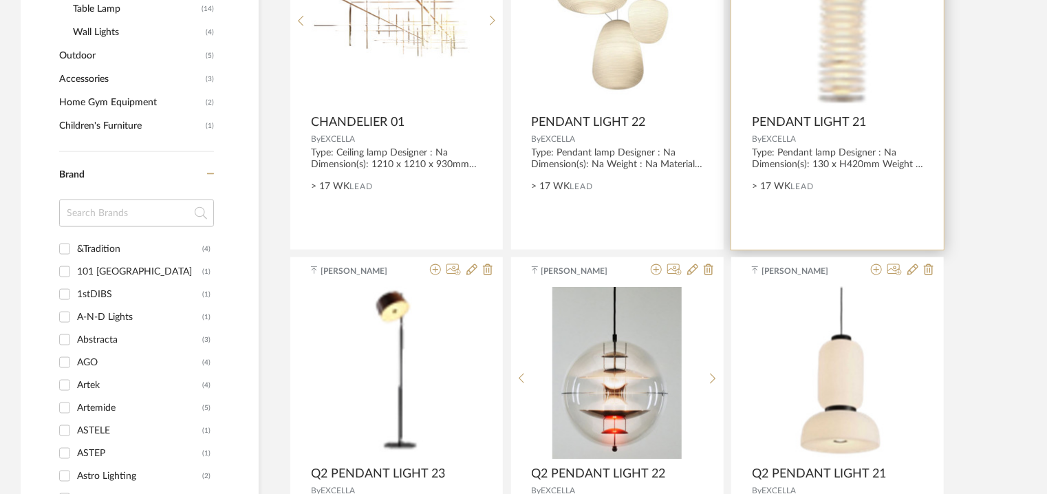
scroll to position [678, 0]
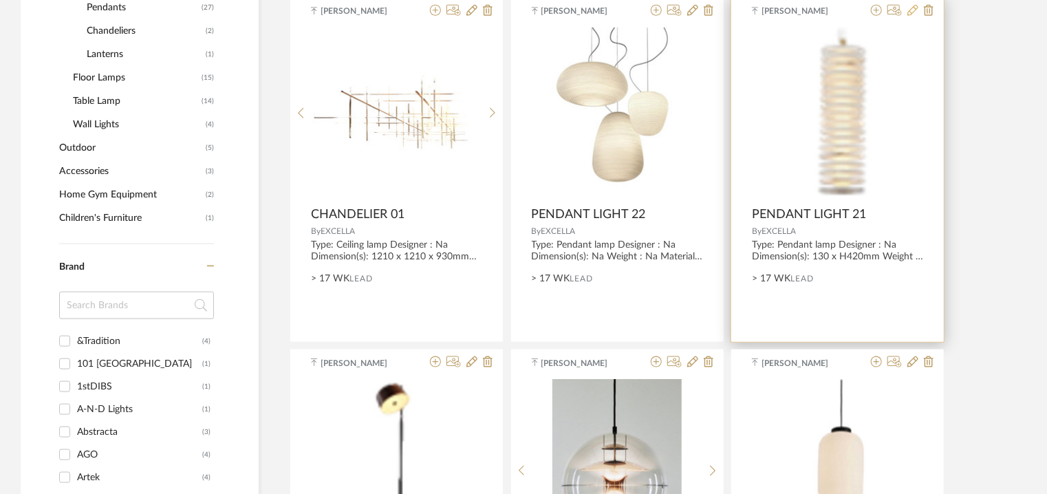
click at [908, 12] on icon at bounding box center [912, 10] width 11 height 11
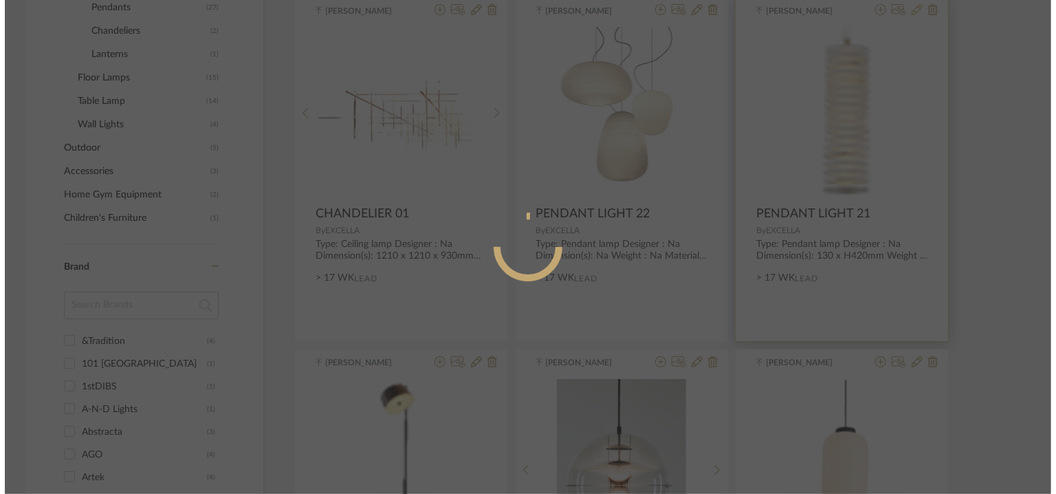
scroll to position [0, 0]
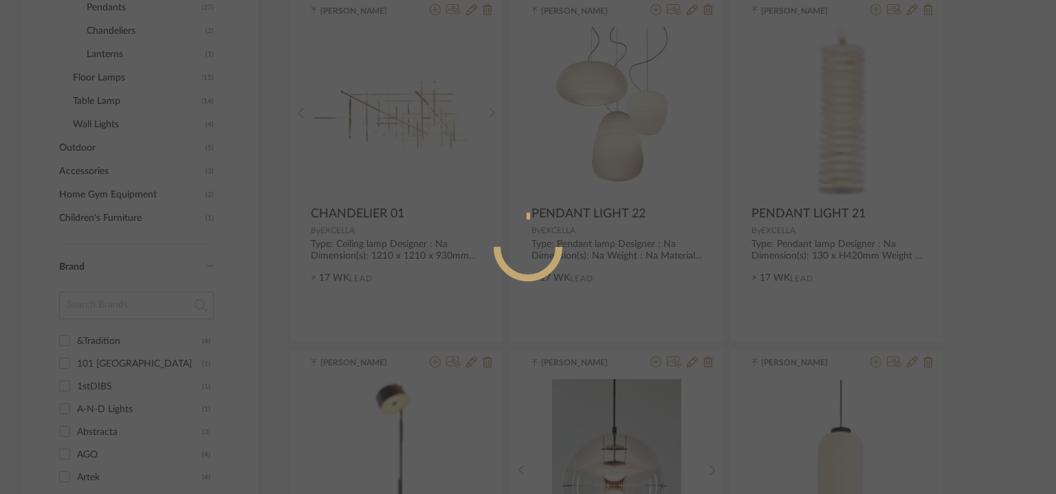
radio input "true"
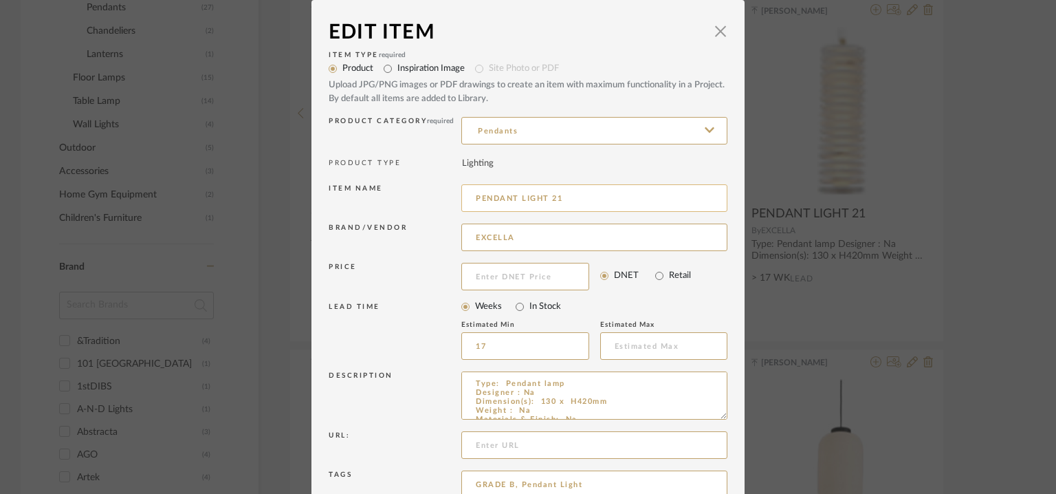
drag, startPoint x: 550, startPoint y: 199, endPoint x: 569, endPoint y: 201, distance: 18.7
click at [566, 199] on input "PENDANT LIGHT 21" at bounding box center [594, 198] width 266 height 28
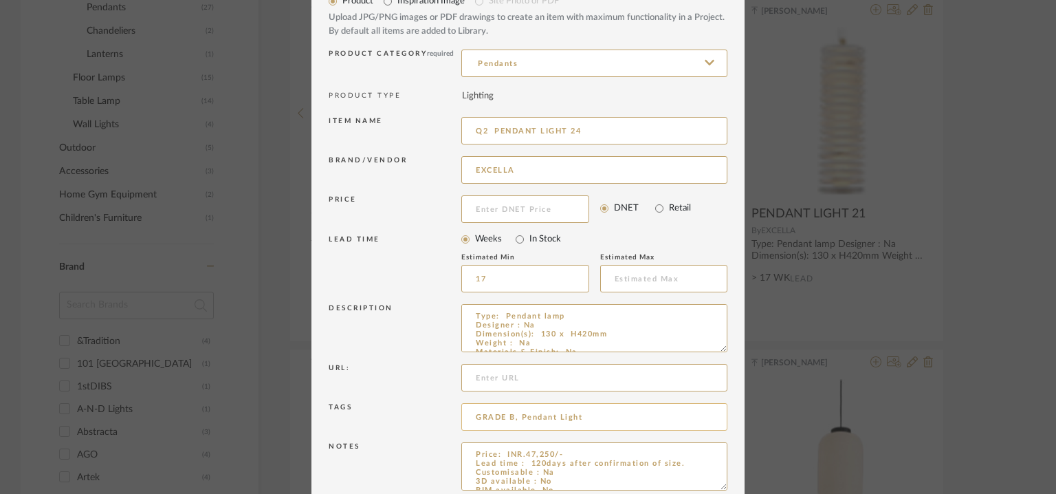
scroll to position [132, 0]
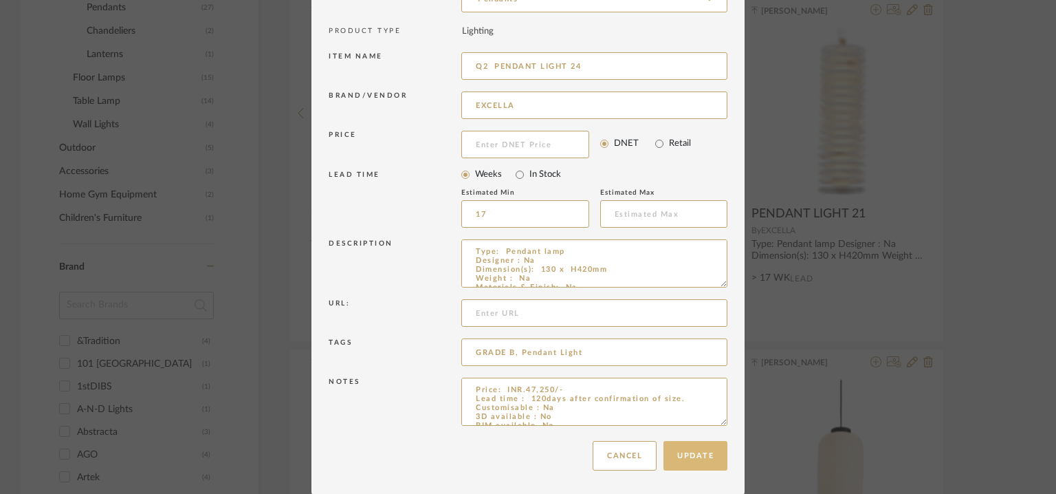
type input "Q2 PENDANT LIGHT 24"
click at [693, 455] on button "Update" at bounding box center [696, 456] width 64 height 30
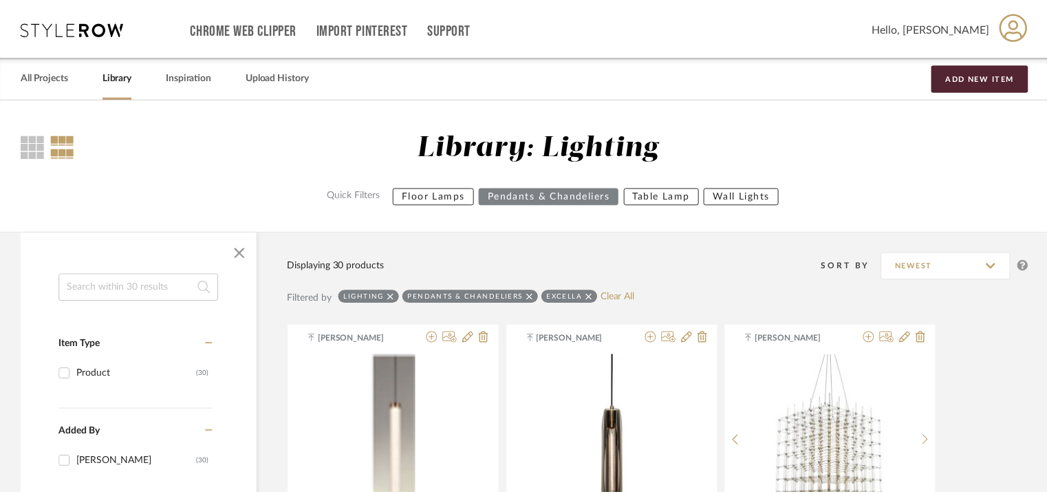
scroll to position [678, 0]
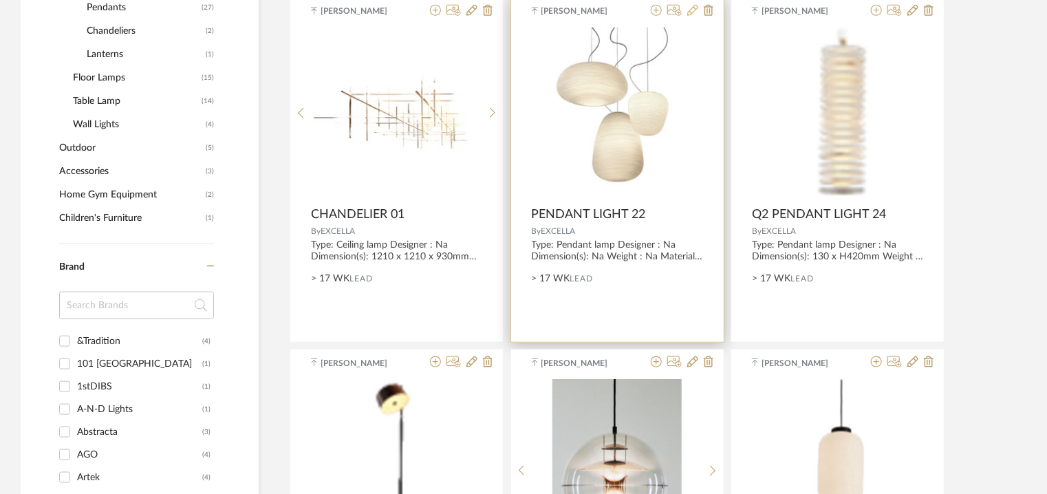
click at [691, 8] on icon at bounding box center [692, 10] width 11 height 11
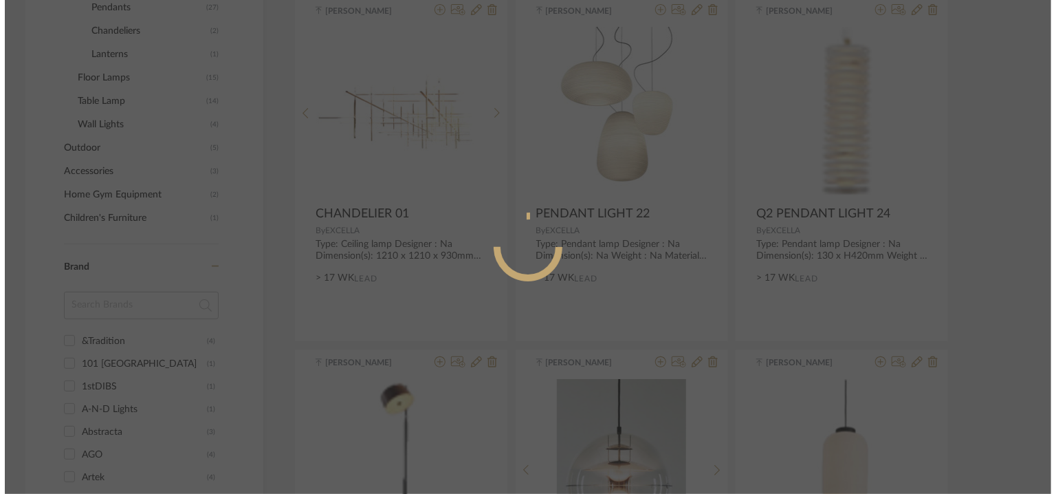
scroll to position [0, 0]
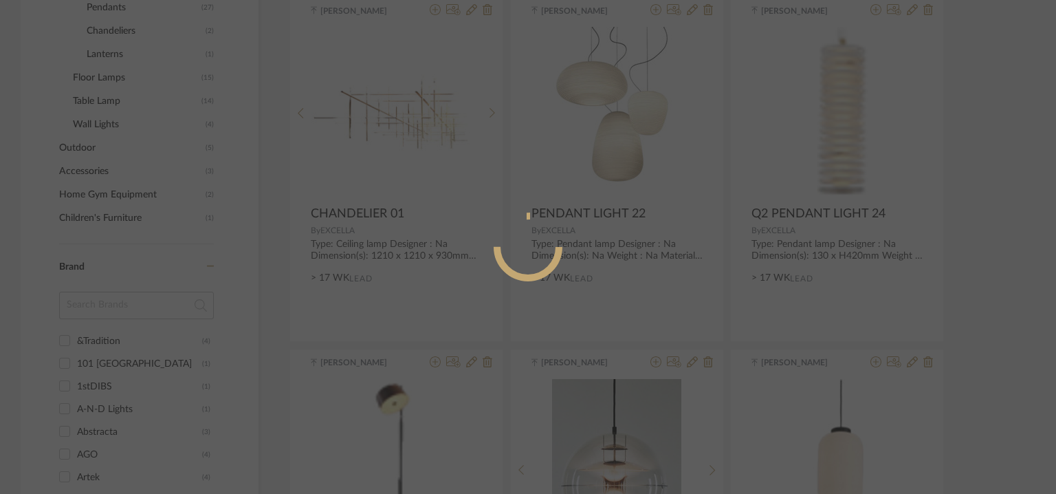
radio input "true"
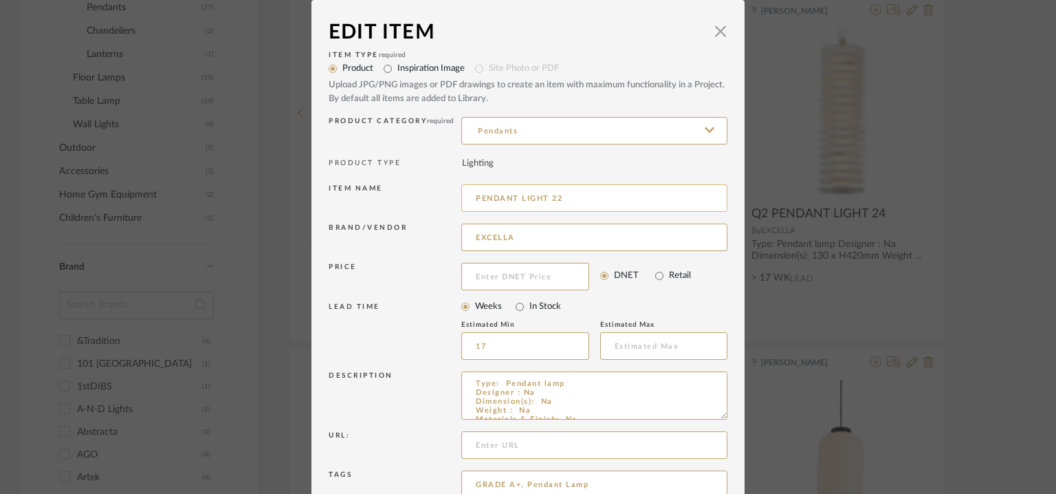
drag, startPoint x: 554, startPoint y: 197, endPoint x: 567, endPoint y: 199, distance: 12.7
click at [562, 199] on input "PENDANT LIGHT 22" at bounding box center [594, 198] width 266 height 28
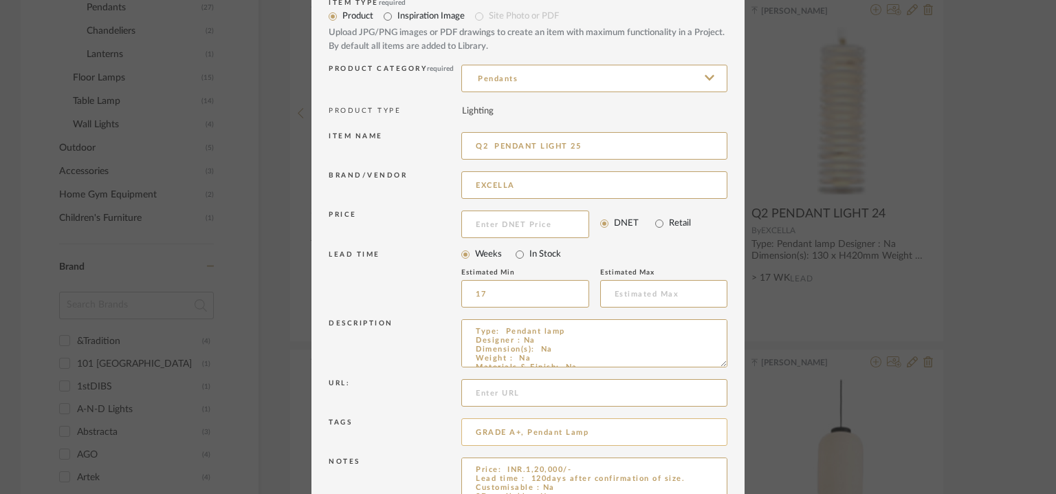
scroll to position [132, 0]
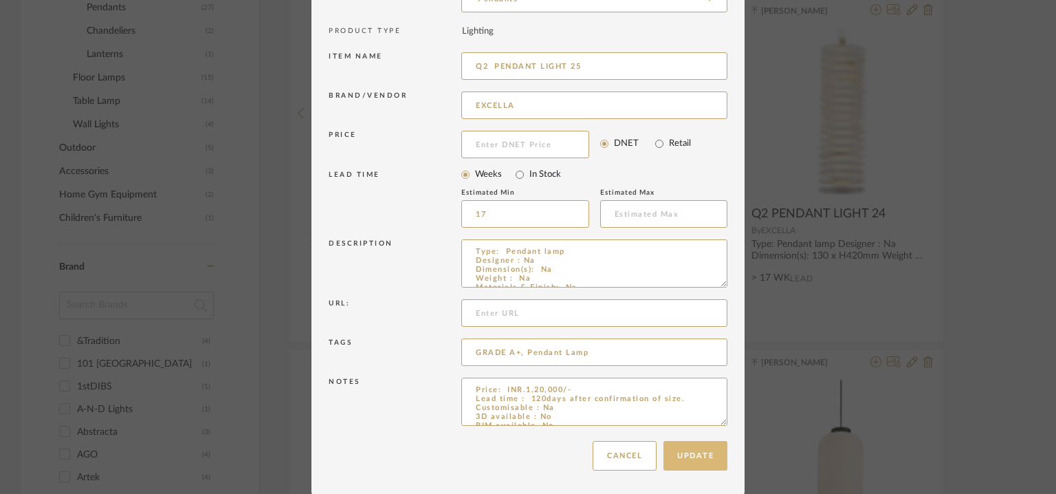
type input "Q2 PENDANT LIGHT 25"
click at [689, 455] on button "Update" at bounding box center [696, 456] width 64 height 30
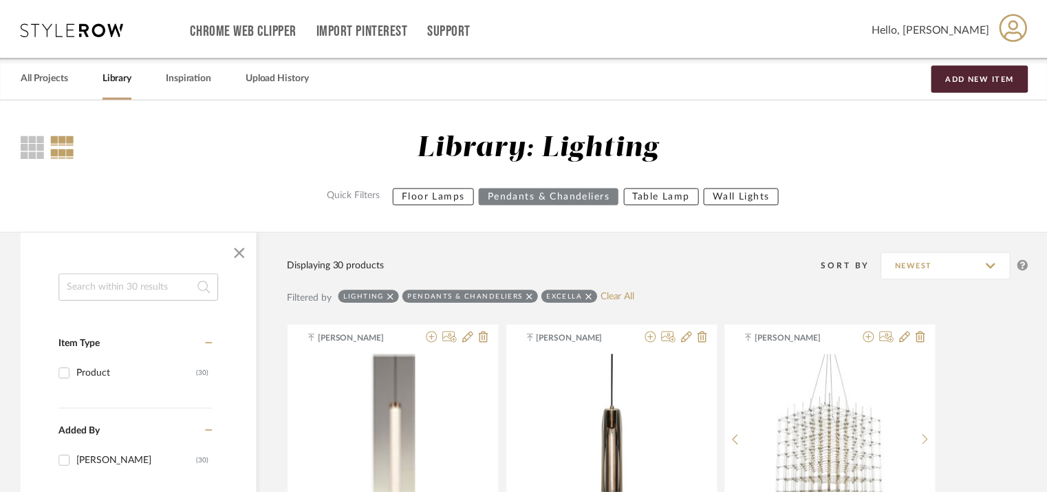
scroll to position [678, 0]
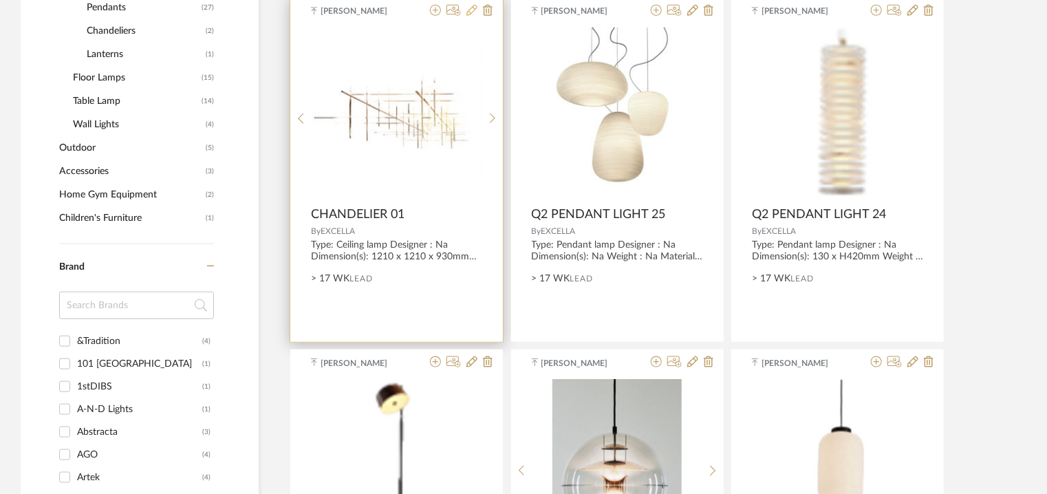
click at [471, 8] on icon at bounding box center [471, 10] width 11 height 11
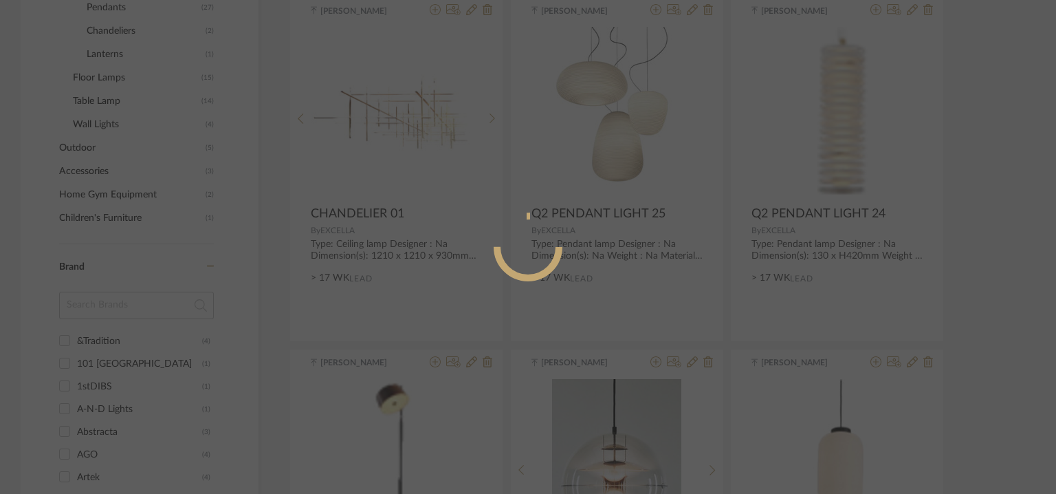
radio input "true"
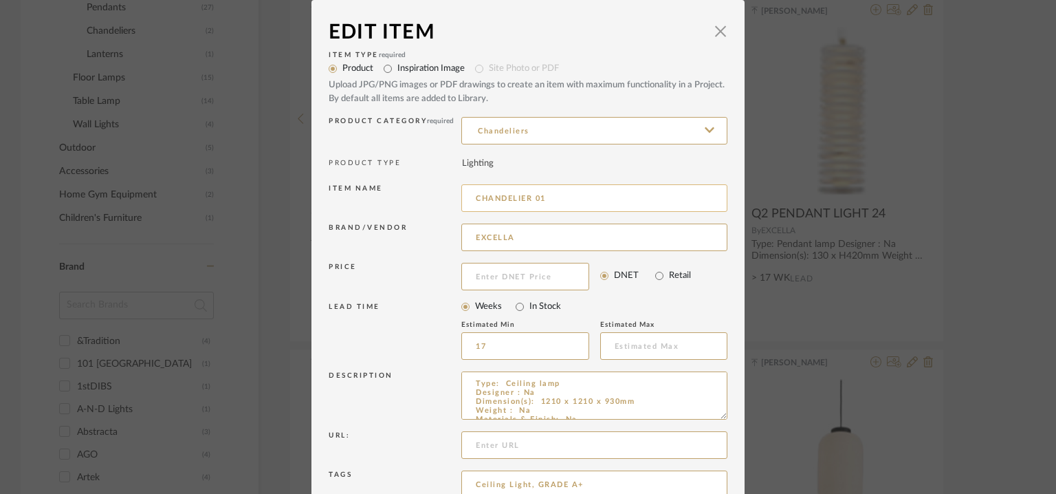
click at [473, 196] on input "CHANDELIER 01" at bounding box center [594, 198] width 266 height 28
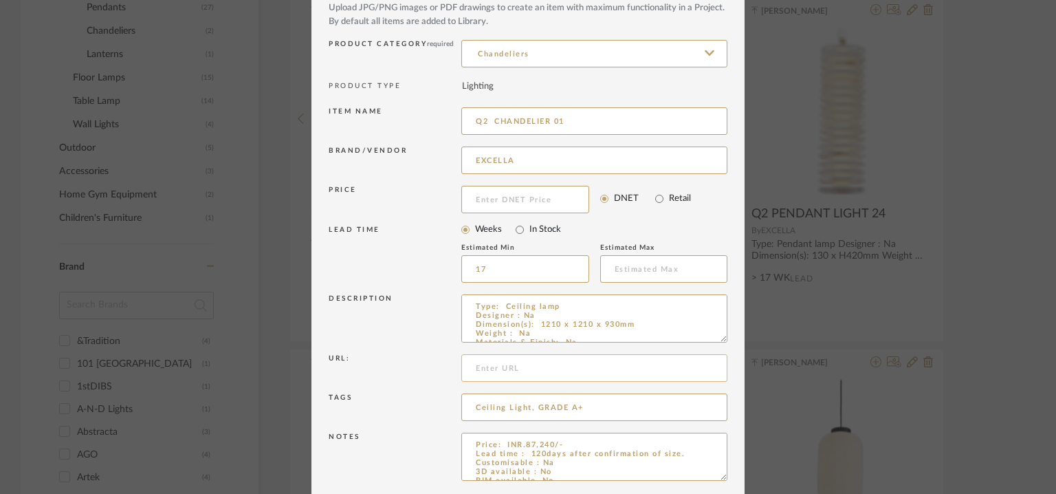
scroll to position [132, 0]
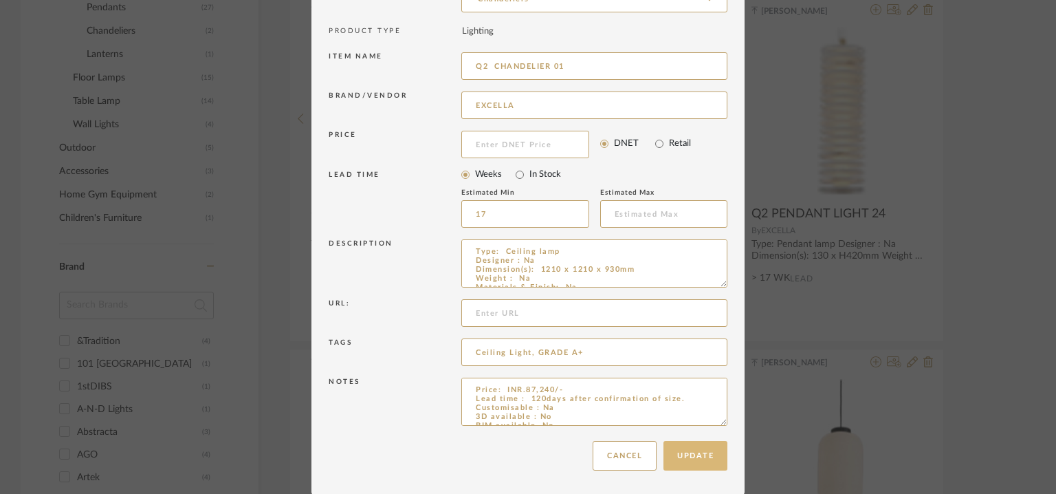
type input "Q2 CHANDELIER 01"
click at [697, 455] on button "Update" at bounding box center [696, 456] width 64 height 30
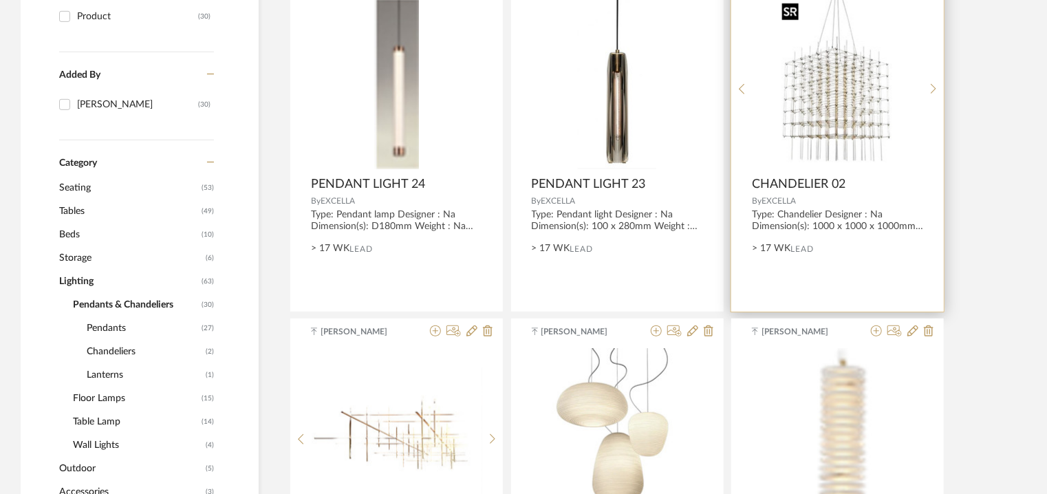
scroll to position [334, 0]
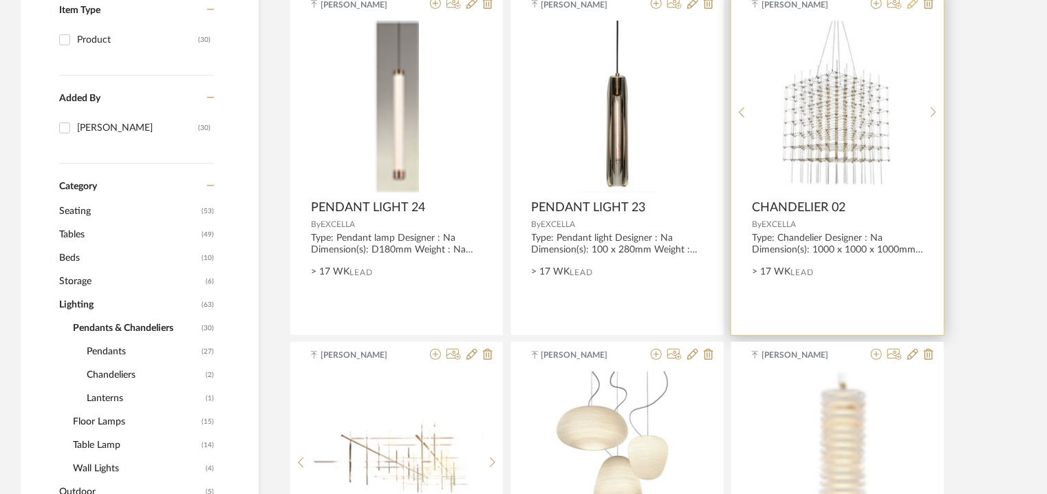
click at [916, 1] on icon at bounding box center [912, 3] width 11 height 11
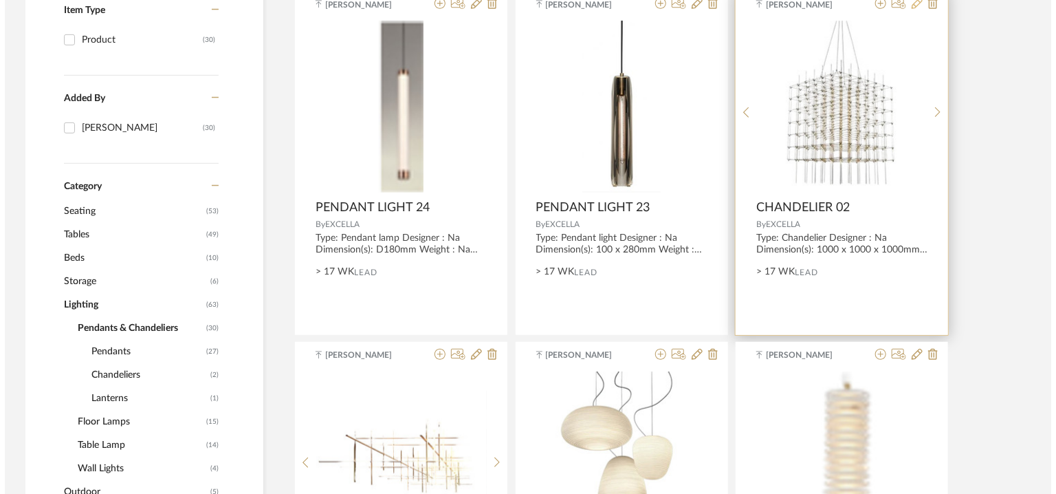
scroll to position [0, 0]
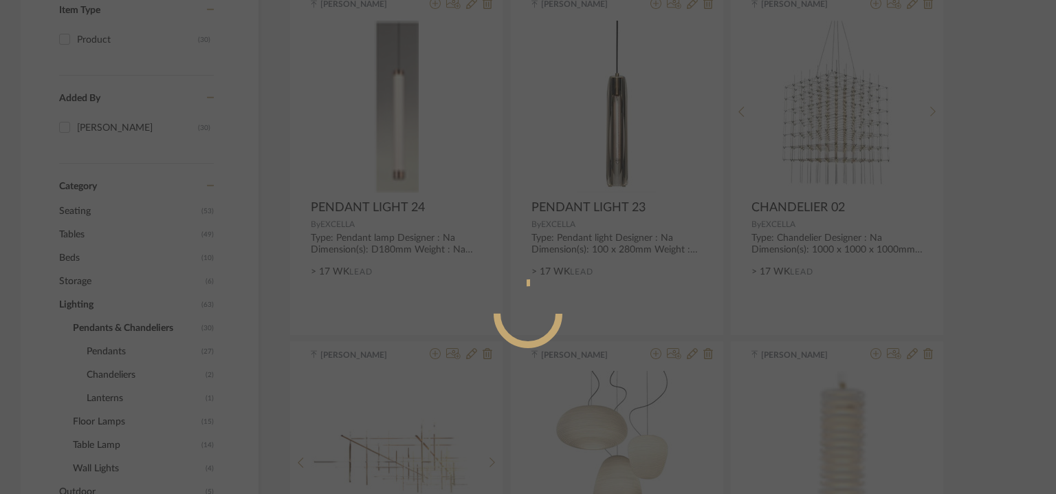
radio input "true"
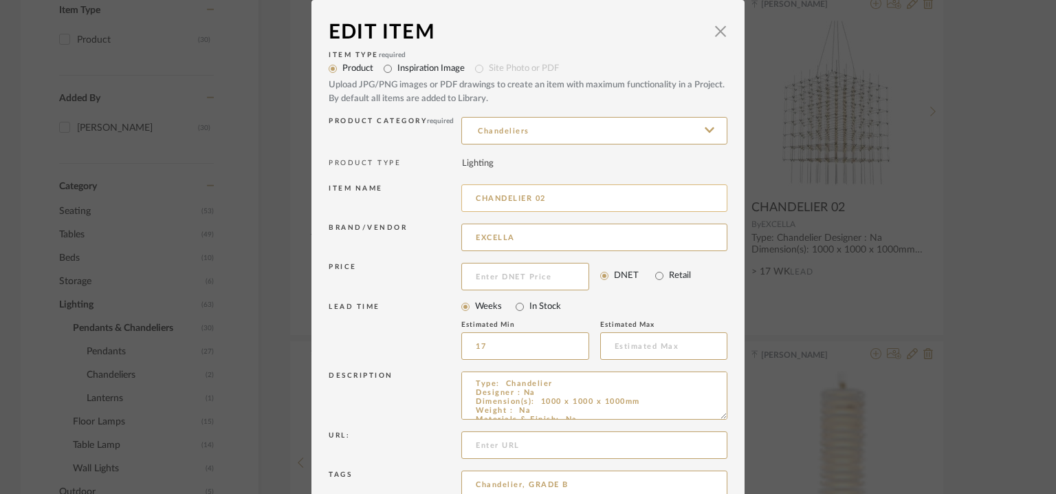
click at [469, 198] on input "CHANDELIER 02" at bounding box center [594, 198] width 266 height 28
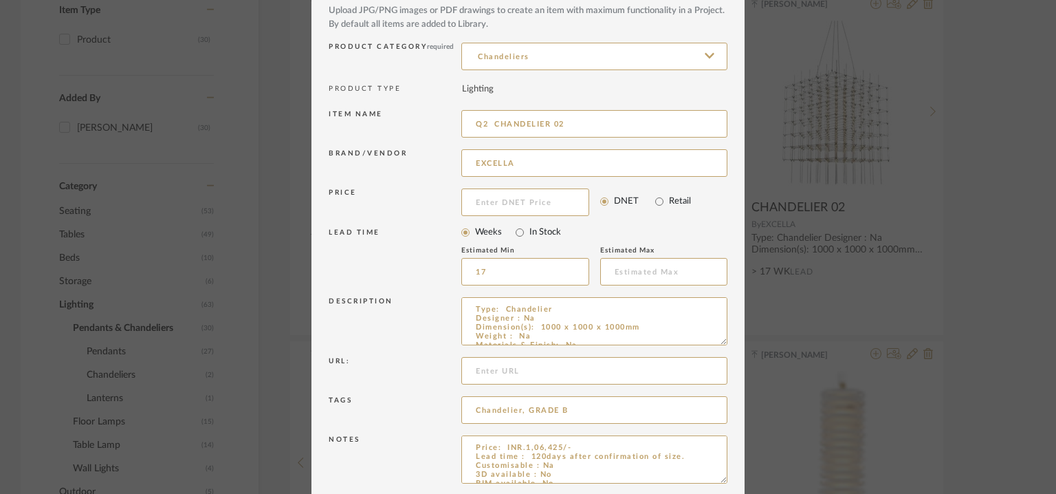
scroll to position [132, 0]
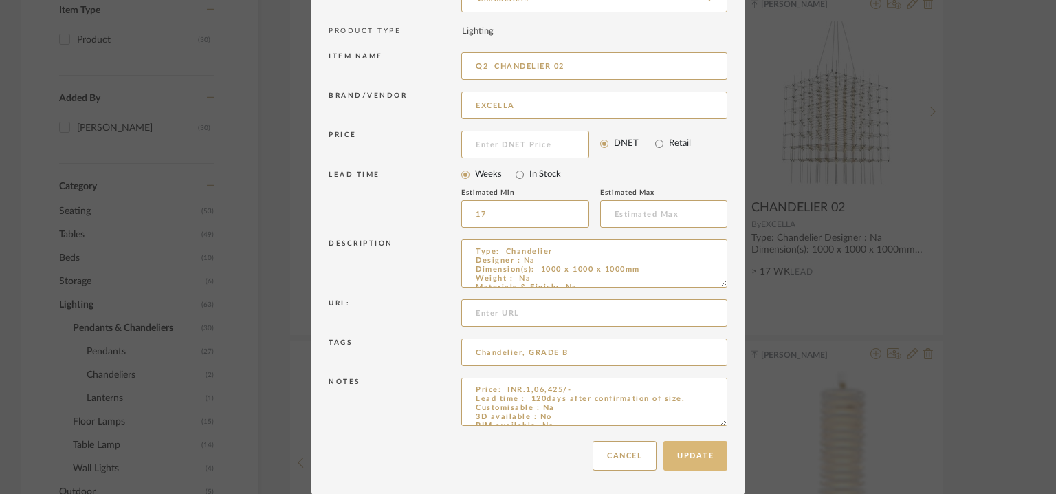
type input "Q2 CHANDELIER 02"
click at [698, 457] on button "Update" at bounding box center [696, 456] width 64 height 30
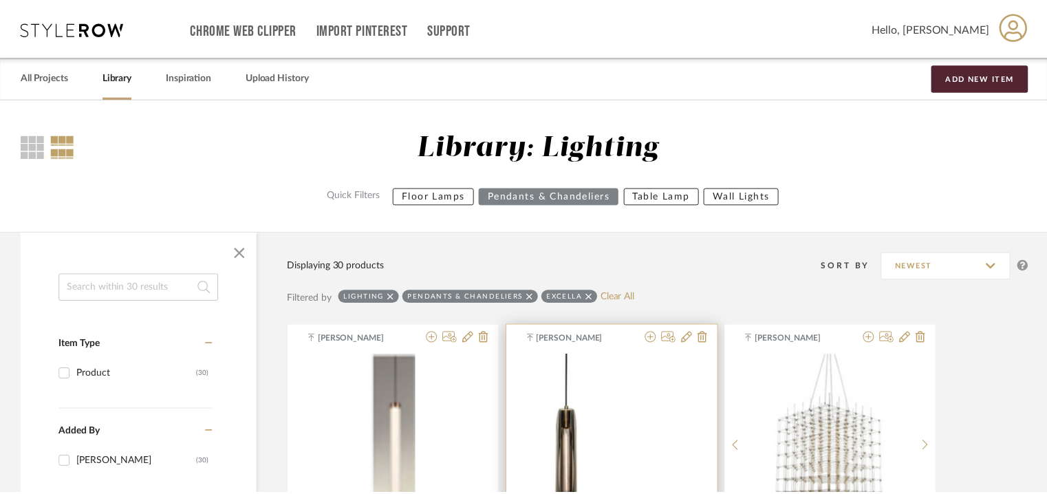
scroll to position [332, 0]
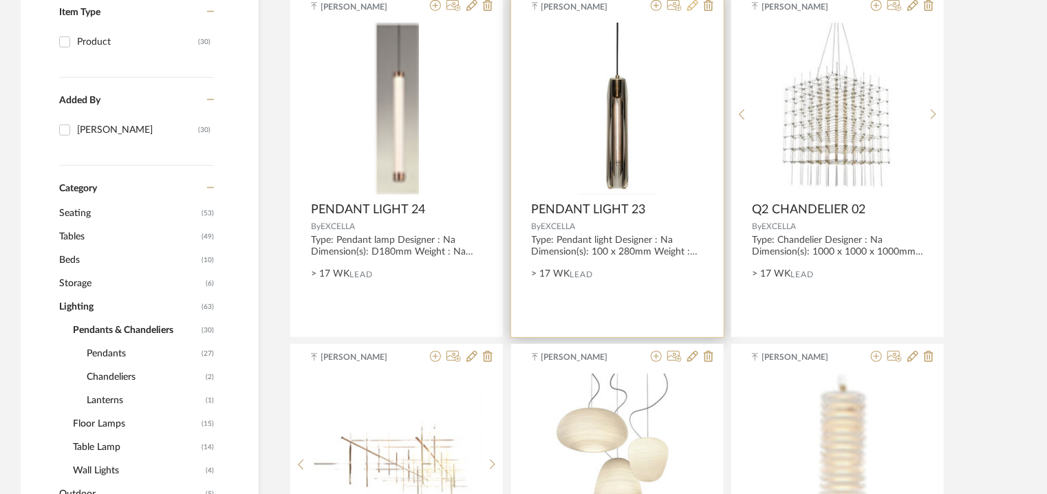
click at [693, 3] on icon at bounding box center [692, 5] width 11 height 11
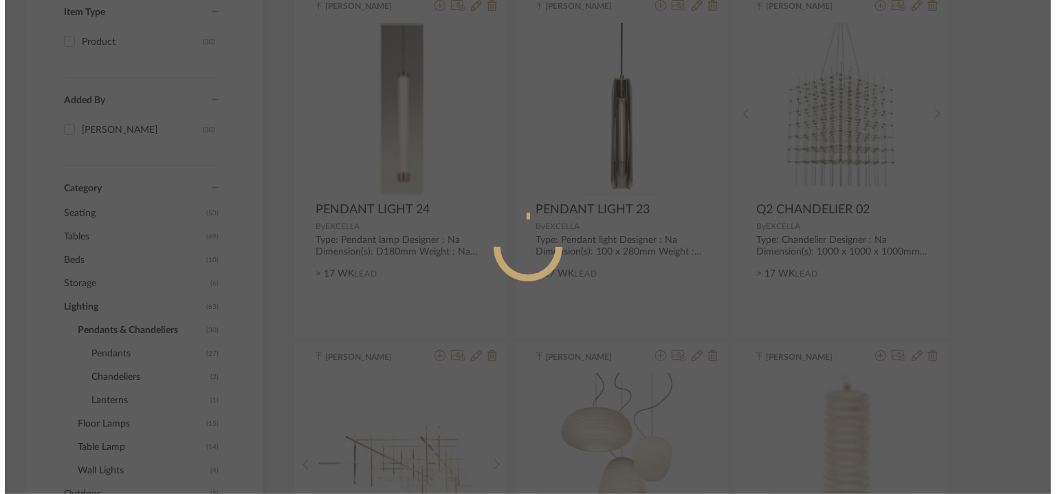
scroll to position [0, 0]
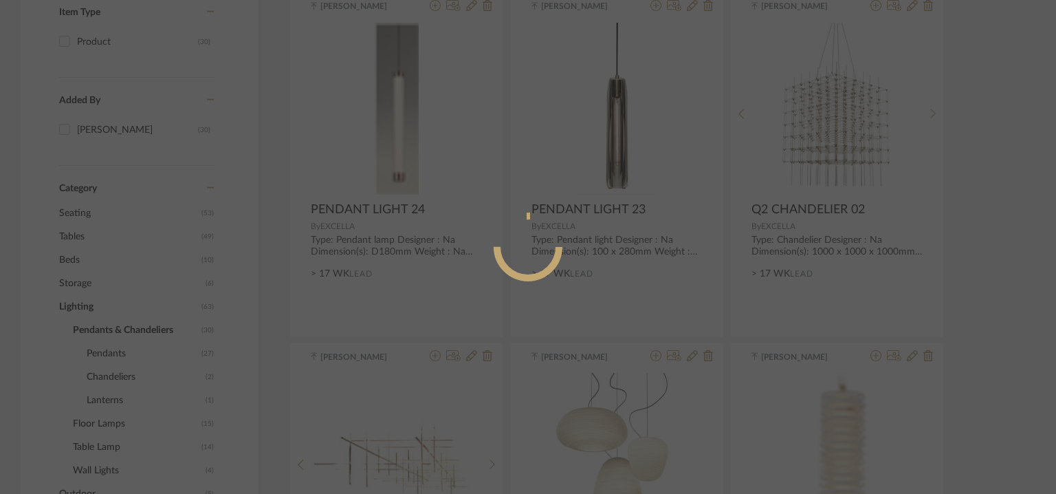
radio input "true"
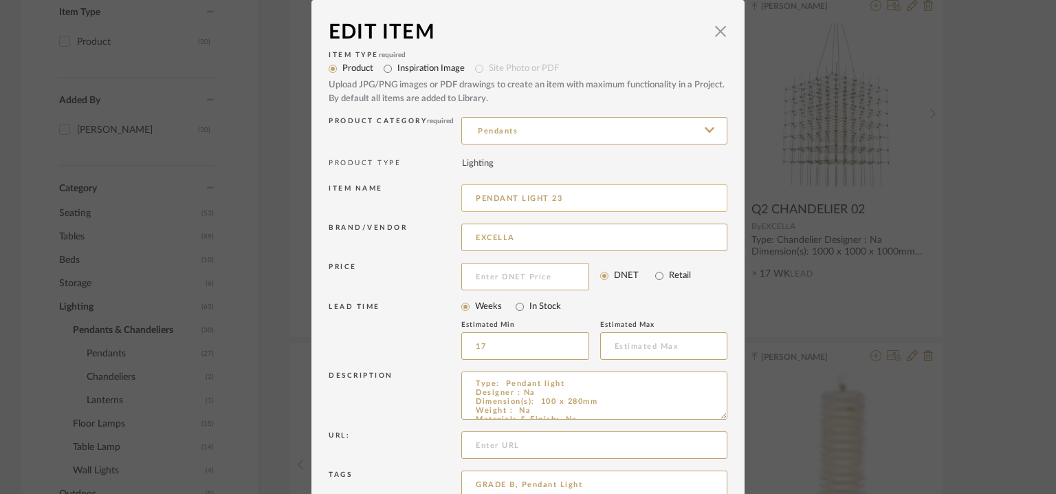
click at [472, 195] on input "PENDANT LIGHT 23" at bounding box center [594, 198] width 266 height 28
type input "Q2 PENDANT LIGHT 23"
click at [721, 32] on span "button" at bounding box center [721, 31] width 28 height 28
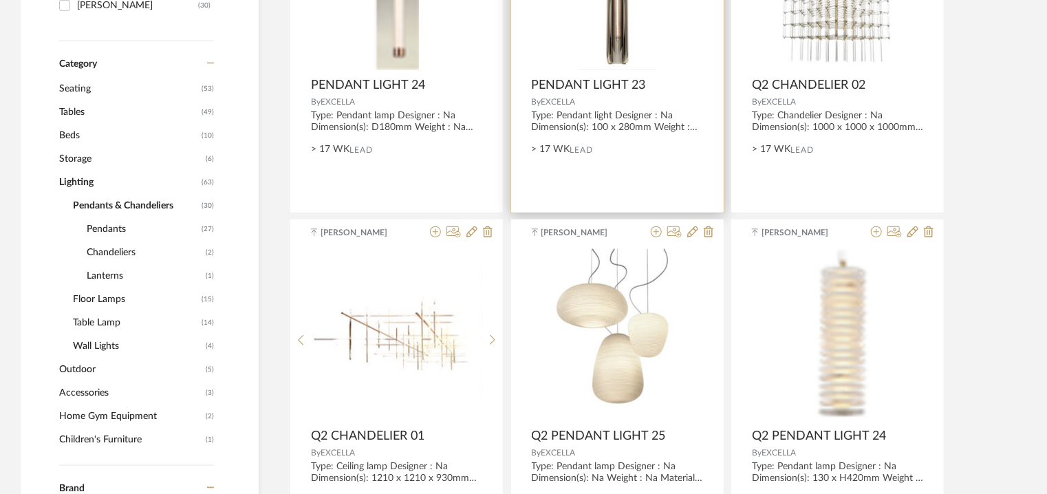
scroll to position [195, 0]
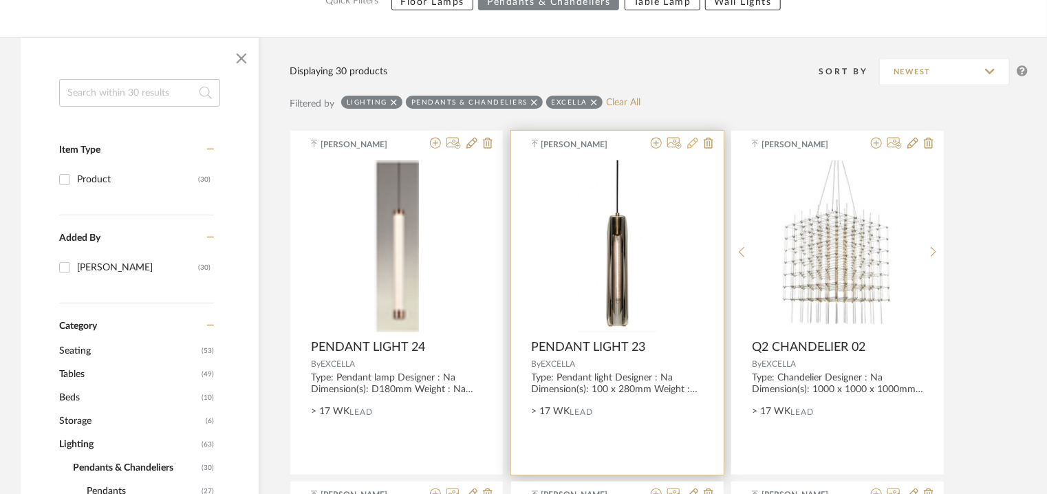
click at [692, 139] on icon at bounding box center [692, 143] width 11 height 11
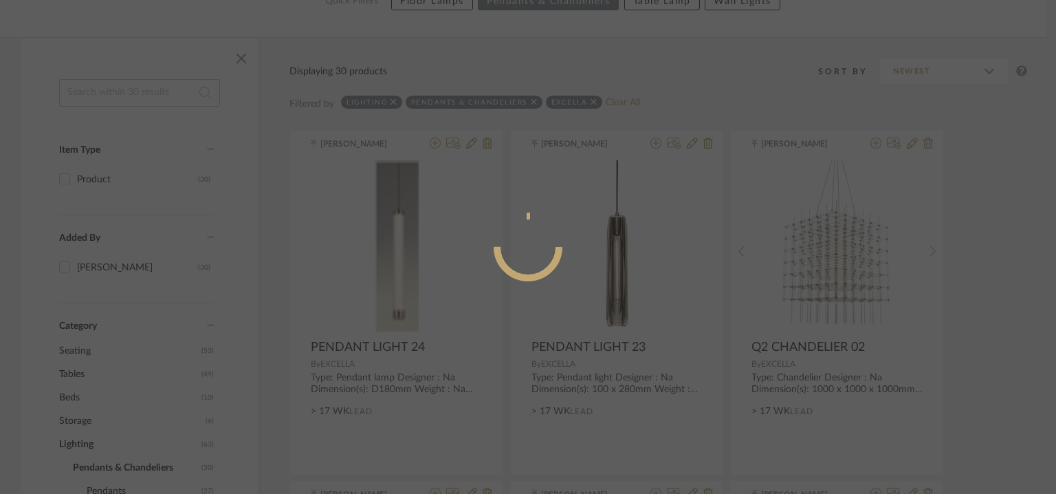
radio input "true"
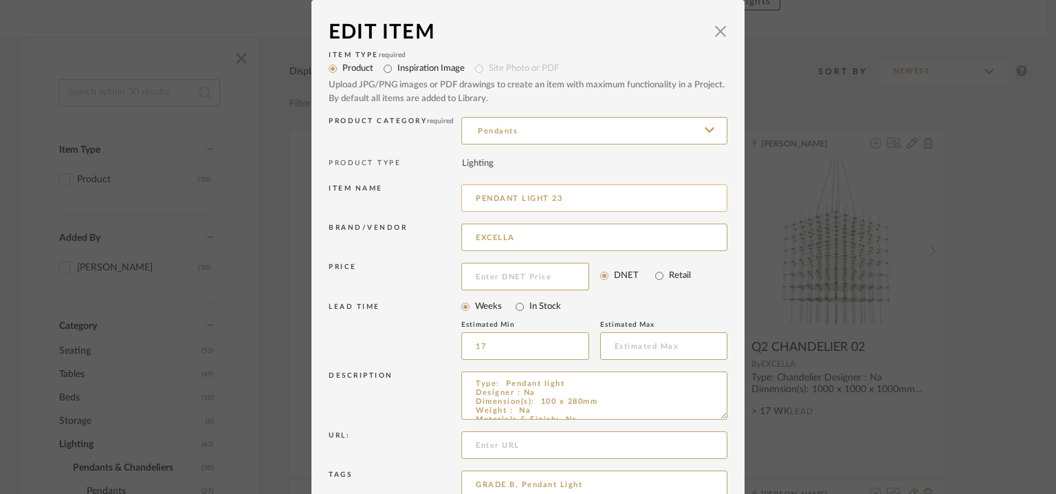
drag, startPoint x: 546, startPoint y: 195, endPoint x: 566, endPoint y: 196, distance: 20.0
click at [566, 196] on input "PENDANT LIGHT 23" at bounding box center [594, 198] width 266 height 28
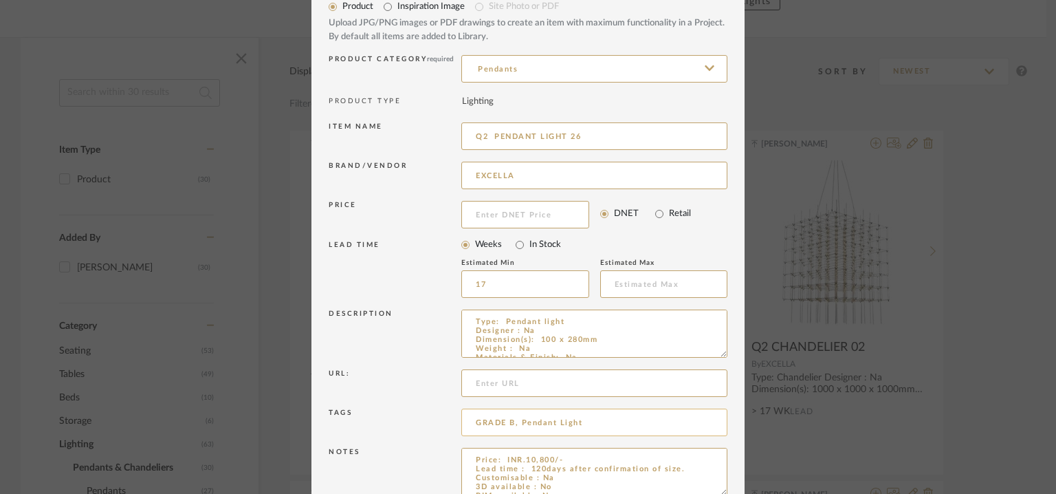
scroll to position [132, 0]
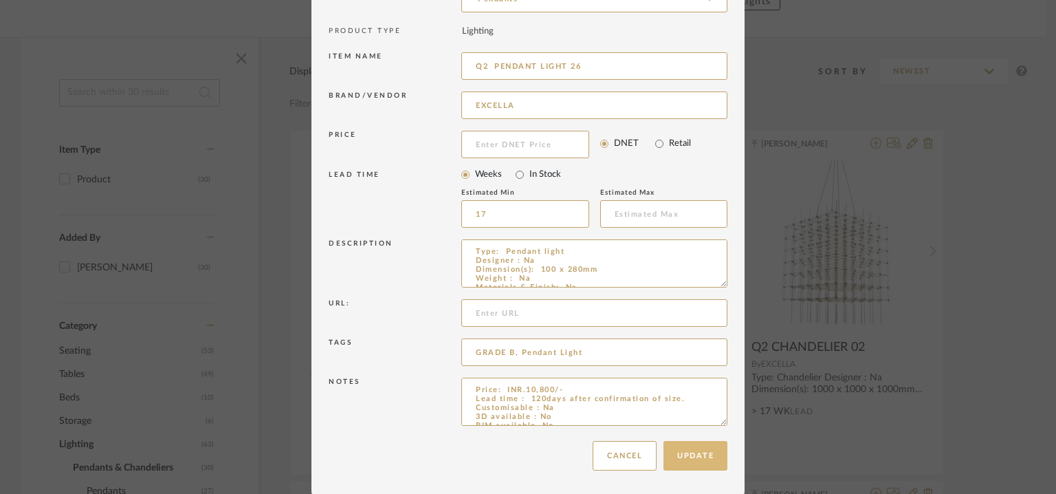
type input "Q2 PENDANT LIGHT 26"
click at [693, 454] on button "Update" at bounding box center [696, 456] width 64 height 30
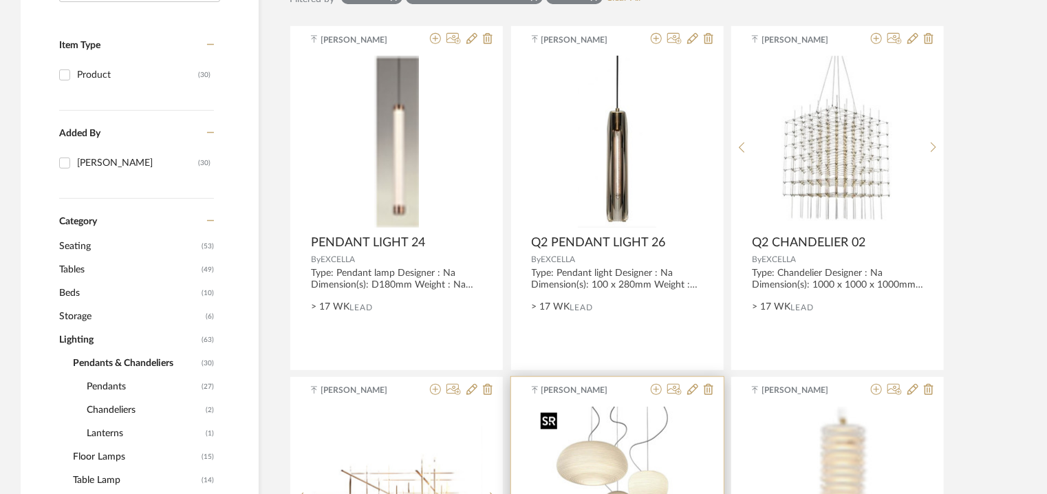
scroll to position [195, 0]
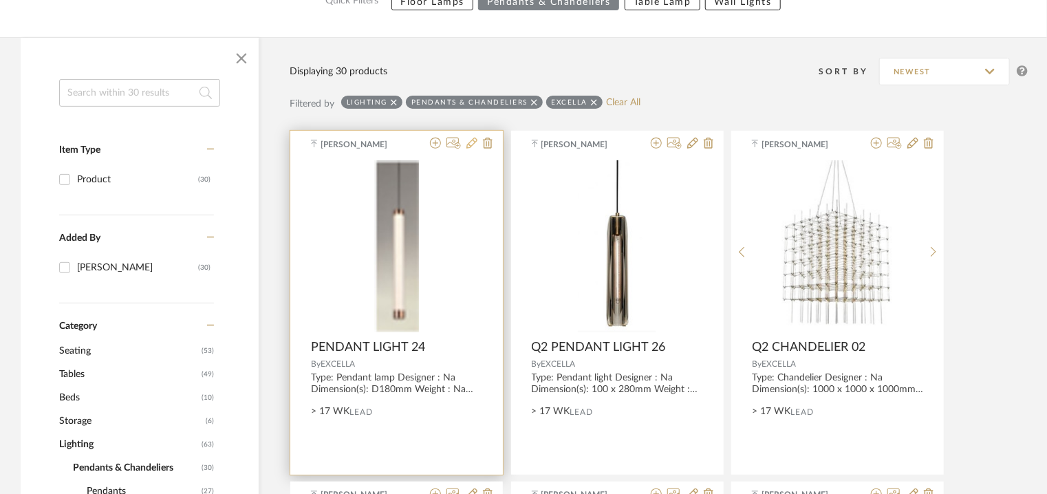
click at [473, 142] on icon at bounding box center [471, 143] width 11 height 11
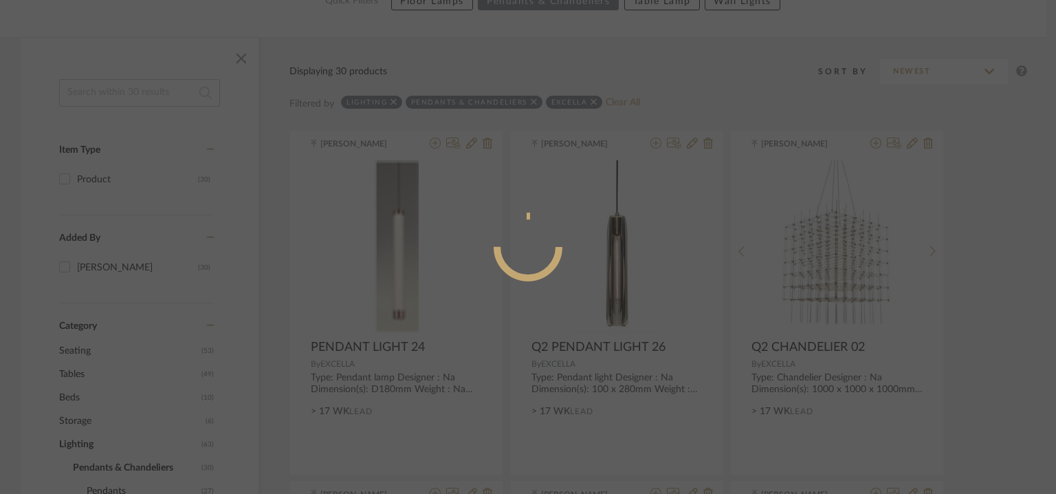
radio input "true"
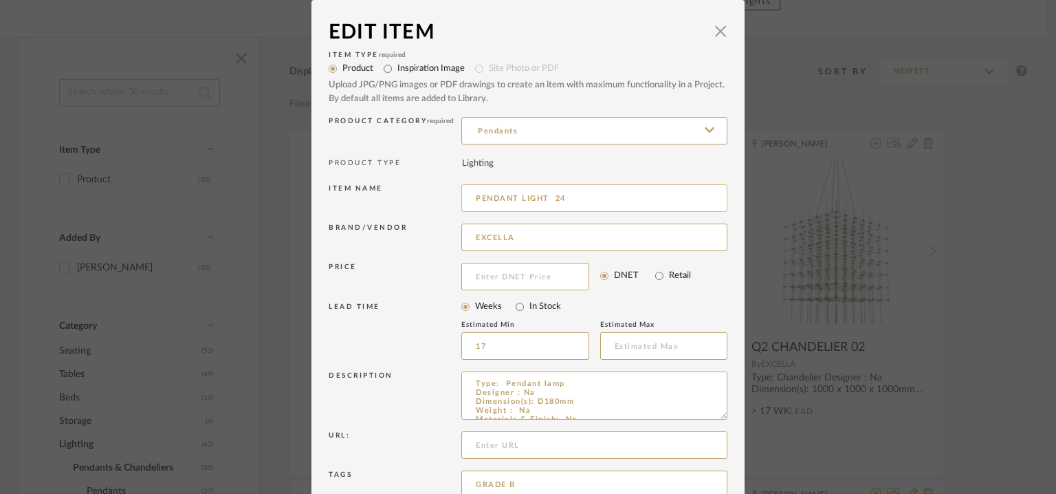
drag, startPoint x: 550, startPoint y: 195, endPoint x: 574, endPoint y: 196, distance: 24.8
click at [571, 195] on input "PENDANT LIGHT 24" at bounding box center [594, 198] width 266 height 28
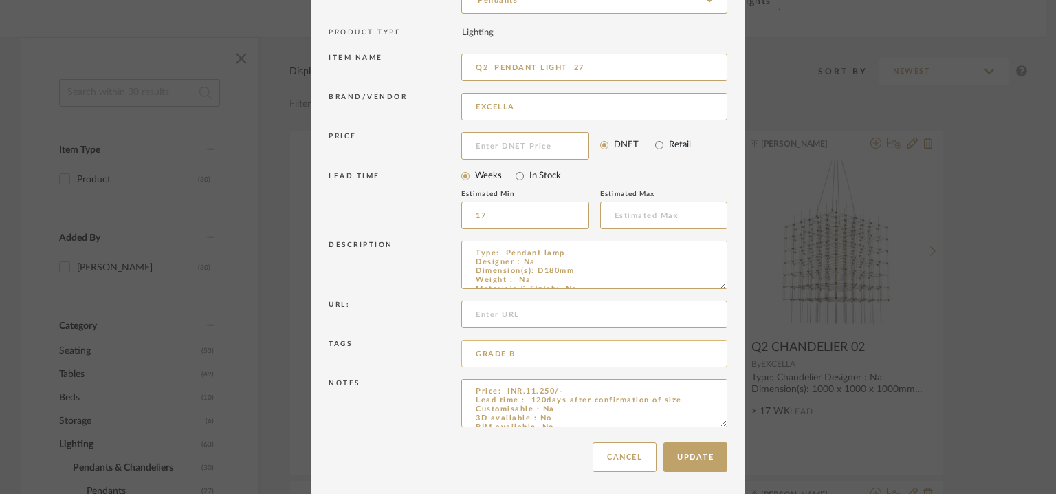
scroll to position [132, 0]
type input "Q2 PENDANT LIGHT 27"
click at [696, 456] on button "Update" at bounding box center [696, 456] width 64 height 30
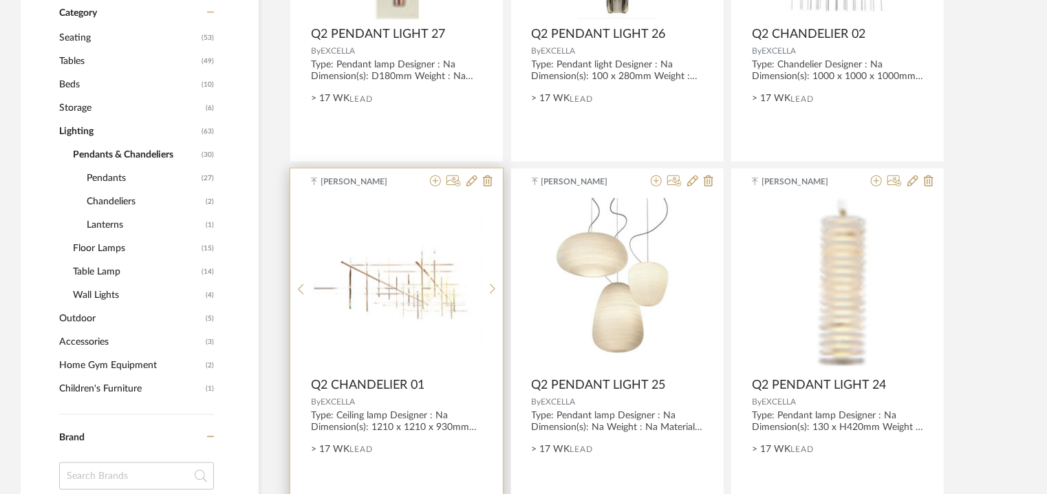
scroll to position [470, 0]
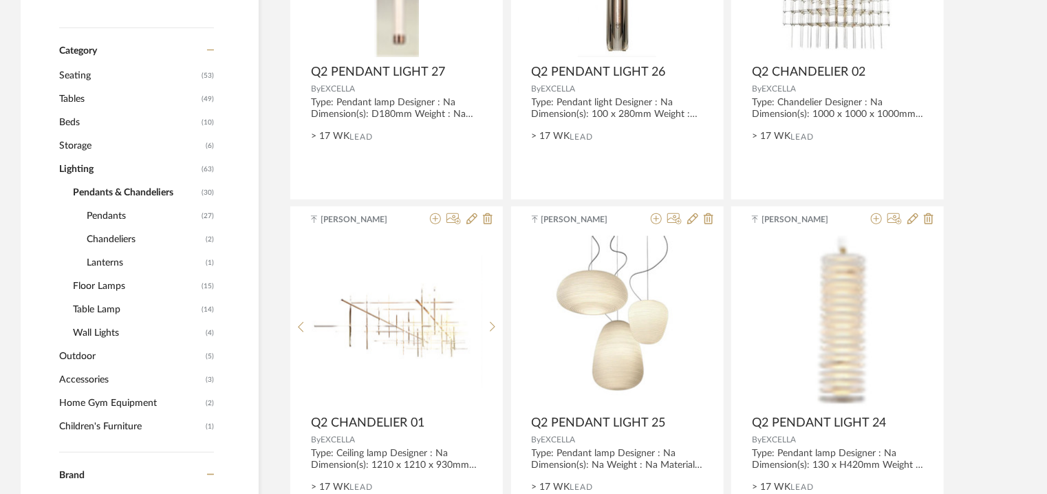
click at [100, 215] on span "Pendants" at bounding box center [142, 215] width 111 height 23
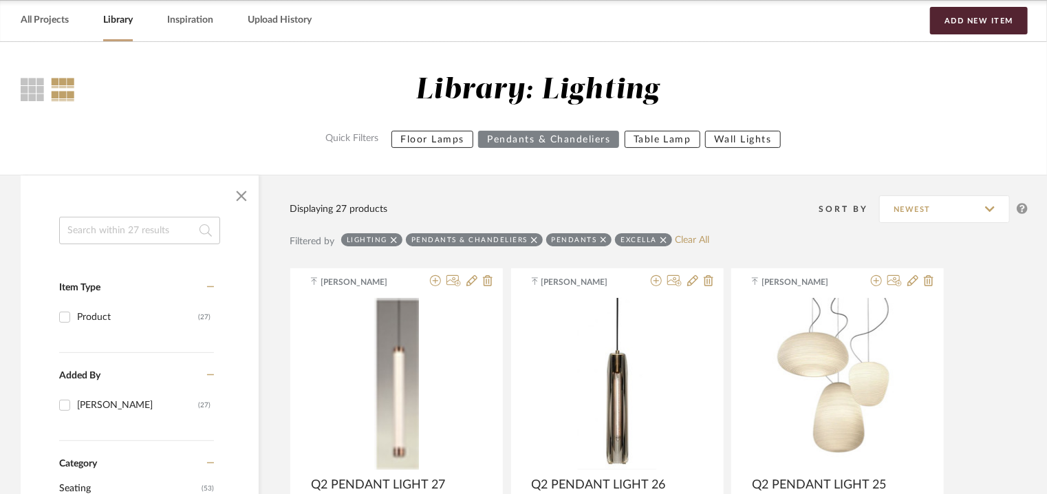
scroll to position [401, 0]
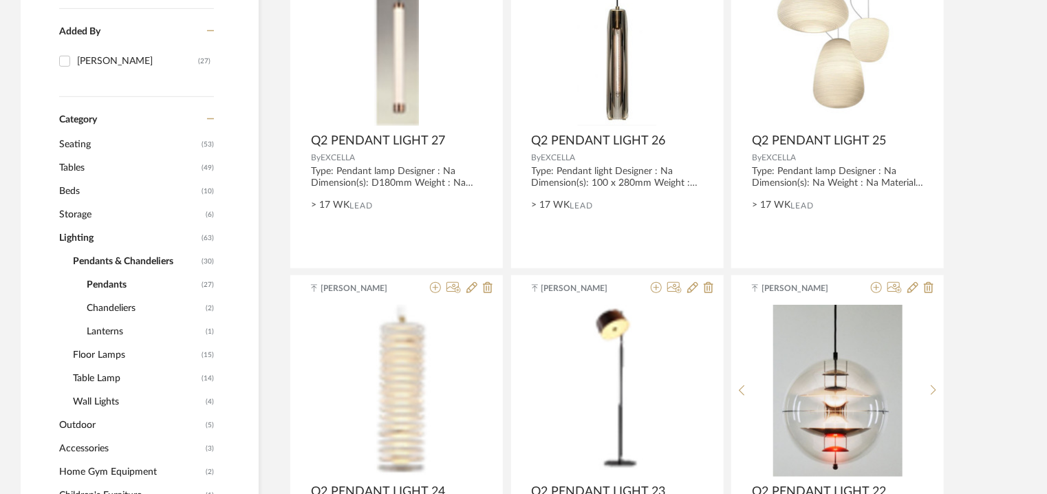
click at [89, 237] on span "Lighting" at bounding box center [128, 237] width 139 height 23
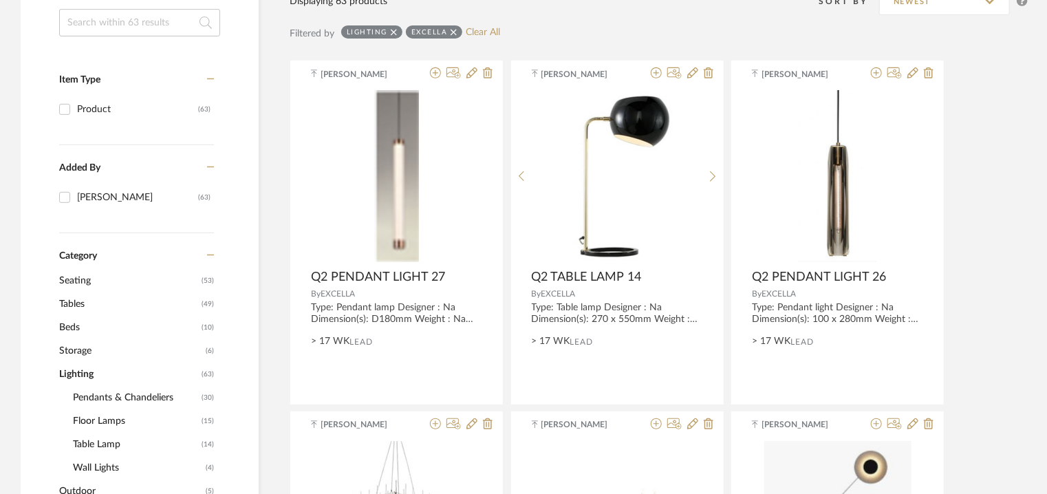
scroll to position [263, 0]
click at [62, 349] on span "Storage" at bounding box center [130, 351] width 143 height 23
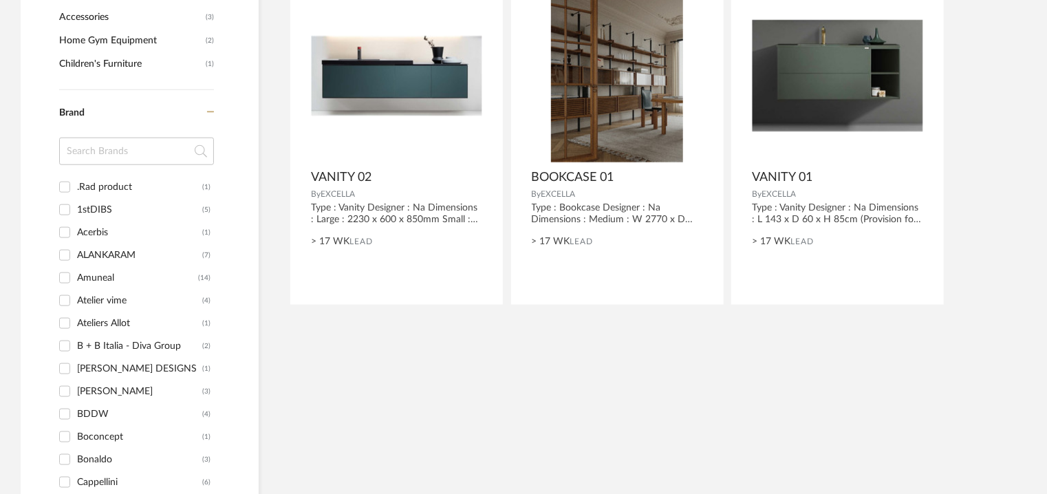
scroll to position [676, 0]
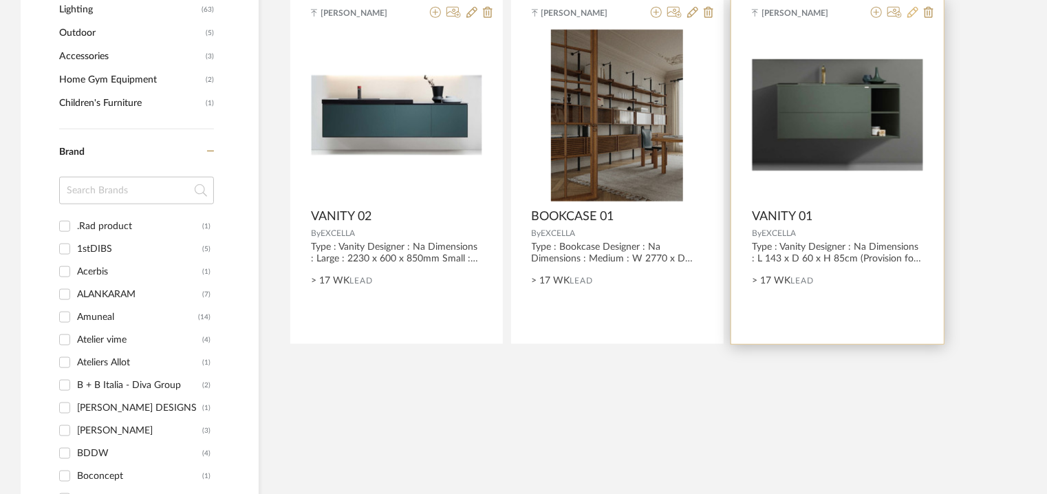
click at [916, 11] on icon at bounding box center [912, 12] width 11 height 11
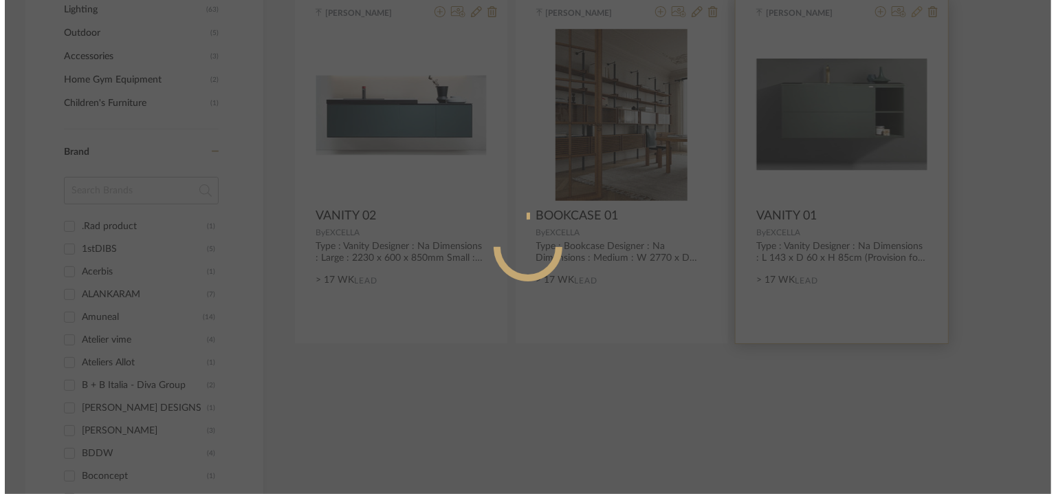
scroll to position [0, 0]
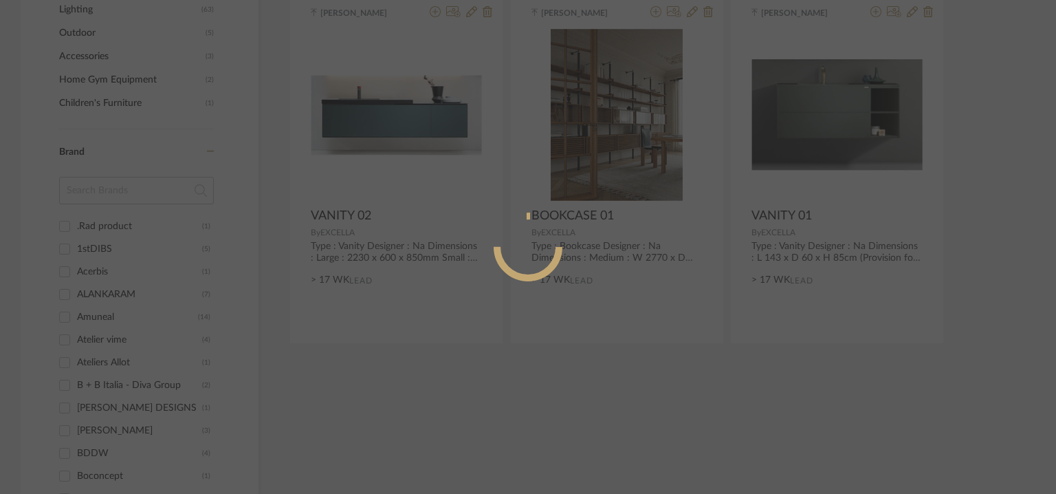
radio input "true"
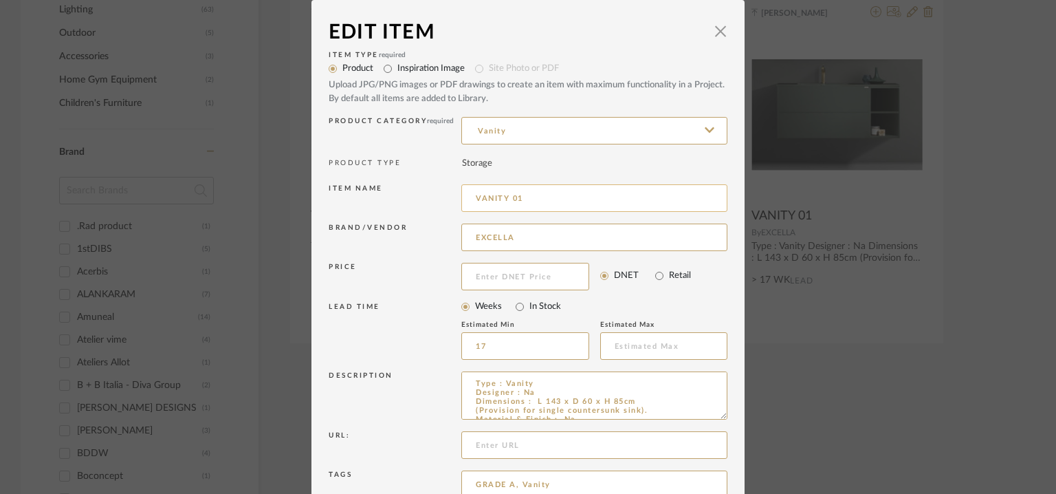
click at [473, 195] on input "VANITY 01" at bounding box center [594, 198] width 266 height 28
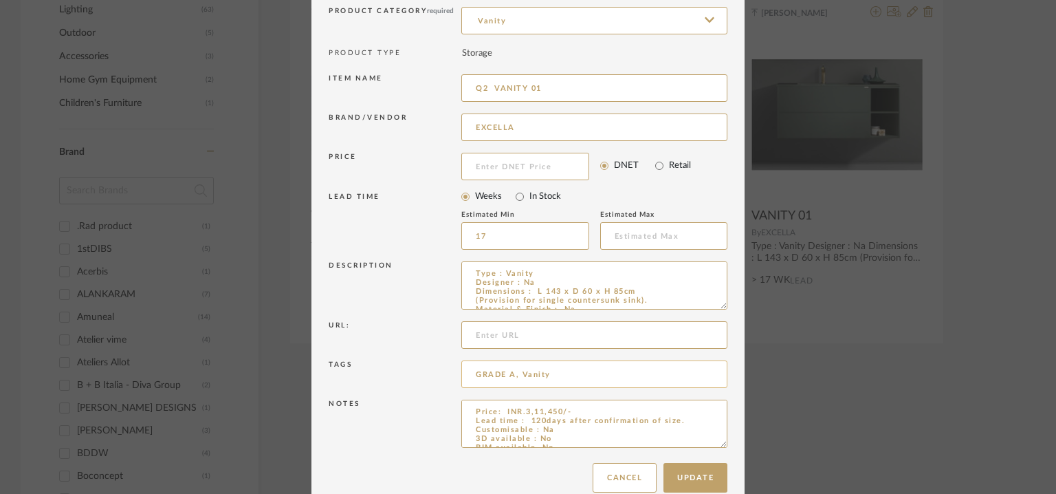
scroll to position [132, 0]
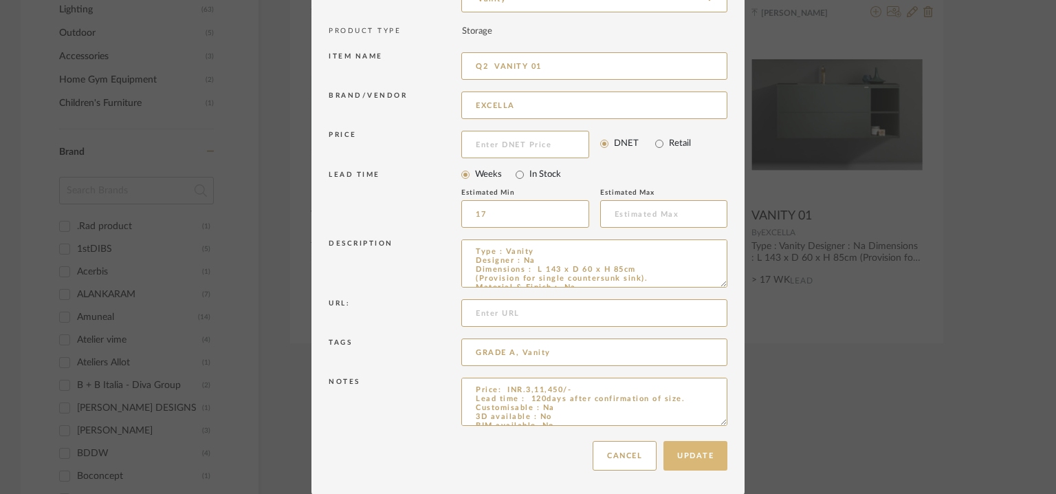
type input "Q2 VANITY 01"
click at [685, 448] on button "Update" at bounding box center [696, 456] width 64 height 30
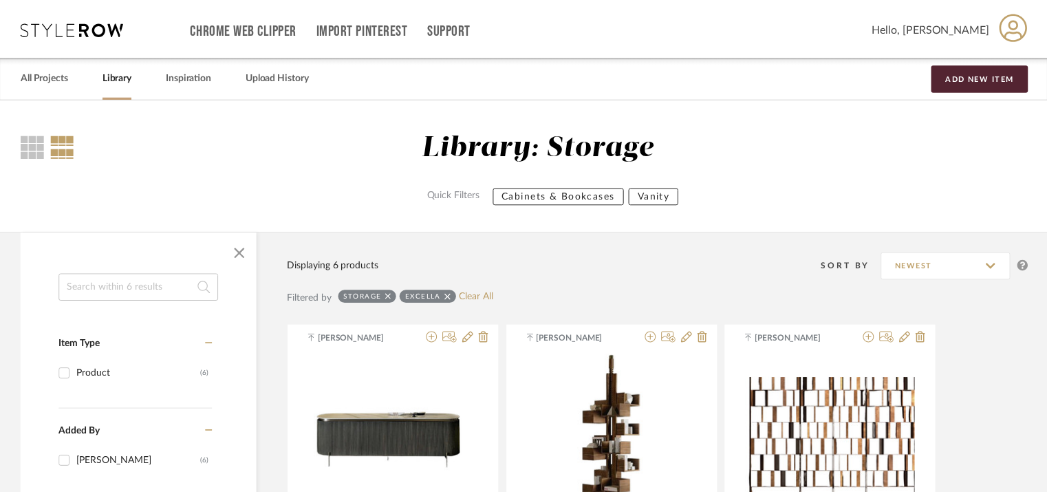
scroll to position [676, 0]
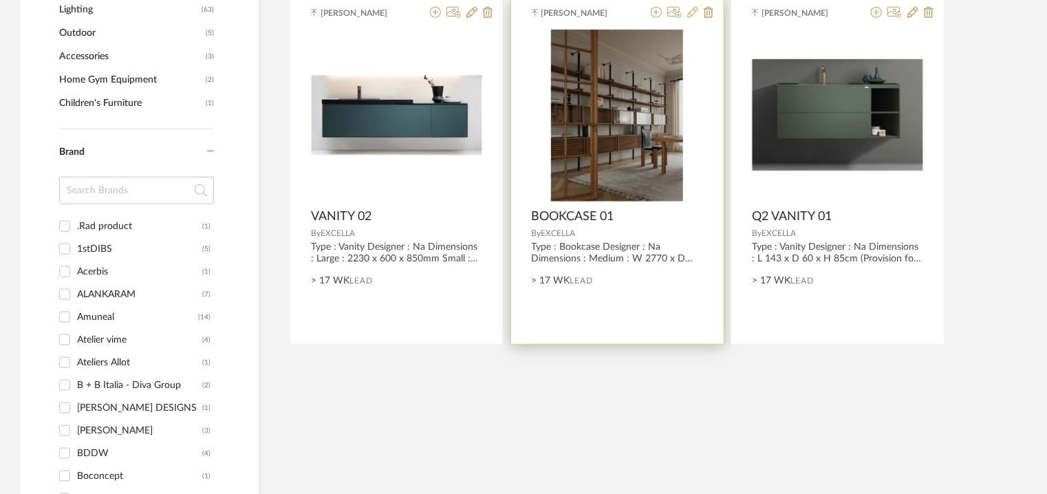
click at [690, 12] on icon at bounding box center [692, 12] width 11 height 11
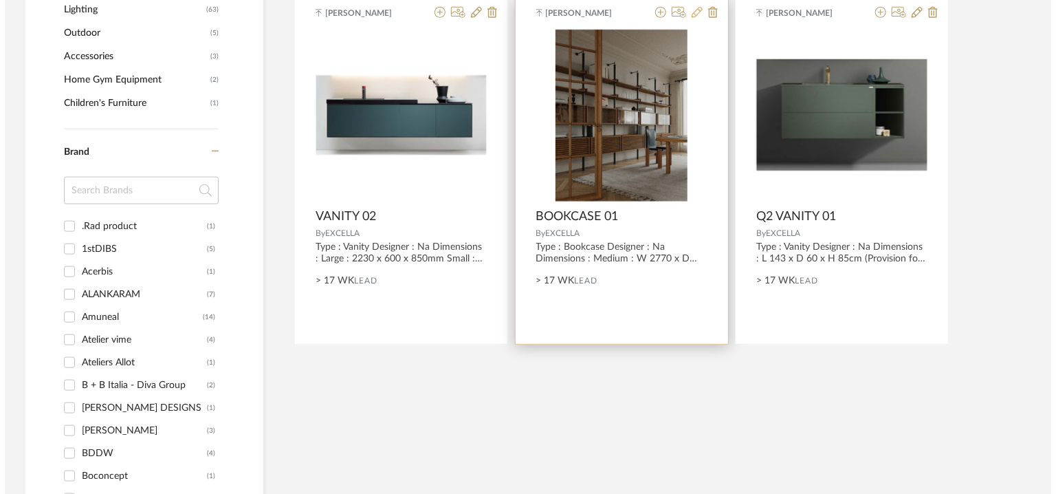
scroll to position [0, 0]
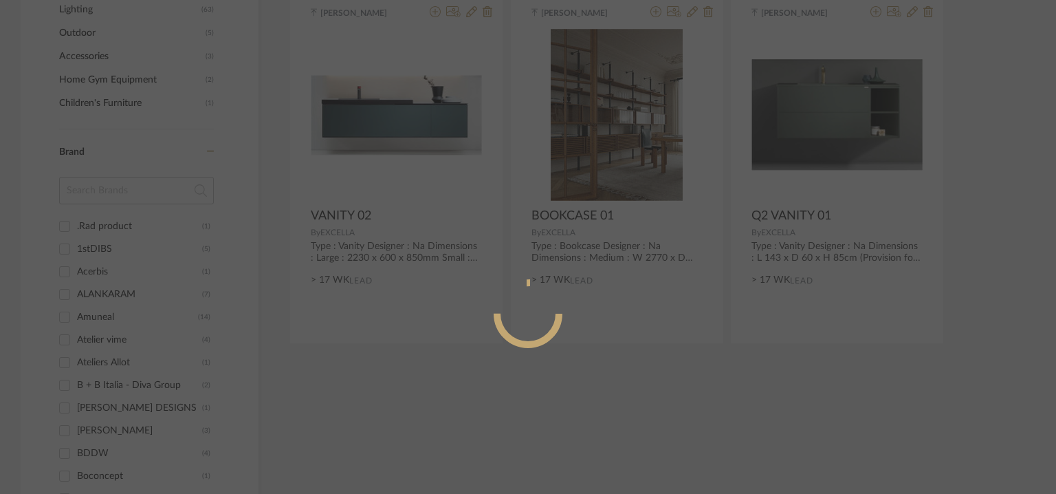
radio input "true"
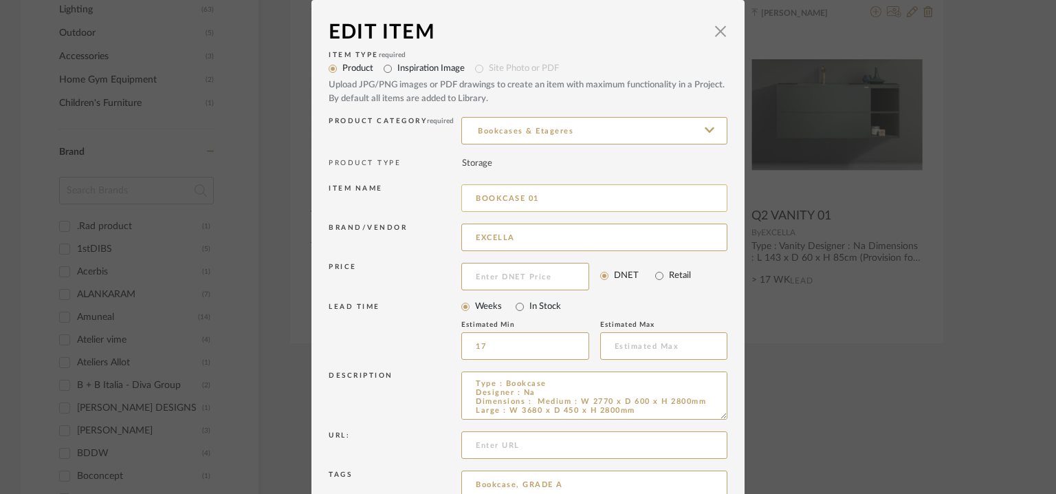
click at [470, 198] on input "BOOKCASE 01" at bounding box center [594, 198] width 266 height 28
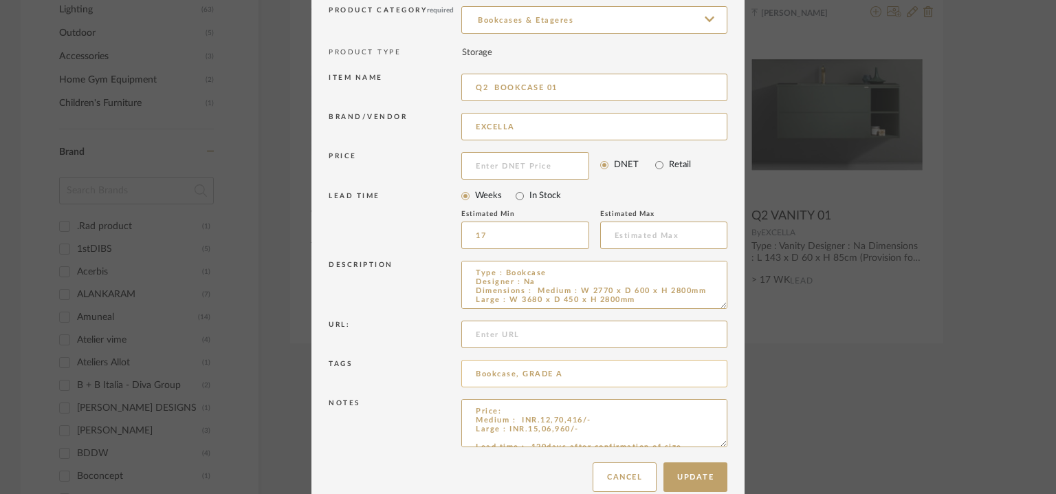
scroll to position [132, 0]
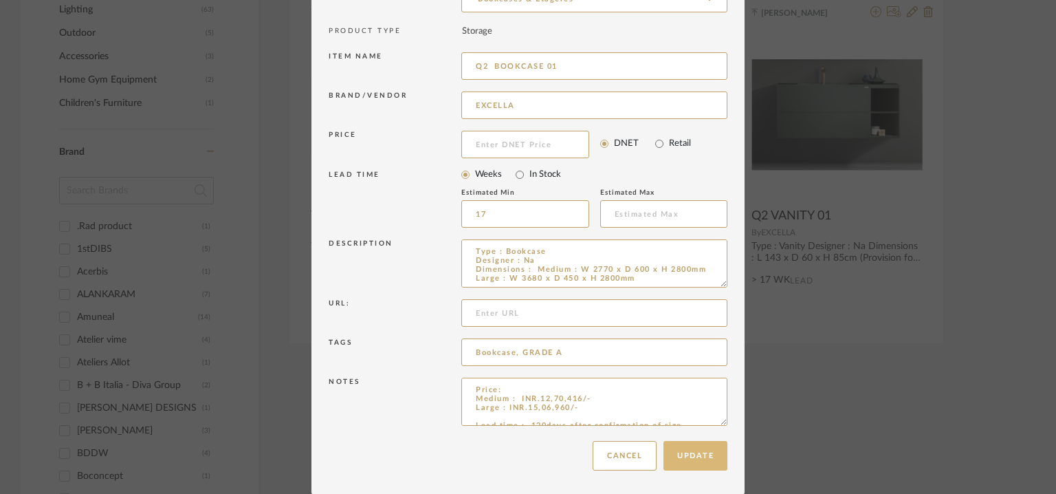
type input "Q2 BOOKCASE 01"
click at [700, 457] on button "Update" at bounding box center [696, 456] width 64 height 30
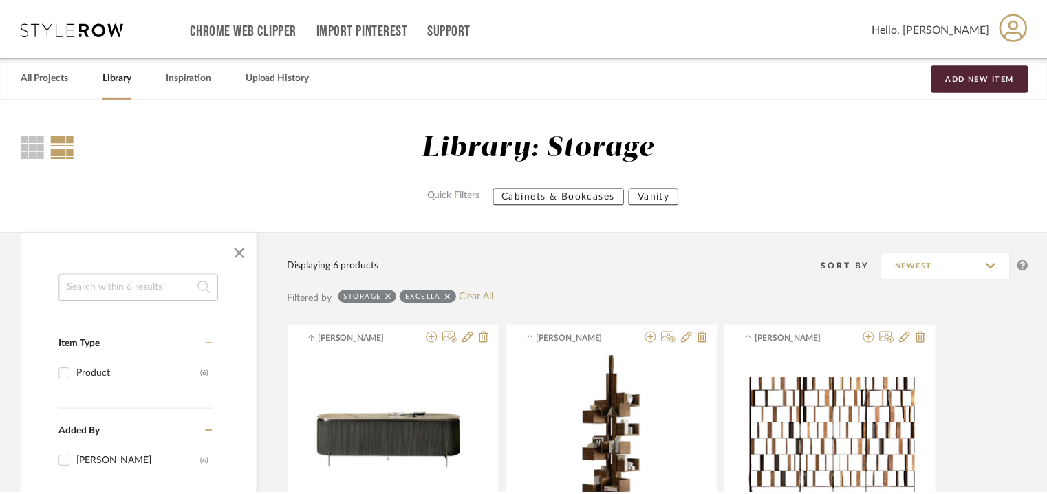
scroll to position [676, 0]
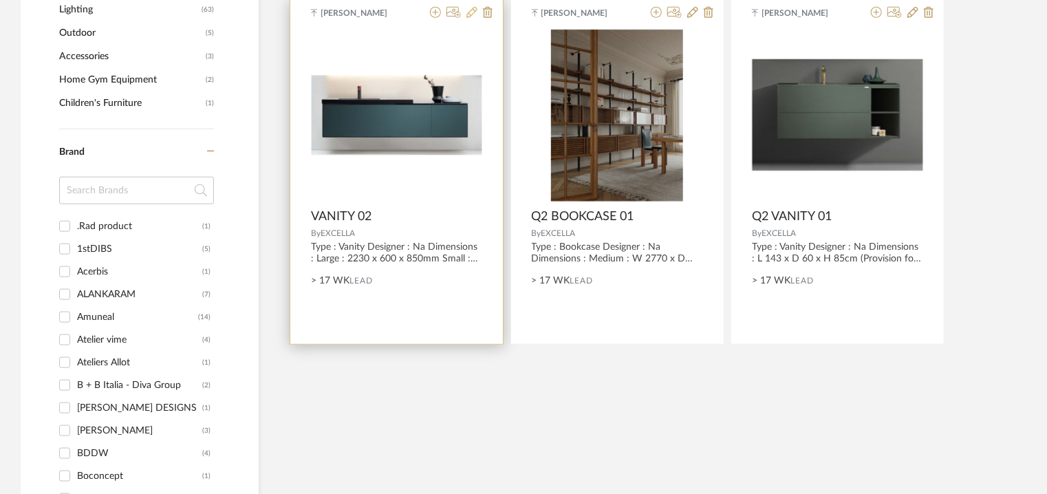
click at [470, 10] on icon at bounding box center [471, 12] width 11 height 11
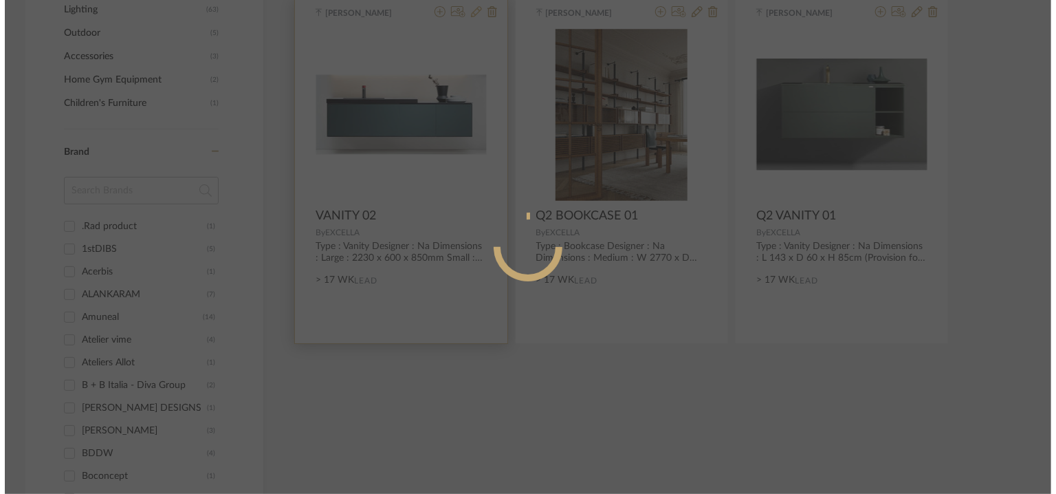
scroll to position [0, 0]
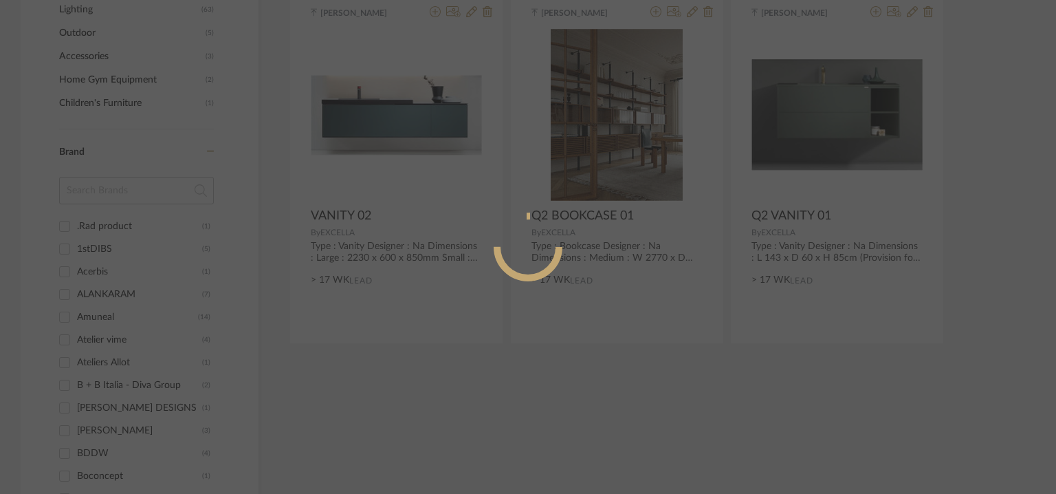
radio input "true"
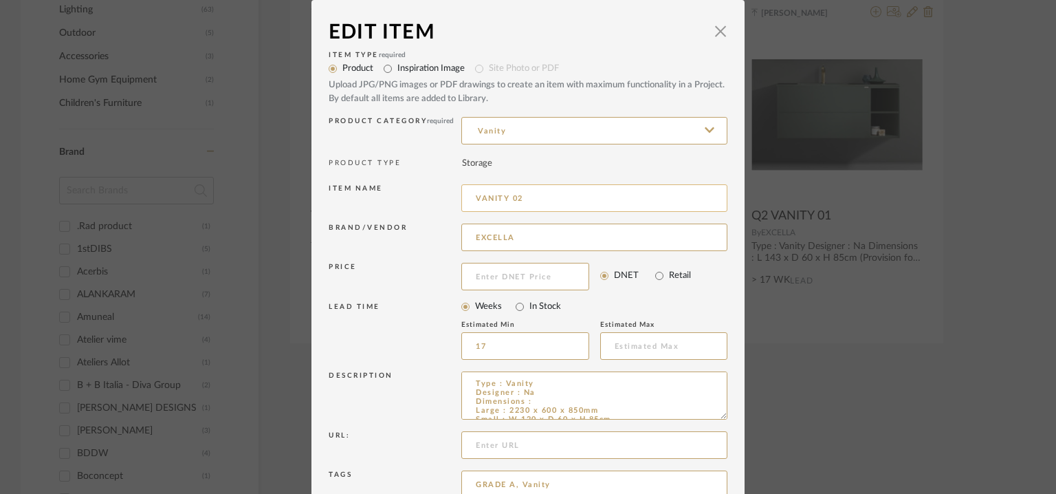
click at [473, 197] on input "VANITY 02" at bounding box center [594, 198] width 266 height 28
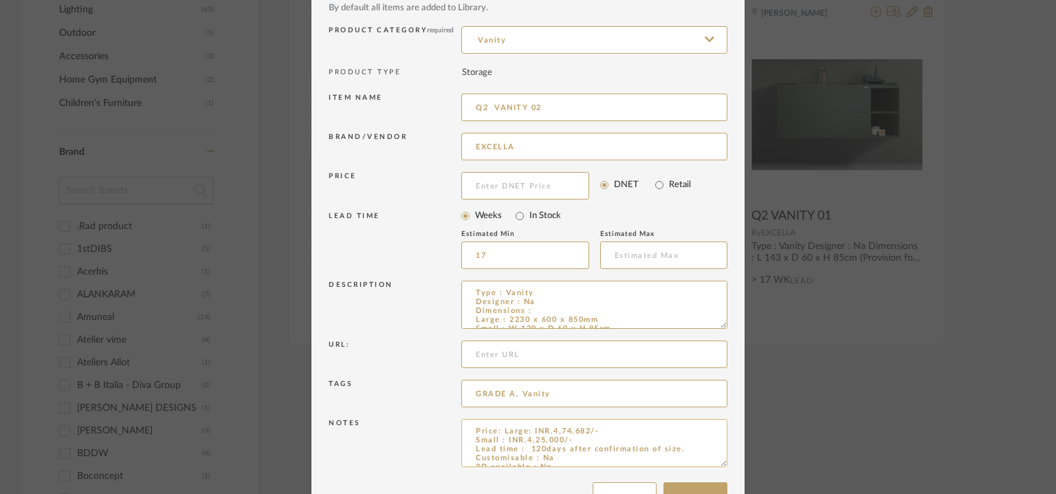
scroll to position [132, 0]
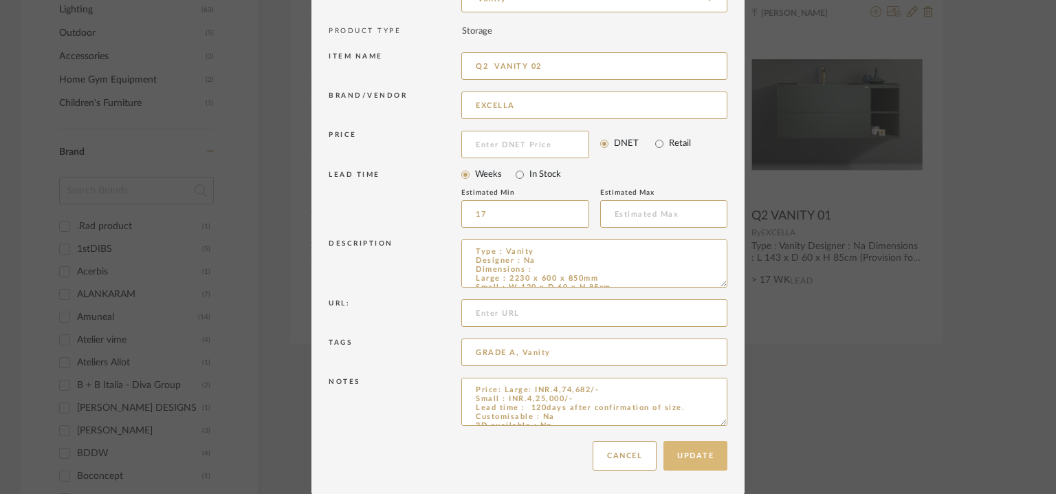
type input "Q2 VANITY 02"
click at [702, 450] on button "Update" at bounding box center [696, 456] width 64 height 30
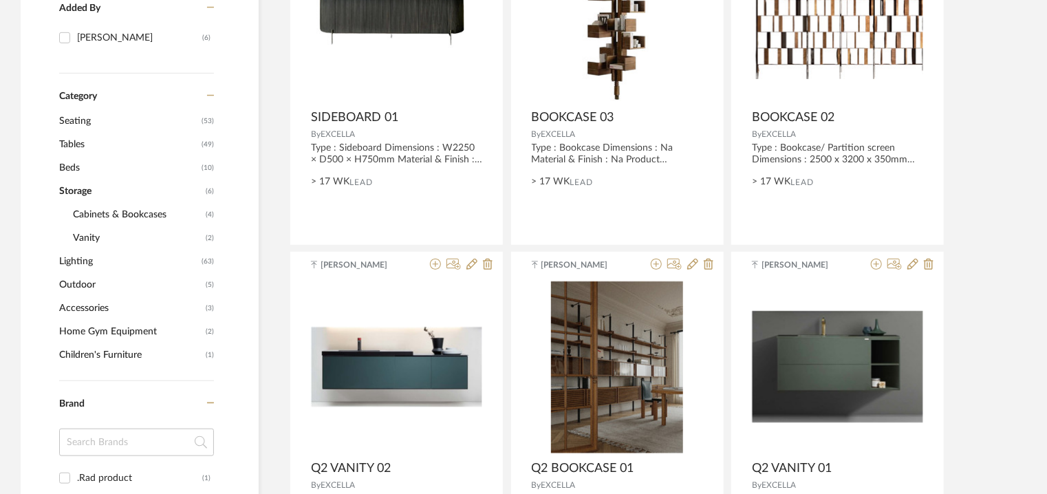
scroll to position [332, 0]
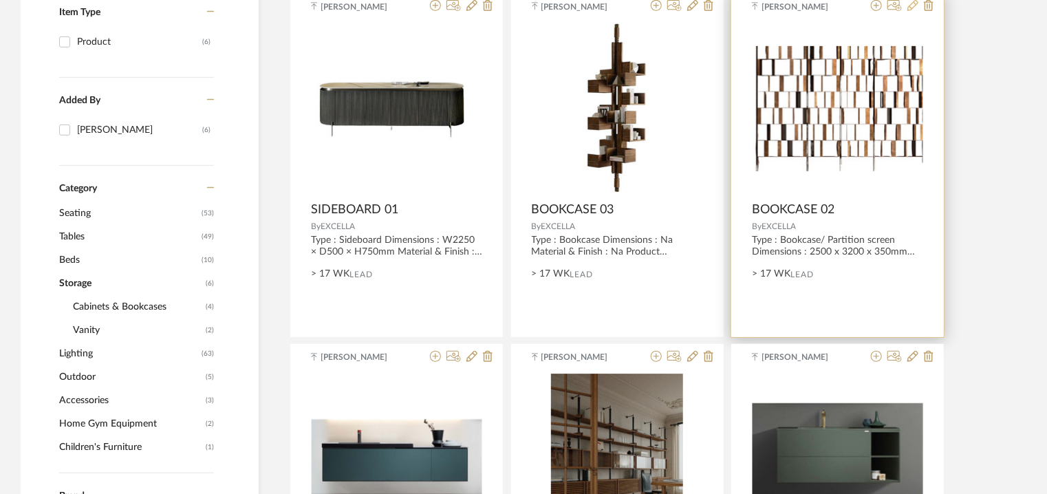
click at [913, 9] on icon at bounding box center [912, 5] width 11 height 11
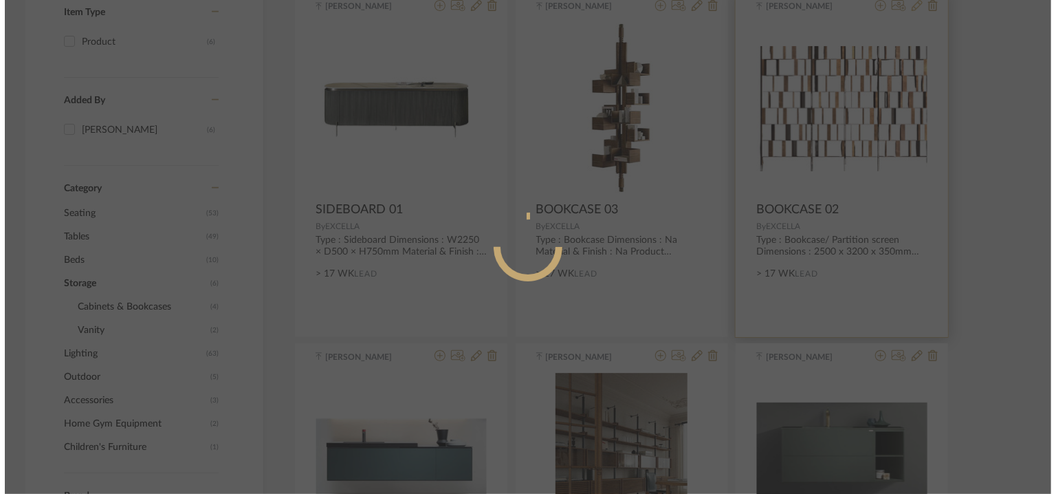
scroll to position [0, 0]
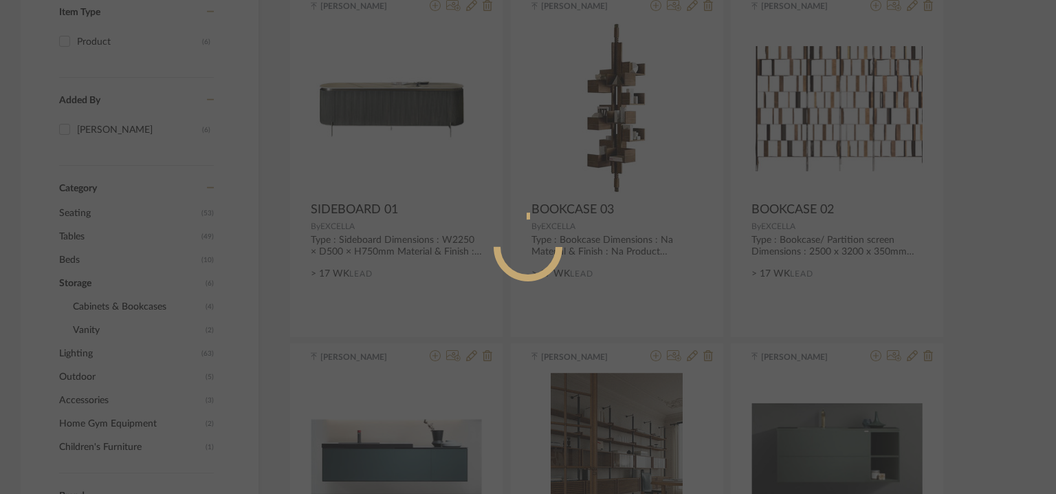
radio input "true"
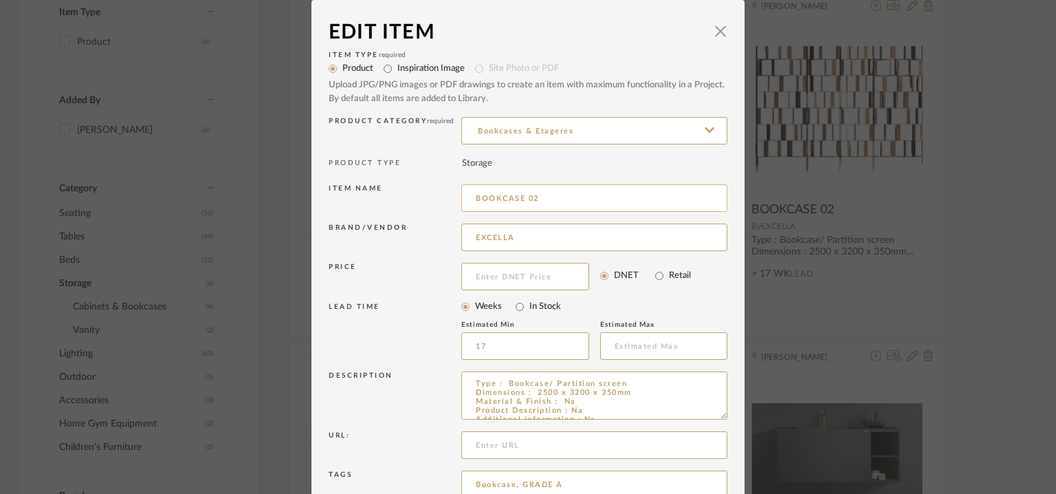
click at [471, 196] on input "BOOKCASE 02" at bounding box center [594, 198] width 266 height 28
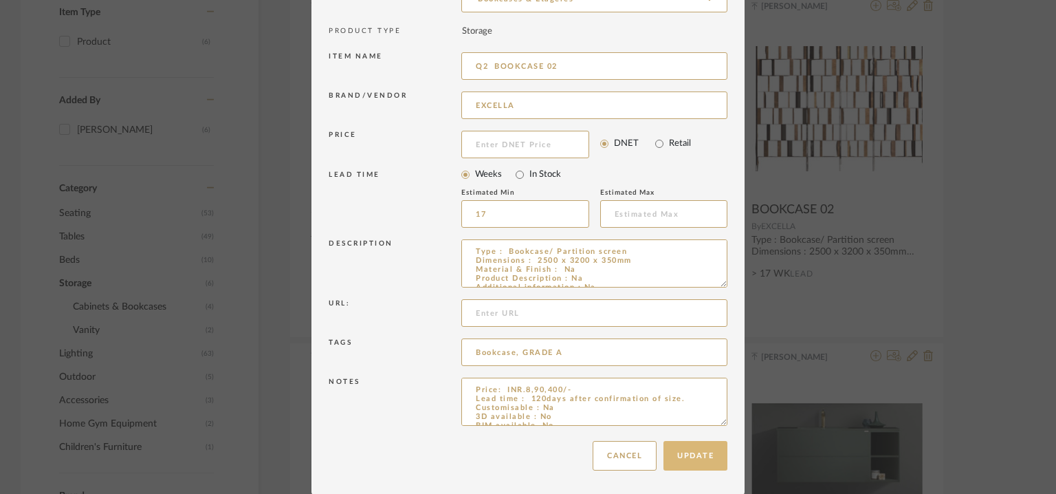
type input "Q2 BOOKCASE 02"
click at [687, 452] on button "Update" at bounding box center [696, 456] width 64 height 30
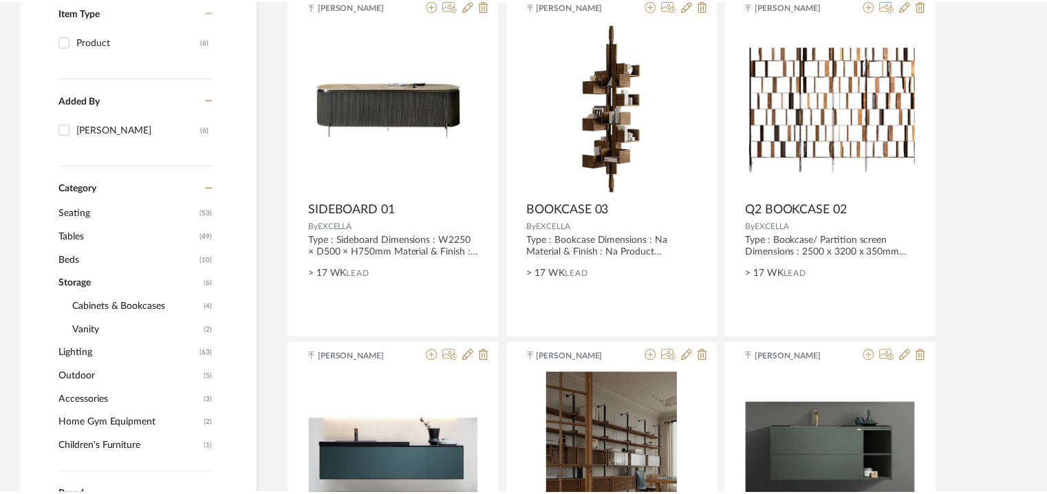
scroll to position [332, 0]
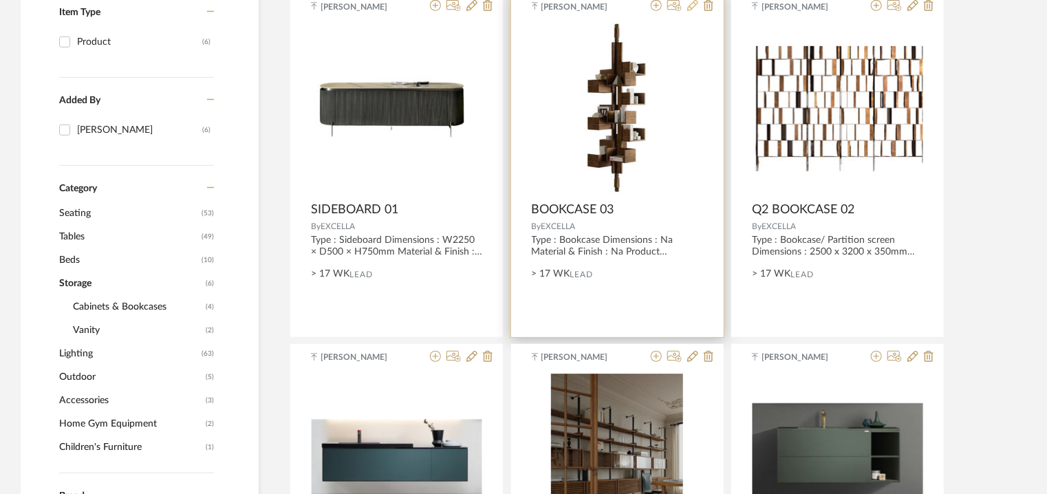
click at [696, 3] on icon at bounding box center [692, 5] width 11 height 11
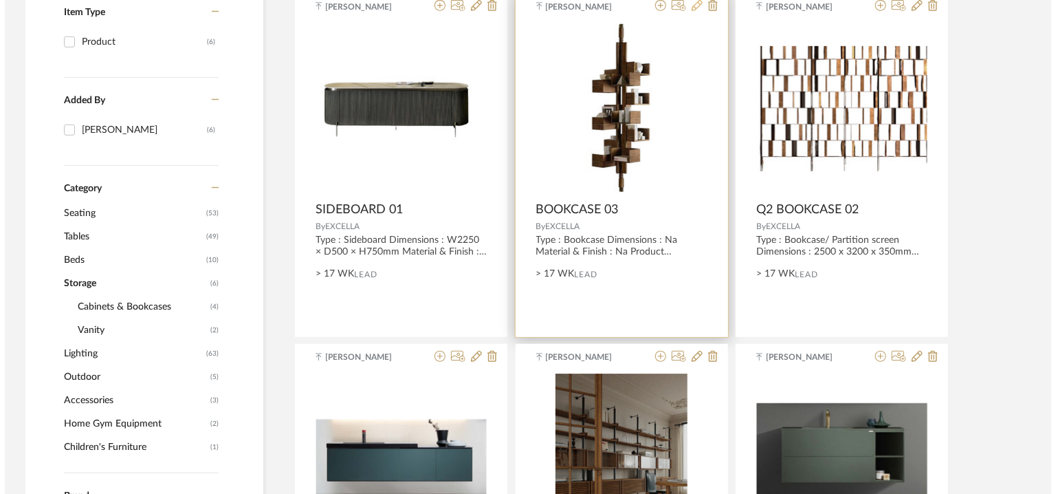
scroll to position [0, 0]
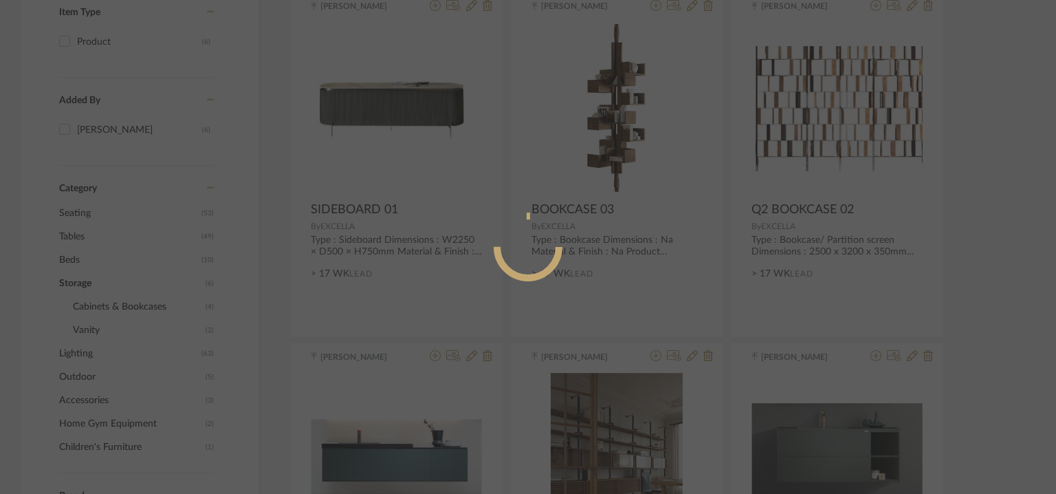
radio input "true"
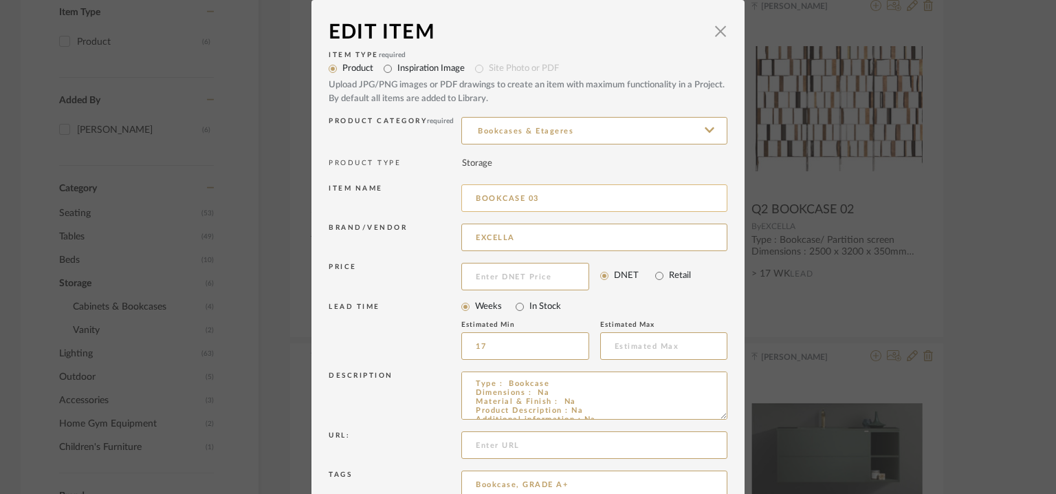
click at [472, 199] on input "BOOKCASE 03" at bounding box center [594, 198] width 266 height 28
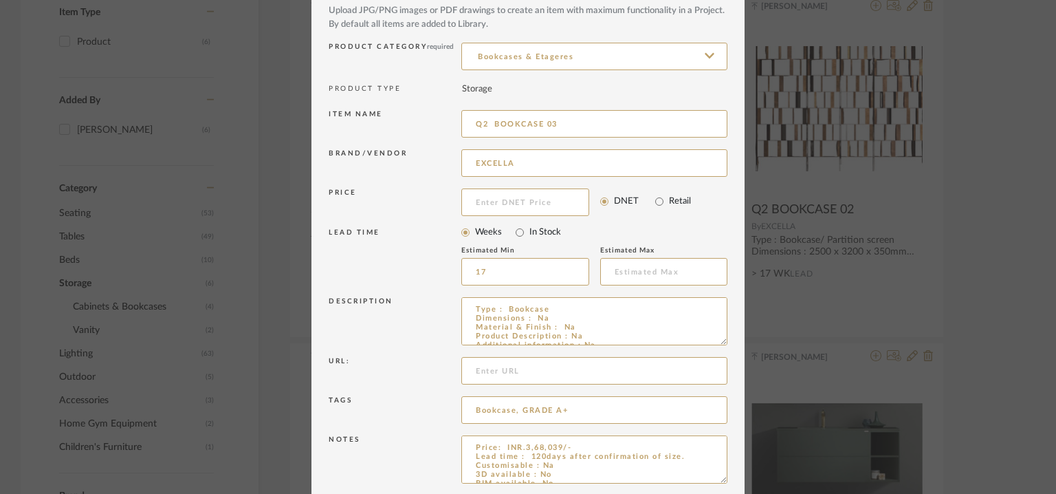
scroll to position [132, 0]
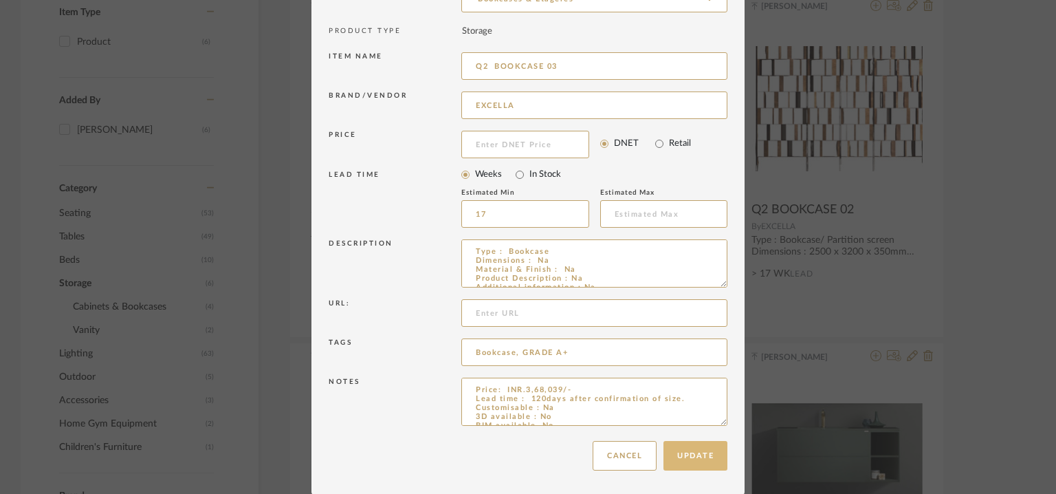
type input "Q2 BOOKCASE 03"
click at [681, 458] on button "Update" at bounding box center [696, 456] width 64 height 30
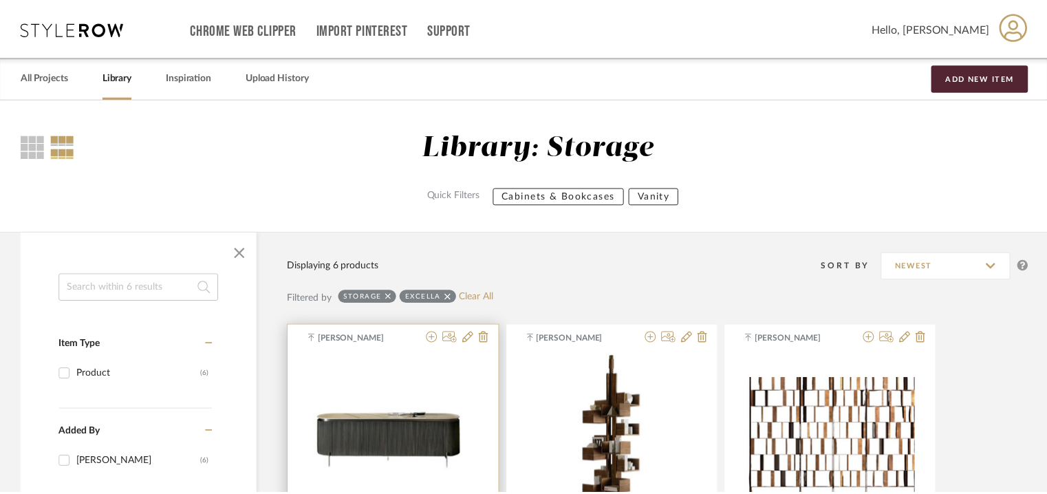
scroll to position [332, 0]
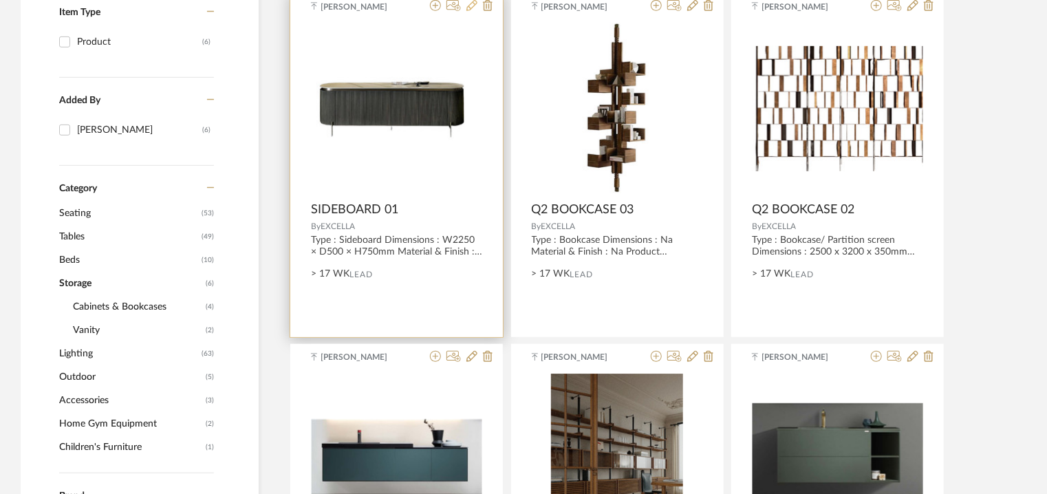
click at [472, 6] on icon at bounding box center [471, 5] width 11 height 11
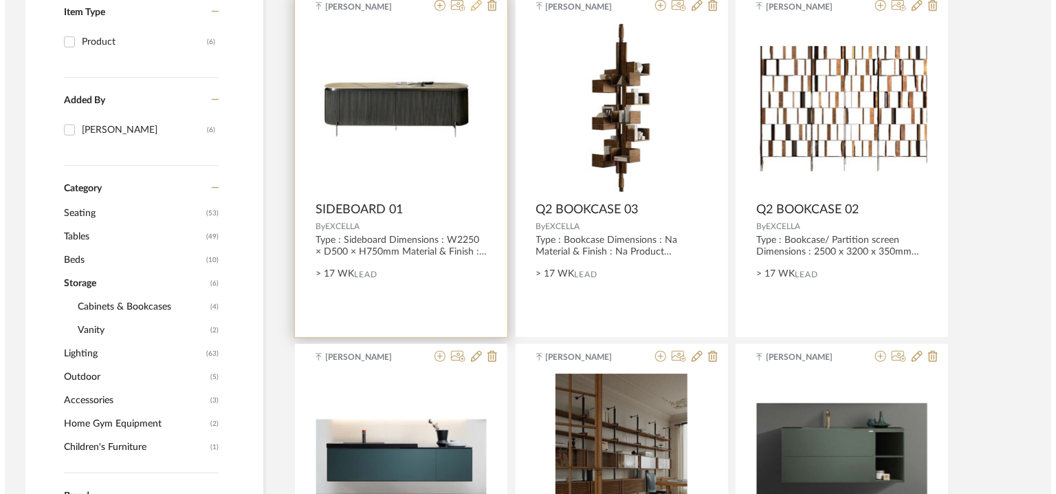
scroll to position [0, 0]
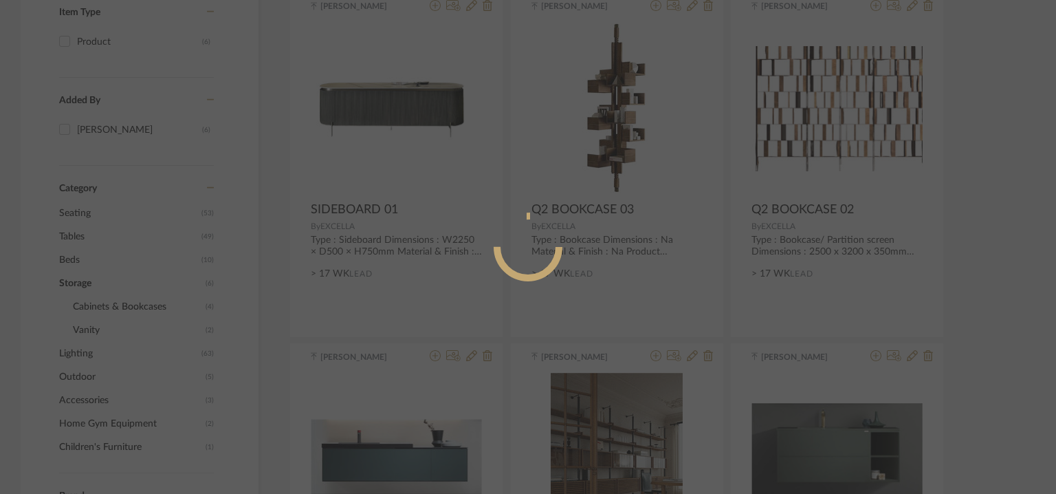
radio input "true"
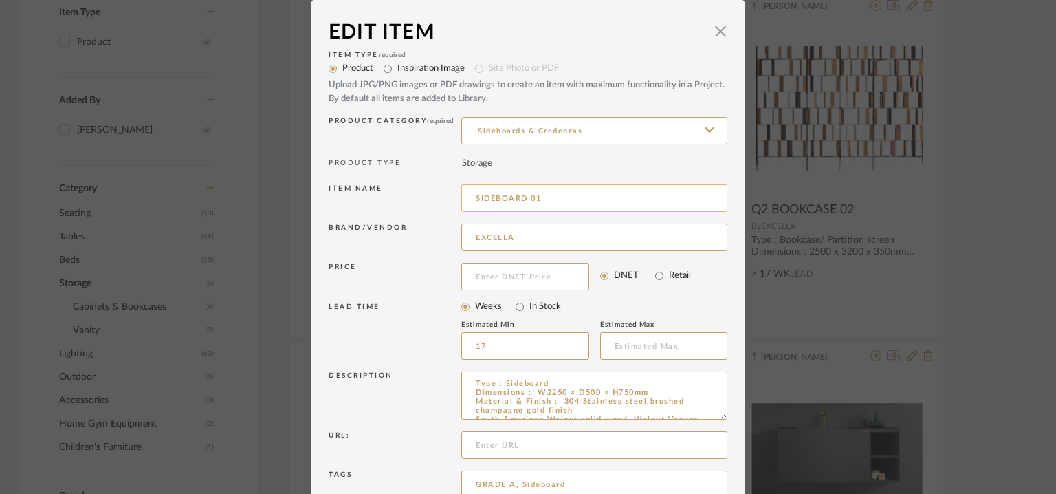
click at [472, 196] on input "SIDEBOARD 01" at bounding box center [594, 198] width 266 height 28
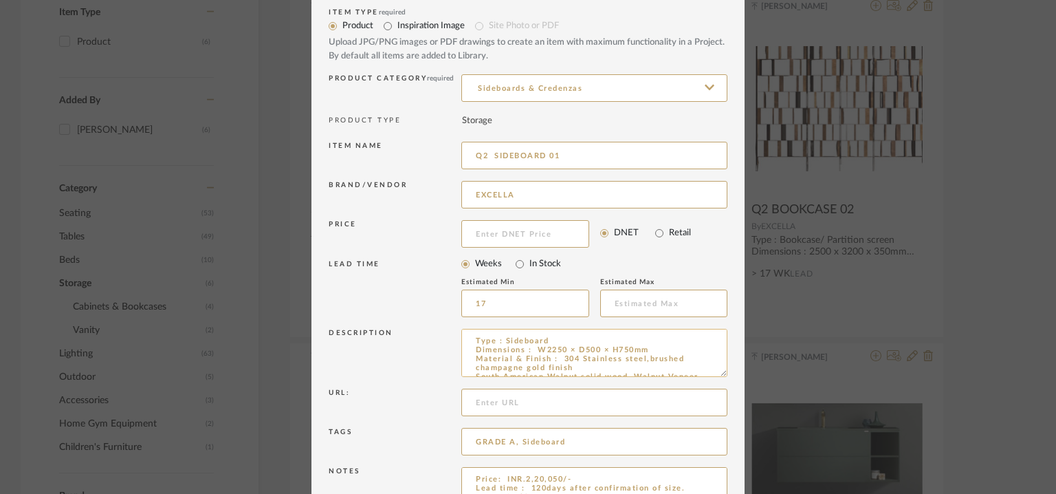
scroll to position [132, 0]
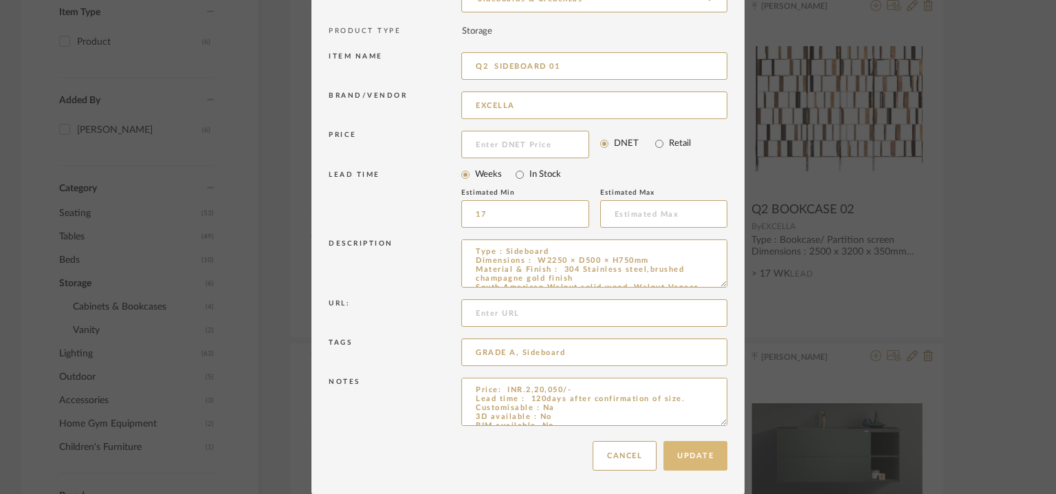
type input "Q2 SIDEBOARD 01"
click at [698, 463] on button "Update" at bounding box center [696, 456] width 64 height 30
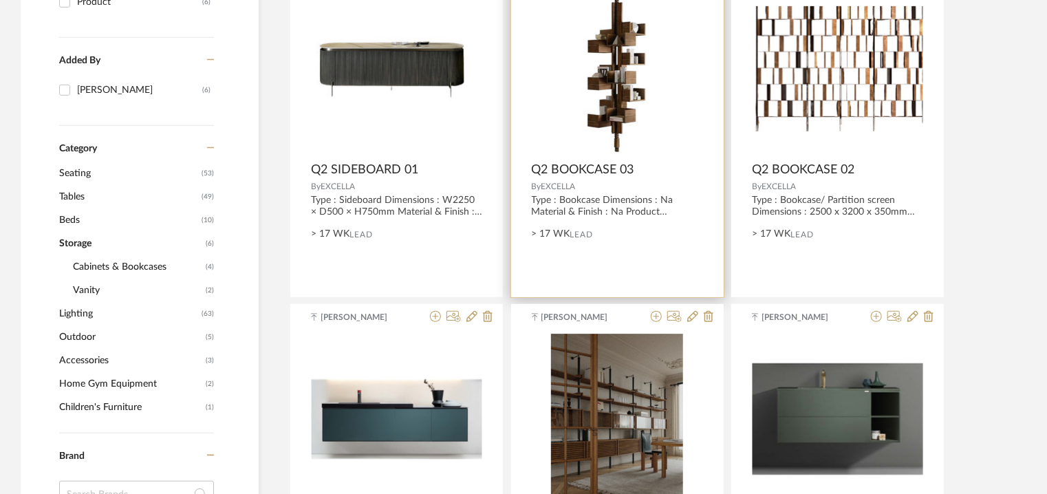
scroll to position [401, 0]
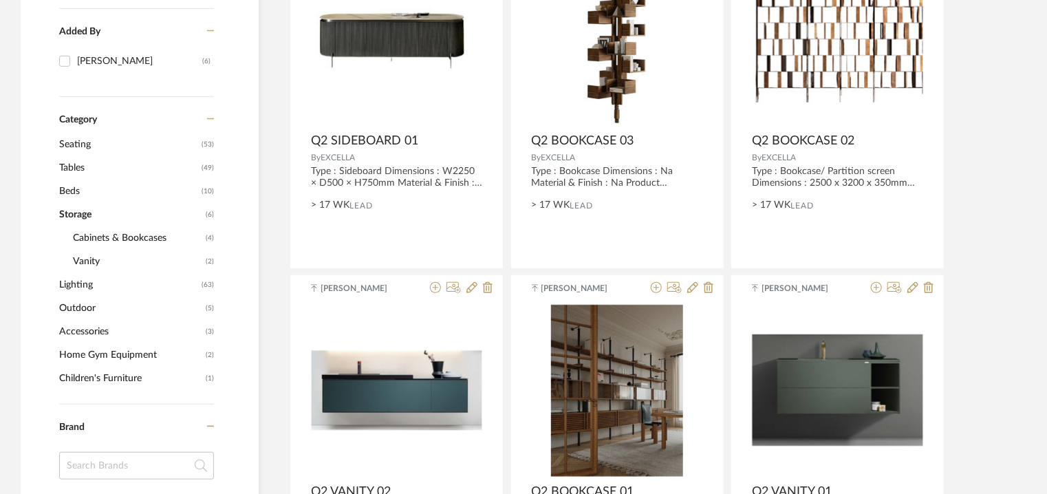
click at [69, 186] on span "Beds" at bounding box center [128, 191] width 139 height 23
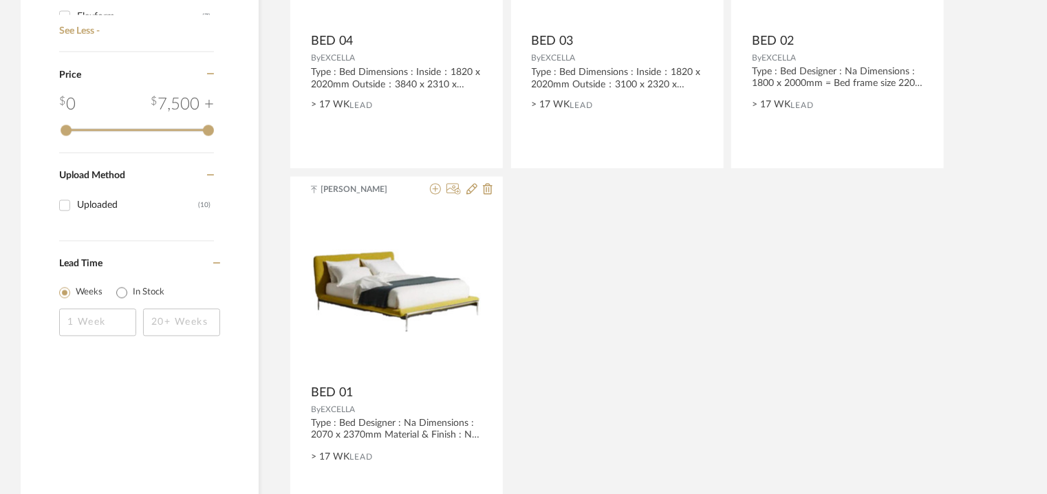
scroll to position [1321, 0]
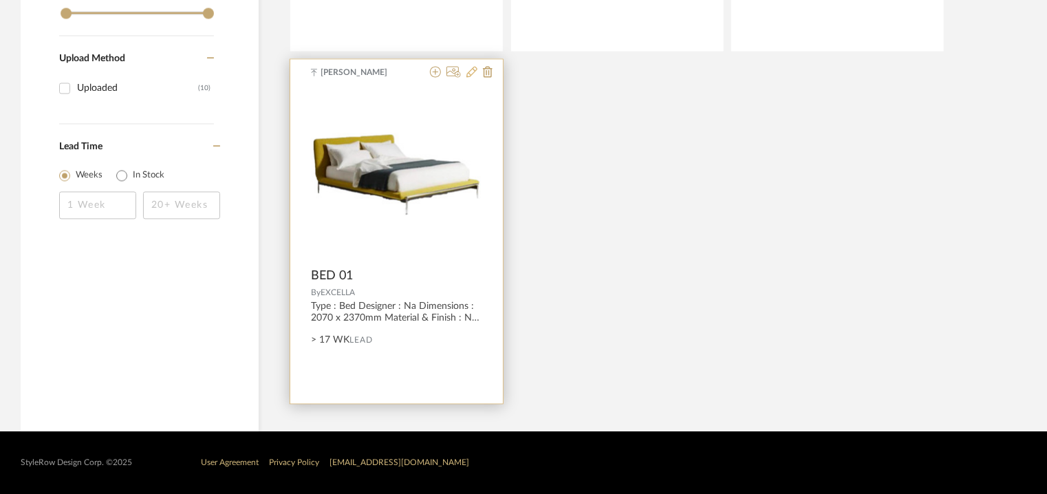
click at [473, 68] on icon at bounding box center [471, 71] width 11 height 11
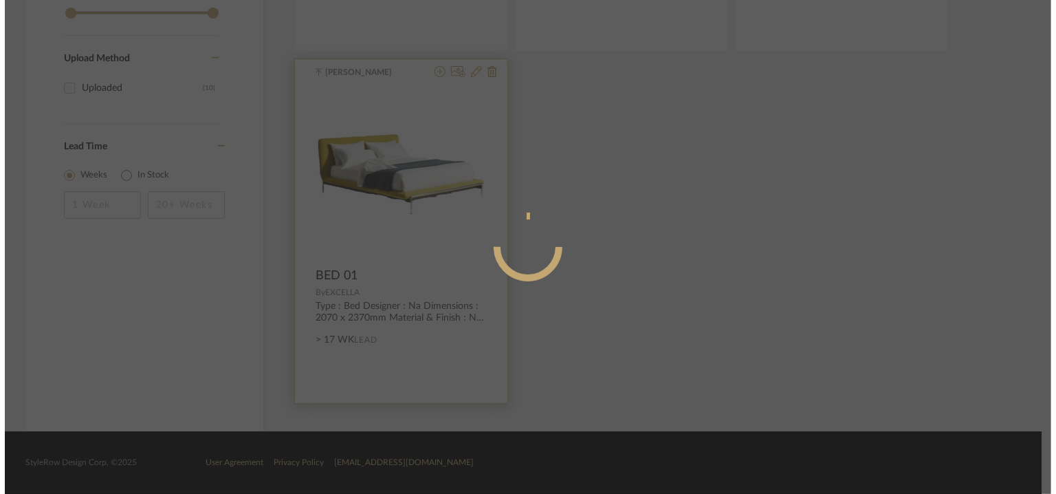
scroll to position [0, 0]
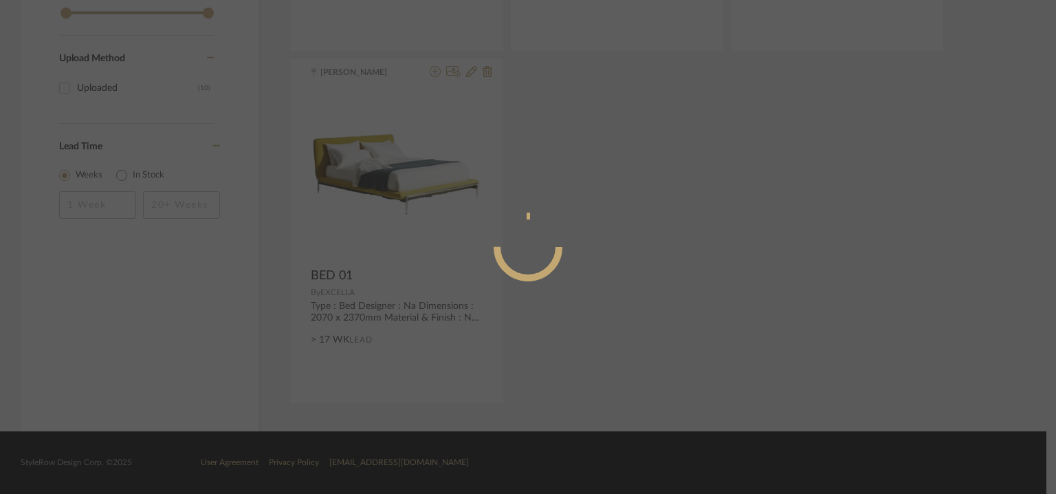
radio input "true"
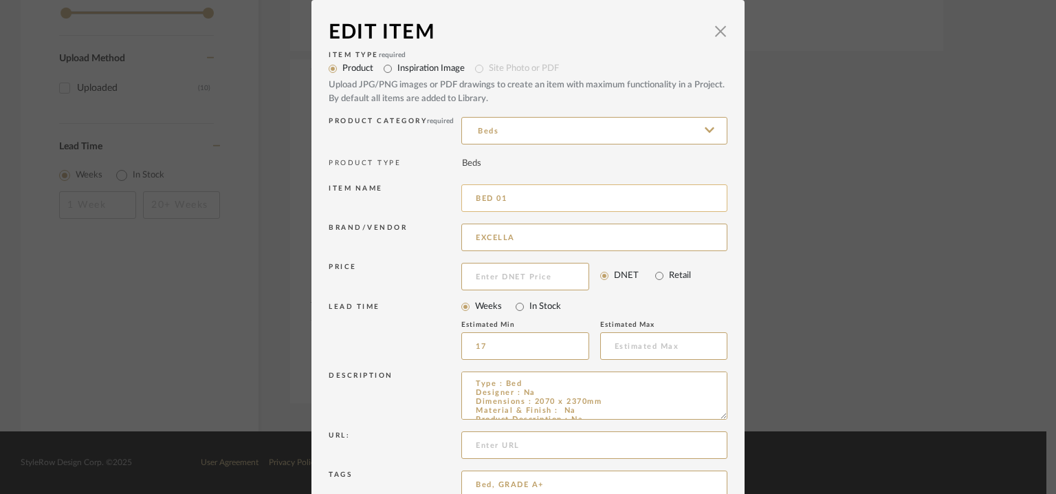
click at [473, 195] on input "BED 01" at bounding box center [594, 198] width 266 height 28
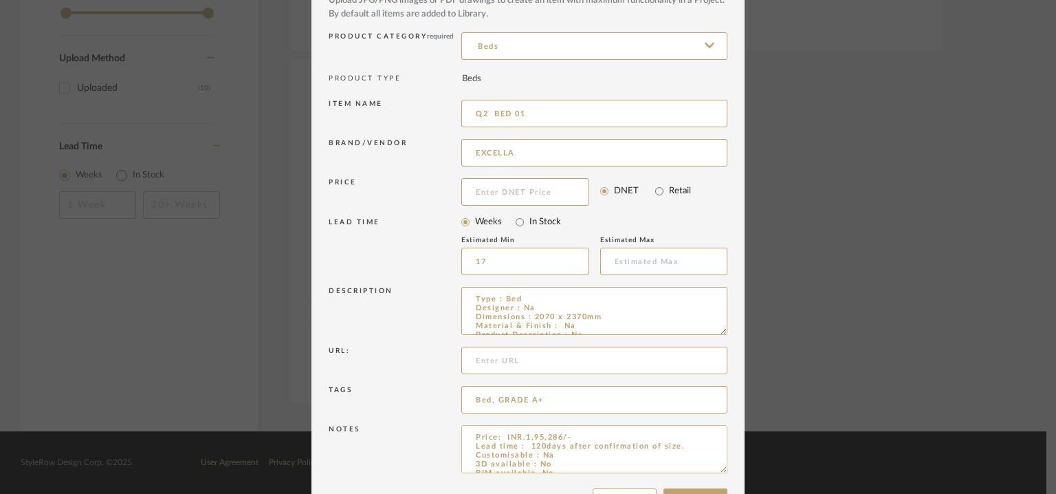
scroll to position [132, 0]
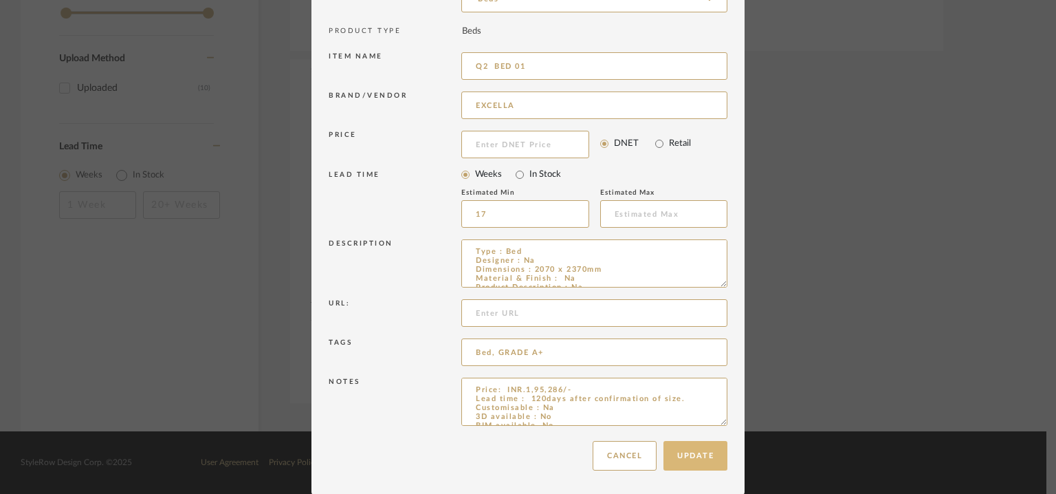
type input "Q2 BED 01"
click at [697, 453] on button "Update" at bounding box center [696, 456] width 64 height 30
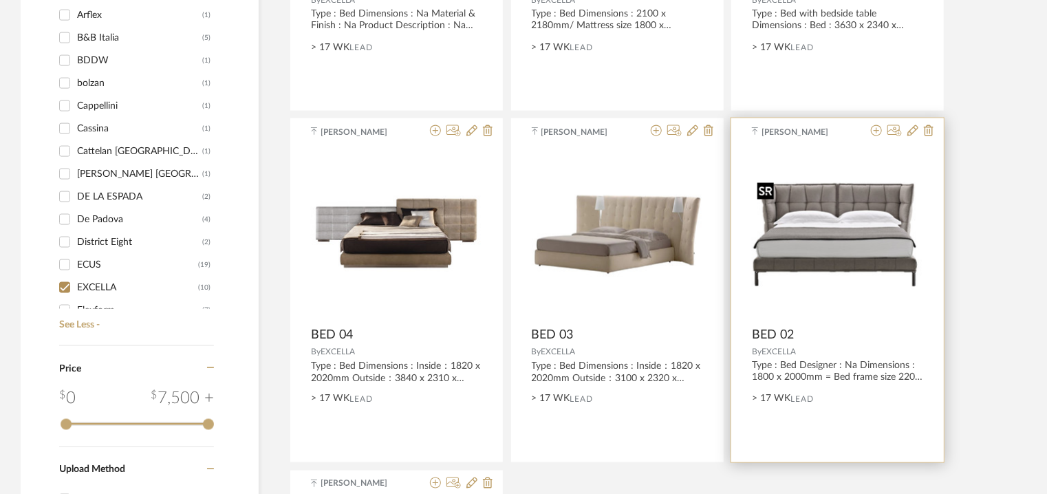
scroll to position [908, 0]
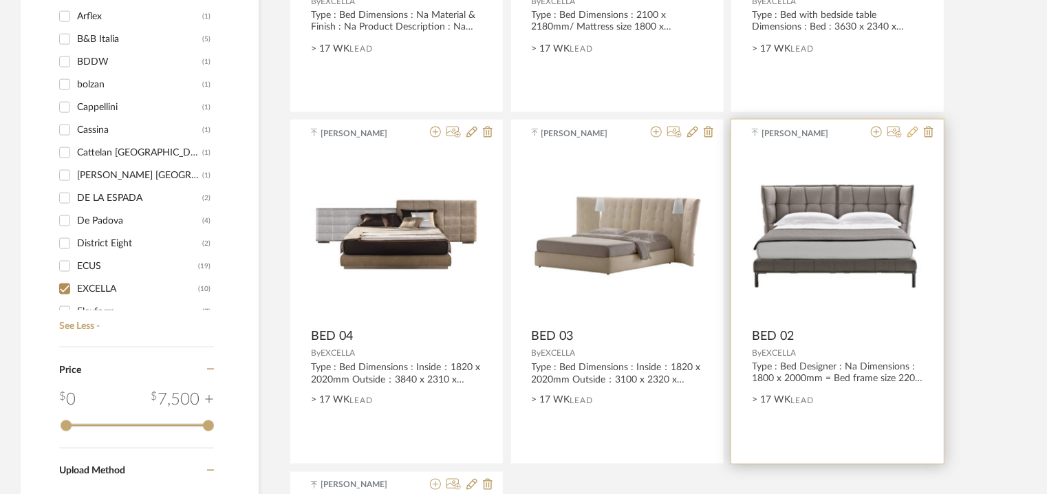
click at [910, 133] on icon at bounding box center [912, 132] width 11 height 11
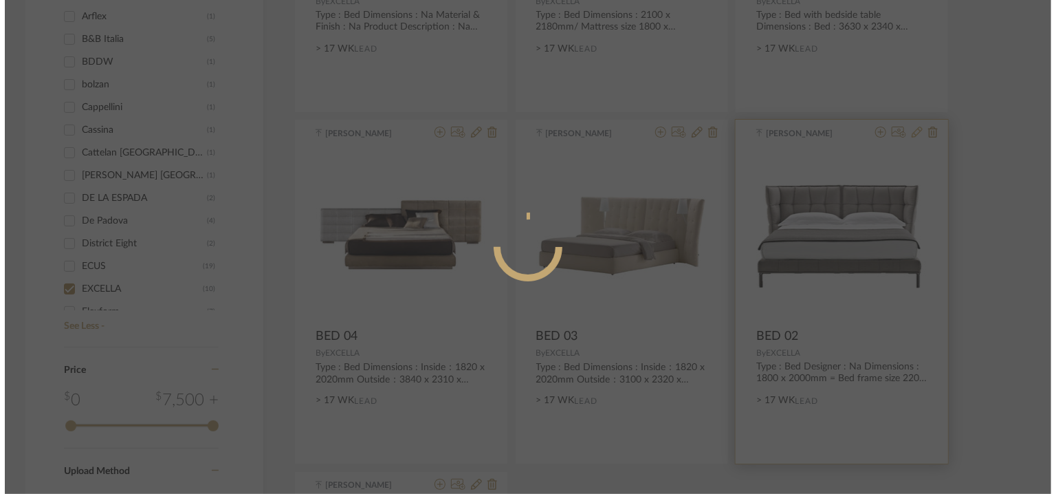
scroll to position [0, 0]
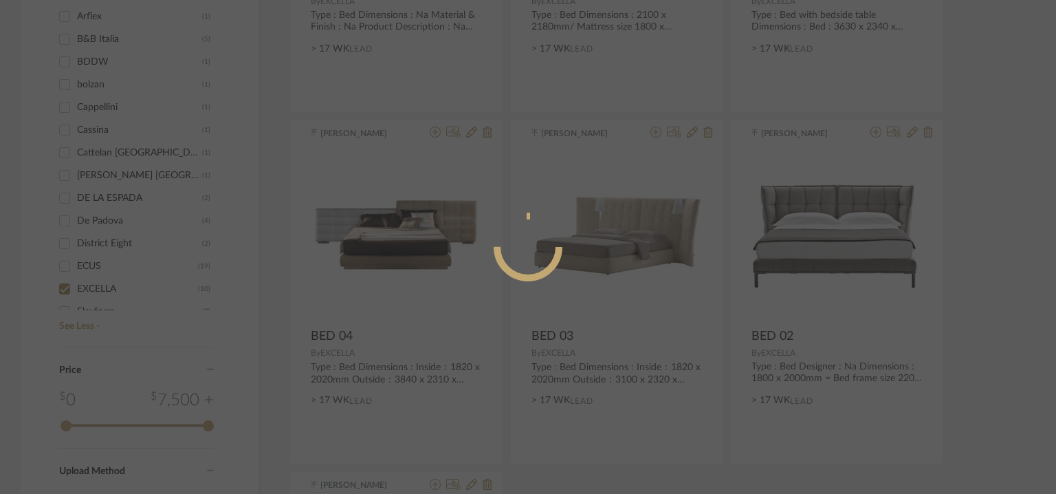
radio input "true"
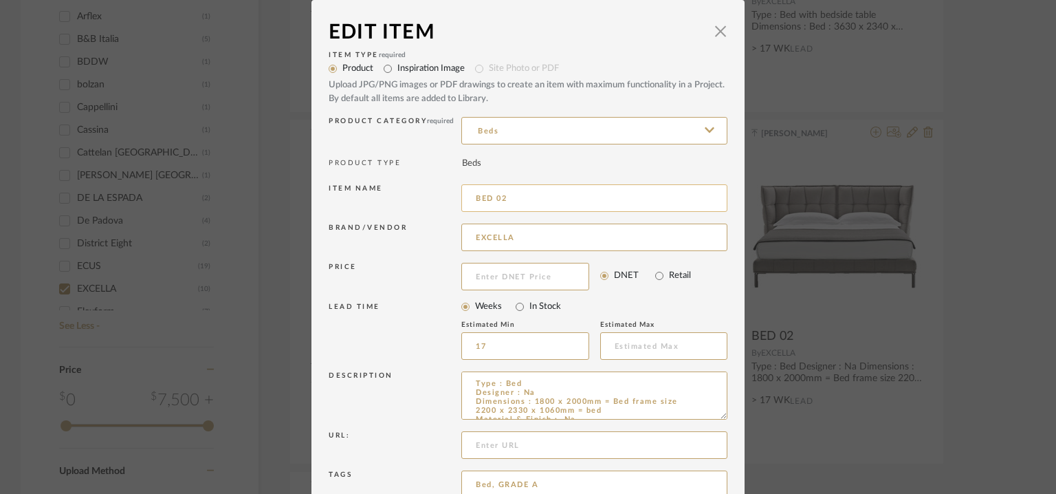
click at [470, 197] on input "BED 02" at bounding box center [594, 198] width 266 height 28
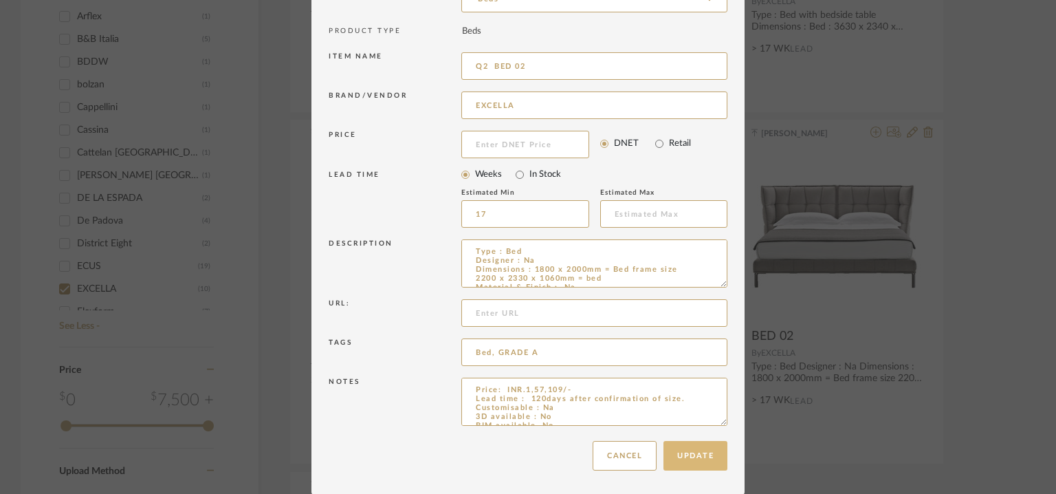
type input "Q2 BED 02"
click at [696, 449] on button "Update" at bounding box center [696, 456] width 64 height 30
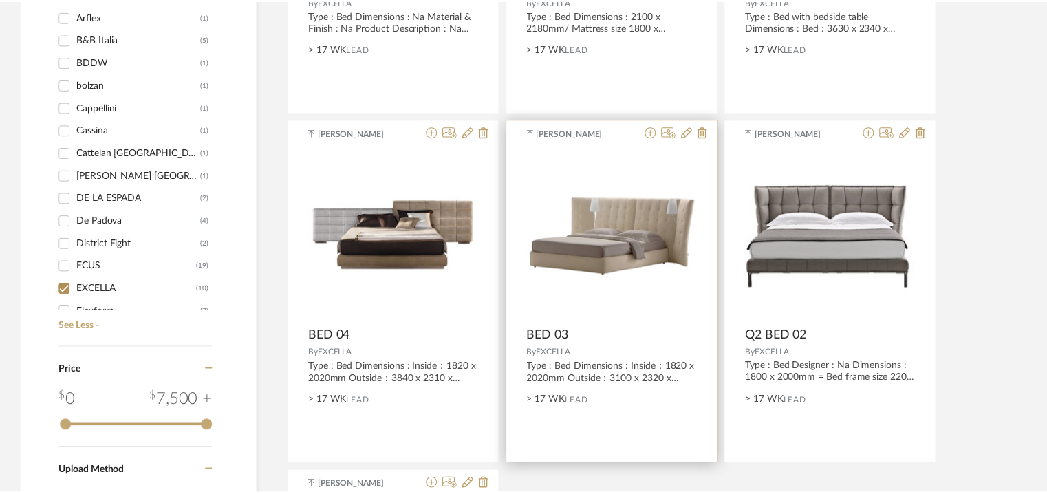
scroll to position [908, 0]
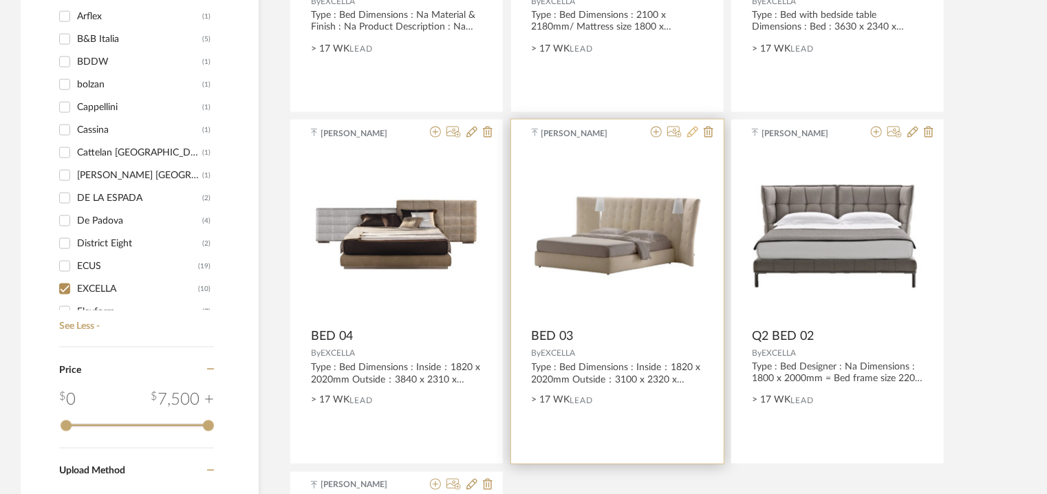
click at [689, 130] on icon at bounding box center [692, 132] width 11 height 11
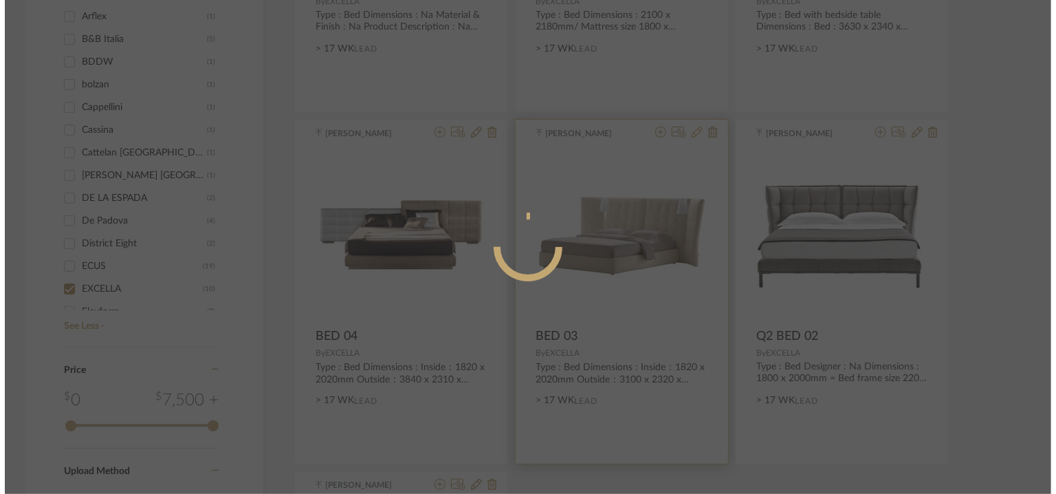
scroll to position [0, 0]
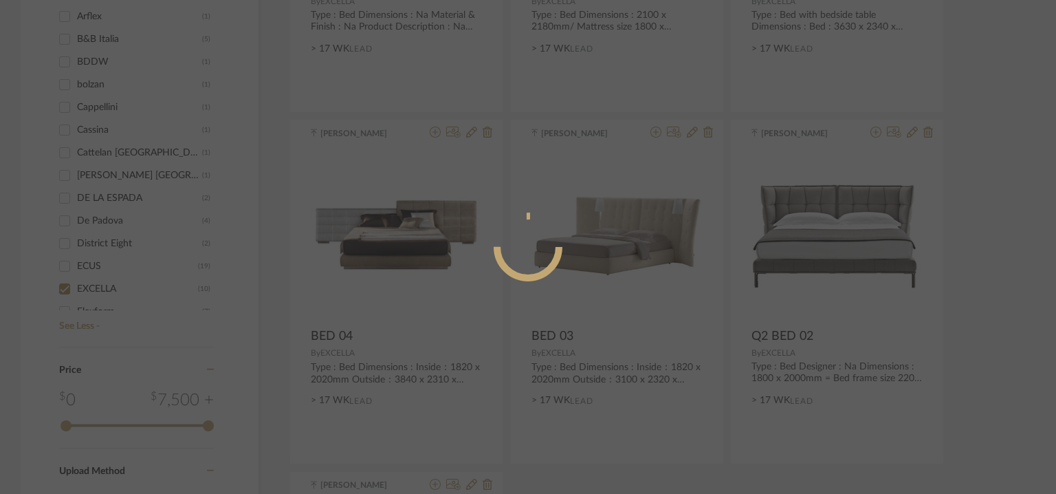
radio input "true"
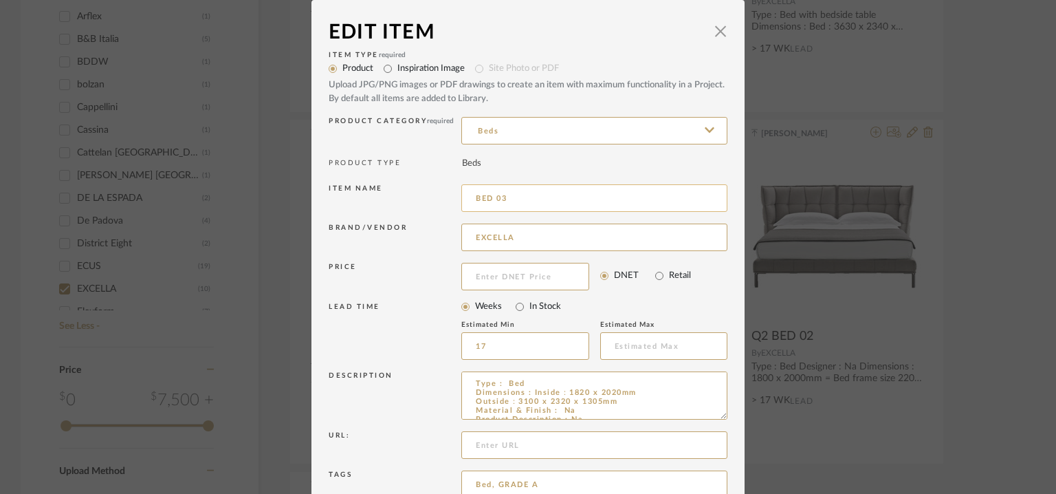
click at [471, 193] on input "BED 03" at bounding box center [594, 198] width 266 height 28
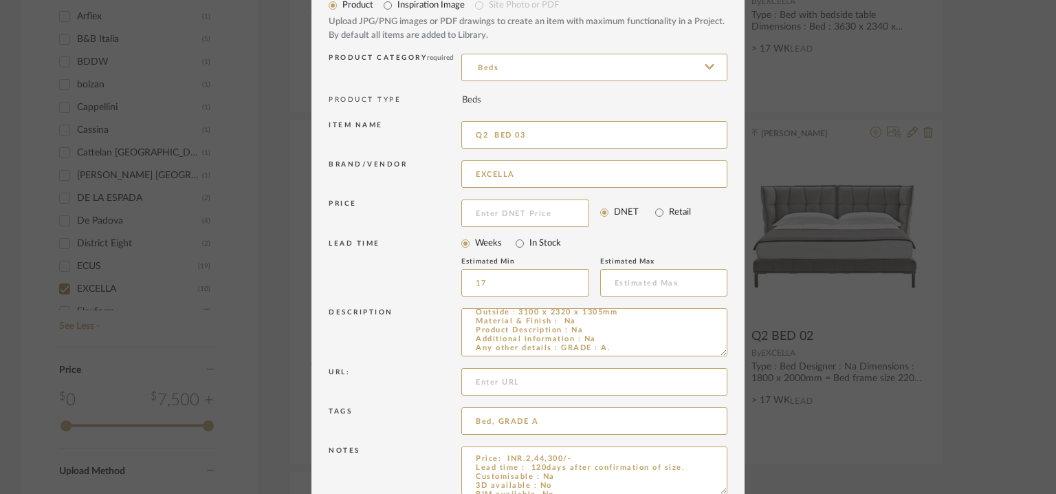
scroll to position [132, 0]
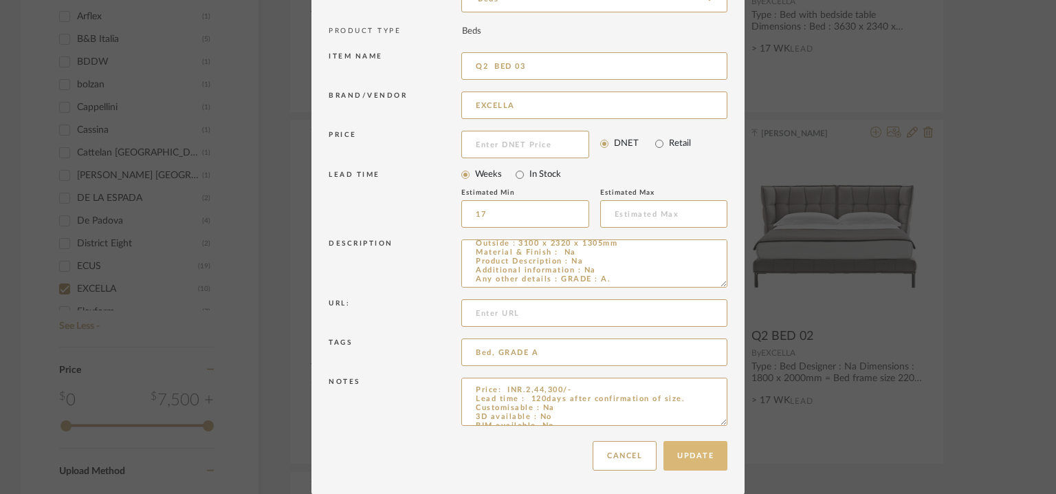
type input "Q2 BED 03"
click at [691, 456] on button "Update" at bounding box center [696, 456] width 64 height 30
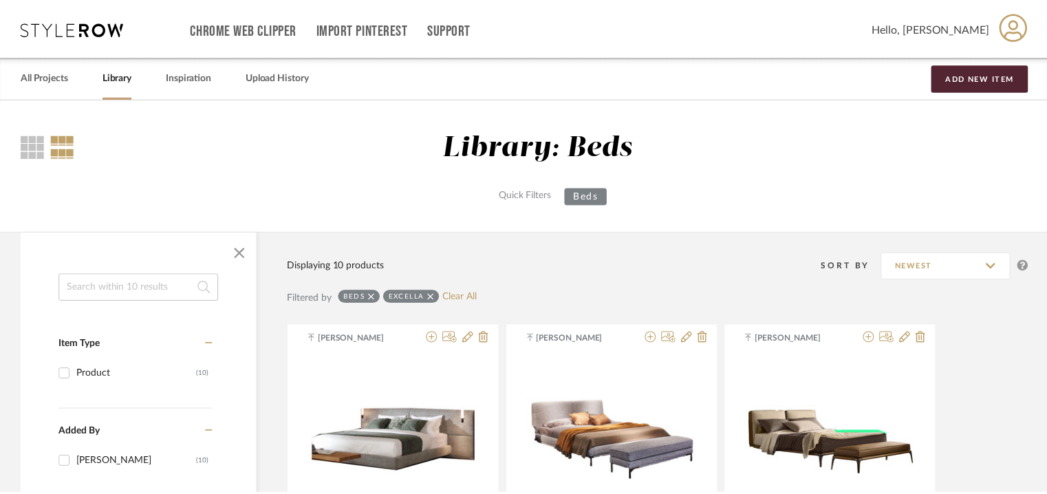
scroll to position [908, 0]
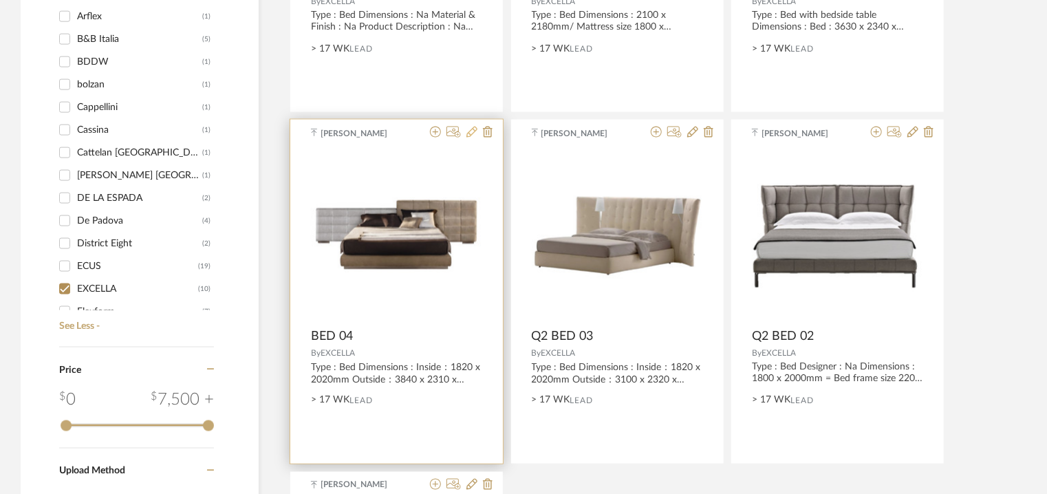
click at [472, 131] on icon at bounding box center [471, 132] width 11 height 11
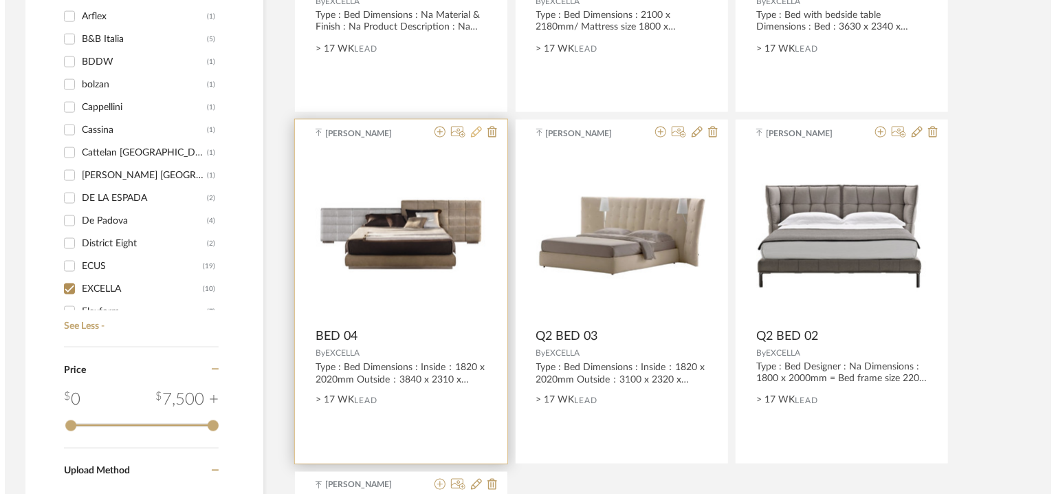
scroll to position [0, 0]
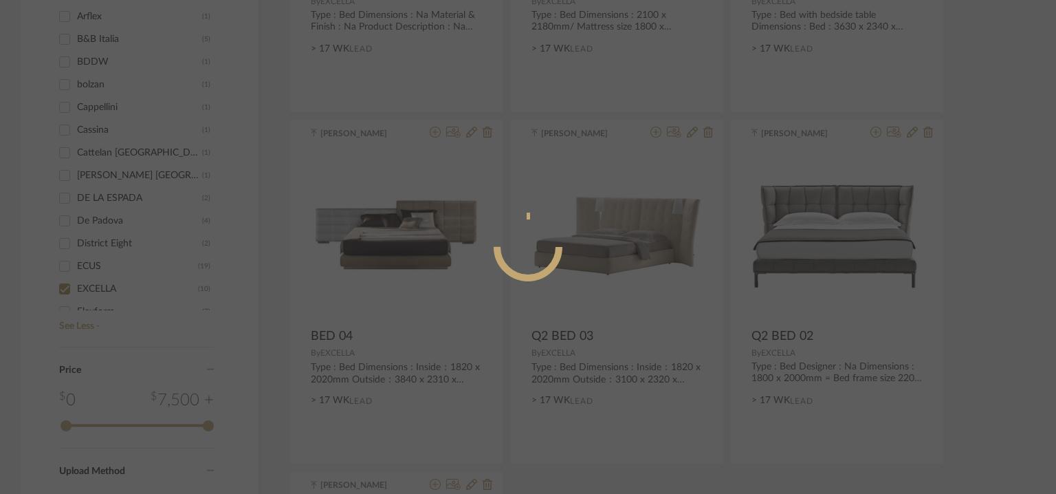
radio input "true"
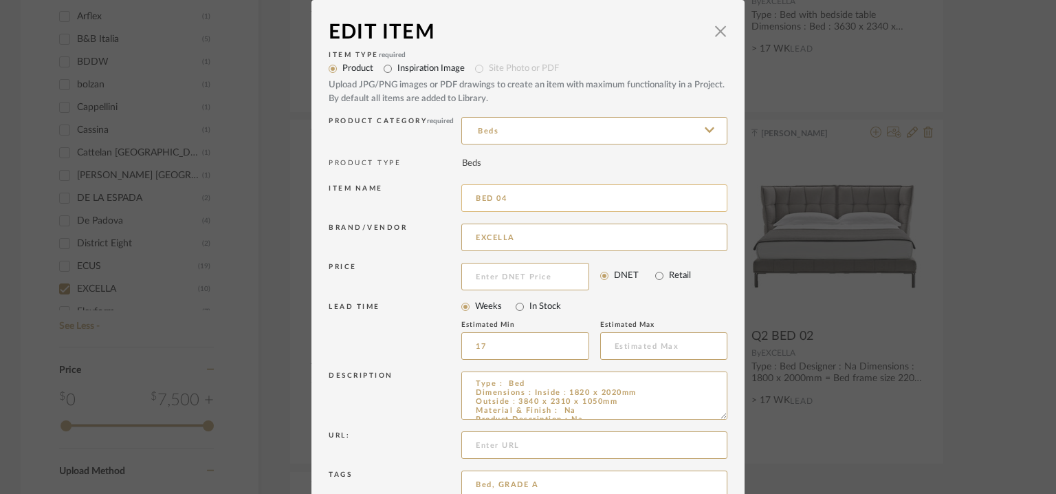
click at [473, 199] on input "BED 04" at bounding box center [594, 198] width 266 height 28
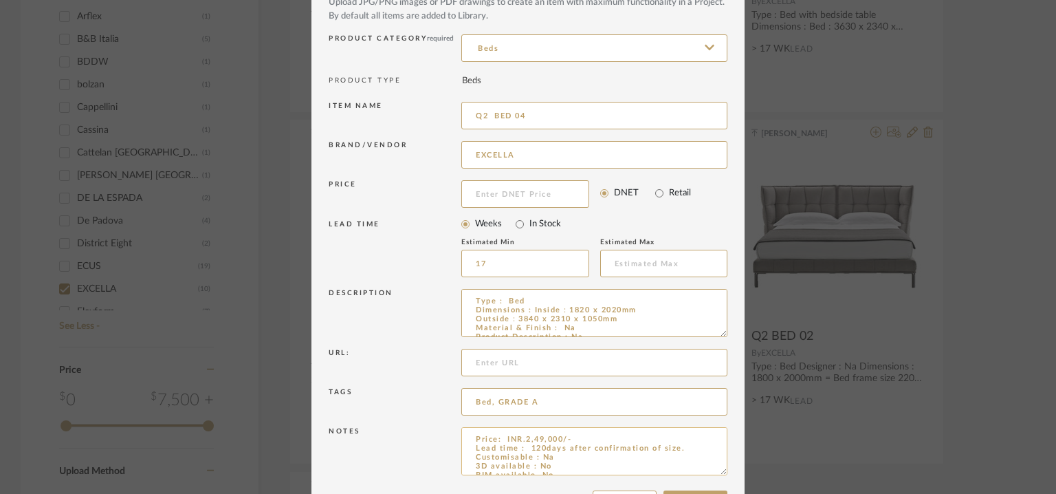
scroll to position [132, 0]
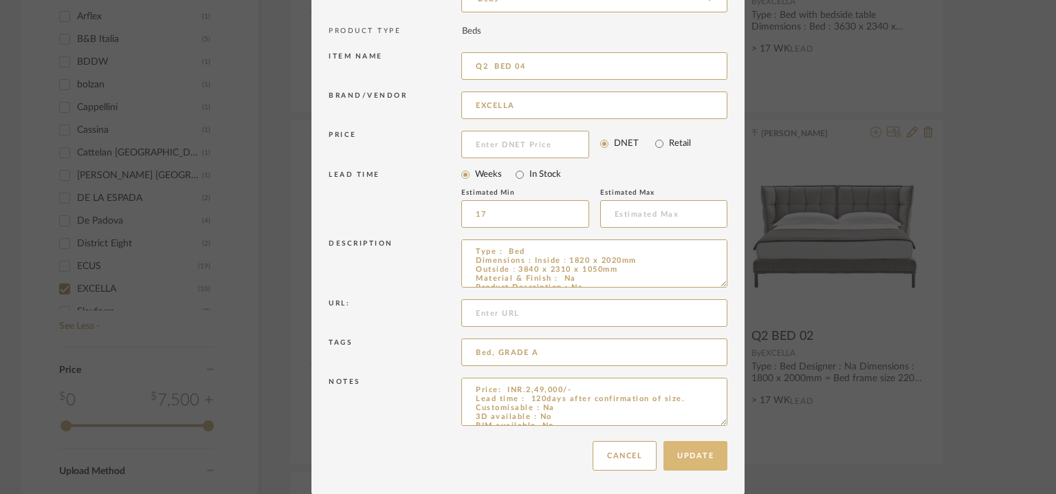
type input "Q2 BED 04"
click at [706, 454] on button "Update" at bounding box center [696, 456] width 64 height 30
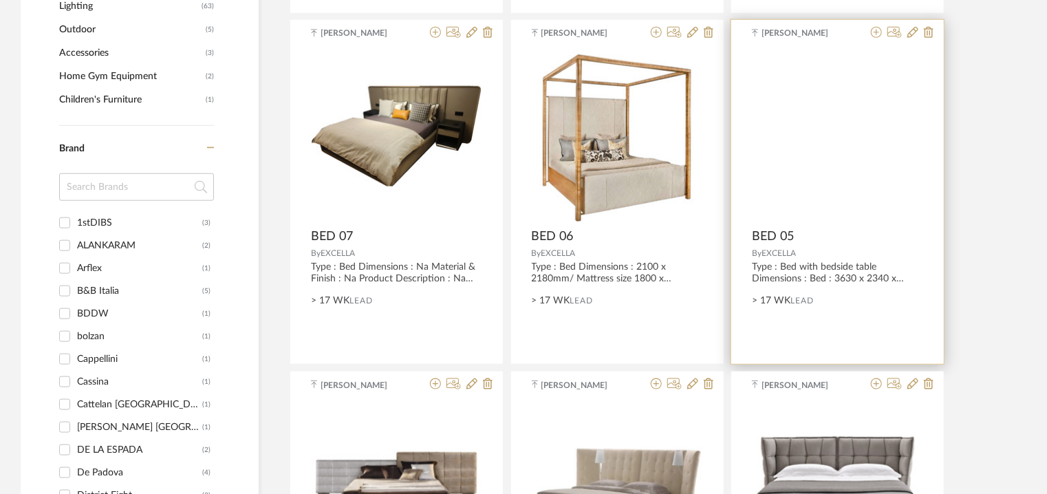
scroll to position [633, 0]
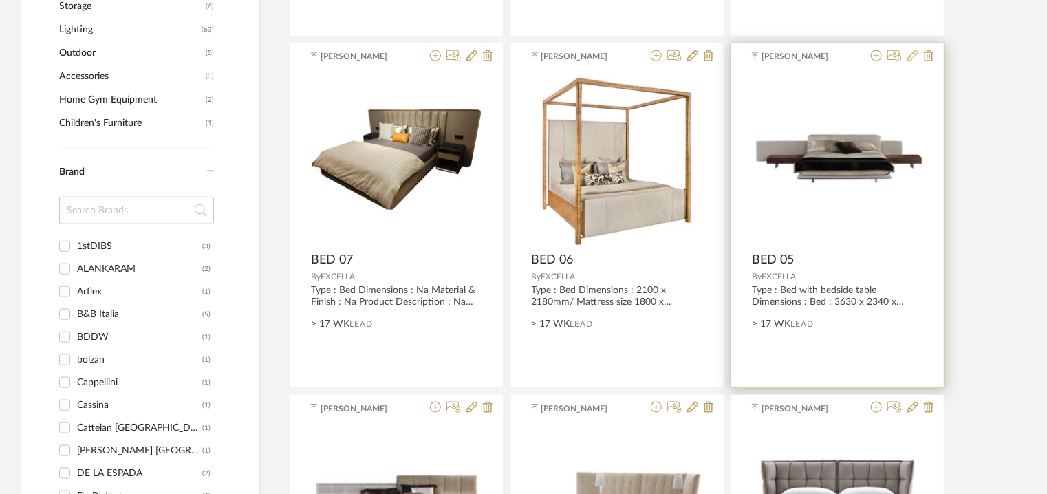
click at [911, 58] on icon at bounding box center [912, 55] width 11 height 11
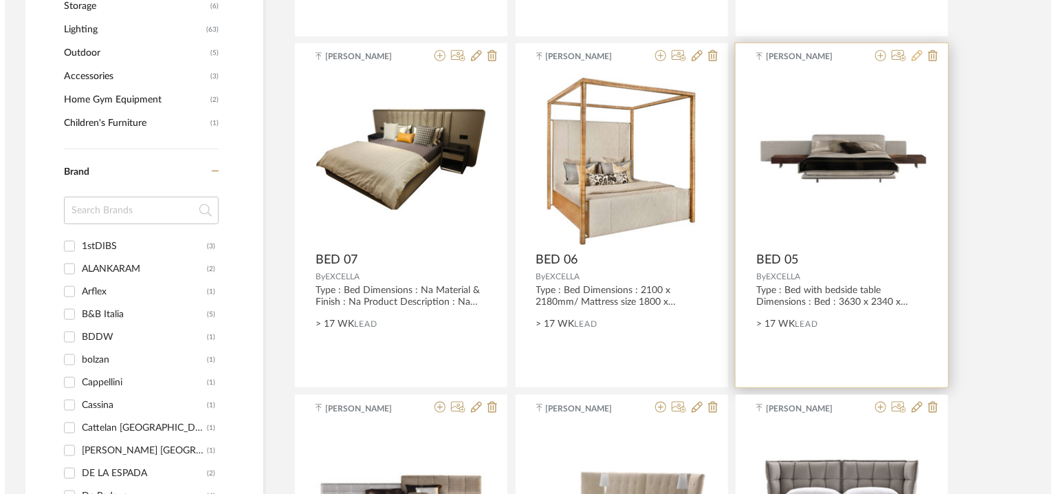
scroll to position [0, 0]
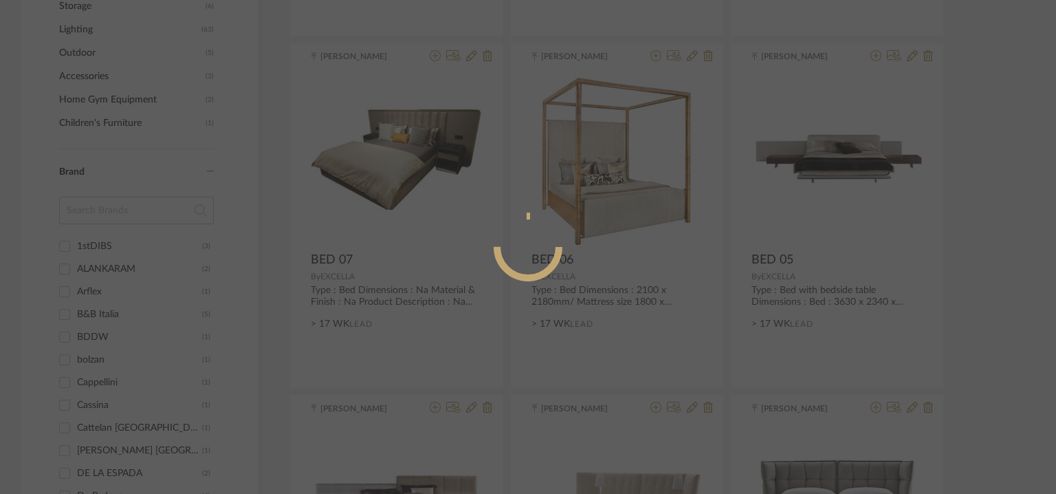
radio input "true"
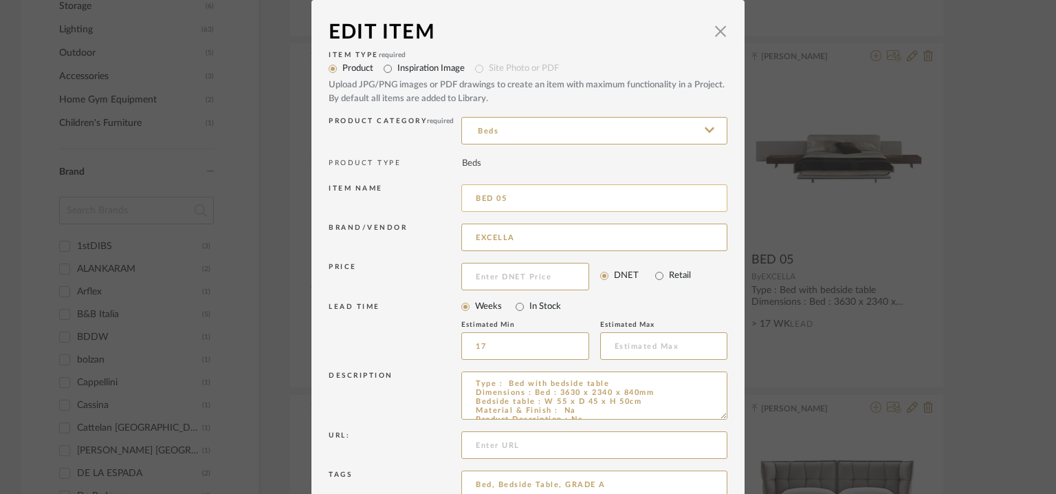
click at [472, 197] on input "BED 05" at bounding box center [594, 198] width 266 height 28
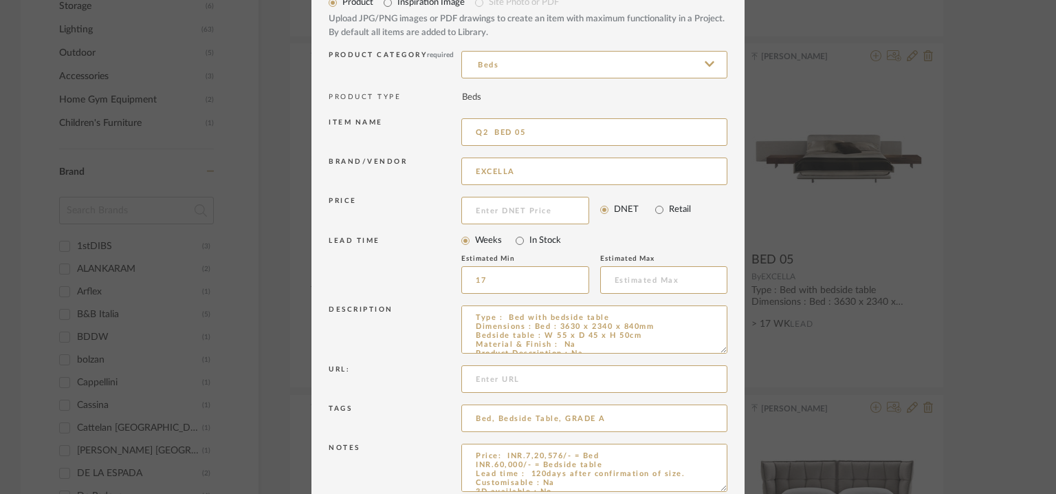
scroll to position [132, 0]
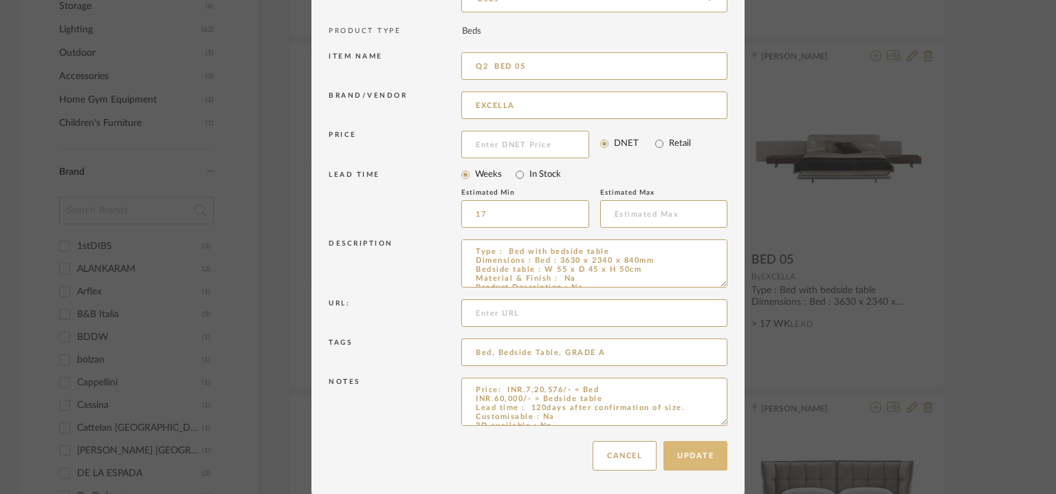
type input "Q2 BED 05"
click at [721, 454] on button "Update" at bounding box center [696, 456] width 64 height 30
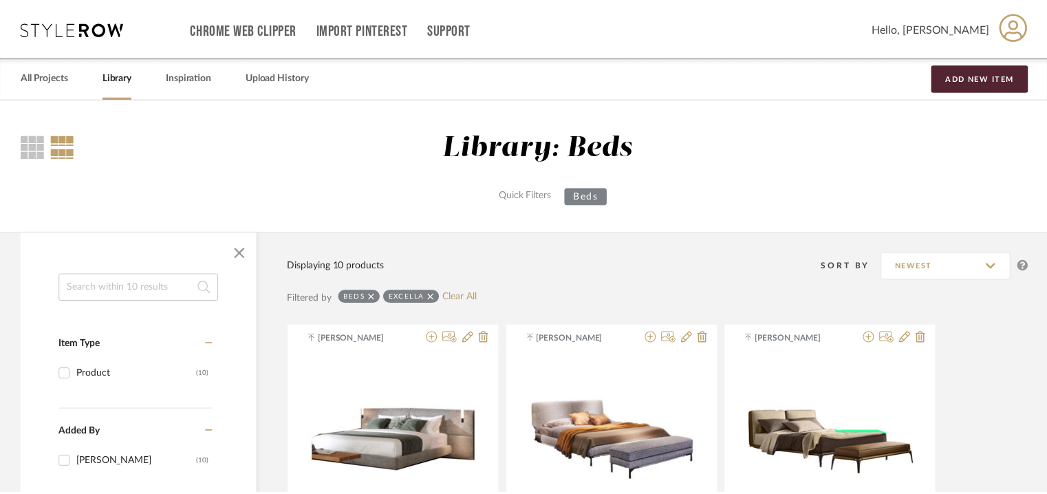
scroll to position [633, 0]
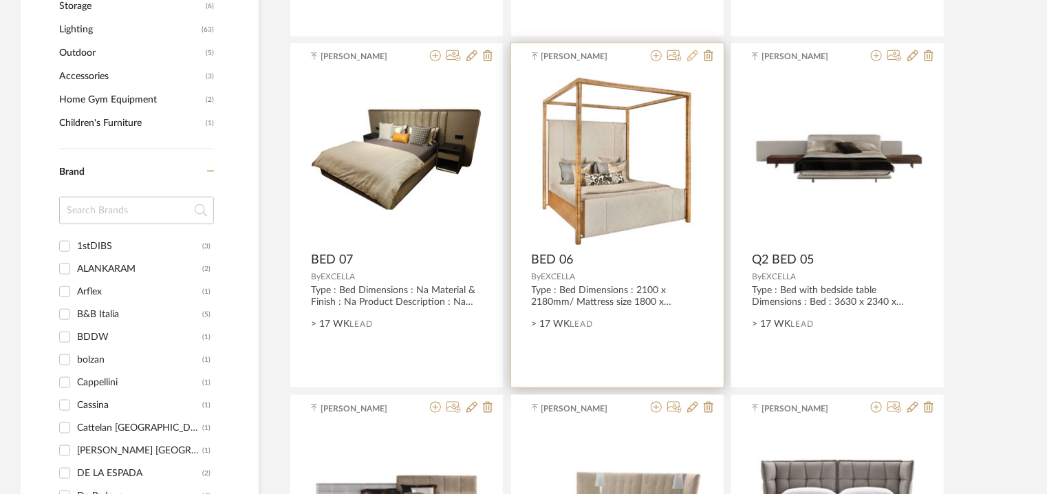
click at [692, 53] on icon at bounding box center [692, 55] width 11 height 11
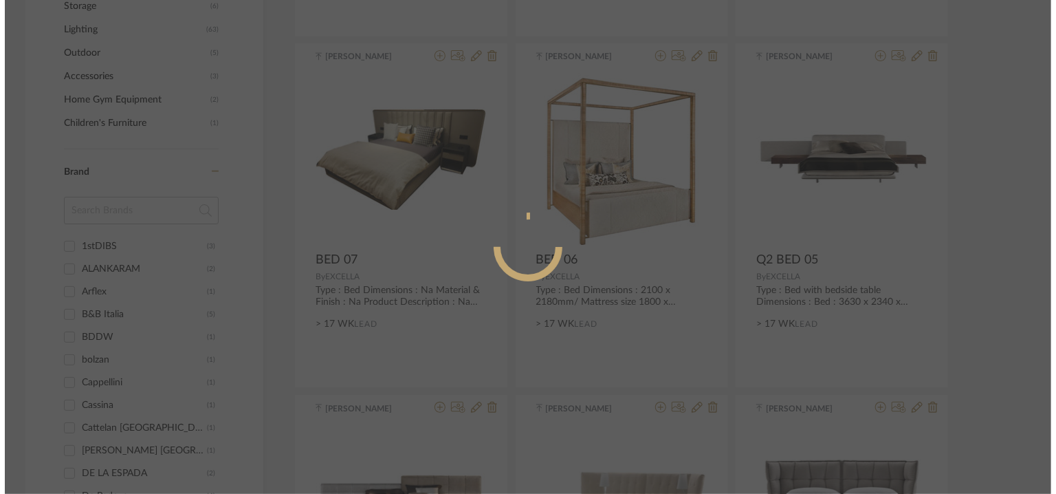
scroll to position [0, 0]
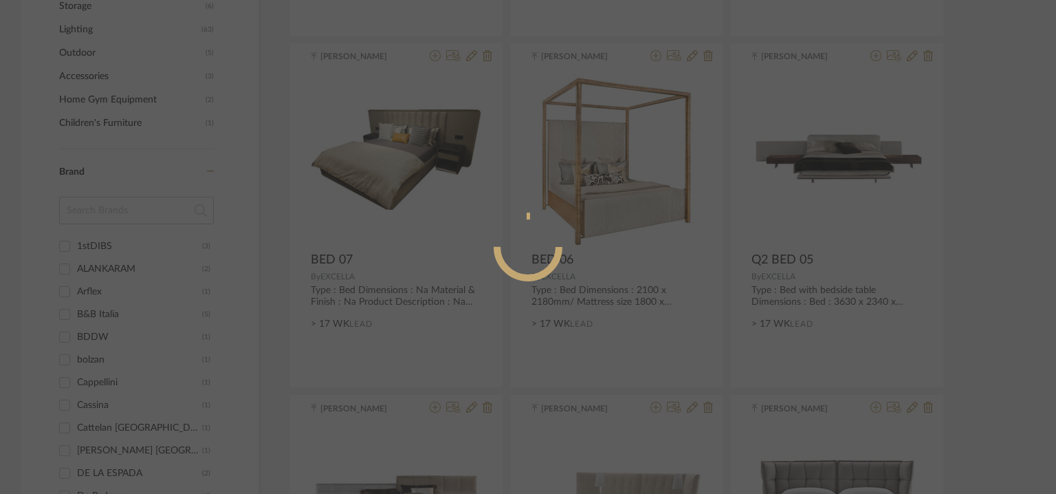
radio input "true"
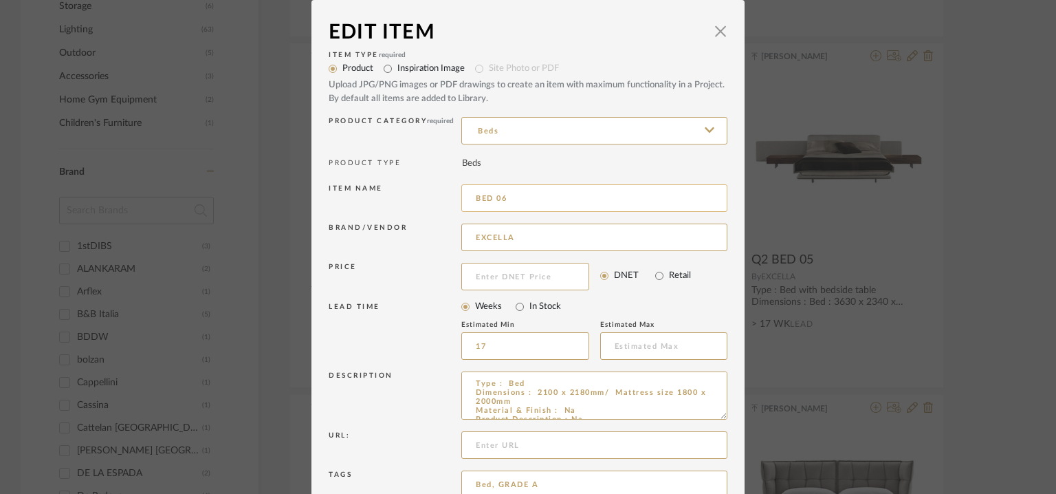
click at [473, 199] on input "BED 06" at bounding box center [594, 198] width 266 height 28
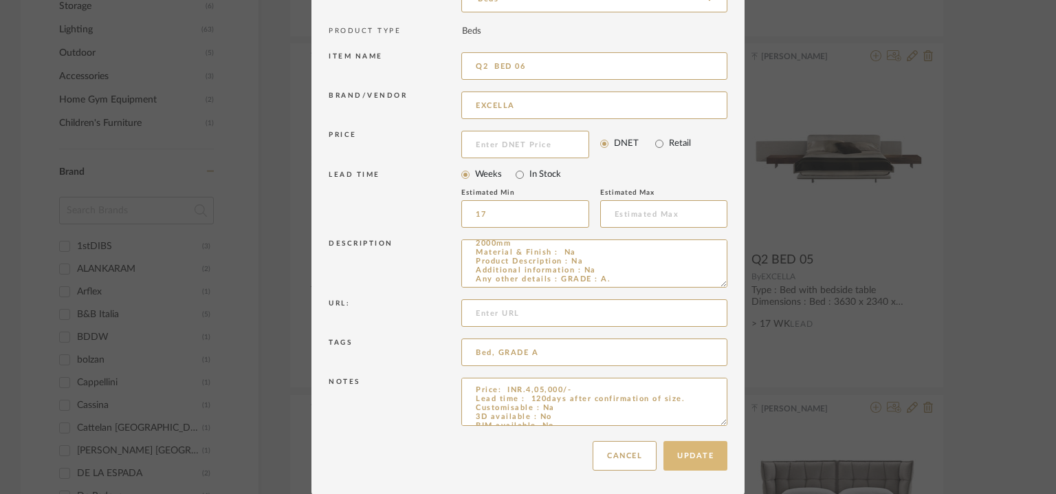
type input "Q2 BED 06"
click at [692, 455] on button "Update" at bounding box center [696, 456] width 64 height 30
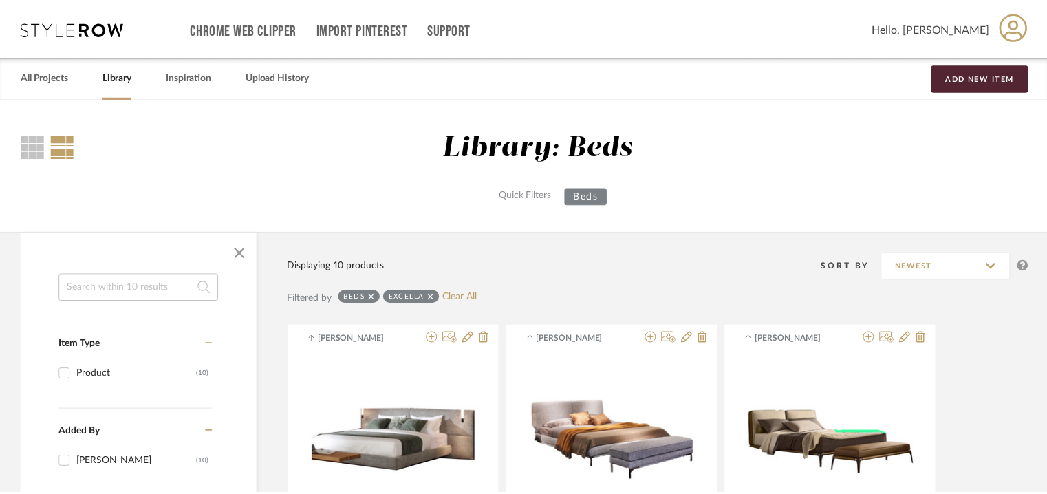
scroll to position [633, 0]
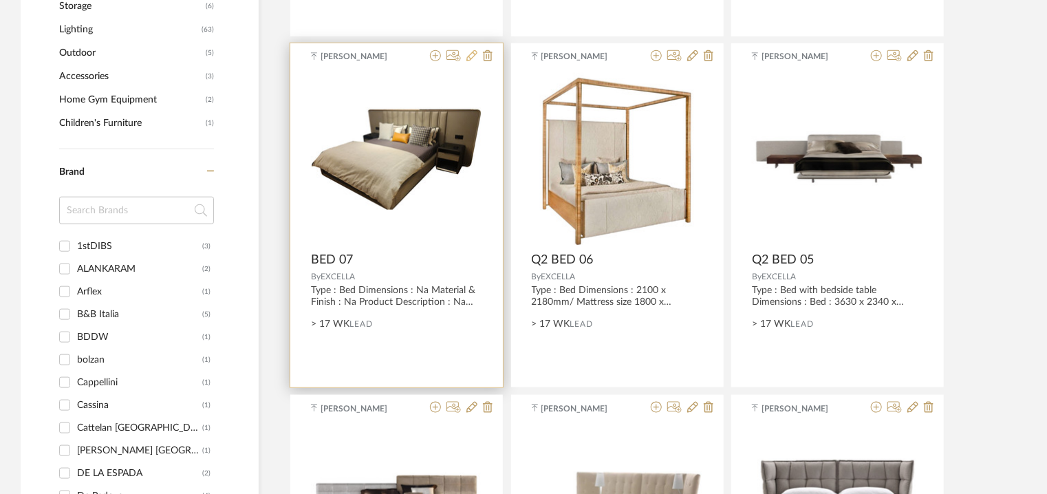
click at [470, 53] on icon at bounding box center [471, 55] width 11 height 11
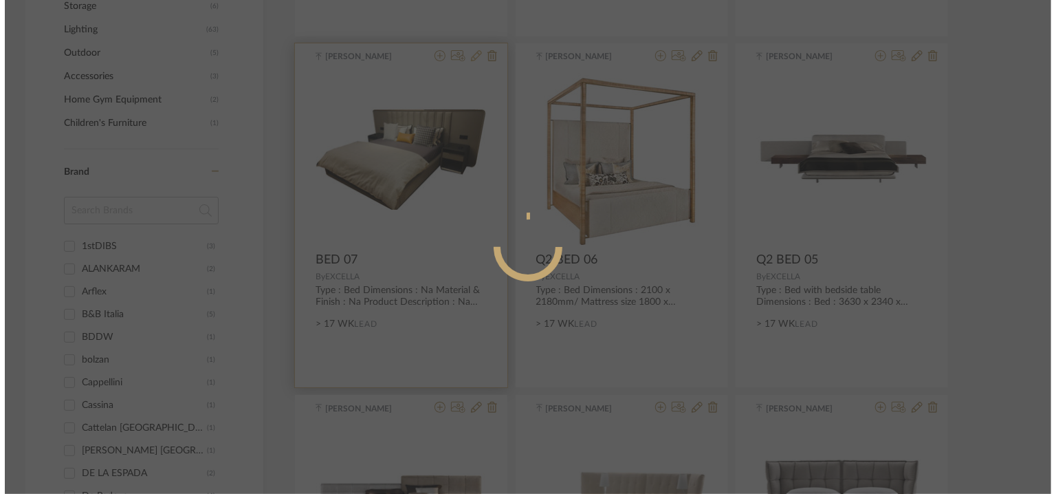
scroll to position [0, 0]
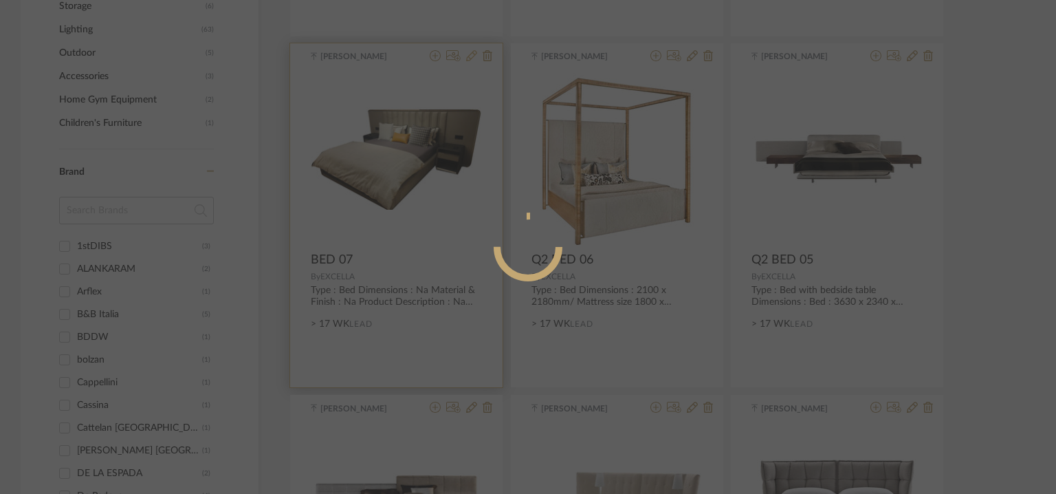
radio input "true"
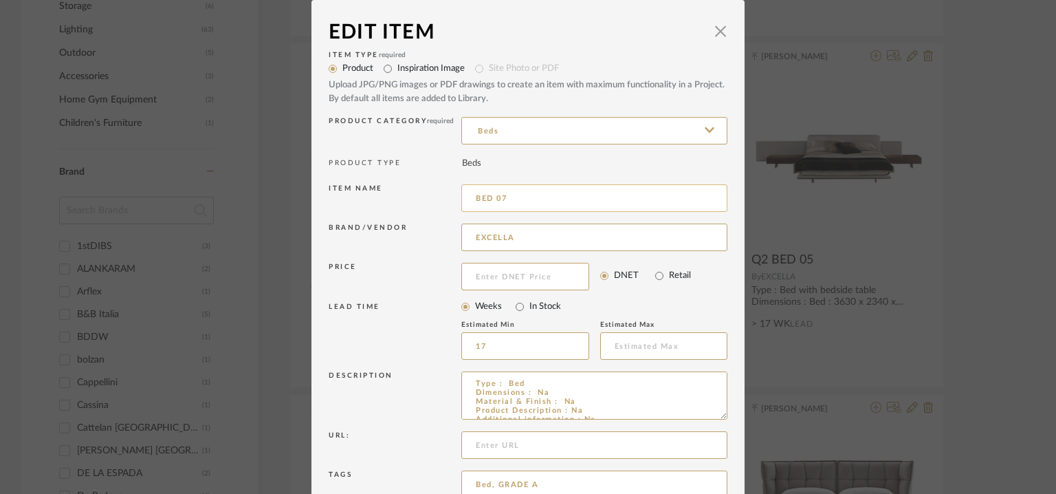
click at [471, 200] on input "BED 07" at bounding box center [594, 198] width 266 height 28
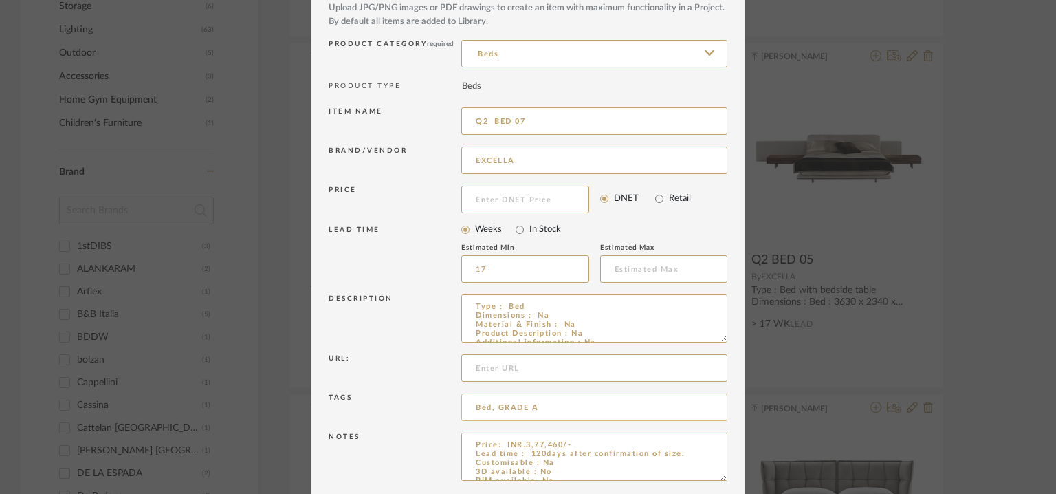
scroll to position [132, 0]
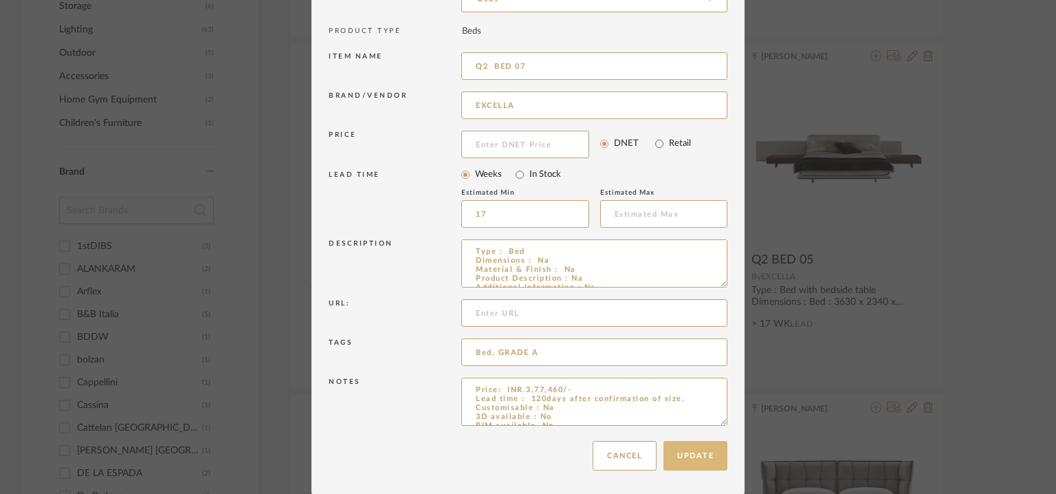
type input "Q2 BED 07"
click at [699, 458] on button "Update" at bounding box center [696, 456] width 64 height 30
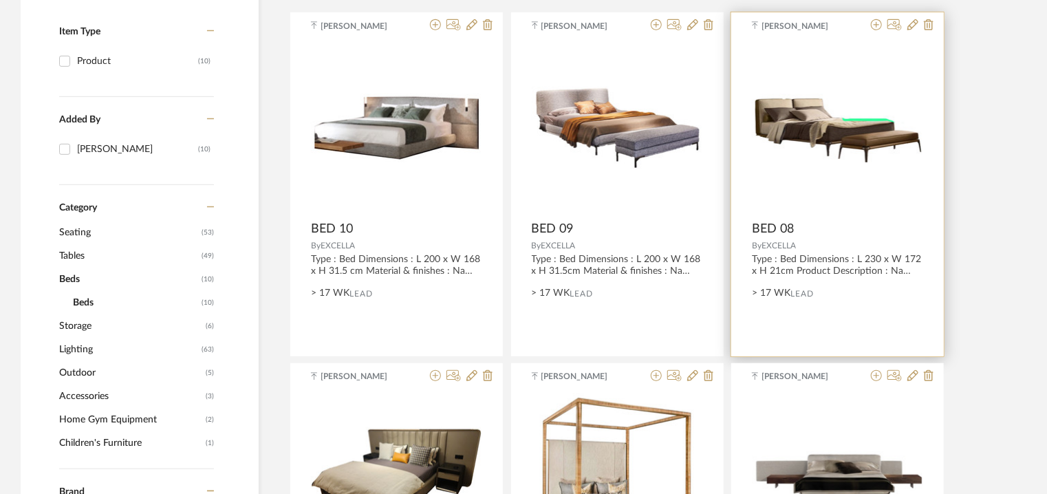
scroll to position [289, 0]
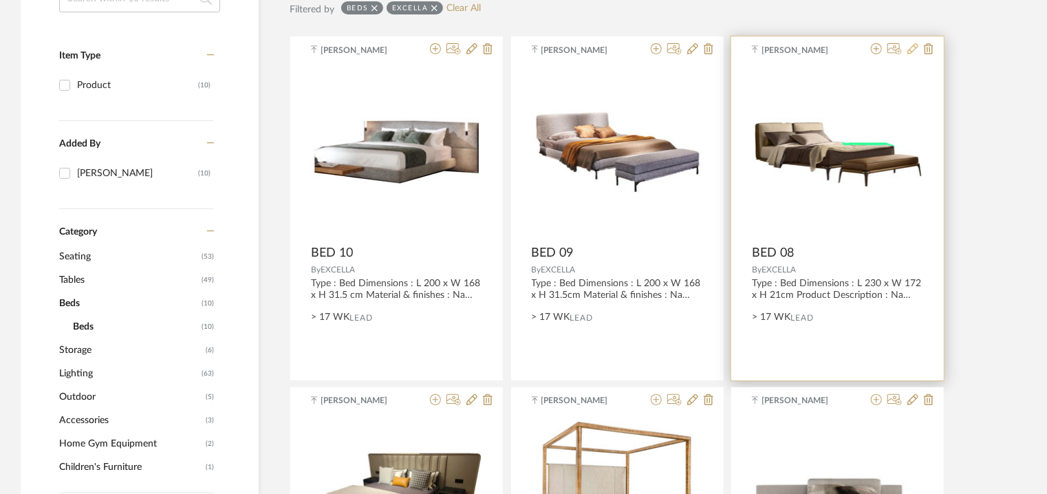
click at [915, 50] on icon at bounding box center [912, 48] width 11 height 11
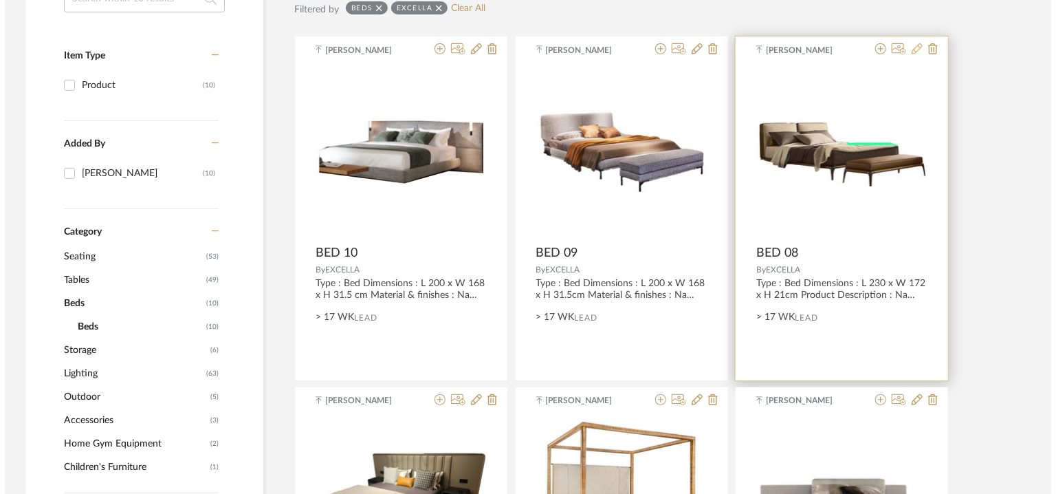
scroll to position [0, 0]
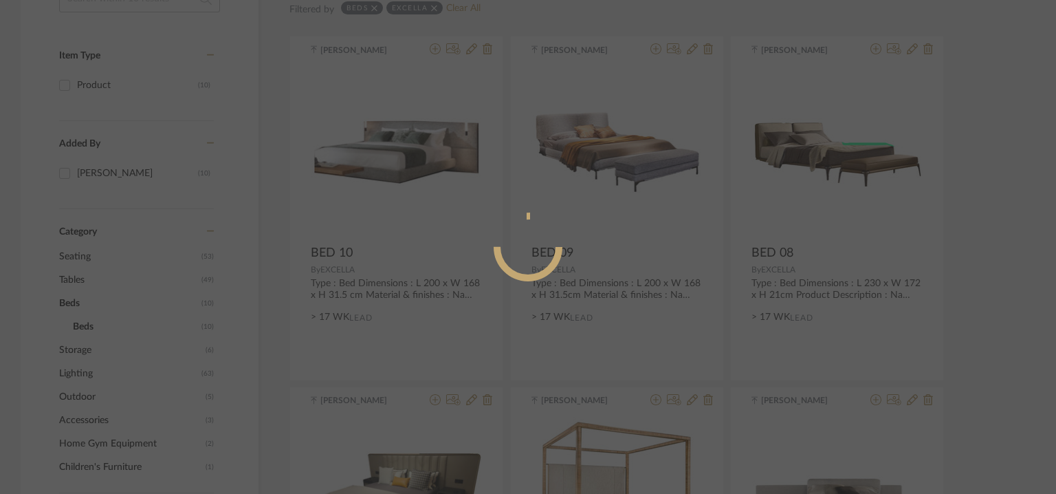
radio input "true"
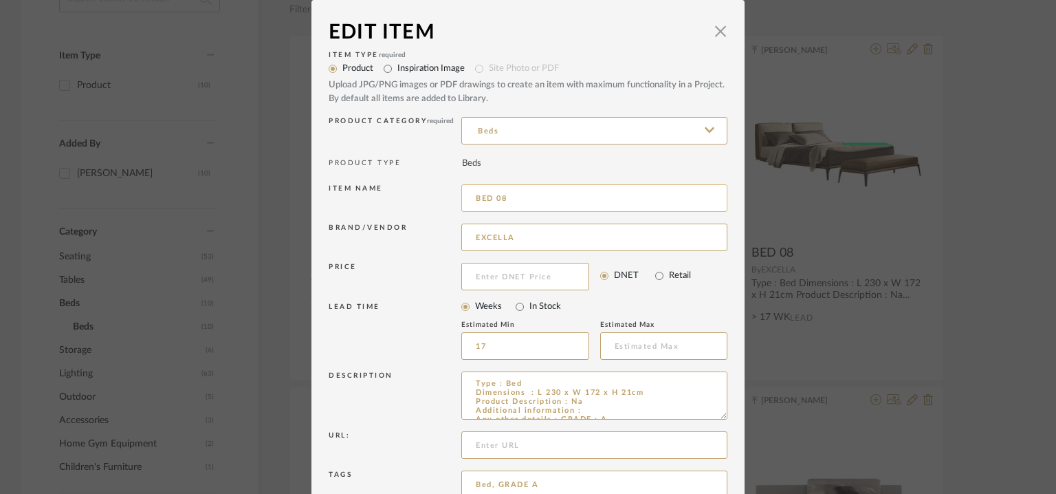
click at [471, 197] on input "BED 08" at bounding box center [594, 198] width 266 height 28
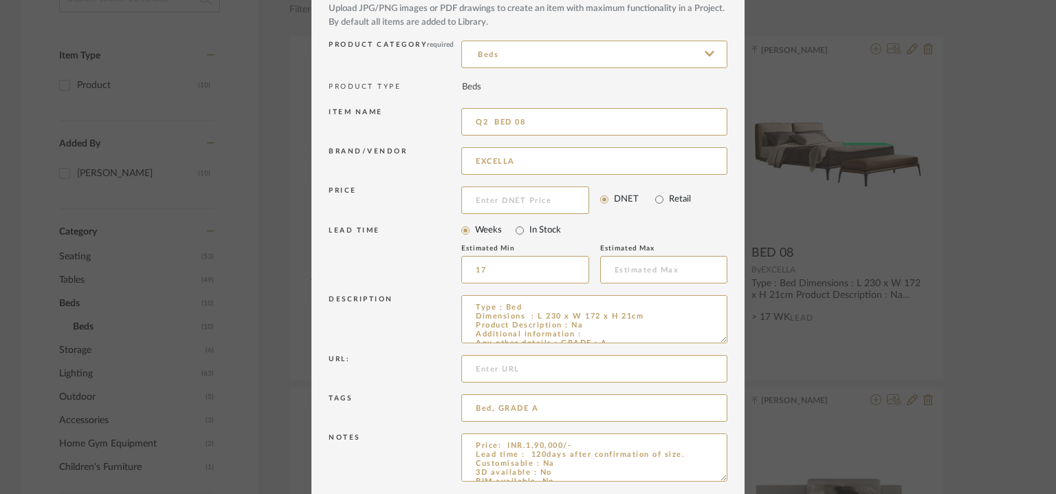
scroll to position [132, 0]
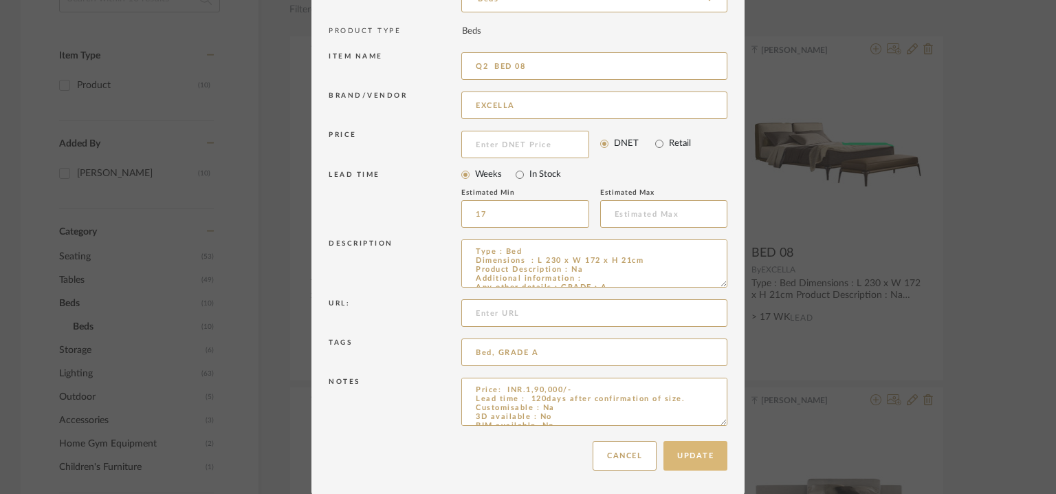
type input "Q2 BED 08"
click at [696, 456] on button "Update" at bounding box center [696, 456] width 64 height 30
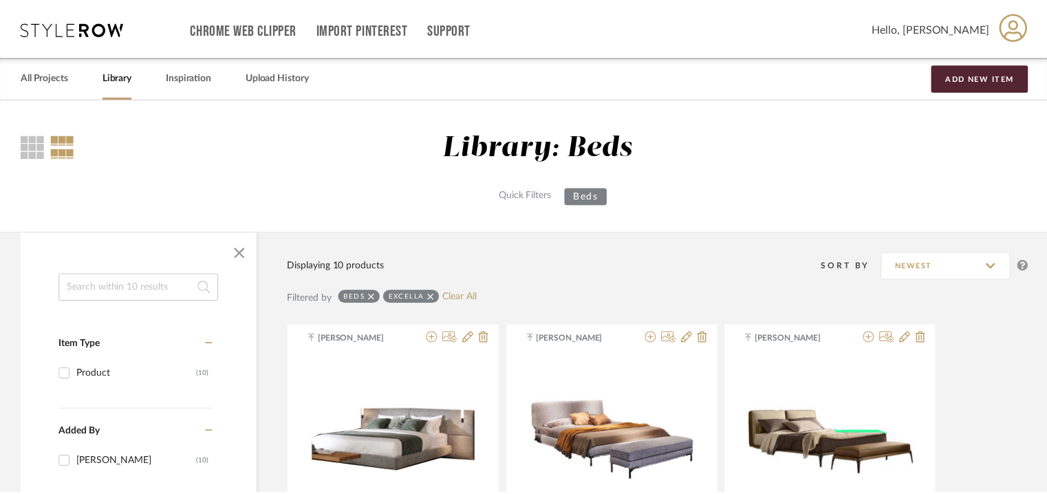
scroll to position [289, 0]
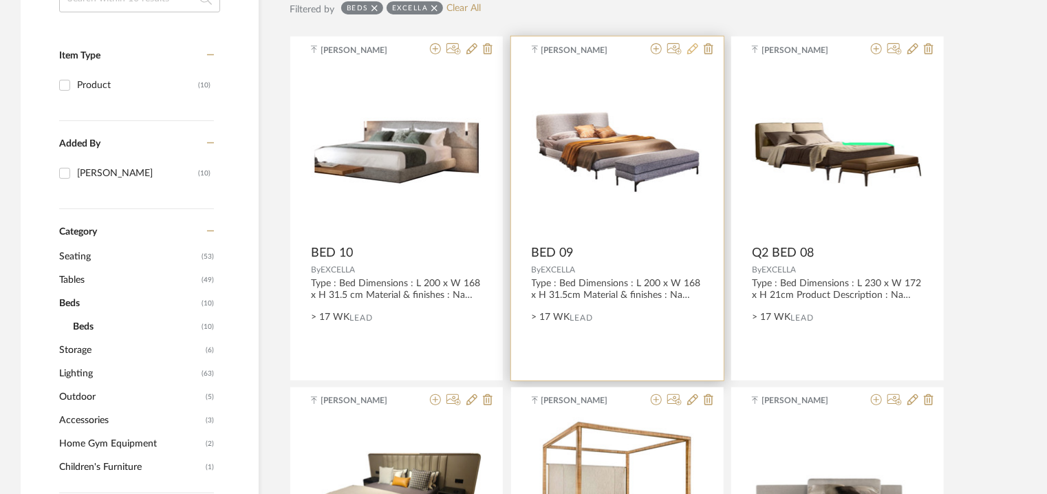
click at [692, 48] on icon at bounding box center [692, 48] width 11 height 11
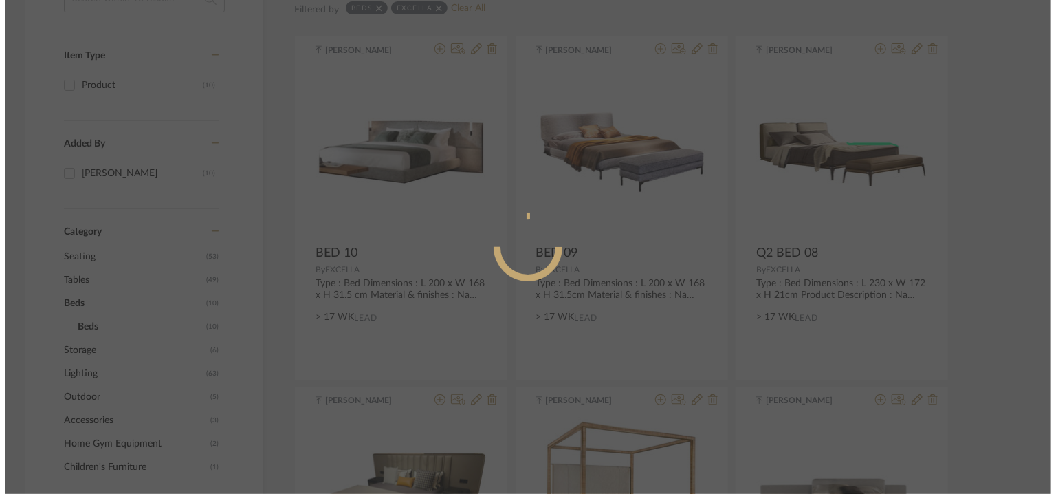
scroll to position [0, 0]
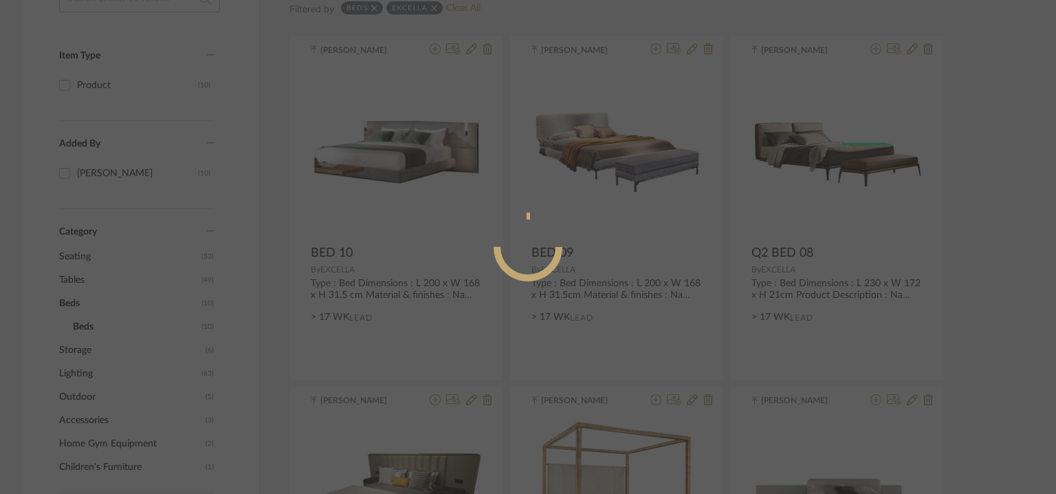
radio input "true"
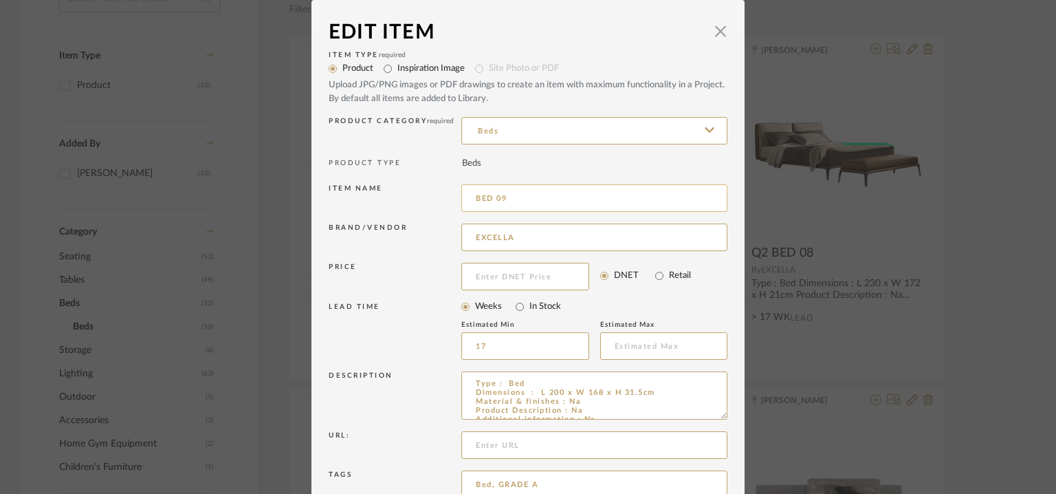
drag, startPoint x: 469, startPoint y: 197, endPoint x: 475, endPoint y: 203, distance: 8.3
click at [470, 197] on input "BED 09" at bounding box center [594, 198] width 266 height 28
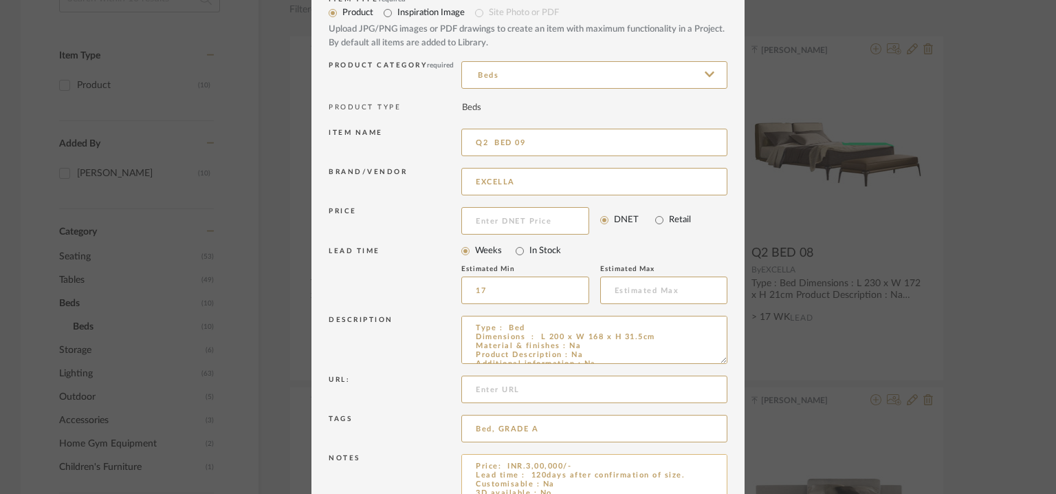
scroll to position [132, 0]
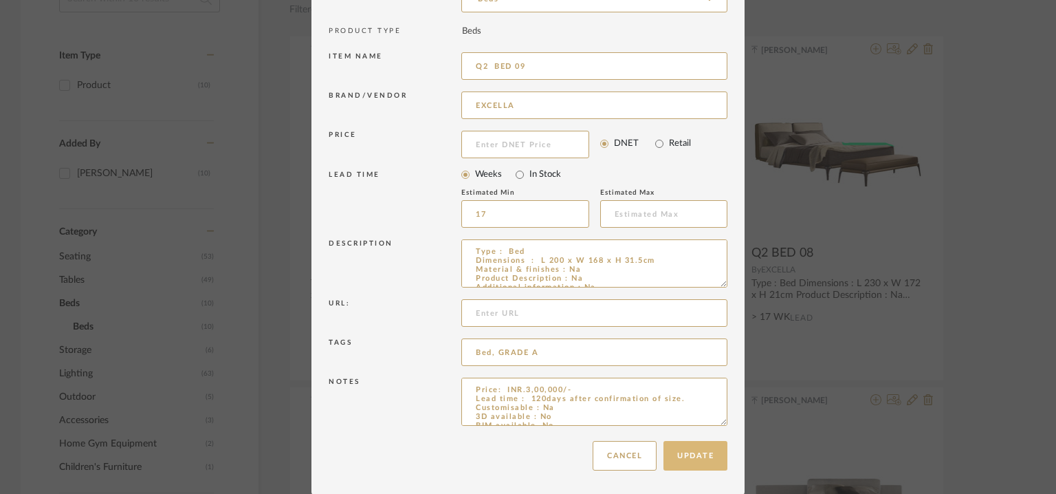
type input "Q2 BED 09"
click at [688, 453] on button "Update" at bounding box center [696, 456] width 64 height 30
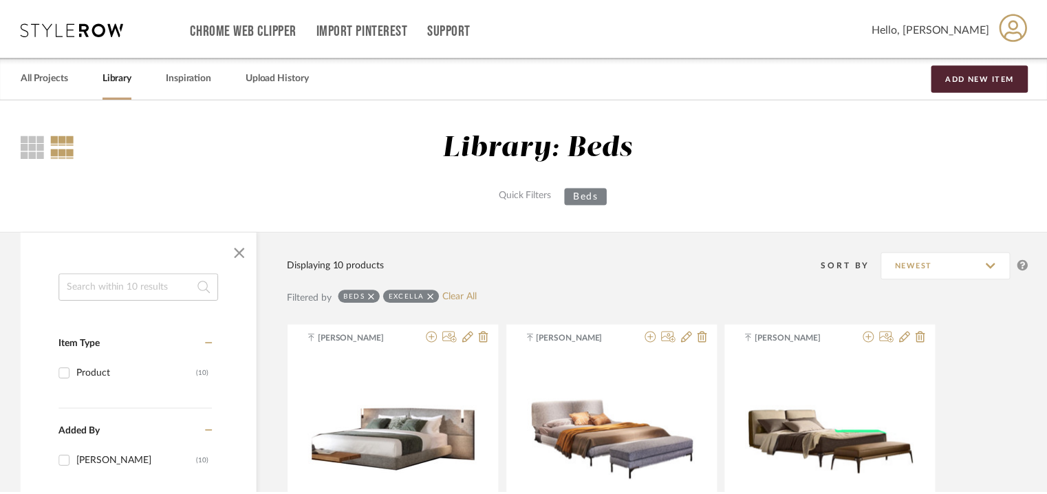
scroll to position [289, 0]
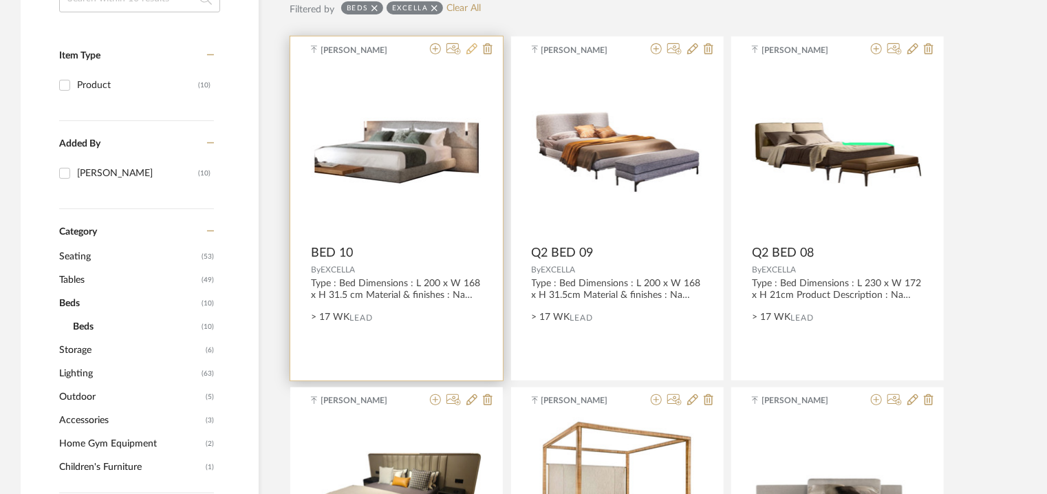
click at [473, 47] on icon at bounding box center [471, 48] width 11 height 11
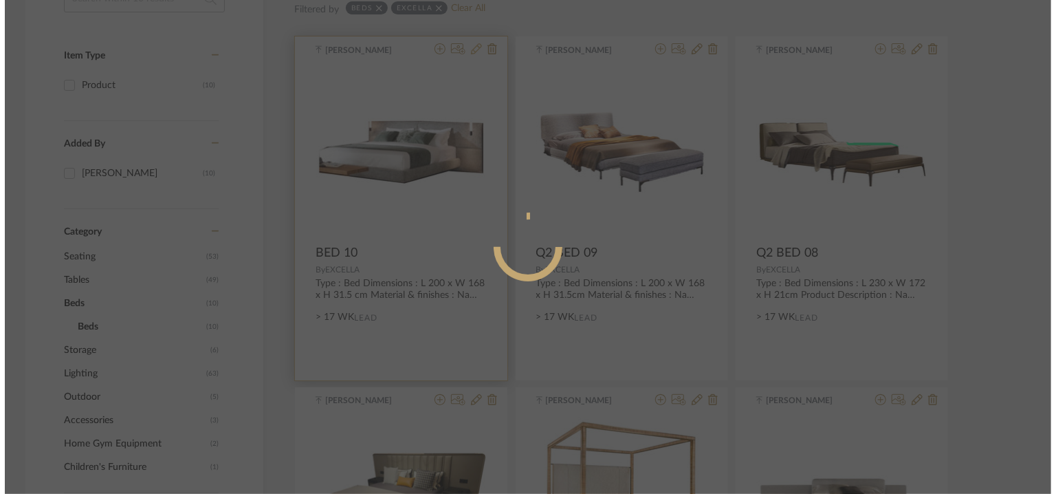
scroll to position [0, 0]
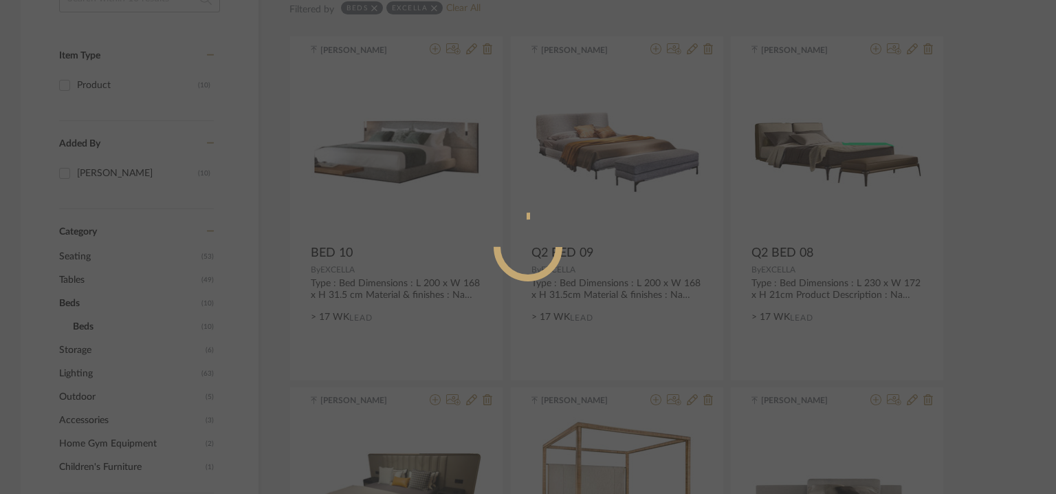
radio input "true"
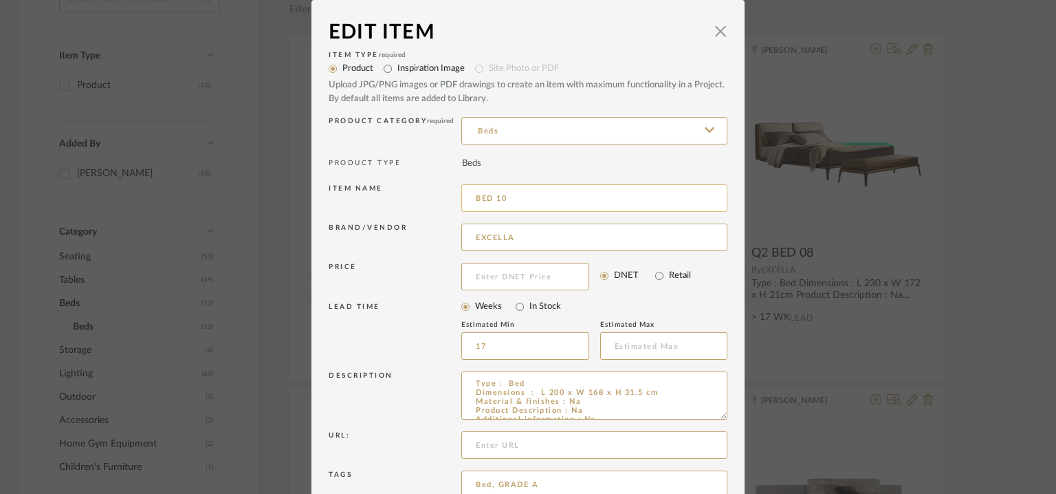
click at [472, 196] on input "BED 10" at bounding box center [594, 198] width 266 height 28
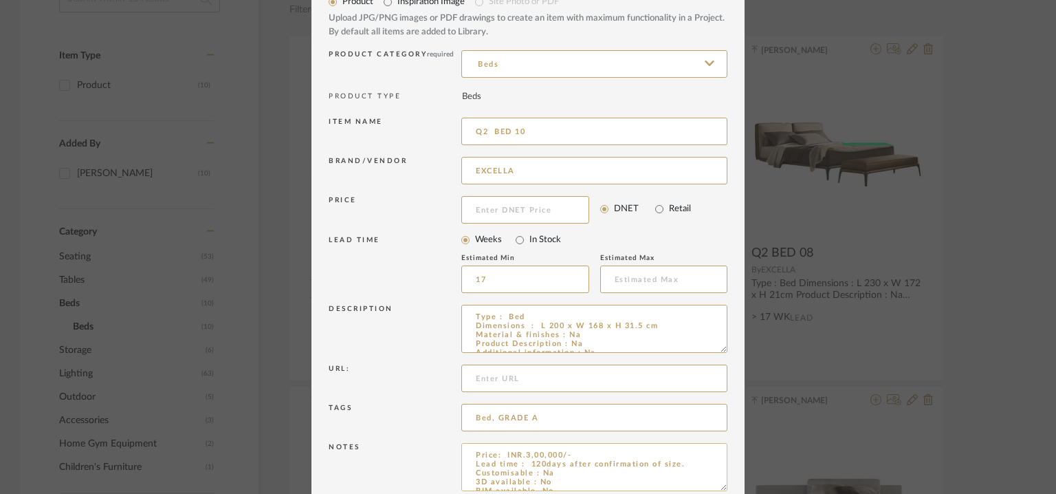
scroll to position [132, 0]
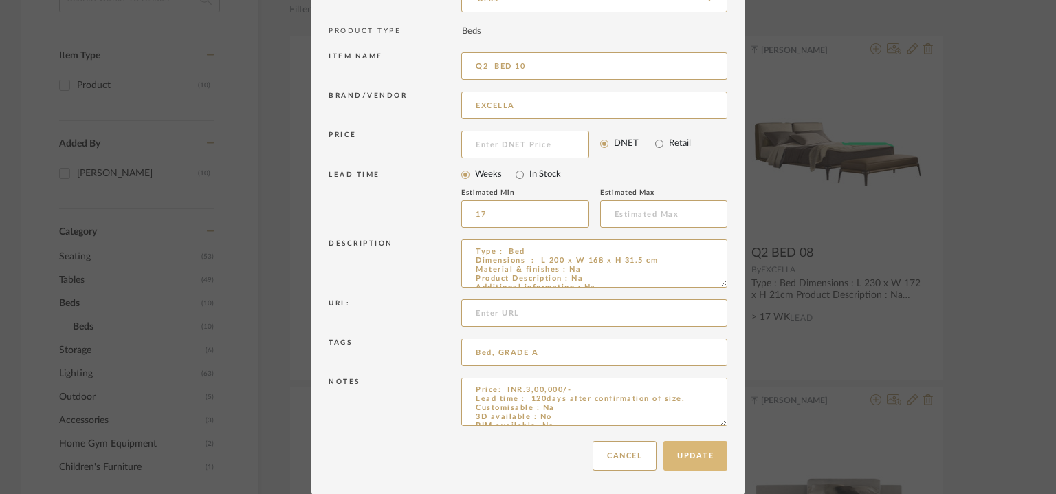
type input "Q2 BED 10"
click at [702, 452] on button "Update" at bounding box center [696, 456] width 64 height 30
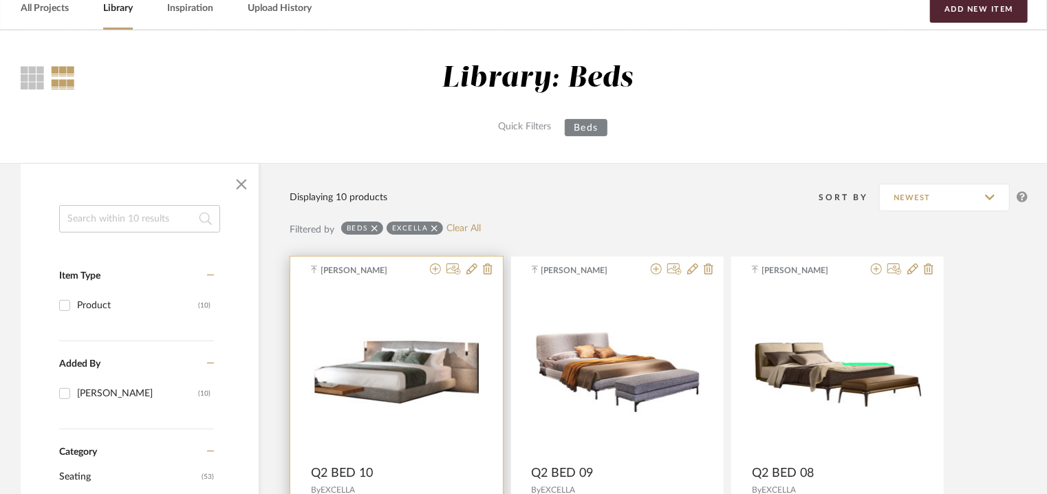
scroll to position [275, 0]
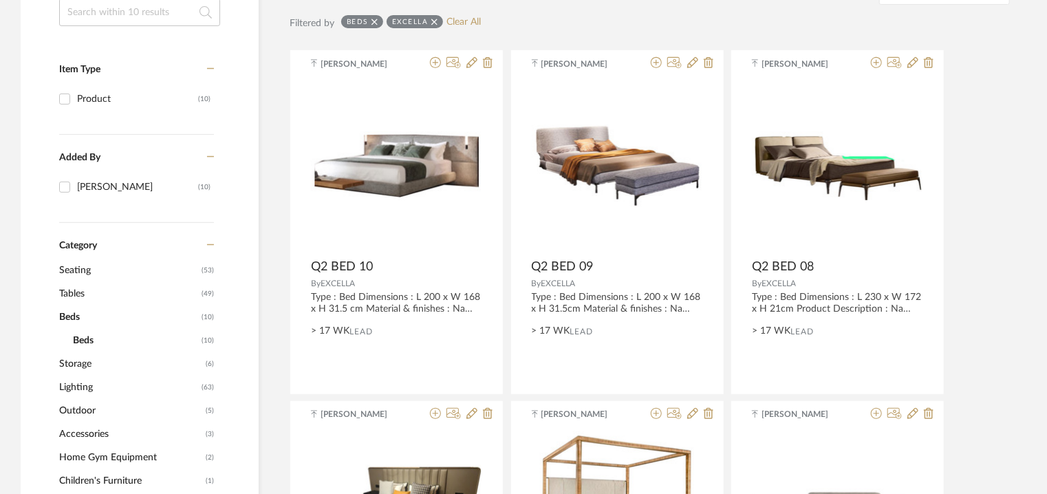
click at [64, 295] on span "Tables" at bounding box center [128, 293] width 139 height 23
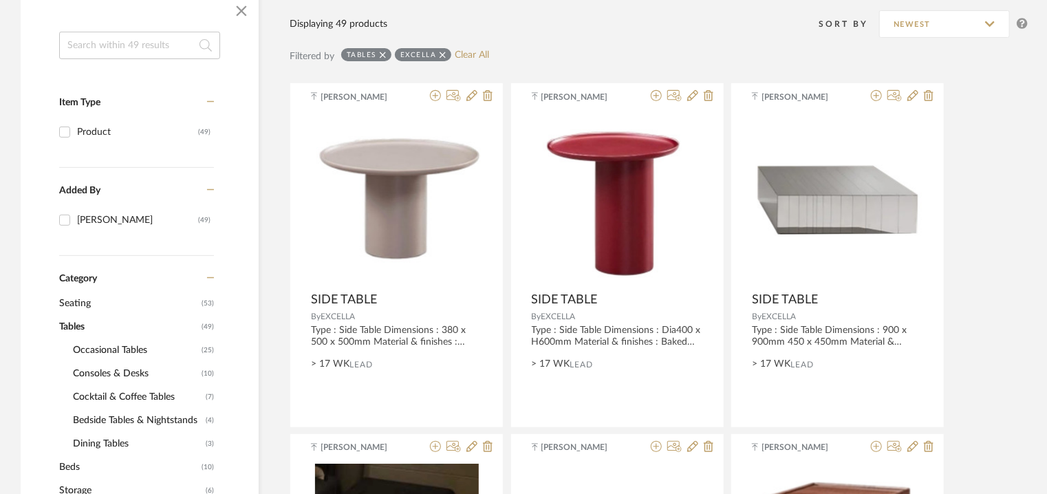
scroll to position [344, 0]
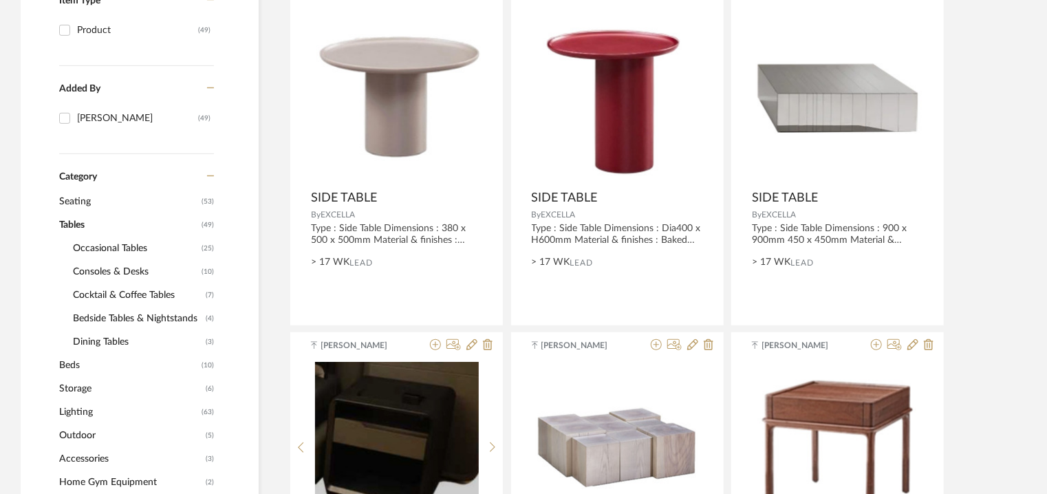
click at [63, 367] on span "Beds" at bounding box center [128, 365] width 139 height 23
